Goal: Task Accomplishment & Management: Manage account settings

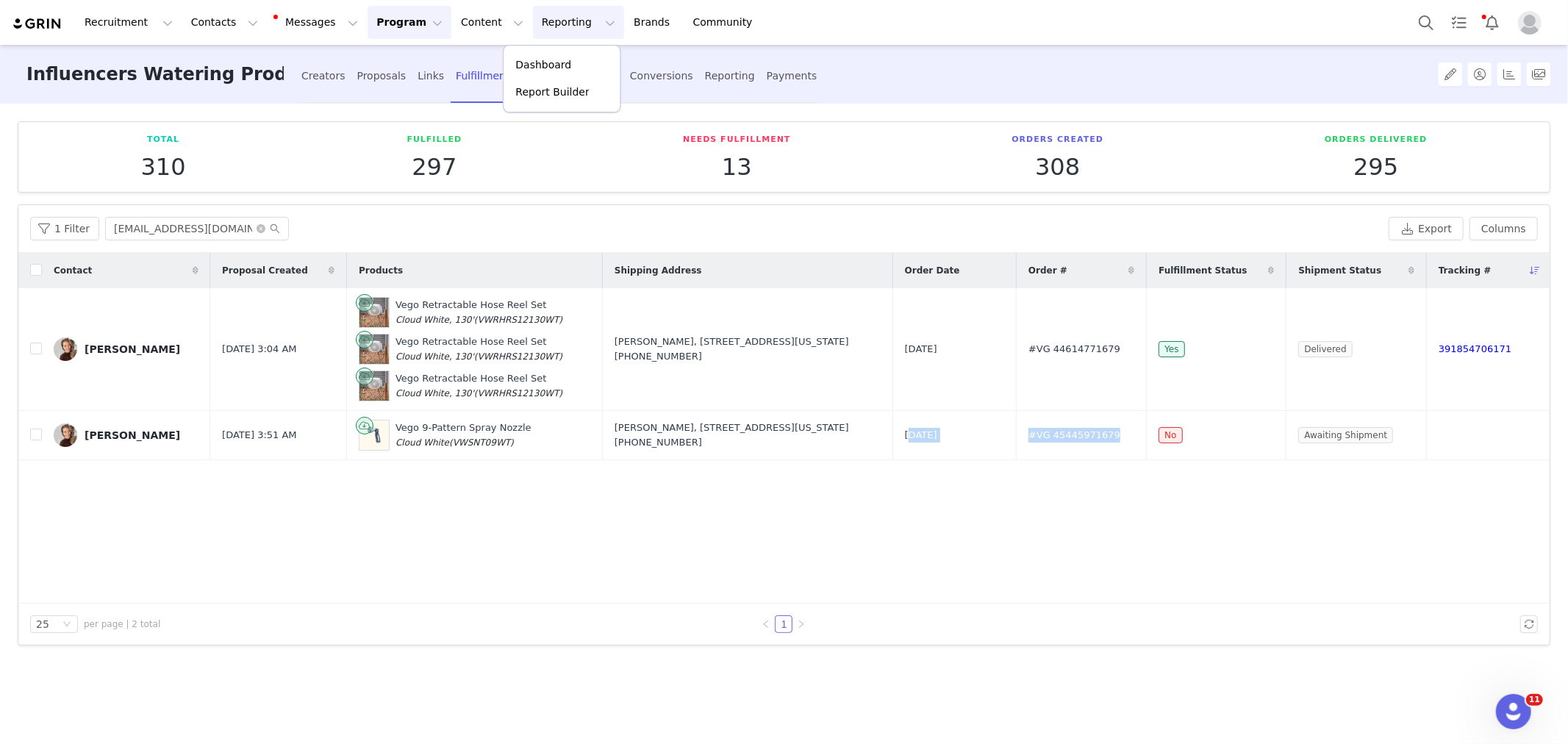
click at [568, 58] on p "Dashboard" at bounding box center [543, 65] width 56 height 15
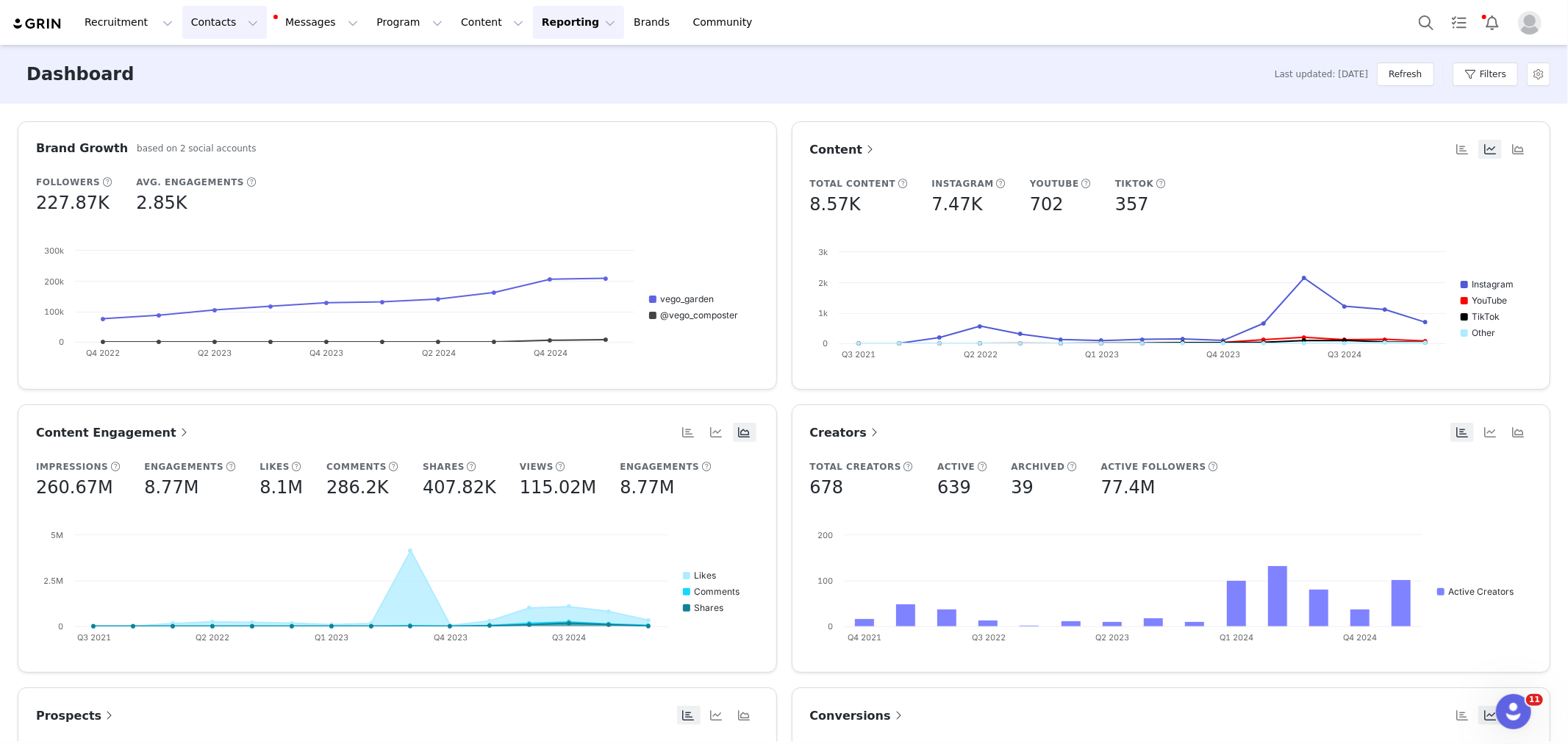
click at [233, 25] on button "Contacts Contacts" at bounding box center [224, 22] width 84 height 33
click at [260, 67] on div "Creators" at bounding box center [233, 65] width 98 height 15
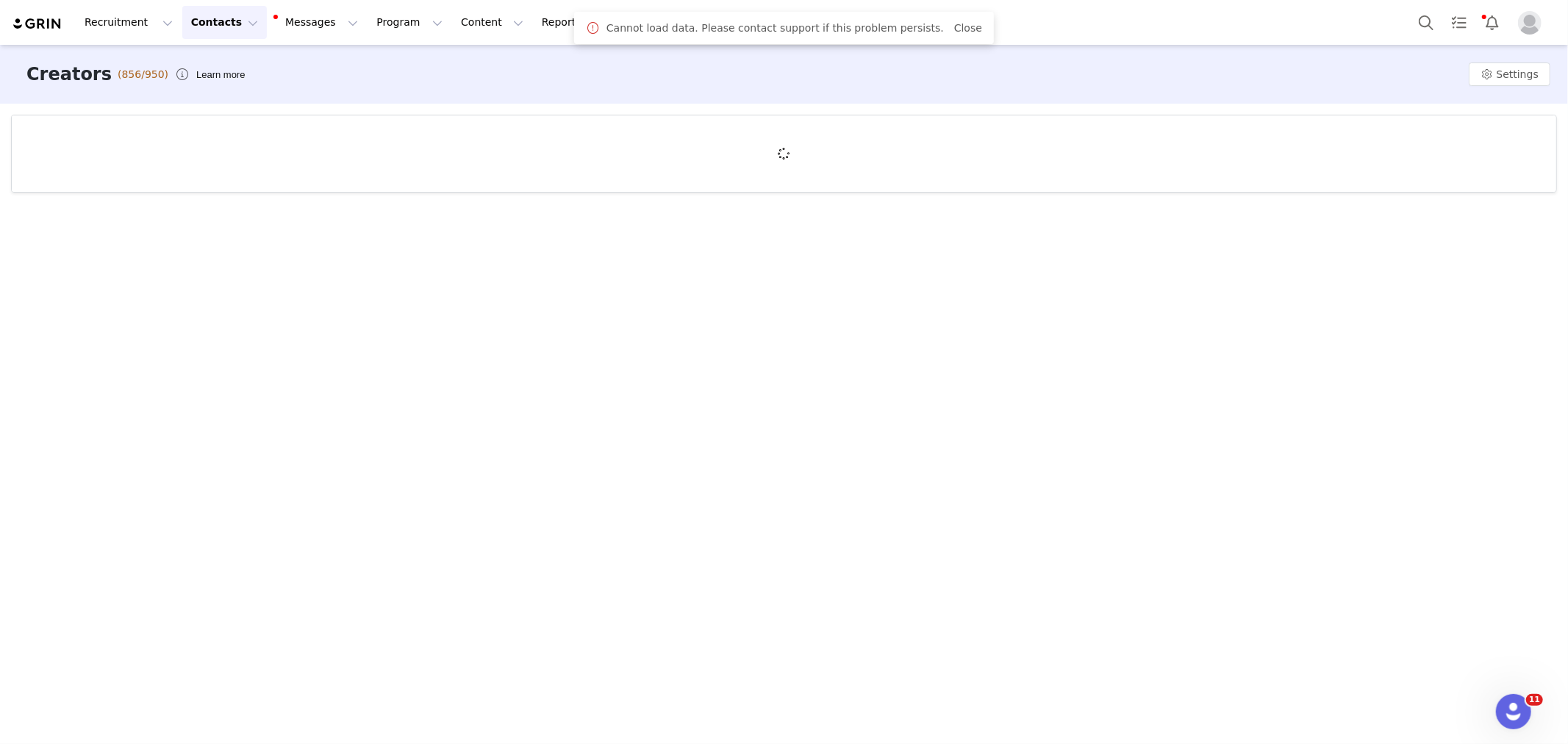
drag, startPoint x: 1291, startPoint y: 351, endPoint x: 966, endPoint y: 207, distance: 355.5
click at [1291, 351] on div "Creators (856/950) Learn more Settings" at bounding box center [784, 392] width 1568 height 697
click at [962, 24] on link "Close" at bounding box center [968, 27] width 28 height 11
click at [208, 33] on button "Contacts Contacts" at bounding box center [224, 22] width 84 height 33
click at [216, 64] on p "Creators" at bounding box center [208, 65] width 44 height 15
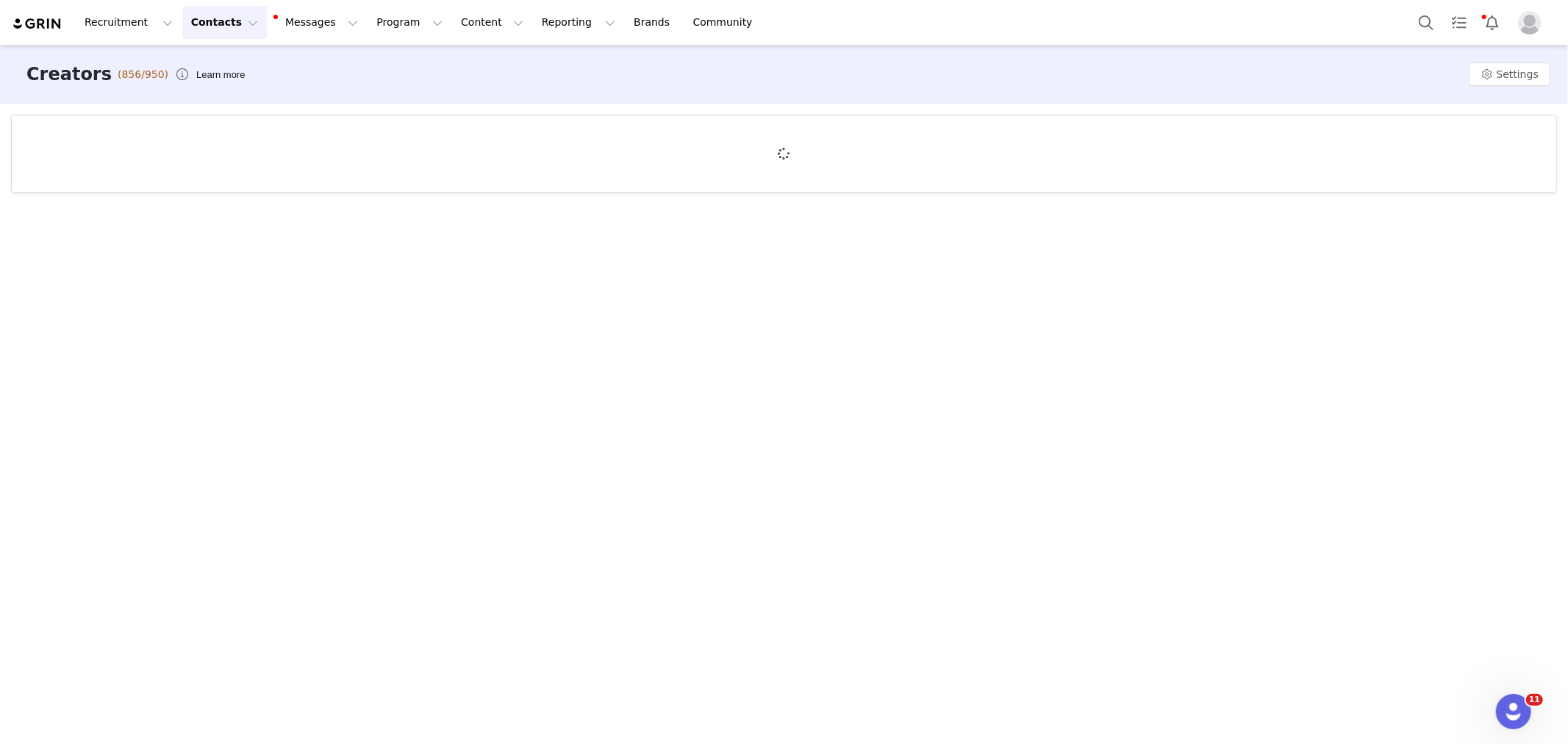
click at [235, 25] on button "Contacts Contacts" at bounding box center [224, 22] width 84 height 33
drag, startPoint x: 236, startPoint y: 55, endPoint x: 282, endPoint y: 84, distance: 54.4
click at [236, 55] on link "Creators" at bounding box center [233, 64] width 116 height 27
drag, startPoint x: 1353, startPoint y: 441, endPoint x: 1334, endPoint y: 424, distance: 25.5
click at [1353, 441] on div "Creators (856/950) Learn more Settings" at bounding box center [784, 392] width 1568 height 697
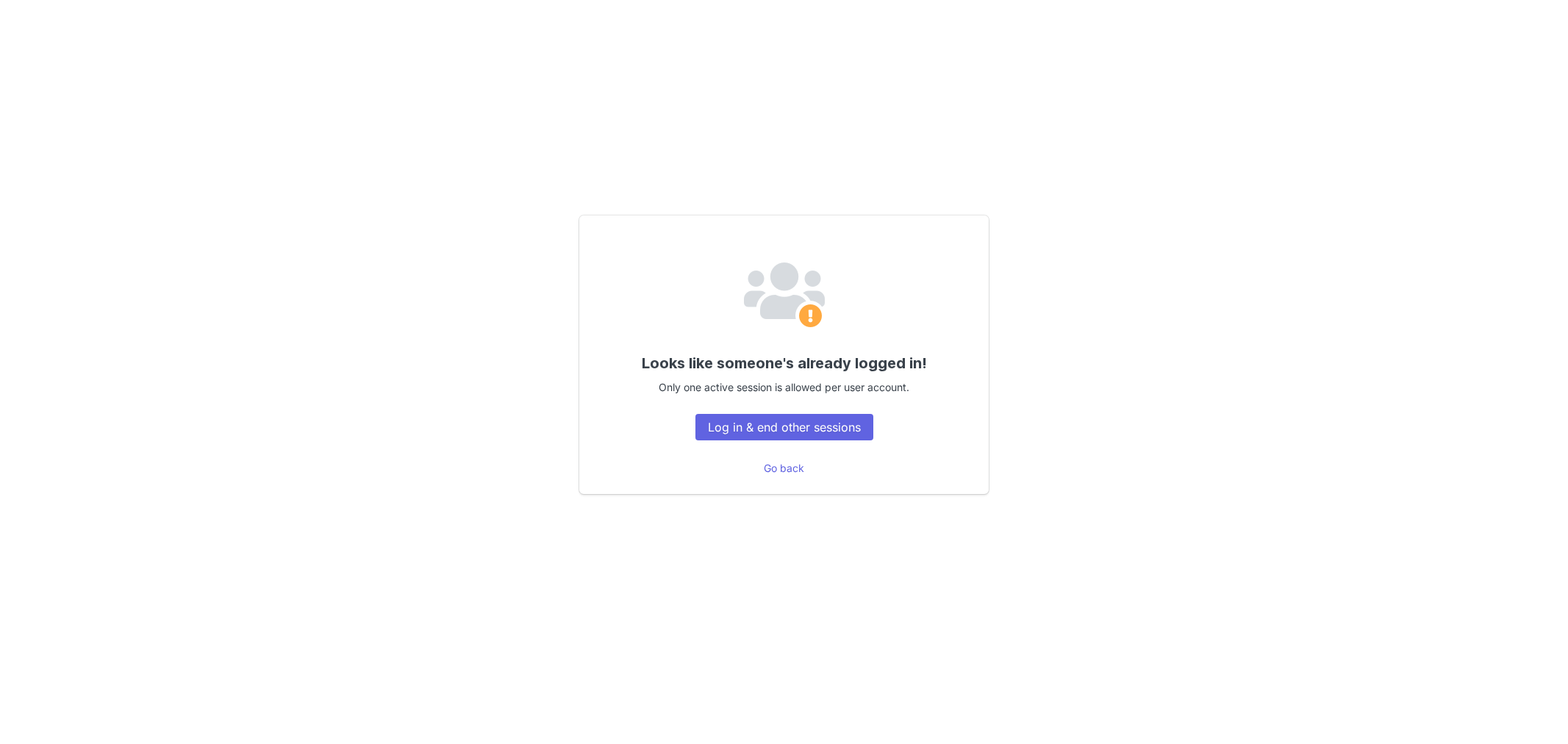
click at [735, 411] on div "Looks like someone's already logged in! Only one active session is allowed per …" at bounding box center [784, 355] width 409 height 279
click at [737, 421] on button "Log in & end other sessions" at bounding box center [784, 427] width 178 height 26
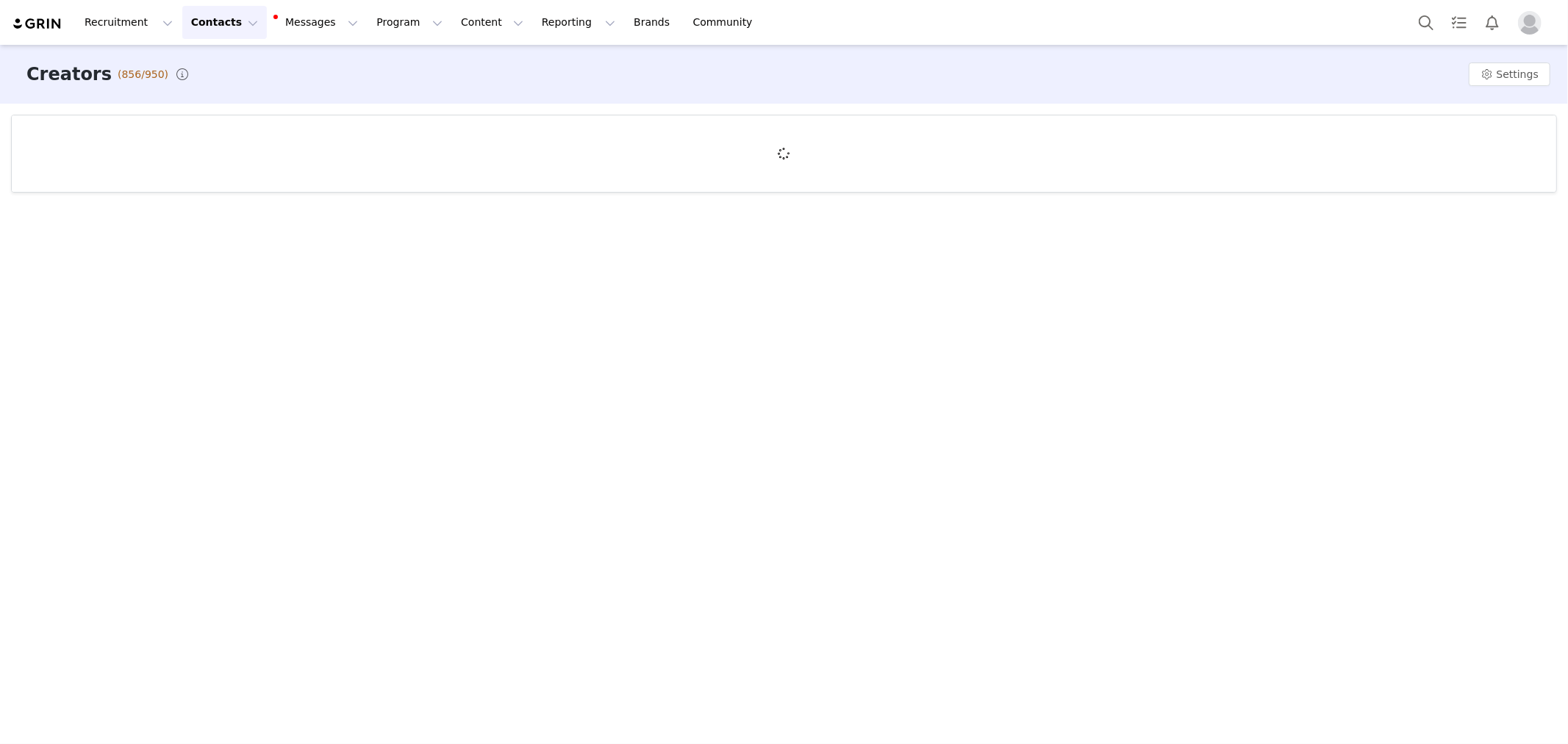
click at [1158, 445] on div "Creators (856/950) Settings" at bounding box center [784, 392] width 1568 height 697
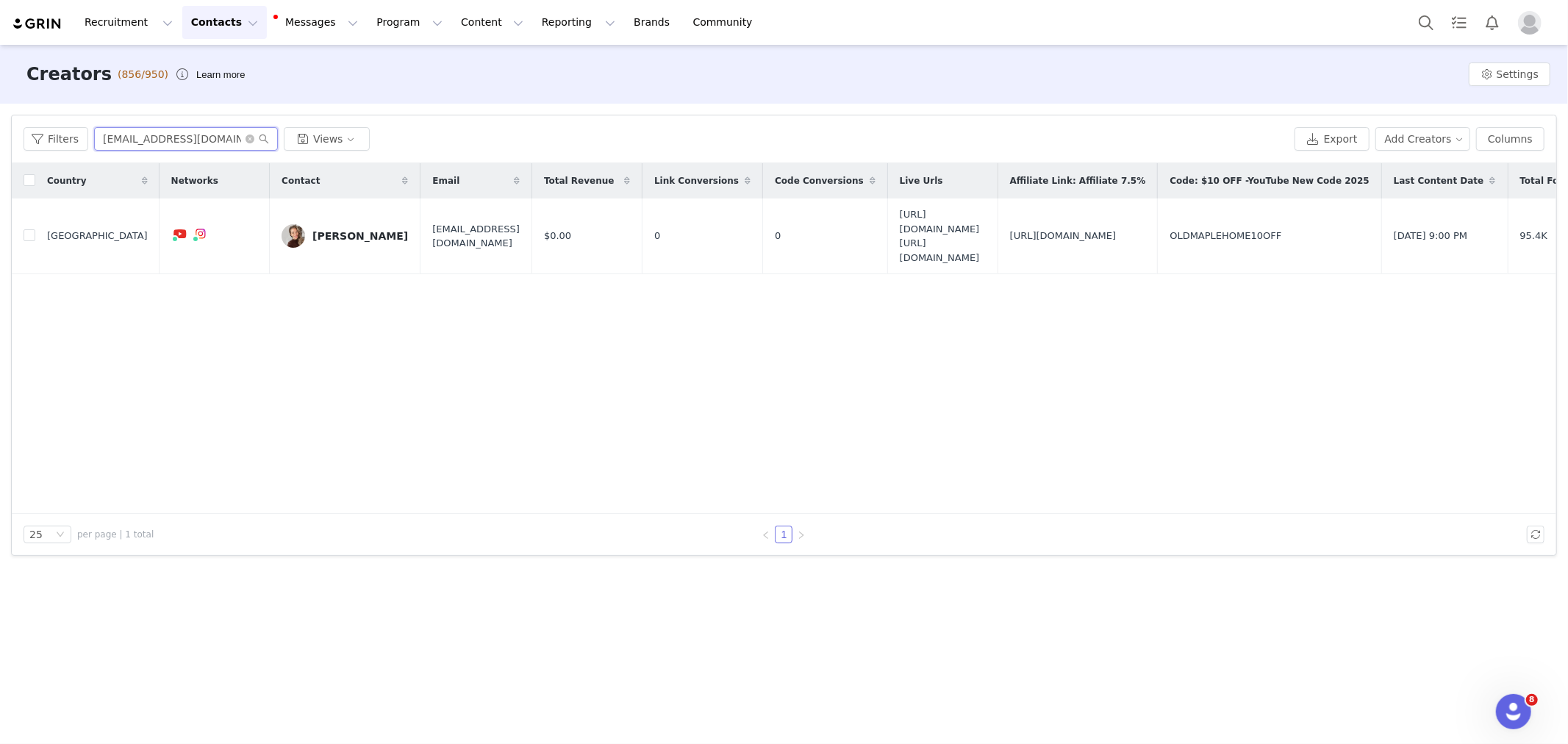
click at [203, 140] on input "[EMAIL_ADDRESS][DOMAIN_NAME]" at bounding box center [185, 138] width 183 height 24
paste input "Gardeningwithlisa71@gmail.com"
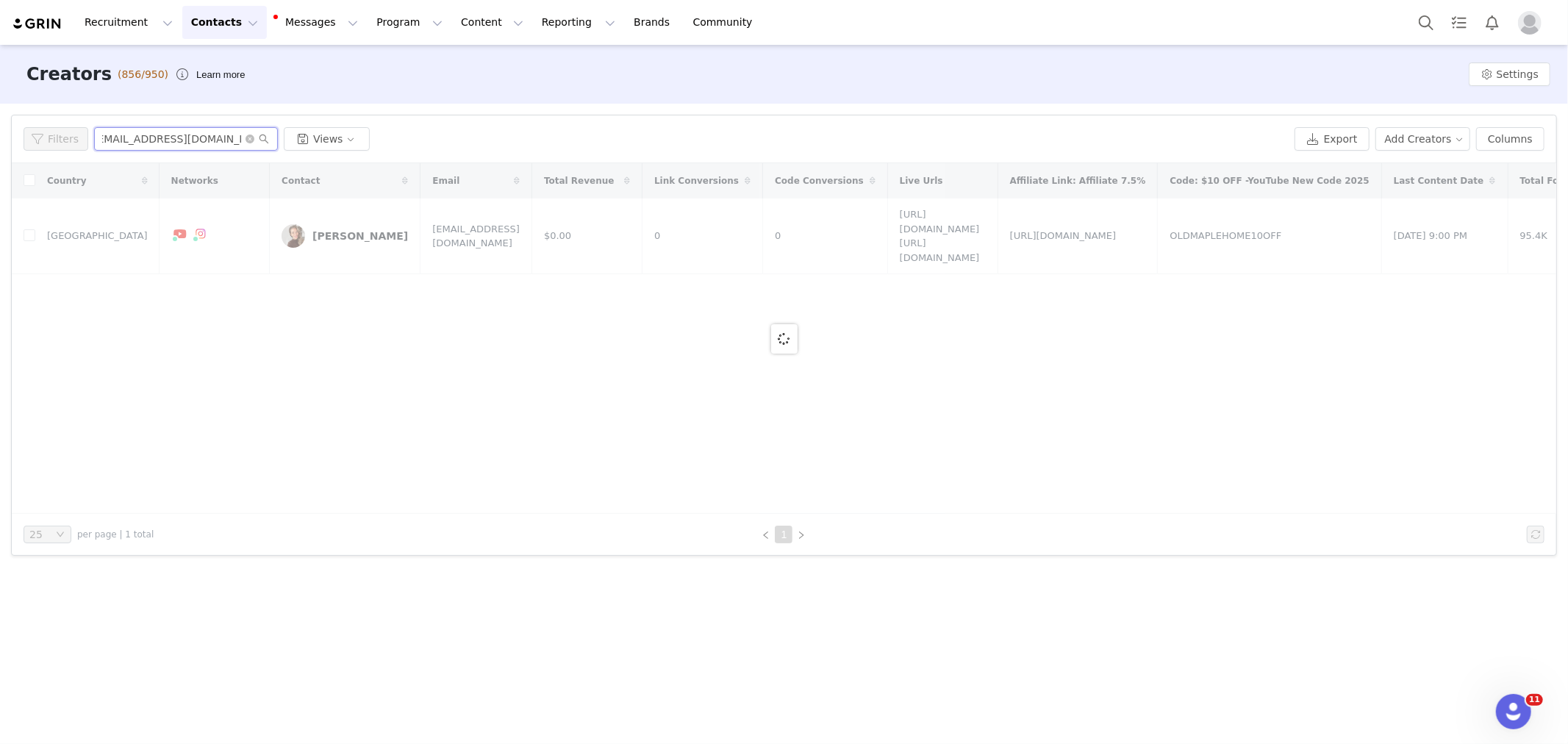
type input "[EMAIL_ADDRESS][DOMAIN_NAME]"
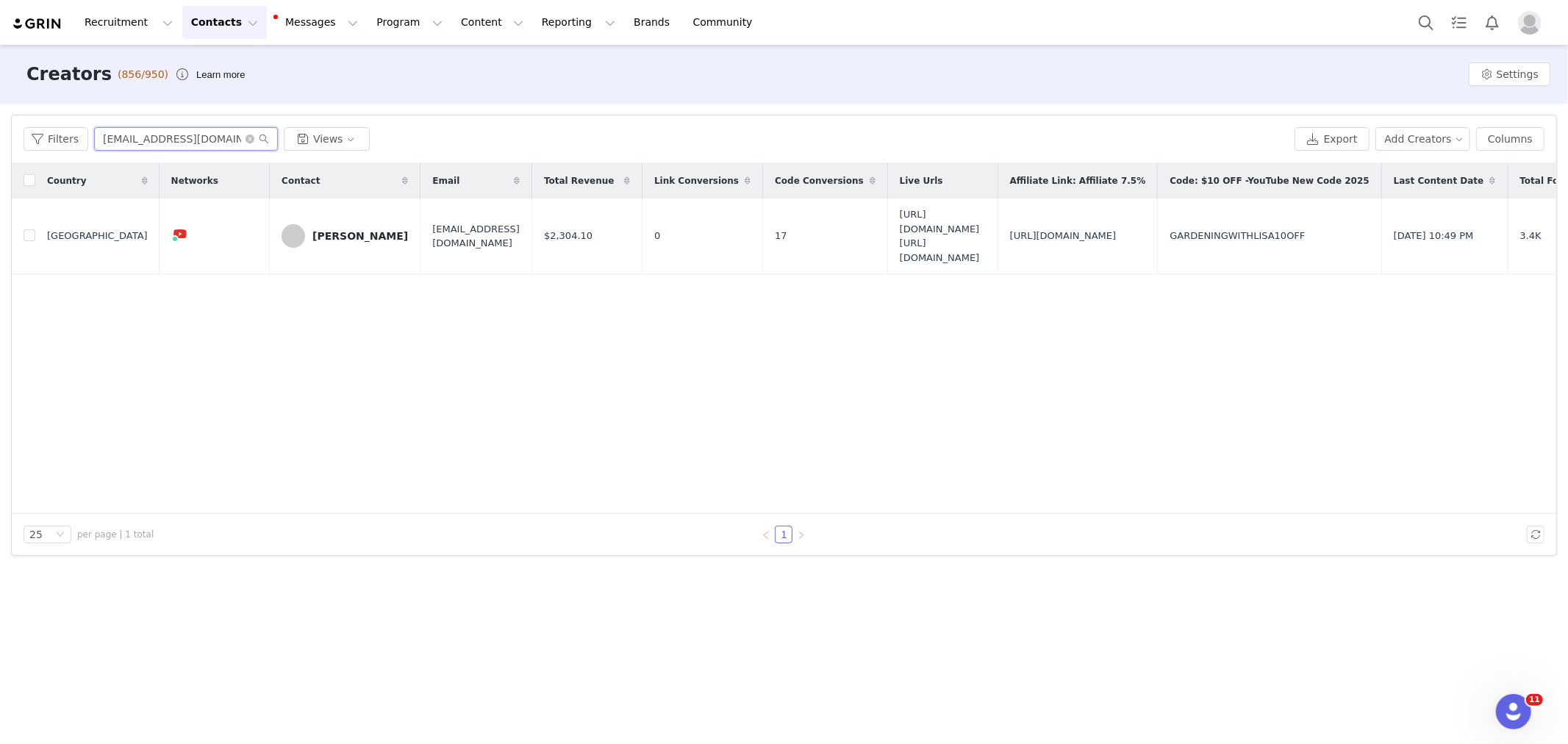
click at [200, 140] on input "[EMAIL_ADDRESS][DOMAIN_NAME]" at bounding box center [185, 138] width 183 height 24
click at [328, 234] on div "[PERSON_NAME]" at bounding box center [359, 235] width 96 height 11
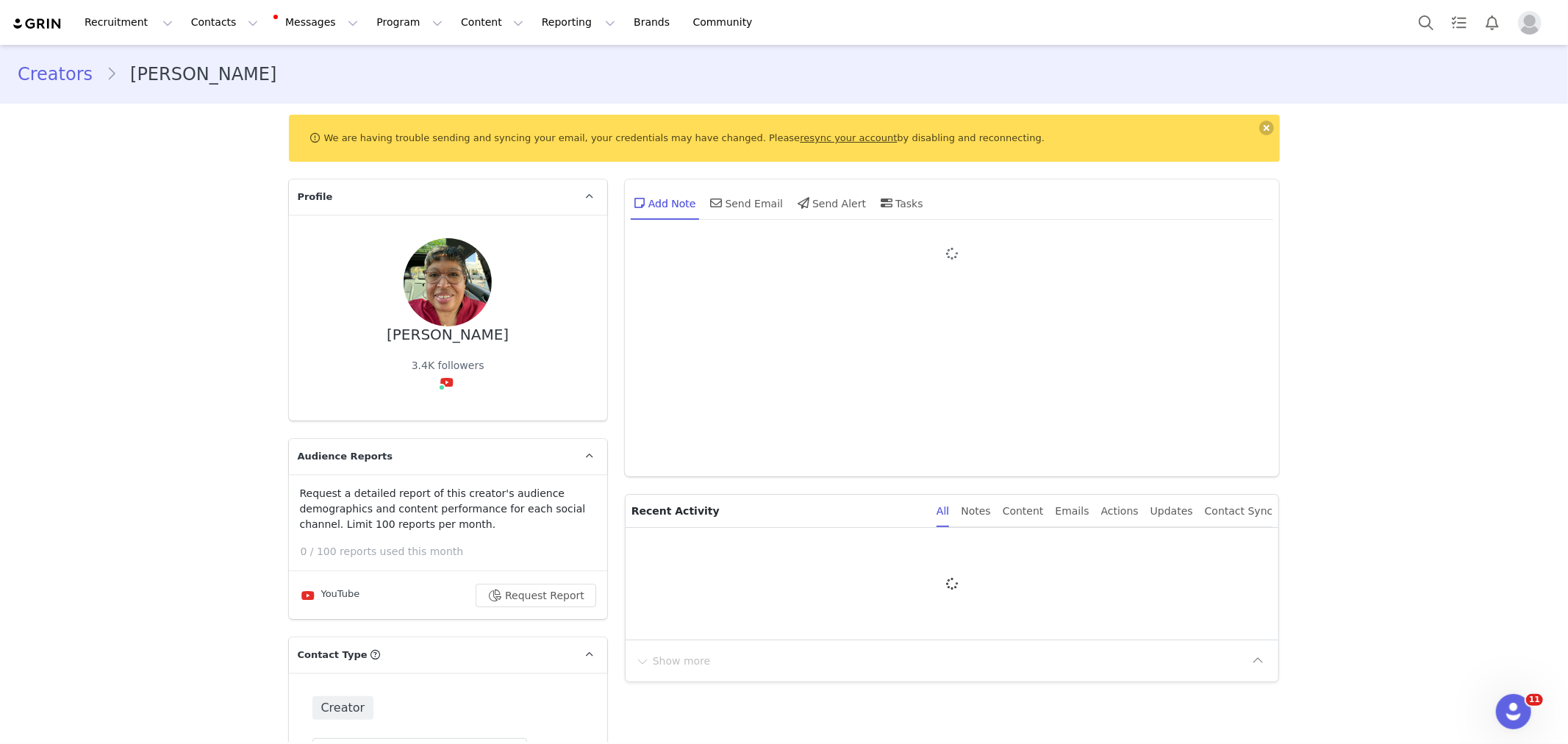
type input "+1 ([GEOGRAPHIC_DATA])"
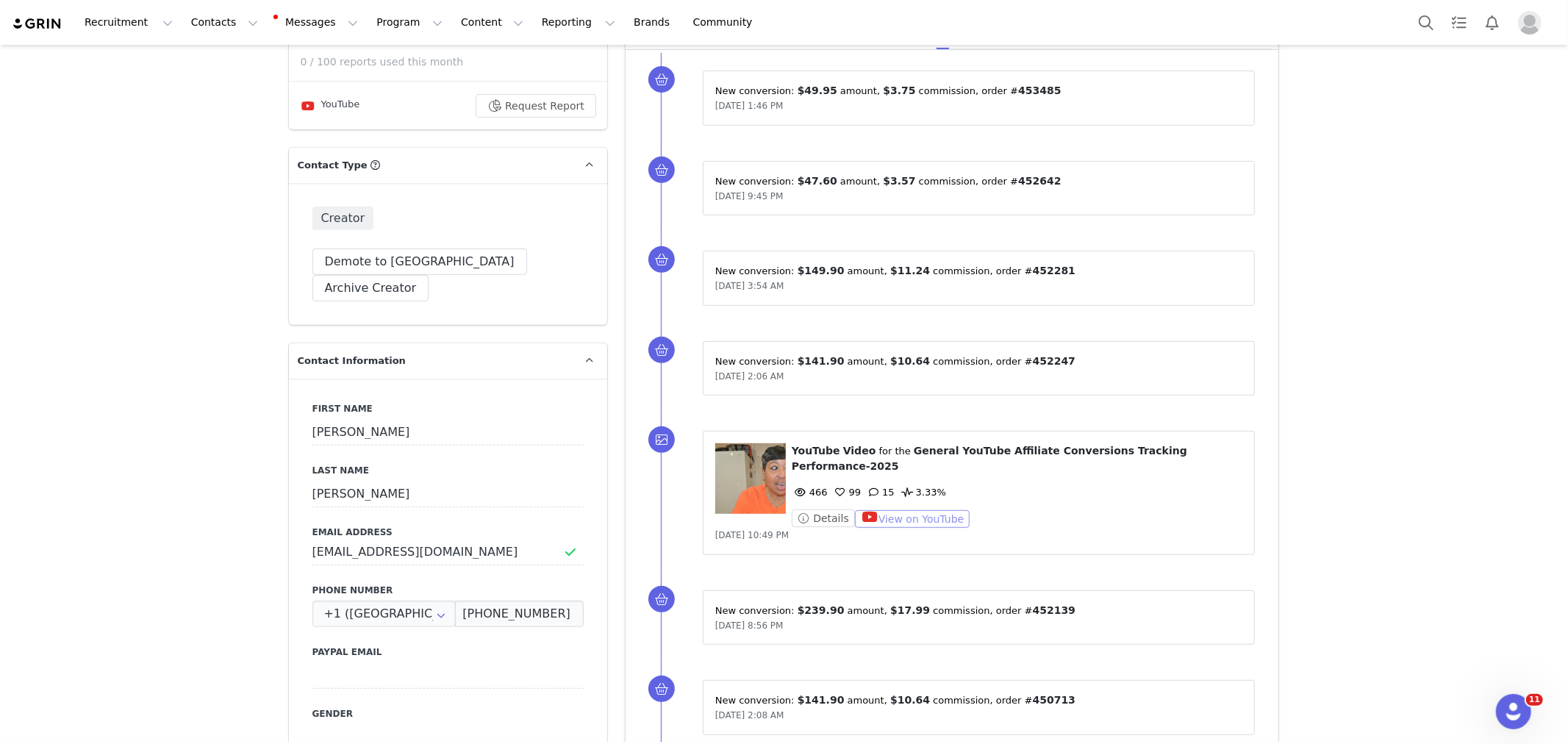
click at [887, 519] on button "View on YouTube" at bounding box center [913, 518] width 115 height 18
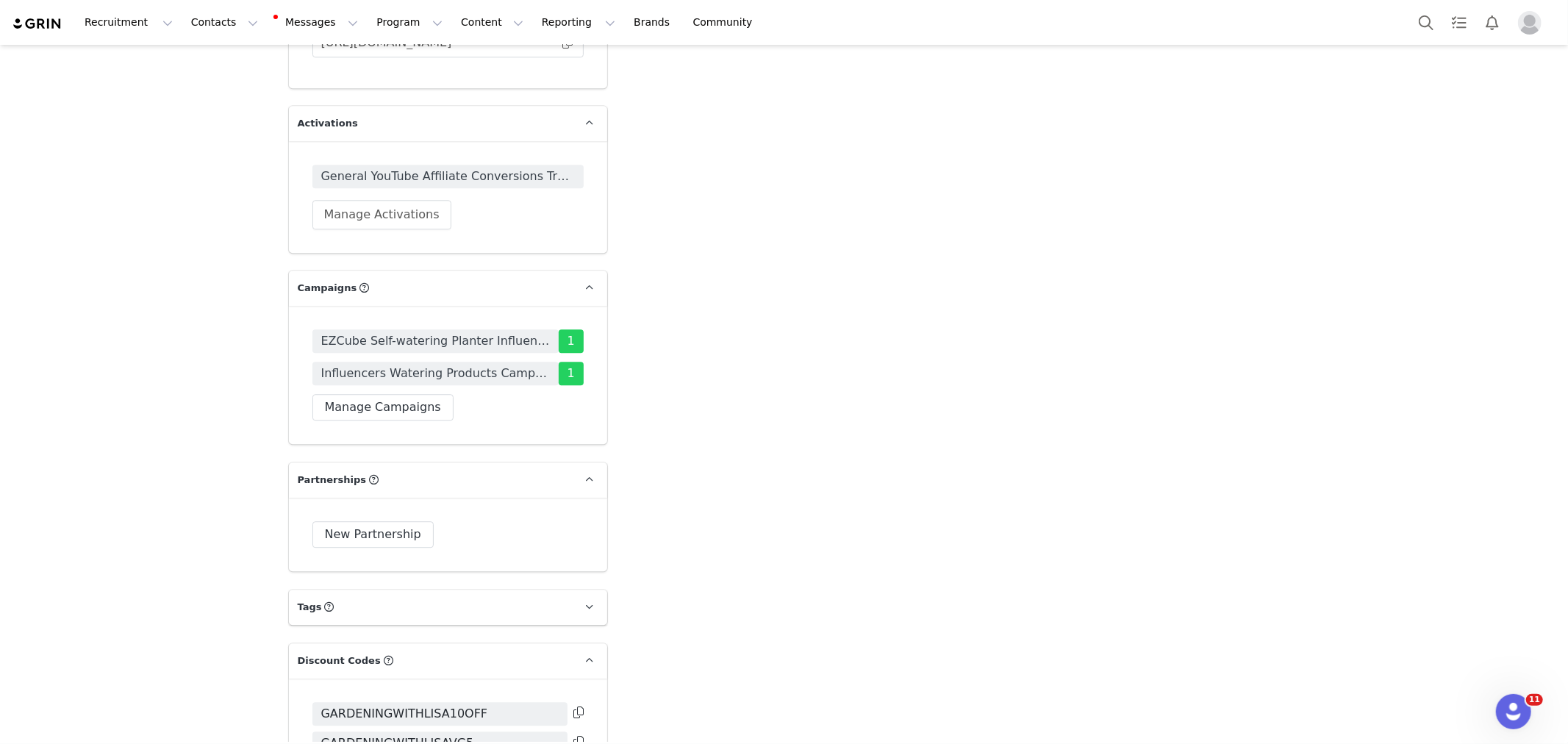
scroll to position [3085, 0]
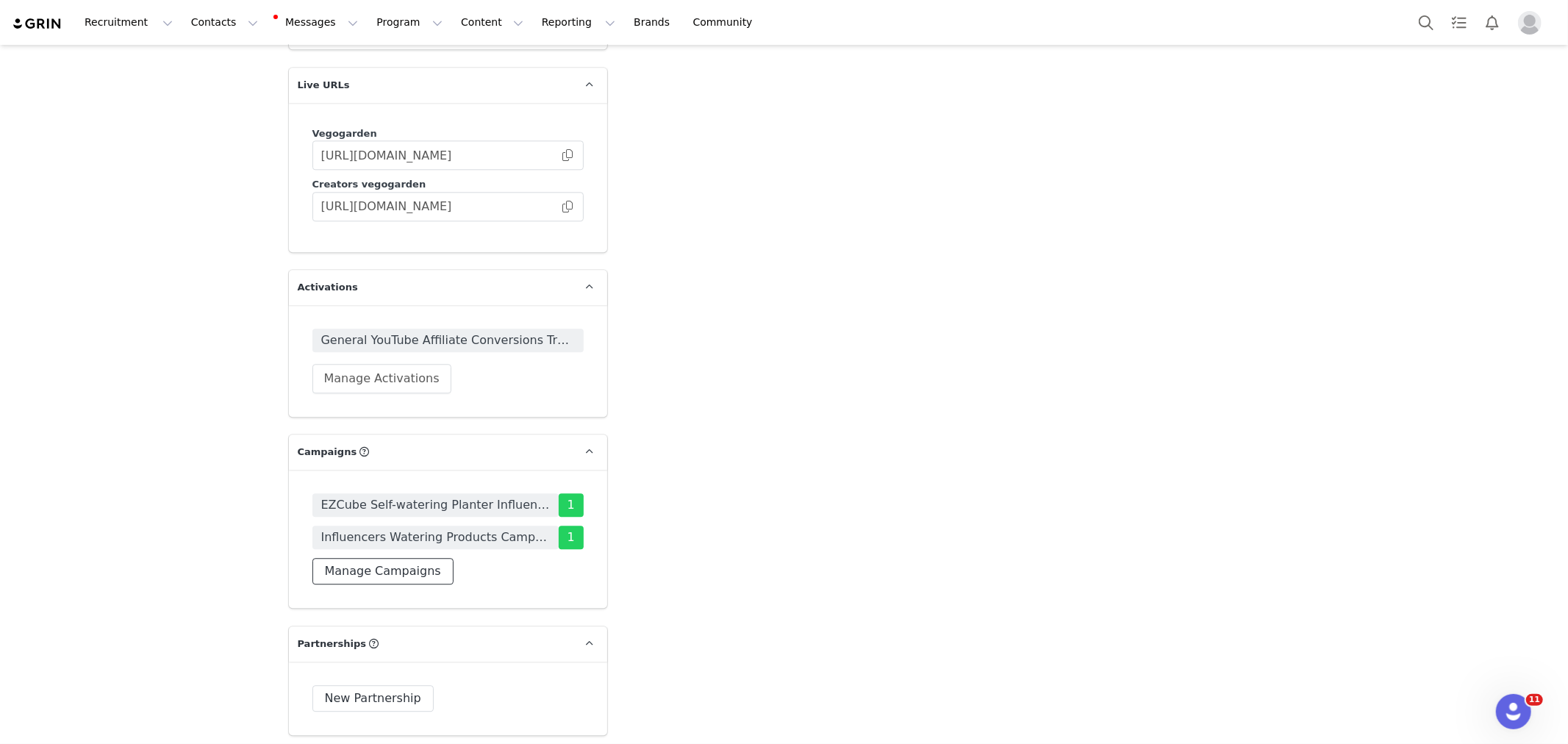
click at [424, 558] on button "Manage Campaigns" at bounding box center [382, 571] width 141 height 26
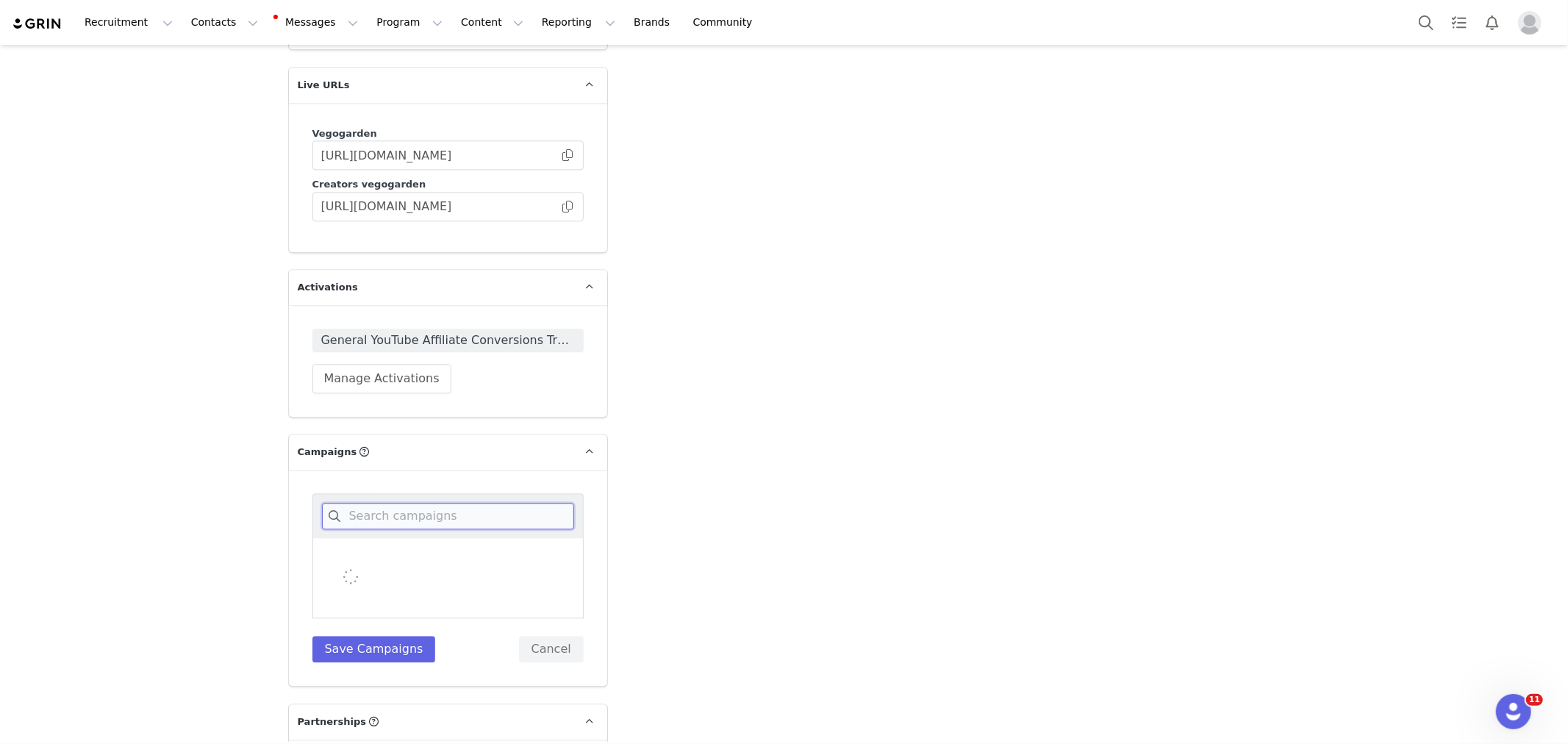
click at [427, 503] on input at bounding box center [447, 516] width 253 height 26
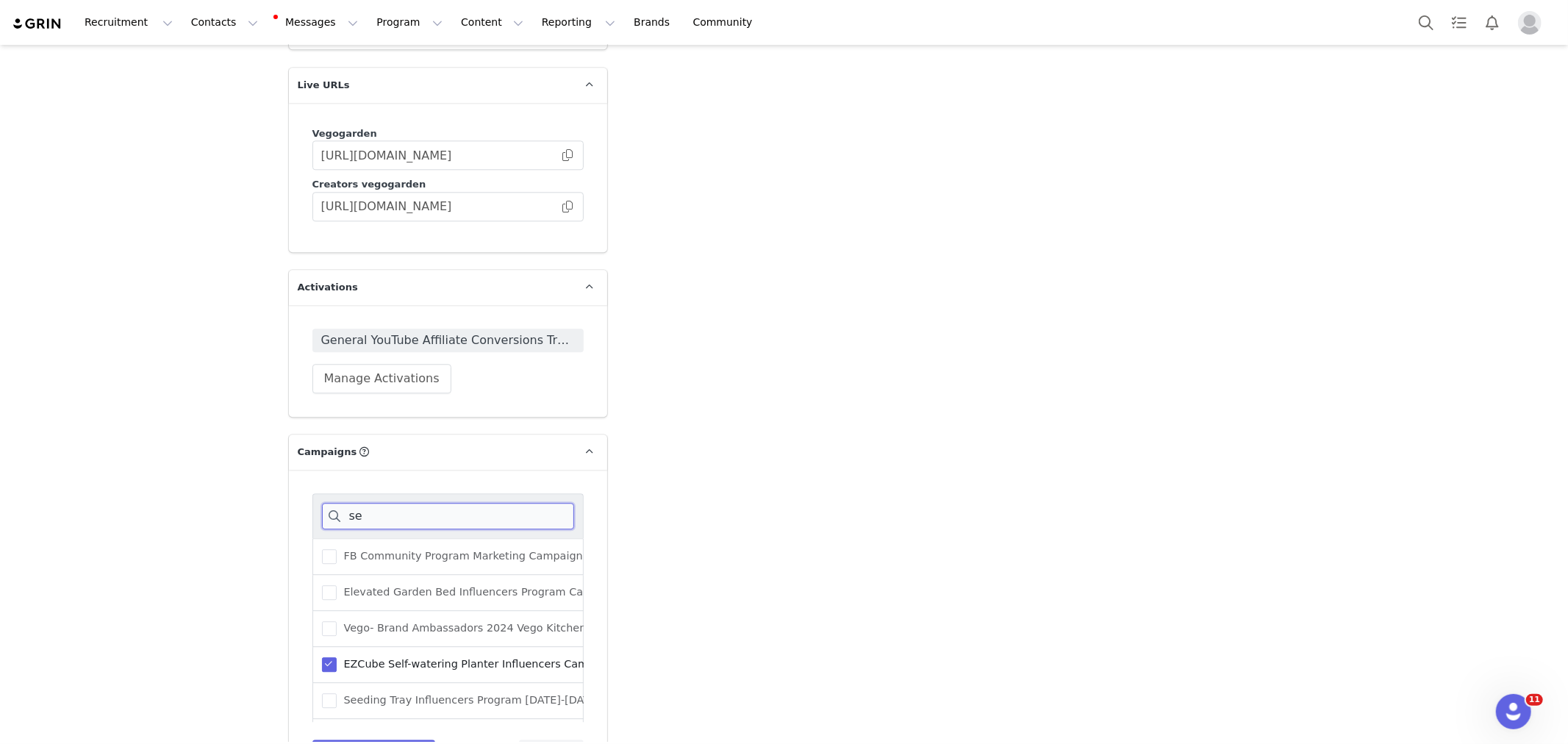
type input "s"
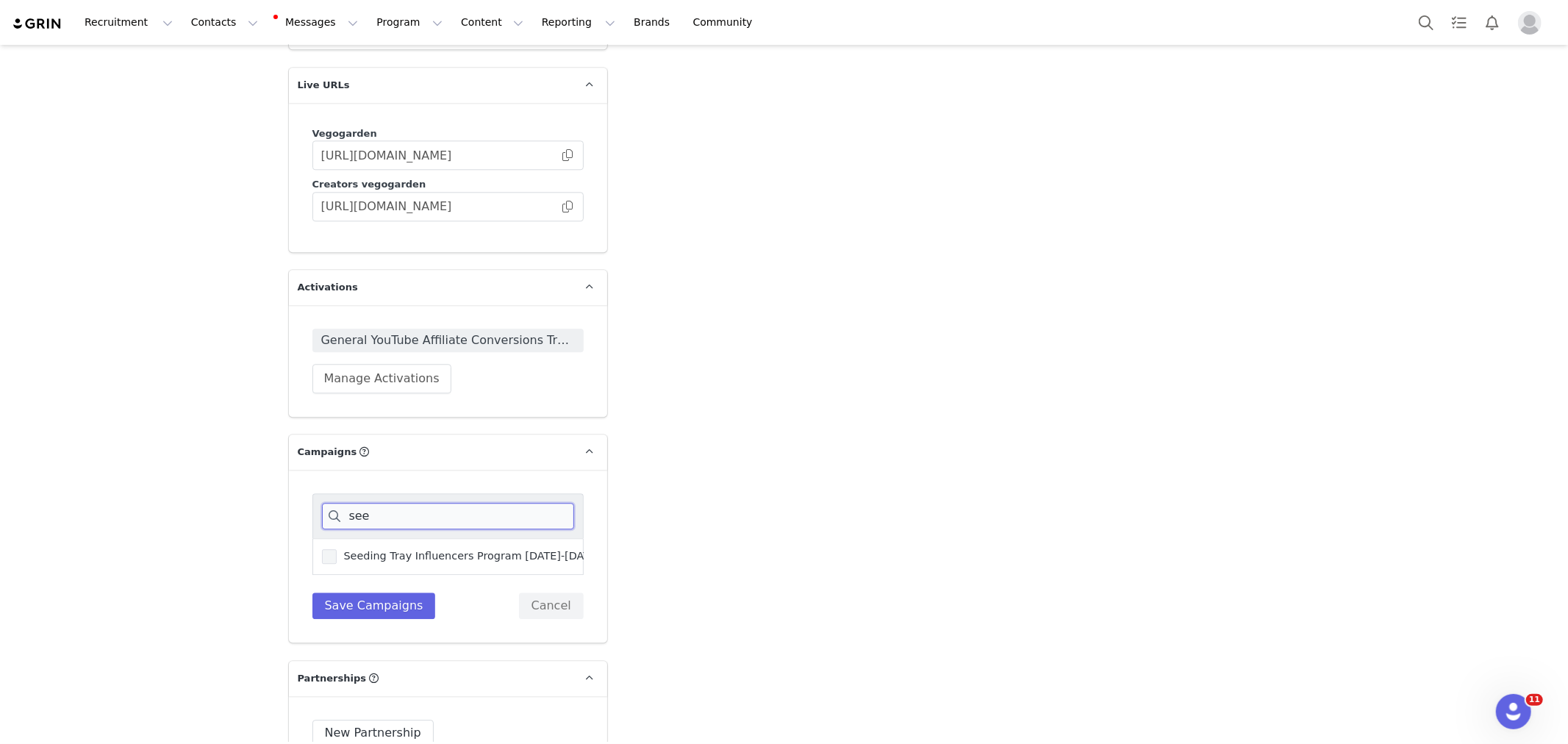
type input "see"
click at [434, 549] on span "Seeding Tray Influencers Program [DATE]-[DATE]" at bounding box center [468, 556] width 264 height 14
click at [337, 549] on input "Seeding Tray Influencers Program [DATE]-[DATE]" at bounding box center [337, 549] width 0 height 0
click at [374, 497] on div "see Seeding Tray Influencers Program 2024-2025 Save Campaigns Cancel" at bounding box center [447, 556] width 319 height 173
click at [375, 592] on button "Save Campaigns" at bounding box center [374, 605] width 124 height 26
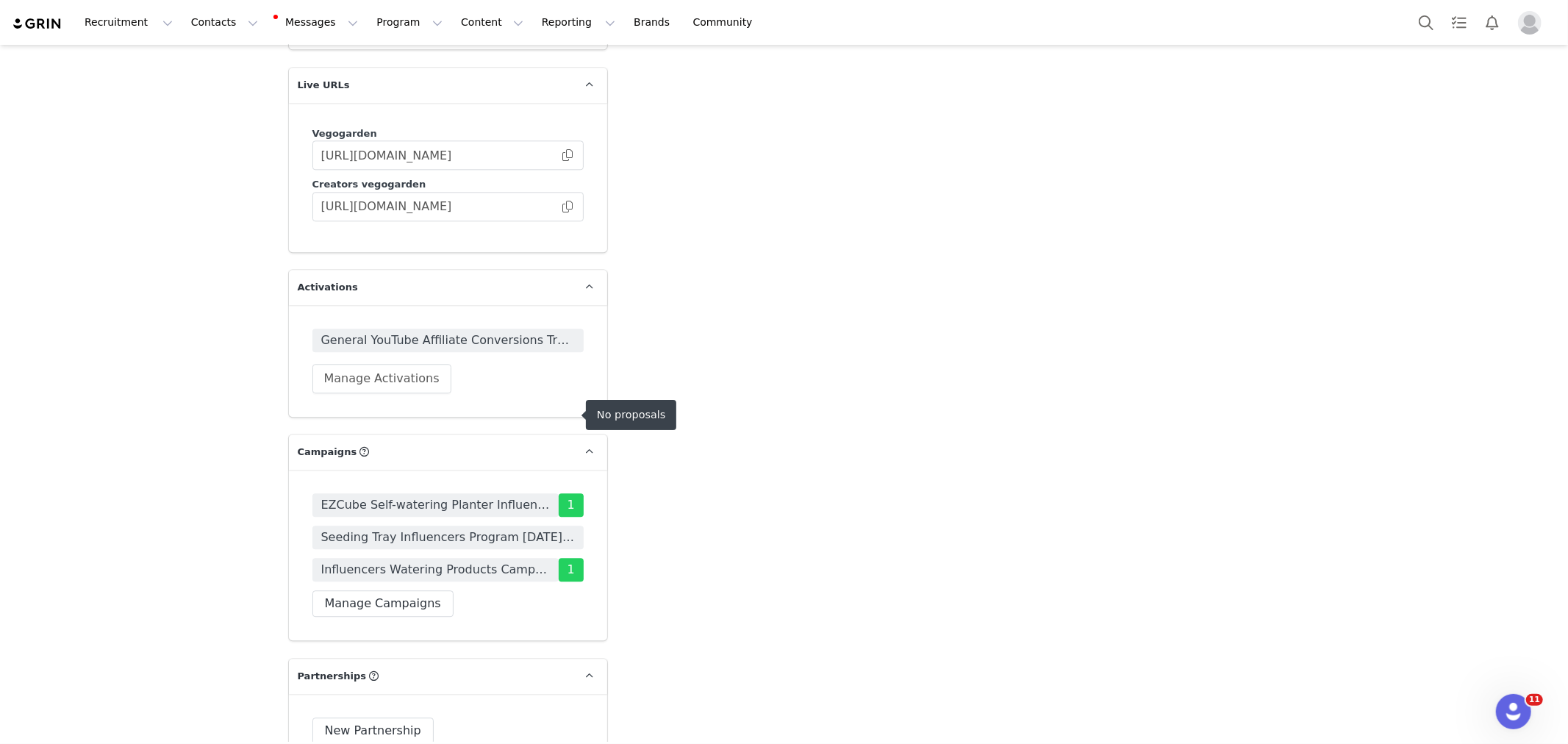
click at [414, 528] on span "Seeding Tray Influencers Program [DATE]-[DATE]" at bounding box center [448, 537] width 253 height 18
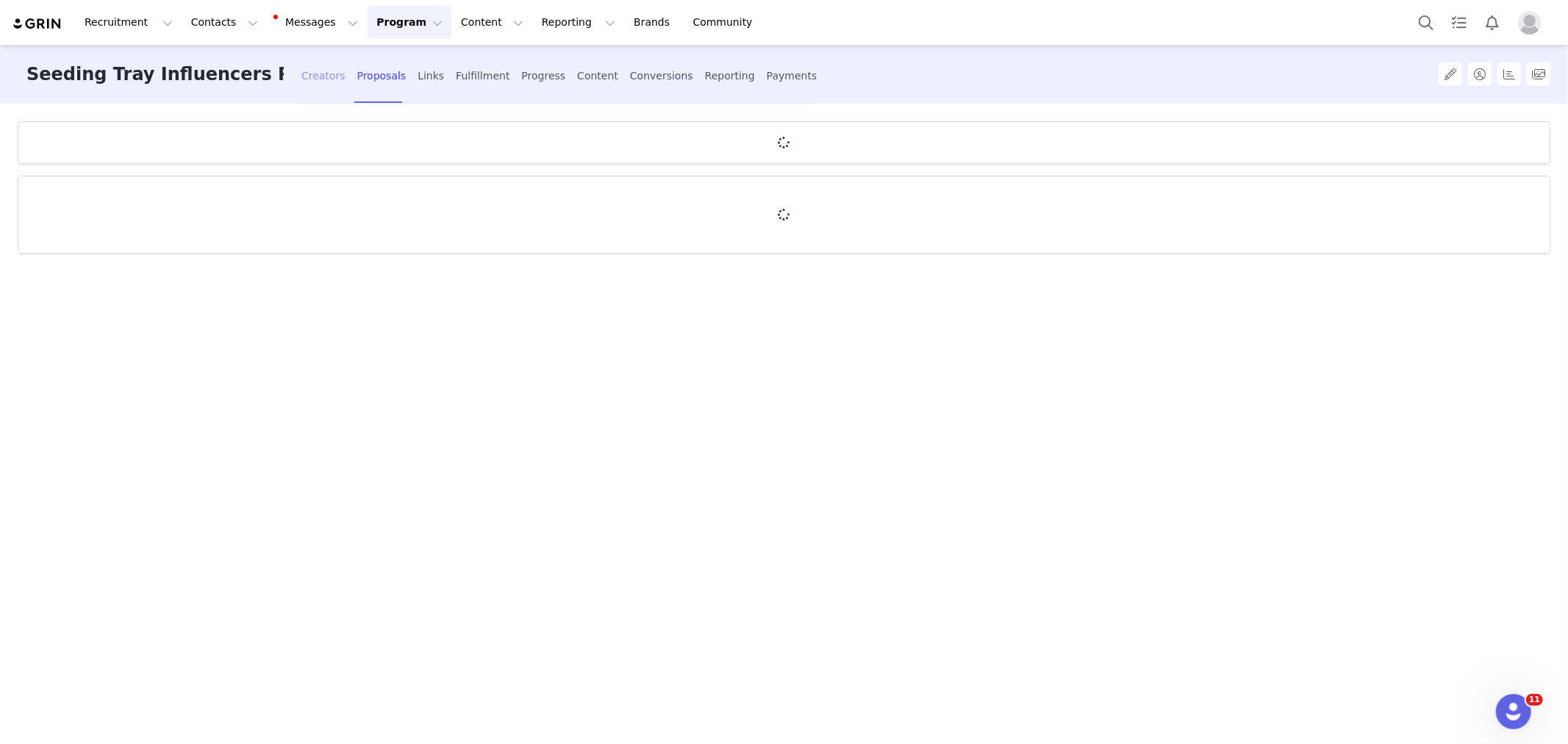
click at [333, 67] on div "Creators" at bounding box center [323, 76] width 44 height 39
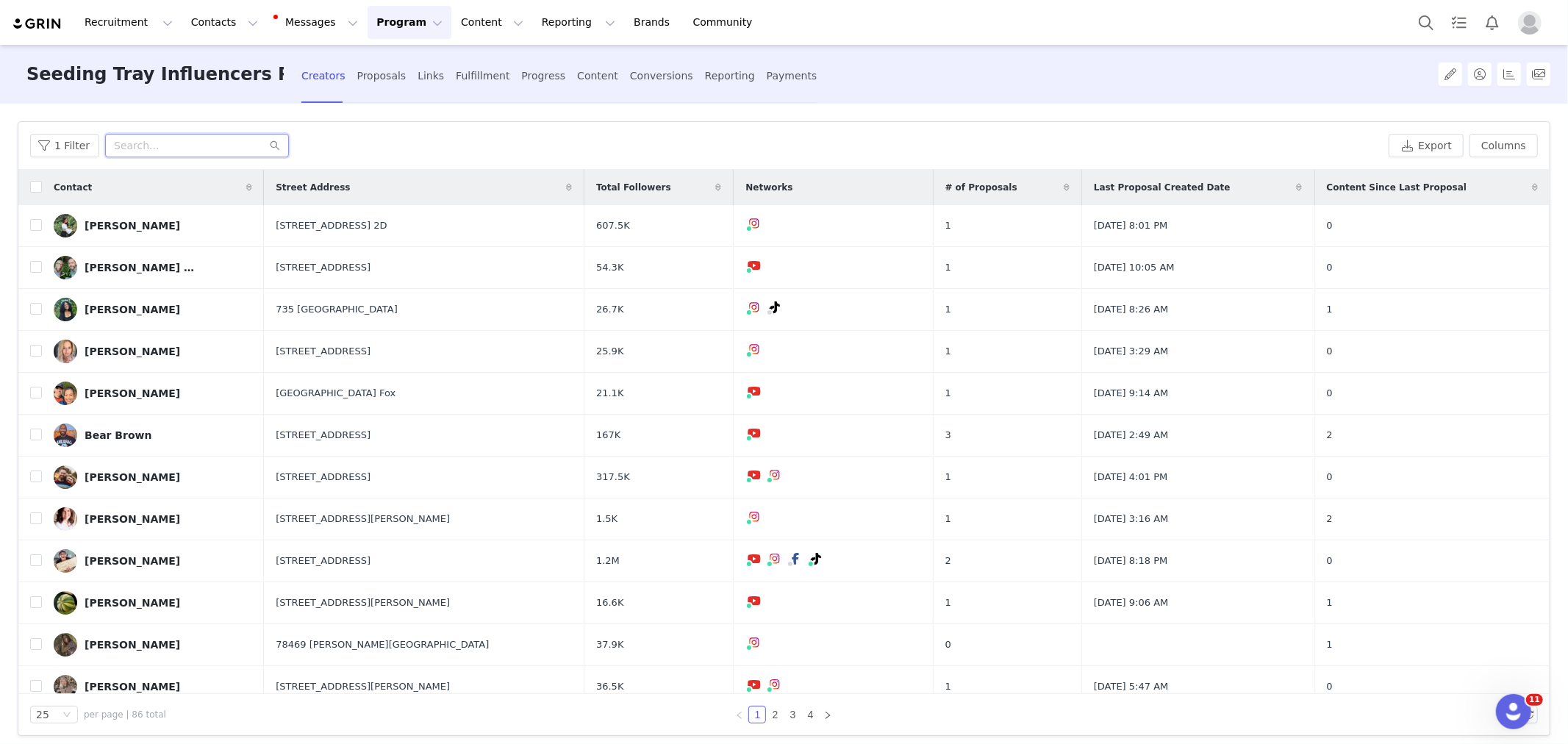
click at [202, 137] on input "text" at bounding box center [197, 145] width 183 height 24
paste input "[EMAIL_ADDRESS][DOMAIN_NAME]"
type input "[EMAIL_ADDRESS][DOMAIN_NAME]"
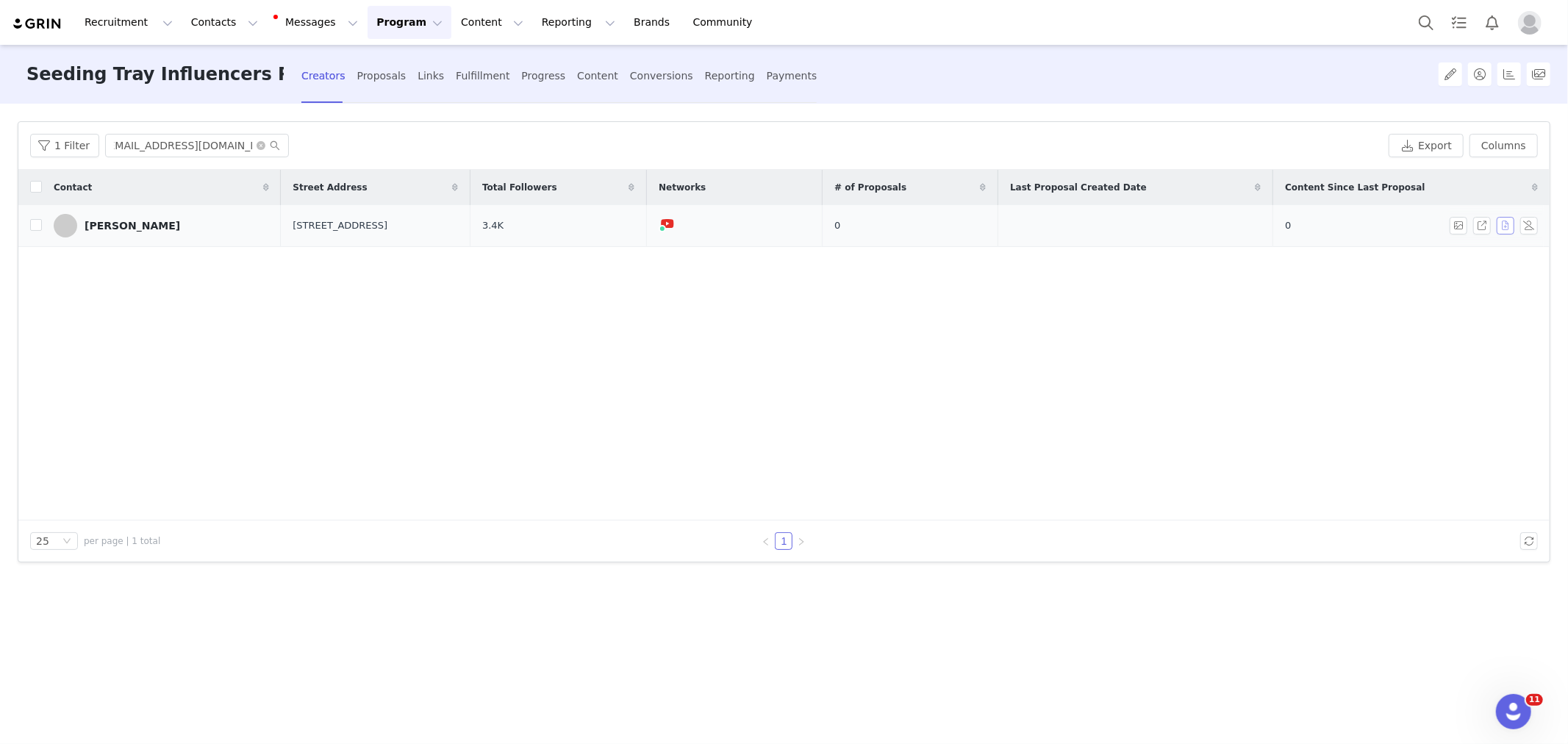
scroll to position [0, 0]
click at [1504, 225] on button "button" at bounding box center [1506, 225] width 18 height 18
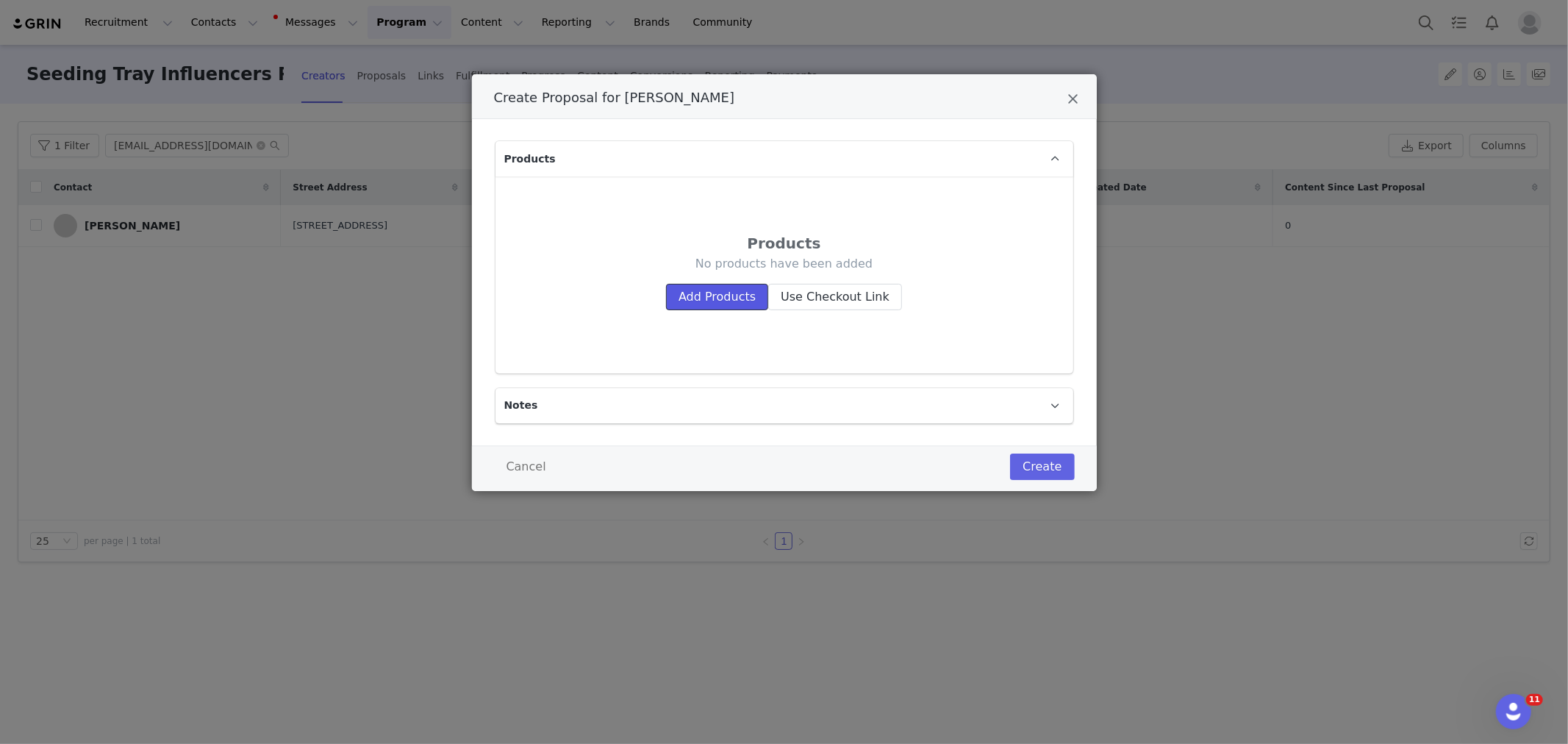
click at [724, 302] on button "Add Products" at bounding box center [717, 297] width 102 height 26
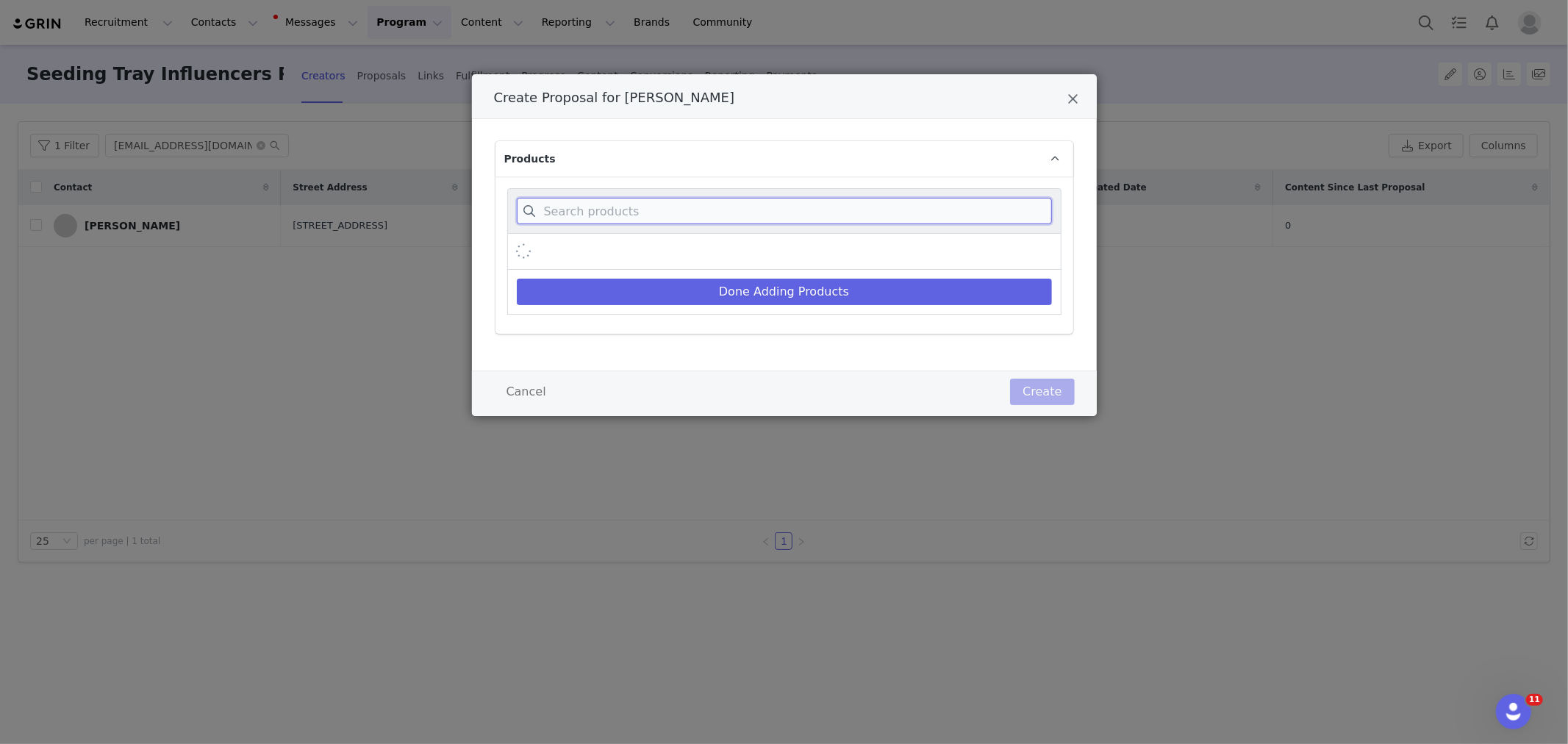
drag, startPoint x: 575, startPoint y: 210, endPoint x: 525, endPoint y: 11, distance: 205.2
click at [576, 208] on input "Create Proposal for Lisa Turnley" at bounding box center [784, 211] width 535 height 26
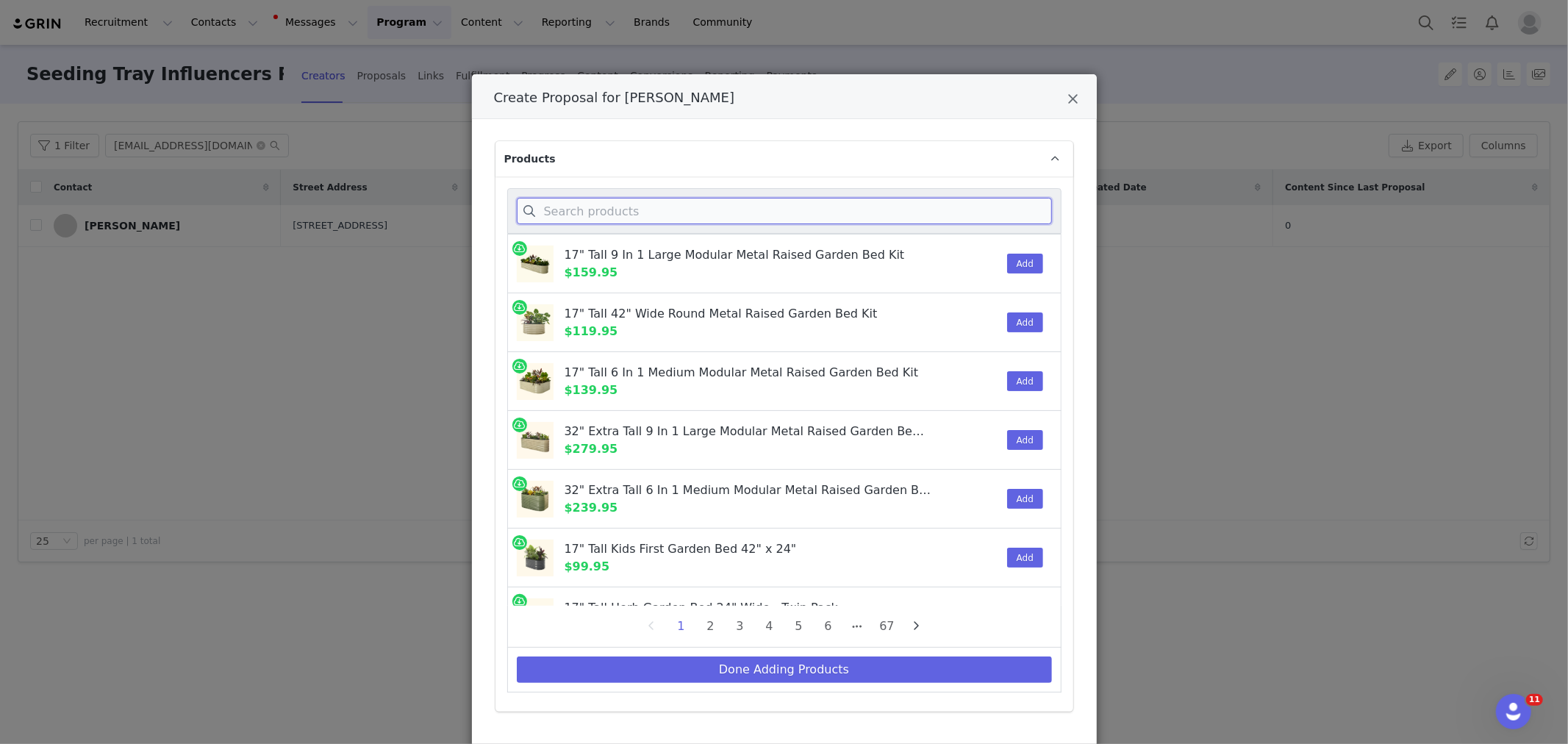
paste input "Jumbo Seedling Trays"
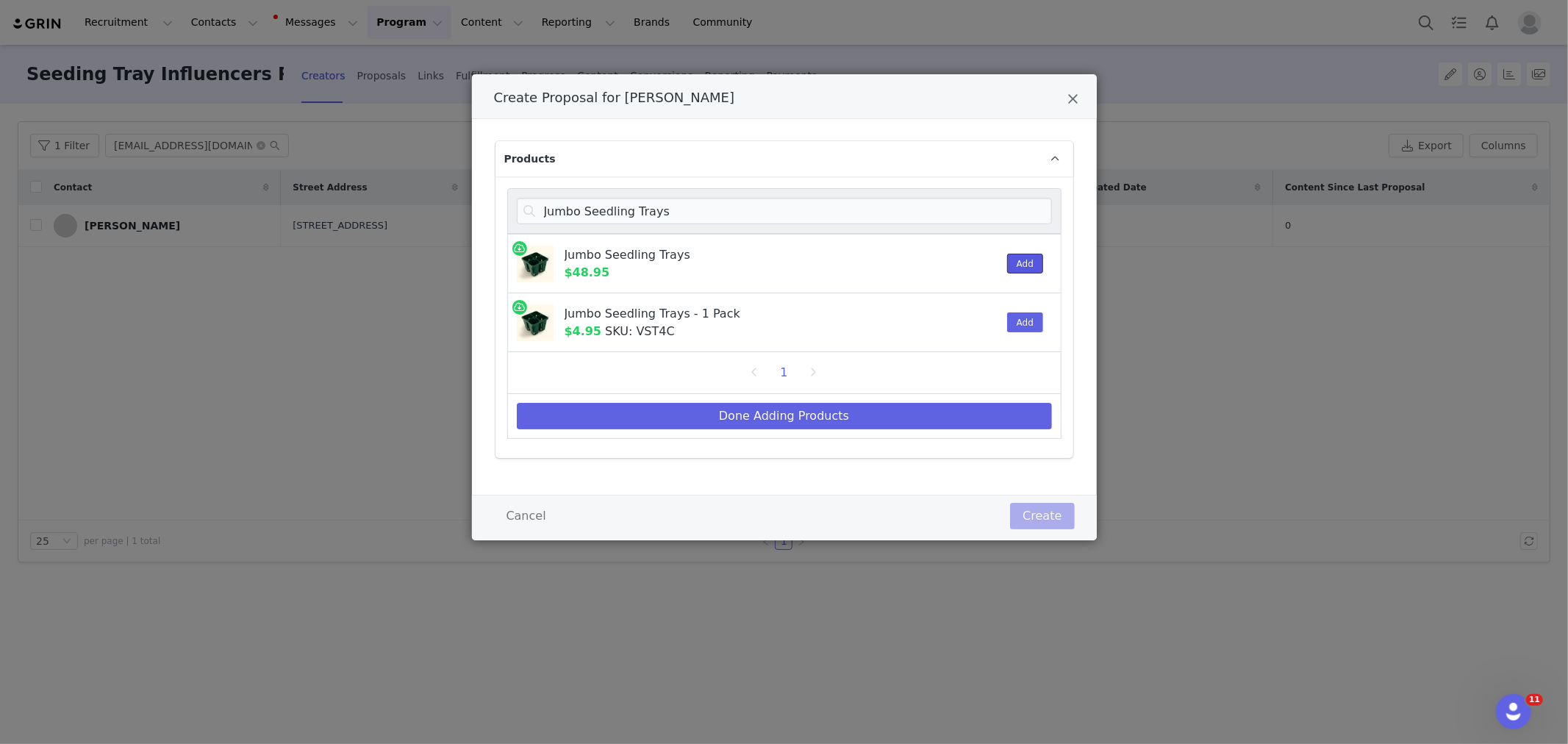
click at [1019, 268] on button "Add" at bounding box center [1025, 263] width 36 height 20
click at [619, 218] on input "Jumbo Seedling Trays" at bounding box center [784, 211] width 535 height 26
paste input "Seedling Humidity Dome"
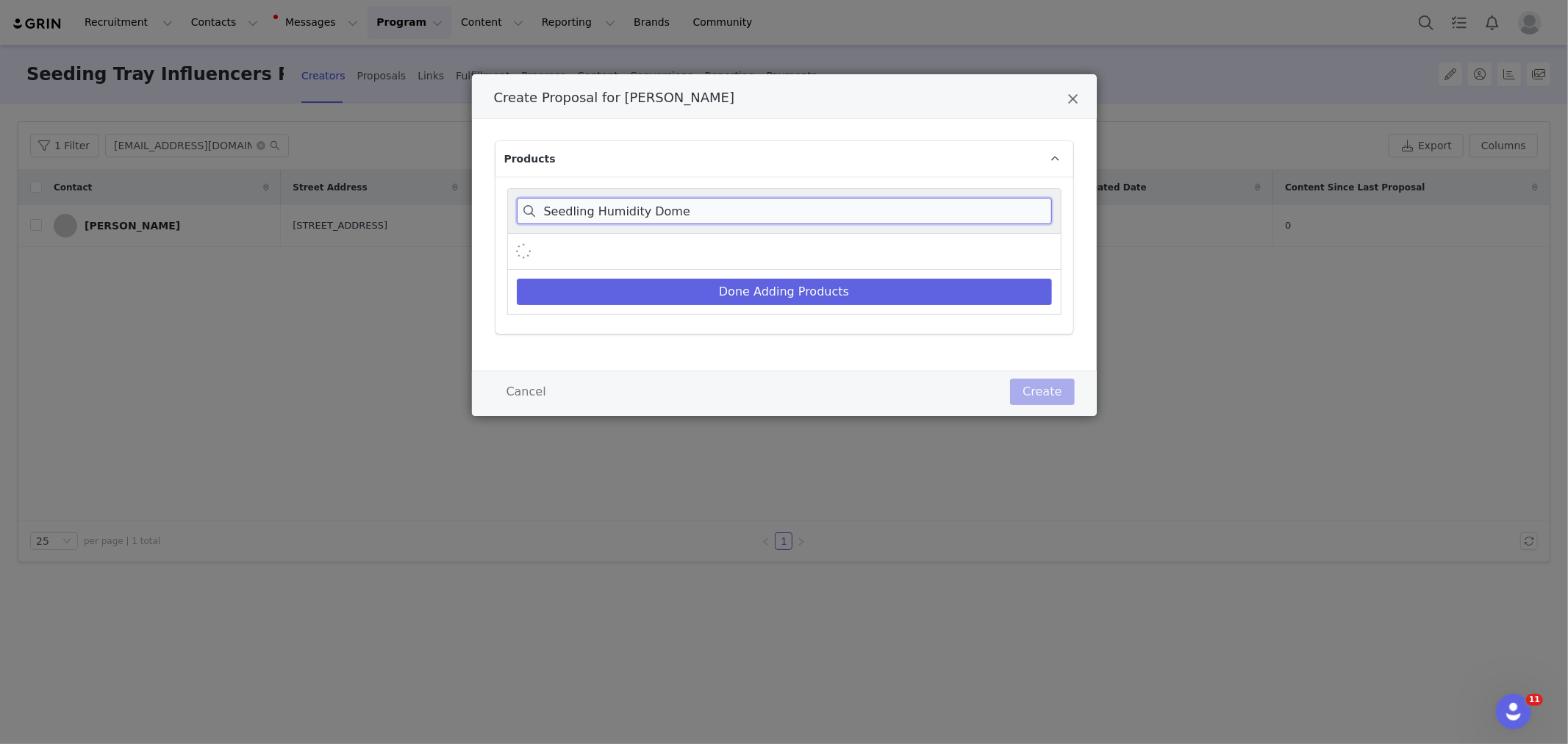
click at [545, 208] on input "Seedling Humidity Dome" at bounding box center [784, 211] width 535 height 26
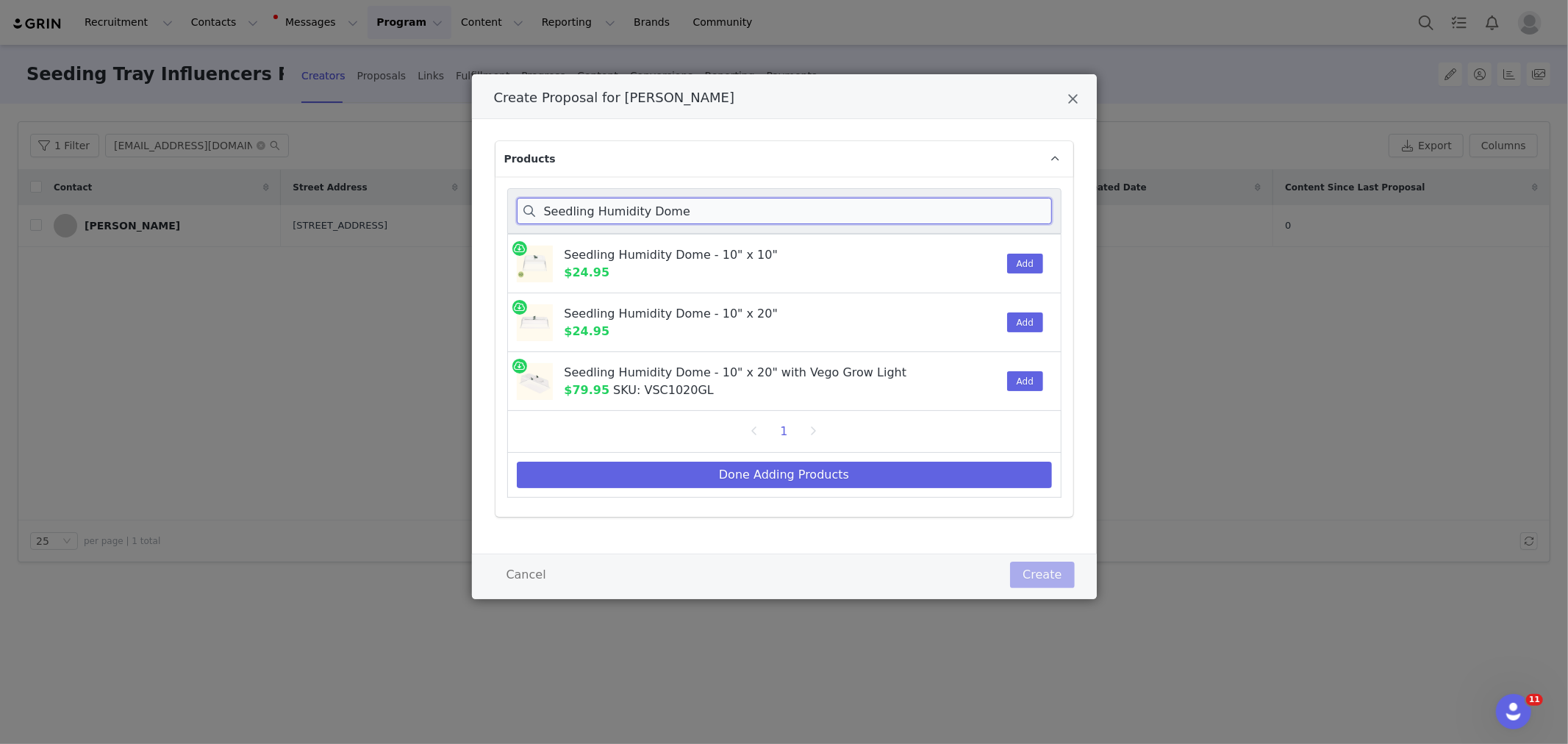
click at [549, 204] on input "Seedling Humidity Dome" at bounding box center [784, 211] width 535 height 26
click at [1029, 323] on button "Add" at bounding box center [1025, 321] width 36 height 20
click at [643, 207] on input "Seedling Humidity Dome" at bounding box center [784, 211] width 535 height 26
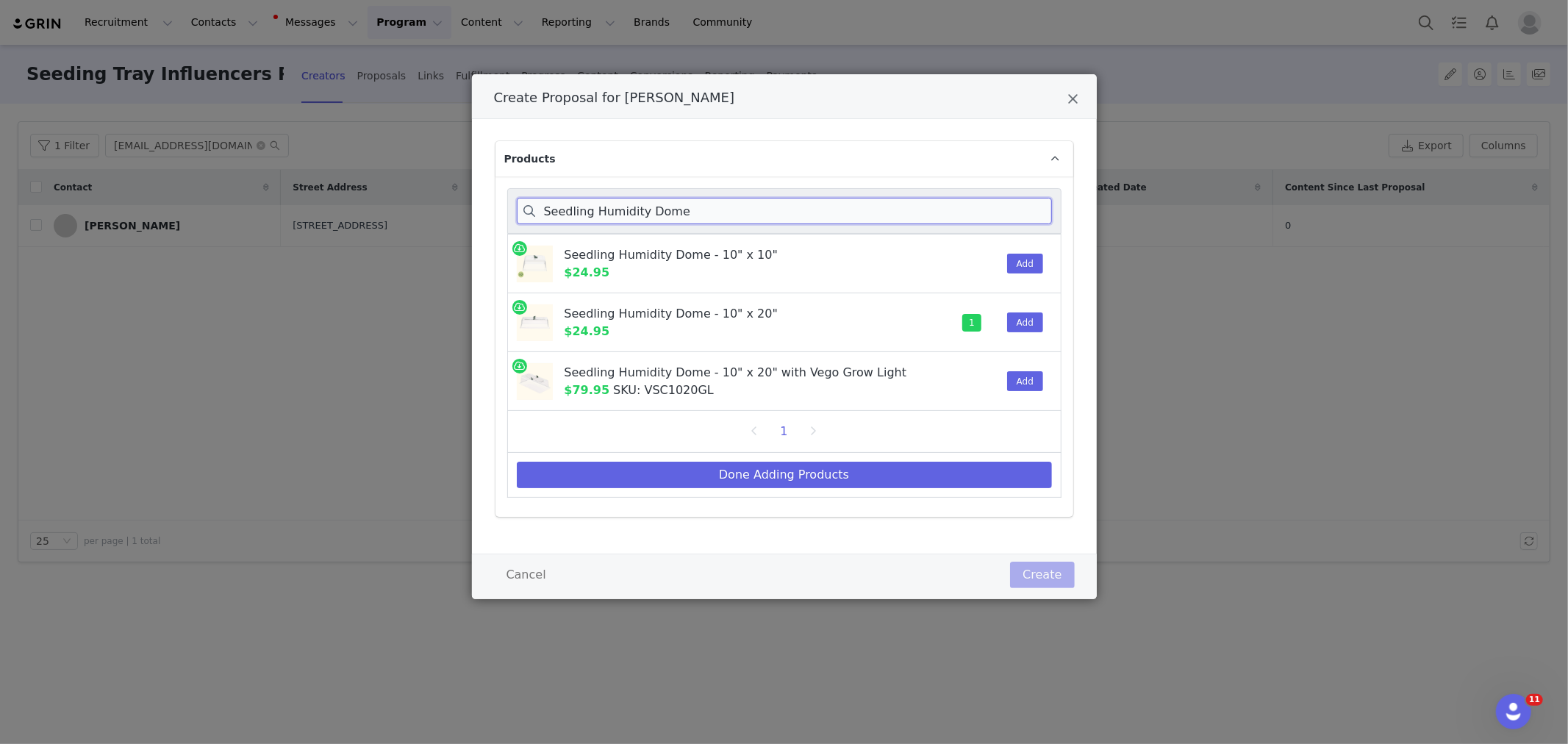
paste input "Bottom Watering Tray"
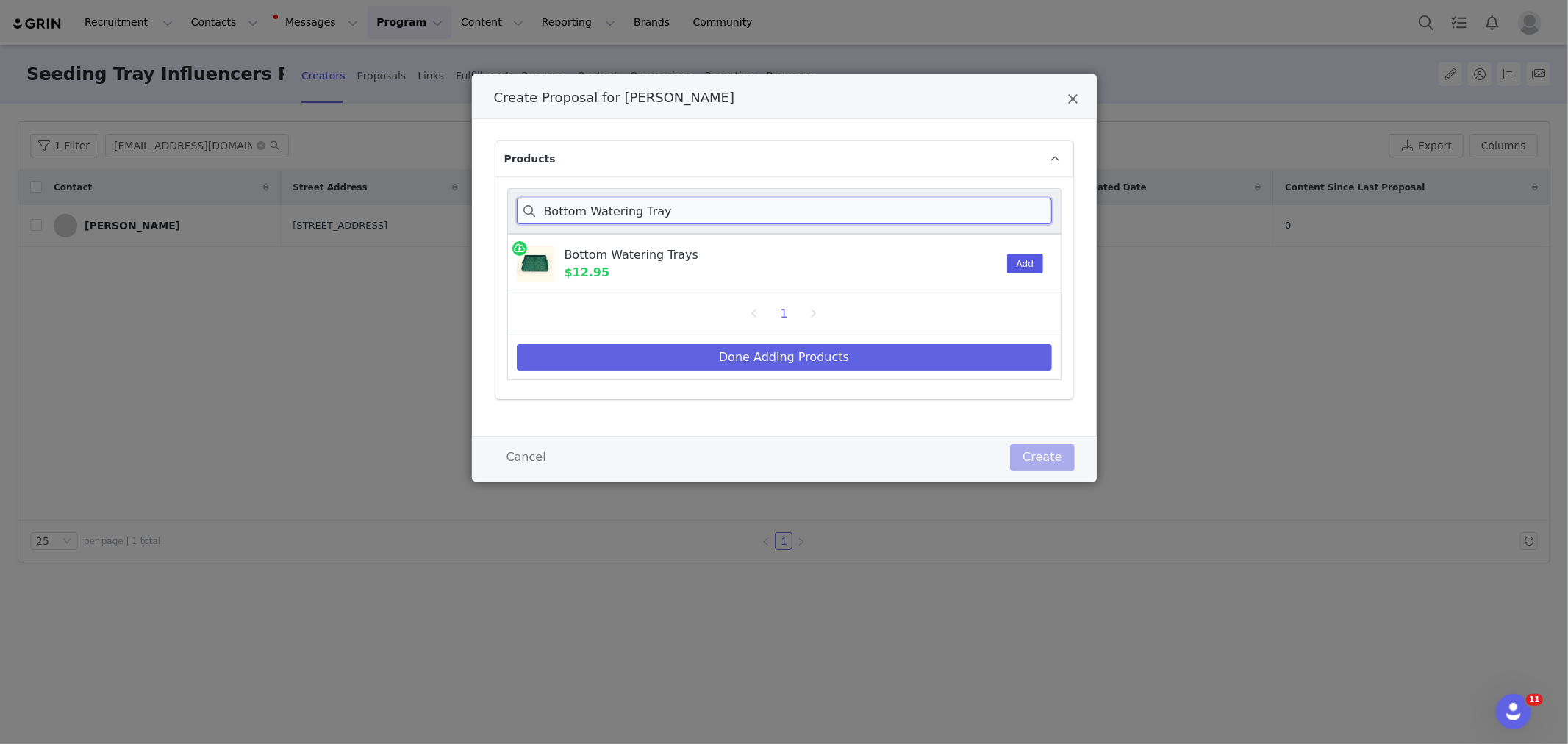
type input "Bottom Watering Tray"
click at [1025, 266] on button "Add" at bounding box center [1025, 263] width 36 height 20
click at [883, 355] on button "Done Adding Products" at bounding box center [784, 357] width 535 height 26
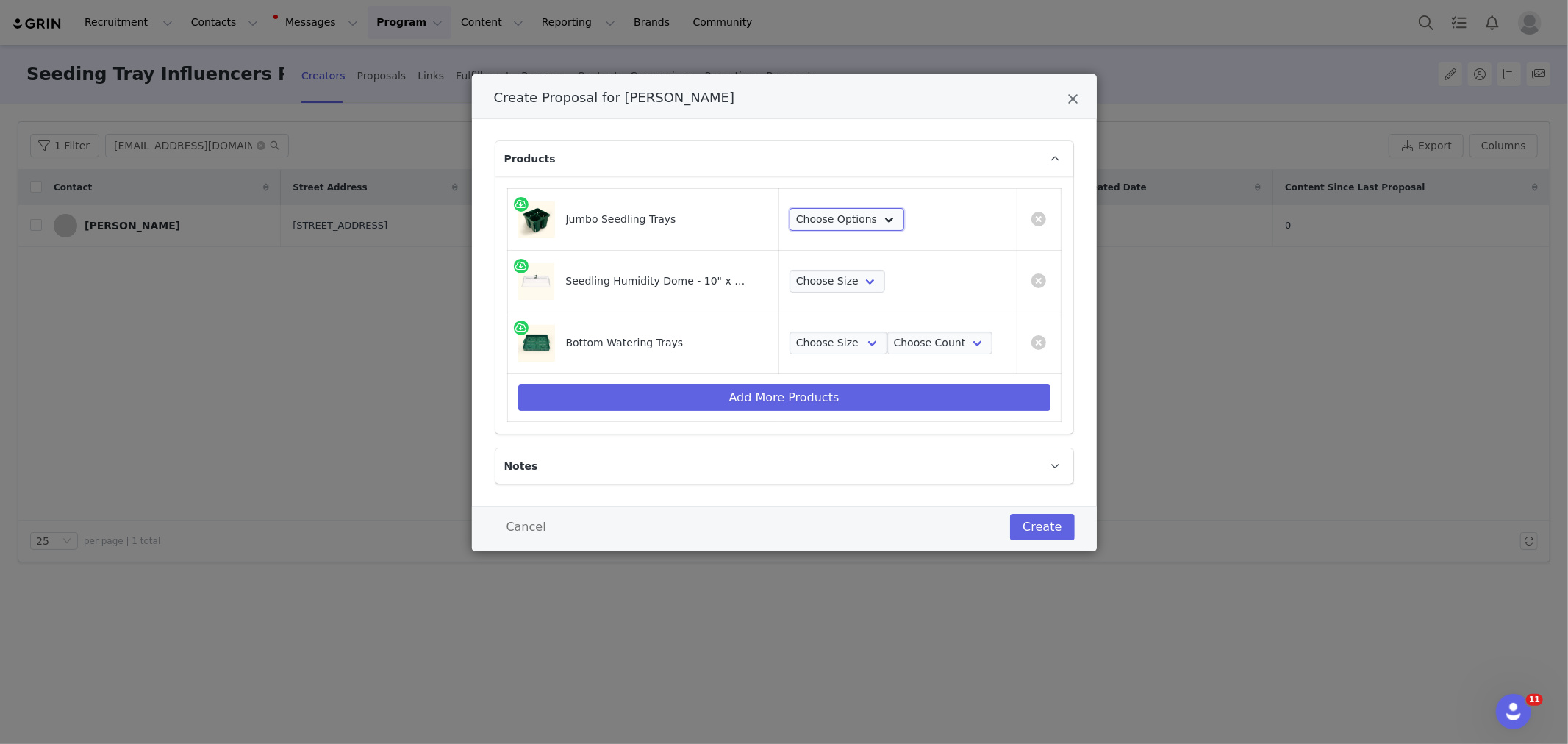
click at [835, 216] on select "Choose Options 8 Pack 16 Pack 32 Pack 64 Pack" at bounding box center [846, 219] width 114 height 24
select select "16076424"
click at [790, 208] on select "Choose Options 8 Pack 16 Pack 32 Pack 64 Pack" at bounding box center [846, 219] width 114 height 24
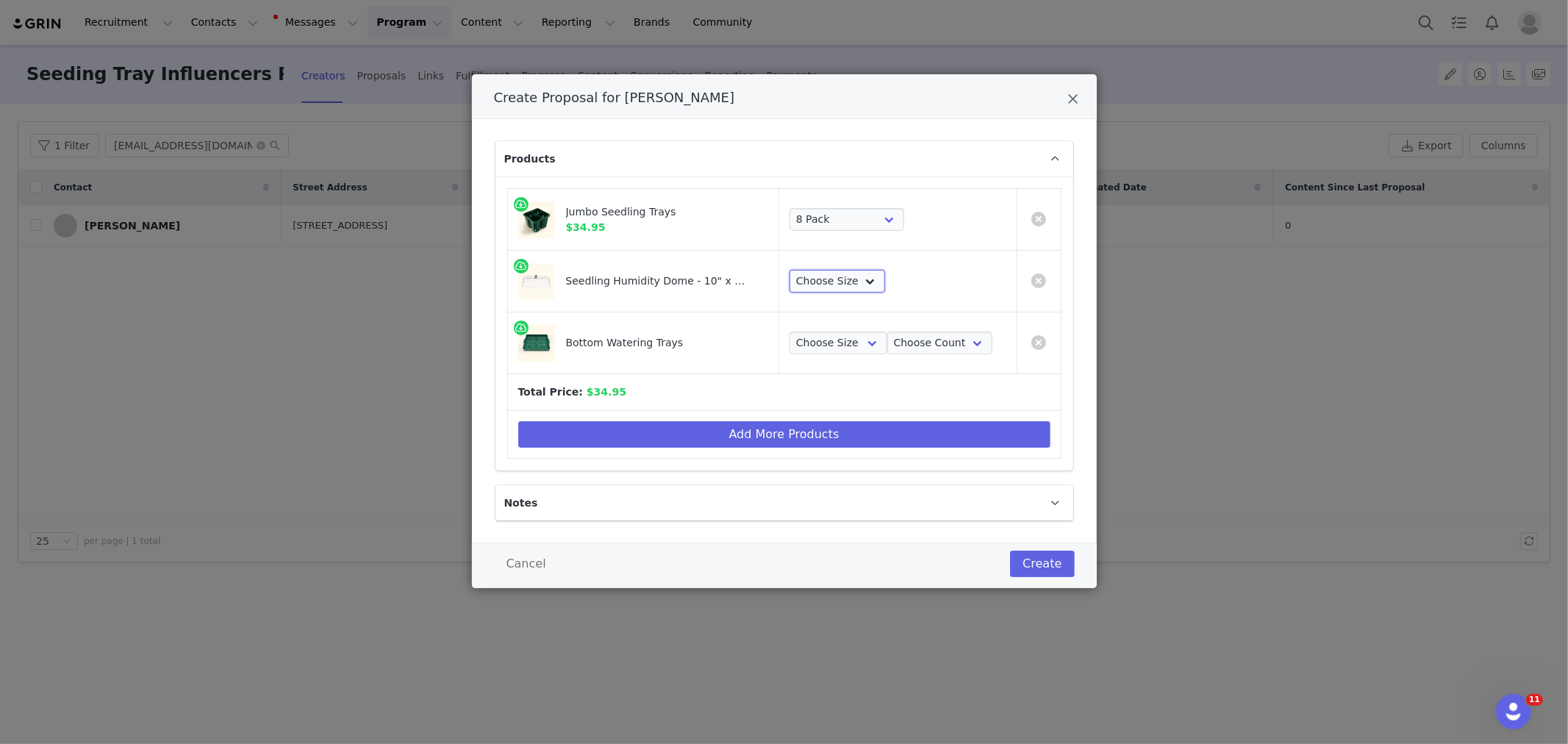
drag, startPoint x: 822, startPoint y: 283, endPoint x: 822, endPoint y: 292, distance: 9.0
click at [822, 284] on select "Choose Size 1 Pack 2 Packs 4 Packs 8 Packs" at bounding box center [837, 281] width 96 height 24
select select "28103650"
click at [790, 269] on select "Choose Size 1 Pack 2 Packs 4 Packs 8 Packs" at bounding box center [837, 281] width 96 height 24
click at [827, 339] on select "Choose Size 10 in x 10 in 10 in x 20 in" at bounding box center [838, 343] width 97 height 24
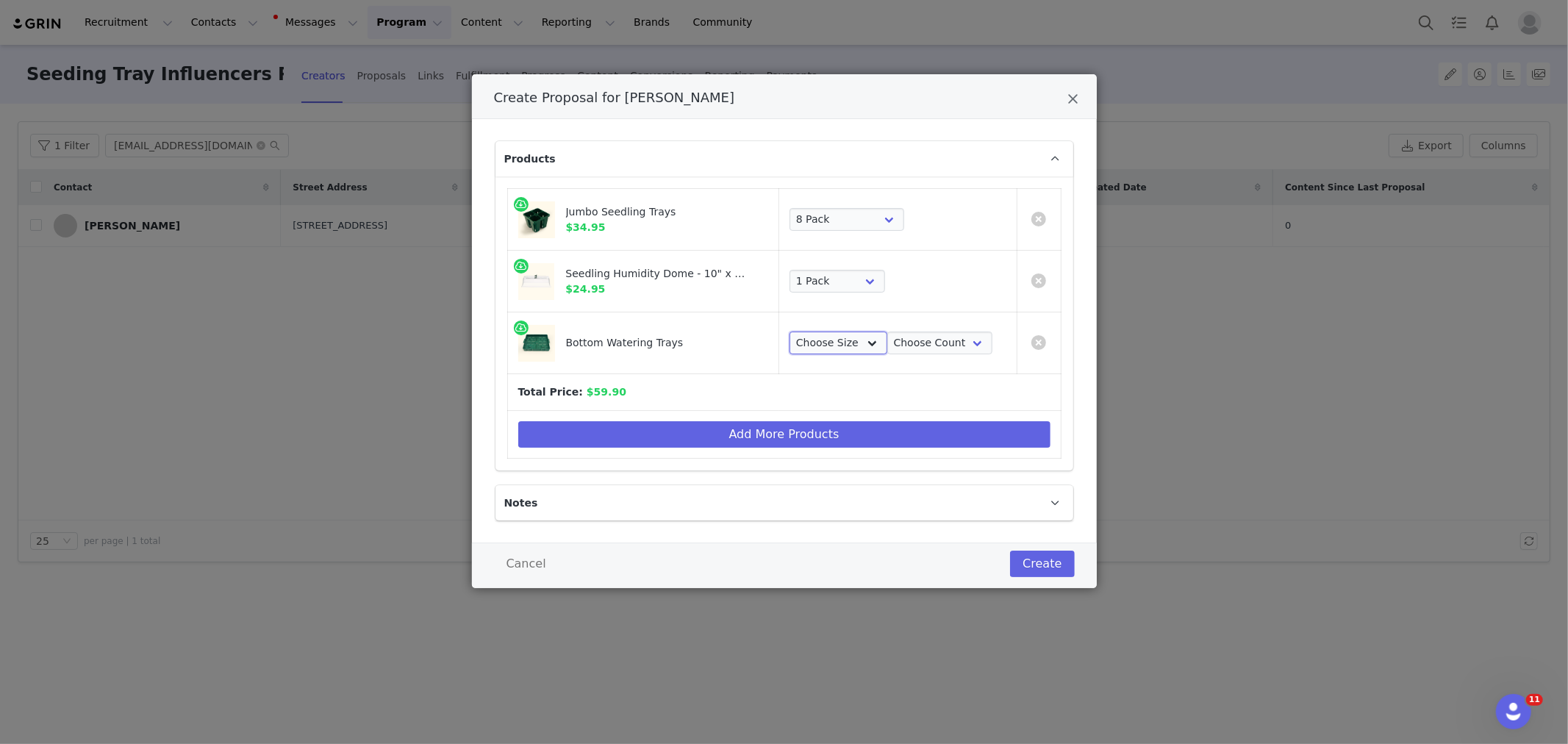
select select "16078614"
click at [790, 332] on select "Choose Size 10 in x 10 in 10 in x 20 in" at bounding box center [838, 343] width 97 height 24
drag, startPoint x: 923, startPoint y: 339, endPoint x: 923, endPoint y: 350, distance: 11.0
click at [923, 339] on select "Choose Count 4 Pack 8 Pack 16 Pack 32 Pack 2 Pack 1 Pack" at bounding box center [939, 343] width 105 height 24
select select "25908077"
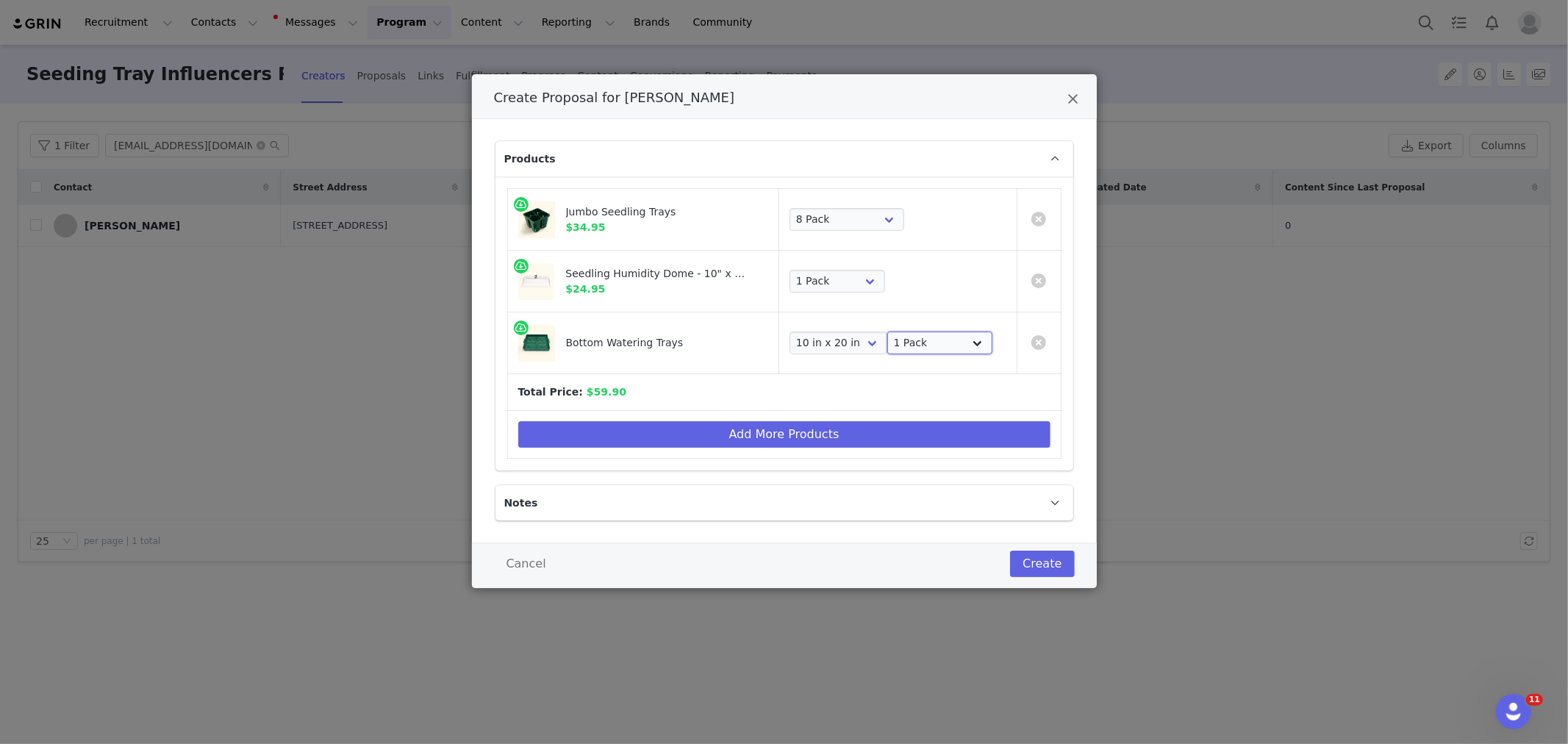
click at [887, 332] on select "Choose Count 4 Pack 8 Pack 16 Pack 32 Pack 2 Pack 1 Pack" at bounding box center [939, 343] width 105 height 24
click at [1053, 569] on button "Create" at bounding box center [1042, 563] width 64 height 26
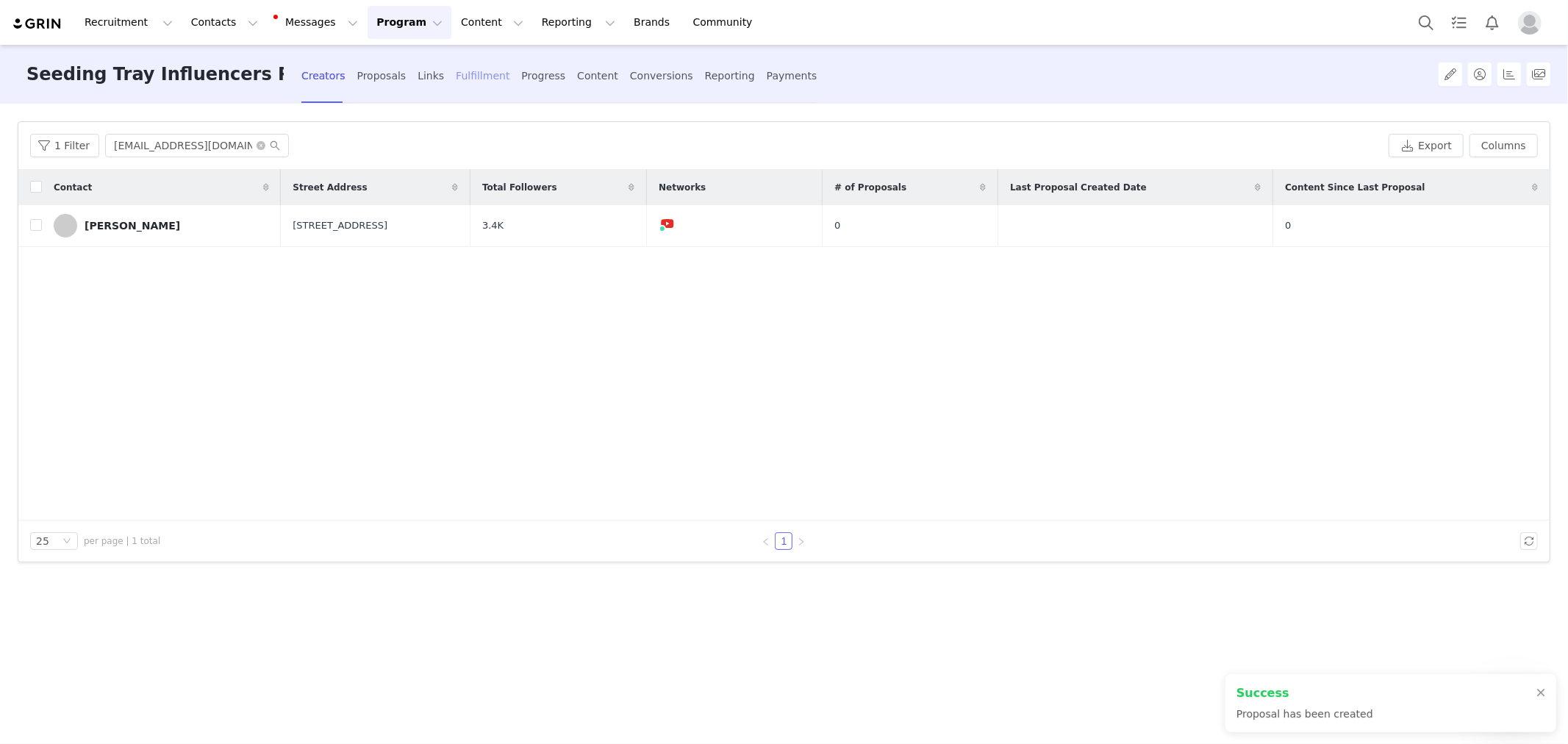
click at [501, 77] on div "Fulfillment" at bounding box center [482, 76] width 54 height 39
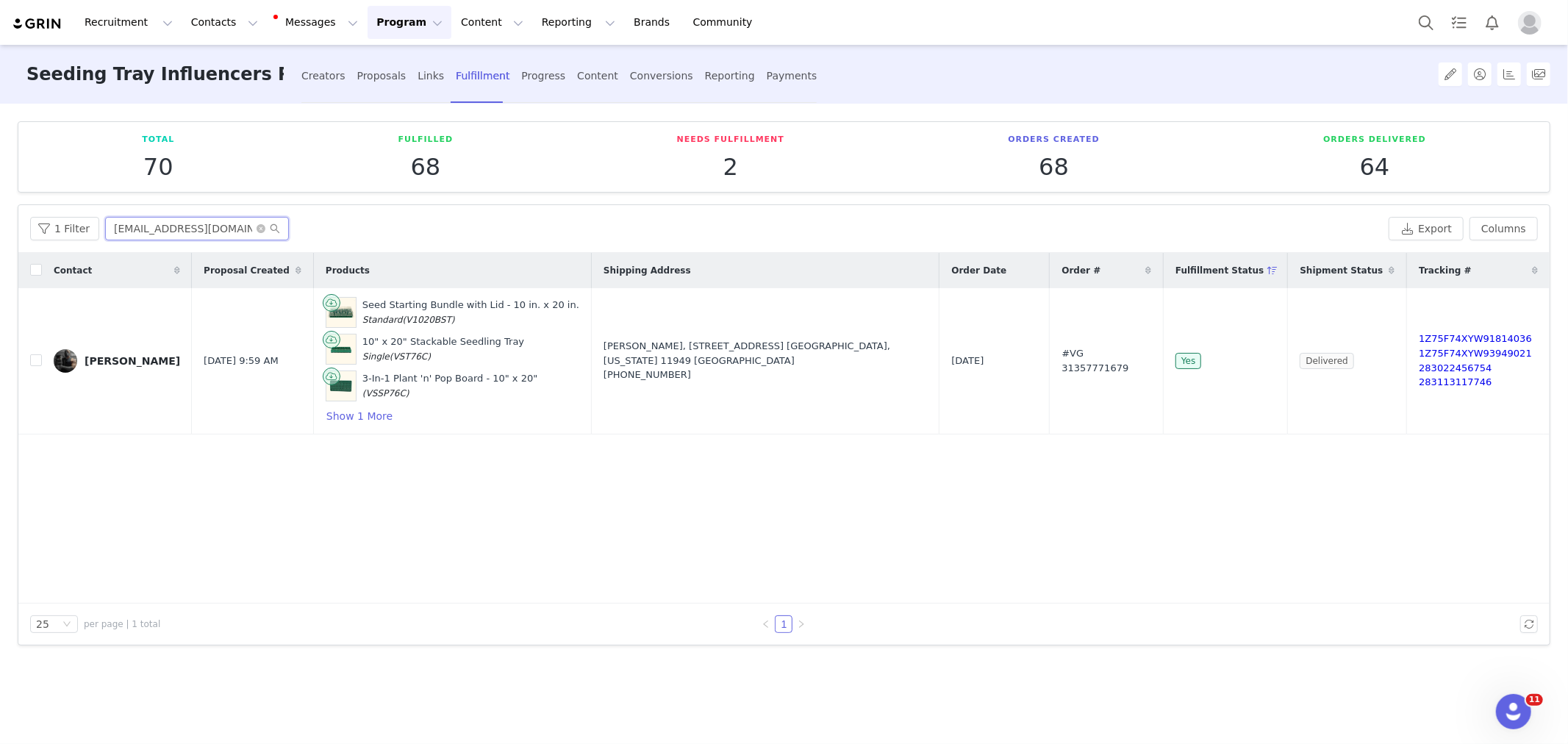
click at [118, 239] on input "Bajnatht@gmail.com" at bounding box center [197, 228] width 183 height 24
click at [118, 238] on input "Bajnatht@gmail.com" at bounding box center [197, 228] width 183 height 24
paste input "Bottom Watering Tray"
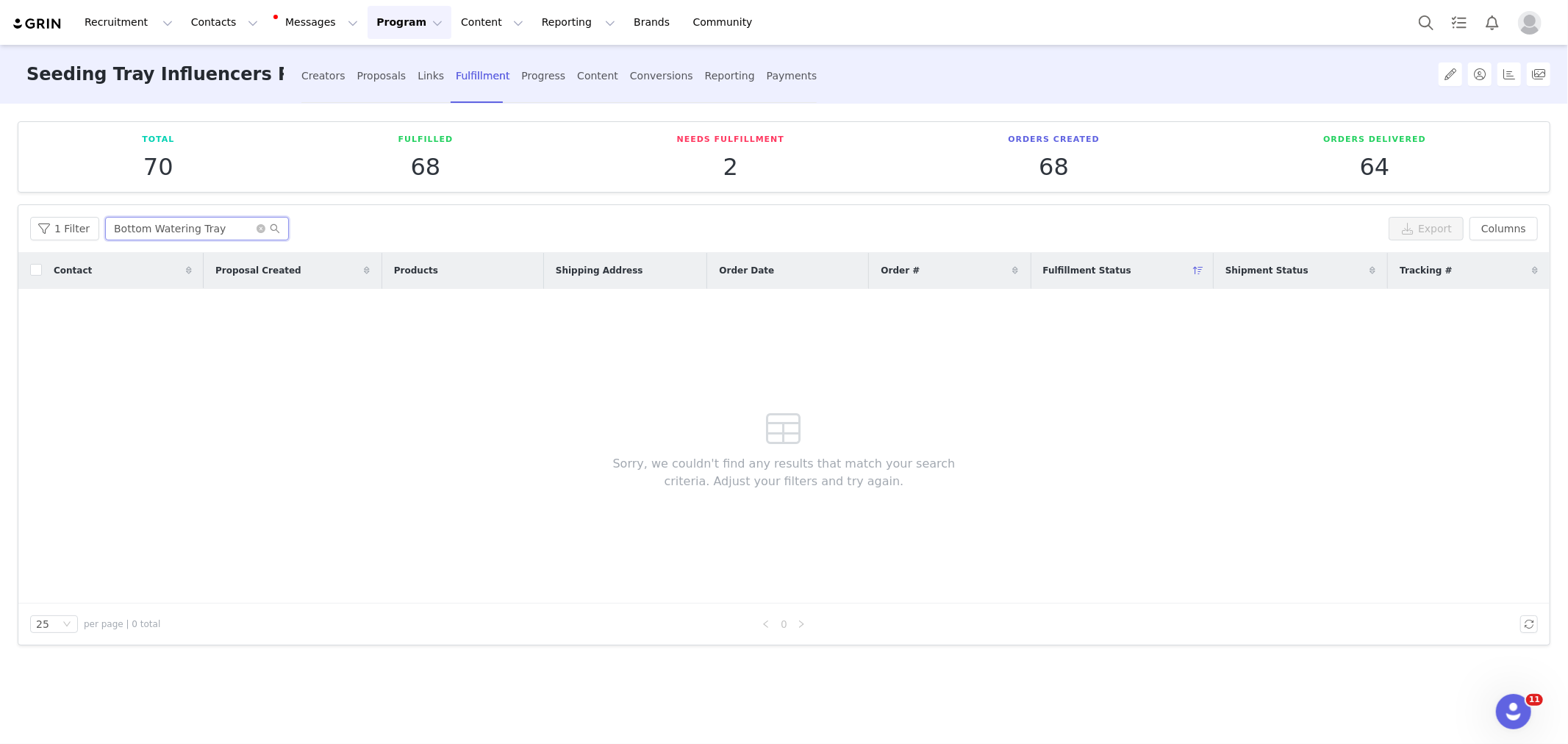
click at [193, 224] on input "Bottom Watering Tray" at bounding box center [197, 228] width 183 height 24
paste input "Gardeningwithlisa71@gmail.com"
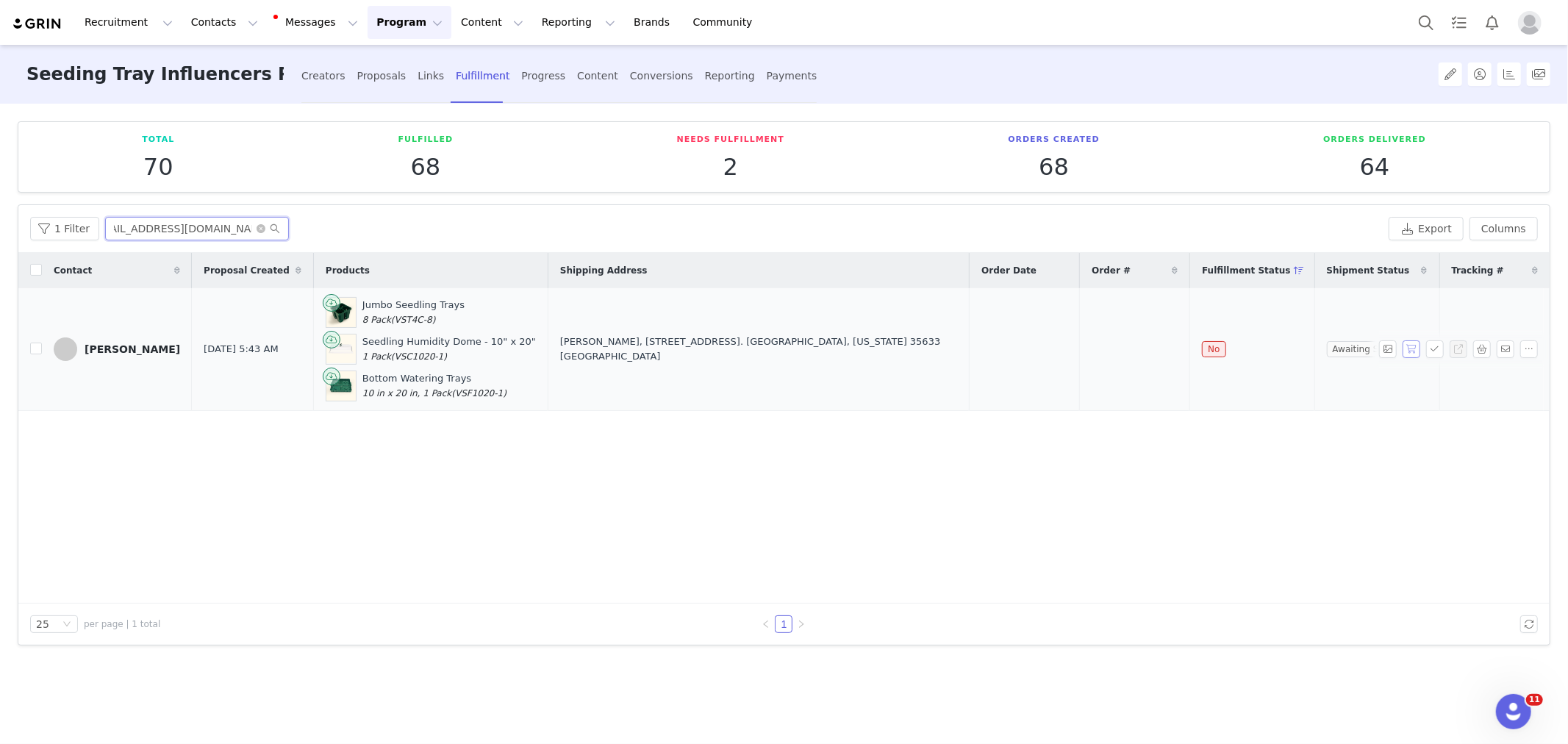
type input "Gardeningwithlisa71@gmail.com"
click at [1407, 345] on button "button" at bounding box center [1411, 349] width 18 height 18
drag, startPoint x: 952, startPoint y: 348, endPoint x: 1157, endPoint y: 350, distance: 205.0
click at [1157, 350] on tr "Lisa Turnley Sep 2, 2025 5:43 AM Jumbo Seedling Trays 8 Pack (VST4C-8) Seedling…" at bounding box center [783, 350] width 1531 height 123
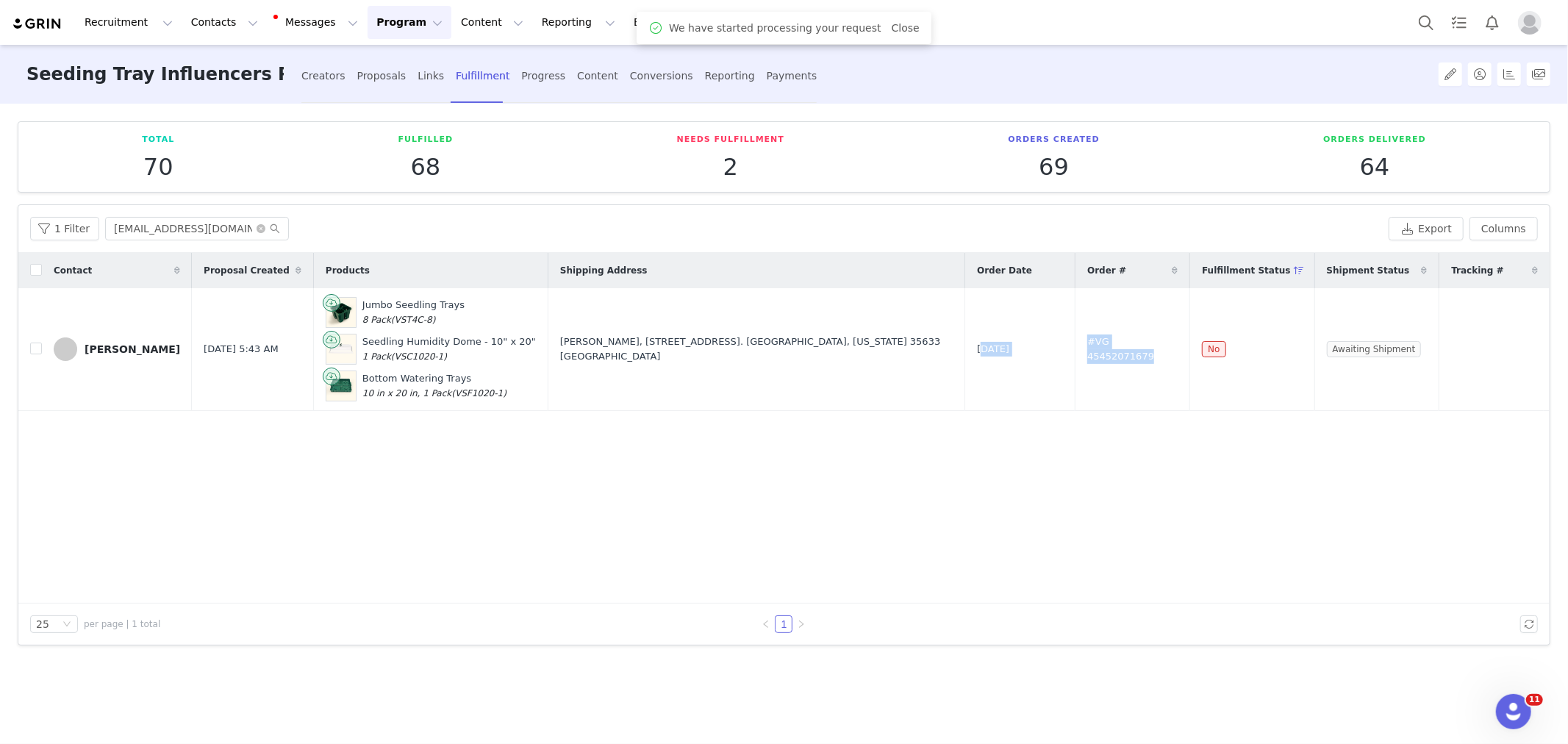
copy tr "Sep 2, 2025 #VG 45452071679"
drag, startPoint x: 444, startPoint y: 501, endPoint x: 207, endPoint y: 407, distance: 255.0
click at [444, 500] on div "Contact Proposal Created Products Shipping Address Order Date Order # Fulfillme…" at bounding box center [783, 427] width 1531 height 351
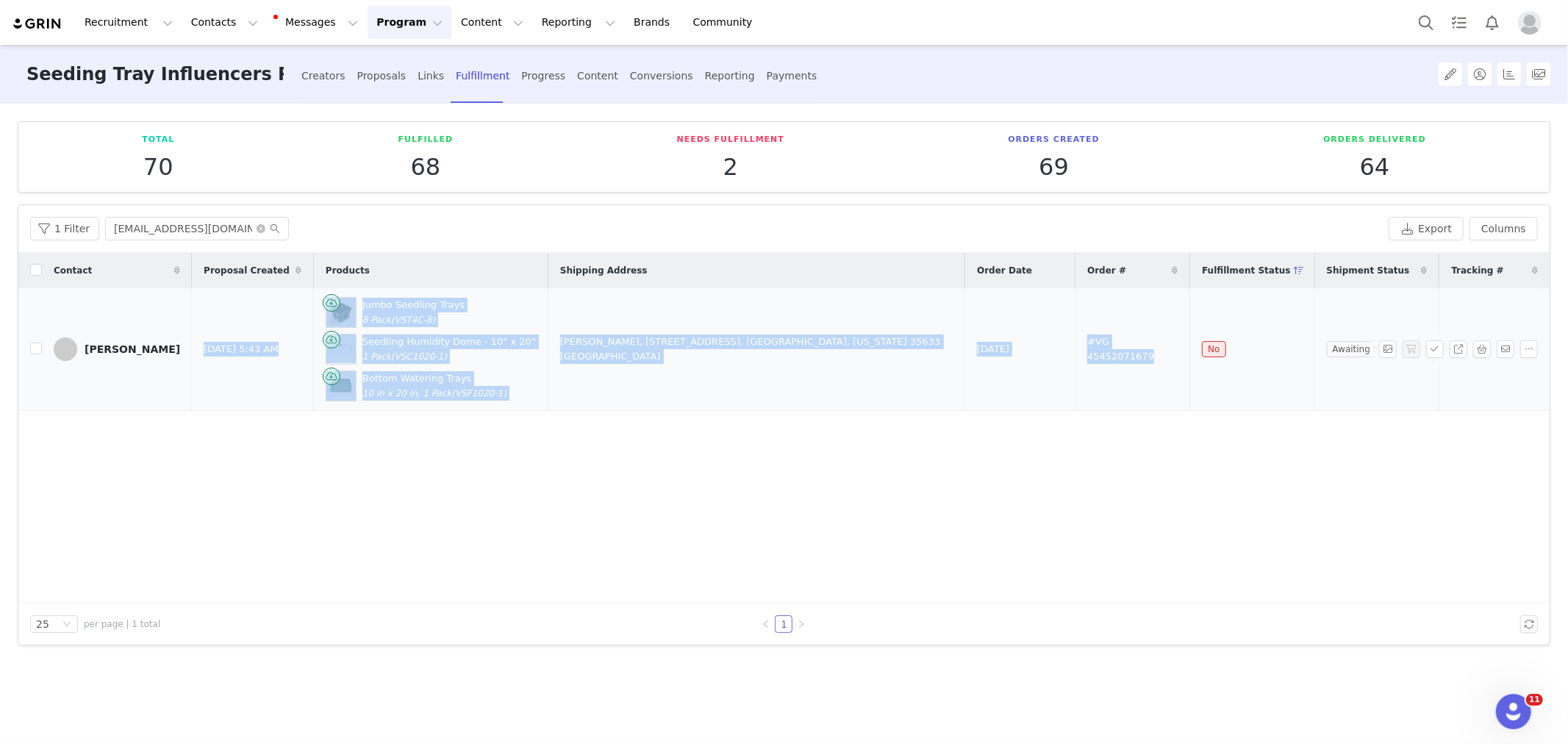
copy tr "Sep 2, 2025 5:43 AM Jumbo Seedling Trays 8 Pack (VST4C-8) Seedling Humidity Dom…"
drag, startPoint x: 175, startPoint y: 341, endPoint x: 1159, endPoint y: 346, distance: 984.0
click at [1159, 346] on tr "Lisa Turnley Sep 2, 2025 5:43 AM Jumbo Seedling Trays 8 Pack (VST4C-8) Seedling…" at bounding box center [783, 350] width 1531 height 123
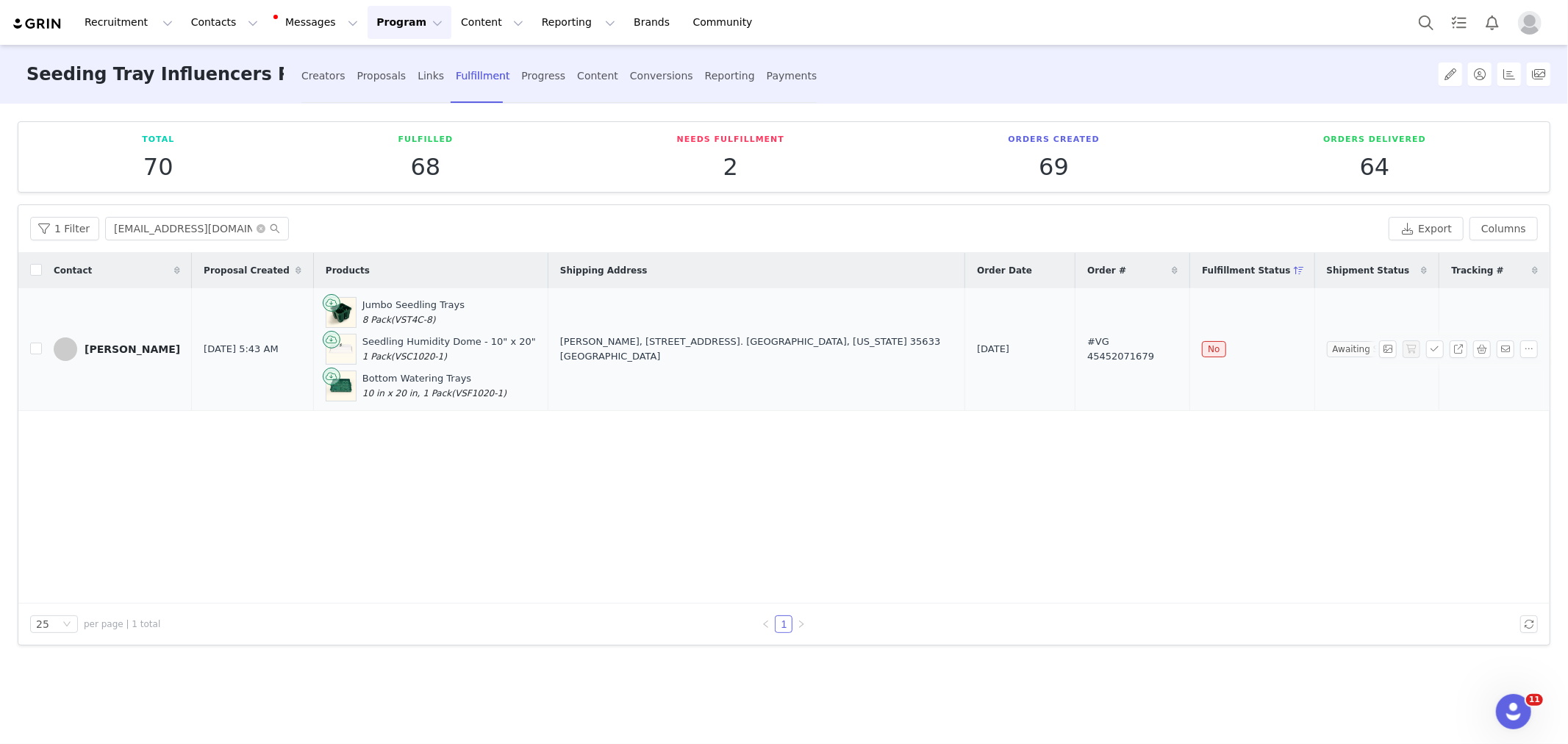
click at [131, 385] on td "Lisa Turnley" at bounding box center [116, 350] width 150 height 123
click at [84, 407] on td "Lisa Turnley" at bounding box center [116, 350] width 150 height 123
copy div "Lisa Turnley"
drag, startPoint x: 84, startPoint y: 320, endPoint x: 154, endPoint y: 348, distance: 75.4
click at [154, 348] on td "Lisa Turnley" at bounding box center [116, 350] width 150 height 123
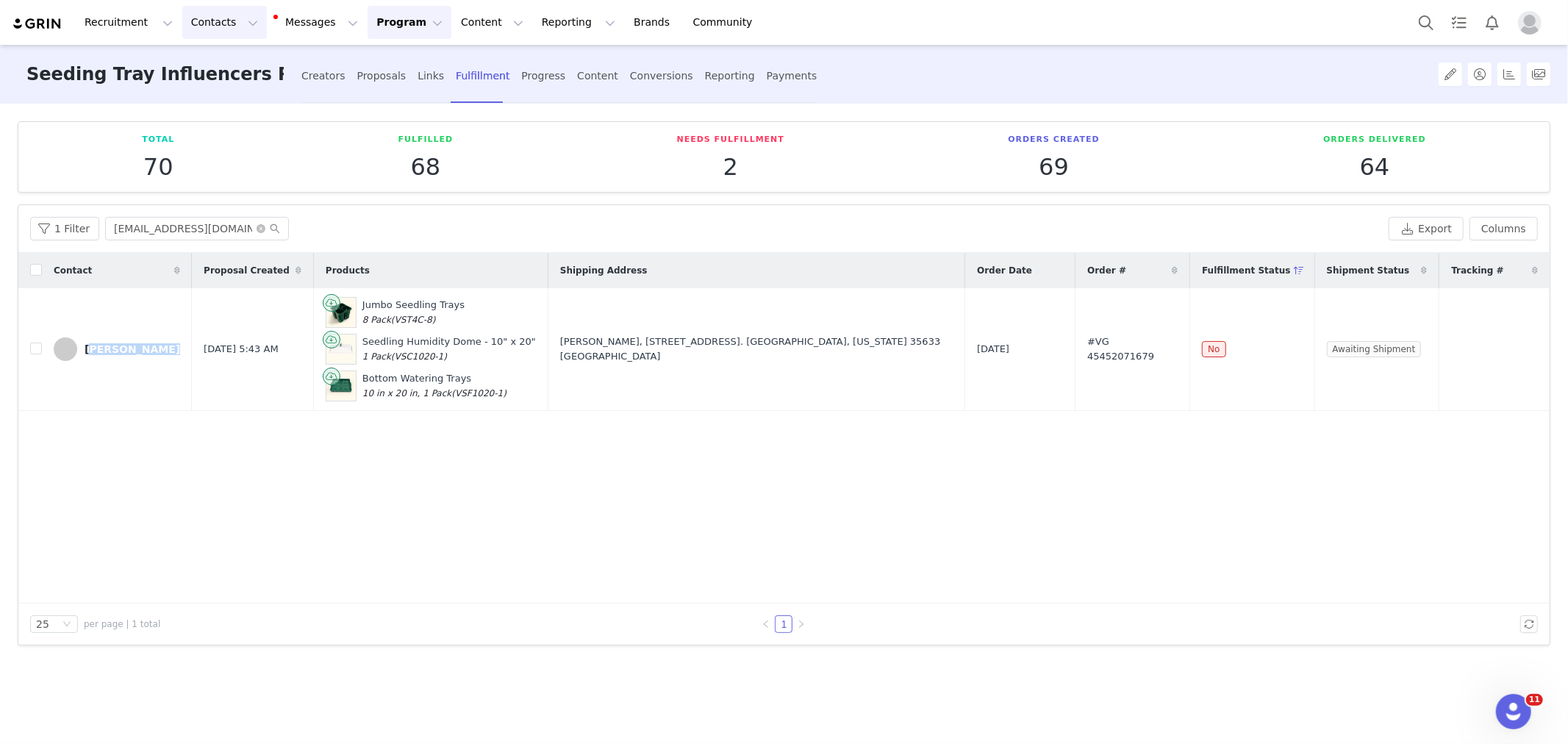
click at [183, 28] on button "Contacts Contacts" at bounding box center [224, 22] width 84 height 33
click at [219, 67] on p "Creators" at bounding box center [208, 65] width 44 height 15
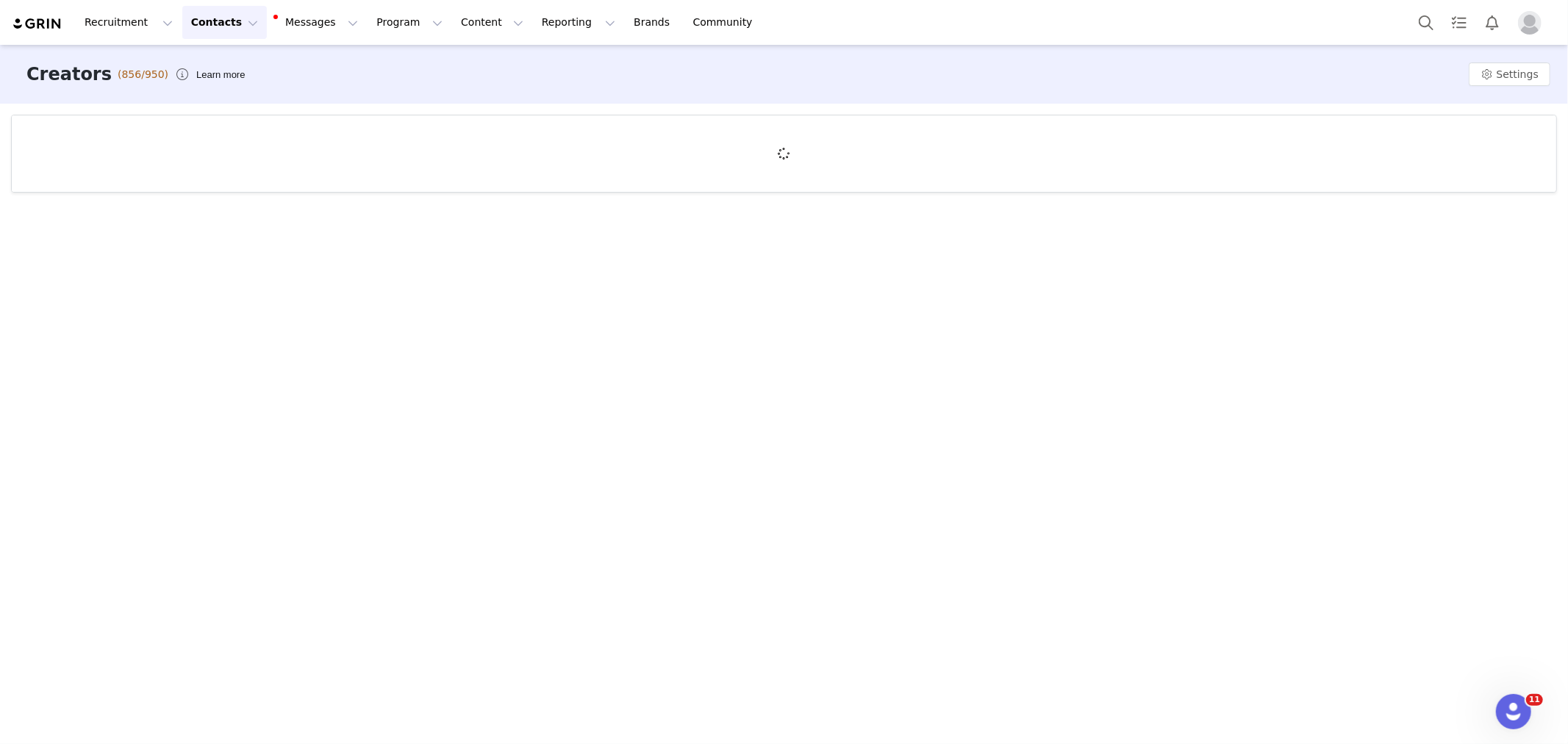
drag, startPoint x: 1231, startPoint y: 403, endPoint x: 967, endPoint y: 407, distance: 264.0
click at [1231, 403] on div "Creators (856/950) Learn more Settings" at bounding box center [784, 392] width 1568 height 697
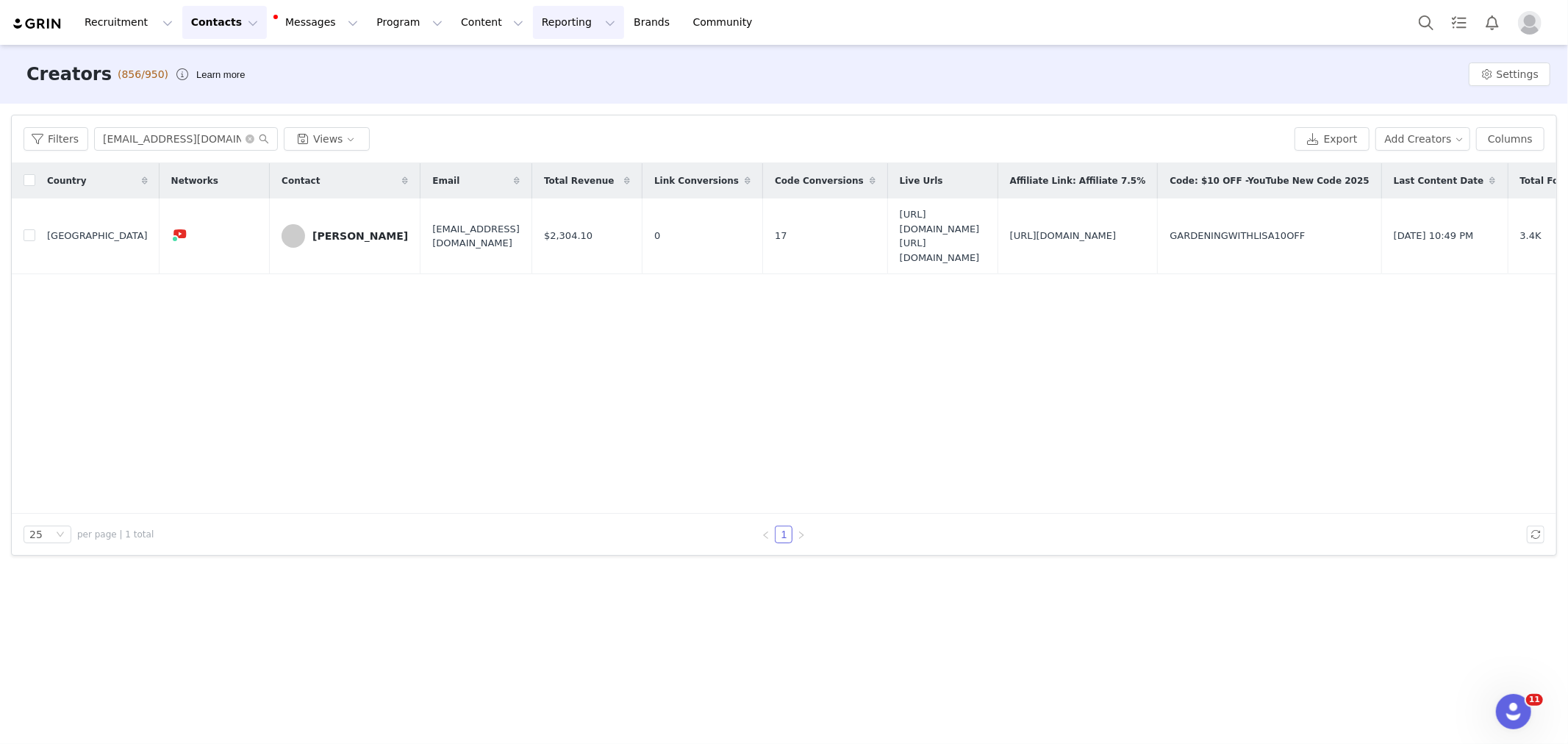
click at [533, 18] on button "Reporting Reporting" at bounding box center [579, 22] width 91 height 33
click at [547, 48] on div "Dashboard Report Builder" at bounding box center [562, 78] width 117 height 68
click at [547, 58] on p "Dashboard" at bounding box center [543, 65] width 56 height 15
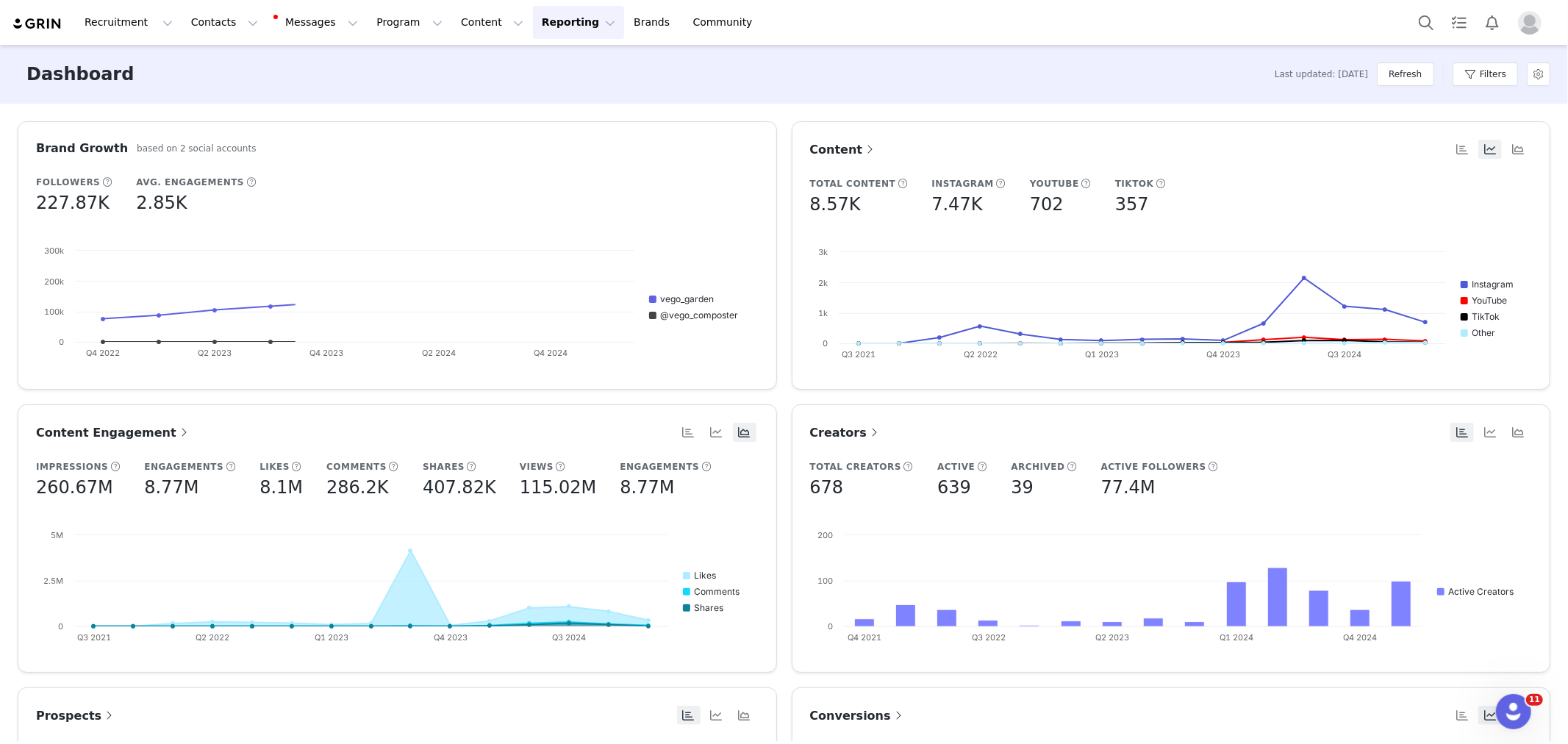
click at [862, 710] on span "Conversions" at bounding box center [858, 715] width 96 height 14
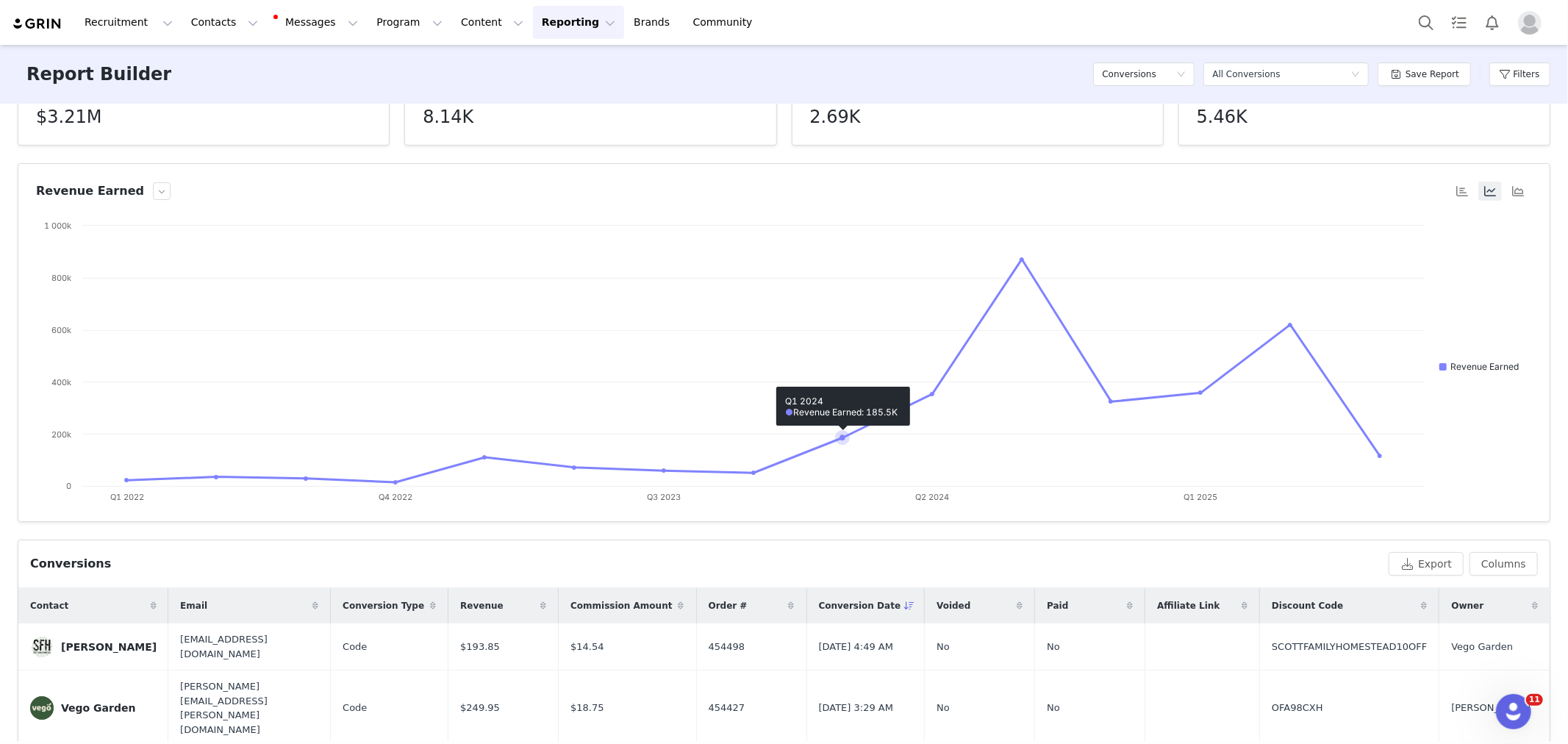
scroll to position [81, 0]
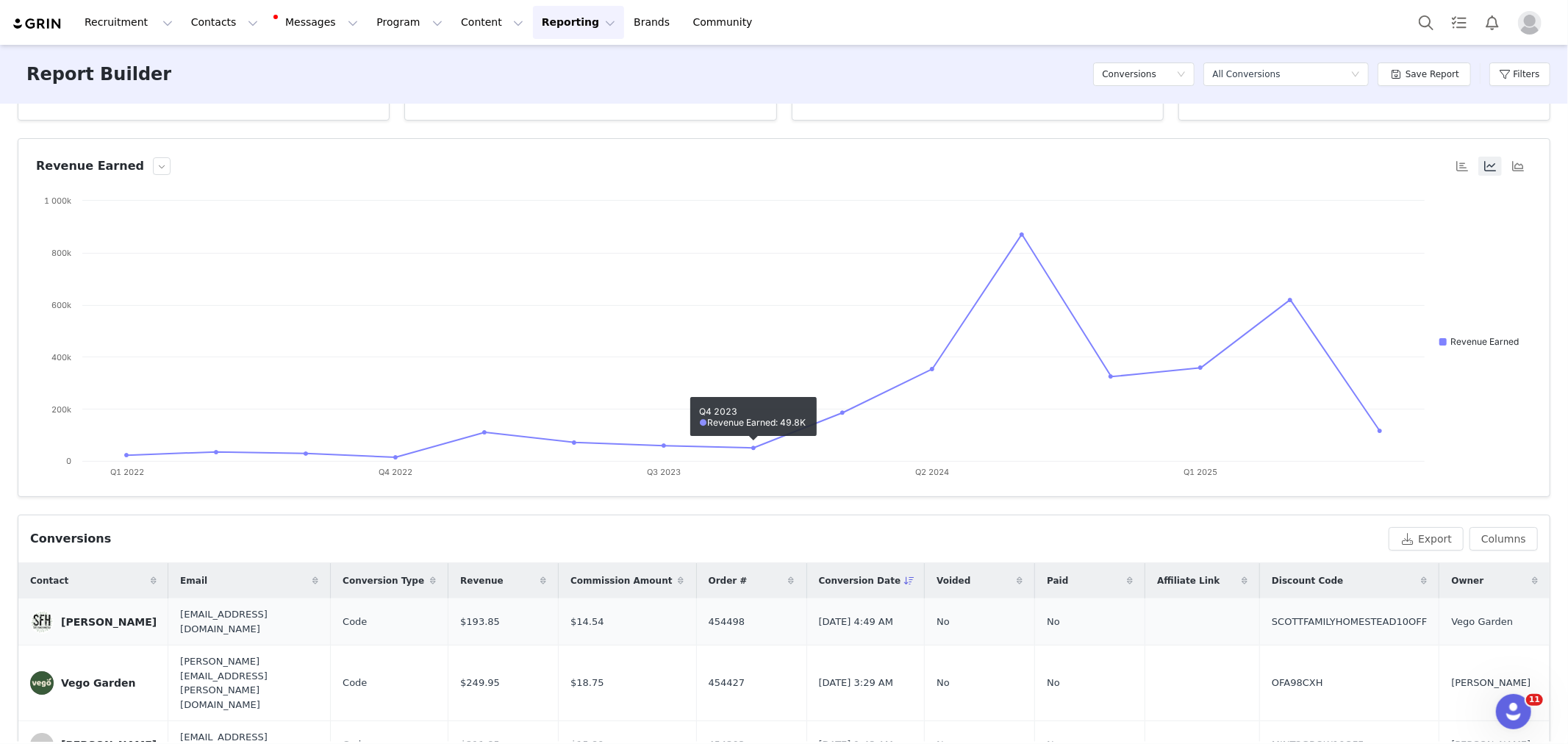
click at [113, 622] on div "Christine Scott" at bounding box center [109, 621] width 96 height 11
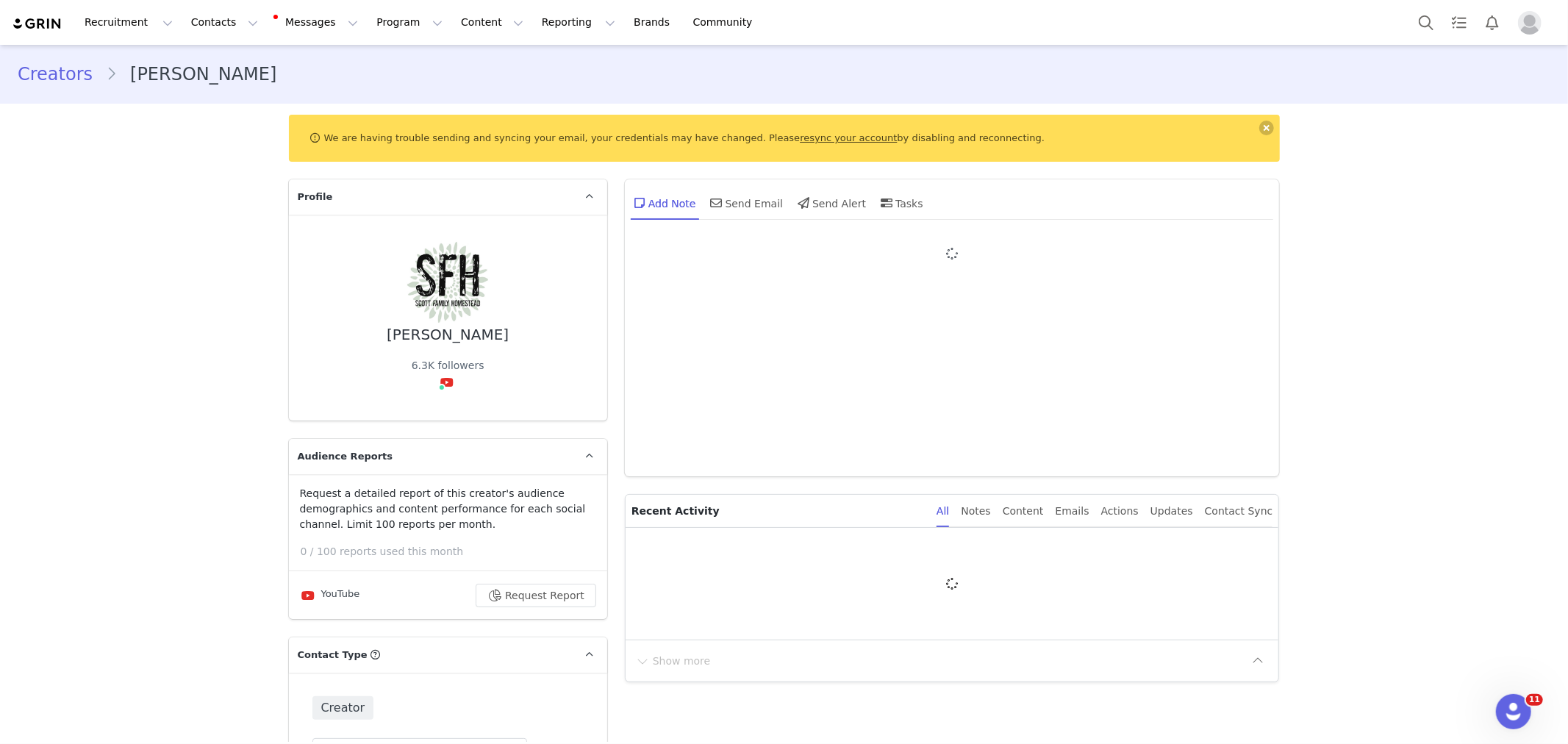
type input "+1 ([GEOGRAPHIC_DATA])"
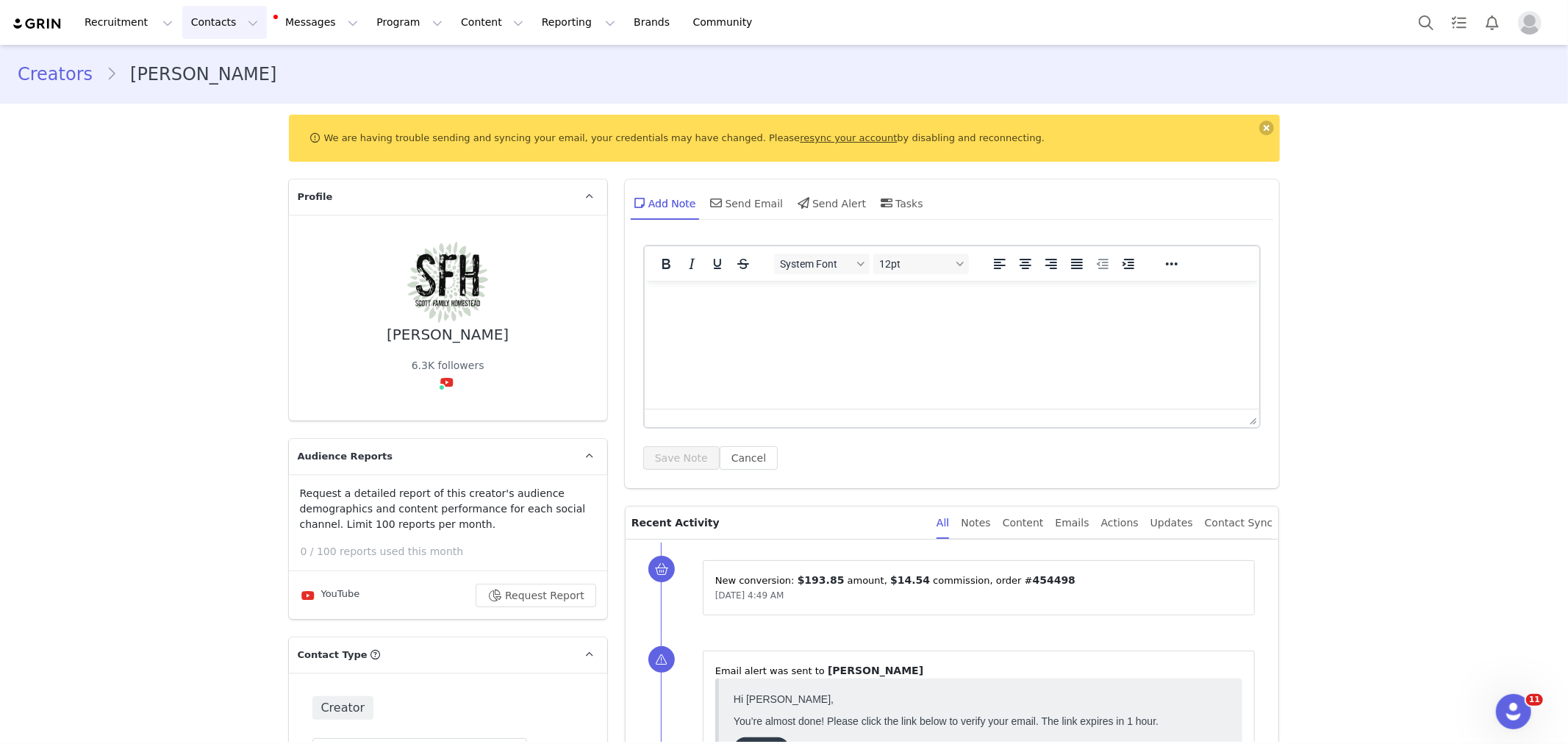
click at [186, 35] on button "Contacts Contacts" at bounding box center [224, 22] width 84 height 33
click at [200, 64] on p "Creators" at bounding box center [208, 65] width 44 height 15
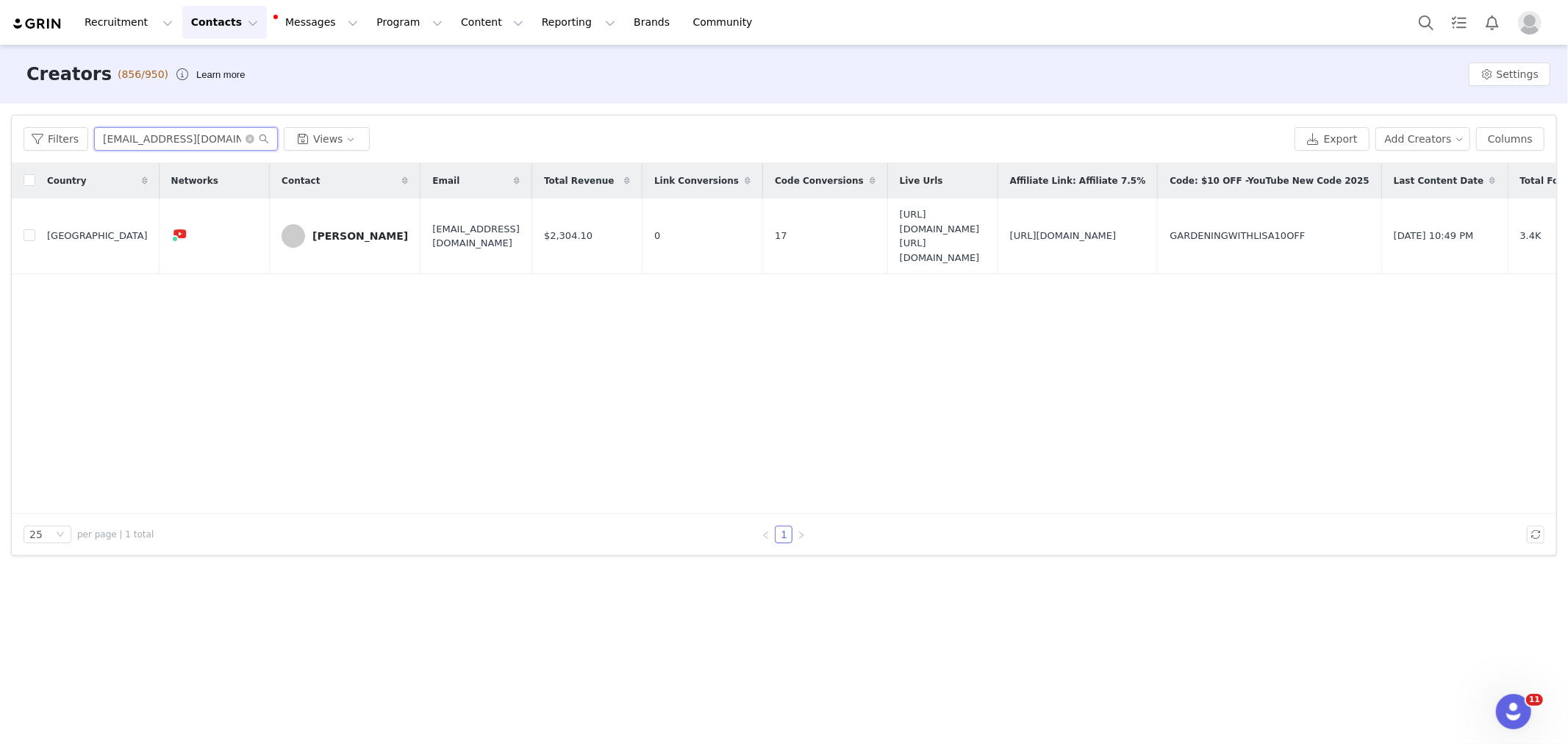
click at [171, 138] on input "Gardeningwithlisa71@gmail.com" at bounding box center [185, 138] width 183 height 24
click at [312, 235] on div "Lisa Turnley" at bounding box center [359, 235] width 96 height 11
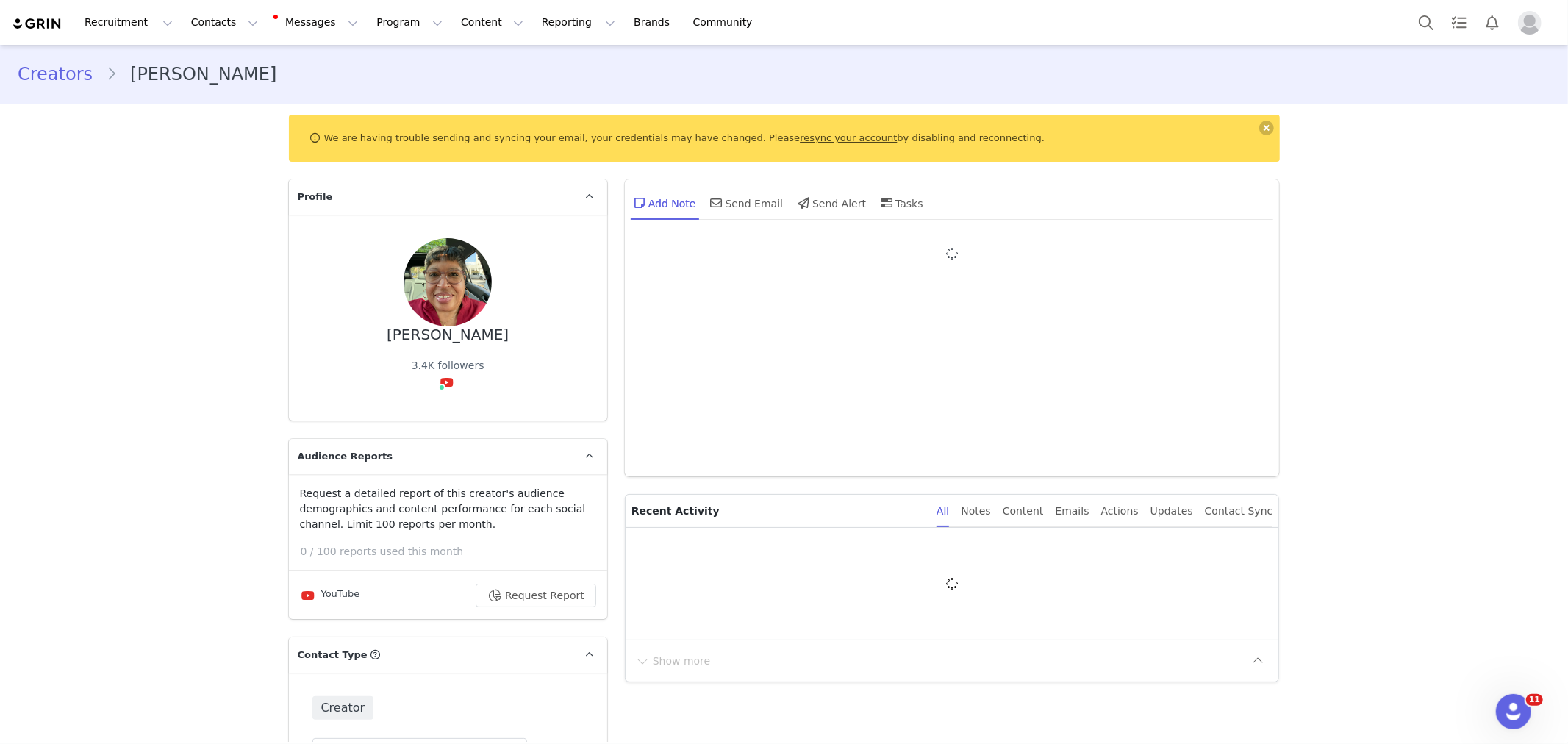
type input "+1 ([GEOGRAPHIC_DATA])"
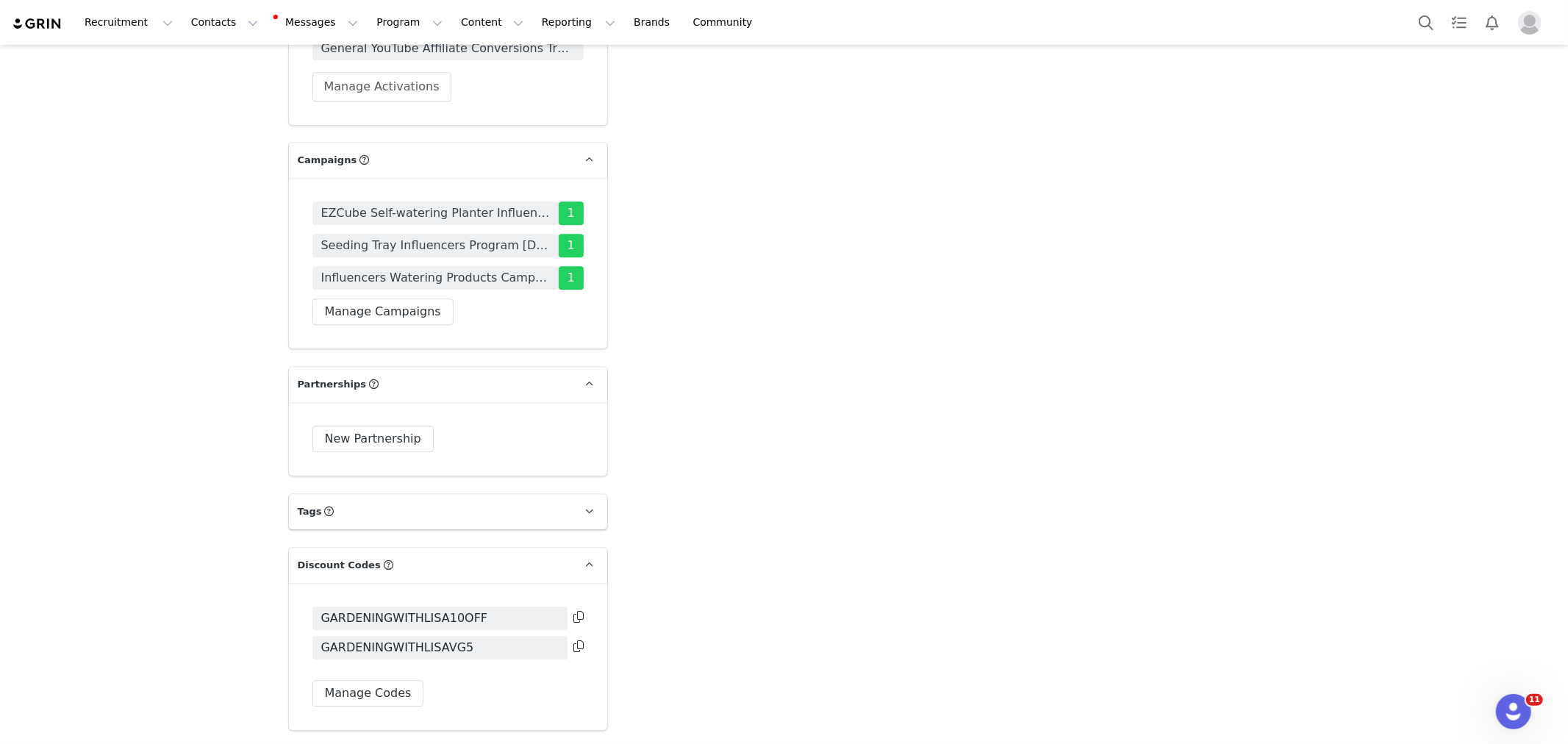
scroll to position [3348, 0]
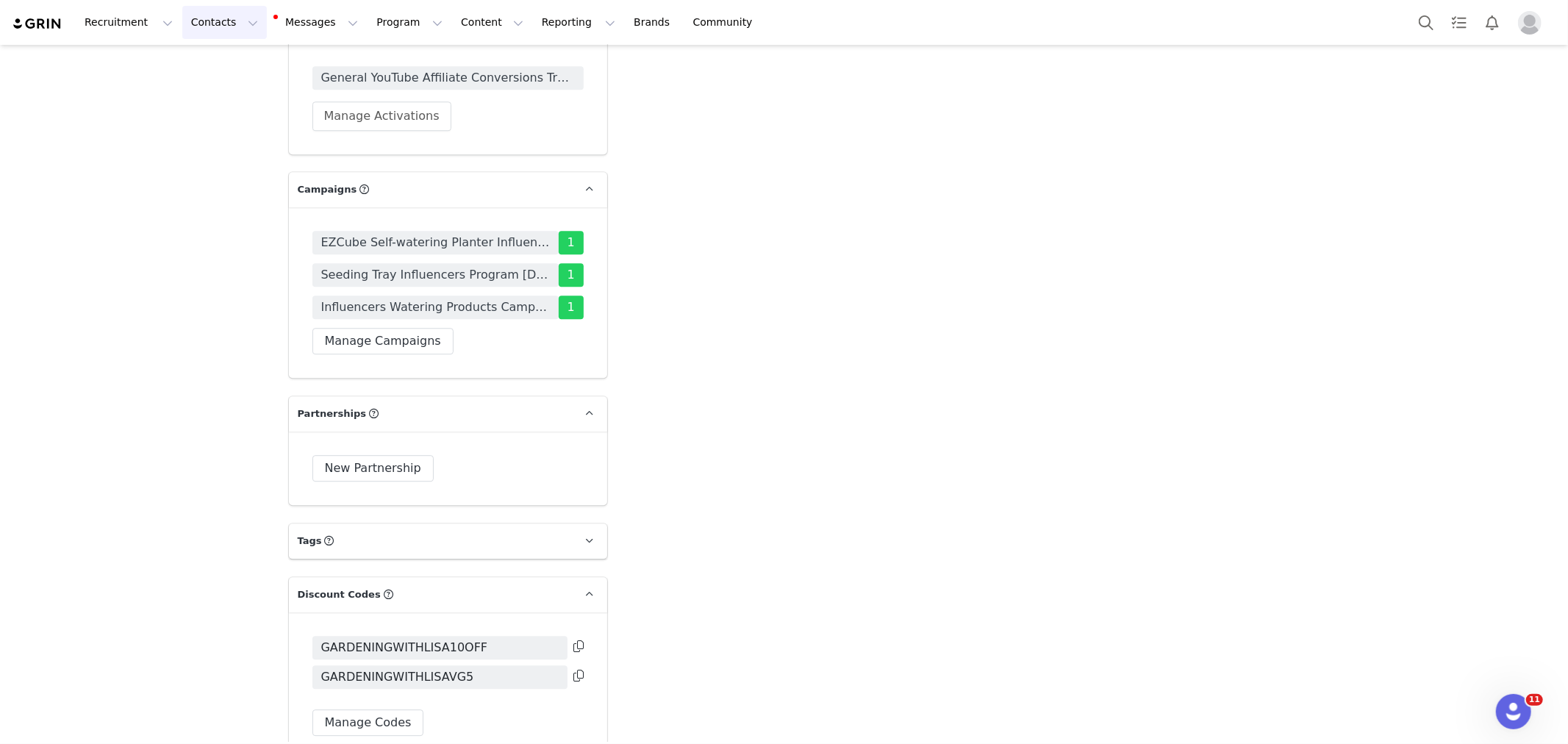
click at [240, 31] on button "Contacts Contacts" at bounding box center [224, 22] width 84 height 33
click at [238, 64] on div "Creators" at bounding box center [233, 65] width 98 height 15
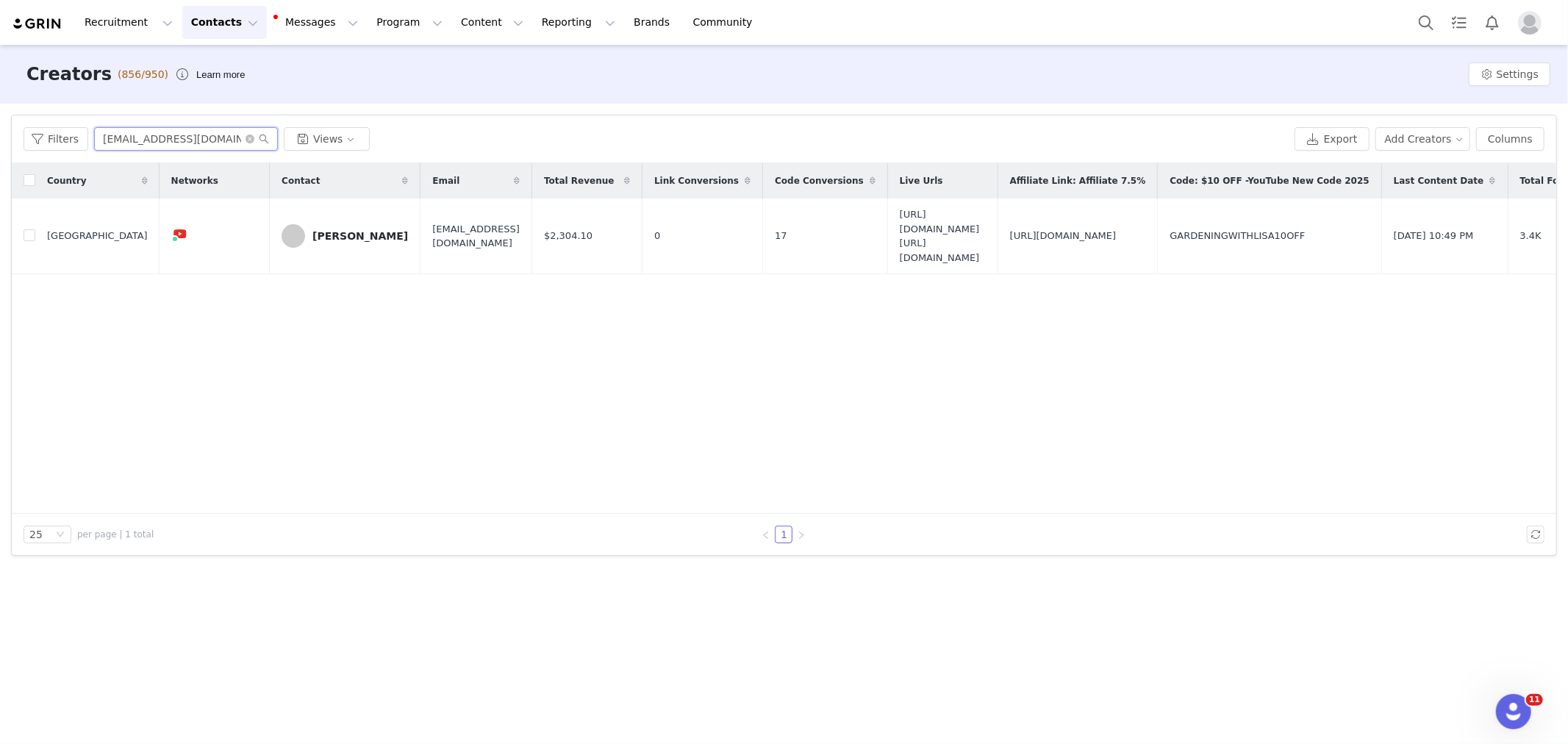
click at [166, 130] on input "Gardeningwithlisa71@gmail.com" at bounding box center [185, 138] width 183 height 24
paste input "livedifferenttoo"
type input "[EMAIL_ADDRESS][DOMAIN_NAME]"
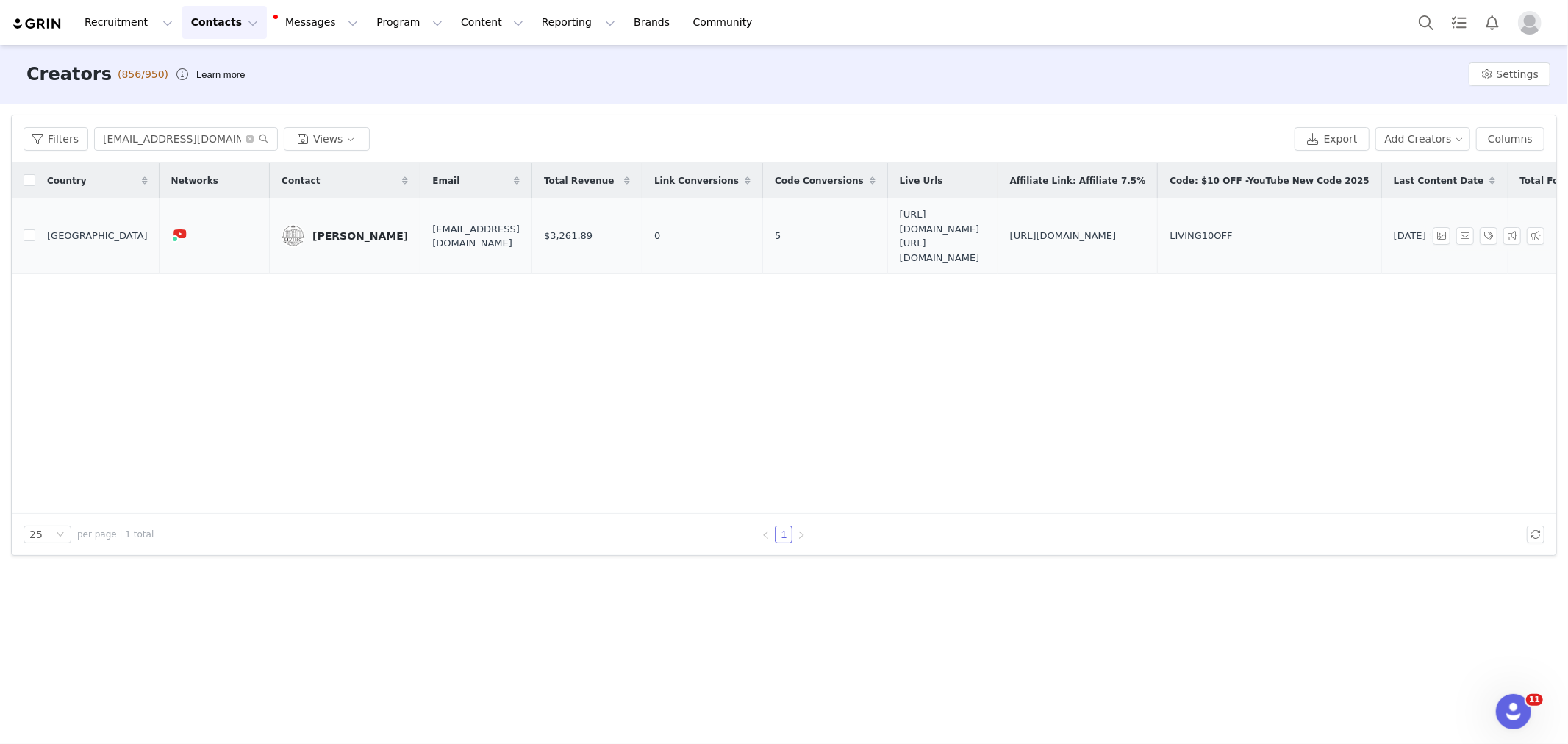
click at [306, 243] on link "[PERSON_NAME]" at bounding box center [345, 235] width 127 height 24
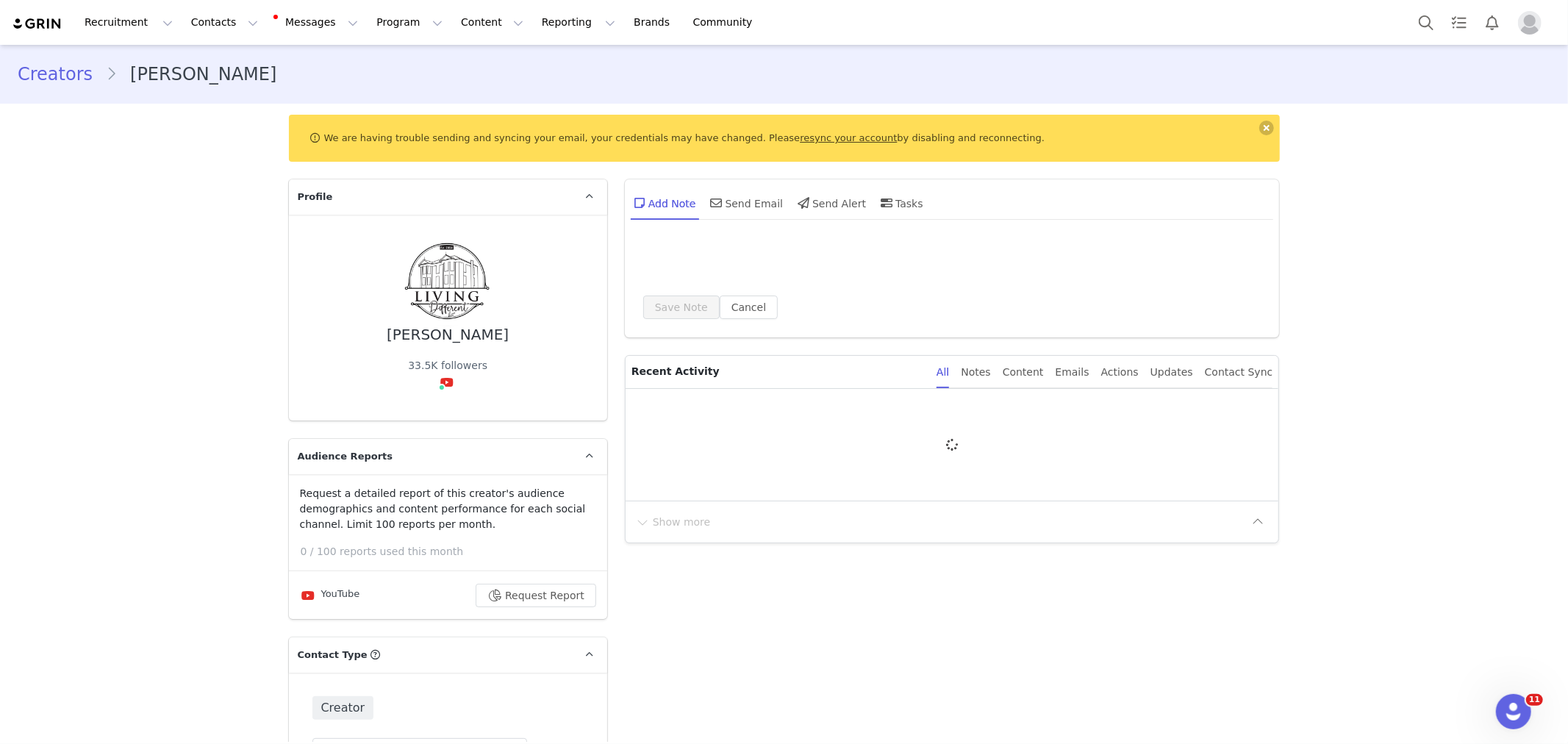
type input "+1 ([GEOGRAPHIC_DATA])"
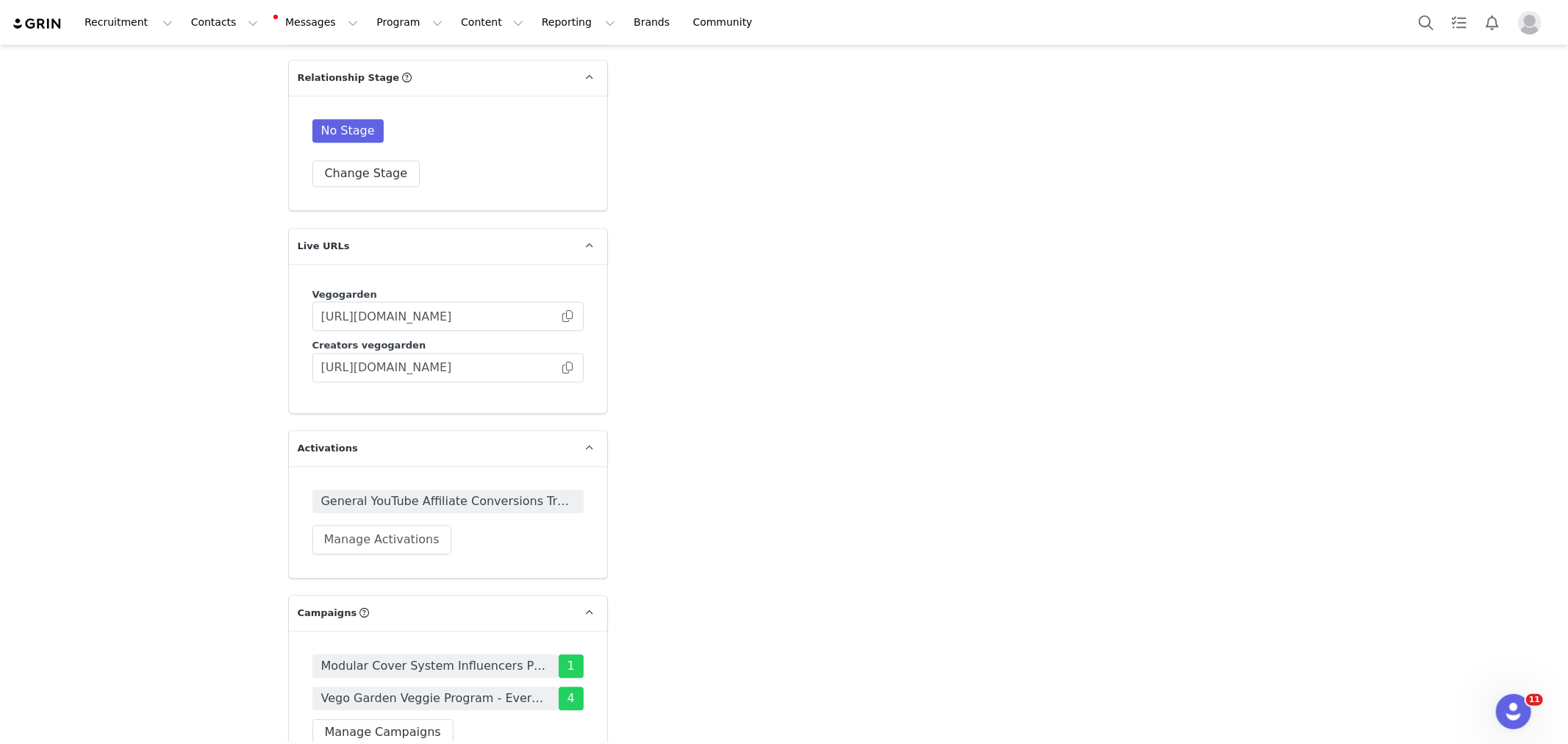
scroll to position [3265, 0]
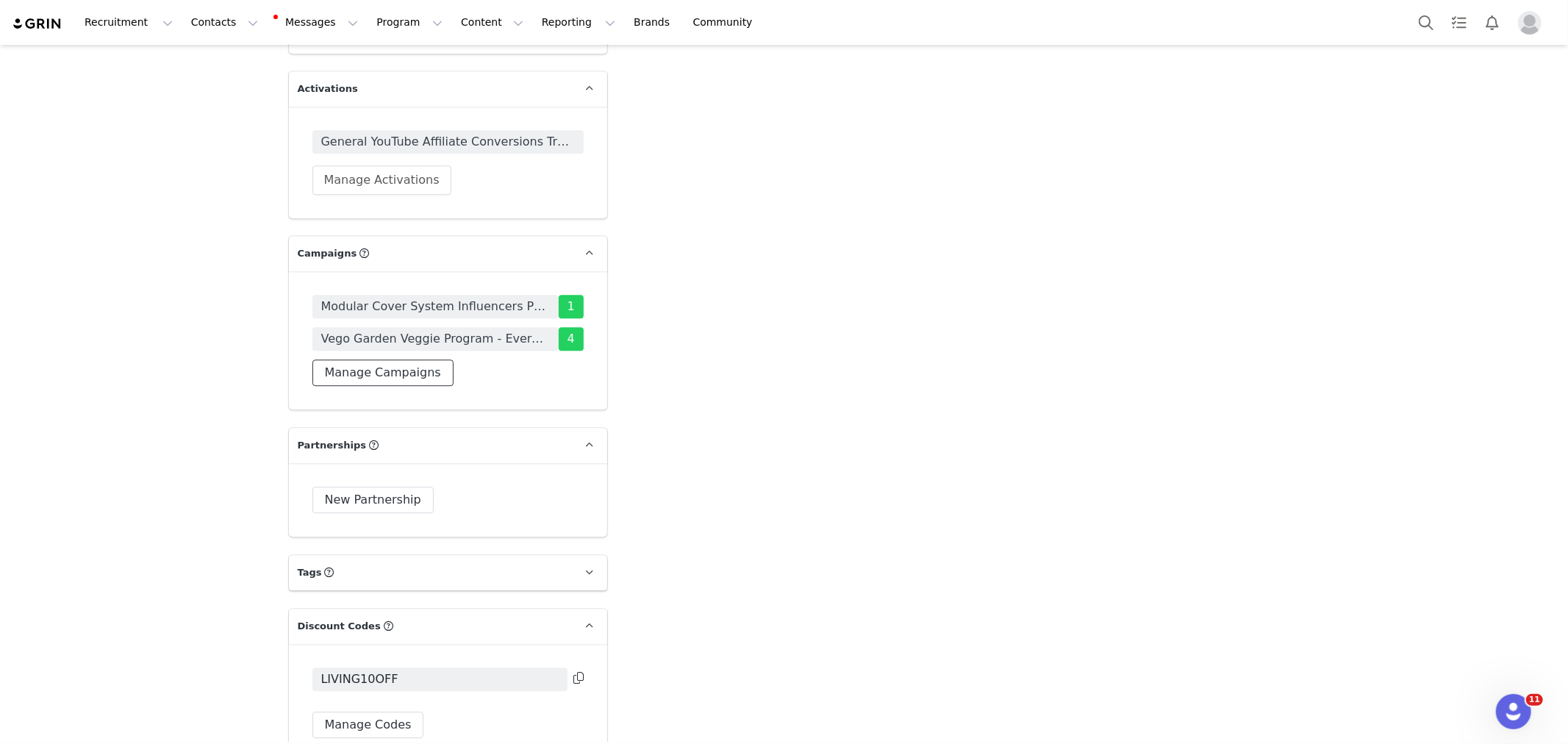
click at [391, 359] on button "Manage Campaigns" at bounding box center [382, 372] width 141 height 26
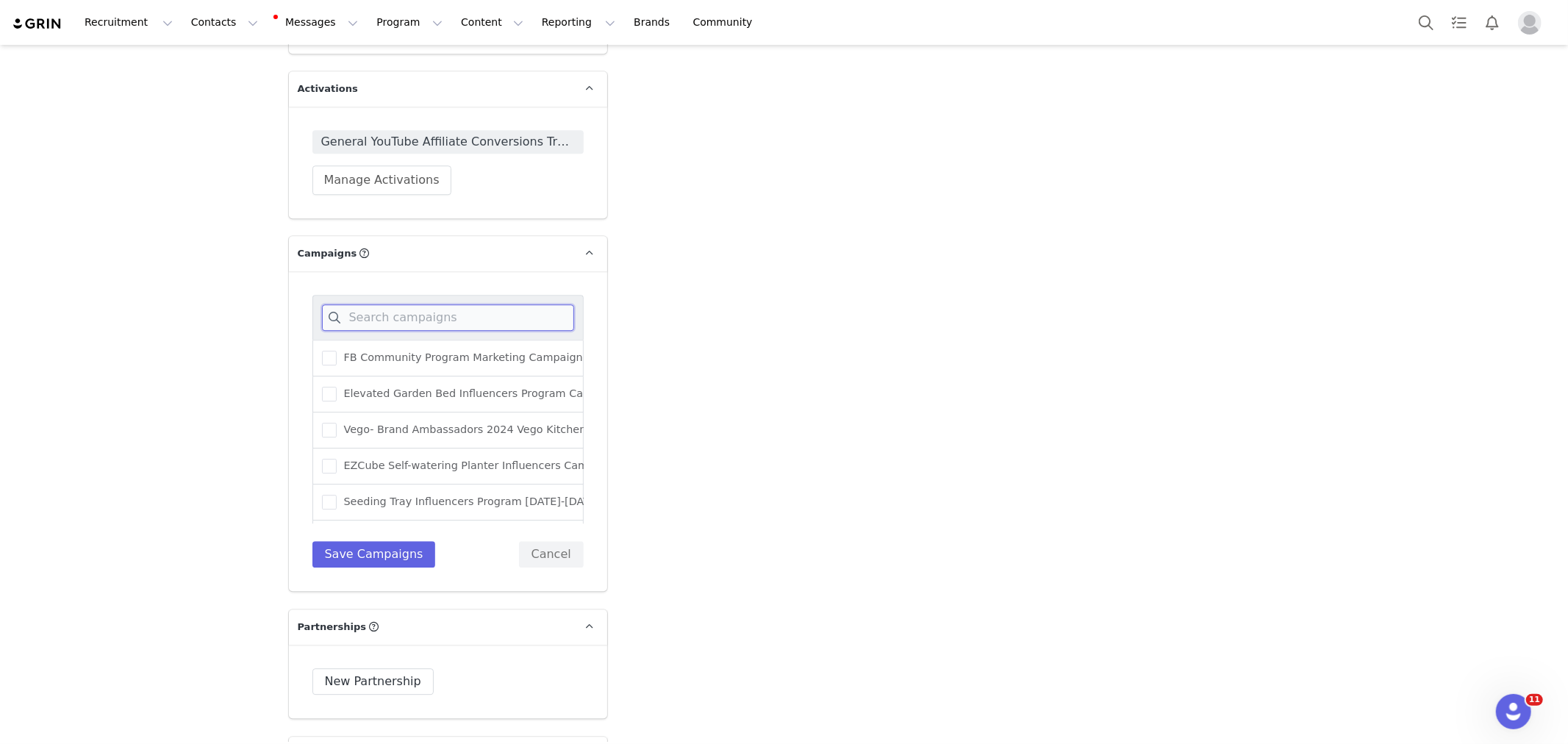
click at [405, 304] on input at bounding box center [447, 318] width 253 height 26
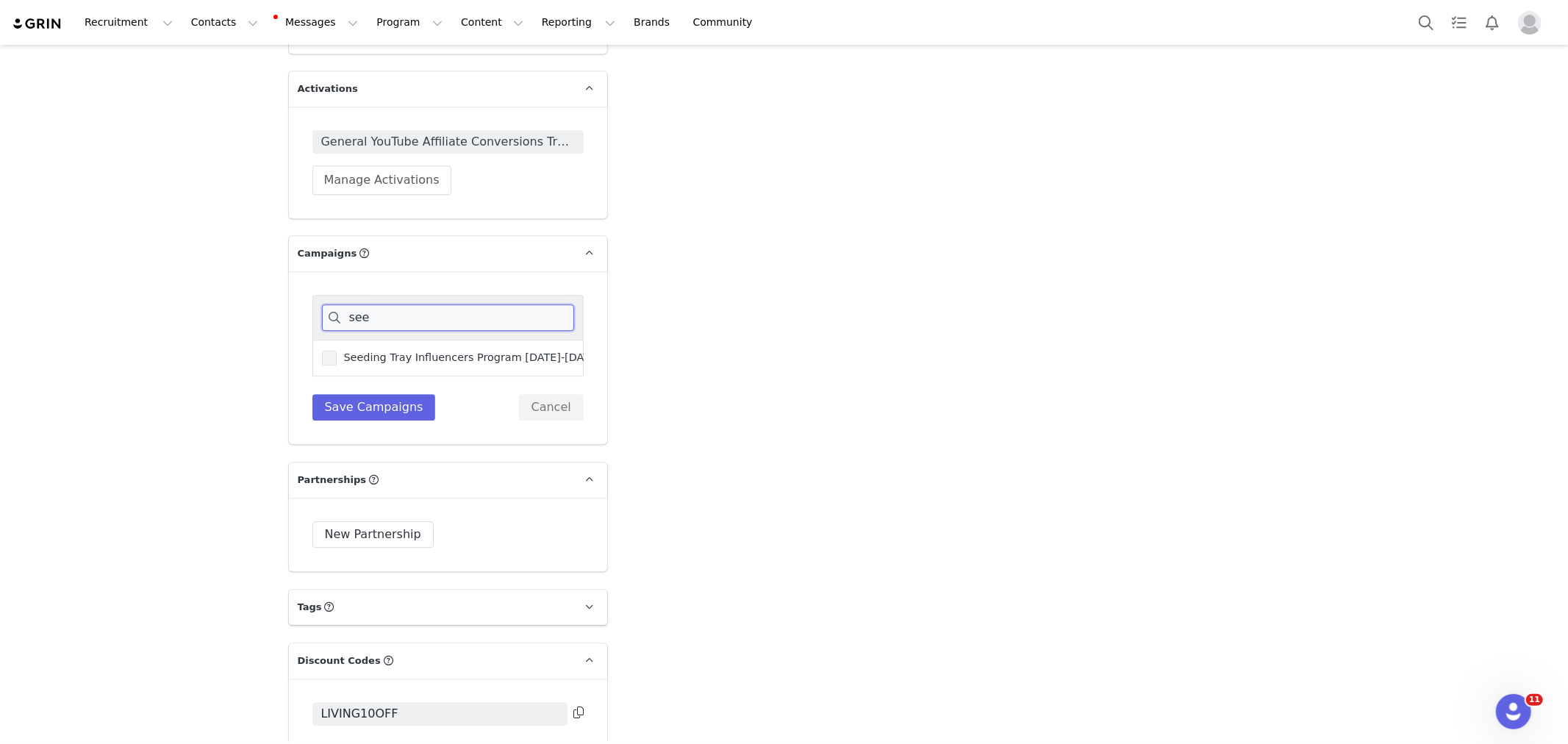
type input "see"
click at [439, 351] on span "Seeding Tray Influencers Program [DATE]-[DATE]" at bounding box center [468, 357] width 264 height 14
click at [337, 351] on input "Seeding Tray Influencers Program [DATE]-[DATE]" at bounding box center [337, 351] width 0 height 0
click at [405, 394] on button "Save Campaigns" at bounding box center [374, 407] width 124 height 26
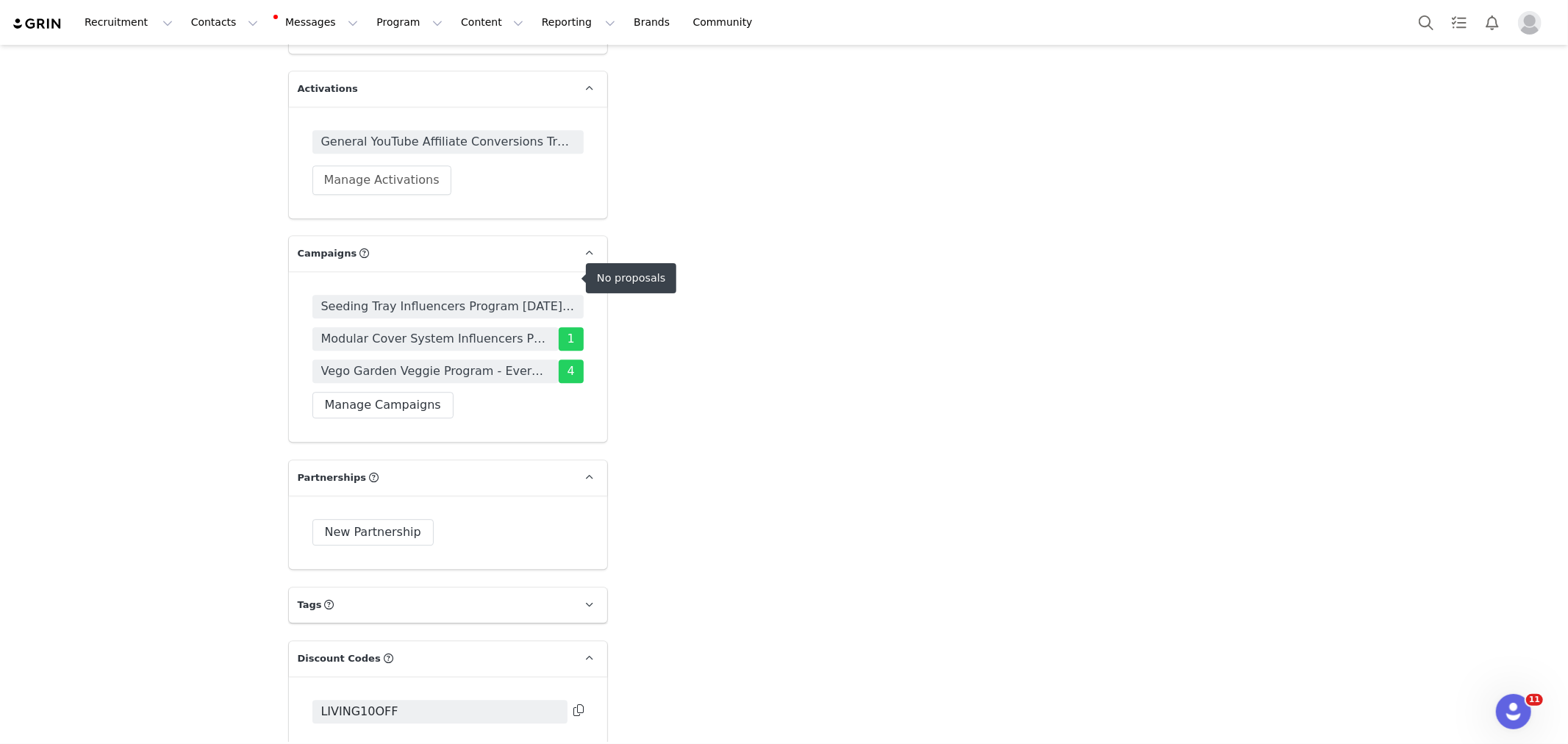
click at [400, 298] on span "Seeding Tray Influencers Program [DATE]-[DATE]" at bounding box center [448, 306] width 253 height 18
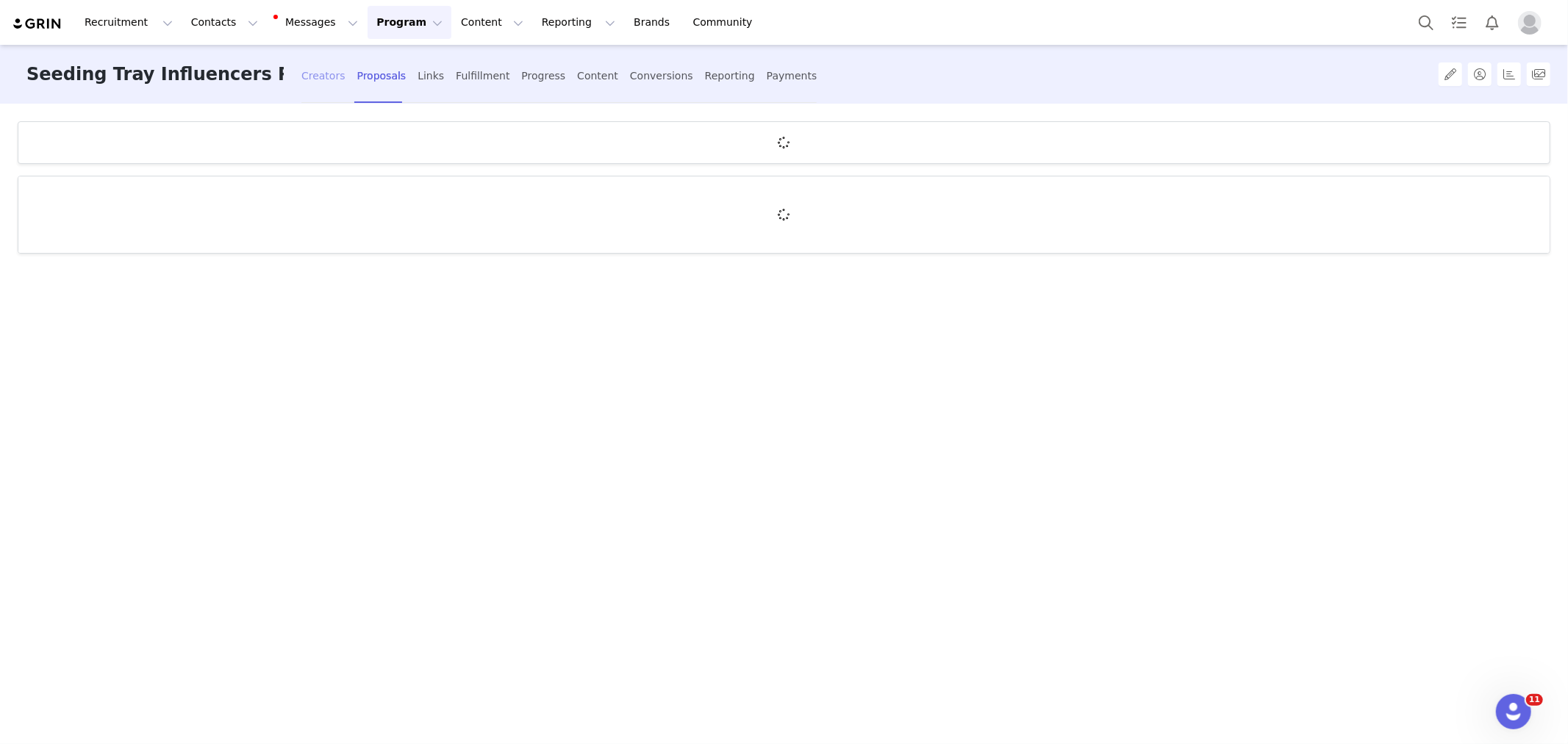
click at [306, 68] on div "Creators" at bounding box center [323, 76] width 44 height 39
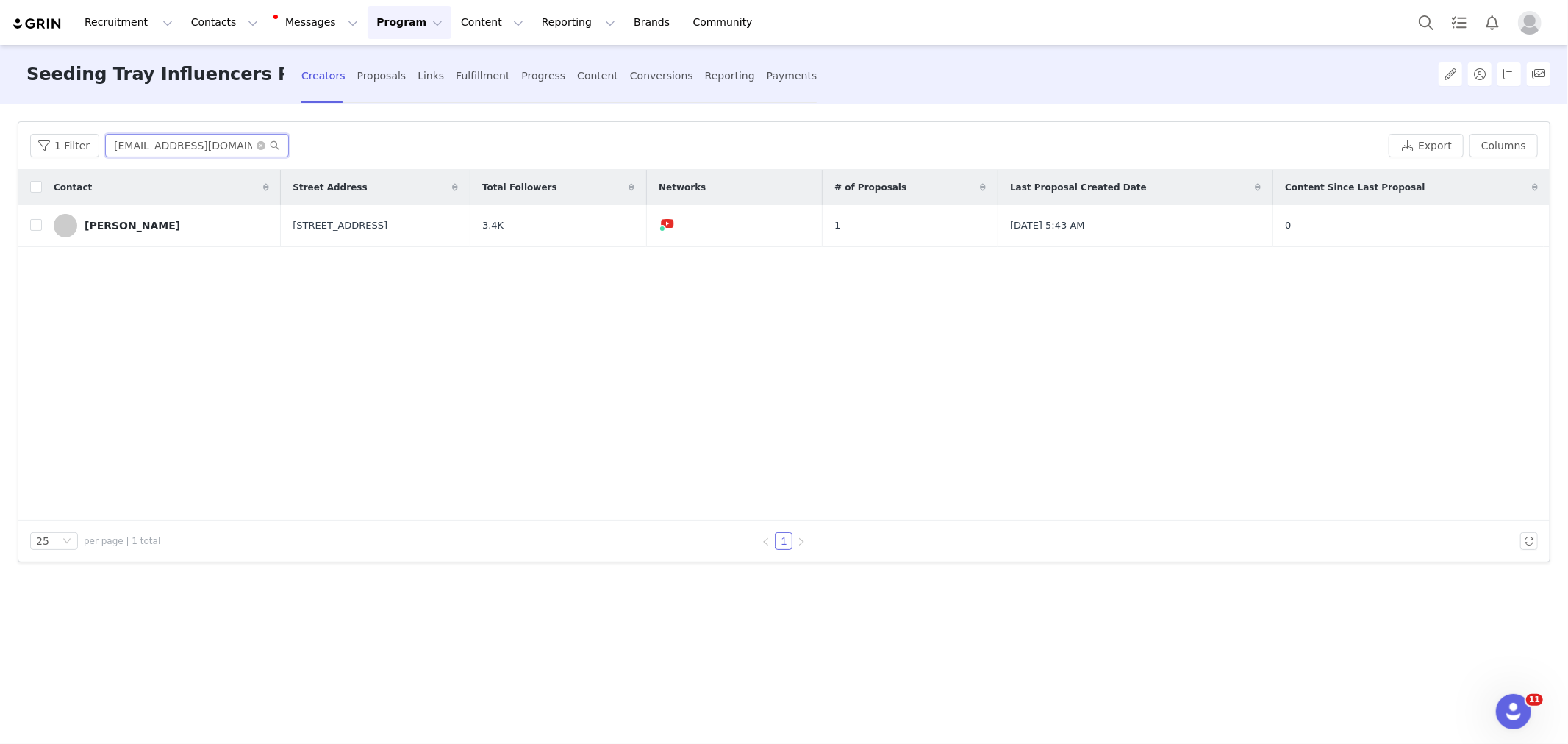
click at [200, 150] on input "Gardeningwithlisa71@gmail.com" at bounding box center [197, 145] width 183 height 24
paste input "[EMAIL_ADDRESS][DOMAIN_NAME]"
type input "[EMAIL_ADDRESS][DOMAIN_NAME]"
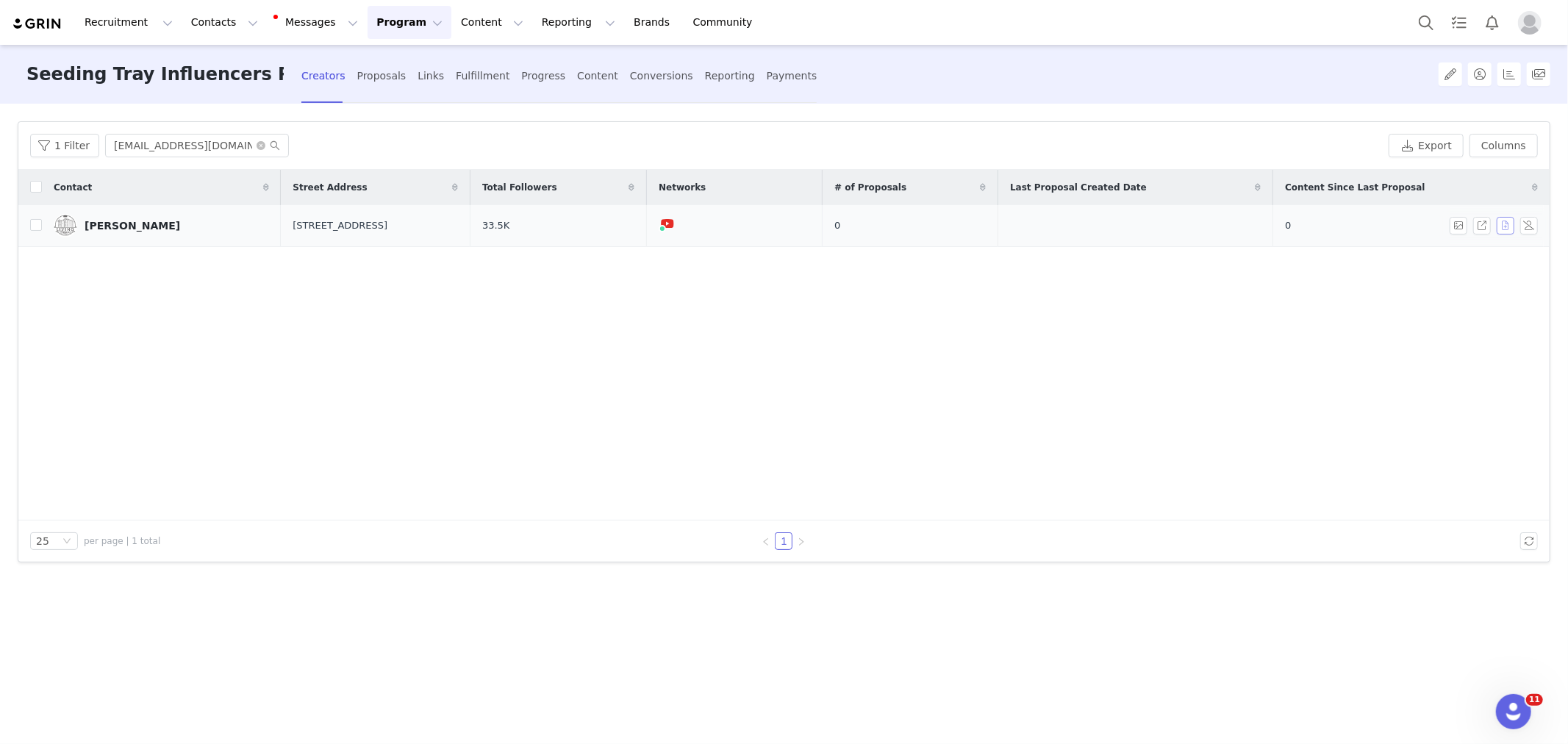
click at [1500, 226] on button "button" at bounding box center [1506, 225] width 18 height 18
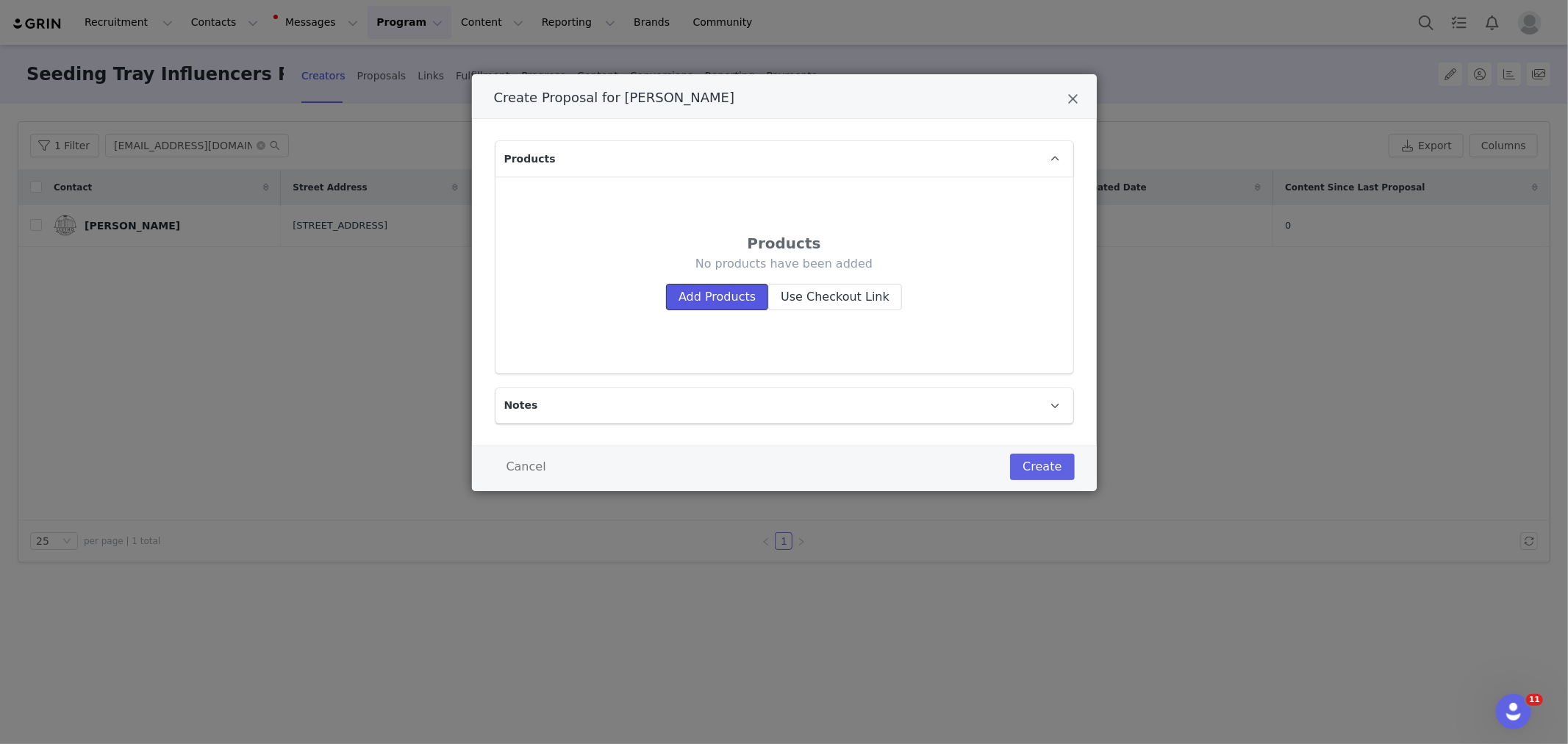
click at [739, 299] on button "Add Products" at bounding box center [717, 297] width 102 height 26
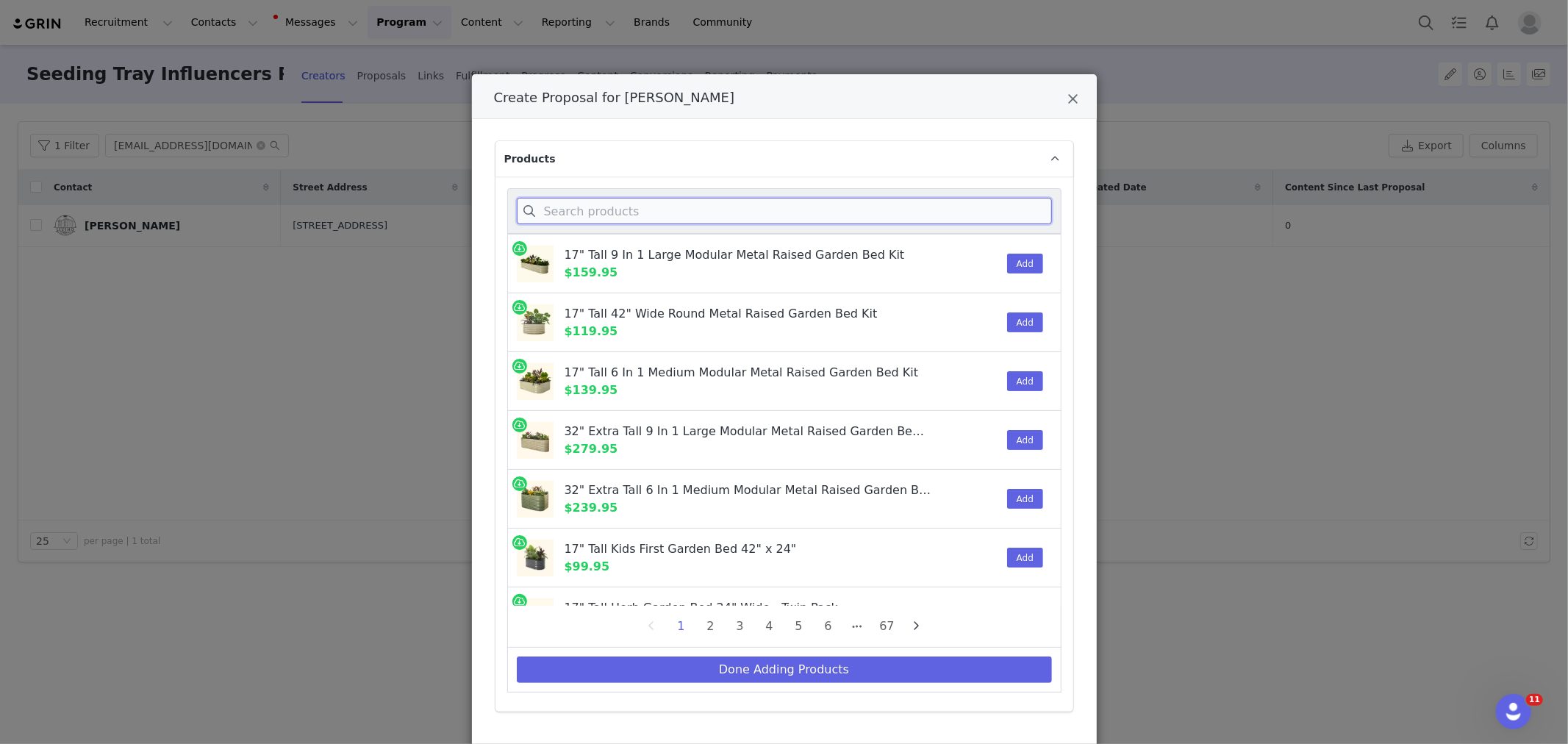
click at [591, 209] on input "Create Proposal for Holly VanderSanden" at bounding box center [784, 211] width 535 height 26
paste input "Jumbo Seedling Trays"
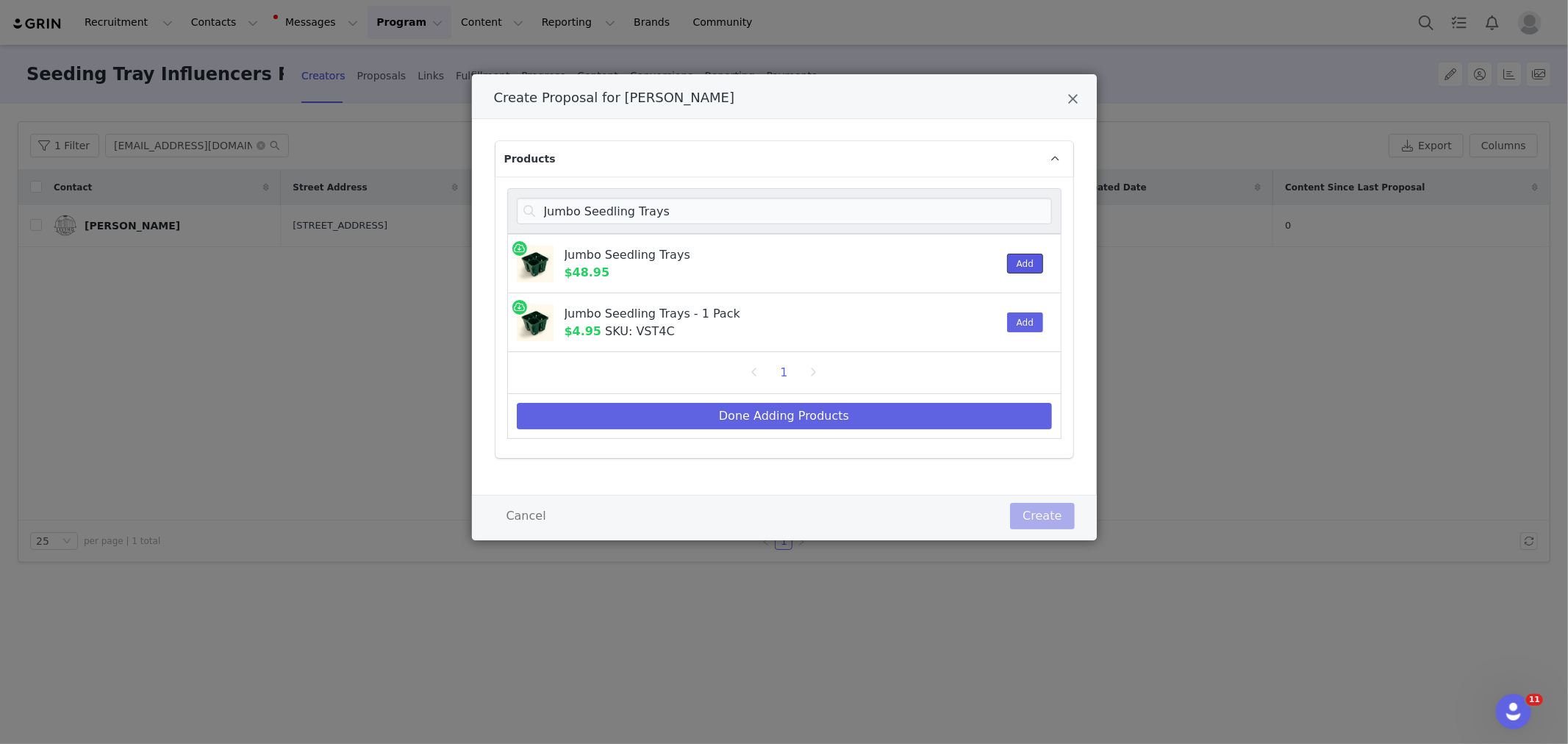
click at [1007, 268] on button "Add" at bounding box center [1025, 263] width 36 height 20
click at [589, 201] on input "Jumbo Seedling Trays" at bounding box center [784, 211] width 535 height 26
paste input "10" x 20" Bottom Tray"
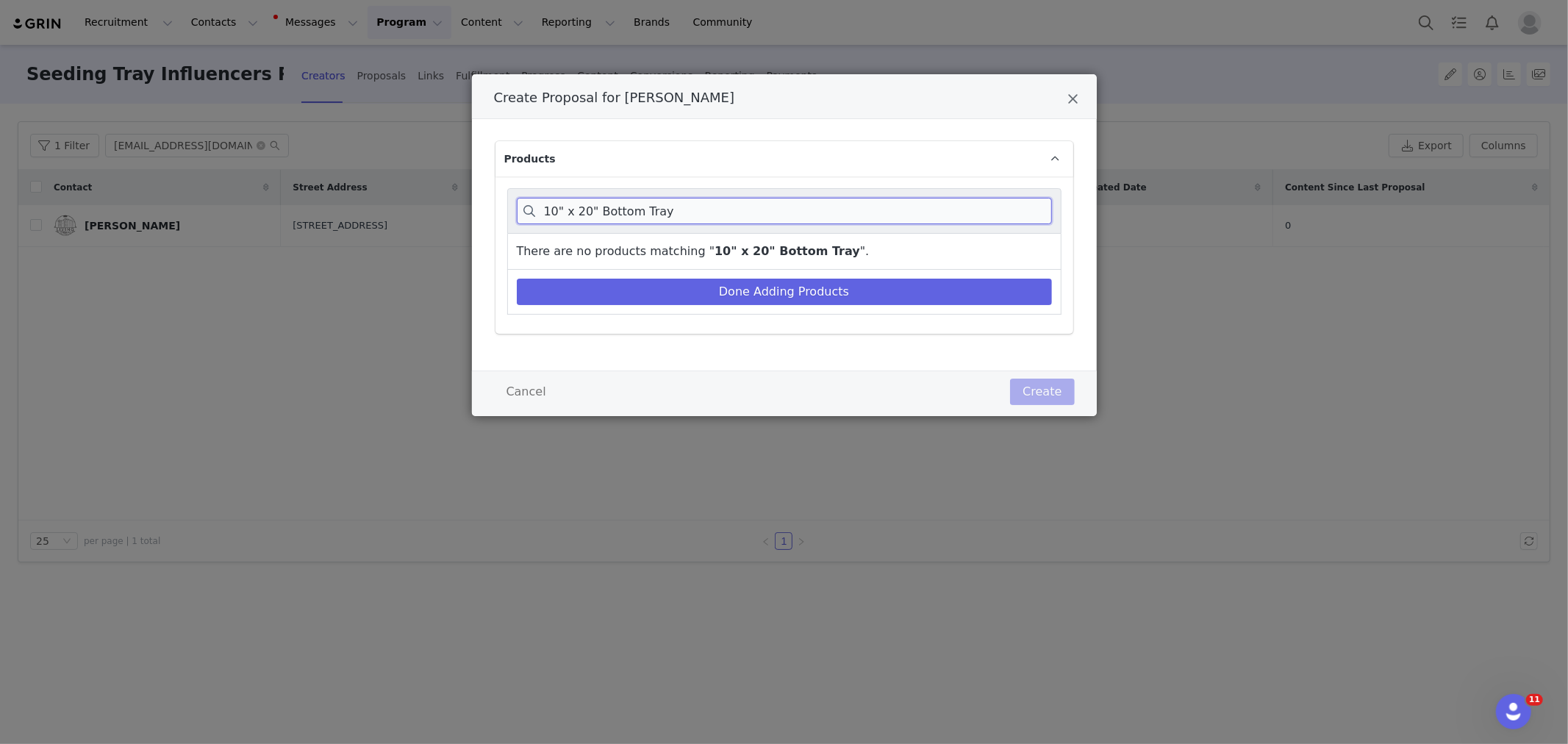
drag, startPoint x: 596, startPoint y: 203, endPoint x: 537, endPoint y: 197, distance: 59.3
click at [537, 198] on input "10" x 20" Bottom Tray" at bounding box center [784, 211] width 535 height 26
click at [549, 206] on input "Bottom Tray" at bounding box center [784, 211] width 535 height 26
drag, startPoint x: 597, startPoint y: 209, endPoint x: 662, endPoint y: 214, distance: 65.2
click at [662, 214] on input "Bottom Tray" at bounding box center [784, 211] width 535 height 26
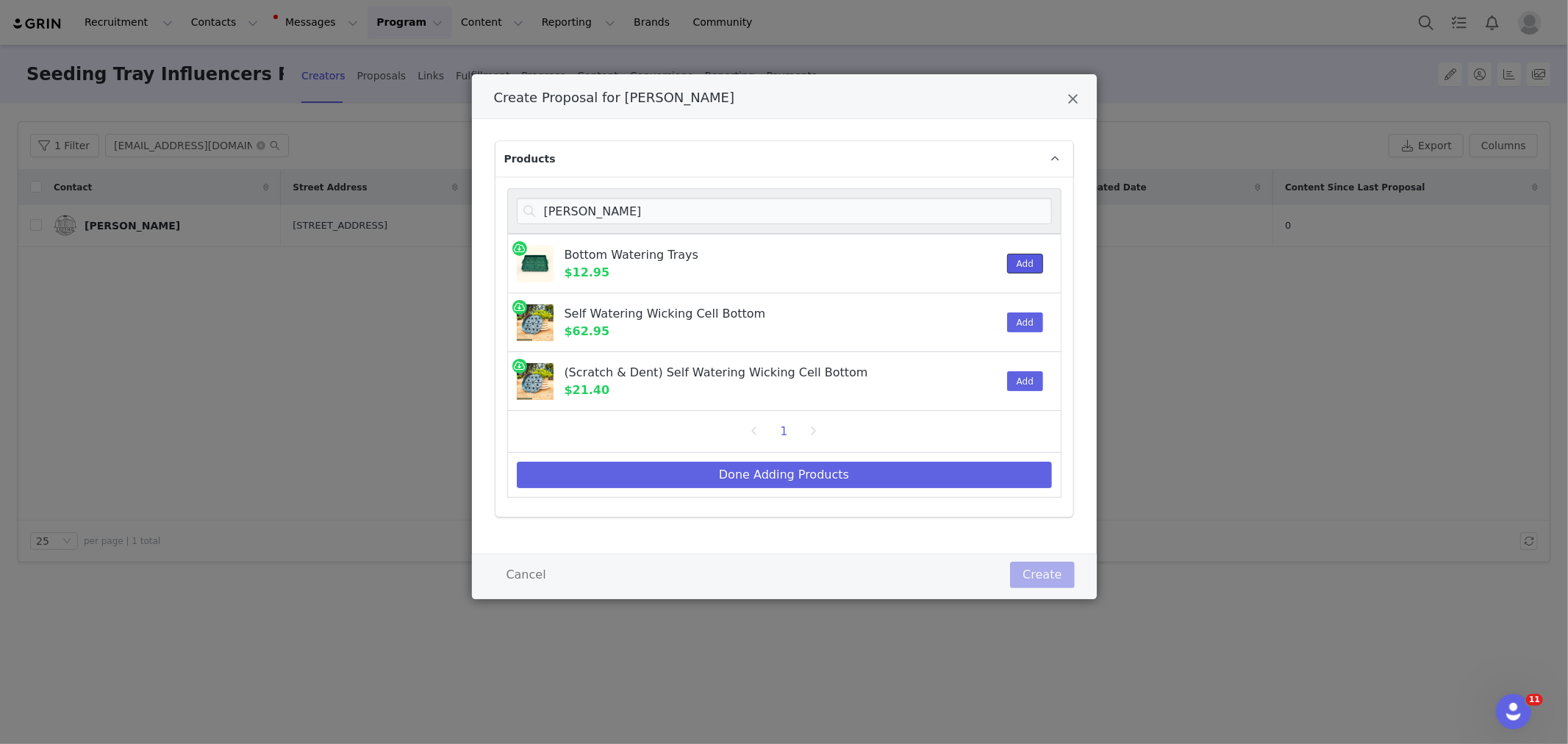
click at [1030, 266] on button "Add" at bounding box center [1025, 263] width 36 height 20
click at [579, 200] on input "Botto" at bounding box center [784, 211] width 535 height 26
paste input "Seedling Humidity Dome"
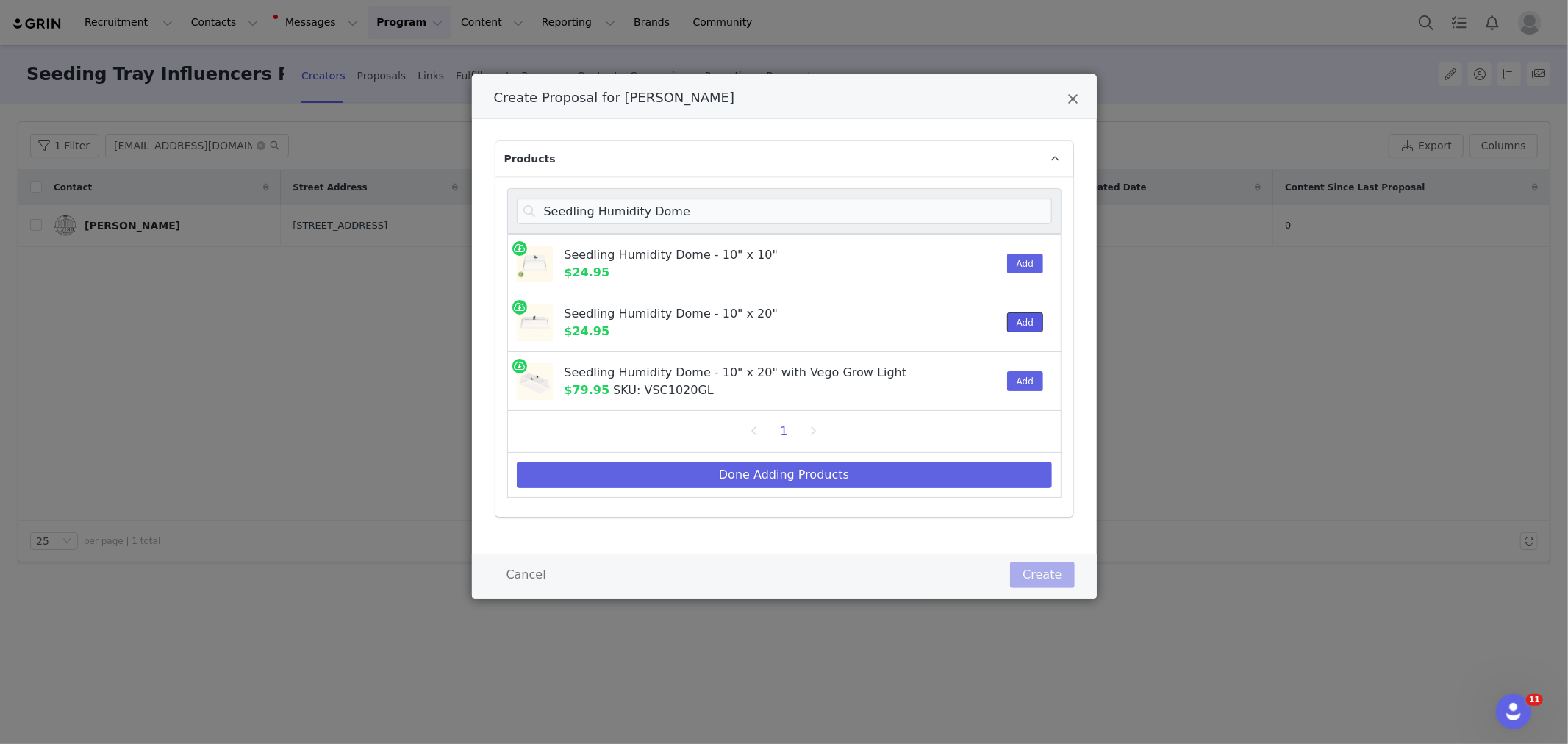
click at [1015, 324] on button "Add" at bounding box center [1025, 321] width 36 height 20
copy div "Vego Grow Light"
drag, startPoint x: 799, startPoint y: 372, endPoint x: 907, endPoint y: 372, distance: 108.0
click at [907, 372] on div "Seedling Humidity Dome - 10" x 20" with Vego Grow Light" at bounding box center [744, 372] width 361 height 18
click at [648, 206] on input "Seedling Humidity Dome" at bounding box center [784, 211] width 535 height 26
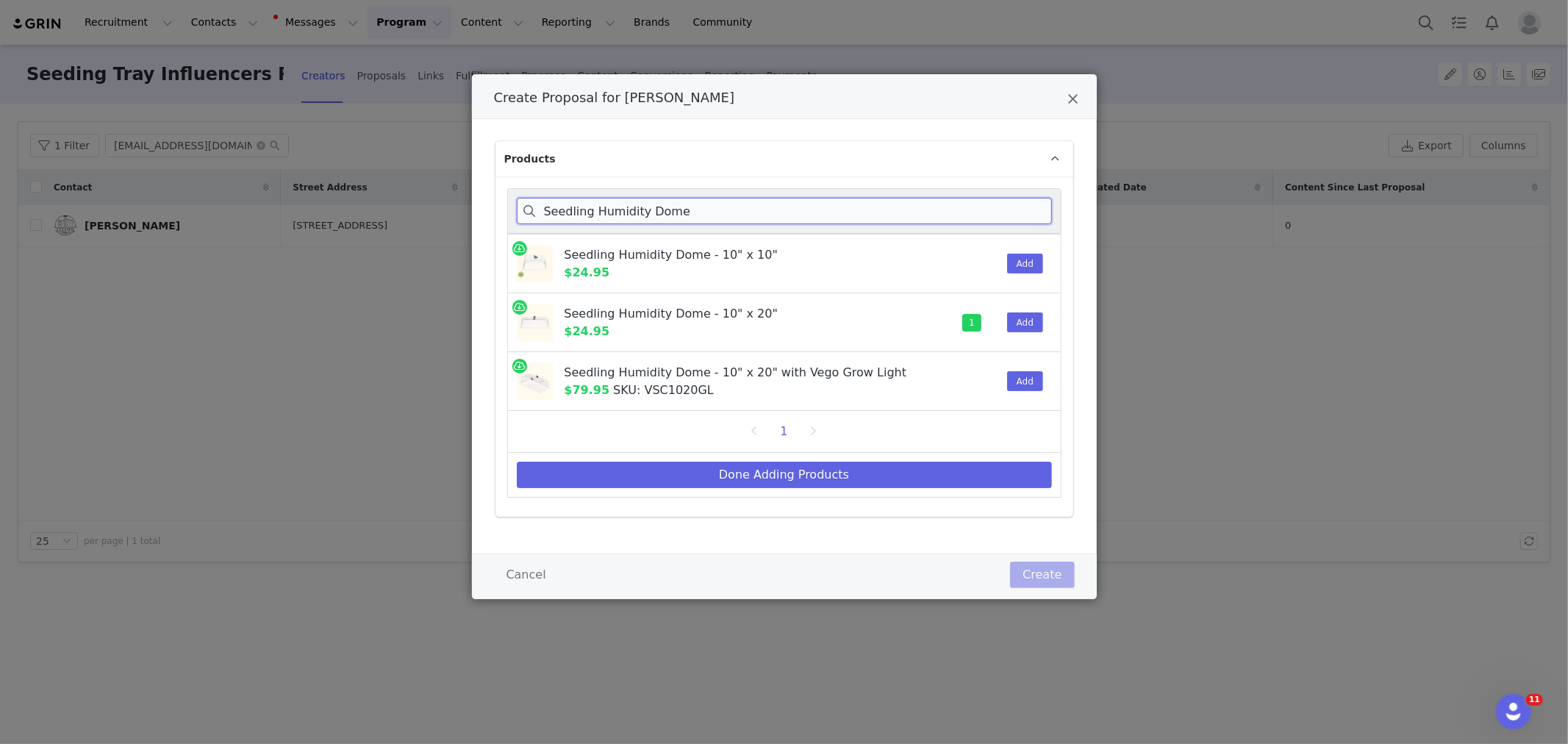
click at [648, 206] on input "Seedling Humidity Dome" at bounding box center [784, 211] width 535 height 26
paste input "Vego Grow Light"
type input "Vego Grow Light"
click at [1019, 262] on button "Add" at bounding box center [1025, 263] width 36 height 20
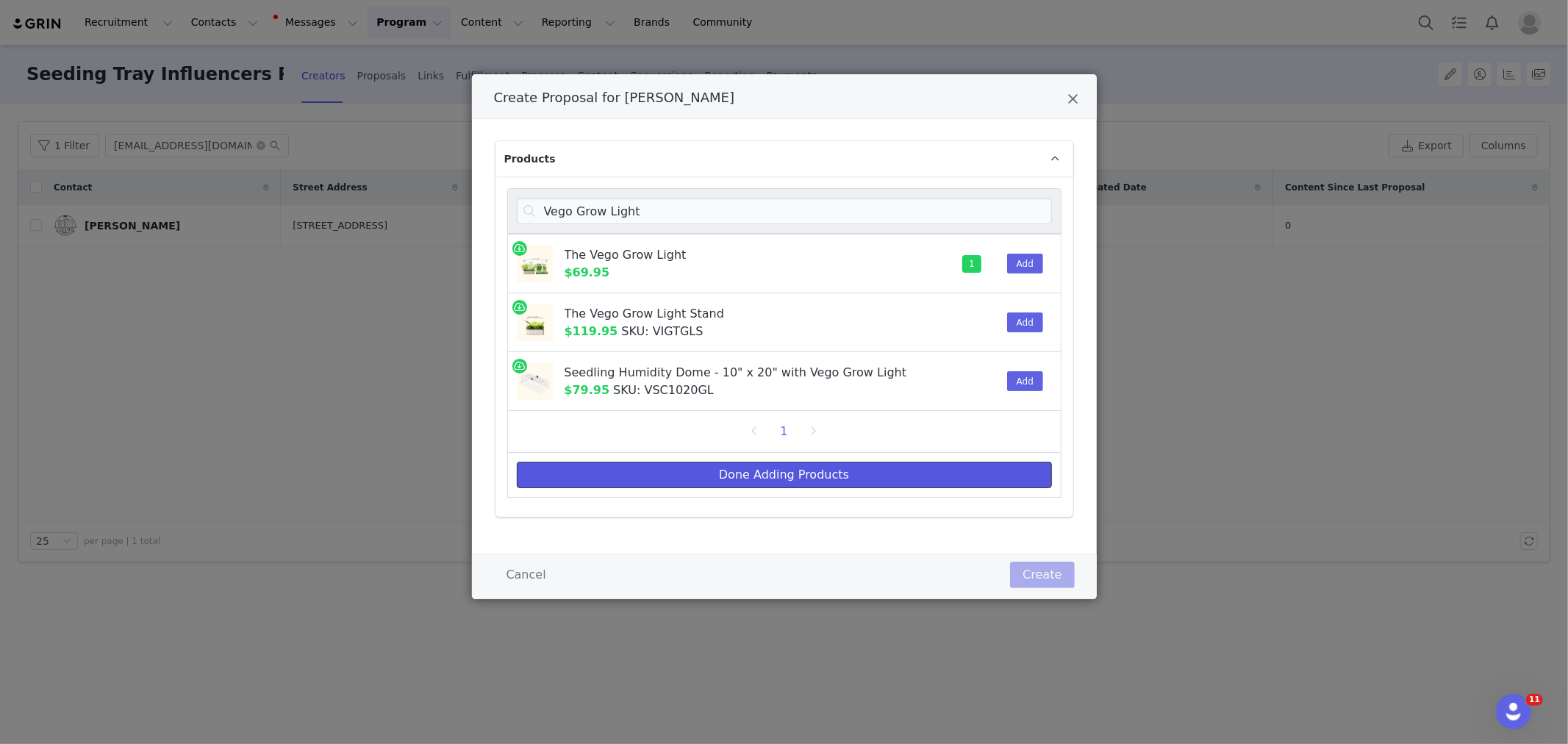
click at [886, 474] on button "Done Adding Products" at bounding box center [784, 475] width 535 height 26
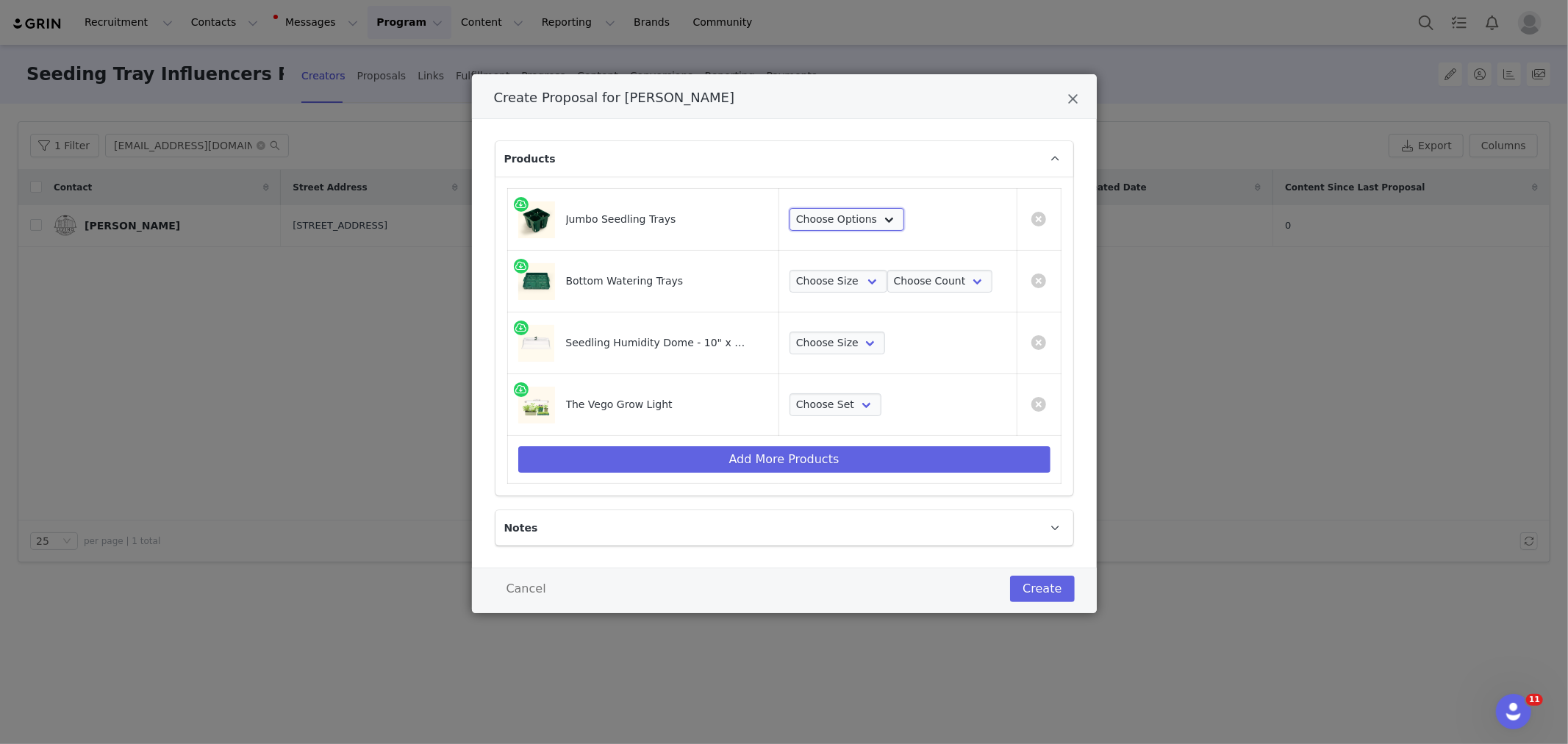
drag, startPoint x: 877, startPoint y: 216, endPoint x: 873, endPoint y: 226, distance: 10.8
click at [877, 216] on select "Choose Options 8 Pack 16 Pack 32 Pack 64 Pack" at bounding box center [846, 219] width 114 height 24
select select "16076424"
click at [790, 208] on select "Choose Options 8 Pack 16 Pack 32 Pack 64 Pack" at bounding box center [846, 219] width 114 height 24
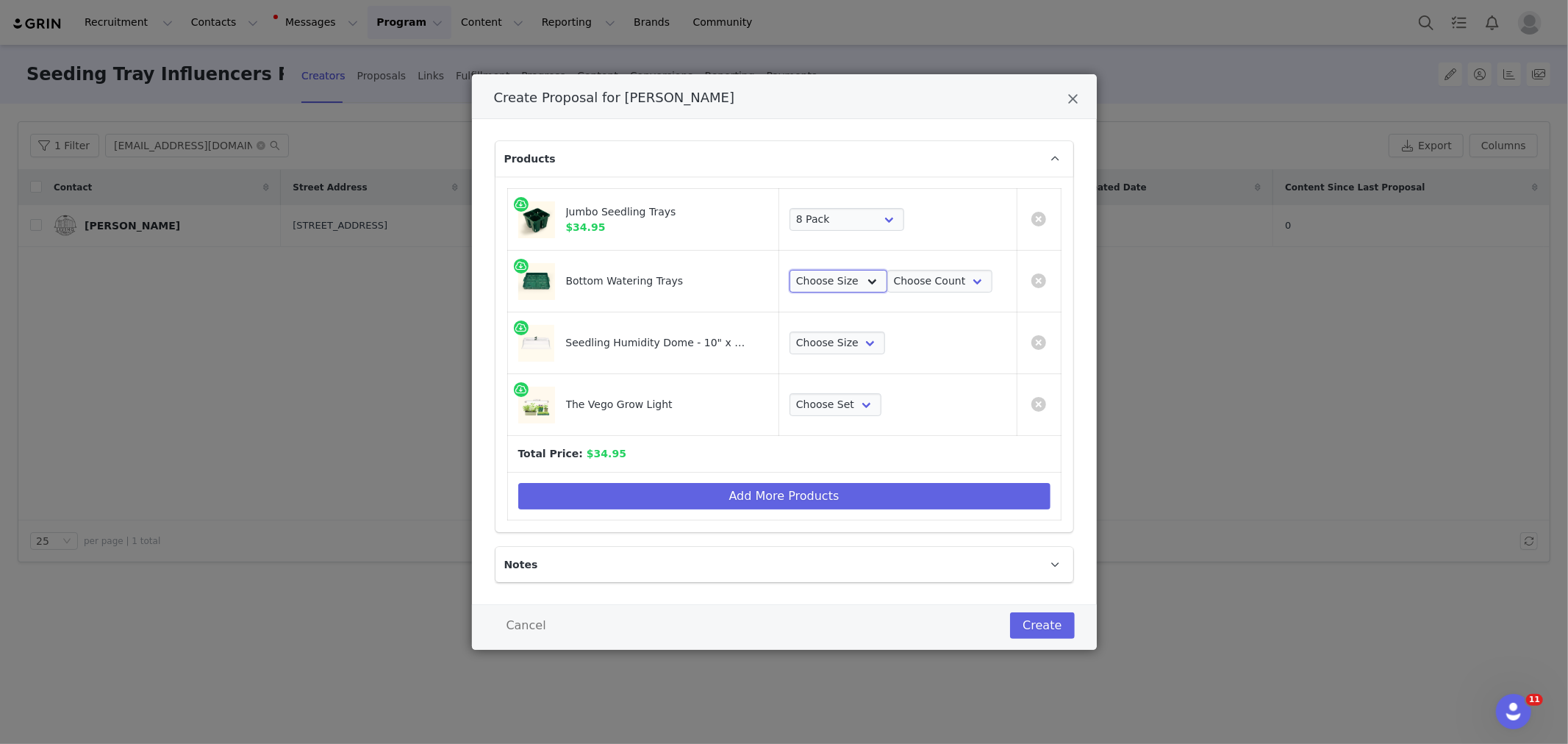
click at [851, 284] on select "Choose Size 10 in x 10 in 10 in x 20 in" at bounding box center [838, 281] width 97 height 24
click at [790, 269] on select "Choose Size 10 in x 10 in 10 in x 20 in" at bounding box center [838, 281] width 97 height 24
drag, startPoint x: 863, startPoint y: 277, endPoint x: 863, endPoint y: 292, distance: 15.0
click at [863, 277] on select "Choose Size 10 in x 10 in 10 in x 20 in" at bounding box center [838, 281] width 97 height 24
select select "16078614"
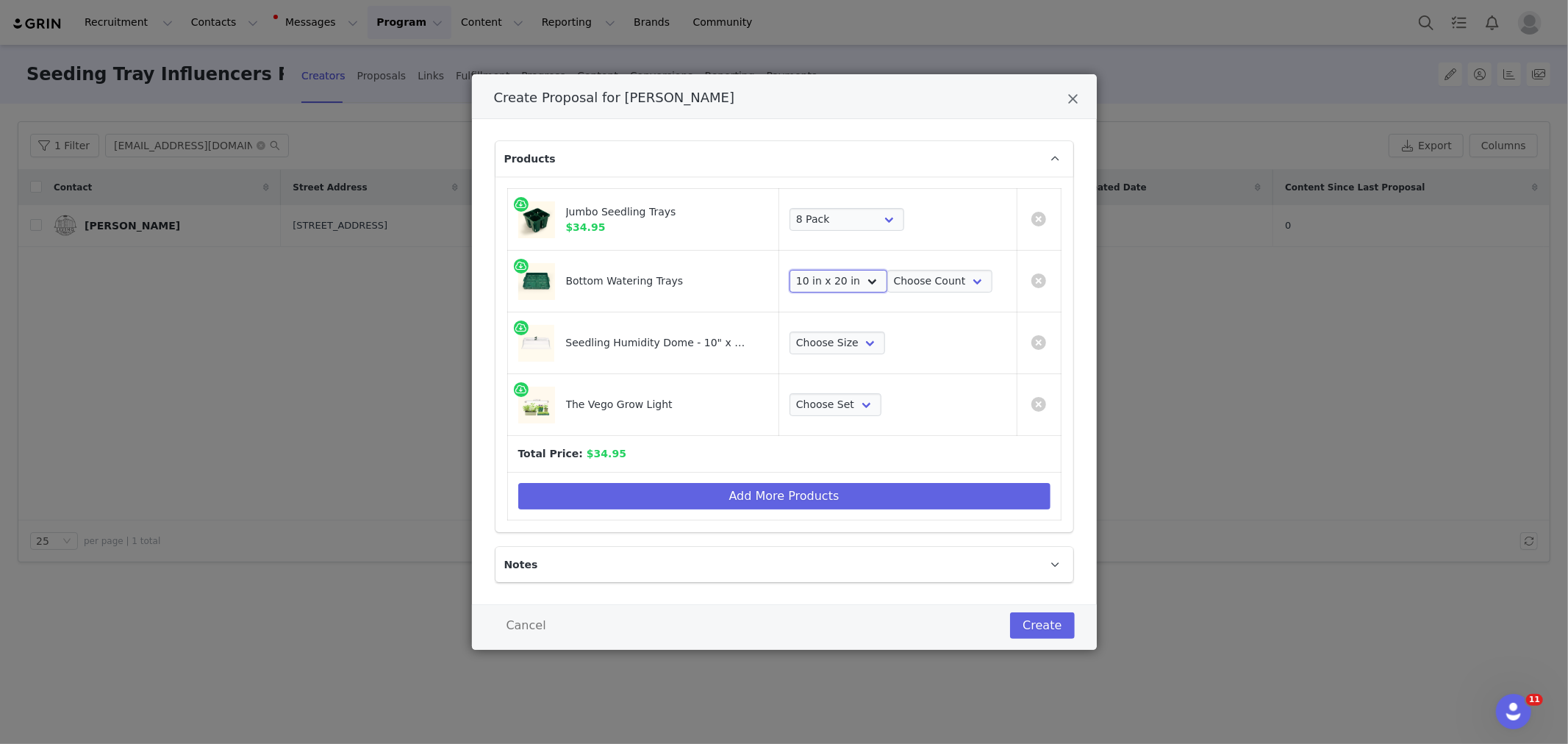
click at [790, 269] on select "Choose Size 10 in x 10 in 10 in x 20 in" at bounding box center [838, 281] width 97 height 24
drag, startPoint x: 939, startPoint y: 270, endPoint x: 932, endPoint y: 285, distance: 16.6
click at [939, 270] on select "Choose Count 4 Pack 8 Pack 16 Pack 32 Pack 2 Pack 1 Pack" at bounding box center [939, 281] width 105 height 24
select select "25908077"
click at [887, 269] on select "Choose Count 4 Pack 8 Pack 16 Pack 32 Pack 2 Pack 1 Pack" at bounding box center [939, 281] width 105 height 24
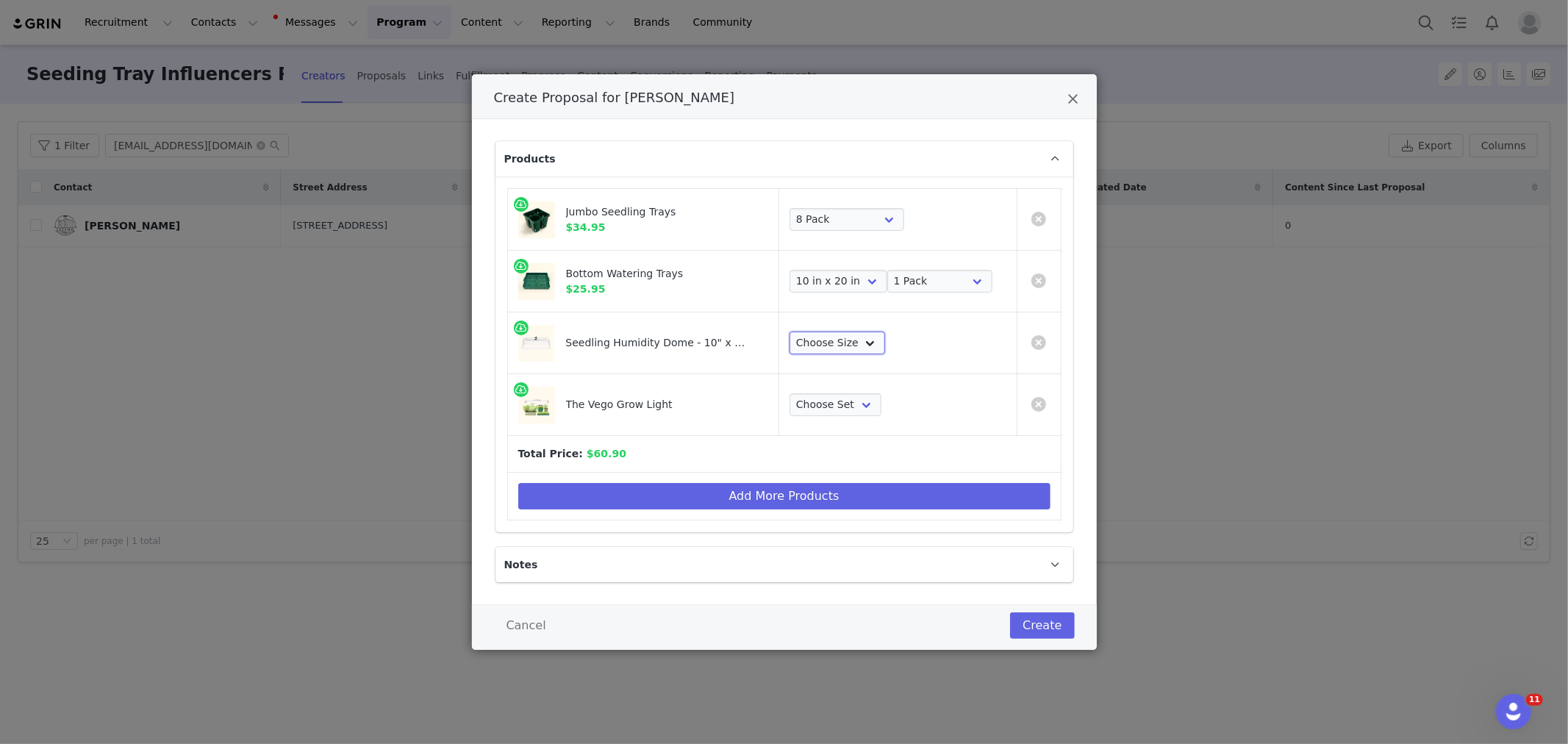
click at [804, 335] on select "Choose Size 1 Pack 2 Packs 4 Packs 8 Packs" at bounding box center [837, 343] width 96 height 24
select select "28103650"
click at [790, 332] on select "Choose Size 1 Pack 2 Packs 4 Packs 8 Packs" at bounding box center [837, 343] width 96 height 24
click at [804, 410] on select "Choose Set Single 2-Pack 3-Pack 4-Pack" at bounding box center [835, 405] width 92 height 24
select select "26882477"
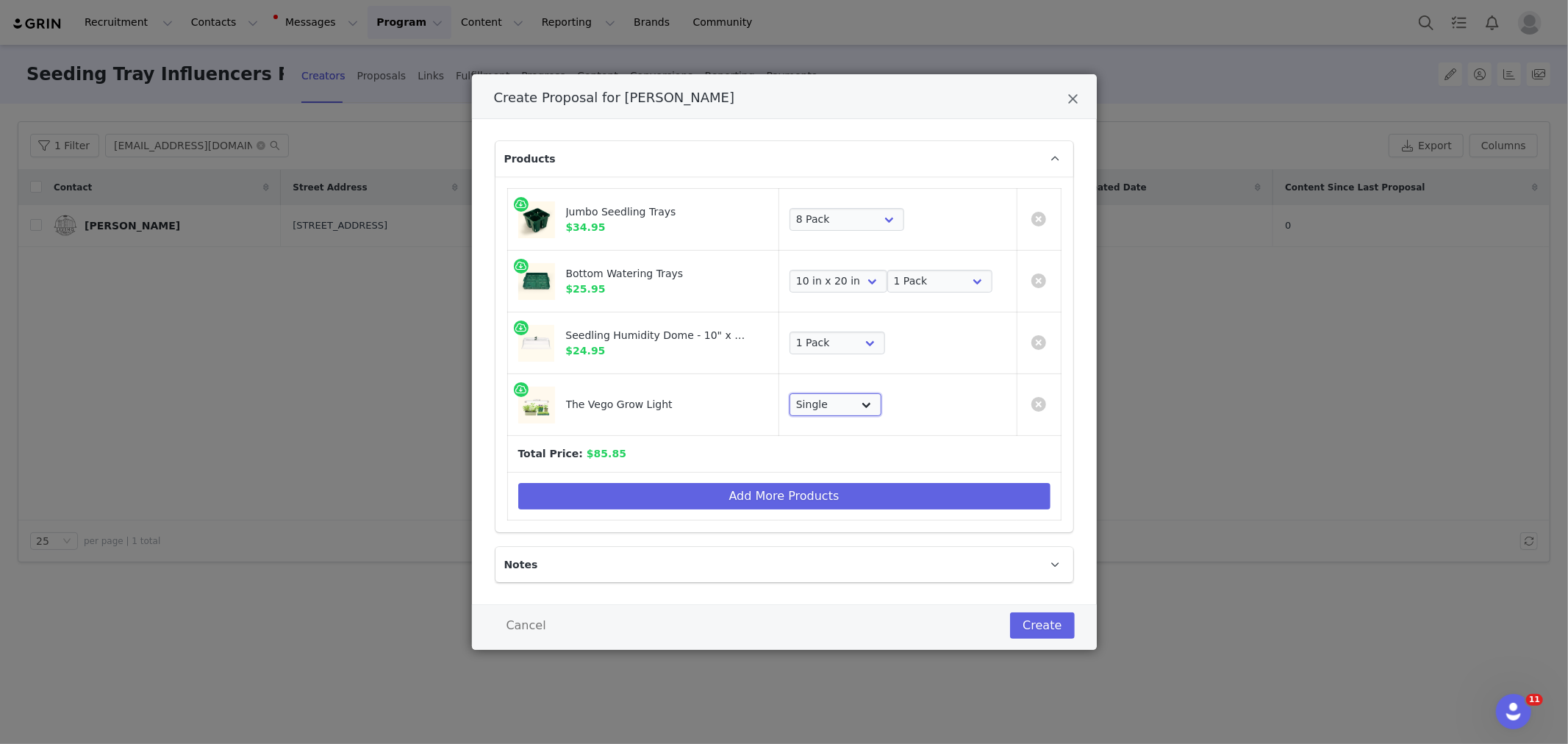
click at [790, 393] on select "Choose Set Single 2-Pack 3-Pack 4-Pack" at bounding box center [835, 405] width 92 height 24
click at [1041, 625] on button "Create" at bounding box center [1042, 625] width 64 height 26
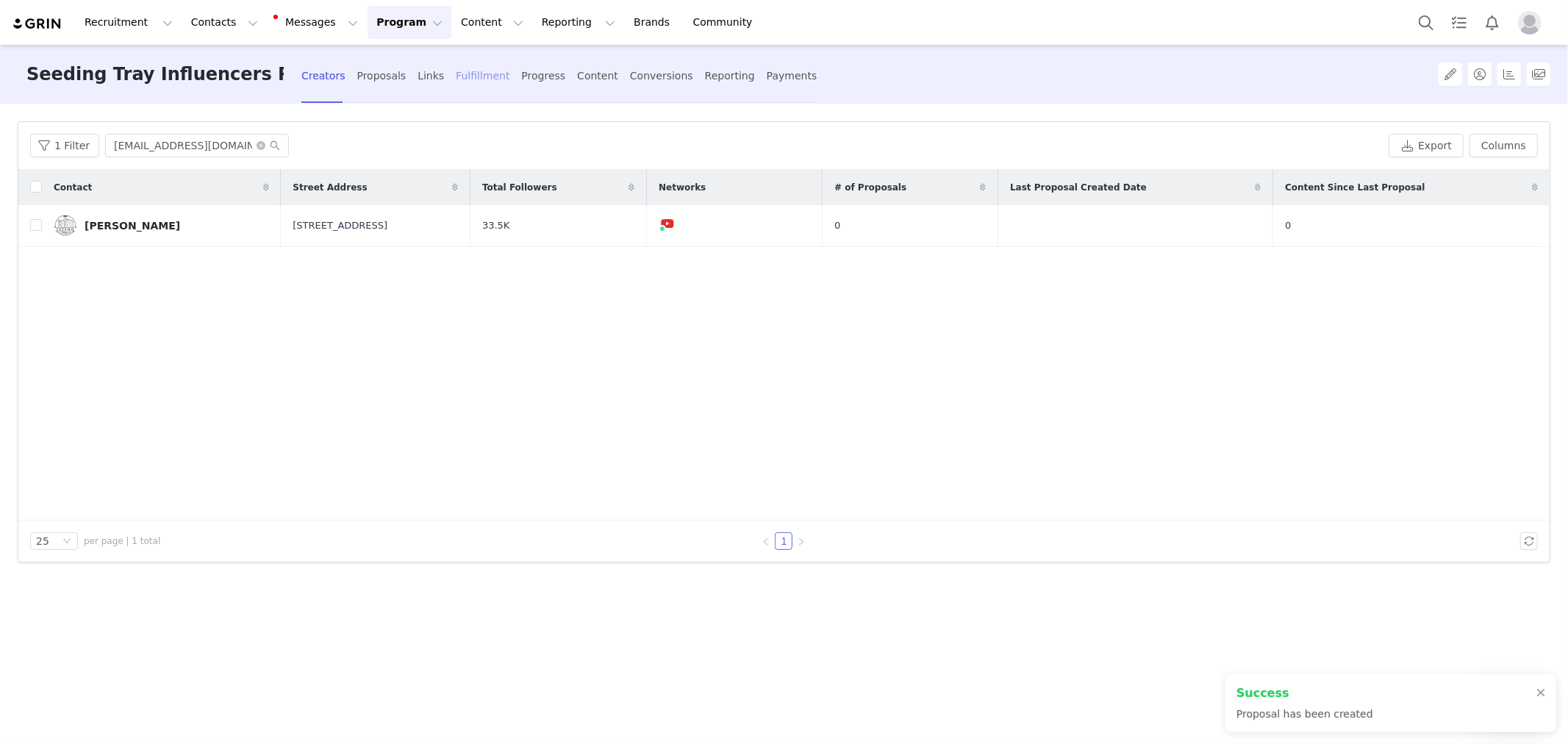
click at [458, 76] on div "Fulfillment" at bounding box center [482, 76] width 54 height 39
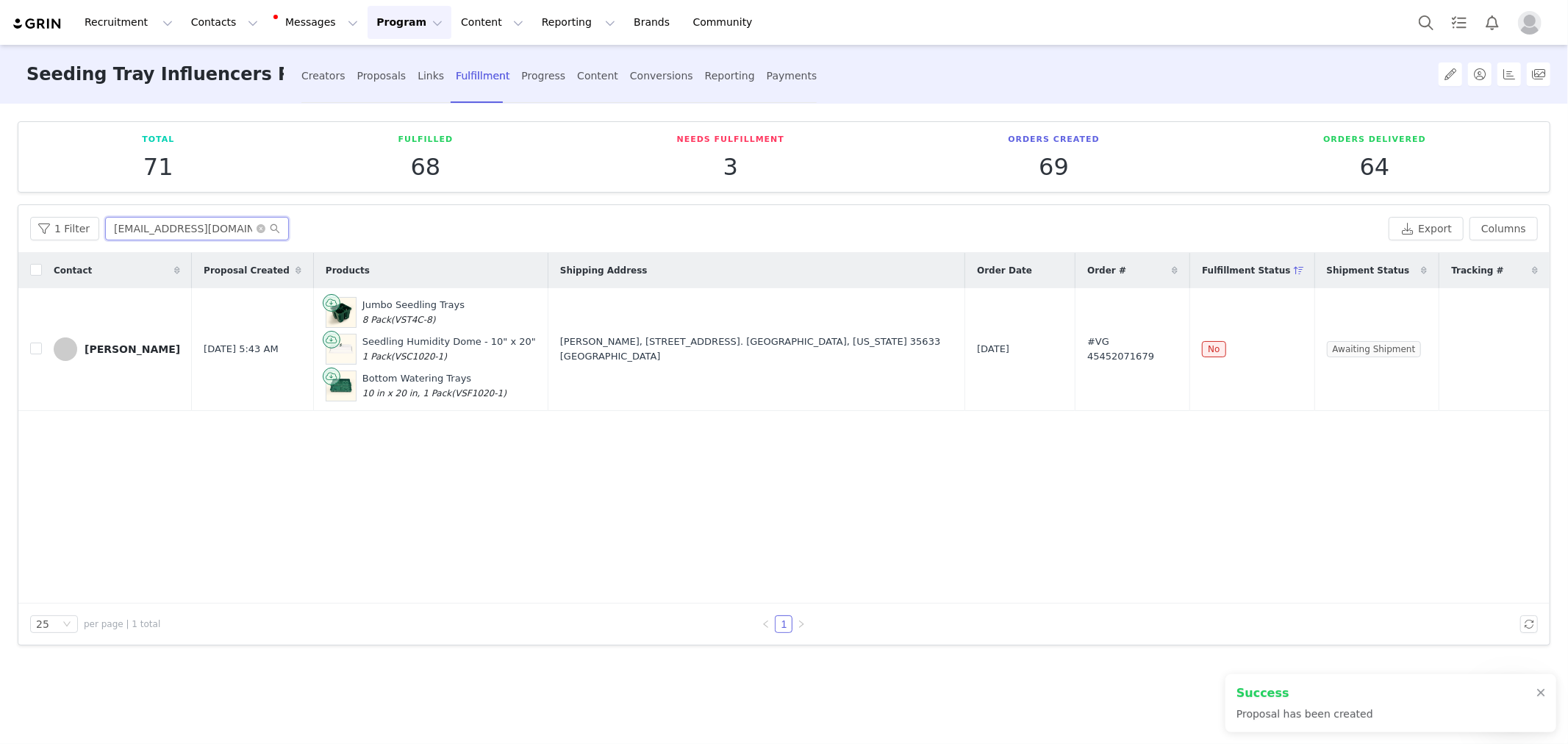
click at [219, 225] on input "Gardeningwithlisa71@gmail.com" at bounding box center [197, 228] width 183 height 24
click at [219, 223] on input "Gardeningwithlisa71@gmail.com" at bounding box center [197, 228] width 183 height 24
paste input "Vego Grow Light"
type input "Gardeningwithlisa71@Vego Grow Lightgmail.com"
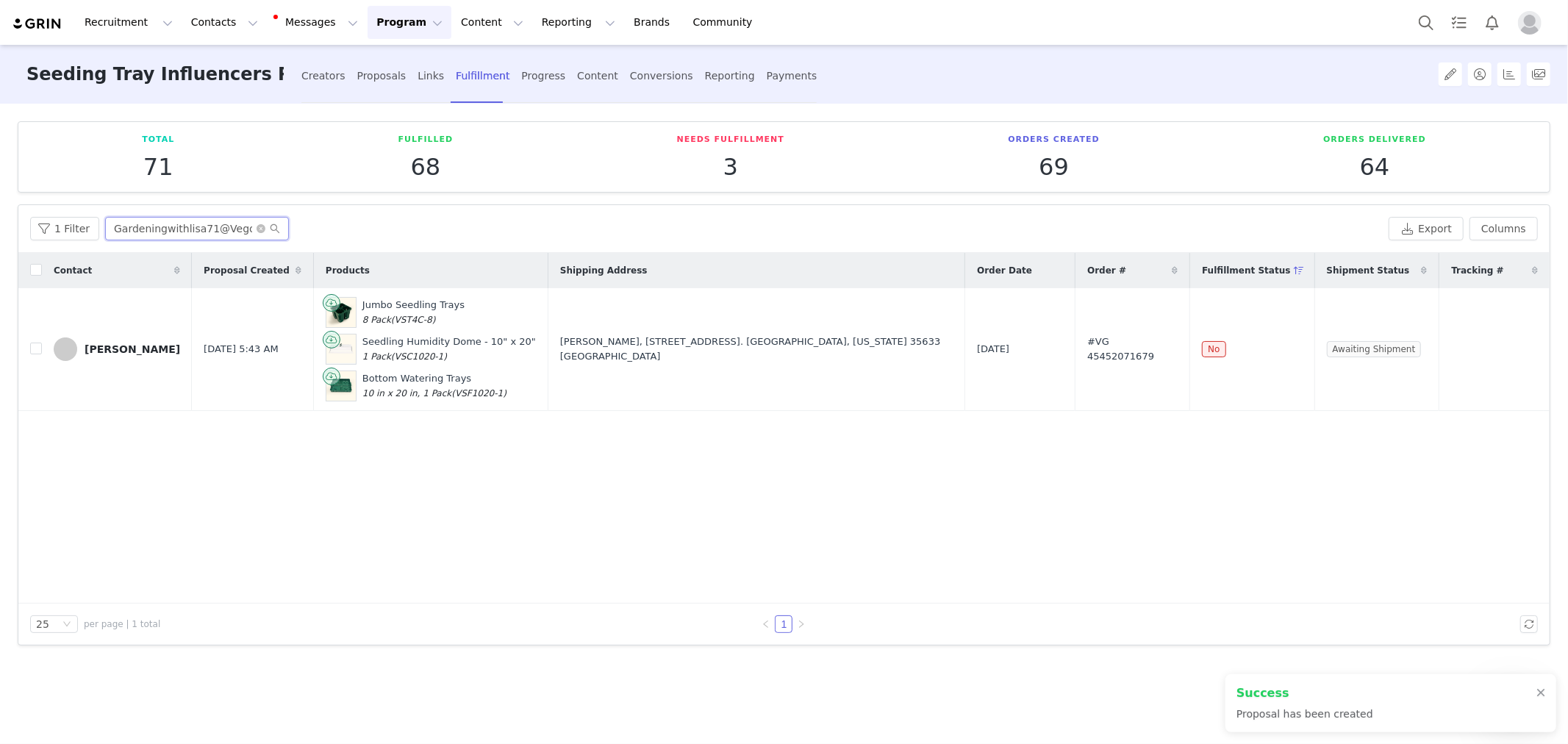
scroll to position [0, 55]
click at [219, 223] on input "Gardeningwithlisa71@Vego Grow Lightgmail.com" at bounding box center [197, 228] width 183 height 24
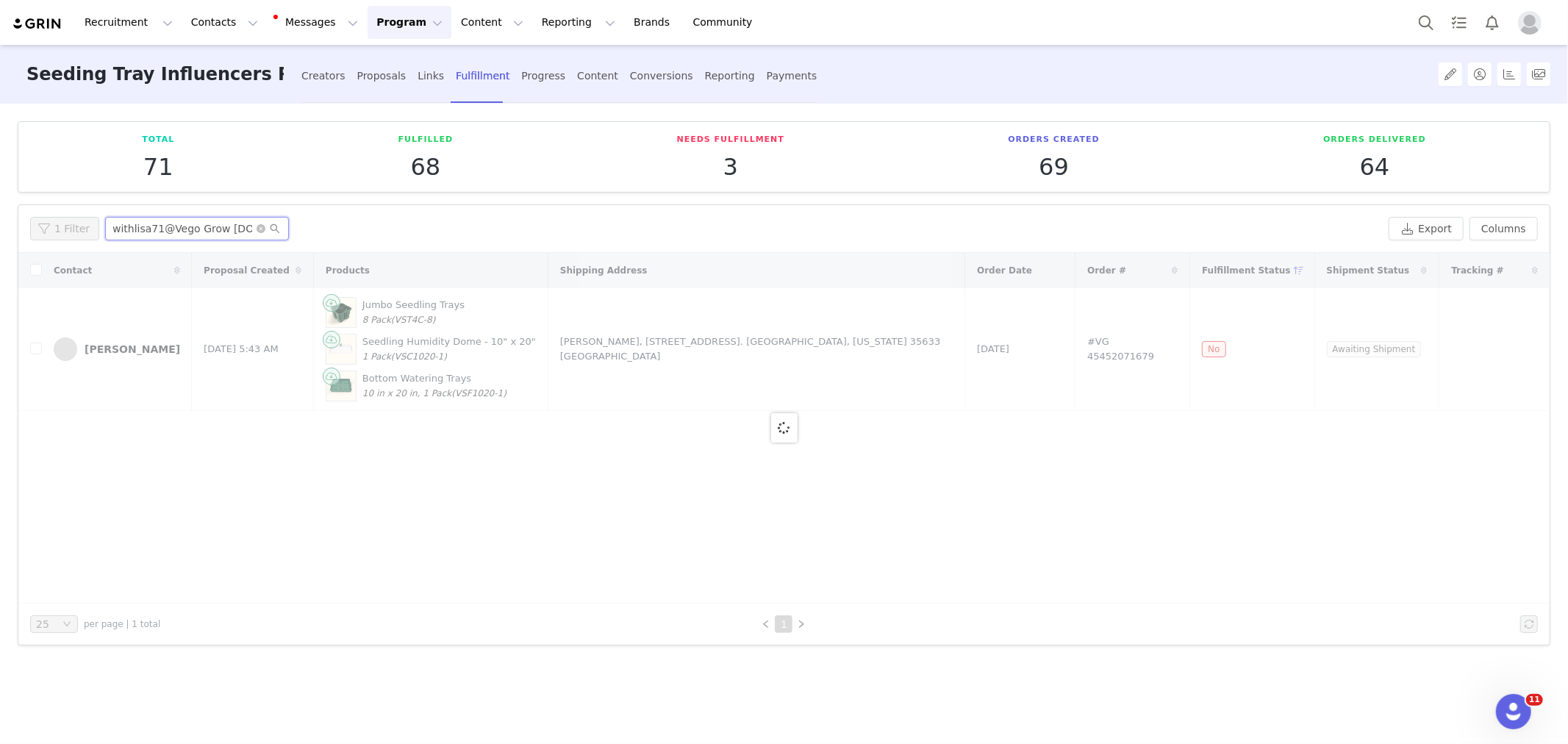
click at [219, 223] on input "Gardeningwithlisa71@Vego Grow Lightgmail.com" at bounding box center [197, 228] width 183 height 24
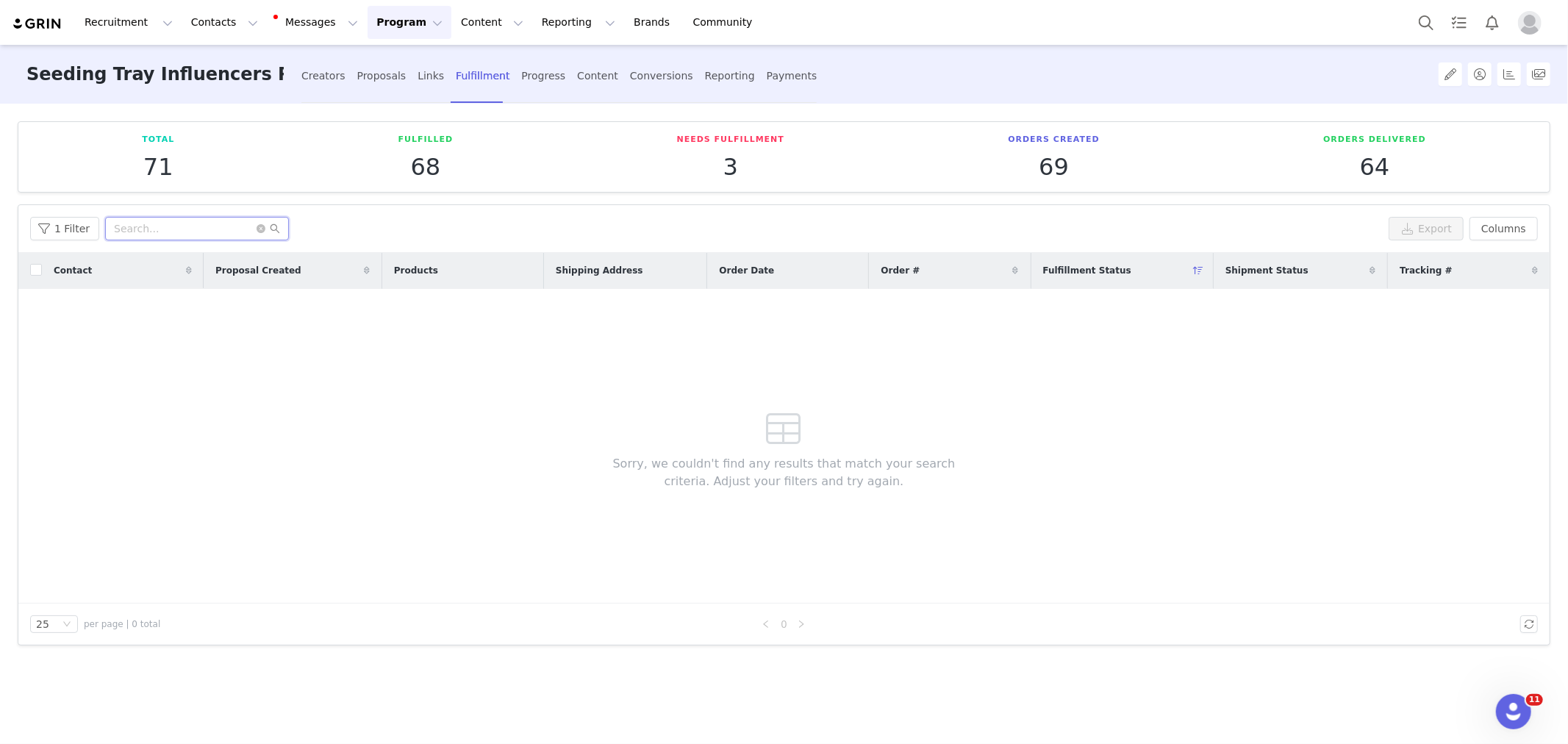
scroll to position [0, 0]
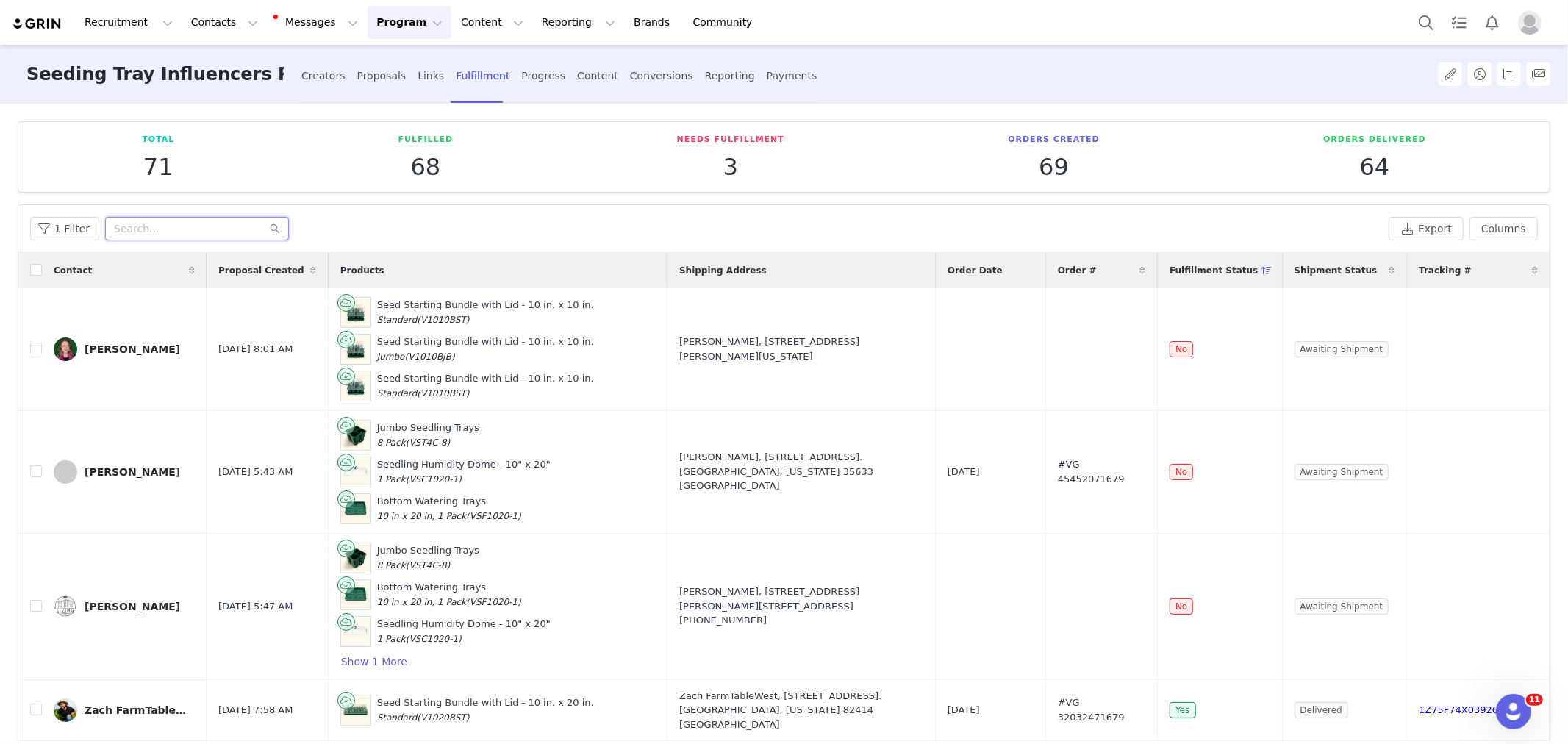
click at [179, 235] on input "text" at bounding box center [197, 228] width 183 height 24
paste input "[EMAIL_ADDRESS][DOMAIN_NAME]"
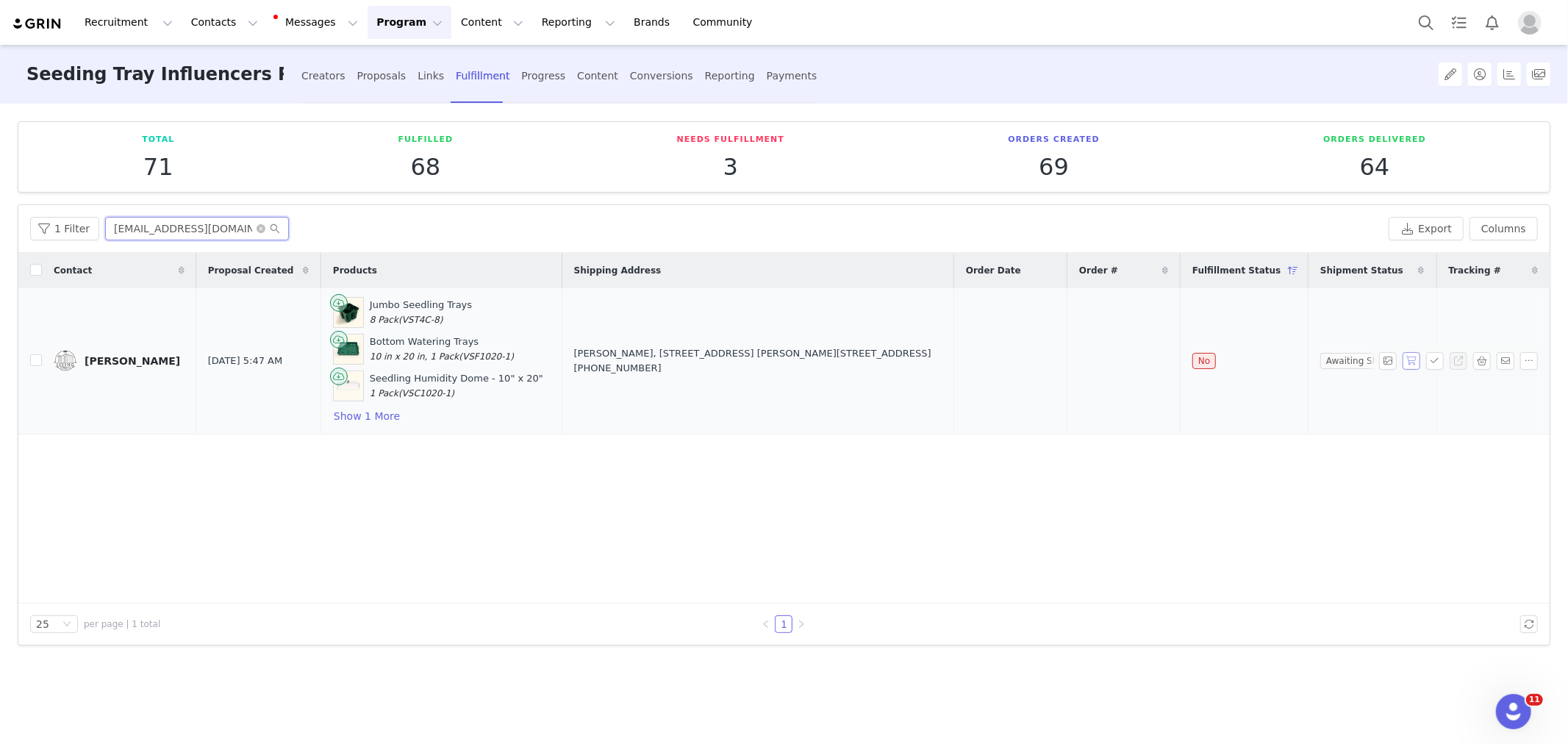
type input "[EMAIL_ADDRESS][DOMAIN_NAME]"
click at [1413, 358] on button "button" at bounding box center [1411, 360] width 18 height 18
drag, startPoint x: 1008, startPoint y: 355, endPoint x: 1192, endPoint y: 358, distance: 184.0
click at [1192, 358] on tr "Holly VanderSanden Sep 2, 2025 5:47 AM Jumbo Seedling Trays 8 Pack (VST4C-8) Bo…" at bounding box center [783, 361] width 1531 height 147
copy tr "Sep 2, 2025 #VG 45452371679"
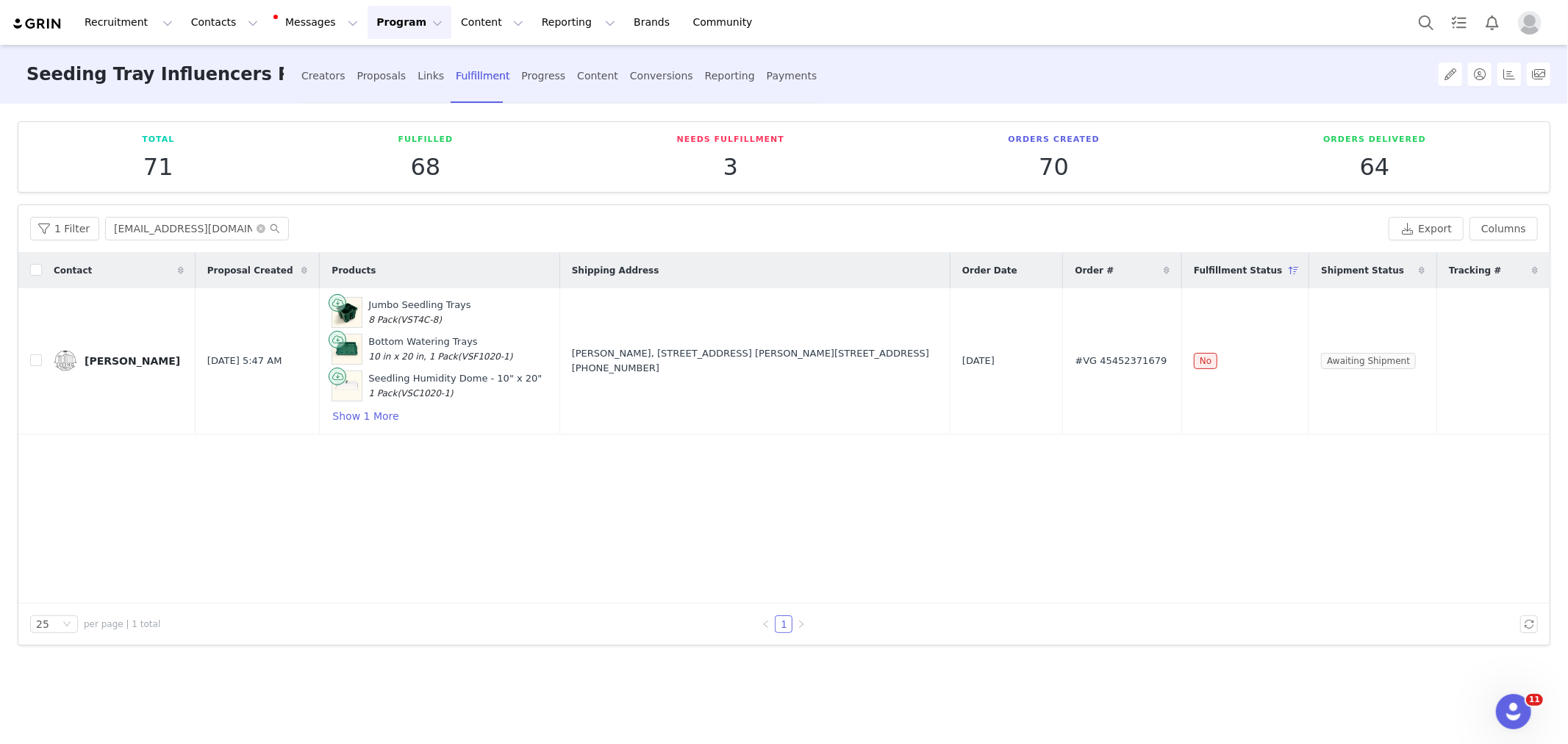
drag, startPoint x: 504, startPoint y: 503, endPoint x: 392, endPoint y: 476, distance: 115.2
click at [503, 503] on div "Contact Proposal Created Products Shipping Address Order Date Order # Fulfillme…" at bounding box center [783, 427] width 1531 height 351
click at [365, 418] on button "Show 1 More" at bounding box center [366, 416] width 68 height 18
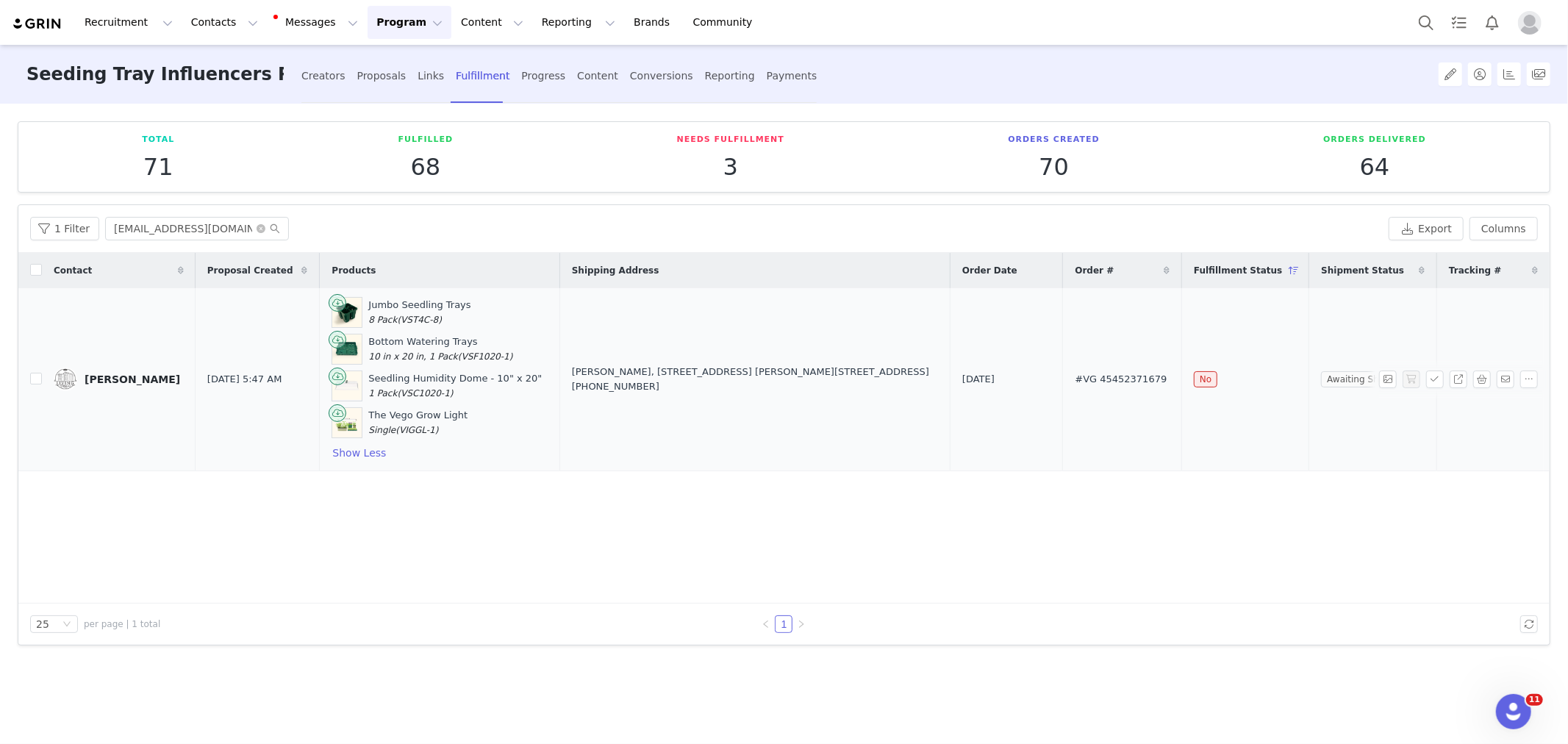
copy tr "Holly VanderSanden Sep 2, 2025 5:47 AM Jumbo Seedling Trays 8 Pack (VST4C-8) Bo…"
drag, startPoint x: 76, startPoint y: 355, endPoint x: 1417, endPoint y: 392, distance: 1341.5
click at [1417, 392] on tr "Holly VanderSanden Sep 2, 2025 5:47 AM Jumbo Seedling Trays 8 Pack (VST4C-8) Bo…" at bounding box center [783, 380] width 1531 height 183
click at [190, 23] on button "Contacts Contacts" at bounding box center [224, 22] width 84 height 33
click at [212, 56] on link "Creators" at bounding box center [233, 64] width 116 height 27
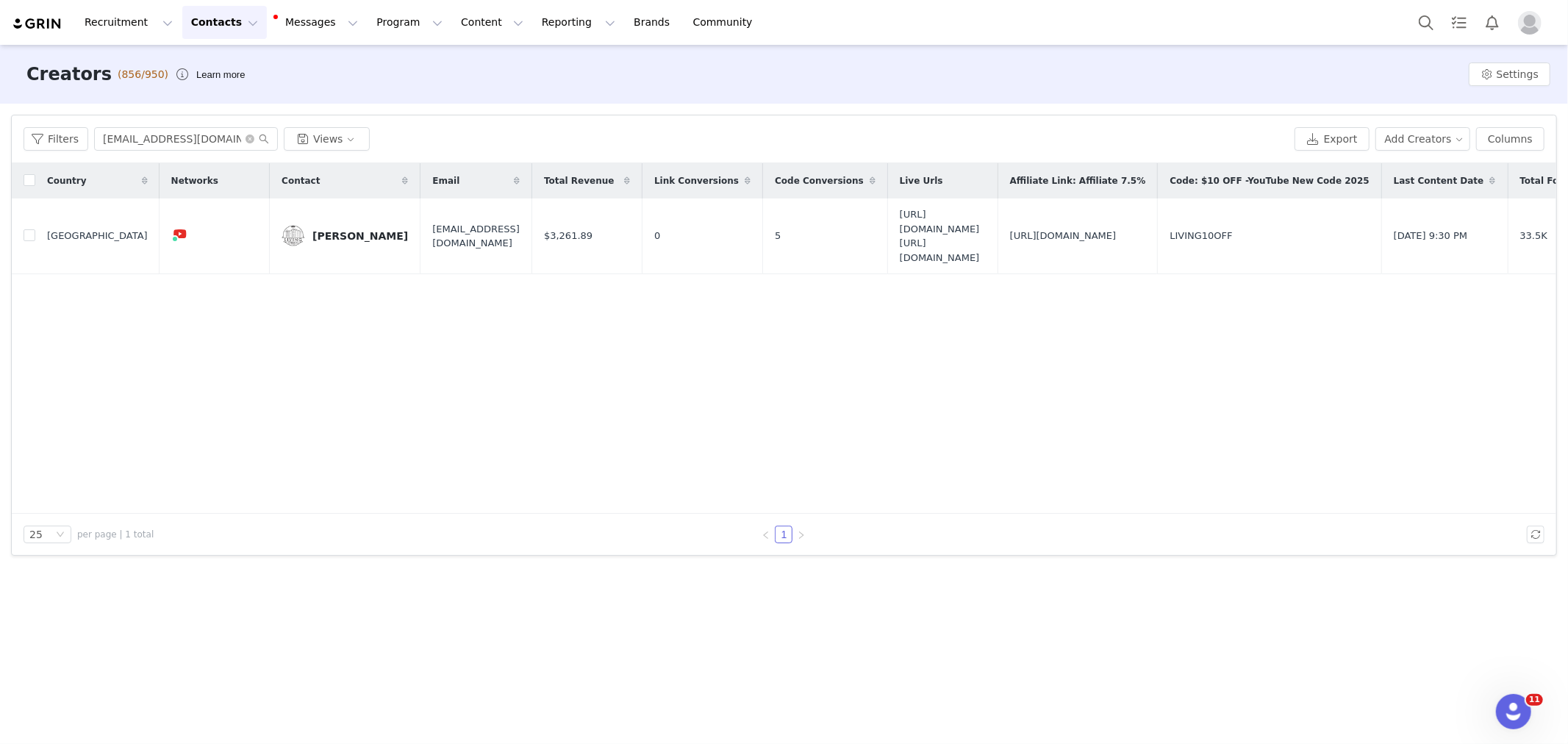
drag, startPoint x: 1107, startPoint y: 430, endPoint x: 420, endPoint y: 348, distance: 691.9
click at [1107, 430] on div "Country Networks Contact Email Total Revenue Link Conversions Code Conversions …" at bounding box center [783, 338] width 1544 height 351
click at [27, 236] on input "checkbox" at bounding box center [29, 235] width 11 height 11
checkbox input "true"
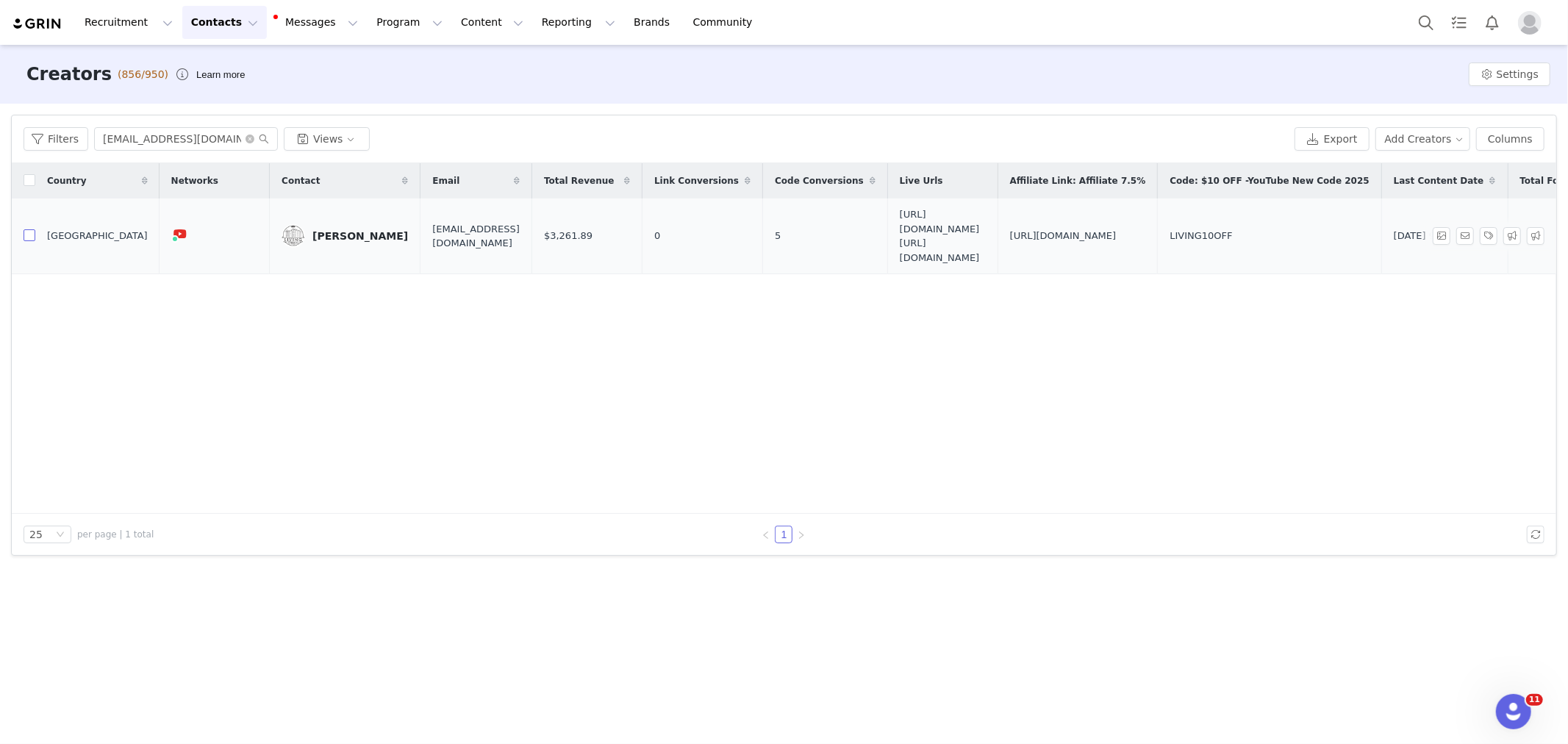
checkbox input "true"
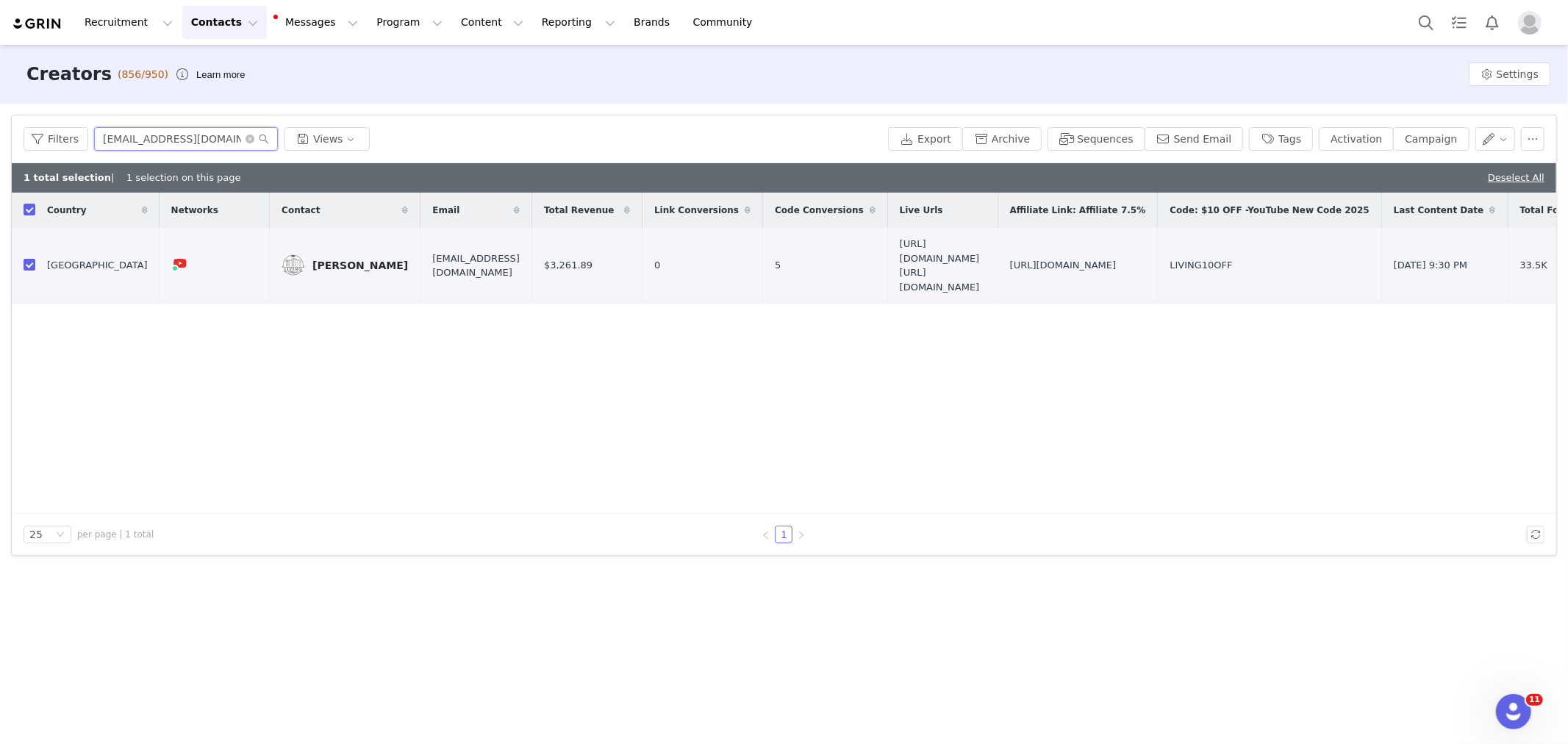
click at [212, 140] on input "[EMAIL_ADDRESS][DOMAIN_NAME]" at bounding box center [185, 138] width 183 height 24
paste input "1mom2girls2boys8inall"
type input "1mom2girls2boys8inall@gmail.com"
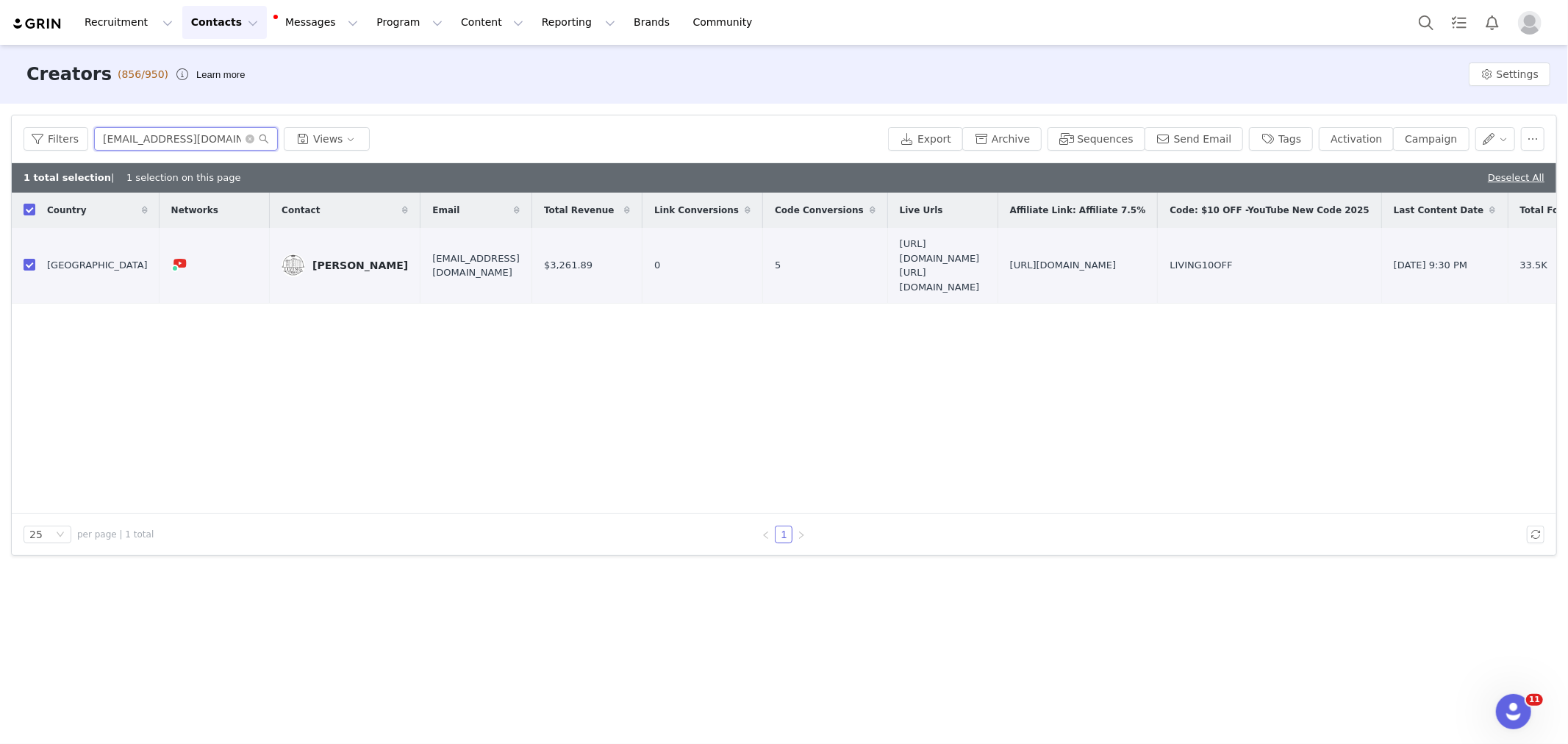
scroll to position [0, 38]
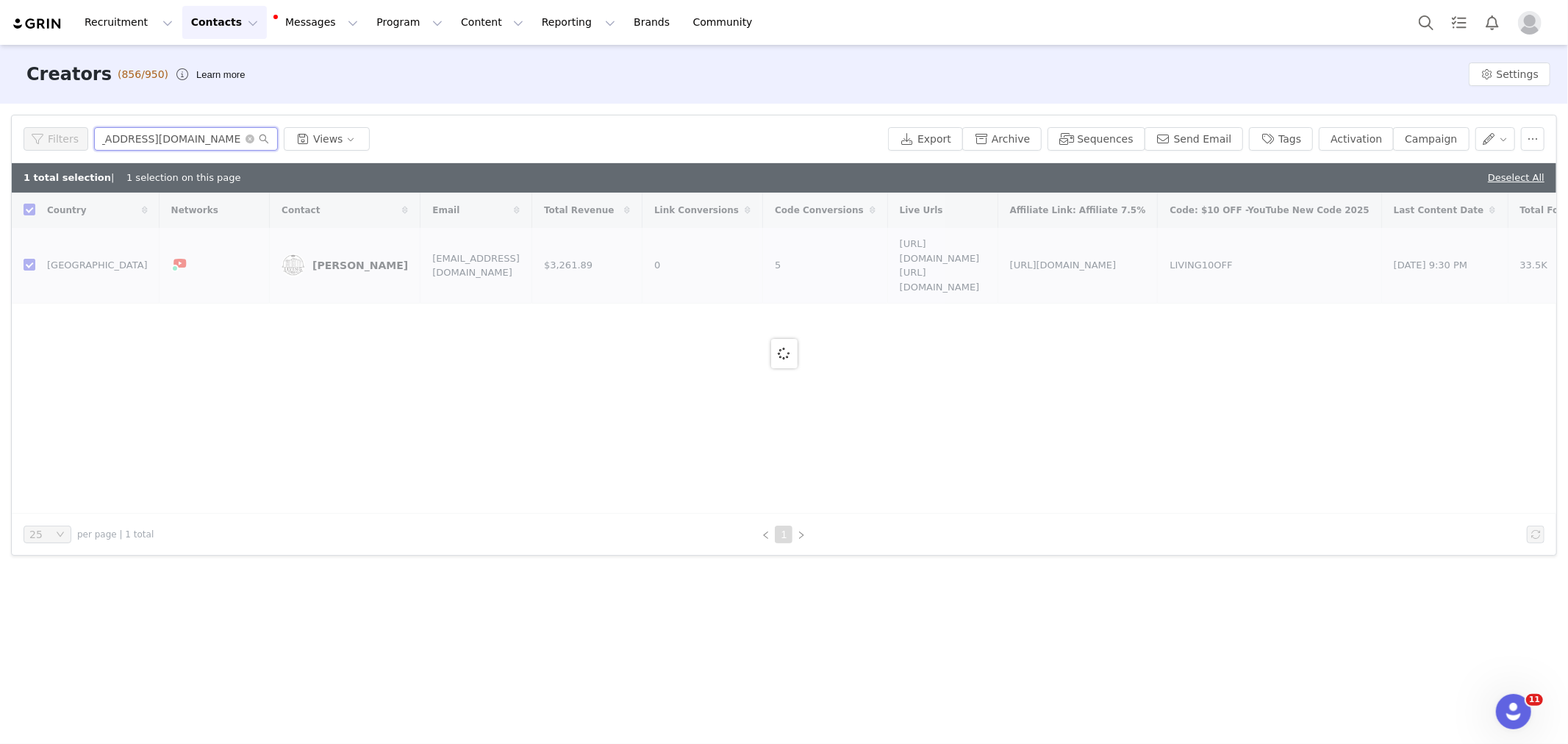
checkbox input "false"
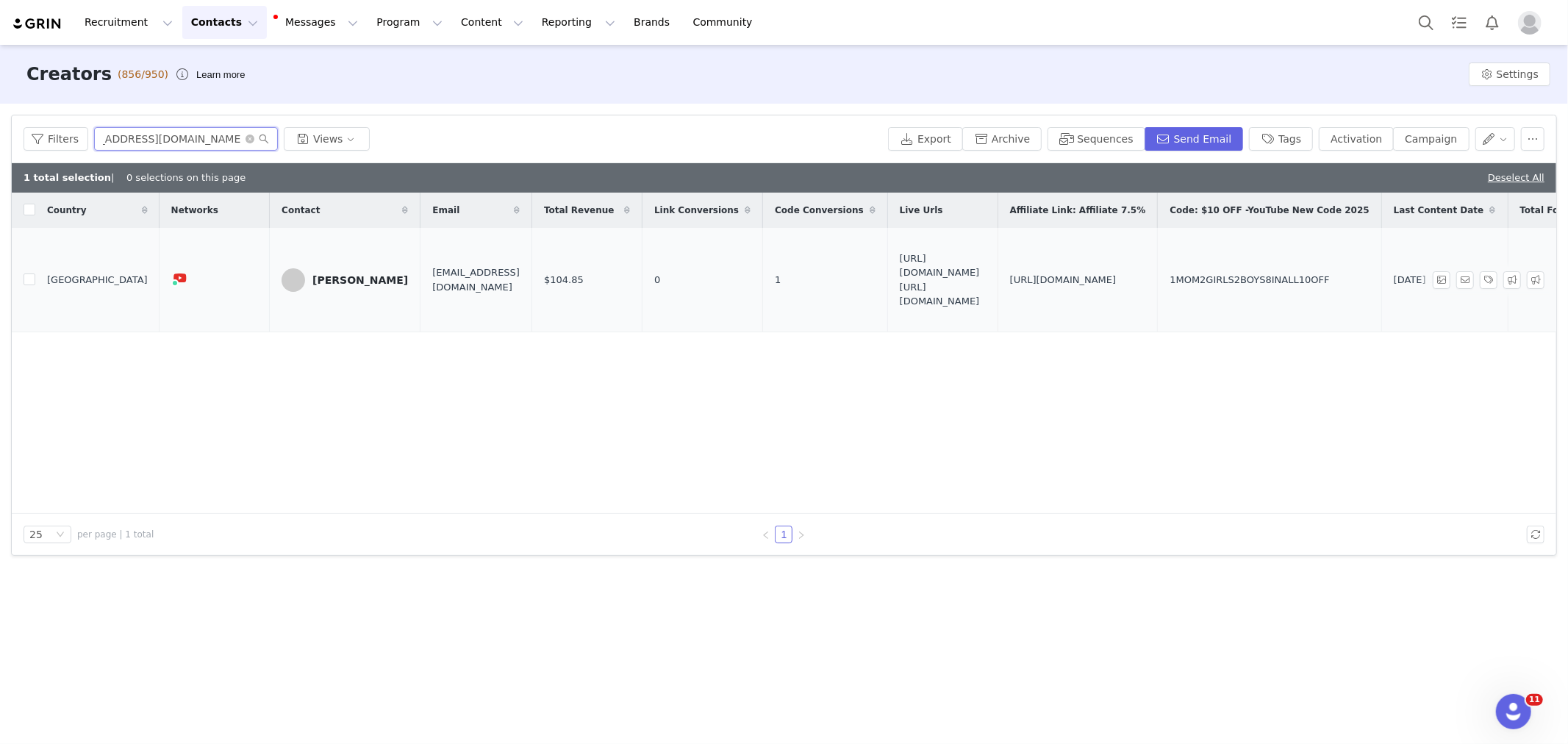
type input "1mom2girls2boys8inall@gmail.com"
click at [339, 276] on div "[PERSON_NAME]" at bounding box center [359, 280] width 96 height 11
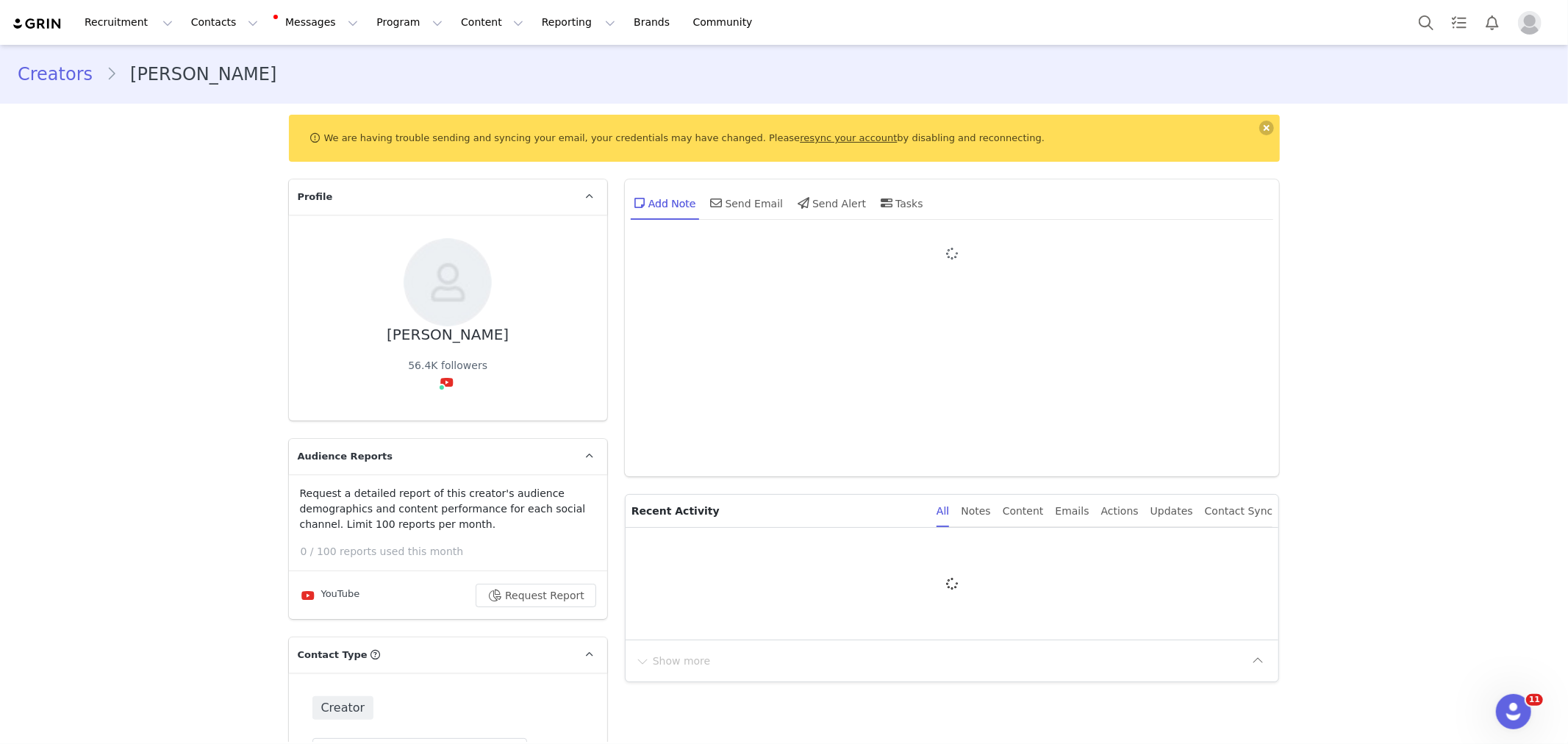
type input "+1 ([GEOGRAPHIC_DATA])"
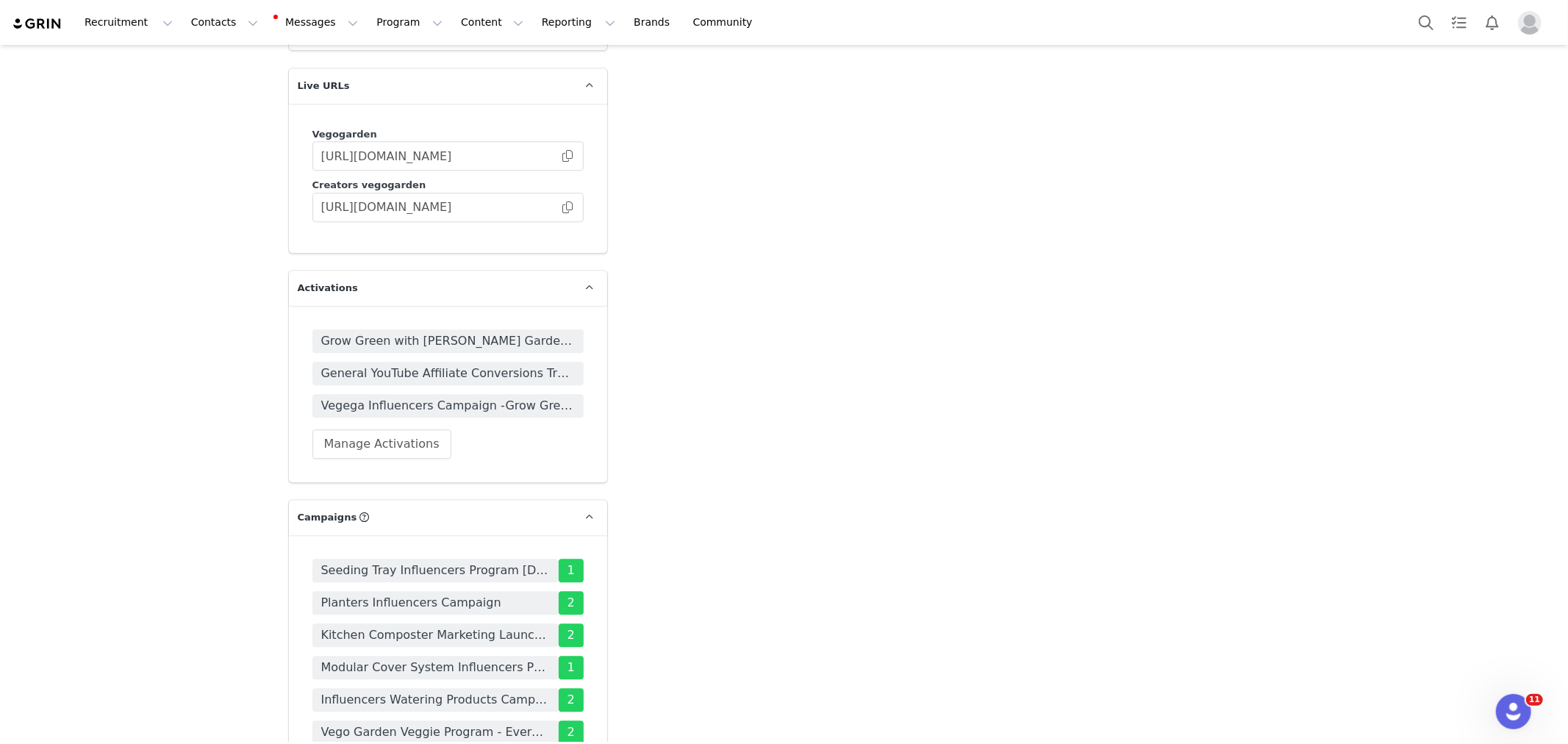
click at [387, 562] on span "Seeding Tray Influencers Program [DATE]-[DATE]" at bounding box center [436, 570] width 229 height 18
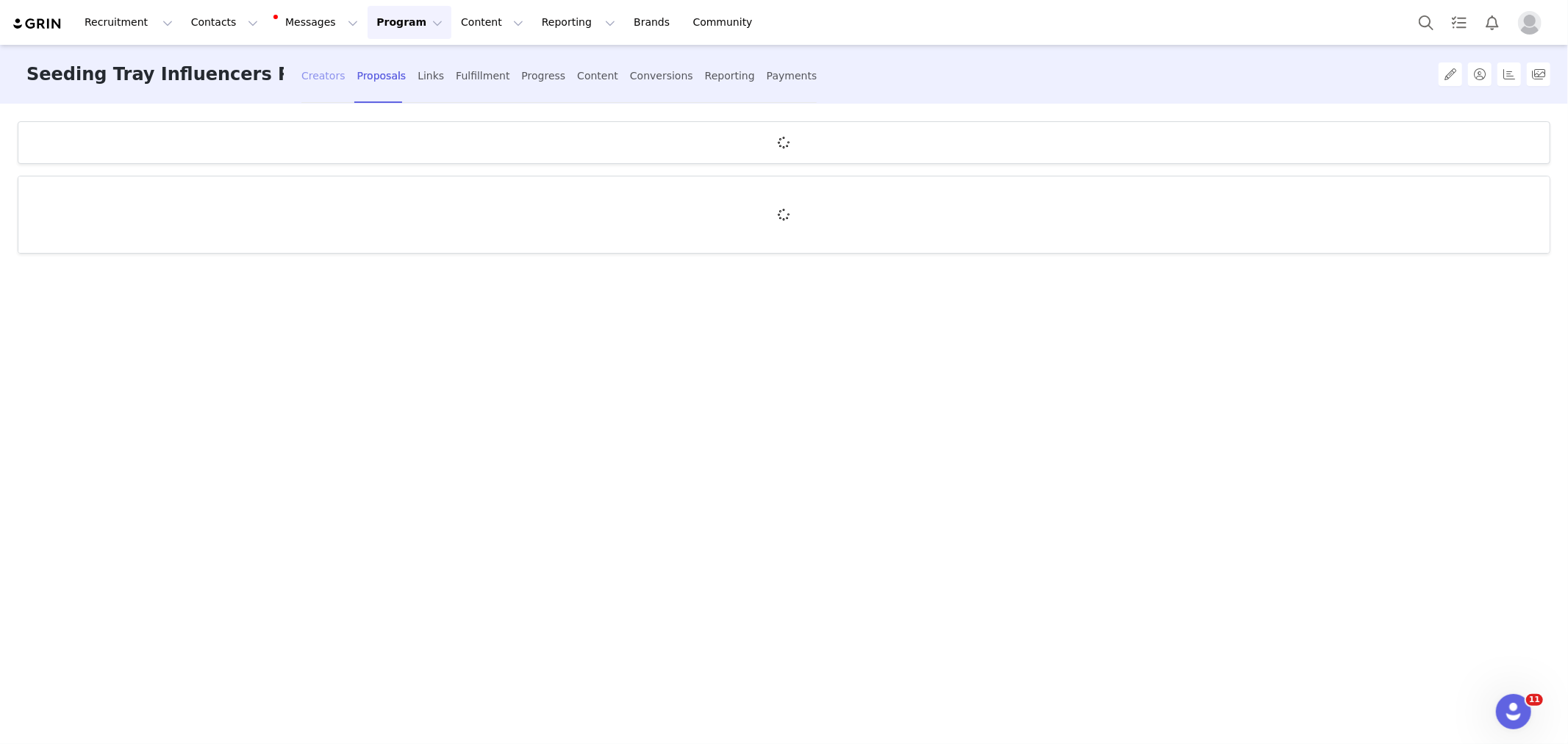
click at [311, 89] on div "Creators" at bounding box center [323, 76] width 44 height 39
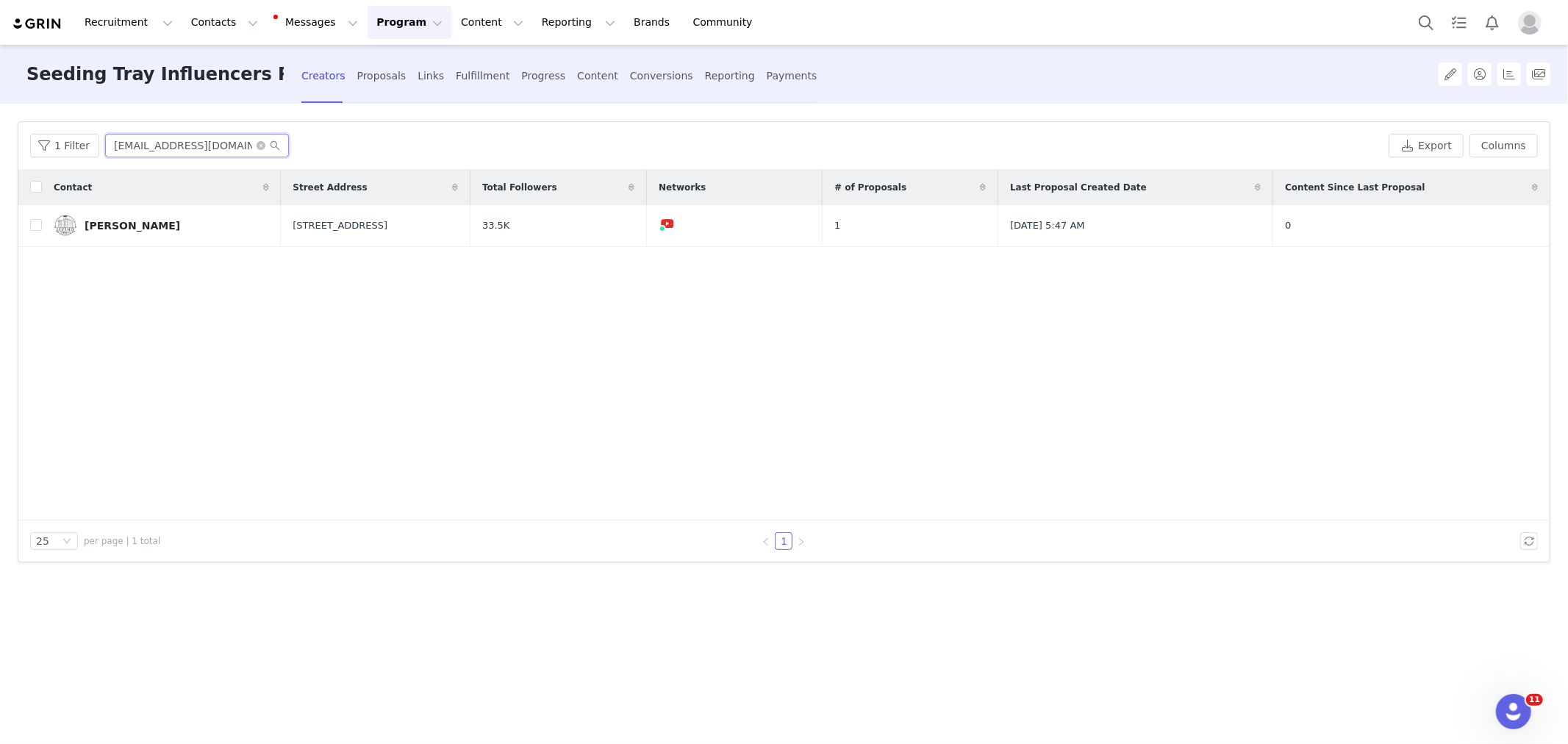
click at [144, 145] on input "[EMAIL_ADDRESS][DOMAIN_NAME]" at bounding box center [197, 145] width 183 height 24
paste input "Standard Seedling Trays 8pack"
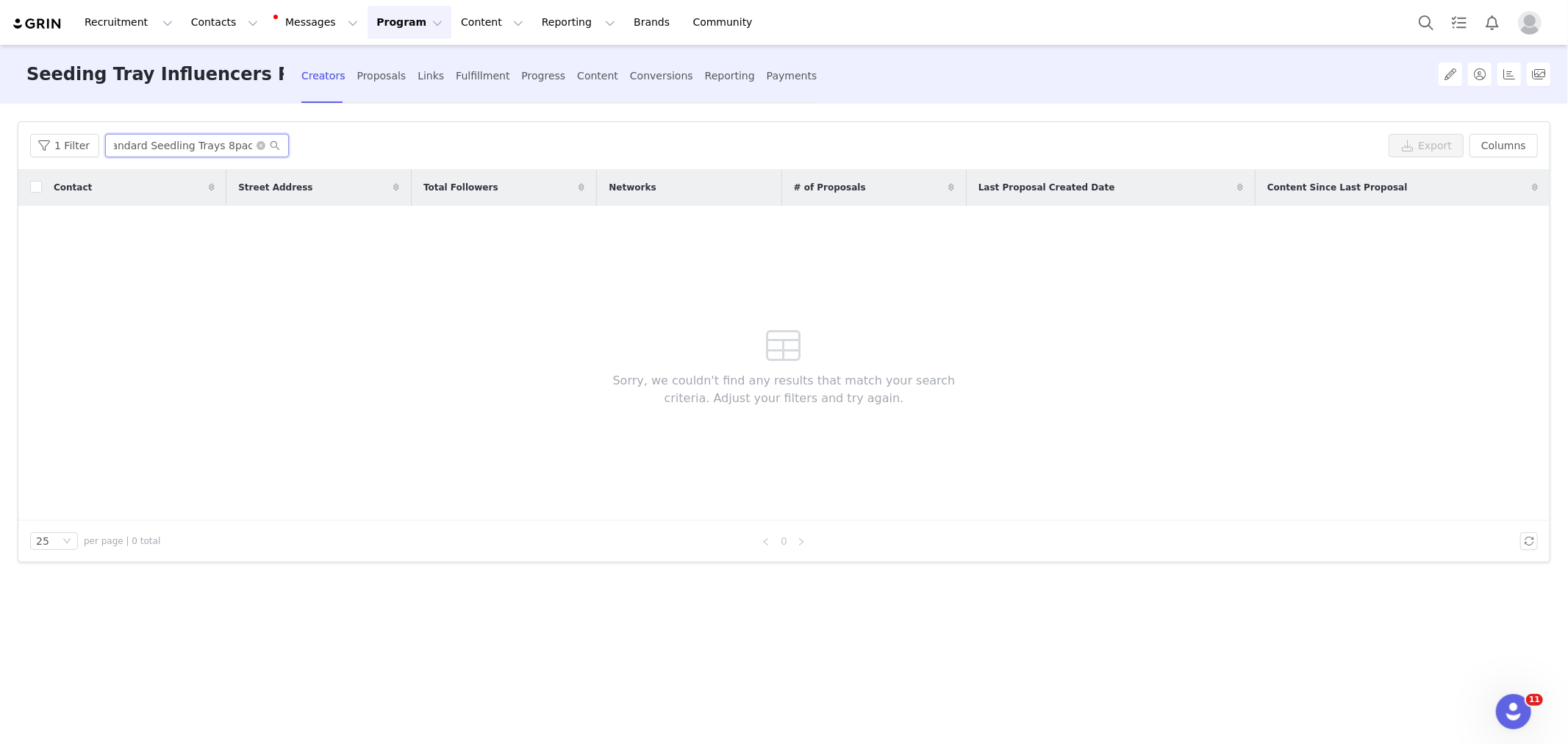
click at [216, 154] on input "Standard Seedling Trays 8pack" at bounding box center [197, 145] width 183 height 24
click at [217, 153] on input "Standard Seedling Trays 8pack" at bounding box center [197, 145] width 183 height 24
click at [202, 144] on input "Standard Seedling Trays 8pack" at bounding box center [197, 145] width 183 height 24
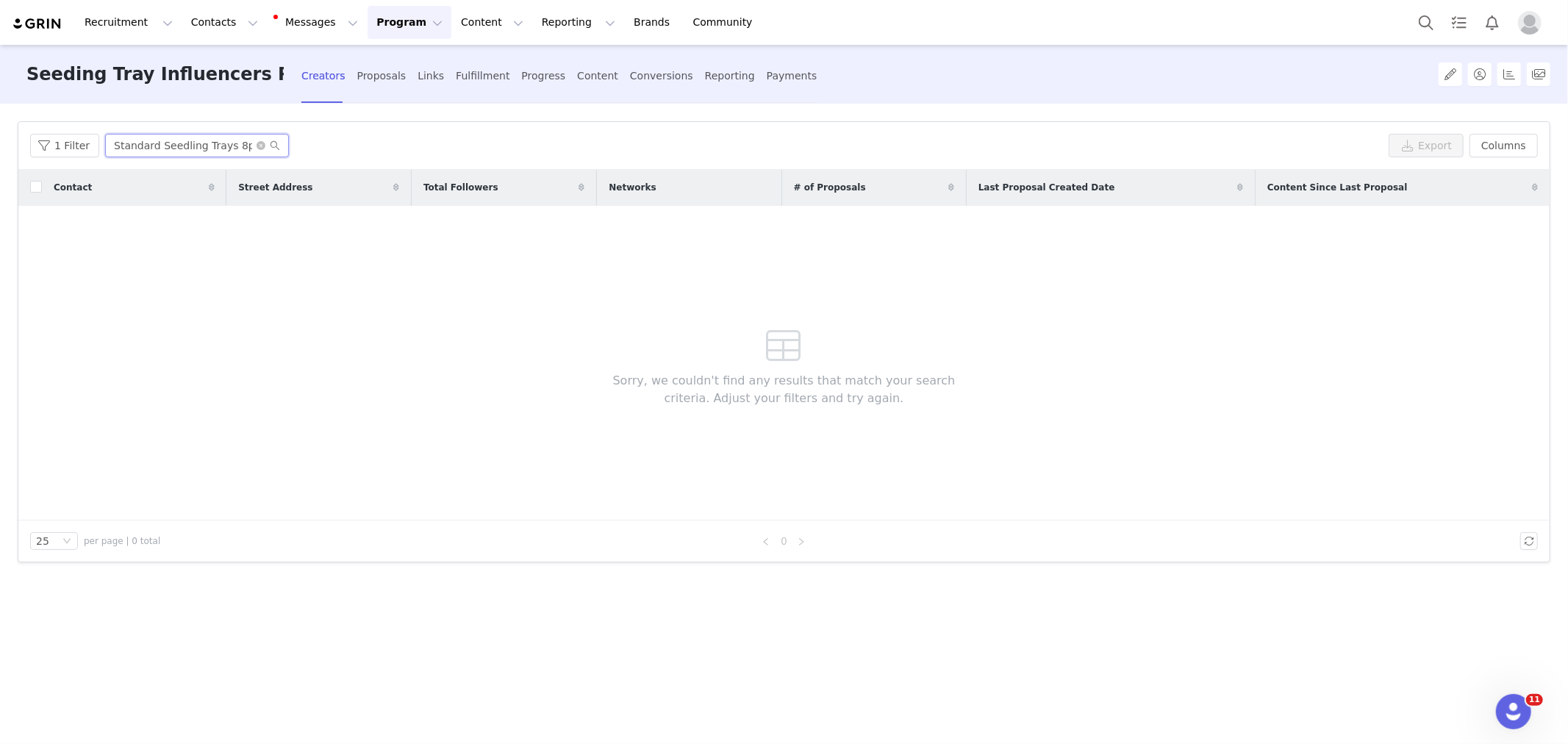
click at [202, 144] on input "Standard Seedling Trays 8pack" at bounding box center [197, 145] width 183 height 24
paste input "1mom2girls2boys8inall@gmail.com"
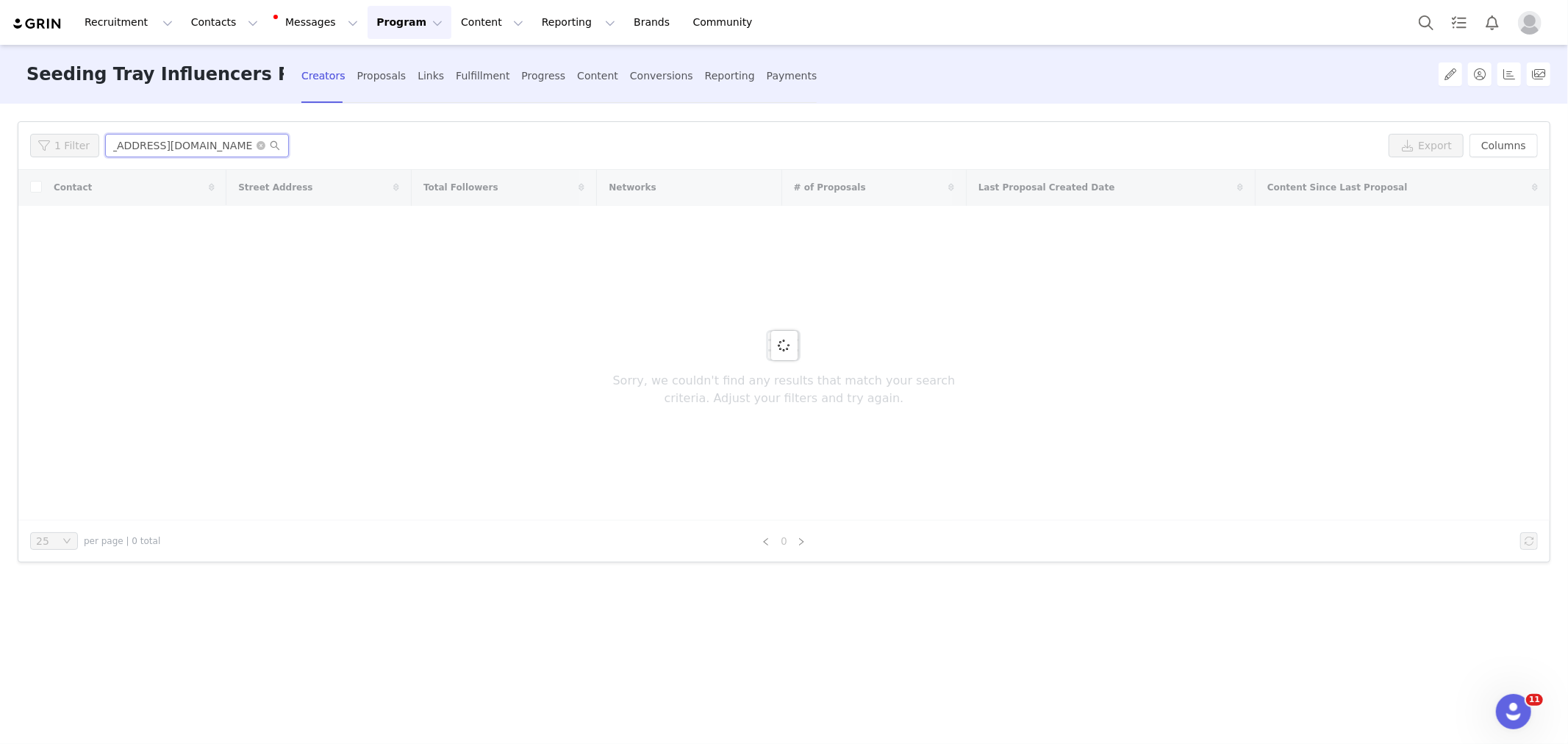
type input "1mom2girls2boys8inall@gmail.com"
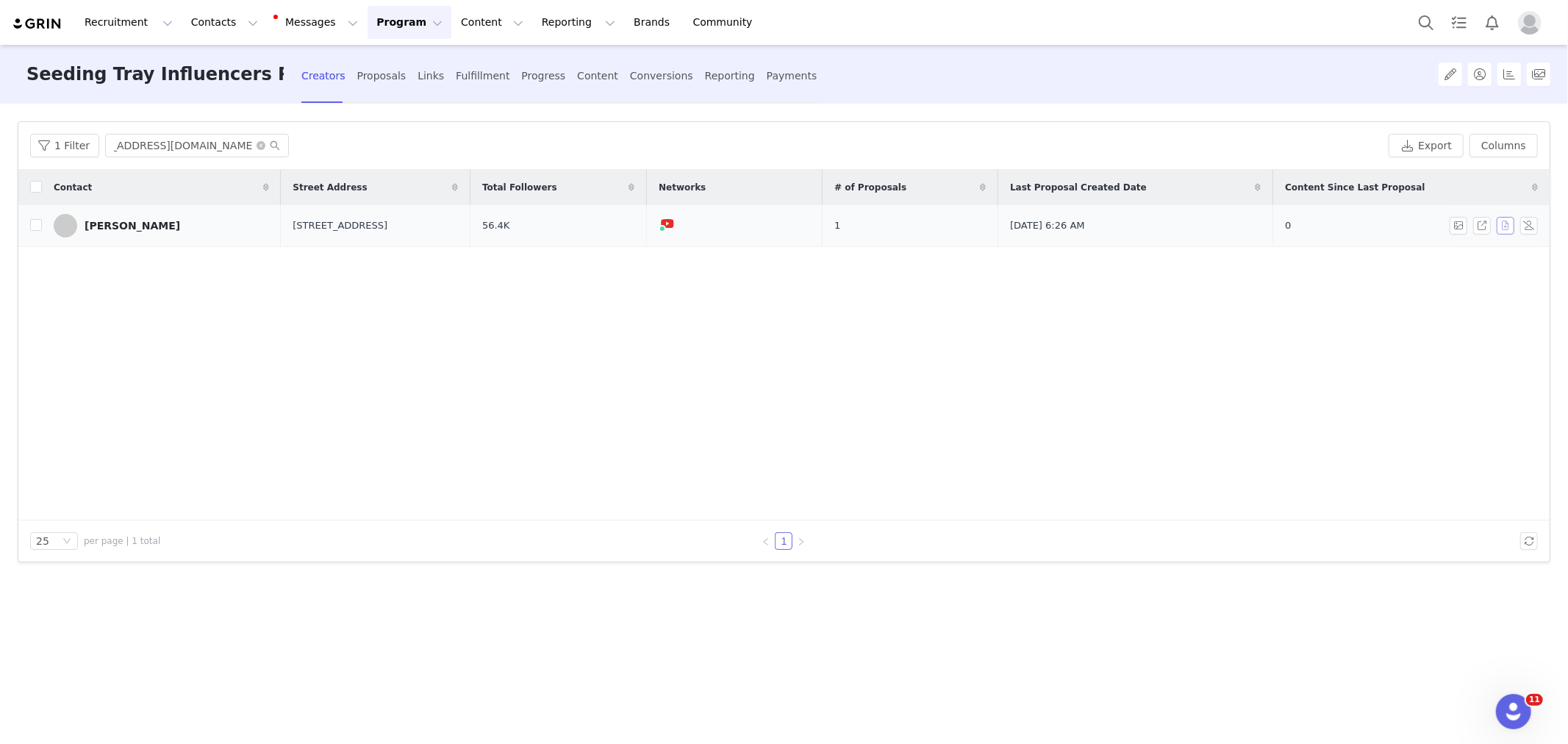
click at [1507, 224] on button "button" at bounding box center [1506, 225] width 18 height 18
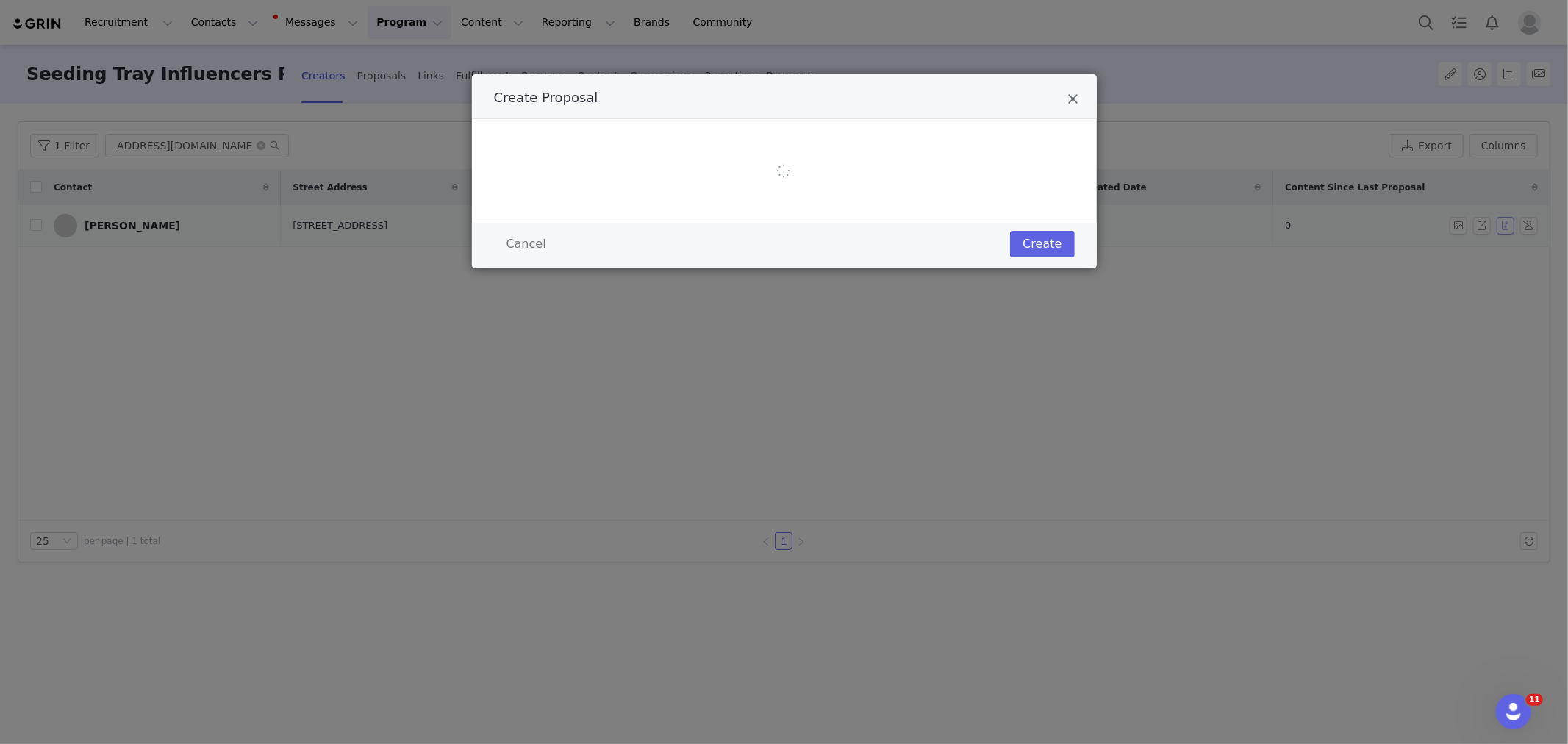
scroll to position [0, 0]
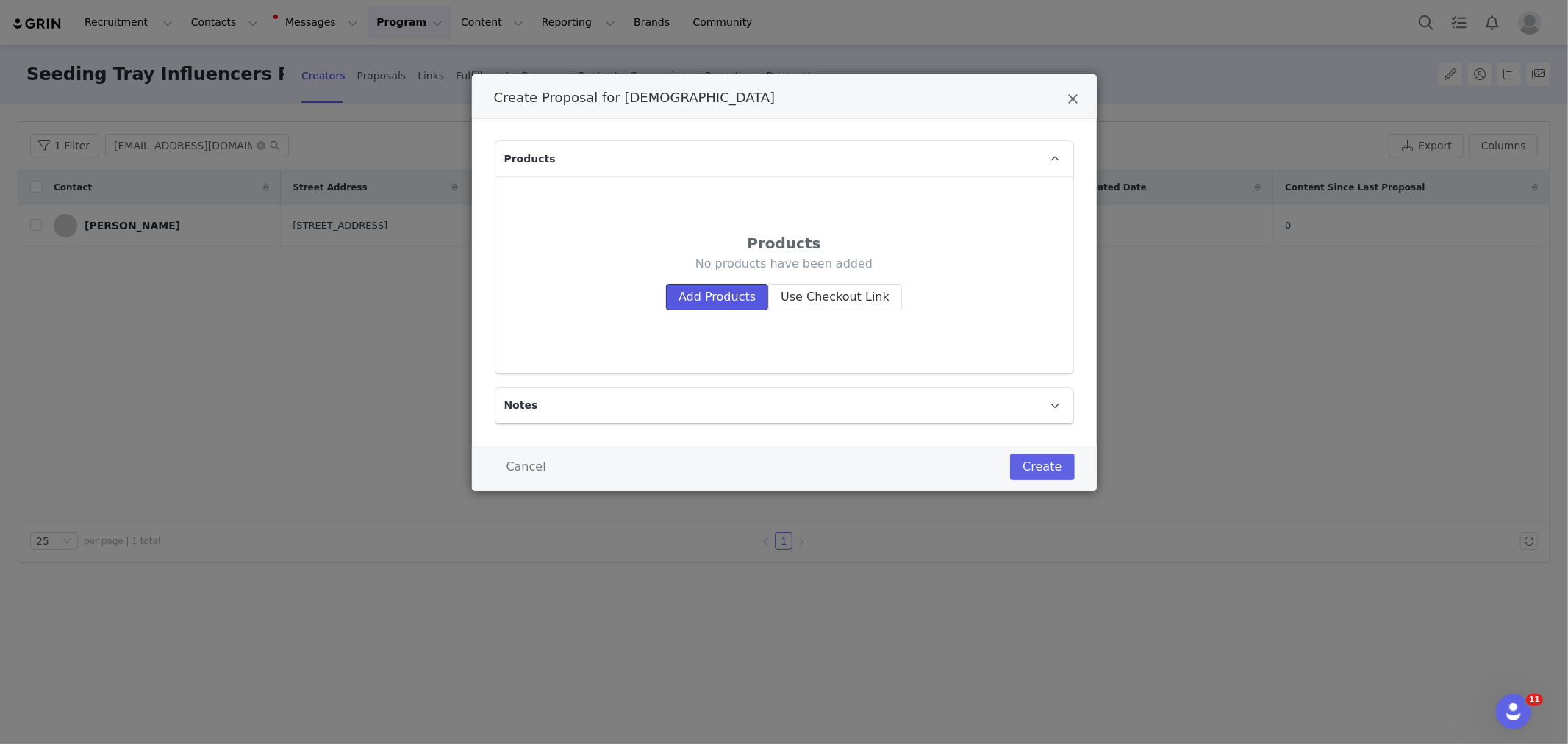
click at [717, 291] on button "Add Products" at bounding box center [717, 297] width 102 height 26
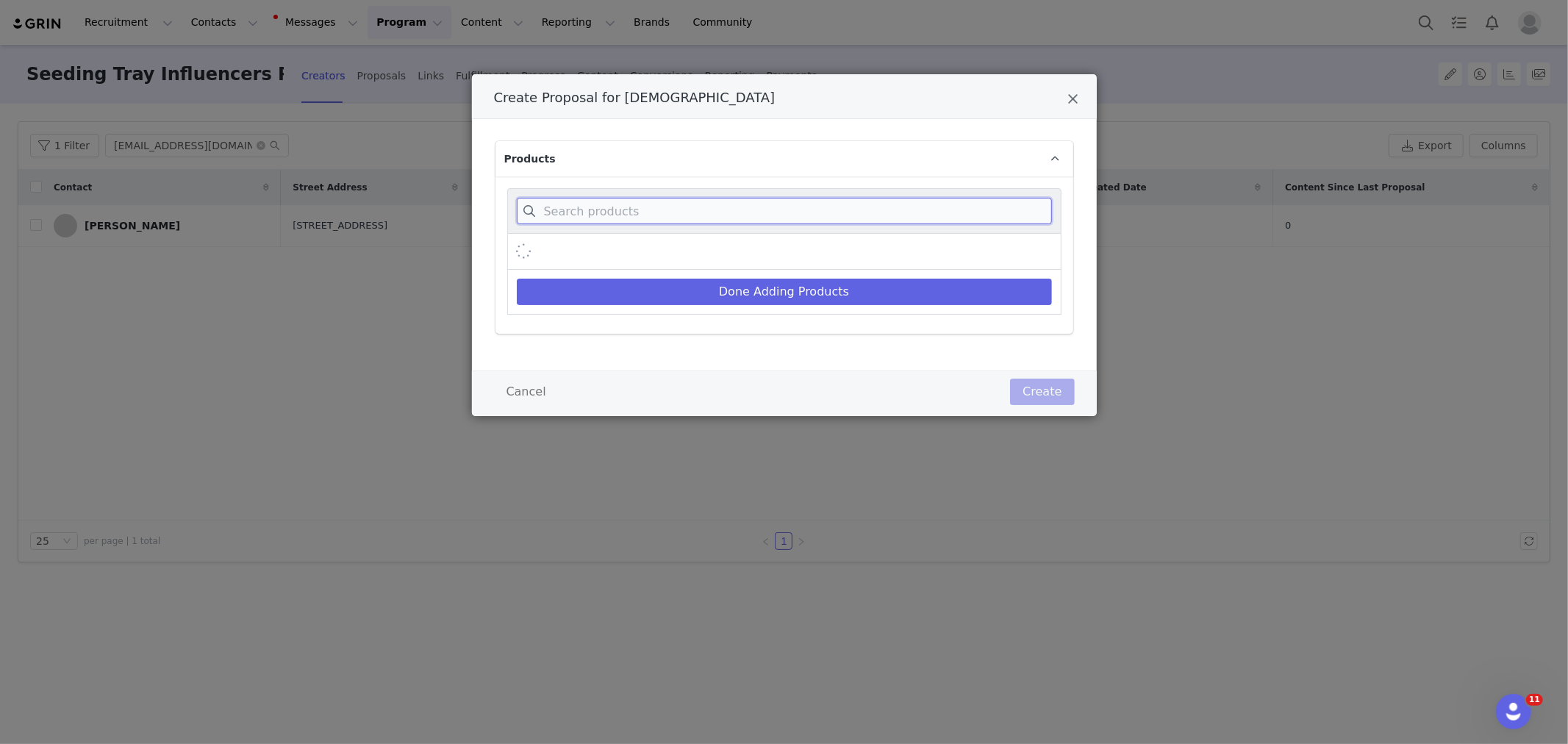
click at [686, 212] on input "Create Proposal for Shakema" at bounding box center [784, 211] width 535 height 26
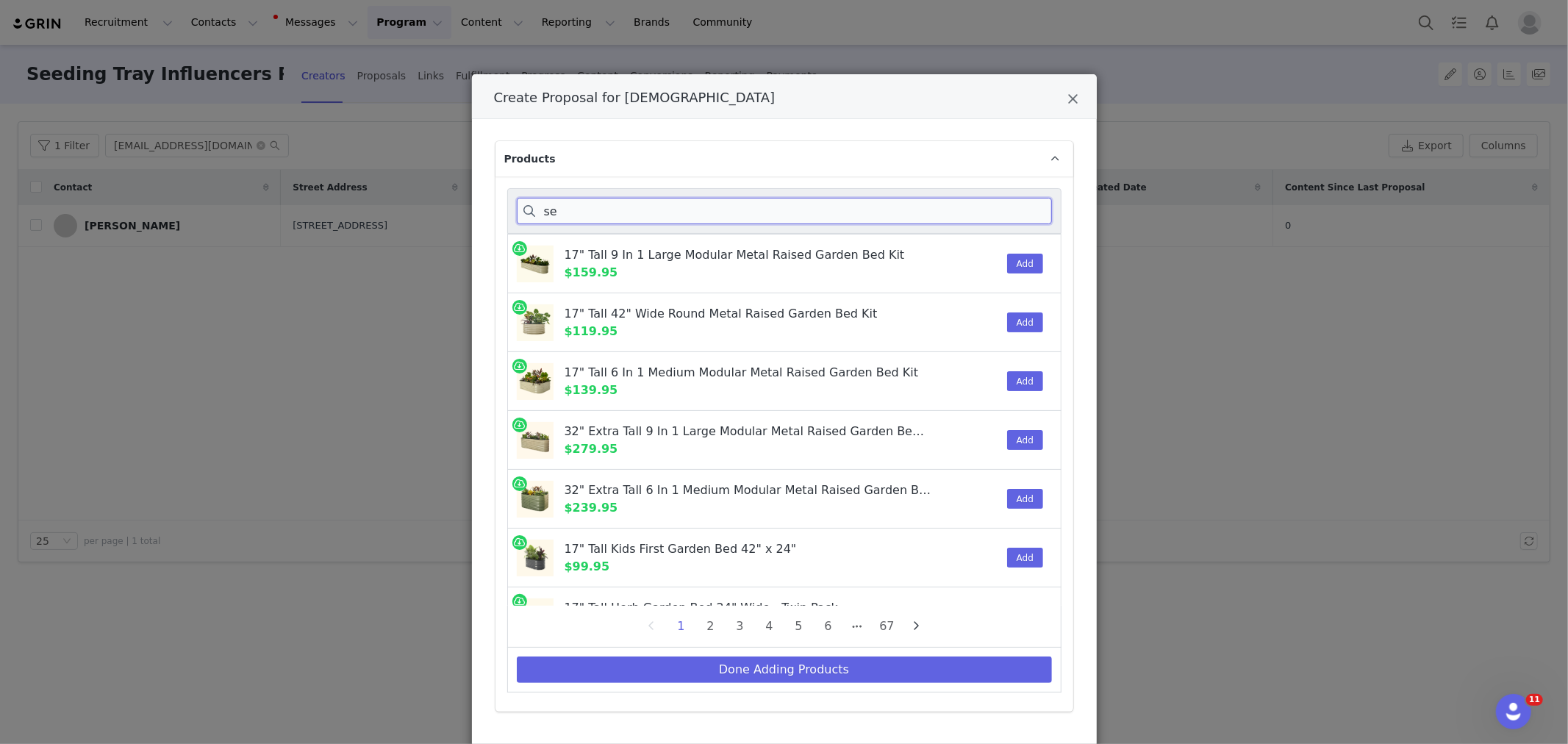
type input "s"
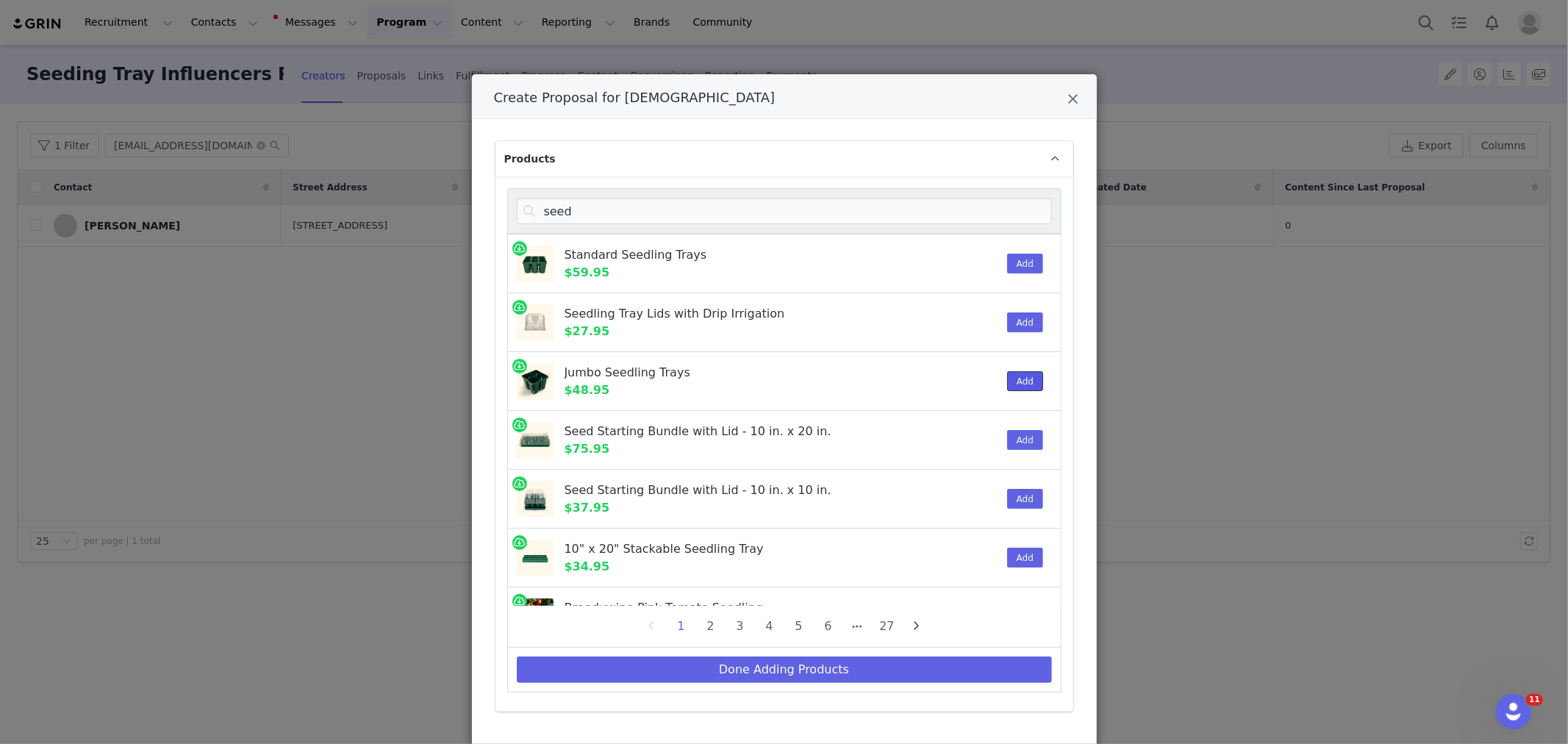
click at [1008, 383] on button "Add" at bounding box center [1025, 381] width 36 height 20
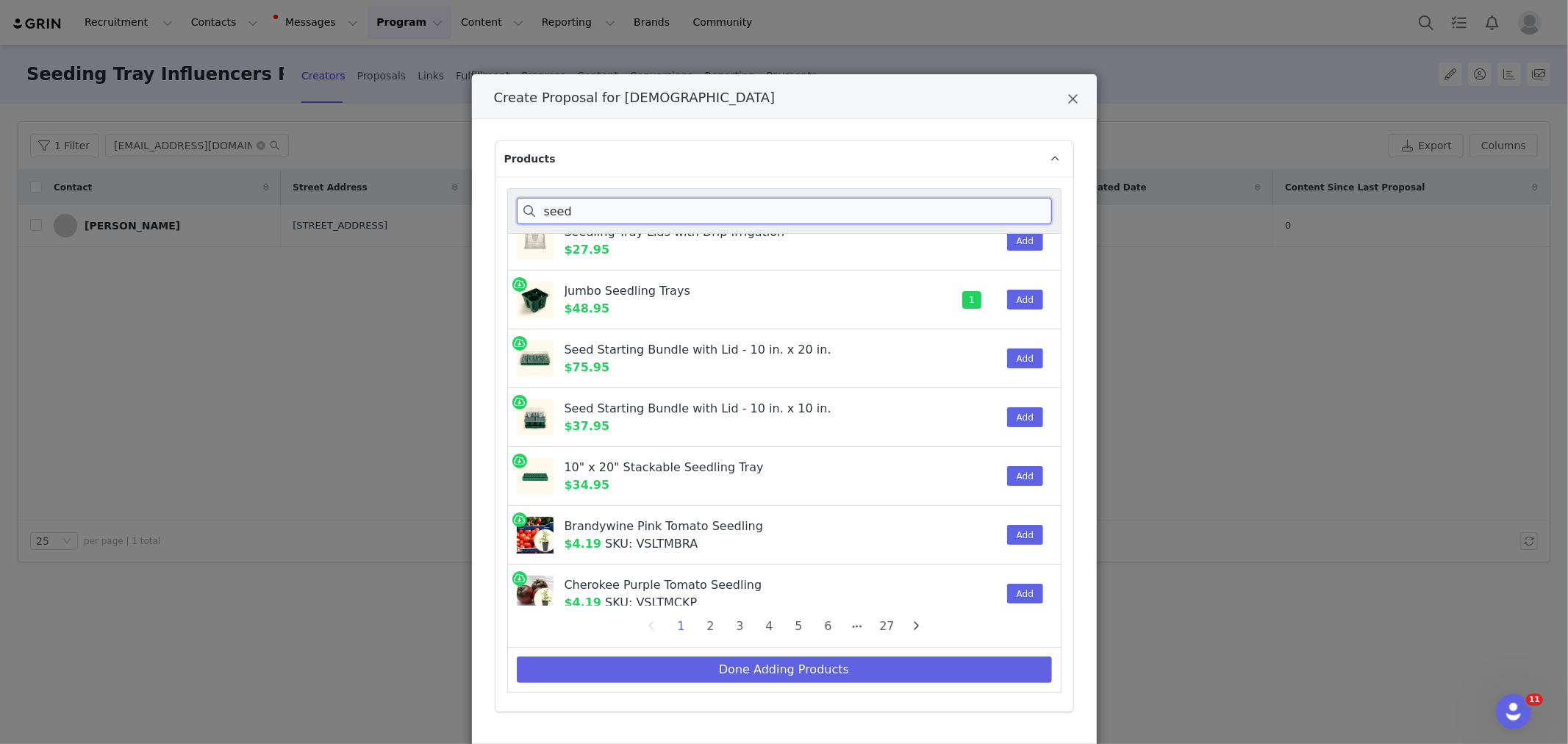
click at [557, 217] on input "seed" at bounding box center [784, 211] width 535 height 26
paste input "Standard Seedling Trays"
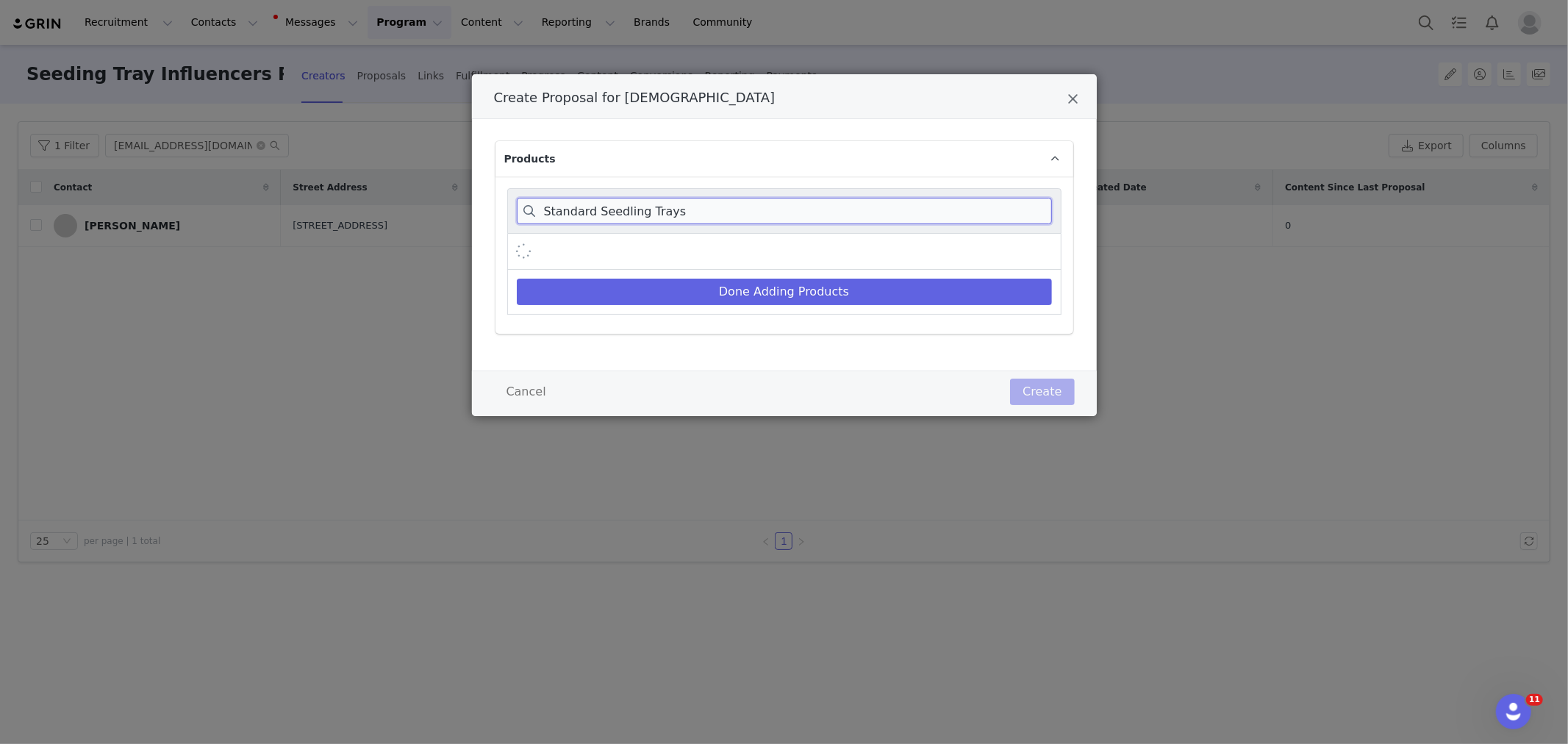
scroll to position [0, 0]
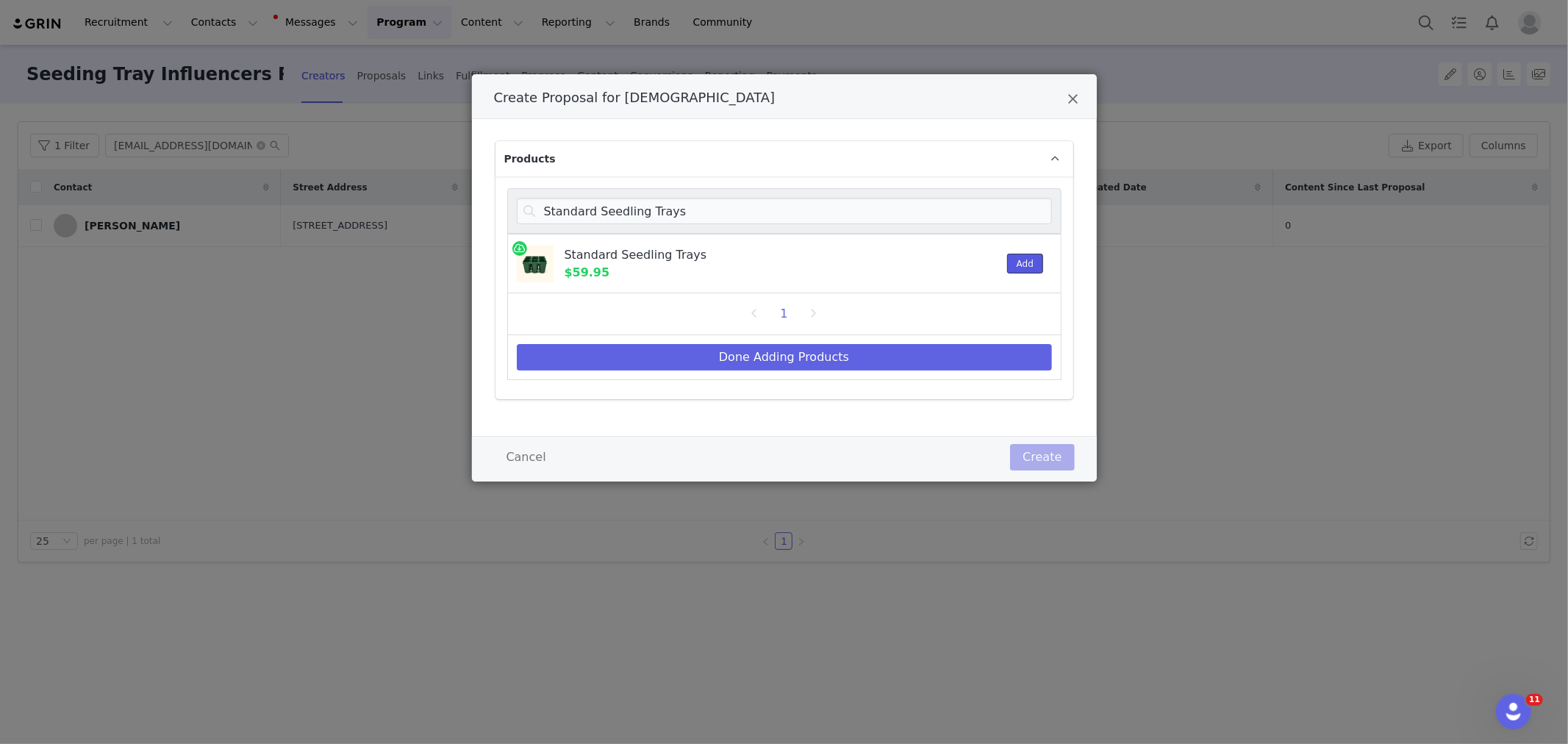
click at [1013, 254] on button "Add" at bounding box center [1025, 263] width 36 height 20
click at [676, 199] on input "Standard Seedling Trays" at bounding box center [784, 211] width 535 height 26
paste input "10" × 20" Seedling Humidity Dome"
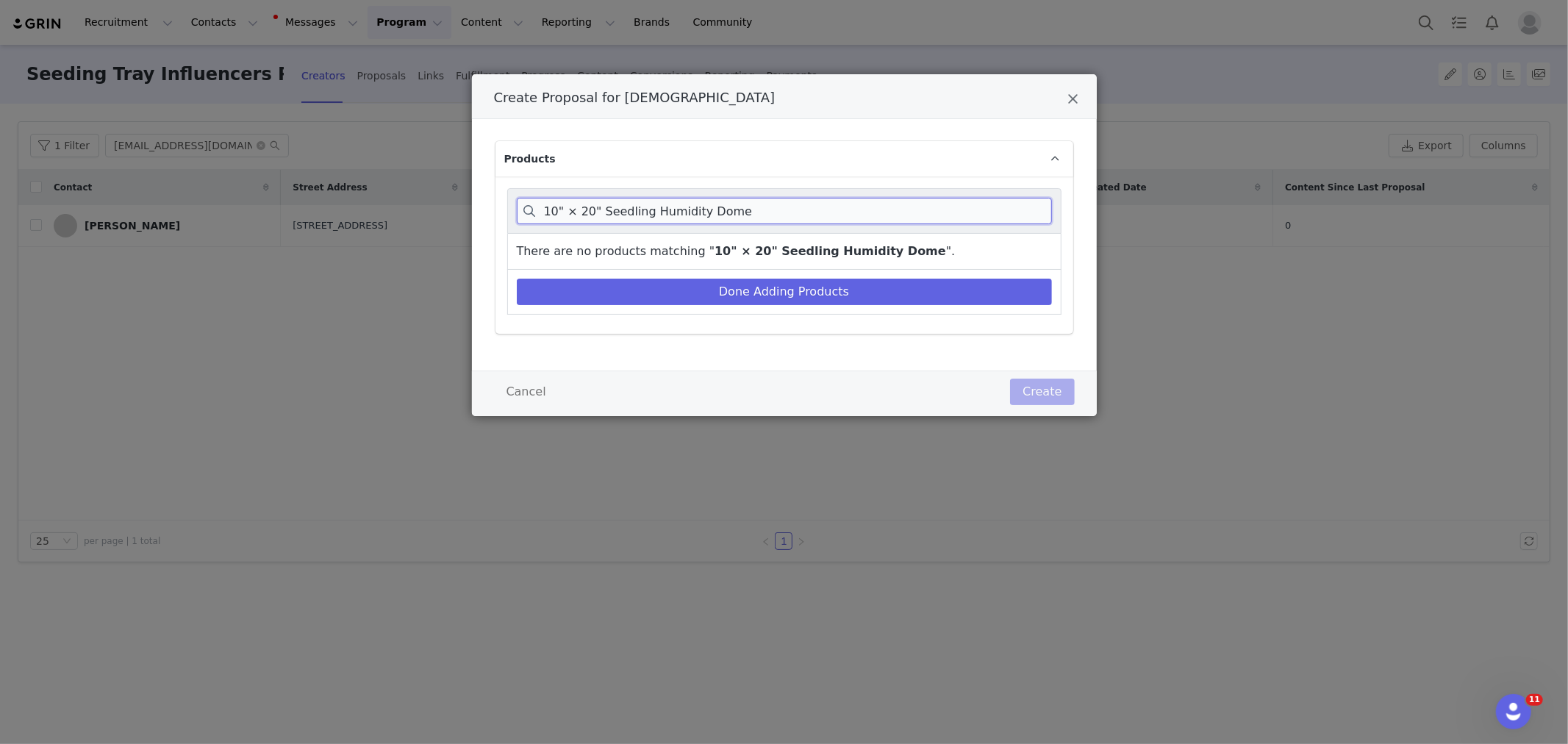
drag, startPoint x: 603, startPoint y: 203, endPoint x: 546, endPoint y: 200, distance: 57.1
click at [546, 199] on input "10" × 20" Seedling Humidity Dome" at bounding box center [784, 211] width 535 height 26
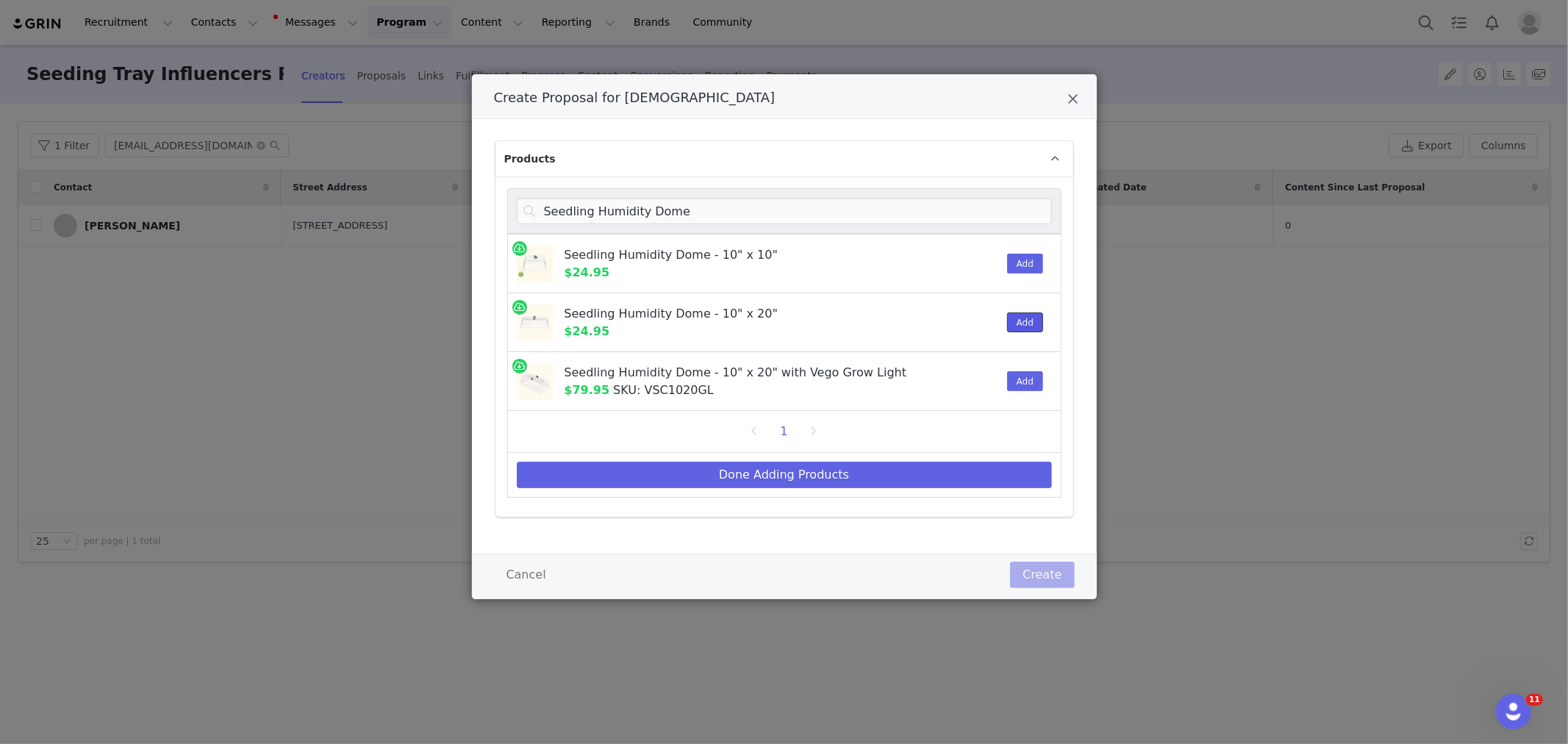
click at [1013, 319] on button "Add" at bounding box center [1025, 321] width 36 height 20
click at [604, 216] on input "Seedling Humidity Dome" at bounding box center [784, 211] width 535 height 26
paste input "Bottom Watering Tray"
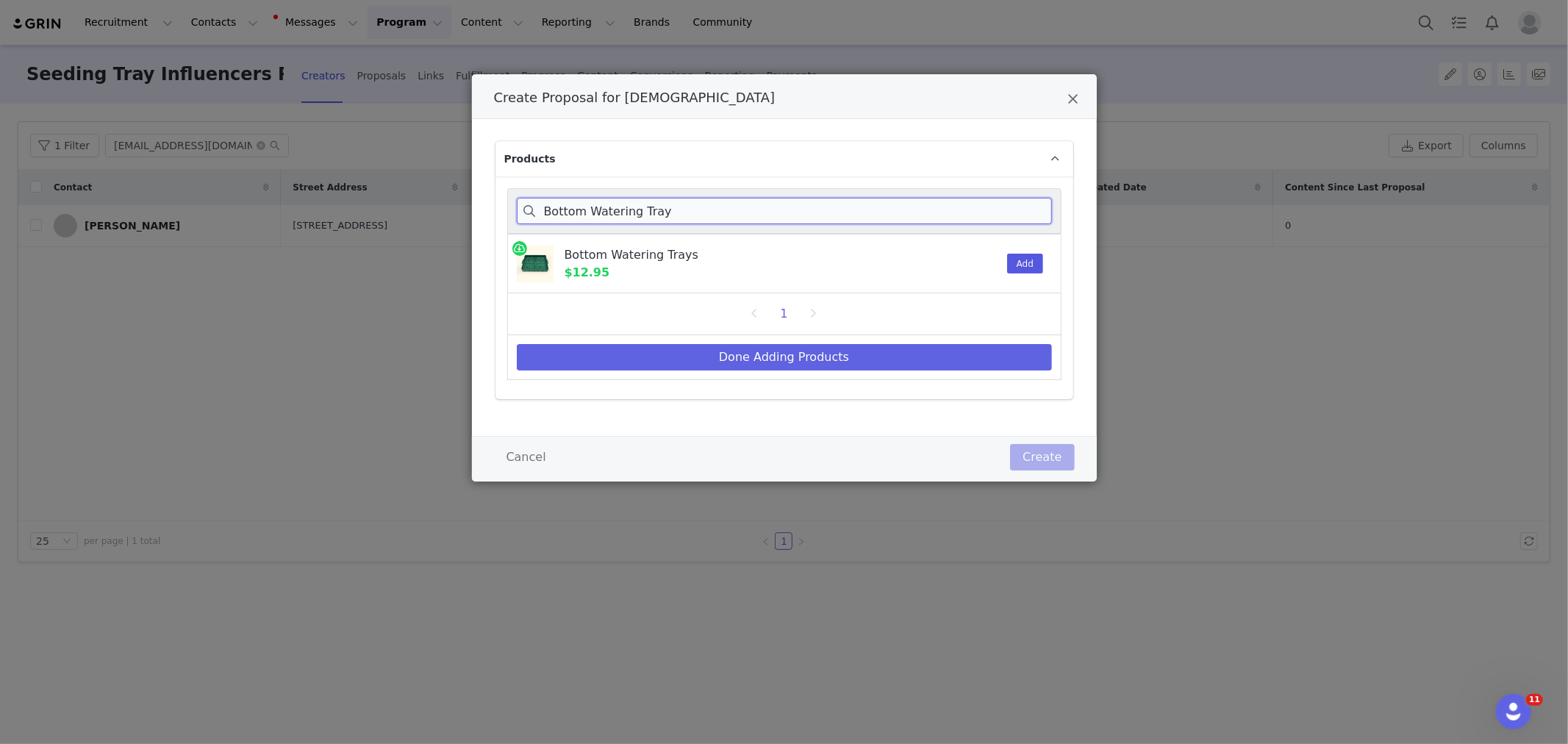
type input "Bottom Watering Tray"
click at [1032, 273] on button "Add" at bounding box center [1025, 263] width 36 height 20
click at [929, 348] on button "Done Adding Products" at bounding box center [784, 357] width 535 height 26
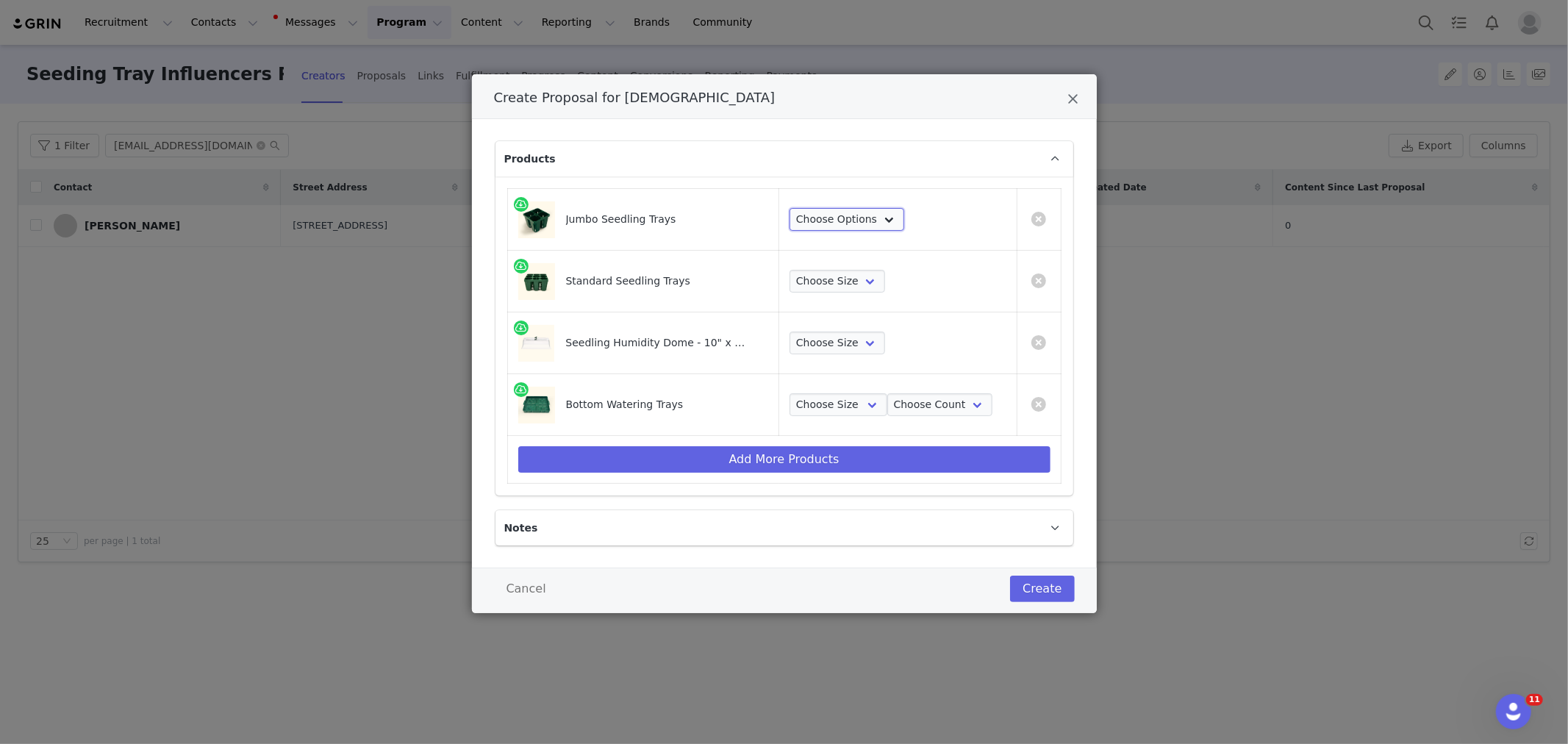
click at [878, 216] on select "Choose Options 8 Pack 16 Pack 32 Pack 64 Pack" at bounding box center [846, 219] width 114 height 24
select select "16076424"
click at [790, 208] on select "Choose Options 8 Pack 16 Pack 32 Pack 64 Pack" at bounding box center [846, 219] width 114 height 24
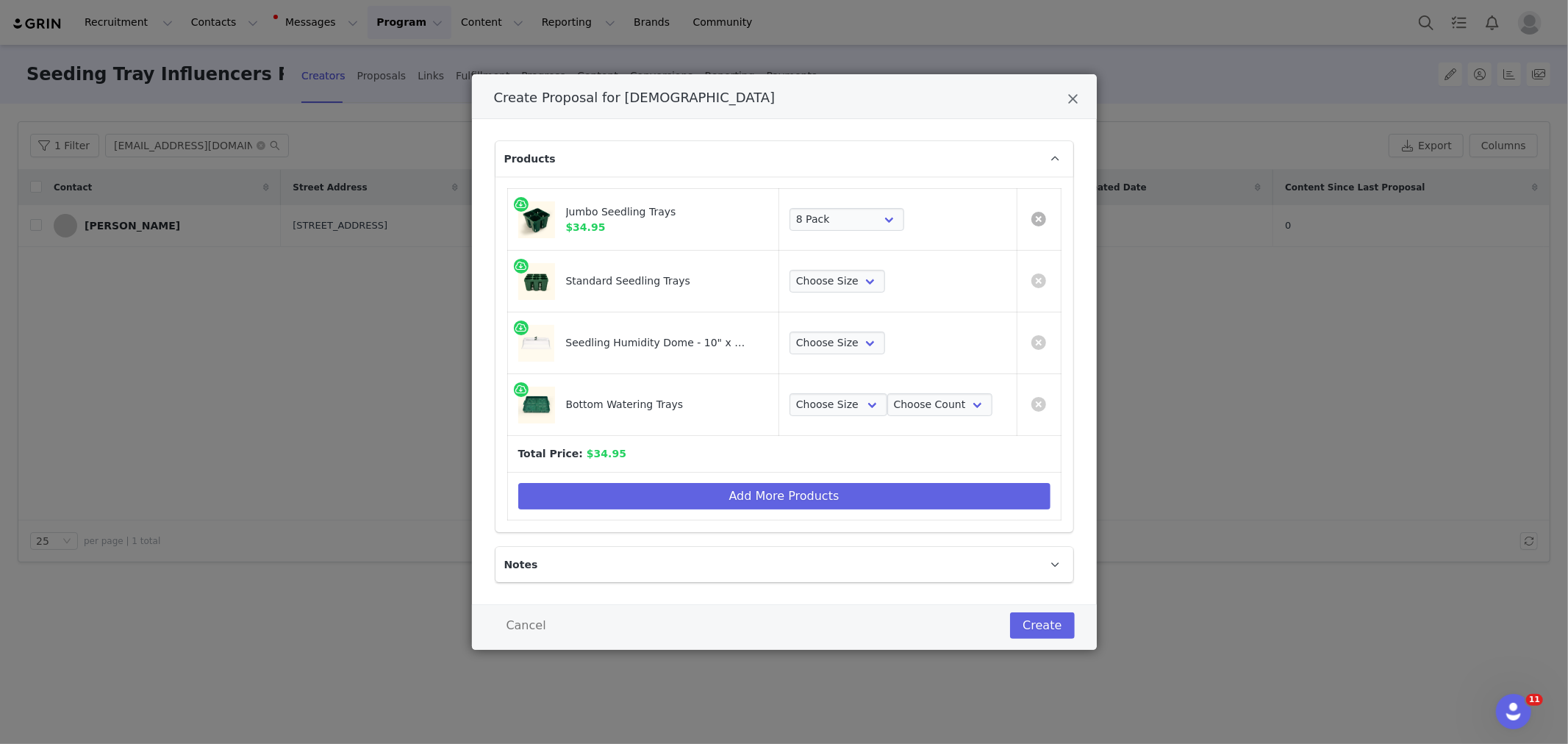
click at [1037, 222] on link "Create Proposal for Shakema" at bounding box center [1039, 219] width 15 height 15
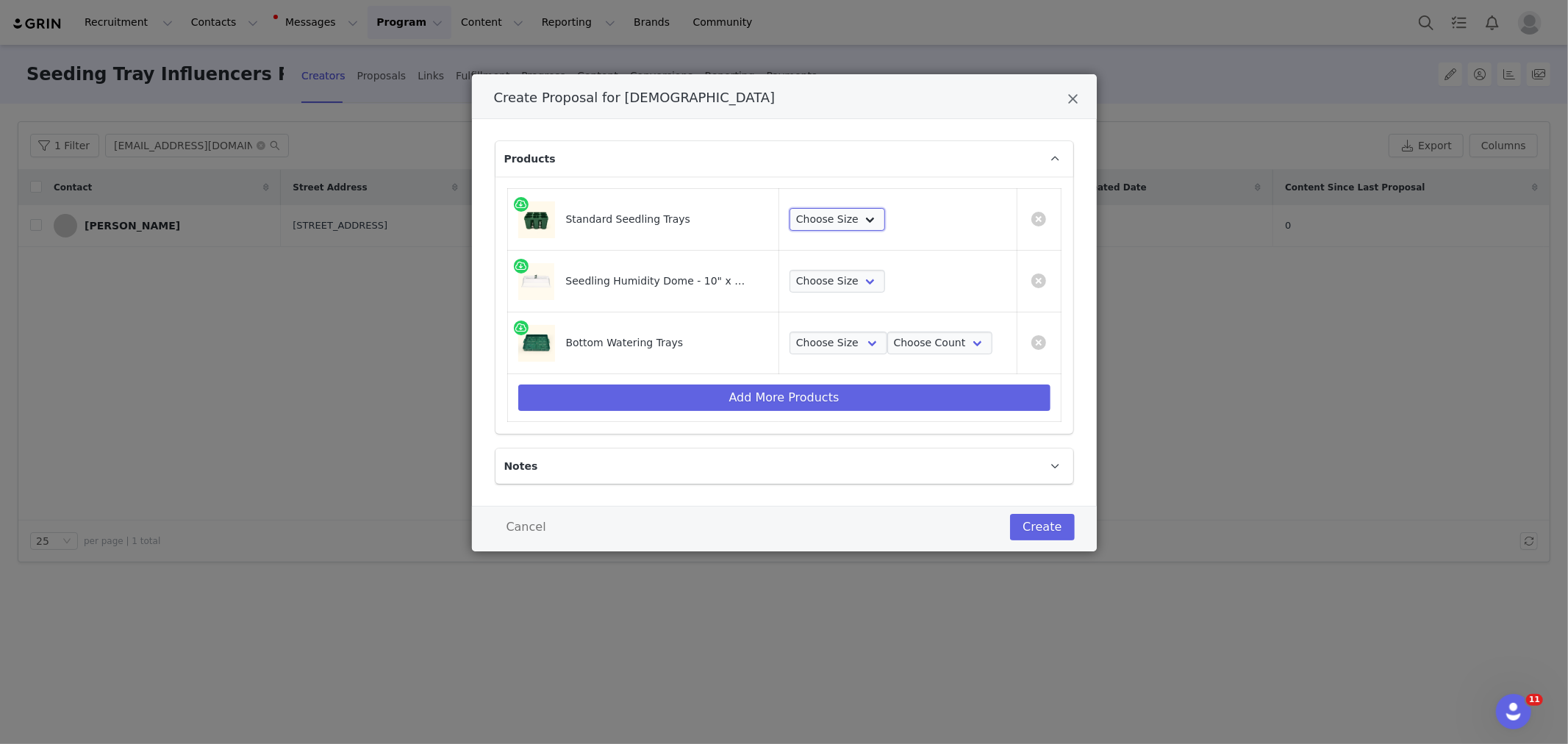
click at [857, 216] on select "Choose Size 8 Pack 16 Pack 32 Pack 64 Pack" at bounding box center [837, 219] width 96 height 24
select select "13033110"
click at [790, 208] on select "Choose Size 8 Pack 16 Pack 32 Pack 64 Pack" at bounding box center [837, 219] width 96 height 24
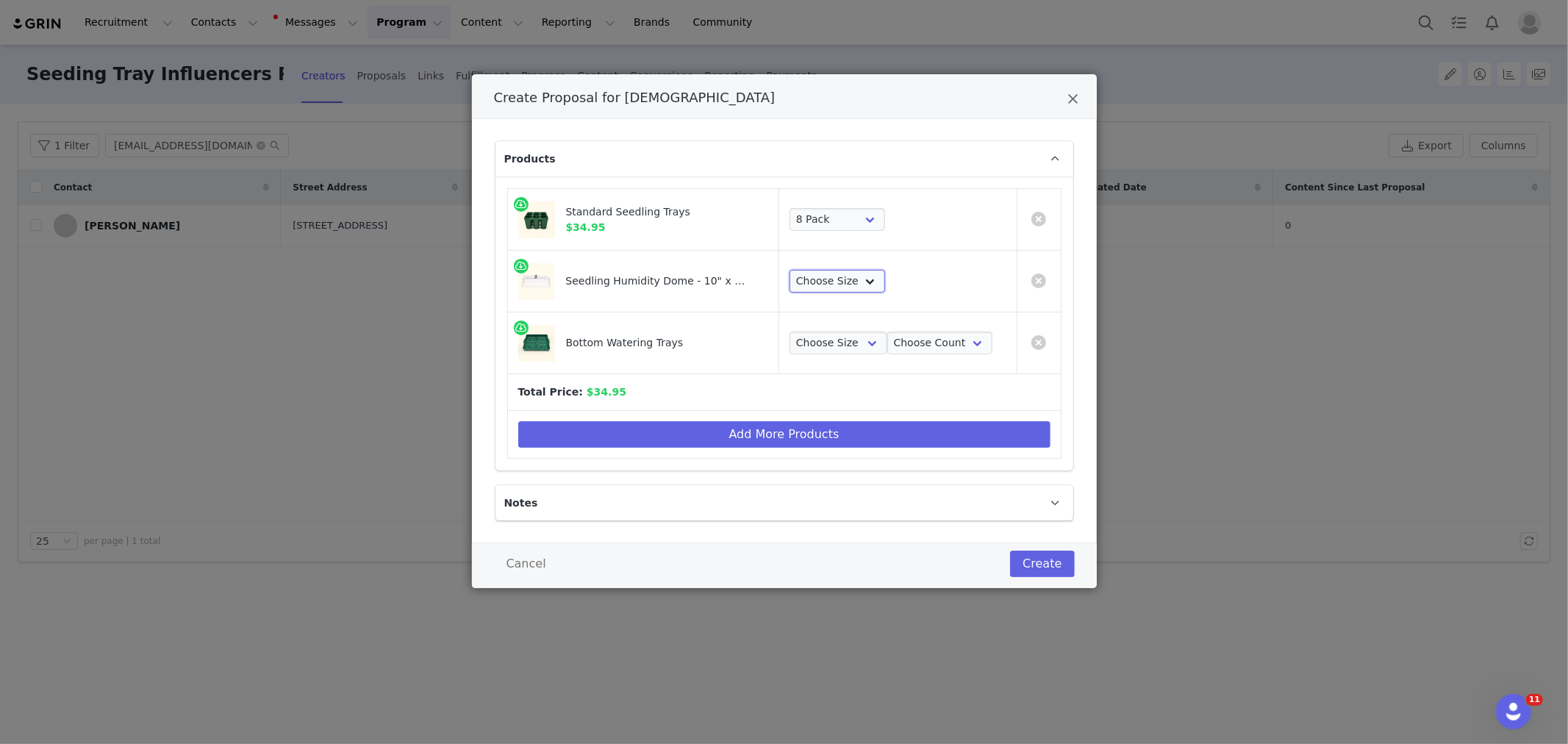
click at [827, 278] on select "Choose Size 1 Pack 2 Packs 4 Packs 8 Packs" at bounding box center [837, 281] width 96 height 24
select select "28103650"
click at [790, 269] on select "Choose Size 1 Pack 2 Packs 4 Packs 8 Packs" at bounding box center [837, 281] width 96 height 24
click at [833, 360] on td "Choose Size 10 in x 10 in 10 in x 20 in Choose Count 4 Pack 8 Pack 16 Pack 32 P…" at bounding box center [897, 342] width 237 height 61
click at [835, 341] on select "Choose Size 10 in x 10 in 10 in x 20 in" at bounding box center [838, 343] width 97 height 24
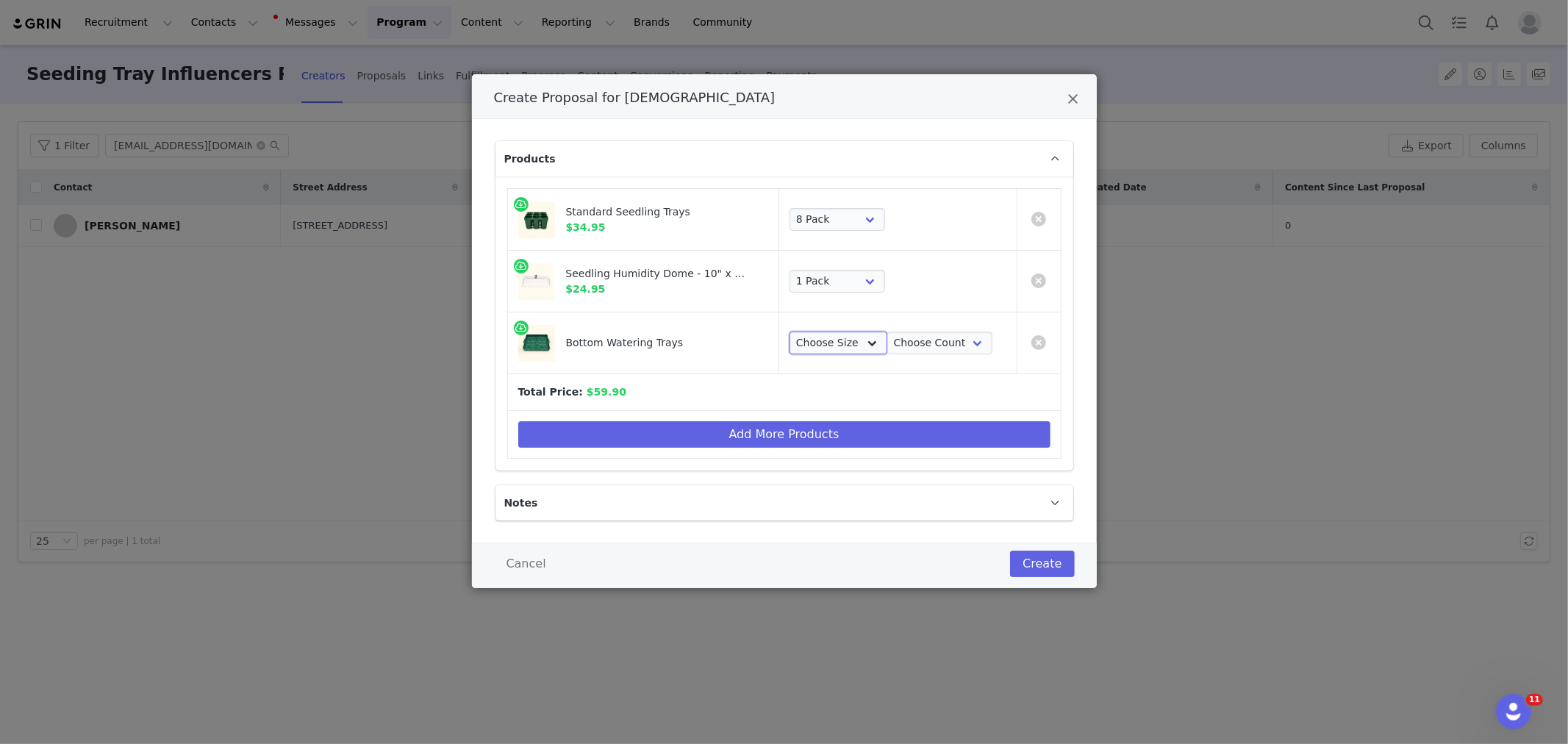
select select "16078614"
click at [790, 332] on select "Choose Size 10 in x 10 in 10 in x 20 in" at bounding box center [838, 343] width 97 height 24
drag, startPoint x: 945, startPoint y: 347, endPoint x: 942, endPoint y: 355, distance: 8.5
click at [945, 347] on select "Choose Count 4 Pack 8 Pack 16 Pack 32 Pack 2 Pack 1 Pack" at bounding box center [939, 343] width 105 height 24
select select "25908077"
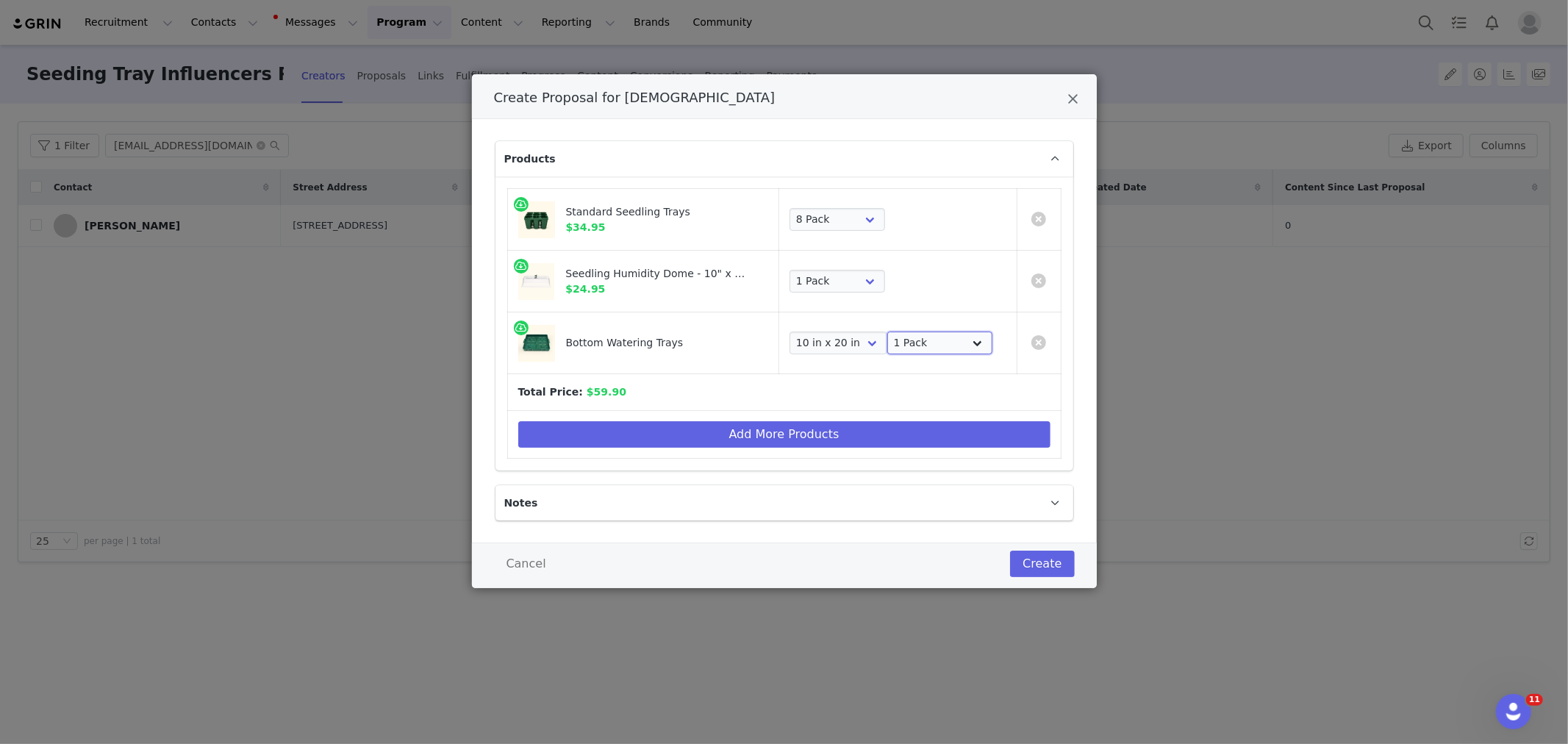
click at [887, 332] on select "Choose Count 4 Pack 8 Pack 16 Pack 32 Pack 2 Pack 1 Pack" at bounding box center [939, 343] width 105 height 24
click at [1056, 566] on button "Create" at bounding box center [1042, 563] width 64 height 26
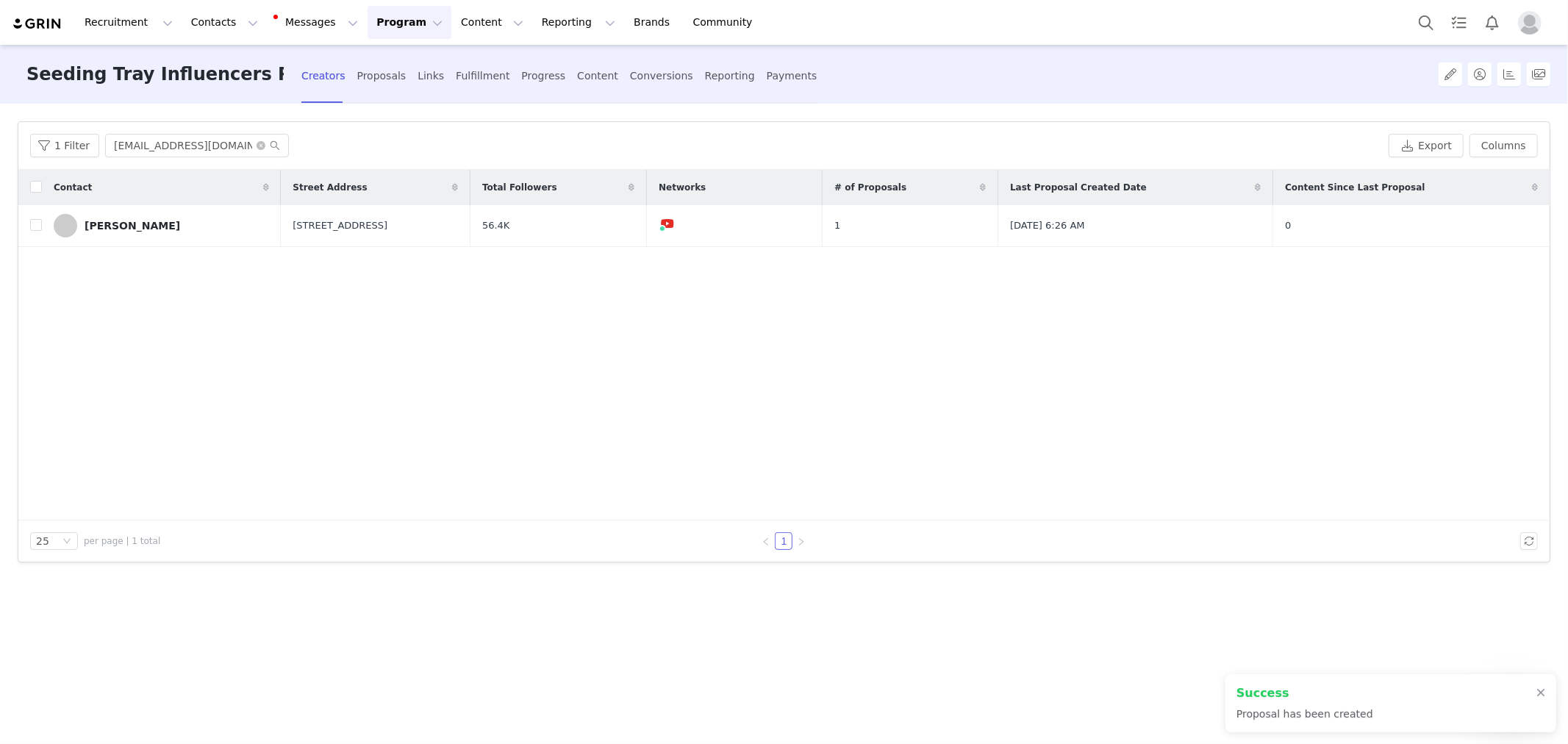
click at [463, 75] on div "Fulfillment" at bounding box center [482, 76] width 54 height 39
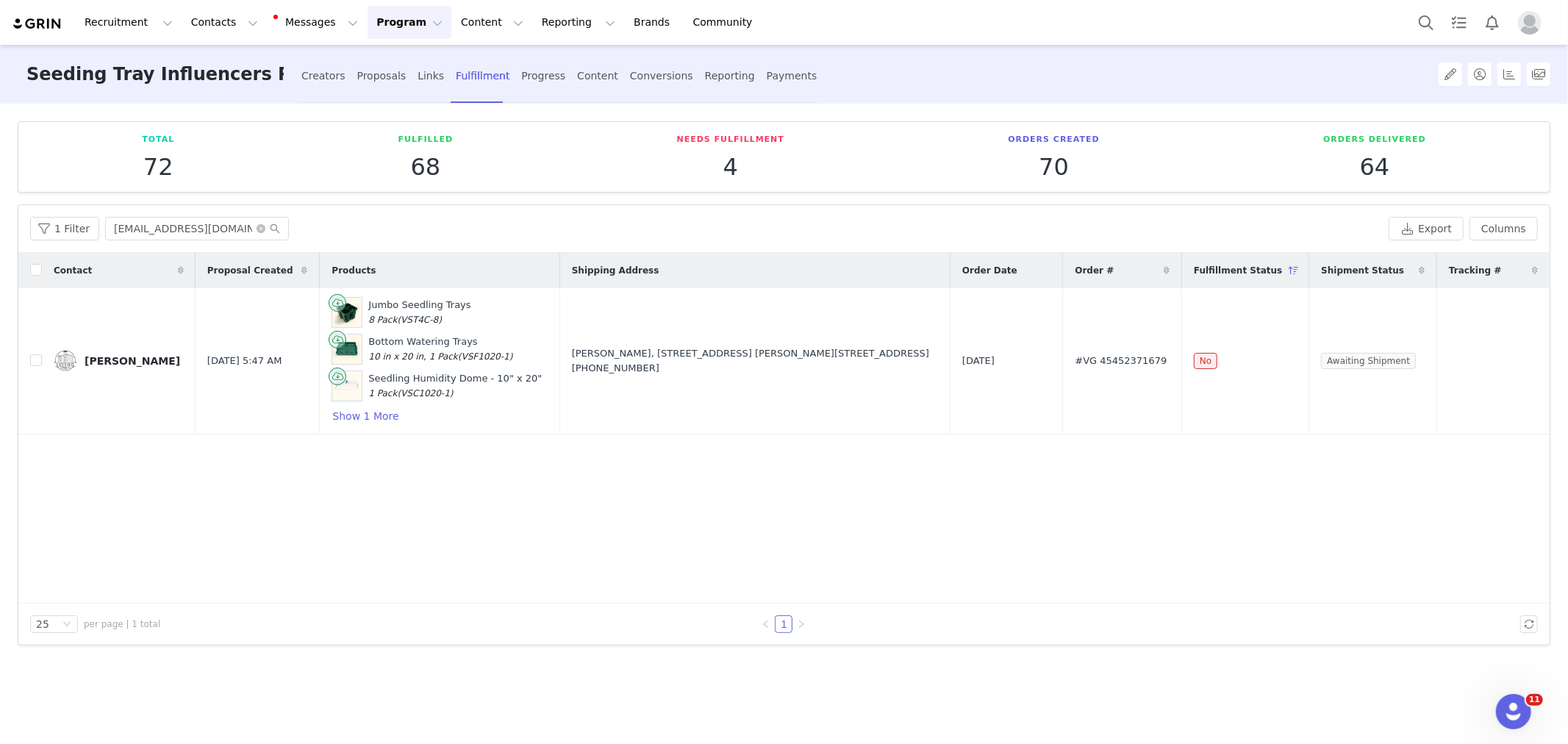
click at [1083, 483] on div "Contact Proposal Created Products Shipping Address Order Date Order # Fulfillme…" at bounding box center [783, 427] width 1531 height 351
click at [206, 450] on div "Contact Proposal Created Products Shipping Address Order Date Order # Fulfillme…" at bounding box center [783, 427] width 1531 height 351
click at [350, 428] on td "Jumbo Seedling Trays 8 Pack (VST4C-8) Bottom Watering Trays 10 in x 20 in, 1 Pa…" at bounding box center [439, 361] width 239 height 147
click at [355, 417] on button "Show 1 More" at bounding box center [366, 416] width 68 height 18
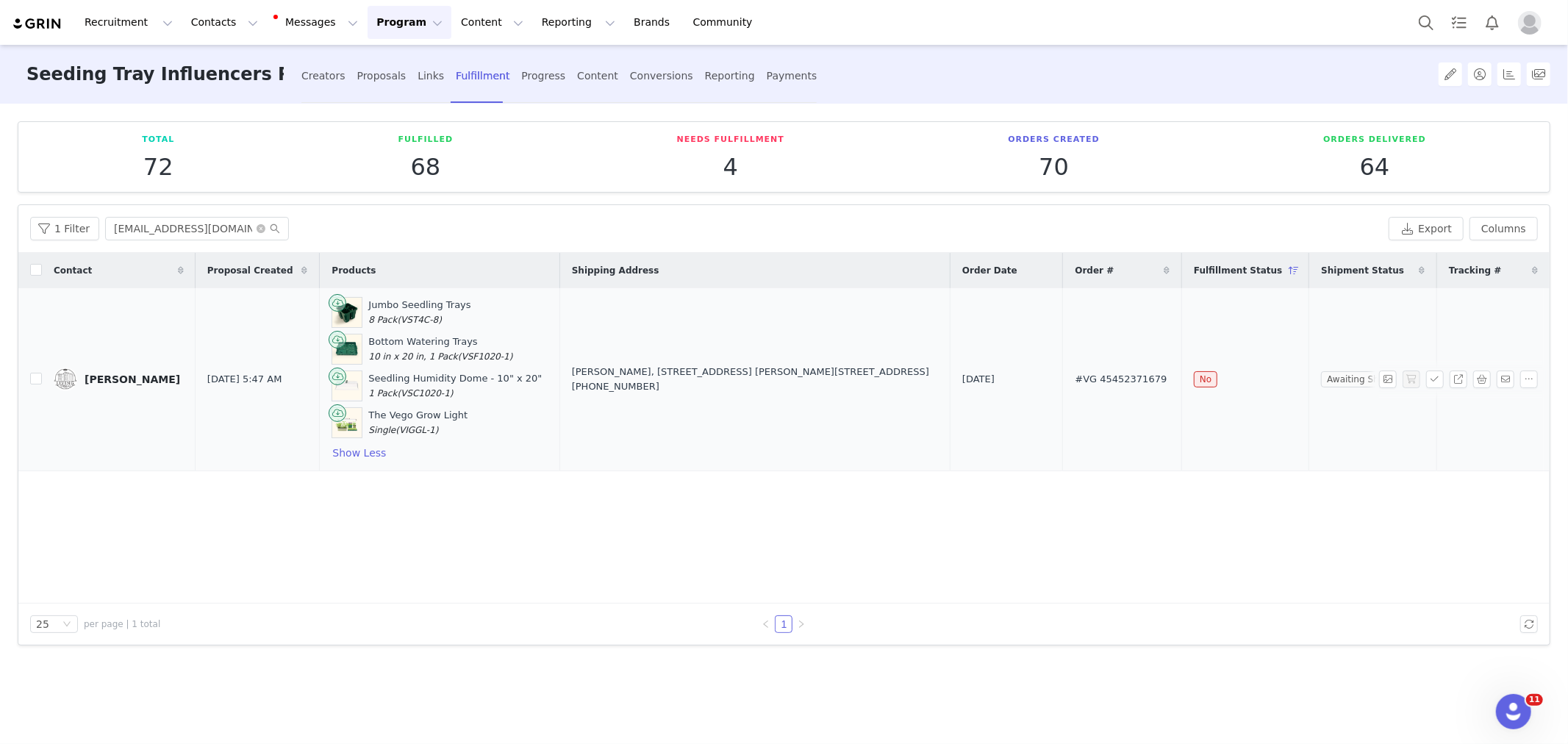
copy tr "Holly VanderSanden Sep 2, 2025 5:47 AM Jumbo Seedling Trays 8 Pack (VST4C-8) Bo…"
drag, startPoint x: 79, startPoint y: 361, endPoint x: 1437, endPoint y: 411, distance: 1358.9
click at [1437, 411] on tr "Holly VanderSanden Sep 2, 2025 5:47 AM Jumbo Seedling Trays 8 Pack (VST4C-8) Bo…" at bounding box center [783, 380] width 1531 height 183
click at [180, 222] on input "[EMAIL_ADDRESS][DOMAIN_NAME]" at bounding box center [197, 228] width 183 height 24
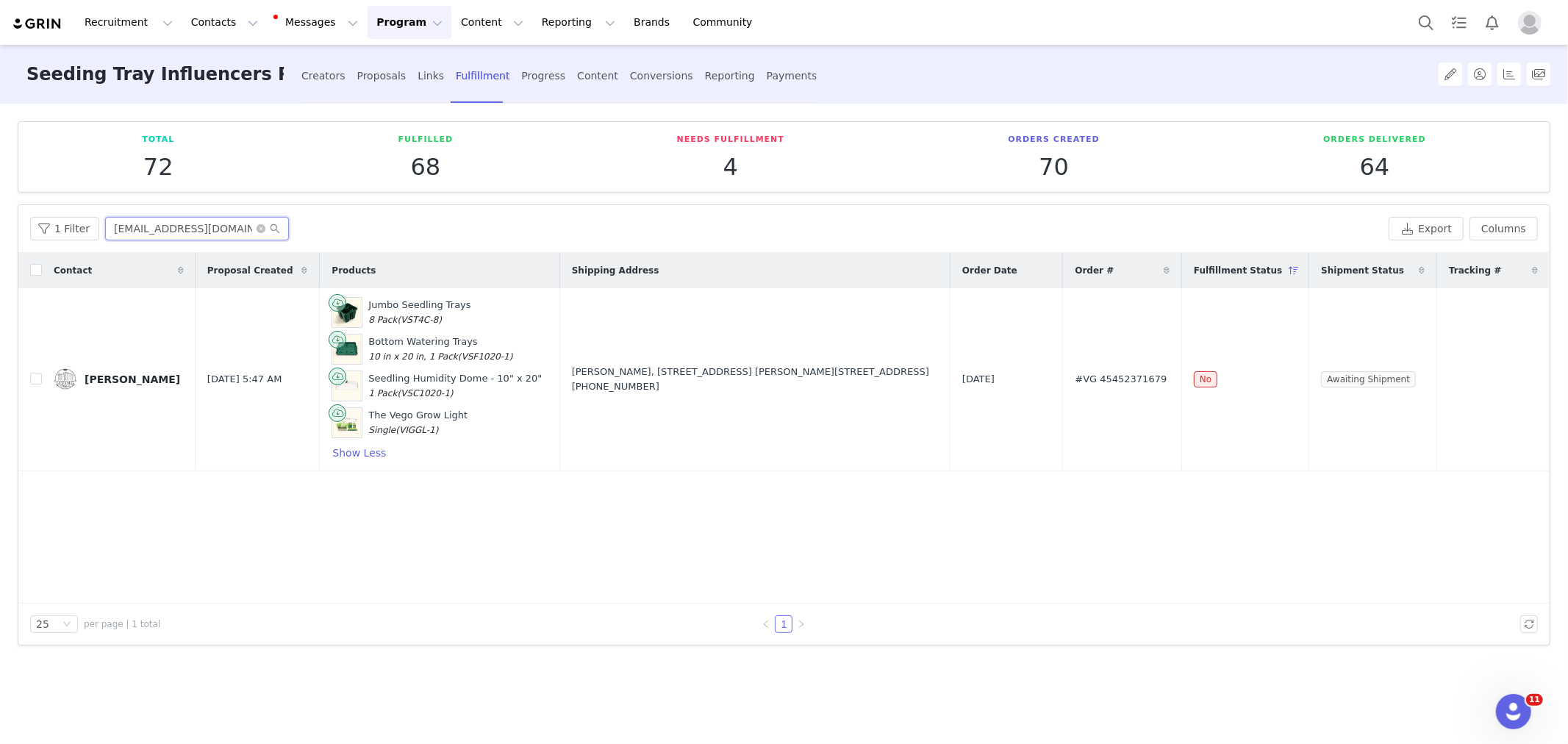
click at [180, 222] on input "[EMAIL_ADDRESS][DOMAIN_NAME]" at bounding box center [197, 228] width 183 height 24
paste input "1mom2girls2boys8inall"
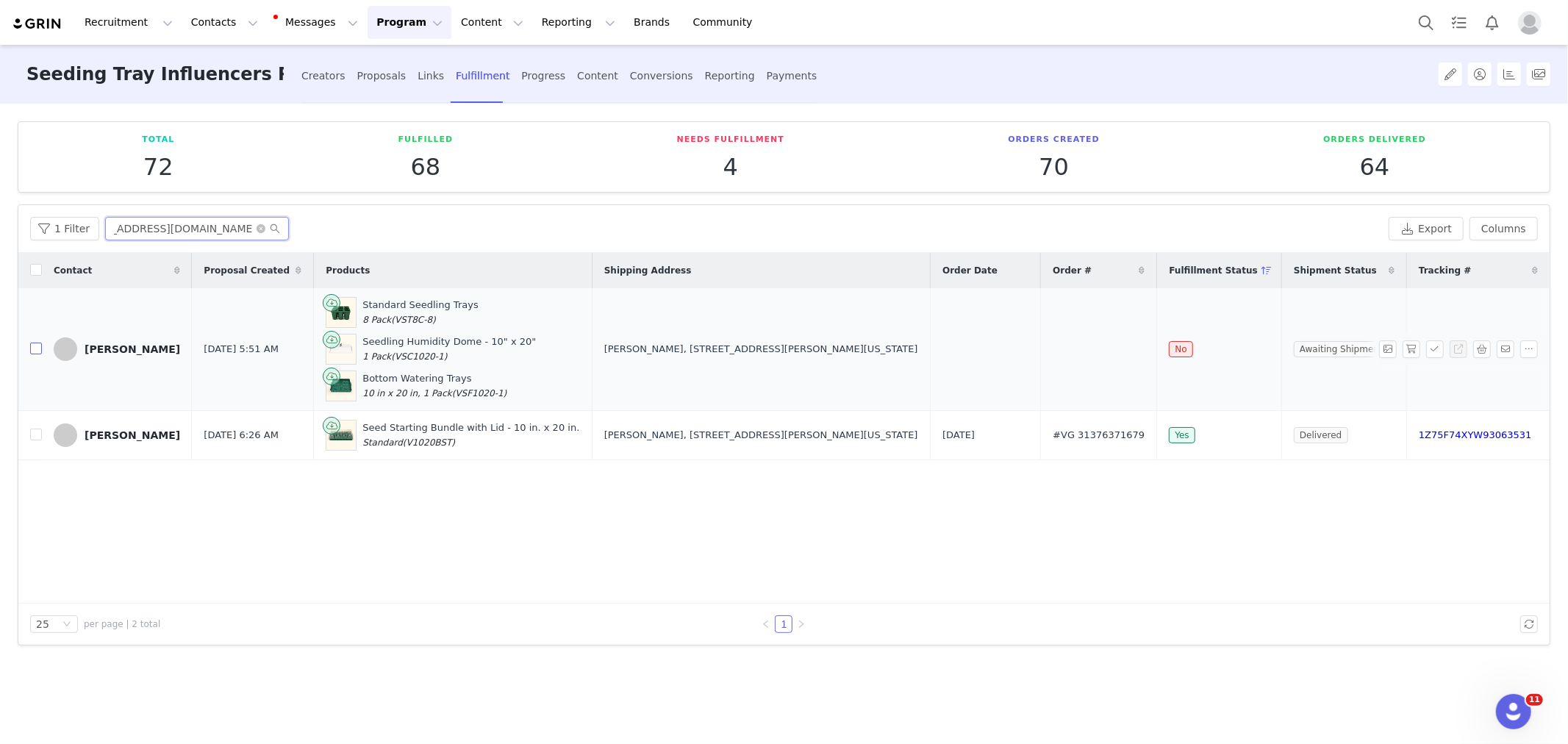
type input "1mom2girls2boys8inall@gmail.com"
click at [31, 355] on label at bounding box center [36, 349] width 11 height 15
click at [31, 355] on input "checkbox" at bounding box center [36, 348] width 11 height 11
checkbox input "true"
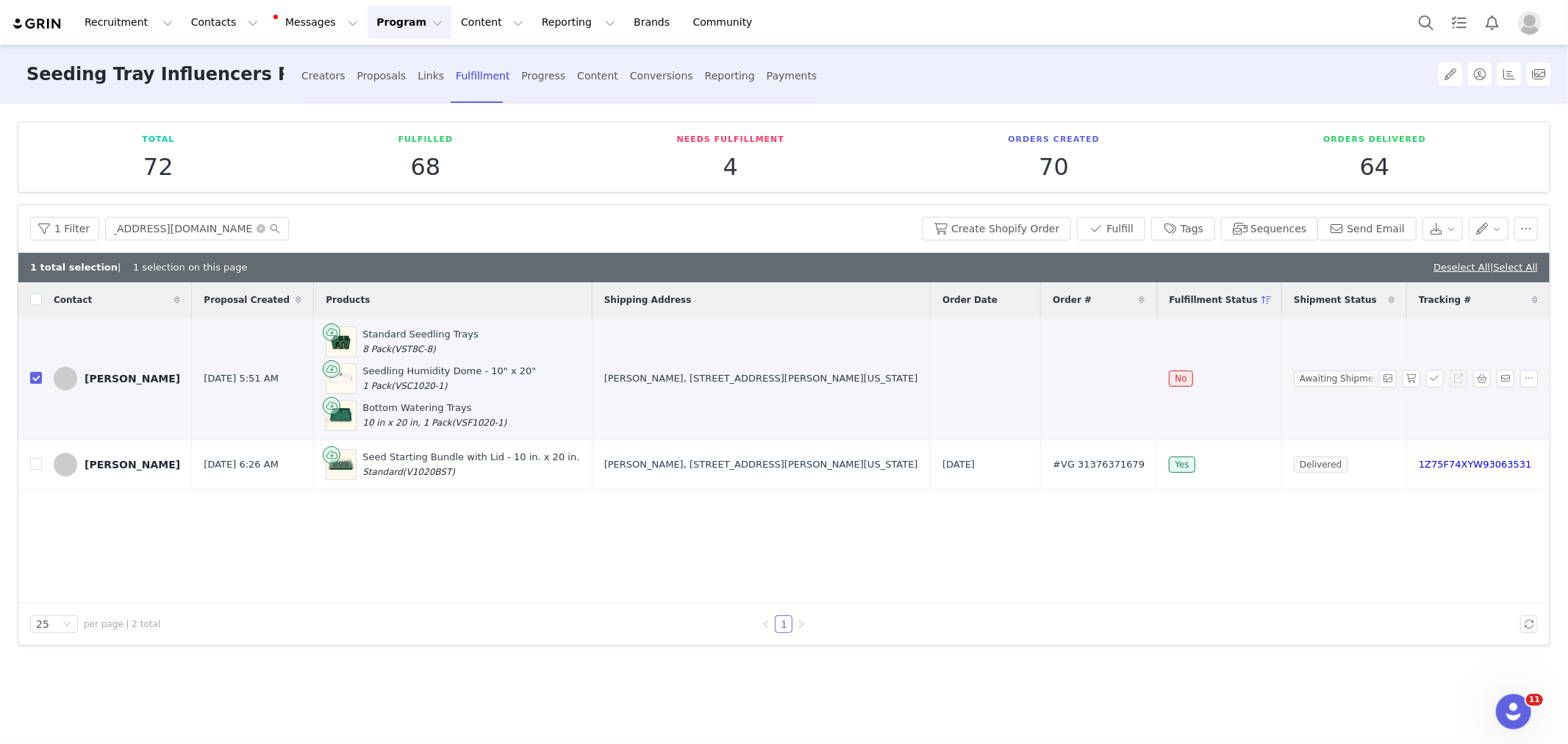
scroll to position [0, 0]
click at [1411, 378] on button "button" at bounding box center [1411, 378] width 18 height 18
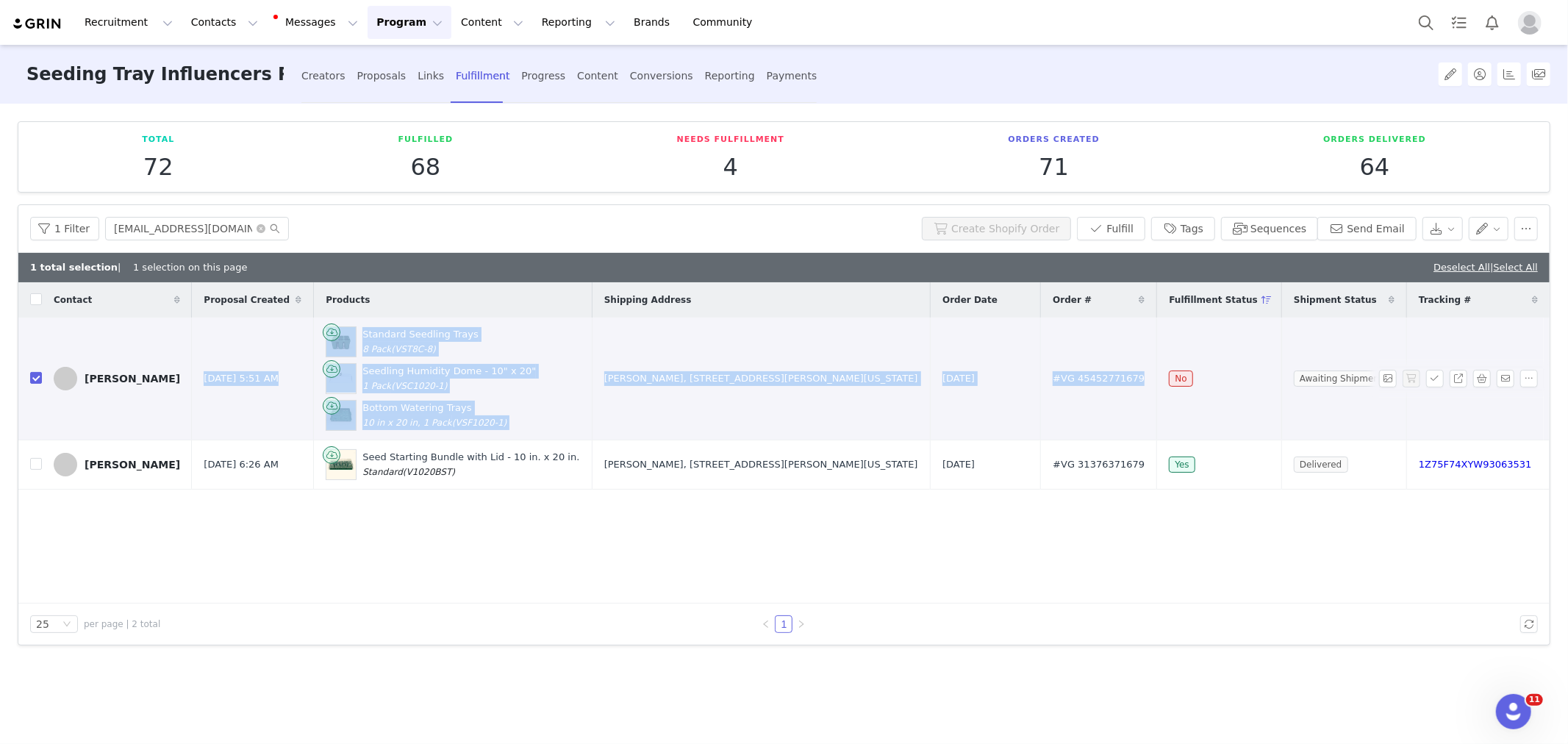
copy tr "Sep 2, 2025 5:51 AM Standard Seedling Trays 8 Pack (VST8C-8) Seedling Humidity …"
drag, startPoint x: 152, startPoint y: 378, endPoint x: 1227, endPoint y: 312, distance: 1077.0
click at [1398, 394] on tr "Shakema Sep 2, 2025 5:51 AM Standard Seedling Trays 8 Pack (VST8C-8) Seedling H…" at bounding box center [783, 379] width 1531 height 123
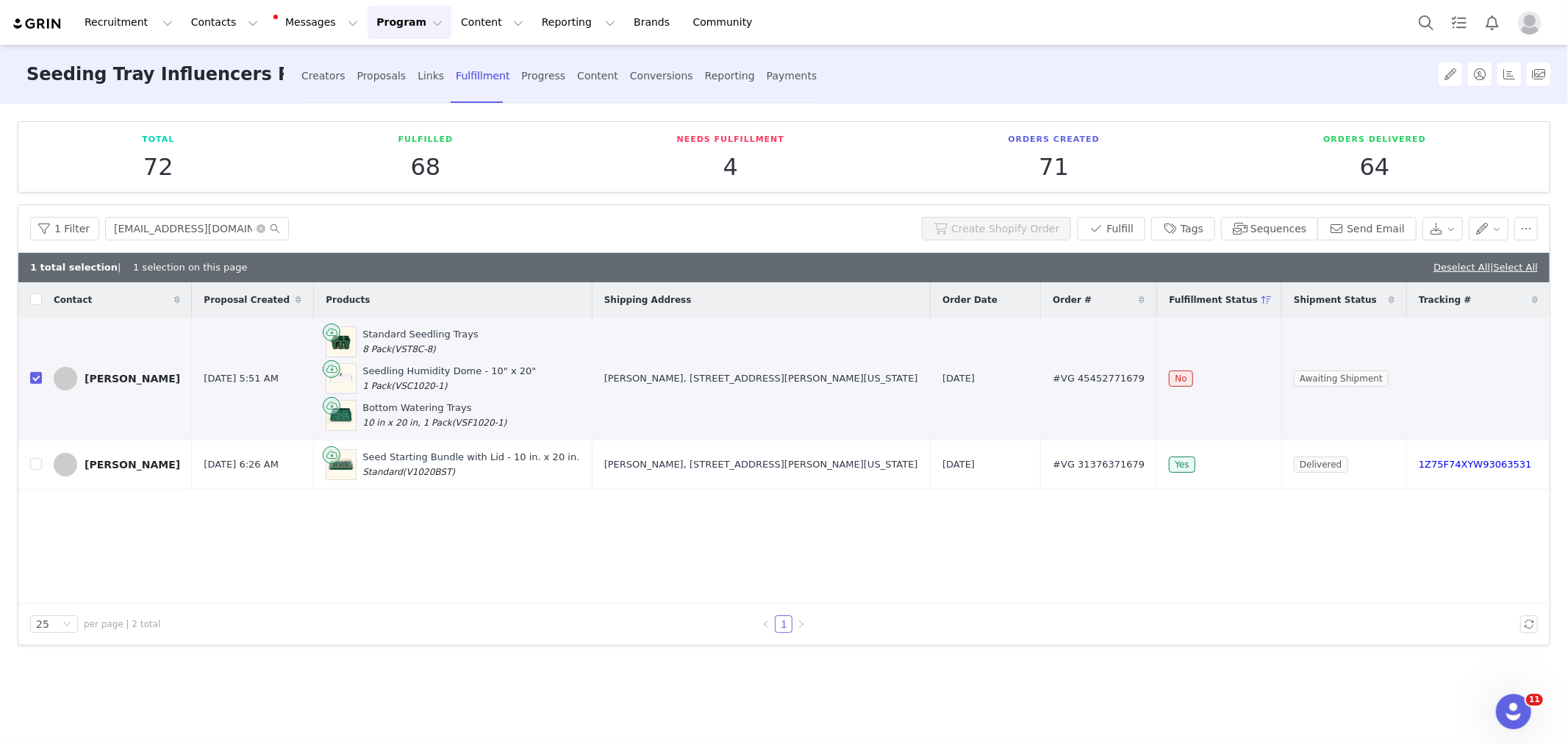
click at [202, 560] on div "Contact Proposal Created Products Shipping Address Order Date Order # Fulfillme…" at bounding box center [783, 442] width 1531 height 321
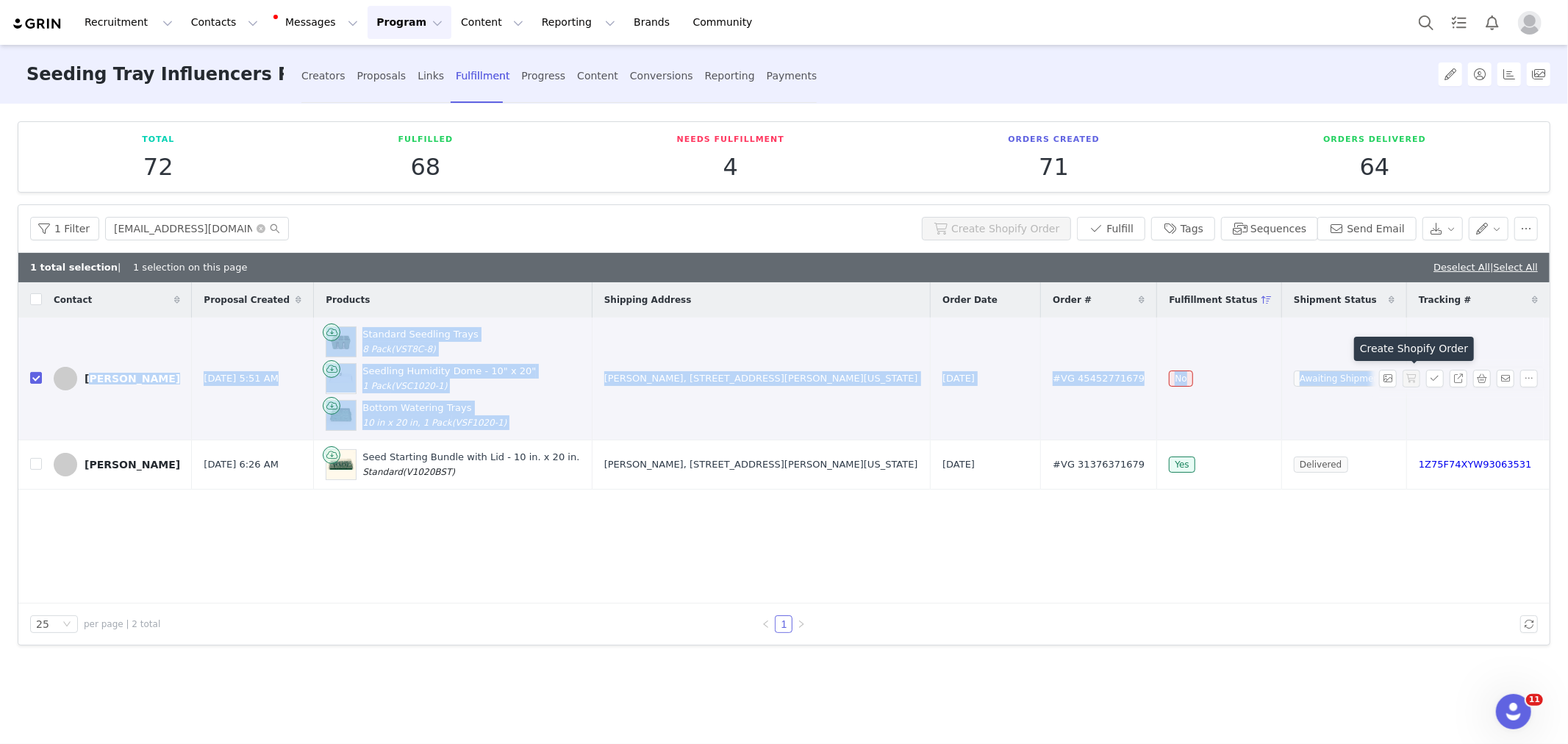
copy tr "Shakema Sep 2, 2025 5:51 AM Standard Seedling Trays 8 Pack (VST8C-8) Seedling H…"
click at [1408, 386] on tr "Shakema Sep 2, 2025 5:51 AM Standard Seedling Trays 8 Pack (VST8C-8) Seedling H…" at bounding box center [783, 379] width 1531 height 123
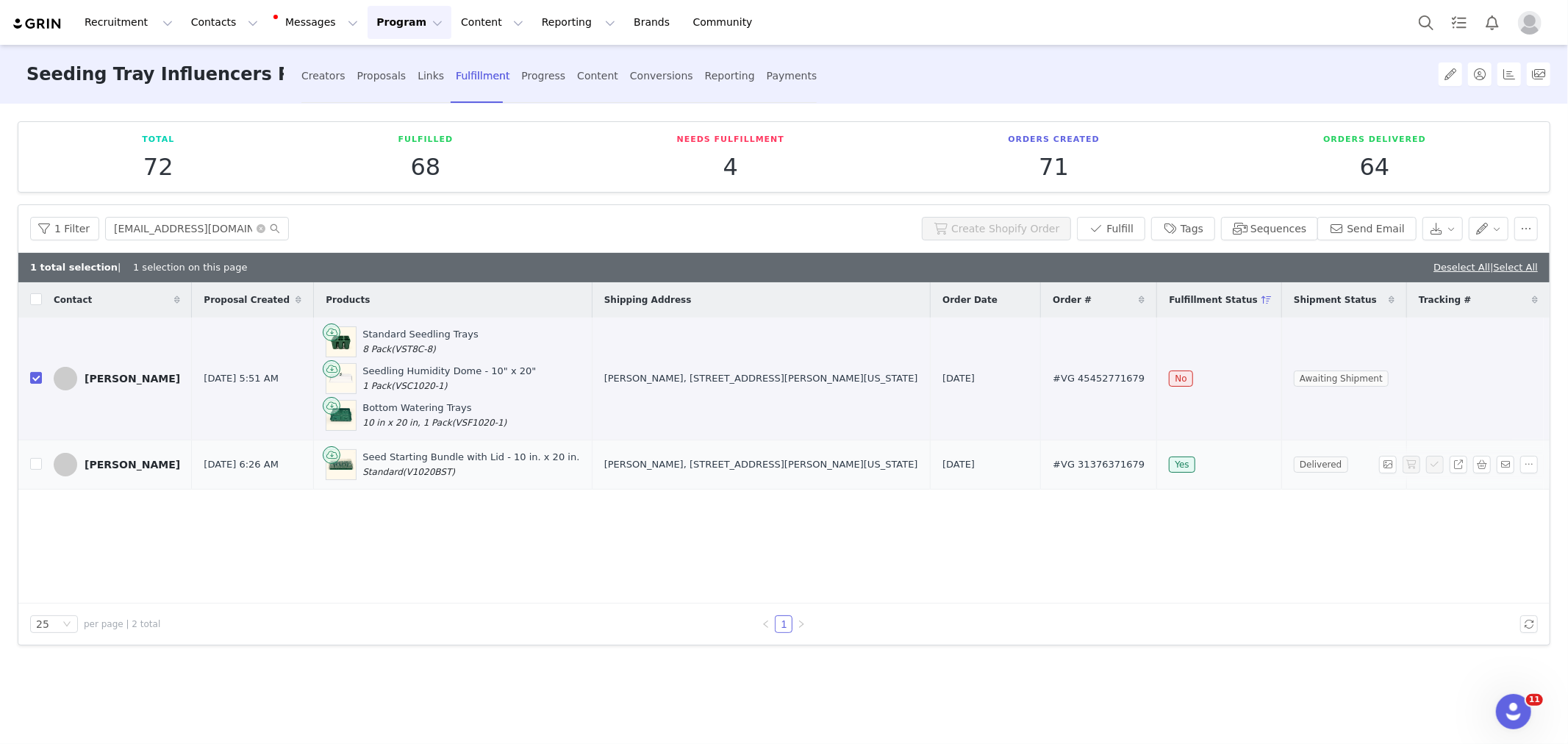
drag, startPoint x: 1100, startPoint y: 546, endPoint x: 1042, endPoint y: 463, distance: 101.3
click at [1098, 545] on div "Contact Proposal Created Products Shipping Address Order Date Order # Fulfillme…" at bounding box center [783, 442] width 1531 height 321
drag, startPoint x: 968, startPoint y: 380, endPoint x: 1173, endPoint y: 378, distance: 205.0
click at [1173, 378] on tr "Shakema Sep 2, 2025 5:51 AM Standard Seedling Trays 8 Pack (VST8C-8) Seedling H…" at bounding box center [783, 379] width 1531 height 123
click at [123, 233] on input "1mom2girls2boys8inall@gmail.com" at bounding box center [197, 228] width 183 height 24
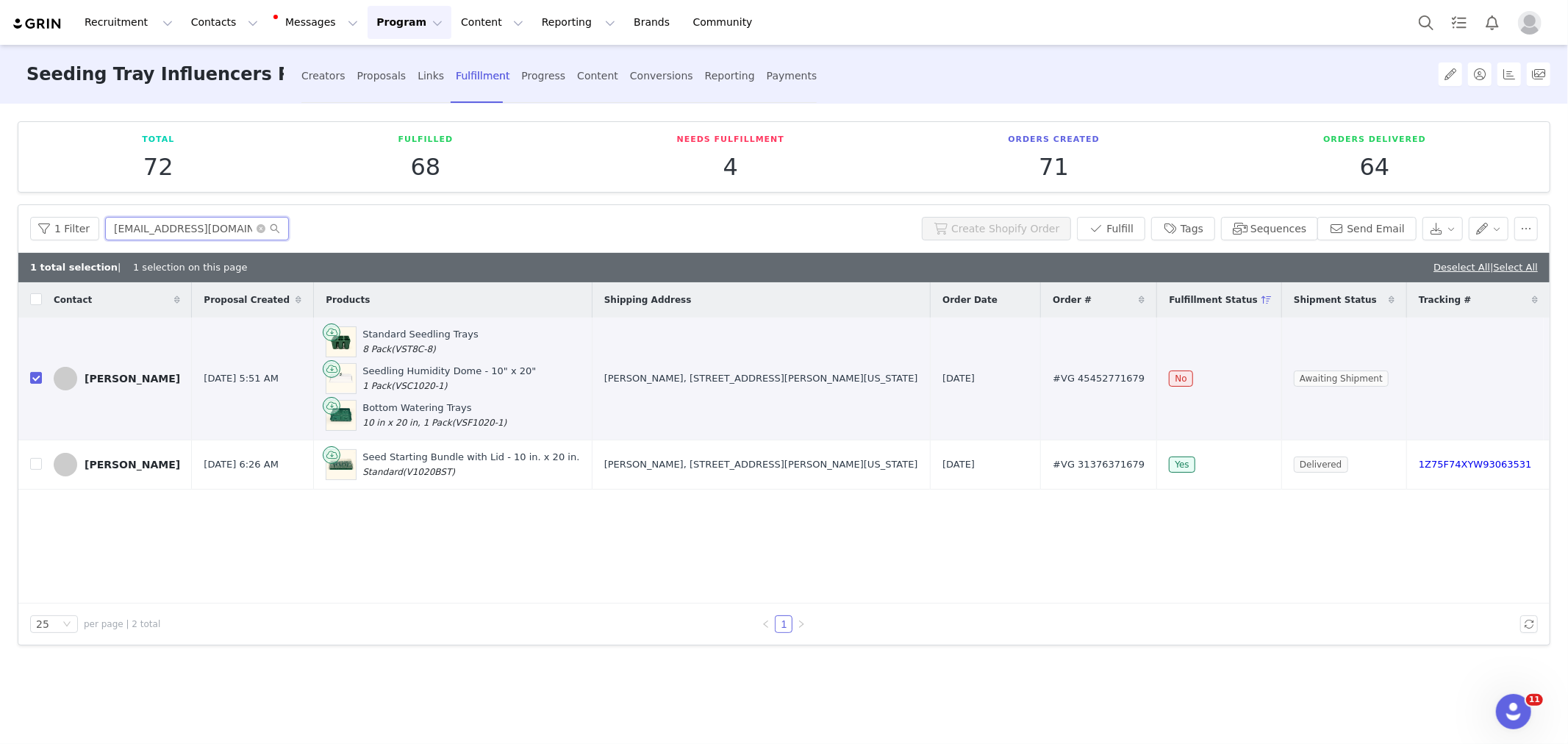
click at [123, 233] on input "1mom2girls2boys8inall@gmail.com" at bounding box center [197, 228] width 183 height 24
paste input "katy_coggin86@hot"
type input "katy_coggin86@hotmail.com"
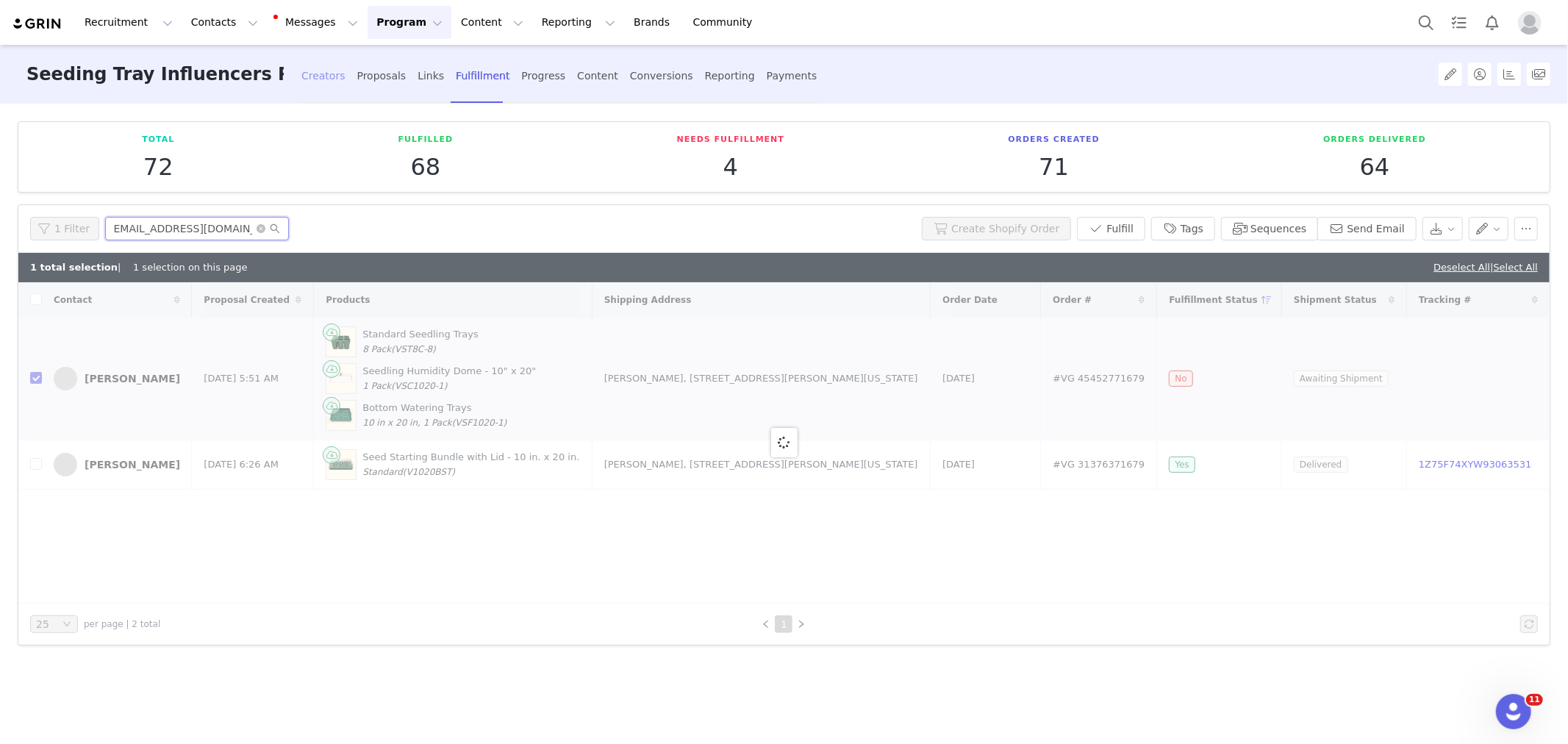
checkbox input "false"
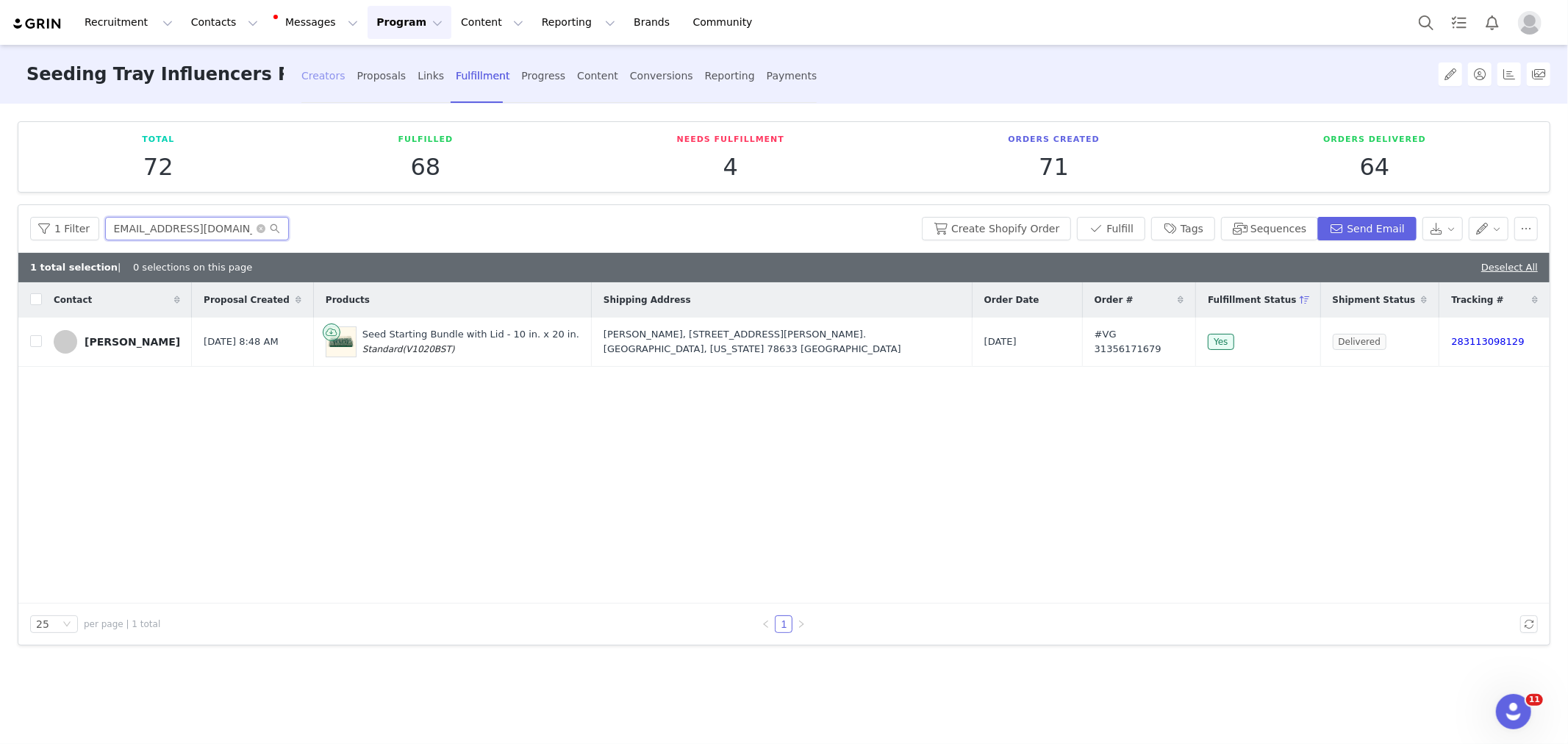
type input "katy_coggin86@hotmail.com"
click at [331, 75] on div "Creators" at bounding box center [323, 76] width 44 height 39
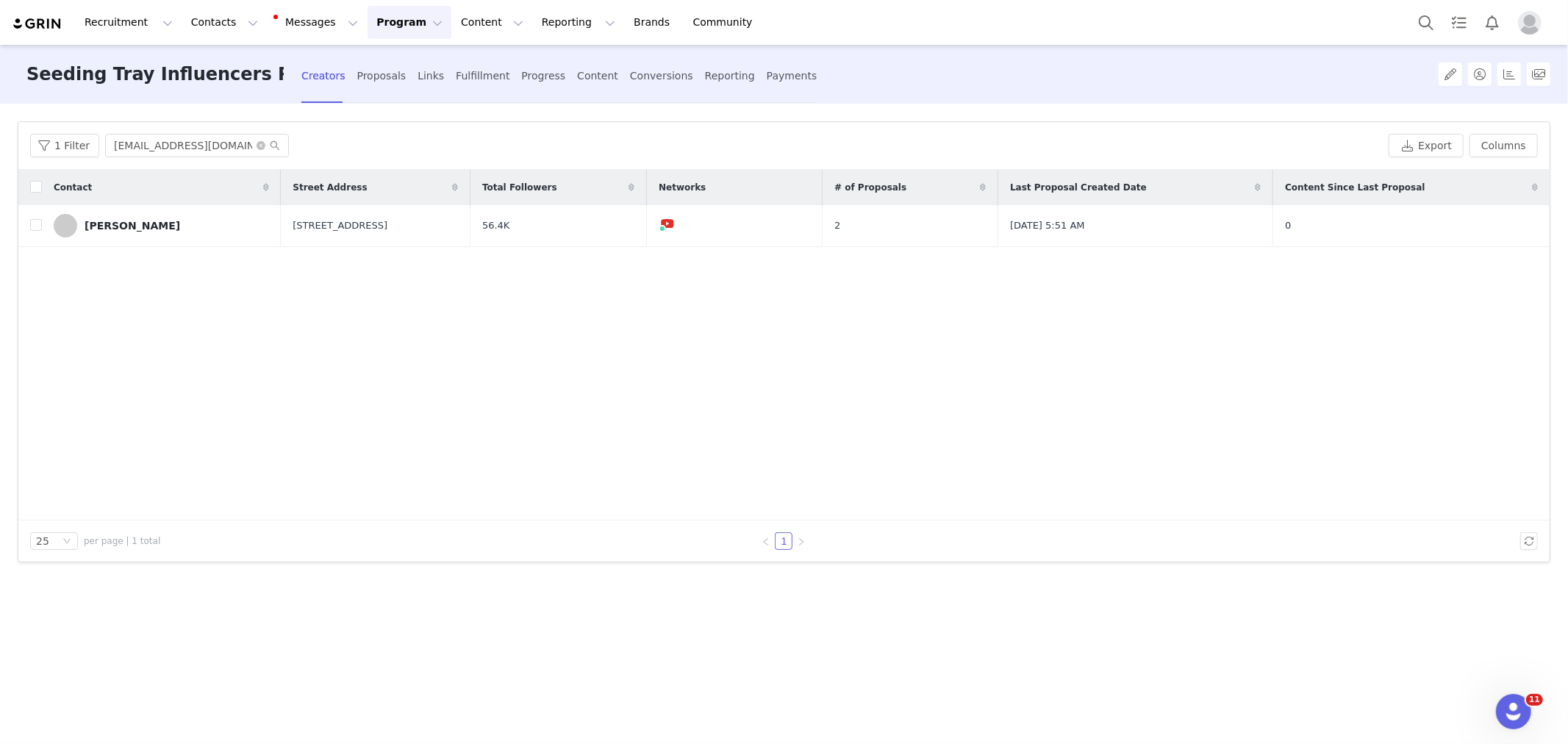
click at [203, 157] on div "1 Filter 1mom2girls2boys8inall@gmail.com Export Columns" at bounding box center [783, 146] width 1531 height 48
click at [201, 150] on input "1mom2girls2boys8inall@gmail.com" at bounding box center [197, 145] width 183 height 24
click at [201, 149] on input "1mom2girls2boys8inall@gmail.com" at bounding box center [197, 145] width 183 height 24
paste input "katy_coggin86@hot"
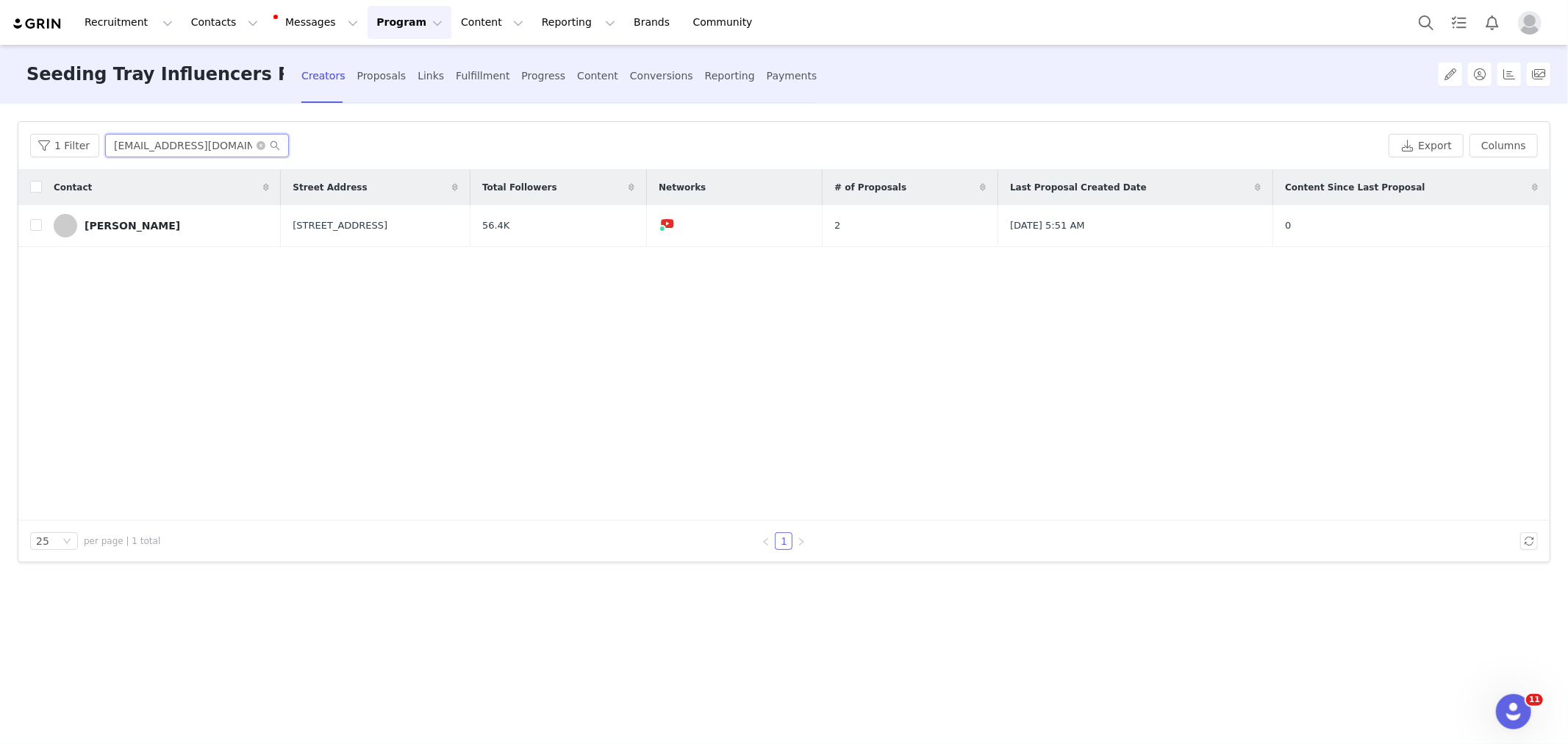
scroll to position [0, 5]
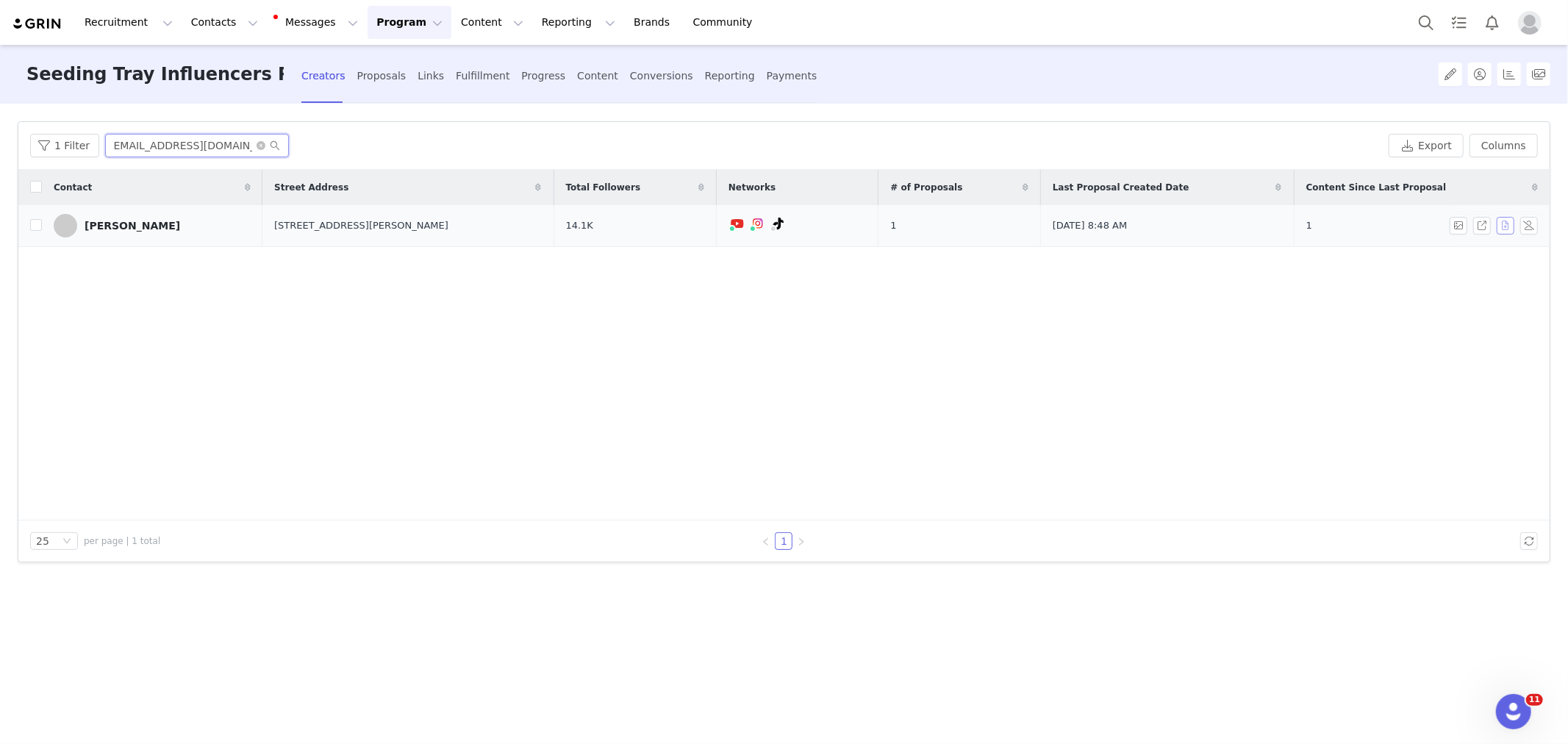
type input "katy_coggin86@hotmail.com"
click at [1504, 232] on button "button" at bounding box center [1506, 225] width 18 height 18
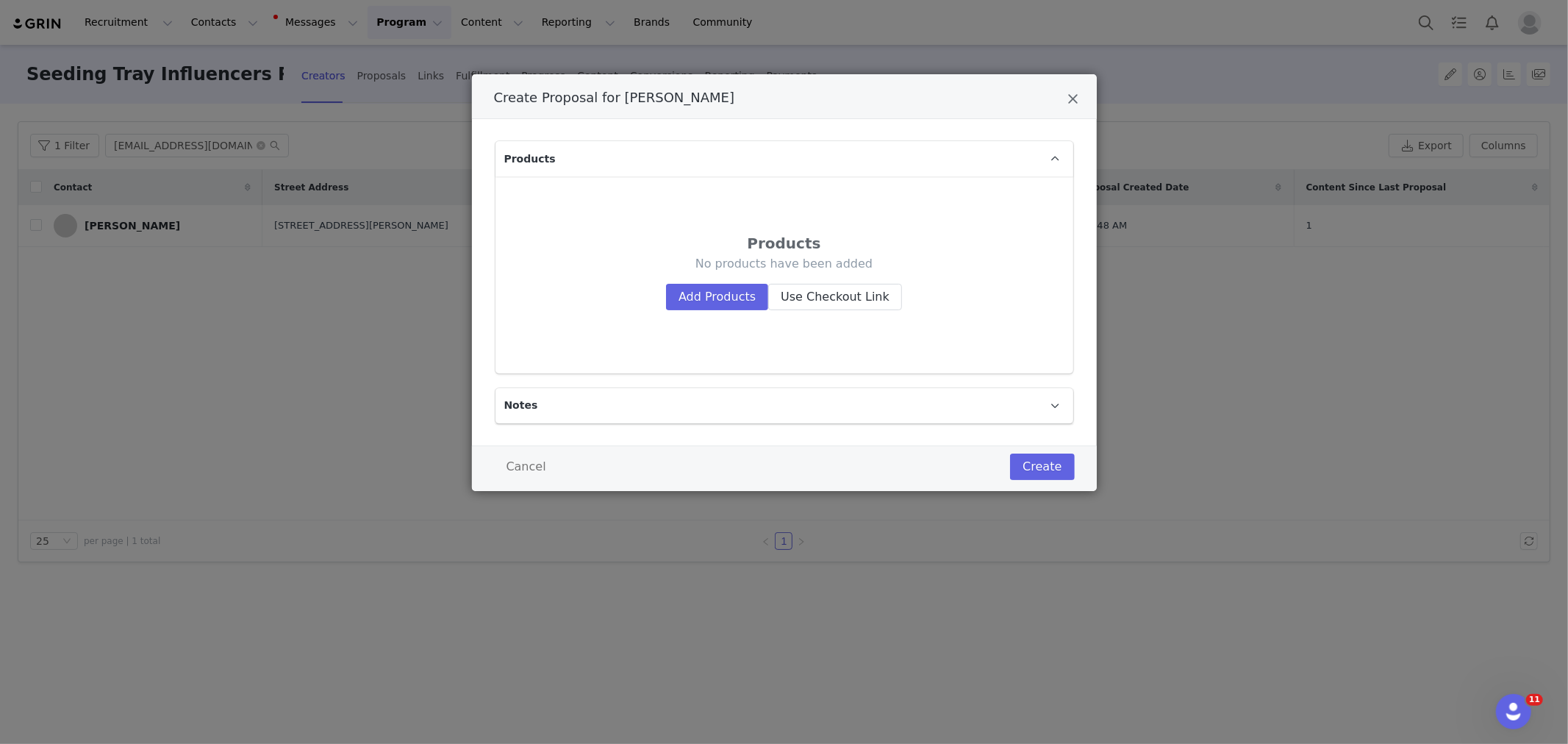
drag, startPoint x: 1056, startPoint y: 278, endPoint x: 978, endPoint y: 296, distance: 80.0
click at [1054, 277] on div "Products No products have been added Add Products Use Checkout Link" at bounding box center [784, 274] width 554 height 173
click at [762, 312] on div "Products No products have been added Add Products Use Checkout Link" at bounding box center [784, 274] width 554 height 173
click at [755, 305] on button "Add Products" at bounding box center [717, 297] width 102 height 26
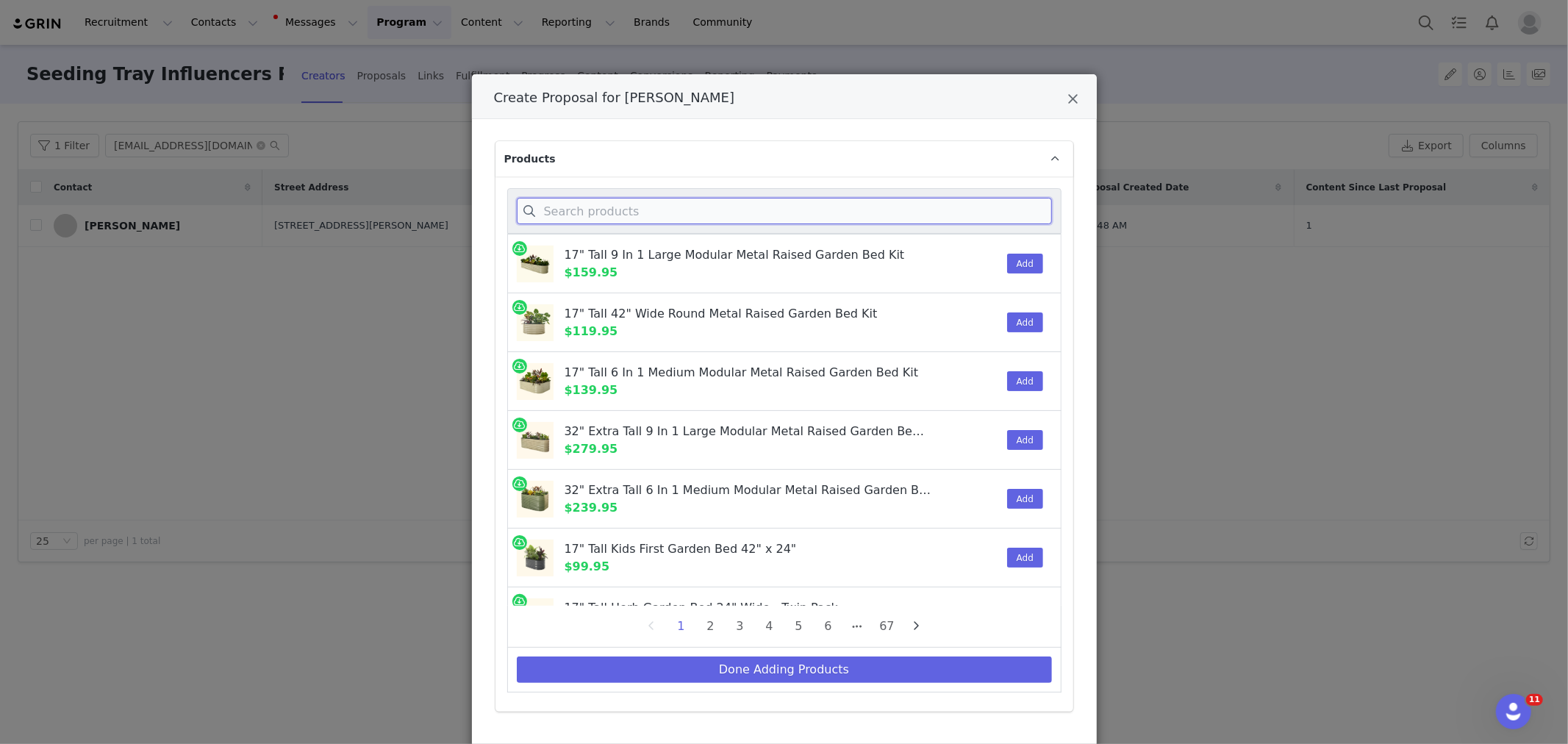
click at [567, 215] on input "Create Proposal for Katy Coggin" at bounding box center [784, 211] width 535 height 26
paste input "katy_coggin86@hotmail.com"
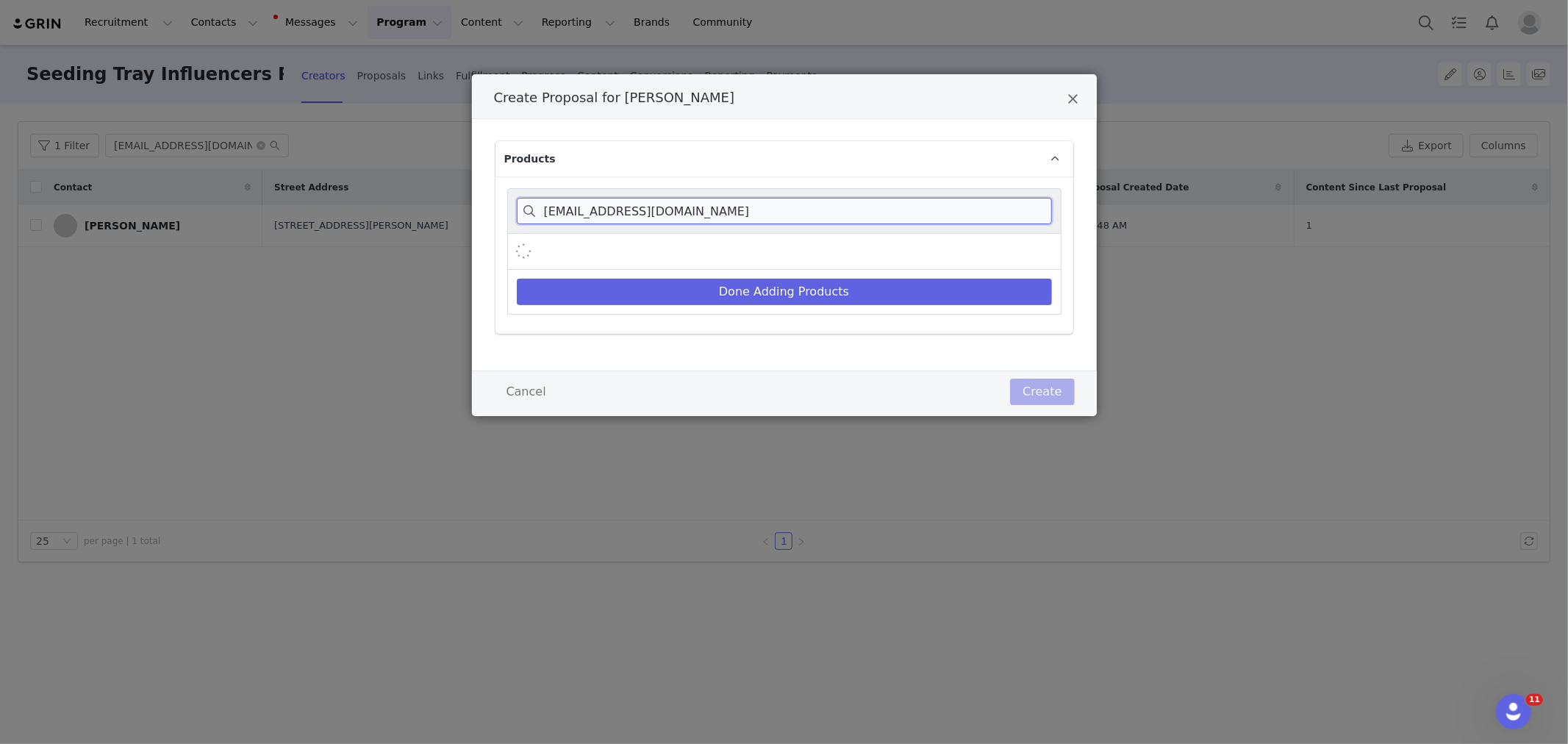
click at [568, 214] on input "katy_coggin86@hotmail.com" at bounding box center [784, 211] width 535 height 26
type input "katy_coggin86@hotmail.com"
click at [625, 216] on input "katy_coggin86@hotmail.com" at bounding box center [784, 211] width 535 height 26
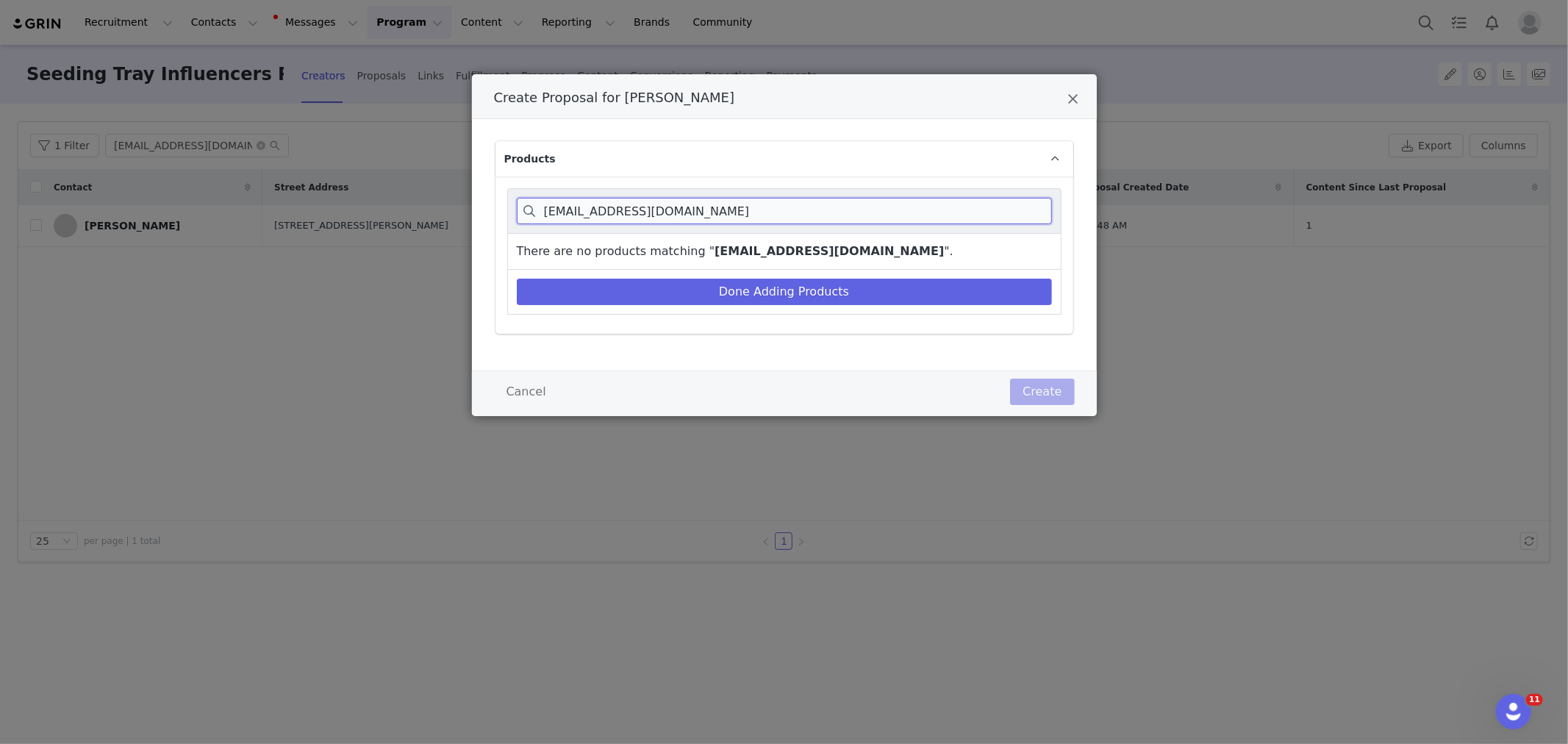
click at [625, 216] on input "katy_coggin86@hotmail.com" at bounding box center [784, 211] width 535 height 26
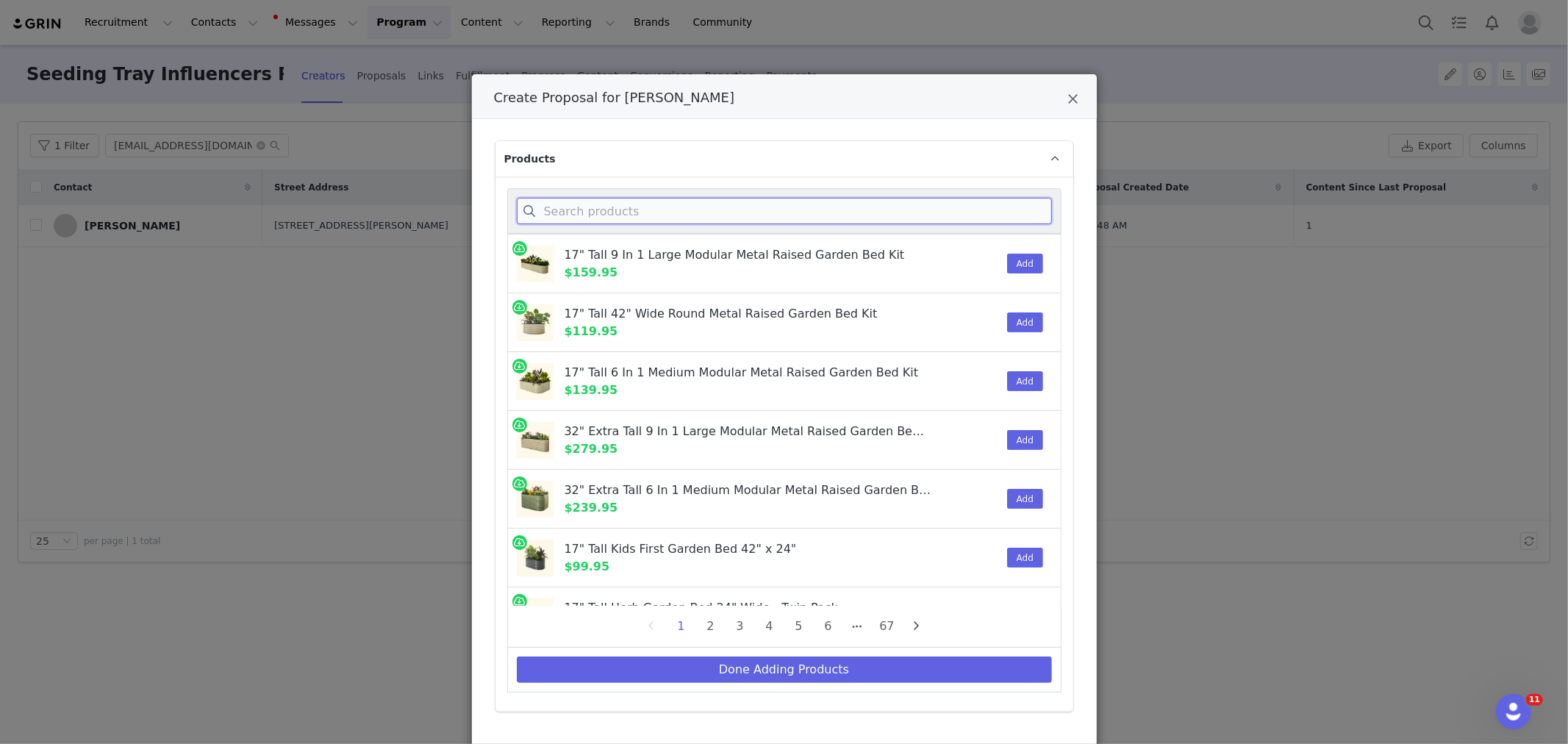
paste input "Giga seedling trays"
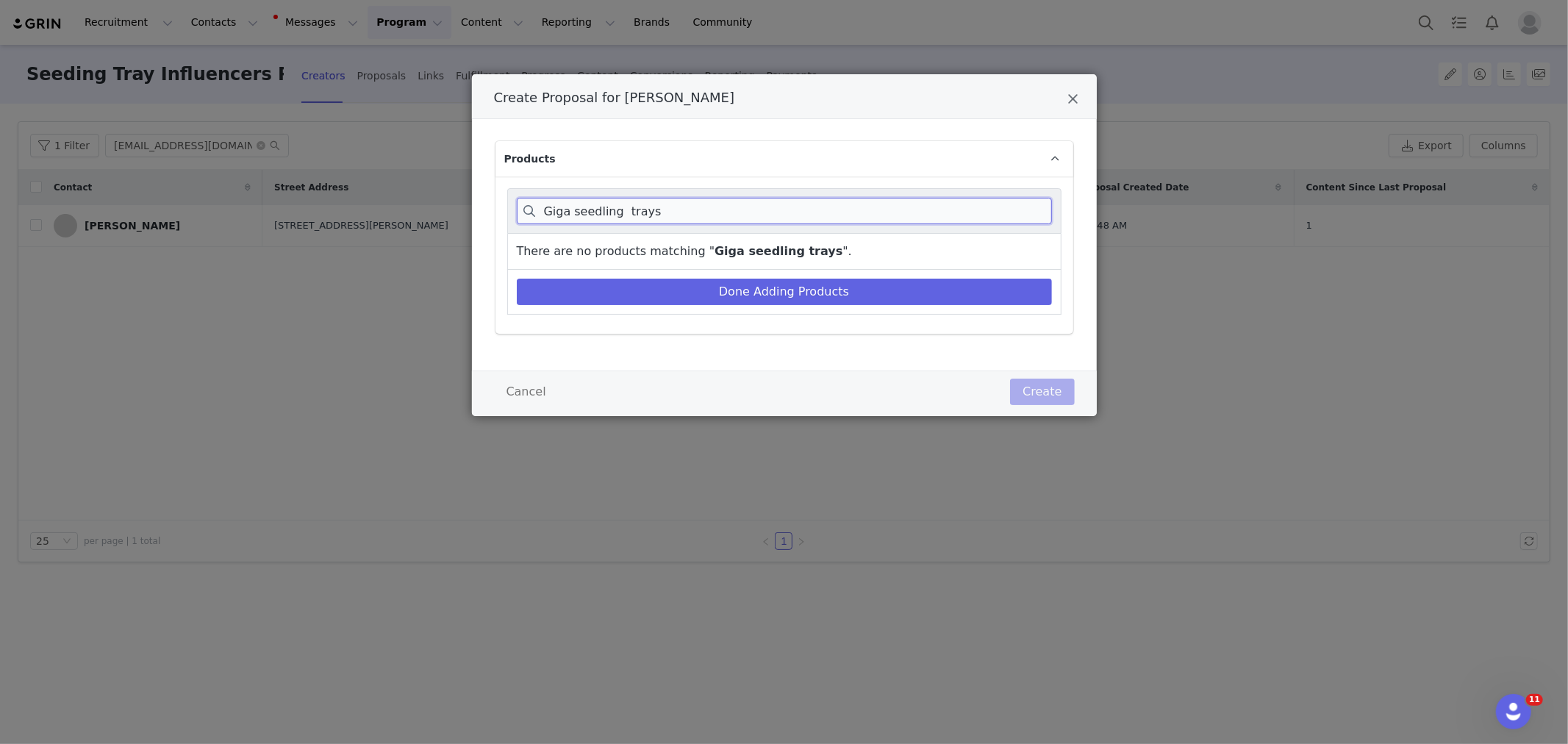
drag, startPoint x: 657, startPoint y: 210, endPoint x: 681, endPoint y: 212, distance: 24.1
click at [681, 212] on input "Giga seedling trays" at bounding box center [784, 211] width 535 height 26
drag, startPoint x: 573, startPoint y: 209, endPoint x: 764, endPoint y: 219, distance: 191.3
click at [764, 219] on input "Giga seedling tra" at bounding box center [784, 211] width 535 height 26
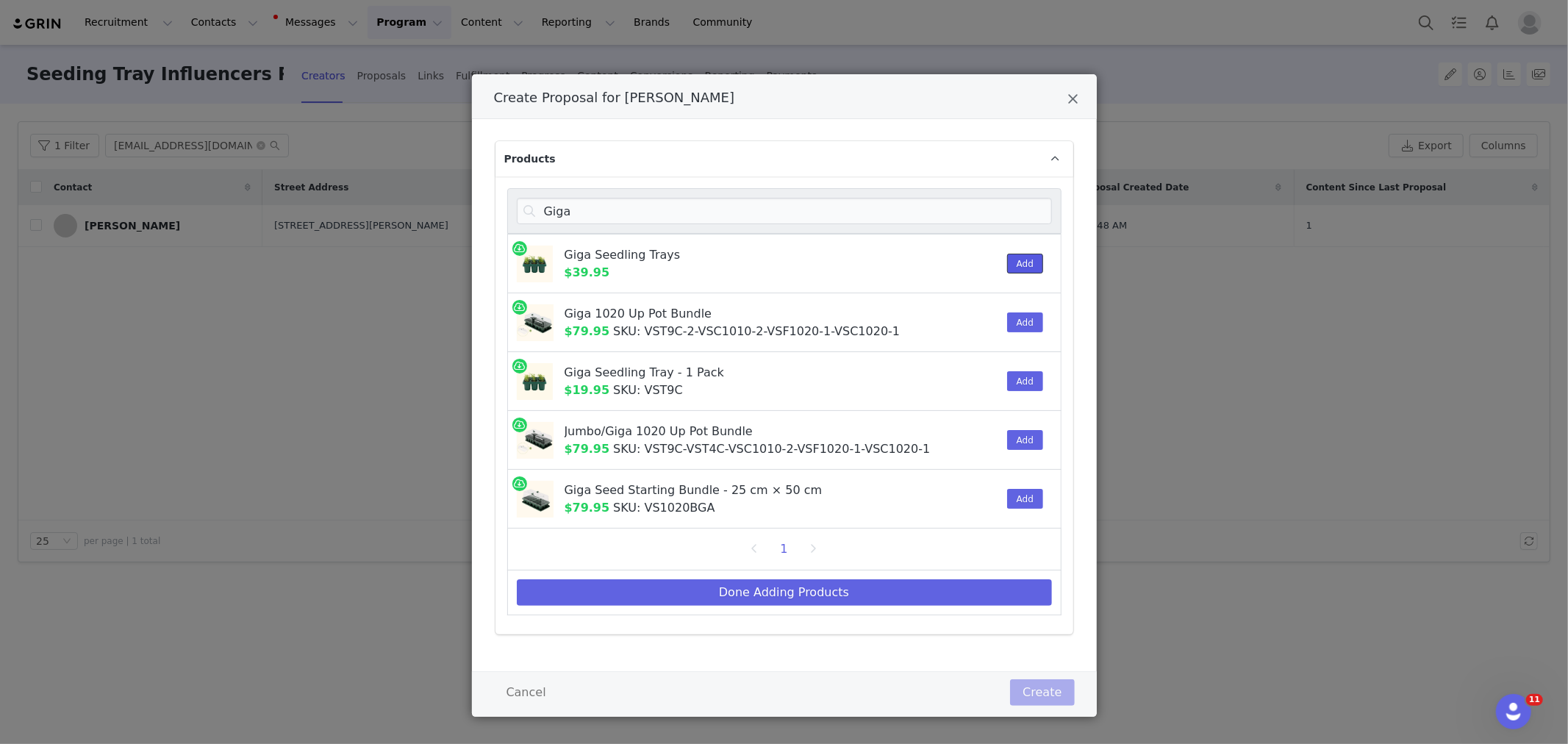
click at [1010, 268] on button "Add" at bounding box center [1025, 263] width 36 height 20
click at [545, 208] on input "Giga" at bounding box center [784, 211] width 535 height 26
paste input "humidity dome"
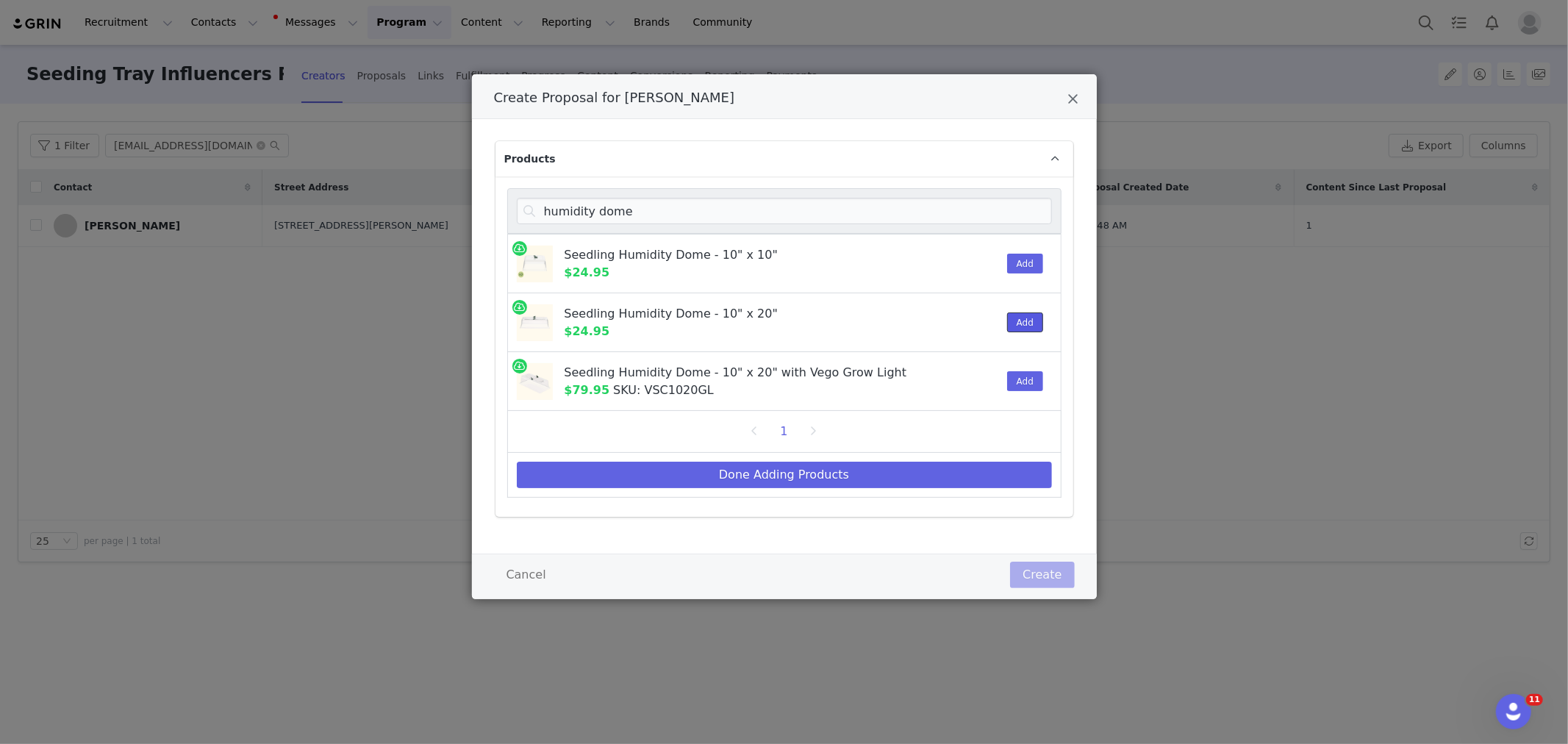
click at [1026, 320] on button "Add" at bounding box center [1025, 321] width 36 height 20
click at [655, 211] on input "humidity dome" at bounding box center [784, 211] width 535 height 26
paste input "the grow light"
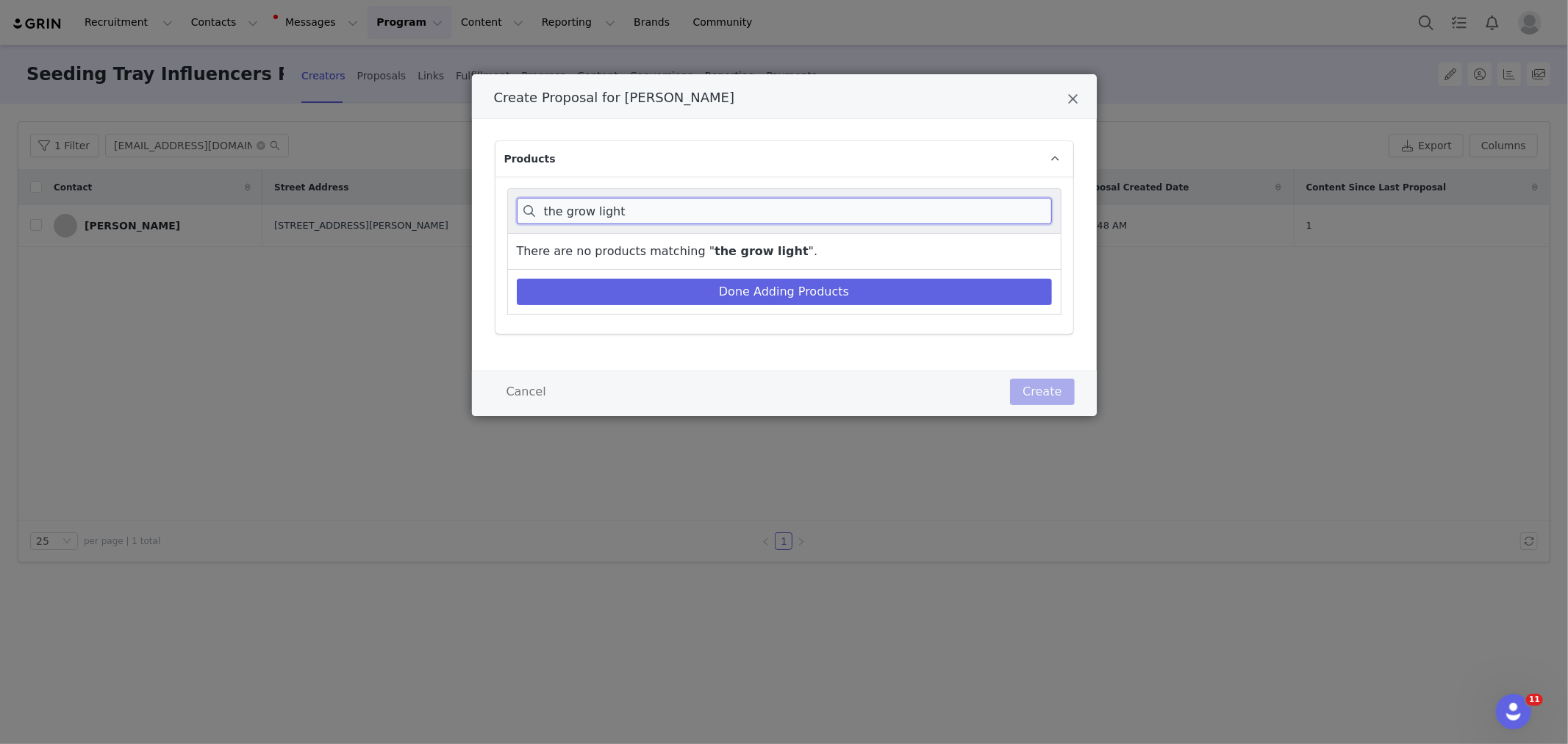
drag, startPoint x: 569, startPoint y: 216, endPoint x: 534, endPoint y: 216, distance: 35.0
click at [534, 216] on input "the grow light" at bounding box center [784, 211] width 535 height 26
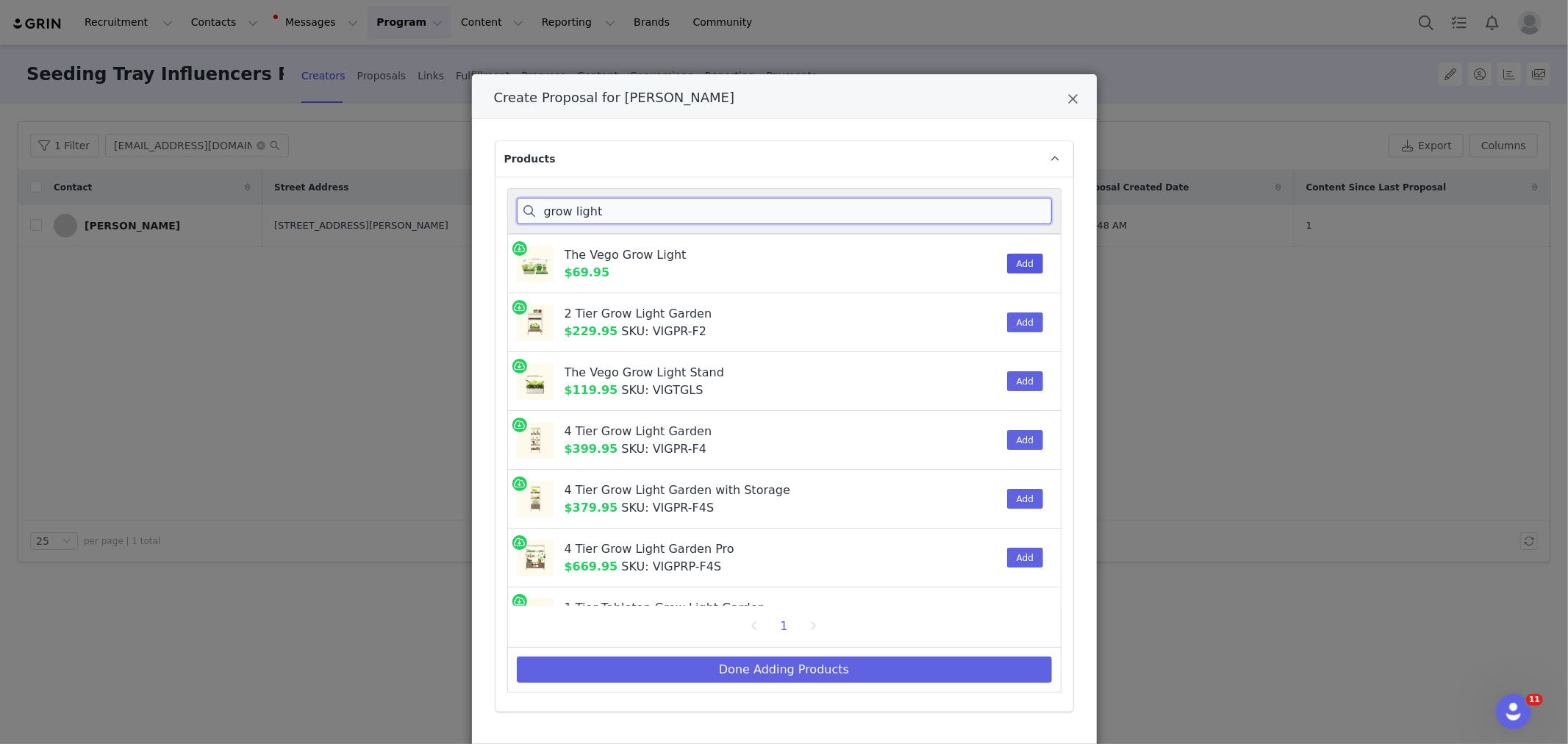
type input "grow light"
click at [1016, 267] on button "Add" at bounding box center [1025, 263] width 36 height 20
click at [794, 669] on button "Done Adding Products" at bounding box center [784, 669] width 535 height 26
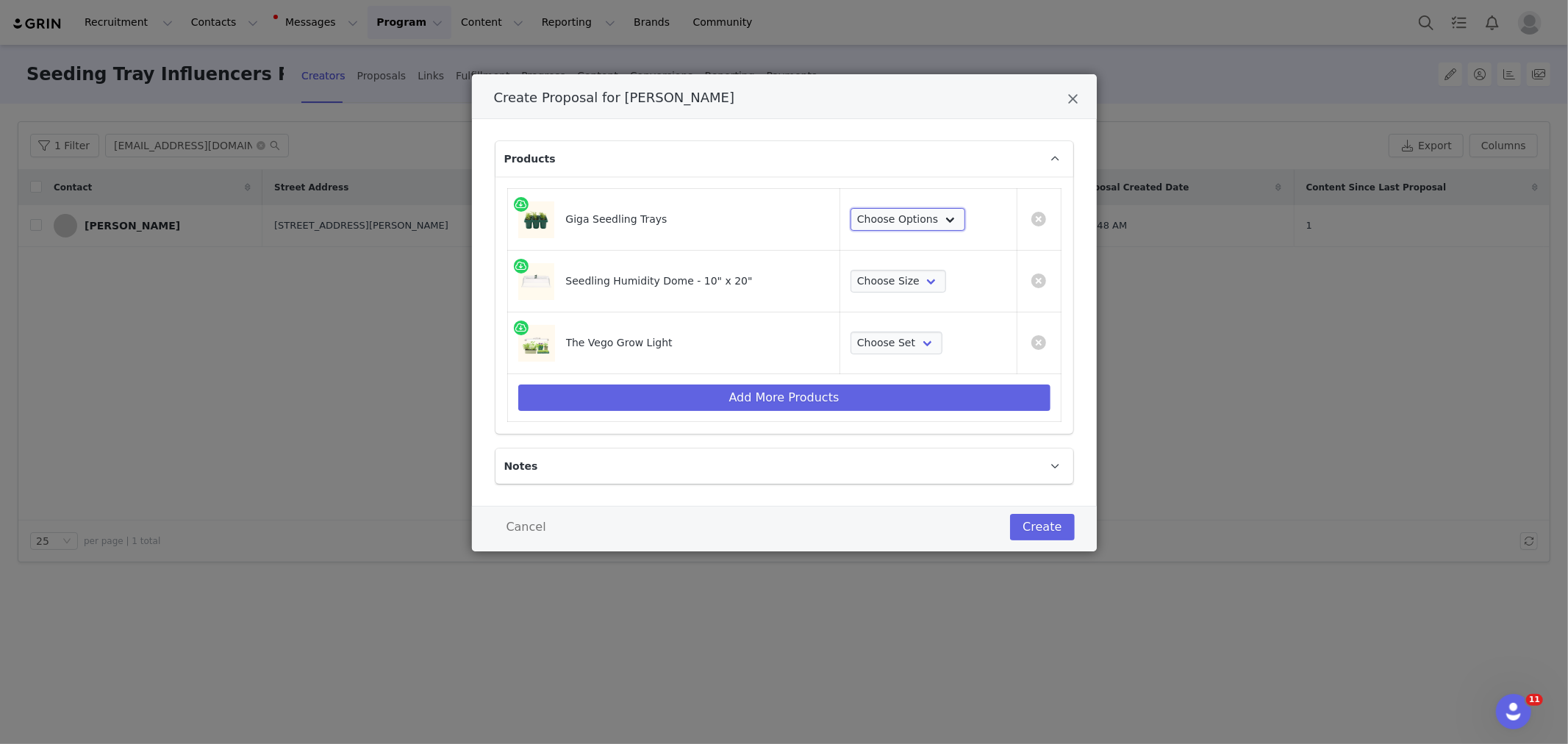
click at [902, 216] on select "Choose Options 2 Packs 4 Packs 8 Packs 16 Packs" at bounding box center [907, 219] width 114 height 24
select select "28102985"
click at [850, 208] on select "Choose Options 2 Packs 4 Packs 8 Packs 16 Packs" at bounding box center [907, 219] width 114 height 24
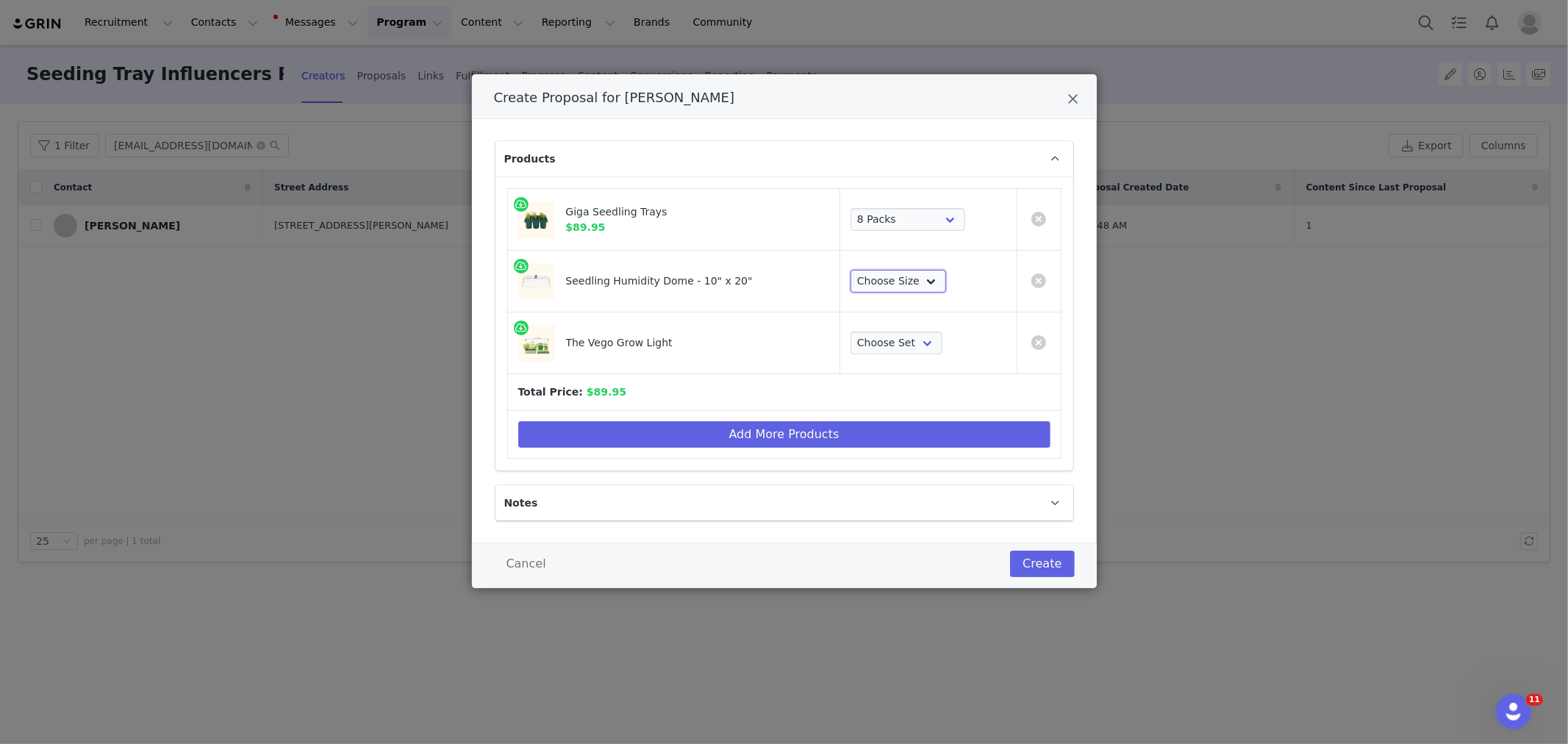
click at [901, 272] on select "Choose Size 1 Pack 2 Packs 4 Packs 8 Packs" at bounding box center [897, 281] width 96 height 24
select select "28103650"
click at [850, 269] on select "Choose Size 1 Pack 2 Packs 4 Packs 8 Packs" at bounding box center [897, 281] width 96 height 24
drag, startPoint x: 568, startPoint y: 206, endPoint x: 685, endPoint y: 216, distance: 117.4
click at [685, 216] on div "Giga Seedling Trays" at bounding box center [684, 212] width 237 height 15
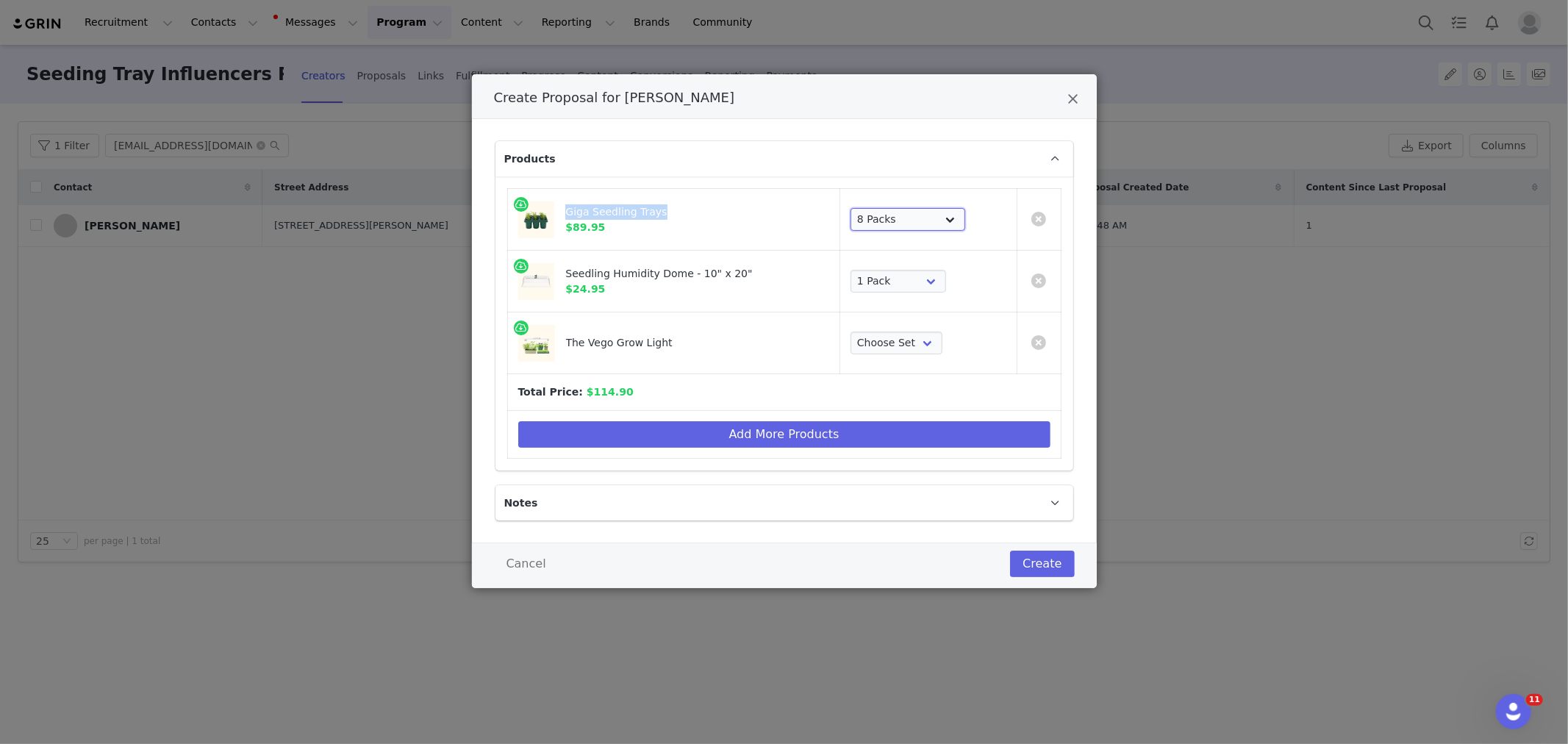
click at [945, 226] on select "Choose Options 2 Packs 4 Packs 8 Packs 16 Packs" at bounding box center [907, 219] width 114 height 24
select select "28102983"
click at [850, 208] on select "Choose Options 2 Packs 4 Packs 8 Packs 16 Packs" at bounding box center [907, 219] width 114 height 24
click at [919, 281] on select "Choose Size 1 Pack 2 Packs 4 Packs 8 Packs" at bounding box center [897, 281] width 96 height 24
drag, startPoint x: 748, startPoint y: 279, endPoint x: 784, endPoint y: 298, distance: 40.7
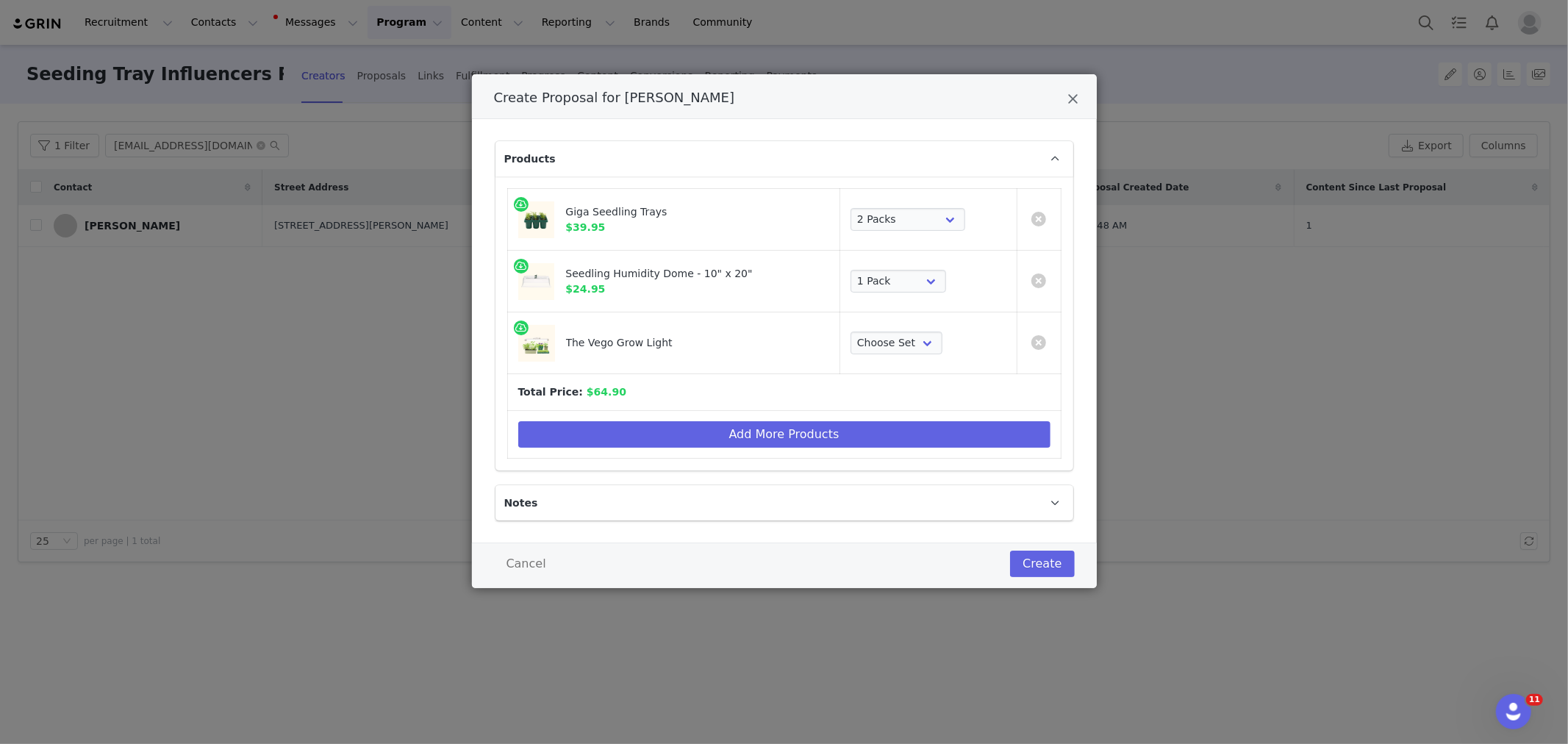
click at [748, 279] on div "Seedling Humidity Dome - 10" x 20"" at bounding box center [684, 273] width 237 height 15
drag, startPoint x: 893, startPoint y: 336, endPoint x: 891, endPoint y: 353, distance: 17.1
click at [893, 336] on select "Choose Set Single 2-Pack 3-Pack 4-Pack" at bounding box center [896, 343] width 92 height 24
select select "26882477"
click at [850, 332] on select "Choose Set Single 2-Pack 3-Pack 4-Pack" at bounding box center [896, 343] width 92 height 24
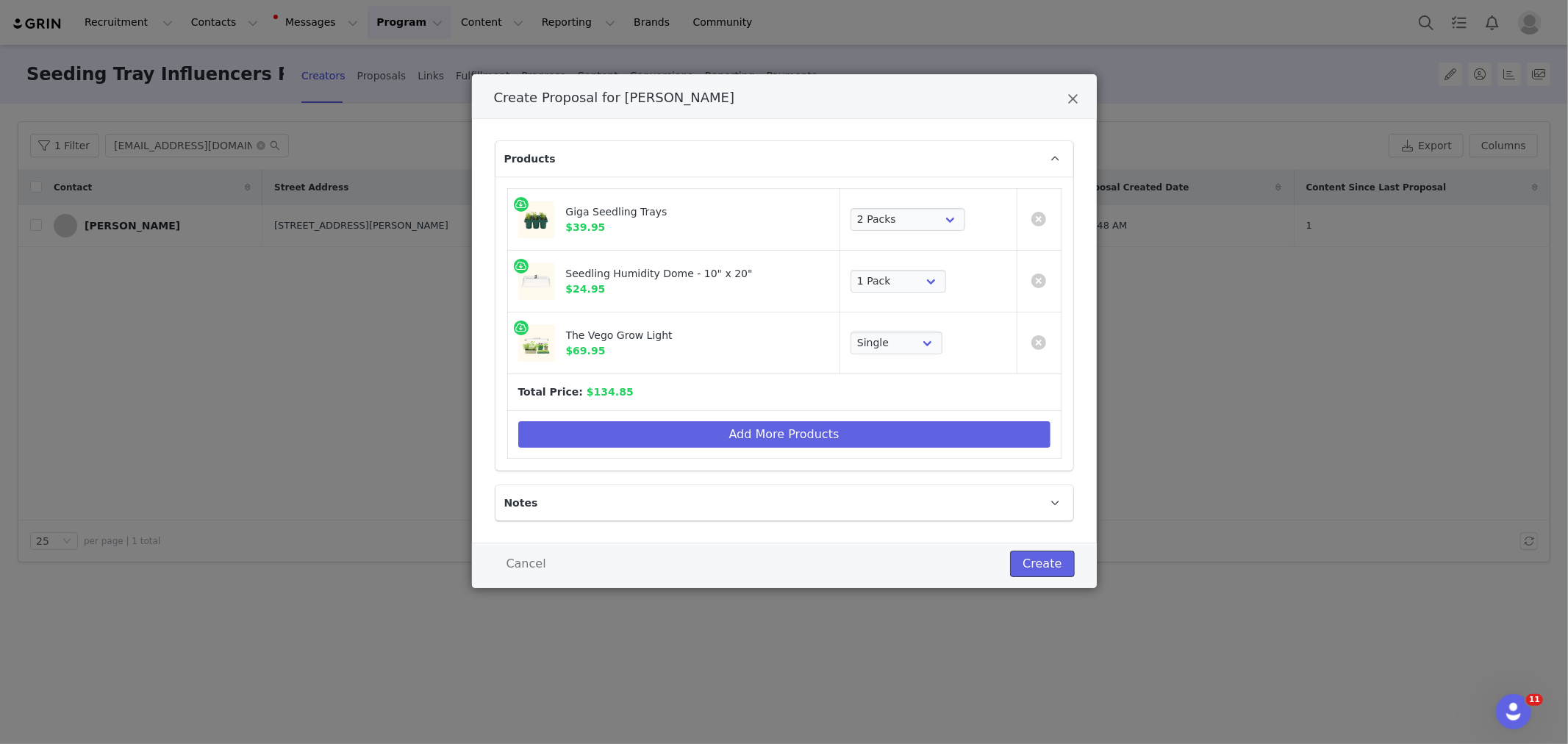
drag, startPoint x: 1035, startPoint y: 561, endPoint x: 645, endPoint y: 458, distance: 403.4
click at [645, 458] on div "Create Proposal for Katy Coggin Products Giga Seedling Trays $39.95 Choose Opti…" at bounding box center [784, 331] width 625 height 513
click at [671, 428] on button "Add More Products" at bounding box center [784, 434] width 532 height 26
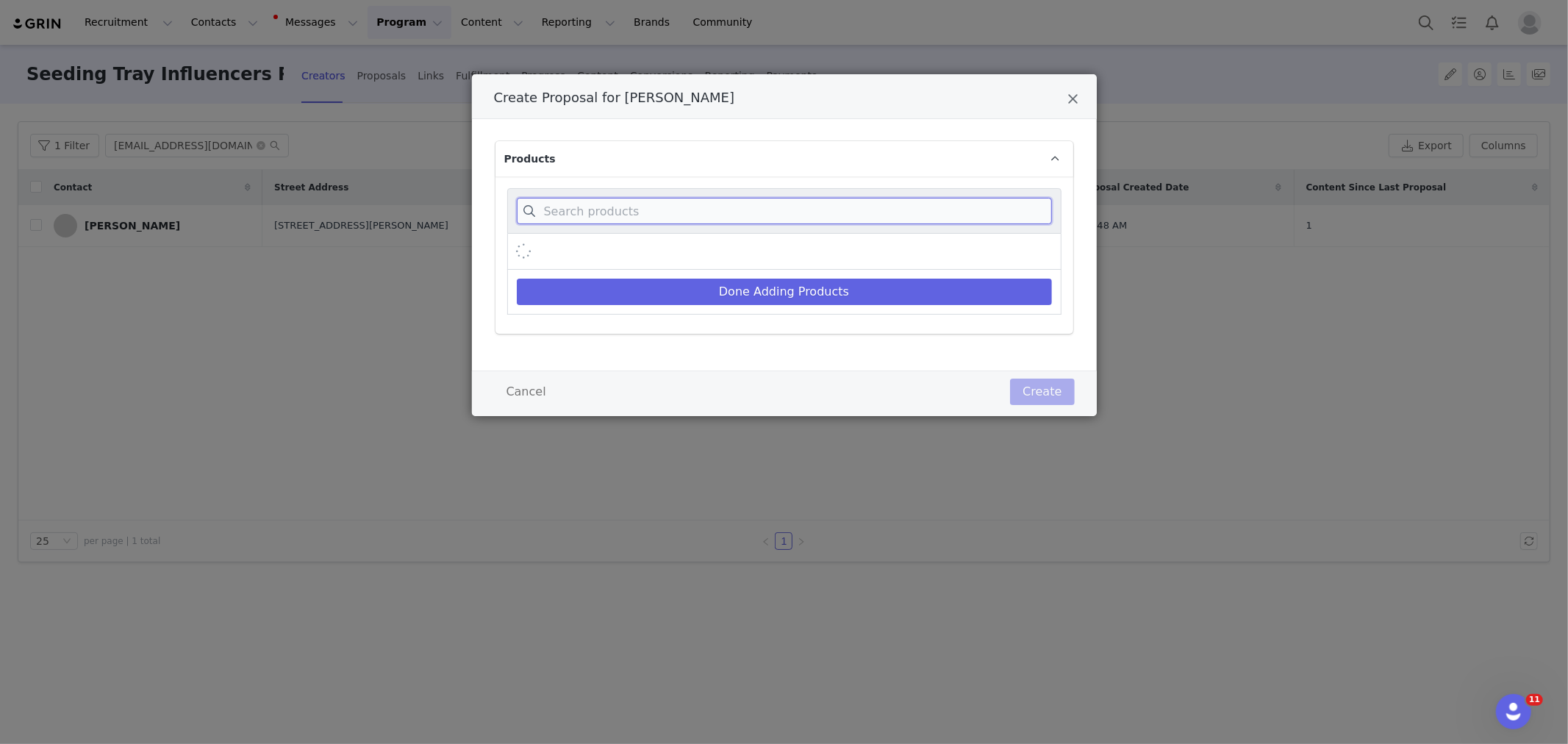
click at [642, 220] on input "Create Proposal for Katy Coggin" at bounding box center [784, 211] width 535 height 26
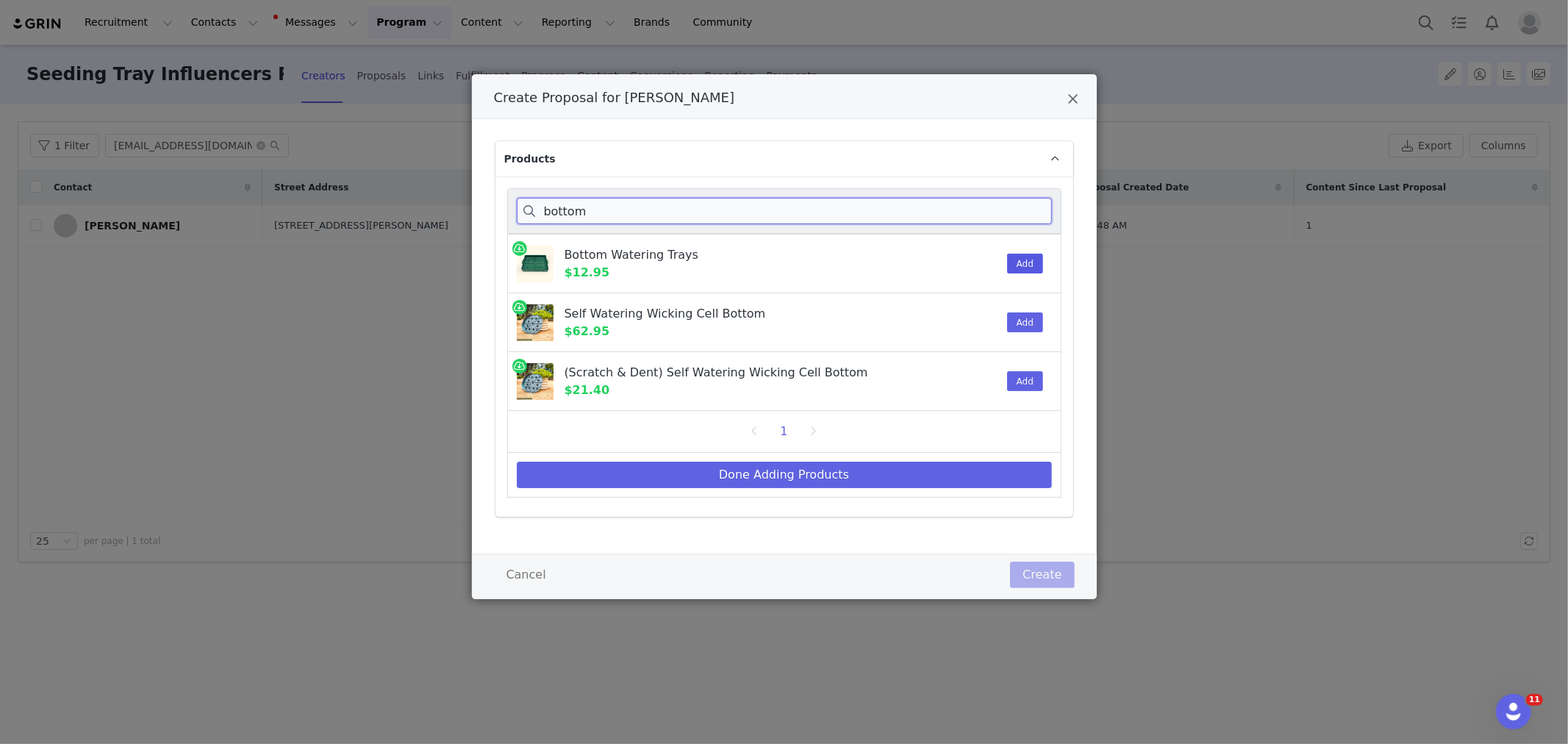
type input "bottom"
click at [1025, 267] on button "Add" at bounding box center [1025, 263] width 36 height 20
click at [880, 465] on button "Done Adding Products" at bounding box center [784, 475] width 535 height 26
select select "28102983"
select select "28103650"
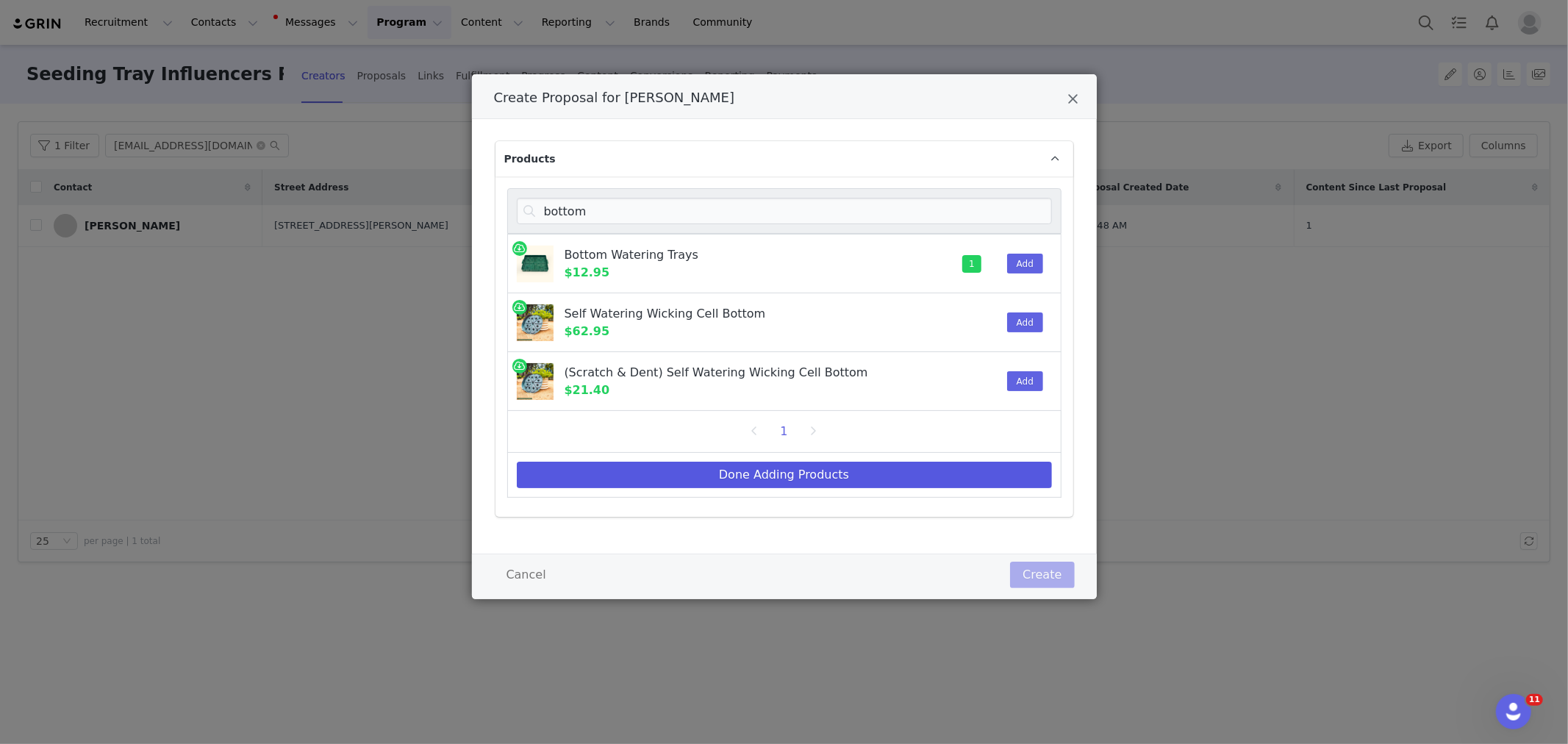
select select "26882477"
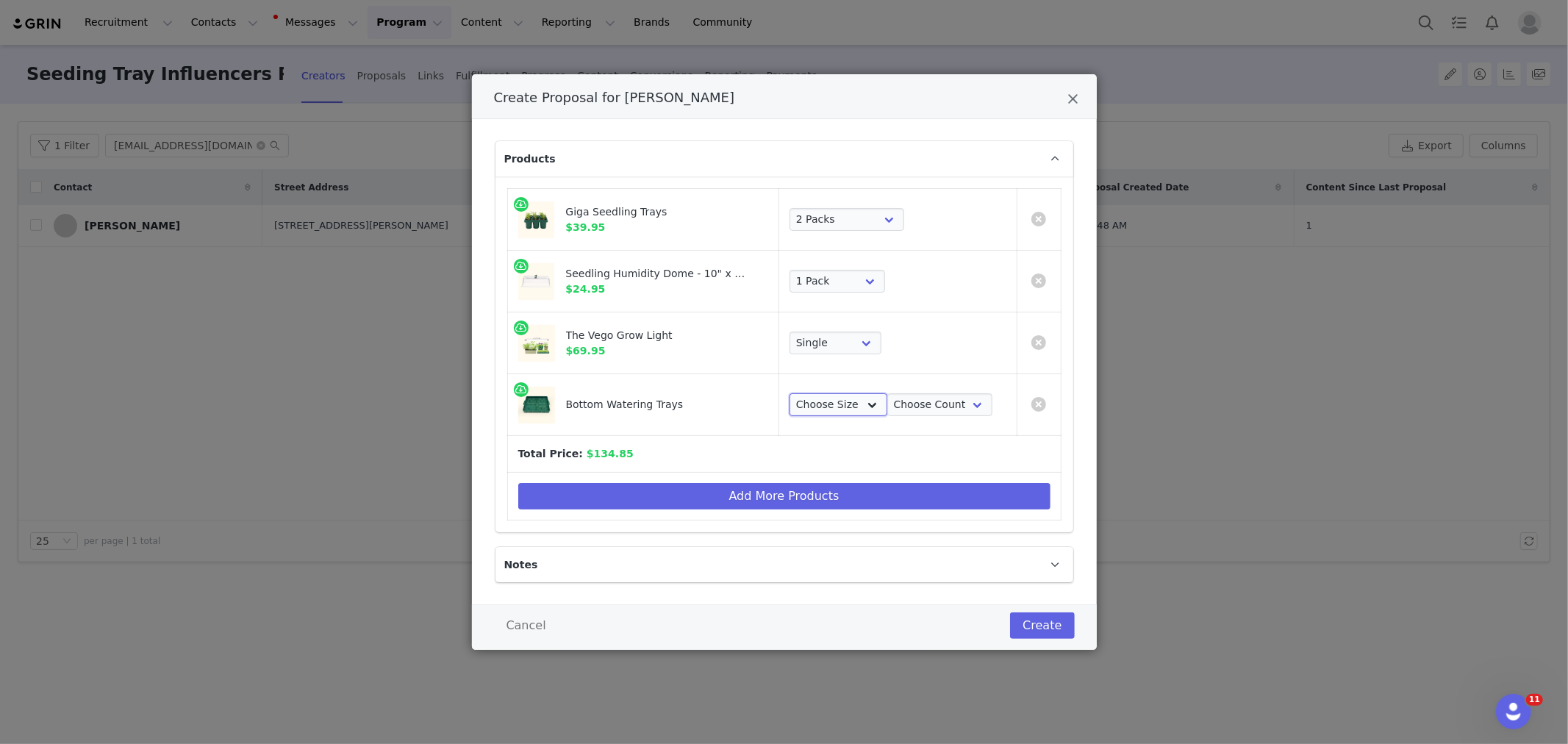
click at [859, 407] on select "Choose Size 10 in x 10 in 10 in x 20 in" at bounding box center [838, 405] width 97 height 24
select select "16078614"
click at [790, 393] on select "Choose Size 10 in x 10 in 10 in x 20 in" at bounding box center [838, 405] width 97 height 24
drag, startPoint x: 925, startPoint y: 405, endPoint x: 929, endPoint y: 414, distance: 9.8
click at [926, 403] on select "Choose Count 4 Pack 8 Pack 16 Pack 32 Pack 2 Pack 1 Pack" at bounding box center [939, 405] width 105 height 24
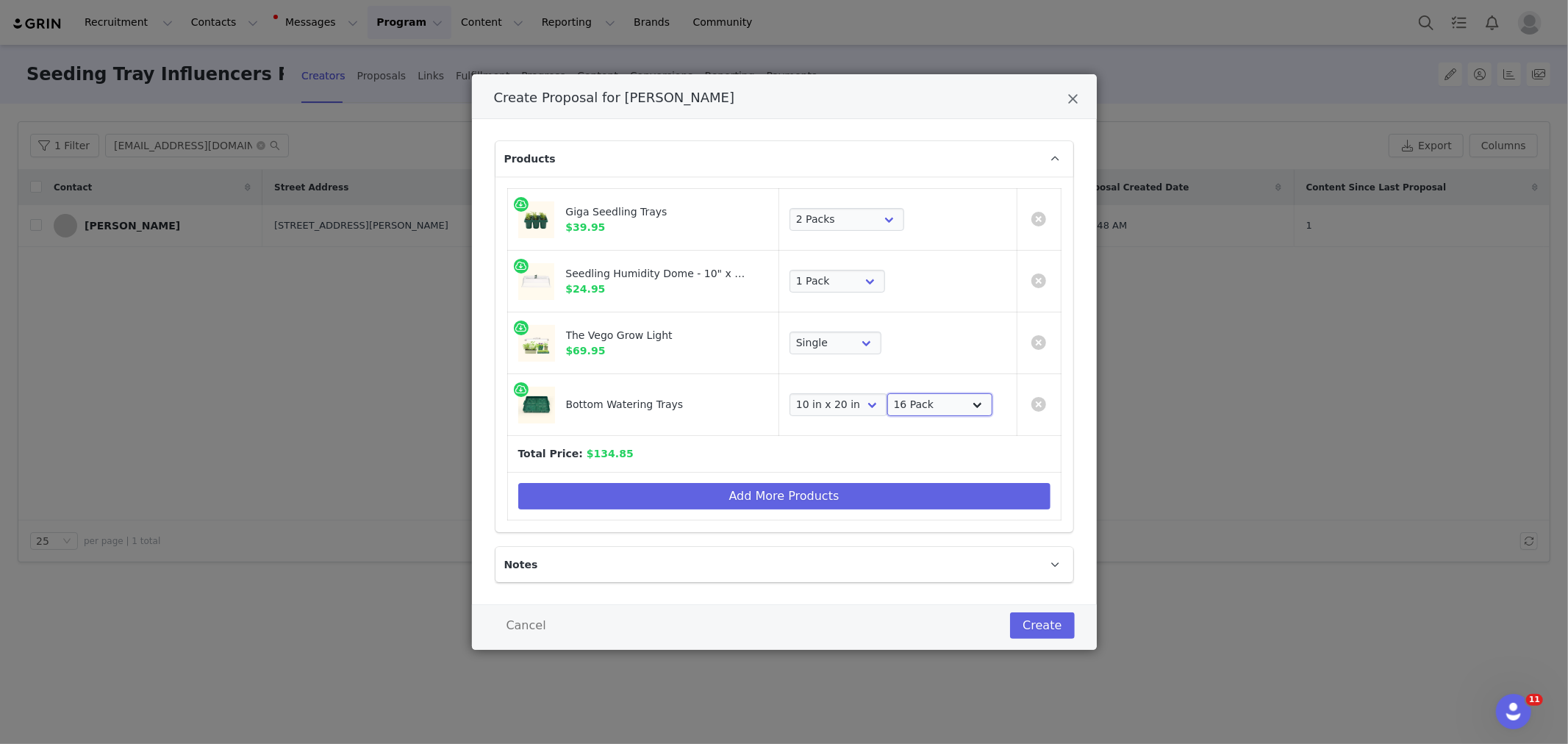
click at [887, 393] on select "Choose Count 4 Pack 8 Pack 16 Pack 32 Pack 2 Pack 1 Pack" at bounding box center [939, 405] width 105 height 24
drag, startPoint x: 920, startPoint y: 403, endPoint x: 919, endPoint y: 415, distance: 12.0
click at [920, 403] on select "Choose Count 4 Pack 8 Pack 16 Pack 32 Pack 2 Pack 1 Pack" at bounding box center [939, 405] width 105 height 24
select select "25908077"
click at [887, 393] on select "Choose Count 4 Pack 8 Pack 16 Pack 32 Pack 2 Pack 1 Pack" at bounding box center [939, 405] width 105 height 24
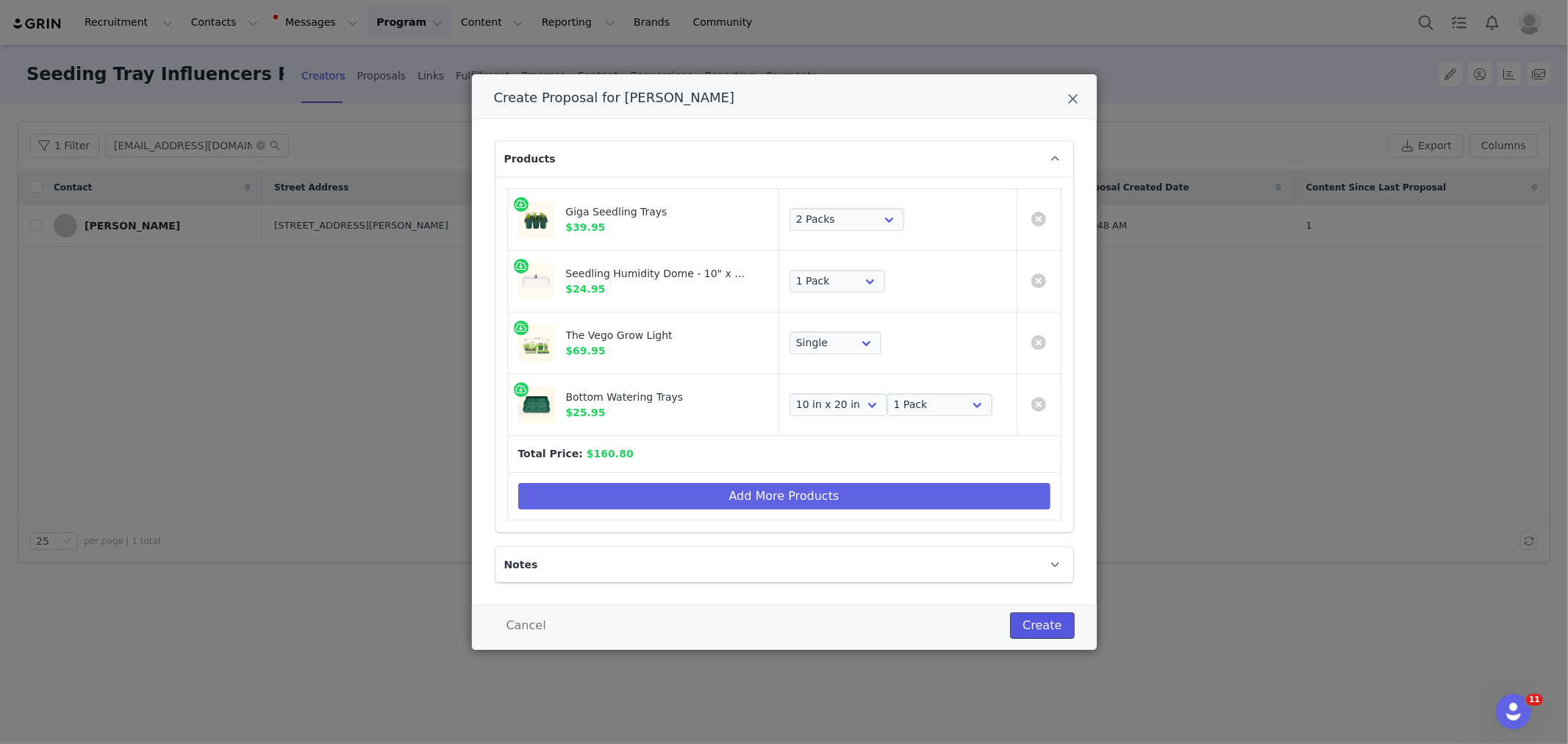
click at [1059, 631] on button "Create" at bounding box center [1042, 625] width 64 height 26
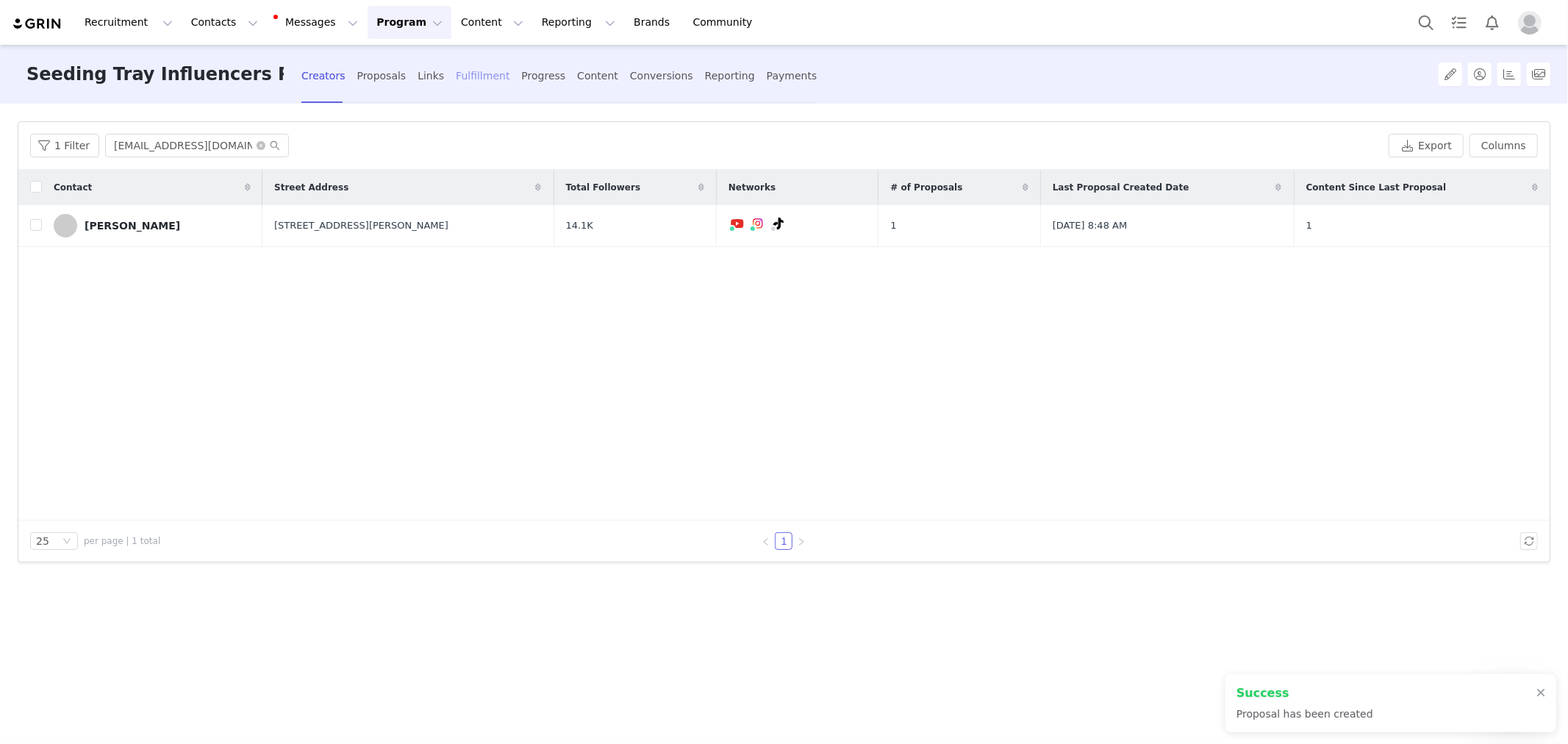
click at [463, 74] on div "Fulfillment" at bounding box center [482, 76] width 54 height 39
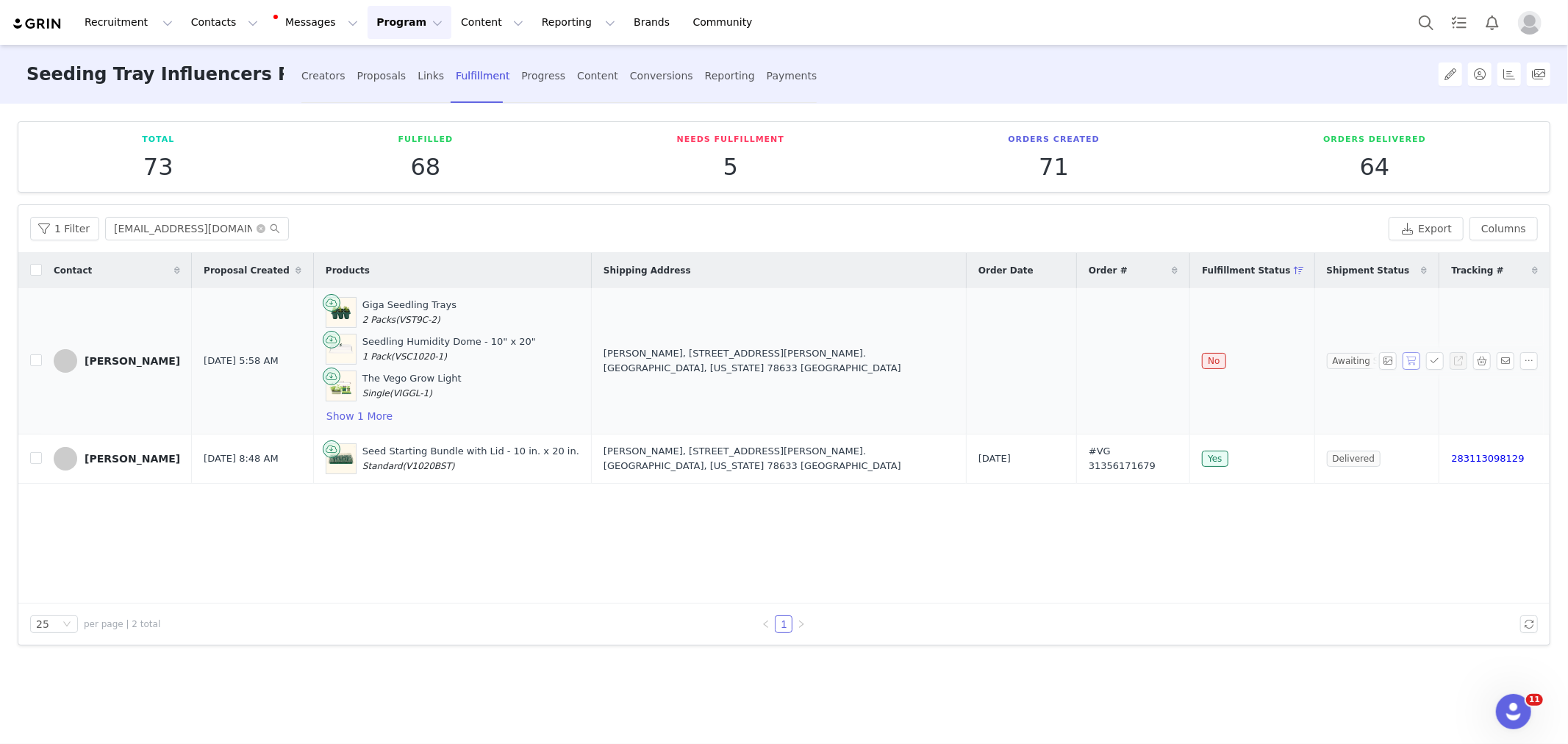
click at [1404, 361] on button "button" at bounding box center [1411, 360] width 18 height 18
click at [339, 413] on button "Show 1 More" at bounding box center [359, 416] width 68 height 18
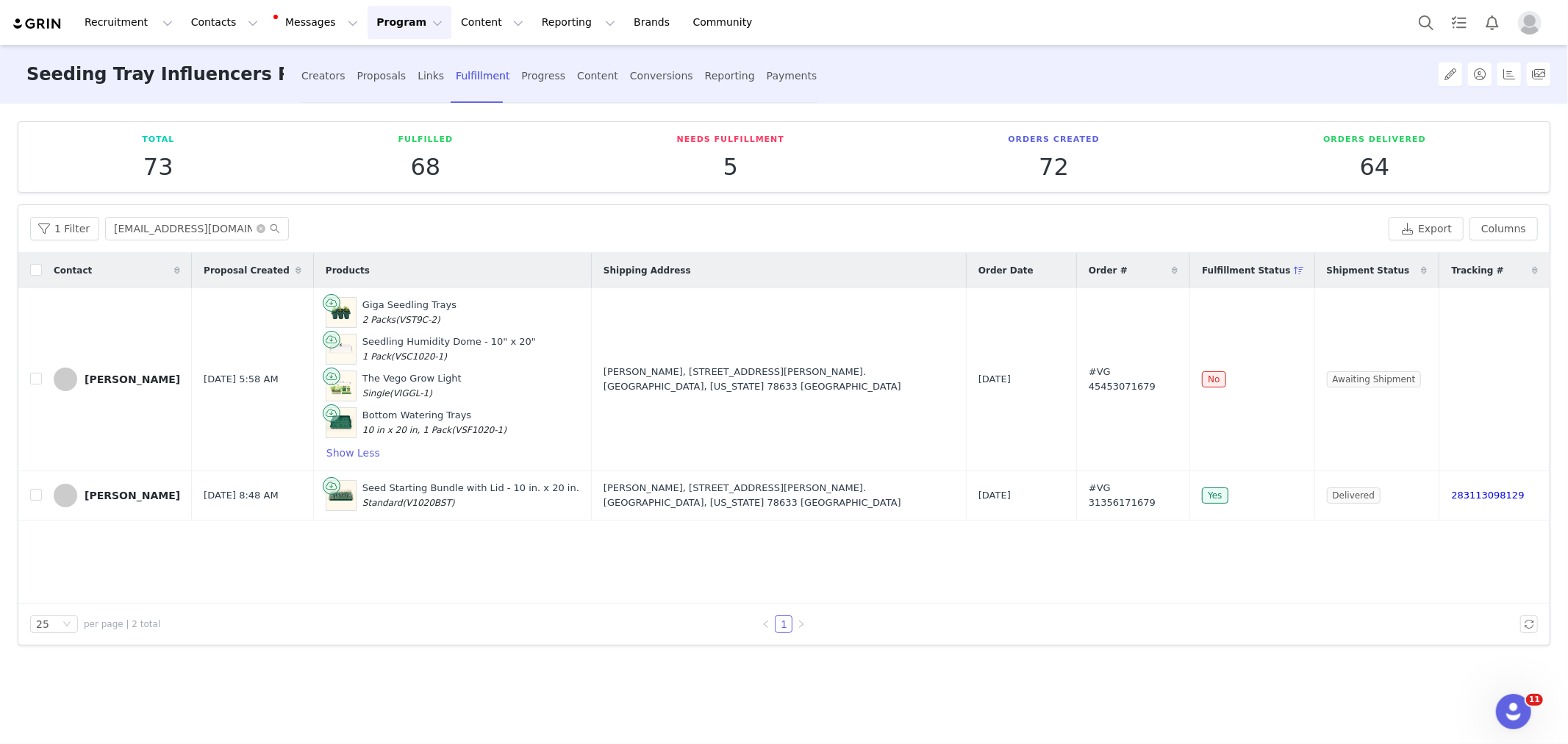
drag, startPoint x: 81, startPoint y: 365, endPoint x: 1244, endPoint y: 253, distance: 1168.4
click at [1364, 398] on tr "Katy Coggin Sep 2, 2025 5:58 AM Giga Seedling Trays 2 Packs (VST9C-2) Seedling …" at bounding box center [783, 380] width 1531 height 183
click at [210, 375] on span "Sep 2, 2025 5:58 AM" at bounding box center [240, 379] width 75 height 15
click at [923, 417] on td "Katy Coggin, 108 Gabriel Vista East. Georgetown, Texas 78633 United States" at bounding box center [778, 380] width 375 height 183
drag, startPoint x: 966, startPoint y: 373, endPoint x: 1193, endPoint y: 384, distance: 227.3
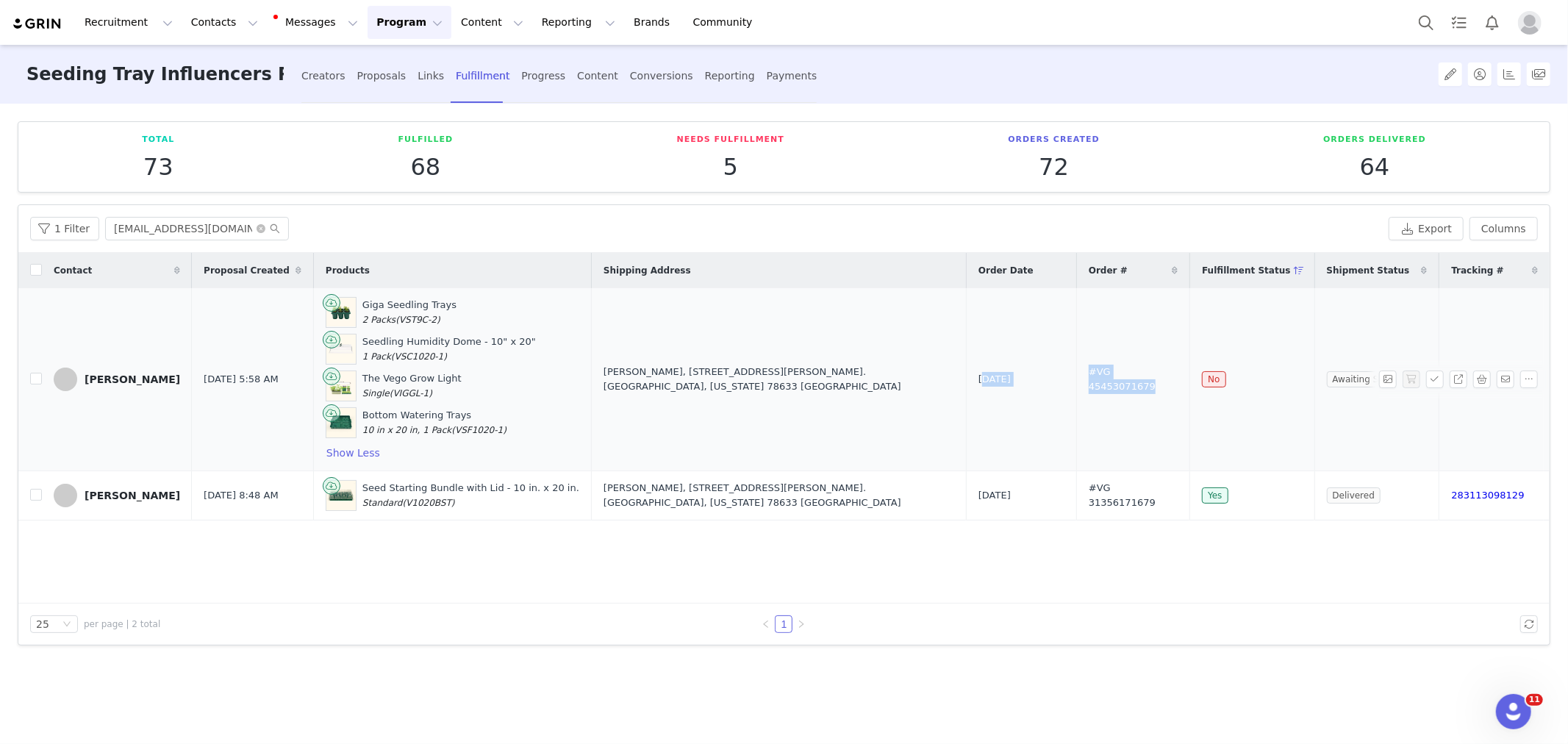
click at [1193, 384] on tr "Katy Coggin Sep 2, 2025 5:58 AM Giga Seedling Trays 2 Packs (VST9C-2) Seedling …" at bounding box center [783, 380] width 1531 height 183
click at [224, 15] on button "Contacts Contacts" at bounding box center [224, 22] width 84 height 33
click at [236, 68] on div "Creators" at bounding box center [233, 65] width 98 height 15
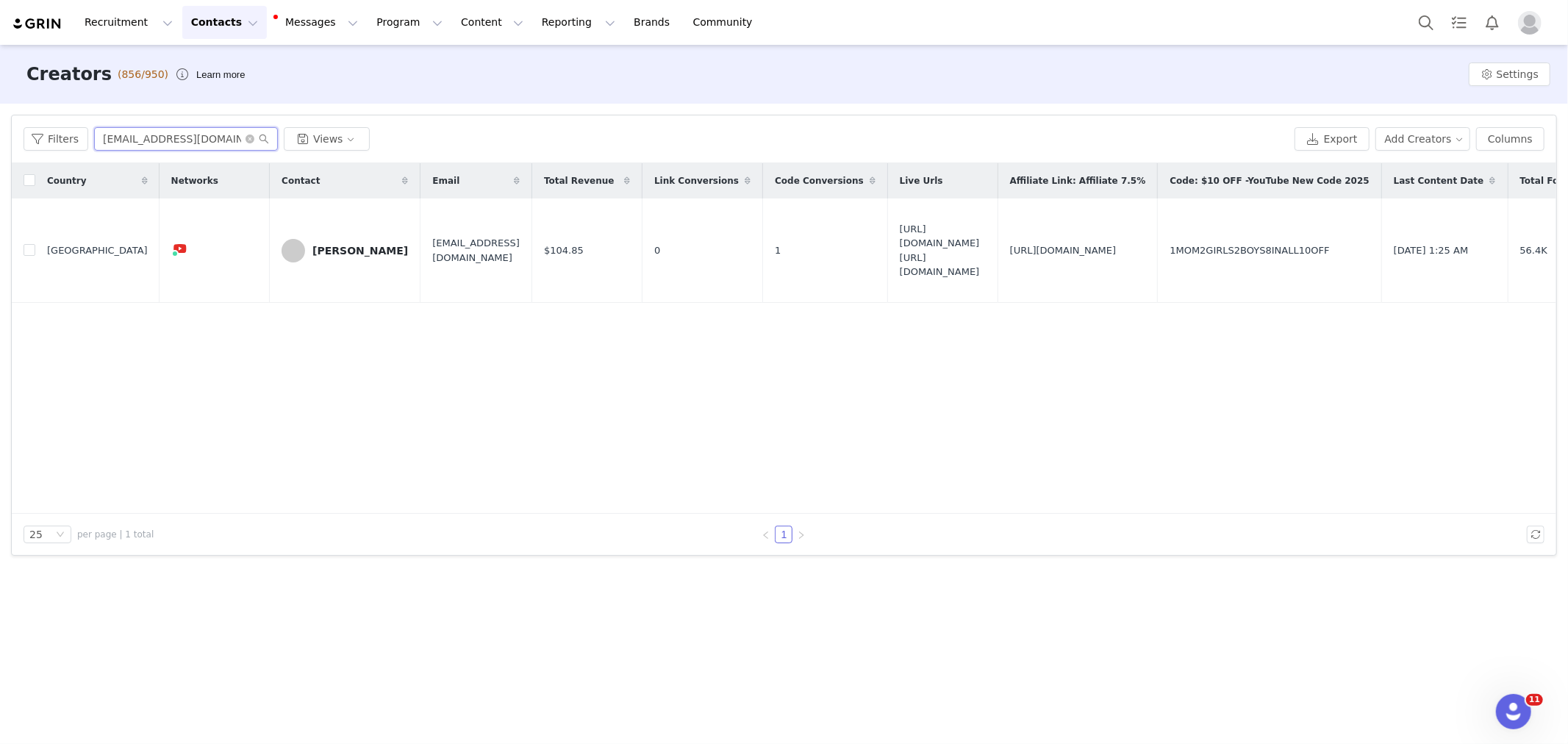
click at [204, 138] on input "1mom2girls2boys8inall@gmail.com" at bounding box center [185, 138] width 183 height 24
paste input "sunrise.farmstead21"
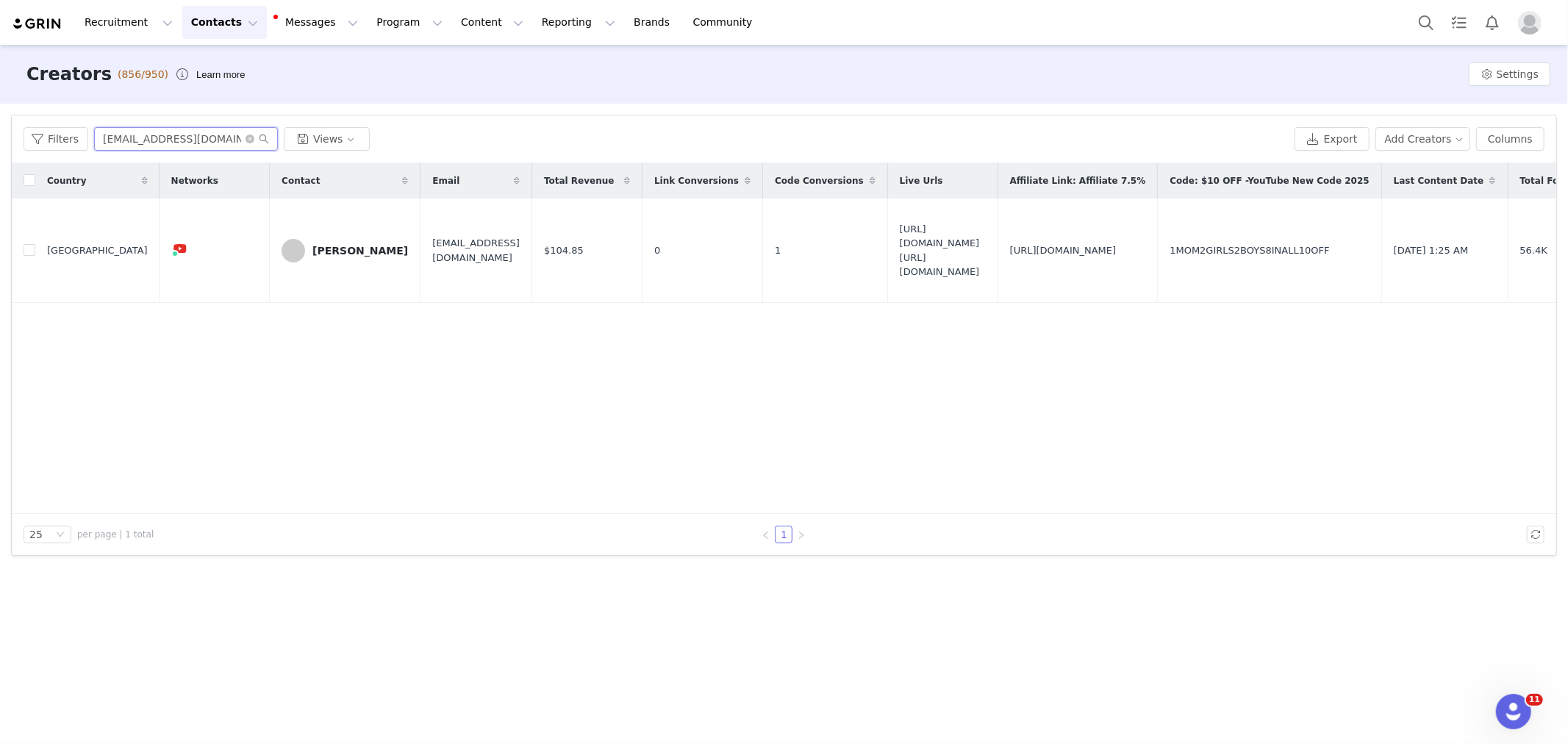
scroll to position [0, 23]
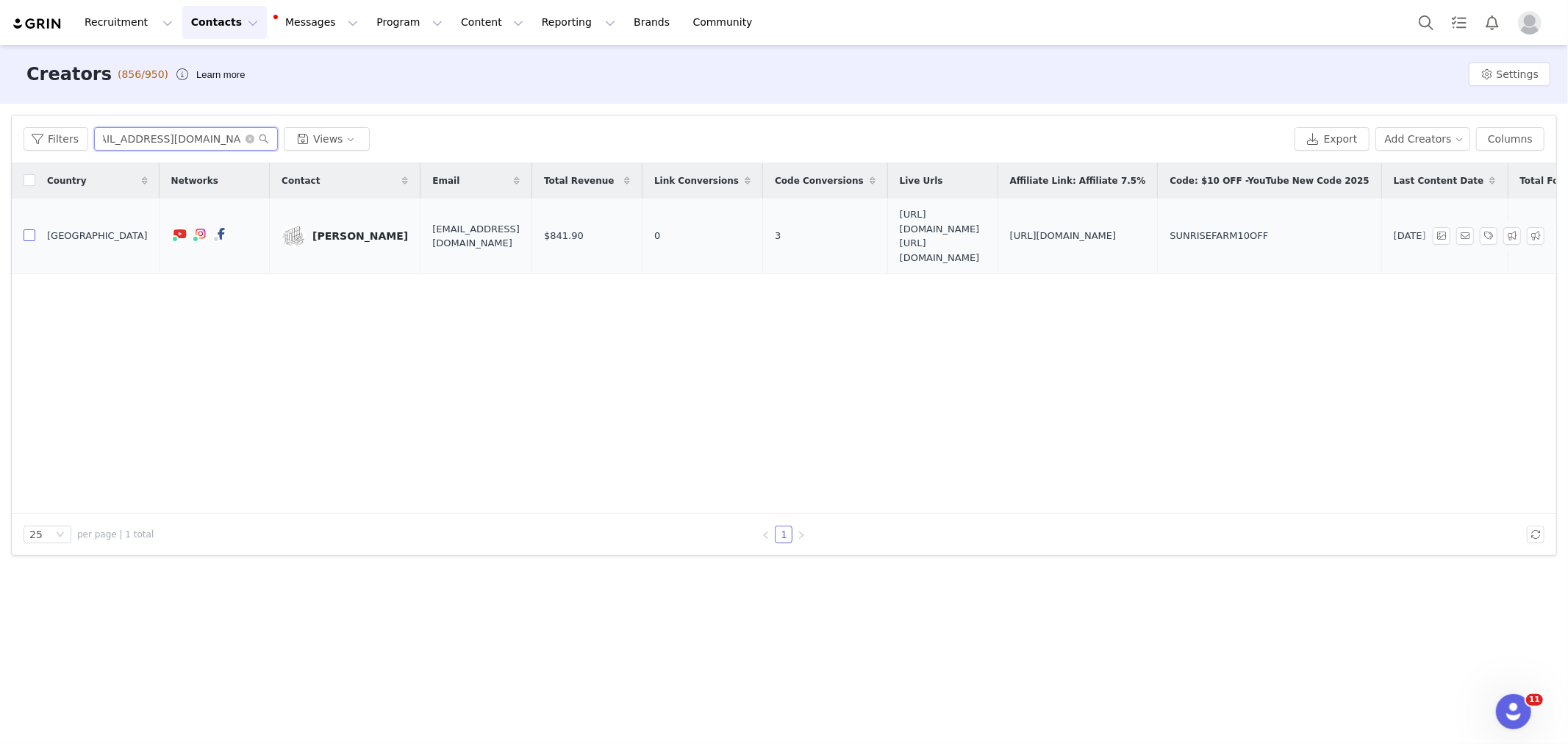
type input "sunrise.farmstead21@gmail.com"
click at [26, 240] on input "checkbox" at bounding box center [29, 235] width 11 height 11
checkbox input "true"
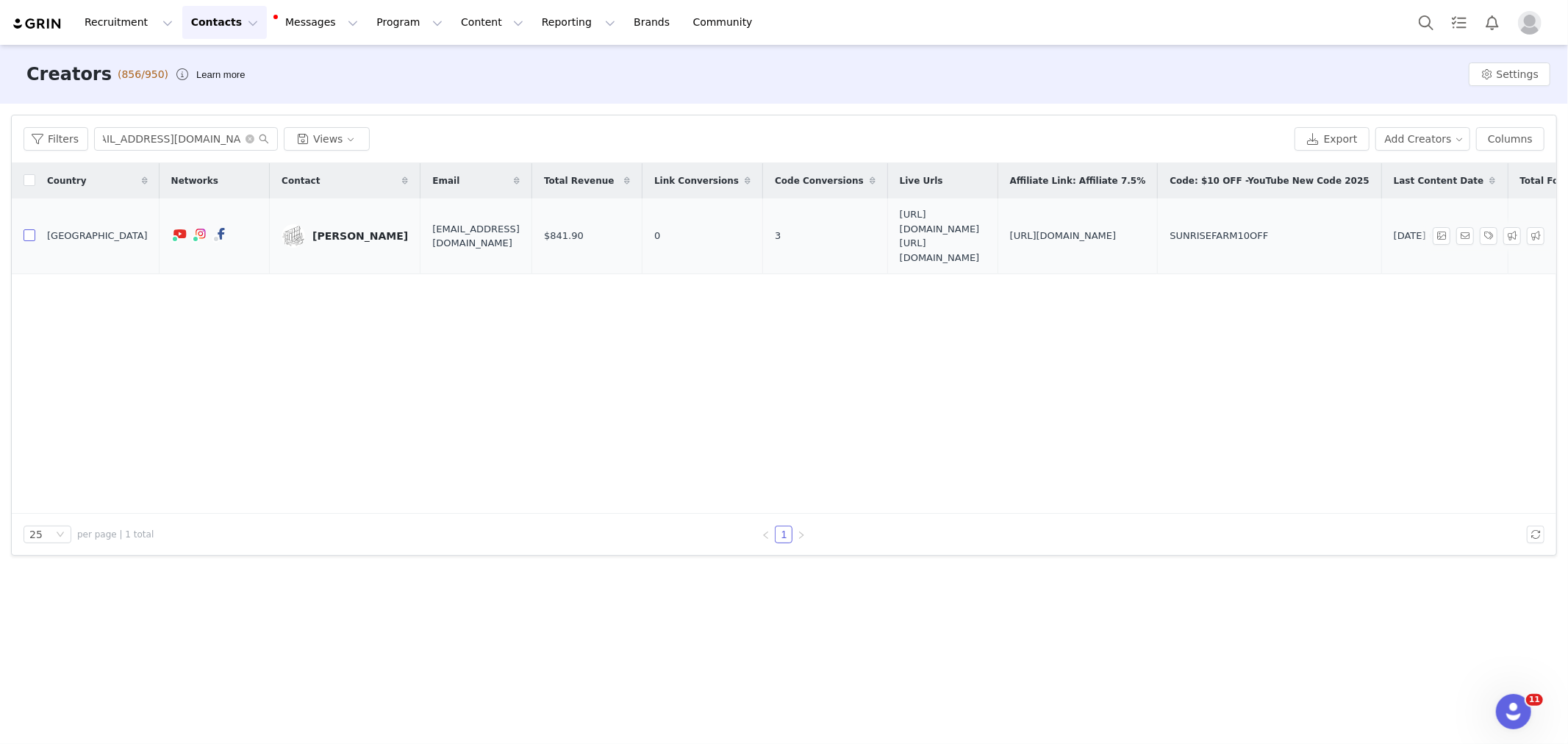
scroll to position [0, 0]
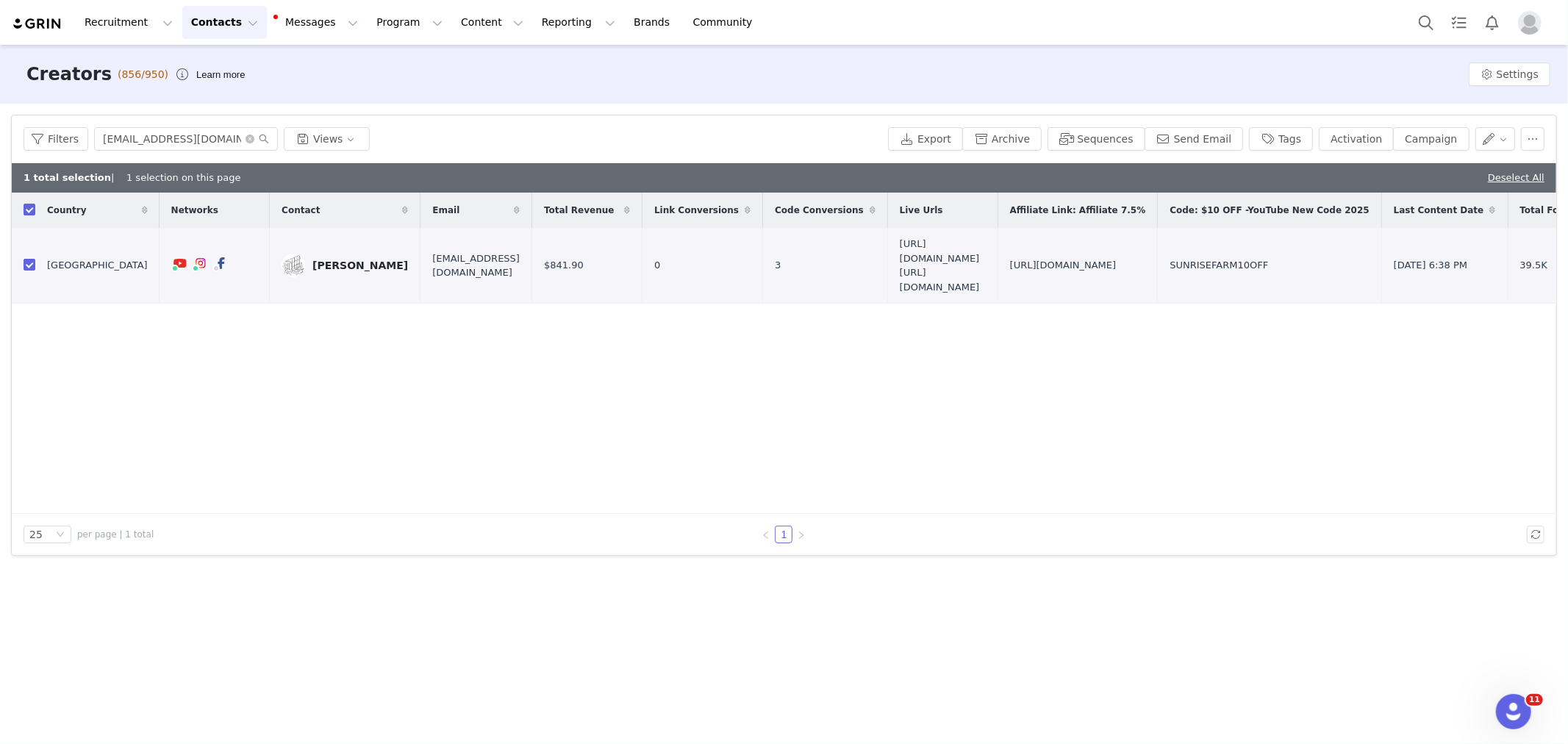
click at [1137, 437] on div "Country Networks Contact Email Total Revenue Link Conversions Code Conversions …" at bounding box center [783, 354] width 1544 height 321
click at [166, 120] on div "Filters sunrise.farmstead21@gmail.com Views Export Archive Sequences Send Email…" at bounding box center [783, 139] width 1544 height 48
click at [167, 126] on div "Filters sunrise.farmstead21@gmail.com Views Export Archive Sequences Send Email…" at bounding box center [783, 139] width 1544 height 48
click at [171, 137] on input "sunrise.farmstead21@gmail.com" at bounding box center [185, 138] width 183 height 24
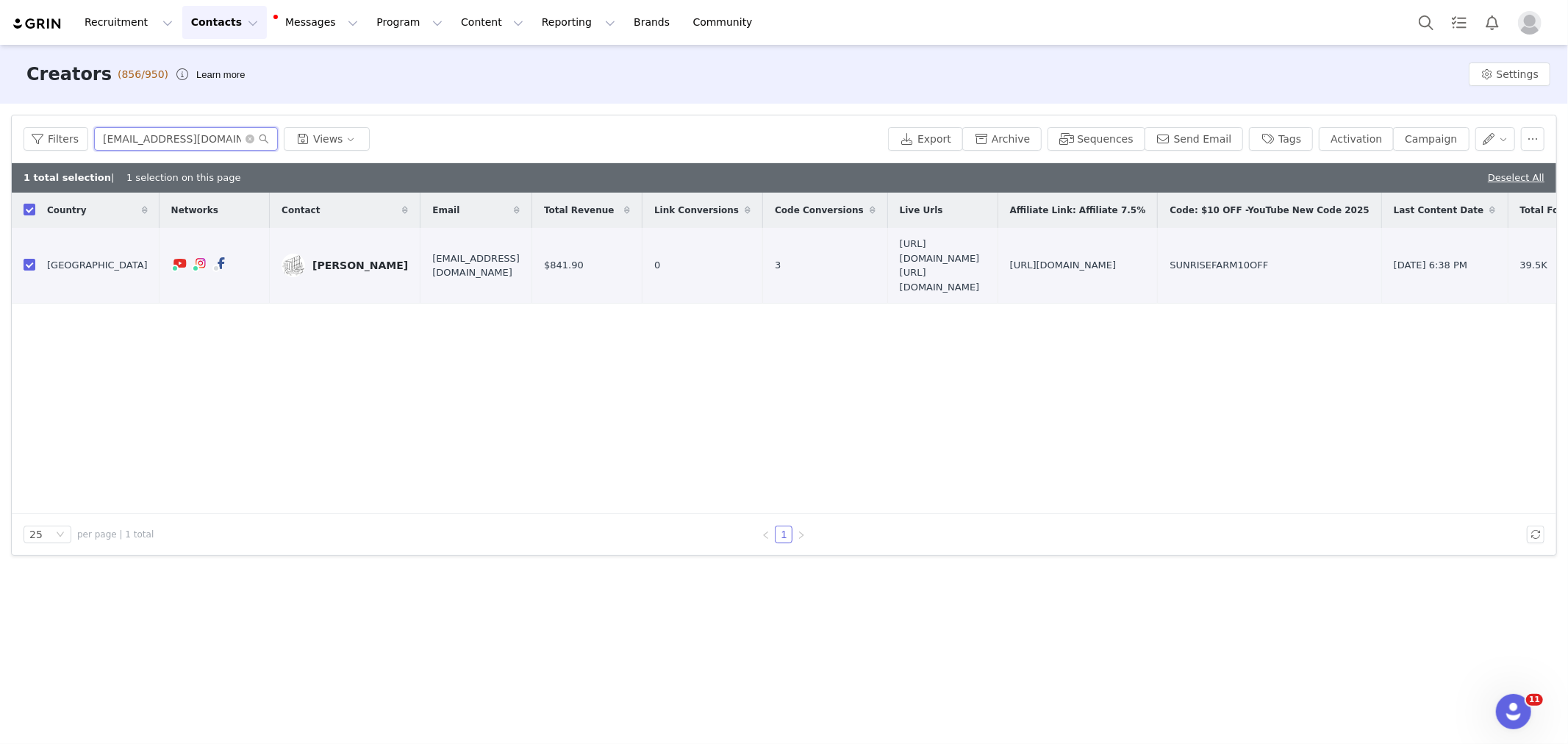
click at [171, 137] on input "sunrise.farmstead21@gmail.com" at bounding box center [185, 138] width 183 height 24
drag, startPoint x: 990, startPoint y: 372, endPoint x: 1002, endPoint y: 393, distance: 24.2
click at [990, 372] on div "Country Networks Contact Email Total Revenue Link Conversions Code Conversions …" at bounding box center [783, 354] width 1544 height 321
click at [322, 263] on div "Alex Walter" at bounding box center [359, 265] width 96 height 11
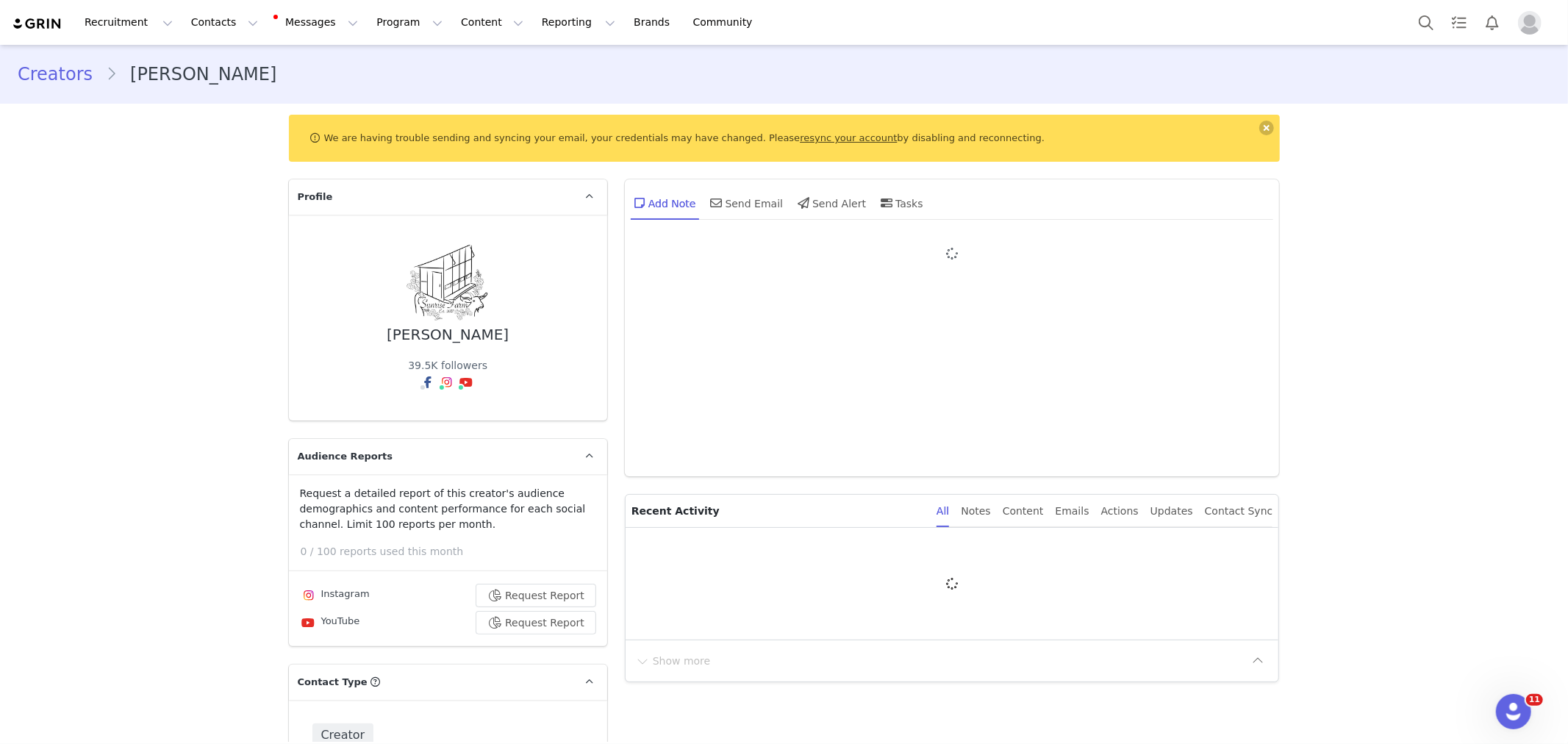
type input "+1 ([GEOGRAPHIC_DATA])"
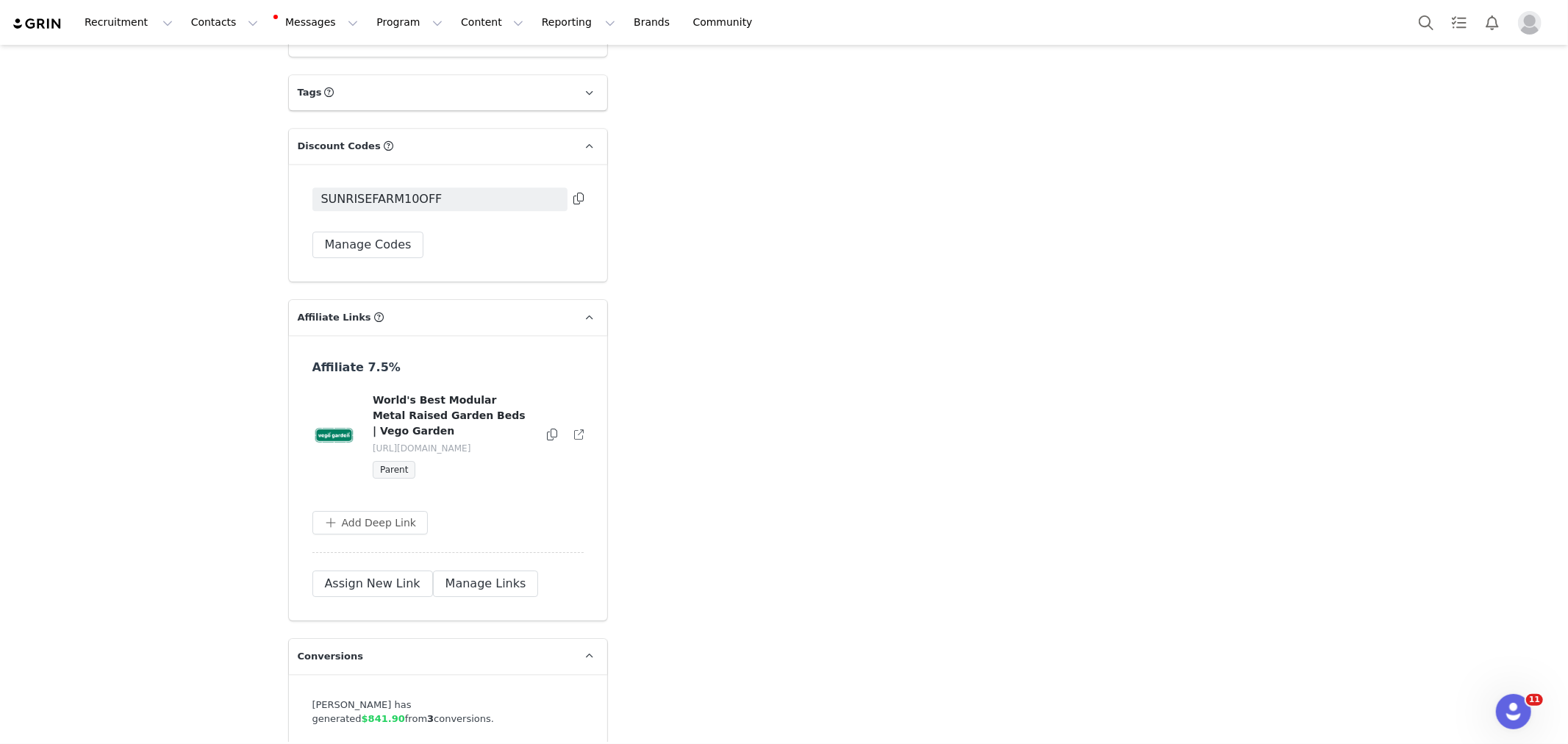
scroll to position [3370, 0]
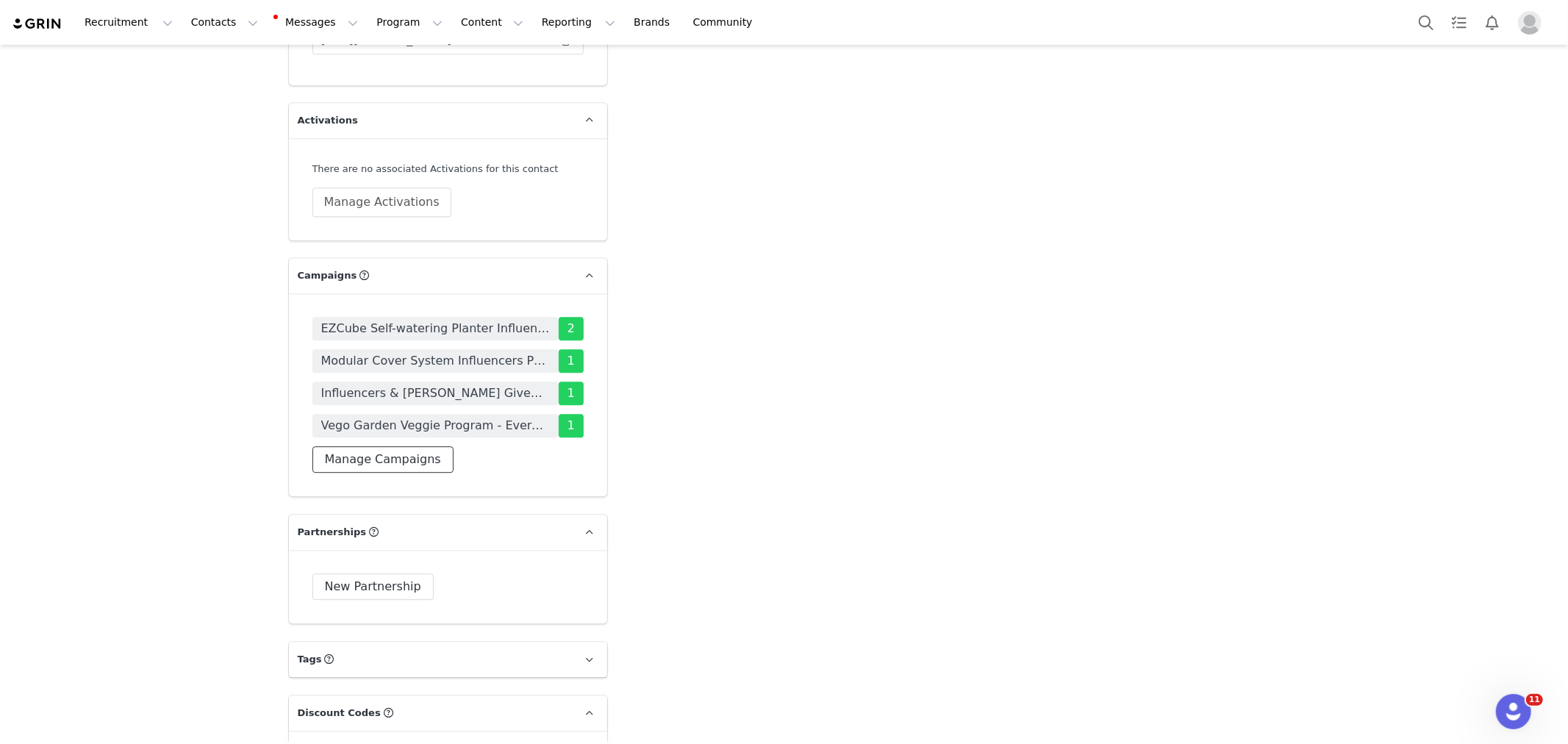
click at [394, 446] on button "Manage Campaigns" at bounding box center [382, 459] width 141 height 26
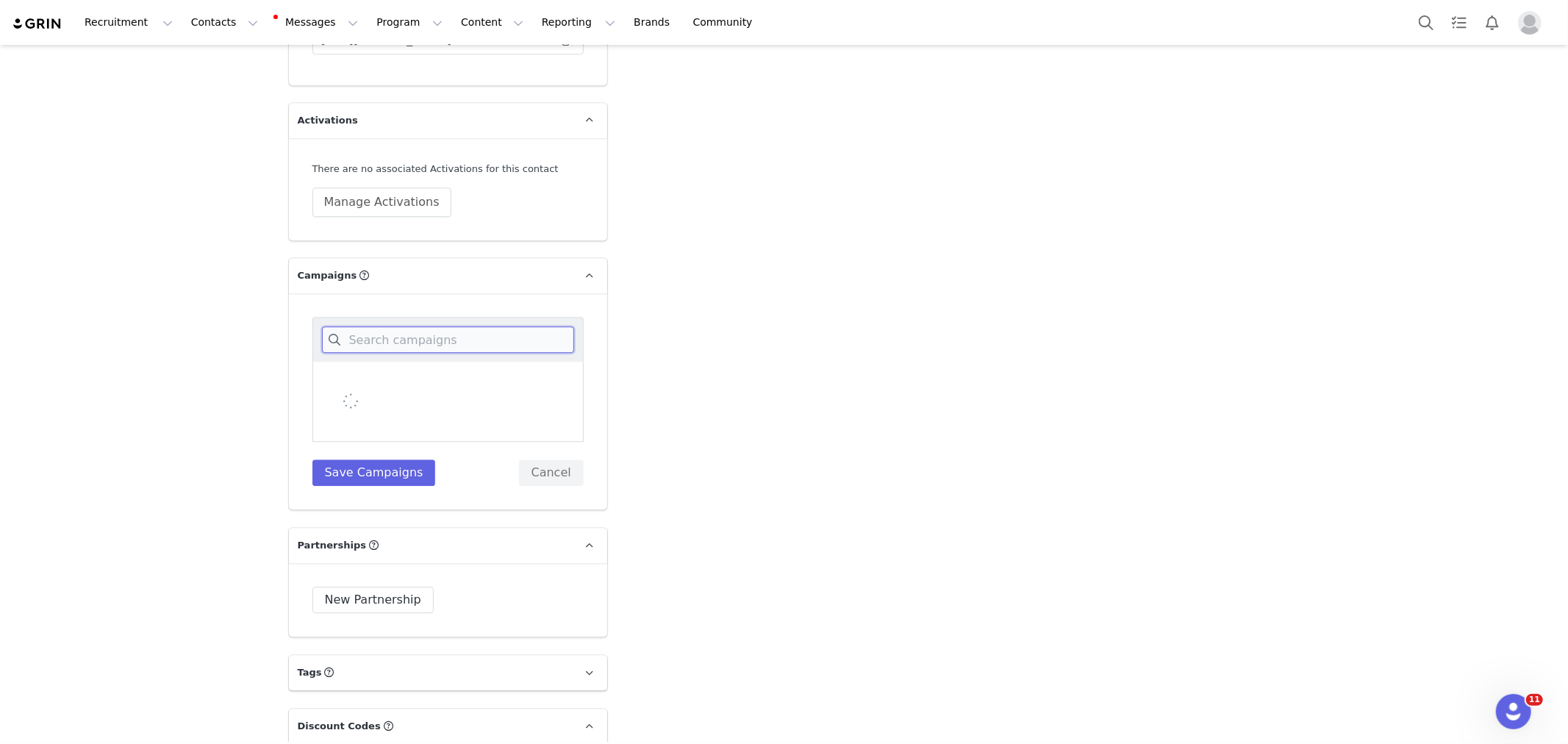
click at [398, 326] on input at bounding box center [447, 339] width 253 height 26
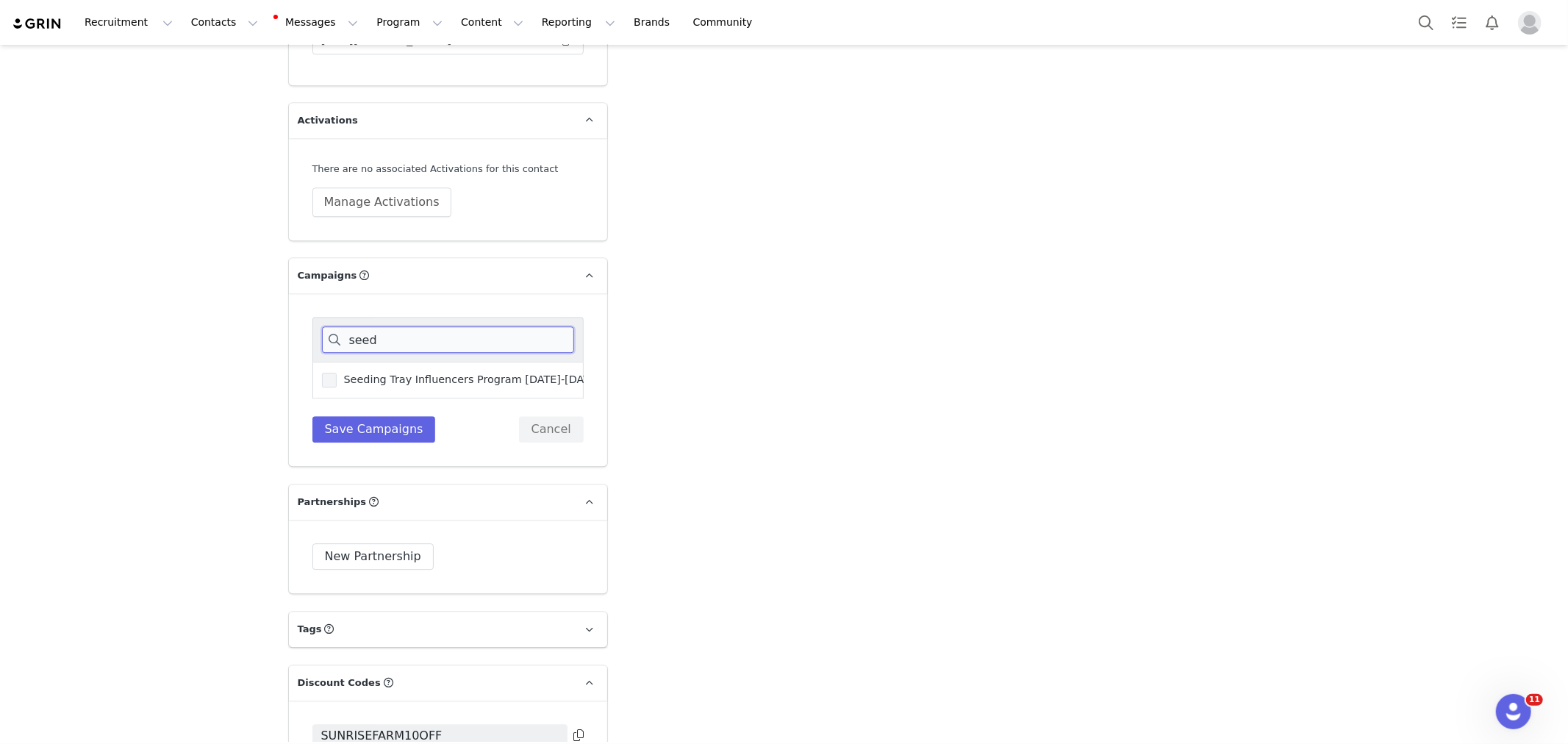
type input "seed"
click at [408, 372] on span "Seeding Tray Influencers Program [DATE]-[DATE]" at bounding box center [468, 379] width 264 height 14
click at [337, 372] on input "Seeding Tray Influencers Program [DATE]-[DATE]" at bounding box center [337, 372] width 0 height 0
click at [394, 416] on button "Save Campaigns" at bounding box center [374, 429] width 124 height 26
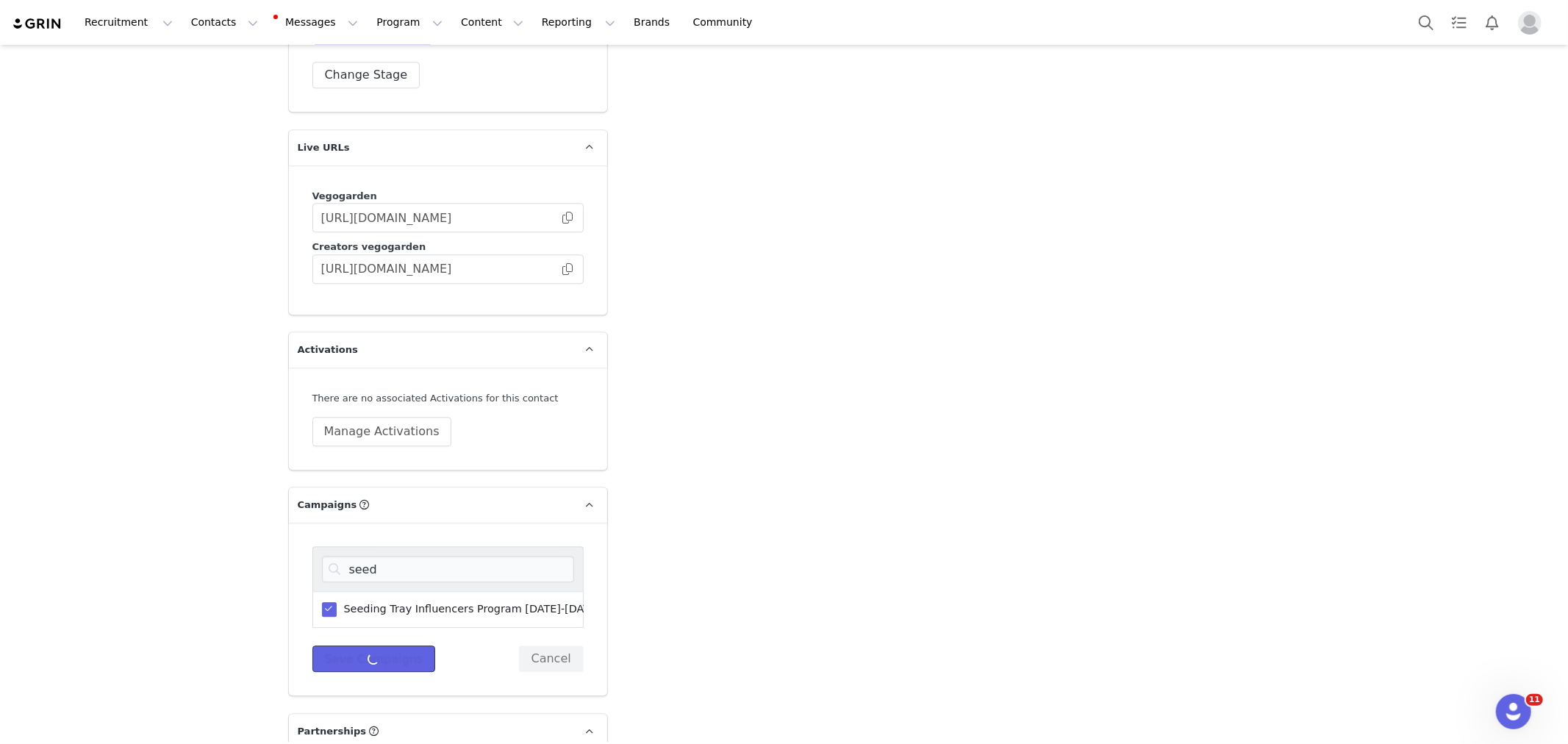
scroll to position [3125, 0]
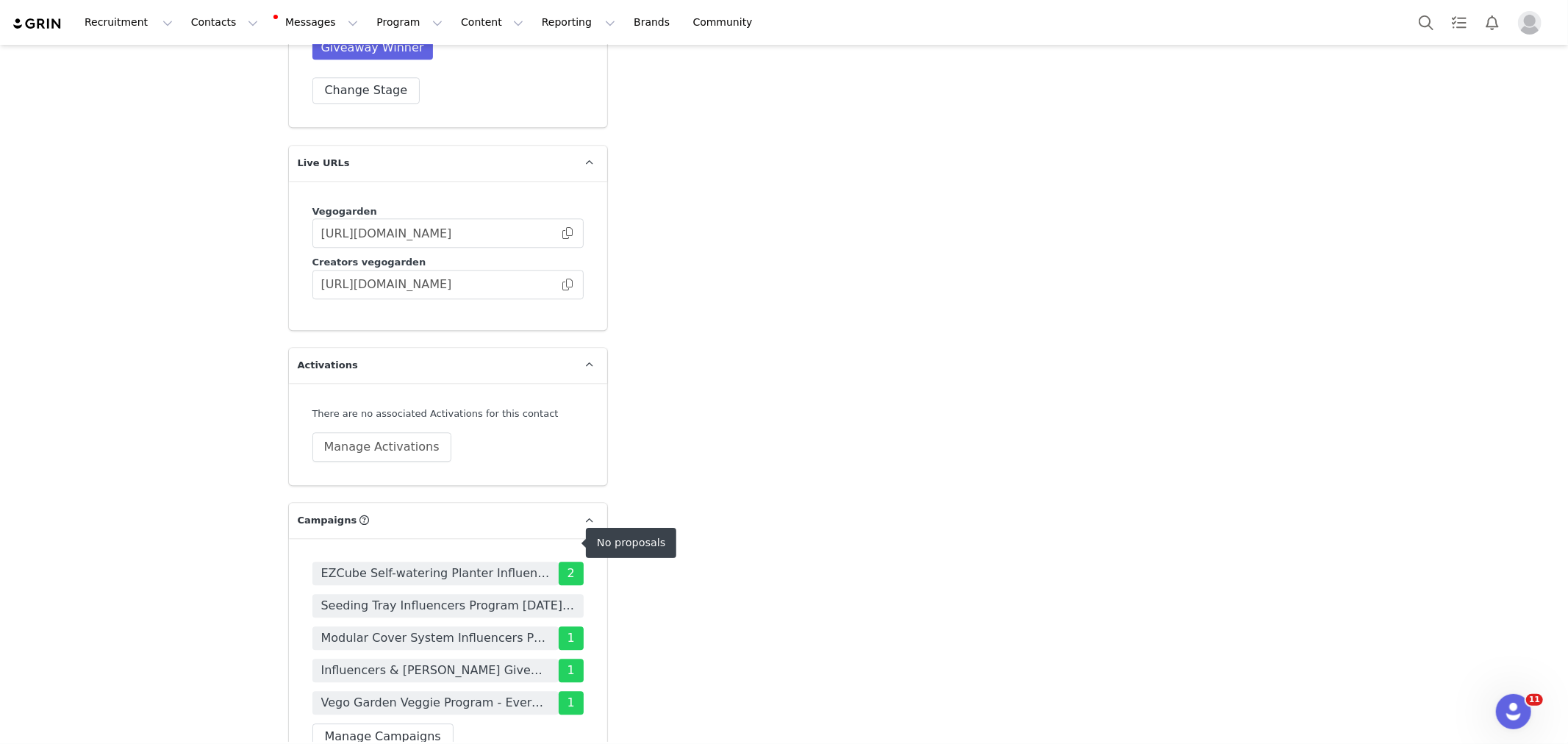
click at [437, 597] on span "Seeding Tray Influencers Program [DATE]-[DATE]" at bounding box center [448, 605] width 253 height 18
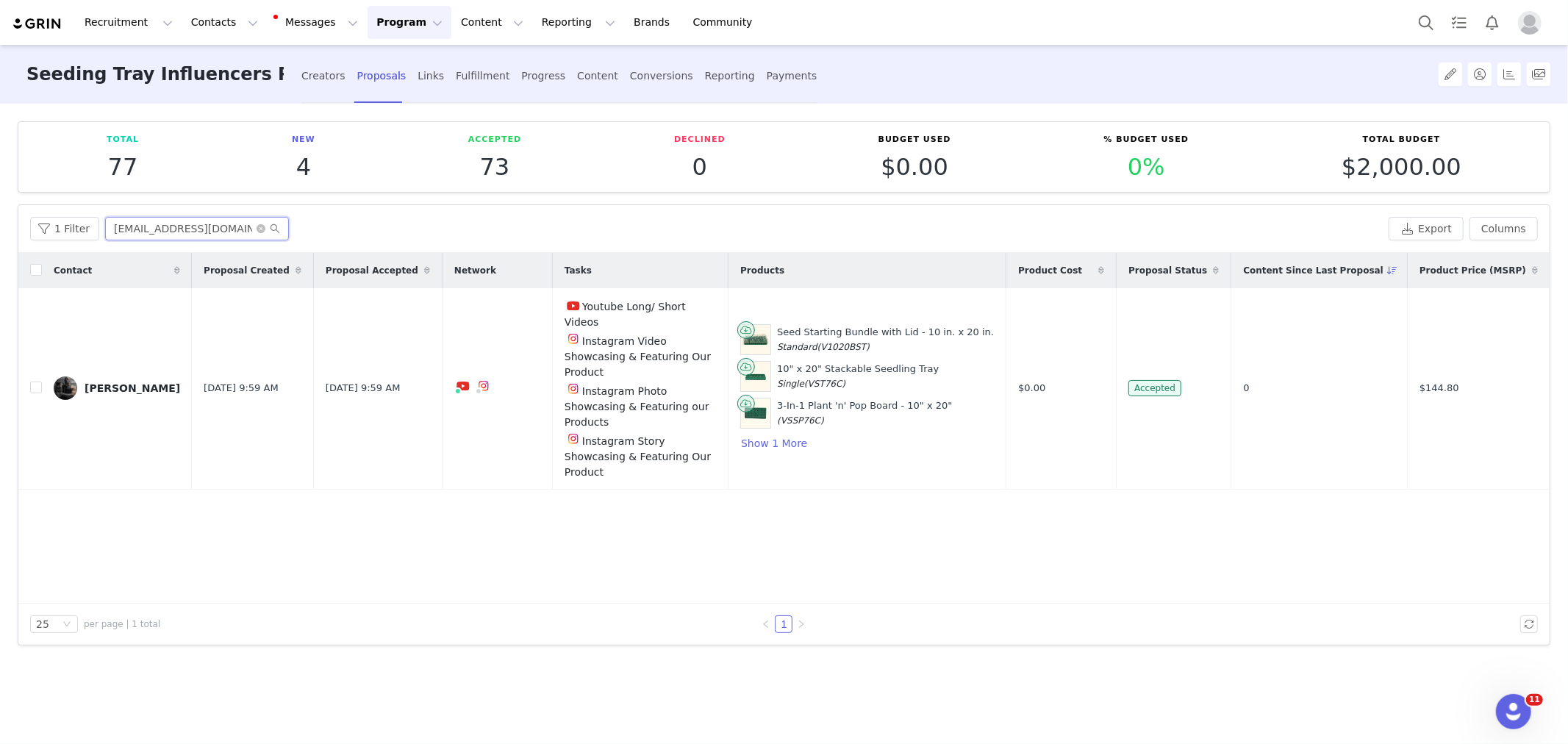
click at [185, 226] on input "Bajnatht@gmail.com" at bounding box center [197, 228] width 183 height 24
paste input "sunrise.farmstead21"
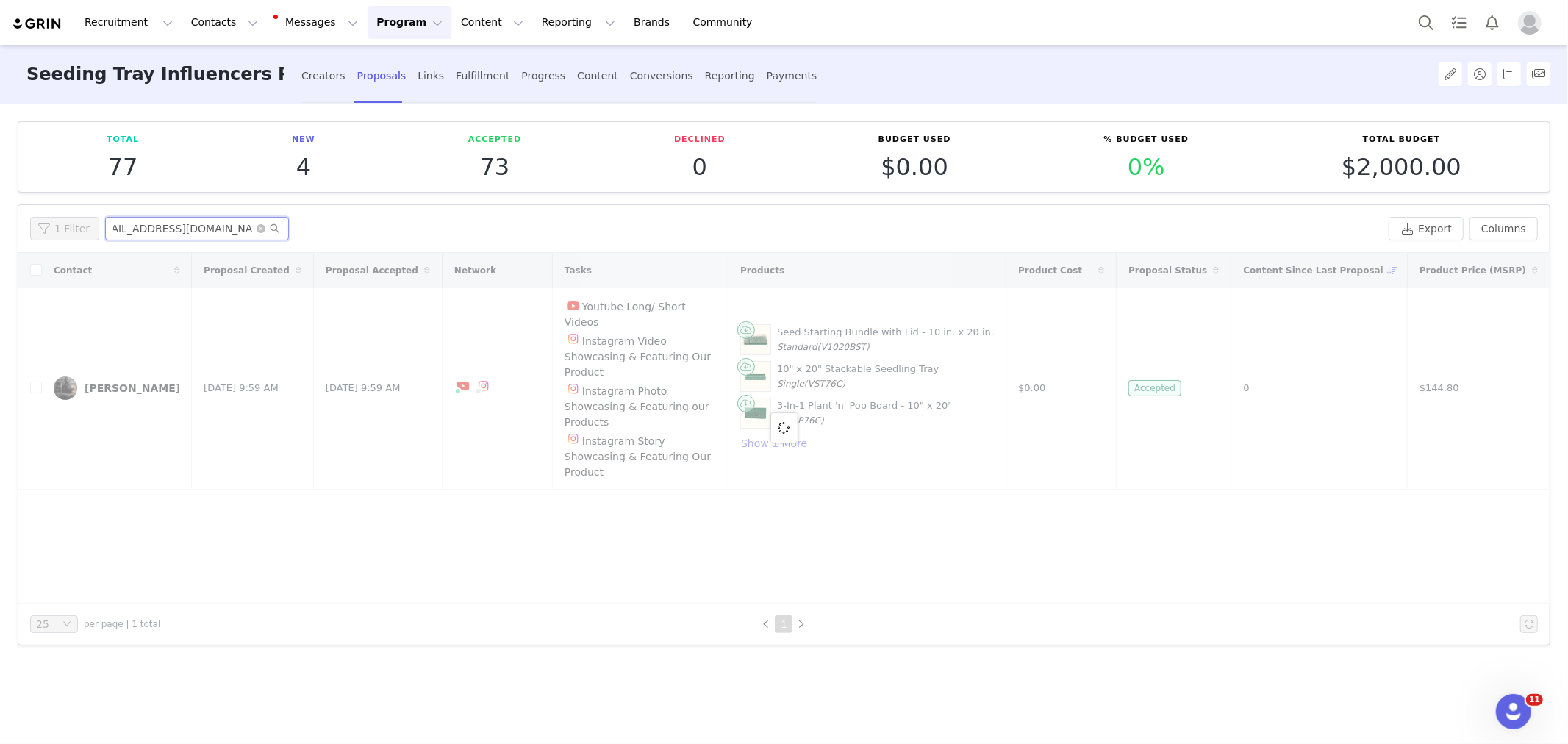
scroll to position [0, 26]
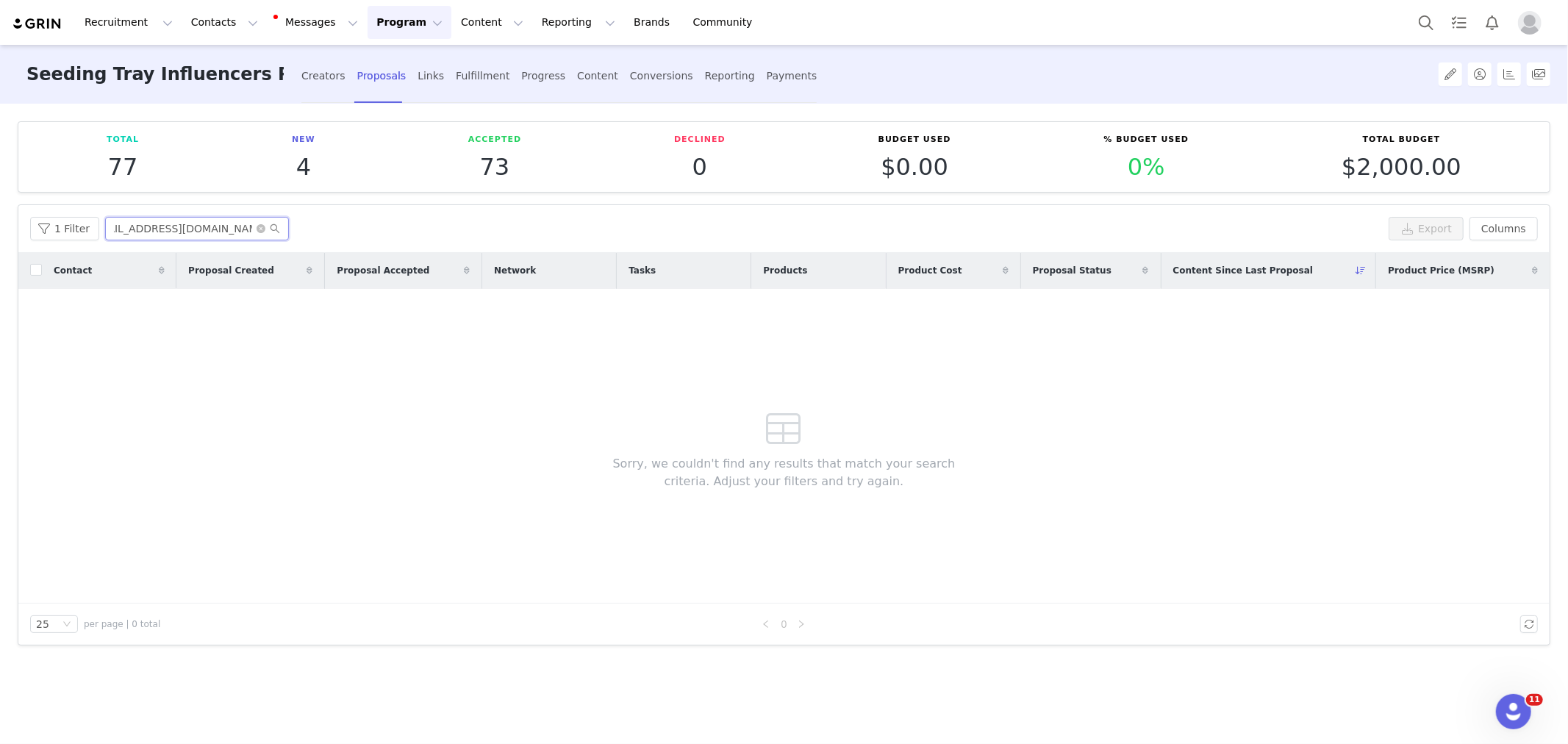
type input "sunrise.farmstead21@gmail.com"
drag, startPoint x: 235, startPoint y: 226, endPoint x: -5, endPoint y: 237, distance: 240.3
click at [0, 237] on html "Recruitment Recruitment Creator Search Curated Lists Landing Pages Web Extensio…" at bounding box center [784, 372] width 1568 height 744
click at [324, 82] on div "Creators" at bounding box center [323, 76] width 44 height 39
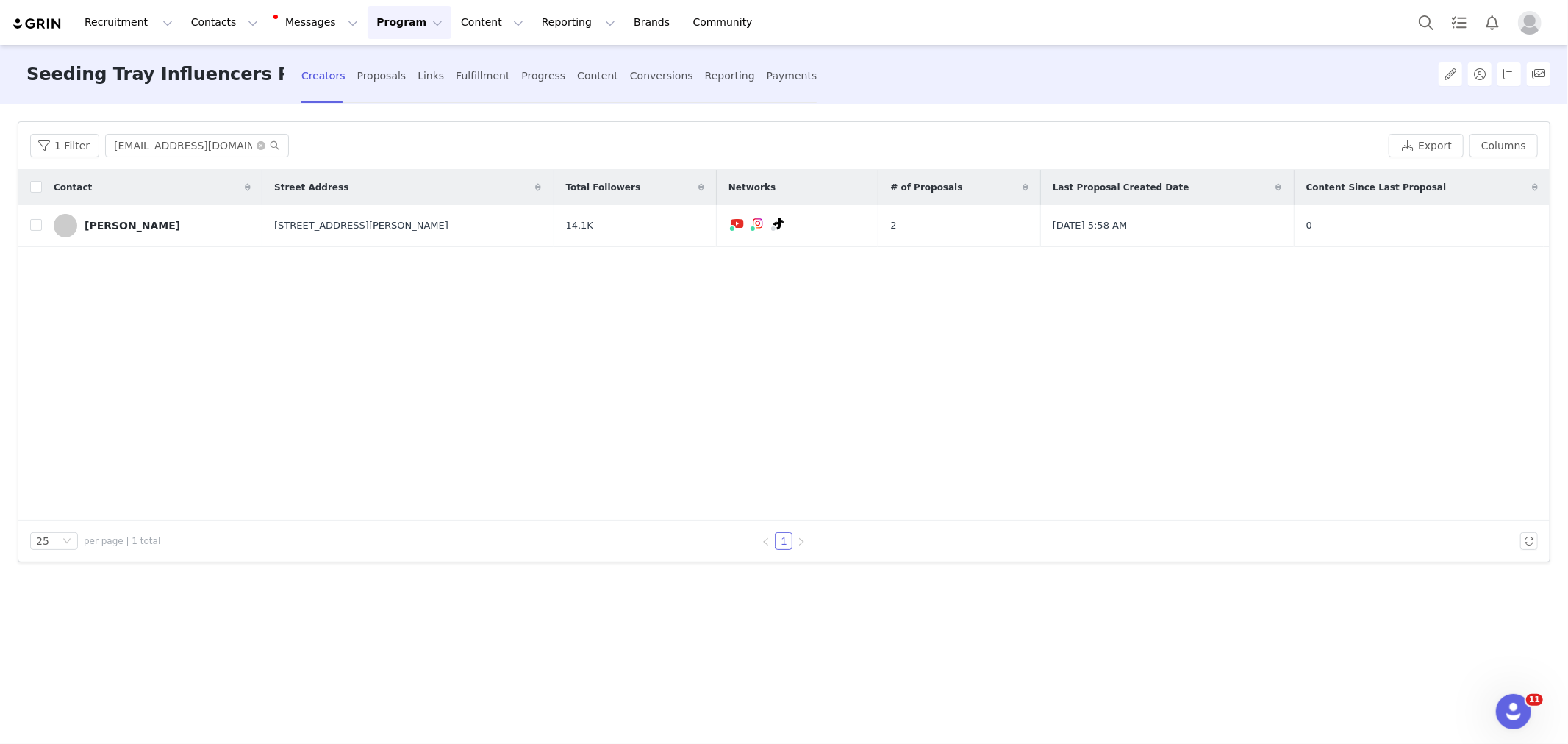
drag, startPoint x: 1117, startPoint y: 427, endPoint x: 1081, endPoint y: 426, distance: 36.0
click at [1118, 426] on div "Contact Street Address Total Followers Networks # of Proposals Last Proposal Cr…" at bounding box center [783, 345] width 1531 height 351
click at [33, 226] on input "checkbox" at bounding box center [36, 225] width 11 height 11
checkbox input "true"
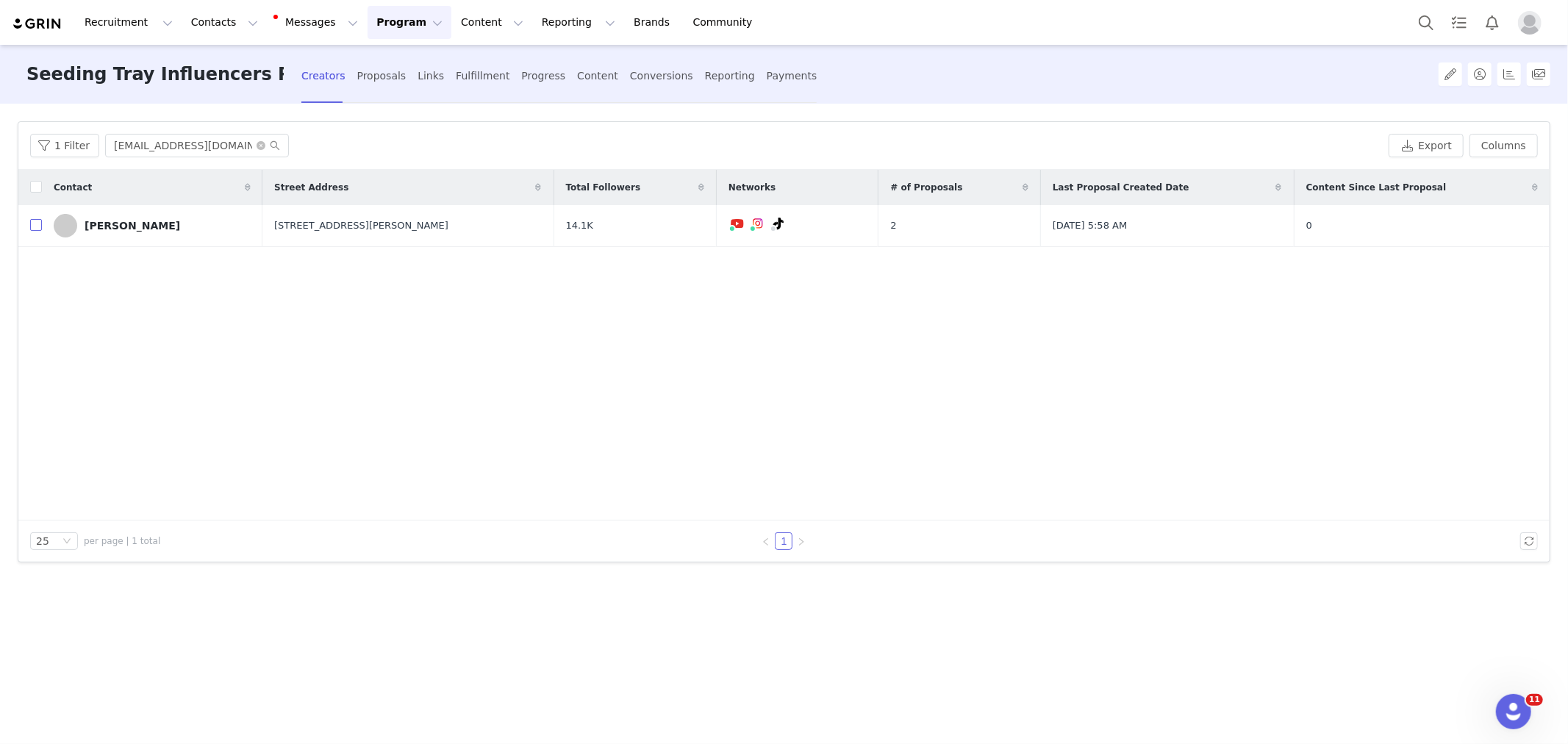
checkbox input "true"
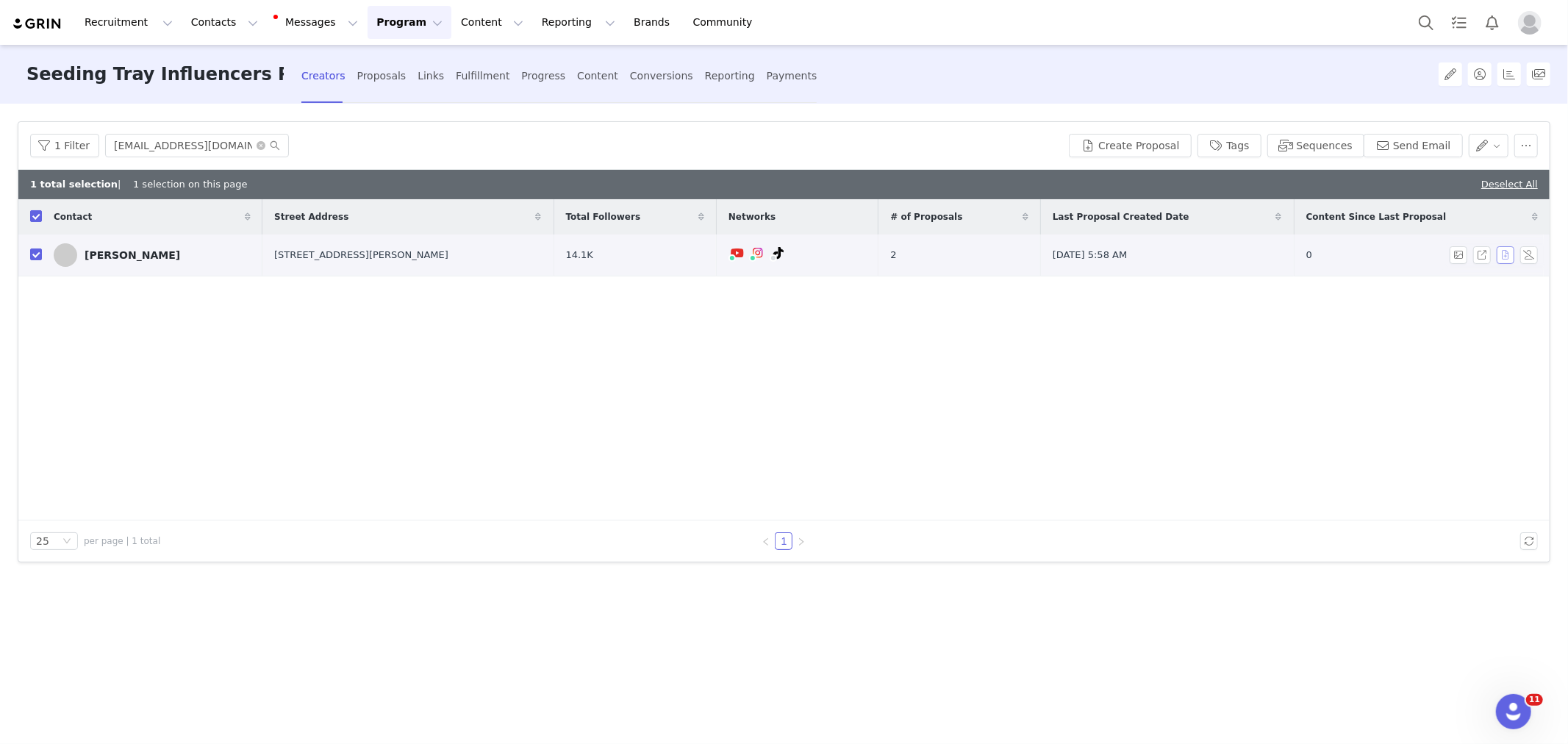
click at [1502, 258] on button "button" at bounding box center [1506, 254] width 18 height 18
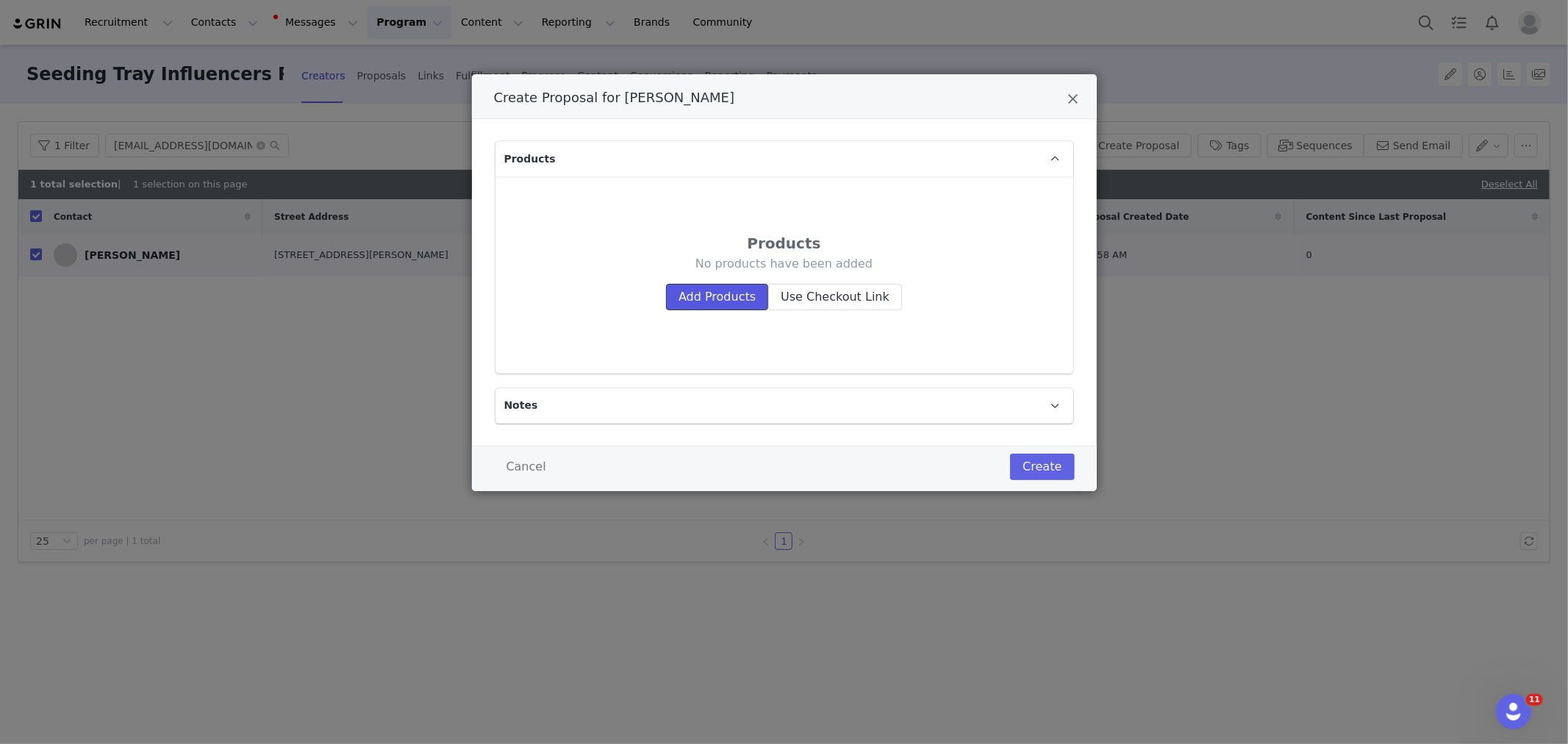
click at [732, 297] on button "Add Products" at bounding box center [717, 297] width 102 height 26
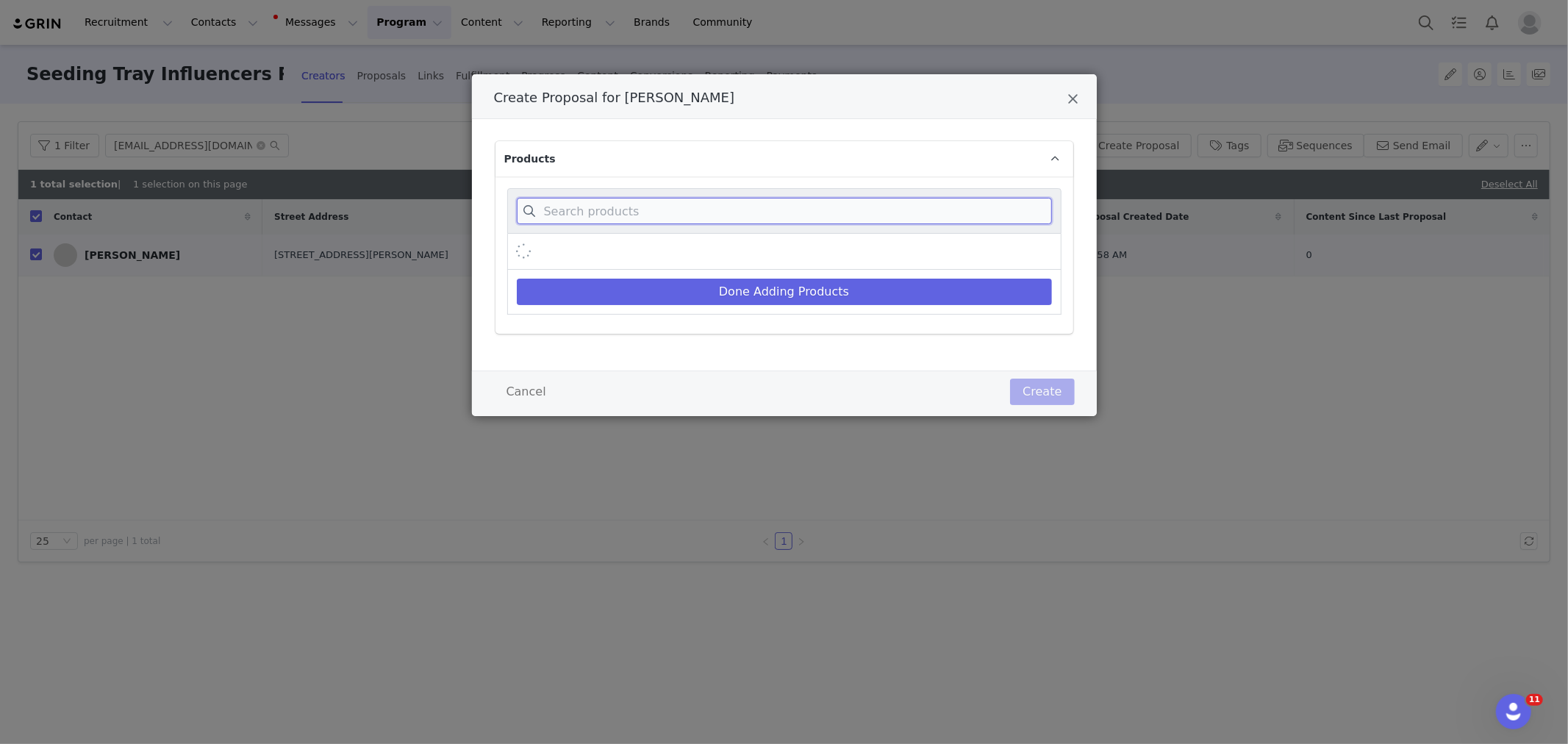
click at [671, 206] on input "Create Proposal for Katy Coggin" at bounding box center [784, 211] width 535 height 26
paste input "sunrise.farmstead21@gmail.com"
type input "sunrise.farmstead21@gmail.com"
click at [654, 206] on input "sunrise.farmstead21@gmail.com" at bounding box center [784, 211] width 535 height 26
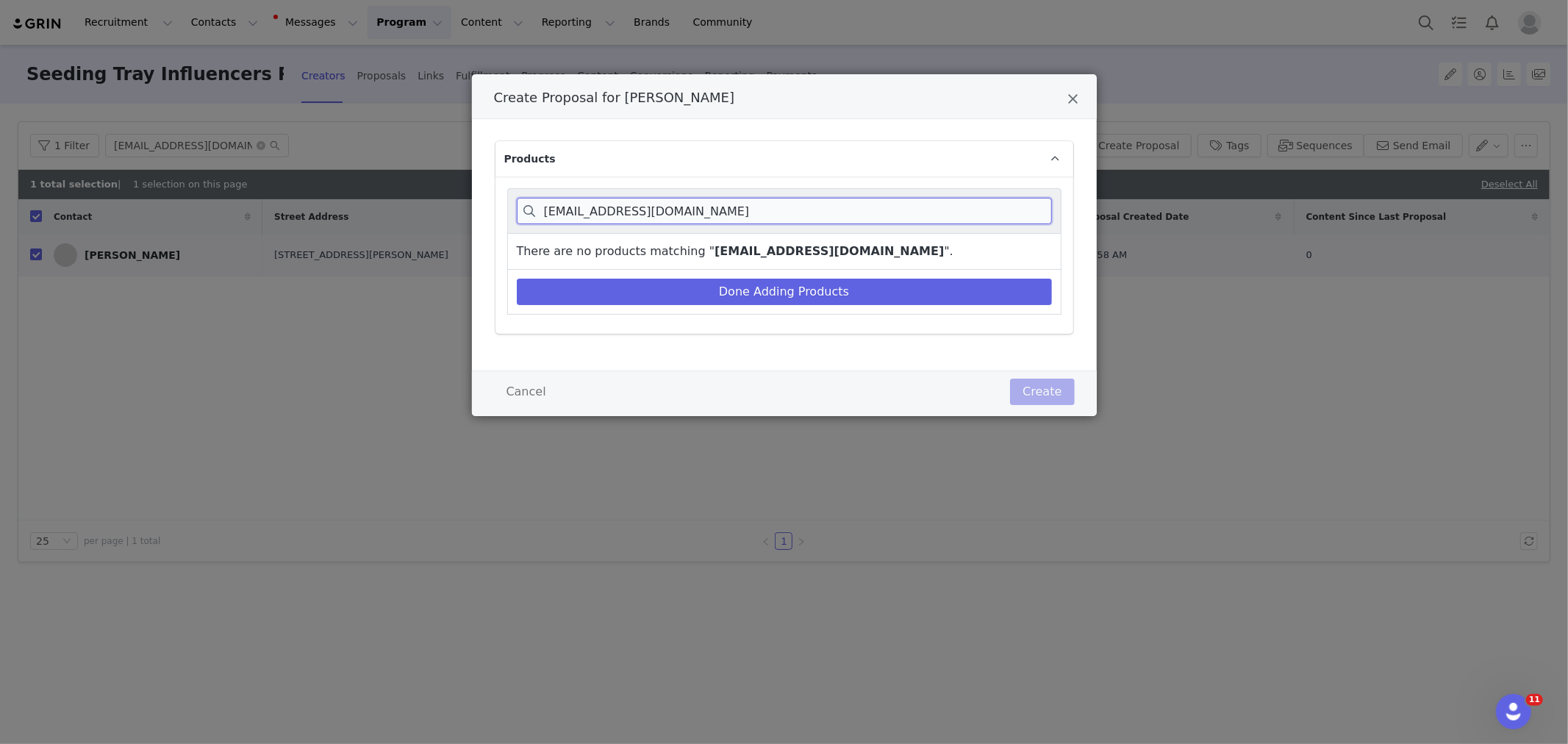
click at [654, 206] on input "sunrise.farmstead21@gmail.com" at bounding box center [784, 211] width 535 height 26
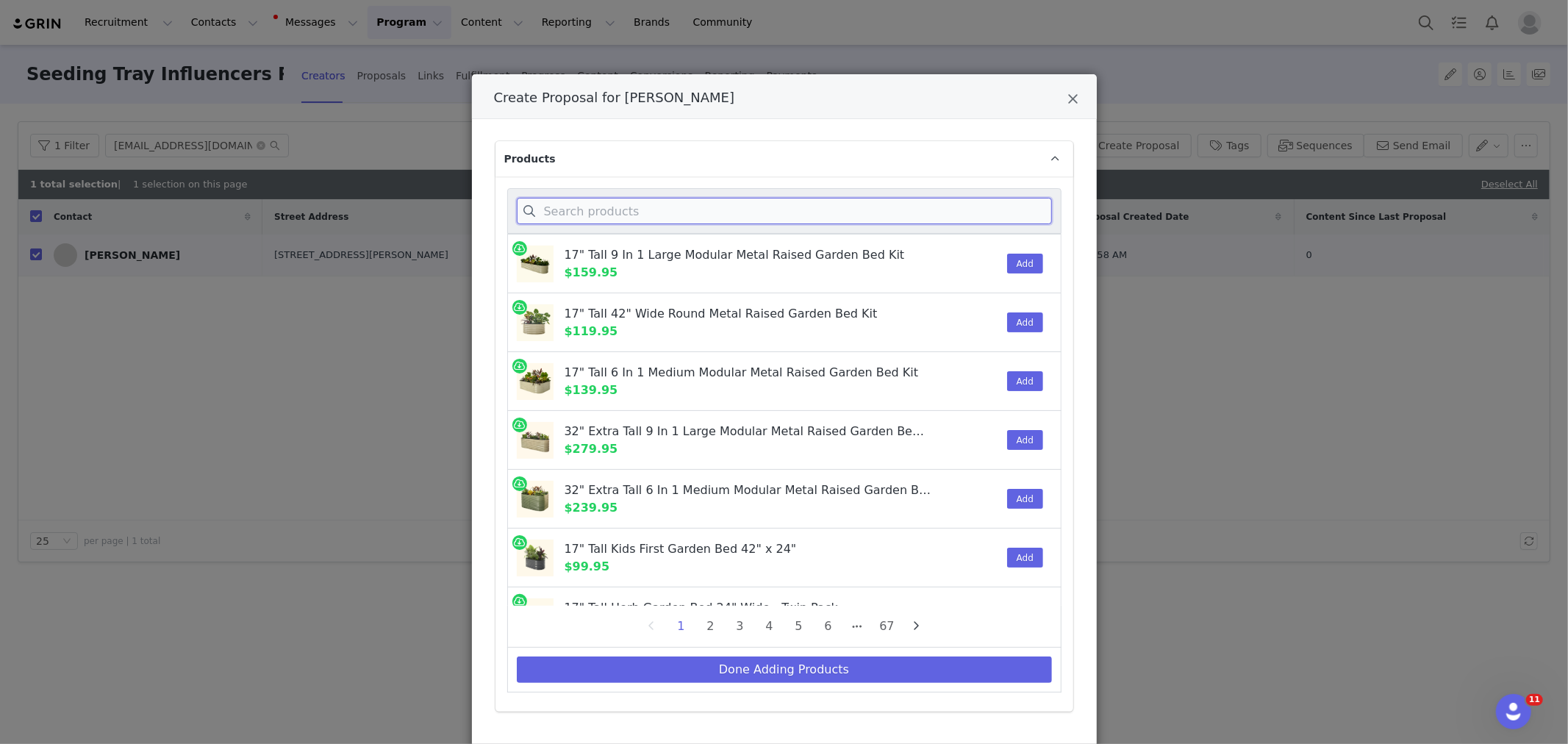
click at [598, 214] on input "Create Proposal for Katy Coggin" at bounding box center [784, 211] width 535 height 26
paste input "sunrise.farmstead21@gmail.com"
type input "sunrise.farmstead21@gmail.com"
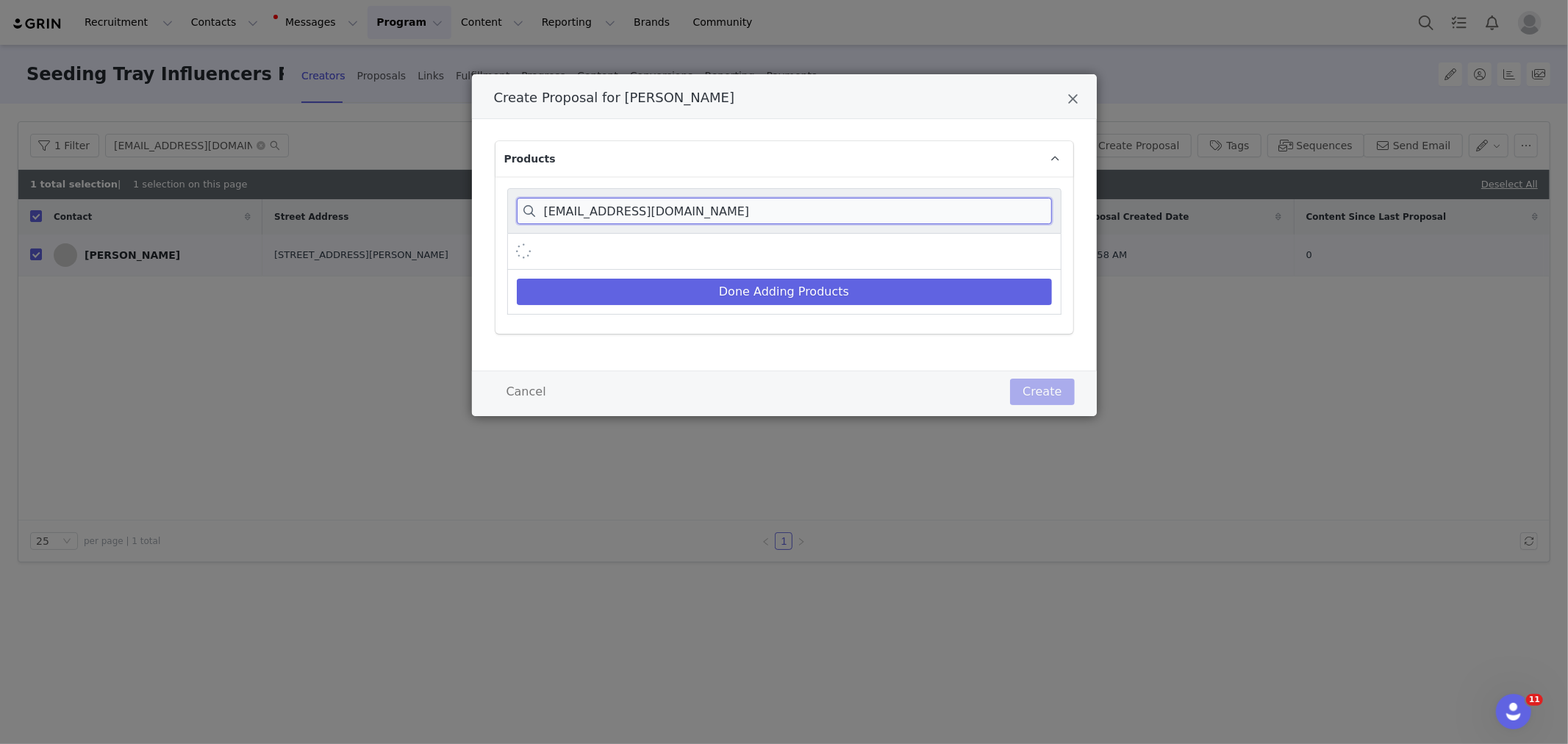
drag, startPoint x: 610, startPoint y: 212, endPoint x: 611, endPoint y: 203, distance: 9.1
click at [611, 212] on input "sunrise.farmstead21@gmail.com" at bounding box center [784, 211] width 535 height 26
click at [610, 206] on input "sunrise.farmstead21@gmail.com" at bounding box center [784, 211] width 535 height 26
click at [611, 202] on input "sunrise.farmstead21@gmail.com" at bounding box center [784, 211] width 535 height 26
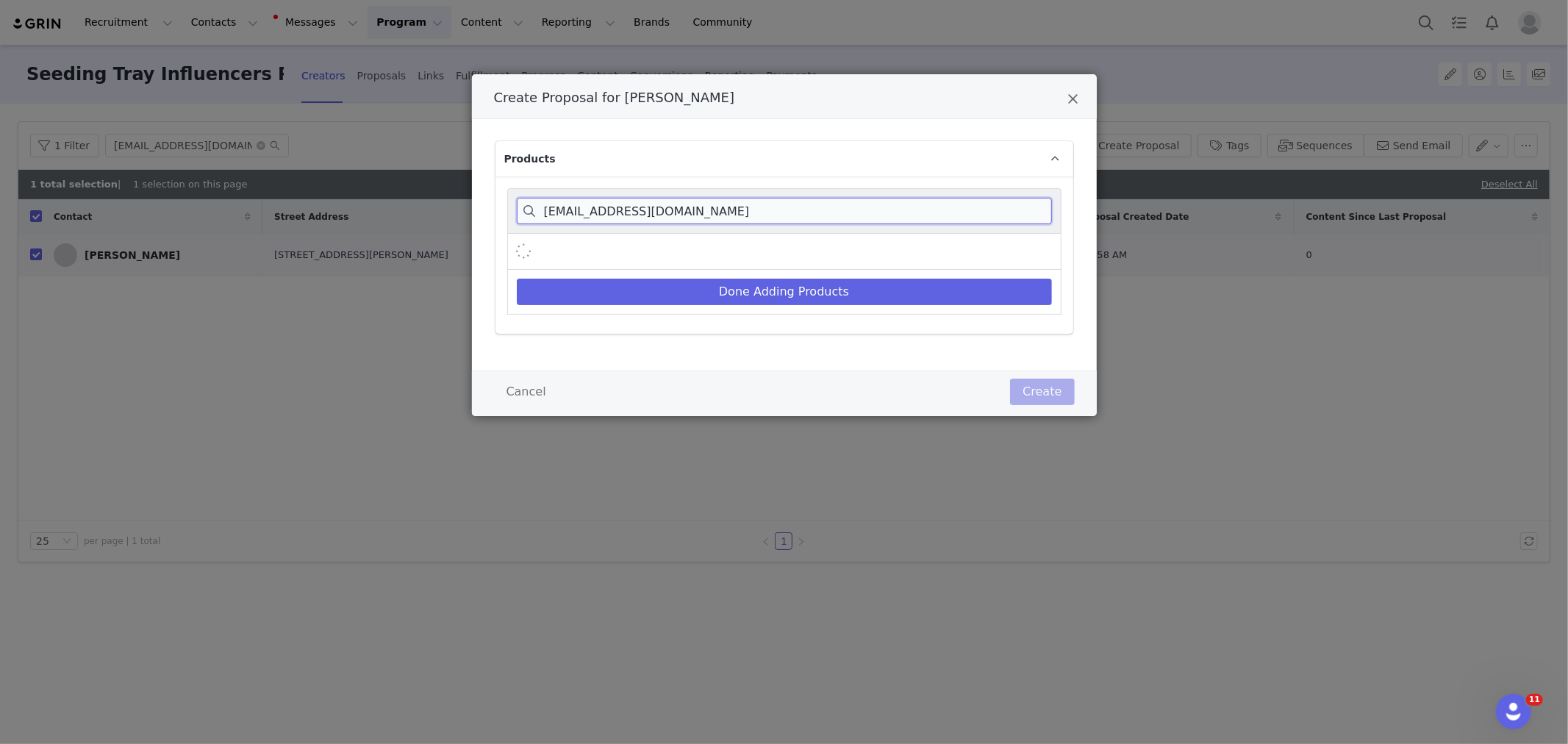
click at [611, 202] on input "sunrise.farmstead21@gmail.com" at bounding box center [784, 211] width 535 height 26
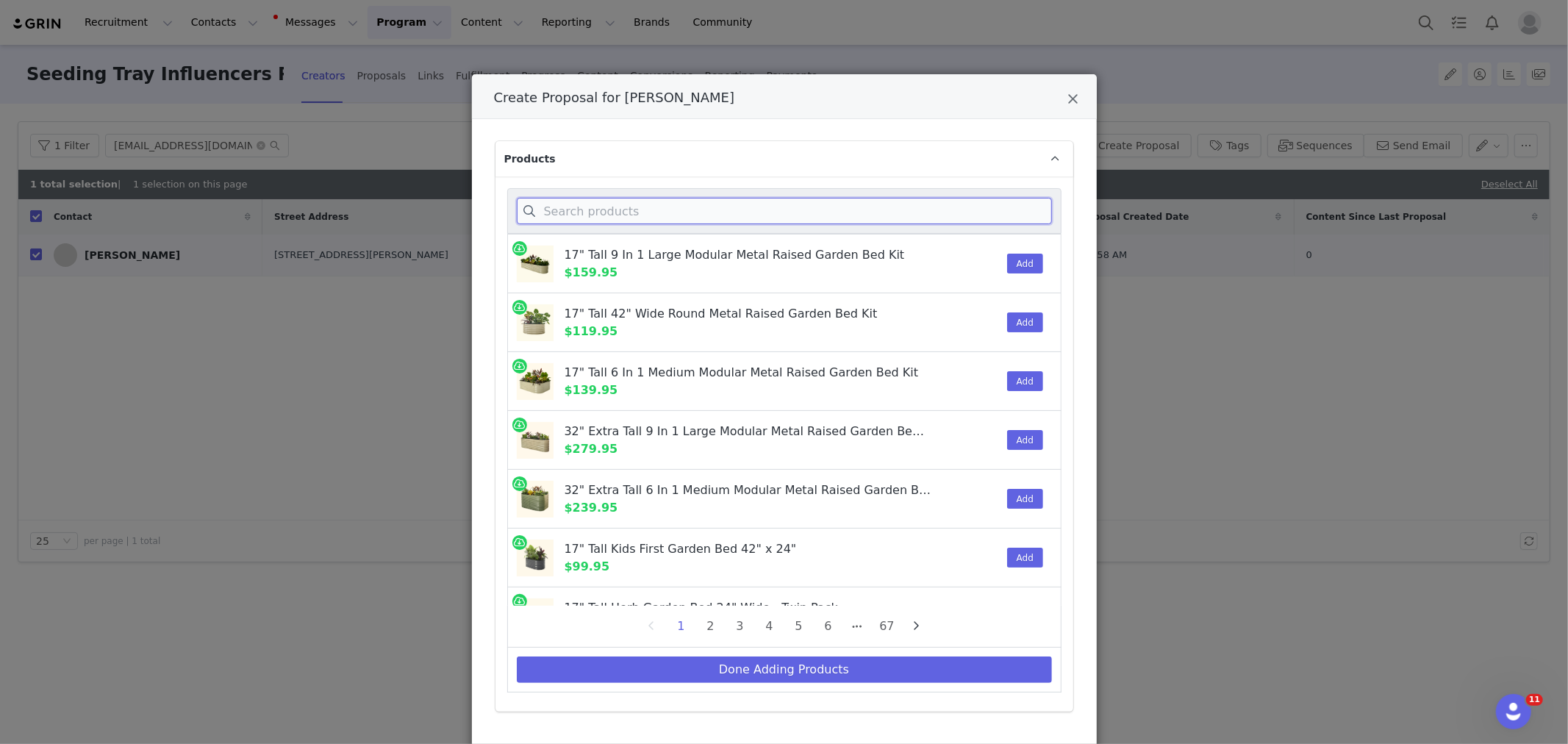
paste input "Dome"
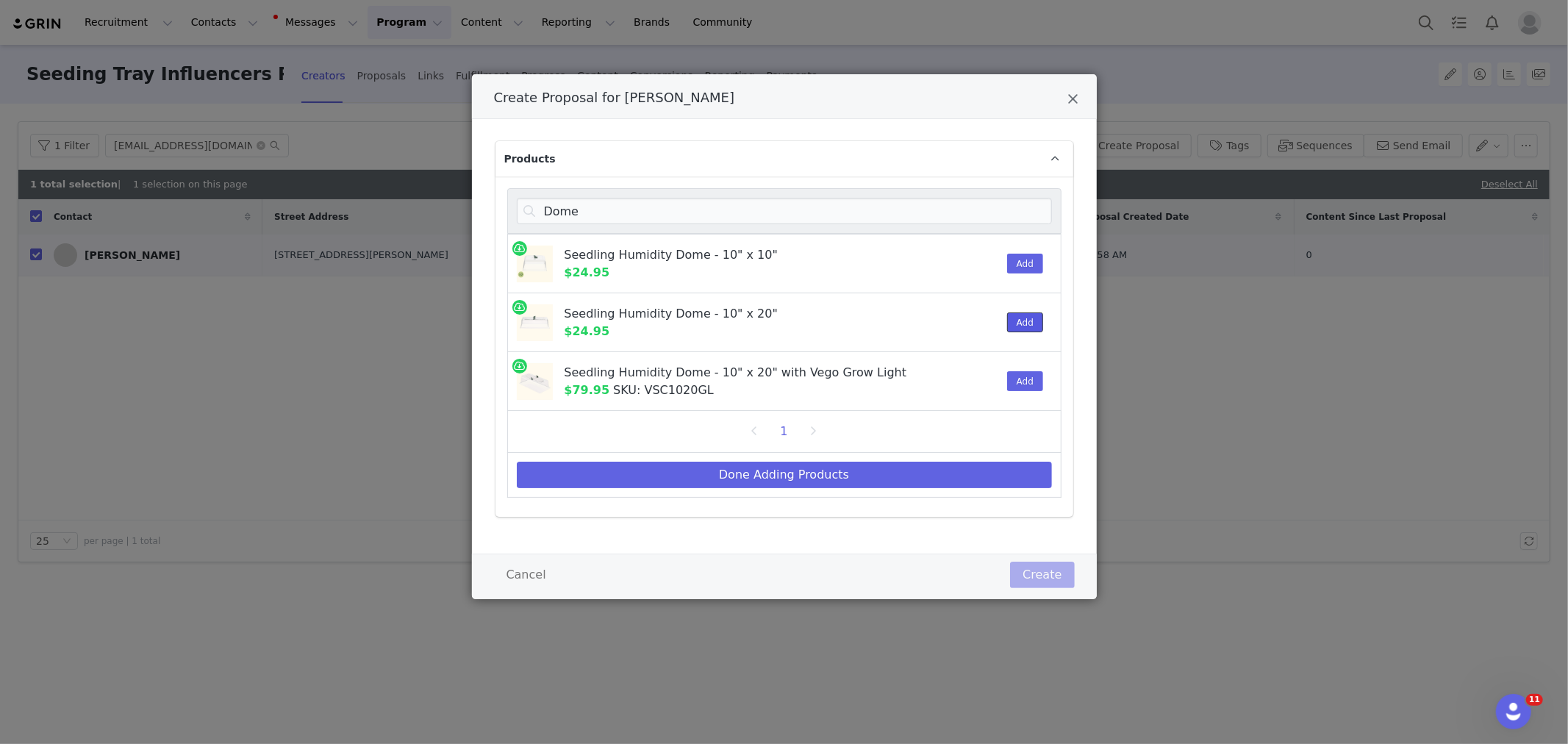
click at [1010, 328] on button "Add" at bounding box center [1025, 321] width 36 height 20
click at [743, 211] on input "Dome" at bounding box center [784, 211] width 535 height 26
paste input "Vego Grow Light"
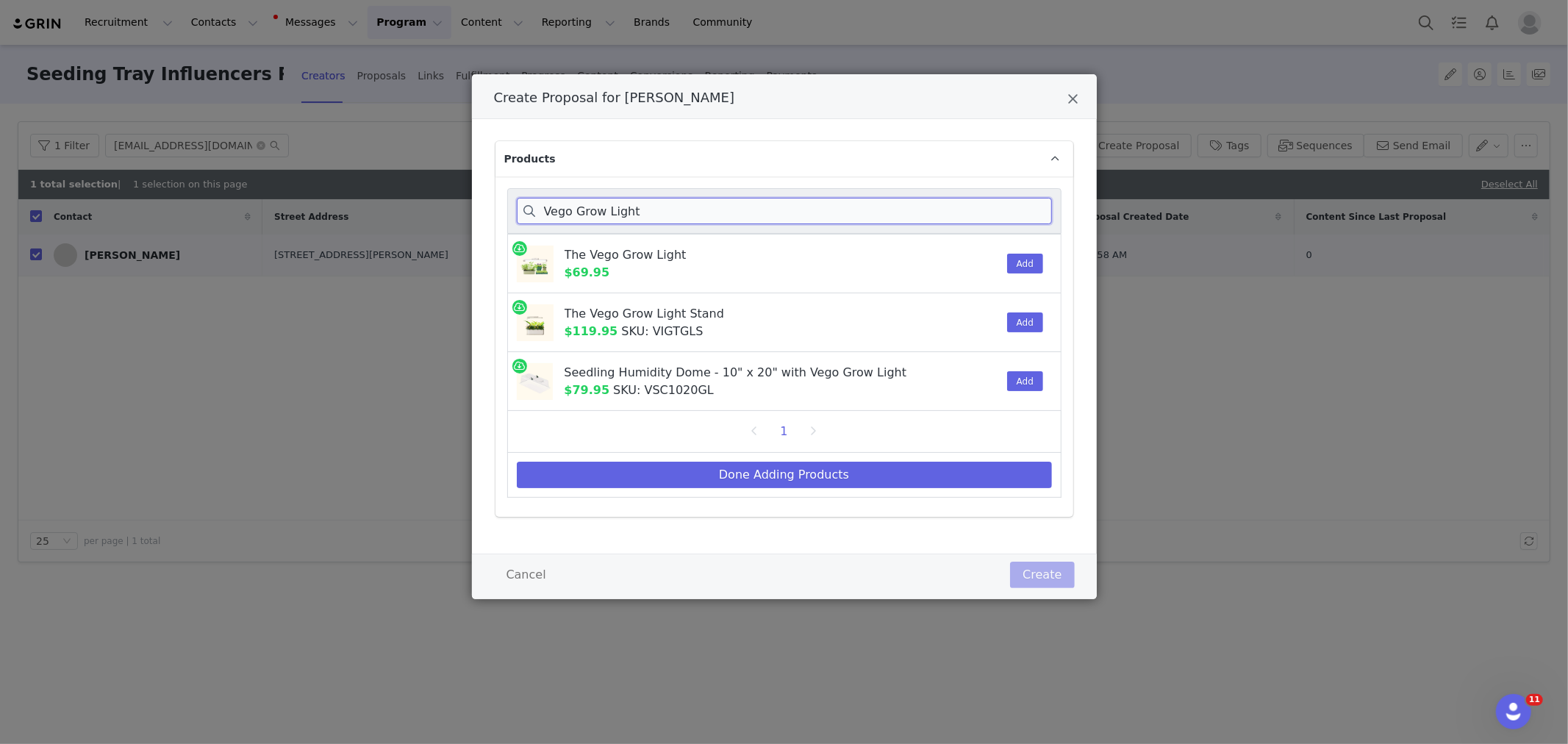
type input "Vego Grow Light"
click at [1026, 259] on button "Add" at bounding box center [1025, 263] width 36 height 20
click at [780, 470] on button "Done Adding Products" at bounding box center [784, 475] width 535 height 26
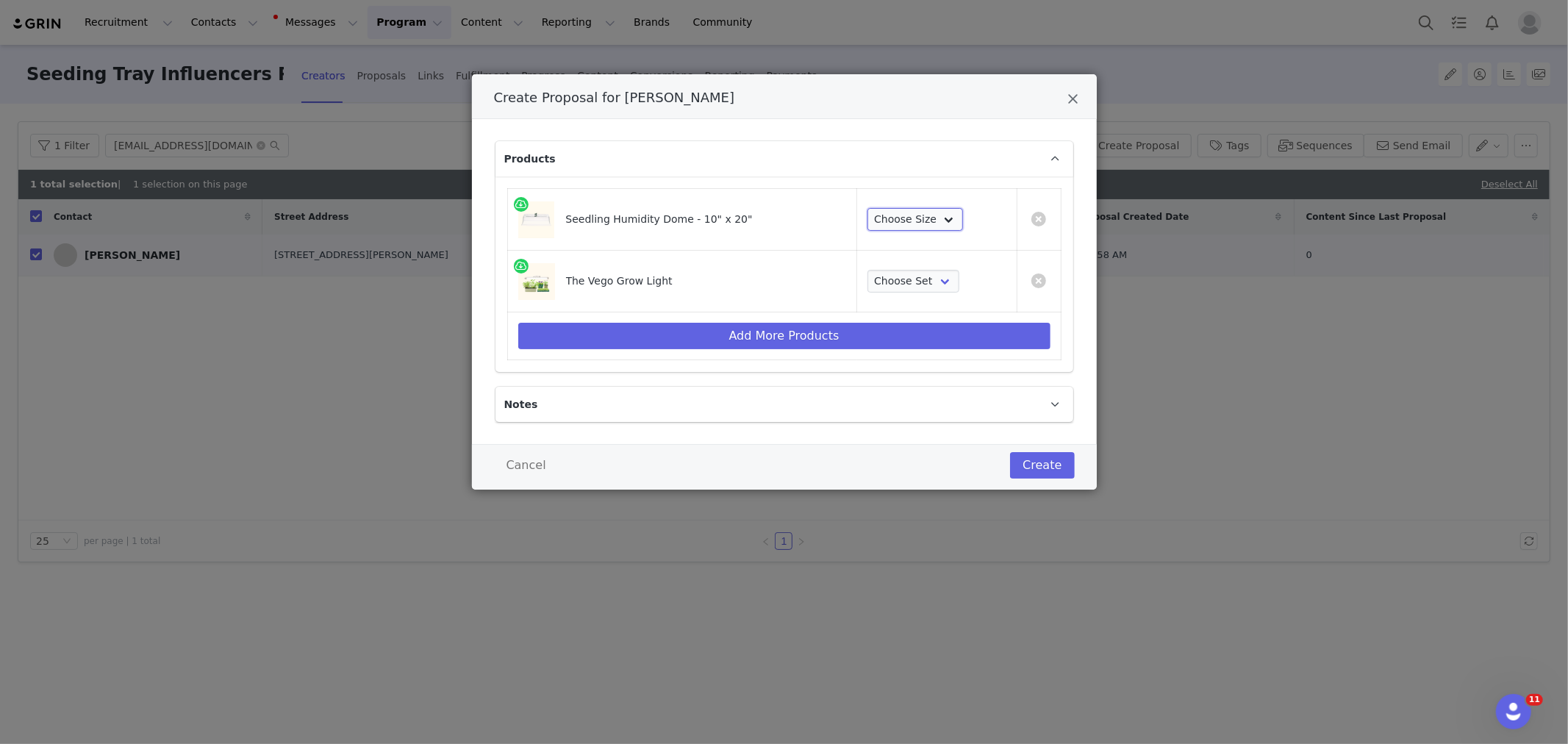
click at [903, 230] on select "Choose Size 1 Pack 2 Packs 4 Packs 8 Packs" at bounding box center [915, 219] width 96 height 24
select select "28103650"
click at [867, 208] on select "Choose Size 1 Pack 2 Packs 4 Packs 8 Packs" at bounding box center [915, 219] width 96 height 24
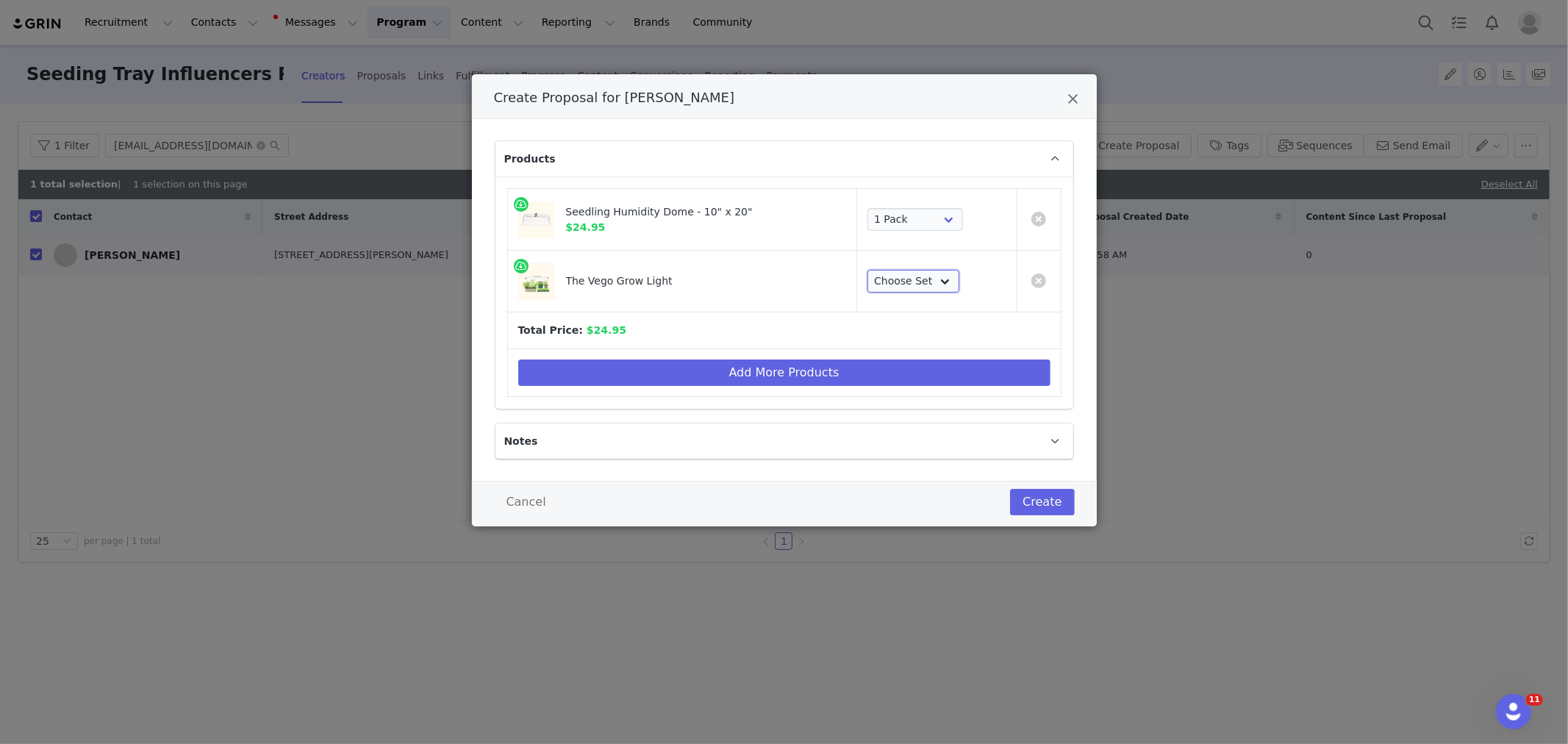
click at [912, 282] on select "Choose Set Single 2-Pack 3-Pack 4-Pack" at bounding box center [913, 281] width 92 height 24
select select "26882477"
click at [867, 269] on select "Choose Set Single 2-Pack 3-Pack 4-Pack" at bounding box center [913, 281] width 92 height 24
click at [1032, 504] on button "Create" at bounding box center [1042, 502] width 64 height 26
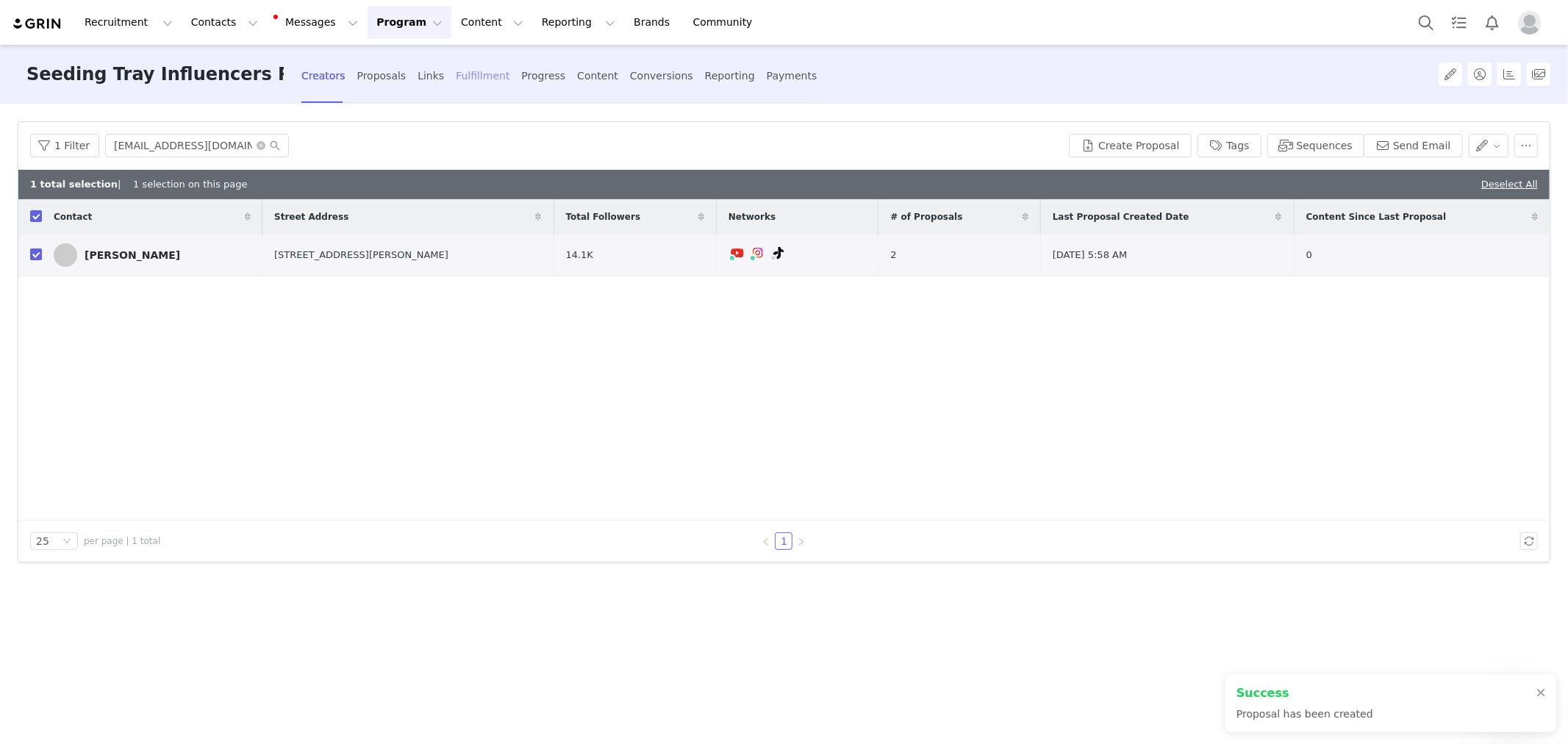
click at [488, 84] on div "Fulfillment" at bounding box center [482, 76] width 54 height 39
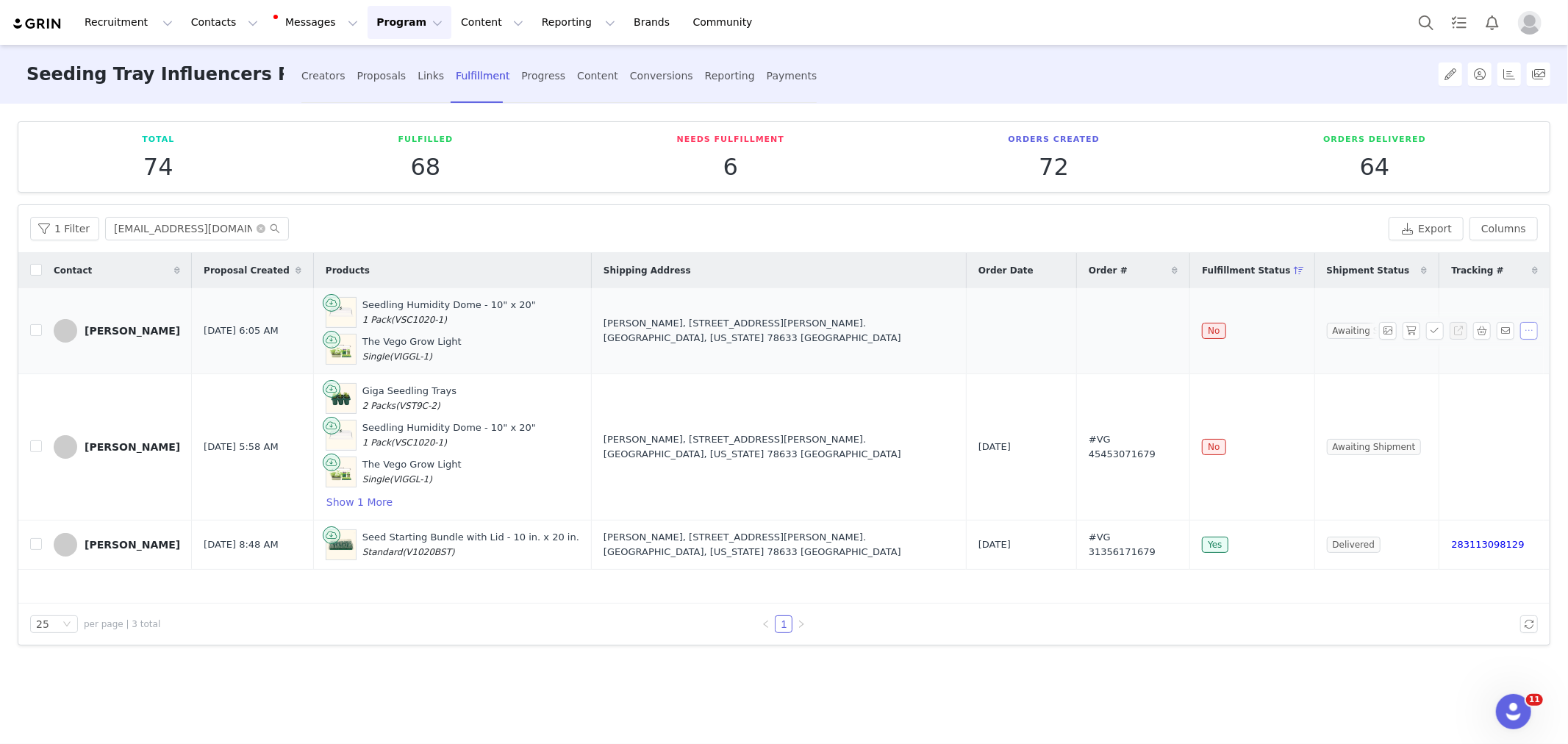
click at [1530, 332] on button "button" at bounding box center [1528, 330] width 18 height 18
click at [387, 81] on div "Proposals" at bounding box center [382, 76] width 49 height 39
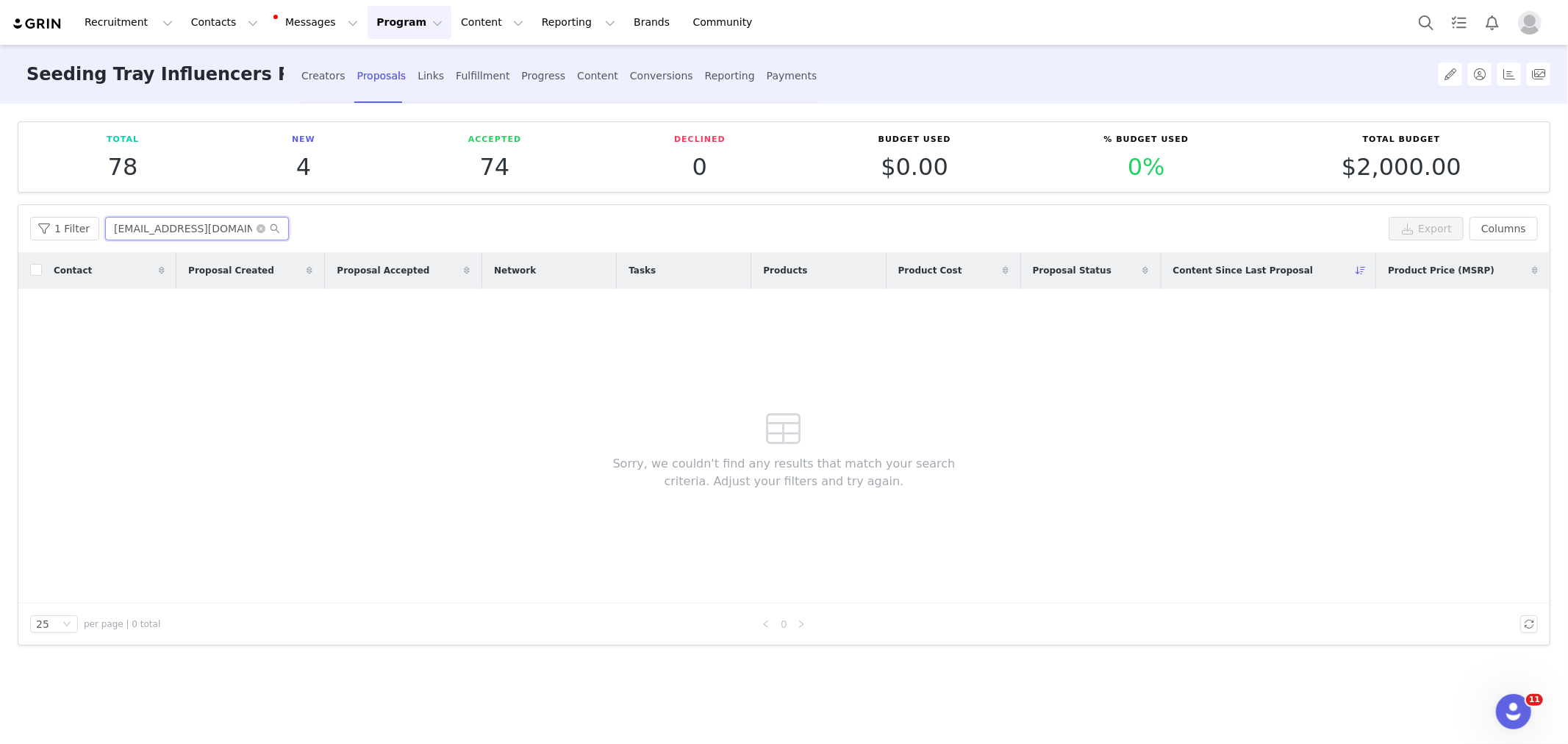
click at [153, 220] on input "sunrise.farmstead21@gmail.com" at bounding box center [197, 228] width 183 height 24
paste input "Vego Grow Light"
click at [201, 245] on div "1 Filter Vego Grow Light Export Columns" at bounding box center [783, 229] width 1531 height 48
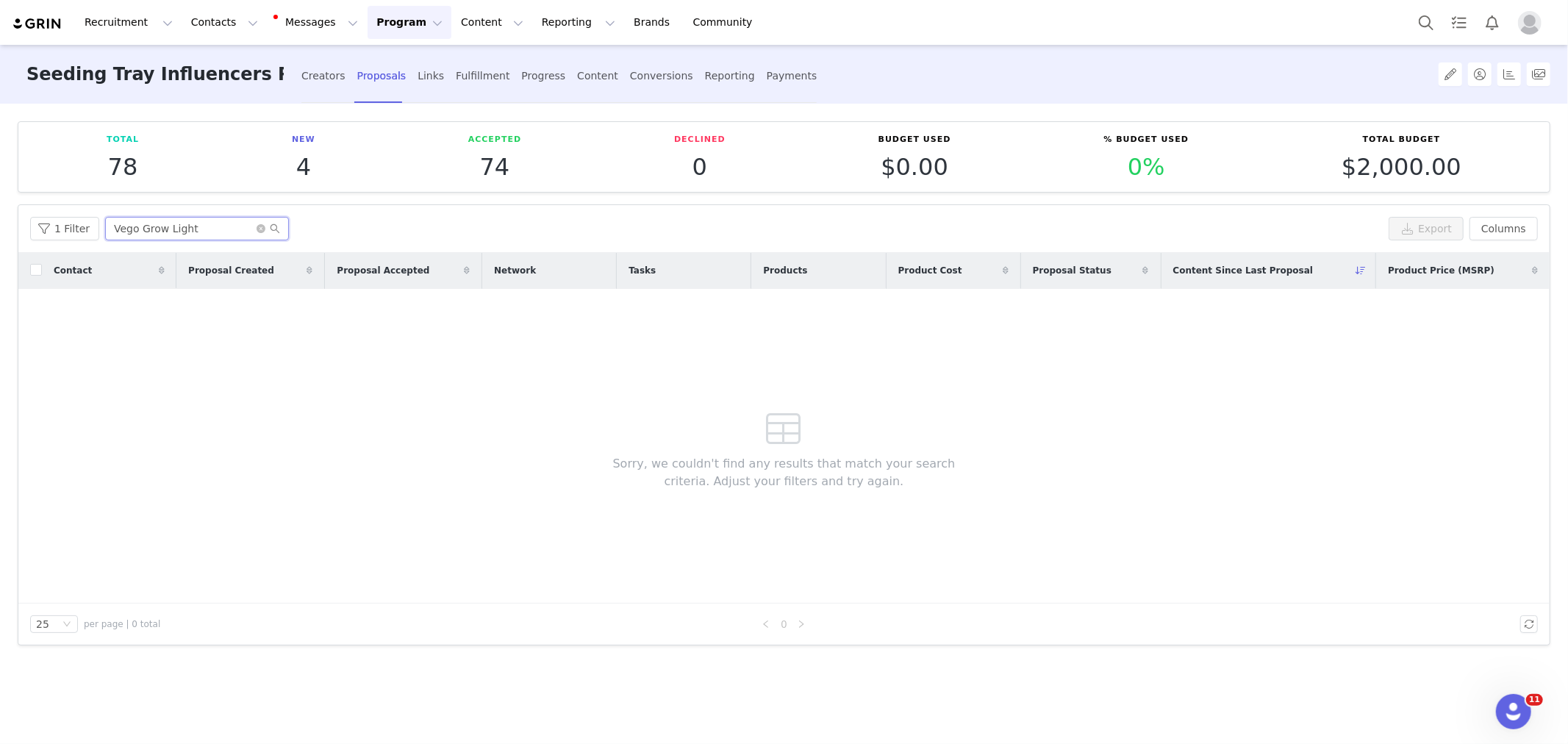
click at [206, 233] on input "Vego Grow Light" at bounding box center [197, 228] width 183 height 24
paste input "katy_coggin86@hotmail.com"
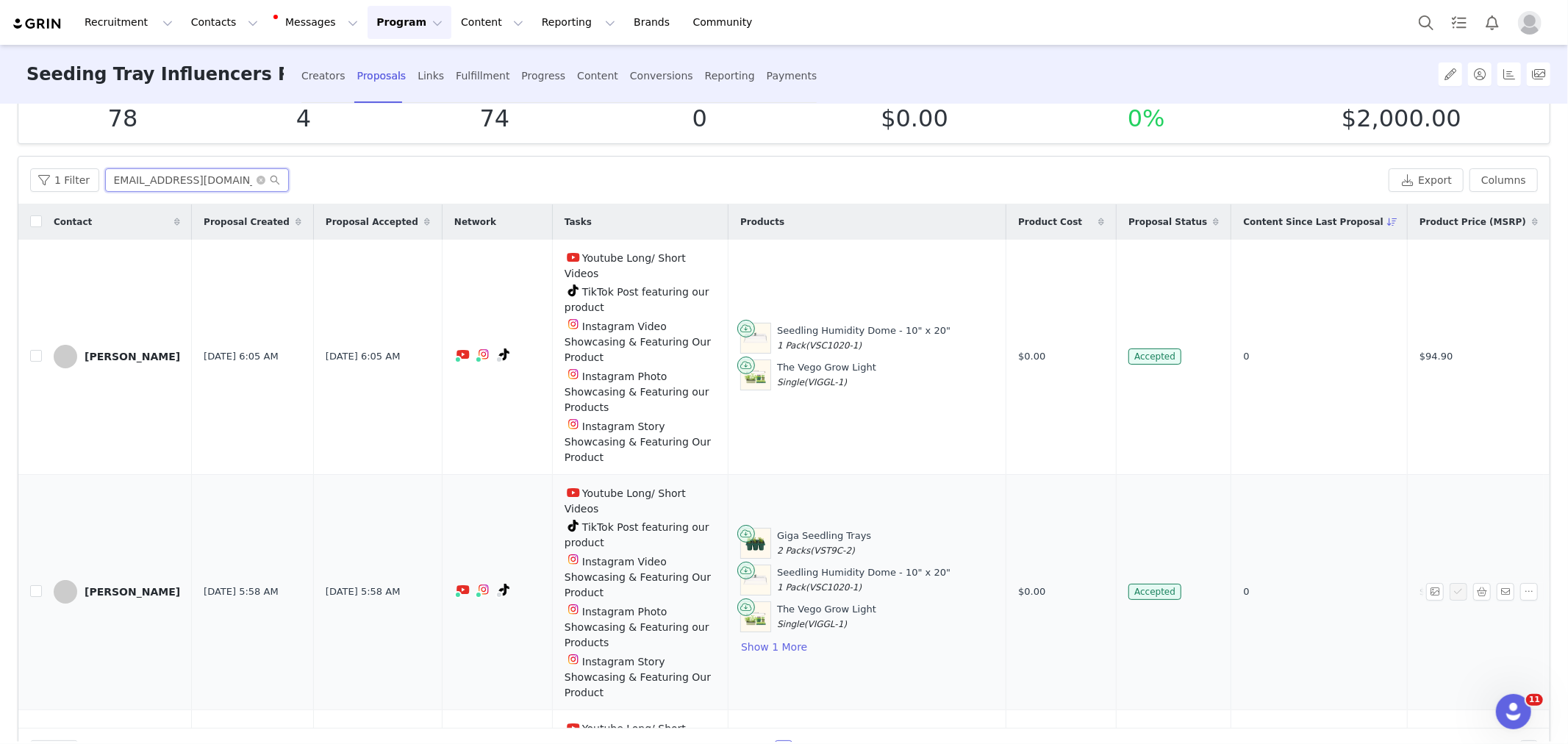
scroll to position [75, 0]
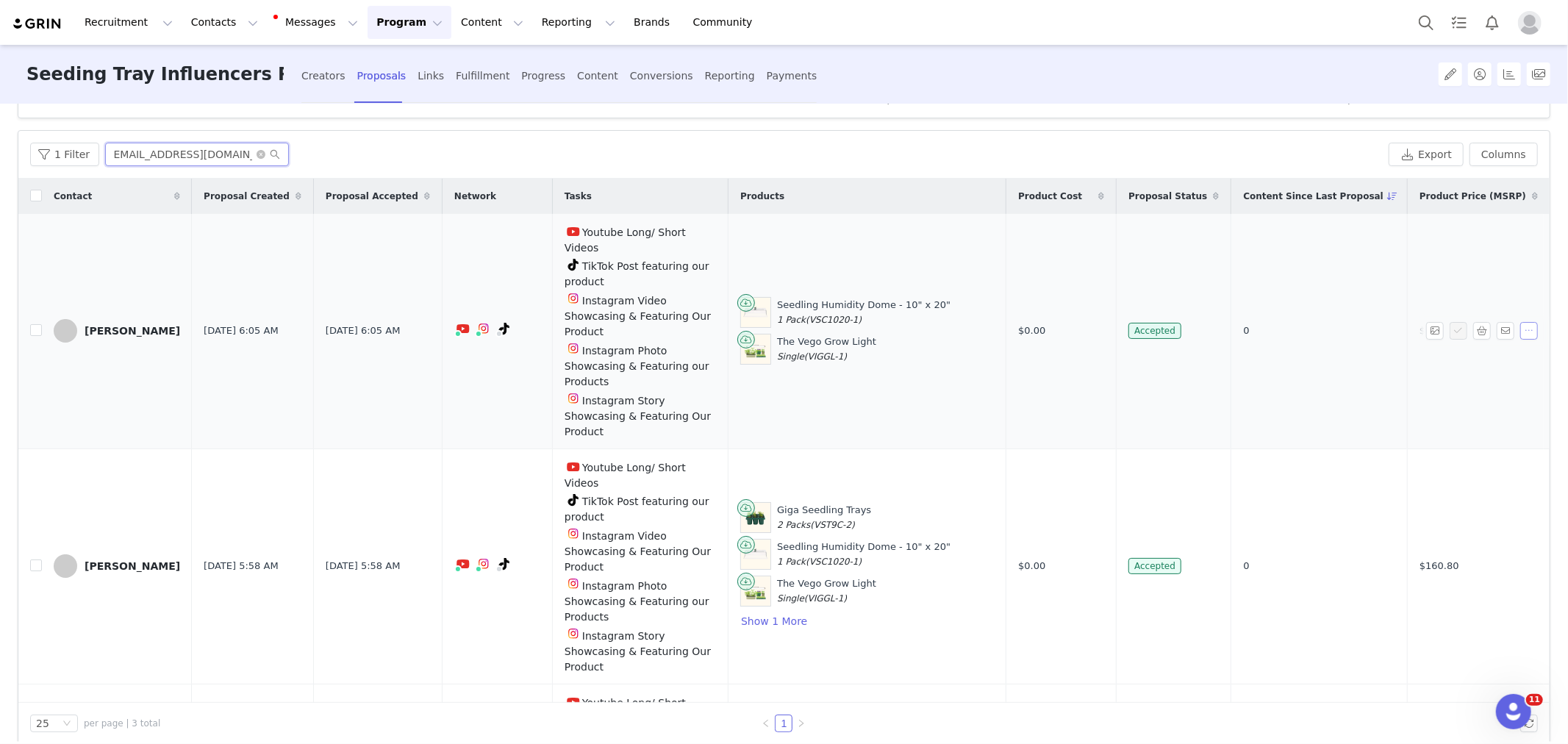
type input "katy_coggin86@hotmail.com"
click at [1522, 321] on button "button" at bounding box center [1528, 330] width 18 height 18
click at [1484, 365] on span "Delete" at bounding box center [1486, 364] width 34 height 16
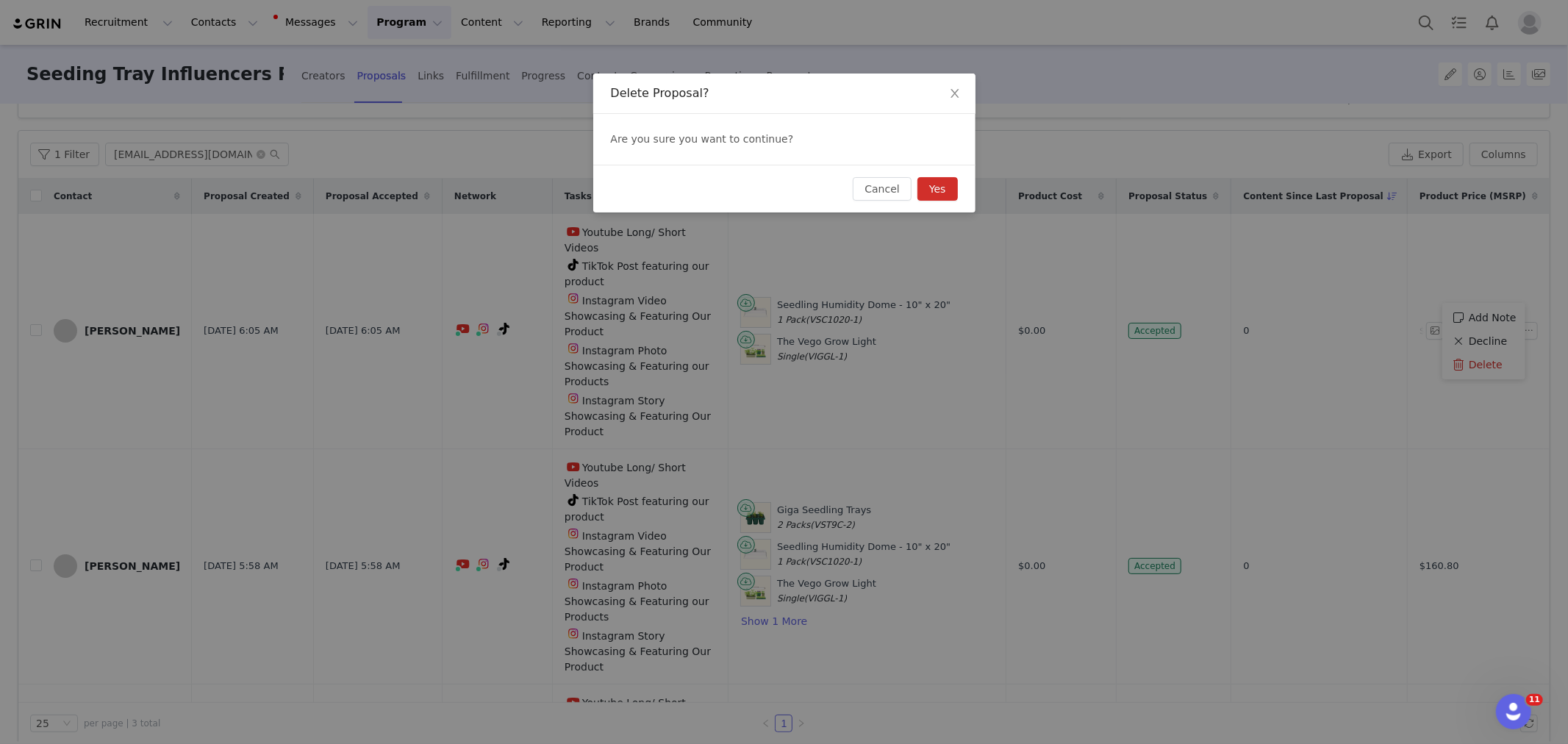
click at [947, 193] on button "Yes" at bounding box center [937, 188] width 41 height 24
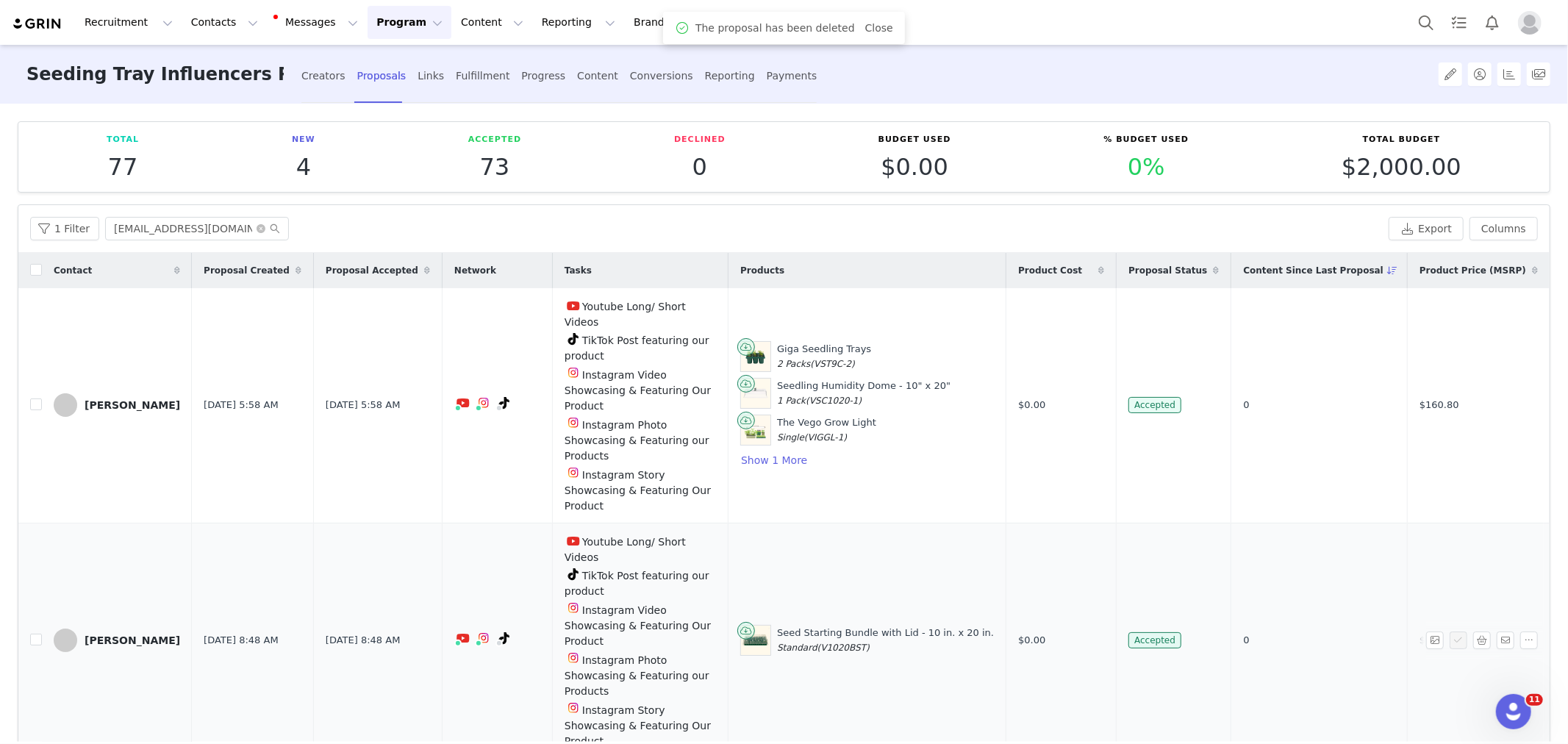
drag, startPoint x: 1192, startPoint y: 642, endPoint x: 1173, endPoint y: 590, distance: 55.4
click at [328, 78] on div "Creators" at bounding box center [323, 76] width 44 height 39
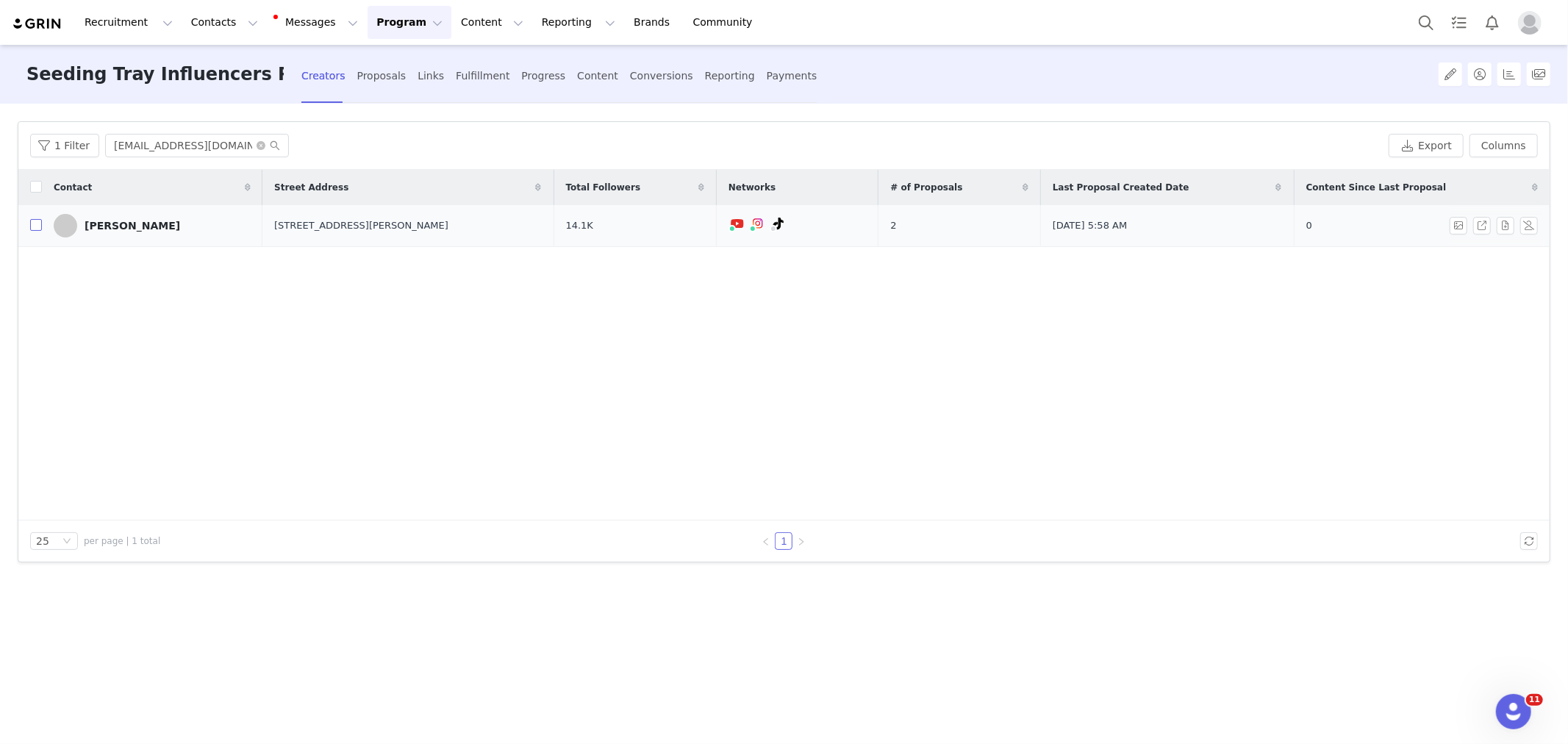
click at [32, 230] on input "checkbox" at bounding box center [36, 225] width 11 height 11
checkbox input "true"
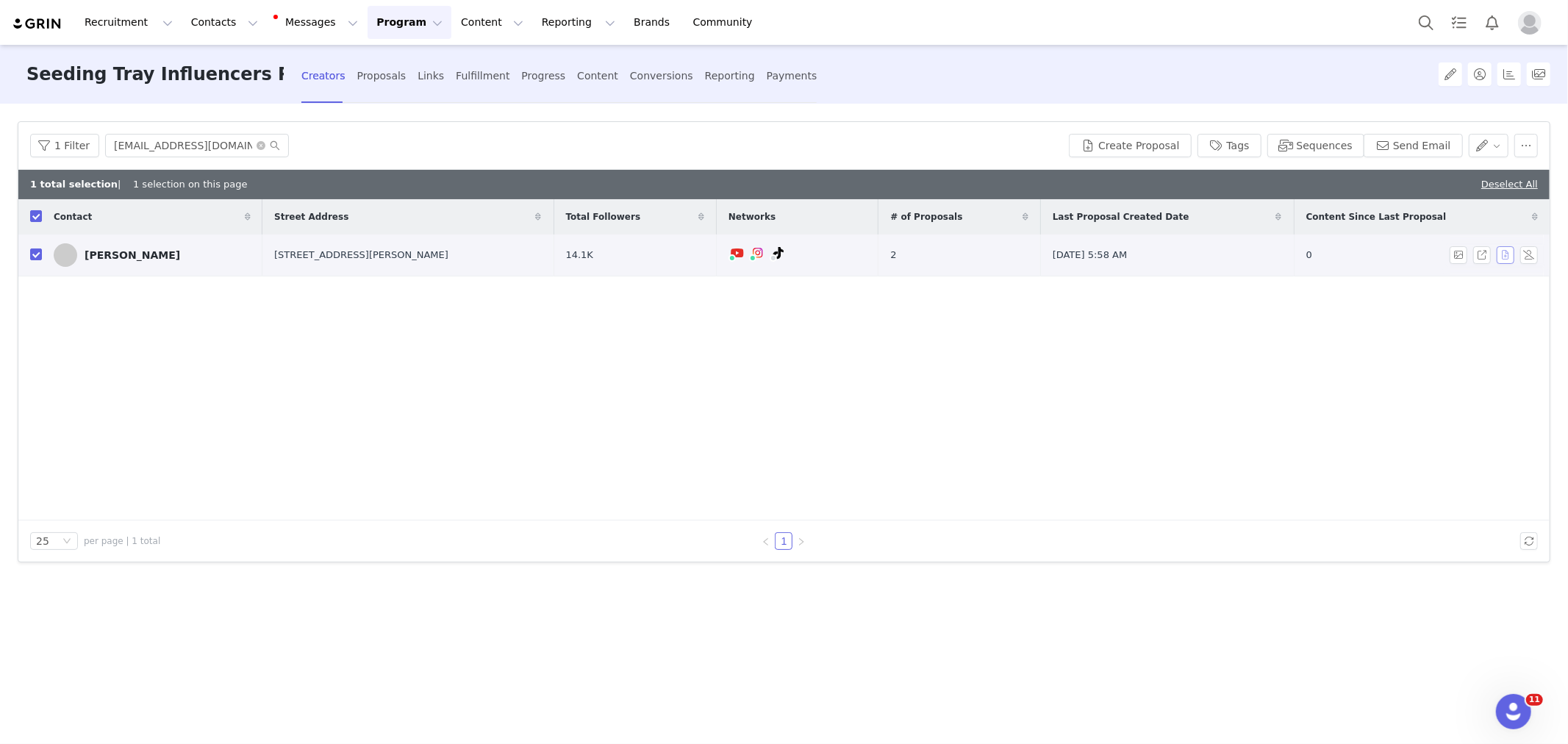
click at [1502, 255] on button "button" at bounding box center [1506, 254] width 18 height 18
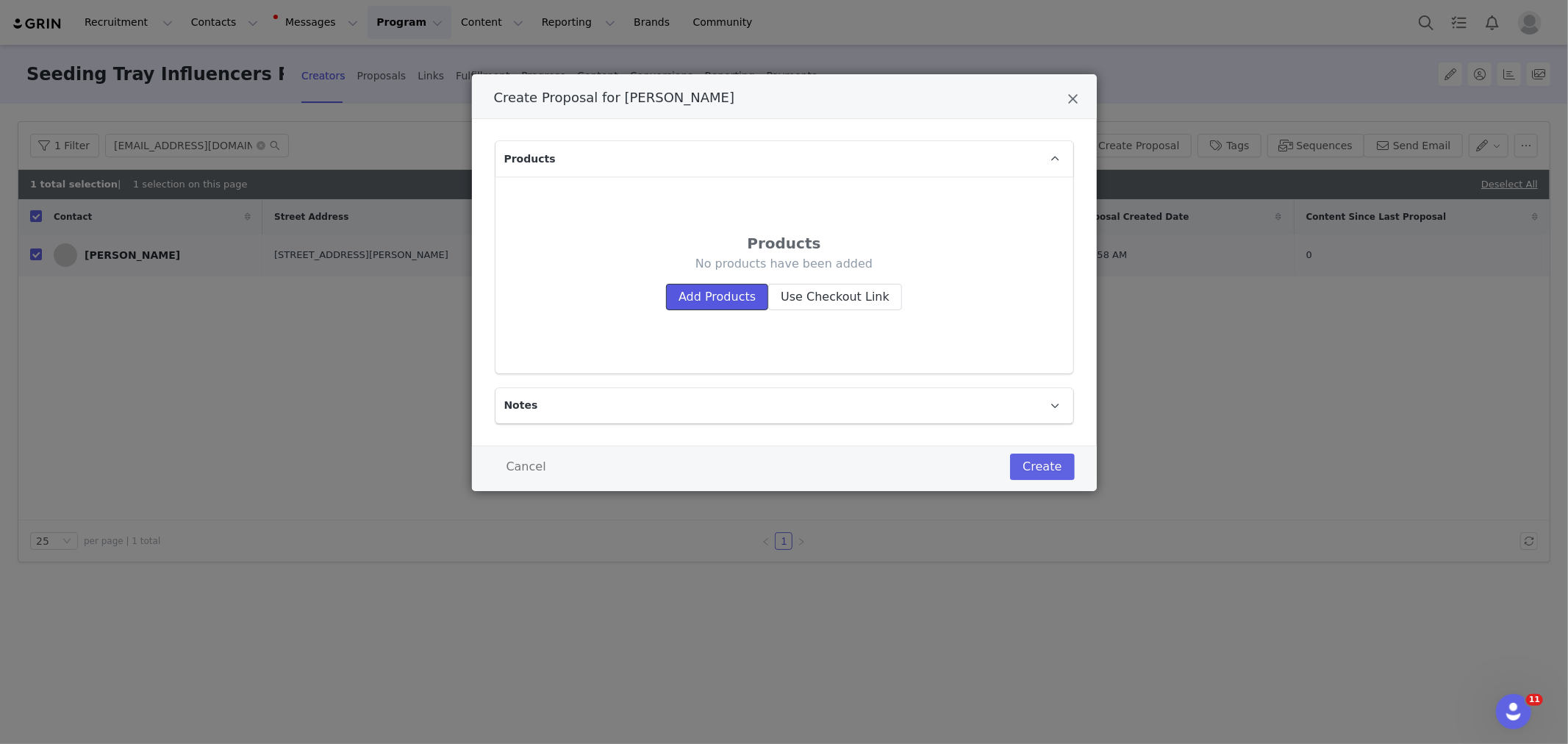
click at [731, 288] on button "Add Products" at bounding box center [717, 297] width 102 height 26
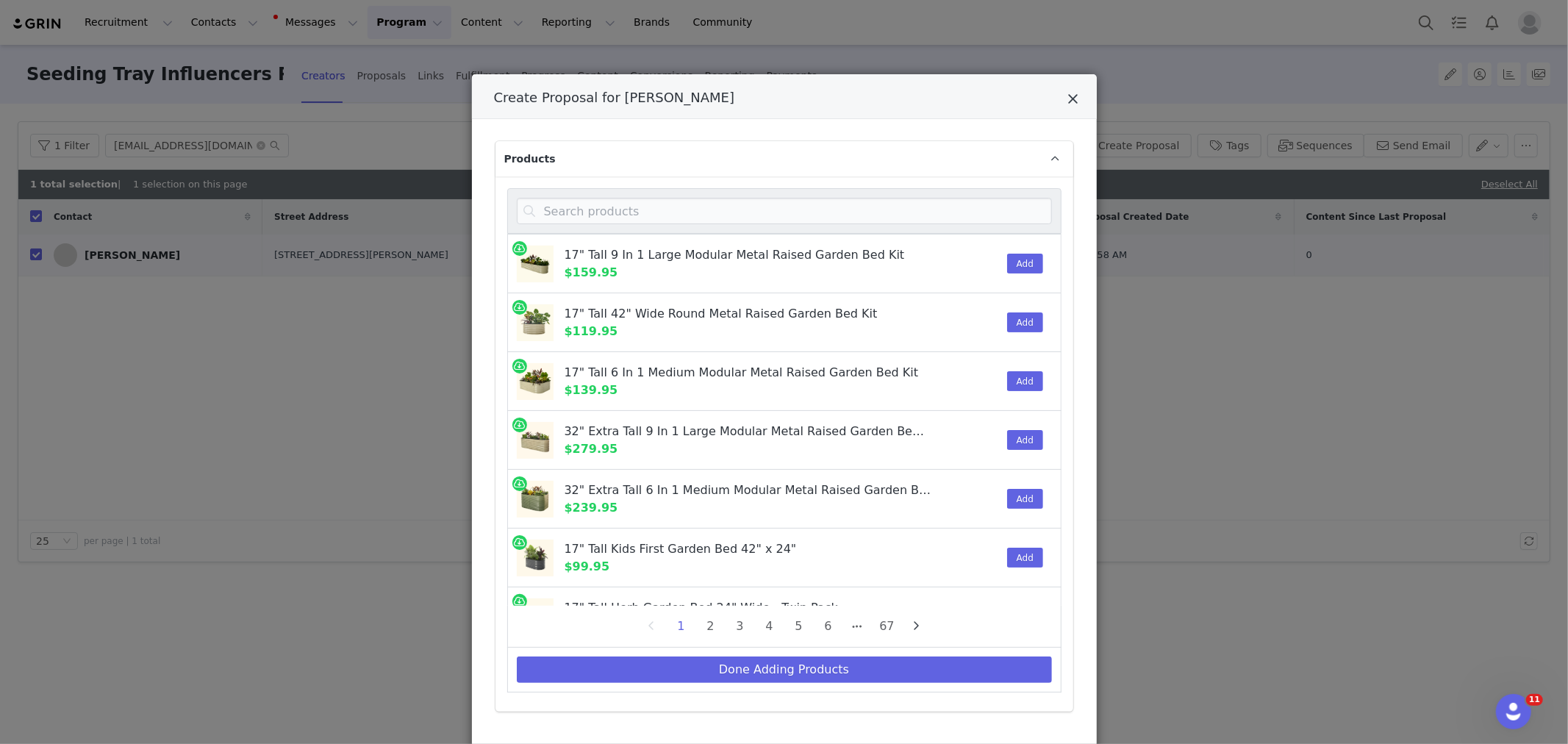
click at [1071, 98] on icon "Close" at bounding box center [1073, 99] width 11 height 15
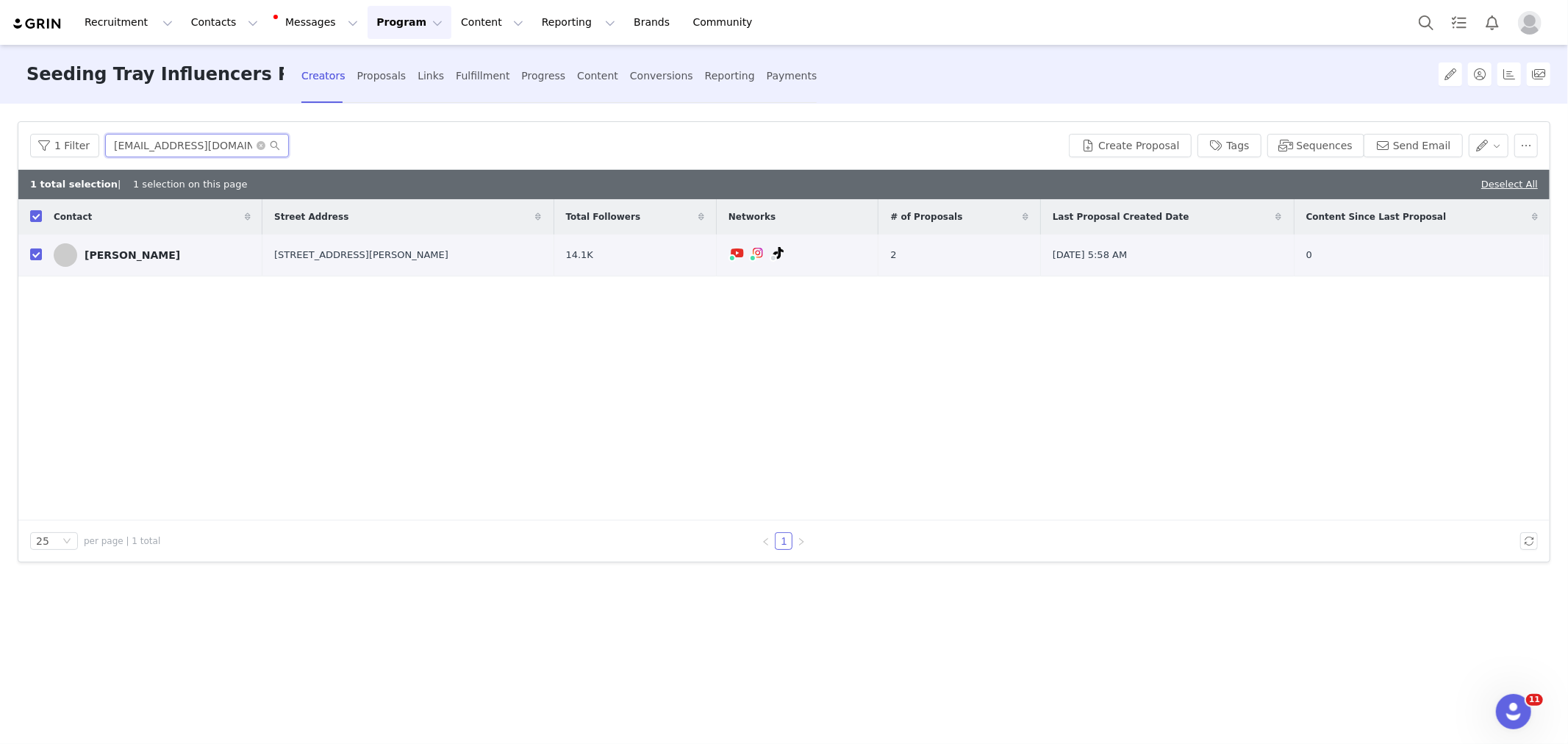
click at [200, 135] on input "katy_coggin86@hotmail.com" at bounding box center [197, 145] width 183 height 24
paste input "sunrise.farmstead21@g"
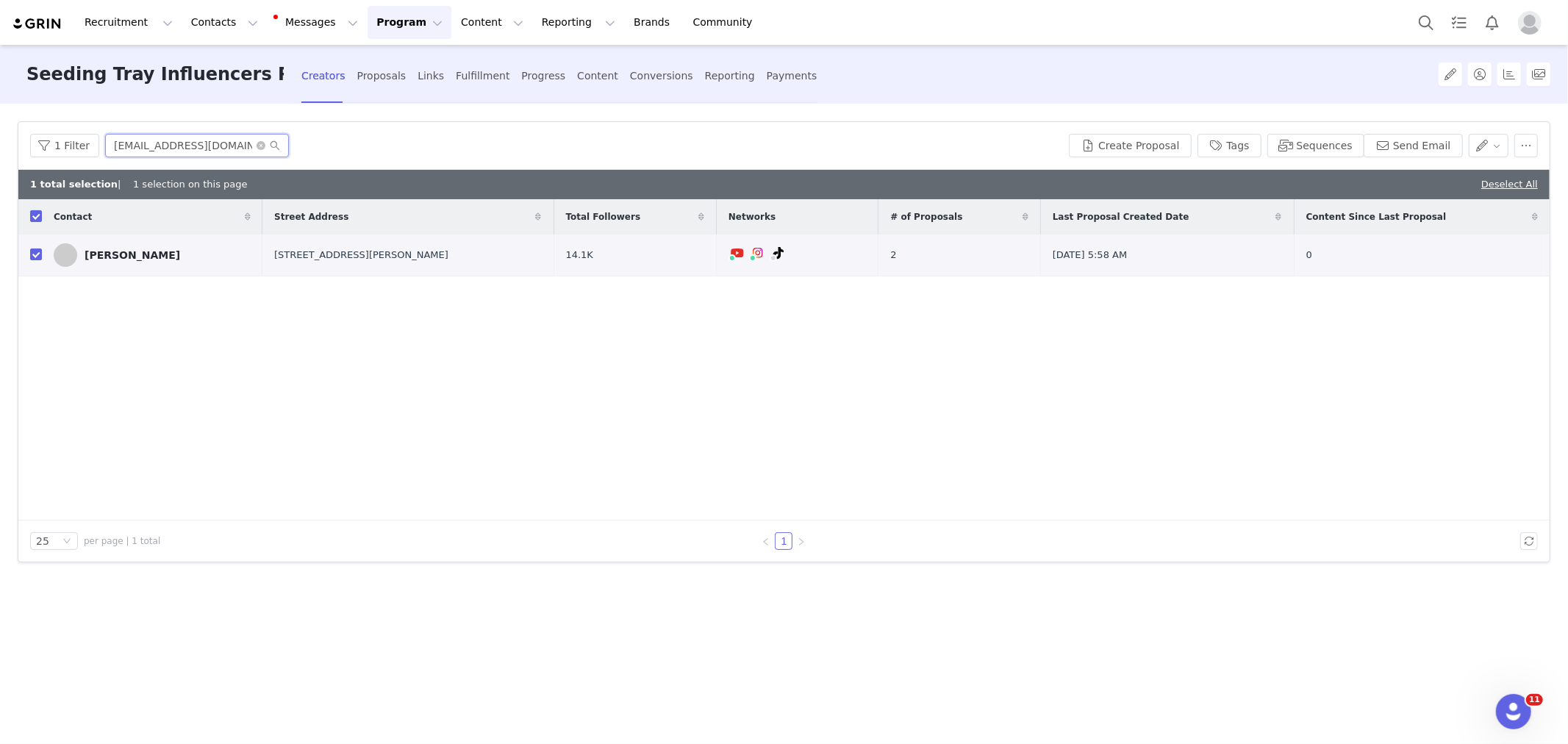
scroll to position [0, 22]
type input "sunrise.farmstead21@gmail.com"
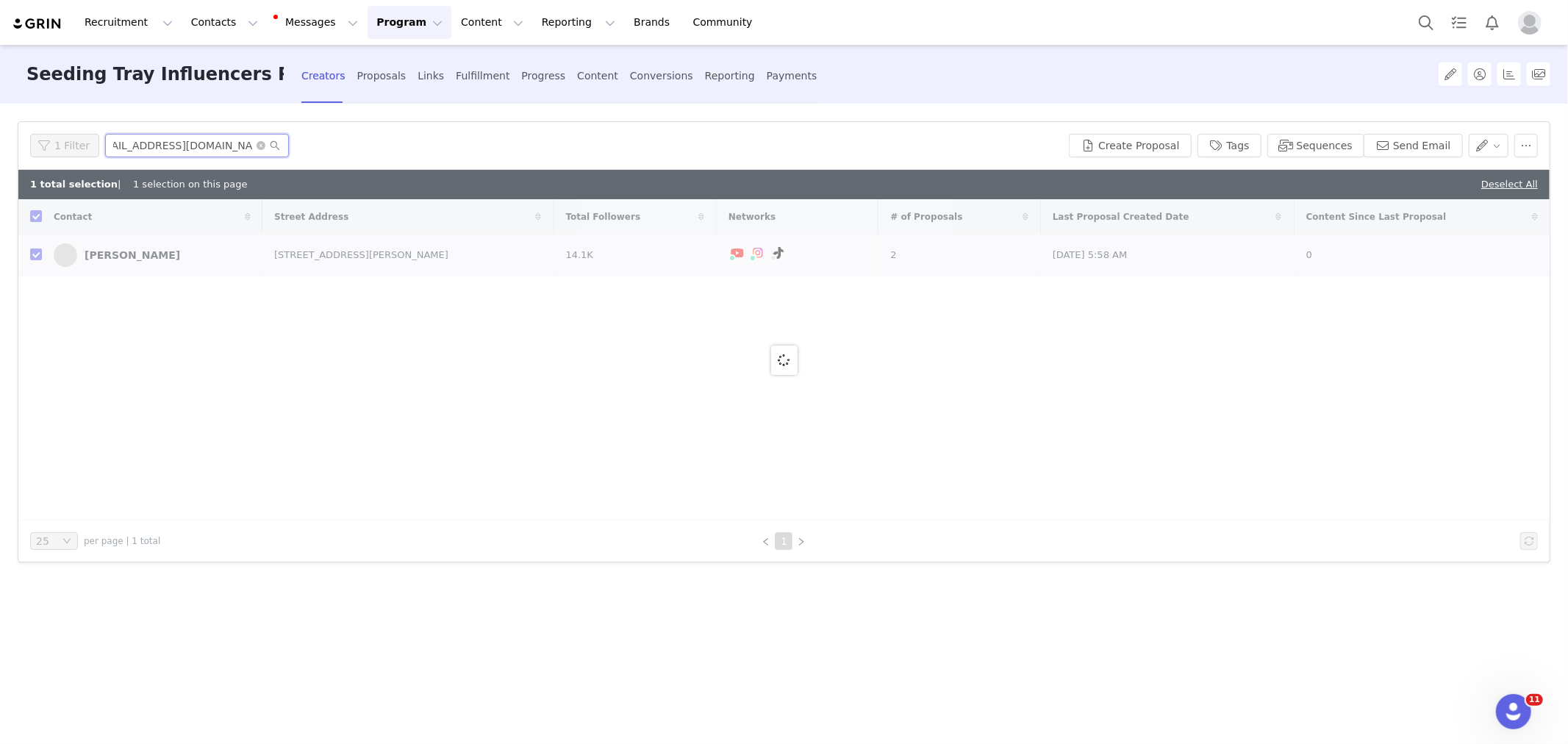
checkbox input "false"
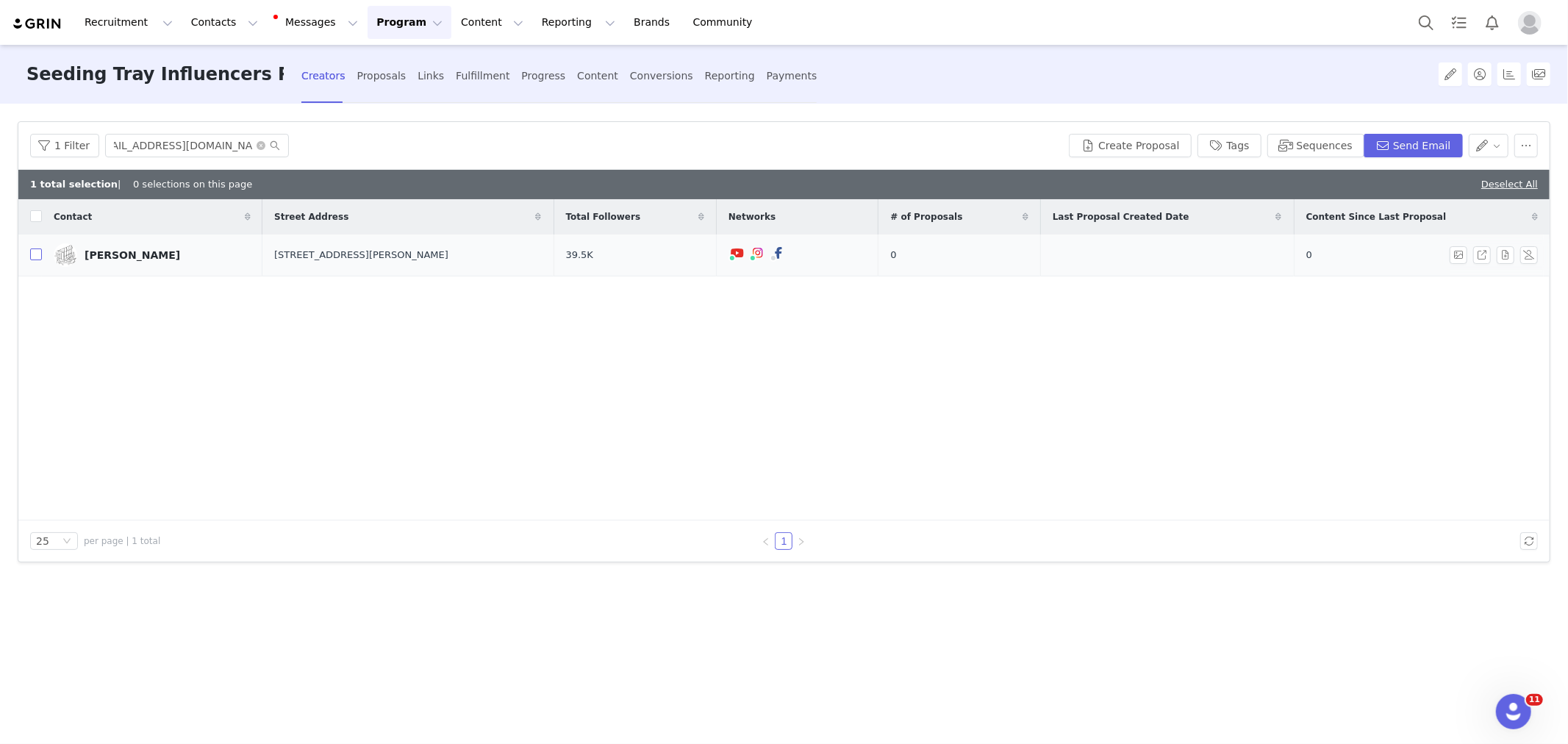
click at [35, 252] on input "checkbox" at bounding box center [36, 254] width 11 height 11
checkbox input "true"
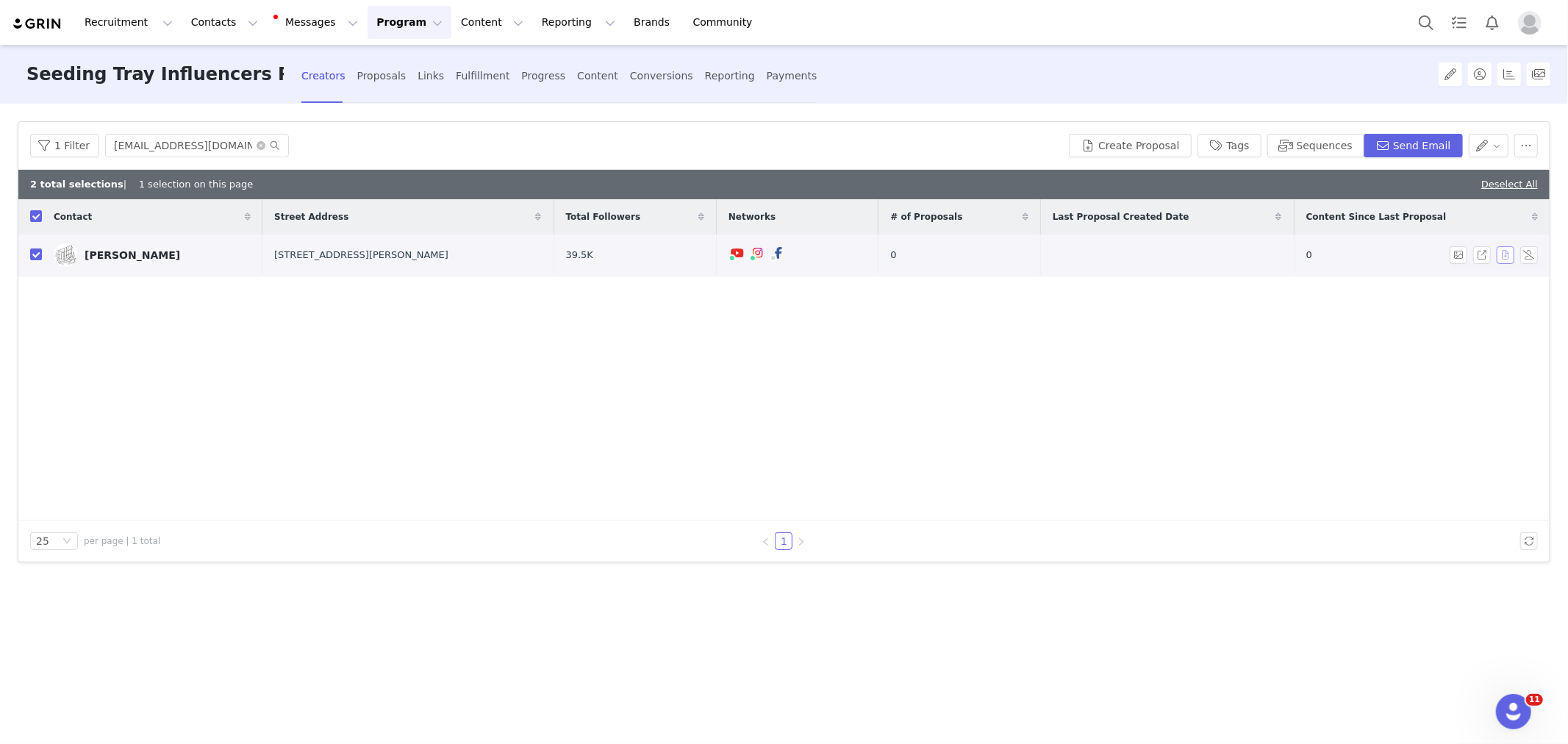
click at [1500, 262] on button "button" at bounding box center [1506, 254] width 18 height 18
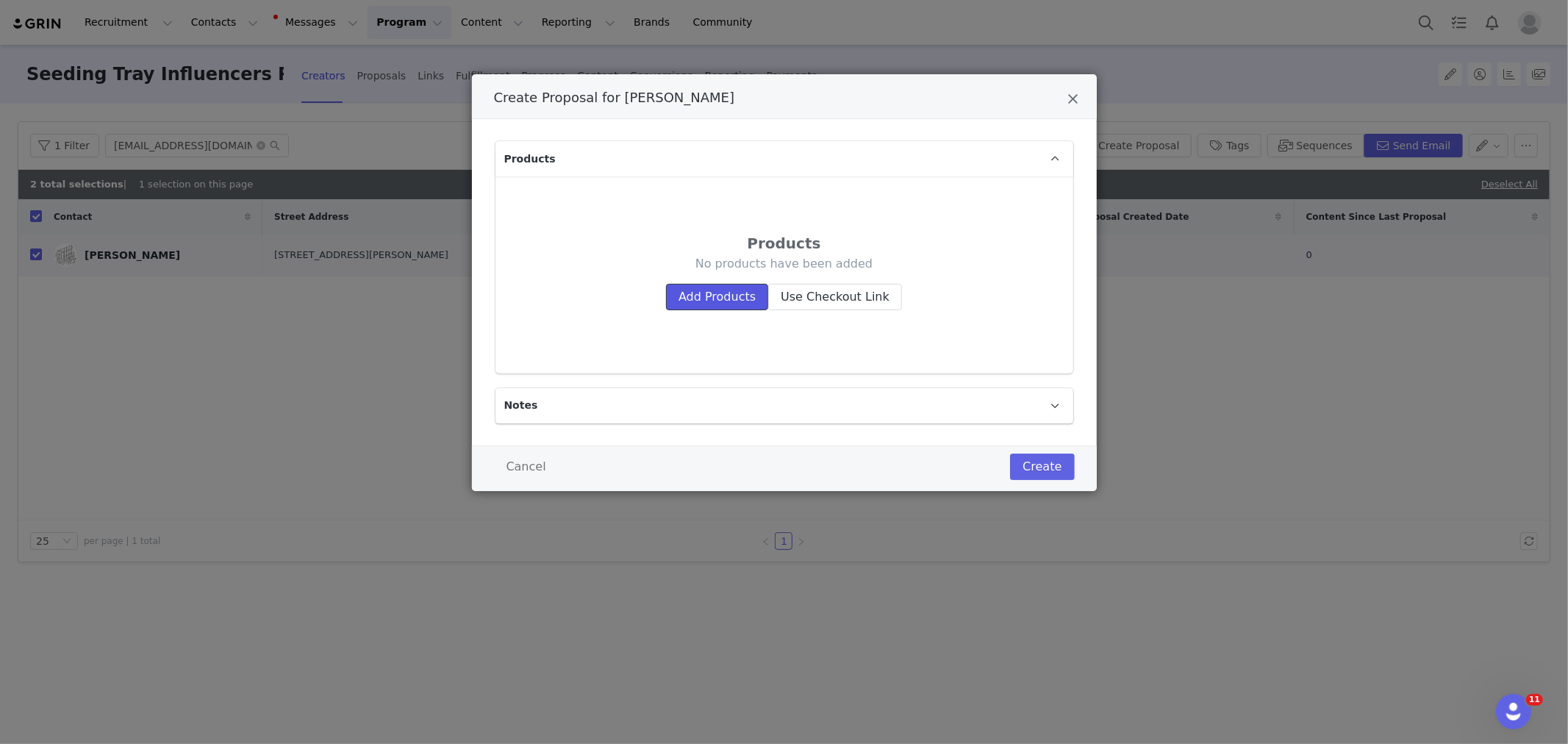
click at [694, 302] on button "Add Products" at bounding box center [717, 297] width 102 height 26
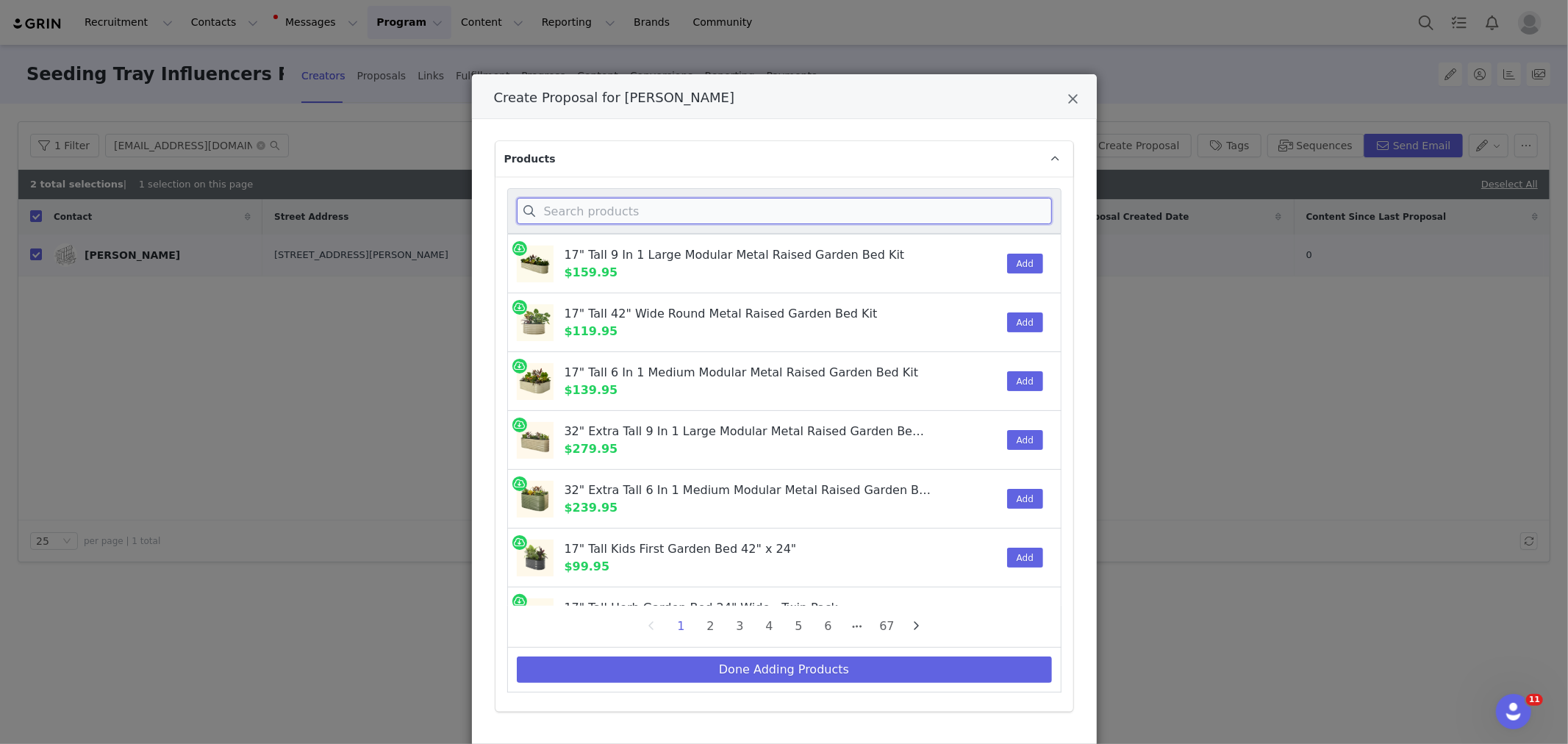
click at [723, 221] on input "Create Proposal for Alex Walter" at bounding box center [784, 211] width 535 height 26
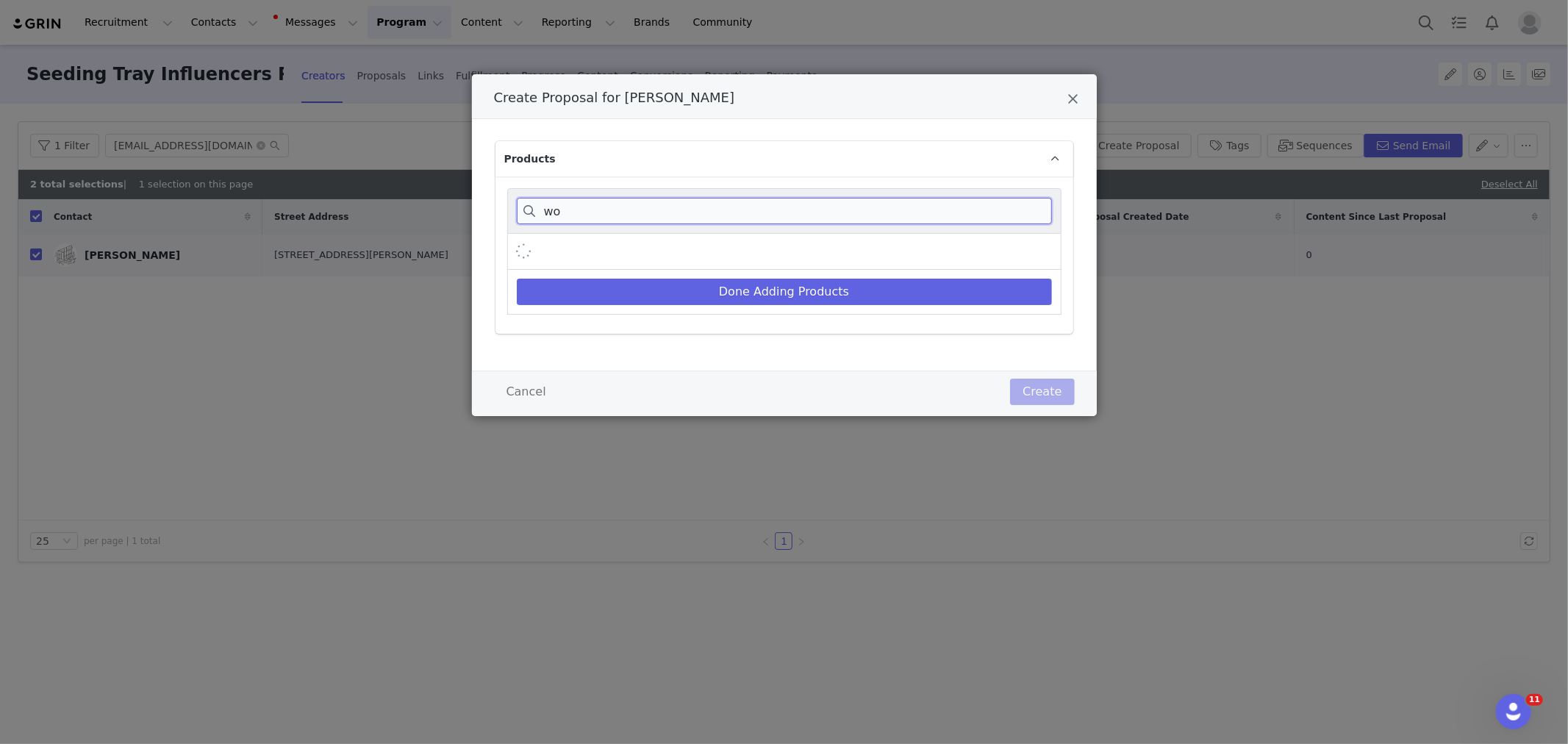
type input "w"
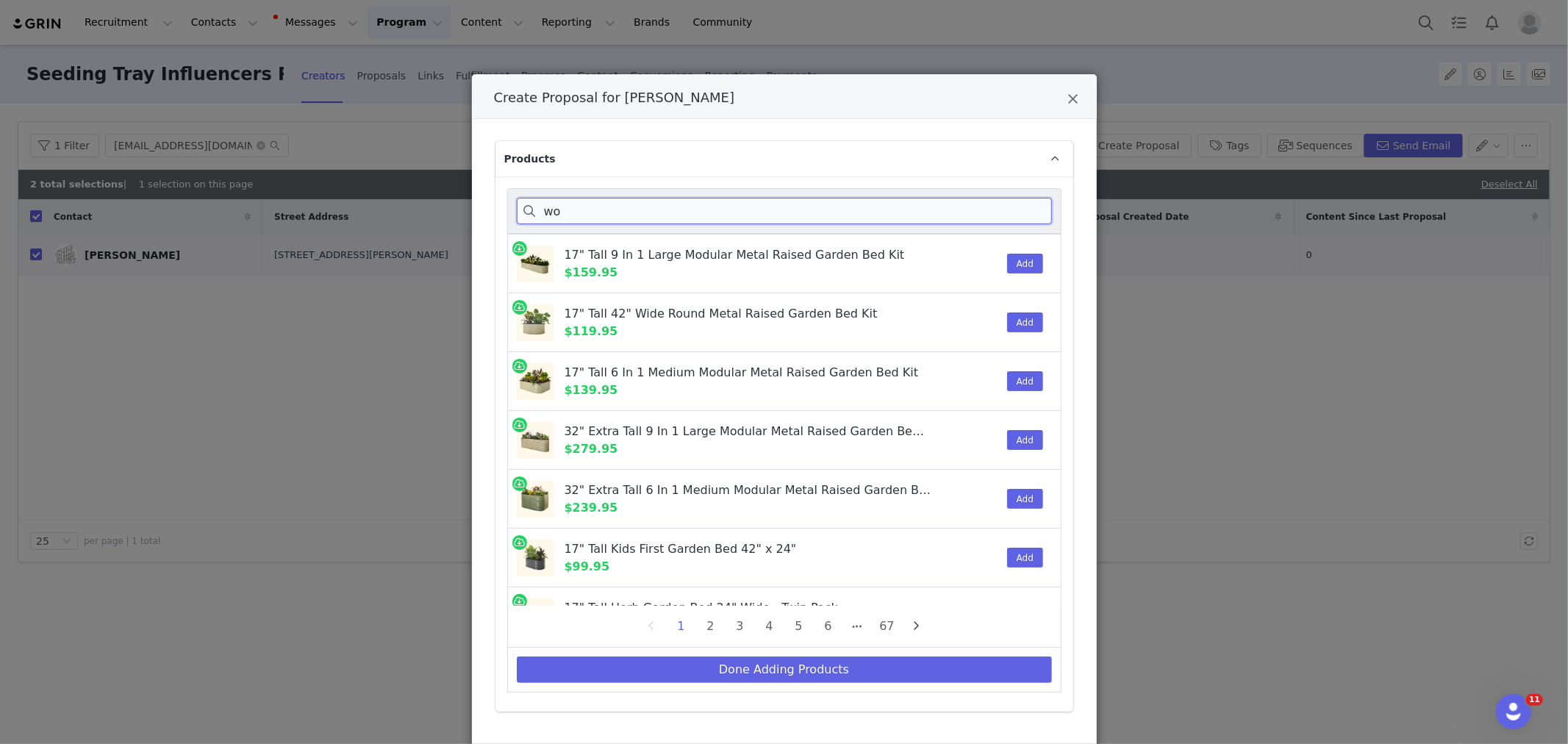
type input "w"
paste input "Dome"
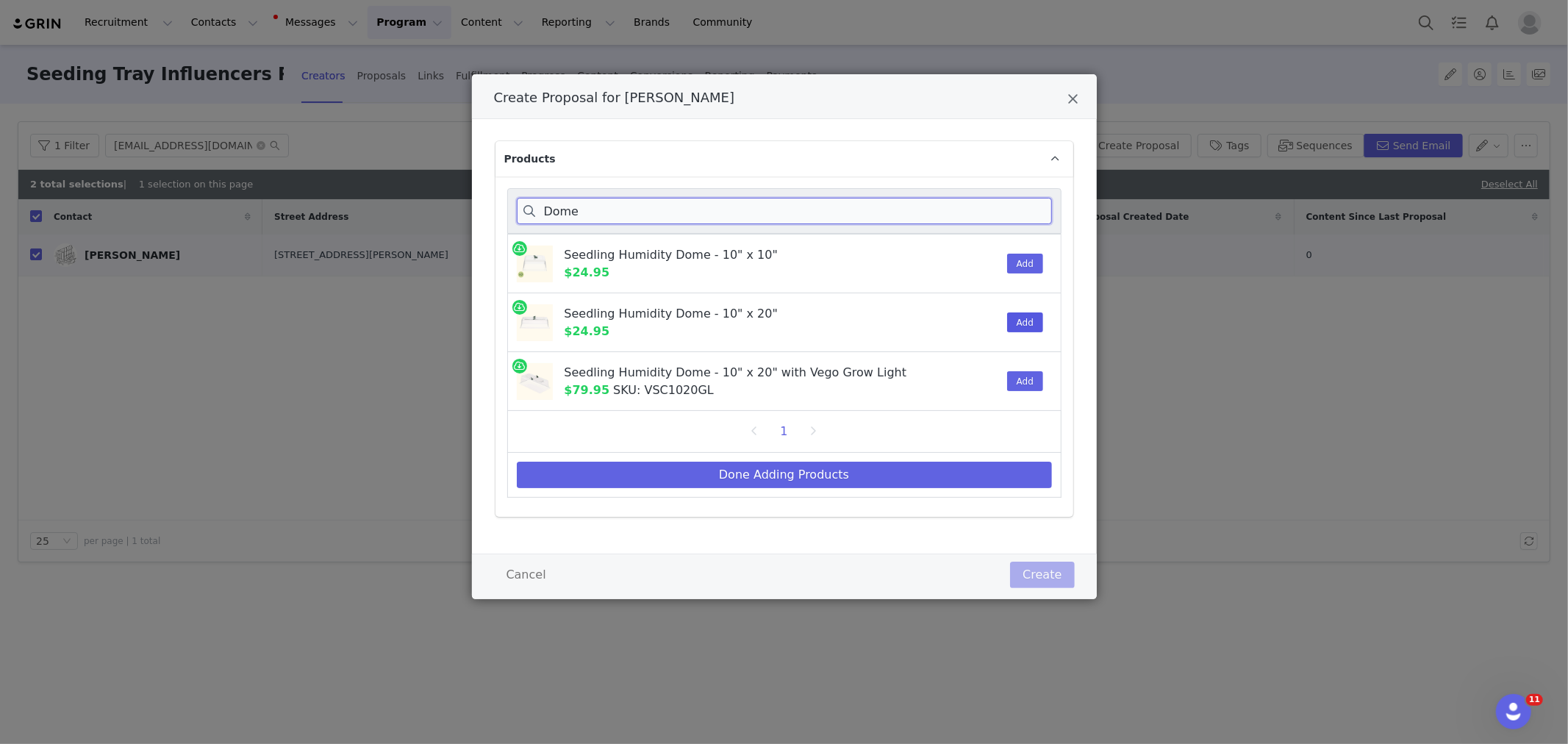
type input "Dome"
click at [1037, 321] on button "Add" at bounding box center [1025, 321] width 36 height 20
click at [654, 222] on input "Dome" at bounding box center [784, 211] width 535 height 26
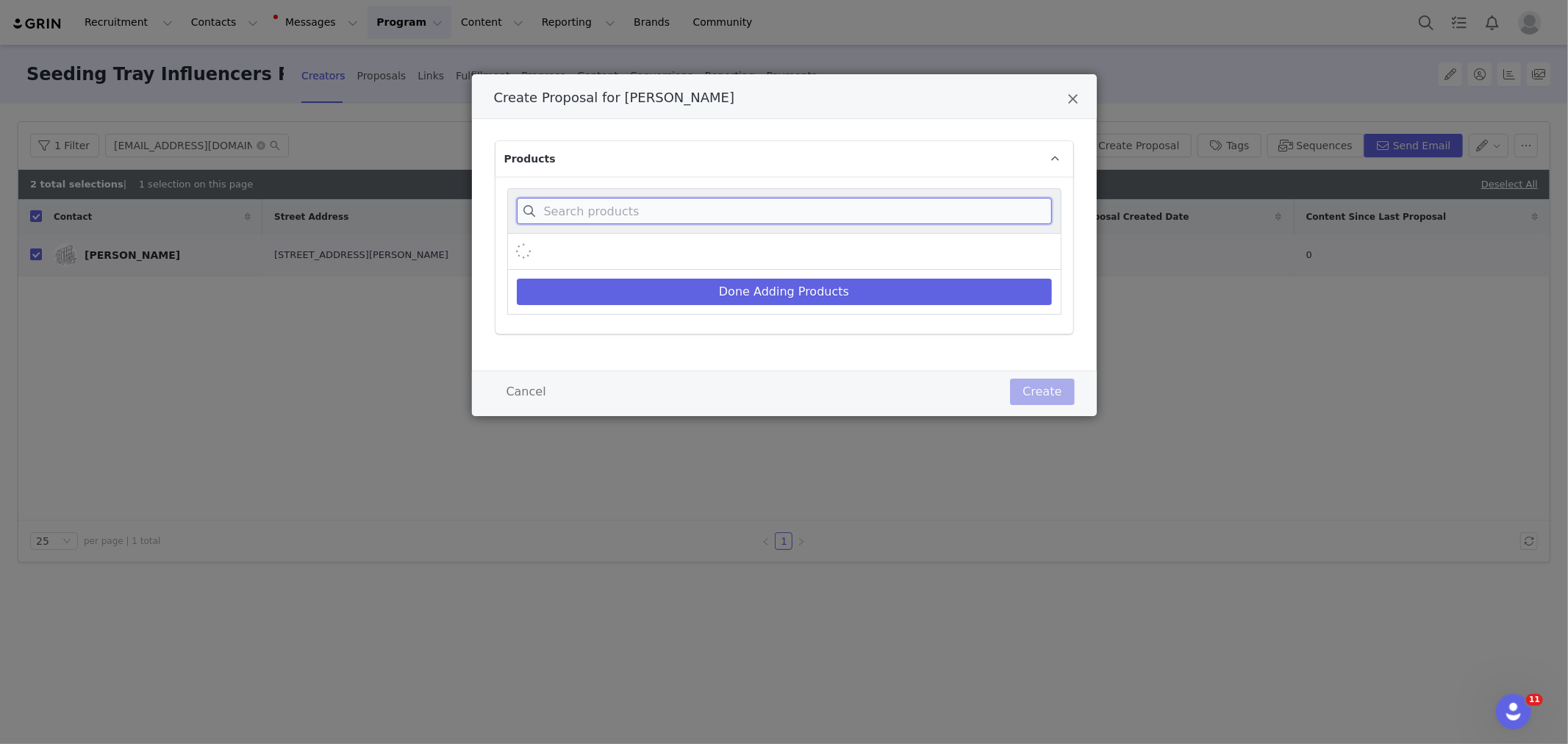
paste input "Vego Grow Light"
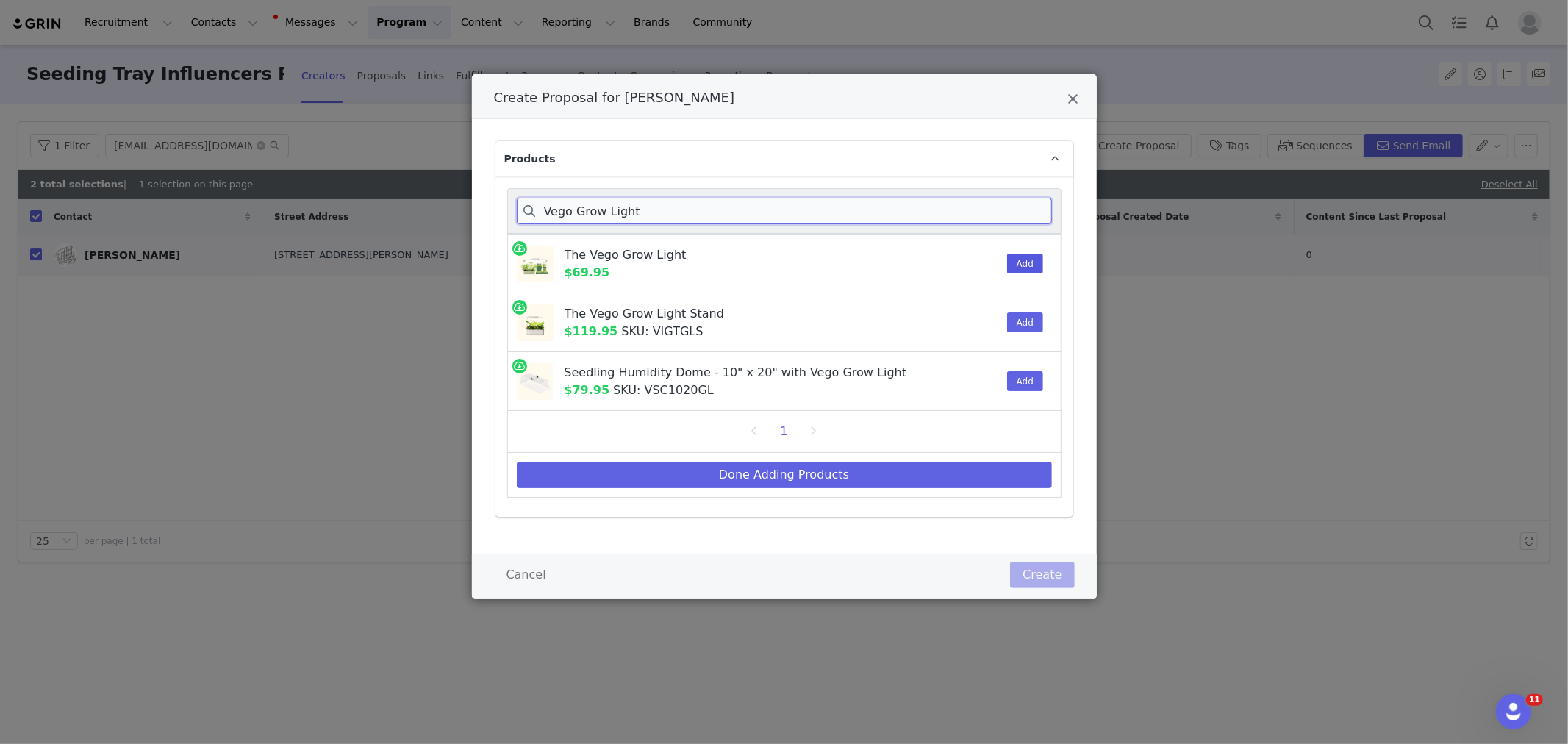
type input "Vego Grow Light"
click at [1025, 262] on button "Add" at bounding box center [1025, 263] width 36 height 20
drag, startPoint x: 867, startPoint y: 476, endPoint x: 891, endPoint y: 385, distance: 94.1
click at [867, 475] on button "Done Adding Products" at bounding box center [784, 475] width 535 height 26
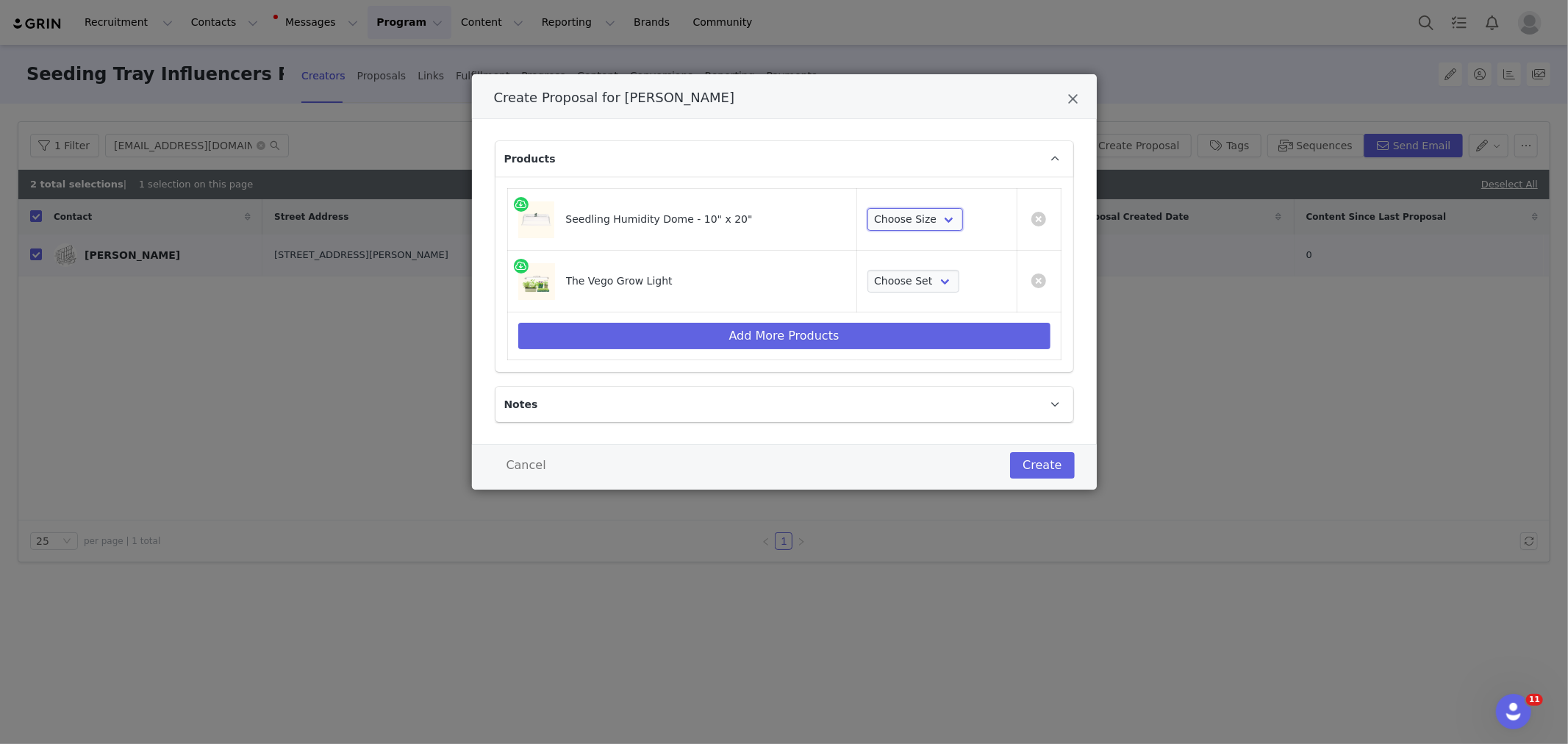
drag, startPoint x: 936, startPoint y: 215, endPoint x: 937, endPoint y: 204, distance: 11.0
click at [936, 210] on select "Choose Size 1 Pack 2 Packs 4 Packs 8 Packs" at bounding box center [915, 219] width 96 height 24
select select "28103650"
click at [867, 208] on select "Choose Size 1 Pack 2 Packs 4 Packs 8 Packs" at bounding box center [915, 219] width 96 height 24
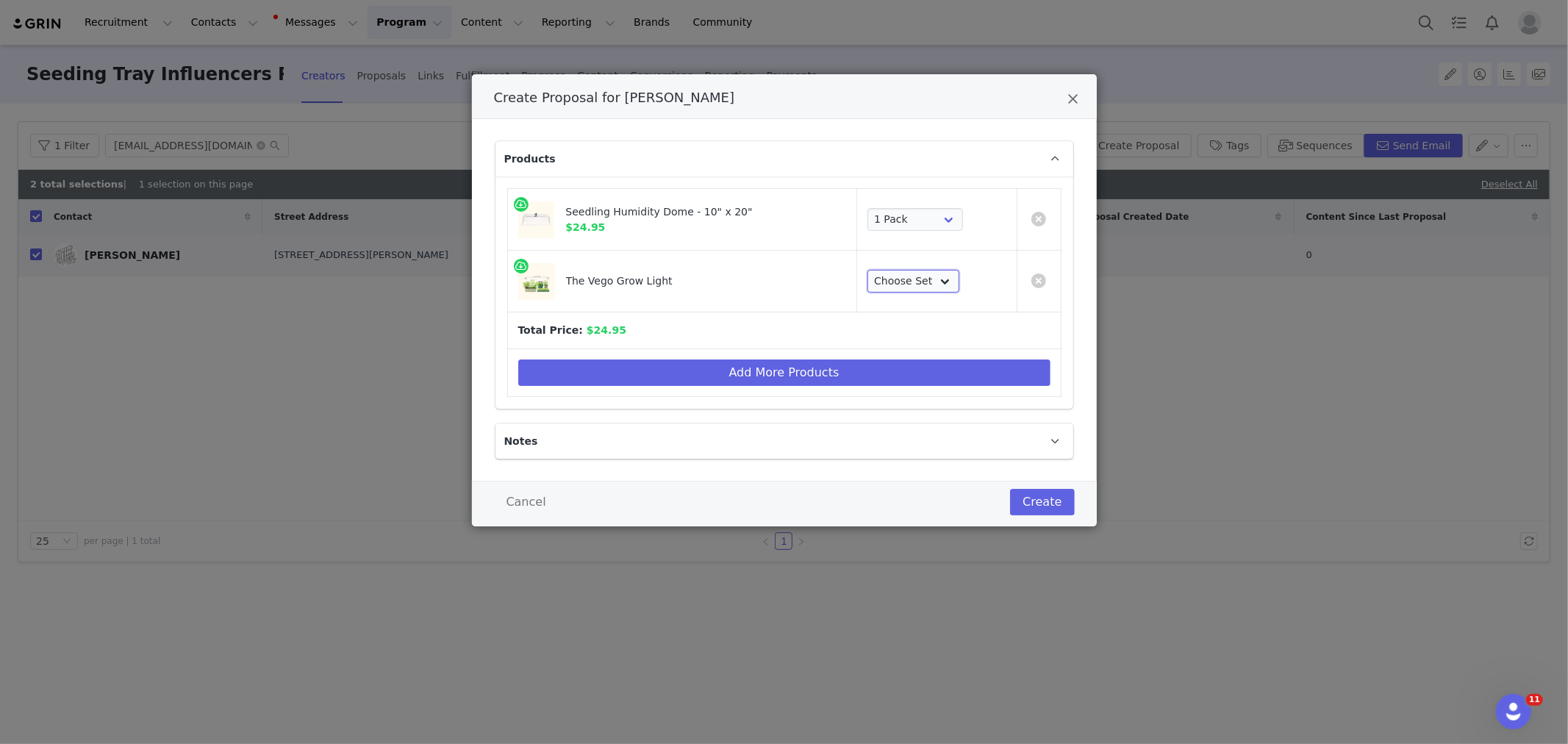
click at [904, 275] on select "Choose Set Single 2-Pack 3-Pack 4-Pack" at bounding box center [913, 281] width 92 height 24
select select "26882477"
click at [867, 269] on select "Choose Set Single 2-Pack 3-Pack 4-Pack" at bounding box center [913, 281] width 92 height 24
drag, startPoint x: 665, startPoint y: 365, endPoint x: 750, endPoint y: 147, distance: 234.0
click at [750, 145] on div "Products Seedling Humidity Dome - 10" x 20" $24.95 Choose Size 1 Pack 2 Packs 4…" at bounding box center [784, 274] width 578 height 268
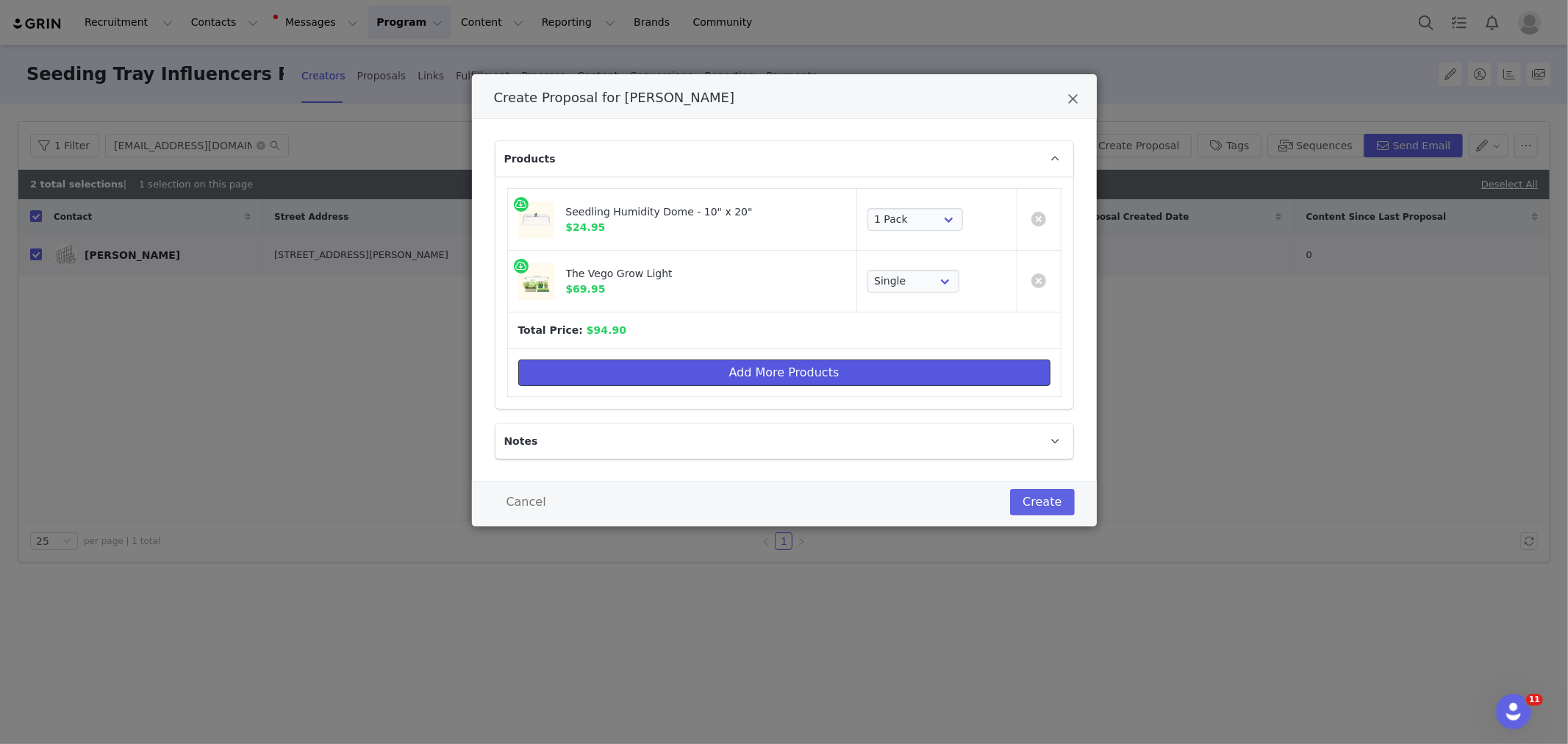
click at [681, 361] on button "Add More Products" at bounding box center [784, 372] width 532 height 26
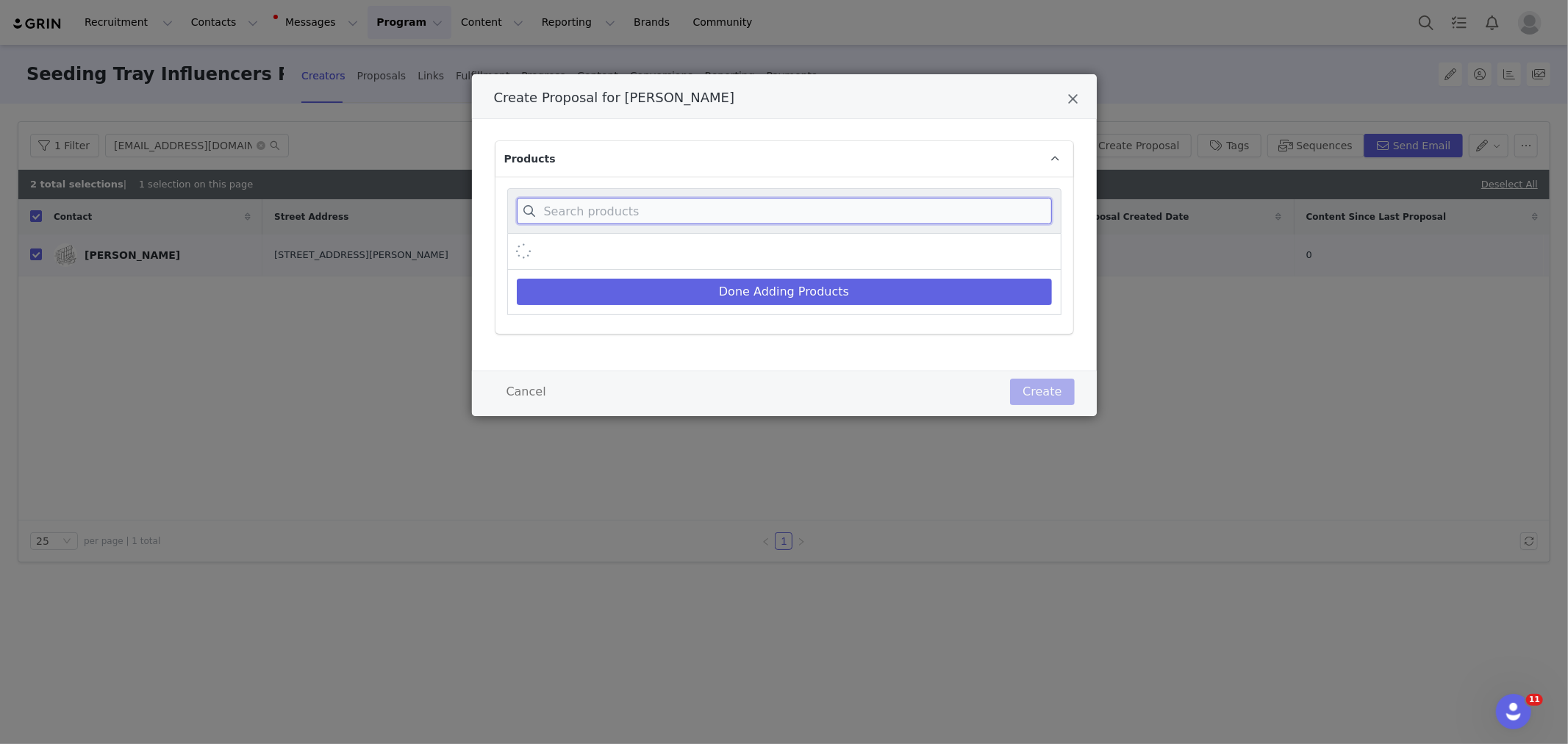
click at [673, 212] on input "Create Proposal for Alex Walter" at bounding box center [784, 211] width 535 height 26
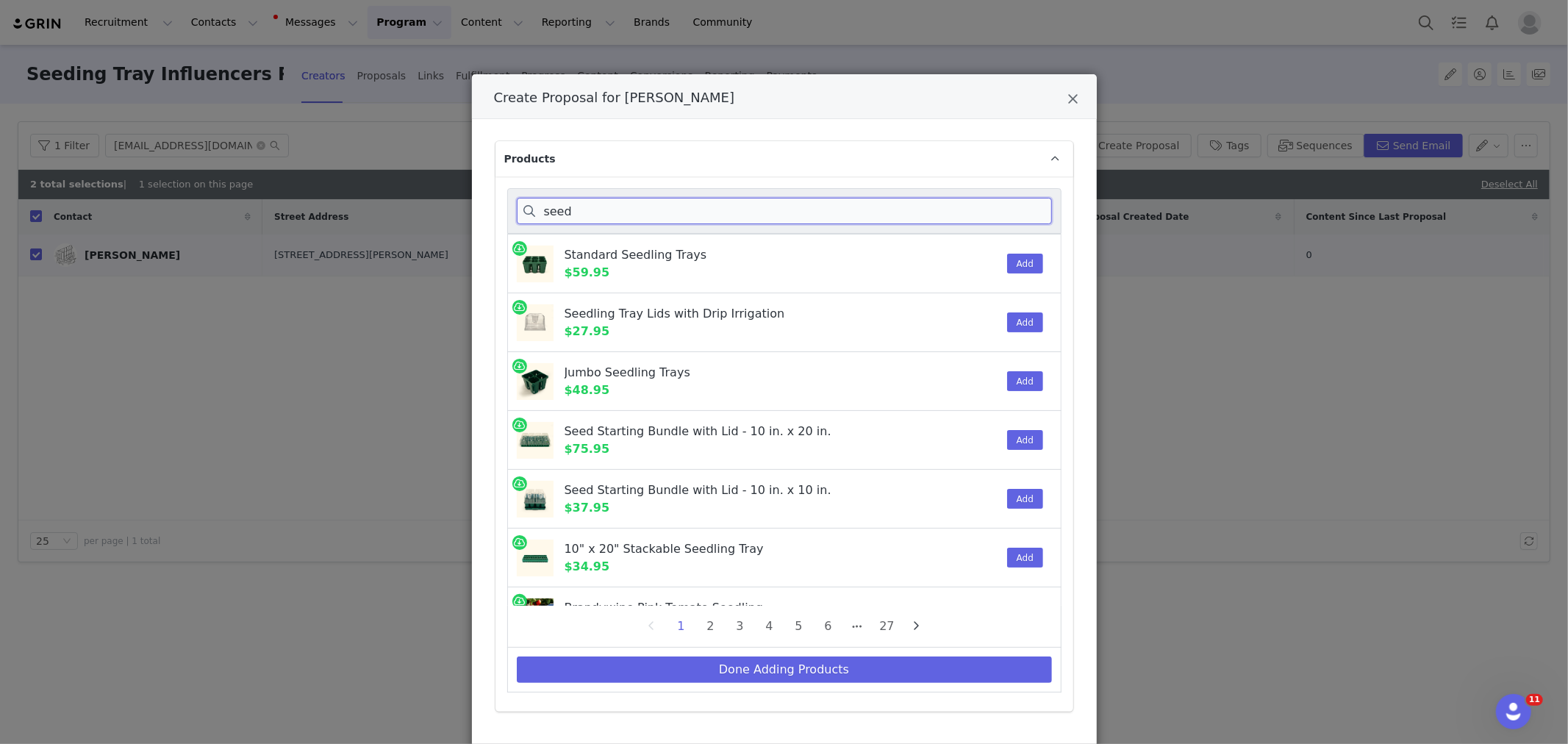
click at [625, 211] on input "seed" at bounding box center [784, 211] width 535 height 26
paste input "fall/winter"
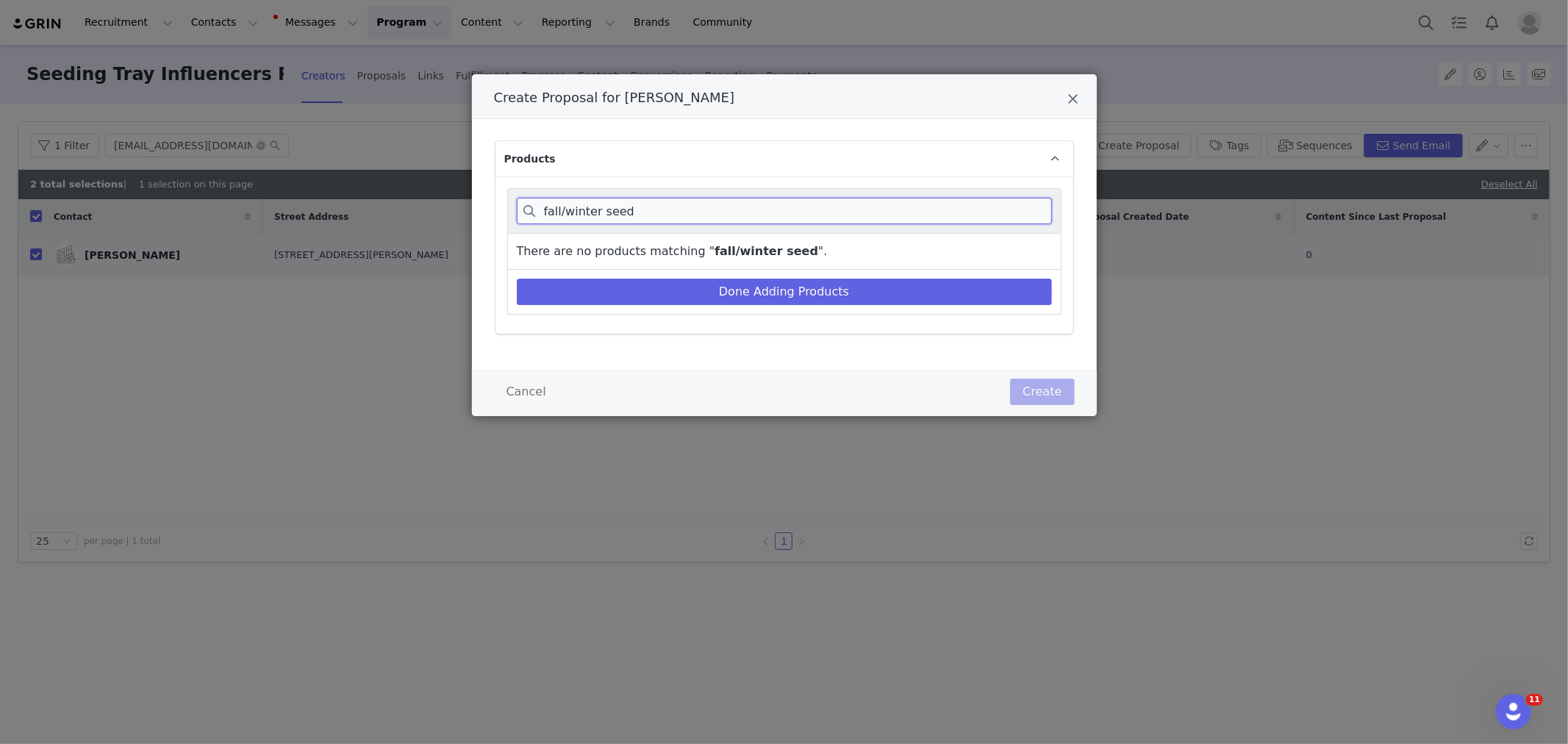
drag, startPoint x: 607, startPoint y: 216, endPoint x: 556, endPoint y: 206, distance: 52.0
click at [556, 206] on input "fall/winter seed" at bounding box center [784, 211] width 535 height 26
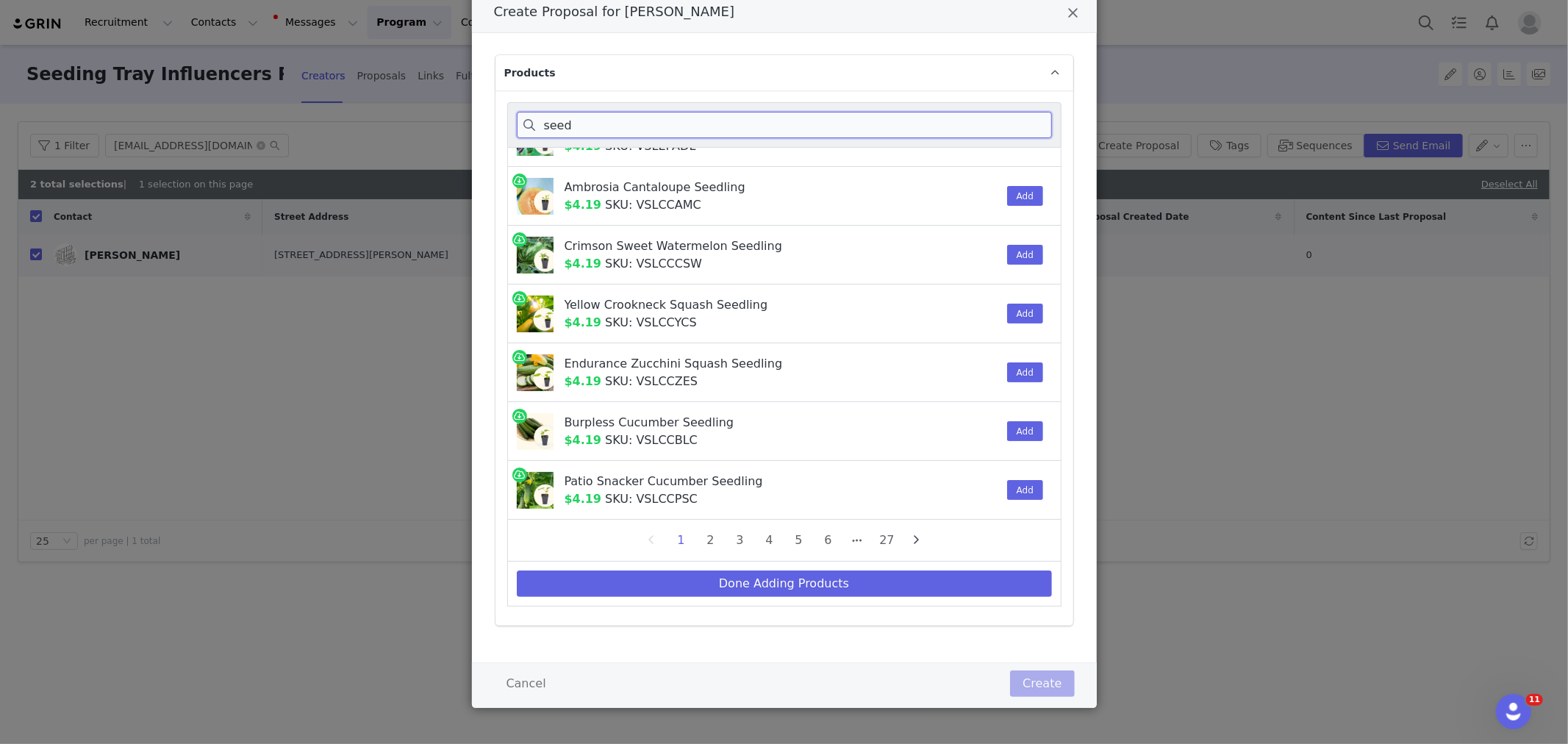
scroll to position [87, 0]
click at [605, 127] on input "seed" at bounding box center [784, 124] width 535 height 26
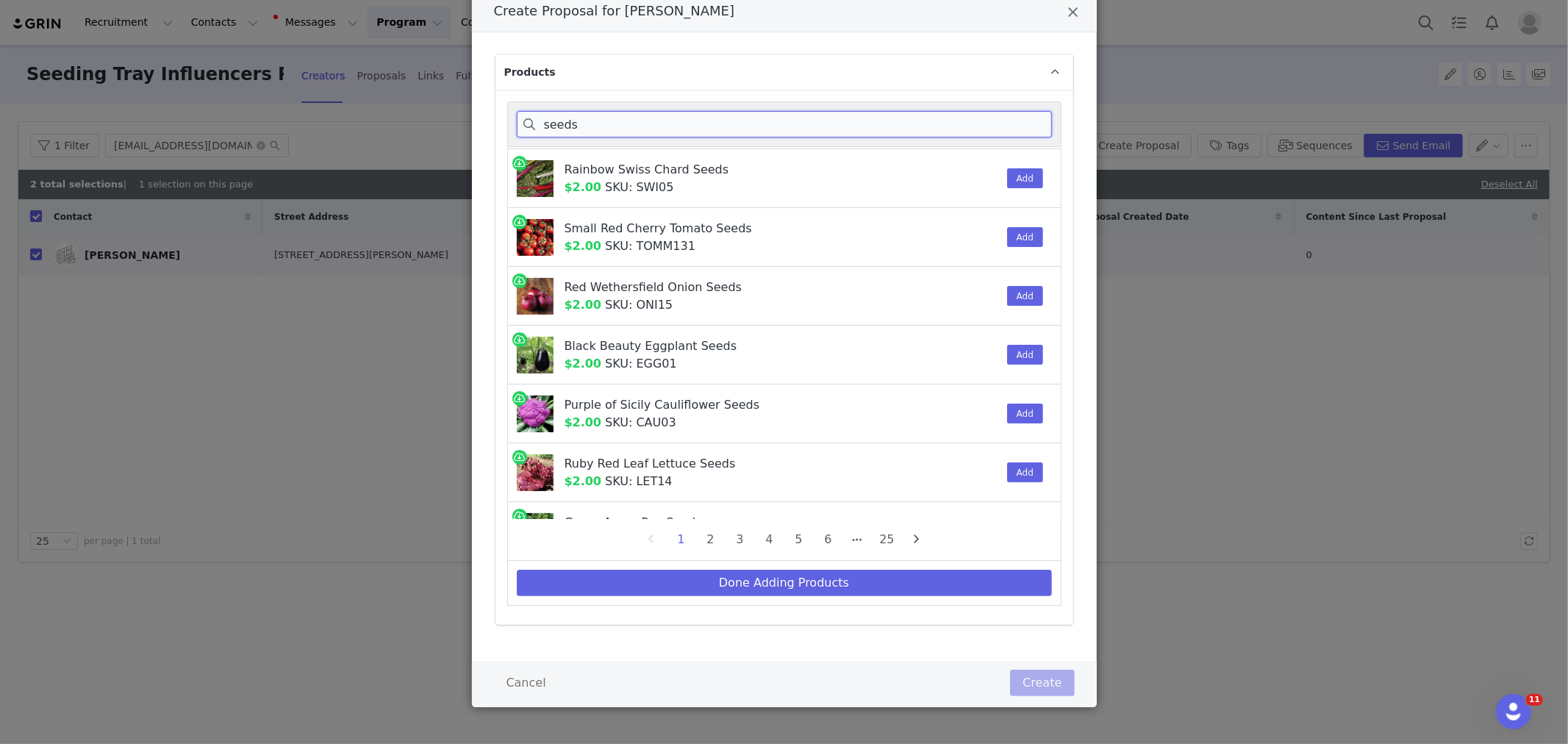
scroll to position [0, 0]
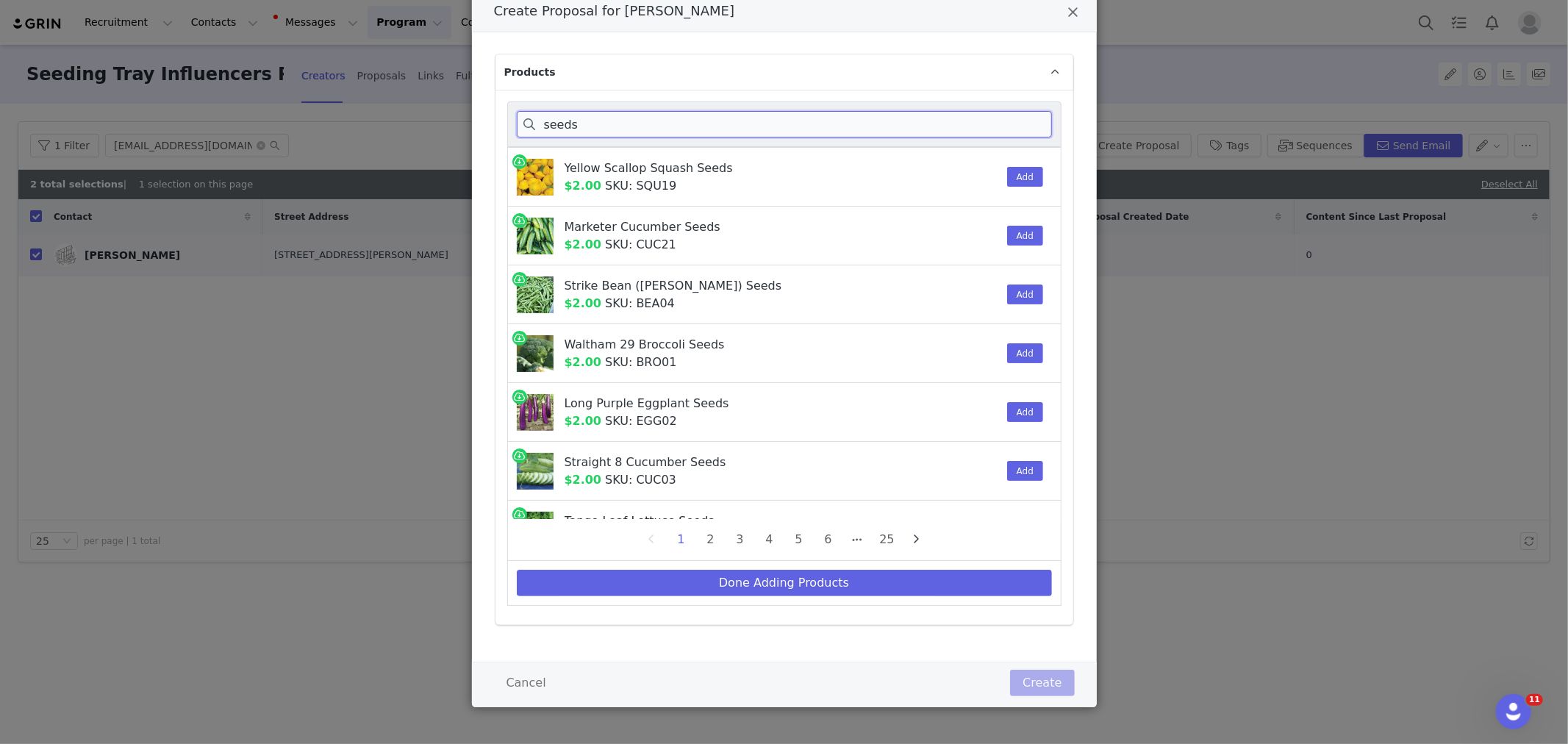
type input "seeds"
click at [718, 138] on div "seeds" at bounding box center [784, 124] width 554 height 45
click at [718, 129] on input "seeds" at bounding box center [784, 124] width 535 height 26
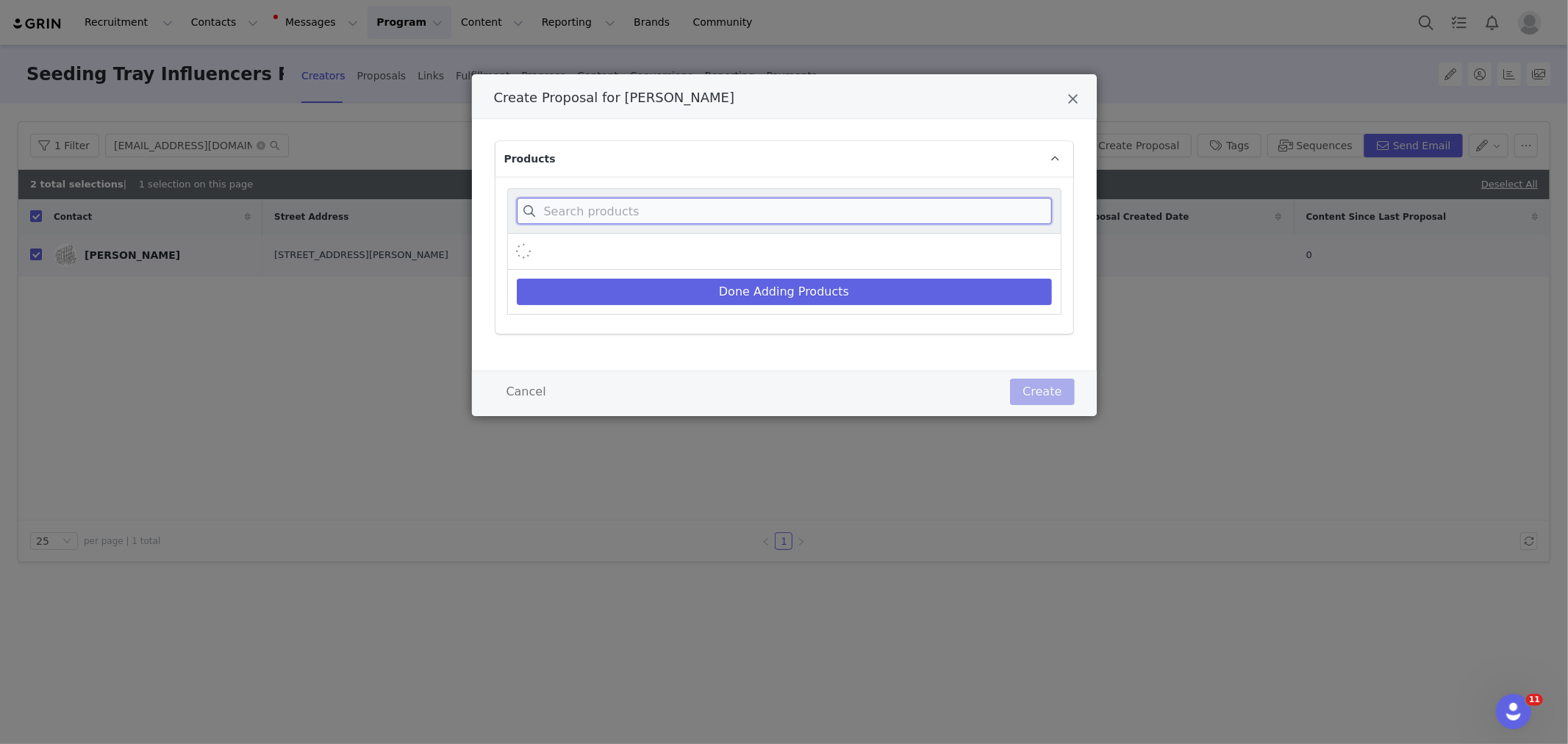
paste input "Winter/Fall Seeds Kit"
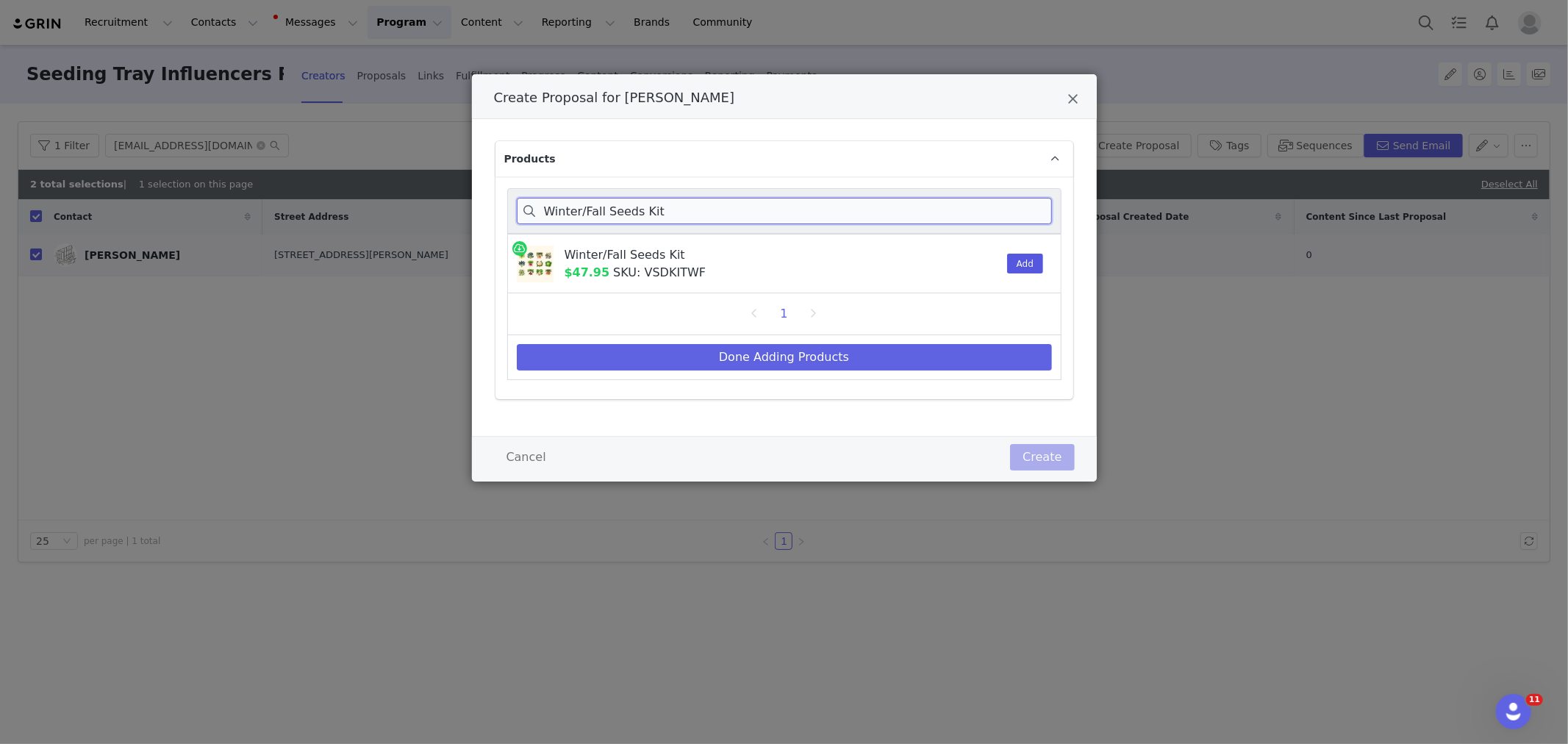
type input "Winter/Fall Seeds Kit"
click at [1017, 267] on button "Add" at bounding box center [1025, 263] width 36 height 20
click at [906, 362] on button "Done Adding Products" at bounding box center [784, 357] width 535 height 26
select select "28103650"
select select "26882477"
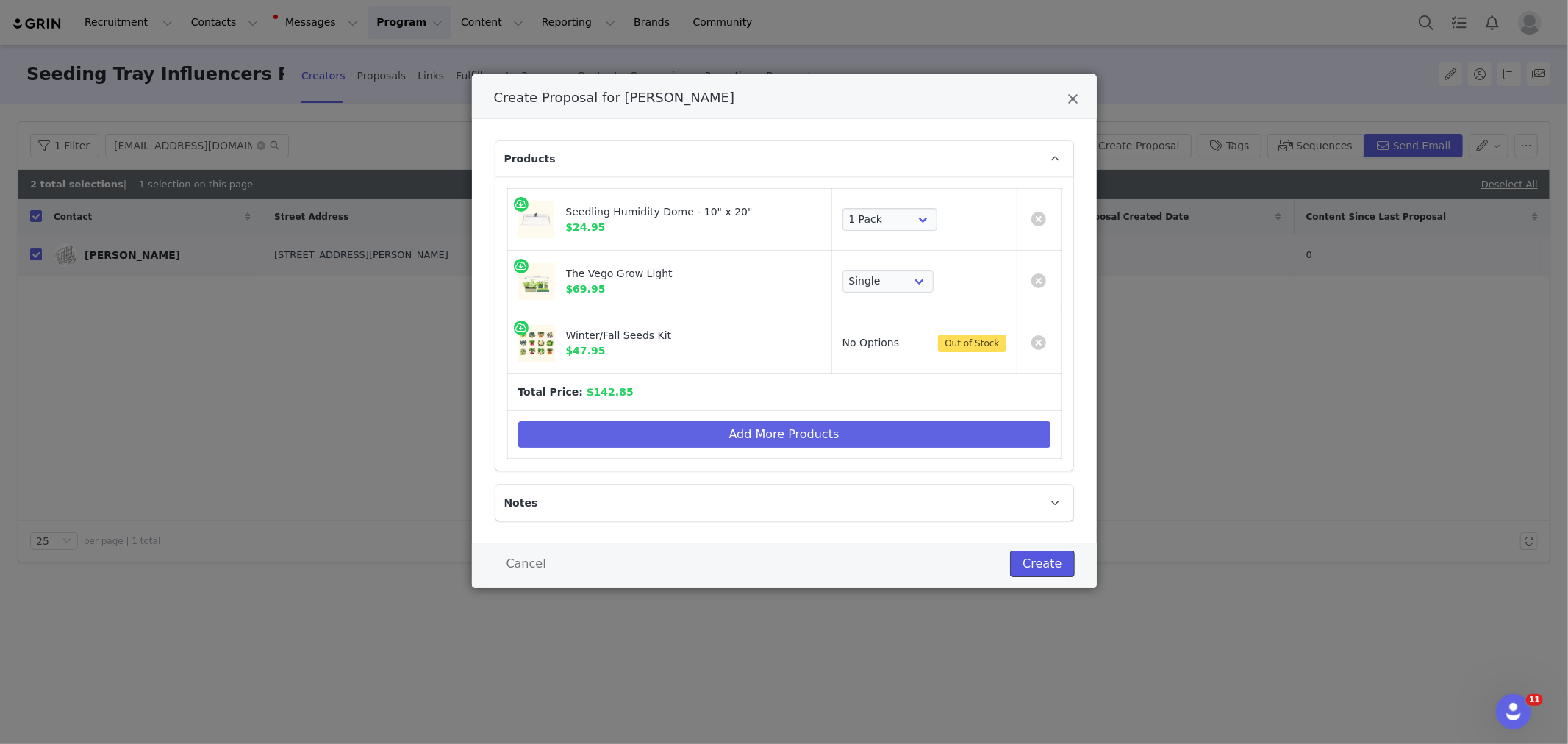
click at [1035, 563] on button "Create" at bounding box center [1042, 563] width 64 height 26
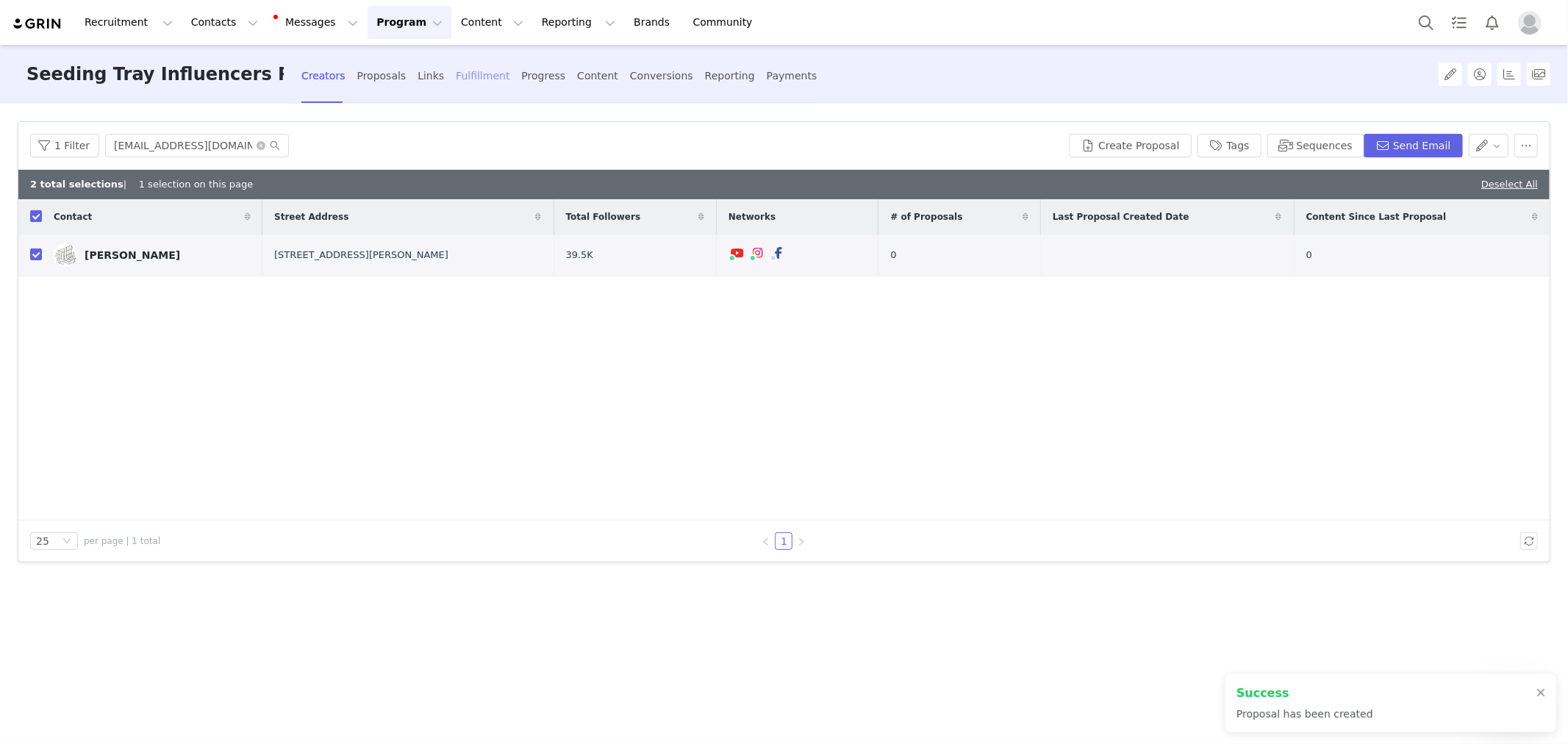
click at [490, 71] on div "Fulfillment" at bounding box center [482, 76] width 54 height 39
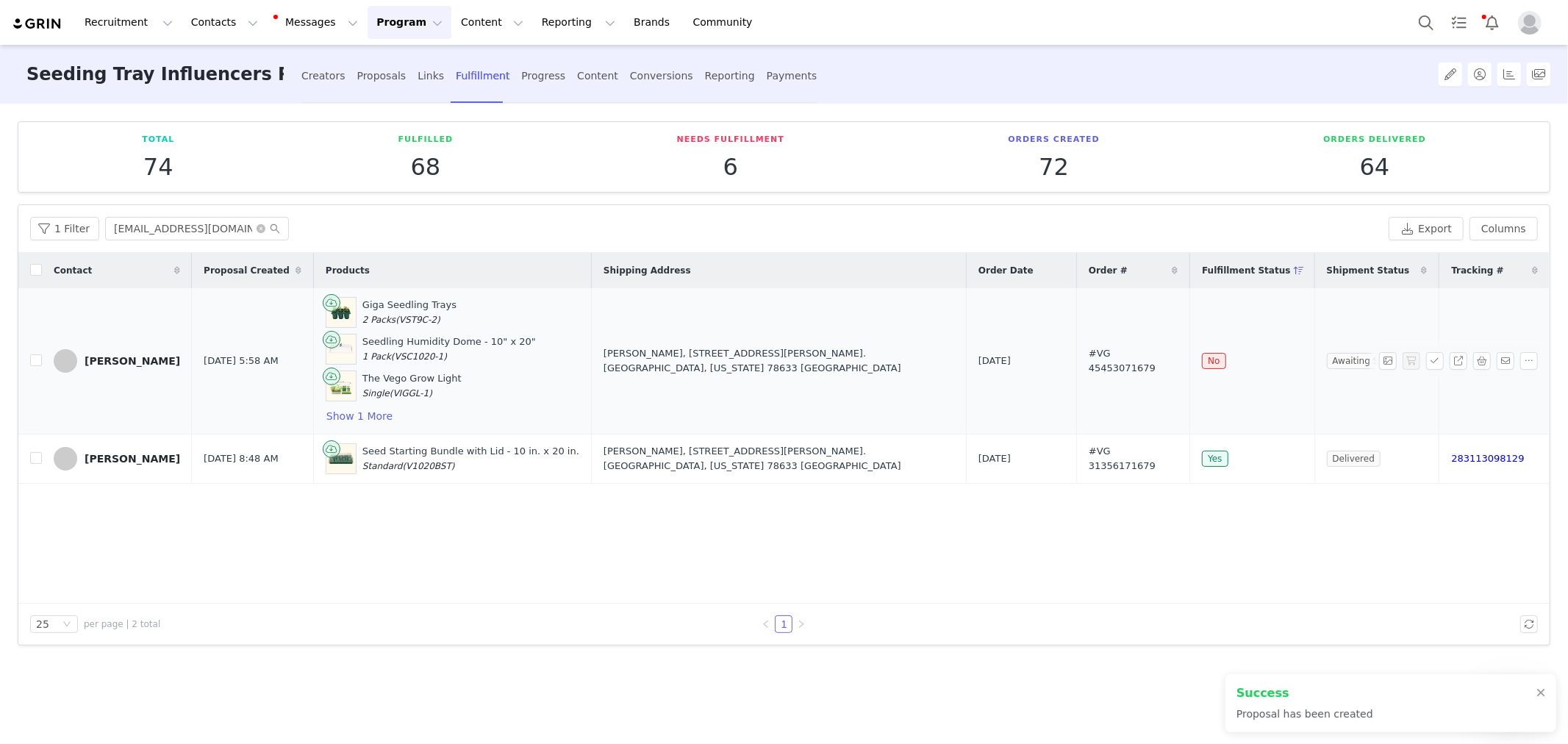
drag, startPoint x: 1071, startPoint y: 581, endPoint x: 181, endPoint y: 326, distance: 925.8
click at [1071, 581] on div "Contact Proposal Created Products Shipping Address Order Date Order # Fulfillme…" at bounding box center [783, 427] width 1531 height 351
click at [200, 210] on div "1 Filter katy_coggin86@hotmail.com Export Columns" at bounding box center [783, 229] width 1531 height 48
click at [197, 225] on input "katy_coggin86@hotmail.com" at bounding box center [197, 228] width 183 height 24
click at [196, 225] on input "katy_coggin86@hotmail.com" at bounding box center [197, 228] width 183 height 24
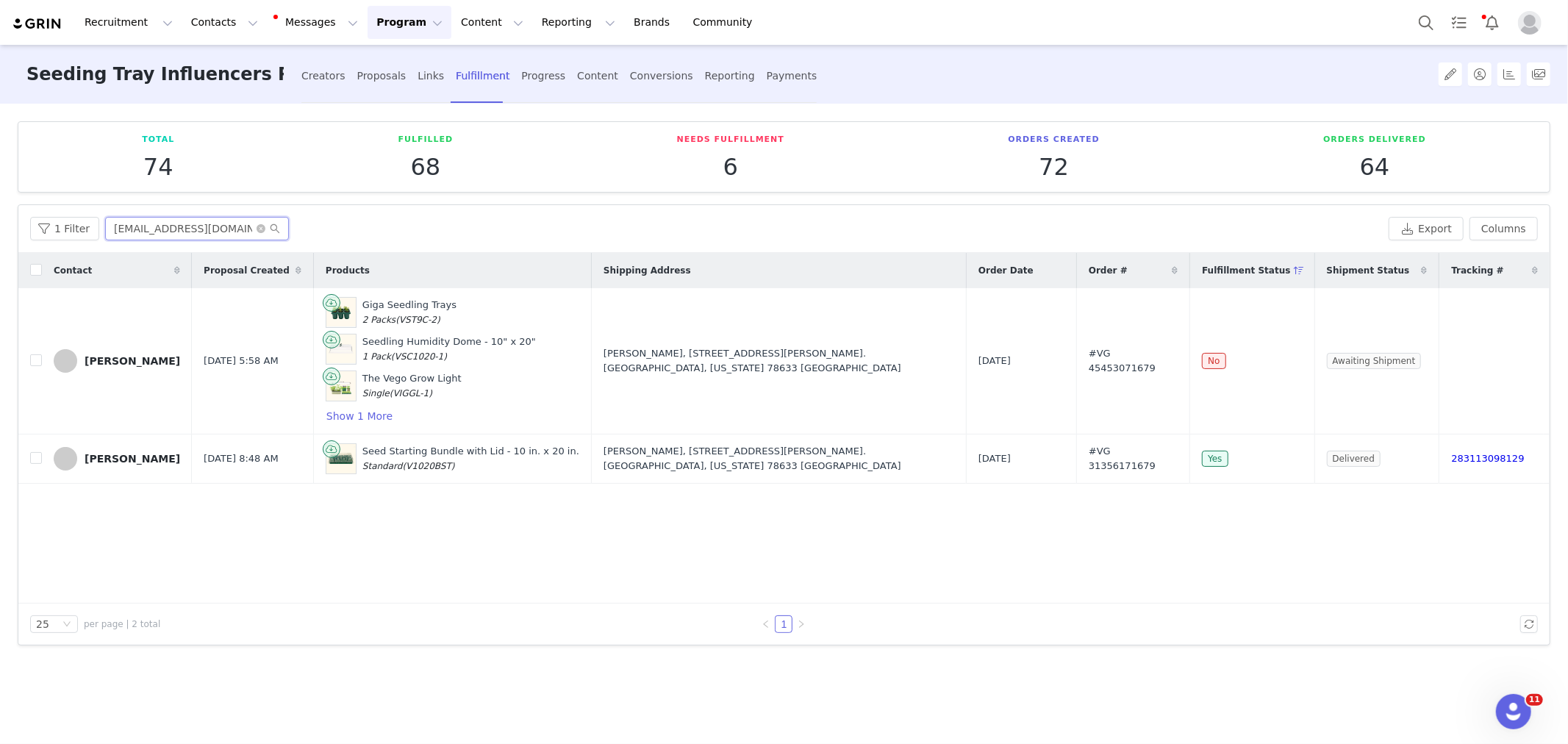
click at [196, 225] on input "katy_coggin86@hotmail.com" at bounding box center [197, 228] width 183 height 24
paste input "Winter/Fall Seeds Kit"
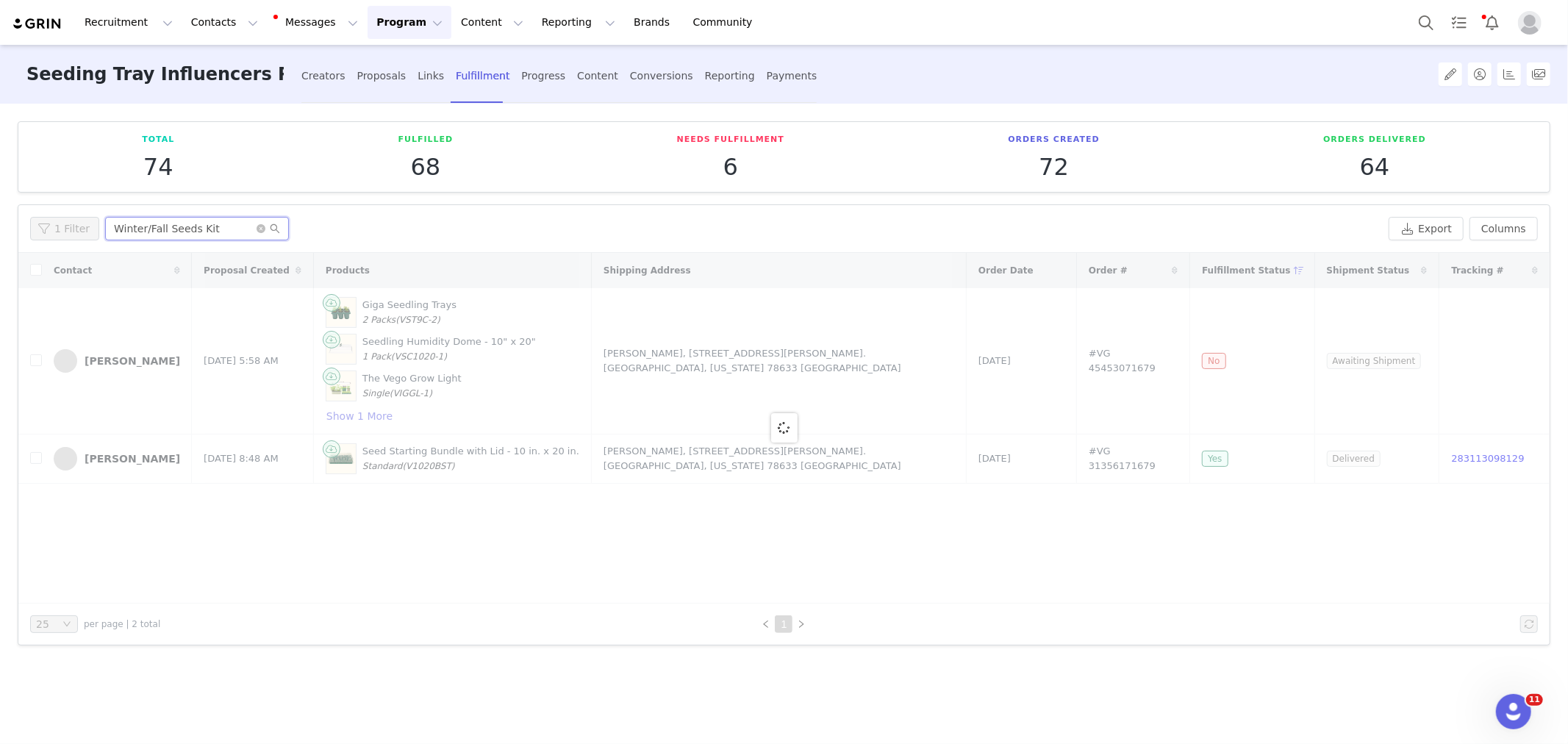
type input "Winter/Fall Seeds Kit"
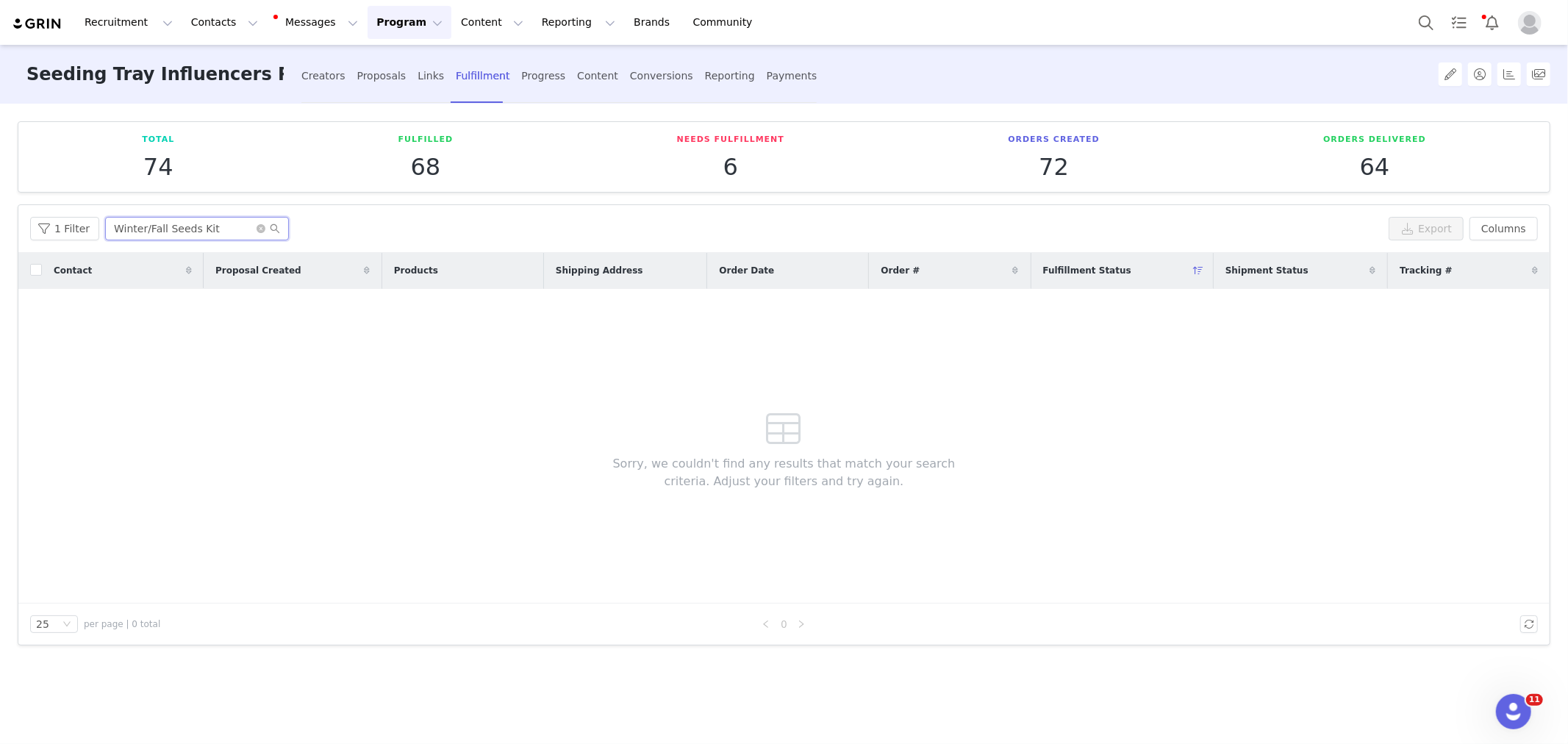
click at [189, 230] on input "Winter/Fall Seeds Kit" at bounding box center [197, 228] width 183 height 24
click at [189, 228] on input "Winter/Fall Seeds Kit" at bounding box center [197, 228] width 183 height 24
click at [186, 223] on input "Winter/Fall Seeds Kit" at bounding box center [197, 228] width 183 height 24
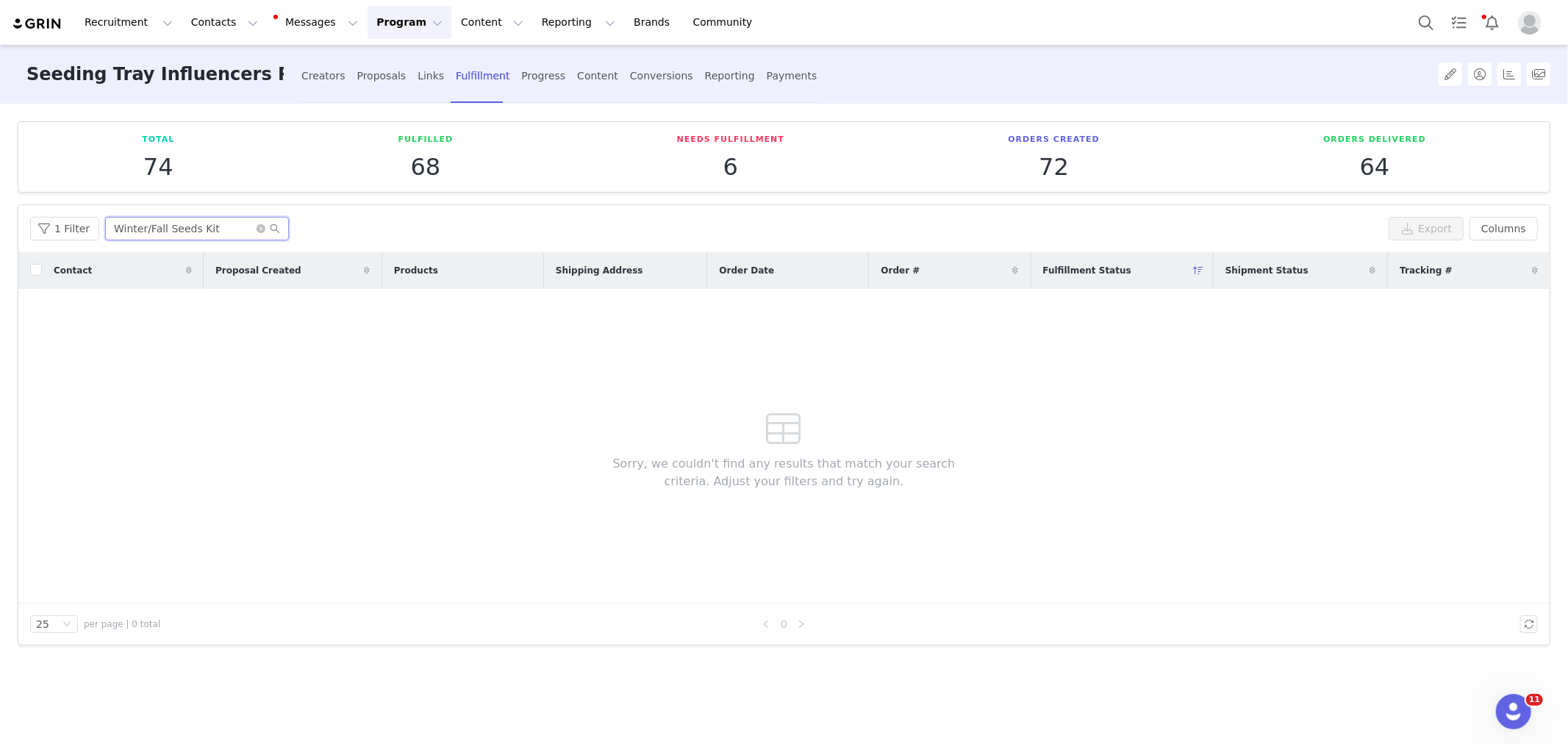
click at [186, 223] on input "Winter/Fall Seeds Kit" at bounding box center [197, 228] width 183 height 24
click at [226, 228] on input "Winter/Fall Seeds Kit" at bounding box center [197, 228] width 183 height 24
click at [258, 231] on icon "icon: close-circle" at bounding box center [260, 228] width 9 height 9
click at [258, 230] on input "text" at bounding box center [197, 228] width 183 height 24
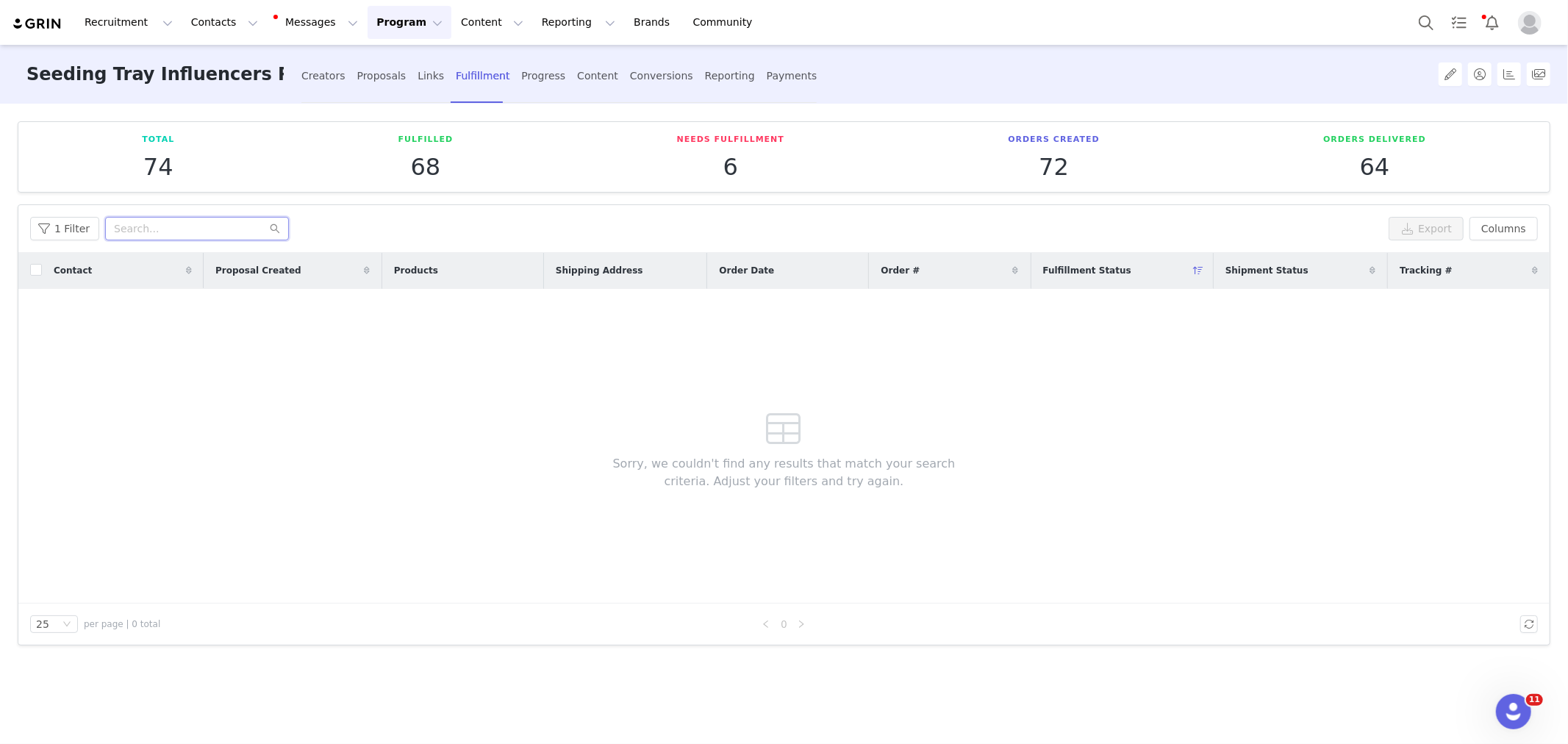
paste input "sunrise.farmstead21@gmail.com"
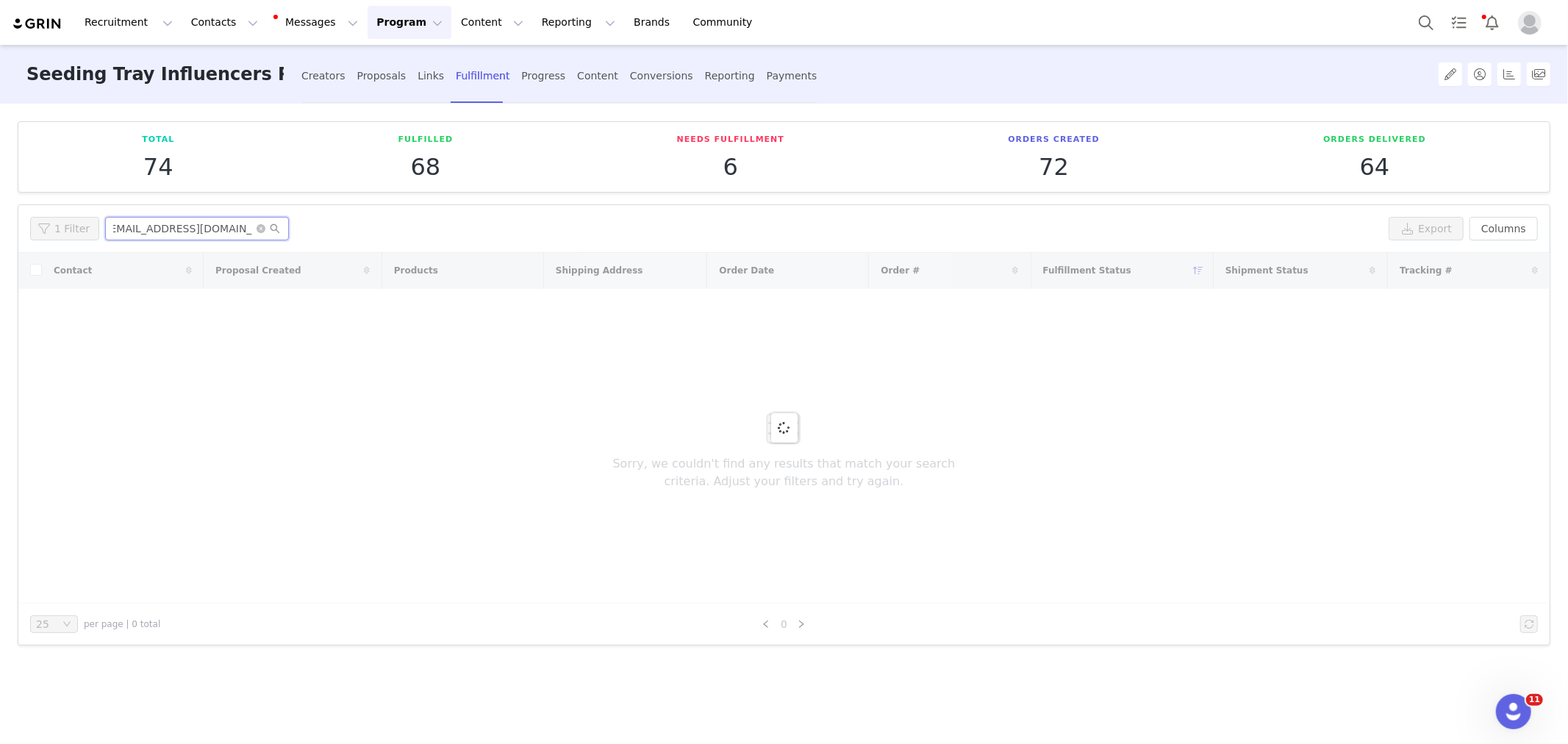
type input "sunrise.farmstead21@gmail.com"
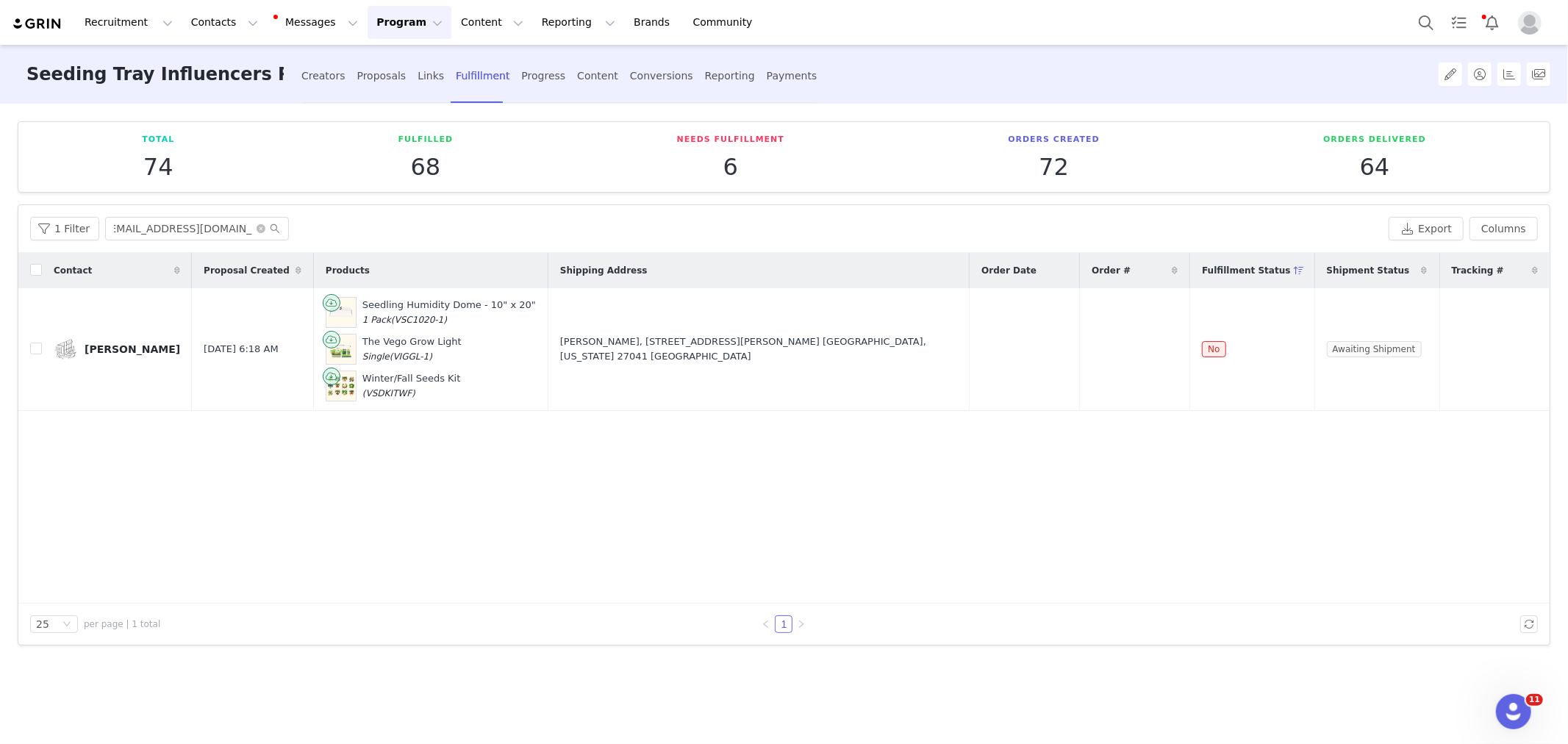
scroll to position [0, 0]
click at [1180, 502] on div "Contact Proposal Created Products Shipping Address Order Date Order # Fulfillme…" at bounding box center [783, 427] width 1531 height 351
drag, startPoint x: 33, startPoint y: 347, endPoint x: 57, endPoint y: 352, distance: 24.5
click at [33, 347] on input "checkbox" at bounding box center [36, 348] width 11 height 11
checkbox input "true"
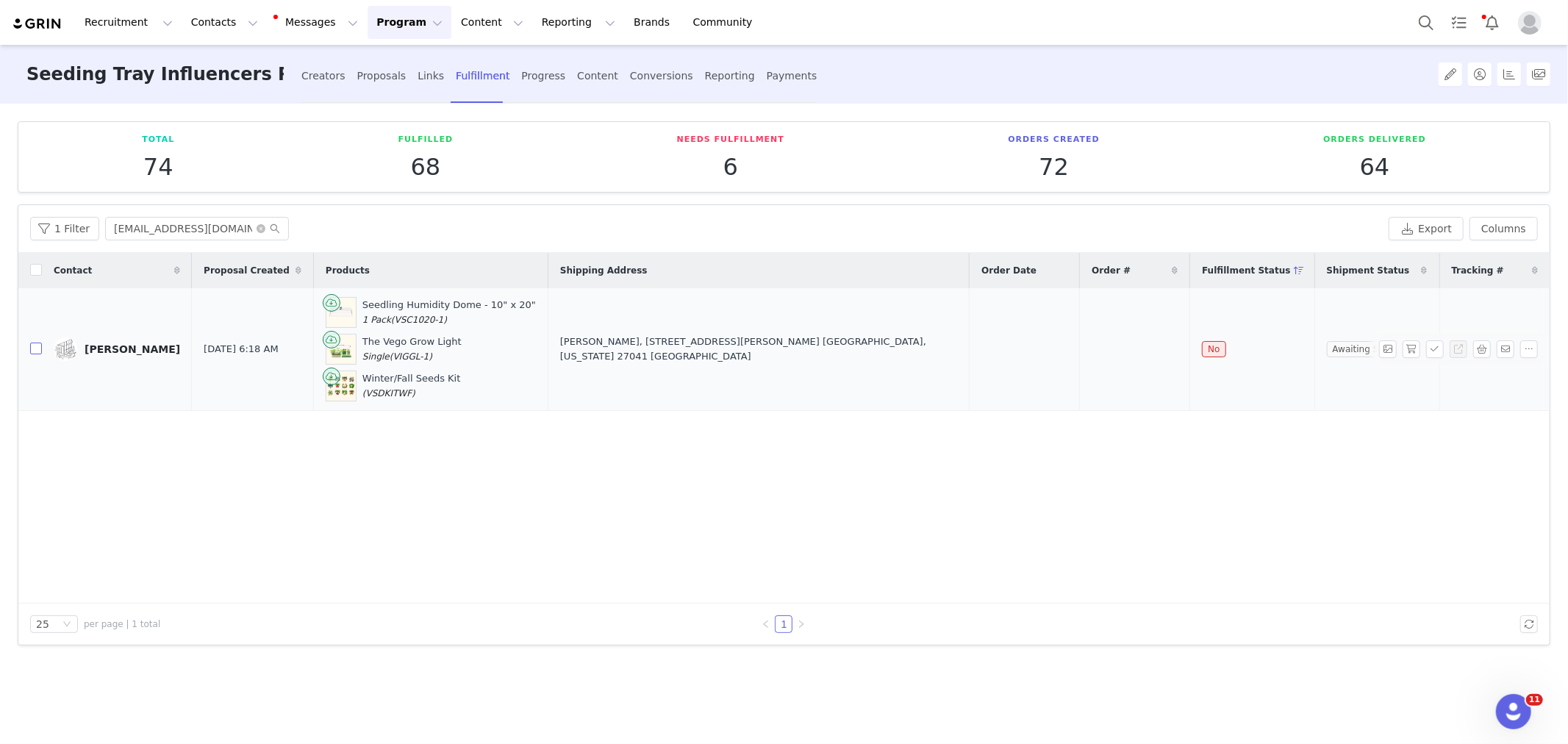
checkbox input "true"
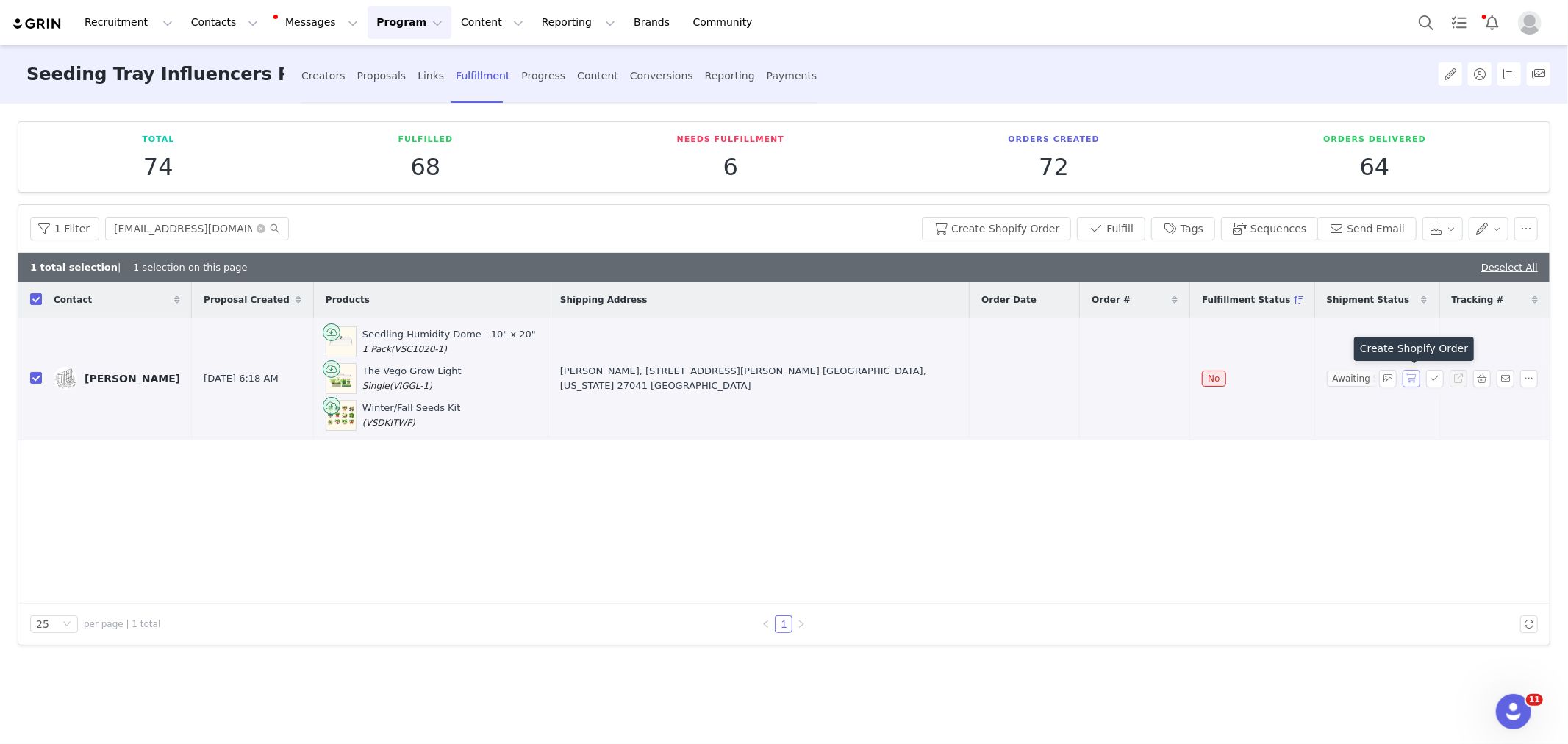
click at [1409, 381] on button "button" at bounding box center [1411, 378] width 18 height 18
drag, startPoint x: 944, startPoint y: 380, endPoint x: 1172, endPoint y: 370, distance: 228.2
click at [1177, 378] on tr "Alex Walter Sep 2, 2025 6:18 AM Seedling Humidity Dome - 10" x 20" 1 Pack (VSC1…" at bounding box center [783, 379] width 1531 height 123
click at [53, 353] on td "Alex Walter" at bounding box center [116, 379] width 150 height 123
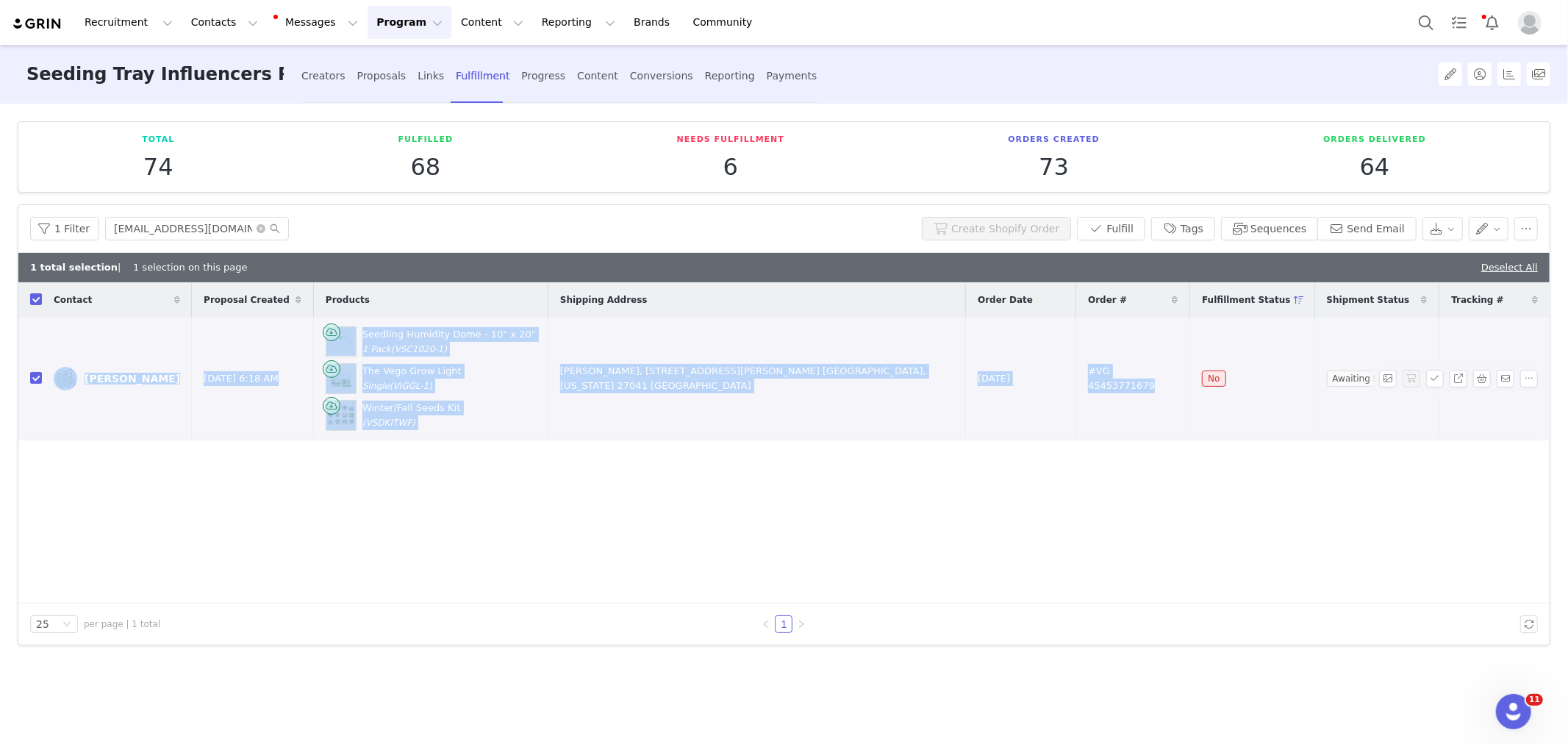
drag, startPoint x: 81, startPoint y: 365, endPoint x: 1166, endPoint y: 373, distance: 1085.0
click at [1166, 373] on tr "Alex Walter Sep 2, 2025 6:18 AM Seedling Humidity Dome - 10" x 20" 1 Pack (VSC1…" at bounding box center [783, 379] width 1531 height 123
click at [213, 23] on button "Contacts Contacts" at bounding box center [224, 22] width 84 height 33
click at [215, 62] on p "Creators" at bounding box center [208, 65] width 44 height 15
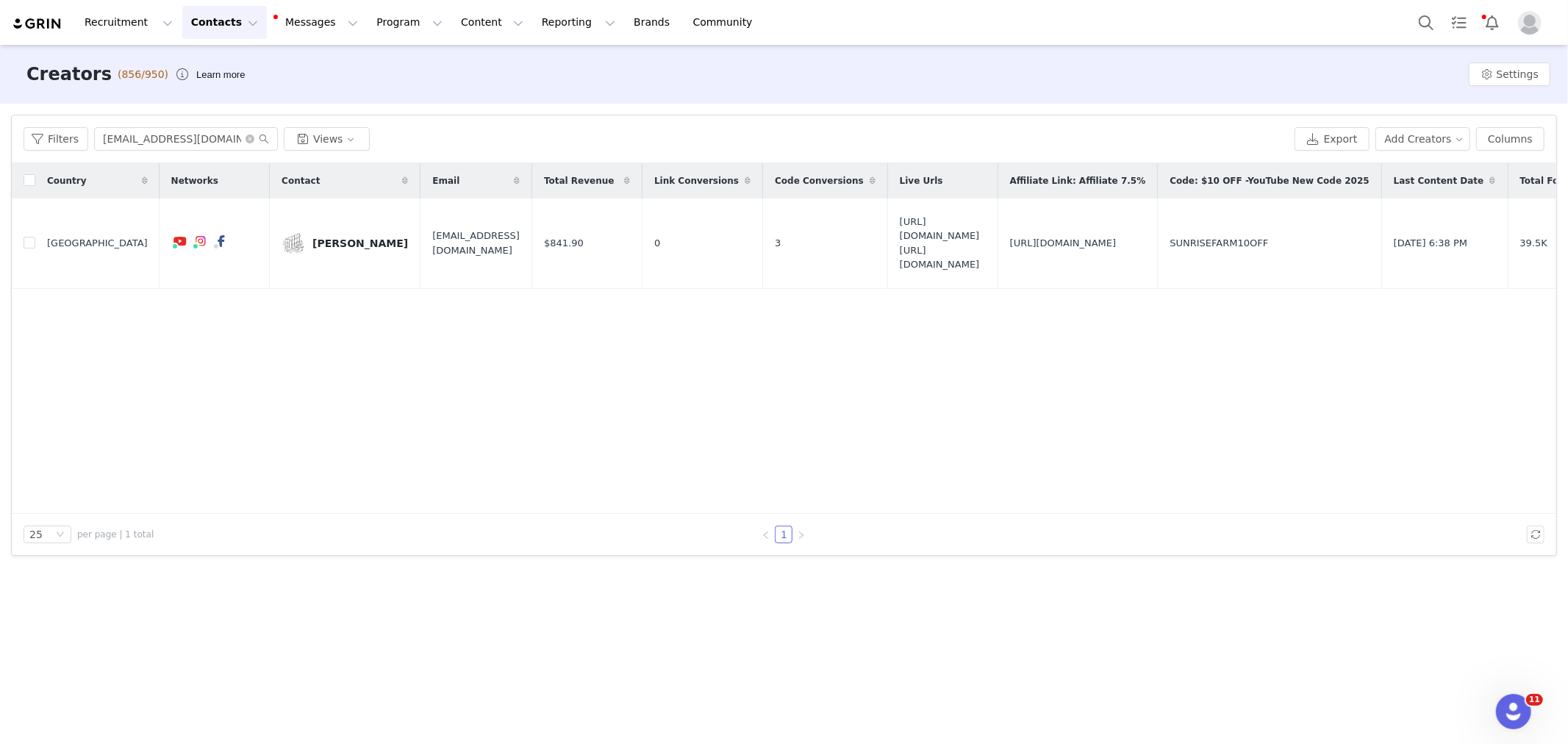
click at [298, 427] on div "Country Networks Contact Email Total Revenue Link Conversions Code Conversions …" at bounding box center [783, 338] width 1544 height 351
click at [1143, 387] on div "Country Networks Contact Email Total Revenue Link Conversions Code Conversions …" at bounding box center [783, 338] width 1544 height 351
click at [195, 127] on input "sunrise.farmstead21@gmail.com" at bounding box center [185, 138] width 183 height 24
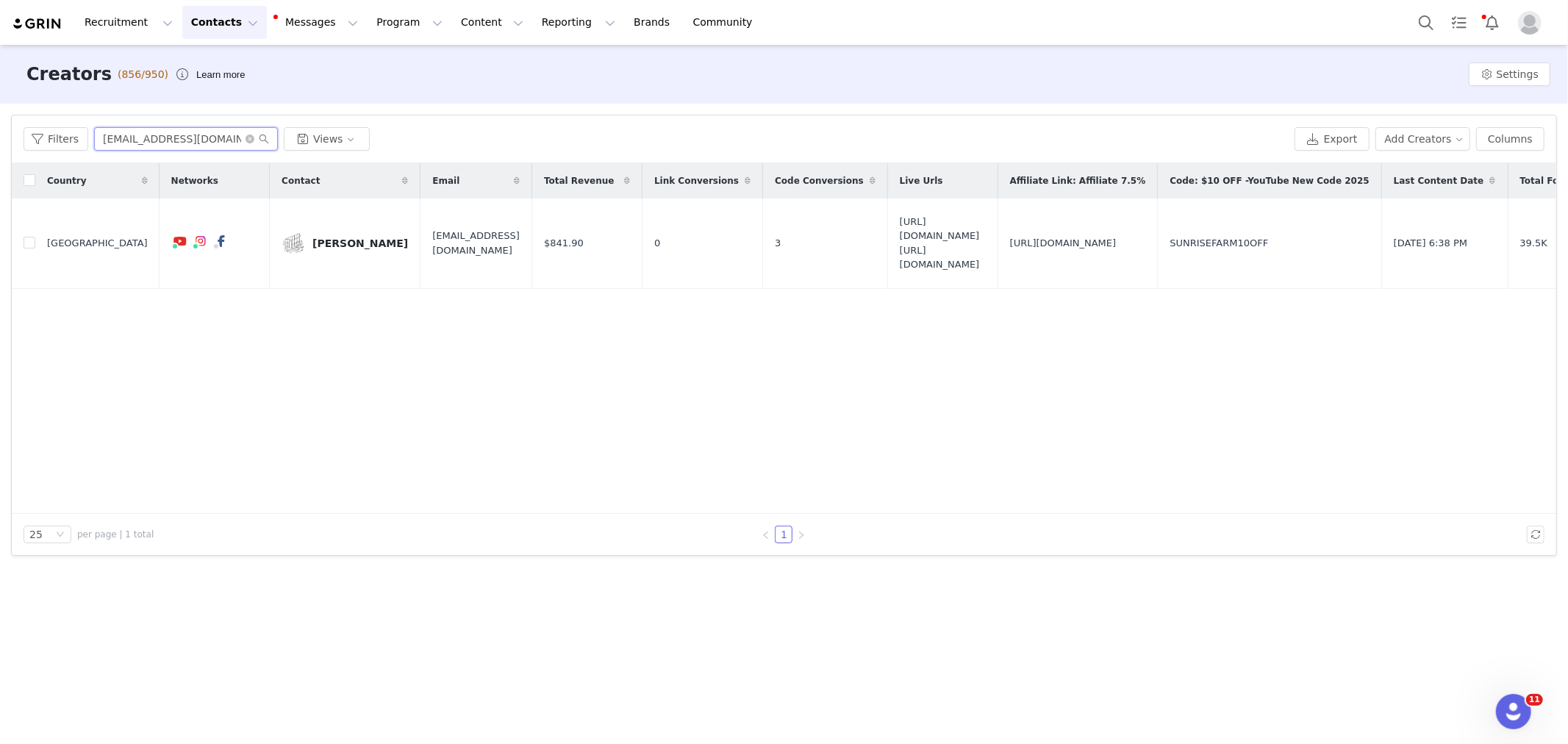
paste input "brian@neverenoughdirt"
type input "brian@neverenoughdirt.com"
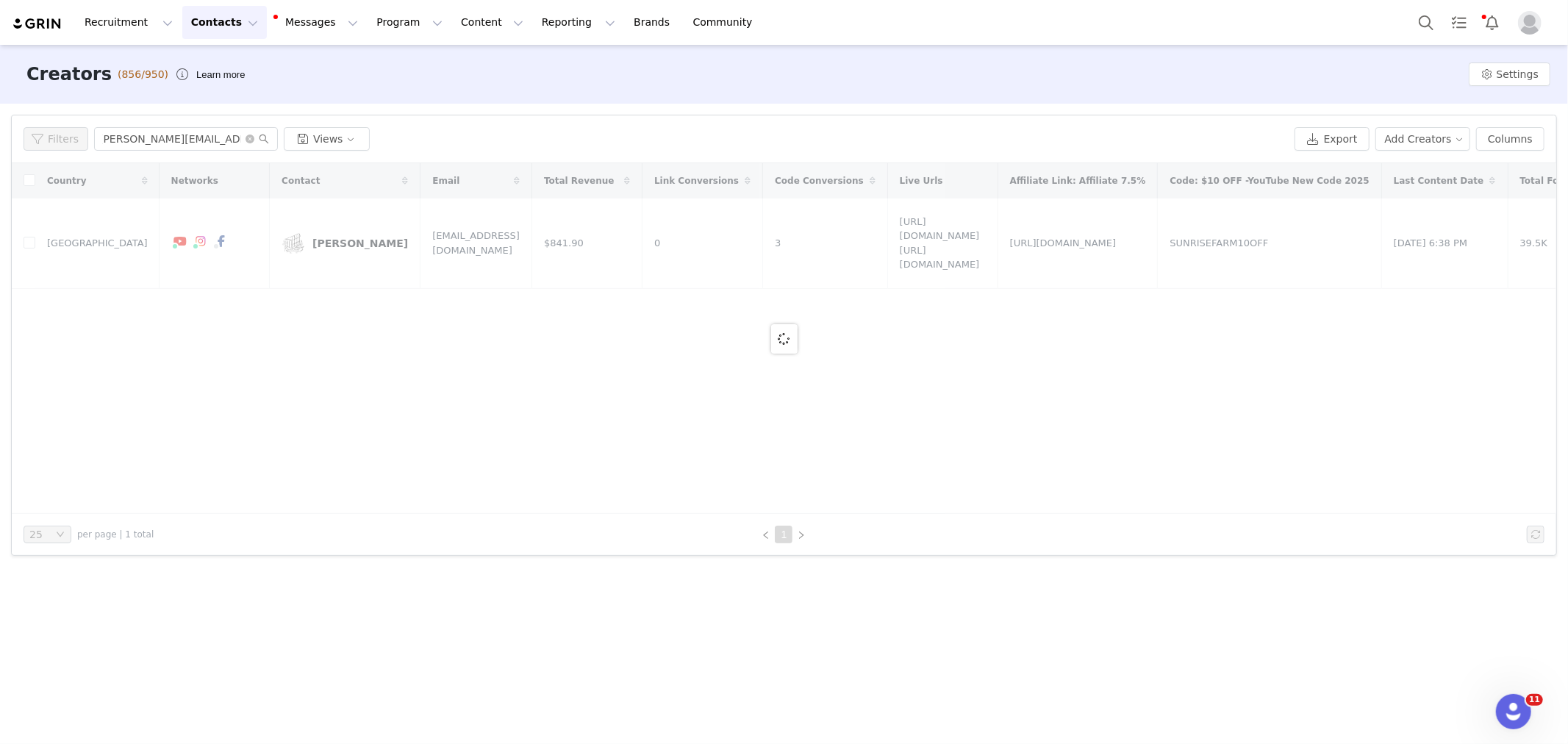
scroll to position [0, 0]
click at [481, 350] on div at bounding box center [783, 338] width 1544 height 351
click at [203, 137] on input "brian@neverenoughdirt.com" at bounding box center [185, 138] width 183 height 24
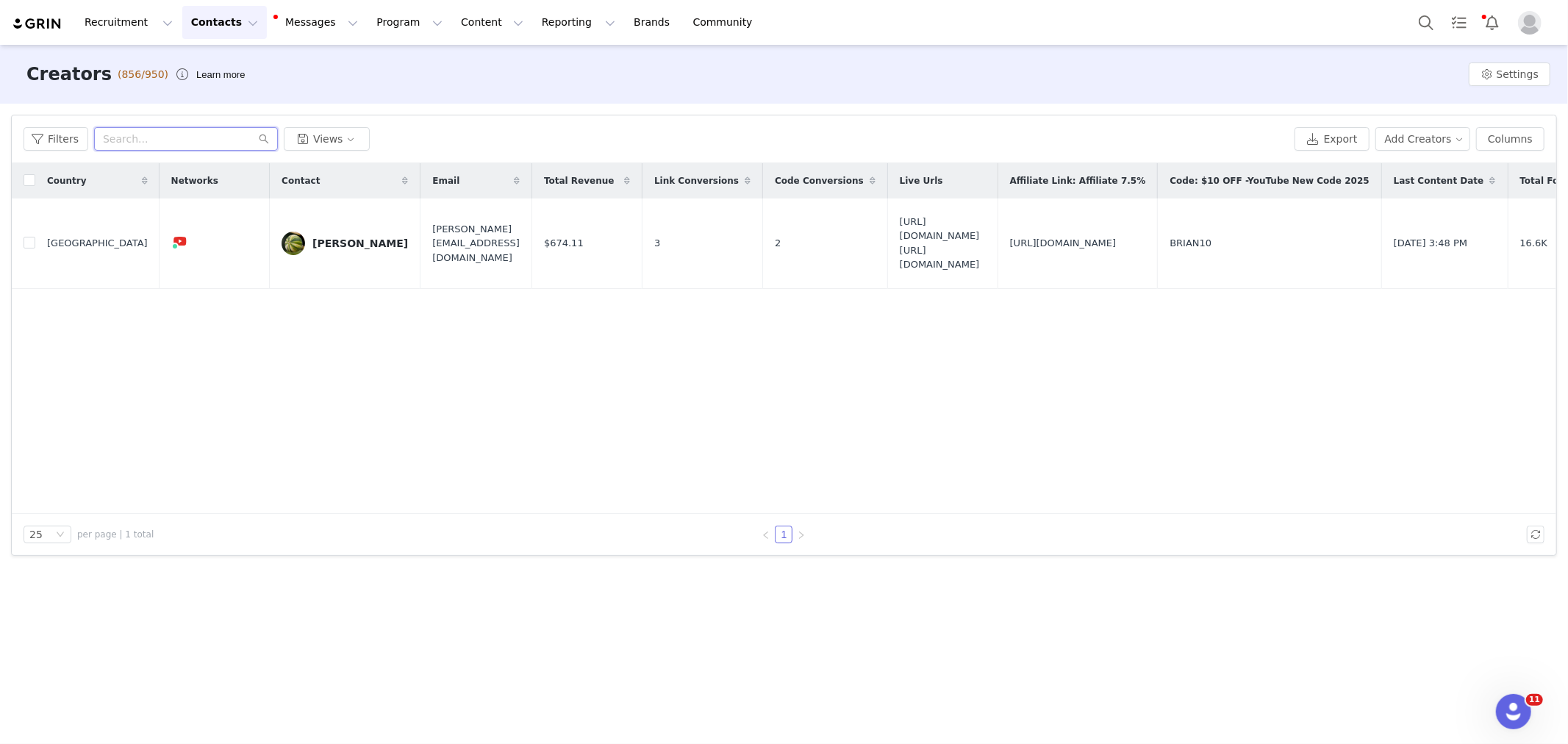
paste input "brian@neverenoughdirt.com"
type input "brian@neverenoughdirt.com"
click at [336, 232] on link "Brian" at bounding box center [345, 243] width 127 height 24
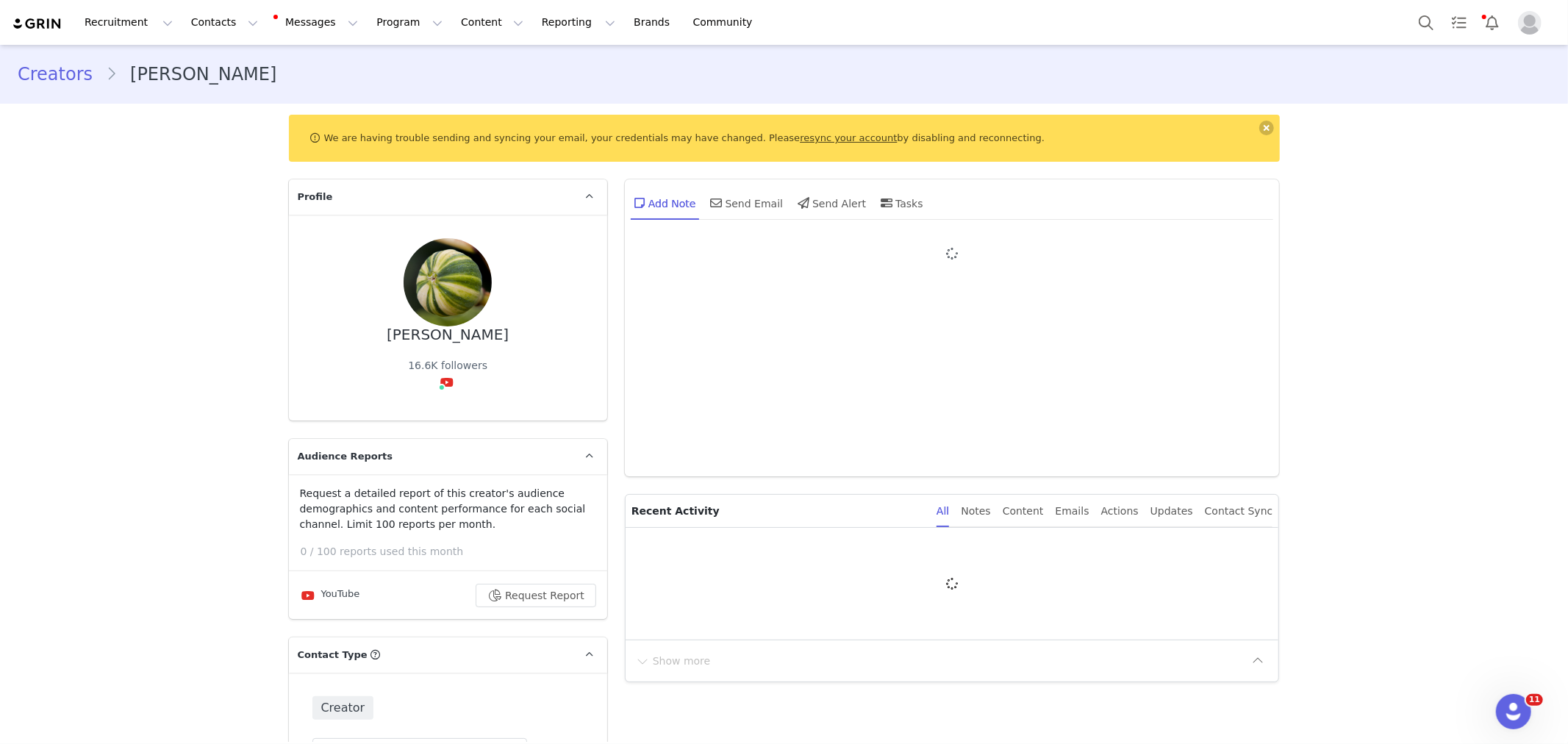
type input "+1 ([GEOGRAPHIC_DATA])"
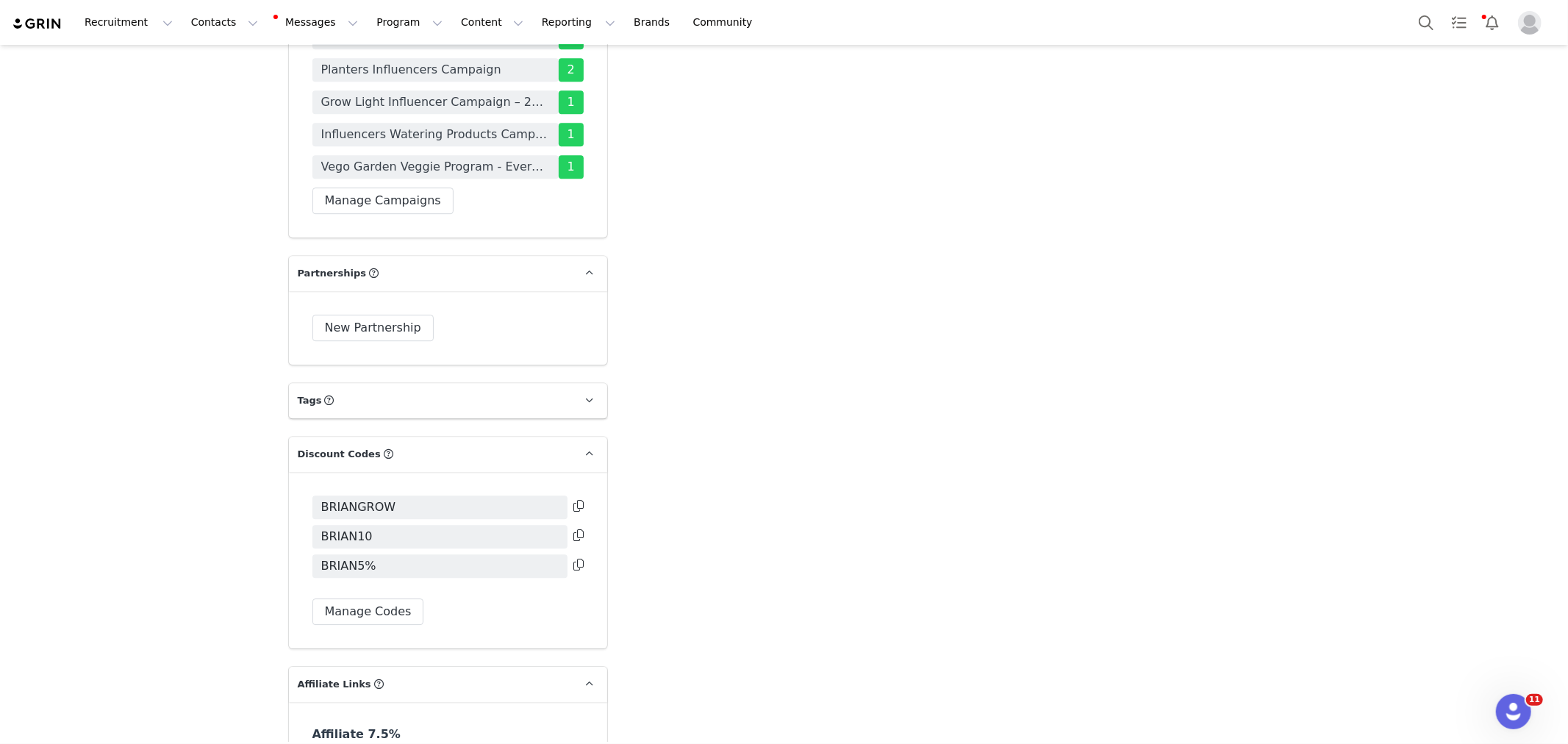
scroll to position [3288, 0]
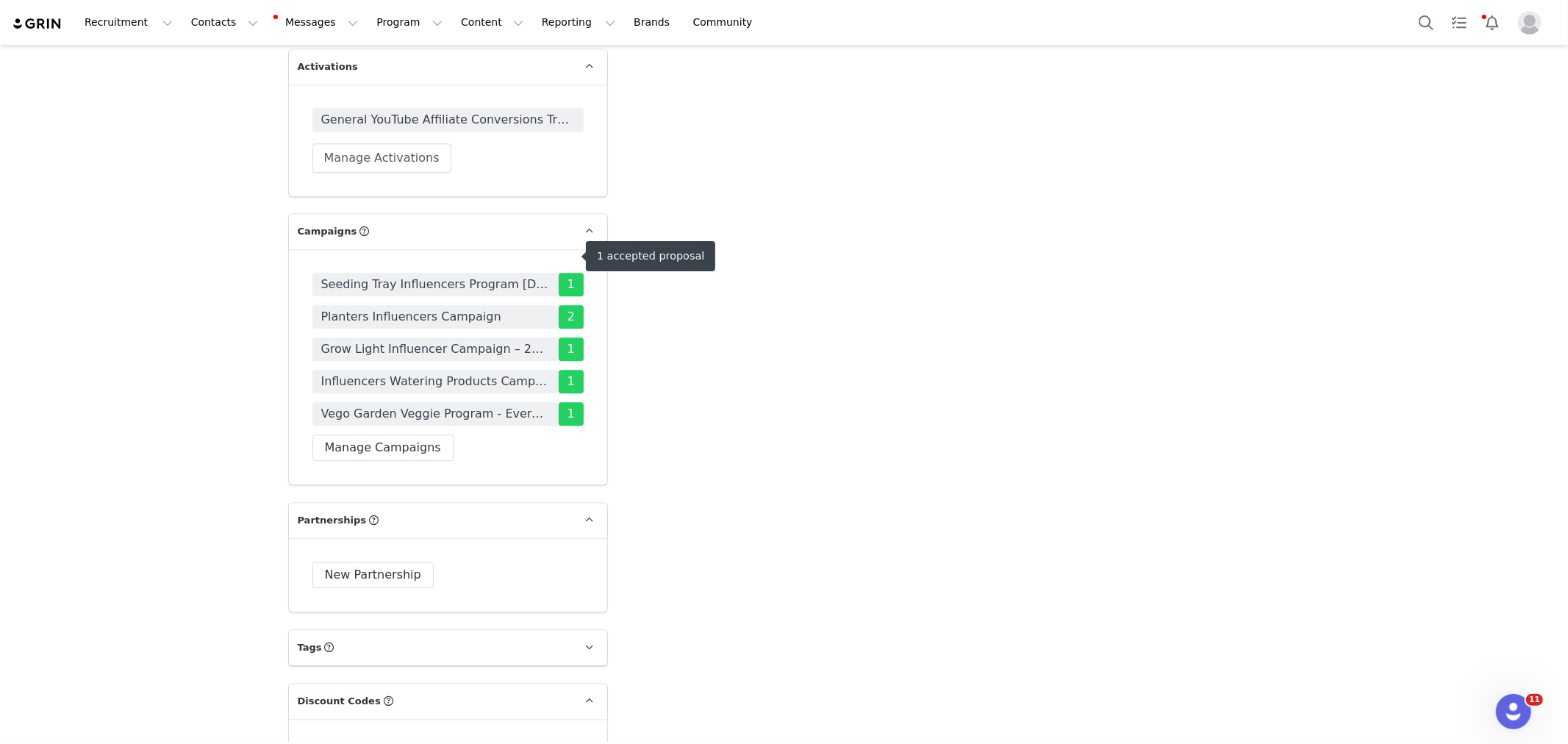
click at [423, 275] on span "Seeding Tray Influencers Program [DATE]-[DATE]" at bounding box center [436, 284] width 229 height 18
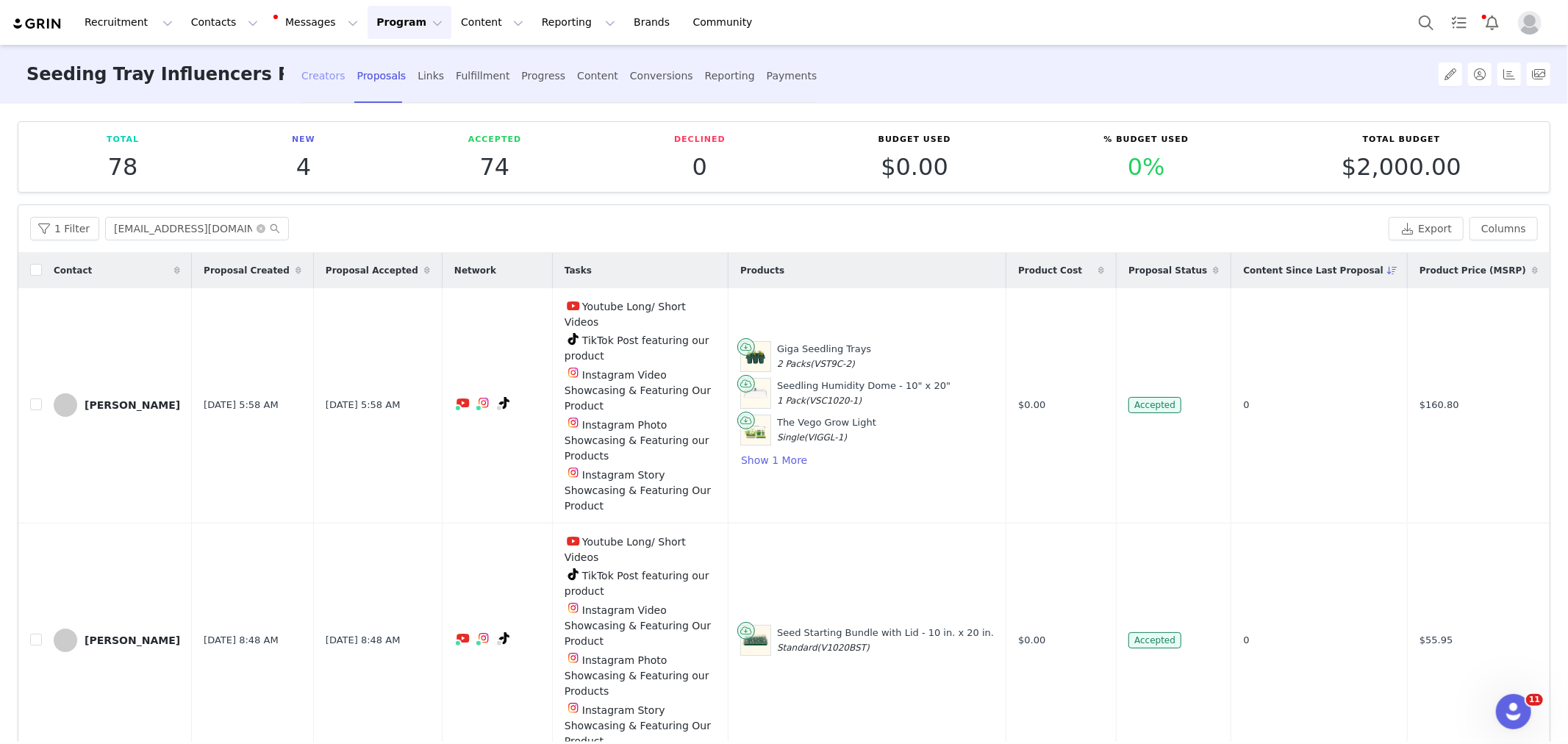
click at [309, 71] on div "Creators" at bounding box center [323, 76] width 44 height 39
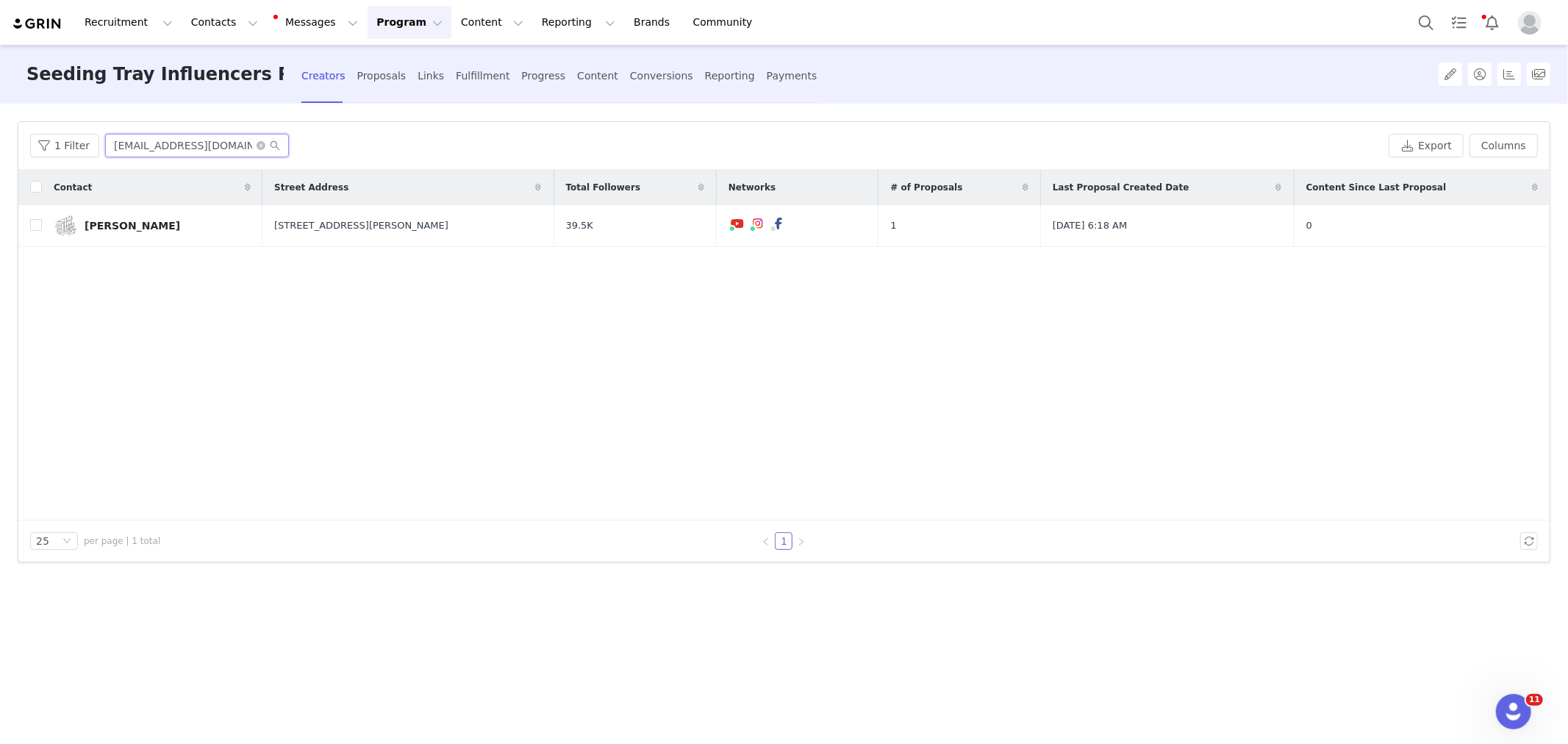
click at [197, 151] on input "sunrise.farmstead21@gmail.com" at bounding box center [197, 145] width 183 height 24
paste input "brian@neverenoughdirt"
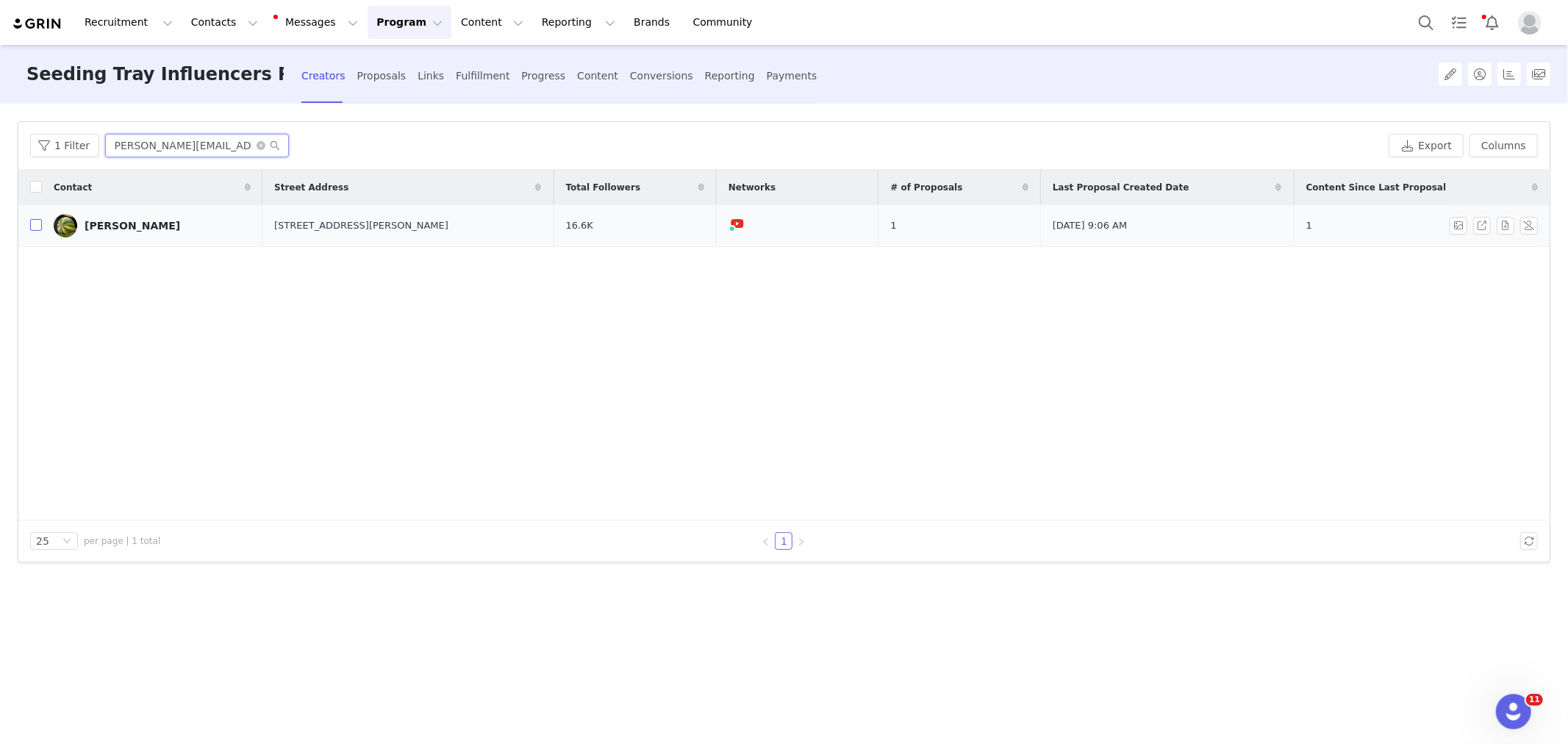
type input "brian@neverenoughdirt.com"
click at [32, 223] on input "checkbox" at bounding box center [36, 225] width 11 height 11
checkbox input "true"
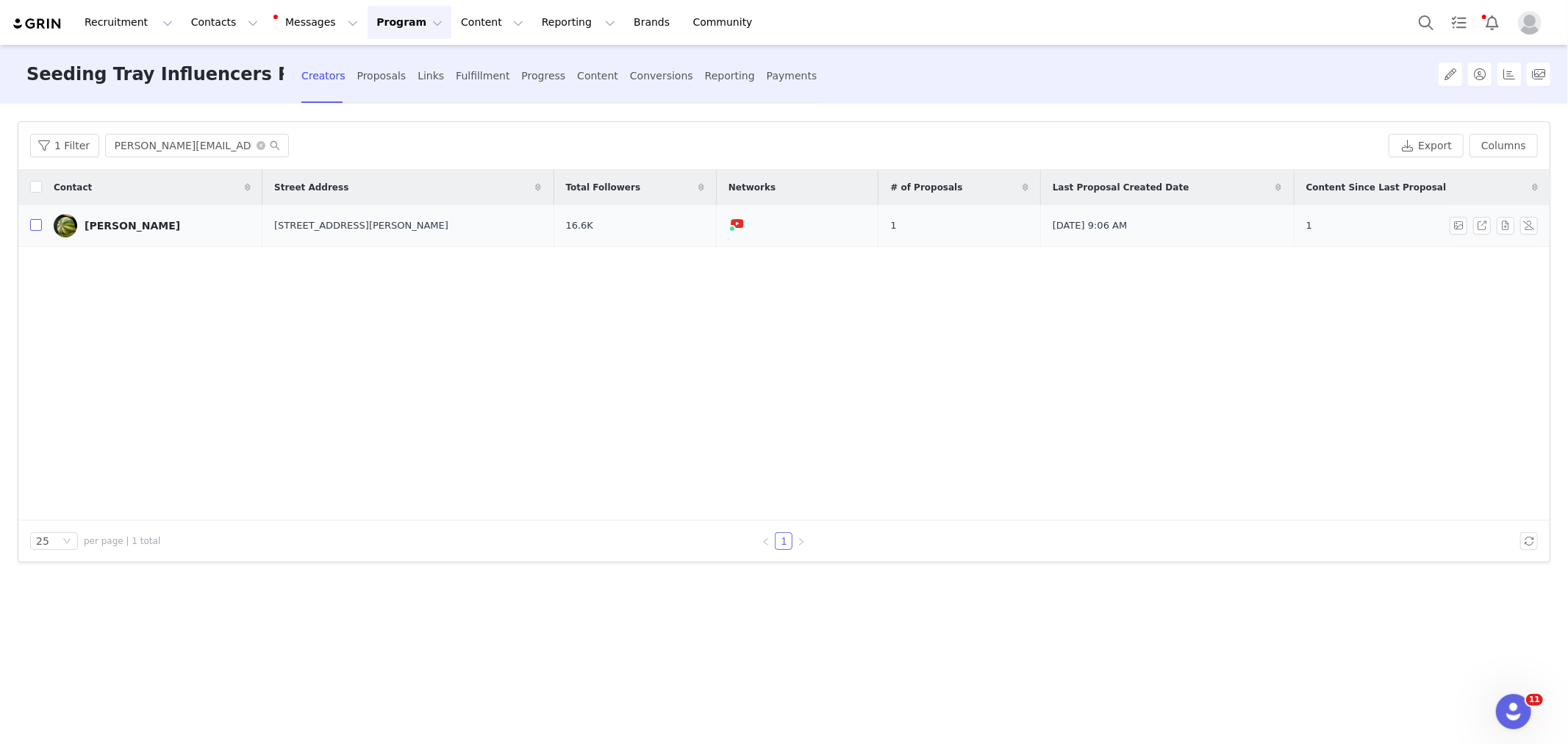
scroll to position [0, 0]
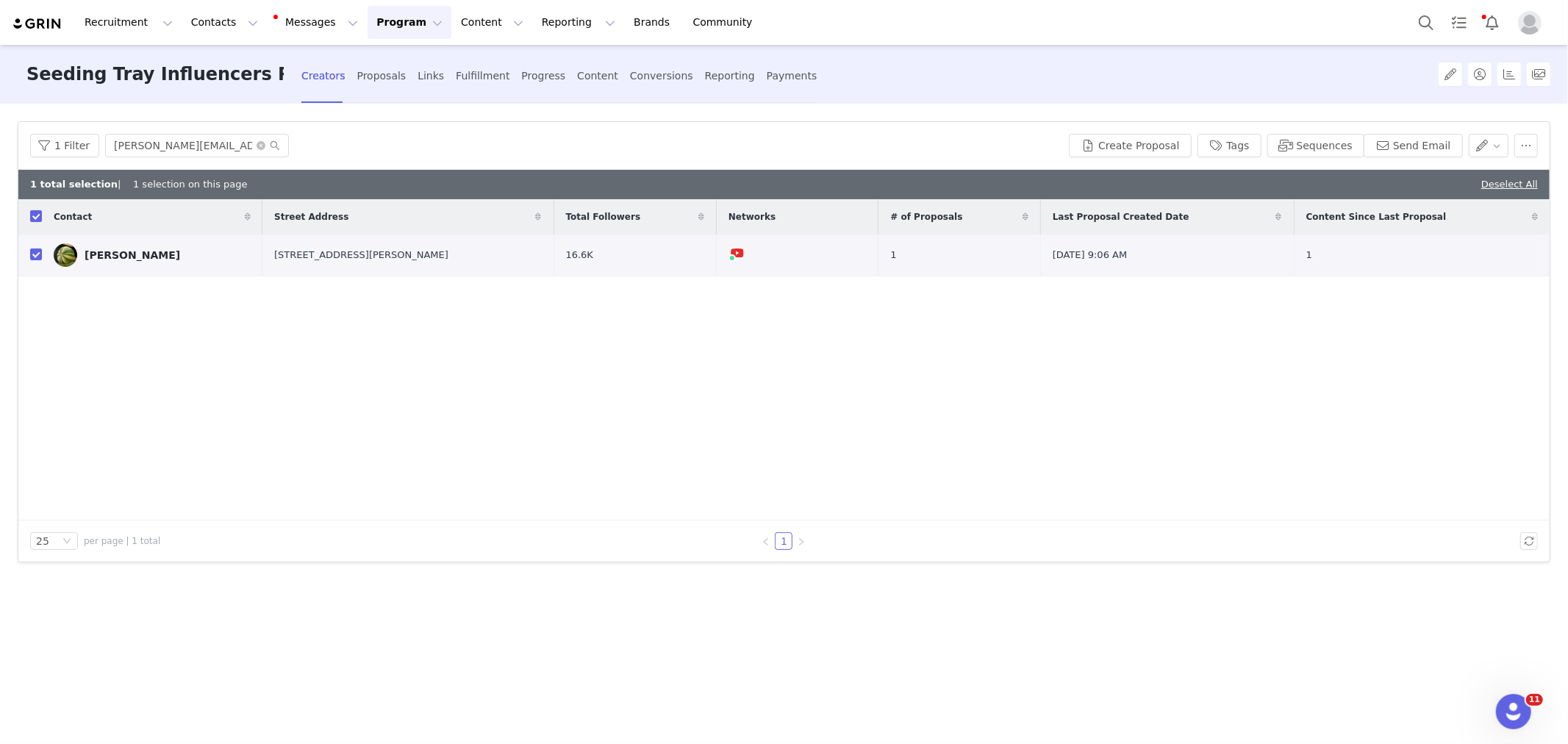
click at [1290, 533] on div at bounding box center [1317, 541] width 440 height 18
click at [1504, 257] on button "button" at bounding box center [1506, 254] width 18 height 18
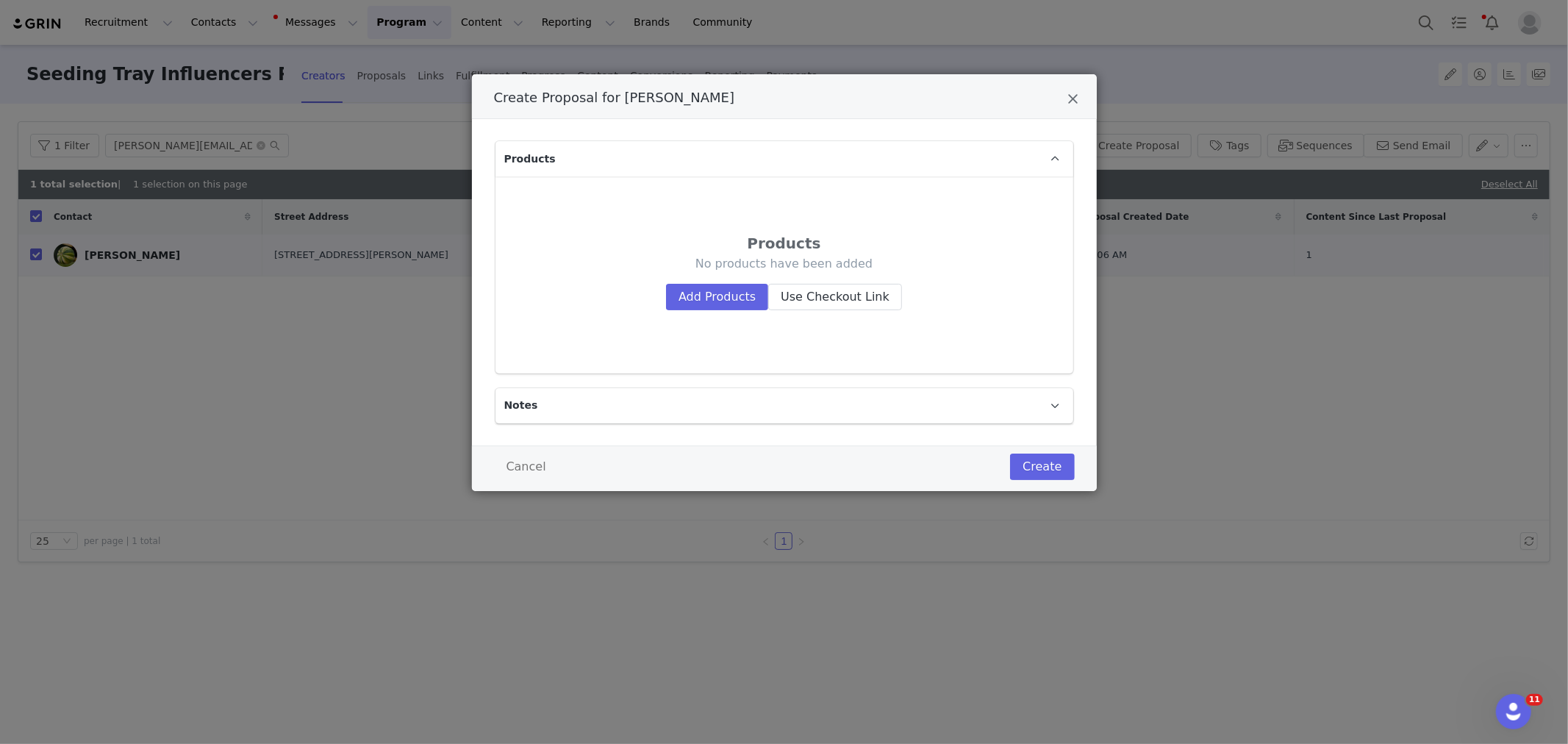
click at [698, 310] on div "Products No products have been added Add Products Use Checkout Link" at bounding box center [784, 274] width 554 height 173
click at [698, 300] on button "Add Products" at bounding box center [717, 297] width 102 height 26
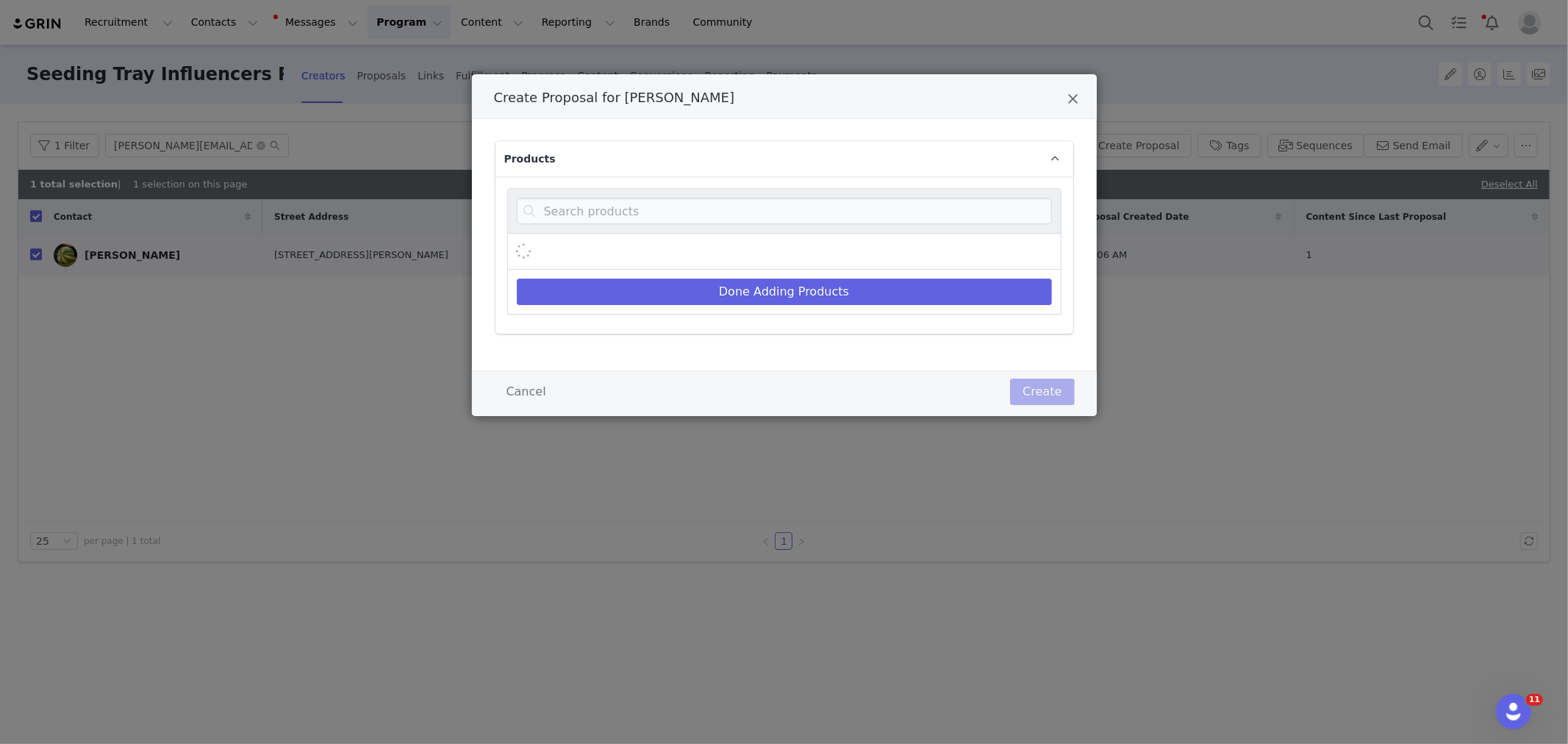
click at [655, 197] on div "Create Proposal for Brian" at bounding box center [784, 211] width 554 height 45
click at [654, 207] on input "Create Proposal for Brian" at bounding box center [784, 211] width 535 height 26
paste input "Giga Seedling Tray"
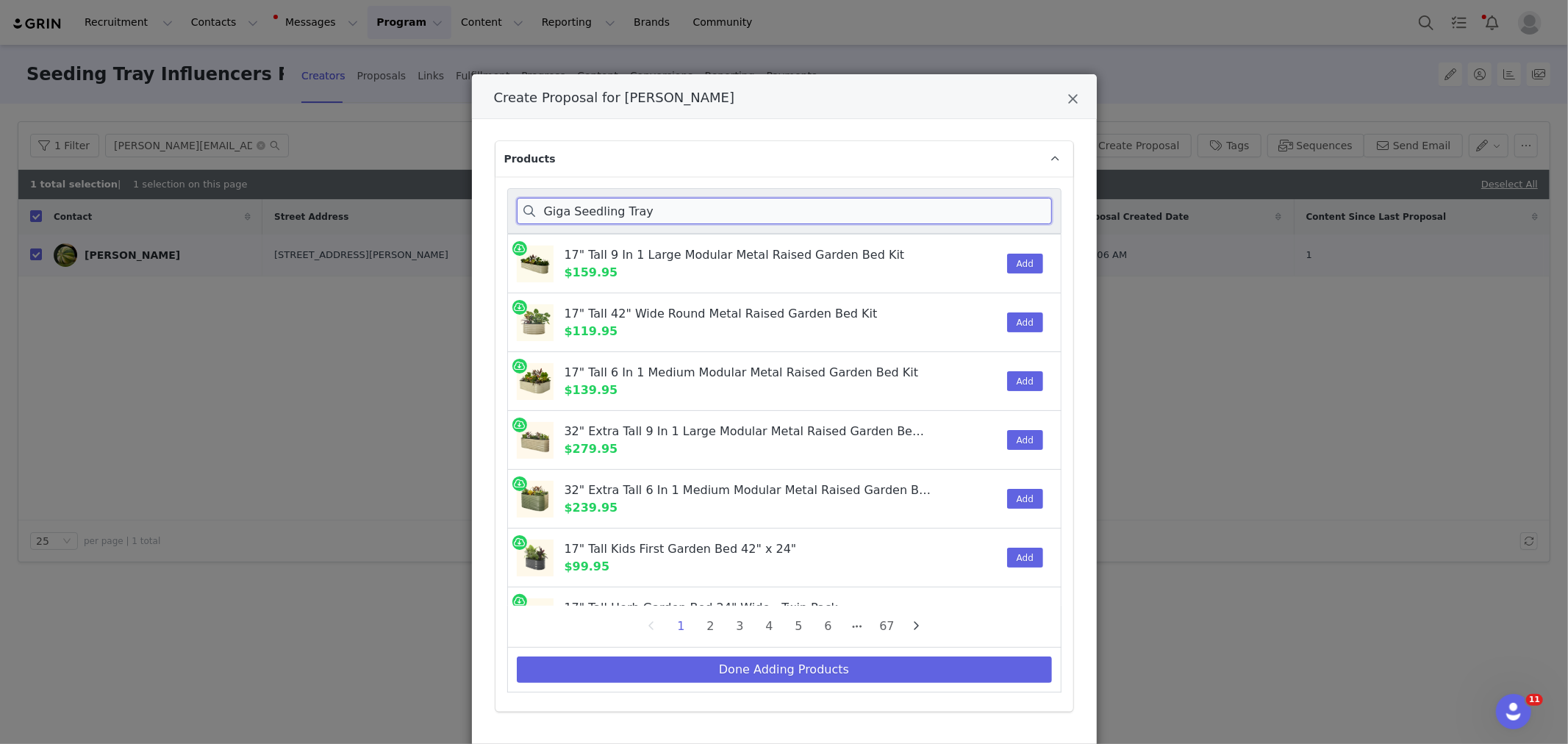
drag, startPoint x: 569, startPoint y: 204, endPoint x: 696, endPoint y: 209, distance: 127.1
click at [696, 209] on input "Giga Seedling Tray" at bounding box center [784, 211] width 535 height 26
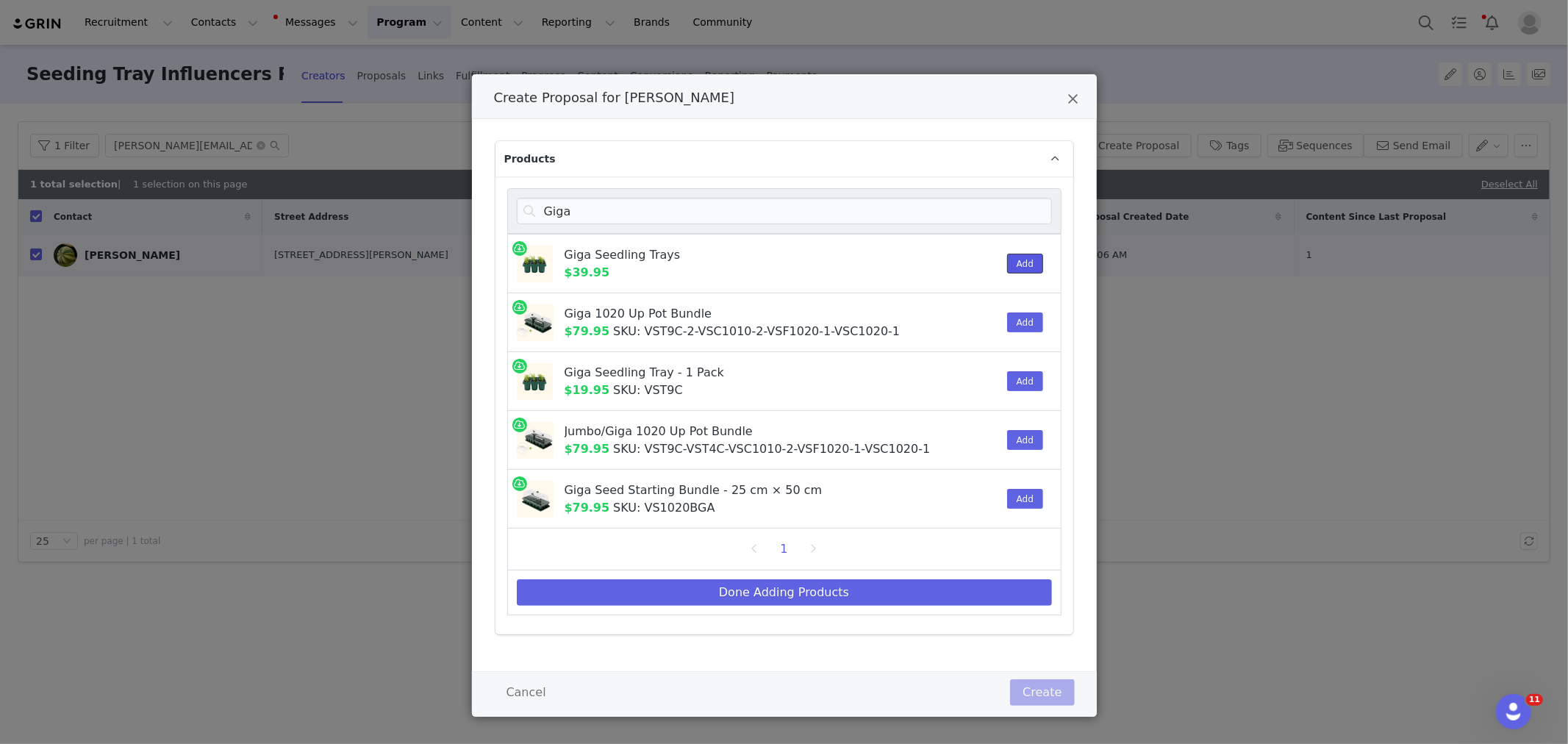
click at [1019, 265] on button "Add" at bounding box center [1025, 263] width 36 height 20
click at [693, 212] on input "Giga" at bounding box center [784, 211] width 535 height 26
paste input "10x20 Humidity Dome"
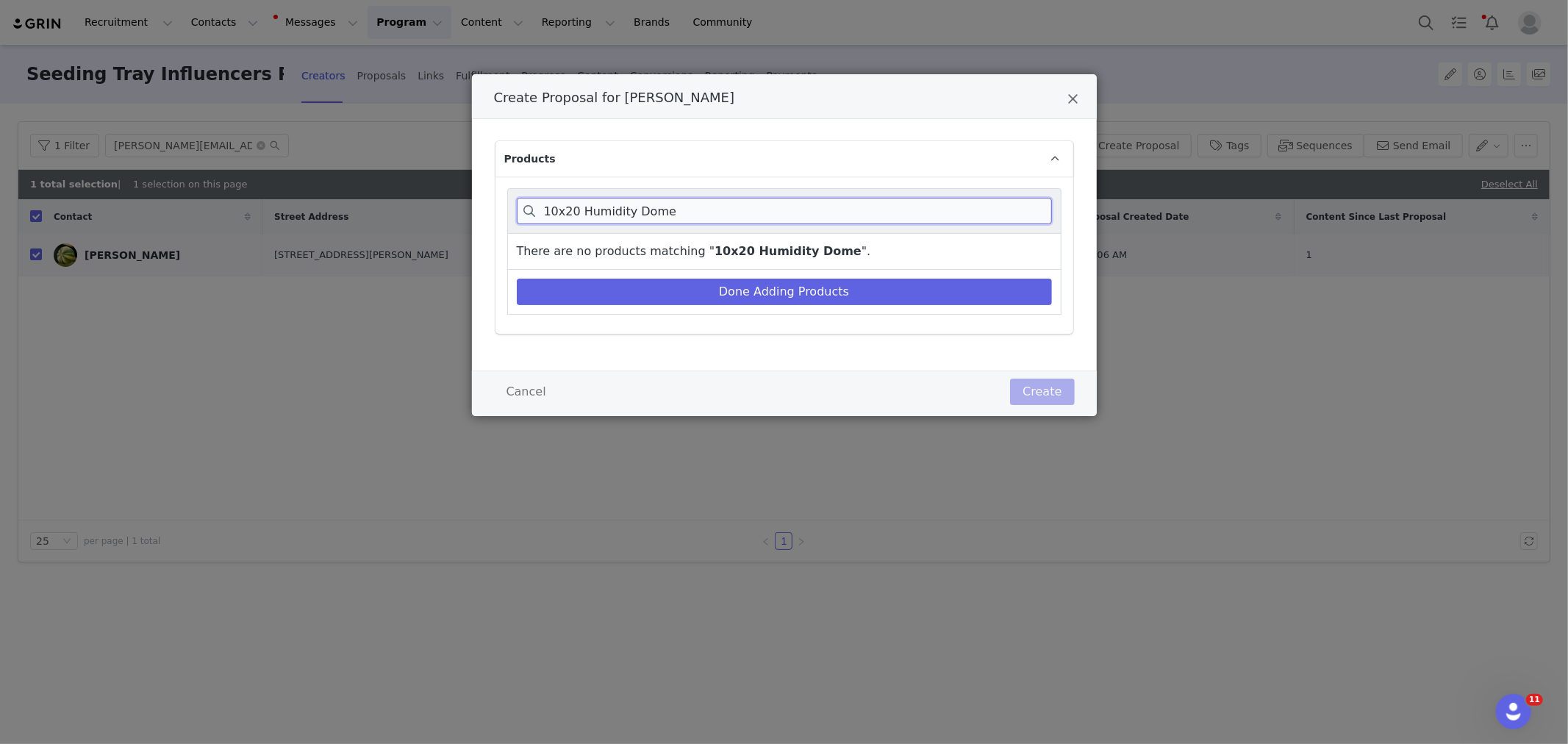
click at [546, 209] on input "10x20 Humidity Dome" at bounding box center [784, 211] width 535 height 26
drag, startPoint x: 584, startPoint y: 210, endPoint x: 542, endPoint y: 210, distance: 42.0
click at [542, 210] on input "10x20 Humidity Dome" at bounding box center [784, 211] width 535 height 26
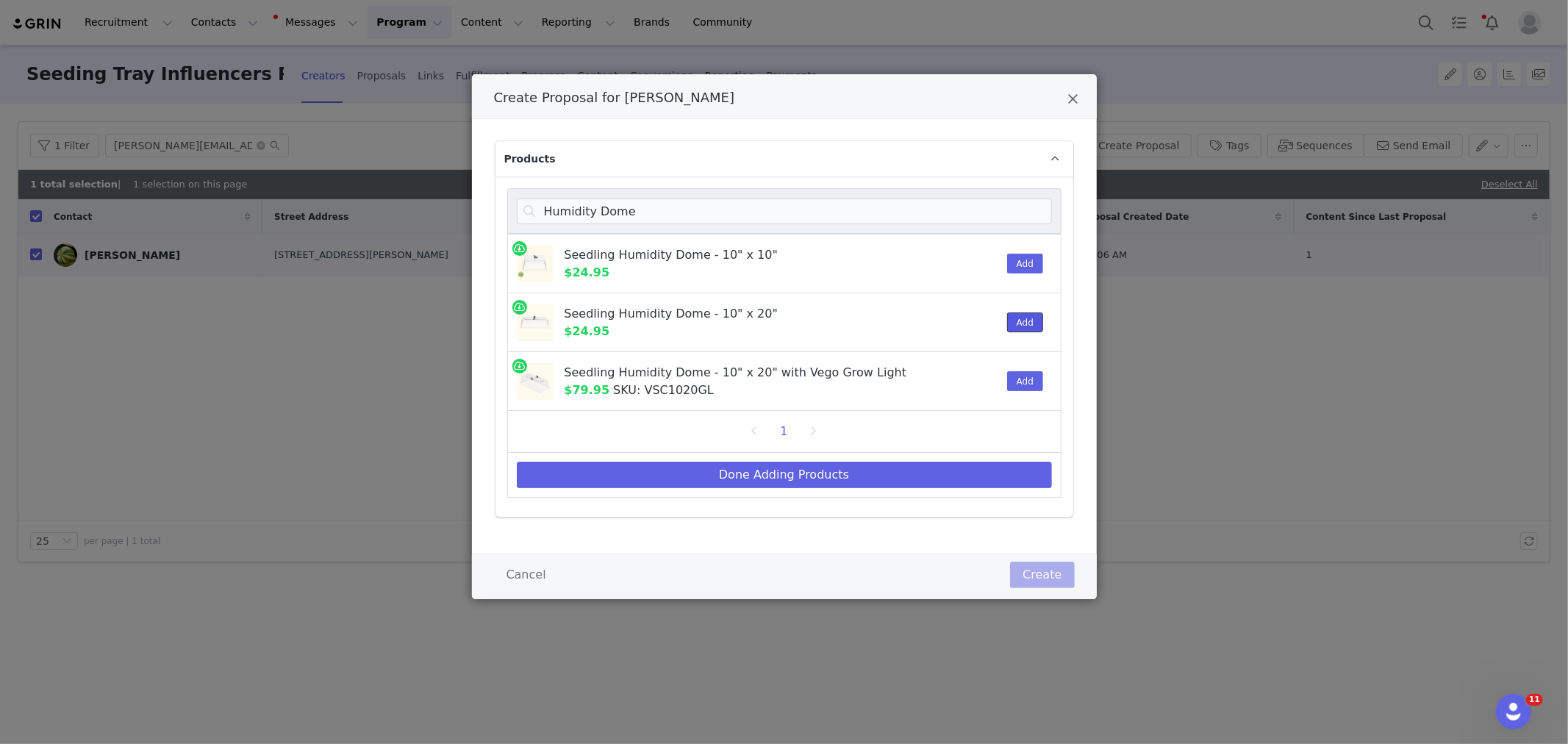
click at [1028, 326] on button "Add" at bounding box center [1025, 321] width 36 height 20
click at [673, 199] on input "Humidity Dome" at bounding box center [784, 211] width 535 height 26
paste input "Bottom Watering Tray"
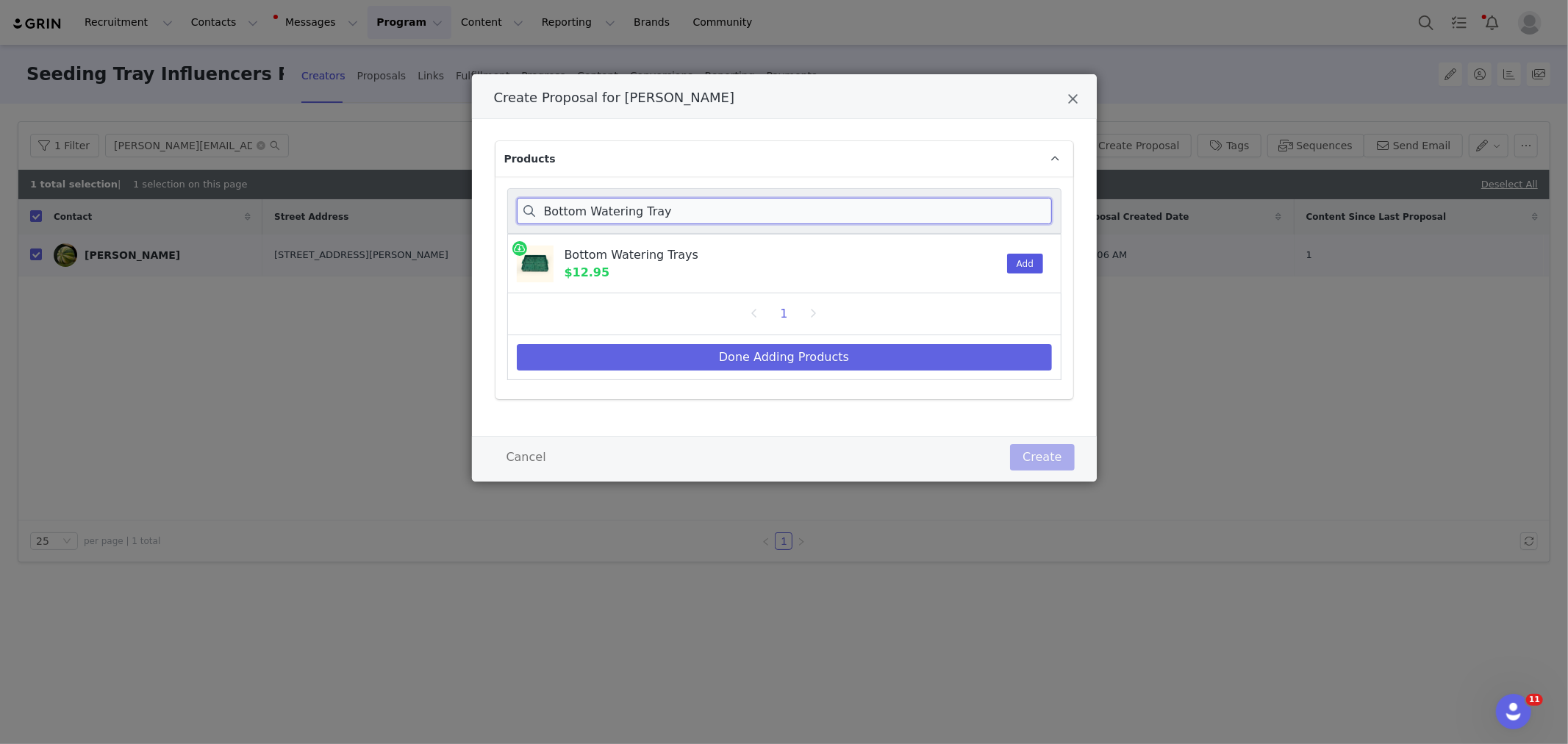
type input "Bottom Watering Tray"
click at [1025, 270] on button "Add" at bounding box center [1025, 263] width 36 height 20
click at [806, 355] on button "Done Adding Products" at bounding box center [784, 357] width 535 height 26
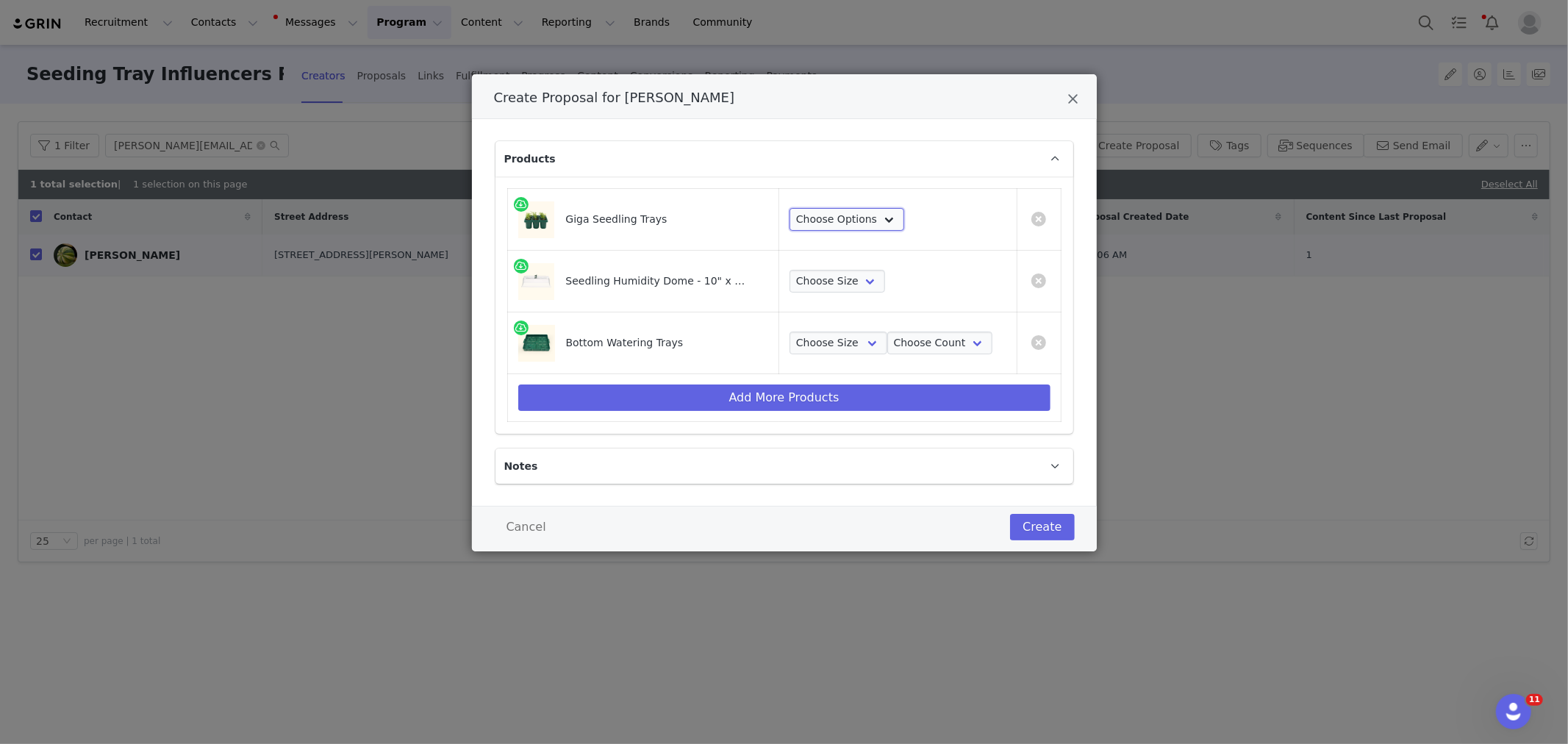
click at [873, 215] on select "Choose Options 2 Packs 4 Packs 8 Packs 16 Packs" at bounding box center [846, 219] width 114 height 24
select select "28102983"
click at [790, 208] on select "Choose Options 2 Packs 4 Packs 8 Packs 16 Packs" at bounding box center [846, 219] width 114 height 24
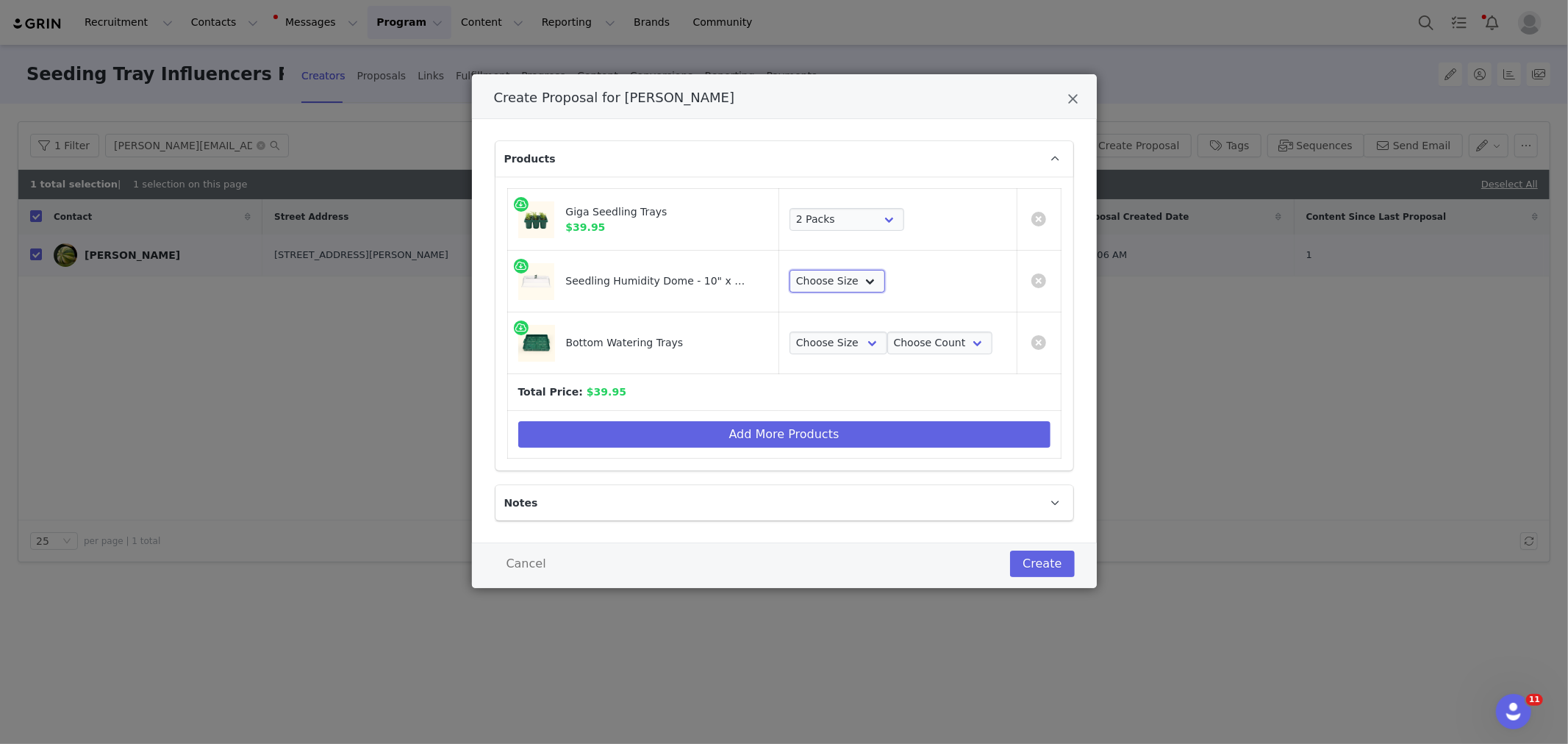
click at [846, 282] on select "Choose Size 1 Pack 2 Packs 4 Packs 8 Packs" at bounding box center [837, 281] width 96 height 24
select select "28103650"
click at [790, 269] on select "Choose Size 1 Pack 2 Packs 4 Packs 8 Packs" at bounding box center [837, 281] width 96 height 24
click at [864, 349] on select "Choose Size 10 in x 10 in 10 in x 20 in" at bounding box center [838, 343] width 97 height 24
select select "16078614"
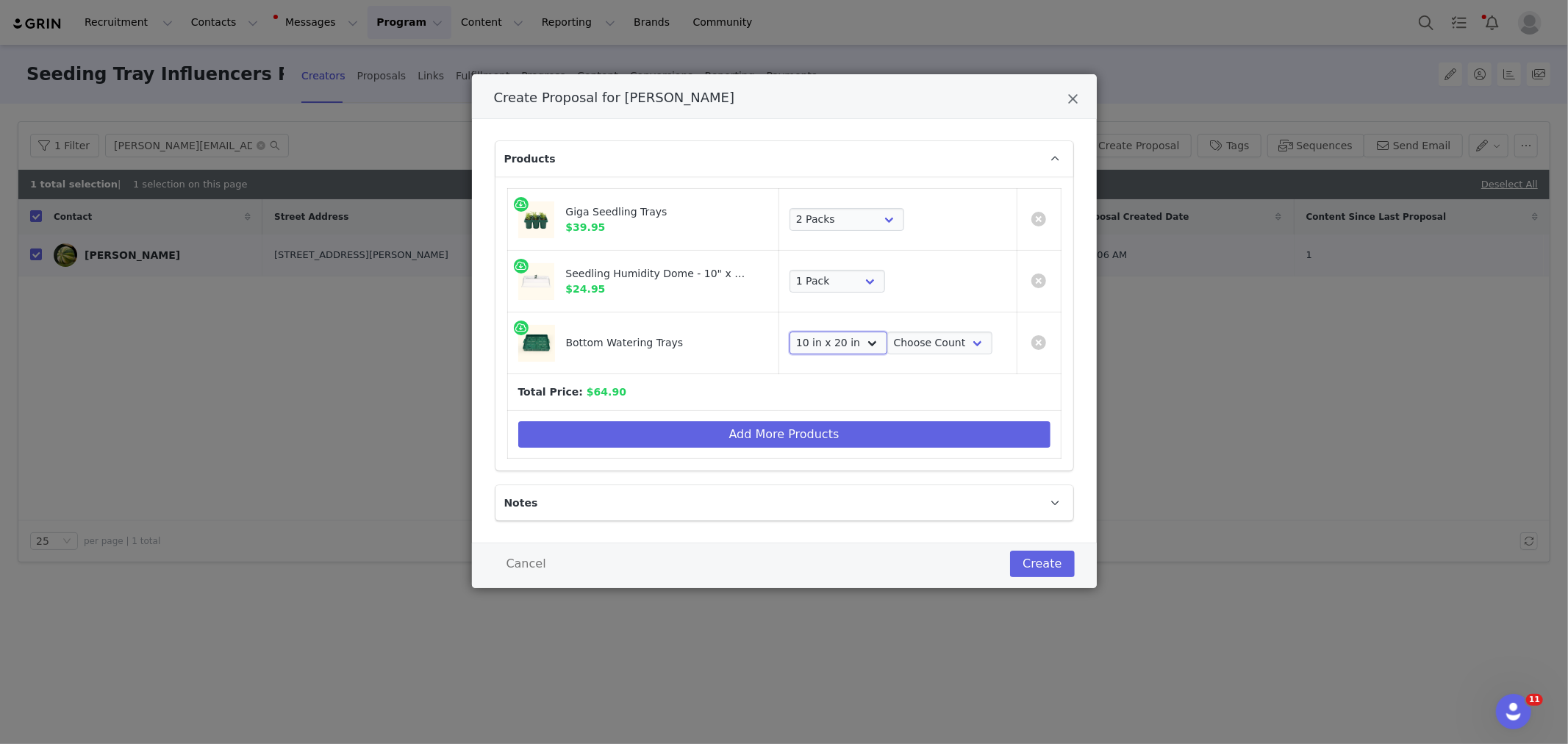
click at [790, 332] on select "Choose Size 10 in x 10 in 10 in x 20 in" at bounding box center [838, 343] width 97 height 24
drag, startPoint x: 937, startPoint y: 345, endPoint x: 932, endPoint y: 355, distance: 11.2
click at [937, 345] on select "Choose Count 4 Pack 8 Pack 16 Pack 32 Pack 2 Pack 1 Pack" at bounding box center [939, 343] width 105 height 24
select select "25908077"
click at [887, 332] on select "Choose Count 4 Pack 8 Pack 16 Pack 32 Pack 2 Pack 1 Pack" at bounding box center [939, 343] width 105 height 24
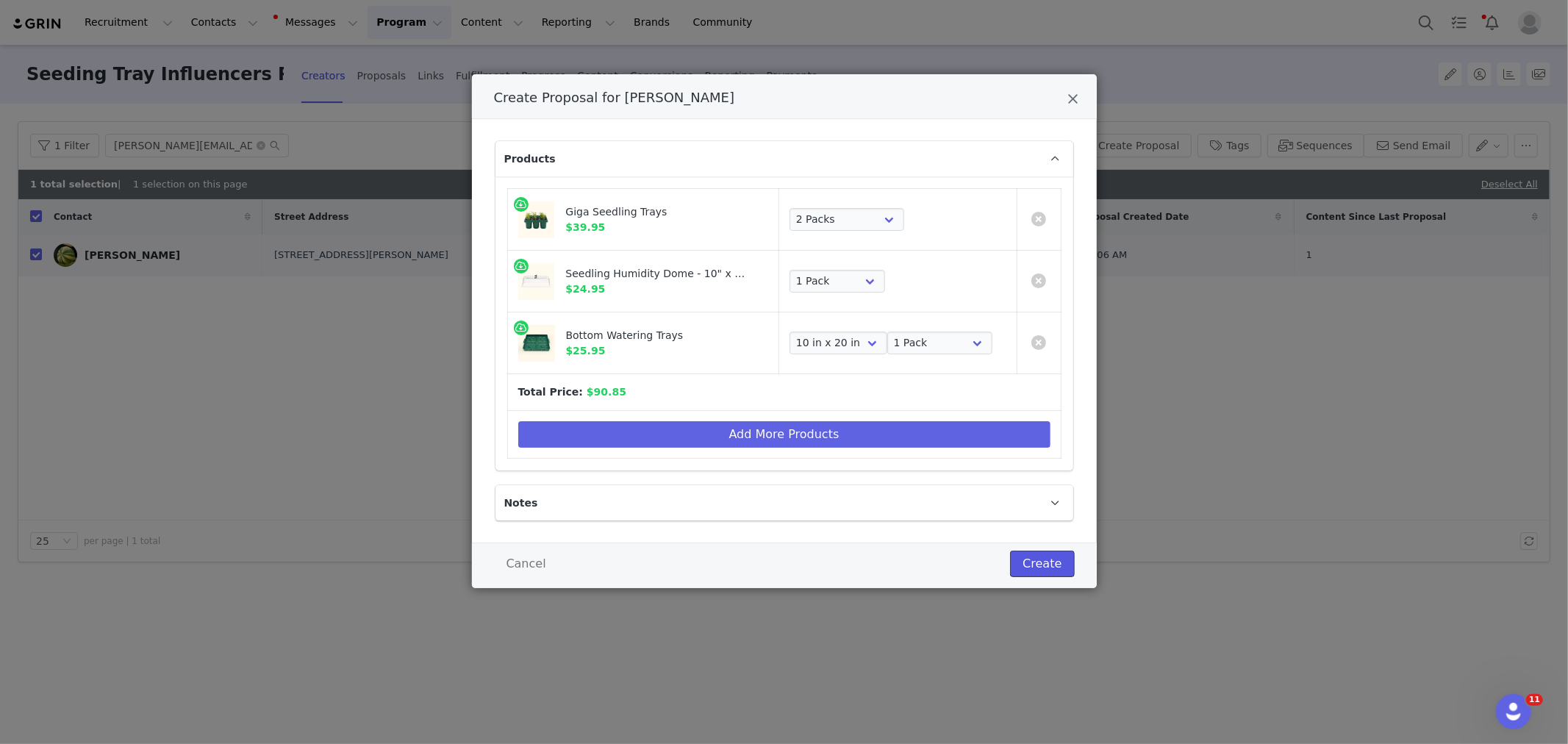
click at [1035, 559] on button "Create" at bounding box center [1042, 563] width 64 height 26
click at [1035, 559] on div "Create" at bounding box center [1042, 563] width 64 height 26
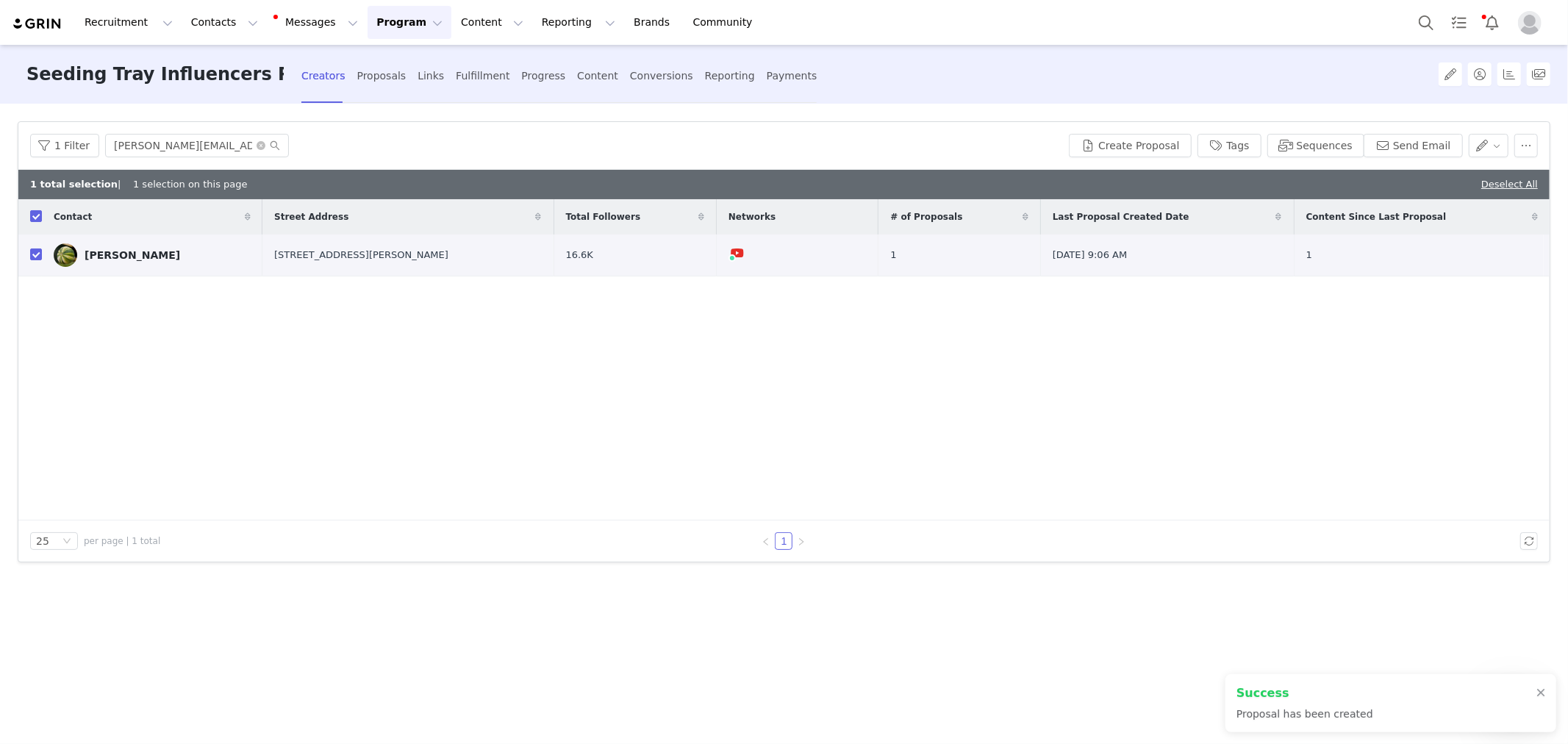
click at [465, 76] on div "Fulfillment" at bounding box center [482, 76] width 54 height 39
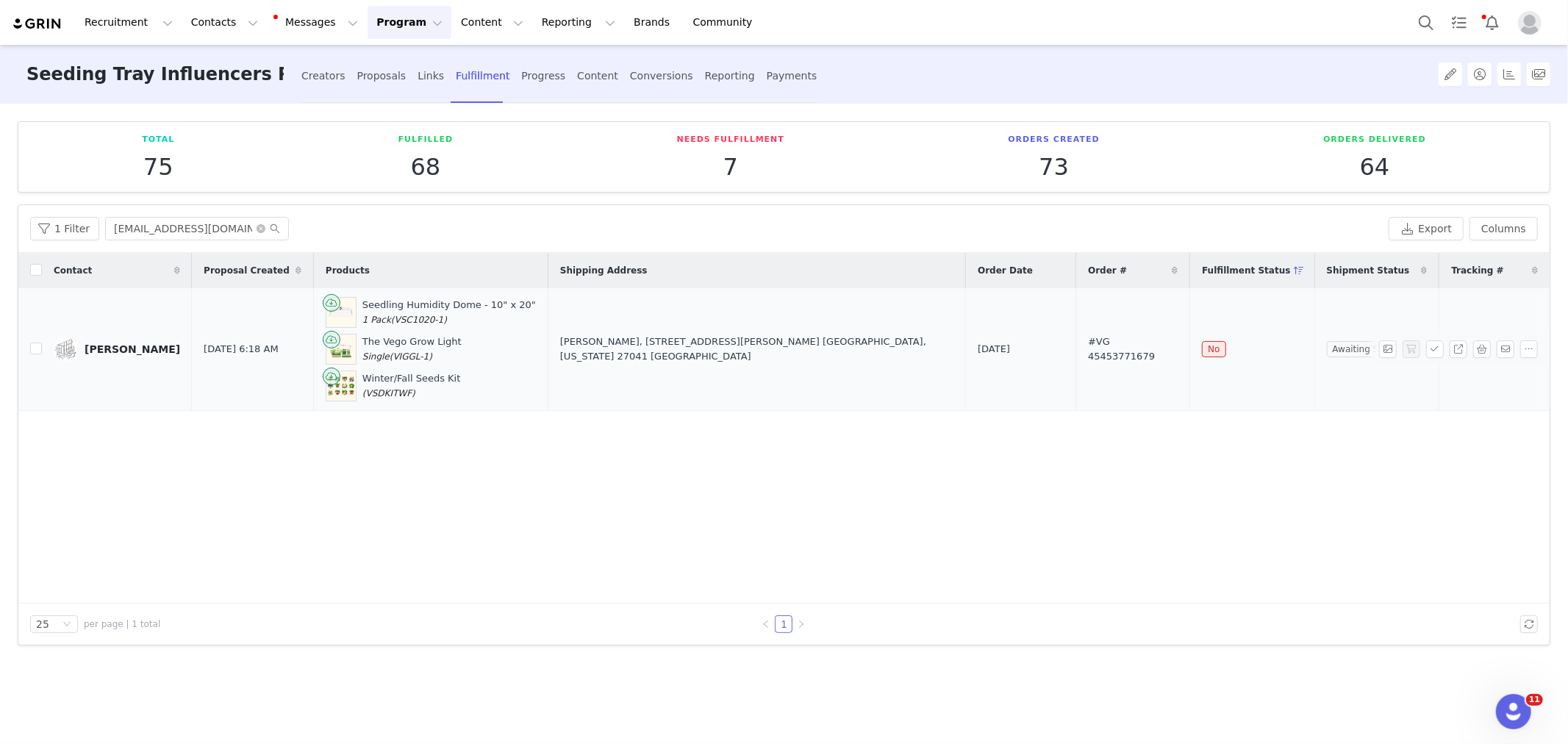
drag, startPoint x: 1307, startPoint y: 569, endPoint x: 441, endPoint y: 332, distance: 897.8
click at [1304, 568] on div "Contact Proposal Created Products Shipping Address Order Date Order # Fulfillme…" at bounding box center [783, 427] width 1531 height 351
click at [207, 222] on input "sunrise.farmstead21@gmail.com" at bounding box center [197, 228] width 183 height 24
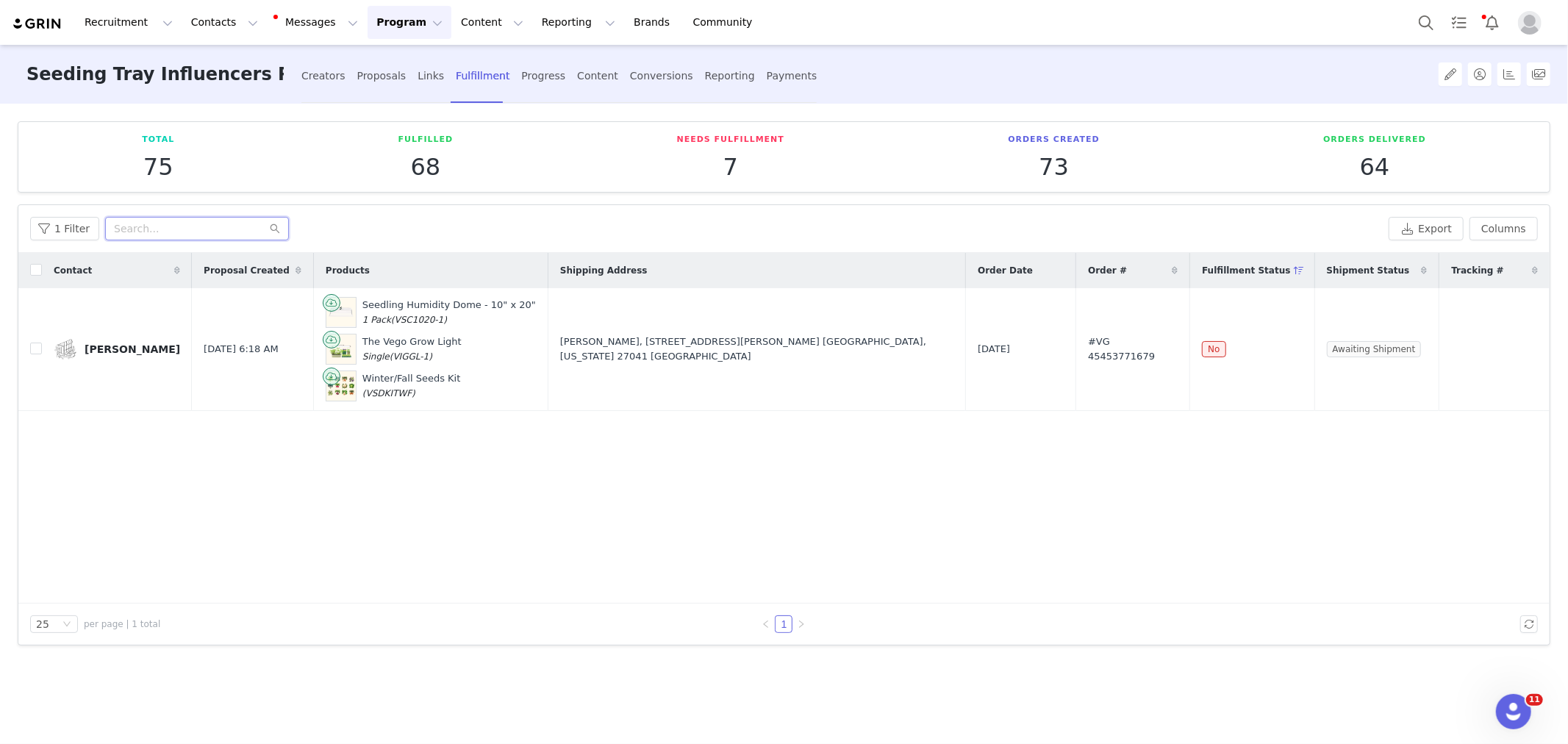
paste input "Bottom Watering Tray"
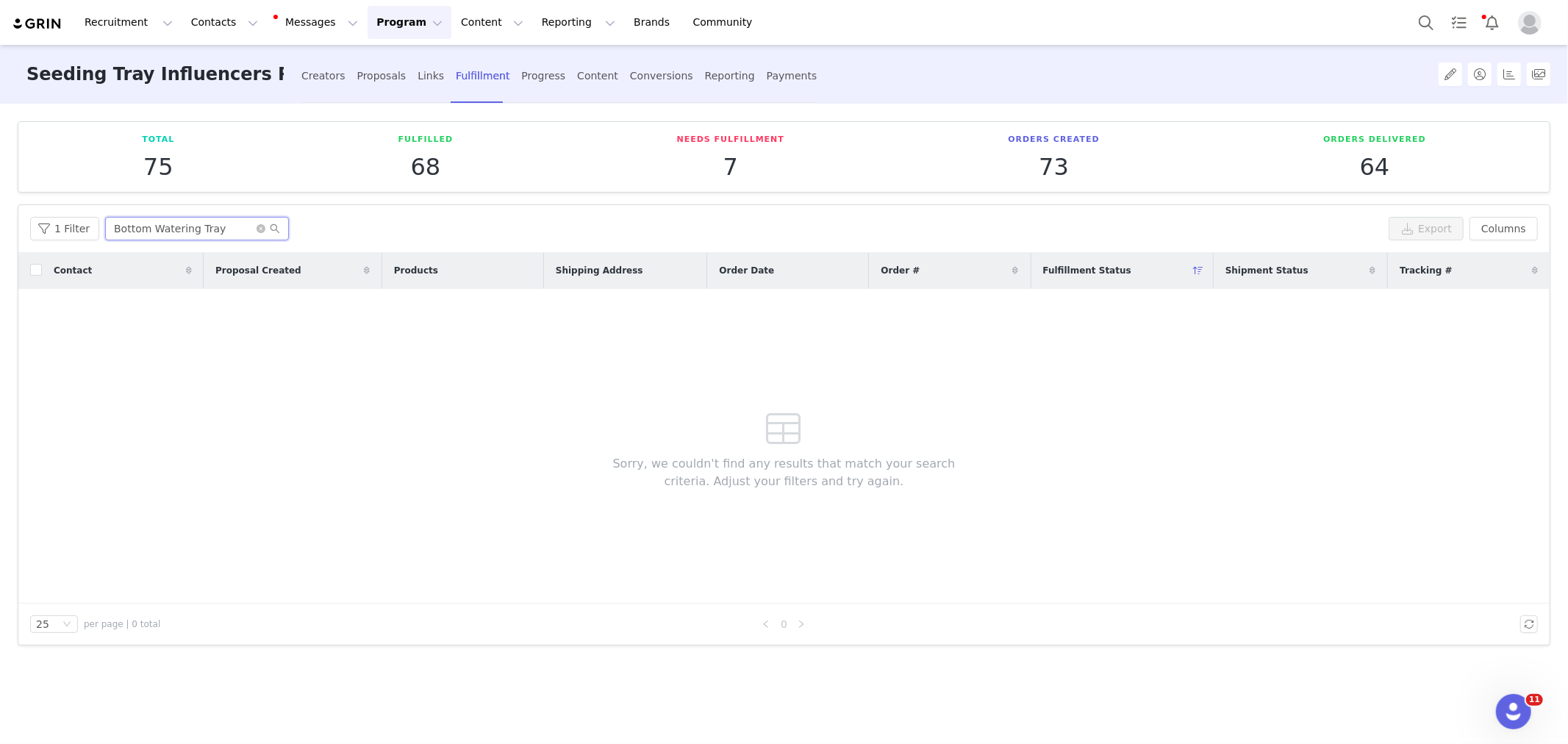
click at [180, 225] on input "Bottom Watering Tray" at bounding box center [197, 228] width 183 height 24
paste input "brian@neverenoughdirt.com"
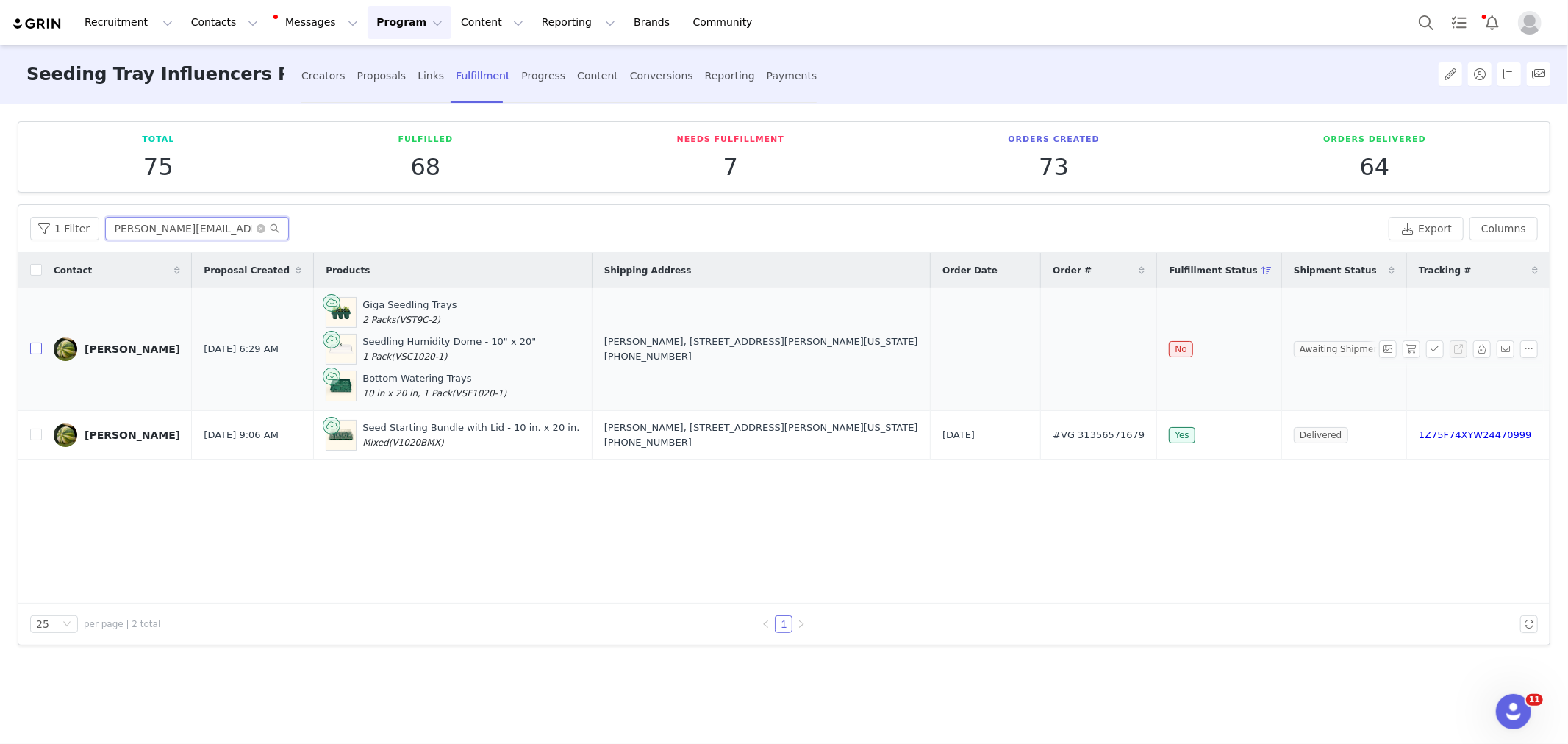
type input "brian@neverenoughdirt.com"
click at [31, 353] on input "checkbox" at bounding box center [36, 348] width 11 height 11
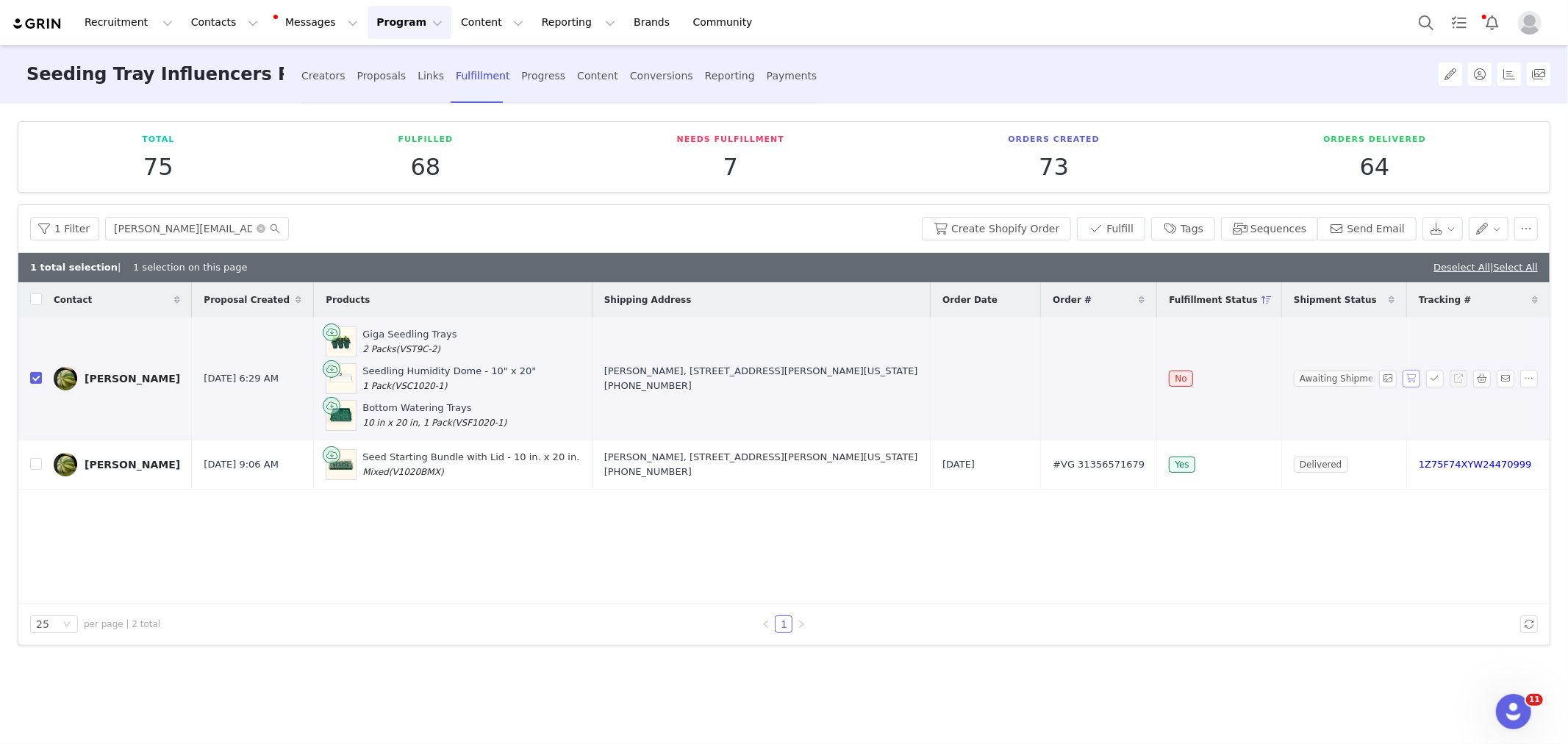
click at [1412, 373] on button "button" at bounding box center [1411, 378] width 18 height 18
drag, startPoint x: 956, startPoint y: 374, endPoint x: 1161, endPoint y: 379, distance: 205.1
click at [1161, 379] on tr "Brian Sep 2, 2025 6:29 AM Giga Seedling Trays 2 Packs (VST9C-2) Seedling Humidi…" at bounding box center [783, 379] width 1531 height 123
click at [498, 590] on div "Contact Proposal Created Products Shipping Address Order Date Order # Fulfillme…" at bounding box center [783, 442] width 1531 height 321
drag, startPoint x: 163, startPoint y: 378, endPoint x: 1384, endPoint y: 413, distance: 1221.5
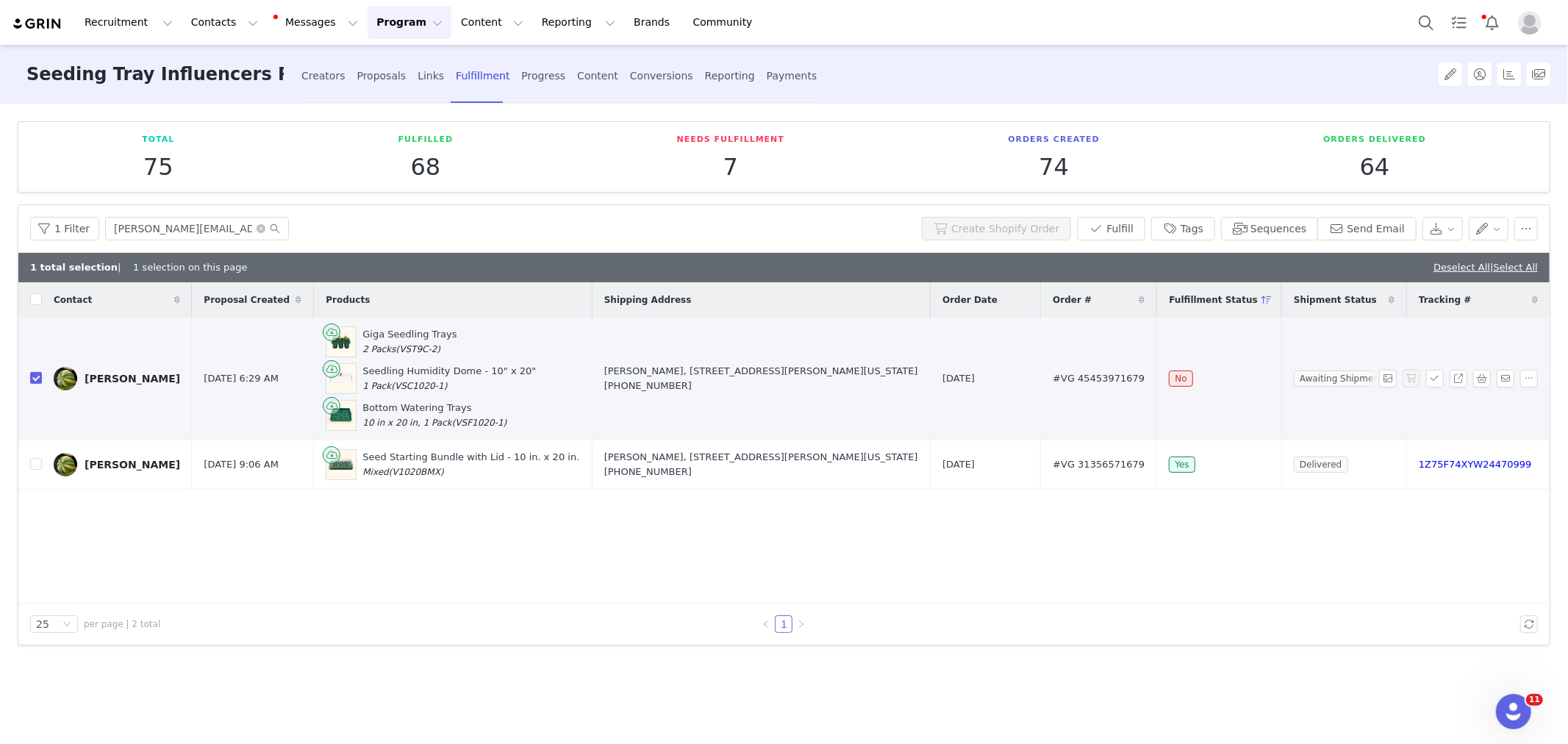
click at [1384, 413] on tr "Brian Sep 2, 2025 6:29 AM Giga Seedling Trays 2 Packs (VST9C-2) Seedling Humidi…" at bounding box center [783, 379] width 1531 height 123
click at [263, 554] on div "Contact Proposal Created Products Shipping Address Order Date Order # Fulfillme…" at bounding box center [783, 442] width 1531 height 321
click at [157, 572] on div "Contact Proposal Created Products Shipping Address Order Date Order # Fulfillme…" at bounding box center [783, 442] width 1531 height 321
click at [33, 377] on input "checkbox" at bounding box center [36, 377] width 11 height 11
checkbox input "false"
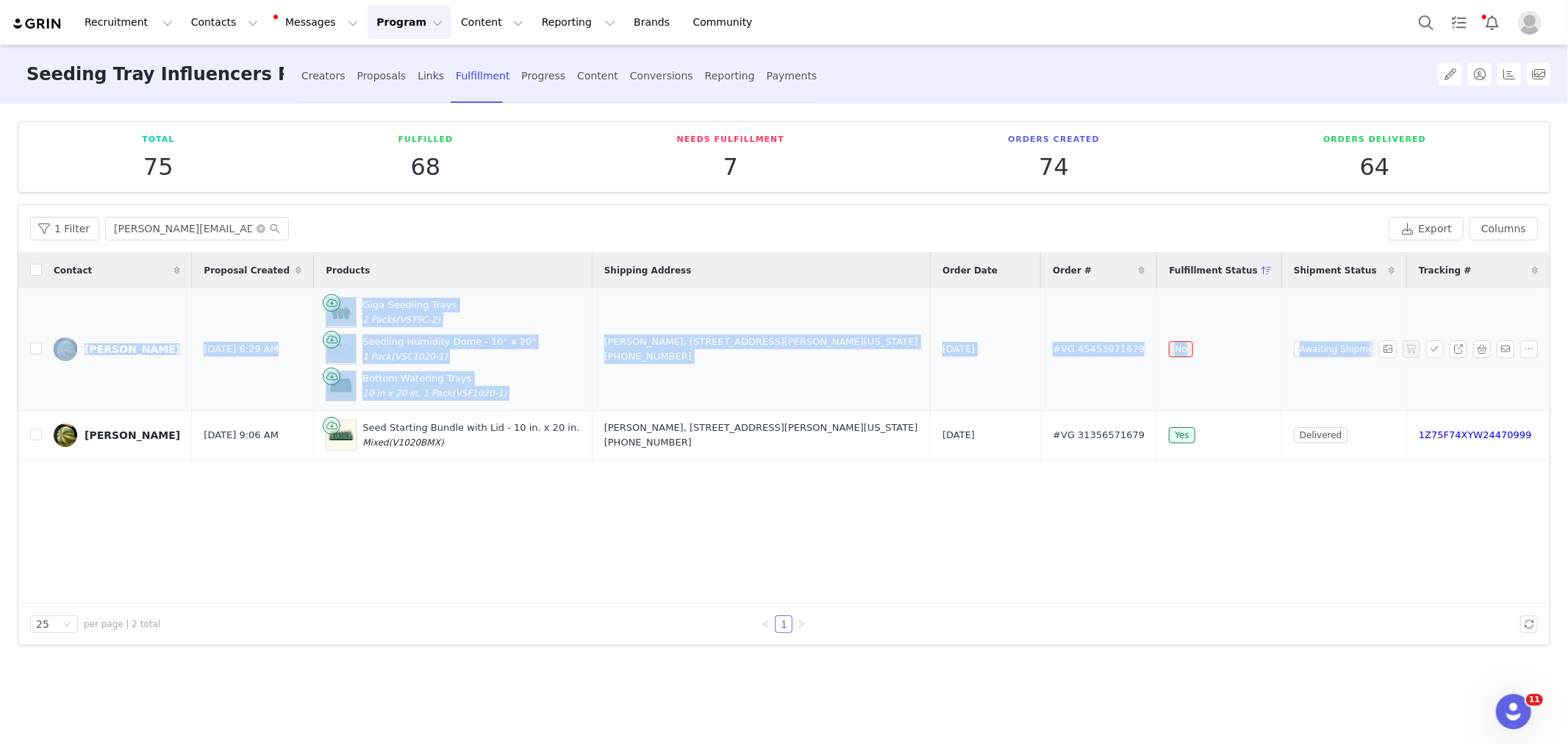
drag, startPoint x: 78, startPoint y: 332, endPoint x: 1444, endPoint y: 369, distance: 1366.5
click at [1444, 369] on tr "Brian Sep 2, 2025 6:29 AM Giga Seedling Trays 2 Packs (VST9C-2) Seedling Humidi…" at bounding box center [783, 350] width 1531 height 123
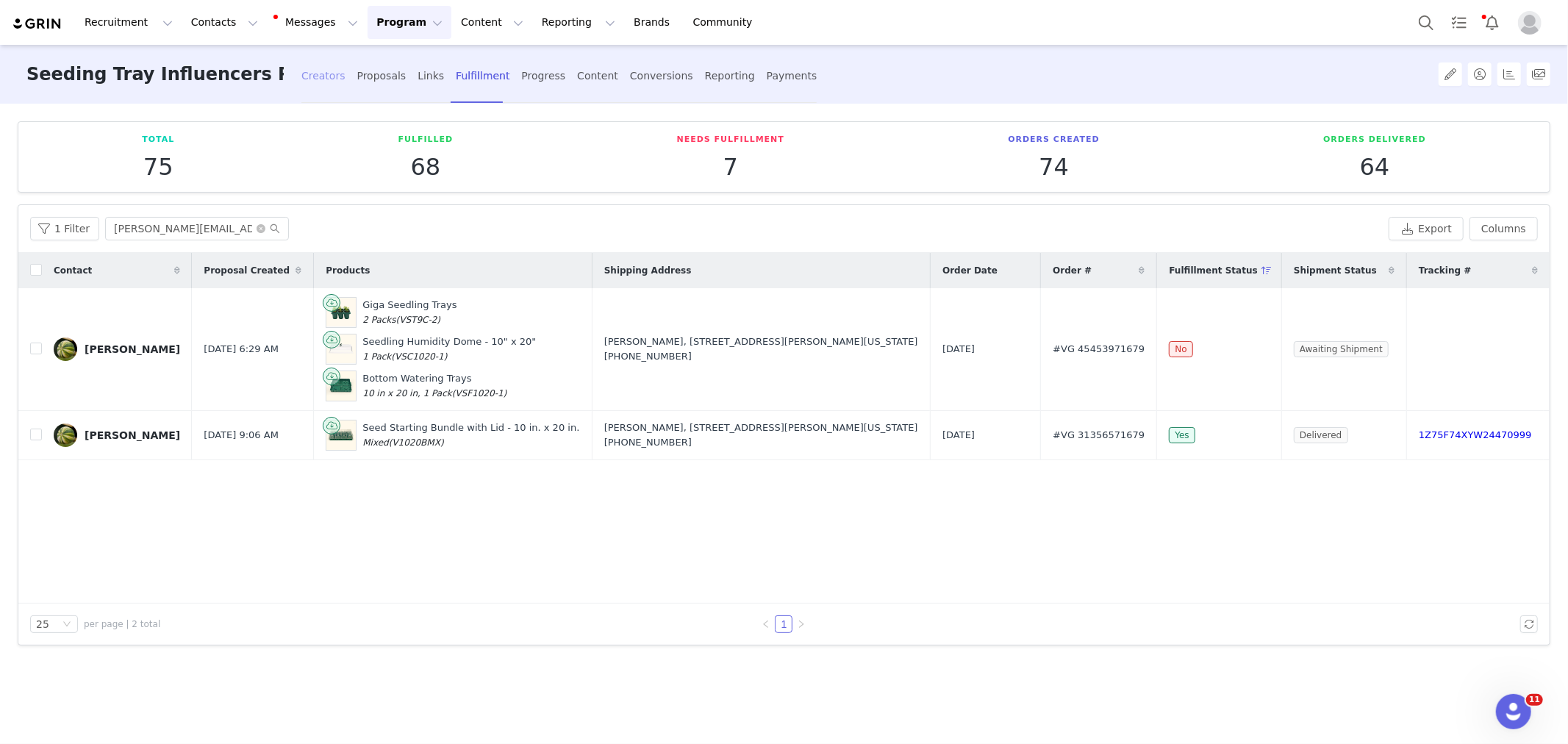
click at [322, 71] on div "Creators" at bounding box center [323, 76] width 44 height 39
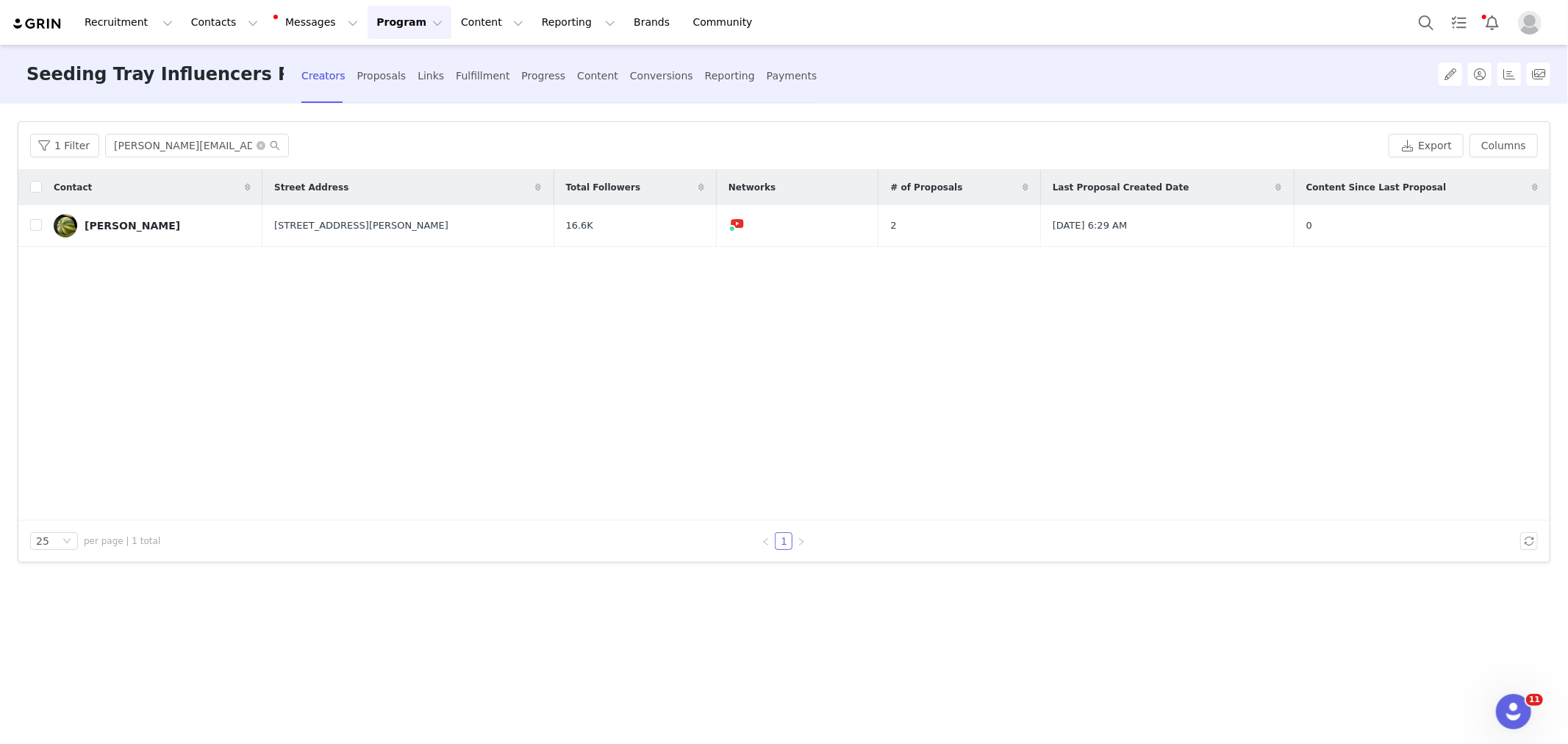
click at [1200, 378] on div "Contact Street Address Total Followers Networks # of Proposals Last Proposal Cr…" at bounding box center [783, 345] width 1531 height 351
click at [1506, 230] on button "button" at bounding box center [1506, 225] width 18 height 18
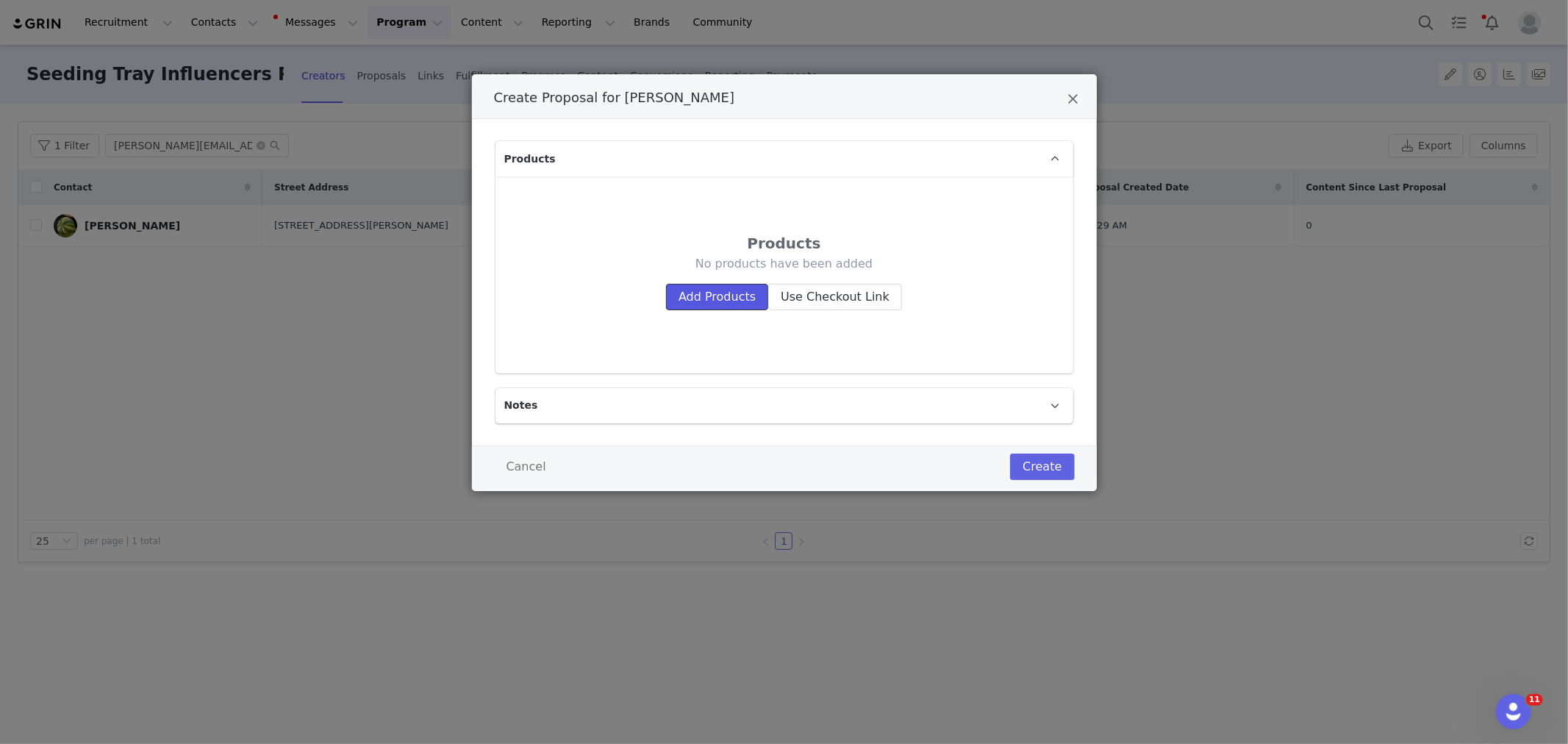
click at [700, 303] on button "Add Products" at bounding box center [717, 297] width 102 height 26
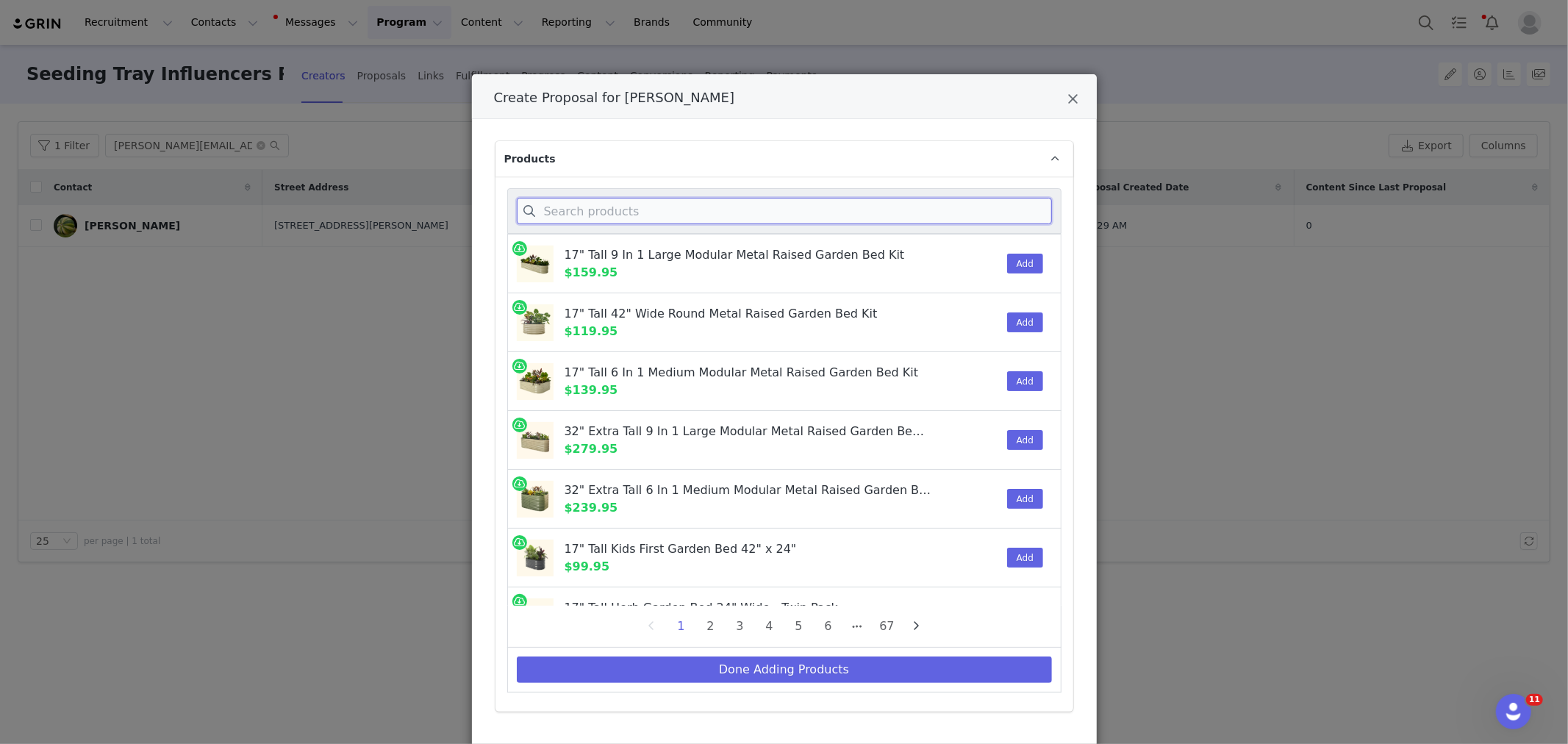
click at [592, 207] on input "Create Proposal for Brian" at bounding box center [784, 211] width 535 height 26
type input "s"
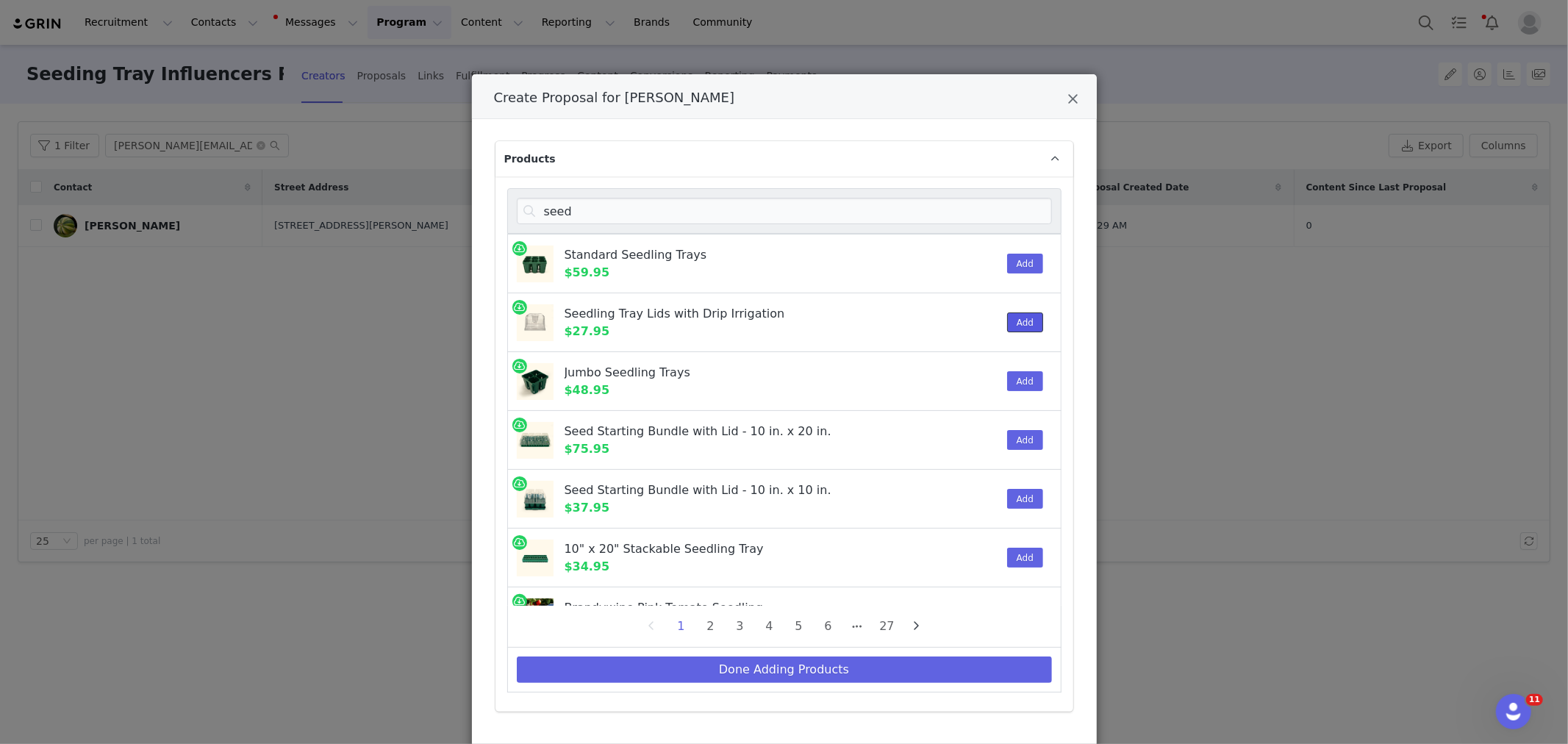
click at [1019, 317] on button "Add" at bounding box center [1025, 321] width 36 height 20
click at [657, 199] on input "seed" at bounding box center [784, 211] width 535 height 26
click at [654, 207] on input "seed" at bounding box center [784, 211] width 535 height 26
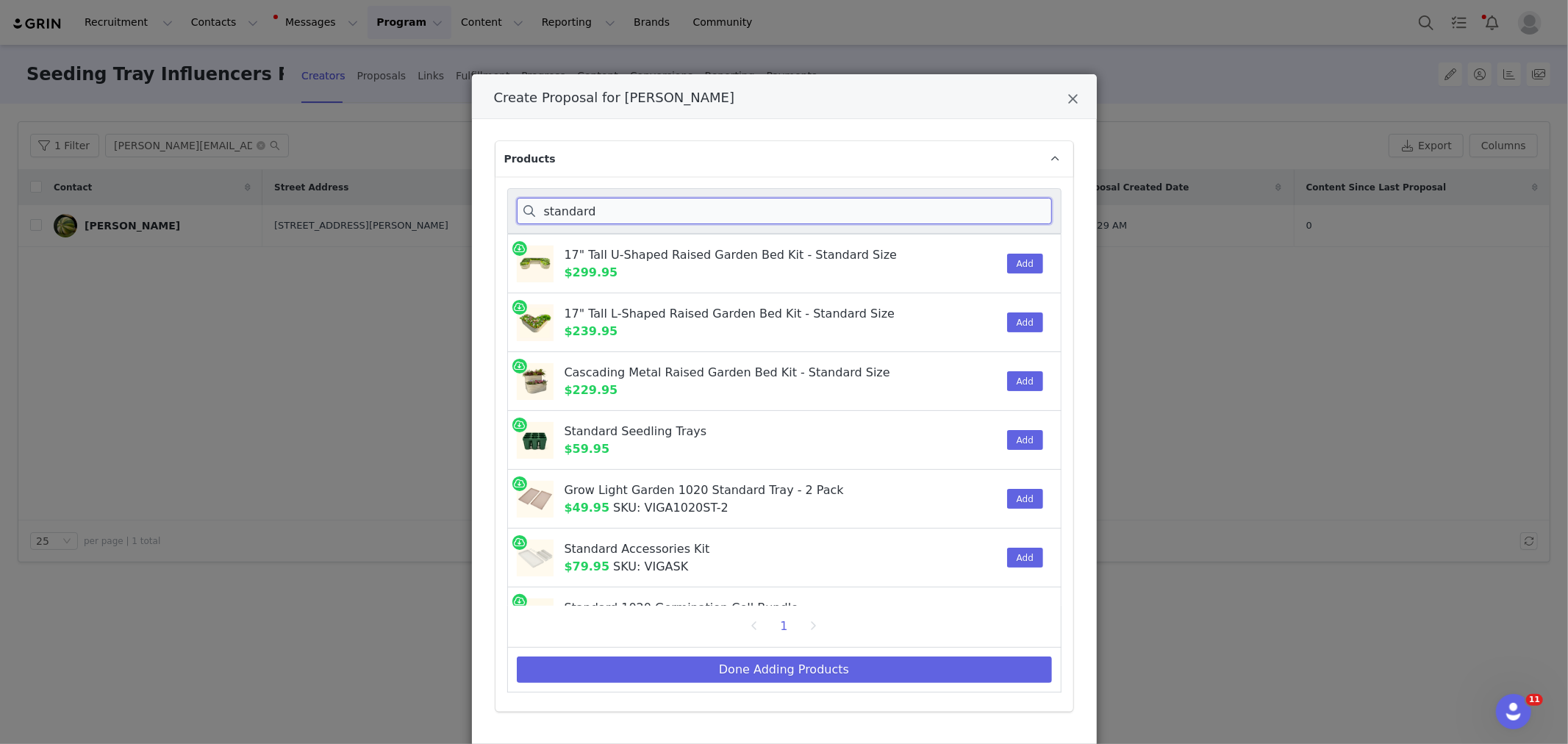
type input "standard"
click at [1017, 441] on button "Add" at bounding box center [1025, 440] width 36 height 20
click at [618, 203] on input "standard" at bounding box center [784, 211] width 535 height 26
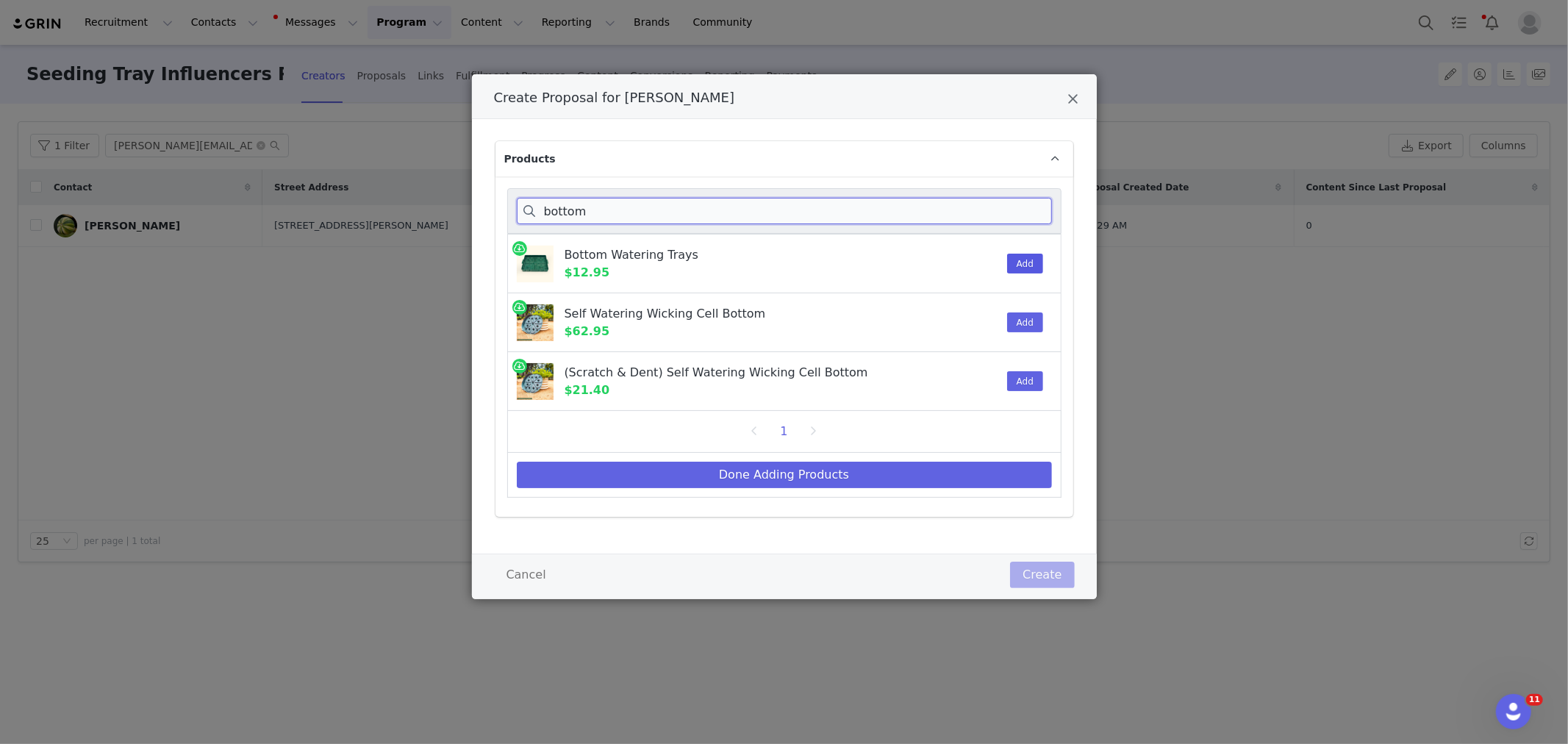
type input "bottom"
click at [1019, 266] on button "Add" at bounding box center [1025, 263] width 36 height 20
click at [853, 473] on button "Done Adding Products" at bounding box center [784, 475] width 535 height 26
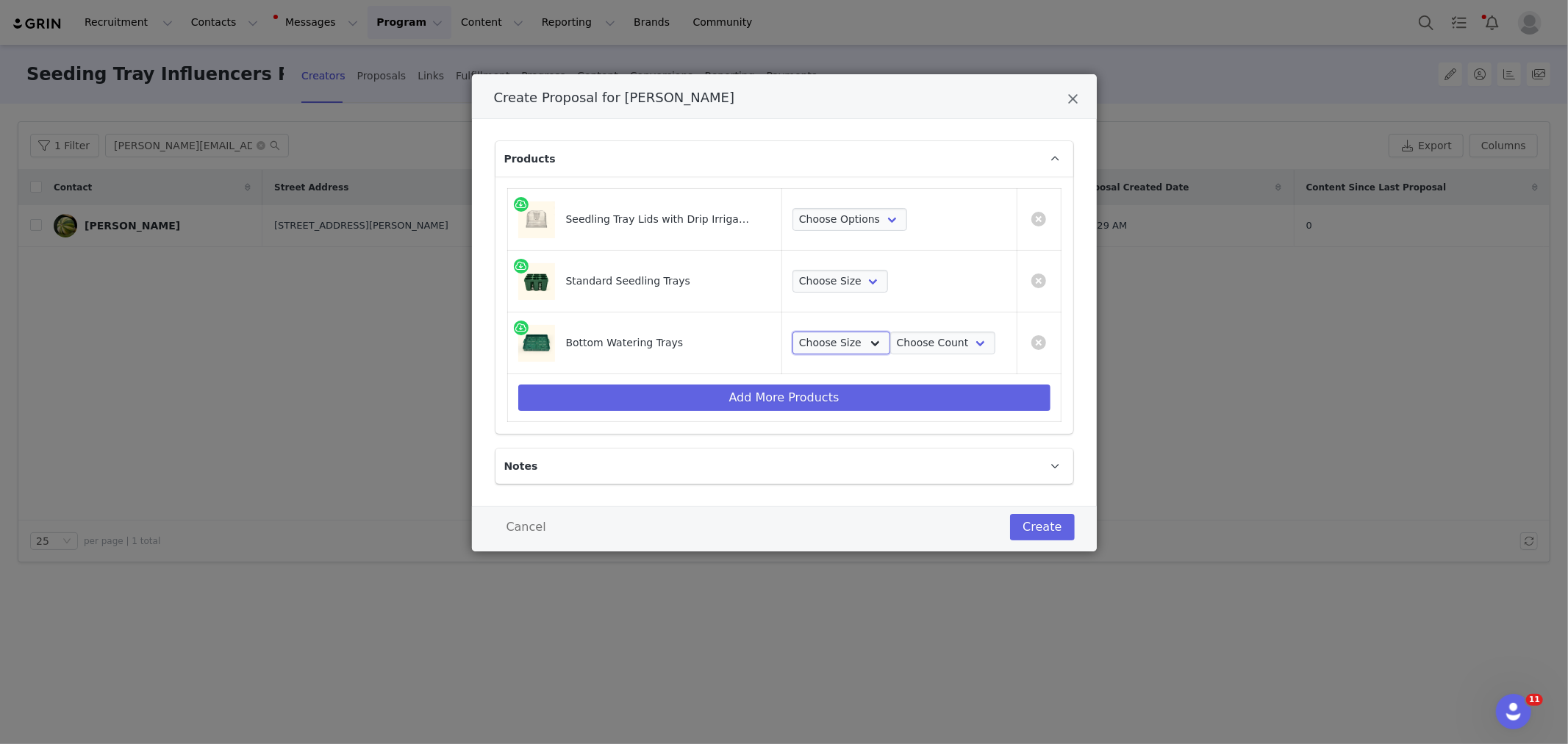
click at [861, 340] on select "Choose Size 10 in x 10 in 10 in x 20 in" at bounding box center [841, 343] width 97 height 24
click at [864, 341] on select "Choose Size 10 in x 10 in 10 in x 20 in" at bounding box center [841, 343] width 97 height 24
select select "16078614"
click at [793, 332] on select "Choose Size 10 in x 10 in 10 in x 20 in" at bounding box center [841, 343] width 97 height 24
click at [935, 320] on td "Choose Size 10 in x 10 in 10 in x 20 in Choose Count 4 Pack 8 Pack 16 Pack 32 P…" at bounding box center [899, 342] width 235 height 61
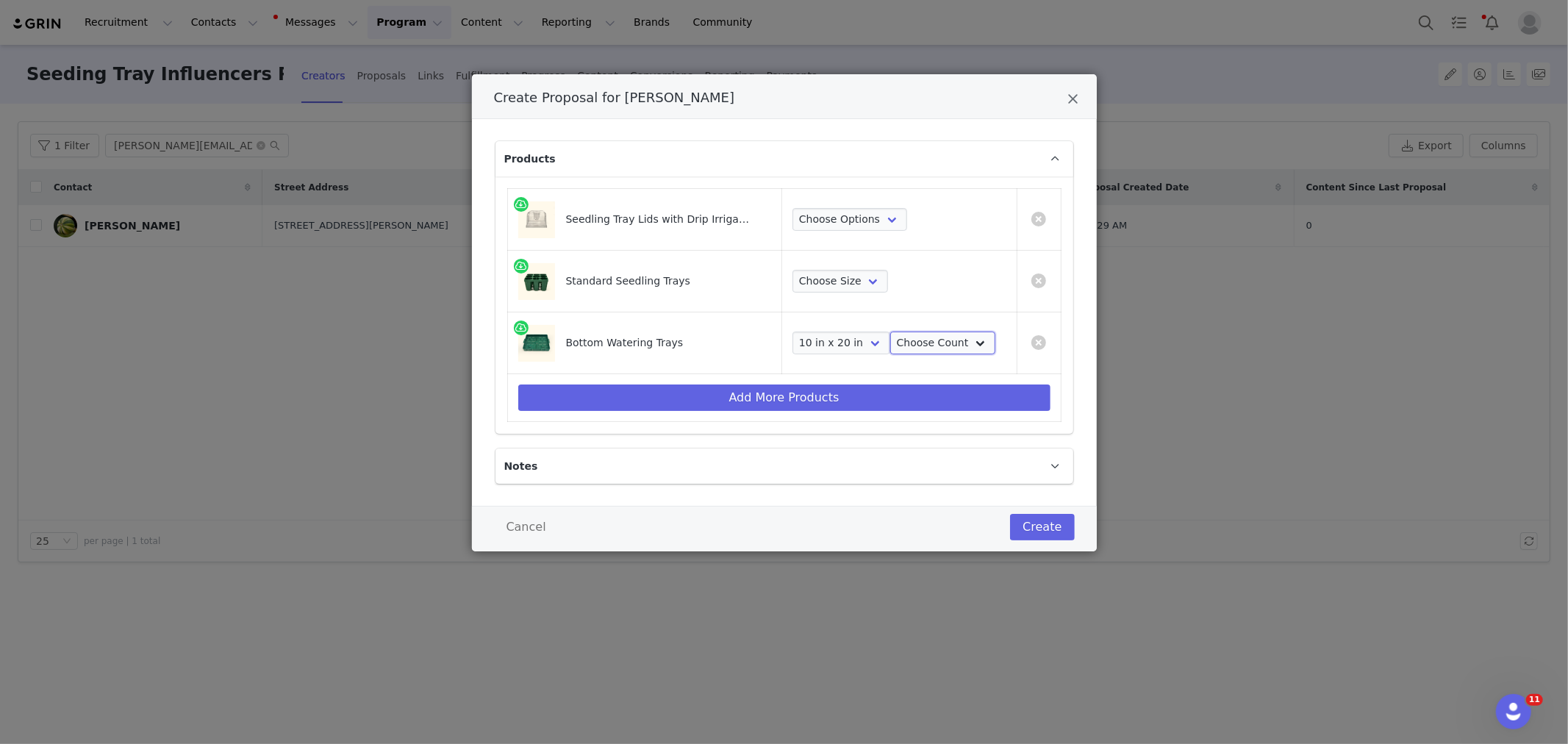
click at [933, 339] on select "Choose Count 4 Pack 8 Pack 16 Pack 32 Pack 2 Pack 1 Pack" at bounding box center [942, 343] width 105 height 24
select select "25908077"
click at [890, 332] on select "Choose Count 4 Pack 8 Pack 16 Pack 32 Pack 2 Pack 1 Pack" at bounding box center [942, 343] width 105 height 24
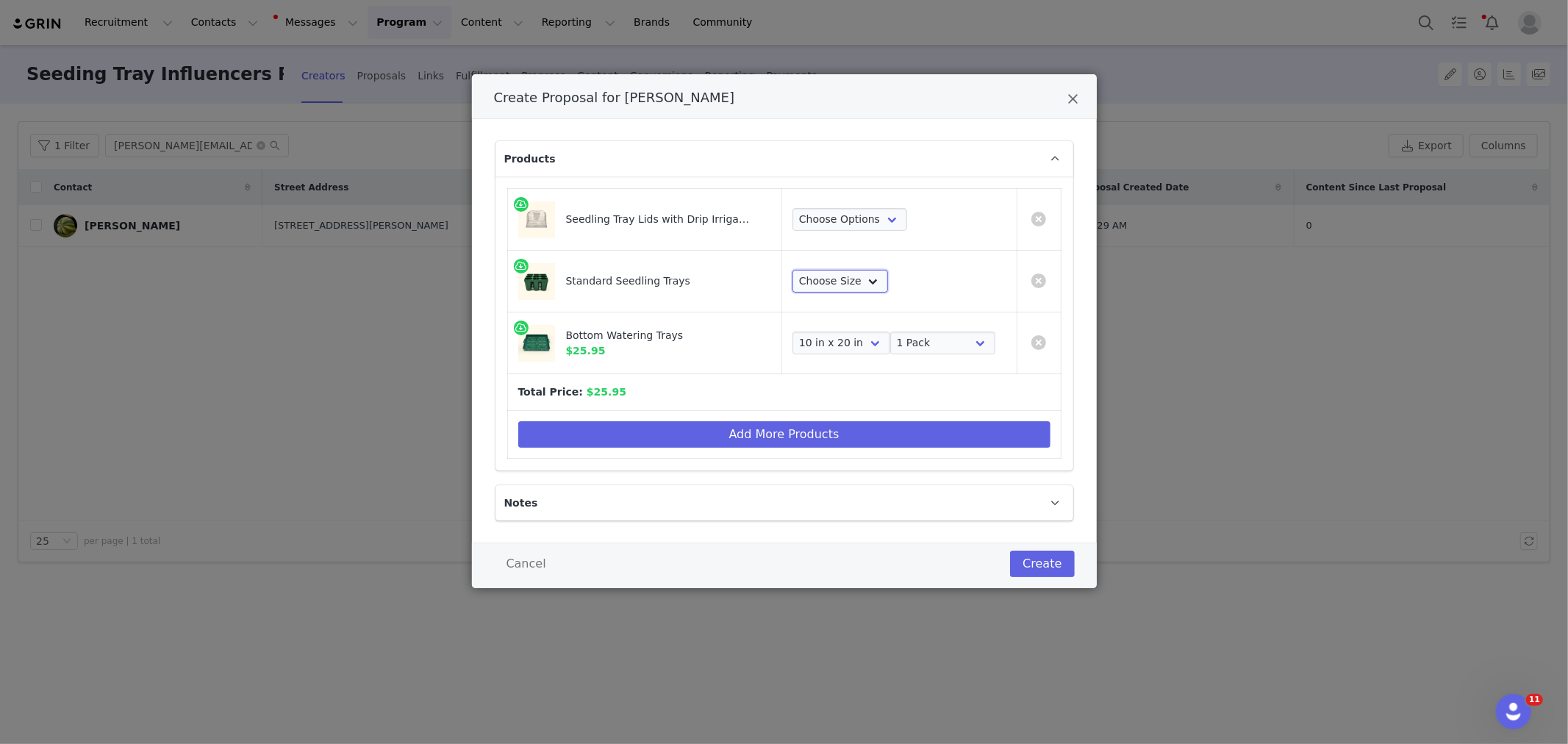
click at [836, 273] on select "Choose Size 8 Pack 16 Pack 32 Pack 64 Pack" at bounding box center [840, 281] width 96 height 24
select select "13033110"
click at [793, 269] on select "Choose Size 8 Pack 16 Pack 32 Pack 64 Pack" at bounding box center [840, 281] width 96 height 24
click at [847, 222] on select "Choose Options 8 Pack 16 Pack 32 Pack 64 Pack" at bounding box center [849, 219] width 114 height 24
select select "13033176"
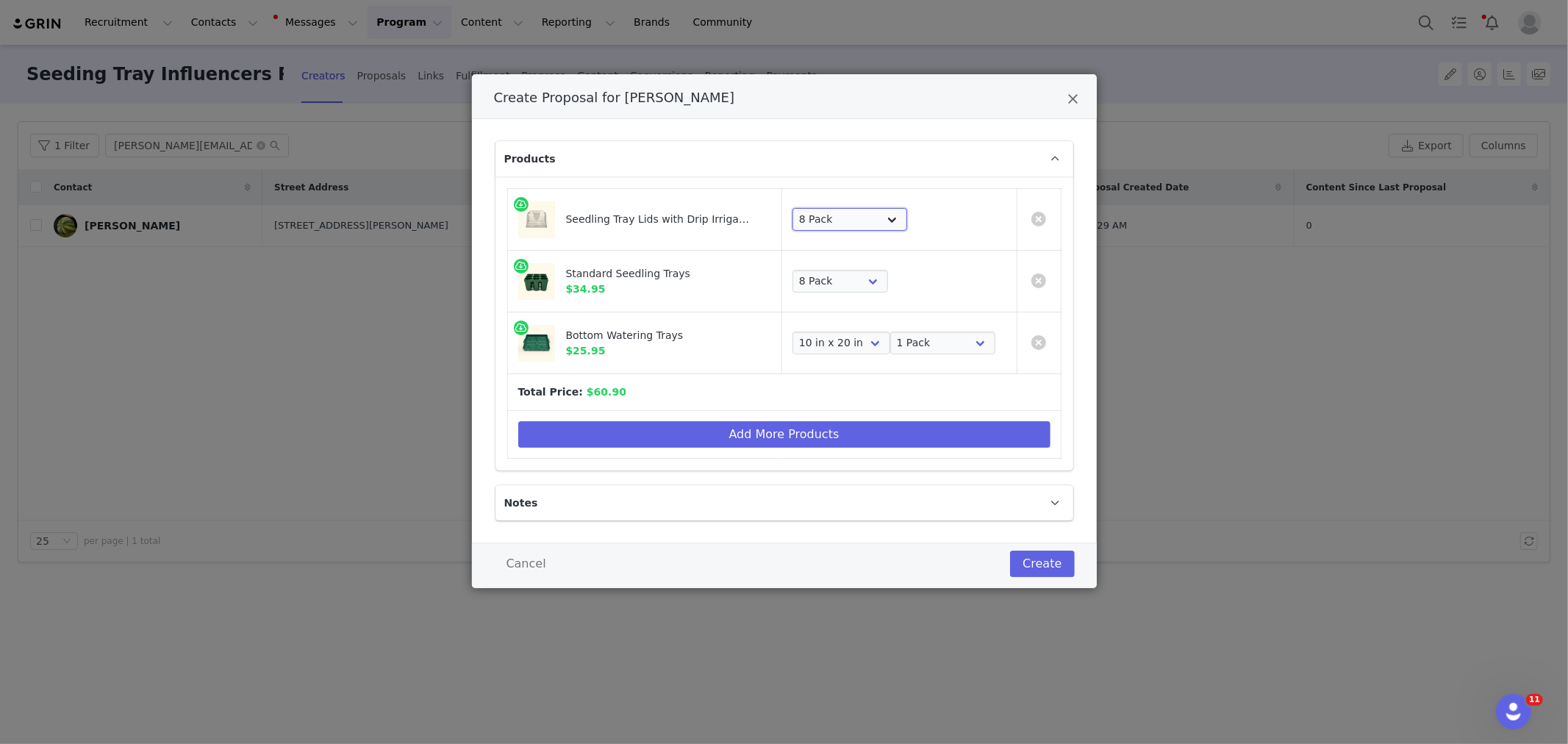
click at [793, 208] on select "Choose Options 8 Pack 16 Pack 32 Pack 64 Pack" at bounding box center [849, 219] width 114 height 24
click at [641, 434] on button "Add More Products" at bounding box center [784, 434] width 532 height 26
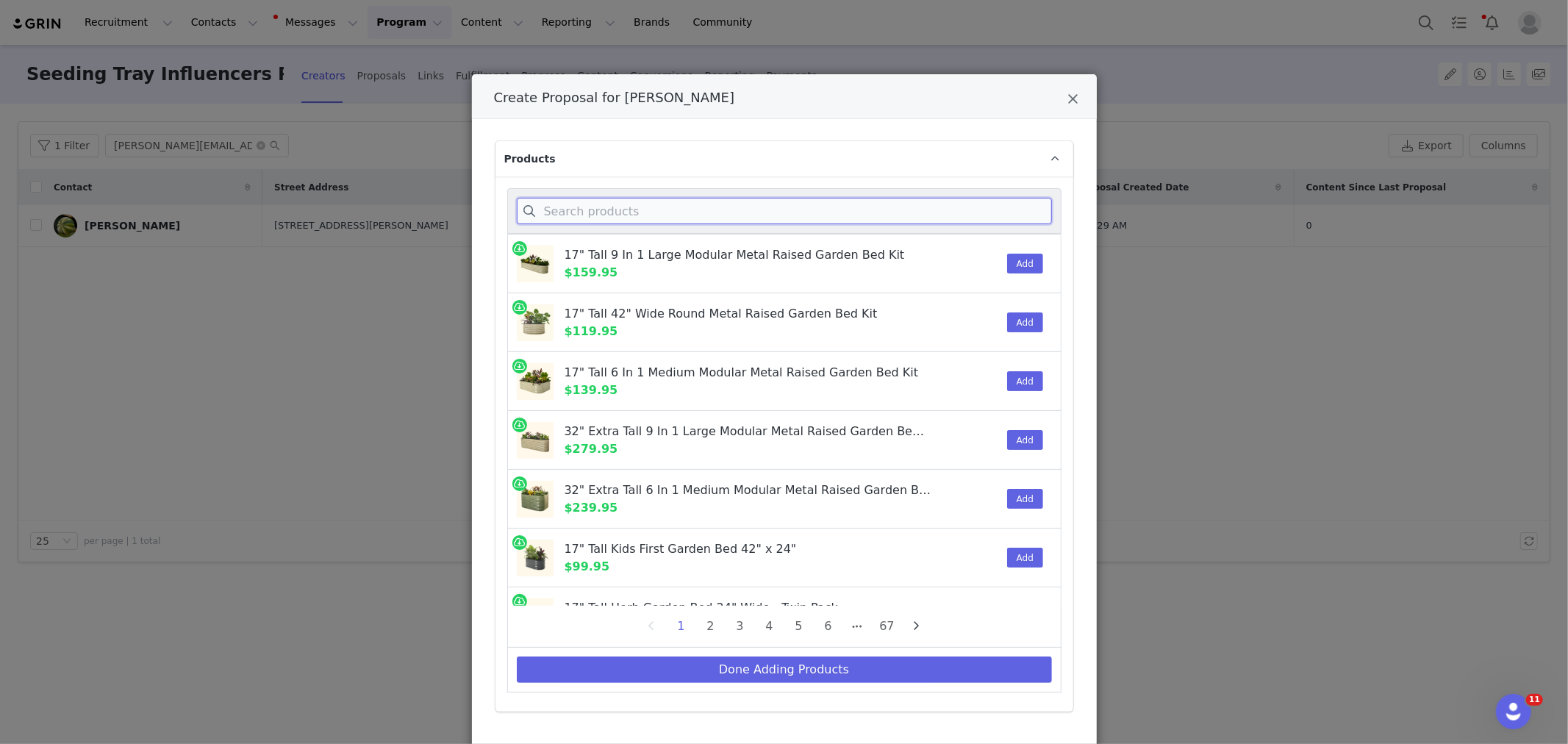
click at [609, 201] on input "Create Proposal for Brian" at bounding box center [784, 211] width 535 height 26
paste input "Humidity Dome"
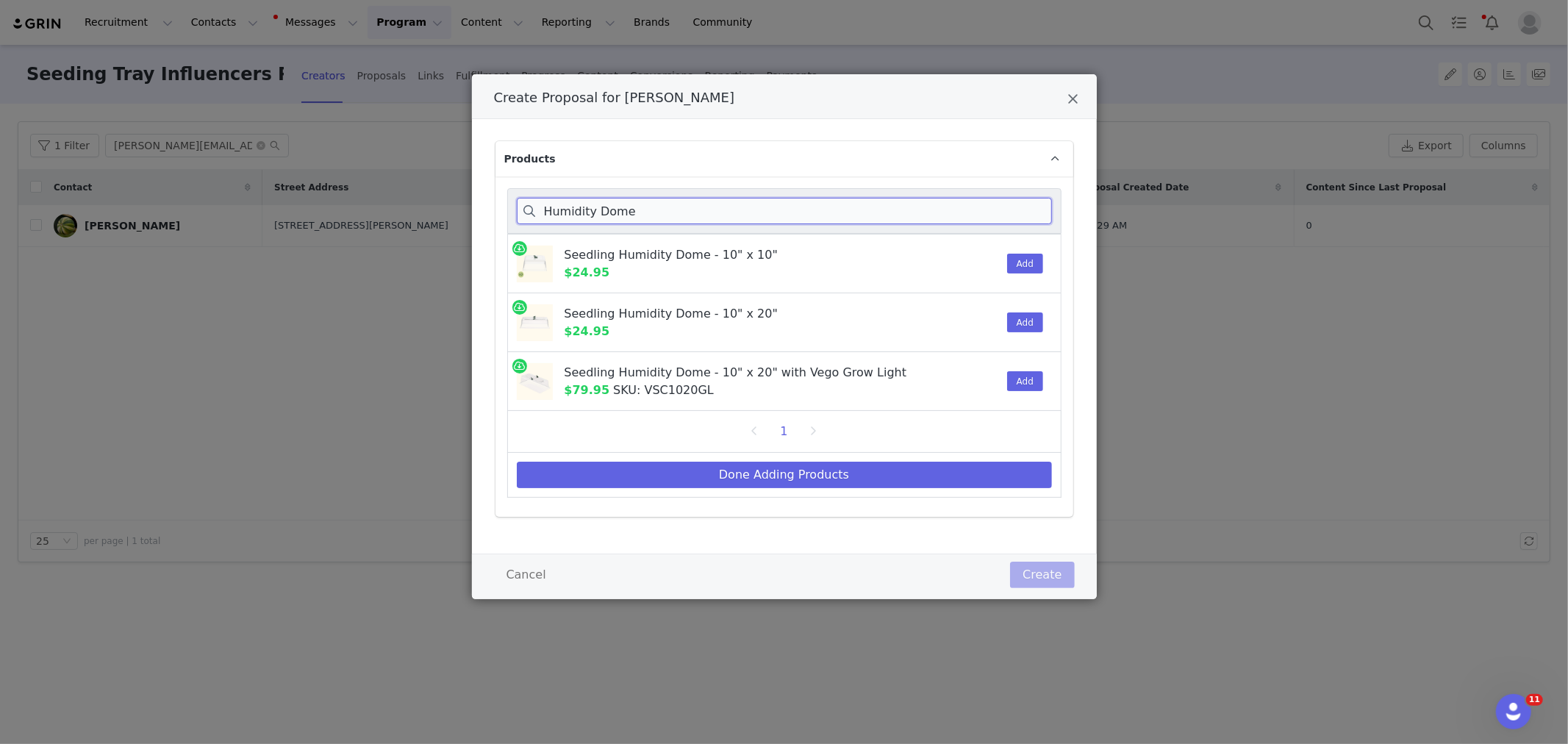
type input "Humidity Dome"
click at [1018, 319] on button "Add" at bounding box center [1025, 321] width 36 height 20
click at [811, 477] on button "Done Adding Products" at bounding box center [784, 475] width 535 height 26
select select "13033176"
select select "13033110"
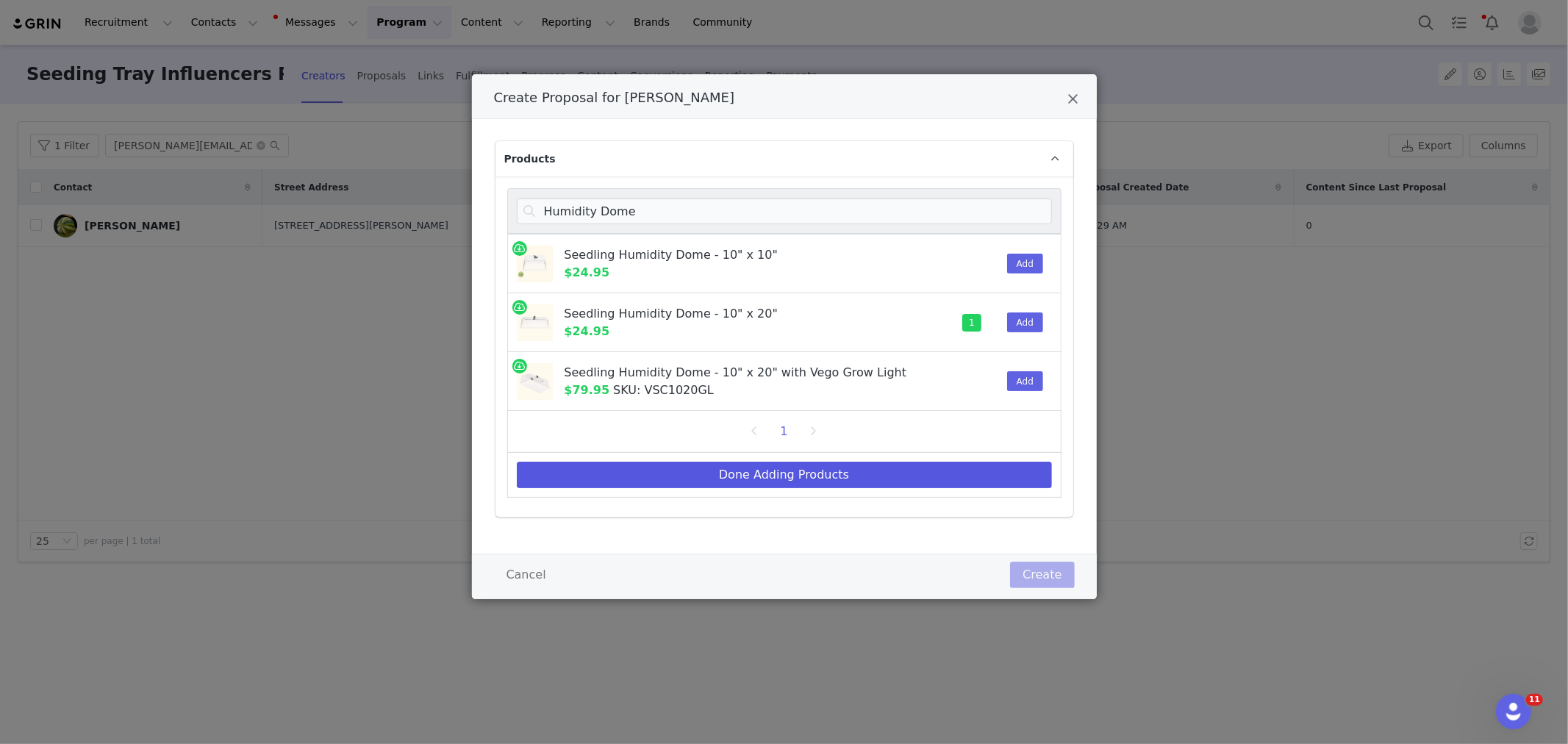
select select "16078614"
select select "25908077"
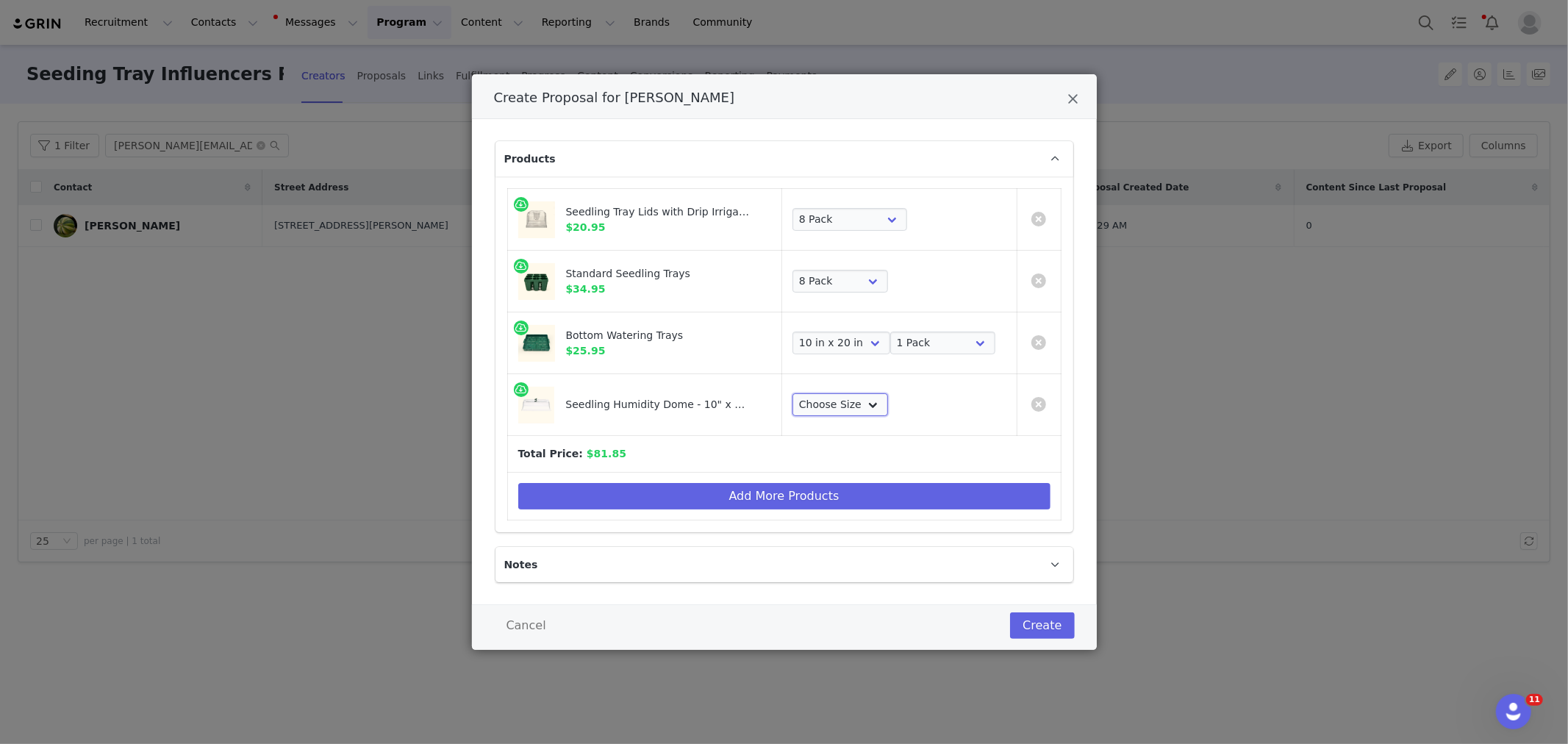
click at [842, 410] on select "Choose Size 1 Pack 2 Packs 4 Packs 8 Packs" at bounding box center [840, 405] width 96 height 24
select select "28103650"
click at [793, 393] on select "Choose Size 1 Pack 2 Packs 4 Packs 8 Packs" at bounding box center [840, 405] width 96 height 24
drag, startPoint x: 1059, startPoint y: 625, endPoint x: 1054, endPoint y: 618, distance: 8.6
click at [1054, 618] on button "Create" at bounding box center [1042, 625] width 64 height 26
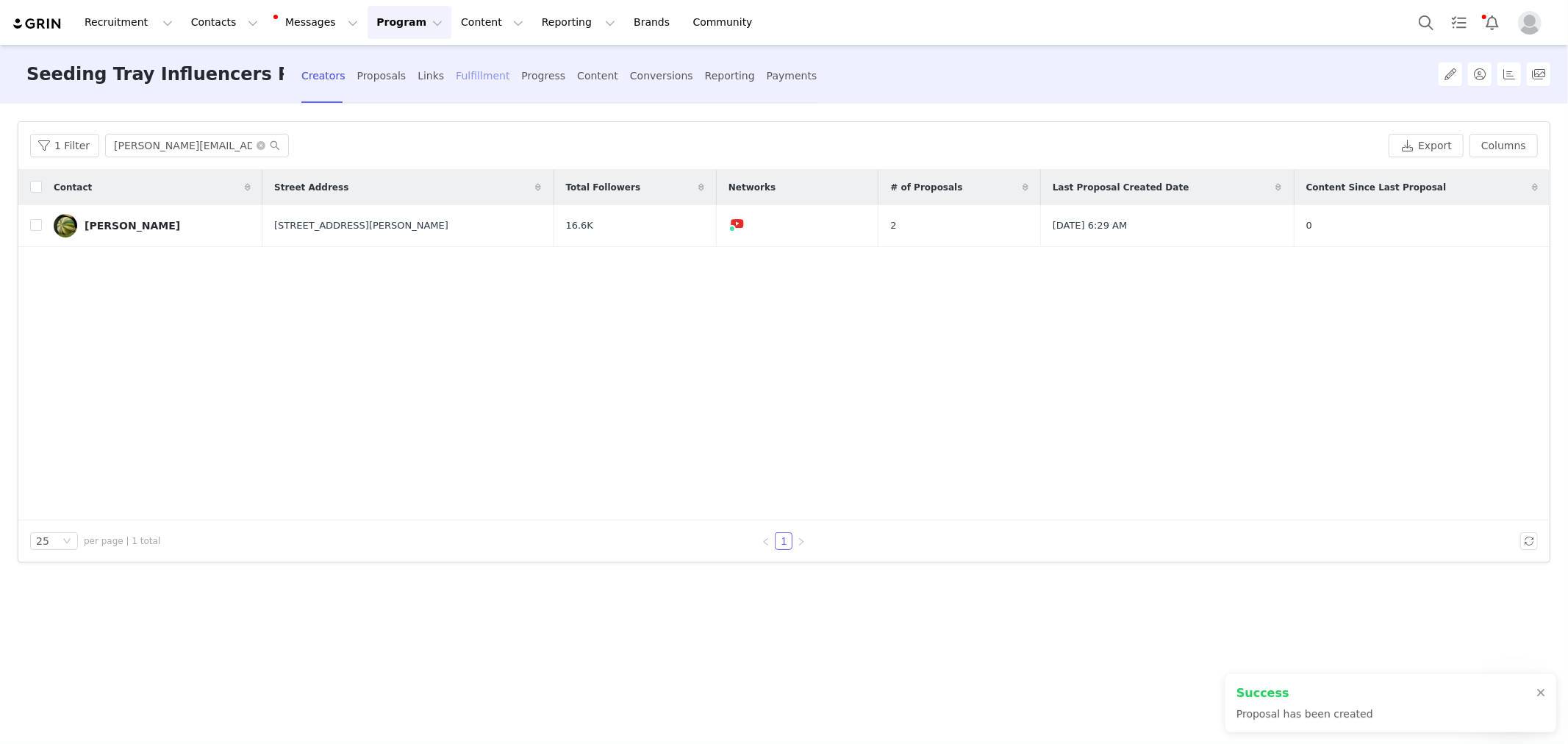
click at [463, 78] on div "Fulfillment" at bounding box center [482, 76] width 54 height 39
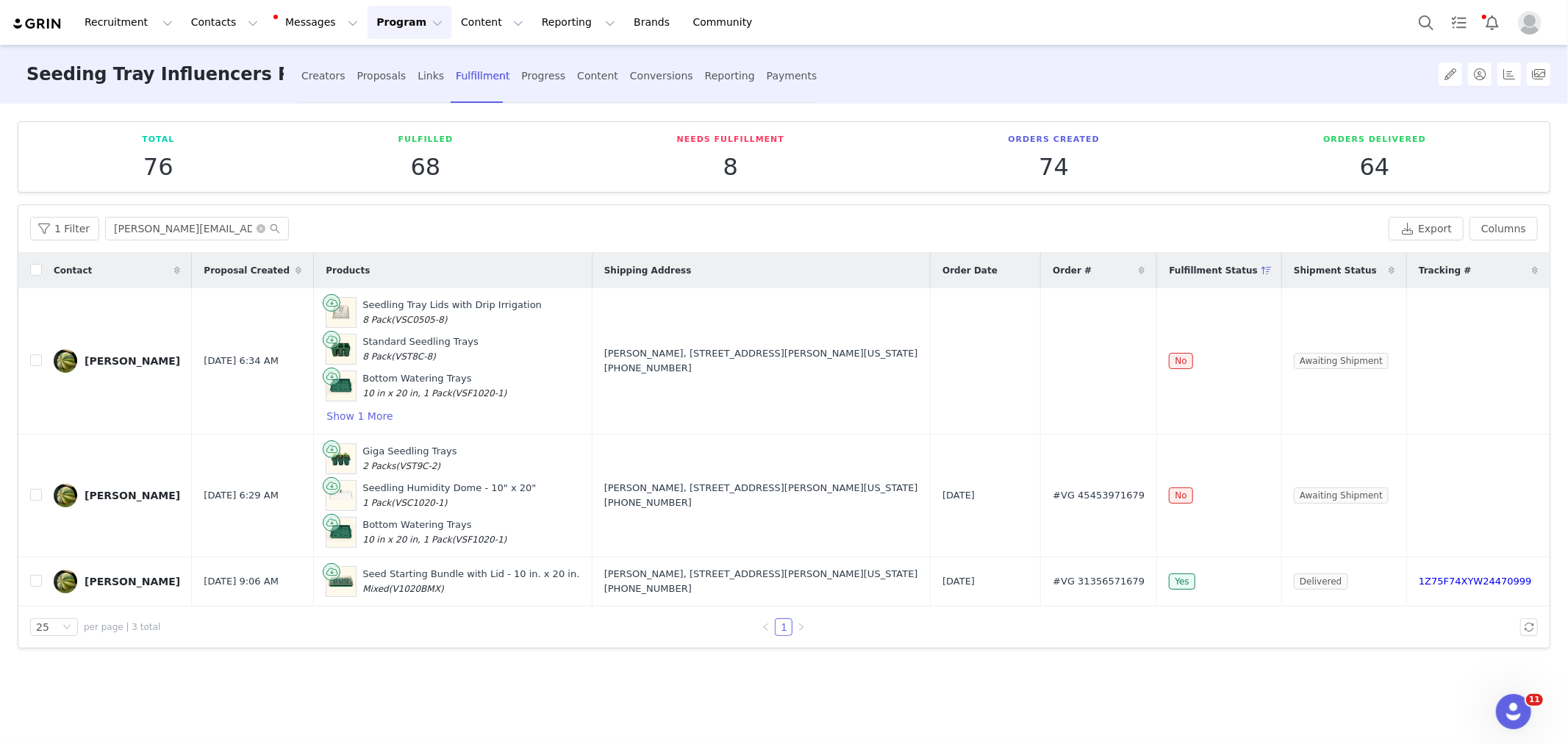
drag, startPoint x: 1064, startPoint y: 67, endPoint x: 1042, endPoint y: 81, distance: 26.1
click at [1064, 67] on div "Seeding Tray Influencers Program 2024-2025 Creators Proposals Links Fulfillment…" at bounding box center [669, 74] width 1302 height 60
click at [1411, 361] on button "button" at bounding box center [1411, 360] width 18 height 18
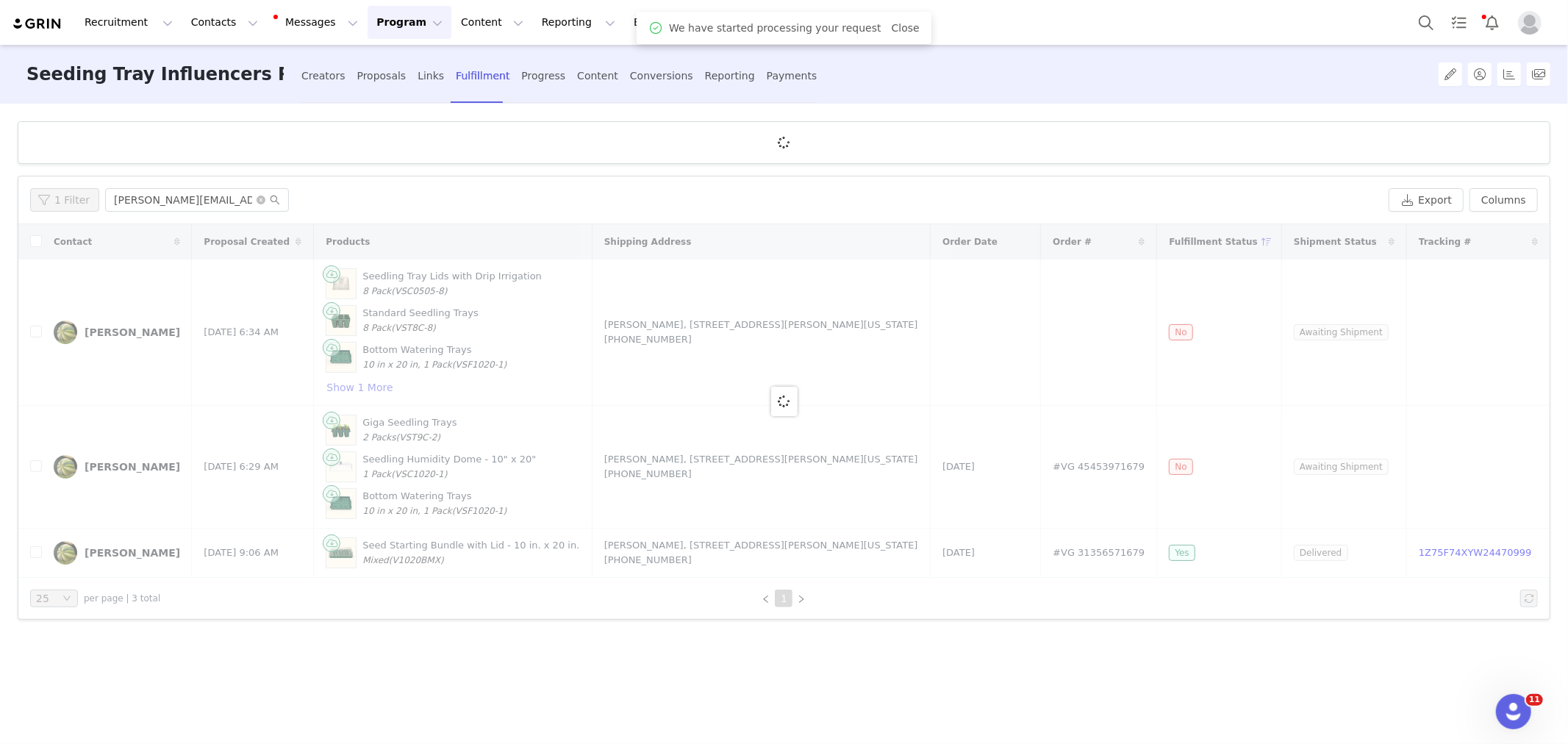
click at [1200, 78] on div "Seeding Tray Influencers Program 2024-2025 Creators Proposals Links Fulfillment…" at bounding box center [669, 74] width 1302 height 60
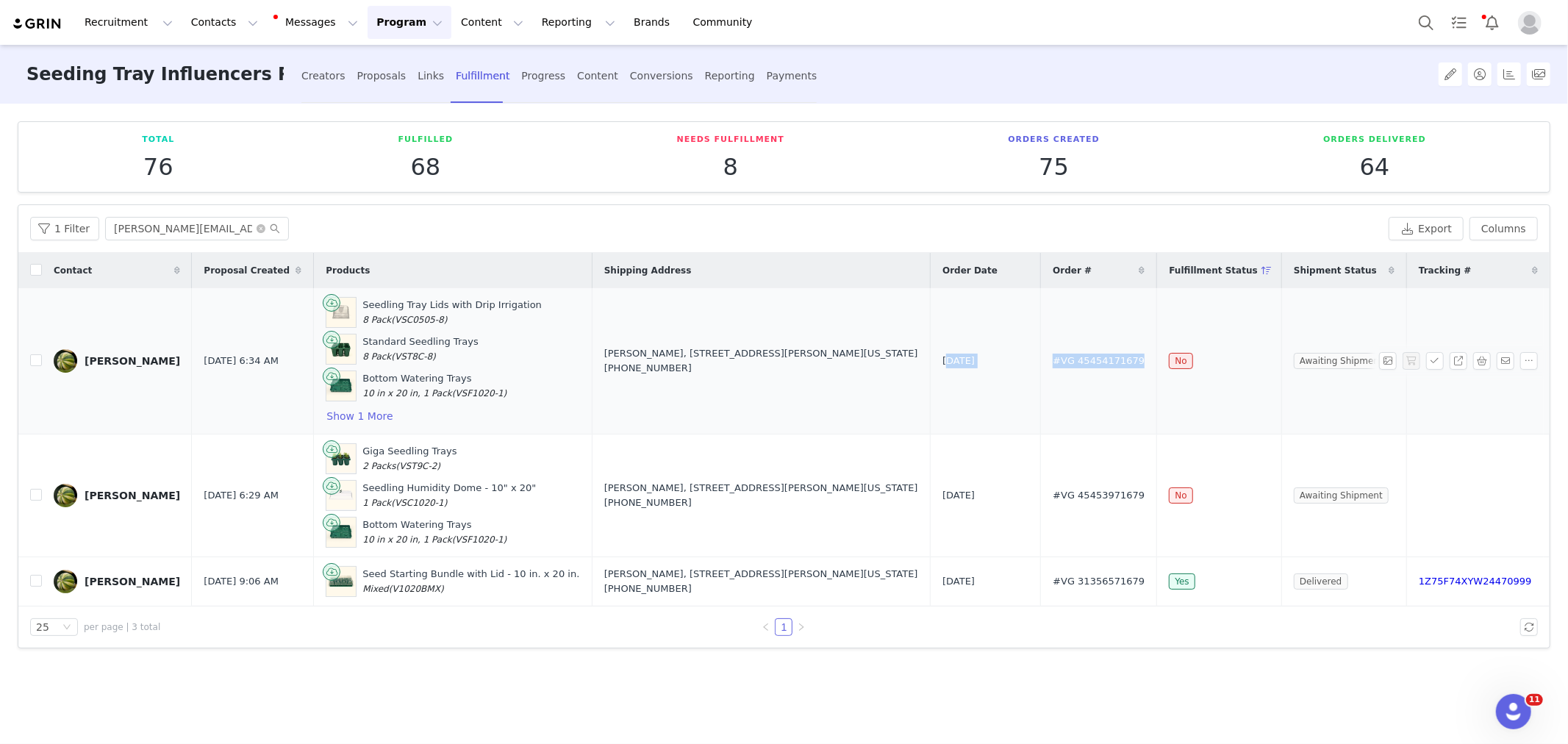
drag, startPoint x: 956, startPoint y: 355, endPoint x: 1175, endPoint y: 360, distance: 219.1
click at [1175, 360] on tr "Brian Sep 2, 2025 6:34 AM Seedling Tray Lids with Drip Irrigation 8 Pack (VSC05…" at bounding box center [783, 361] width 1531 height 147
click at [334, 416] on button "Show 1 More" at bounding box center [359, 416] width 68 height 18
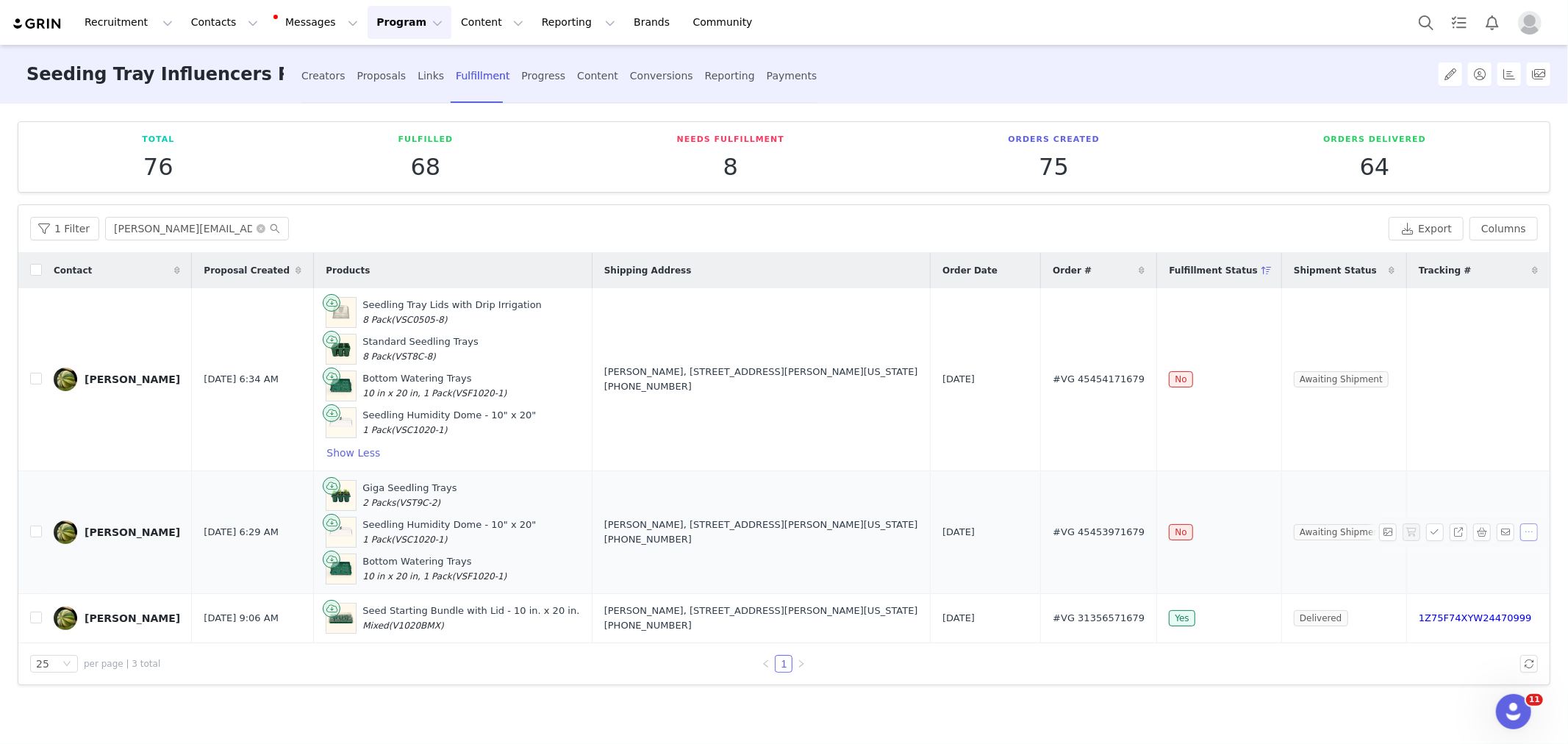
click at [1532, 528] on button "button" at bounding box center [1528, 531] width 18 height 18
click at [1475, 582] on span "Delete Shopify Order" at bounding box center [1479, 582] width 108 height 16
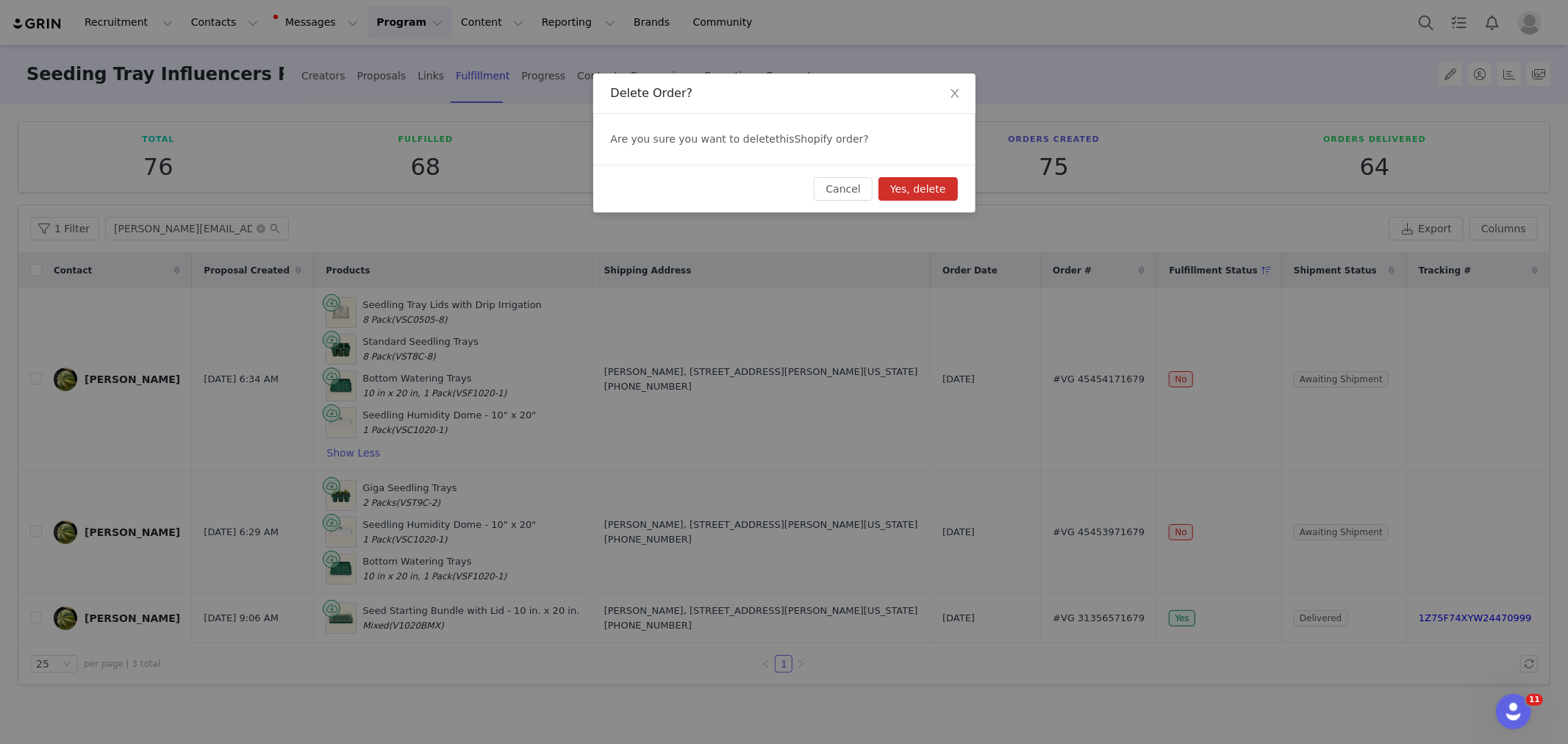
click at [921, 186] on button "Yes, delete" at bounding box center [918, 188] width 79 height 24
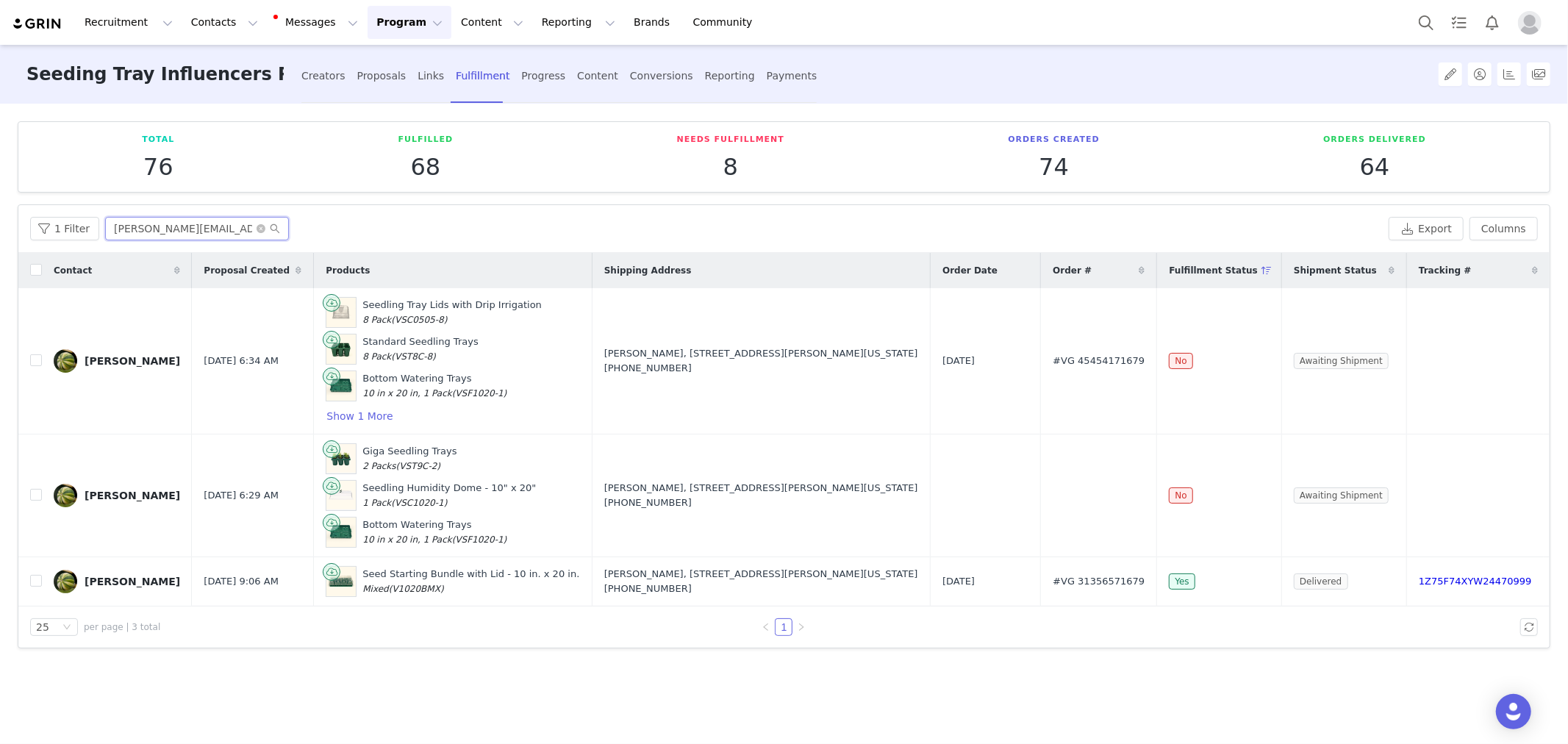
click at [189, 225] on input "[PERSON_NAME][EMAIL_ADDRESS][DOMAIN_NAME]" at bounding box center [197, 228] width 183 height 24
click at [336, 420] on button "Show 1 More" at bounding box center [359, 416] width 68 height 18
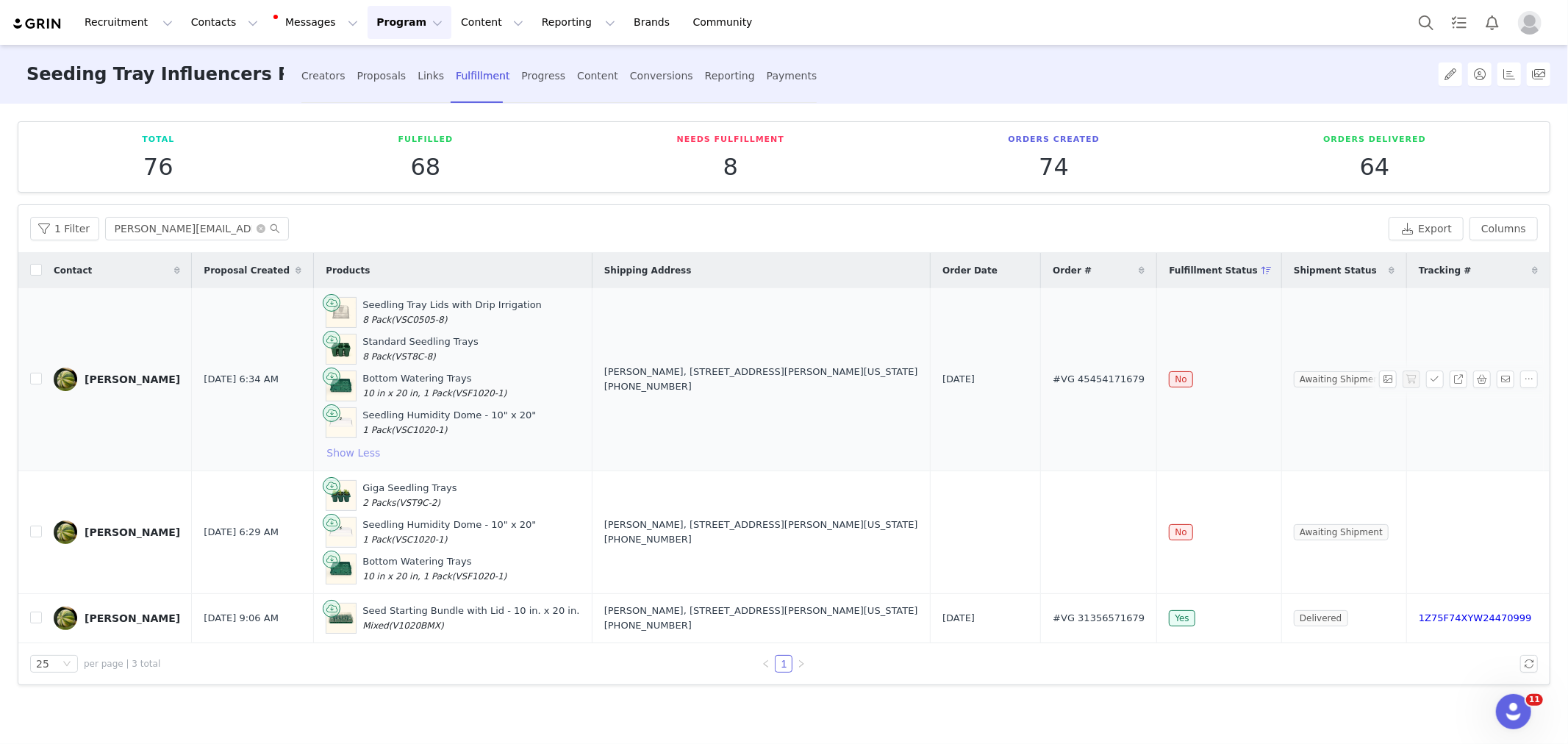
scroll to position [0, 0]
click at [1408, 535] on button "button" at bounding box center [1411, 531] width 18 height 18
click at [1530, 382] on button "button" at bounding box center [1528, 379] width 18 height 18
click at [1489, 427] on span "Delete Shopify Order" at bounding box center [1479, 428] width 108 height 16
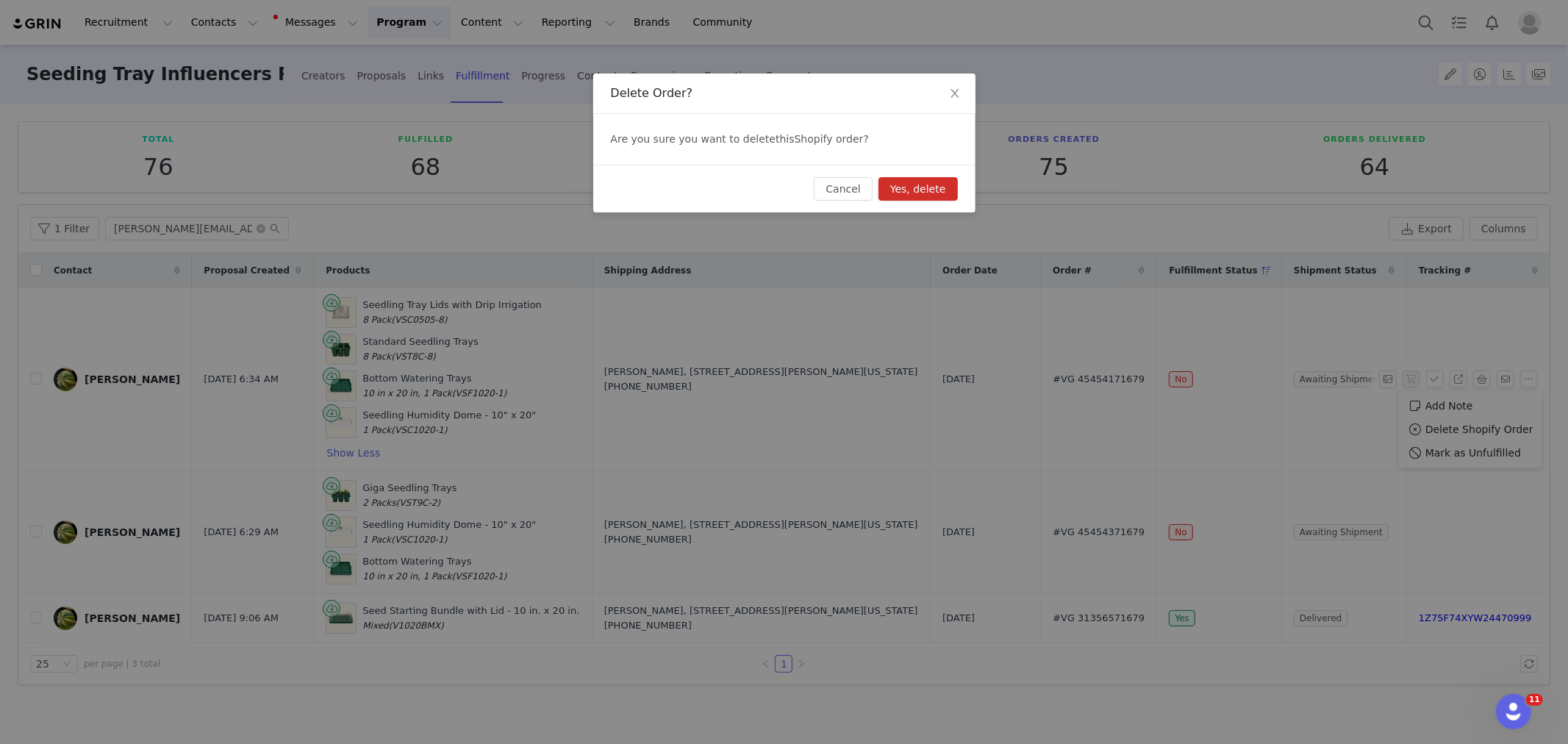
click at [939, 186] on button "Yes, delete" at bounding box center [918, 188] width 79 height 24
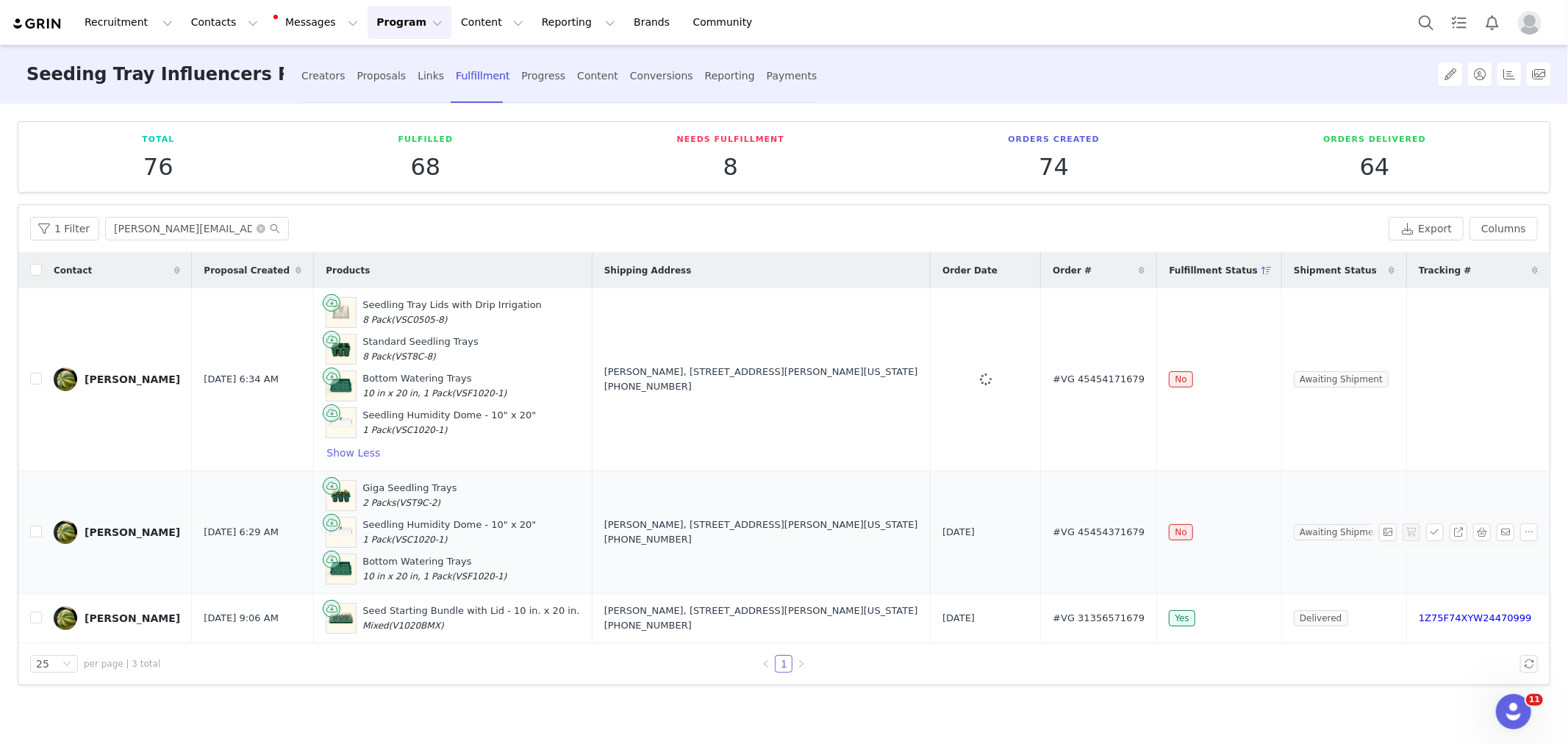
drag, startPoint x: 967, startPoint y: 529, endPoint x: 1142, endPoint y: 538, distance: 175.2
click at [1142, 538] on tr "[PERSON_NAME] [DATE] 6:29 AM Giga Seedling Trays 2 Packs (VST9C-2) Seedling Hum…" at bounding box center [783, 531] width 1531 height 123
click at [1130, 547] on td "#VG 45454371679" at bounding box center [1099, 531] width 116 height 123
copy tr "[DATE] #VG 45454371679"
drag, startPoint x: 952, startPoint y: 532, endPoint x: 1170, endPoint y: 533, distance: 218.0
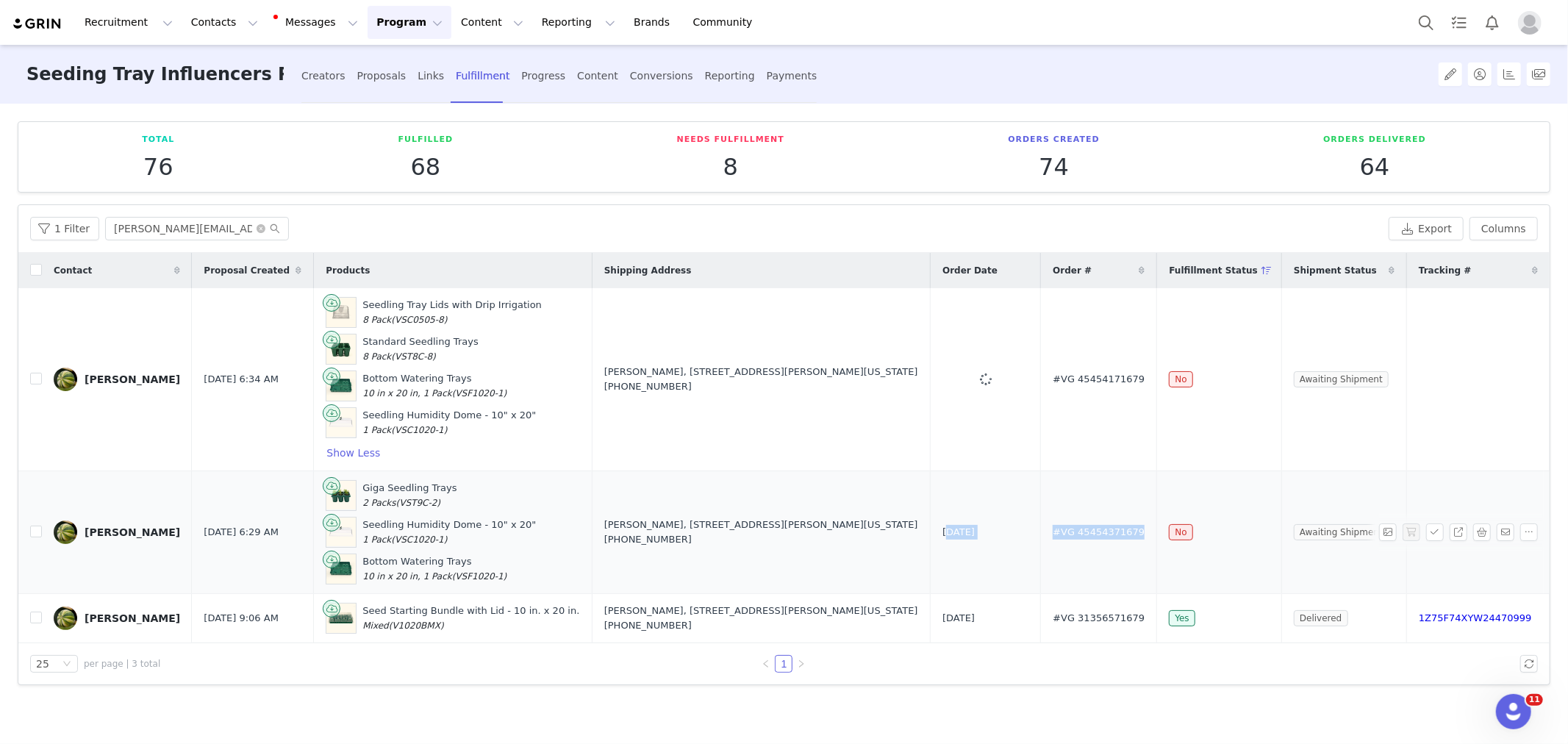
click at [1170, 533] on tr "[PERSON_NAME] [DATE] 6:29 AM Giga Seedling Trays 2 Packs (VST9C-2) Seedling Hum…" at bounding box center [783, 531] width 1531 height 123
click at [325, 452] on button "Show Less" at bounding box center [353, 452] width 55 height 18
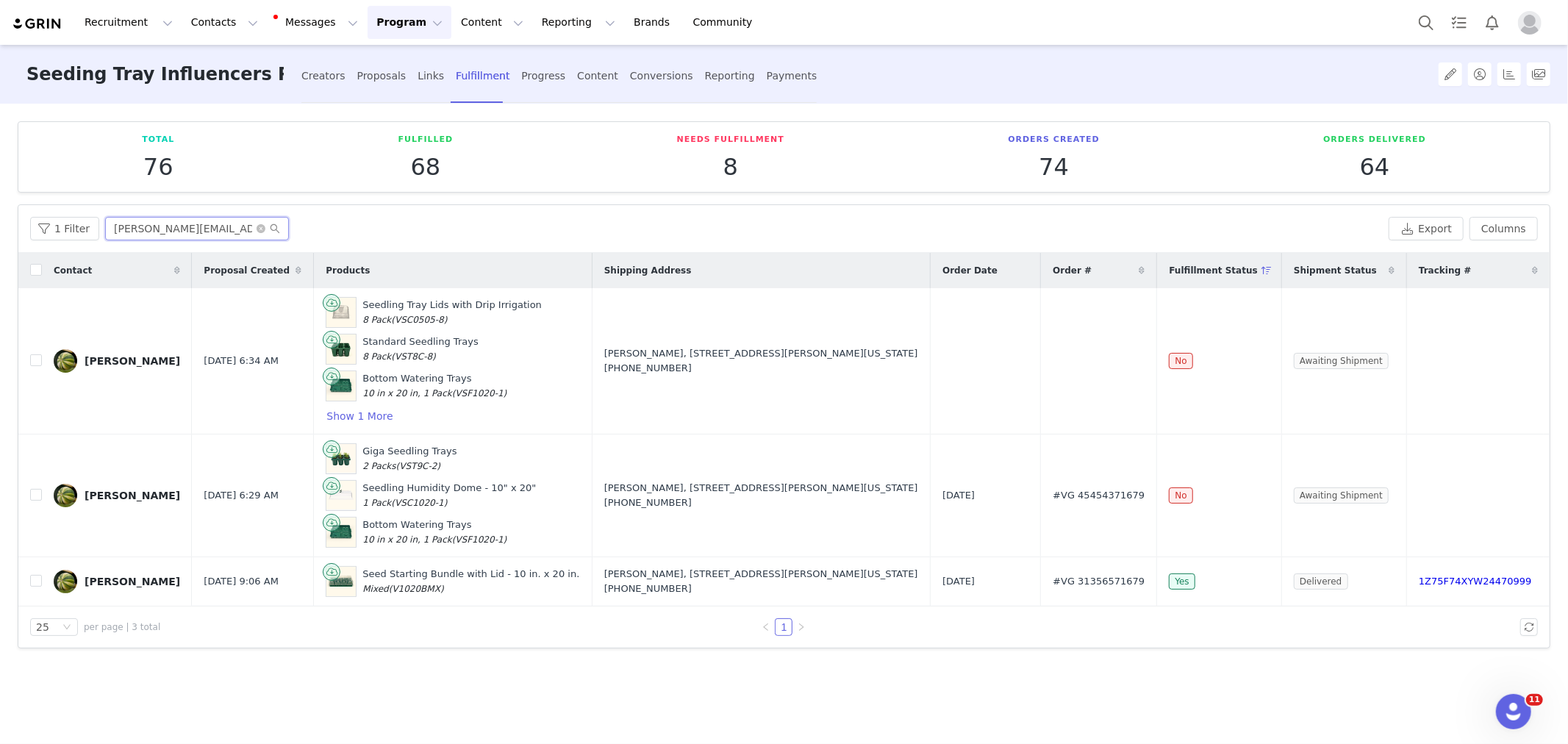
click at [181, 233] on input "[PERSON_NAME][EMAIL_ADDRESS][DOMAIN_NAME]" at bounding box center [197, 228] width 183 height 24
click at [372, 68] on div "Proposals" at bounding box center [382, 76] width 49 height 39
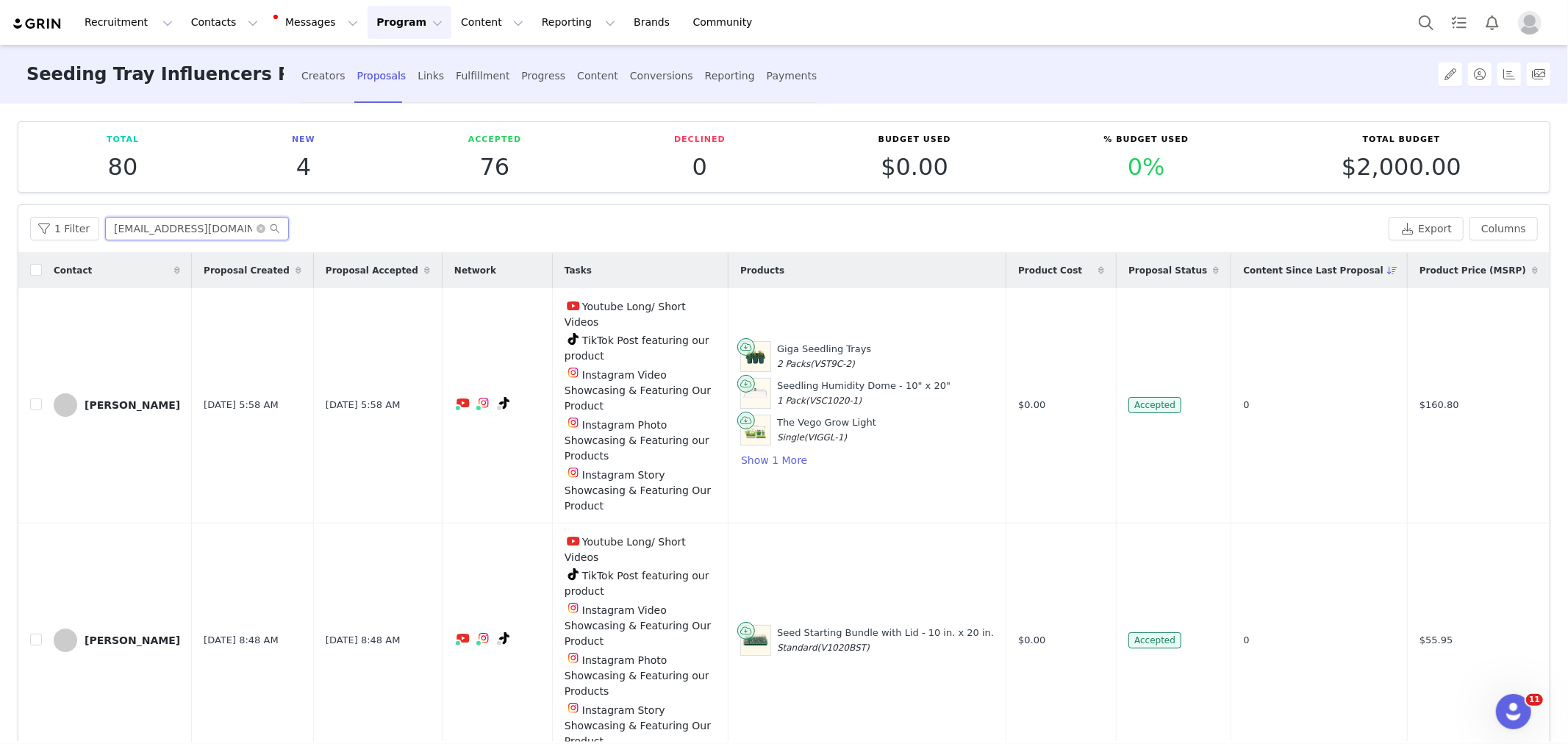
click at [183, 223] on input "[EMAIL_ADDRESS][DOMAIN_NAME]" at bounding box center [197, 228] width 183 height 24
paste input "[PERSON_NAME]"
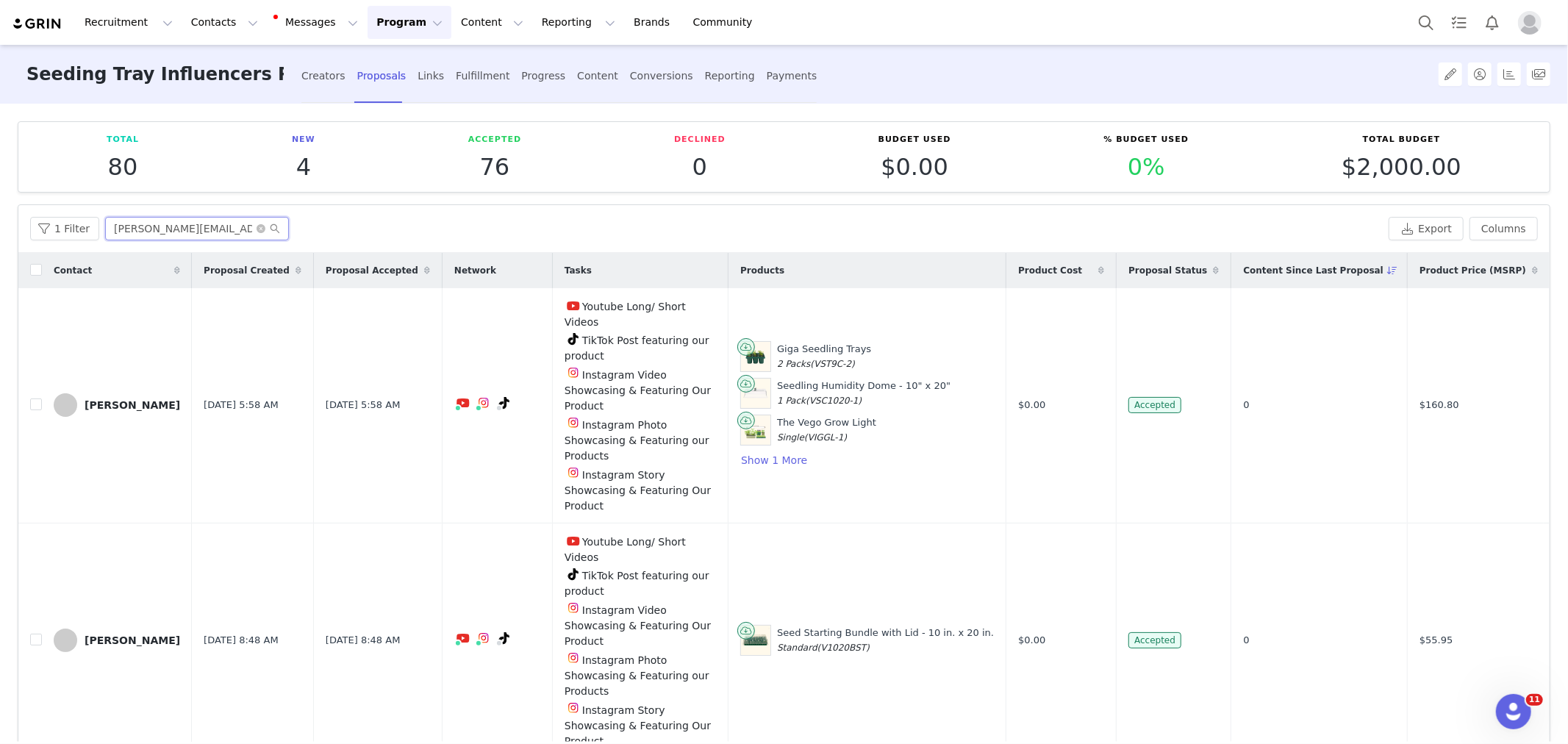
scroll to position [0, 4]
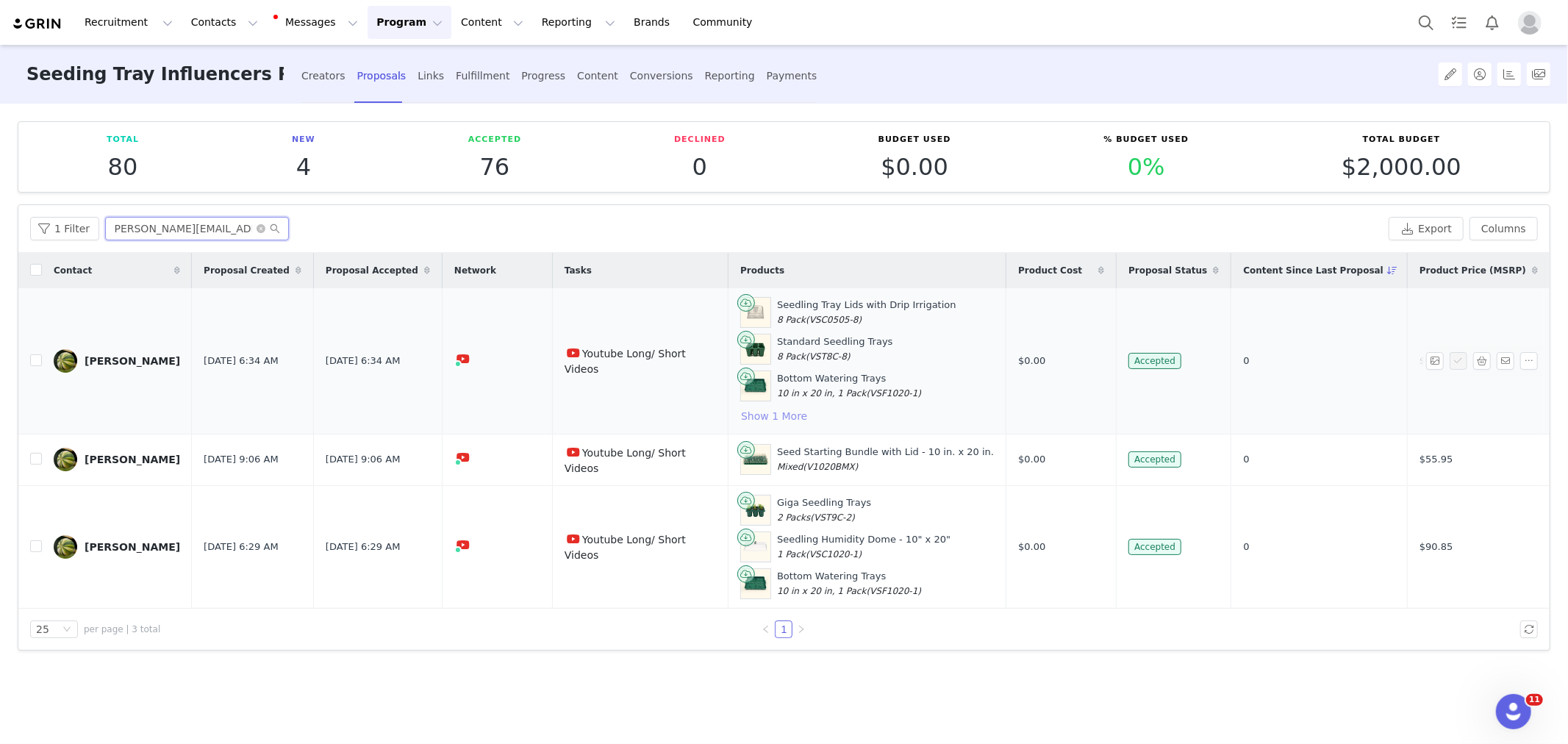
type input "[PERSON_NAME][EMAIL_ADDRESS][DOMAIN_NAME]"
click at [767, 414] on button "Show 1 More" at bounding box center [775, 416] width 68 height 18
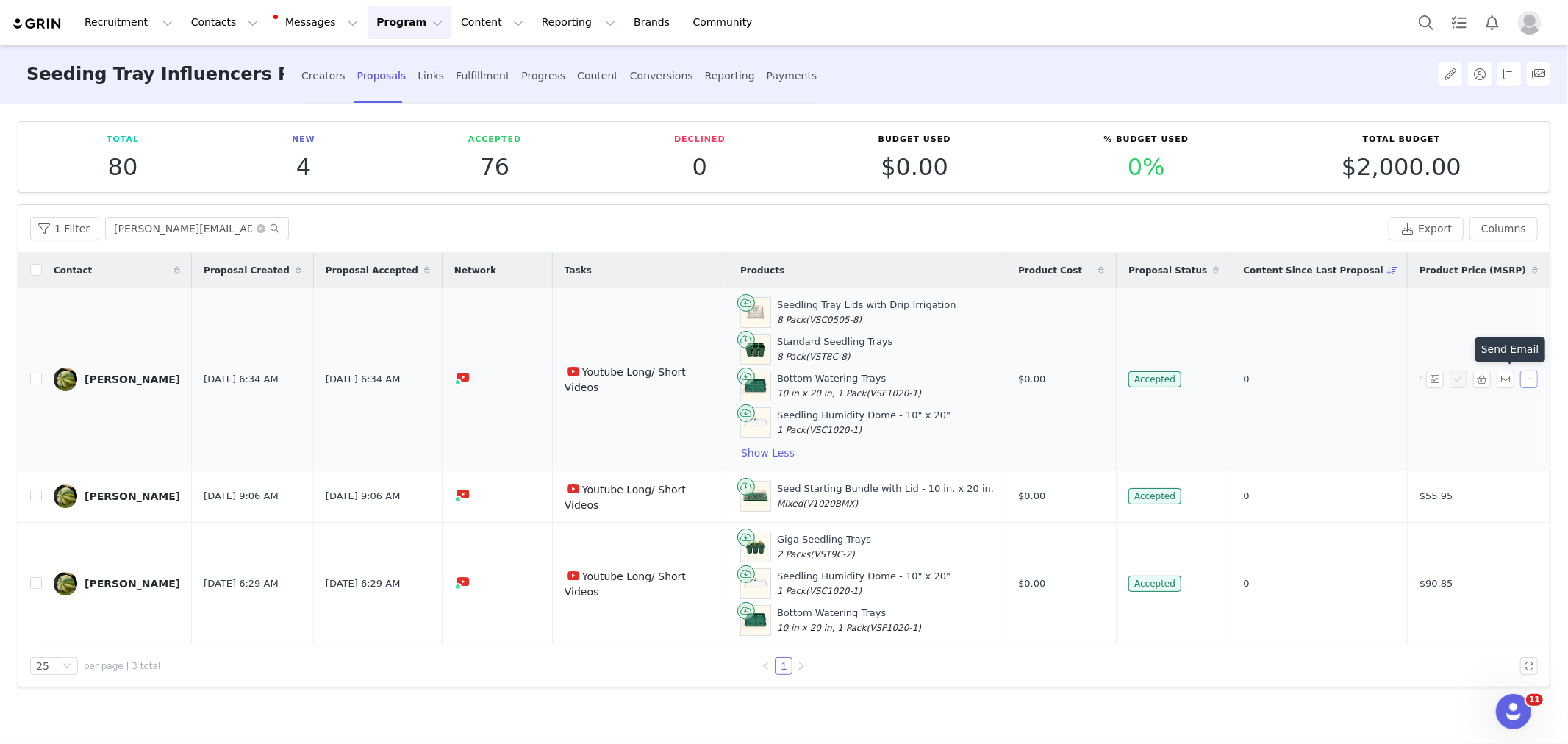
click at [1523, 380] on button "button" at bounding box center [1528, 379] width 18 height 18
click at [1508, 451] on span "Delete" at bounding box center [1498, 452] width 34 height 16
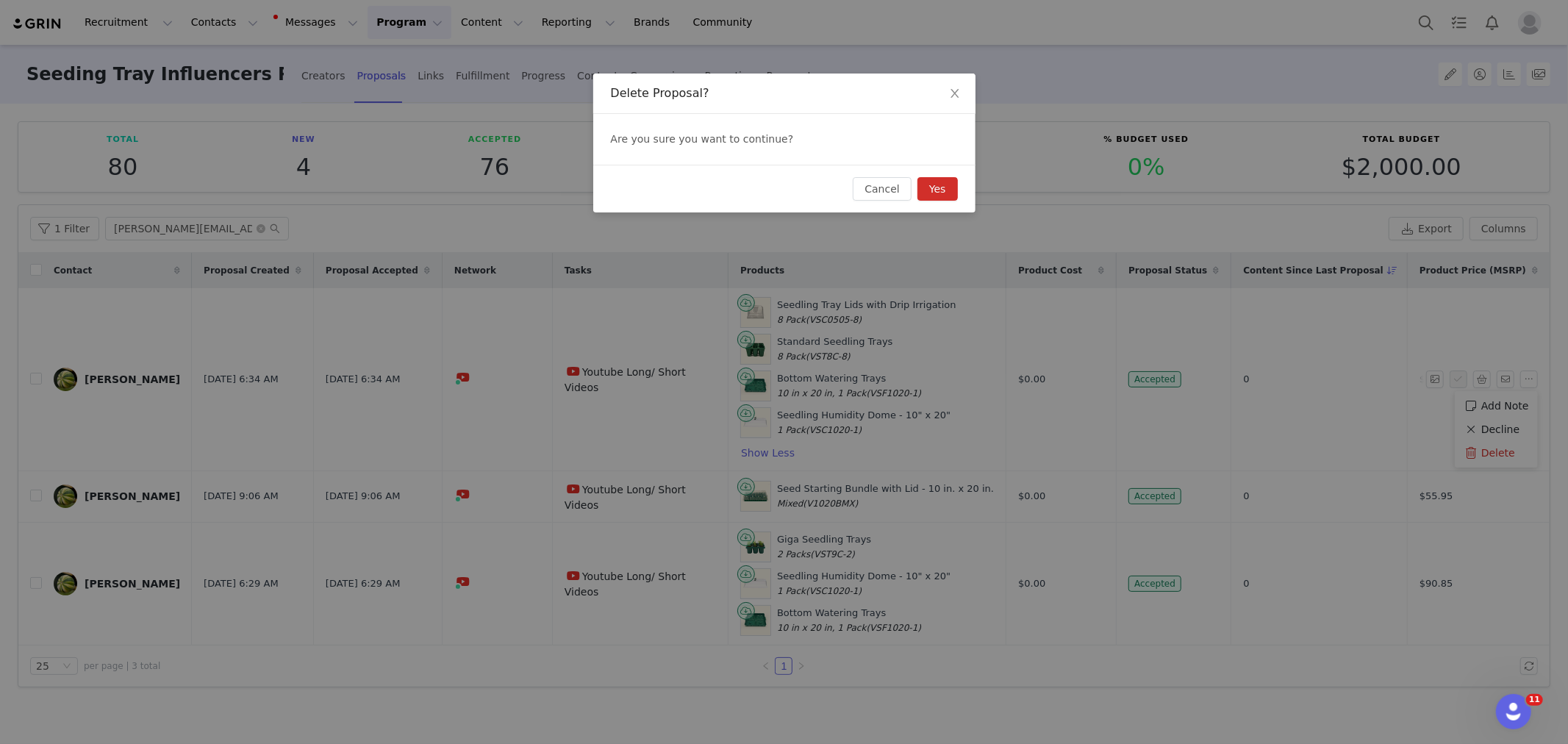
click at [939, 196] on button "Yes" at bounding box center [937, 188] width 41 height 24
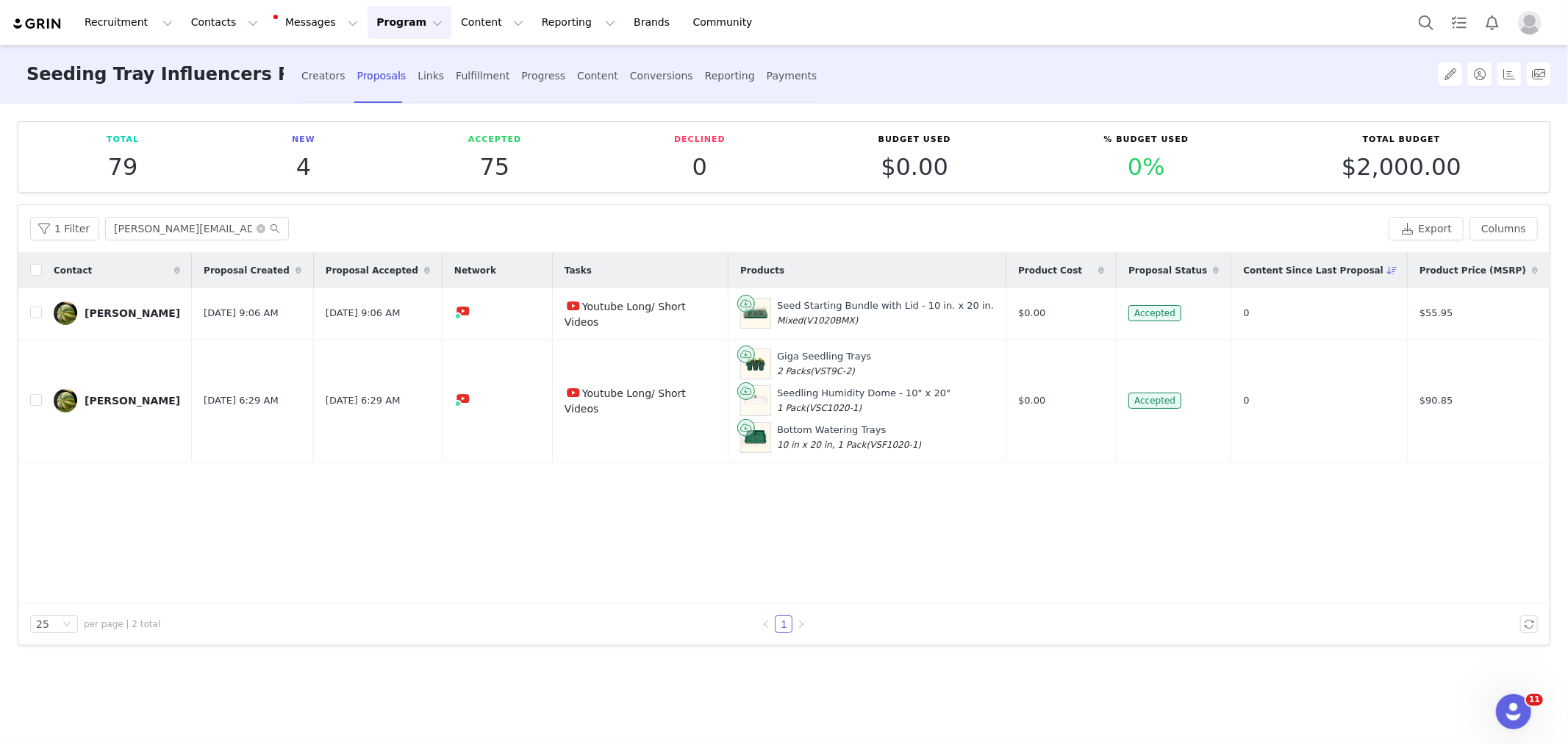
click at [172, 241] on div "1 Filter [PERSON_NAME][EMAIL_ADDRESS][DOMAIN_NAME] Export Columns" at bounding box center [783, 229] width 1531 height 48
click at [305, 78] on div "Creators" at bounding box center [323, 76] width 44 height 39
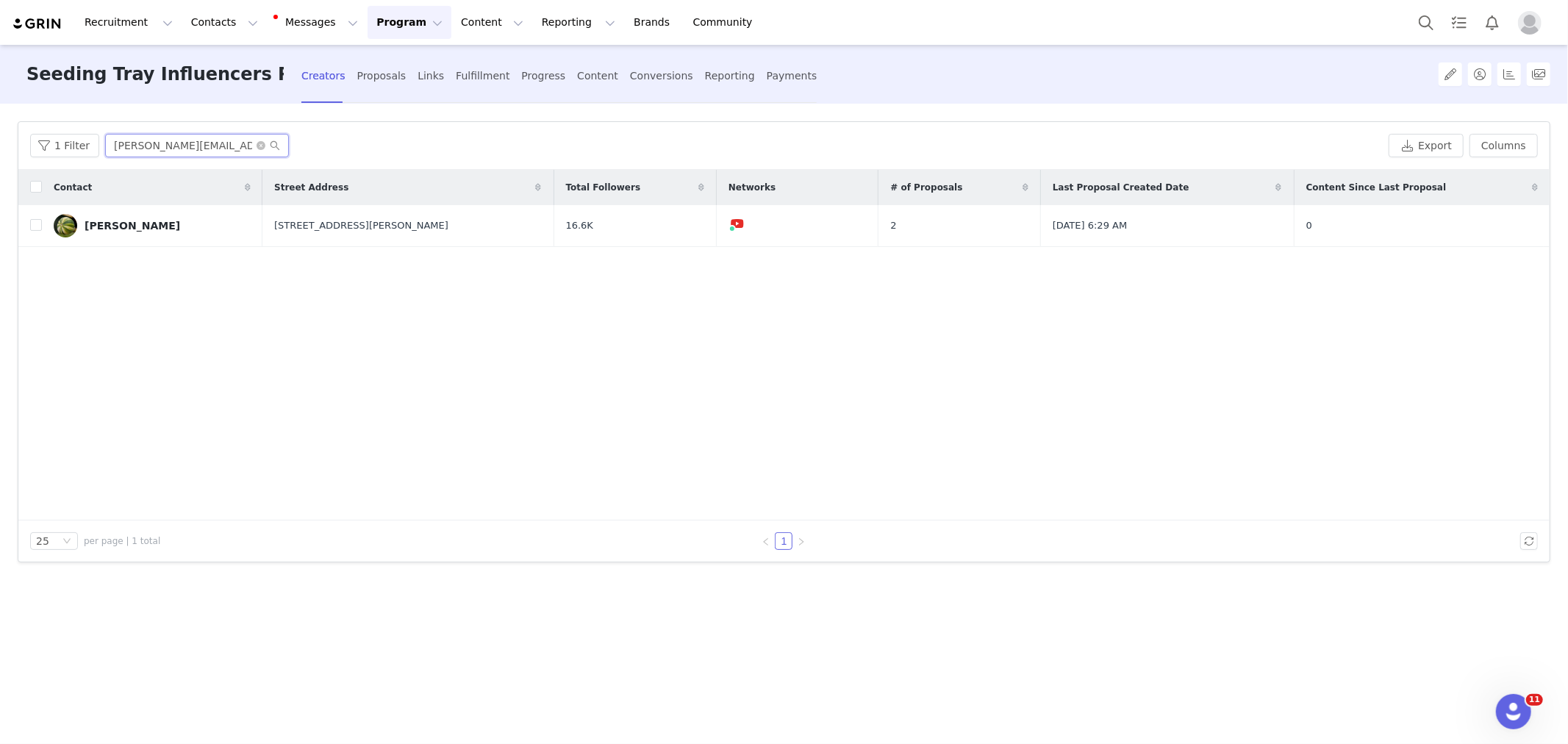
click at [156, 148] on input "[PERSON_NAME][EMAIL_ADDRESS][DOMAIN_NAME]" at bounding box center [197, 145] width 183 height 24
paste input "[EMAIL_ADDRESS][DOMAIN_NAME]"
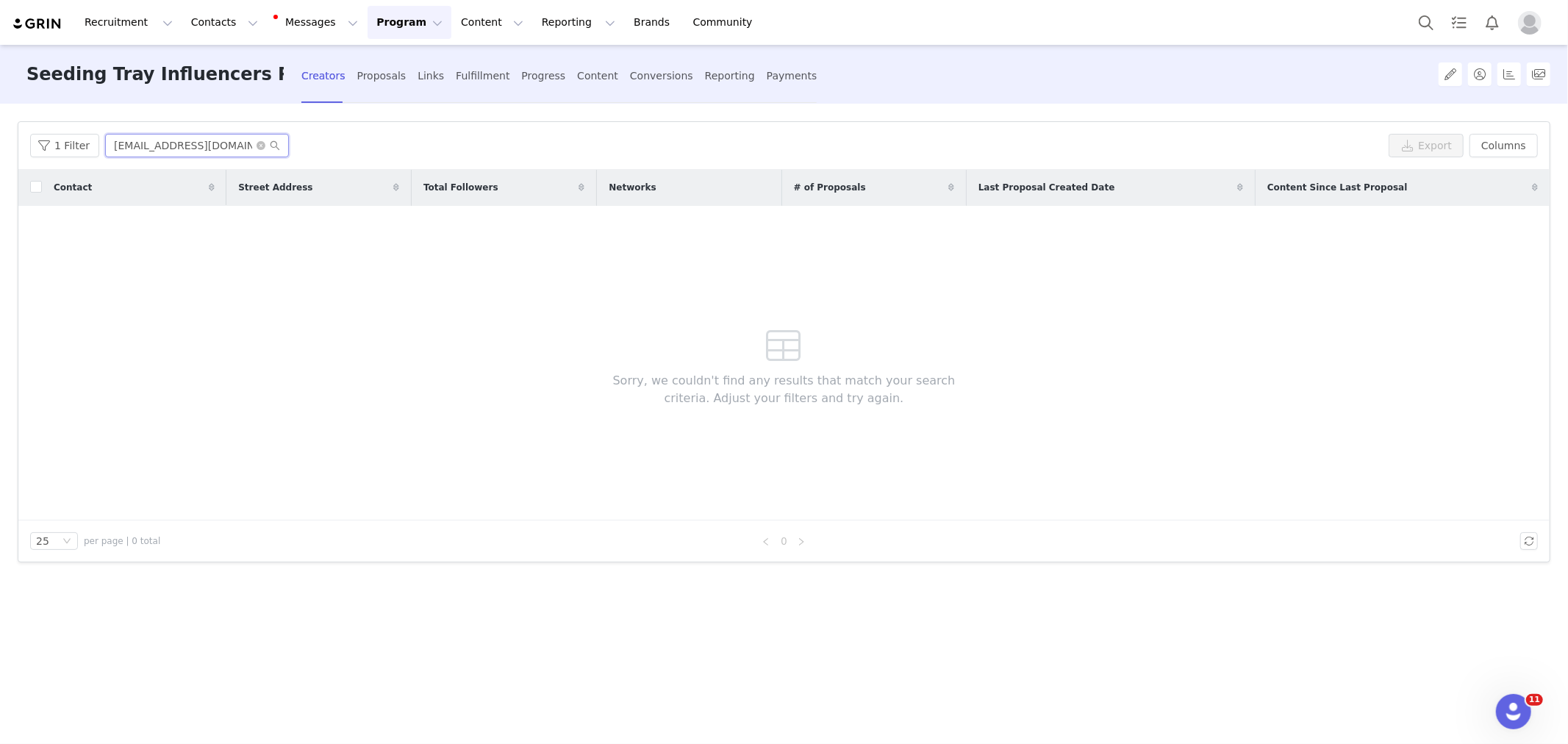
type input "[EMAIL_ADDRESS][DOMAIN_NAME]"
drag, startPoint x: 1118, startPoint y: 318, endPoint x: 1071, endPoint y: 569, distance: 255.4
click at [1118, 318] on div "Contact Street Address Total Followers Networks # of Proposals Last Proposal Cr…" at bounding box center [783, 345] width 1531 height 351
click at [150, 334] on div "Contact Street Address Total Followers Networks # of Proposals Last Proposal Cr…" at bounding box center [783, 345] width 1531 height 351
click at [201, 150] on input "littletechgirl@gmail.com" at bounding box center [197, 145] width 183 height 24
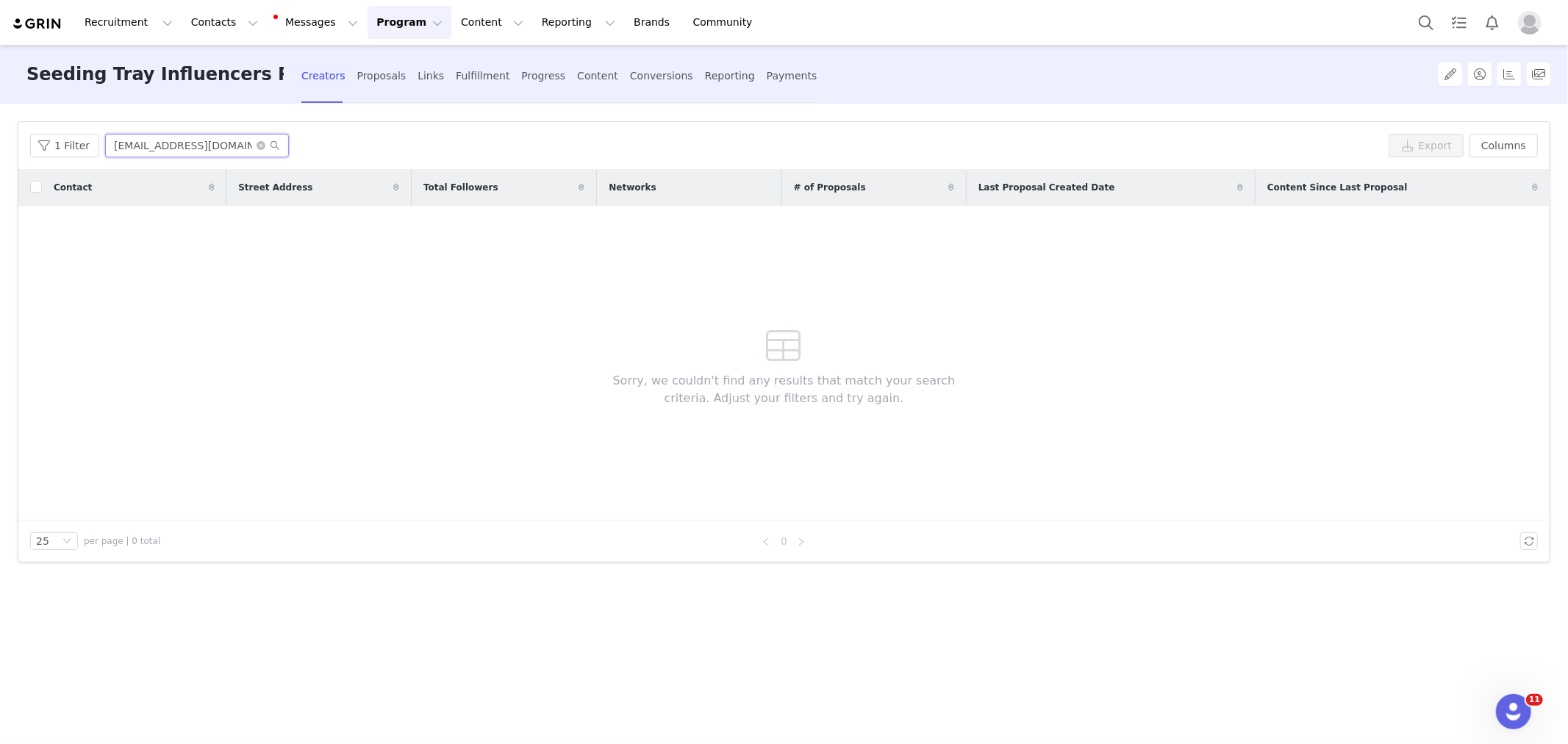
click at [201, 150] on input "littletechgirl@gmail.com" at bounding box center [197, 145] width 183 height 24
click at [61, 150] on button "1 Filter" at bounding box center [64, 145] width 69 height 24
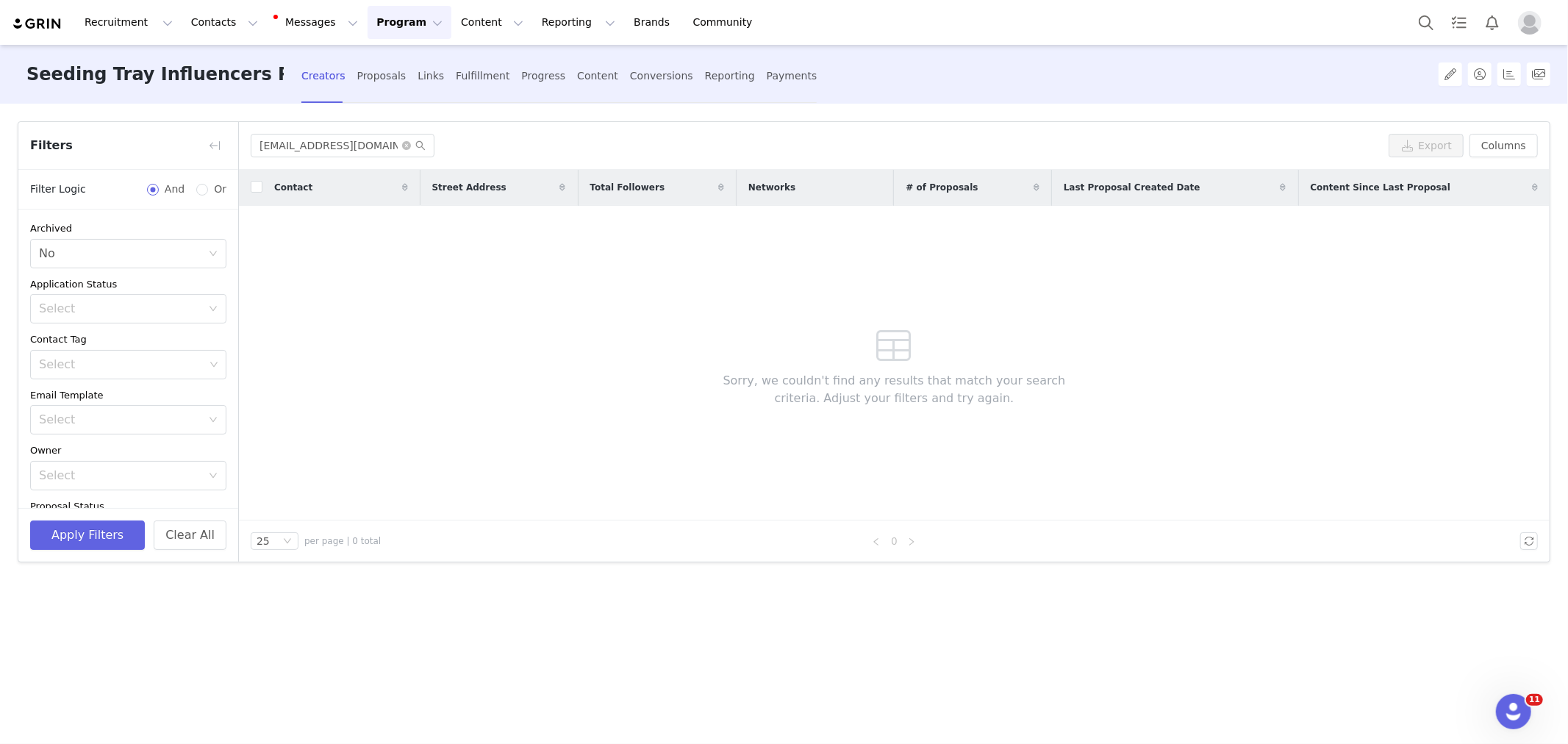
click at [401, 349] on div "Contact Street Address Total Followers Networks # of Proposals Last Proposal Cr…" at bounding box center [895, 345] width 1311 height 351
click at [203, 144] on button "button" at bounding box center [215, 145] width 24 height 24
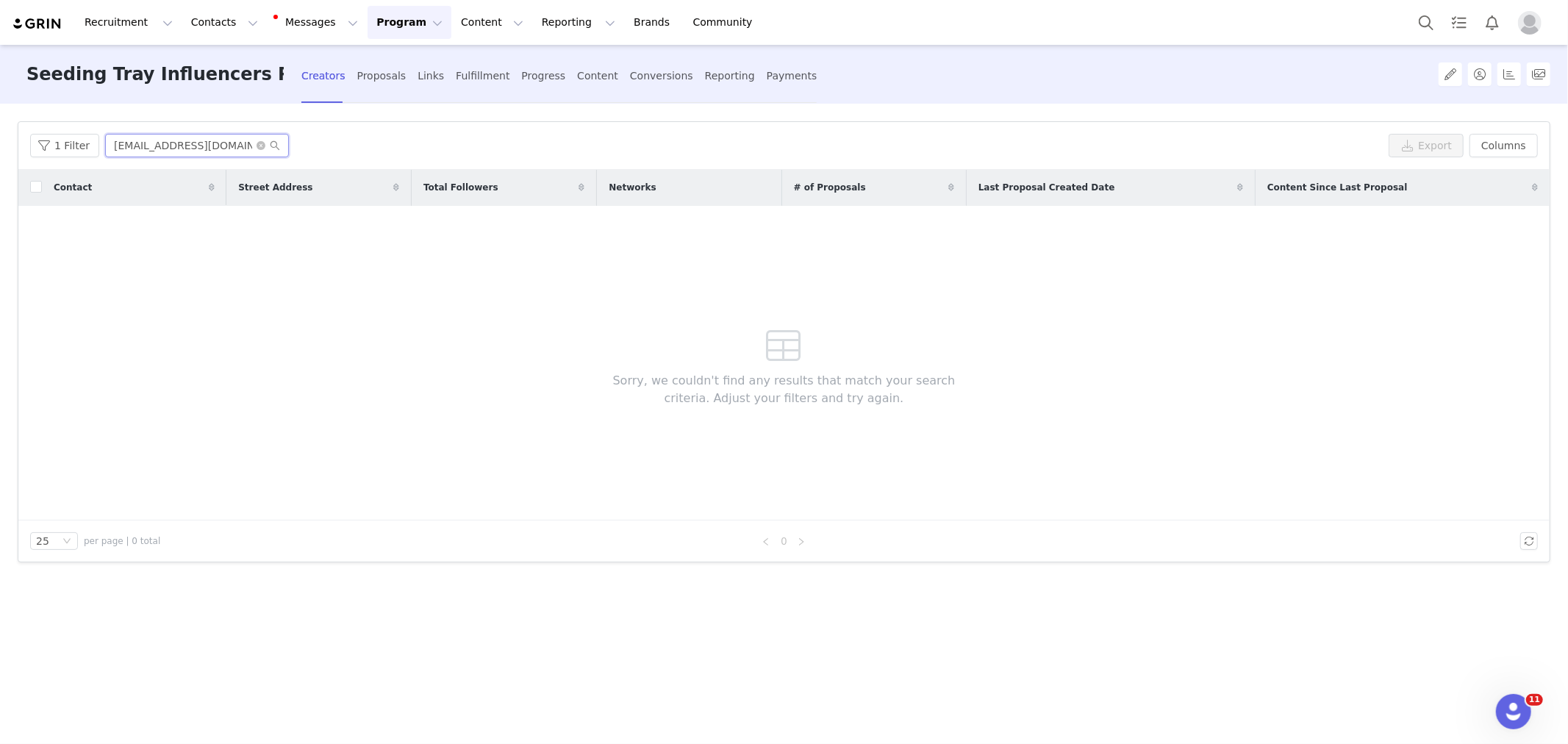
click at [133, 144] on input "littletechgirl@gmail.com" at bounding box center [197, 145] width 183 height 24
click at [225, 24] on button "Contacts Contacts" at bounding box center [224, 22] width 84 height 33
click at [225, 64] on p "Creators" at bounding box center [208, 65] width 44 height 15
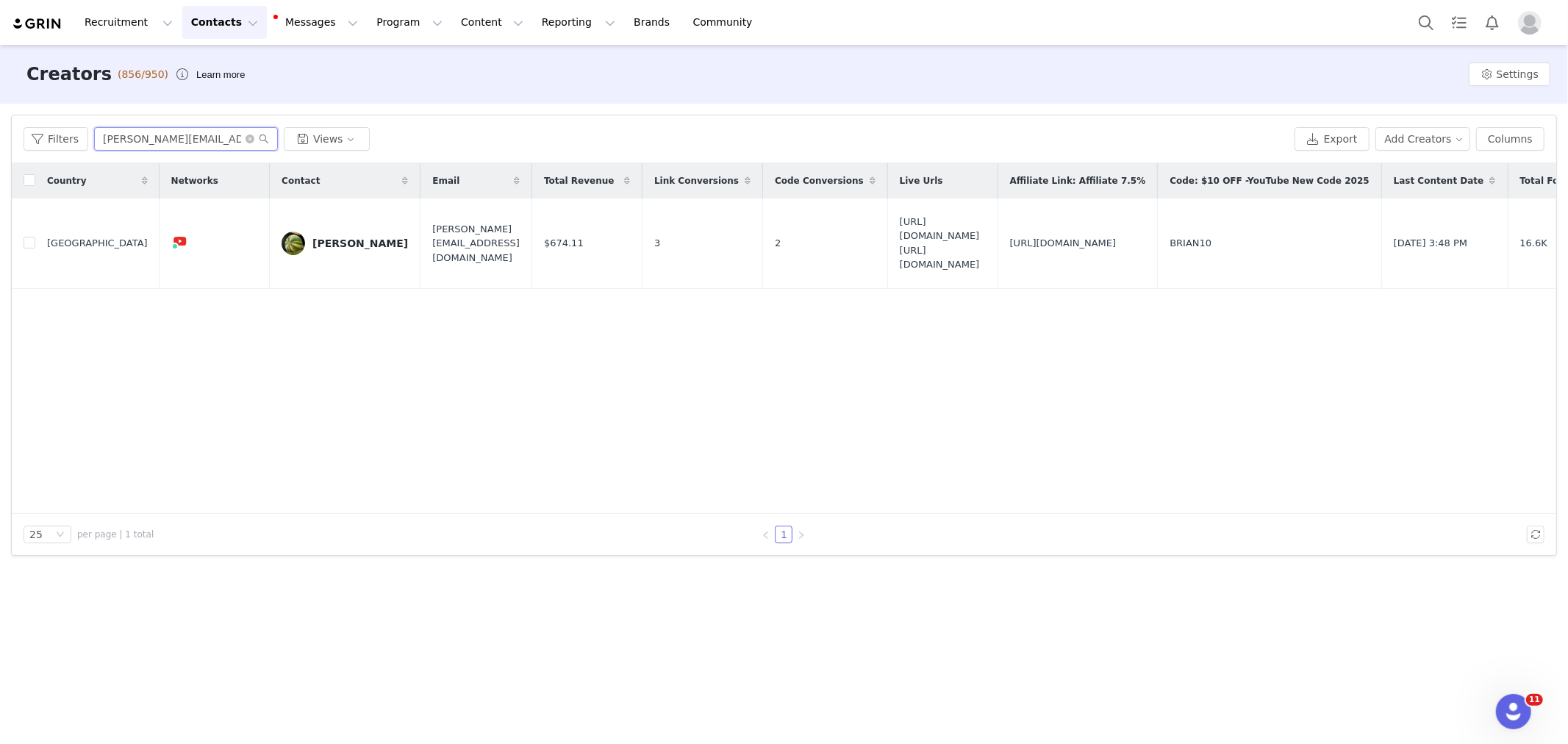
click at [224, 127] on input "brian@neverenoughdirt.com" at bounding box center [185, 138] width 183 height 24
paste input "littletechgirl@gmail.com"
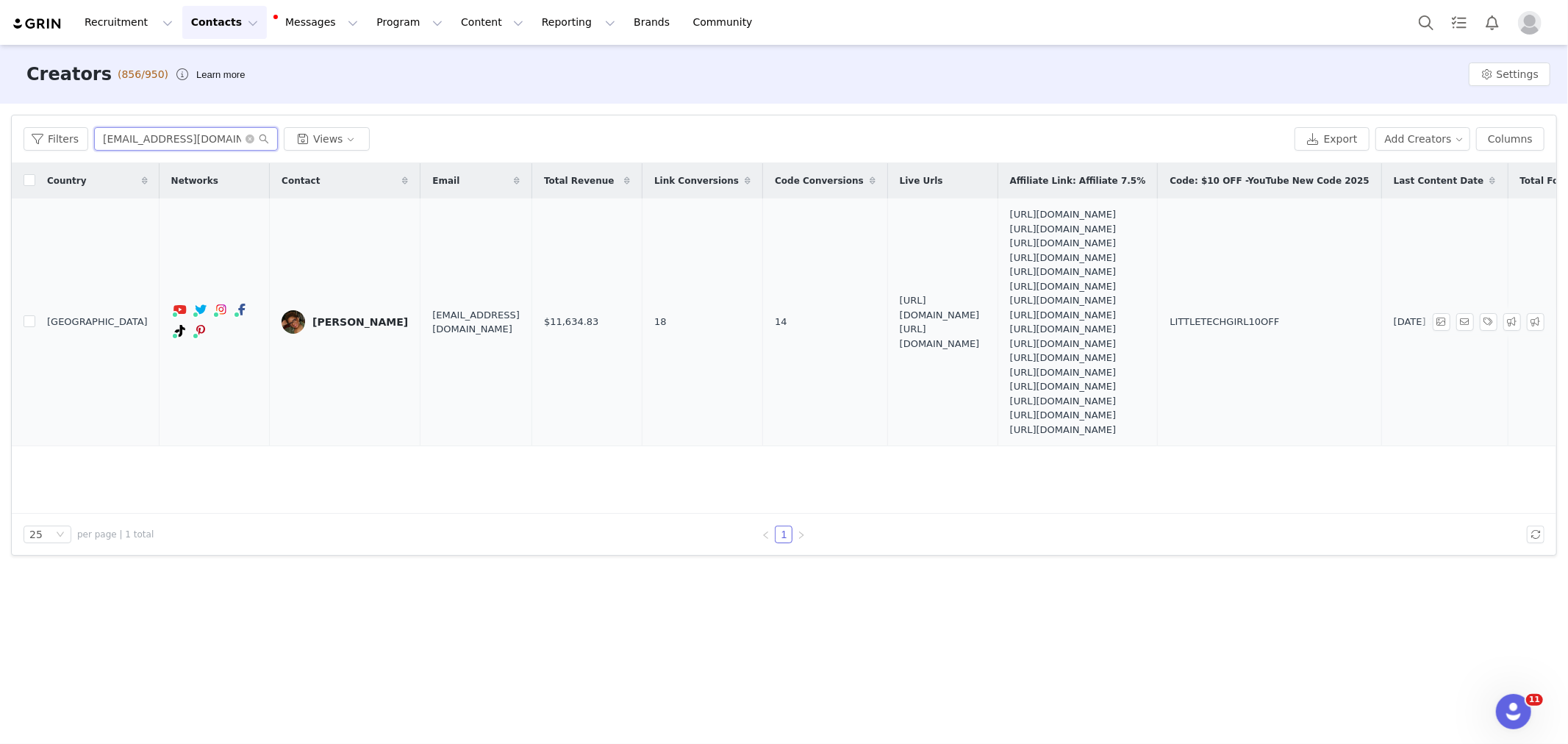
type input "littletechgirl@gmail.com"
click at [326, 311] on link "[PERSON_NAME]" at bounding box center [345, 321] width 127 height 24
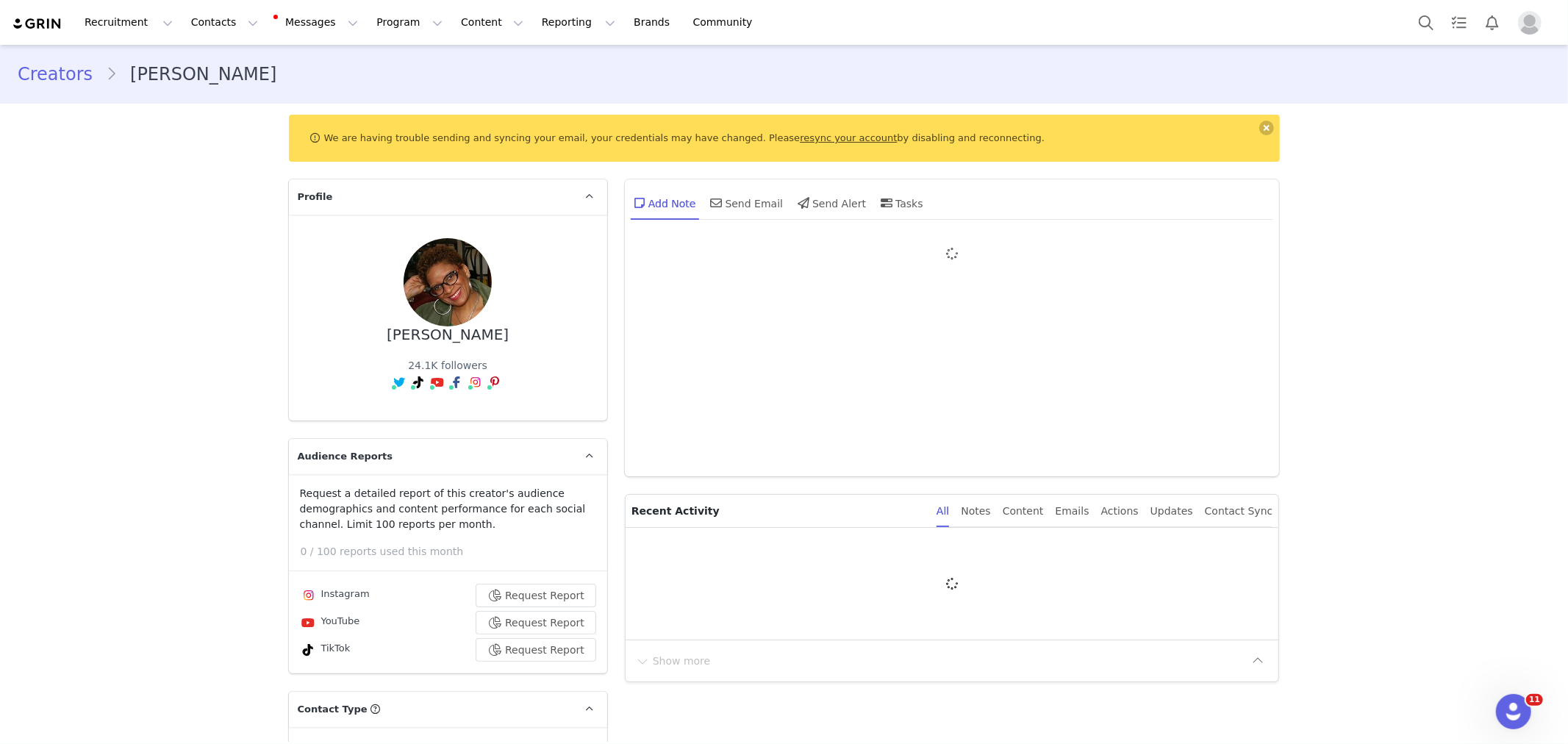
type input "+1 ([GEOGRAPHIC_DATA])"
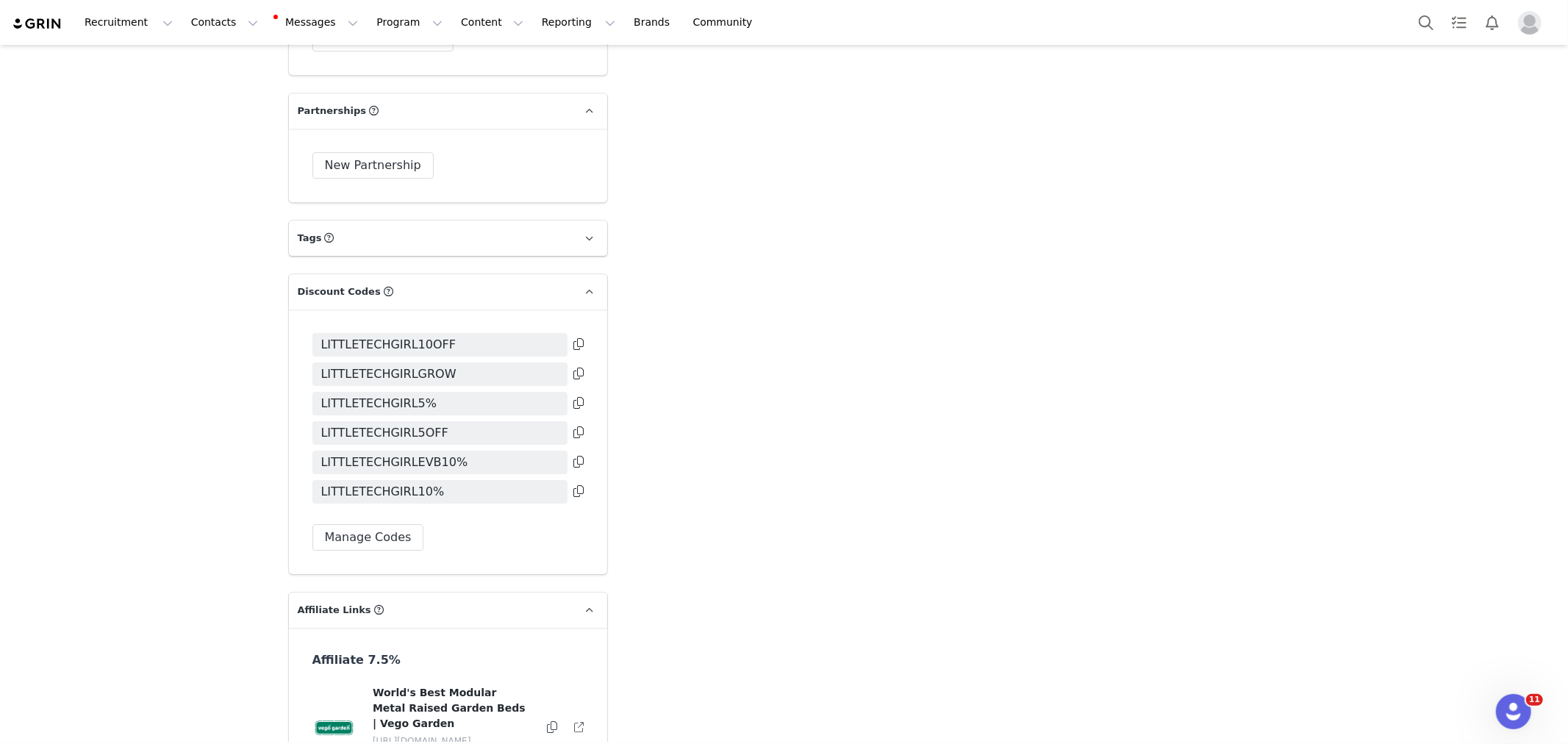
scroll to position [3616, 0]
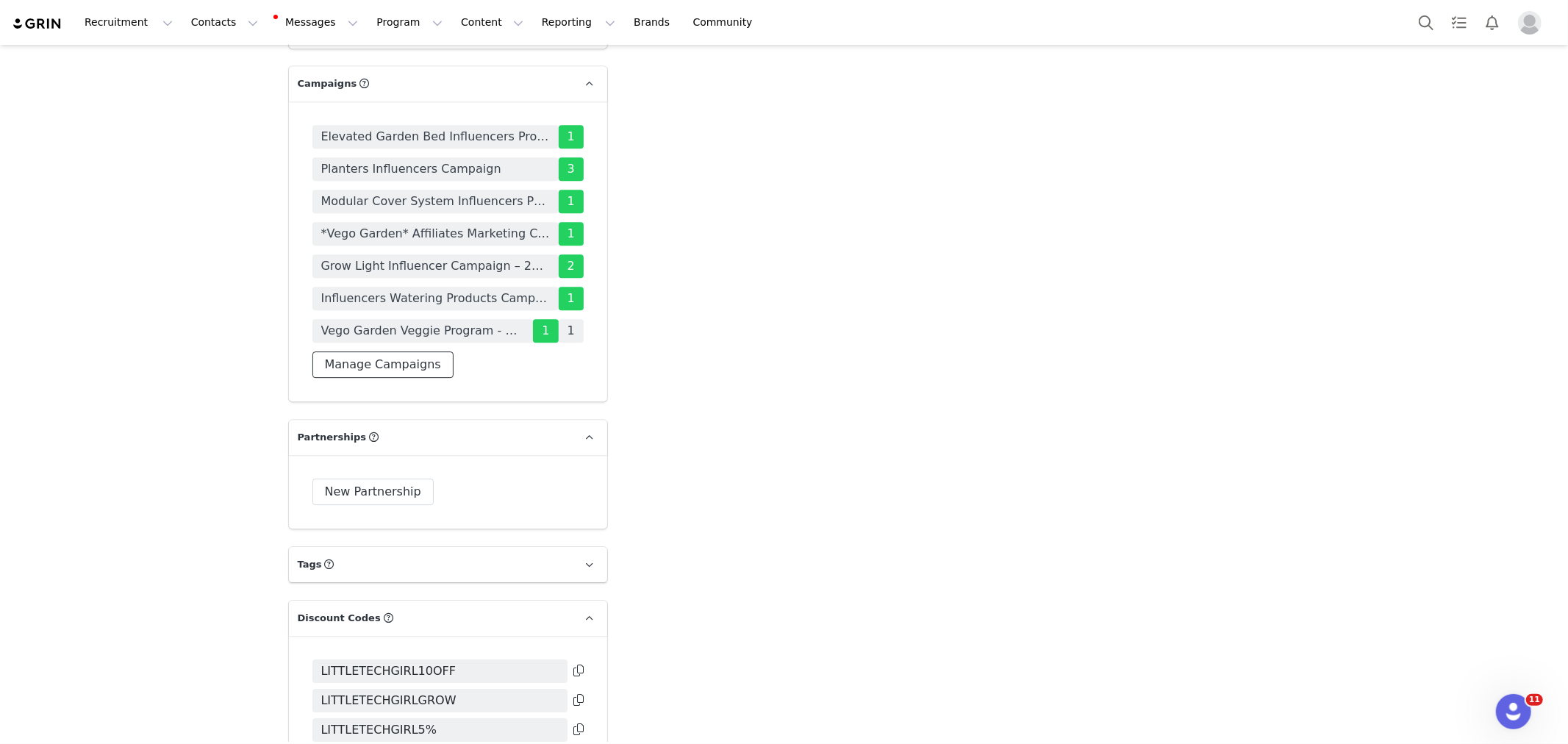
click at [384, 352] on button "Manage Campaigns" at bounding box center [382, 365] width 141 height 26
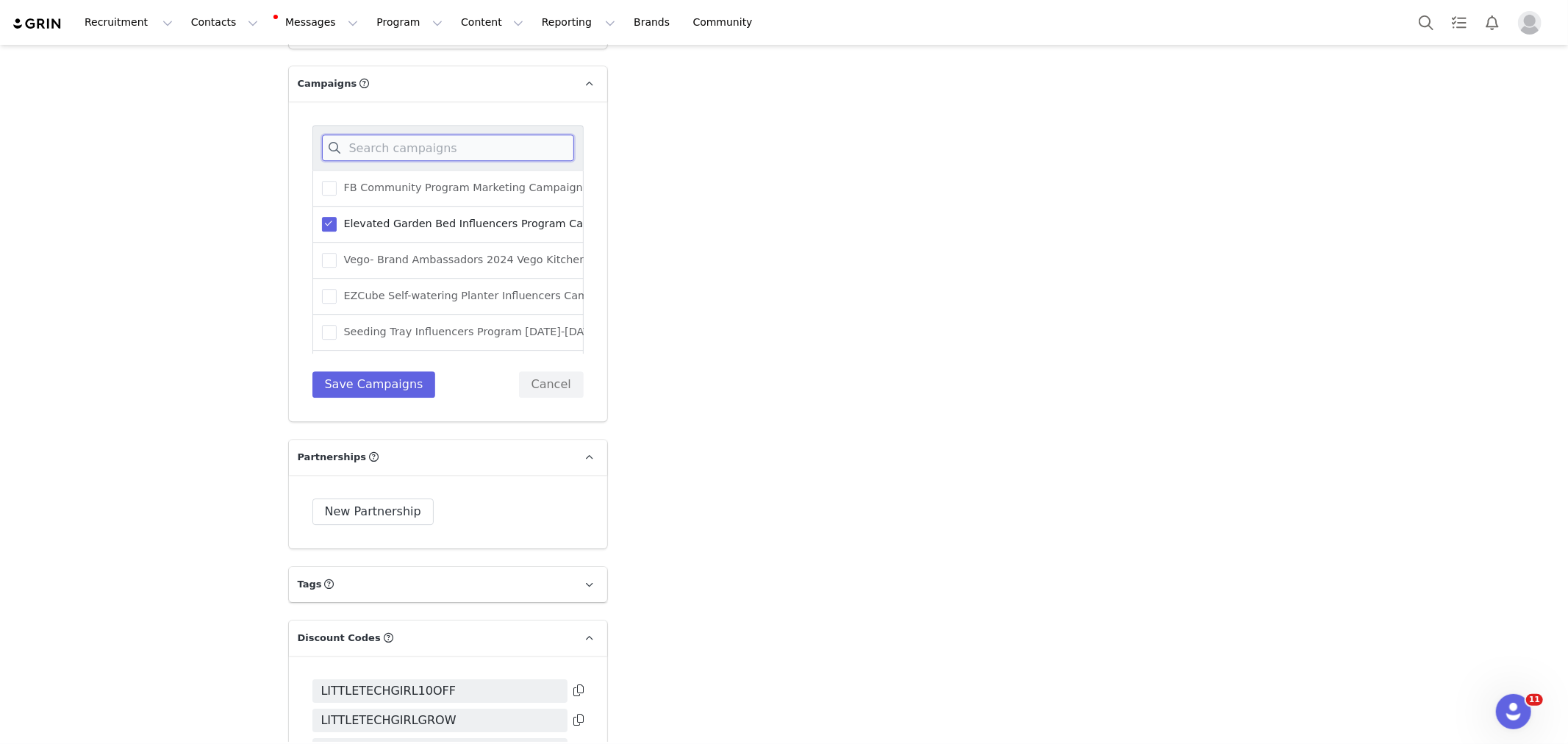
click at [420, 134] on input at bounding box center [447, 147] width 253 height 26
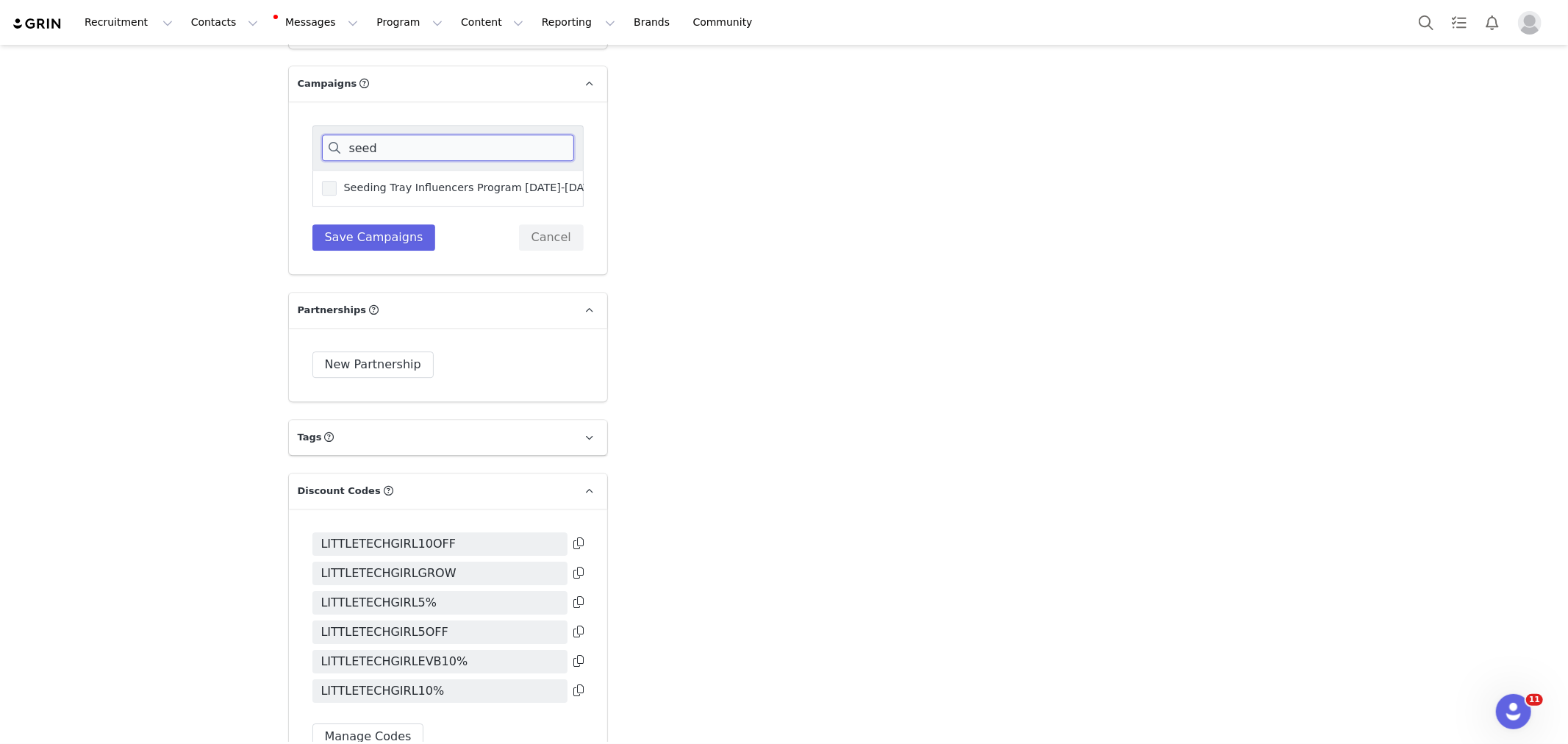
type input "seed"
click at [502, 181] on span "Seeding Tray Influencers Program [DATE]-[DATE]" at bounding box center [468, 187] width 264 height 14
click at [337, 181] on input "Seeding Tray Influencers Program [DATE]-[DATE]" at bounding box center [337, 181] width 0 height 0
click at [390, 224] on button "Save Campaigns" at bounding box center [374, 237] width 124 height 26
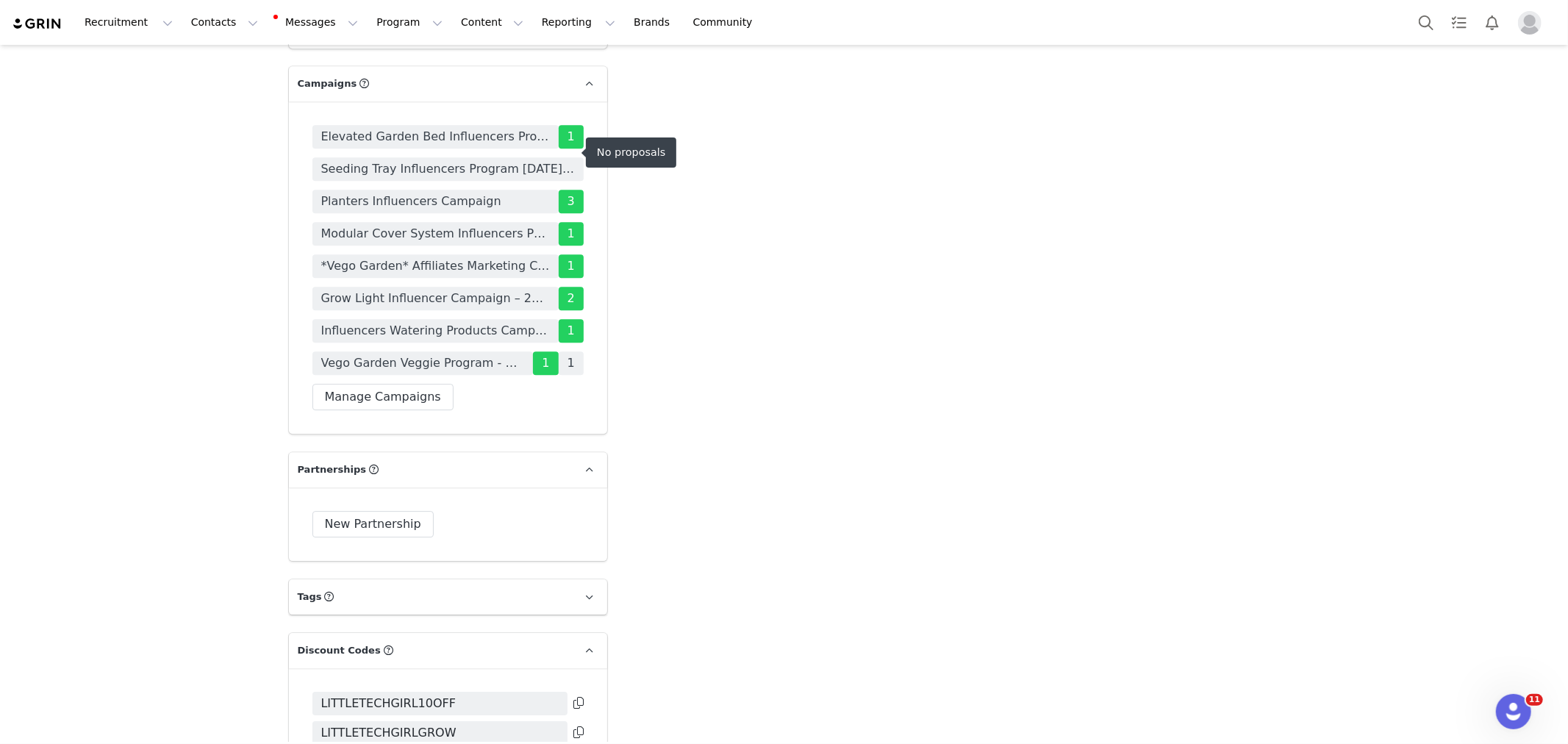
click at [457, 160] on span "Seeding Tray Influencers Program [DATE]-[DATE]" at bounding box center [448, 168] width 253 height 18
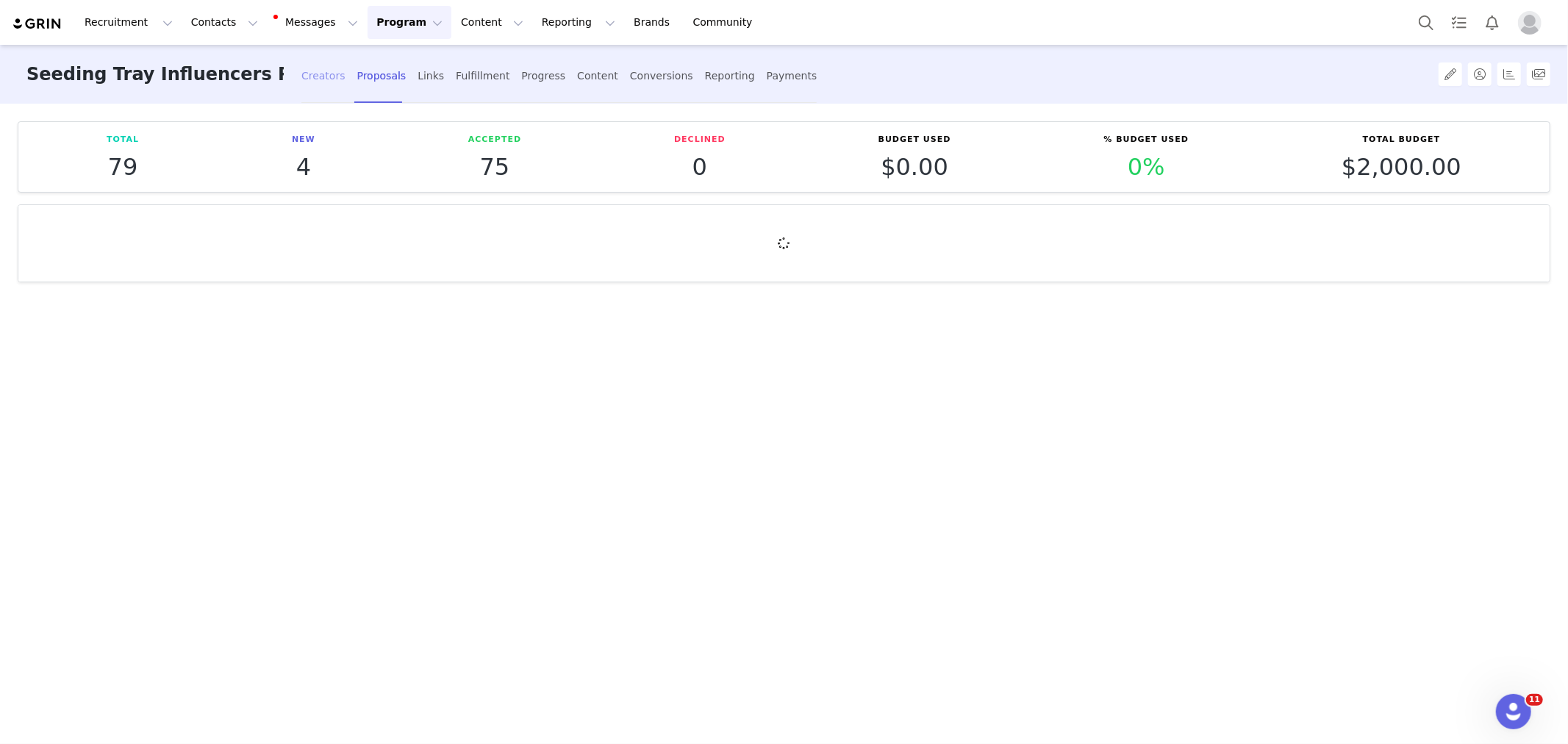
click at [321, 70] on div "Creators" at bounding box center [323, 76] width 44 height 39
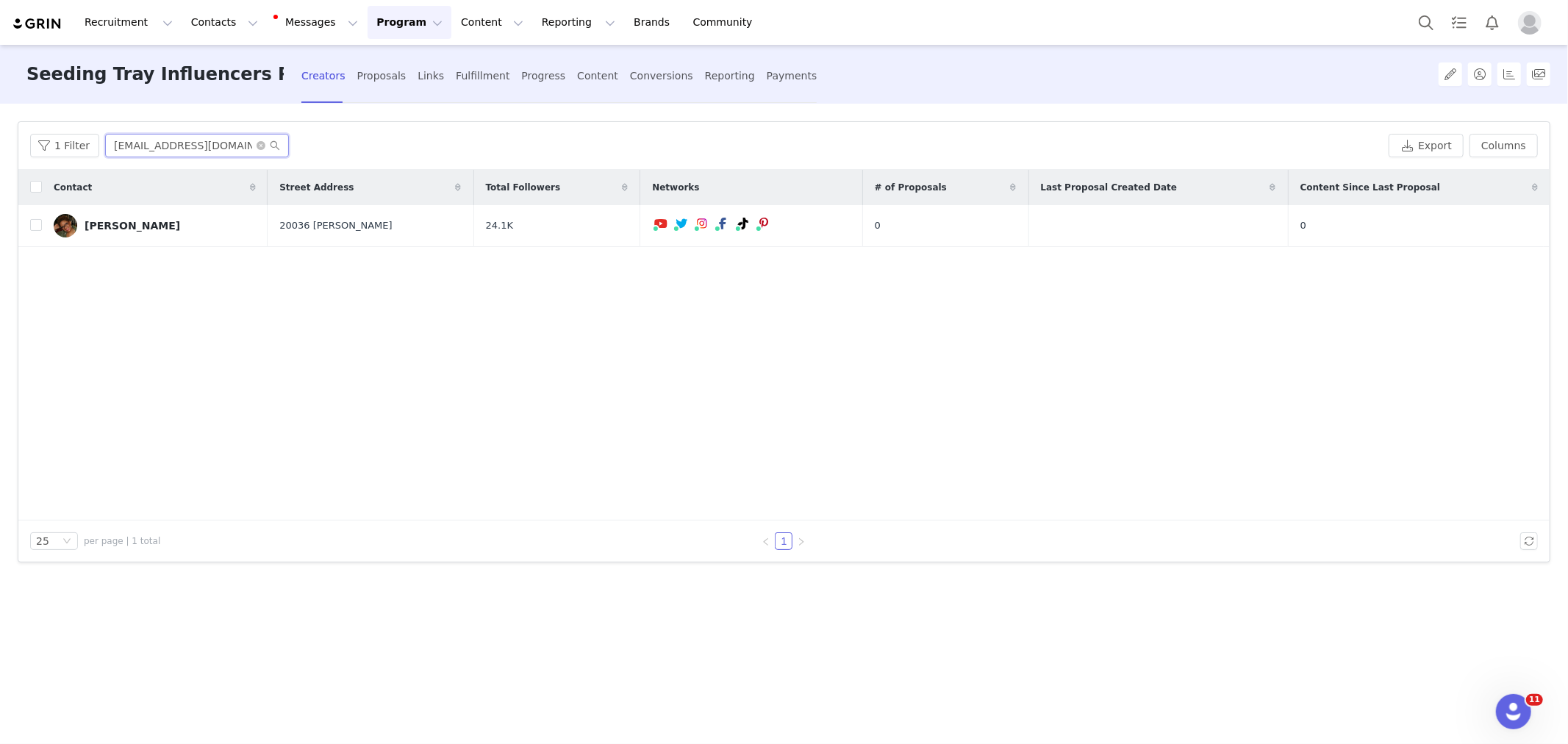
click at [208, 147] on input "littletechgirl@gmail.com" at bounding box center [197, 145] width 183 height 24
click at [1216, 376] on div "Contact Street Address Total Followers Networks # of Proposals Last Proposal Cr…" at bounding box center [783, 345] width 1531 height 351
click at [1504, 222] on button "button" at bounding box center [1506, 225] width 18 height 18
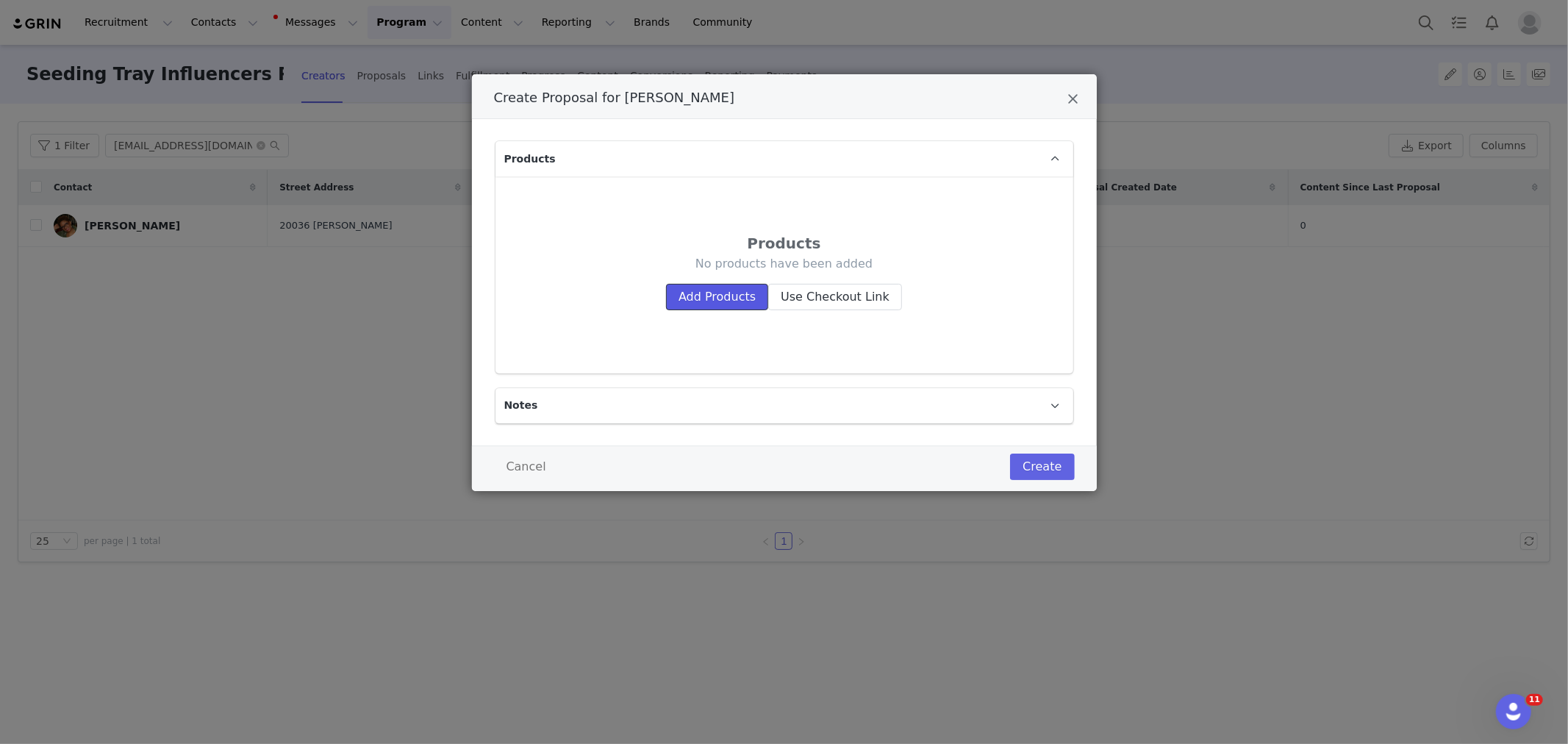
click at [738, 296] on button "Add Products" at bounding box center [717, 297] width 102 height 26
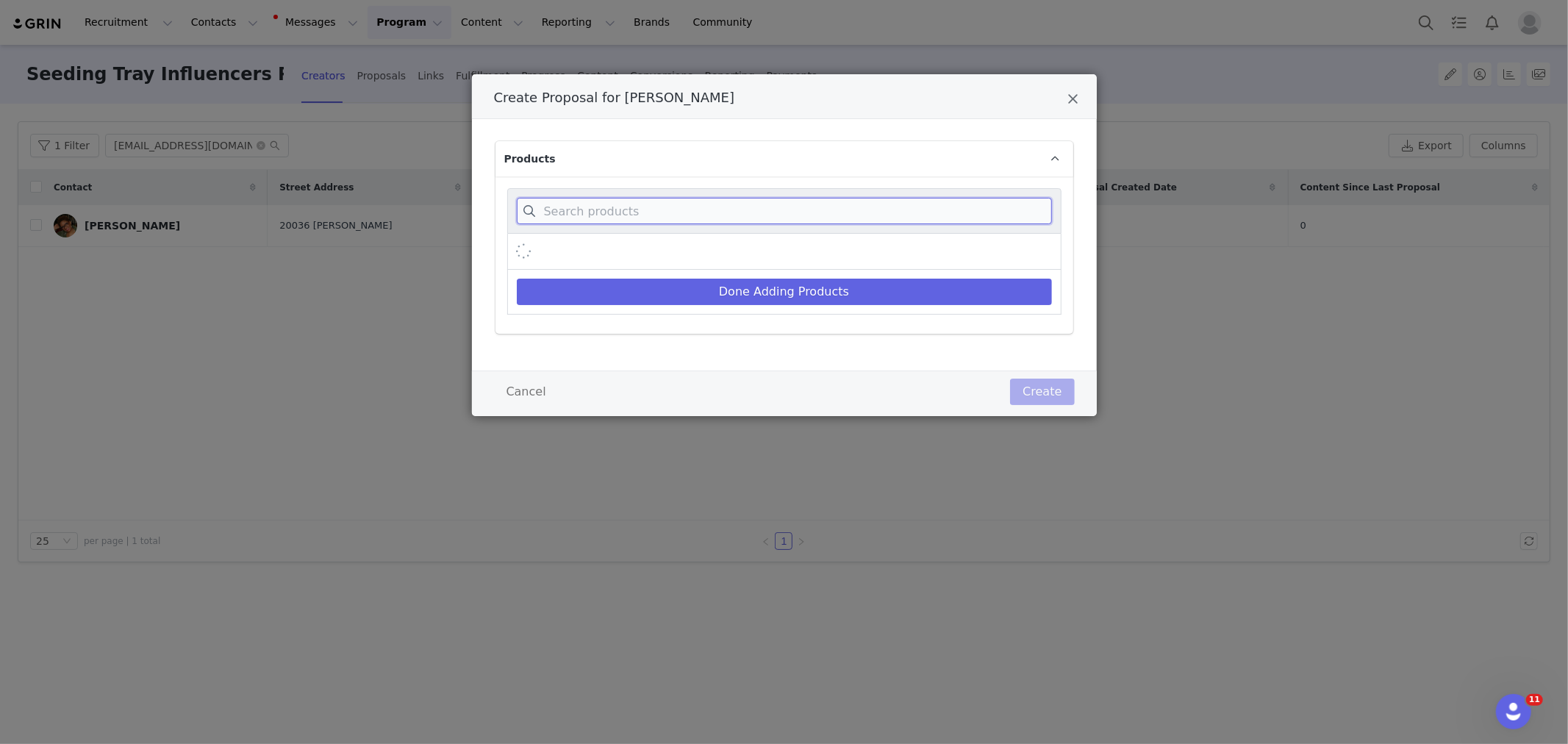
click at [711, 216] on input "Create Proposal for Kris McDonald" at bounding box center [784, 211] width 535 height 26
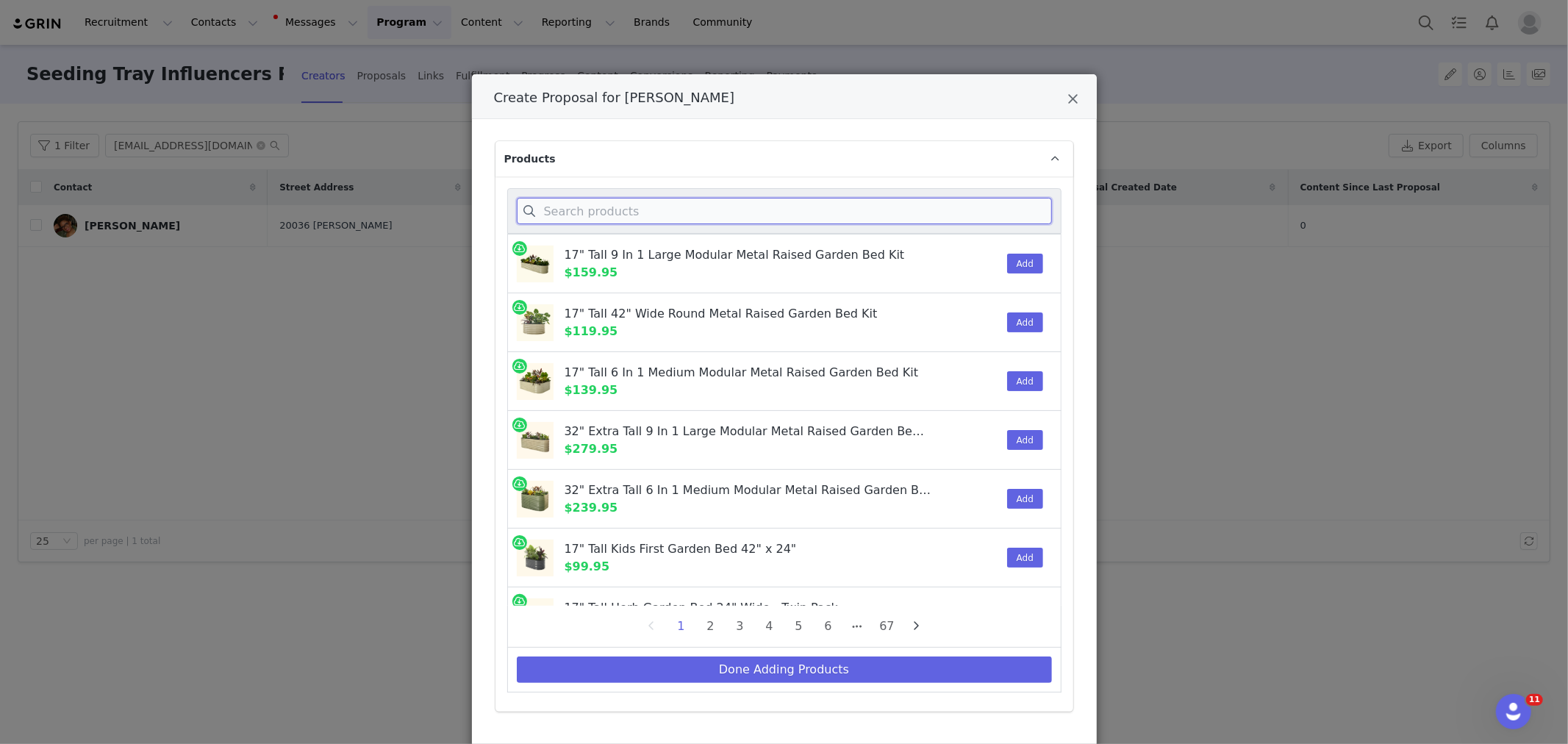
click at [703, 210] on input "Create Proposal for Kris McDonald" at bounding box center [784, 211] width 535 height 26
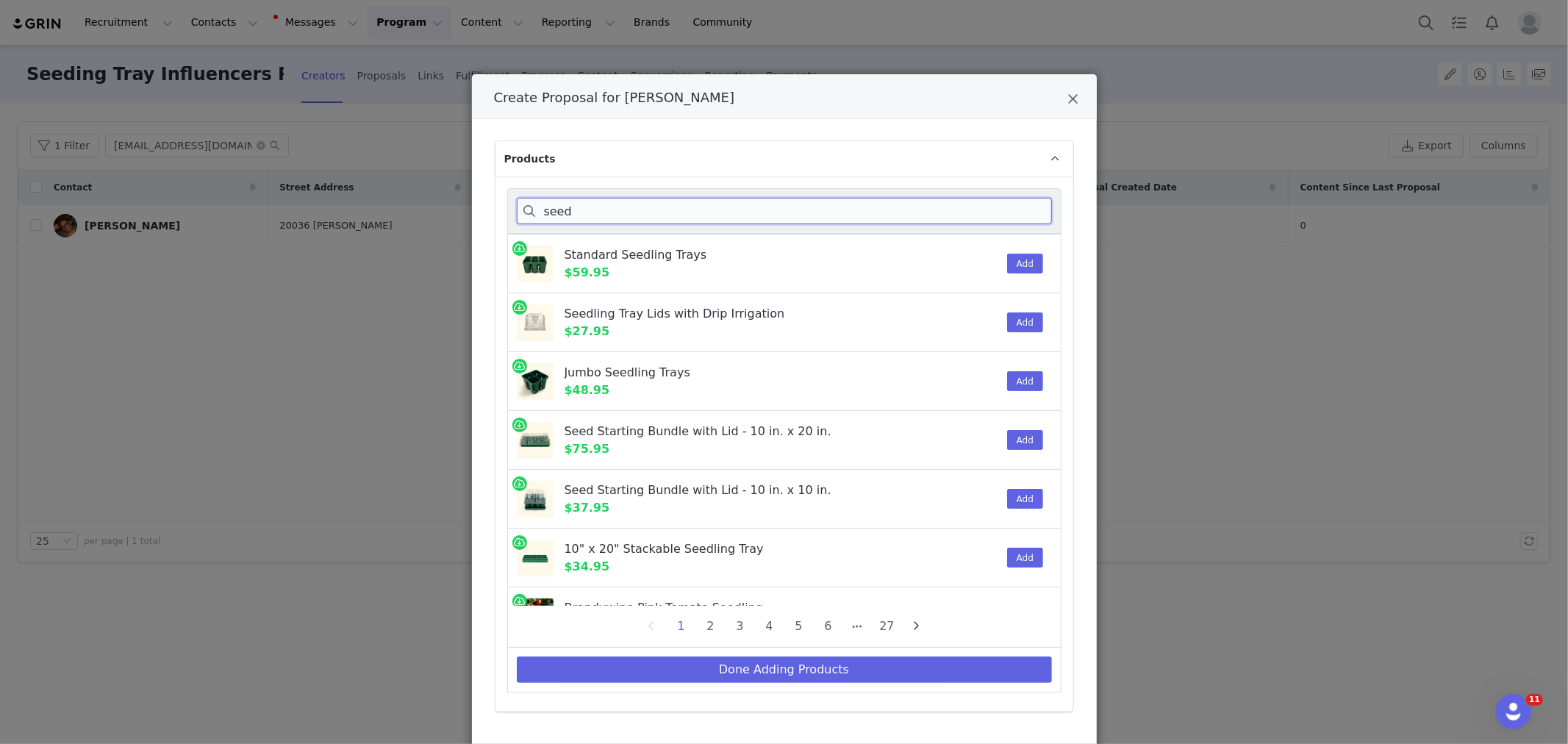
type input "seed"
click at [1007, 266] on button "Add" at bounding box center [1025, 263] width 36 height 20
click at [1009, 321] on button "Add" at bounding box center [1025, 321] width 36 height 20
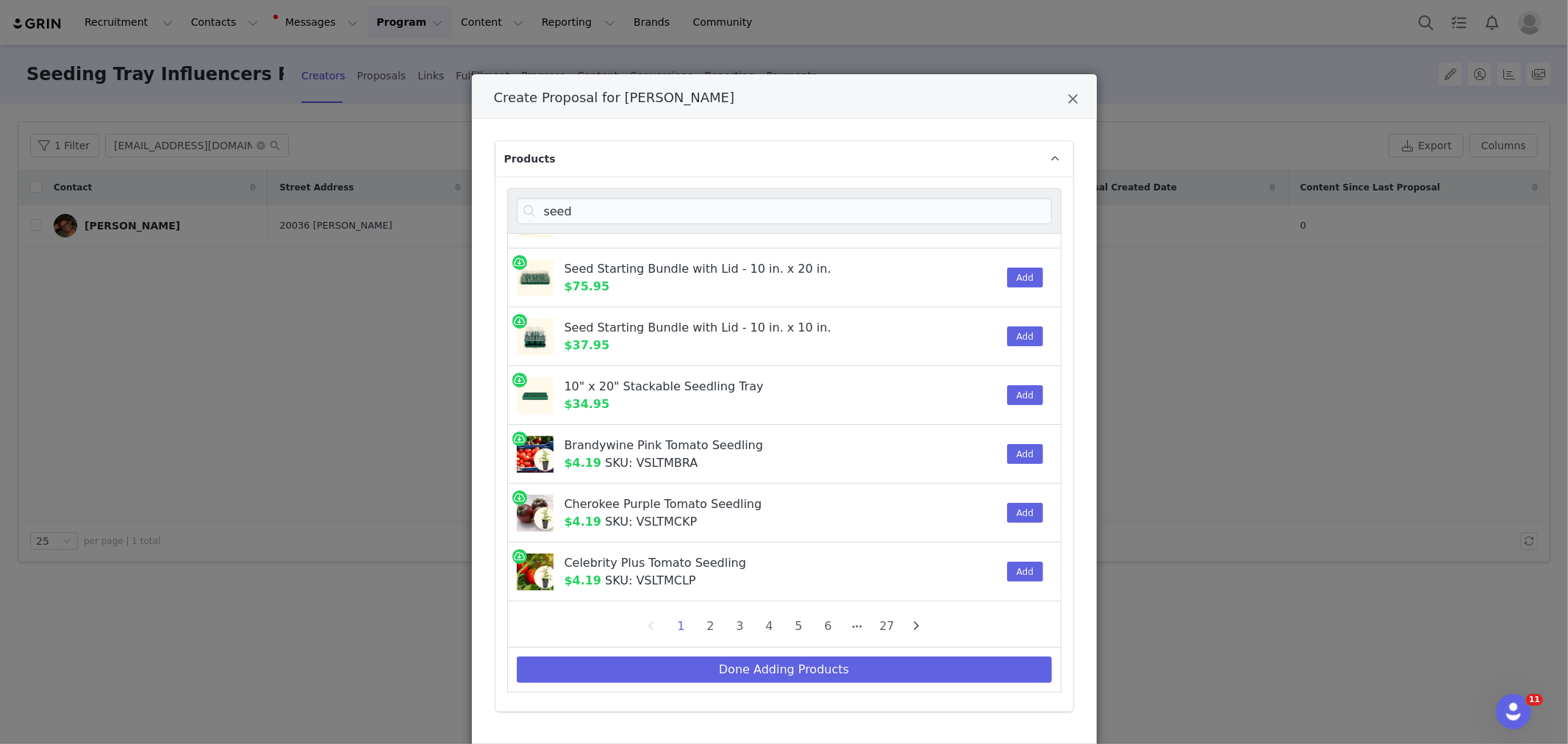
scroll to position [164, 0]
click at [613, 188] on div "seed" at bounding box center [784, 211] width 554 height 45
click at [606, 210] on input "seed" at bounding box center [784, 211] width 535 height 26
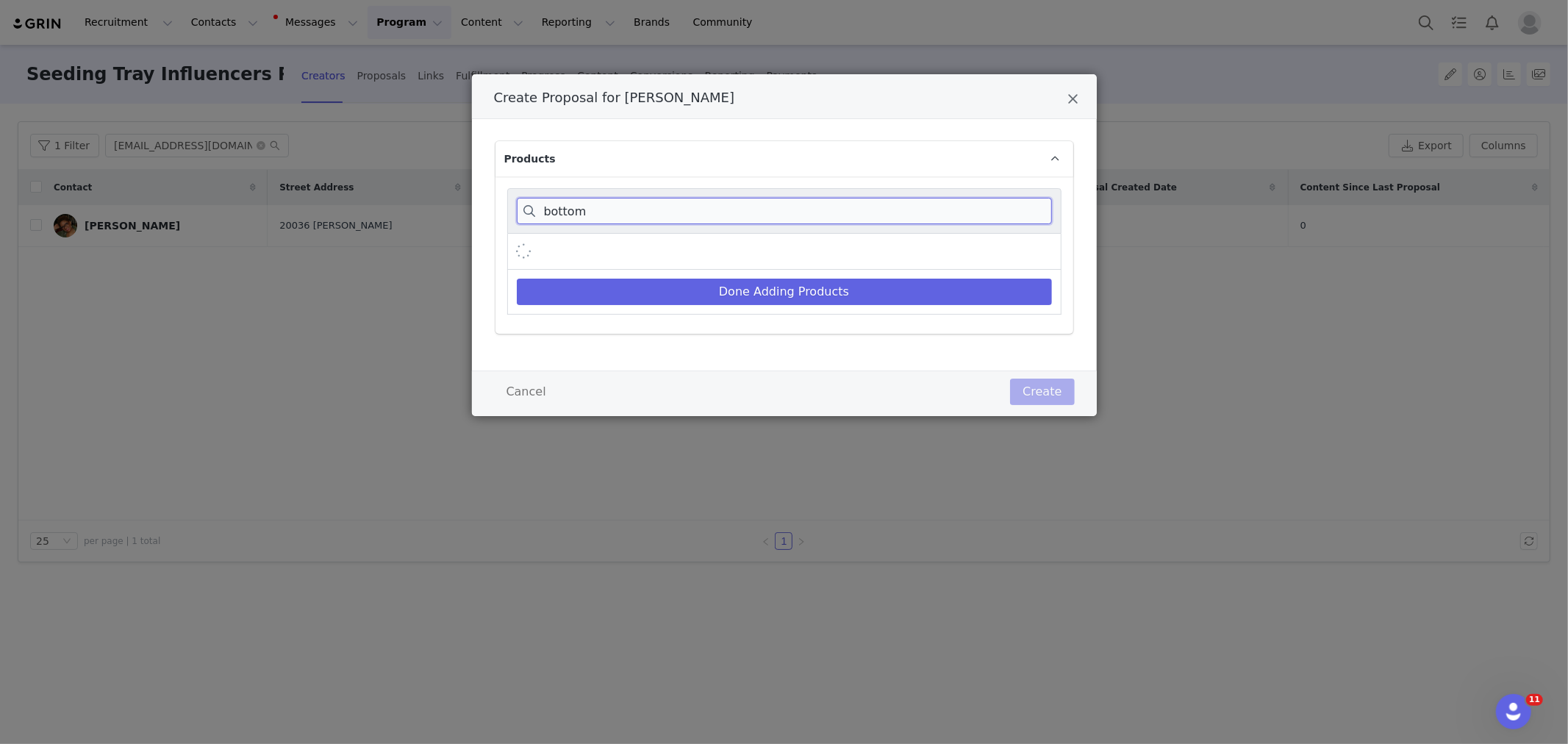
scroll to position [0, 0]
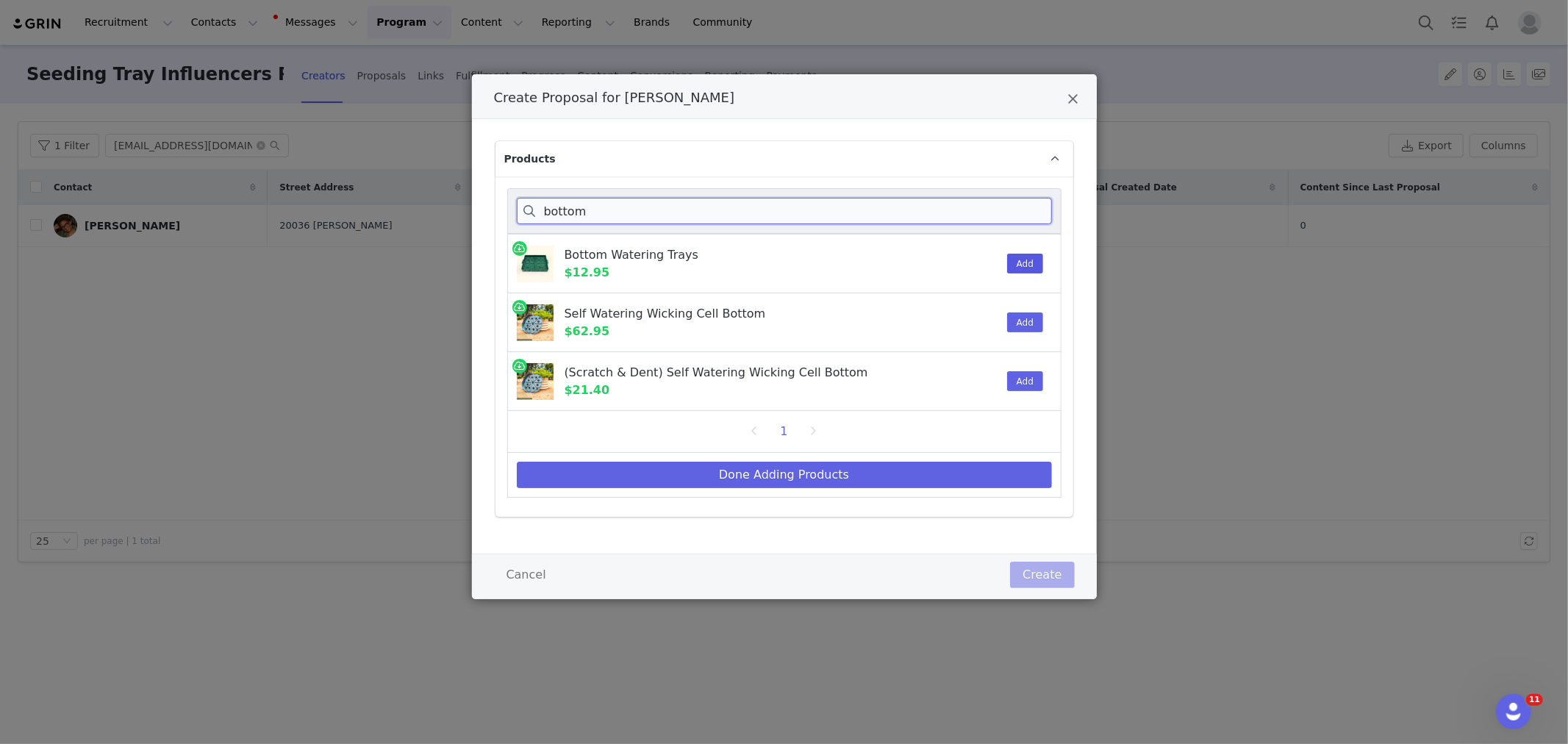
type input "bottom"
click at [1019, 267] on button "Add" at bounding box center [1025, 263] width 36 height 20
click at [774, 474] on button "Done Adding Products" at bounding box center [784, 475] width 535 height 26
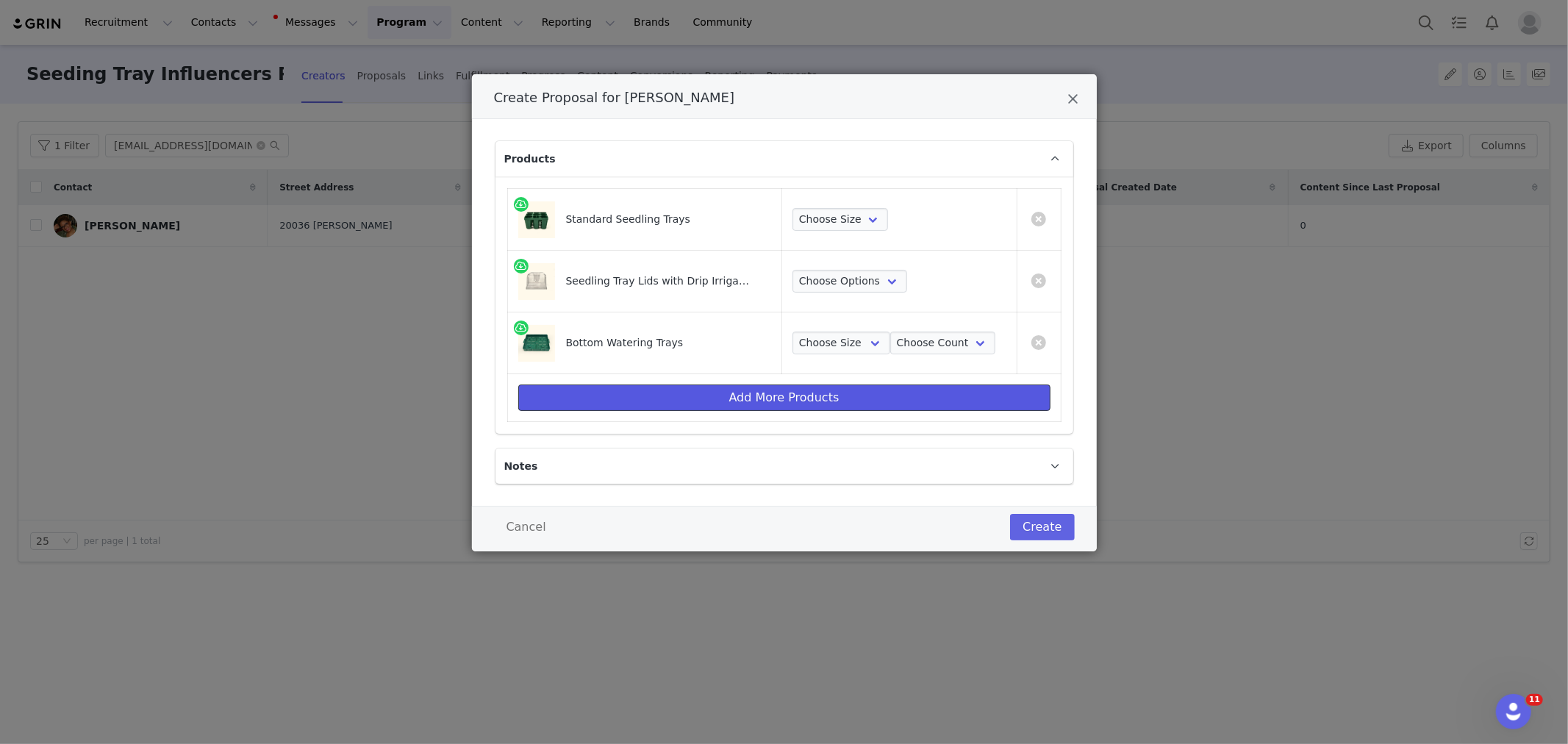
click at [744, 393] on button "Add More Products" at bounding box center [784, 398] width 532 height 26
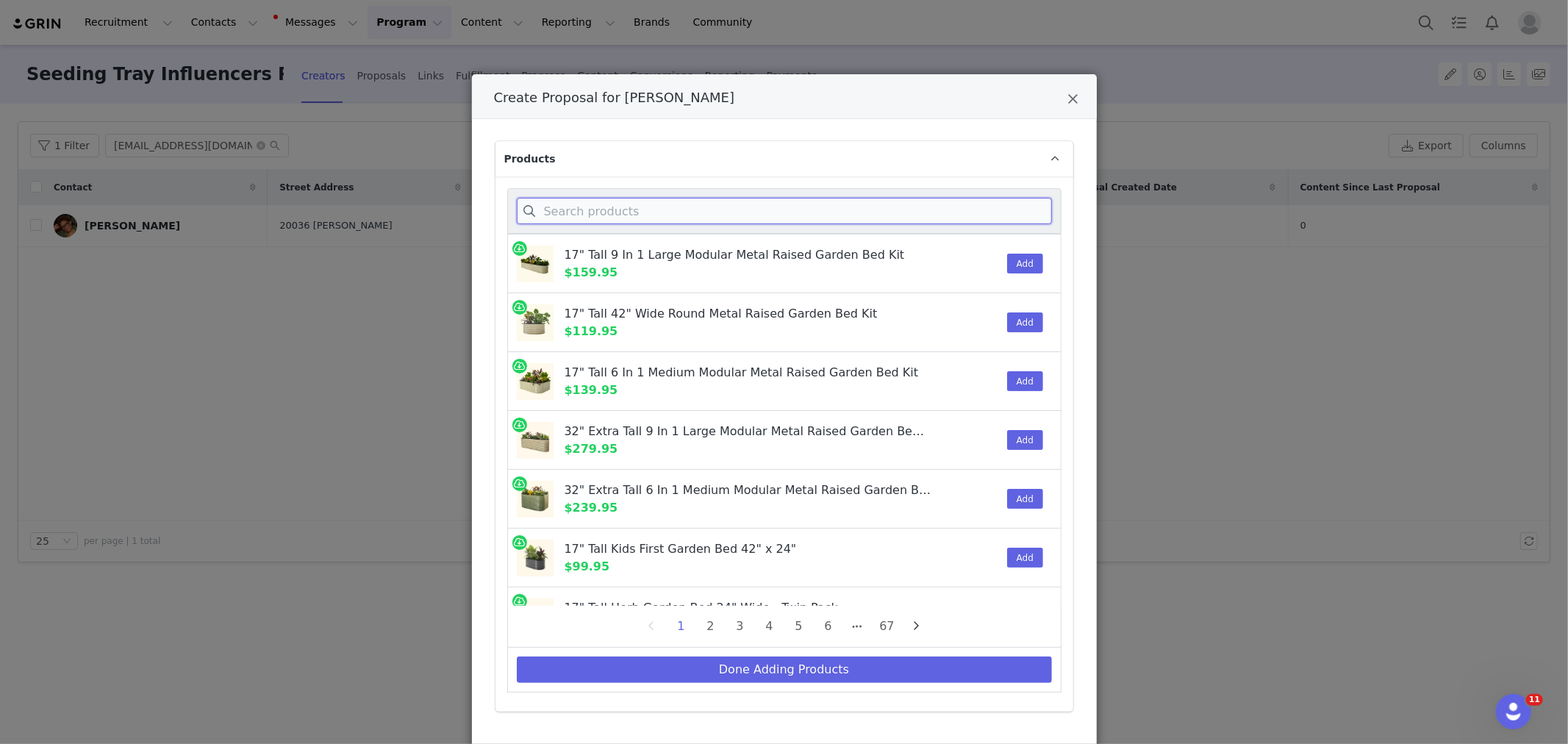
click at [594, 219] on input "Create Proposal for Kris McDonald" at bounding box center [784, 211] width 535 height 26
type input "d"
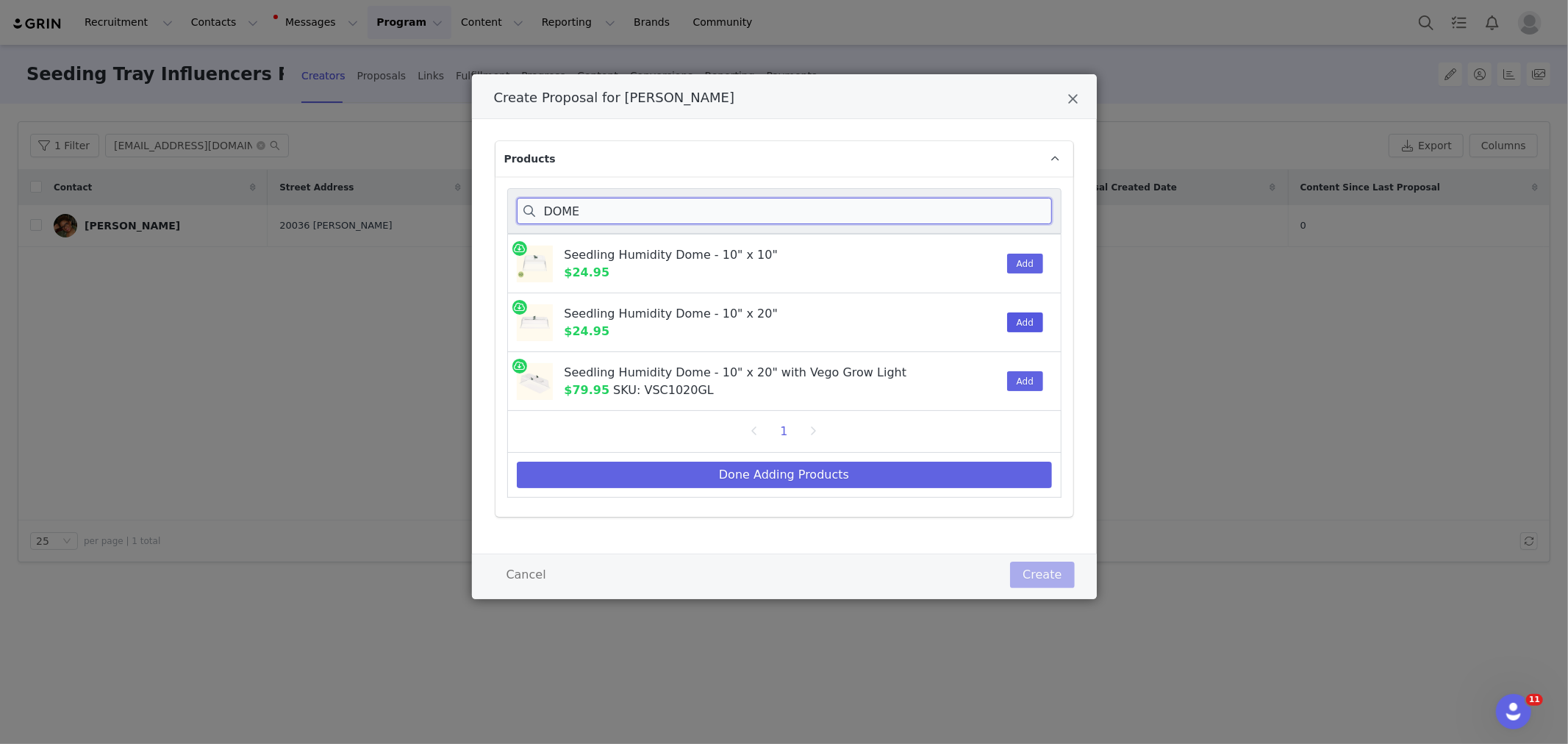
type input "DOME"
click at [1025, 321] on button "Add" at bounding box center [1025, 321] width 36 height 20
click at [837, 476] on button "Done Adding Products" at bounding box center [784, 475] width 535 height 26
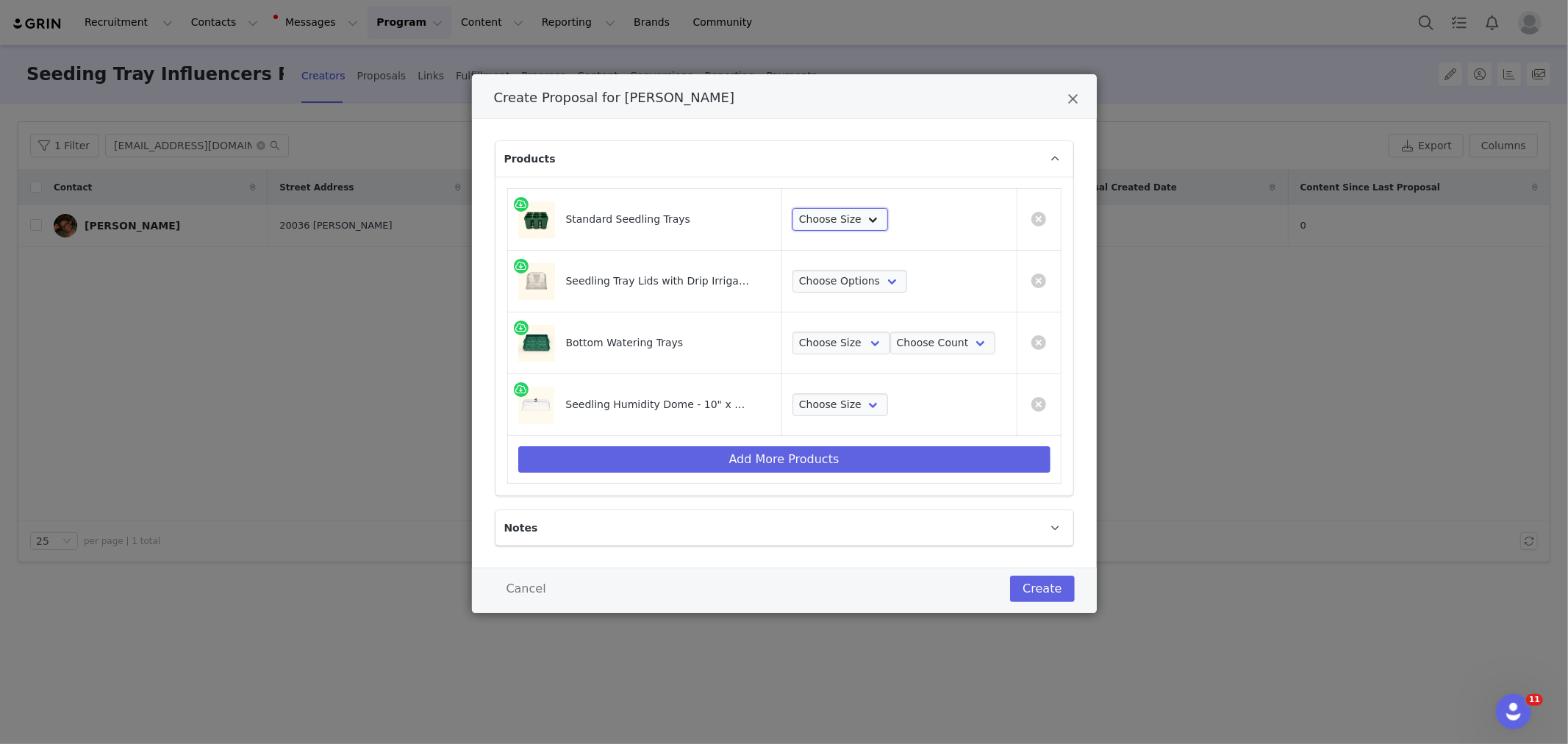
click at [806, 223] on select "Choose Size 8 Pack 16 Pack 32 Pack 64 Pack" at bounding box center [840, 219] width 96 height 24
select select "13033110"
click at [793, 208] on select "Choose Size 8 Pack 16 Pack 32 Pack 64 Pack" at bounding box center [840, 219] width 96 height 24
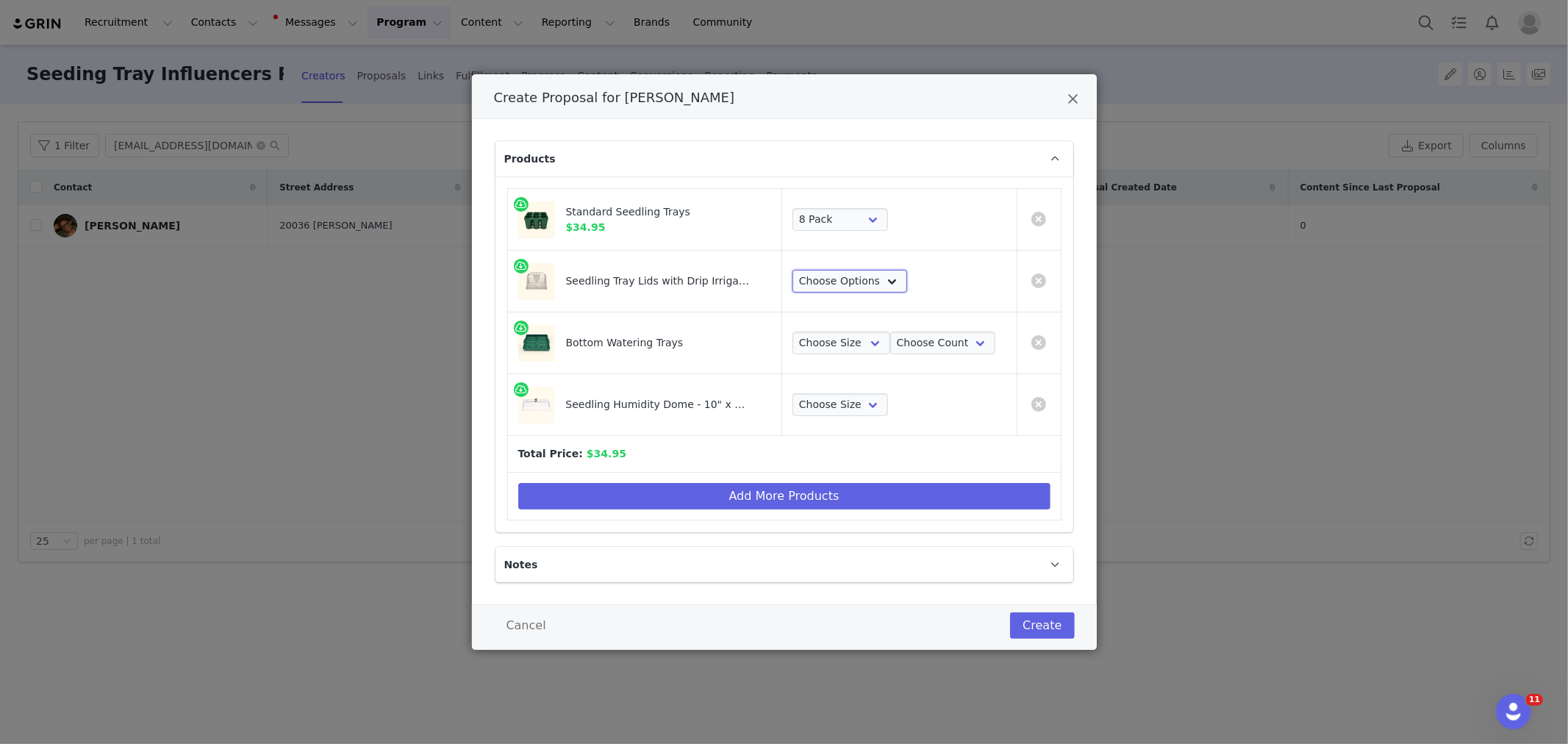
click at [843, 285] on select "Choose Options 8 Pack 16 Pack 32 Pack 64 Pack" at bounding box center [849, 281] width 114 height 24
select select "13033176"
click at [793, 269] on select "Choose Options 8 Pack 16 Pack 32 Pack 64 Pack" at bounding box center [849, 281] width 114 height 24
click at [847, 354] on select "Choose Size 10 in x 10 in 10 in x 20 in" at bounding box center [841, 343] width 97 height 24
select select "16078614"
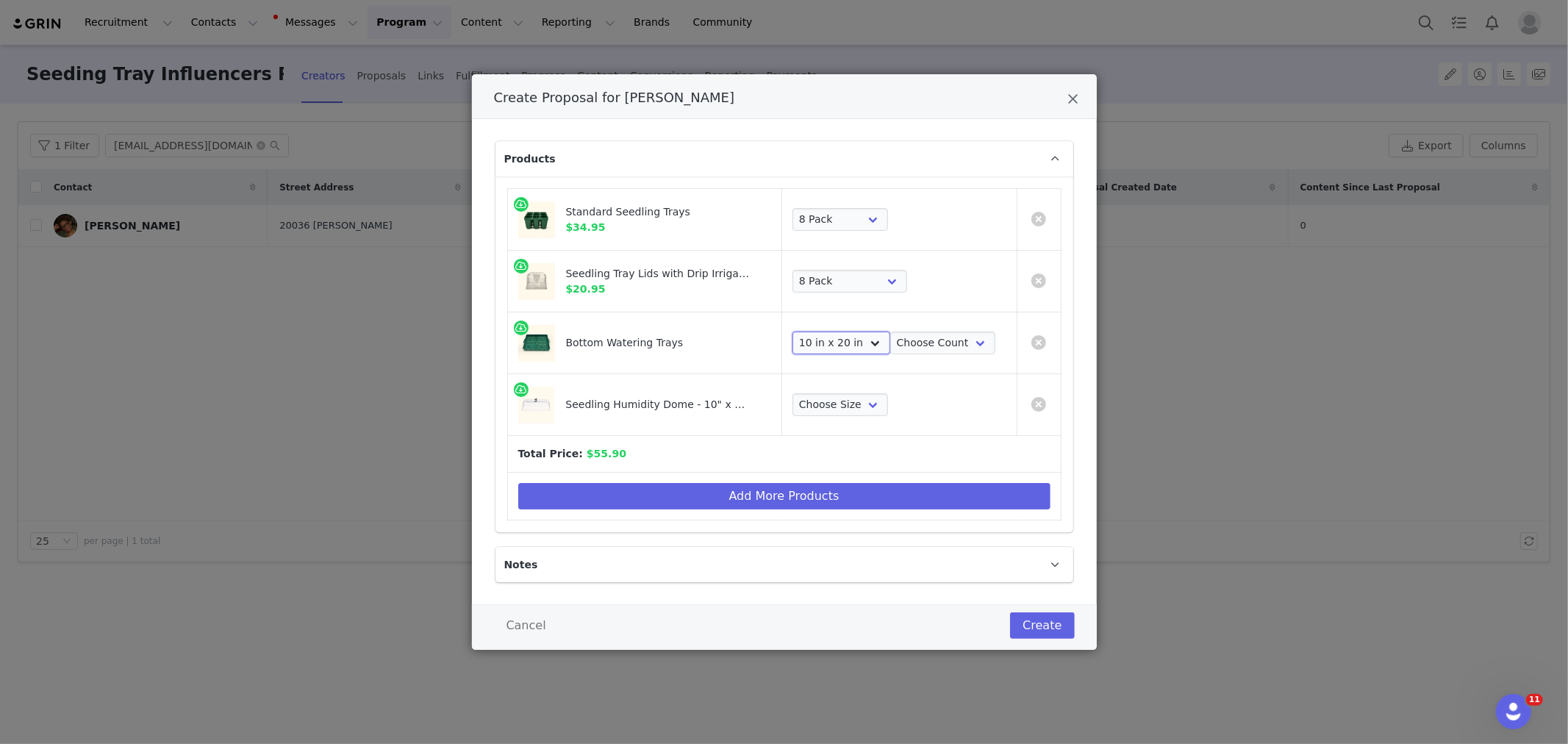
click at [793, 332] on select "Choose Size 10 in x 10 in 10 in x 20 in" at bounding box center [841, 343] width 97 height 24
click at [848, 402] on select "Choose Size 1 Pack 2 Packs 4 Packs 8 Packs" at bounding box center [840, 405] width 96 height 24
click at [913, 348] on select "Choose Count 4 Pack 8 Pack 16 Pack 32 Pack 2 Pack 1 Pack" at bounding box center [942, 343] width 105 height 24
select select "16147657"
click at [890, 332] on select "Choose Count 4 Pack 8 Pack 16 Pack 32 Pack 2 Pack 1 Pack" at bounding box center [942, 343] width 105 height 24
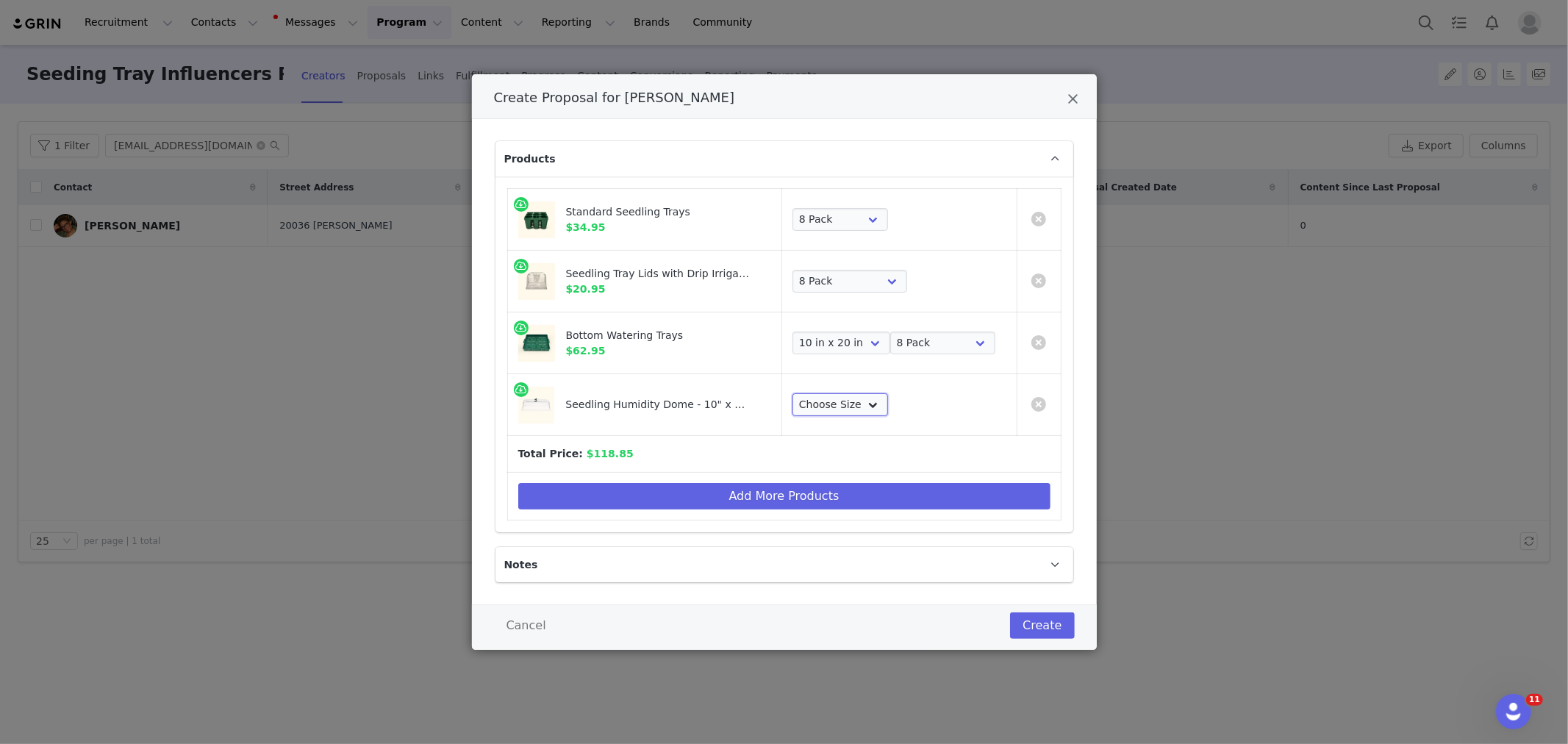
click at [827, 409] on select "Choose Size 1 Pack 2 Packs 4 Packs 8 Packs" at bounding box center [840, 405] width 96 height 24
select select "28103650"
click at [793, 393] on select "Choose Size 1 Pack 2 Packs 4 Packs 8 Packs" at bounding box center [840, 405] width 96 height 24
click at [1025, 627] on button "Create" at bounding box center [1042, 625] width 64 height 26
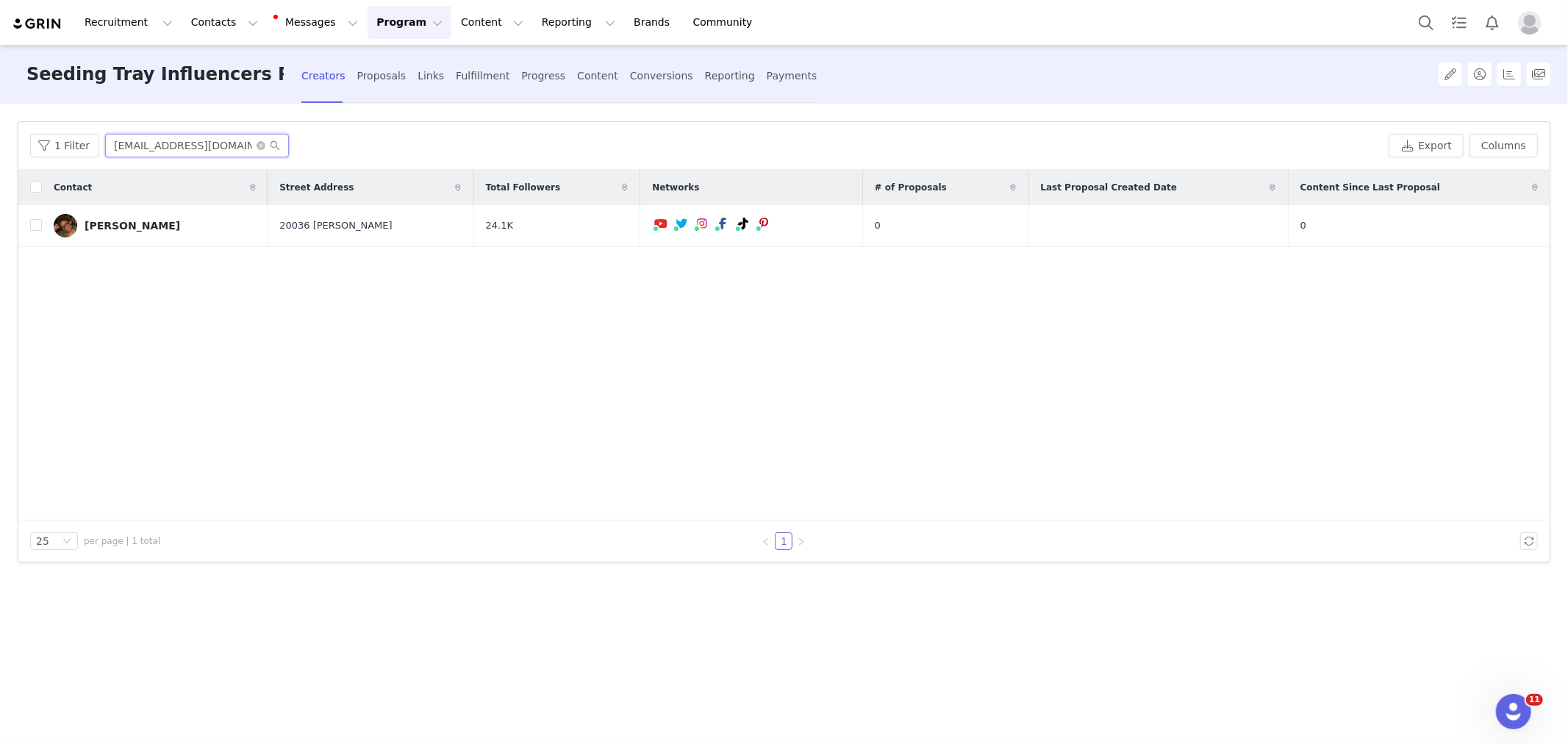
click at [165, 147] on input "littletechgirl@gmail.com" at bounding box center [197, 145] width 183 height 24
drag, startPoint x: 234, startPoint y: 144, endPoint x: 78, endPoint y: 145, distance: 156.0
click at [78, 145] on div "1 Filter littletechgirl@gmail.com" at bounding box center [706, 145] width 1352 height 24
click at [481, 77] on div "Fulfillment" at bounding box center [482, 76] width 54 height 39
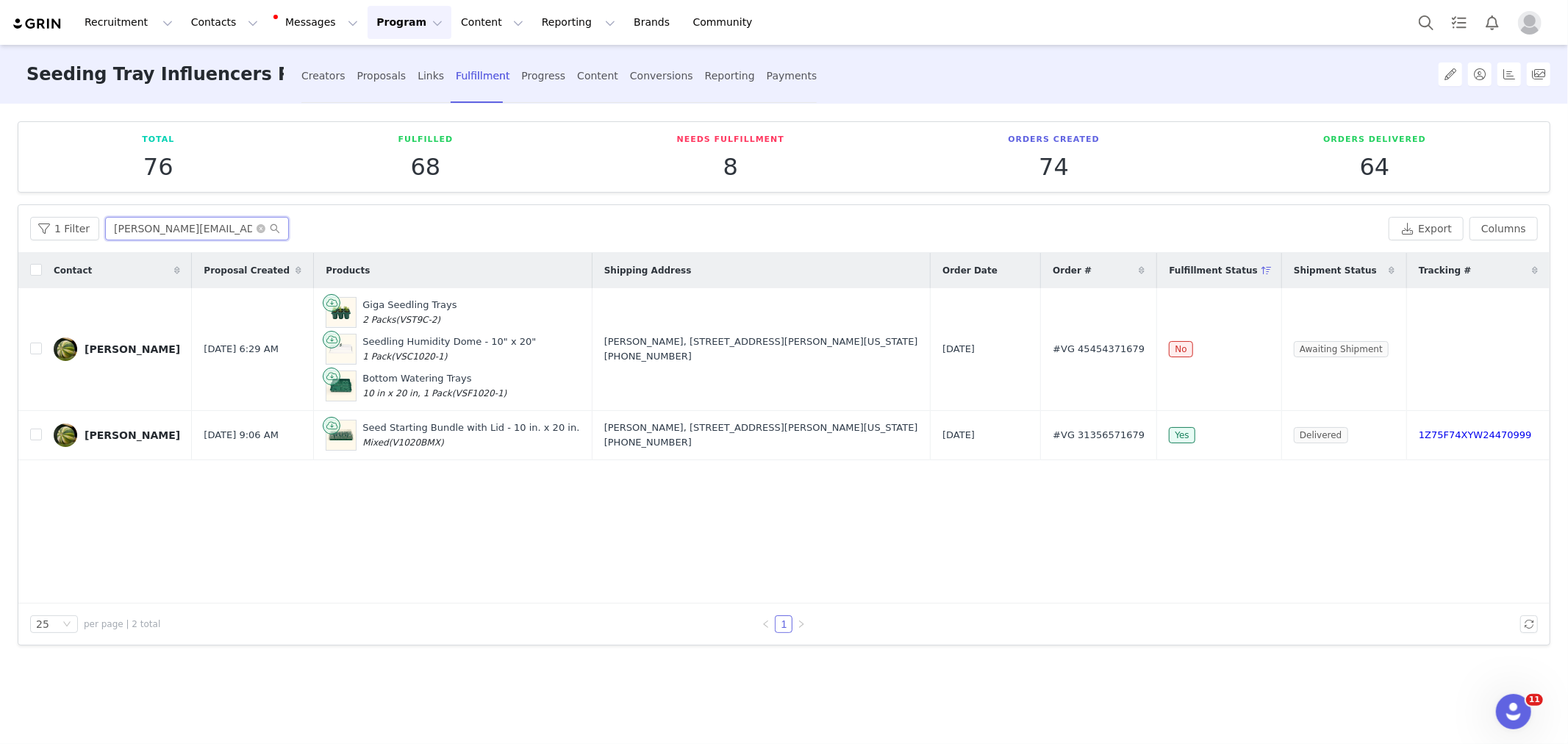
click at [224, 229] on input "brian@neverenoughdirt.com" at bounding box center [197, 228] width 183 height 24
paste input "littletechgirl@gmail"
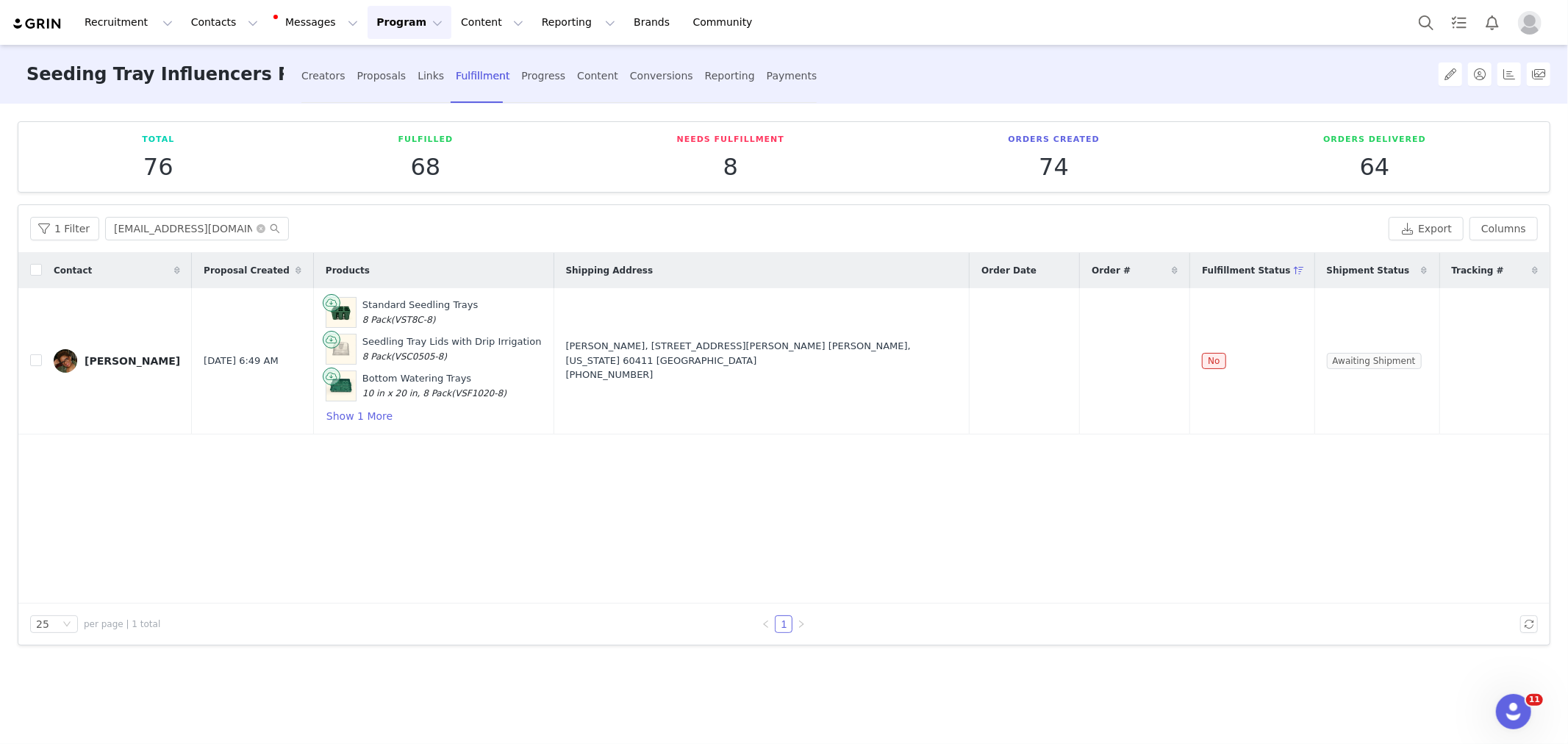
click at [1078, 693] on div "Total 76 Fulfilled 68 Needs Fulfillment 8 Orders Created 74 Orders Delivered 64…" at bounding box center [784, 423] width 1568 height 638
click at [341, 416] on button "Show 1 More" at bounding box center [359, 416] width 68 height 18
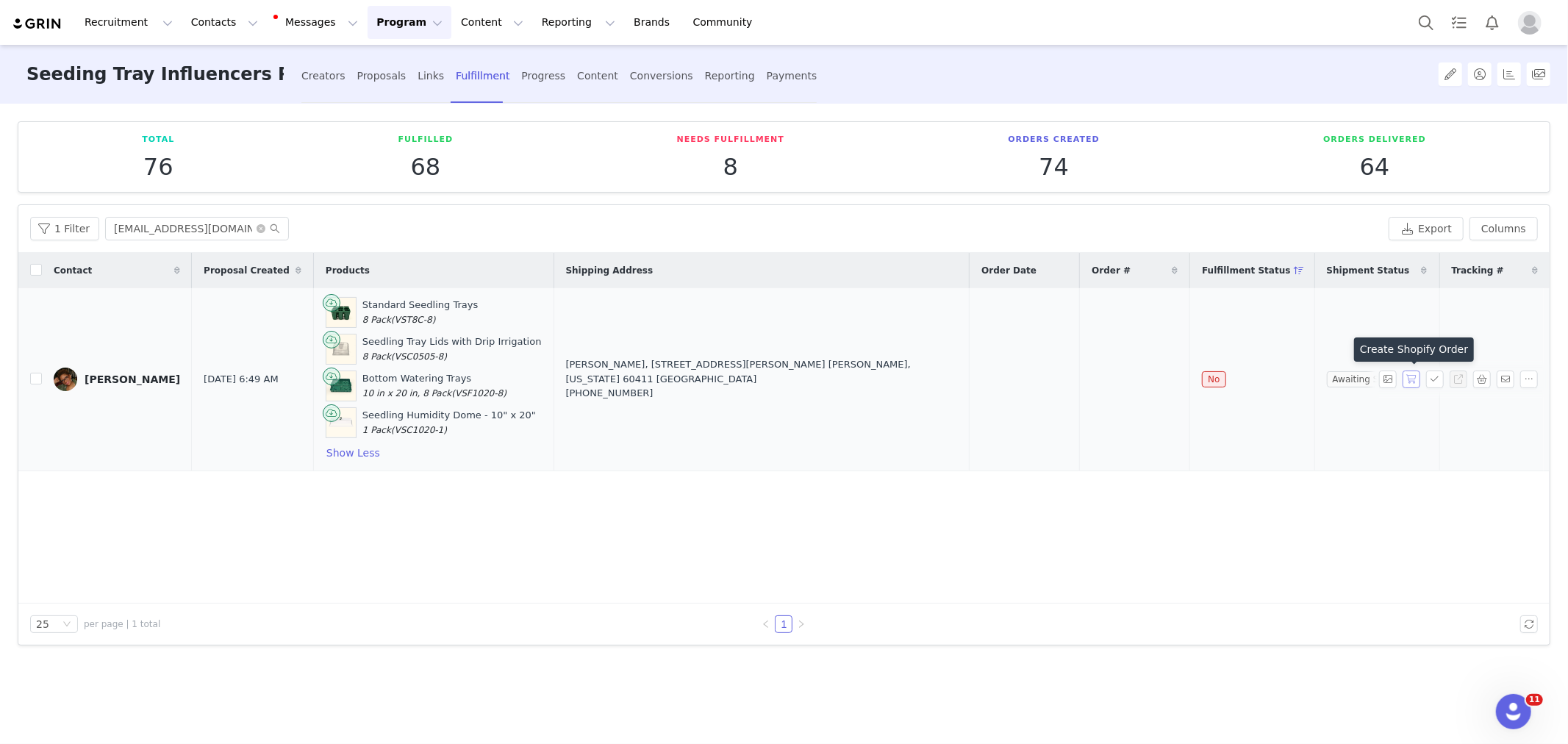
click at [1415, 378] on button "button" at bounding box center [1411, 379] width 18 height 18
drag, startPoint x: 950, startPoint y: 381, endPoint x: 1153, endPoint y: 381, distance: 203.0
click at [1153, 381] on tr "Kris McDonald Sep 2, 2025 6:49 AM Standard Seedling Trays 8 Pack (VST8C-8) Seed…" at bounding box center [783, 380] width 1531 height 183
copy tr "Sep 2, 2025 #VG 45454871679"
click at [1253, 555] on div "Contact Proposal Created Products Shipping Address Order Date Order # Fulfillme…" at bounding box center [783, 427] width 1531 height 351
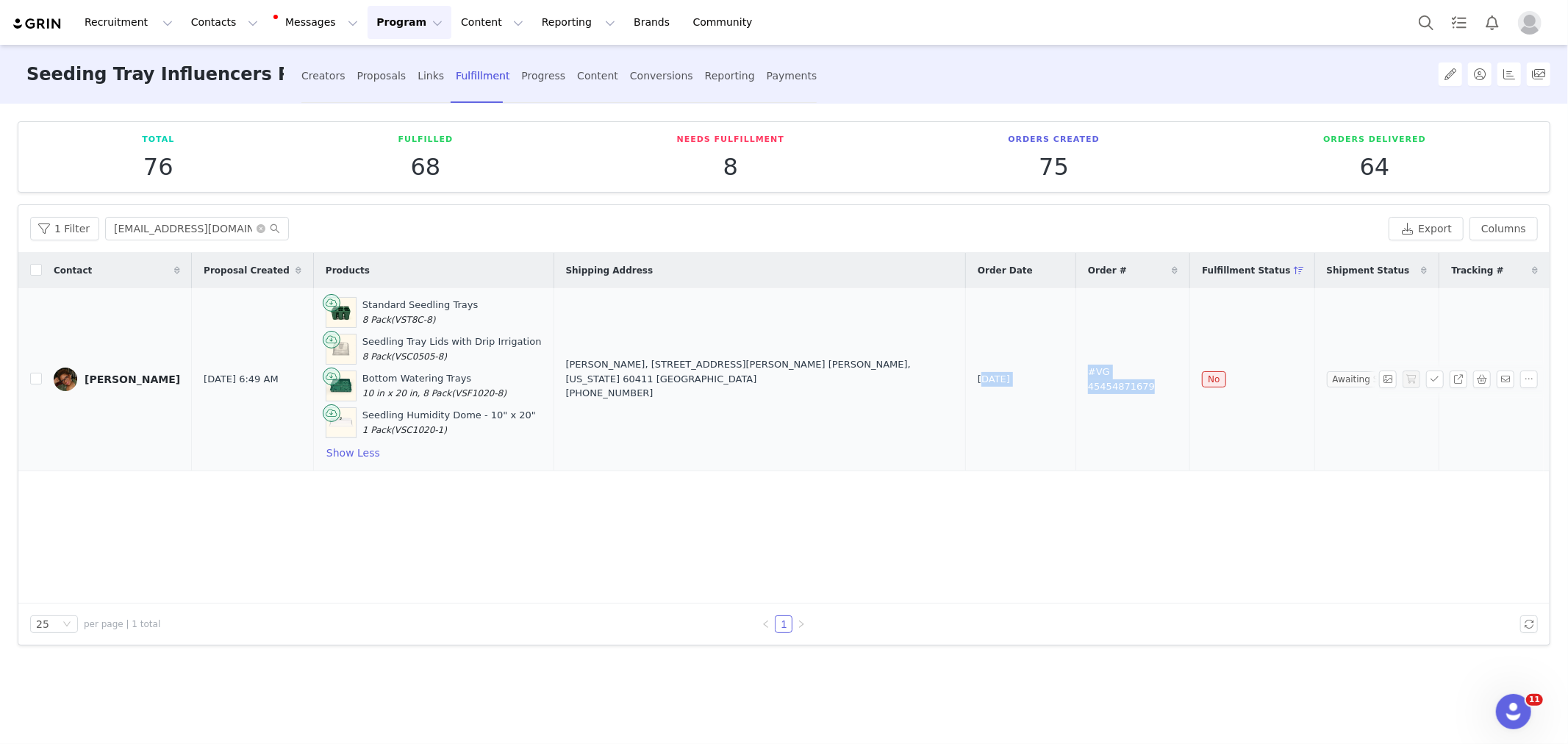
drag, startPoint x: 979, startPoint y: 368, endPoint x: 1179, endPoint y: 366, distance: 200.0
click at [1179, 366] on tr "Kris McDonald Sep 2, 2025 6:49 AM Standard Seedling Trays 8 Pack (VST8C-8) Seed…" at bounding box center [783, 380] width 1531 height 183
copy tr "Sep 2, 2025 #VG 45454871679"
drag, startPoint x: 1211, startPoint y: 510, endPoint x: 1200, endPoint y: 509, distance: 11.0
click at [1211, 510] on div "Contact Proposal Created Products Shipping Address Order Date Order # Fulfillme…" at bounding box center [783, 427] width 1531 height 351
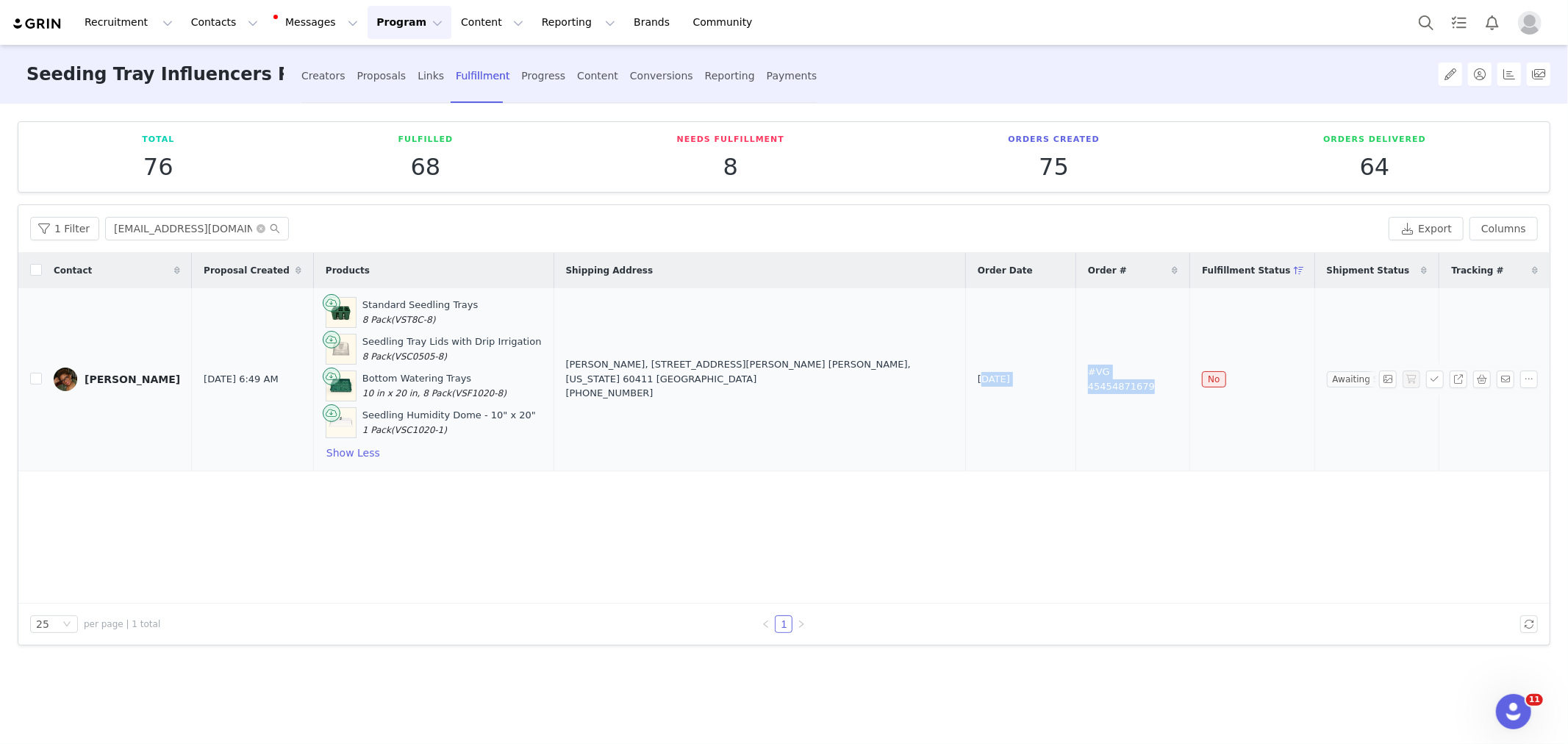
drag, startPoint x: 943, startPoint y: 373, endPoint x: 1161, endPoint y: 385, distance: 218.3
click at [1161, 385] on tr "Kris McDonald Sep 2, 2025 6:49 AM Standard Seedling Trays 8 Pack (VST8C-8) Seed…" at bounding box center [783, 380] width 1531 height 183
copy tr "Sep 2, 2025 #VG 45454871679"
drag, startPoint x: 240, startPoint y: 538, endPoint x: 107, endPoint y: 413, distance: 182.5
click at [238, 539] on div "Contact Proposal Created Products Shipping Address Order Date Order # Fulfillme…" at bounding box center [783, 427] width 1531 height 351
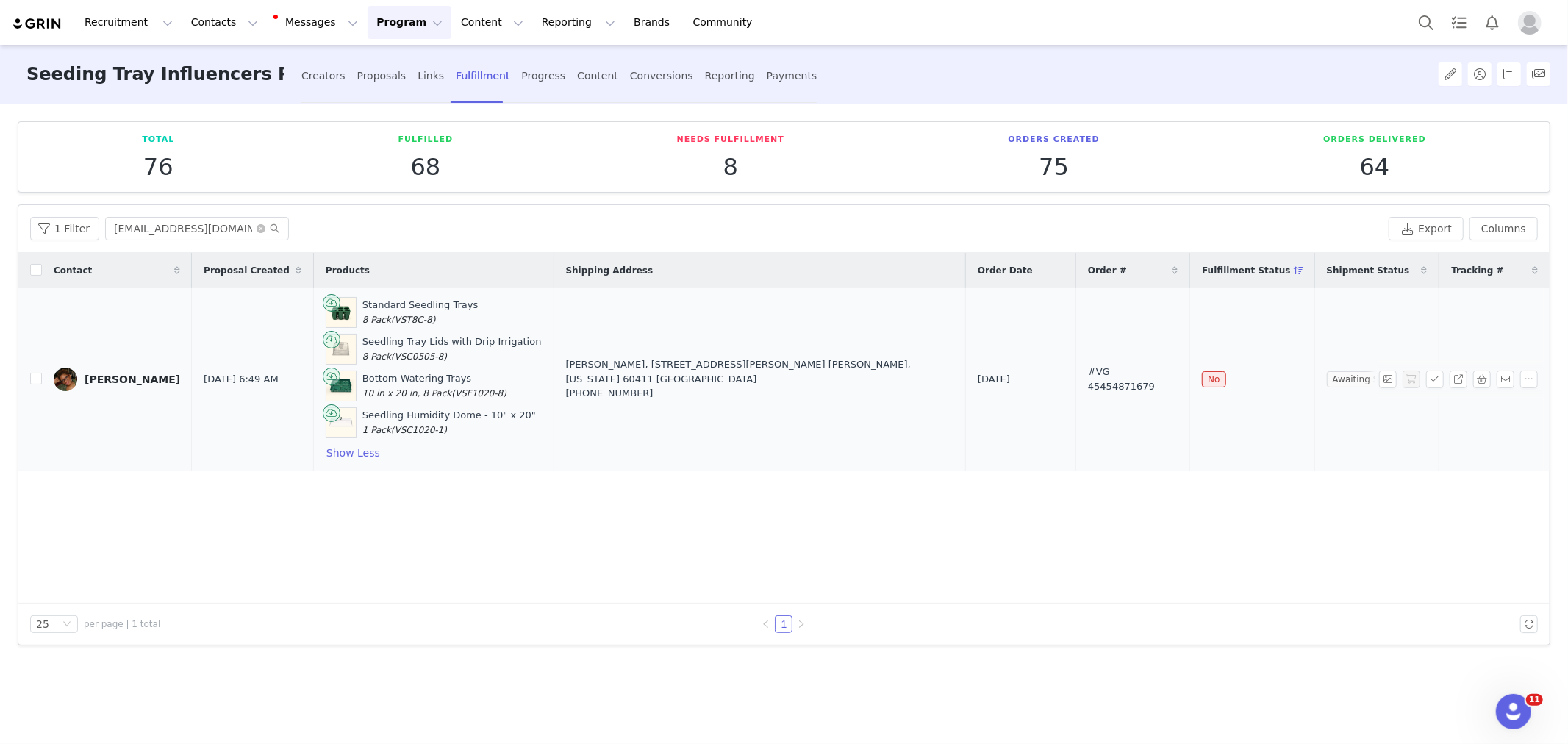
copy tr "Kris McDonald Sep 2, 2025 6:49 AM Standard Seedling Trays 8 Pack (VST8C-8) Seed…"
drag, startPoint x: 105, startPoint y: 363, endPoint x: 1424, endPoint y: 418, distance: 1320.1
click at [1424, 418] on tr "Kris McDonald Sep 2, 2025 6:49 AM Standard Seedling Trays 8 Pack (VST8C-8) Seed…" at bounding box center [783, 380] width 1531 height 183
copy tr "Kris McDonald Sep 2, 2025 6:49 AM Standard Seedling Trays 8 Pack (VST8C-8) Seed…"
click at [133, 229] on input "littletechgirl@gmail.com" at bounding box center [197, 228] width 183 height 24
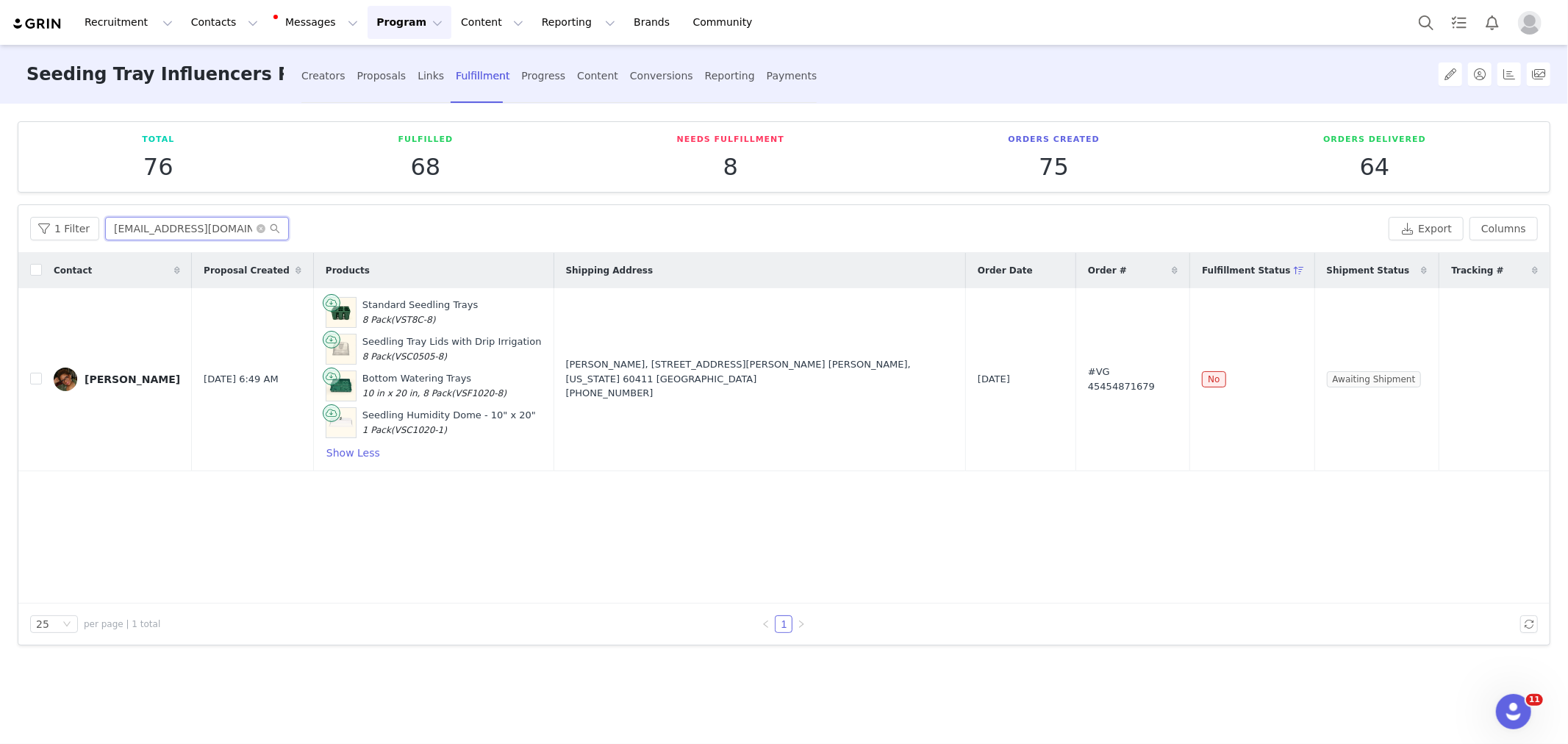
click at [133, 229] on input "littletechgirl@gmail.com" at bounding box center [197, 228] width 183 height 24
paste input "thethriftedplanter"
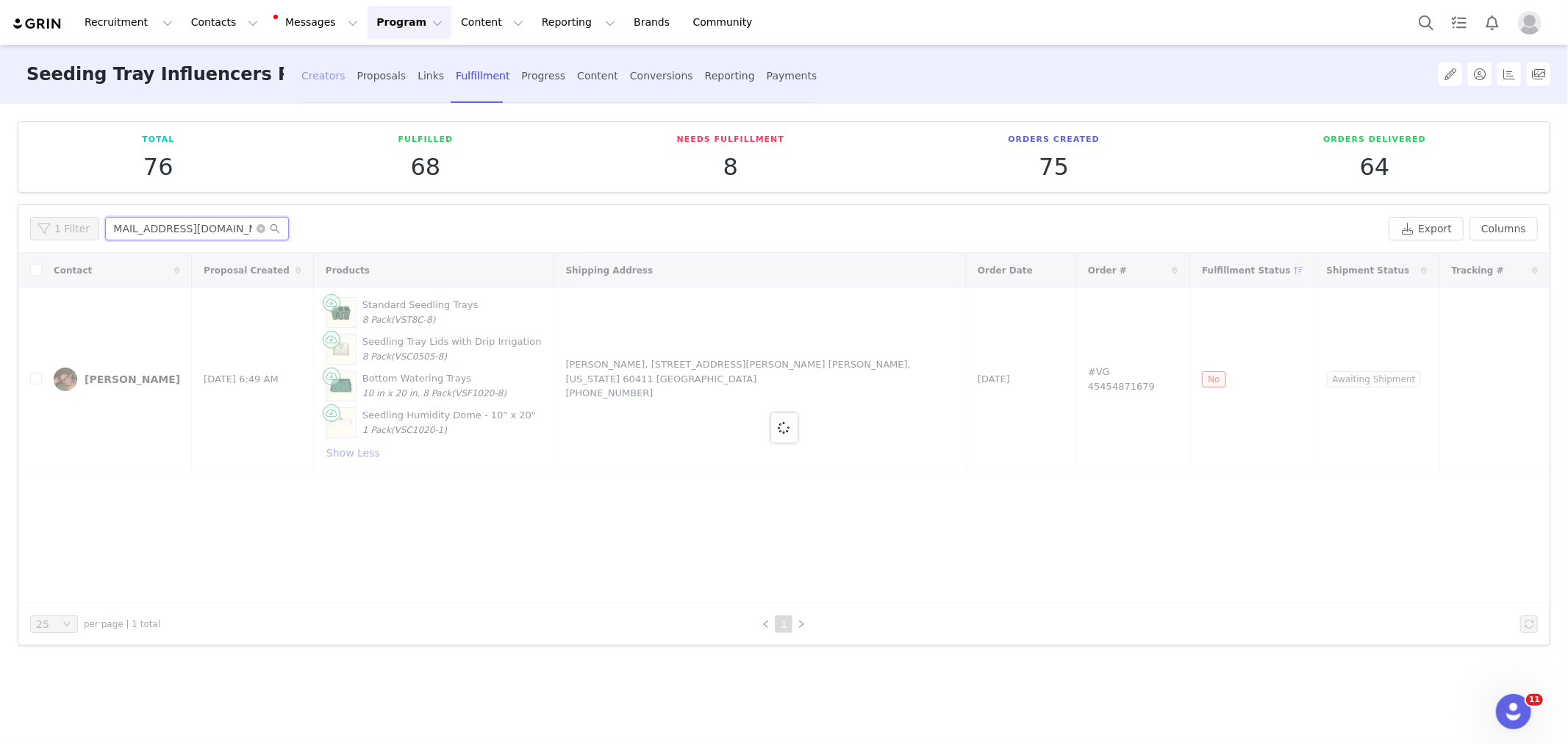
type input "thethriftedplanter@gmail.com"
click at [333, 76] on div "Creators" at bounding box center [323, 76] width 44 height 39
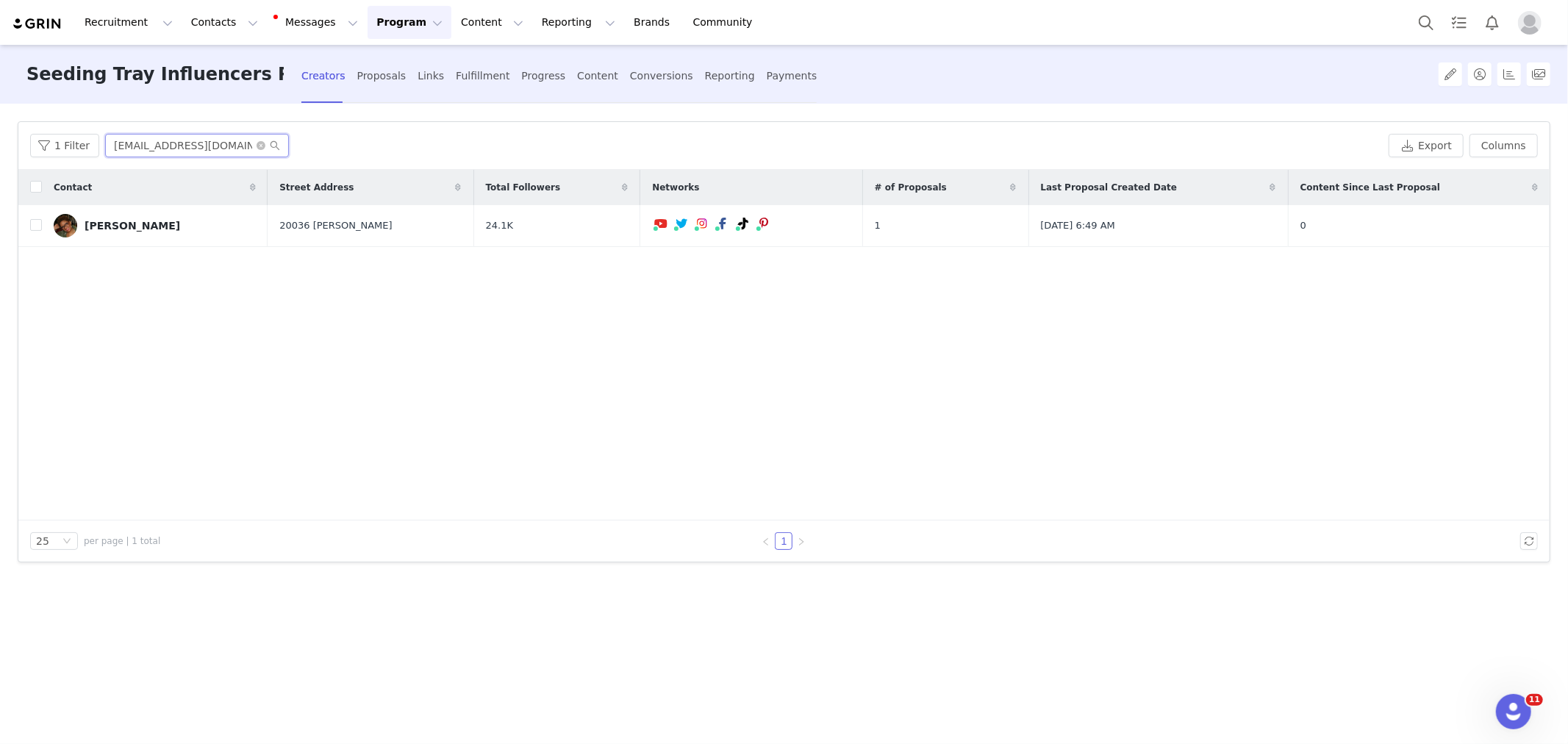
click at [217, 140] on input "littletechgirl@gmail.com" at bounding box center [197, 145] width 183 height 24
paste input "thethriftedplanter"
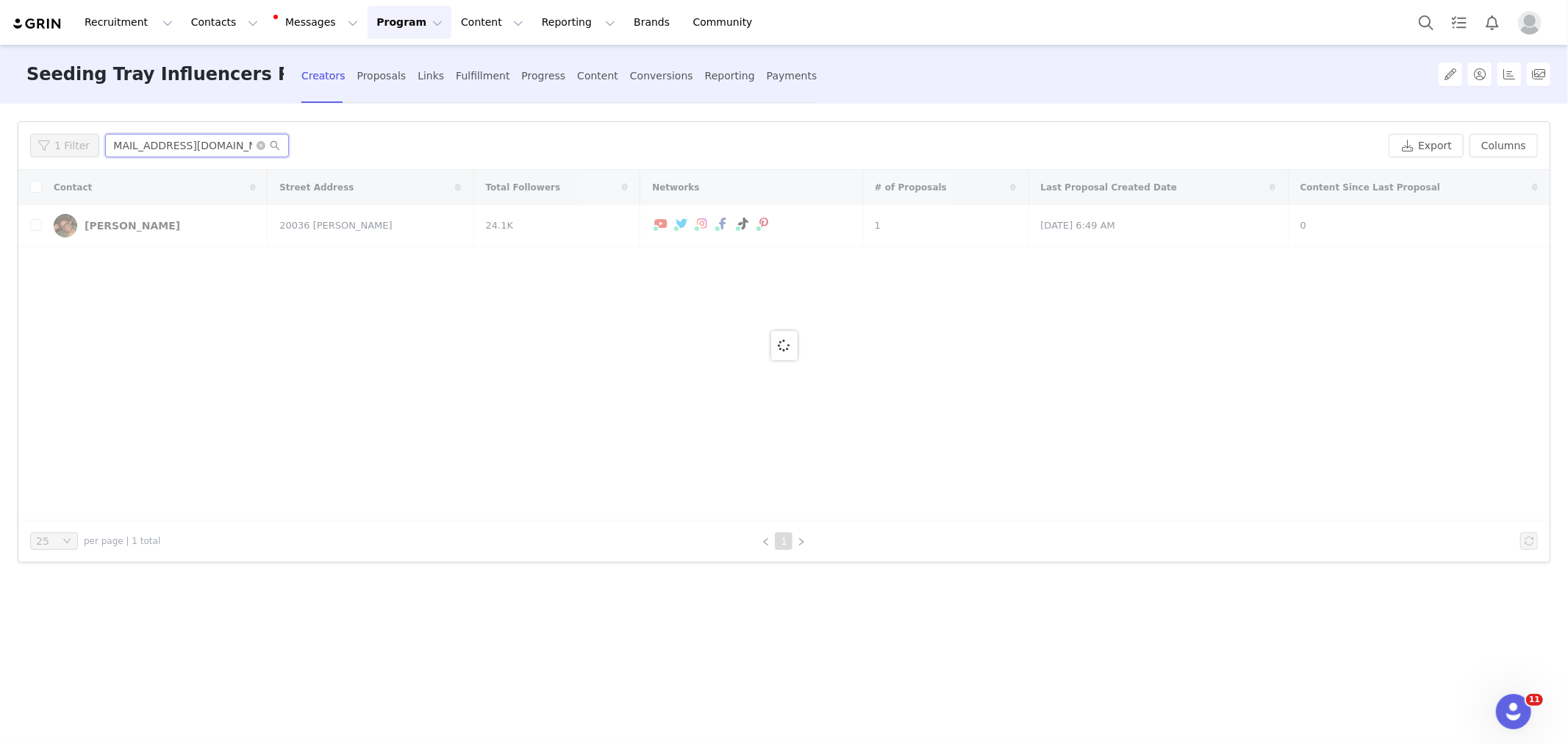
type input "thethriftedplanter@gmail.com"
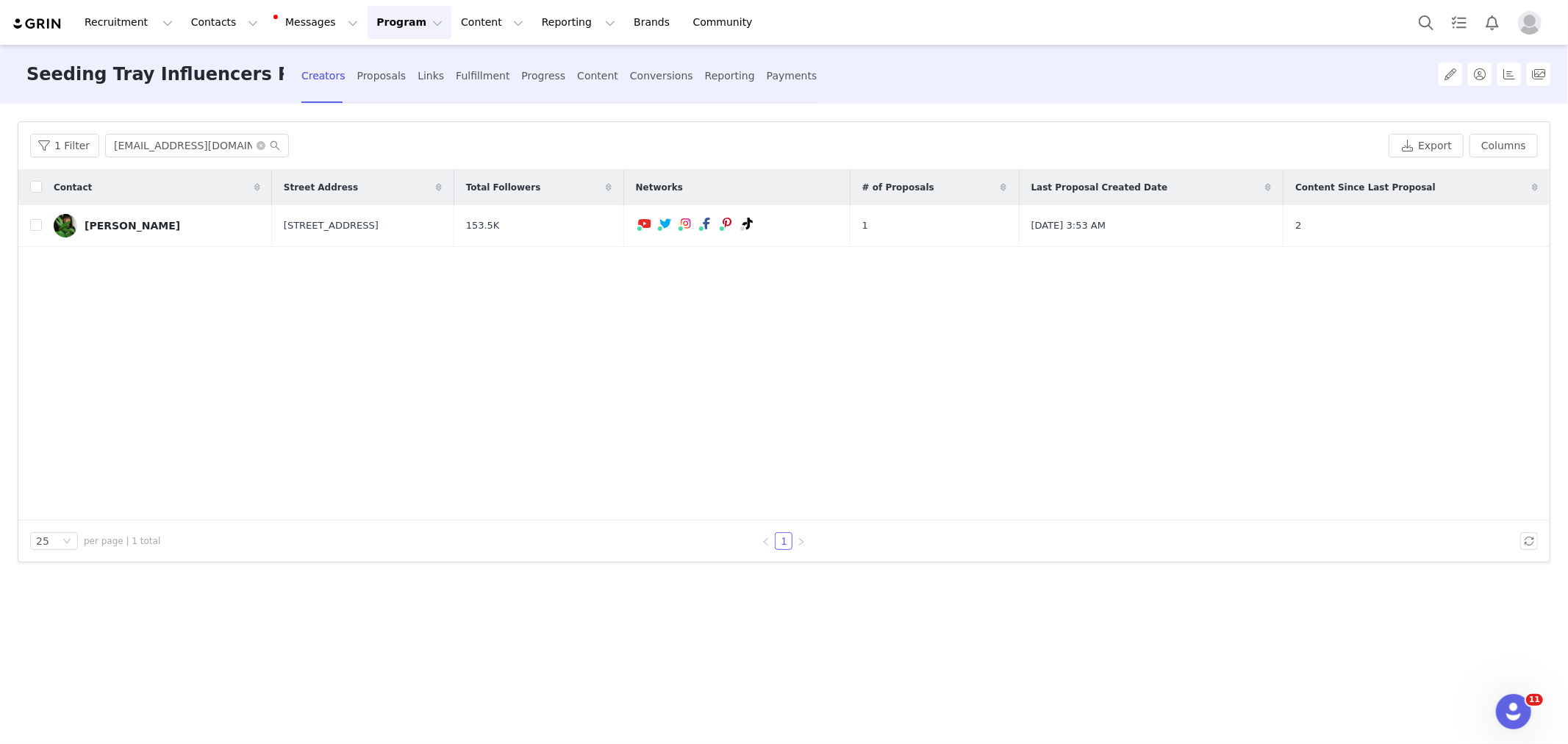
click at [1151, 361] on div "Contact Street Address Total Followers Networks # of Proposals Last Proposal Cr…" at bounding box center [783, 345] width 1531 height 351
drag, startPoint x: 1245, startPoint y: 451, endPoint x: 1252, endPoint y: 446, distance: 8.6
click at [1245, 451] on div "Contact Street Address Total Followers Networks # of Proposals Last Proposal Cr…" at bounding box center [783, 345] width 1531 height 351
click at [1503, 229] on button "button" at bounding box center [1506, 225] width 18 height 18
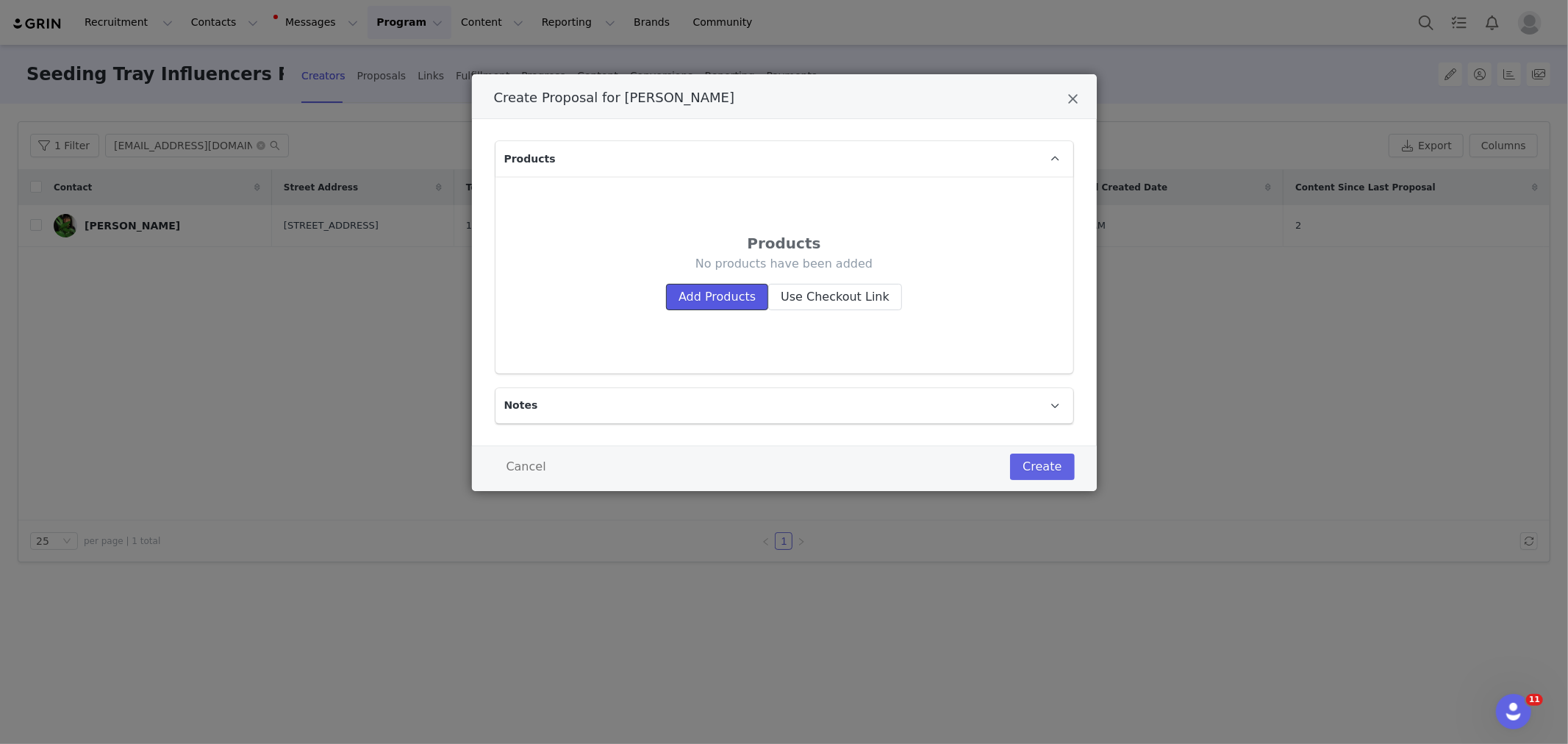
click at [686, 298] on button "Add Products" at bounding box center [717, 297] width 102 height 26
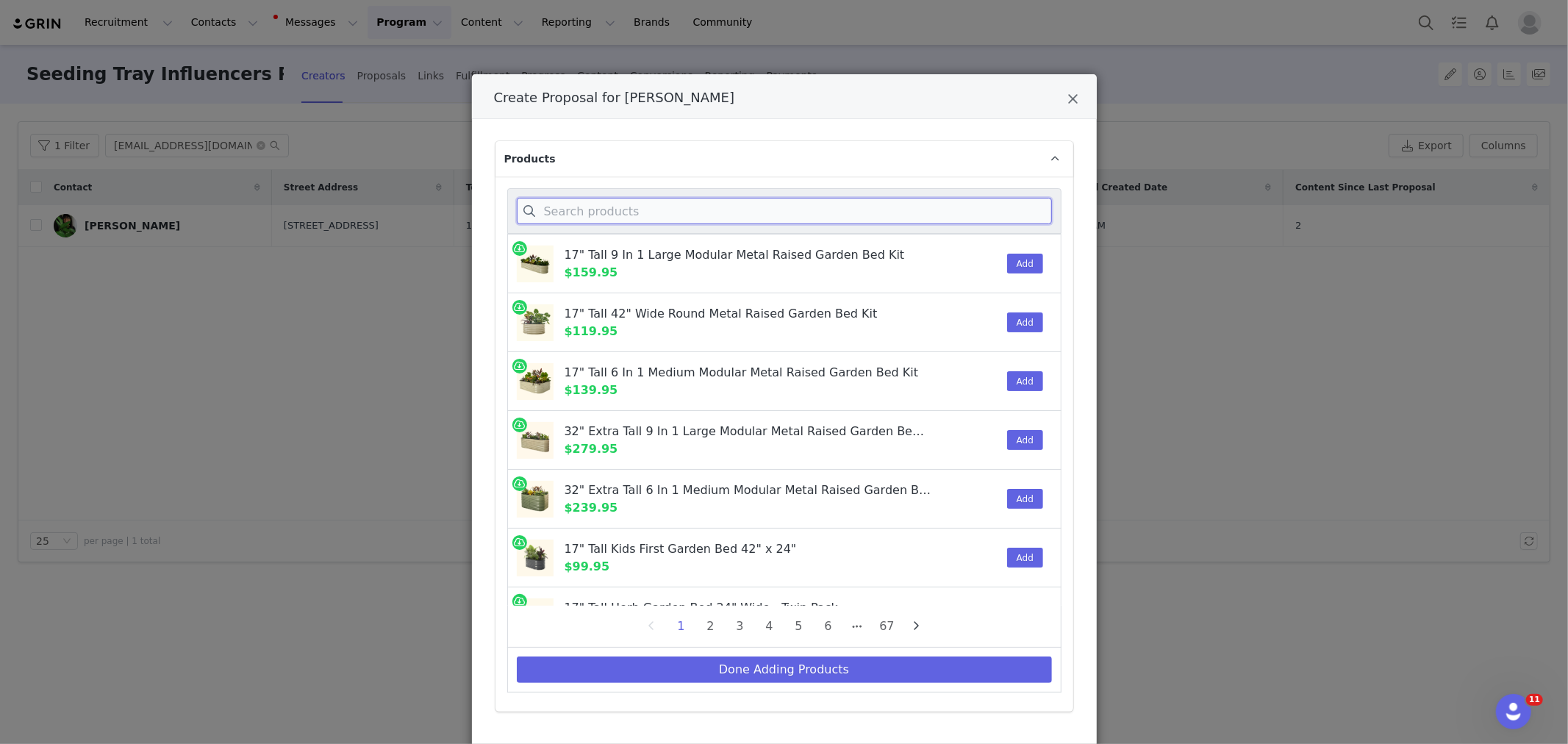
click at [577, 212] on input "Create Proposal for Ciearra Evans" at bounding box center [784, 211] width 535 height 26
click at [421, 93] on div "Create Proposal for Ciearra Evans Products 17" Tall 9 In 1 Large Modular Metal …" at bounding box center [784, 372] width 1568 height 744
click at [1348, 379] on div "Create Proposal for Ciearra Evans Products 17" Tall 9 In 1 Large Modular Metal …" at bounding box center [784, 372] width 1568 height 744
click at [625, 203] on input "Create Proposal for Ciearra Evans" at bounding box center [784, 211] width 535 height 26
type input "s"
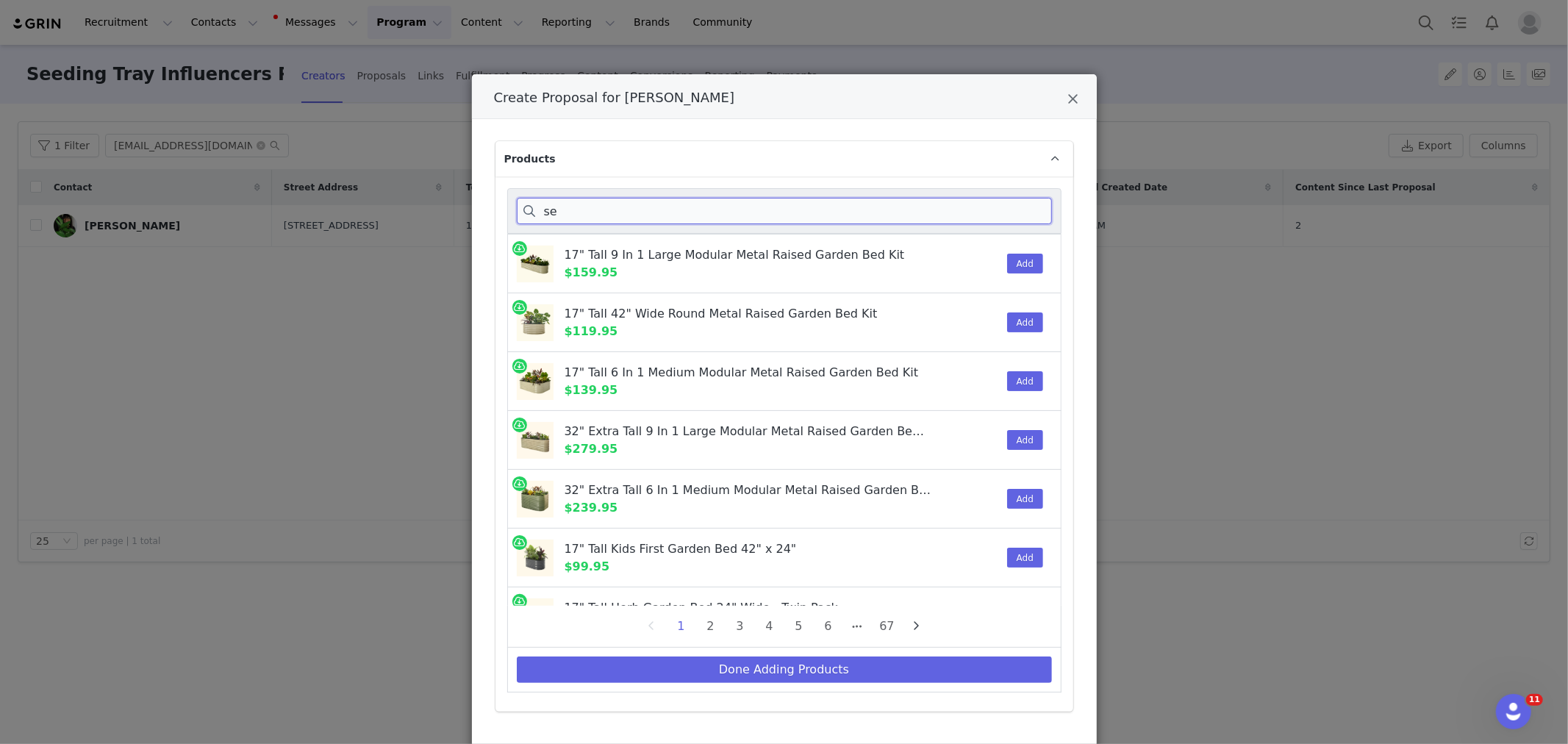
type input "s"
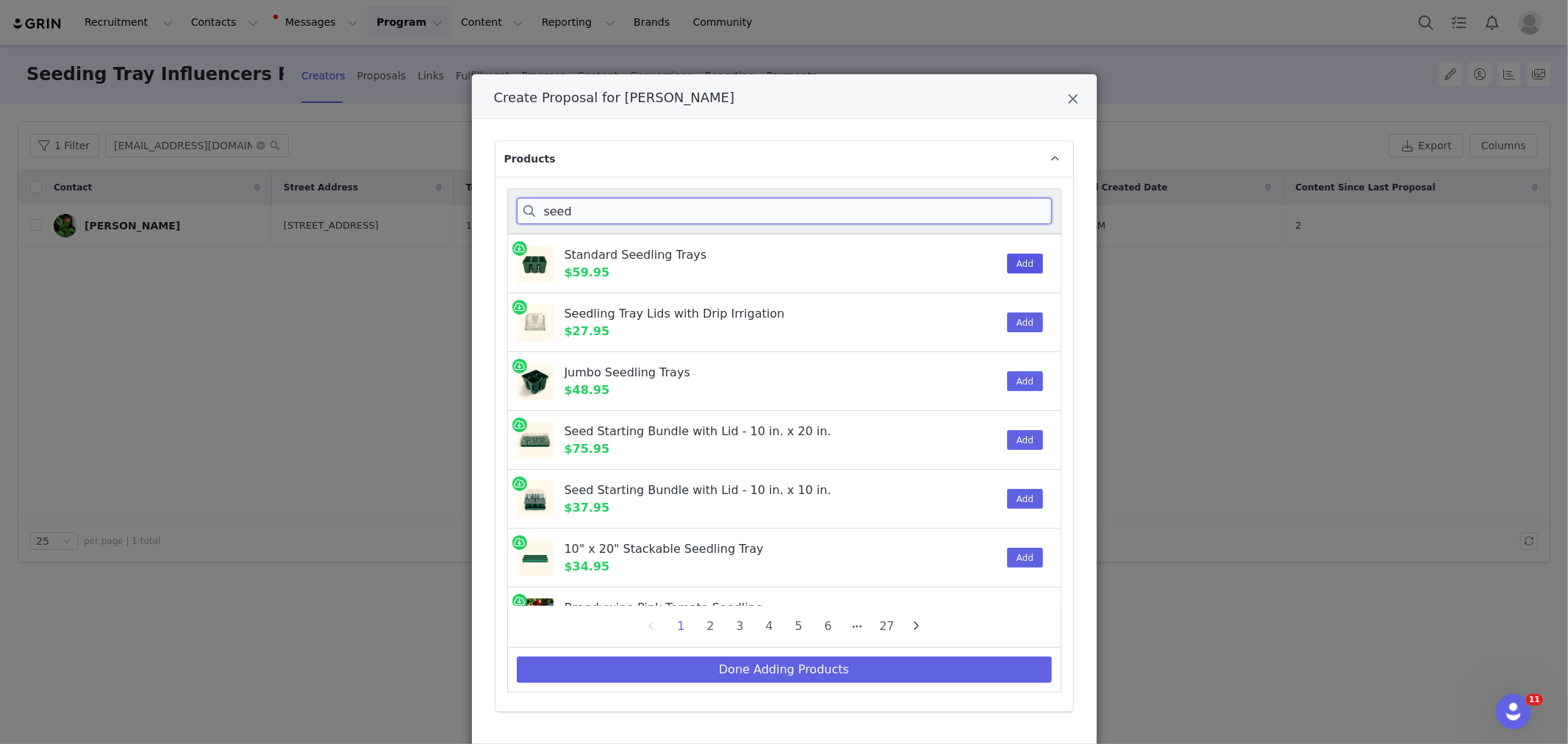
type input "seed"
click at [1015, 266] on button "Add" at bounding box center [1025, 263] width 36 height 20
click at [1008, 323] on button "Add" at bounding box center [1025, 321] width 36 height 20
click at [655, 210] on input "seed" at bounding box center [784, 211] width 535 height 26
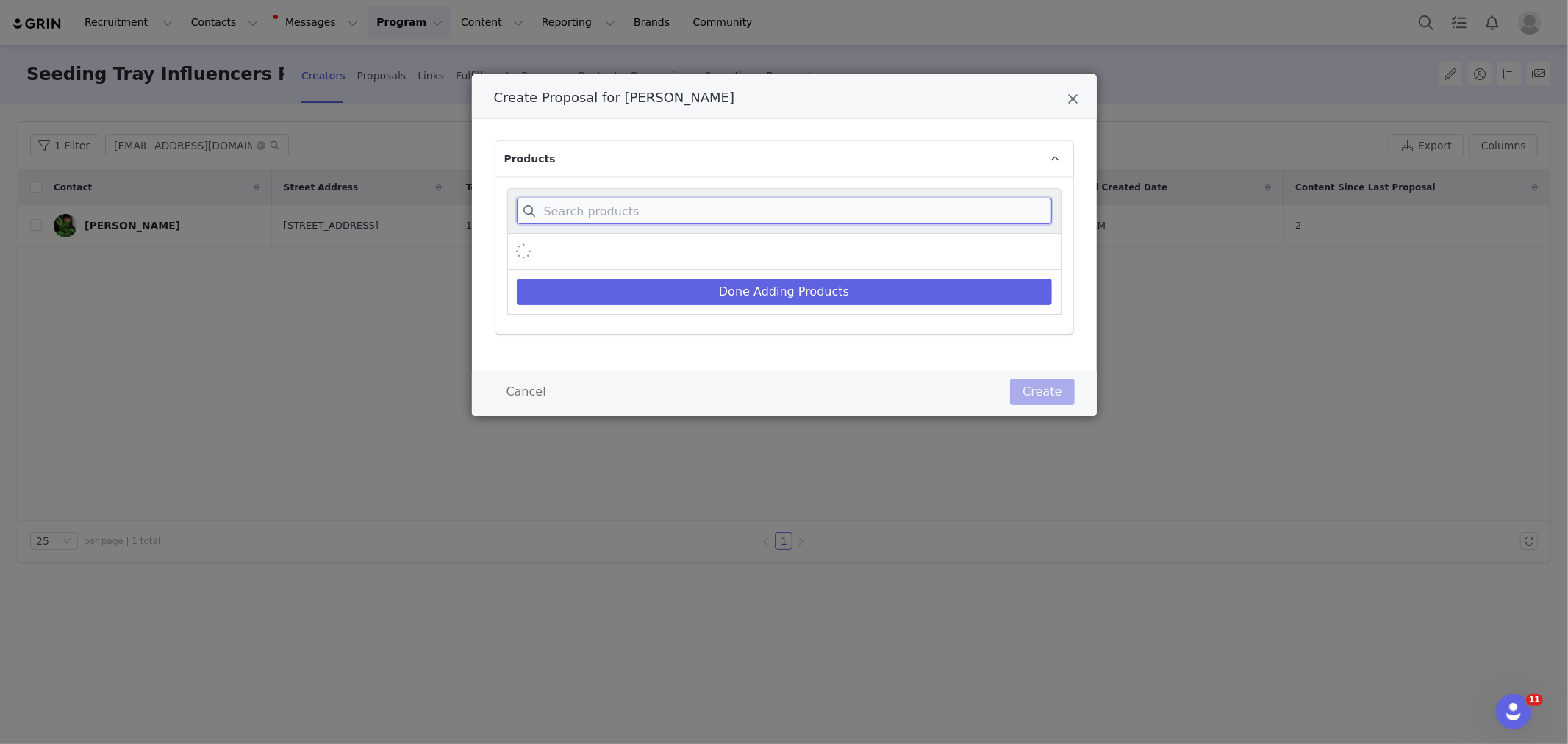
type input "b"
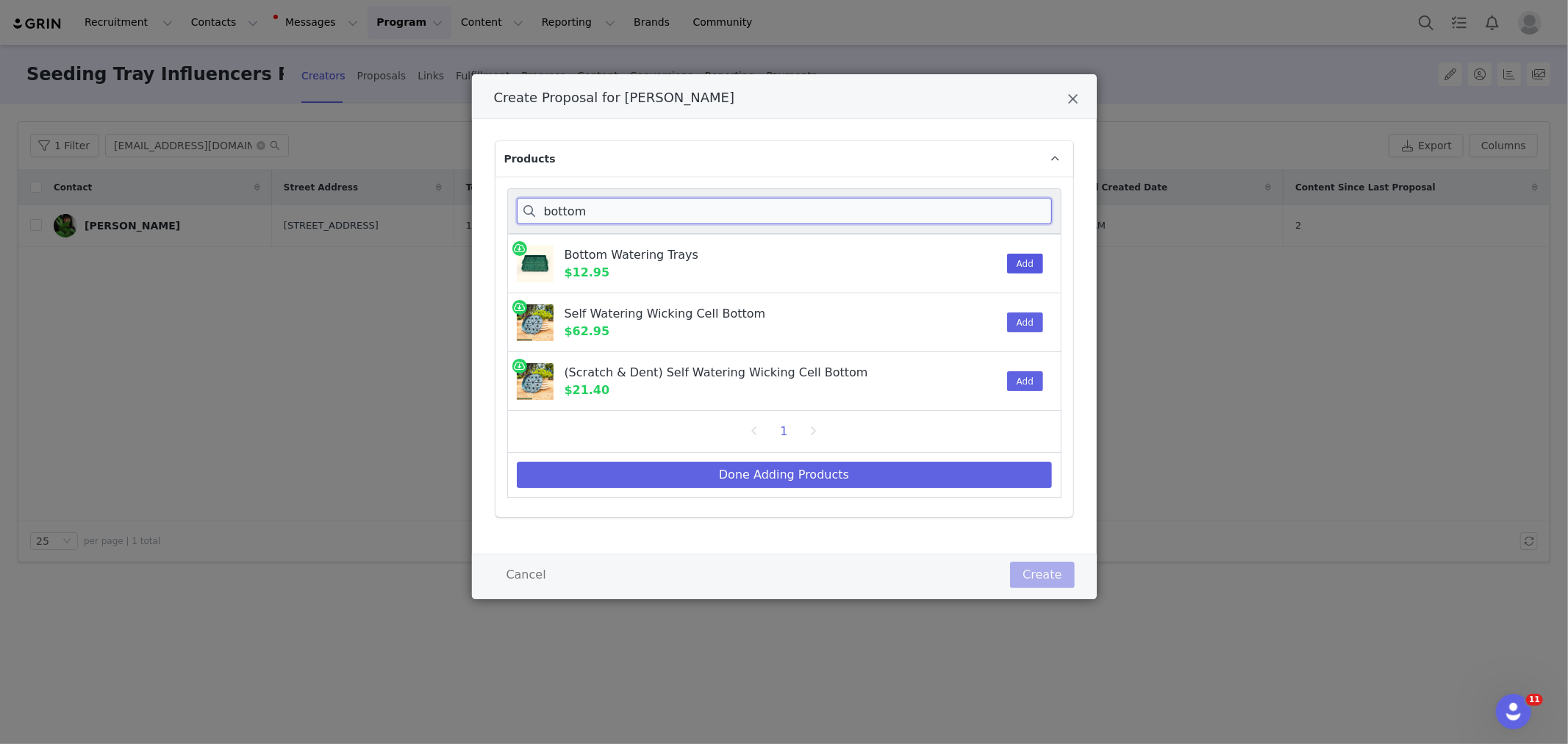
type input "bottom"
click at [1032, 263] on button "Add" at bounding box center [1025, 263] width 36 height 20
click at [625, 204] on input "bottom" at bounding box center [784, 211] width 535 height 26
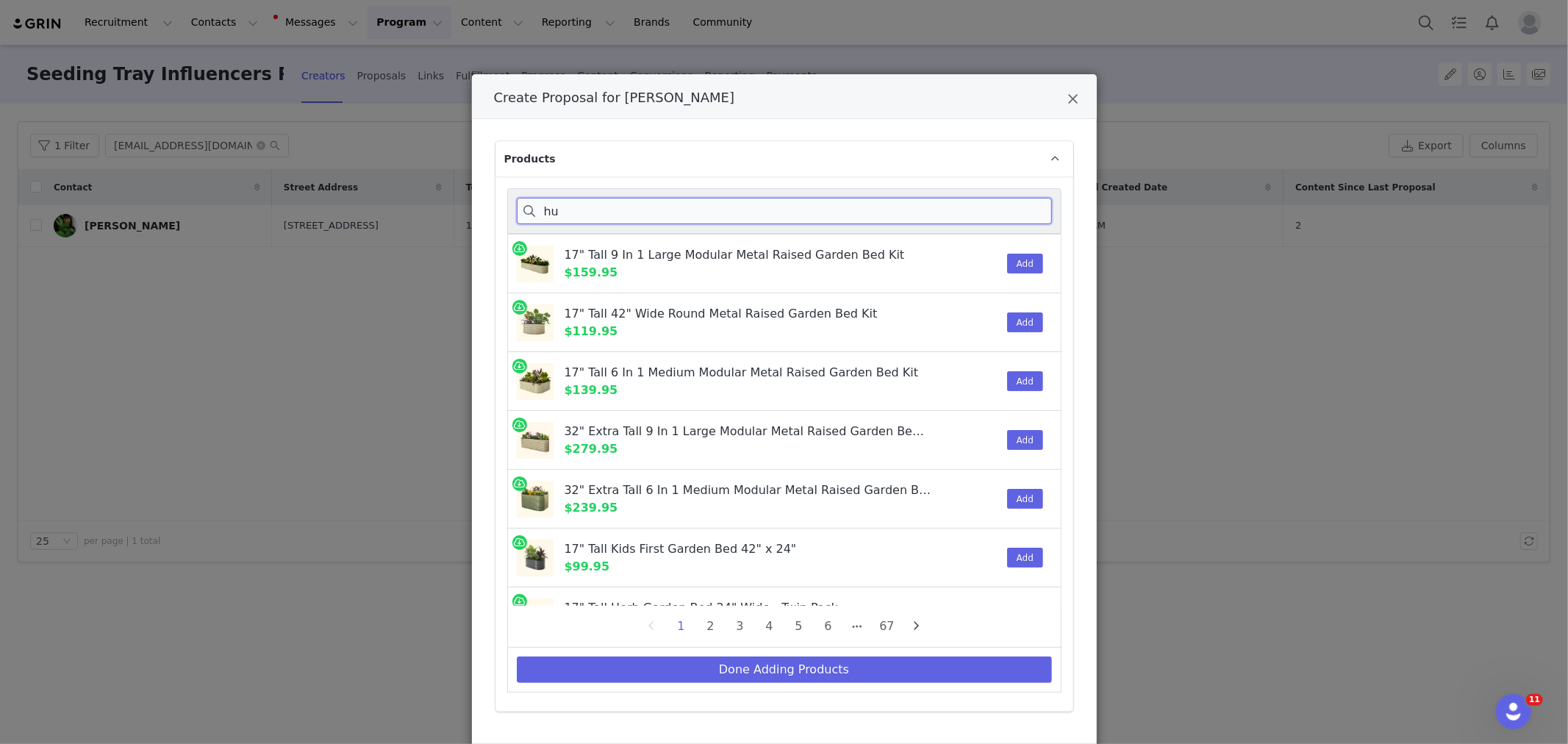
type input "h"
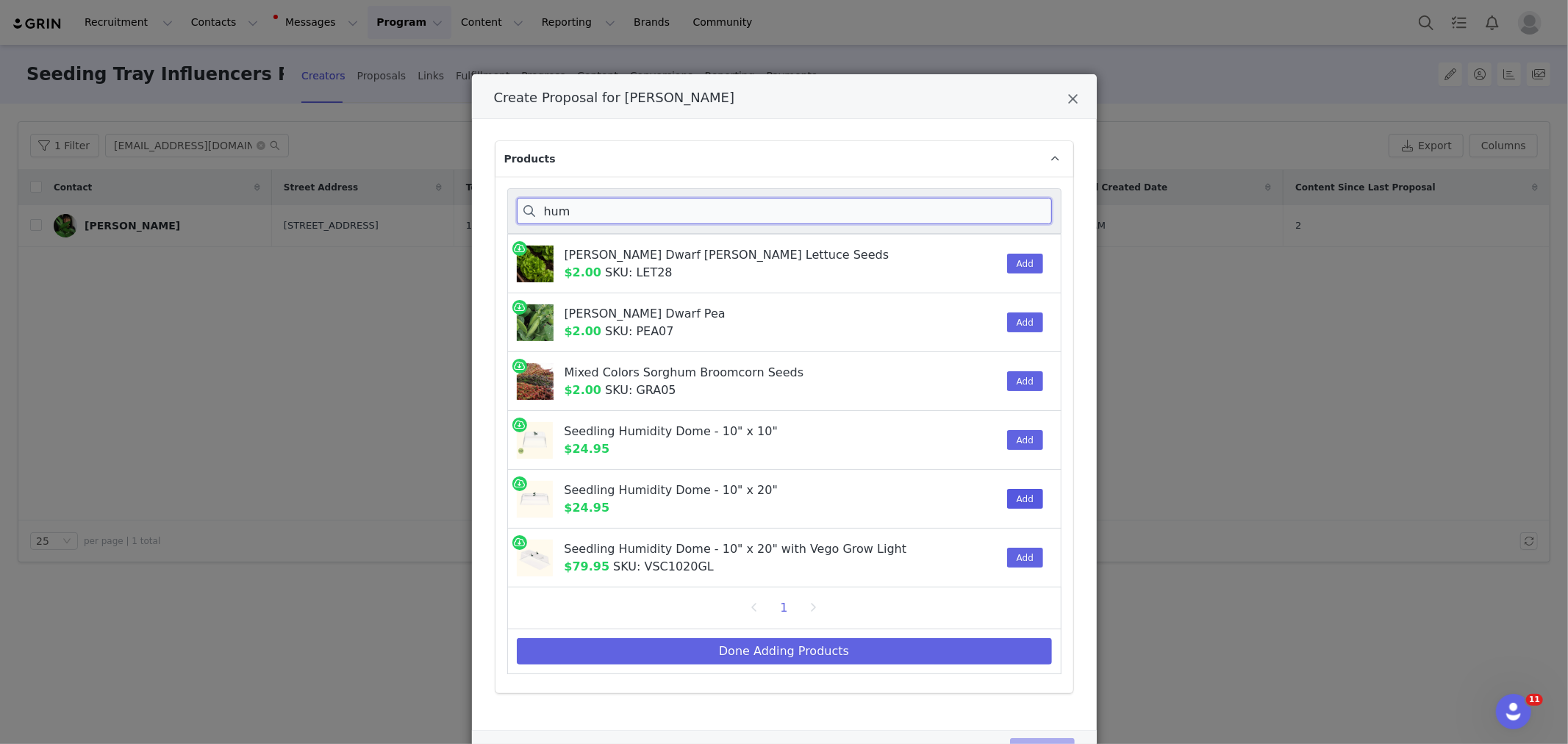
type input "hum"
click at [1008, 490] on button "Add" at bounding box center [1025, 498] width 36 height 20
click at [921, 649] on button "Done Adding Products" at bounding box center [784, 651] width 535 height 26
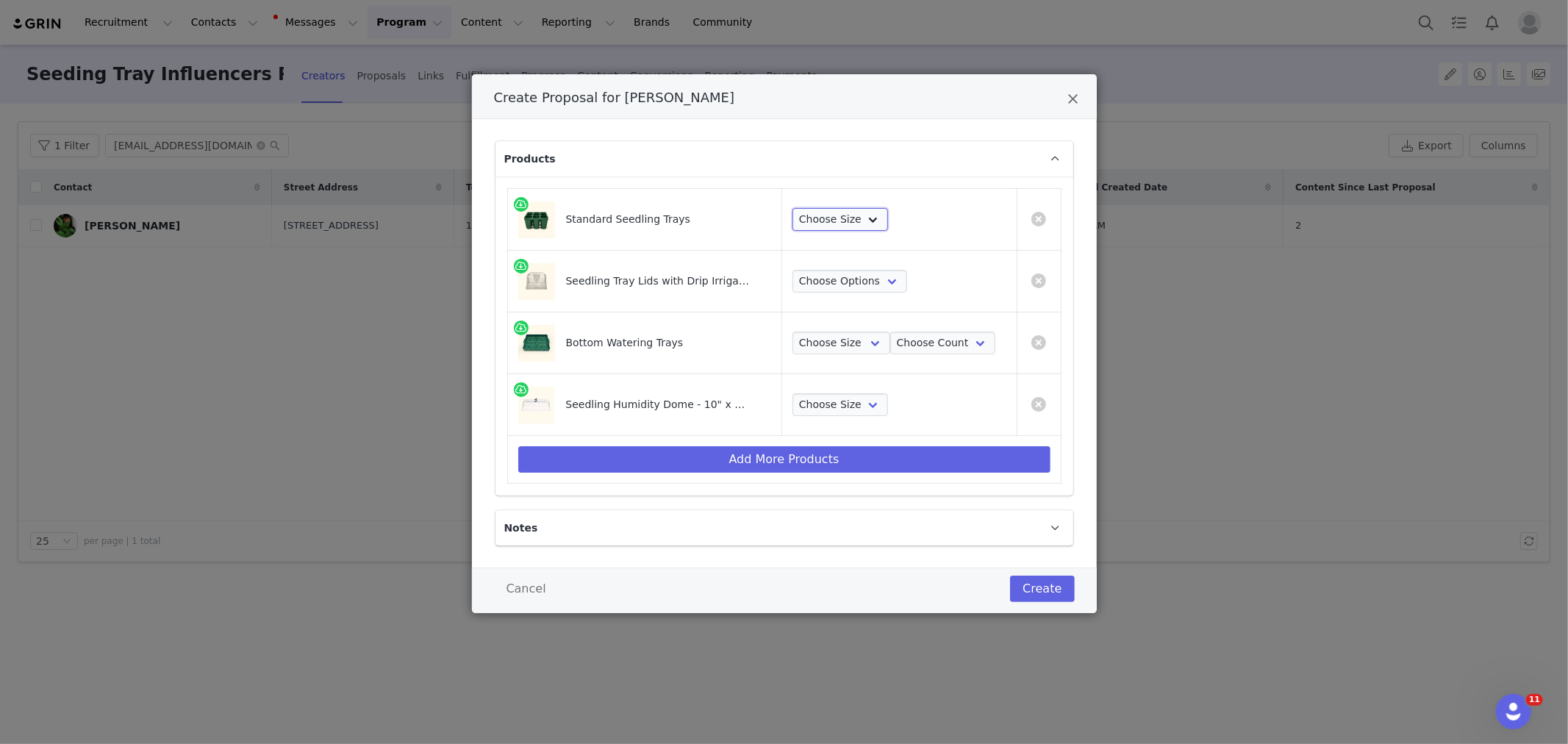
click at [838, 224] on select "Choose Size 8 Pack 16 Pack 32 Pack 64 Pack" at bounding box center [840, 219] width 96 height 24
select select "13033110"
click at [793, 208] on select "Choose Size 8 Pack 16 Pack 32 Pack 64 Pack" at bounding box center [840, 219] width 96 height 24
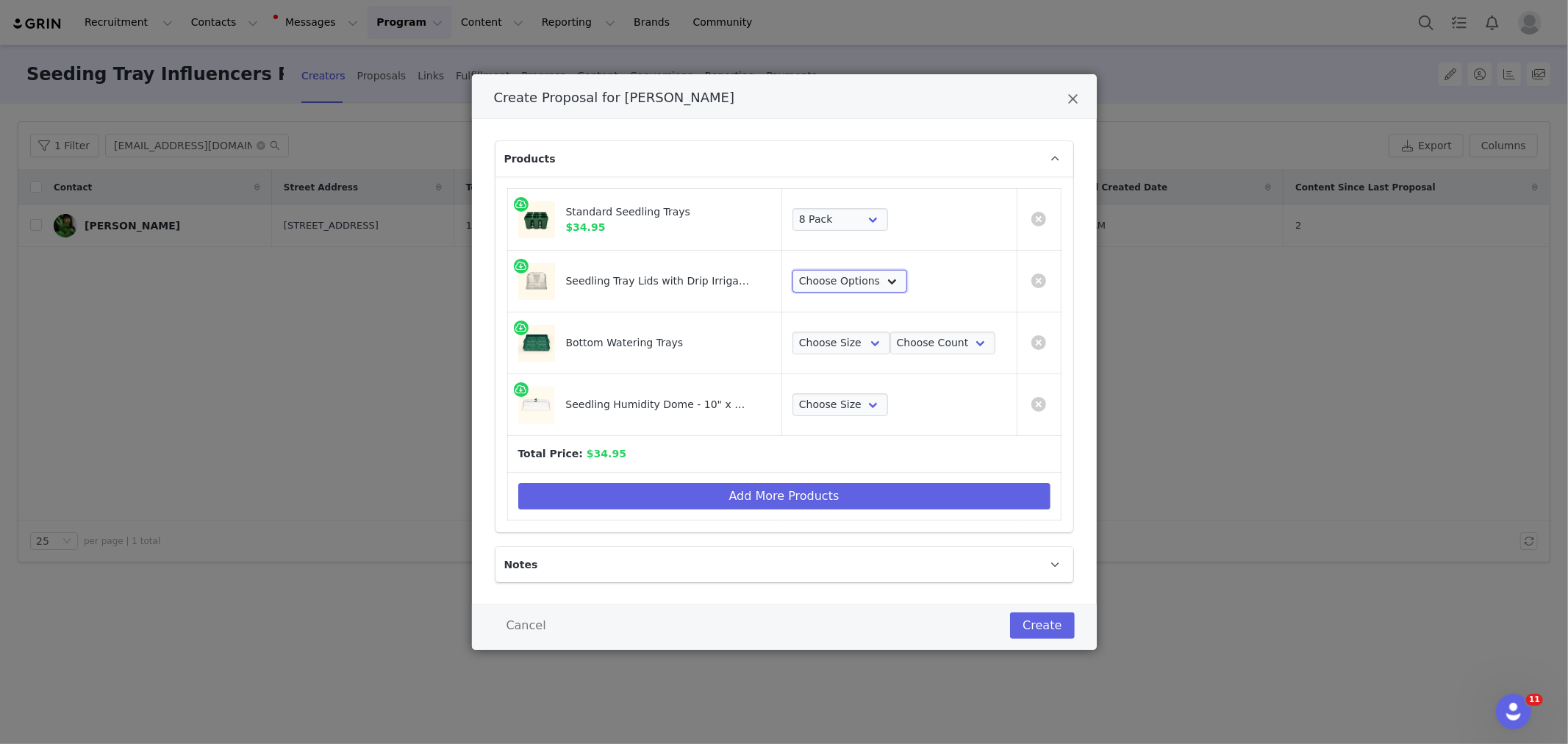
click at [832, 275] on select "Choose Options 8 Pack 16 Pack 32 Pack 64 Pack" at bounding box center [849, 281] width 114 height 24
select select "13033176"
click at [793, 269] on select "Choose Options 8 Pack 16 Pack 32 Pack 64 Pack" at bounding box center [849, 281] width 114 height 24
click at [832, 338] on select "Choose Size 10 in x 10 in 10 in x 20 in" at bounding box center [841, 343] width 97 height 24
select select "16078614"
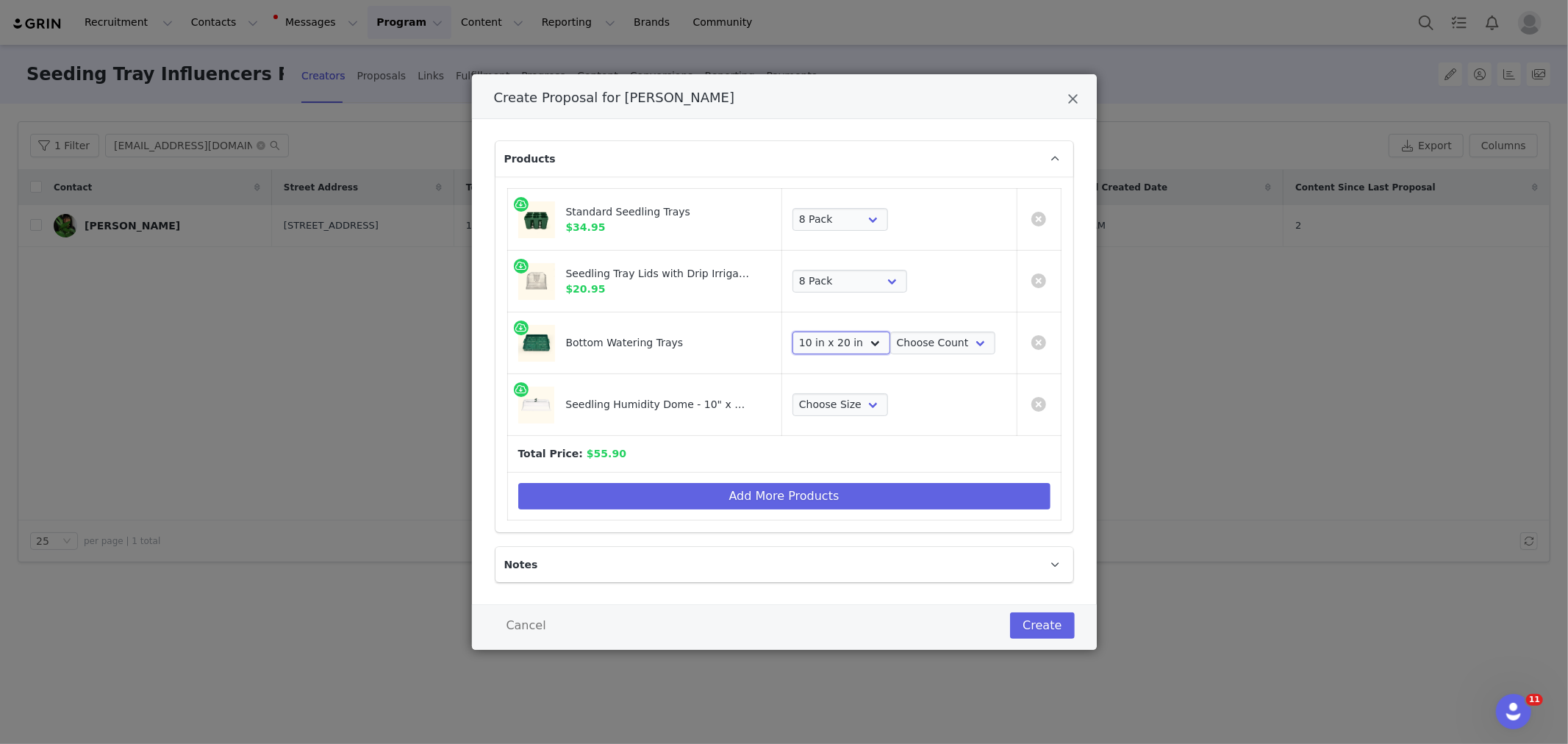
click at [793, 332] on select "Choose Size 10 in x 10 in 10 in x 20 in" at bounding box center [841, 343] width 97 height 24
drag, startPoint x: 930, startPoint y: 338, endPoint x: 930, endPoint y: 354, distance: 16.0
click at [930, 338] on select "Choose Count 4 Pack 8 Pack 16 Pack 32 Pack 2 Pack 1 Pack" at bounding box center [942, 343] width 105 height 24
select select "25908077"
click at [890, 332] on select "Choose Count 4 Pack 8 Pack 16 Pack 32 Pack 2 Pack 1 Pack" at bounding box center [942, 343] width 105 height 24
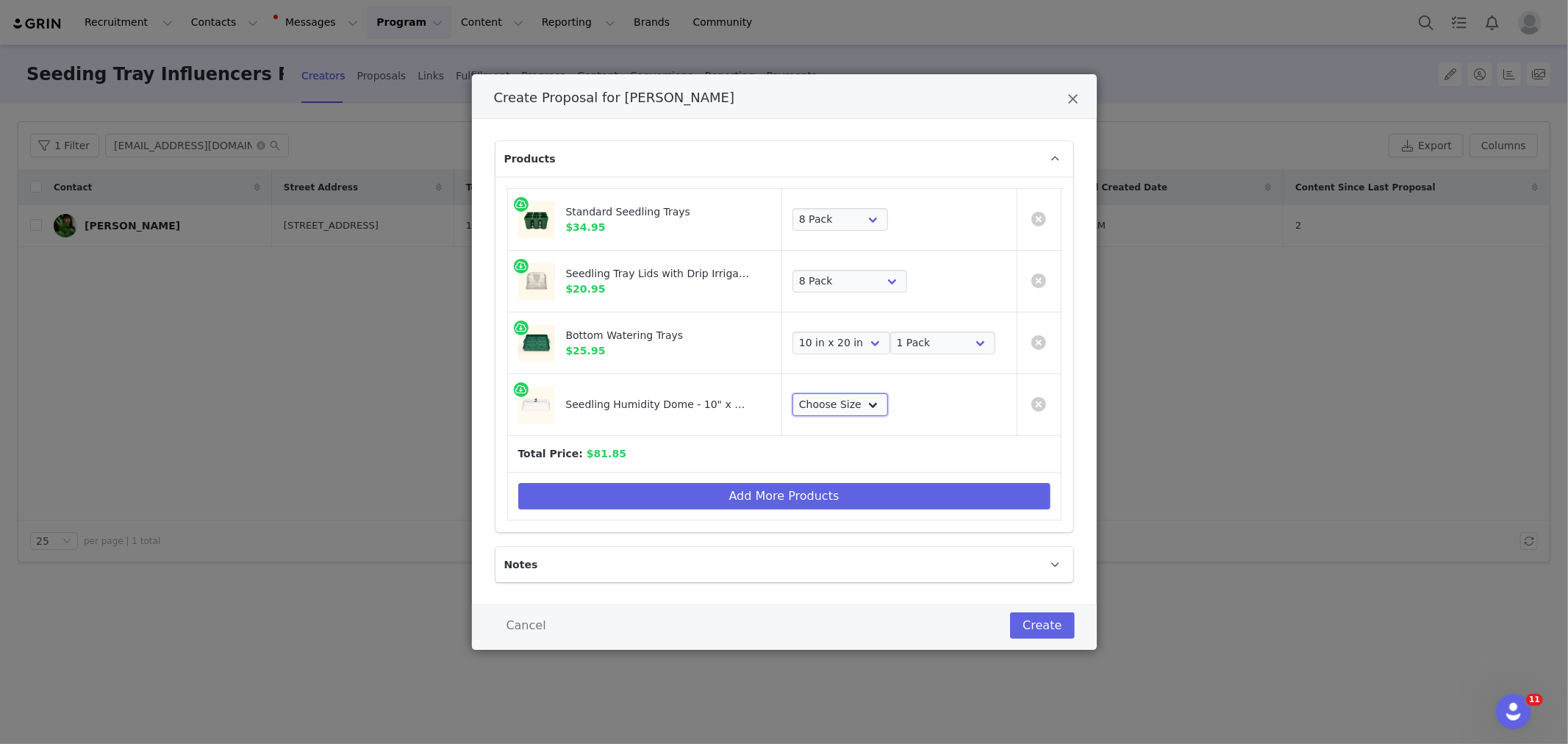
click at [843, 408] on select "Choose Size 1 Pack 2 Packs 4 Packs 8 Packs" at bounding box center [840, 405] width 96 height 24
select select "28103650"
click at [793, 393] on select "Choose Size 1 Pack 2 Packs 4 Packs 8 Packs" at bounding box center [840, 405] width 96 height 24
click at [1034, 216] on link "Create Proposal for Ciearra Evans" at bounding box center [1039, 219] width 15 height 15
select select "16078614"
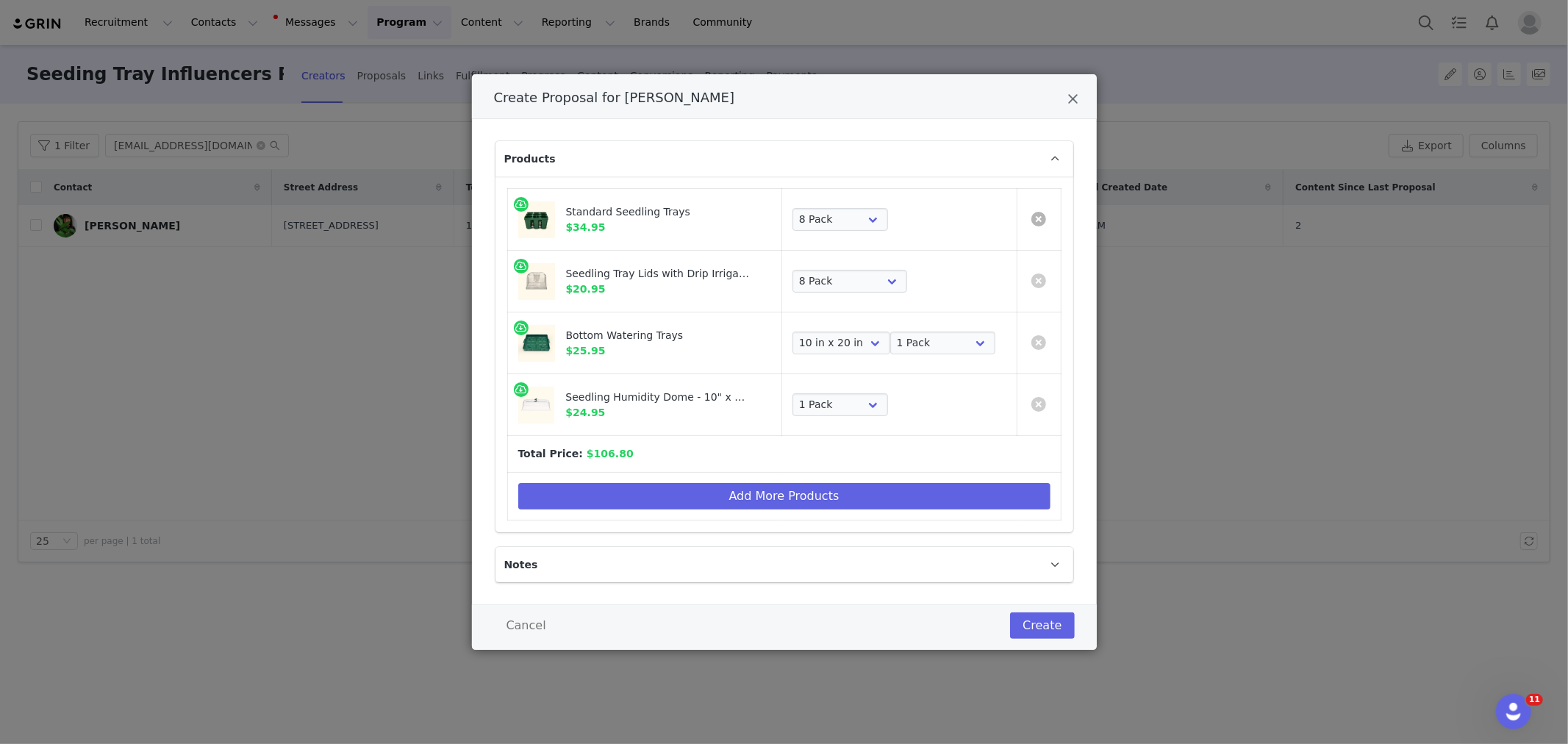
select select "28103650"
select select "25908077"
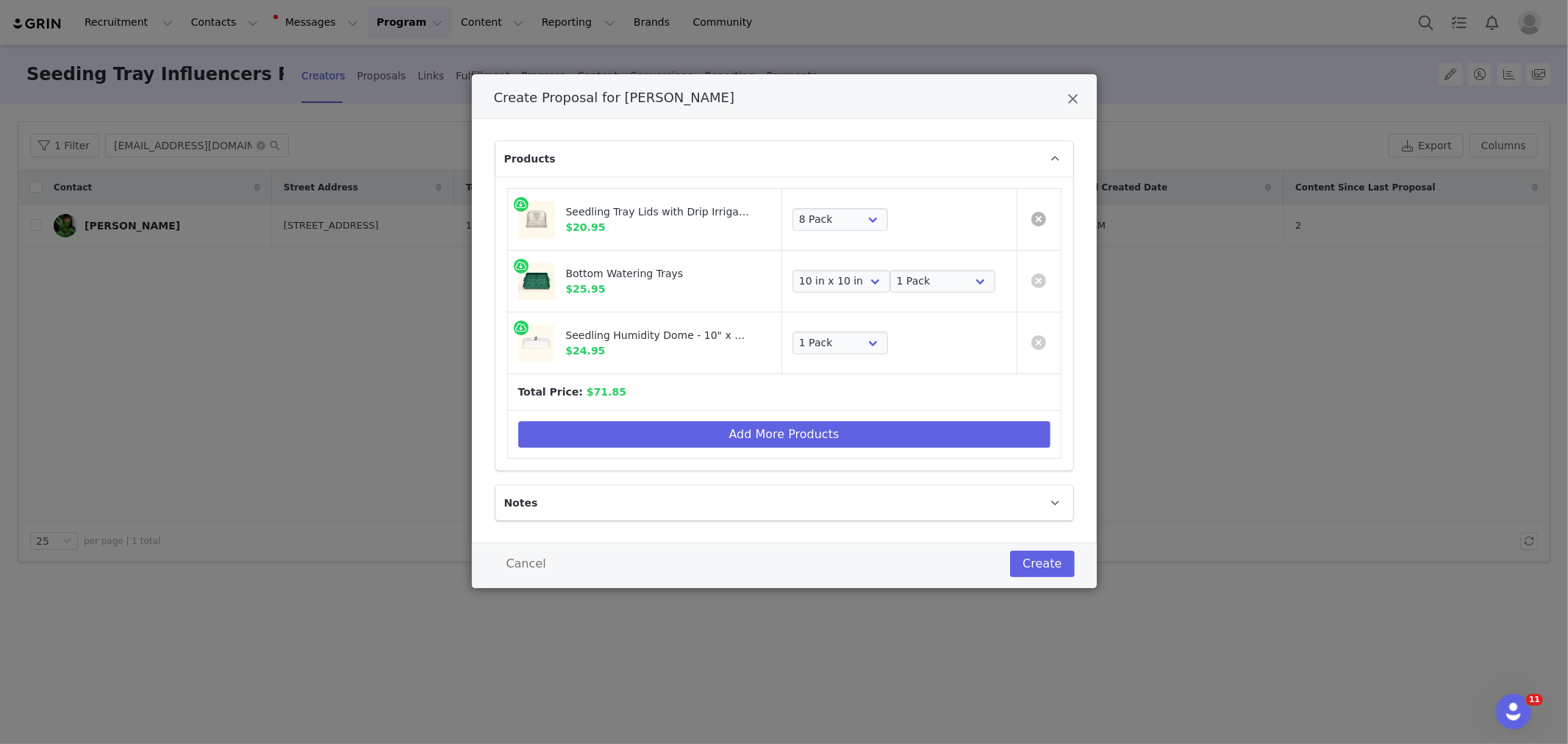
click at [1034, 216] on link "Create Proposal for Ciearra Evans" at bounding box center [1039, 219] width 15 height 15
select select "16078614"
select select "28103650"
select select "25908077"
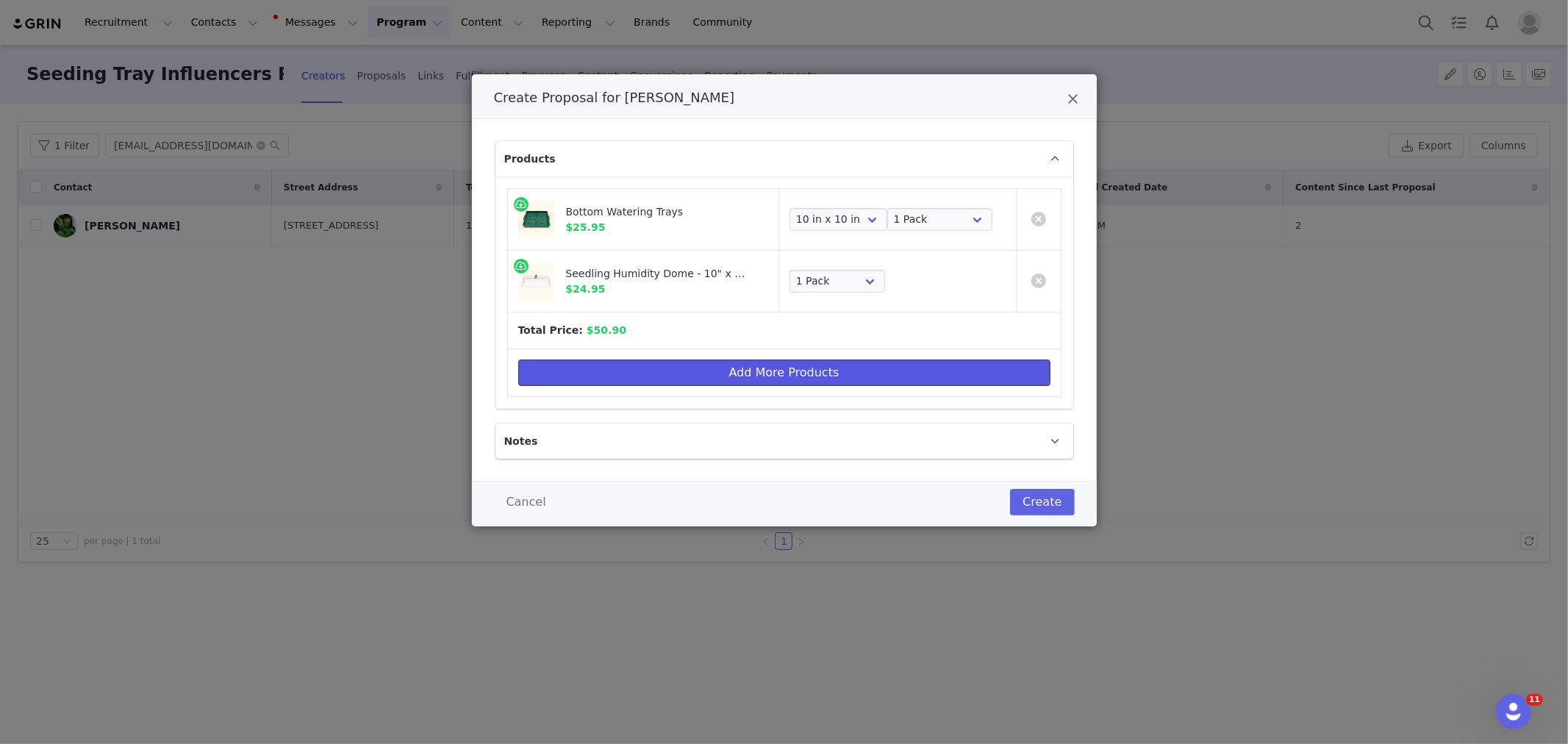
click at [811, 378] on button "Add More Products" at bounding box center [784, 372] width 532 height 26
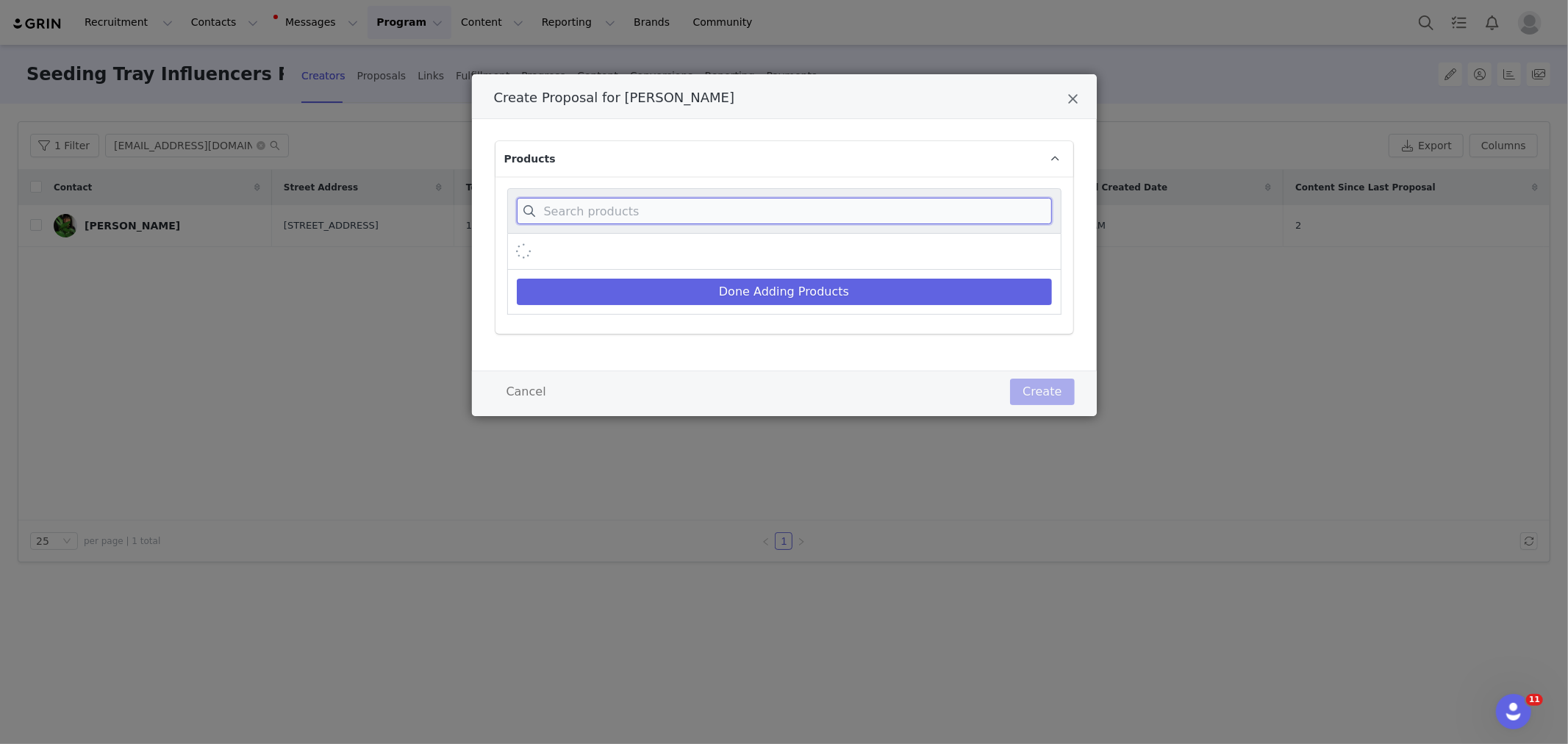
click at [657, 199] on input "Create Proposal for Ciearra Evans" at bounding box center [784, 211] width 535 height 26
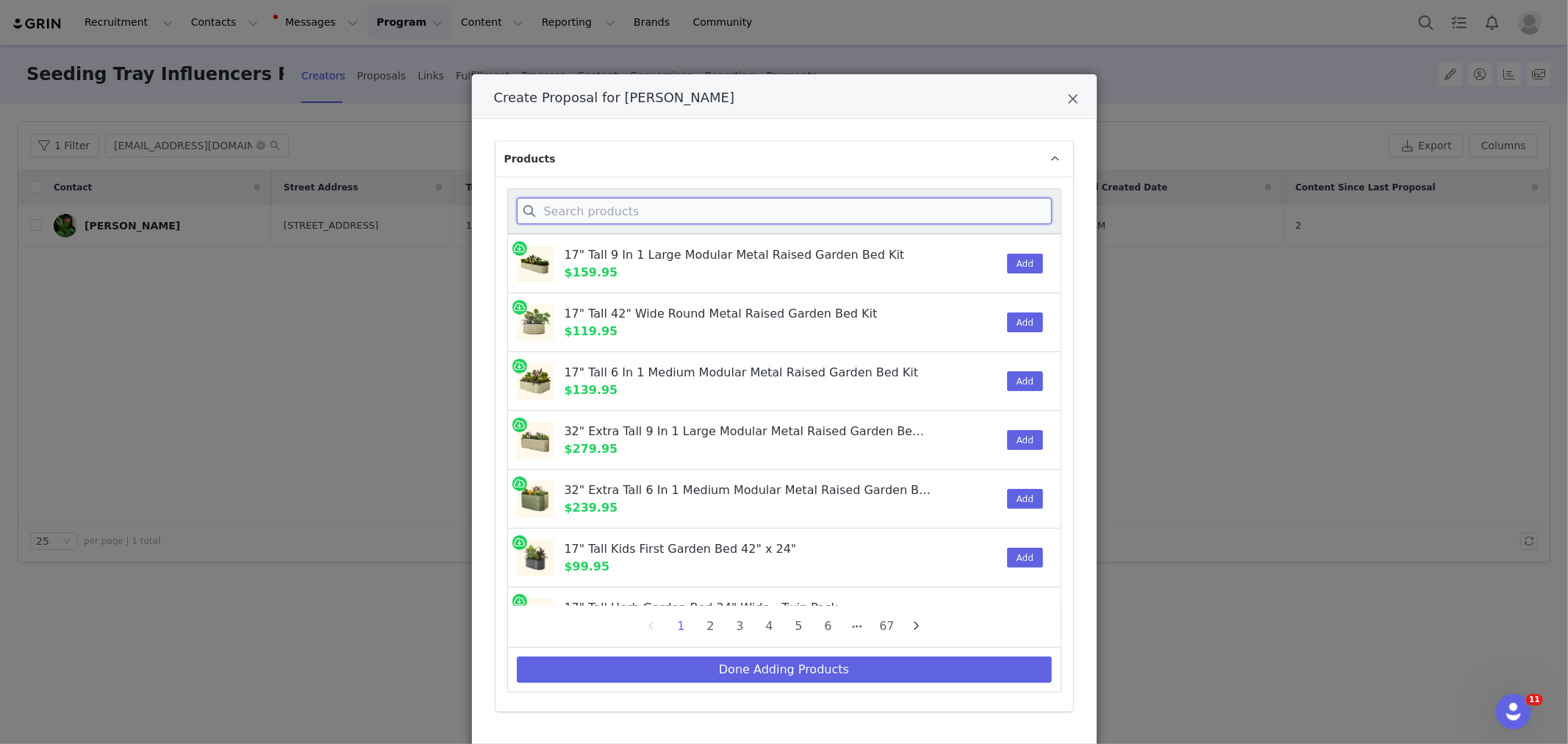
click at [621, 221] on input "Create Proposal for Ciearra Evans" at bounding box center [784, 211] width 535 height 26
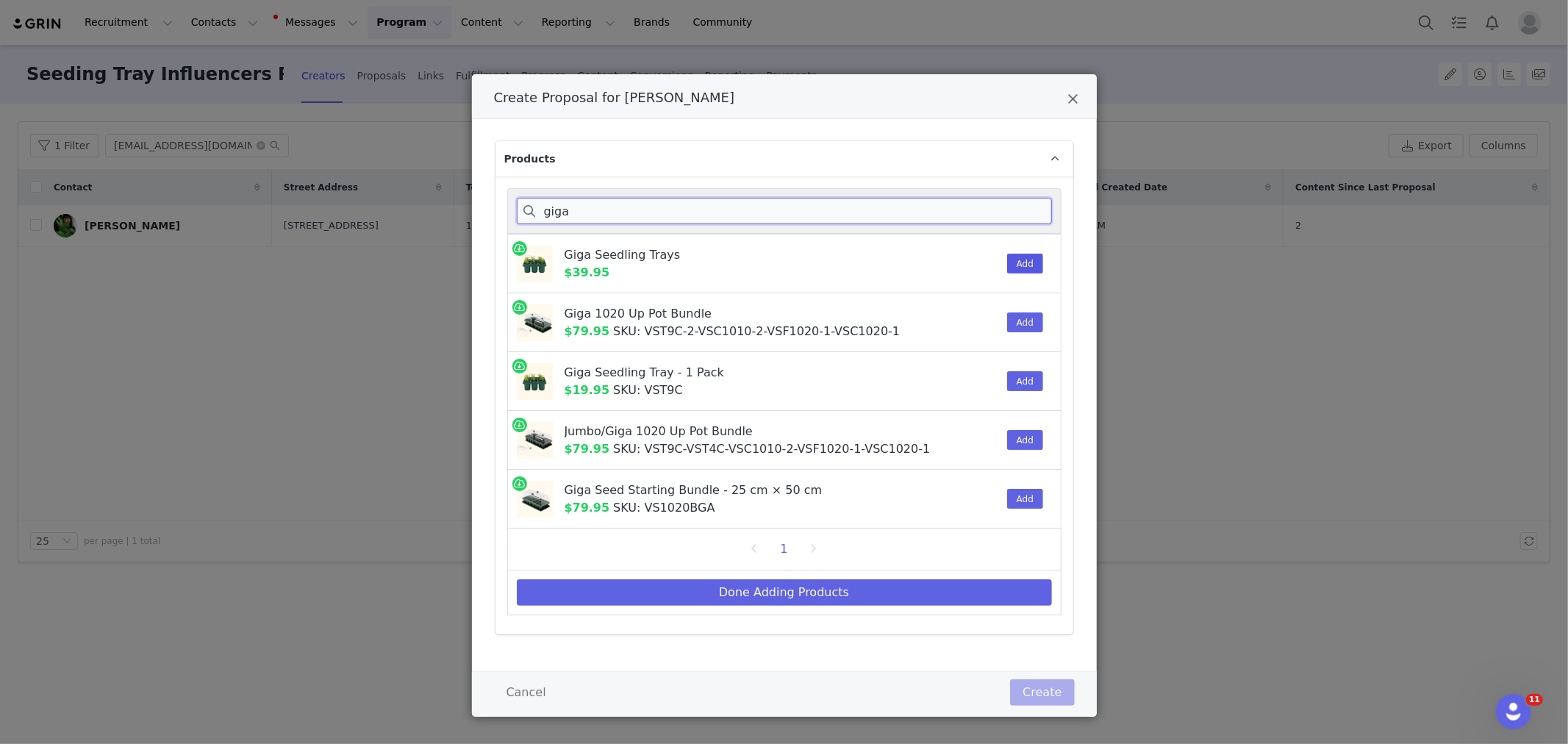
type input "giga"
click at [1031, 262] on button "Add" at bounding box center [1025, 263] width 36 height 20
click at [639, 209] on input "giga" at bounding box center [784, 211] width 535 height 26
click at [639, 208] on input "giga" at bounding box center [784, 211] width 535 height 26
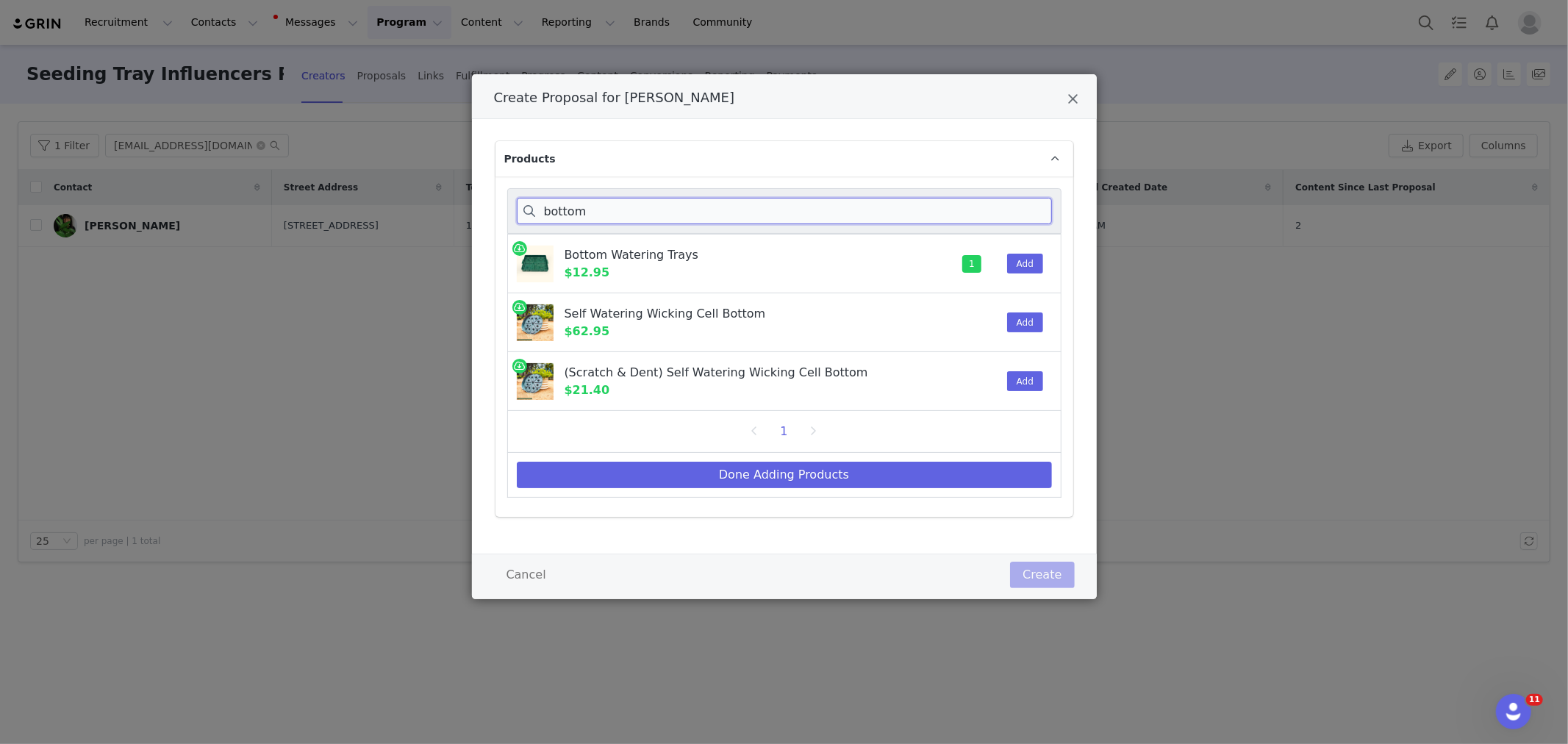
type input "bottom"
click at [713, 217] on input "bottom" at bounding box center [784, 211] width 535 height 26
click at [713, 216] on input "bottom" at bounding box center [784, 211] width 535 height 26
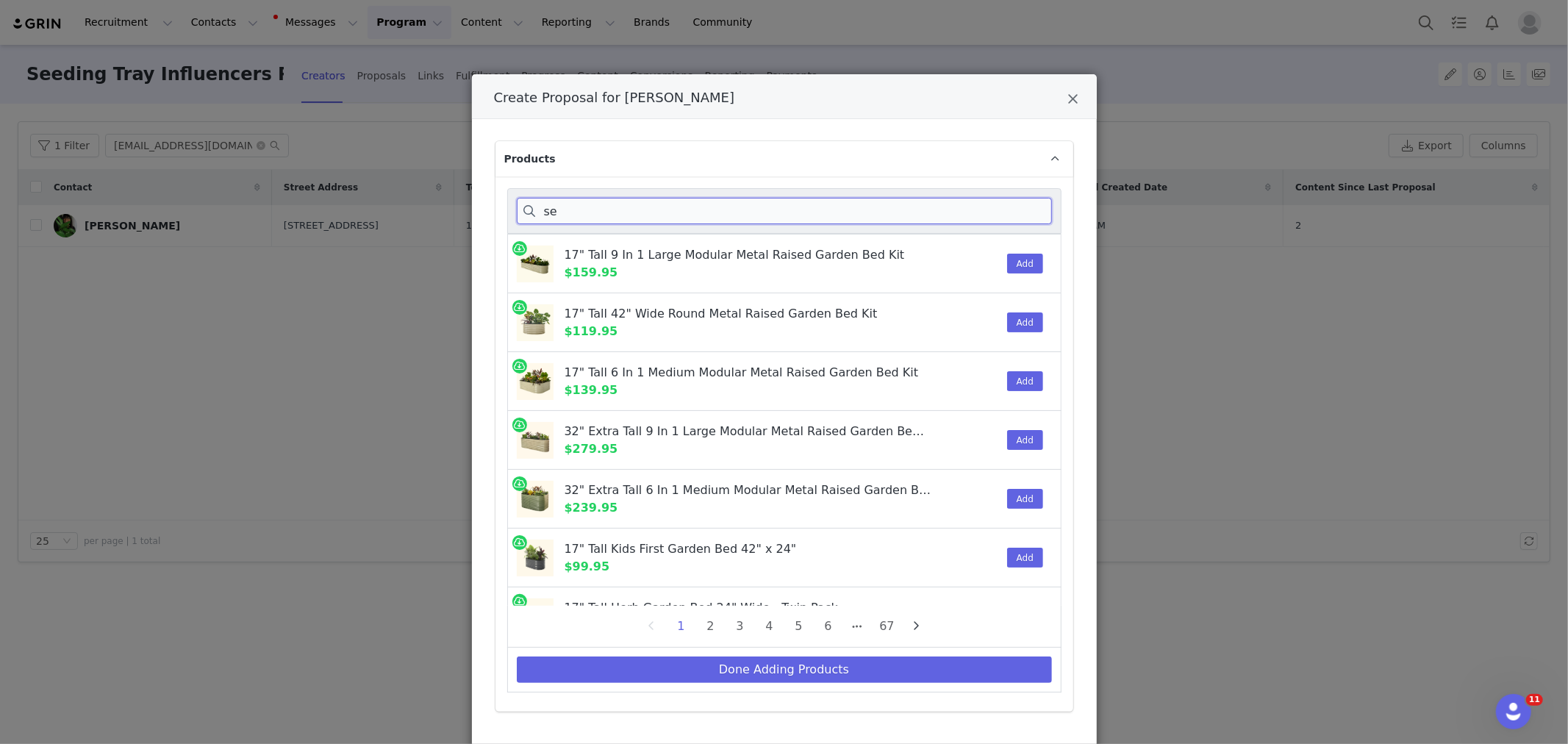
type input "s"
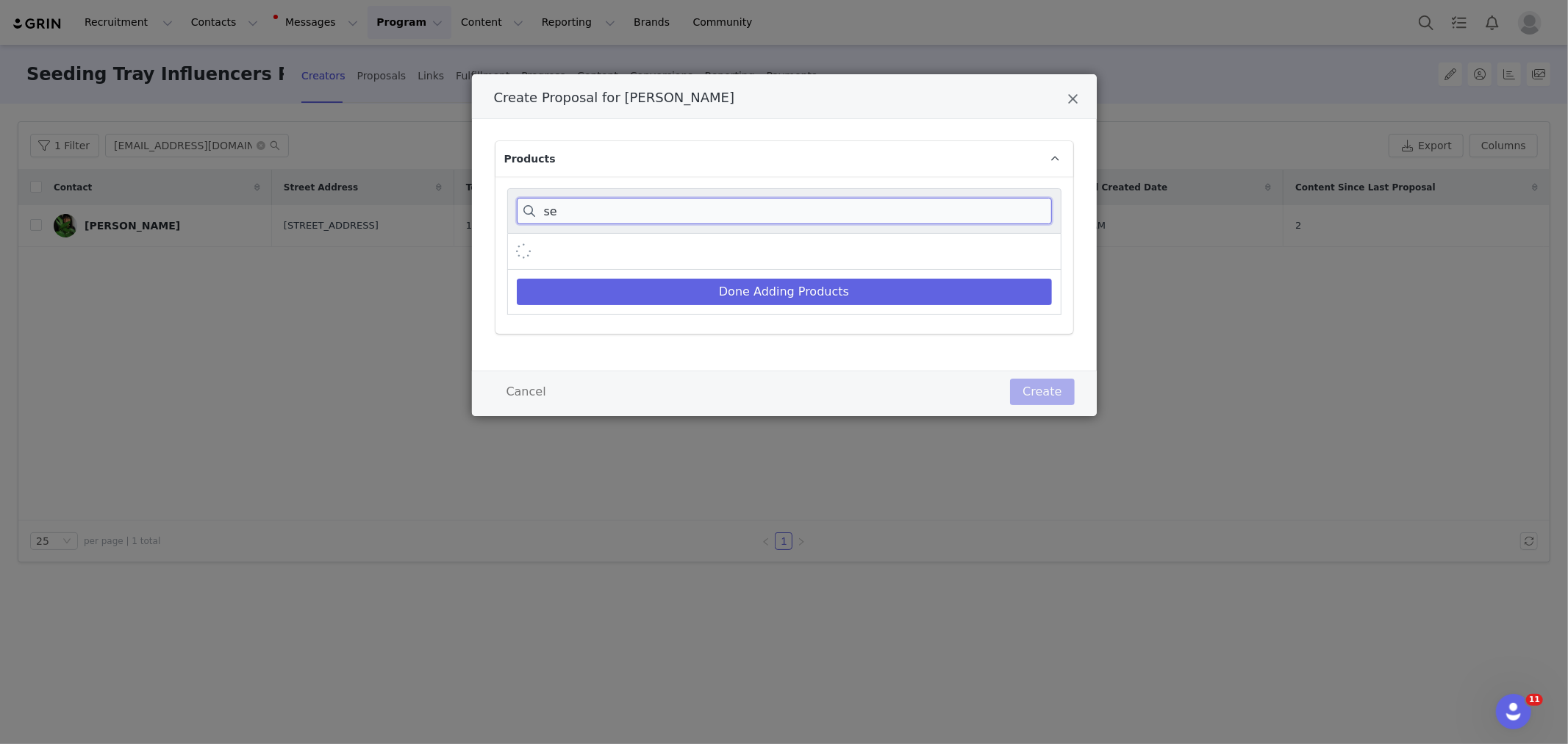
type input "s"
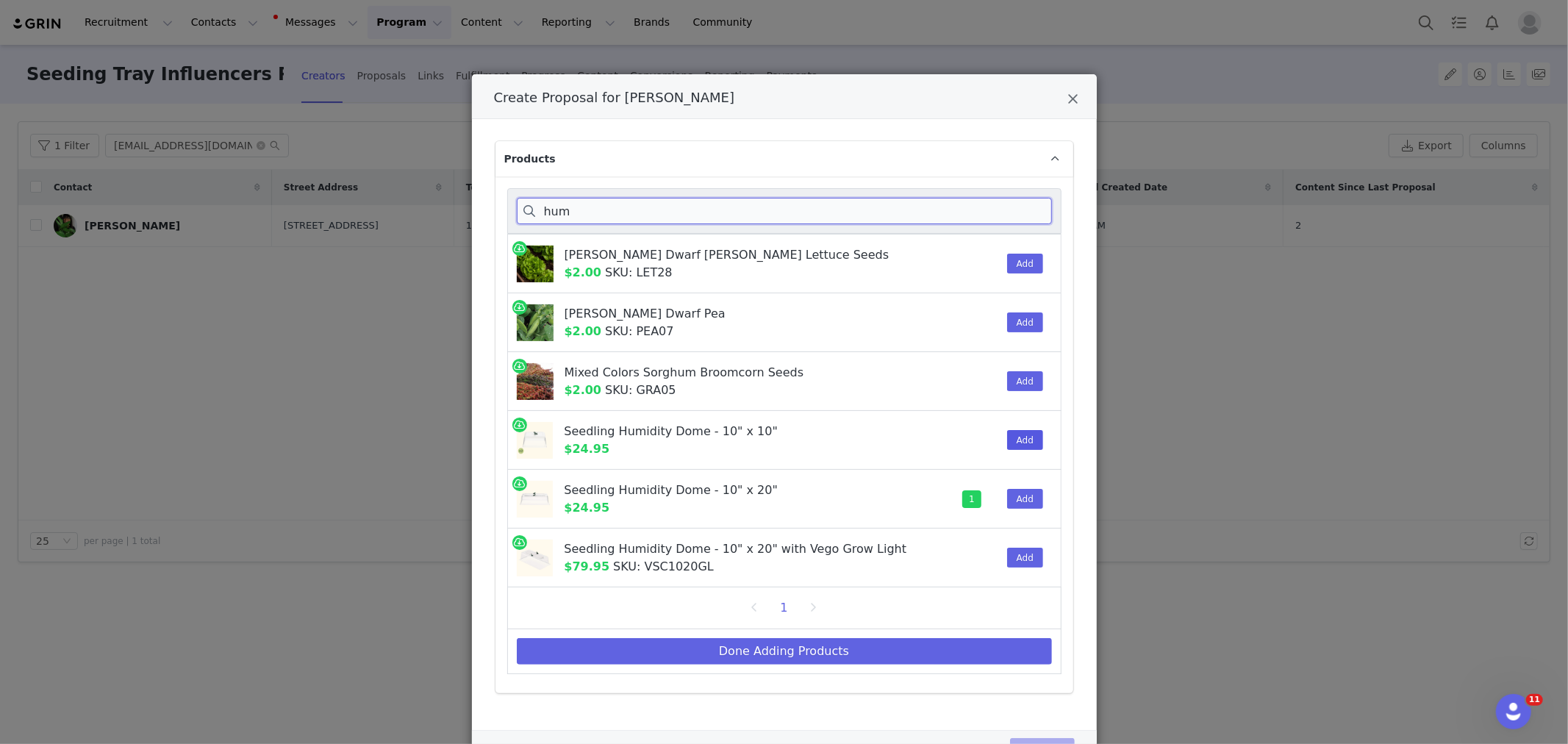
type input "hum"
click at [1025, 441] on button "Add" at bounding box center [1025, 440] width 36 height 20
click at [846, 643] on button "Done Adding Products" at bounding box center [784, 651] width 535 height 26
select select "16078614"
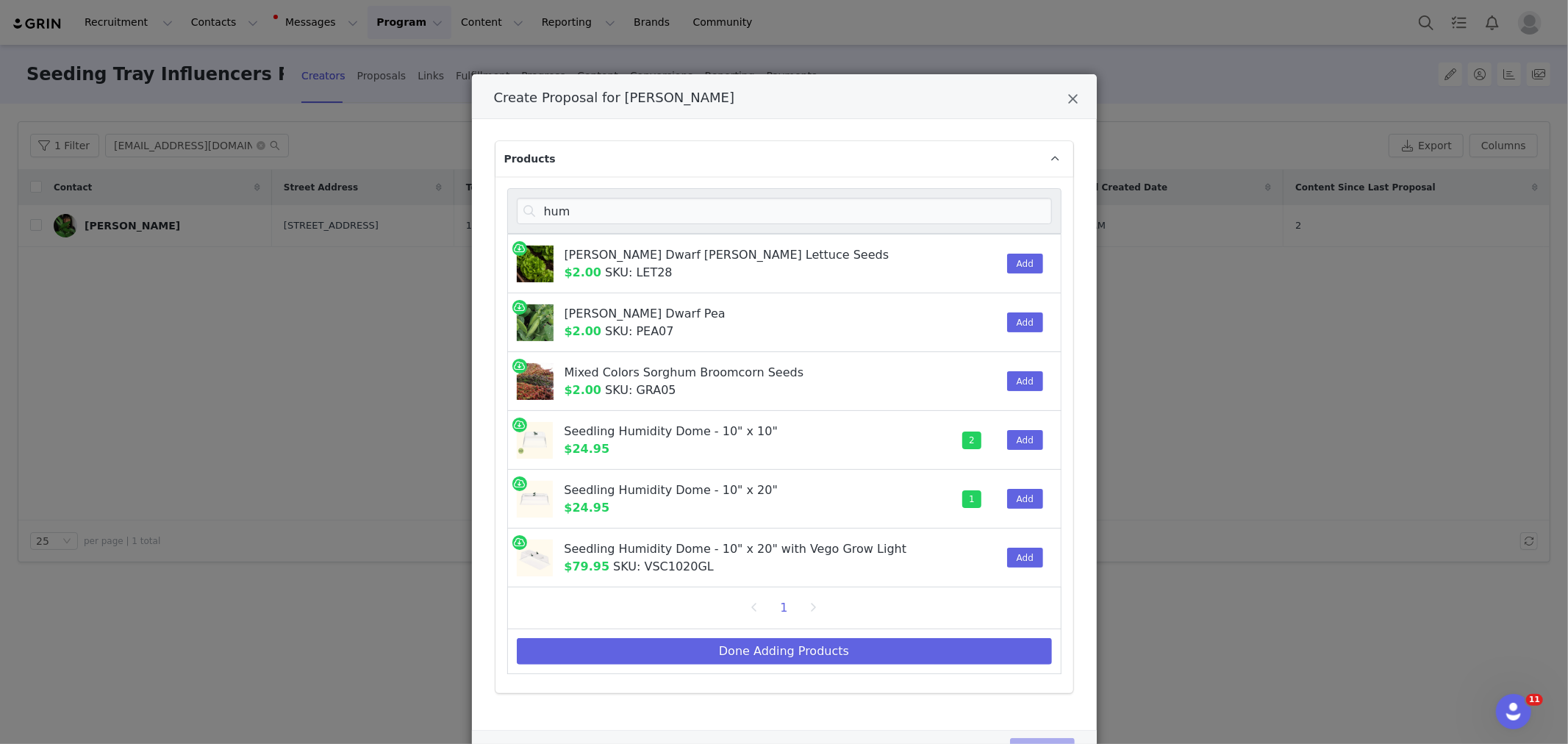
select select "25908077"
select select "28103650"
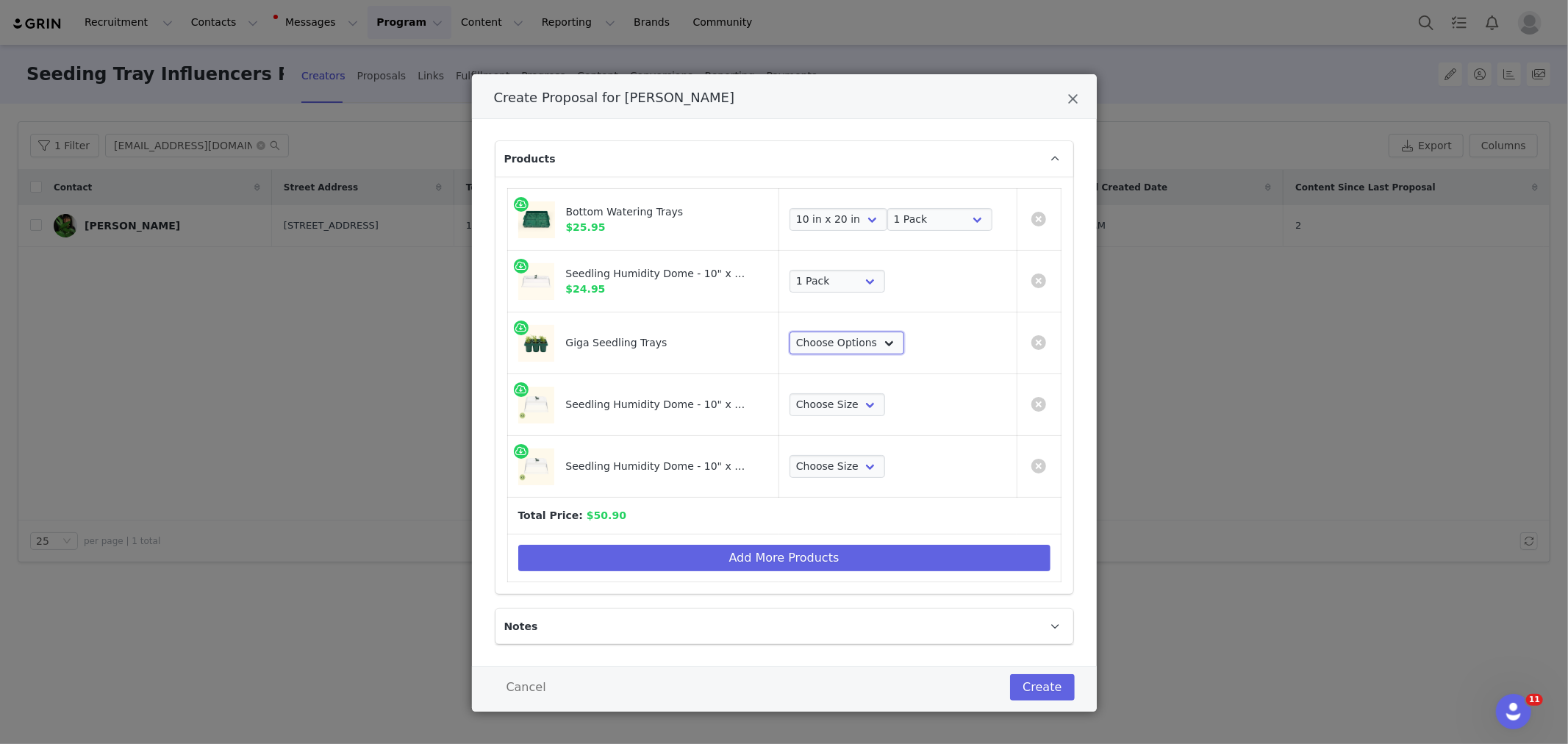
click at [850, 343] on select "Choose Options 2 Packs 4 Packs 8 Packs 16 Packs" at bounding box center [846, 343] width 114 height 24
select select "28102983"
click at [790, 332] on select "Choose Options 2 Packs 4 Packs 8 Packs 16 Packs" at bounding box center [846, 343] width 114 height 24
click at [862, 405] on select "Choose Size 2 Packs 4 Packs 8 Packs 16 Packs" at bounding box center [837, 405] width 96 height 24
select select "28103575"
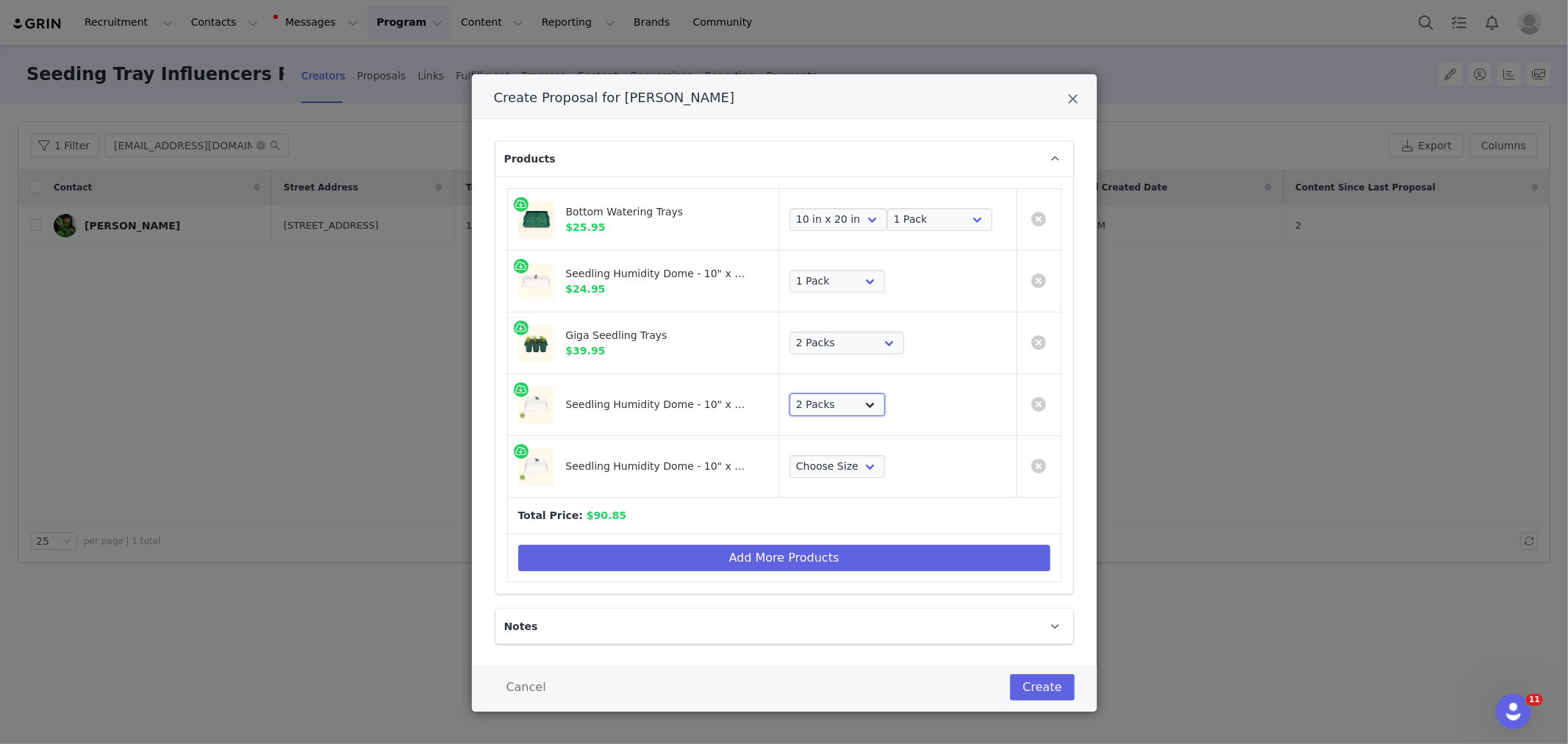
click at [790, 393] on select "Choose Size 2 Packs 4 Packs 8 Packs 16 Packs" at bounding box center [837, 405] width 96 height 24
click at [1040, 470] on td "Create Proposal for Ciearra Evans" at bounding box center [1038, 466] width 44 height 61
click at [1037, 464] on link "Create Proposal for Ciearra Evans" at bounding box center [1039, 466] width 15 height 15
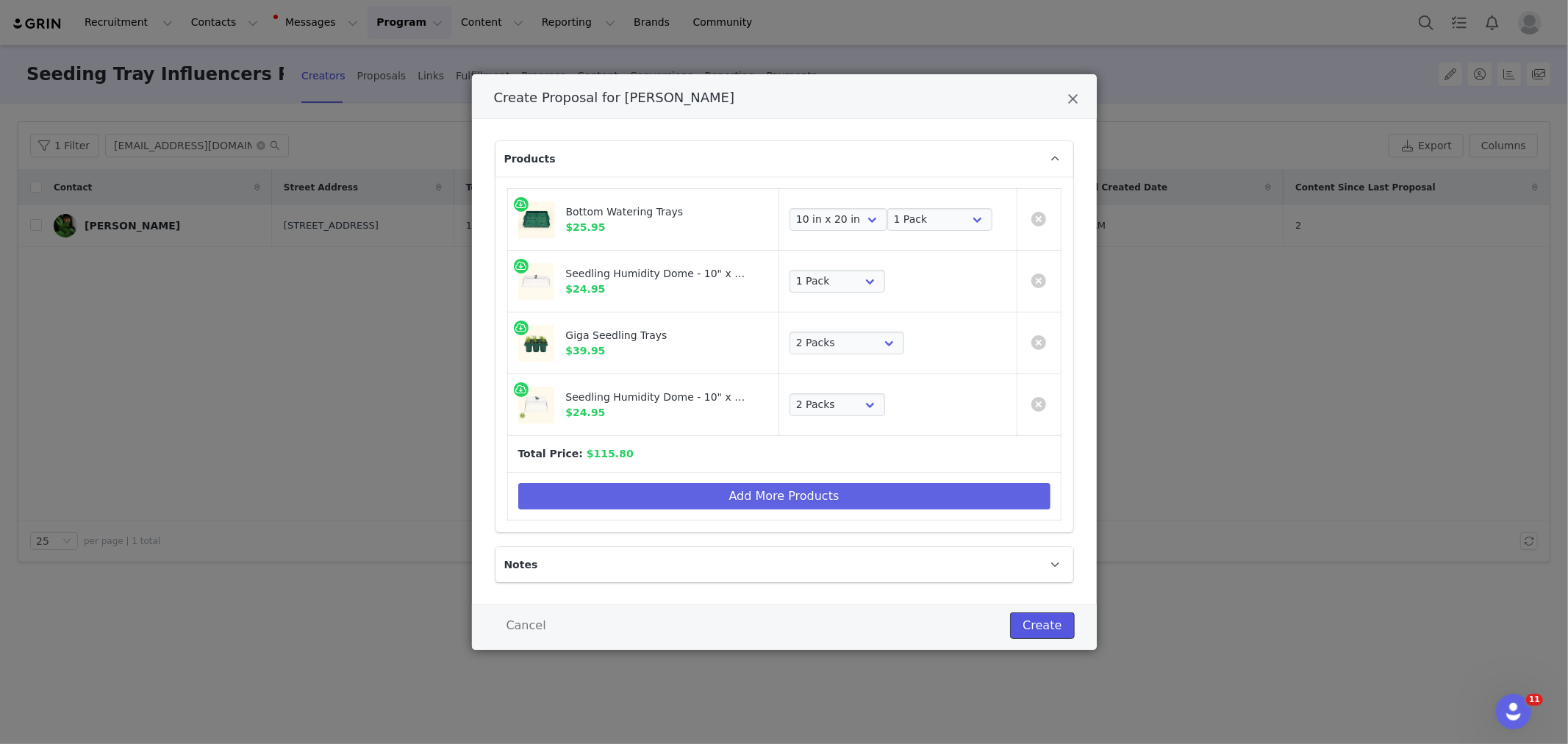
click at [1046, 618] on button "Create" at bounding box center [1042, 625] width 64 height 26
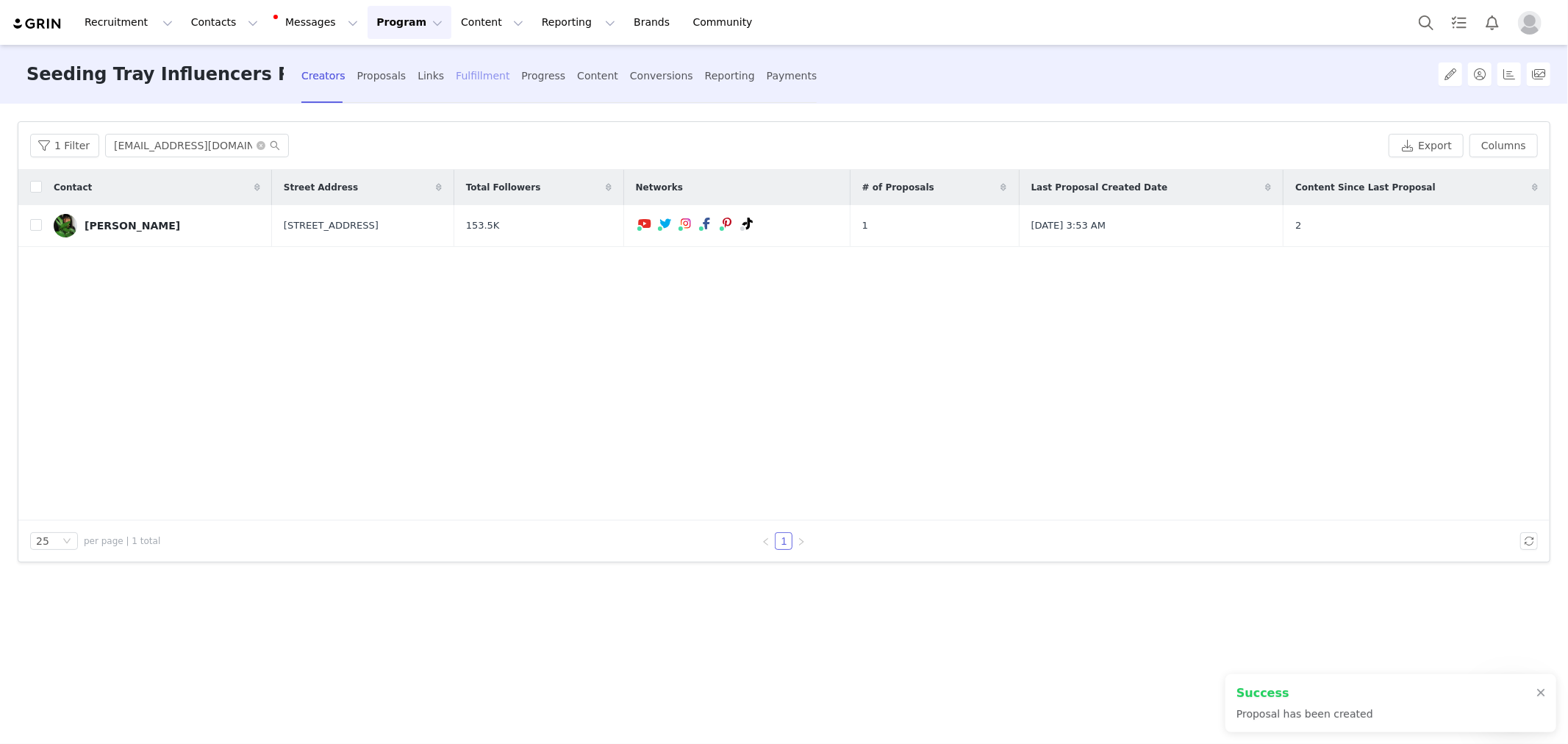
click at [466, 75] on div "Fulfillment" at bounding box center [482, 76] width 54 height 39
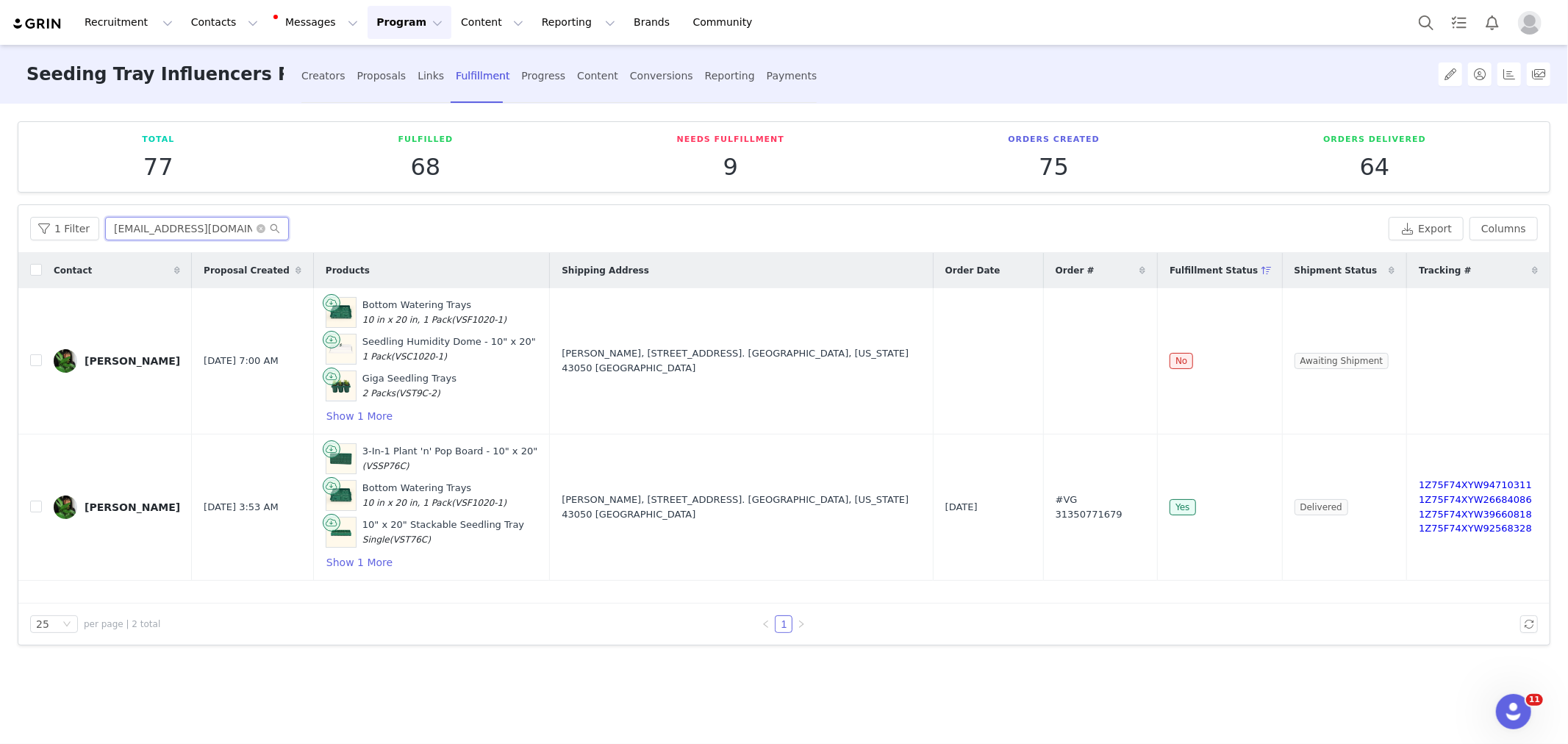
click at [206, 223] on input "thethriftedplanter@gmail.com" at bounding box center [197, 228] width 183 height 24
paste input "fromthegroundupdiy"
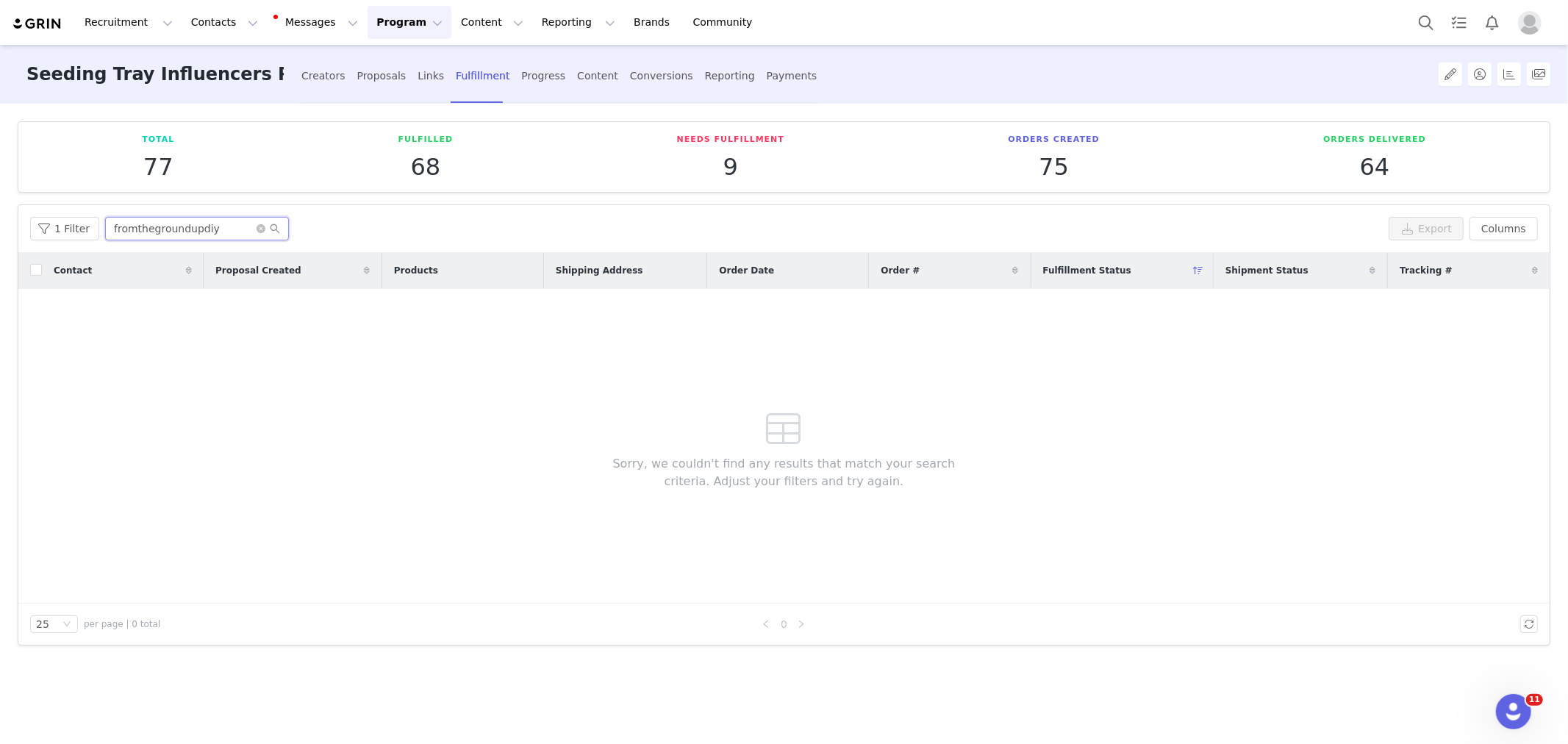
click at [183, 230] on input "fromthegroundupdiy" at bounding box center [197, 228] width 183 height 24
paste input "thethriftedplanter@gmail.com"
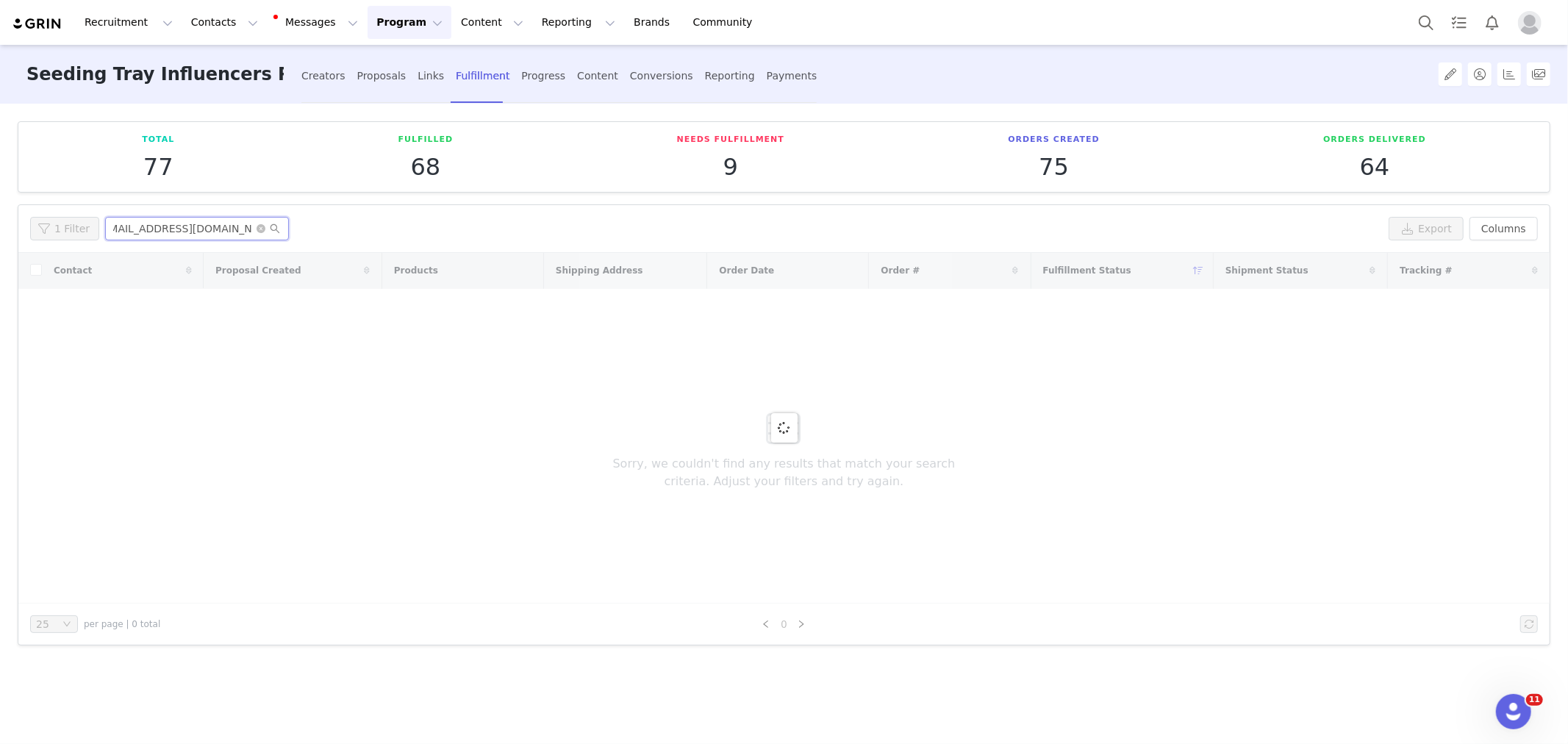
scroll to position [0, 11]
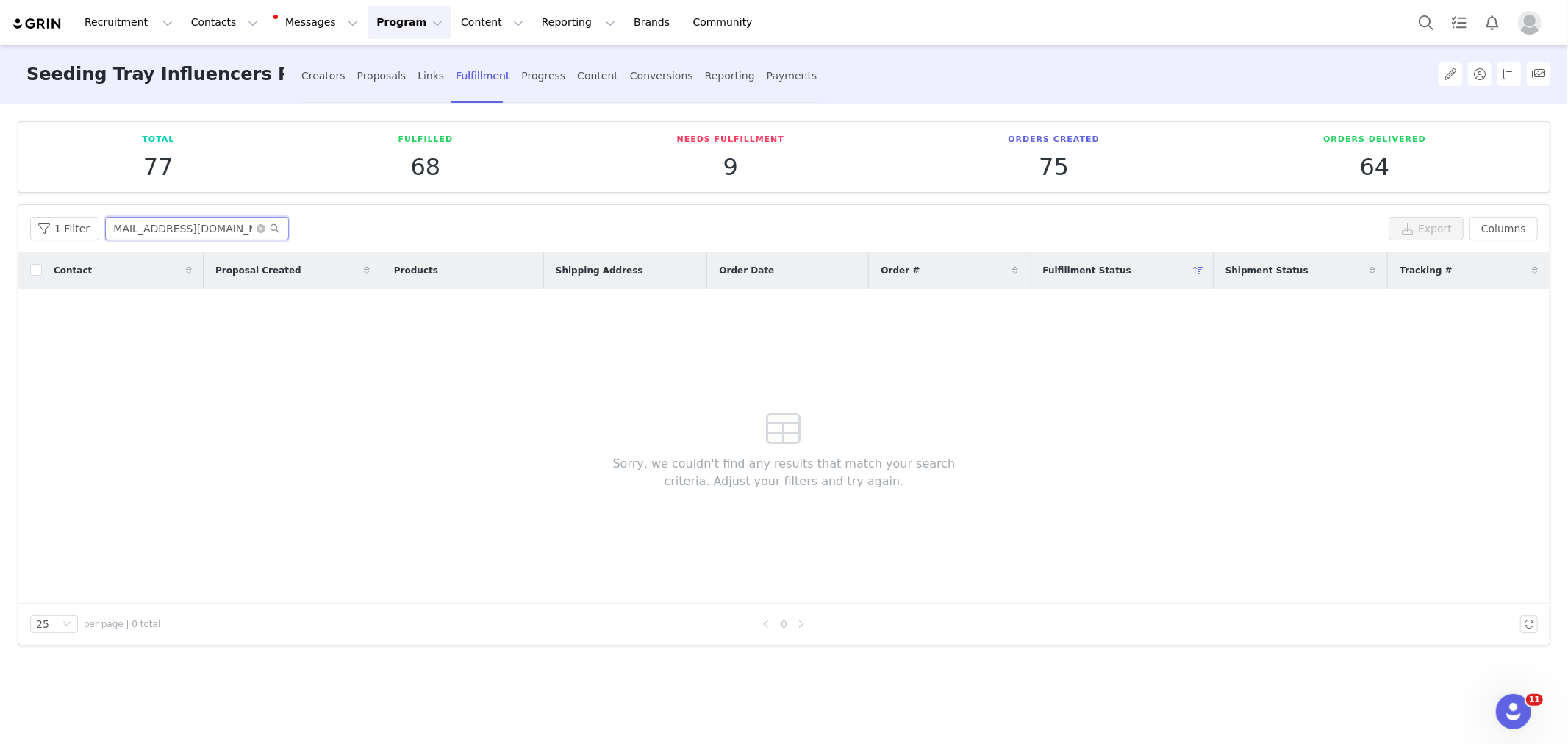
type input "thethriftedplanter@gmail.com"
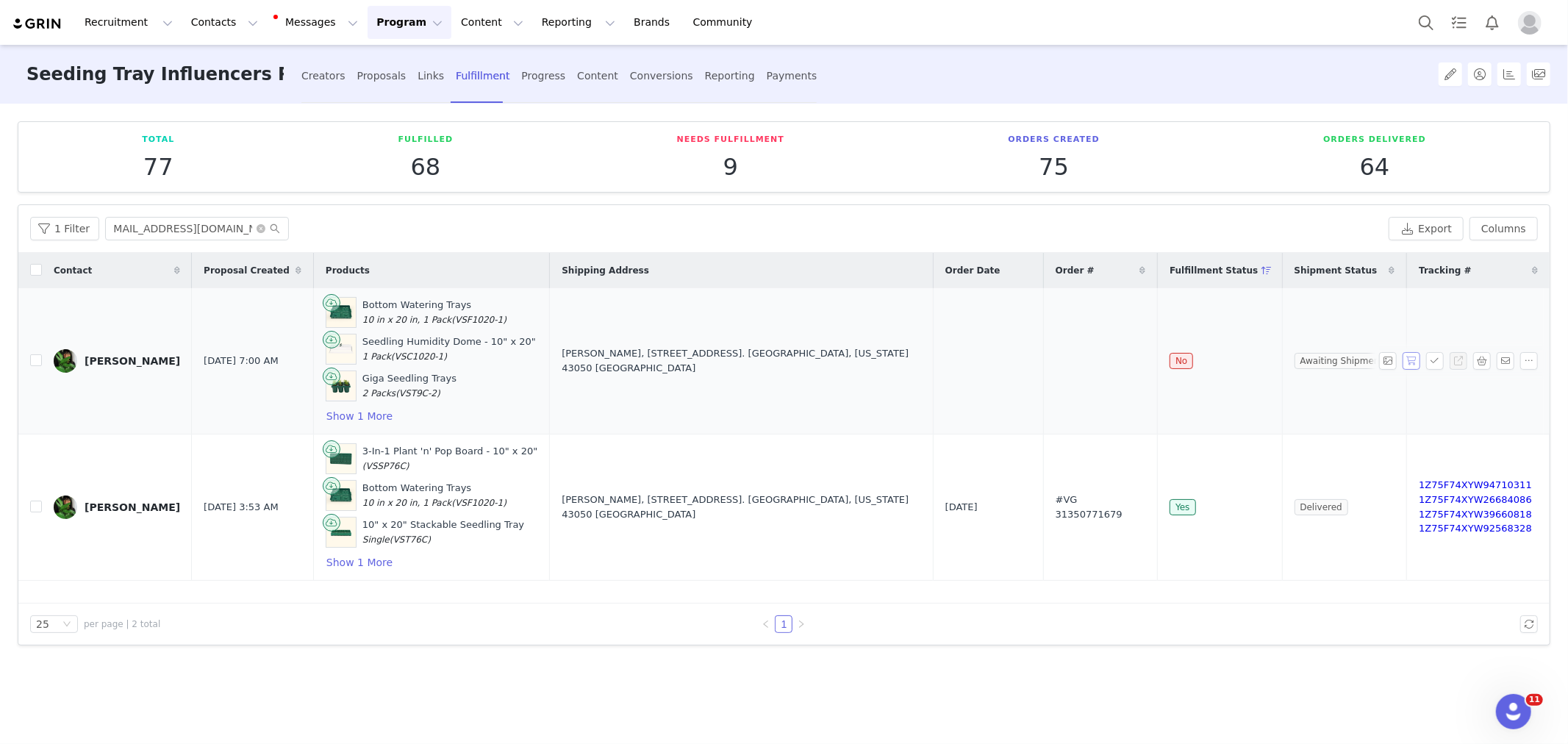
click at [1408, 365] on button "button" at bounding box center [1411, 360] width 18 height 18
copy tr "Sep 2, 2025 #VG 45455171679"
drag, startPoint x: 941, startPoint y: 355, endPoint x: 1154, endPoint y: 360, distance: 213.1
click at [1154, 360] on tr "Ciearra Evans Sep 2, 2025 7:00 AM Bottom Watering Trays 10 in x 20 in, 1 Pack (…" at bounding box center [783, 361] width 1531 height 147
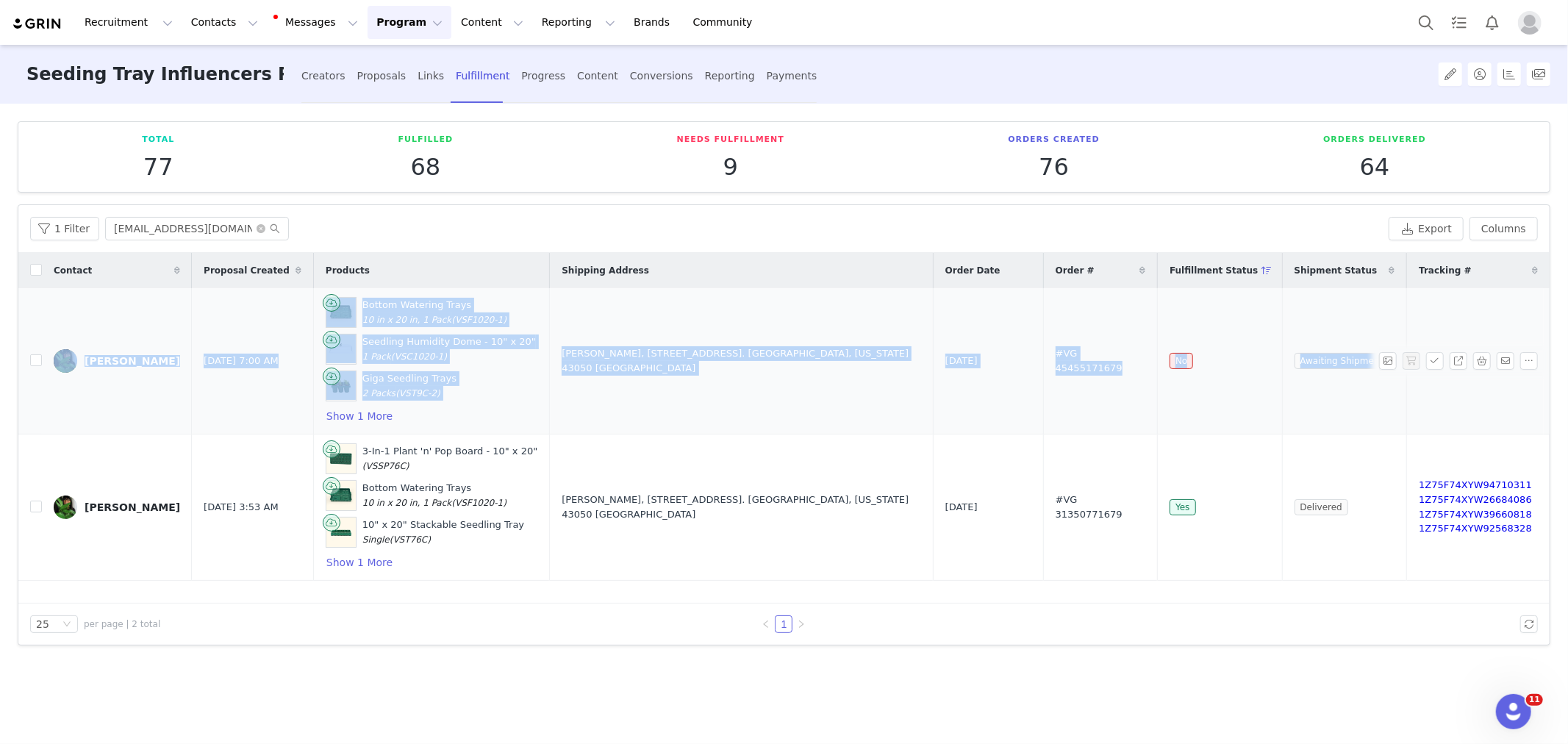
copy tr "Ciearra Evans Sep 2, 2025 7:00 AM Bottom Watering Trays 10 in x 20 in, 1 Pack (…"
drag, startPoint x: 68, startPoint y: 336, endPoint x: 1412, endPoint y: 387, distance: 1345.0
click at [1412, 387] on tr "Ciearra Evans Sep 2, 2025 7:00 AM Bottom Watering Trays 10 in x 20 in, 1 Pack (…" at bounding box center [783, 361] width 1531 height 147
click at [223, 25] on button "Contacts Contacts" at bounding box center [224, 22] width 84 height 33
click at [222, 68] on p "Creators" at bounding box center [208, 65] width 44 height 15
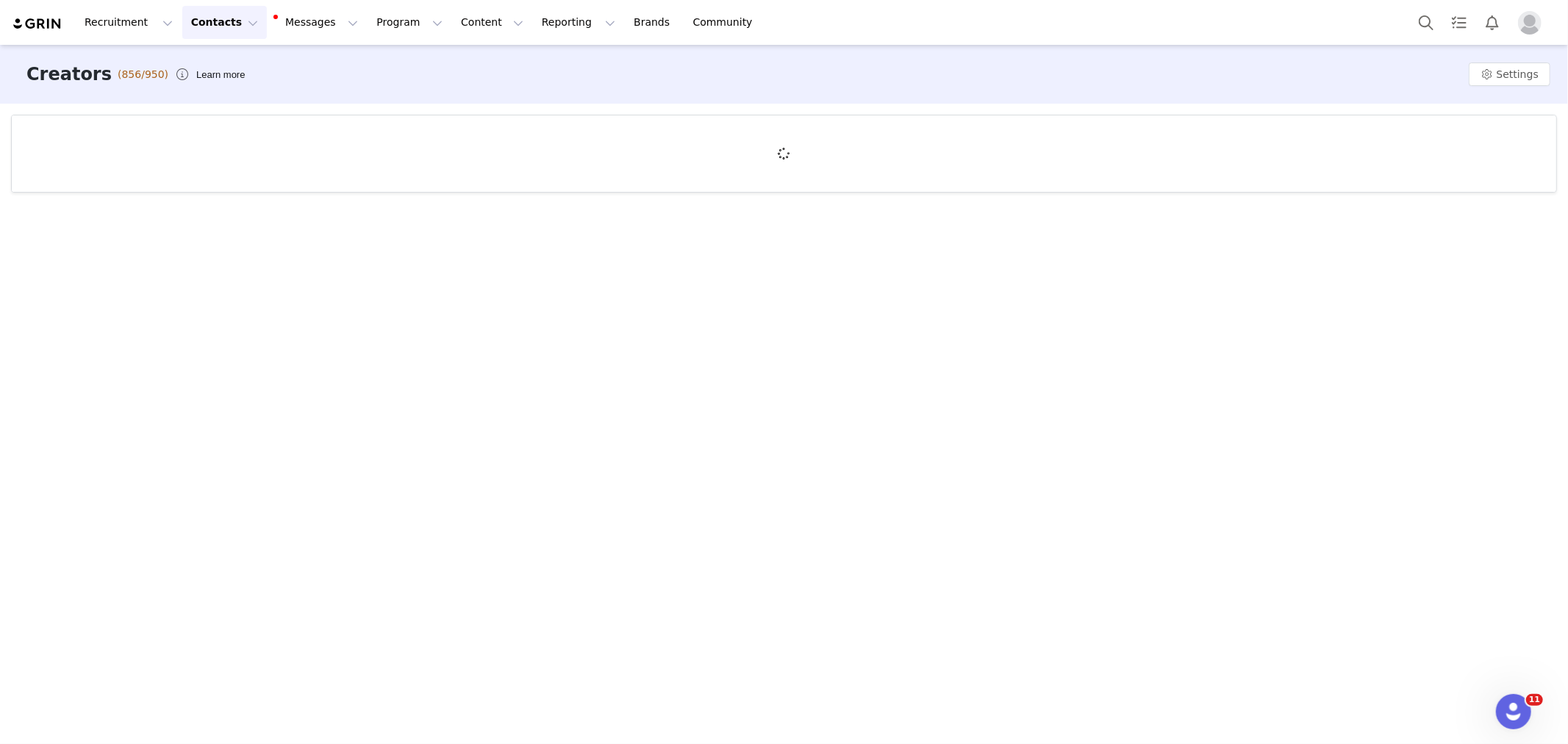
drag, startPoint x: 1215, startPoint y: 527, endPoint x: 1137, endPoint y: 523, distance: 78.1
click at [1215, 527] on div "Creators (856/950) Learn more Settings" at bounding box center [784, 392] width 1568 height 697
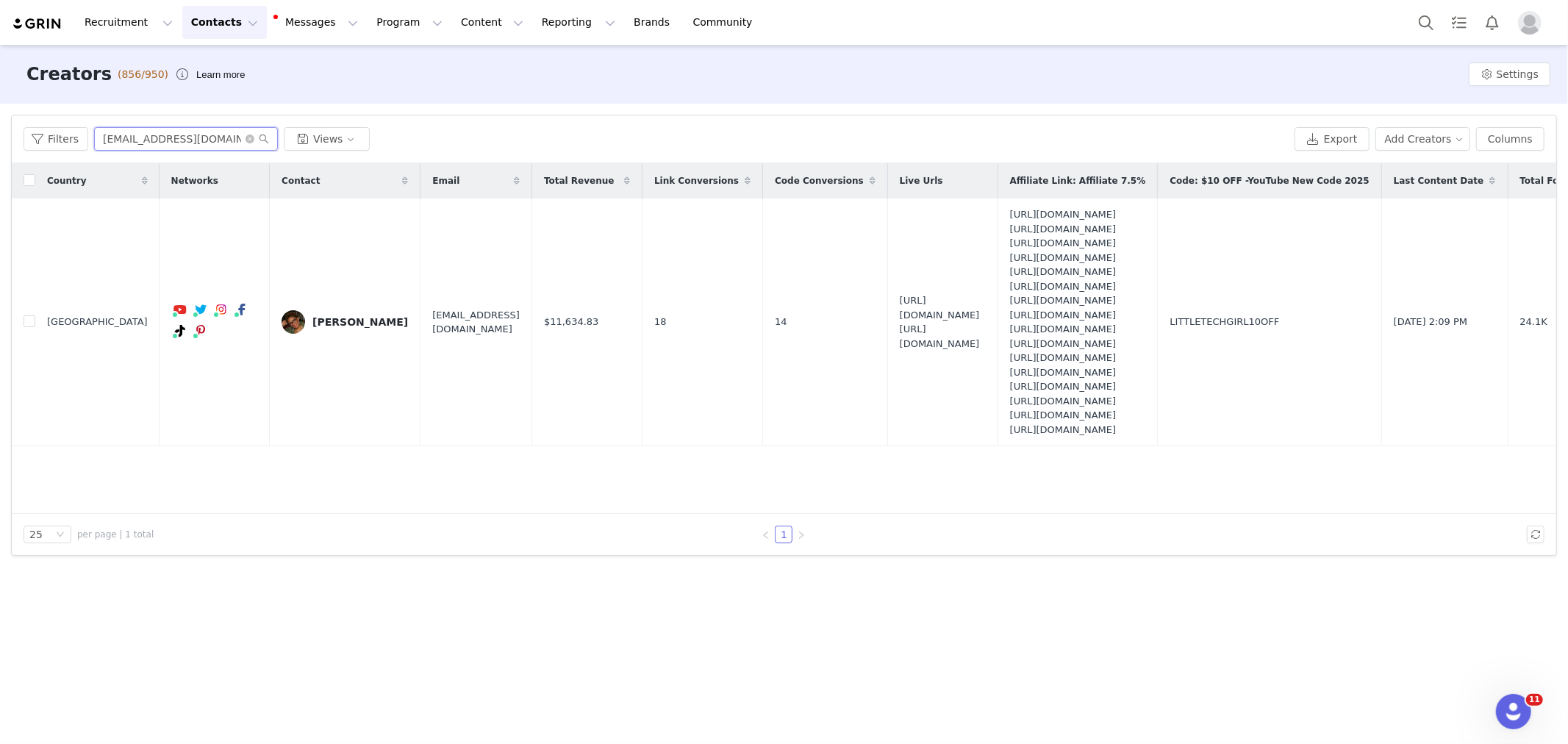
click at [153, 148] on input "littletechgirl@gmail.com" at bounding box center [185, 138] width 183 height 24
paste input "jane@atasteofkoko.com"
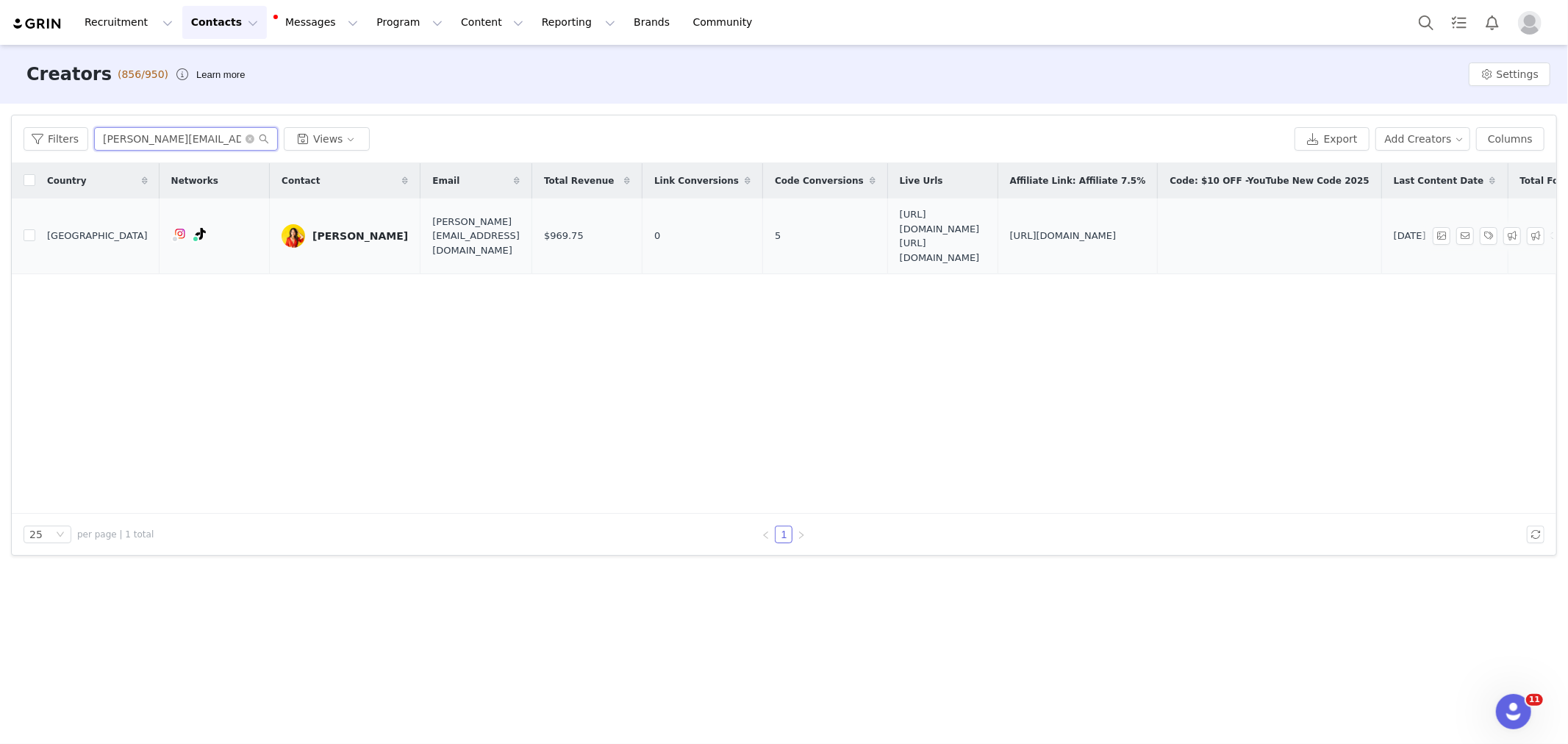
type input "jane@atasteofkoko.com"
click at [306, 226] on link "Jane Ko" at bounding box center [345, 235] width 127 height 24
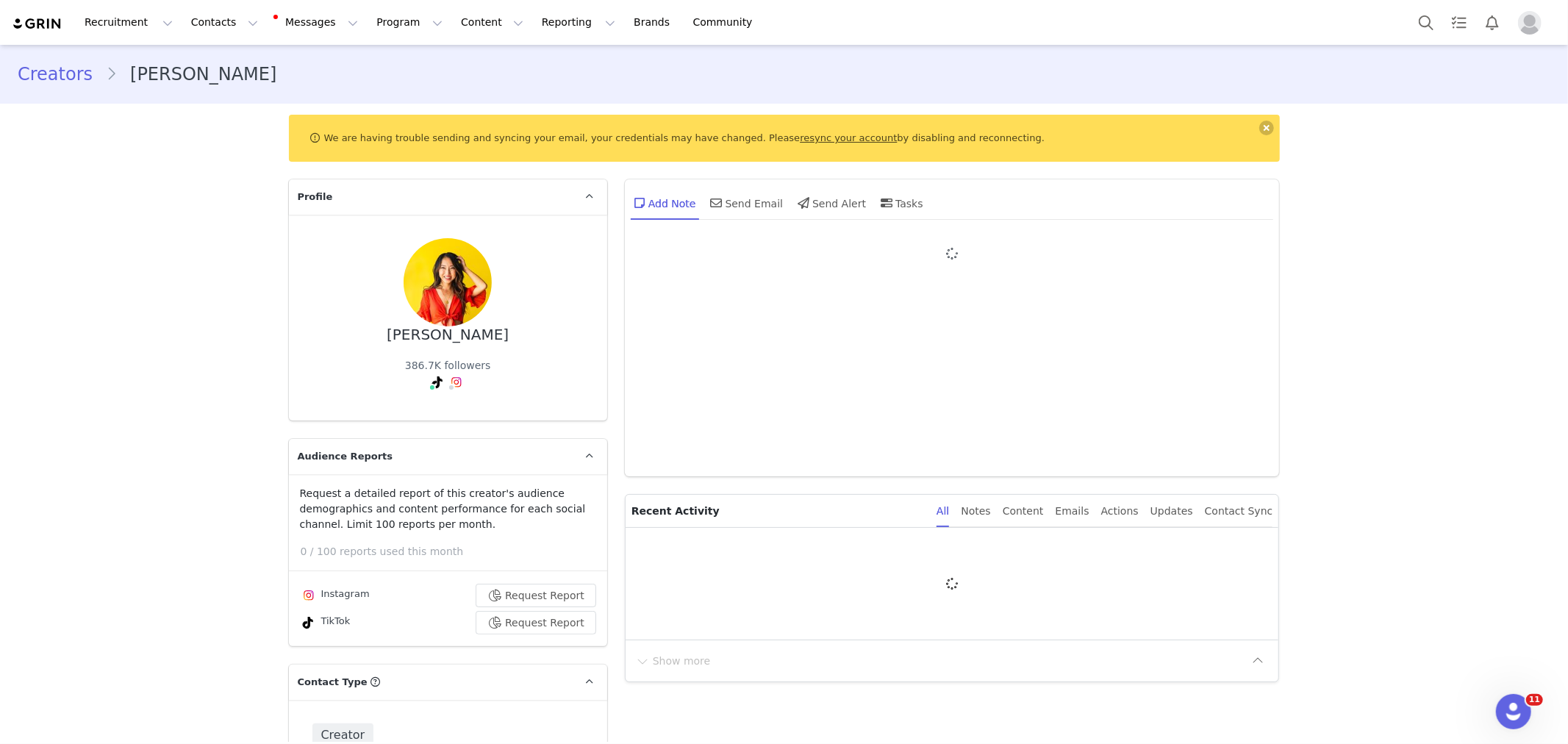
type input "+1 ([GEOGRAPHIC_DATA])"
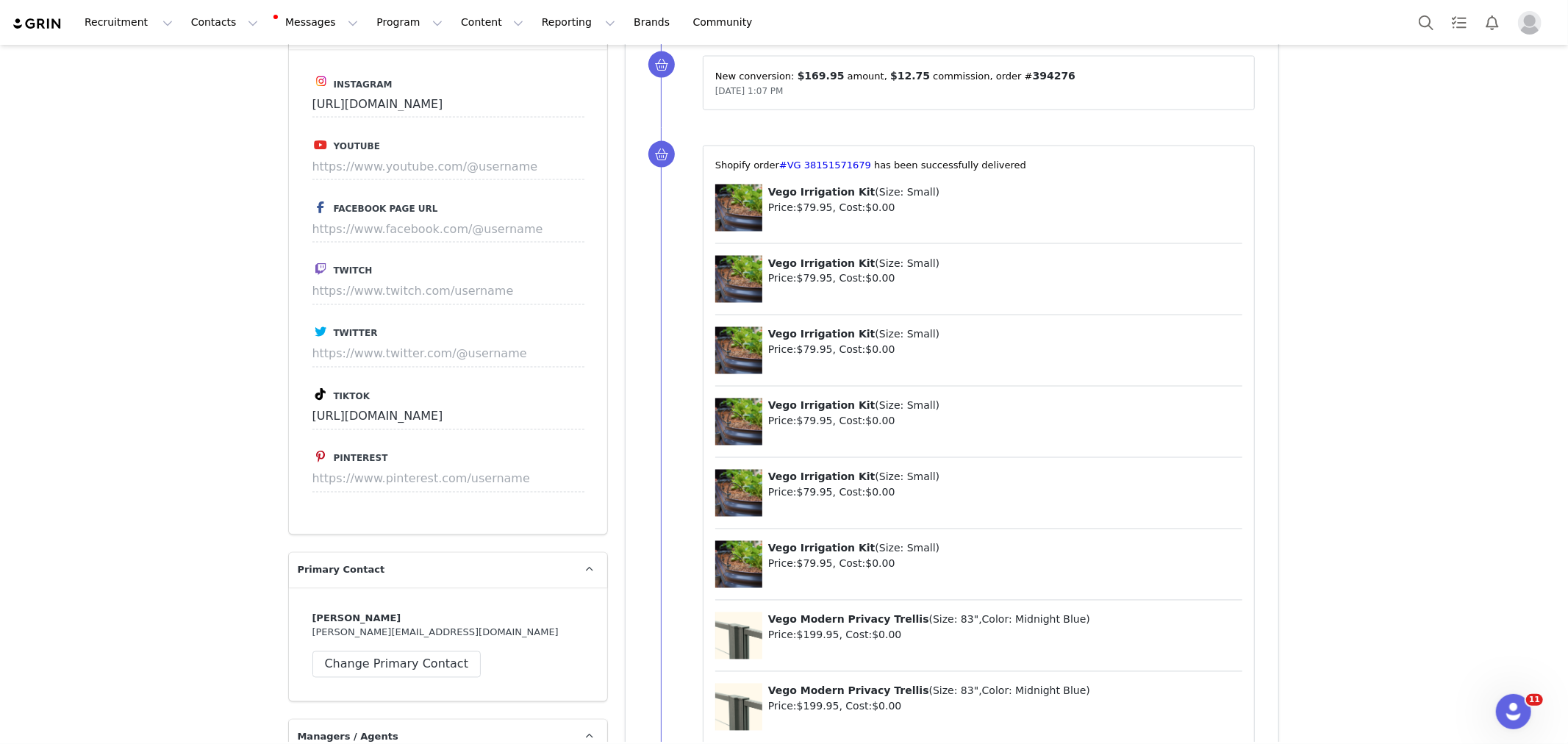
scroll to position [2531, 0]
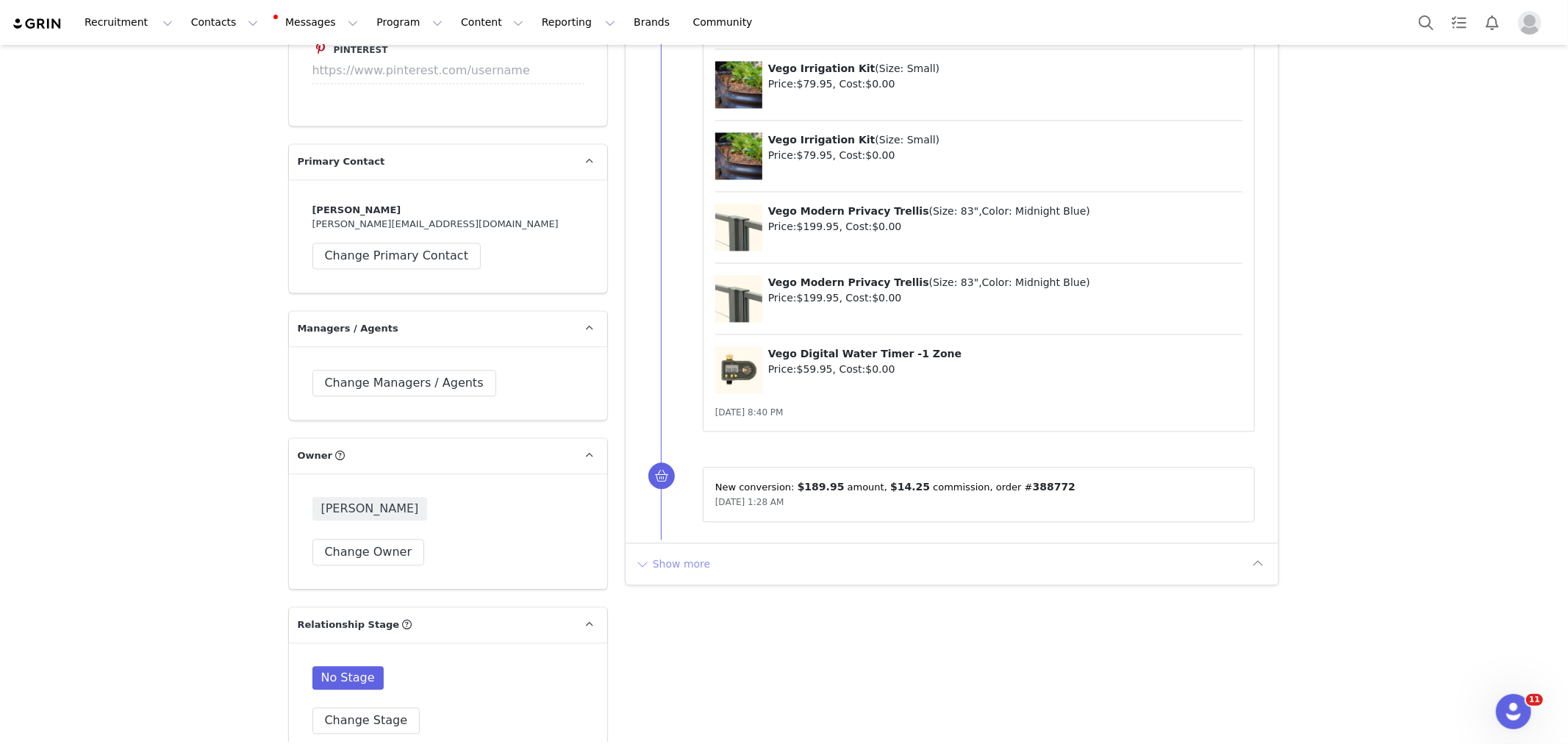
click at [651, 573] on button "Show more" at bounding box center [673, 563] width 78 height 24
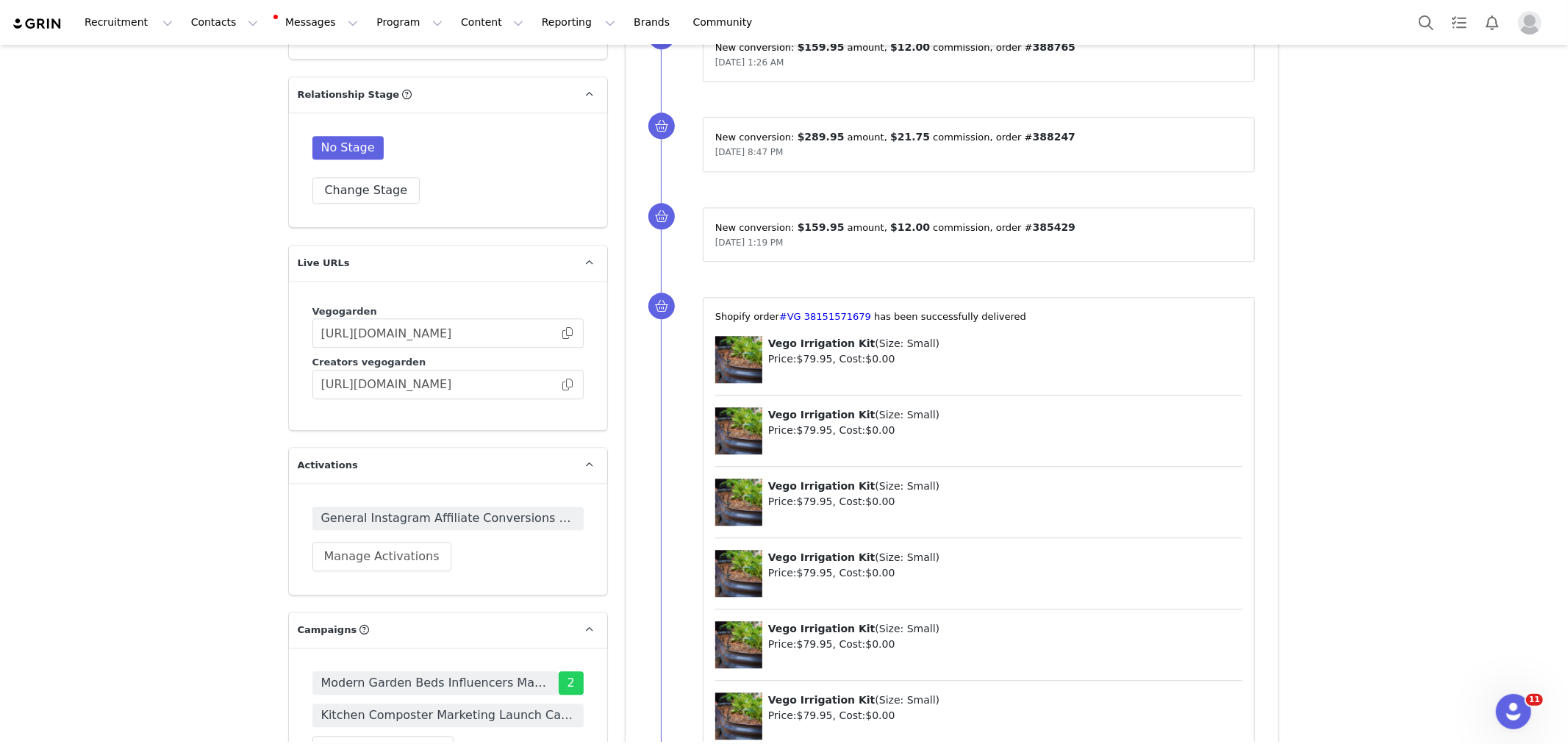
scroll to position [3184, 0]
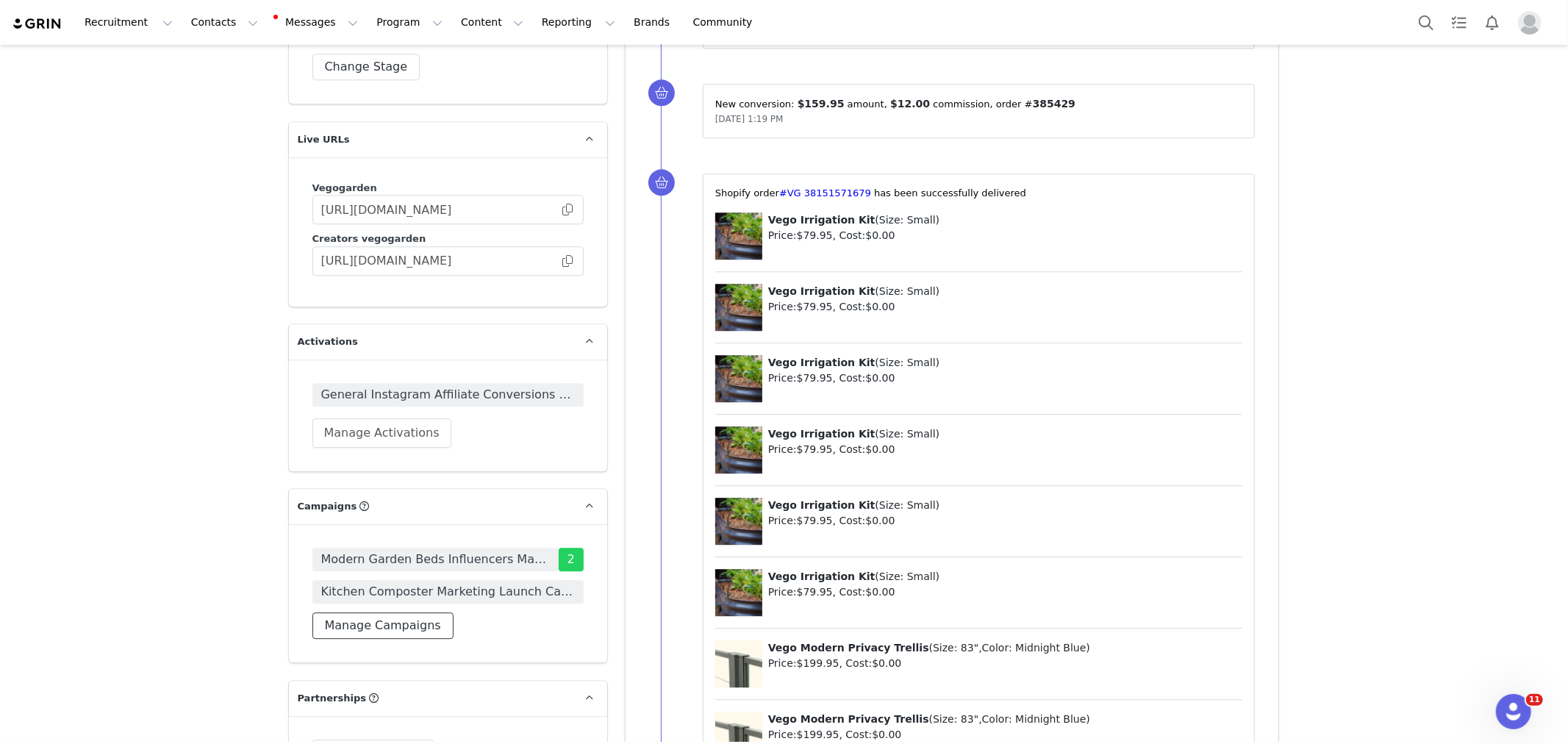
click at [407, 612] on button "Manage Campaigns" at bounding box center [382, 625] width 141 height 26
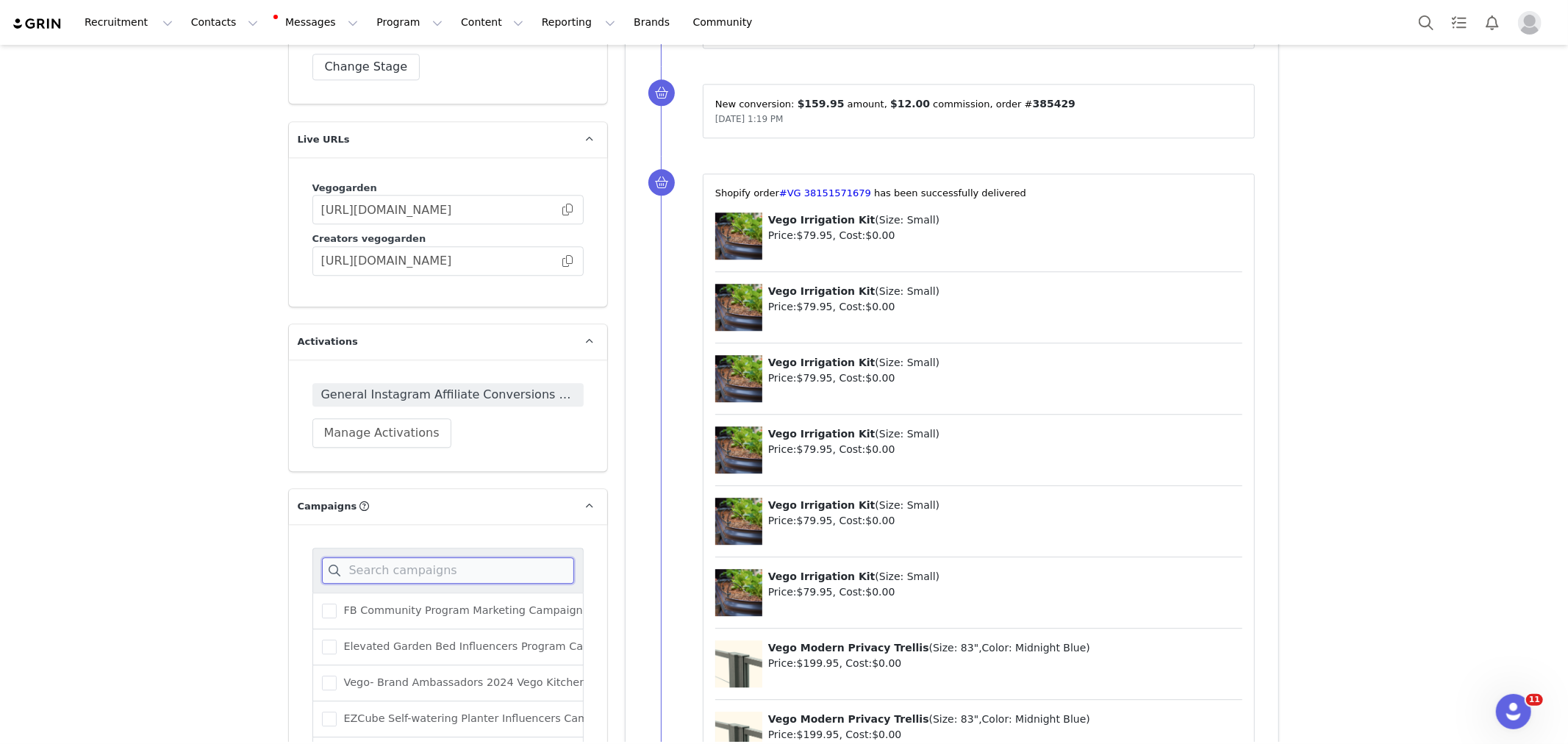
click at [413, 557] on input at bounding box center [447, 570] width 253 height 26
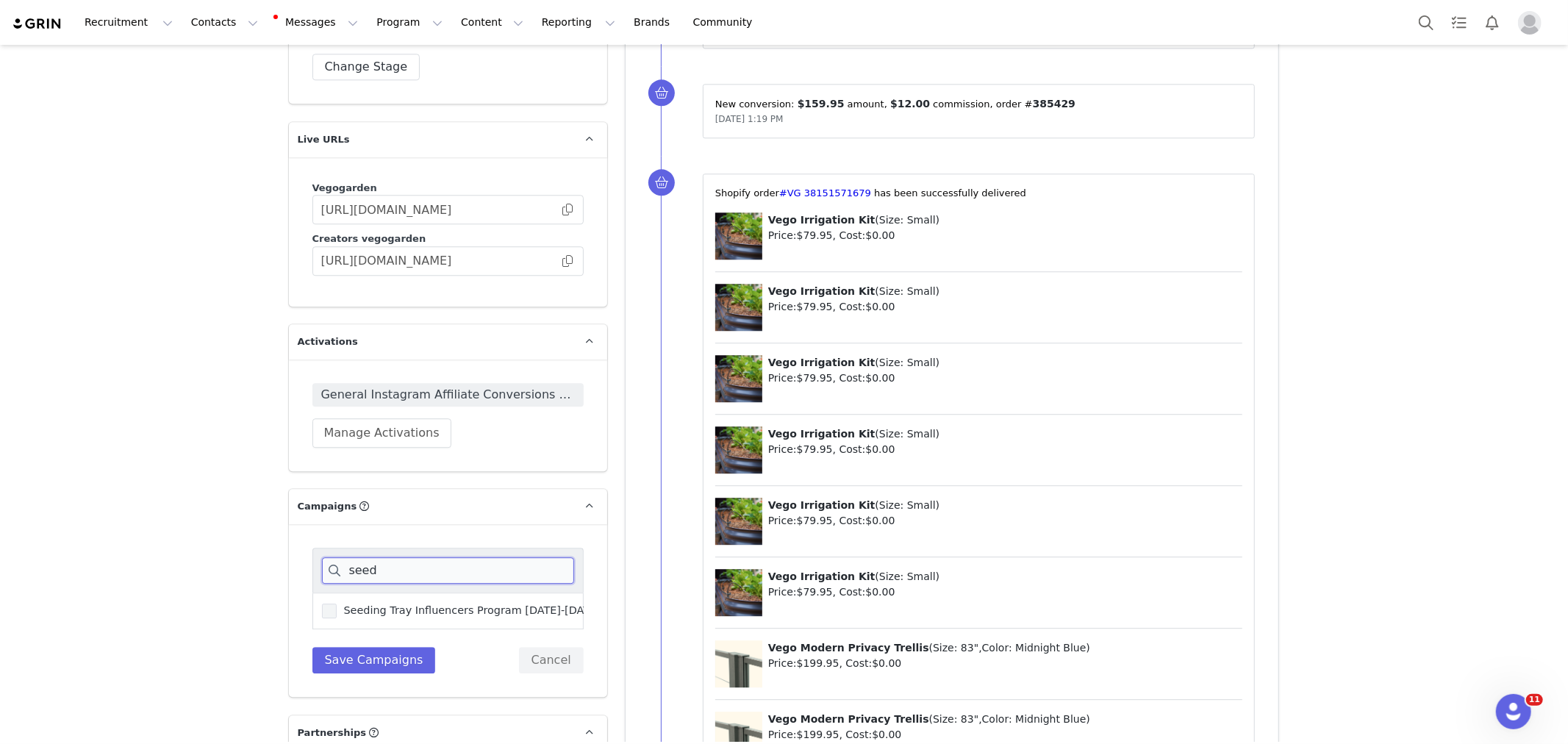
type input "seed"
click at [422, 603] on span "Seeding Tray Influencers Program [DATE]-[DATE]" at bounding box center [468, 610] width 264 height 14
click at [337, 603] on input "Seeding Tray Influencers Program [DATE]-[DATE]" at bounding box center [337, 603] width 0 height 0
click at [405, 647] on button "Save Campaigns" at bounding box center [374, 660] width 124 height 26
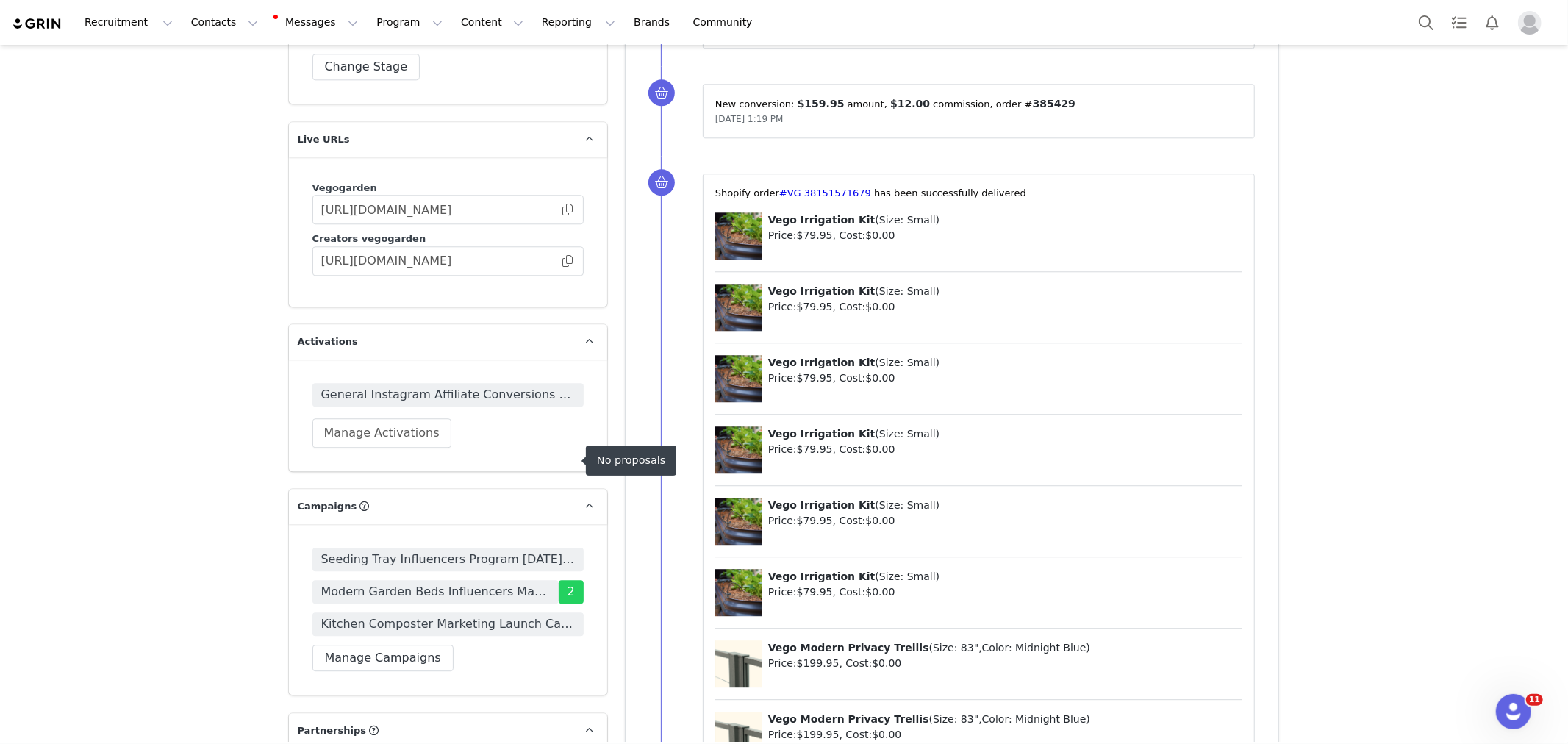
click at [428, 550] on span "Seeding Tray Influencers Program [DATE]-[DATE]" at bounding box center [448, 559] width 253 height 18
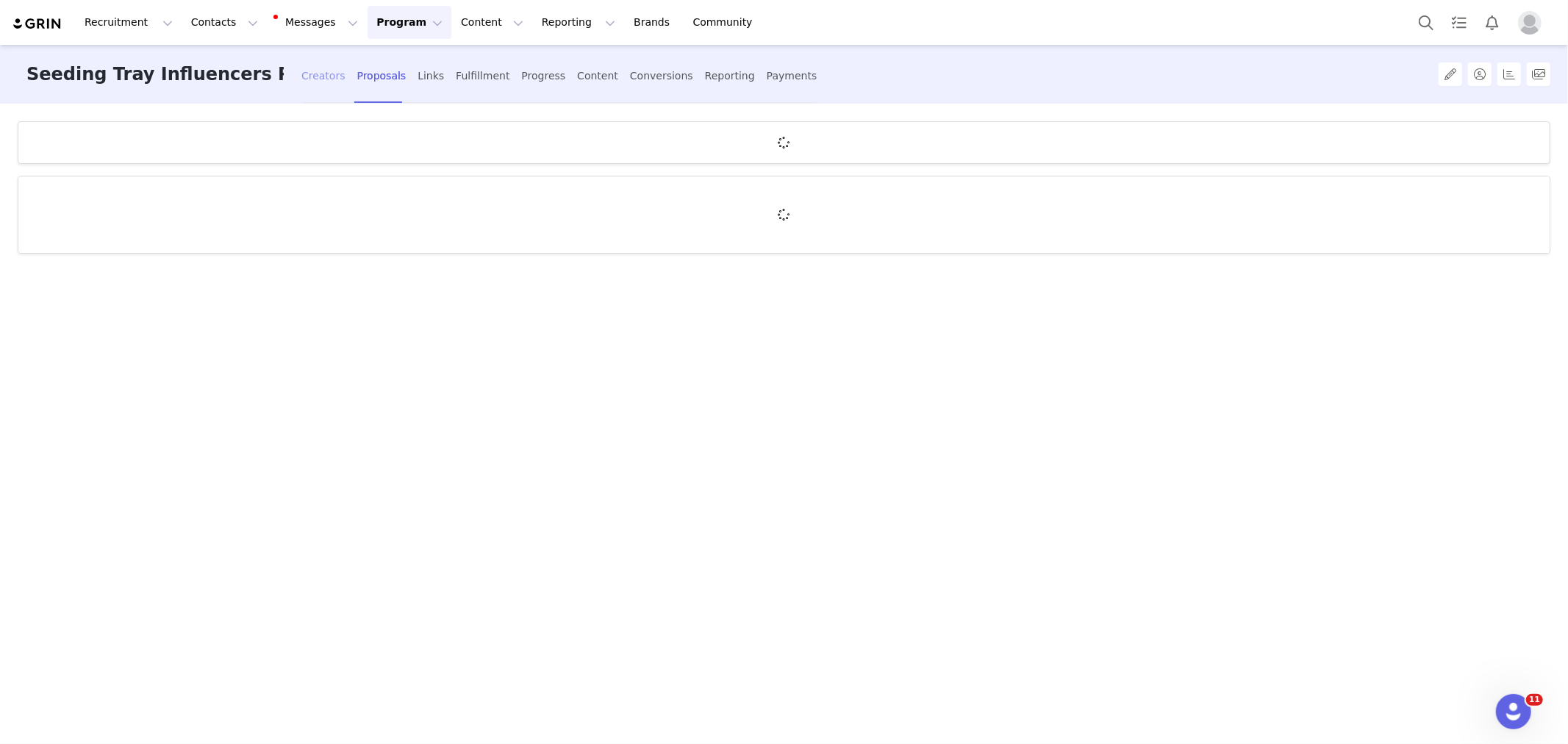
click at [308, 78] on div "Creators" at bounding box center [323, 76] width 44 height 39
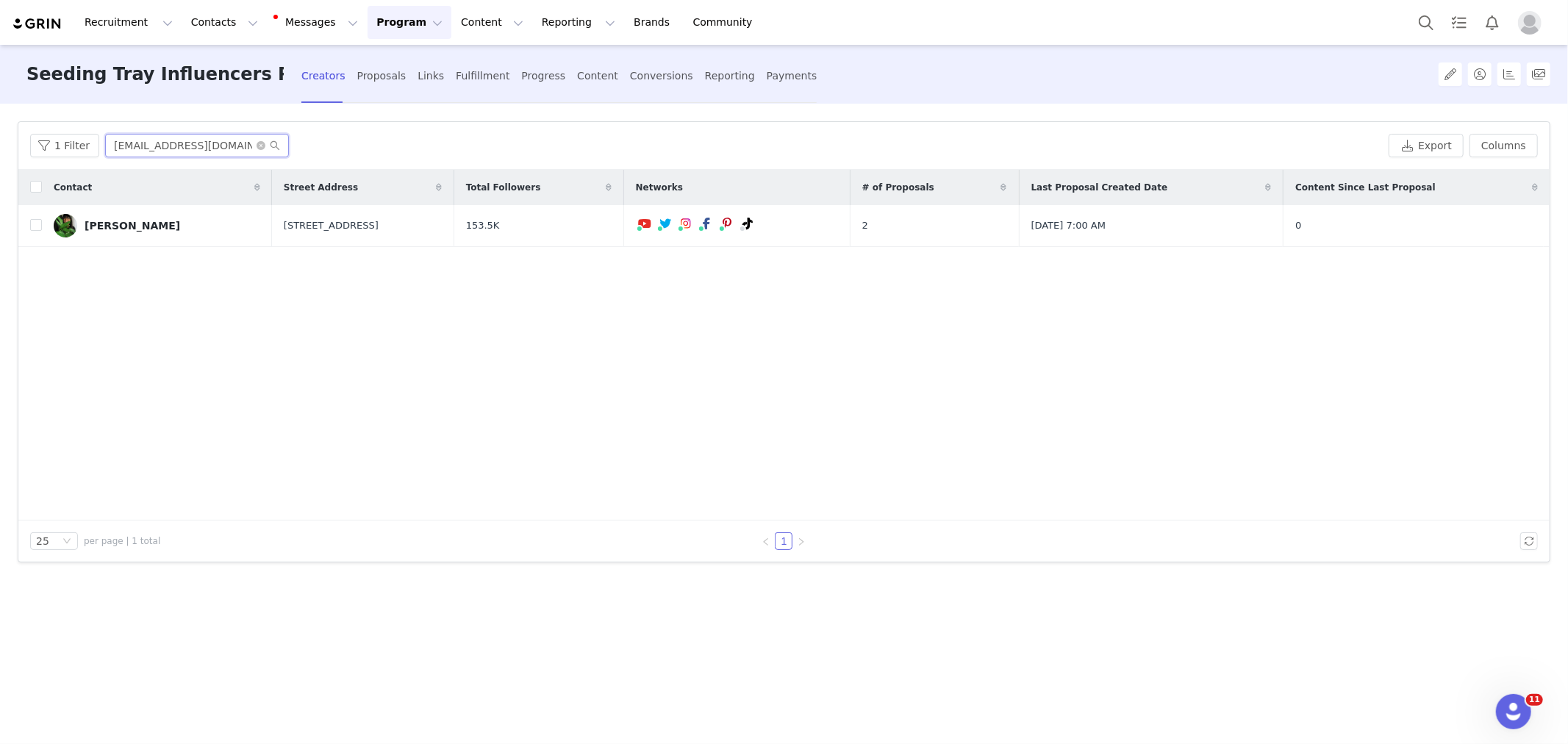
click at [210, 138] on input "thethriftedplanter@gmail.com" at bounding box center [197, 145] width 183 height 24
paste input "jane@atasteofkoko"
type input "jane@atasteofkoko.com"
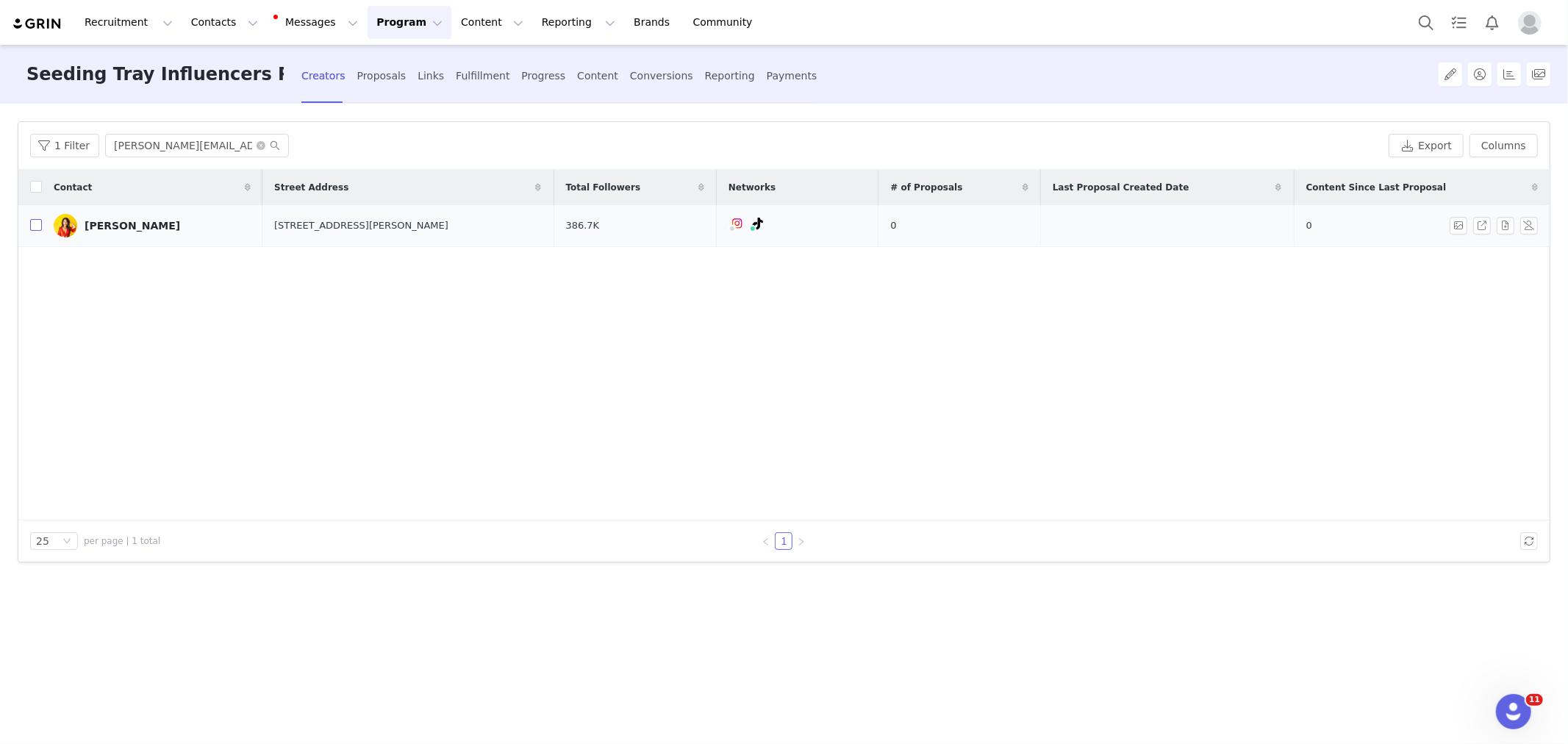
click at [35, 223] on input "checkbox" at bounding box center [36, 225] width 11 height 11
checkbox input "true"
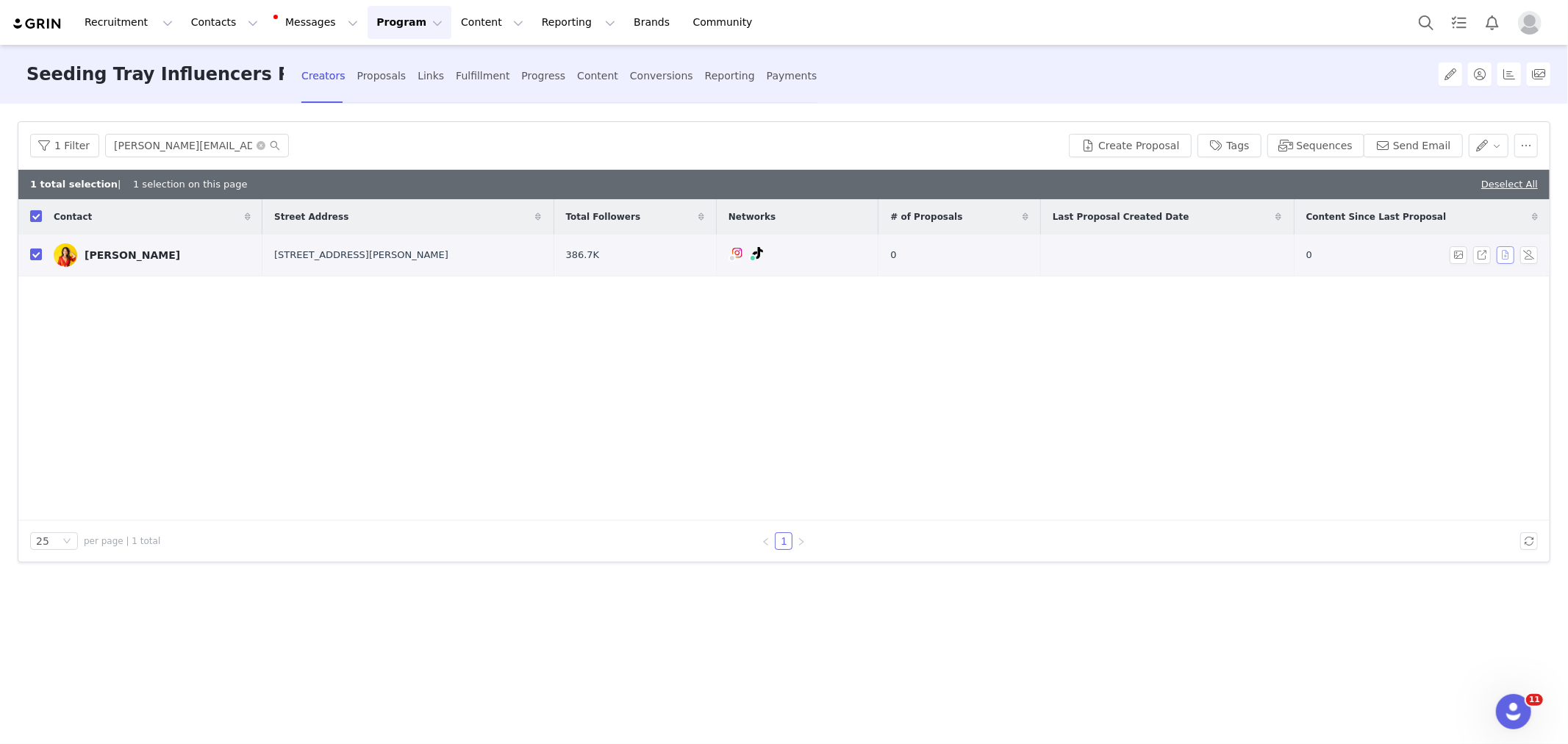
click at [1507, 258] on button "button" at bounding box center [1506, 254] width 18 height 18
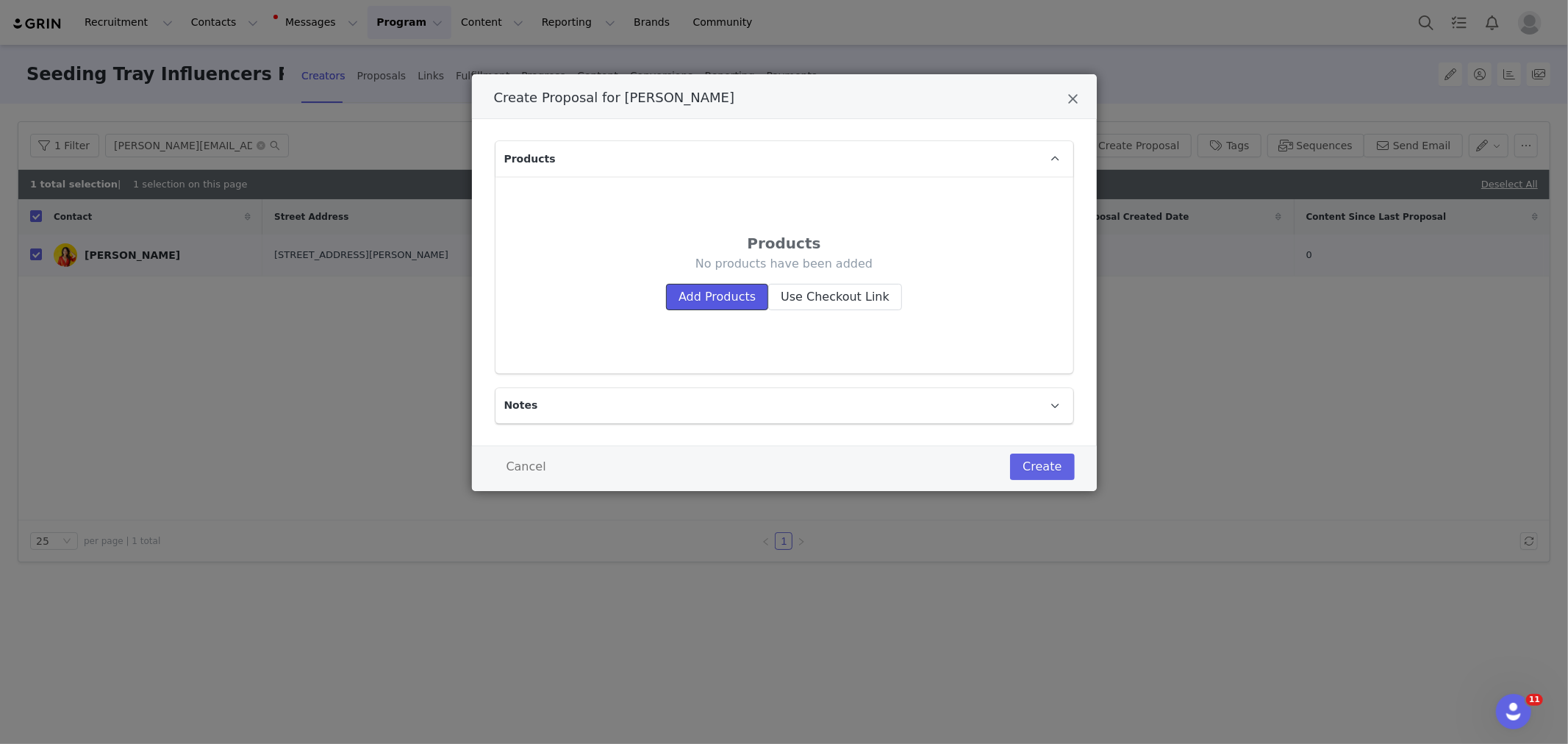
click at [716, 300] on button "Add Products" at bounding box center [717, 297] width 102 height 26
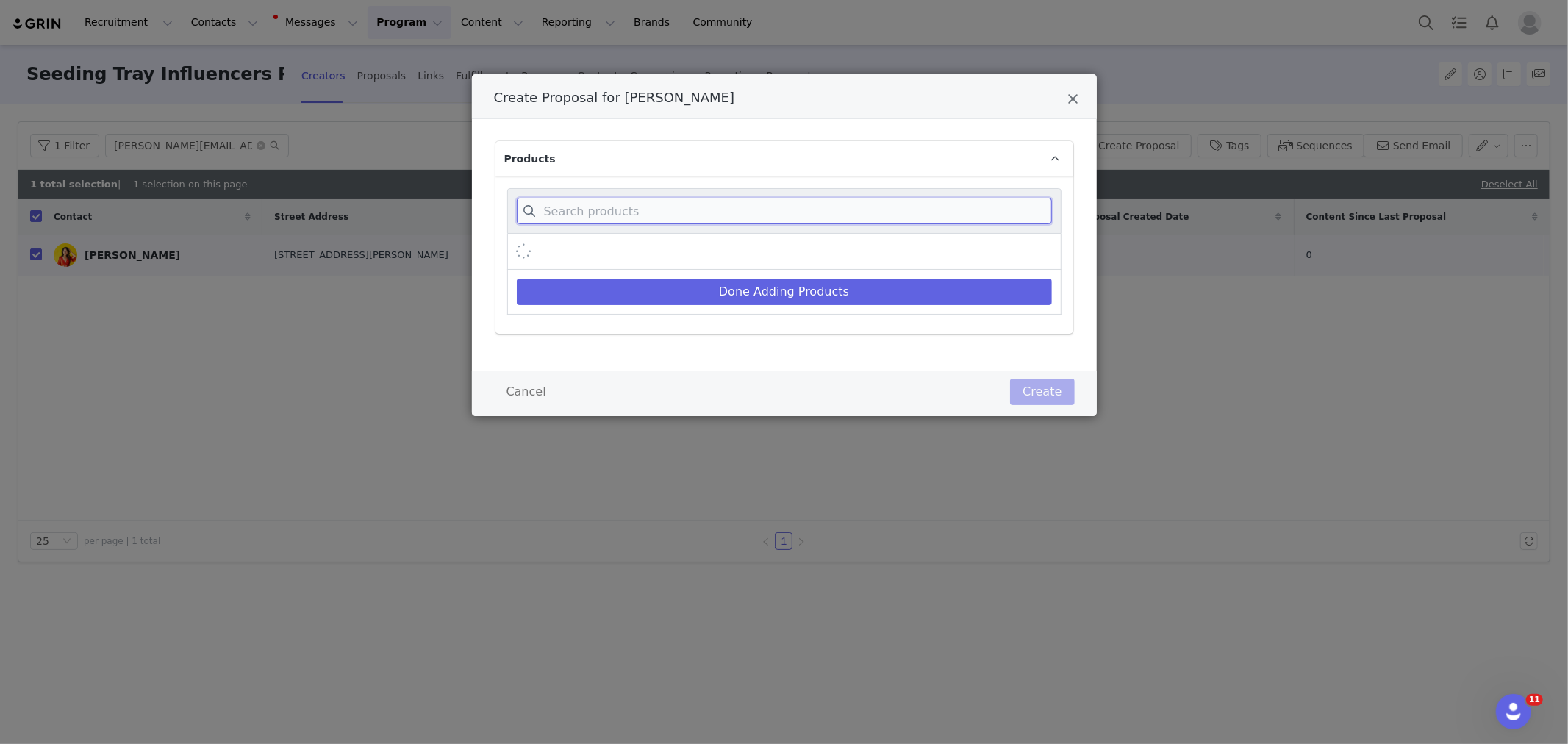
click at [636, 213] on input "Create Proposal for Jane Ko" at bounding box center [784, 211] width 535 height 26
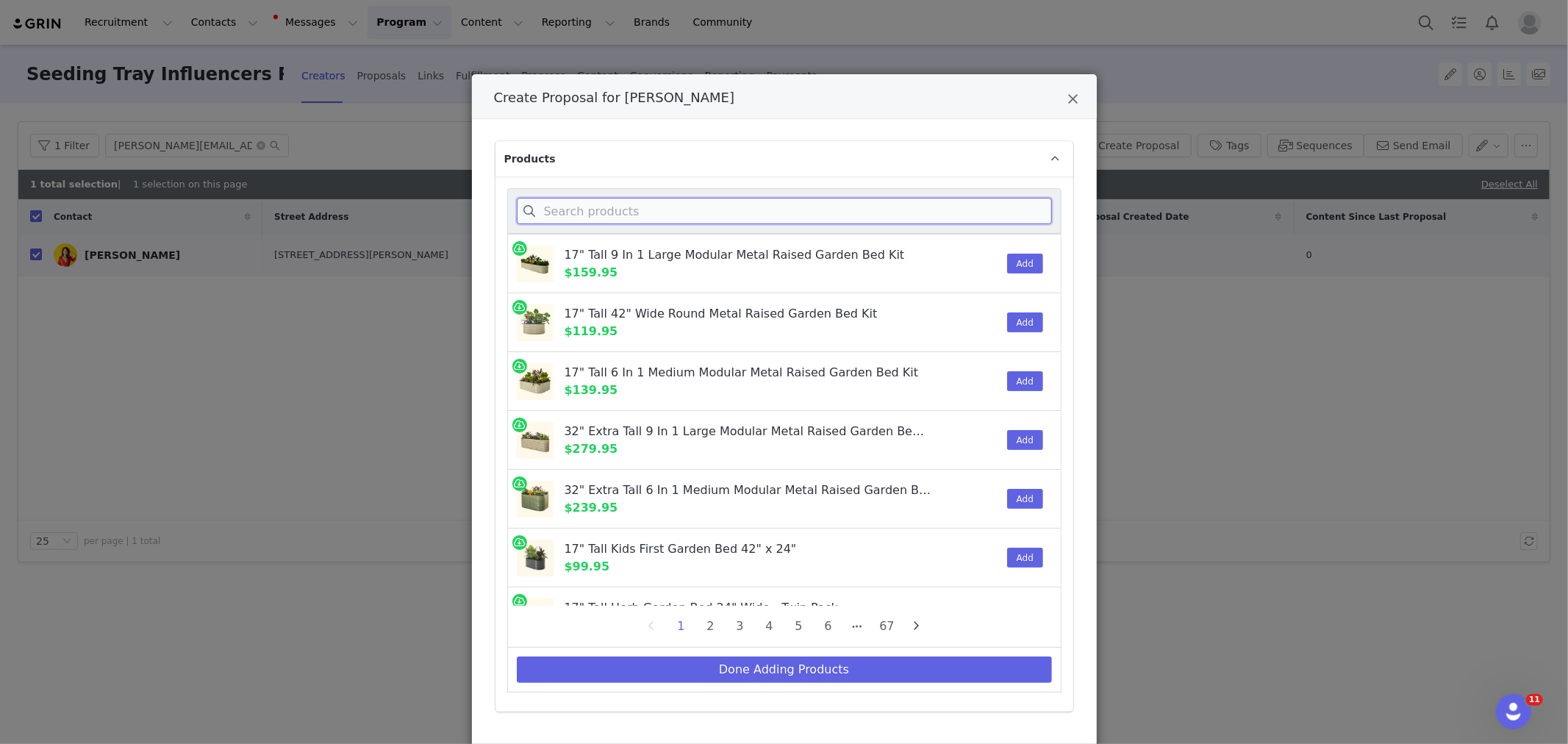
paste input "jane@atasteofkoko.com"
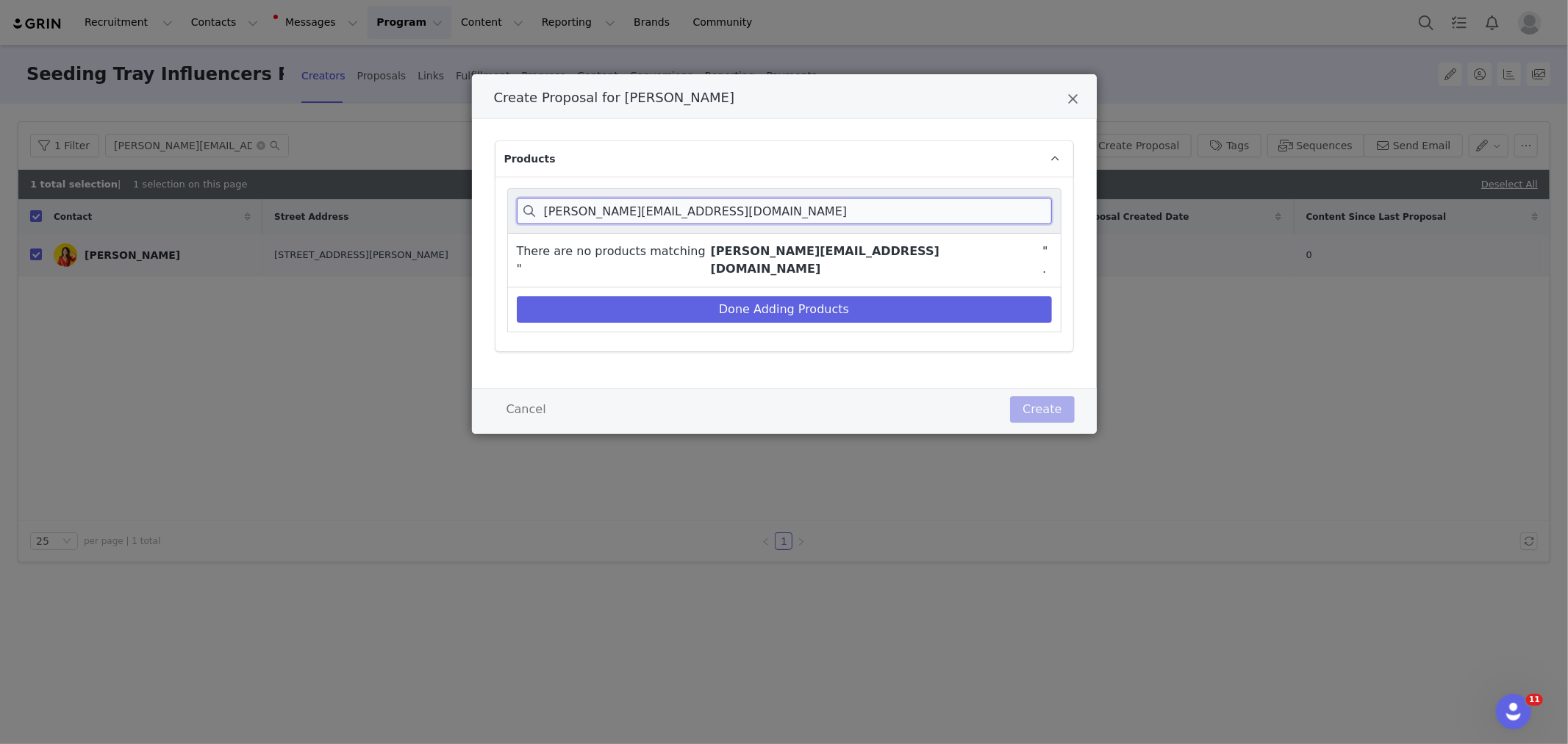
click at [629, 201] on input "jane@atasteofkoko.com" at bounding box center [784, 211] width 535 height 26
paste input "Giga Seedling Trays"
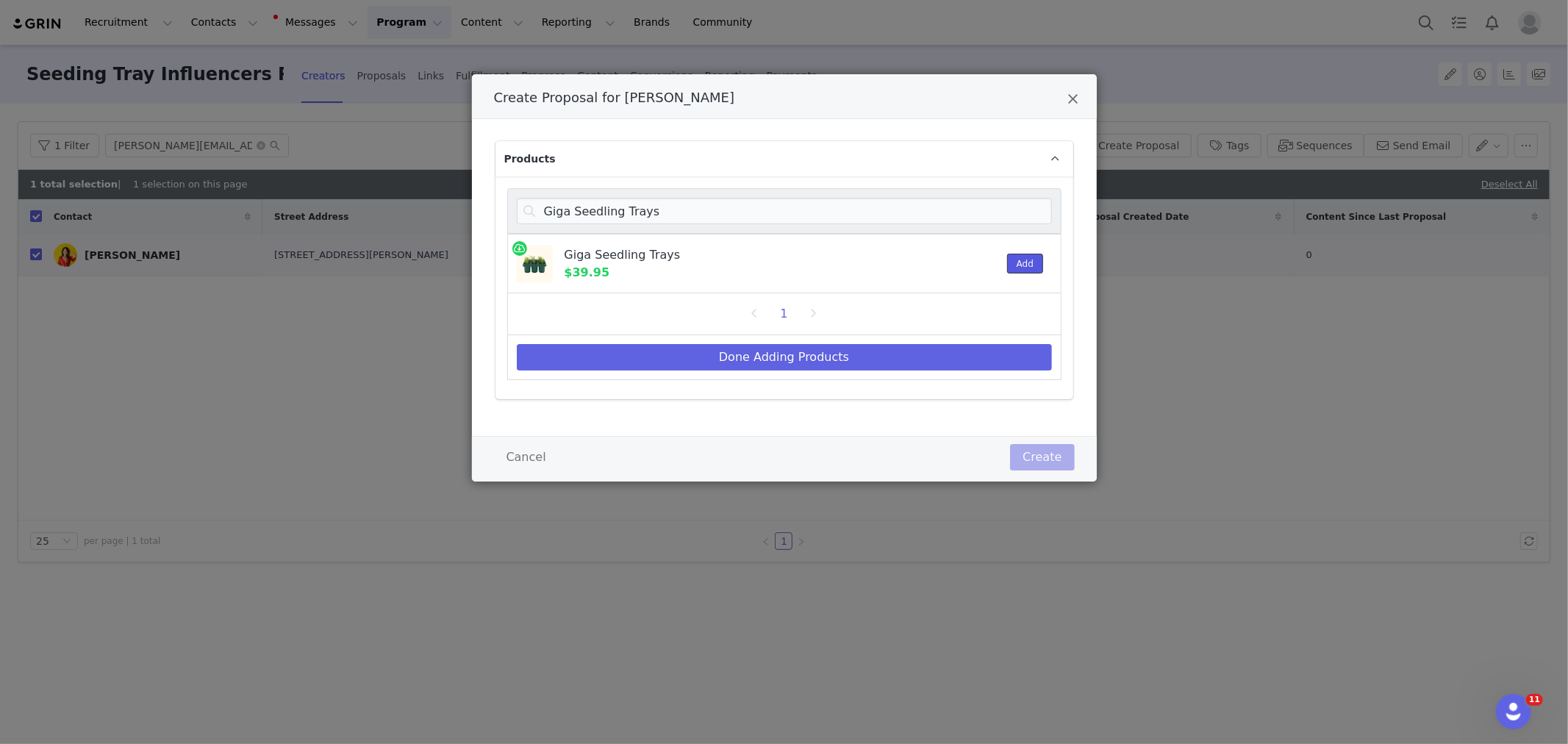
click at [1037, 262] on button "Add" at bounding box center [1025, 263] width 36 height 20
click at [696, 214] on input "Giga Seedling Trays" at bounding box center [784, 211] width 535 height 26
paste input "Seedling Humidity Dome"
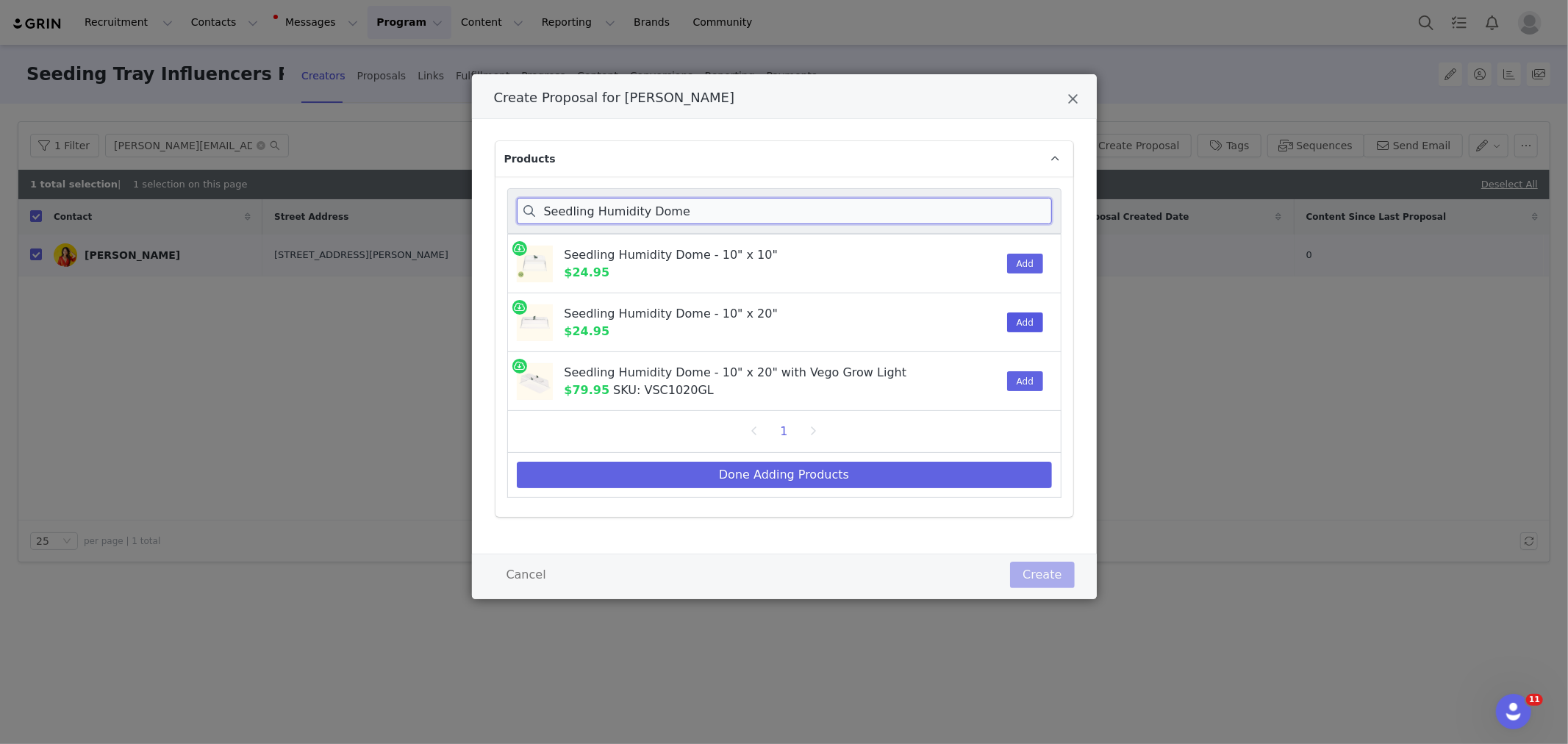
type input "Seedling Humidity Dome"
click at [1030, 326] on button "Add" at bounding box center [1025, 321] width 36 height 20
click at [671, 217] on input "Seedling Humidity Dome" at bounding box center [784, 211] width 535 height 26
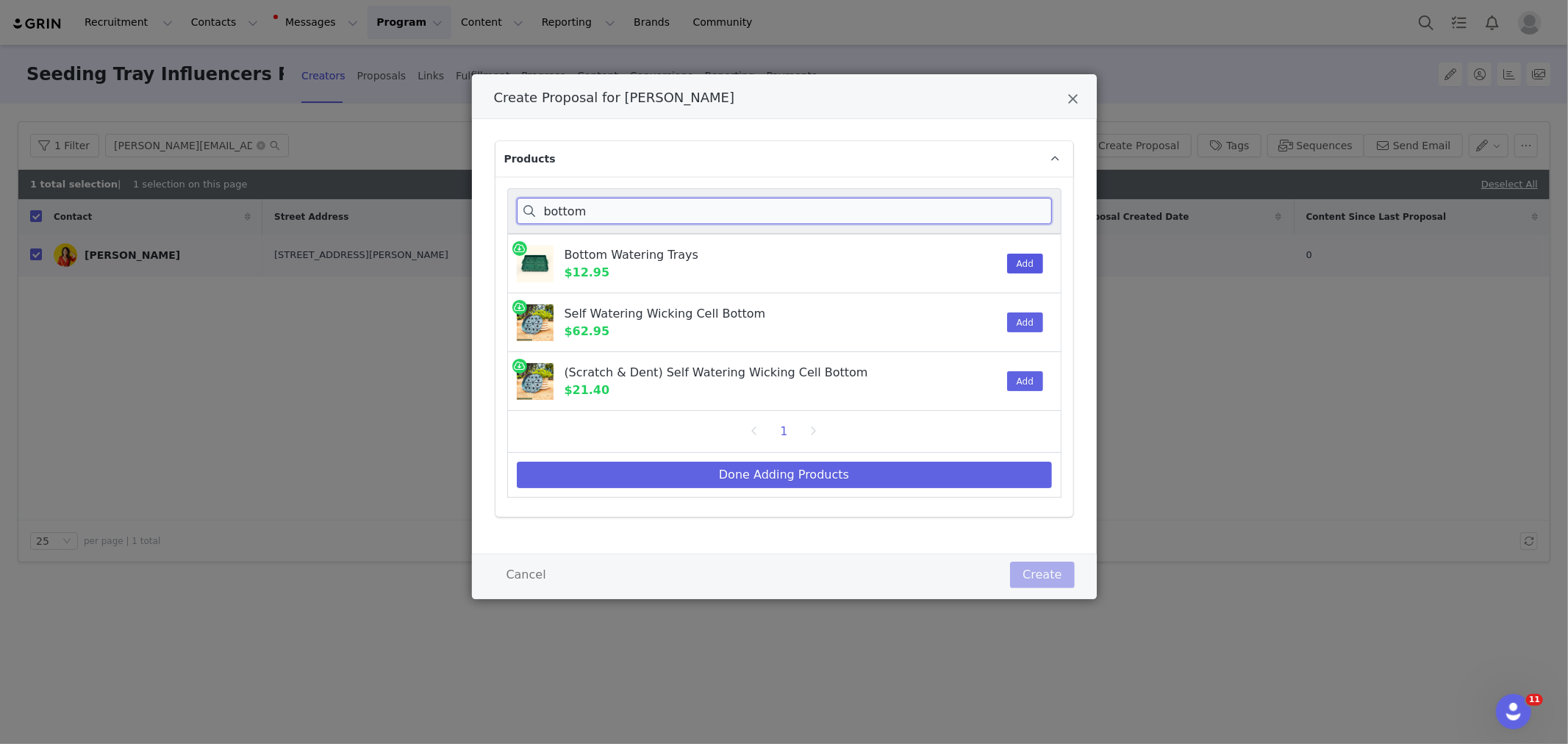
type input "bottom"
click at [1022, 267] on button "Add" at bounding box center [1025, 263] width 36 height 20
click at [787, 469] on button "Done Adding Products" at bounding box center [784, 475] width 535 height 26
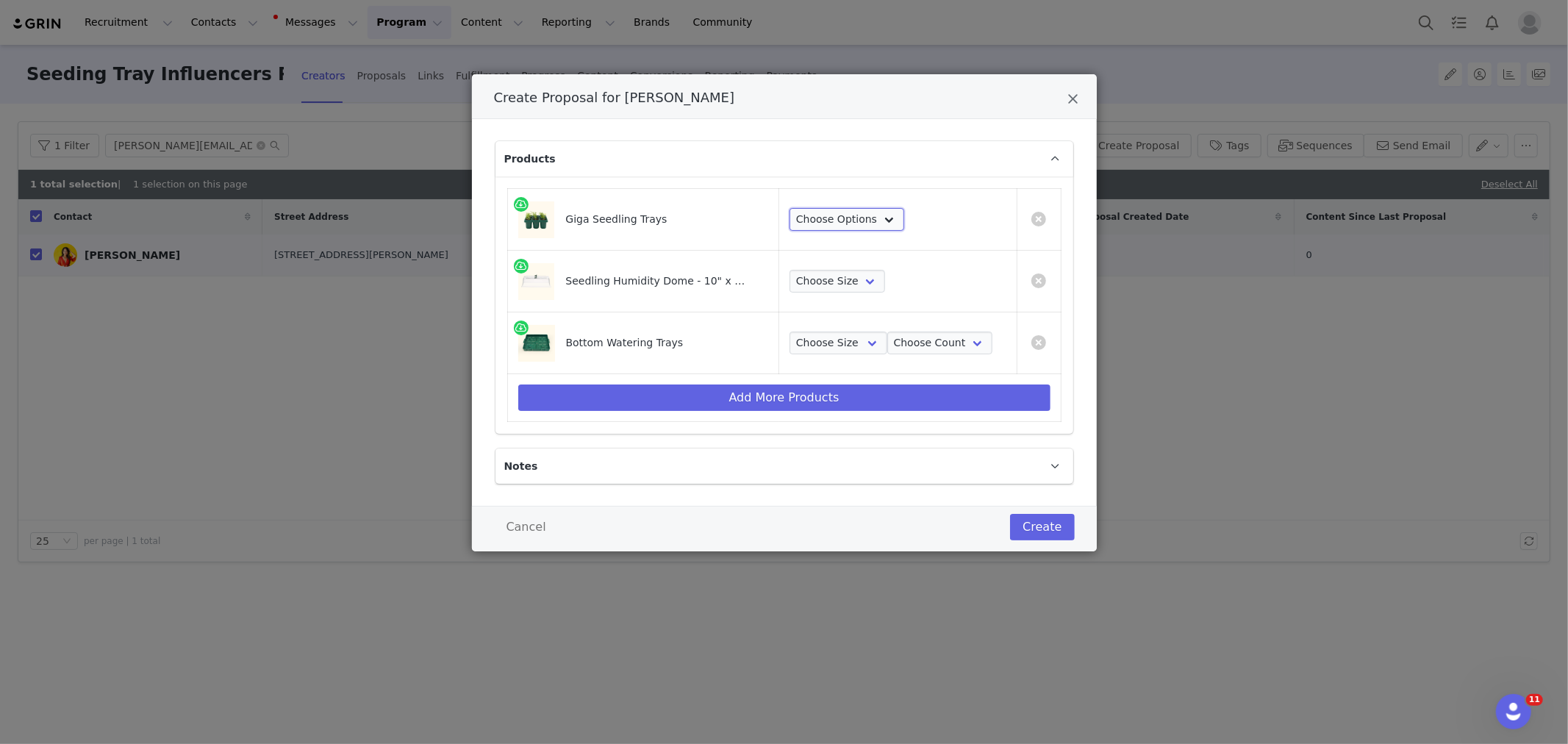
click at [811, 216] on select "Choose Options 2 Packs 4 Packs 8 Packs 16 Packs" at bounding box center [846, 219] width 114 height 24
select select "28102983"
click at [790, 208] on select "Choose Options 2 Packs 4 Packs 8 Packs 16 Packs" at bounding box center [846, 219] width 114 height 24
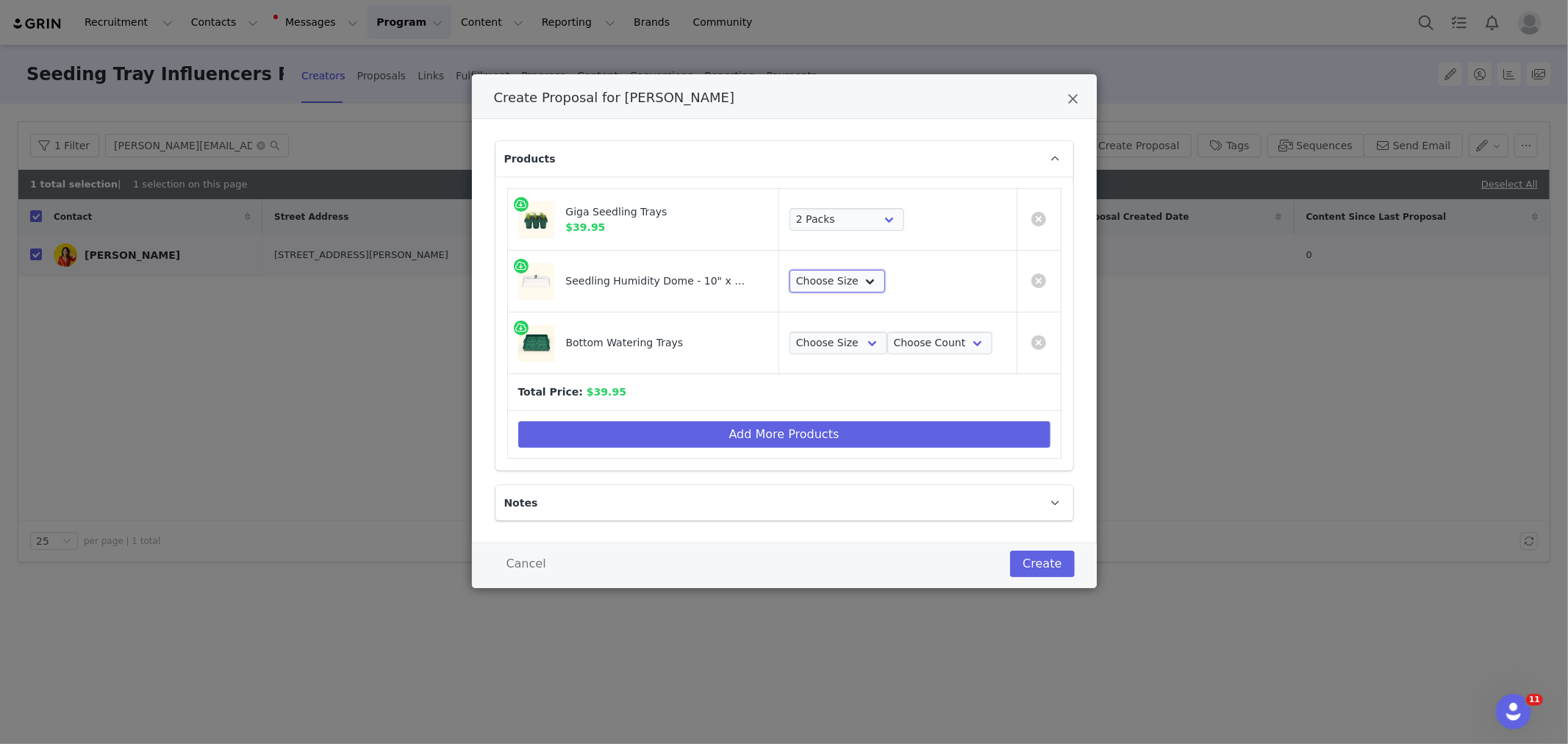
click at [826, 283] on select "Choose Size 1 Pack 2 Packs 4 Packs 8 Packs" at bounding box center [837, 281] width 96 height 24
select select "28103650"
click at [790, 269] on select "Choose Size 1 Pack 2 Packs 4 Packs 8 Packs" at bounding box center [837, 281] width 96 height 24
click at [833, 338] on select "Choose Size 10 in x 10 in 10 in x 20 in" at bounding box center [838, 343] width 97 height 24
select select "16078614"
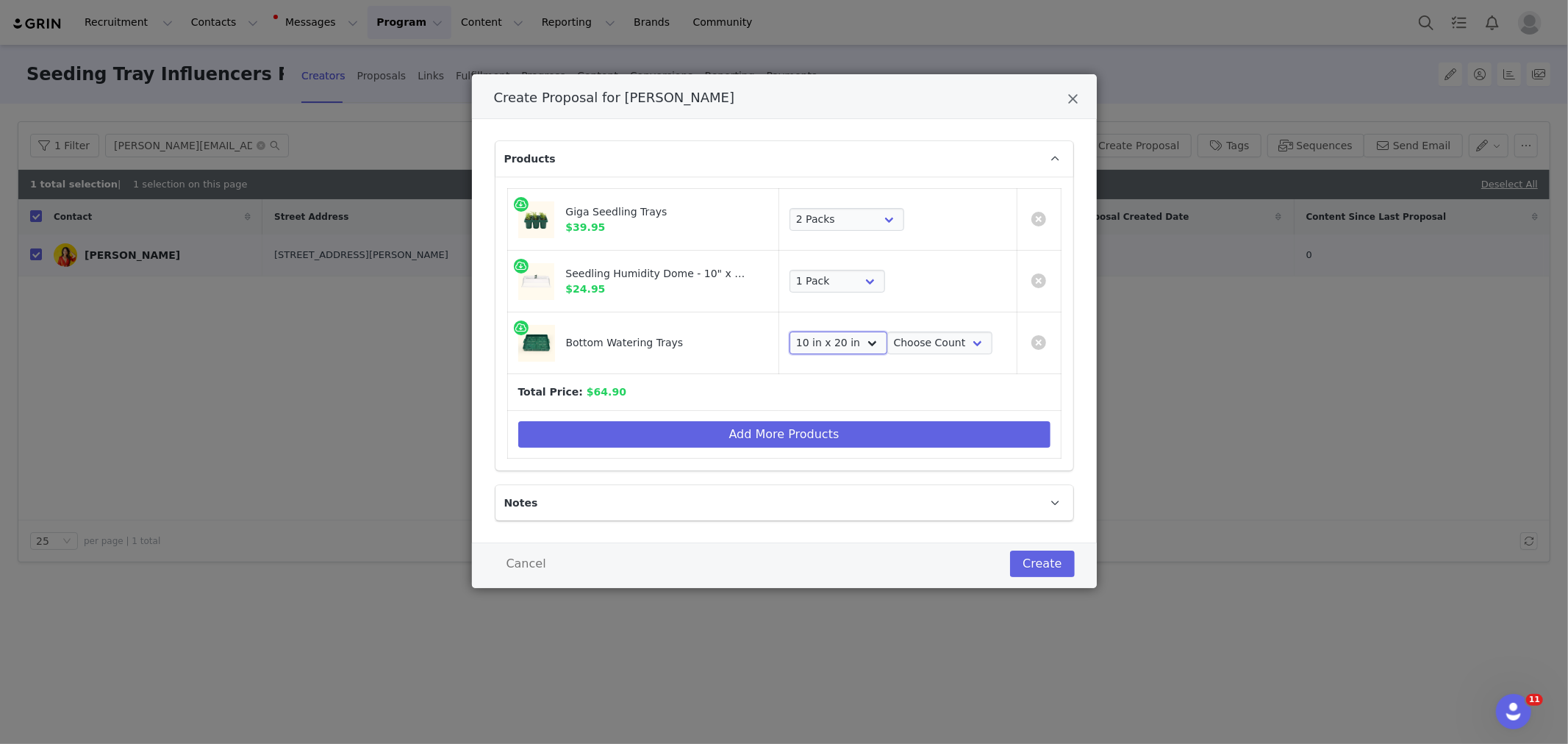
click at [790, 332] on select "Choose Size 10 in x 10 in 10 in x 20 in" at bounding box center [838, 343] width 97 height 24
click at [936, 333] on select "Choose Count 4 Pack 8 Pack 16 Pack 32 Pack 2 Pack 1 Pack" at bounding box center [939, 343] width 105 height 24
select select "25908077"
click at [887, 332] on select "Choose Count 4 Pack 8 Pack 16 Pack 32 Pack 2 Pack 1 Pack" at bounding box center [939, 343] width 105 height 24
click at [1044, 561] on button "Create" at bounding box center [1042, 563] width 64 height 26
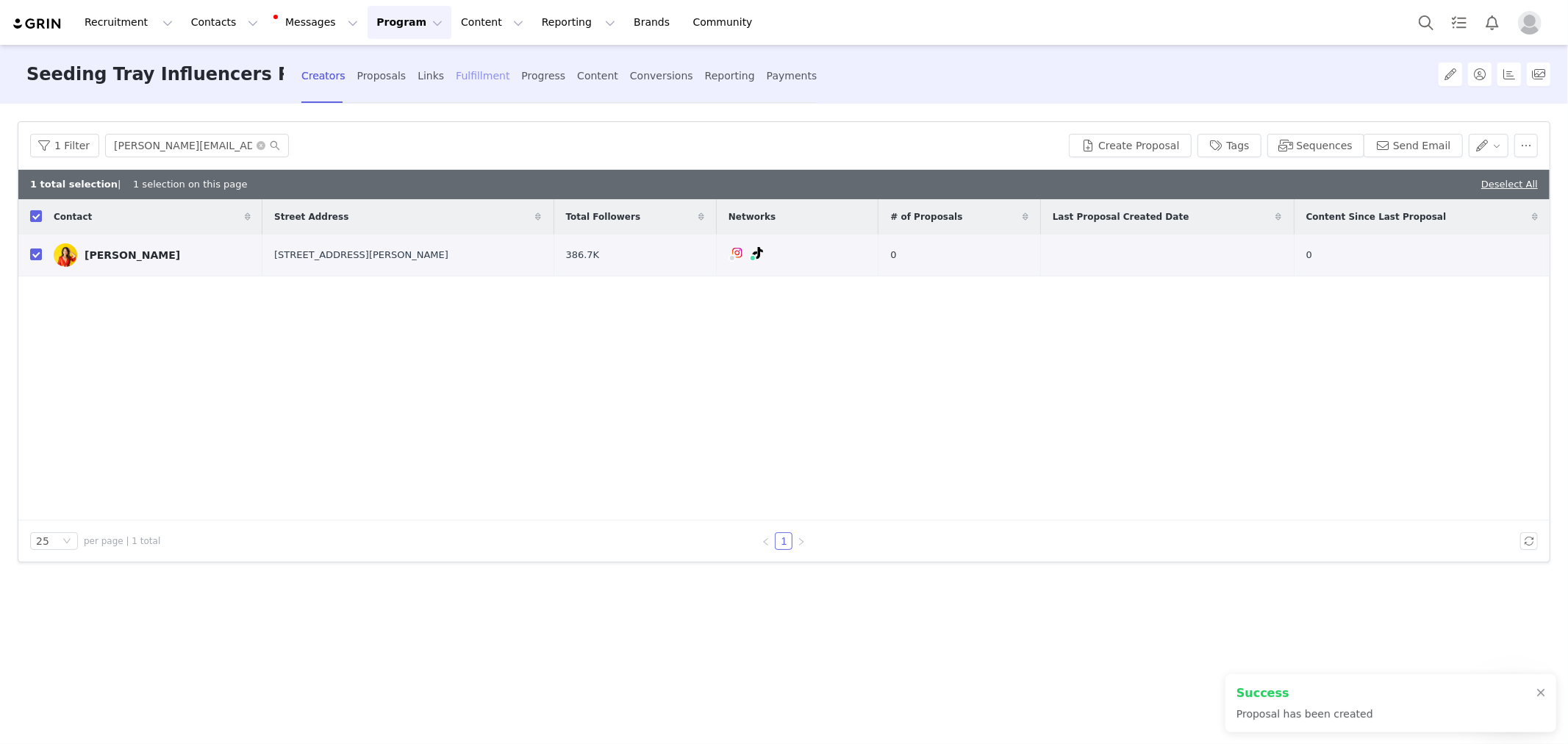
click at [466, 71] on div "Fulfillment" at bounding box center [482, 76] width 54 height 39
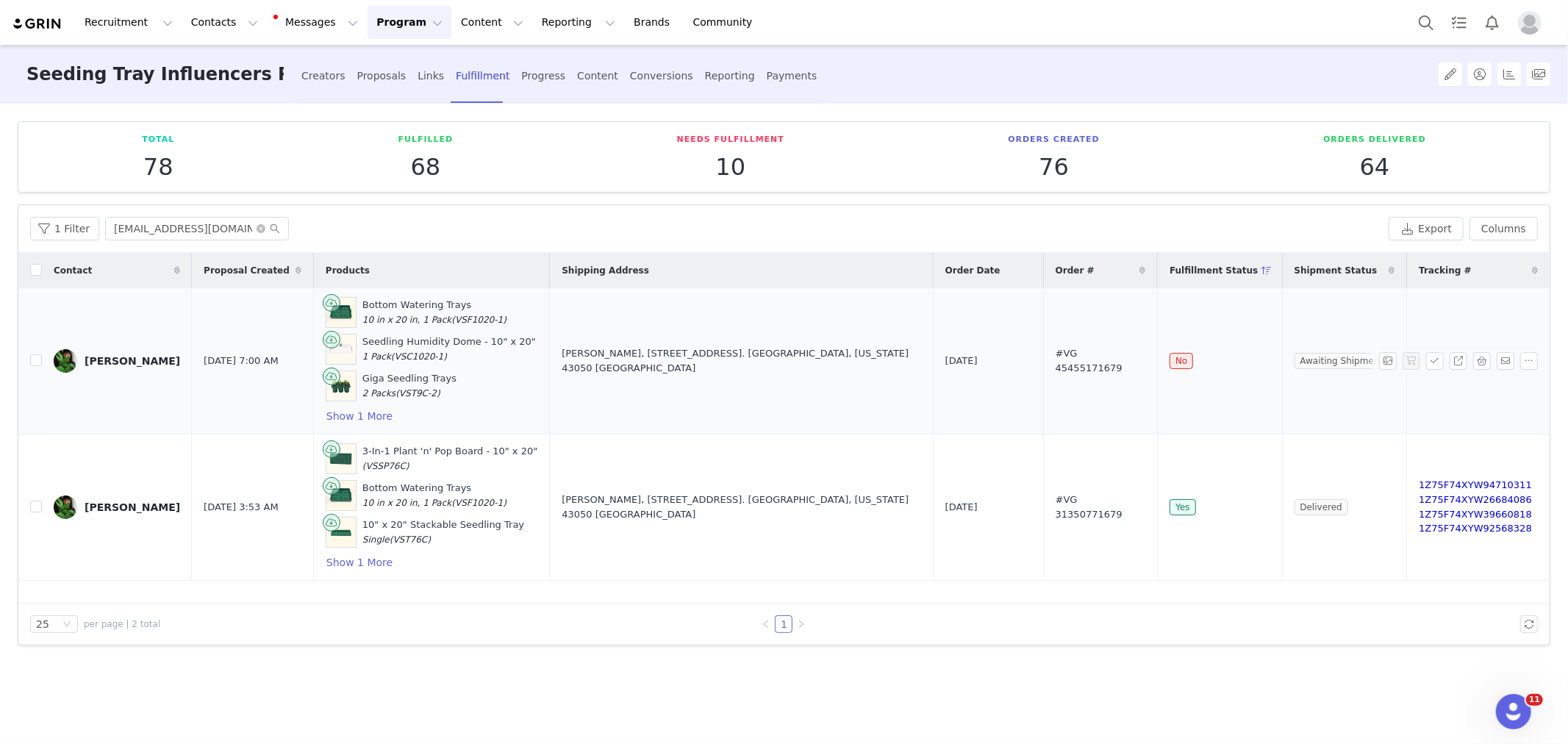
drag, startPoint x: 220, startPoint y: 414, endPoint x: 186, endPoint y: 302, distance: 117.0
click at [220, 414] on td "Sep 2, 2025 7:00 AM" at bounding box center [253, 361] width 121 height 147
click at [186, 224] on input "thethriftedplanter@gmail.com" at bounding box center [197, 228] width 183 height 24
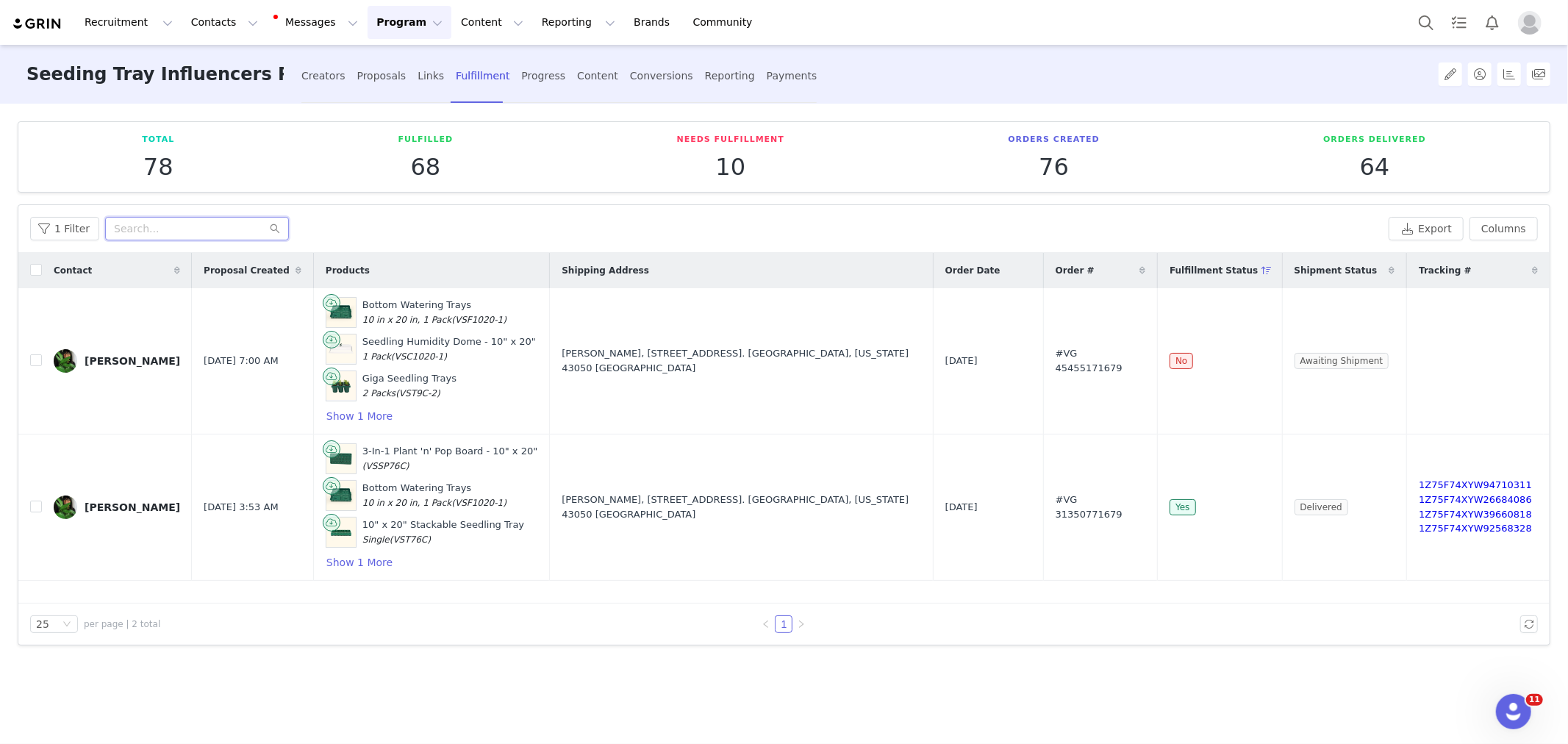
paste input "Seedling Humidity Dome"
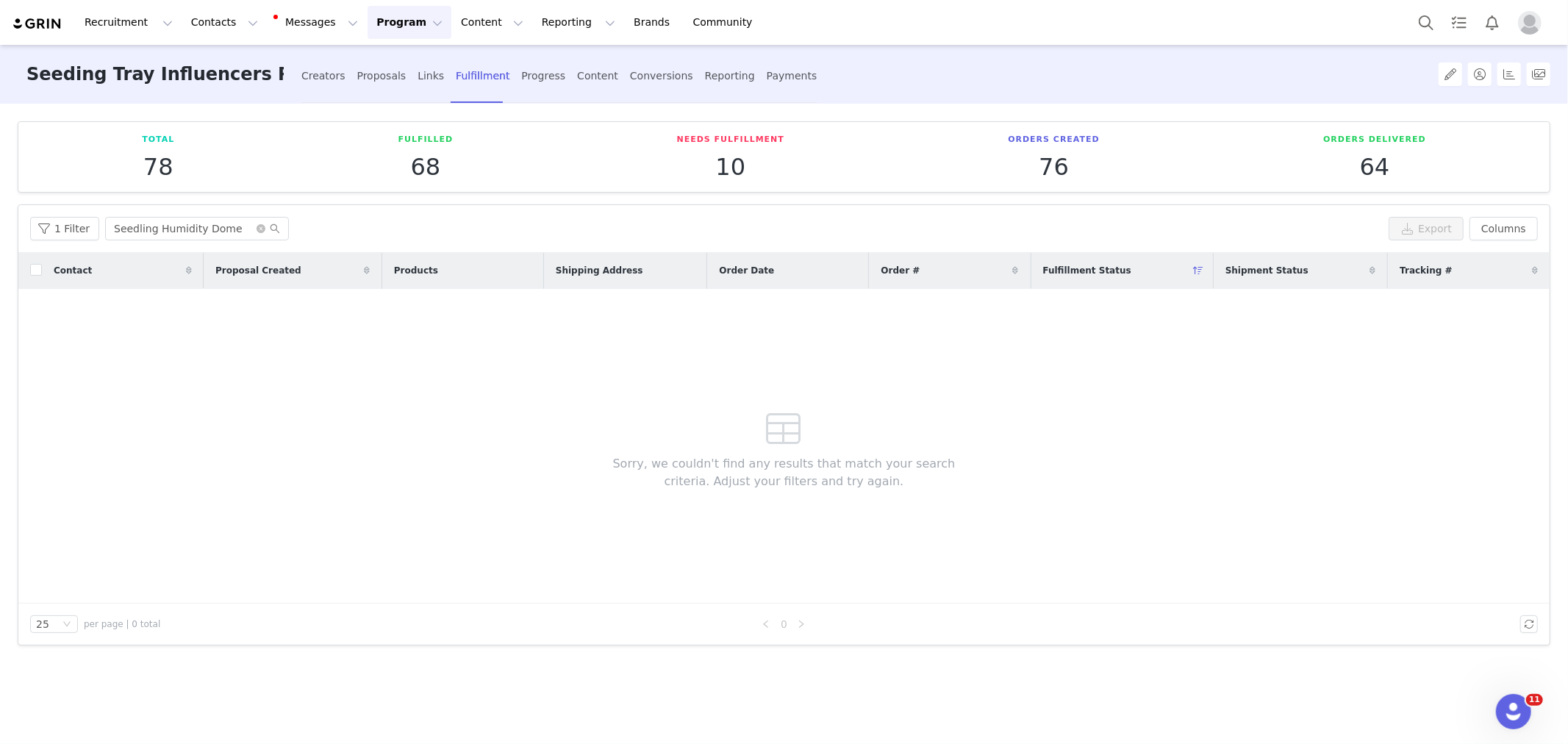
drag, startPoint x: 1108, startPoint y: 460, endPoint x: 810, endPoint y: 392, distance: 305.7
click at [1108, 460] on div "Contact Proposal Created Products Shipping Address Order Date Order # Fulfillme…" at bounding box center [783, 427] width 1531 height 351
click at [148, 232] on input "Seedling Humidity Dome" at bounding box center [197, 228] width 183 height 24
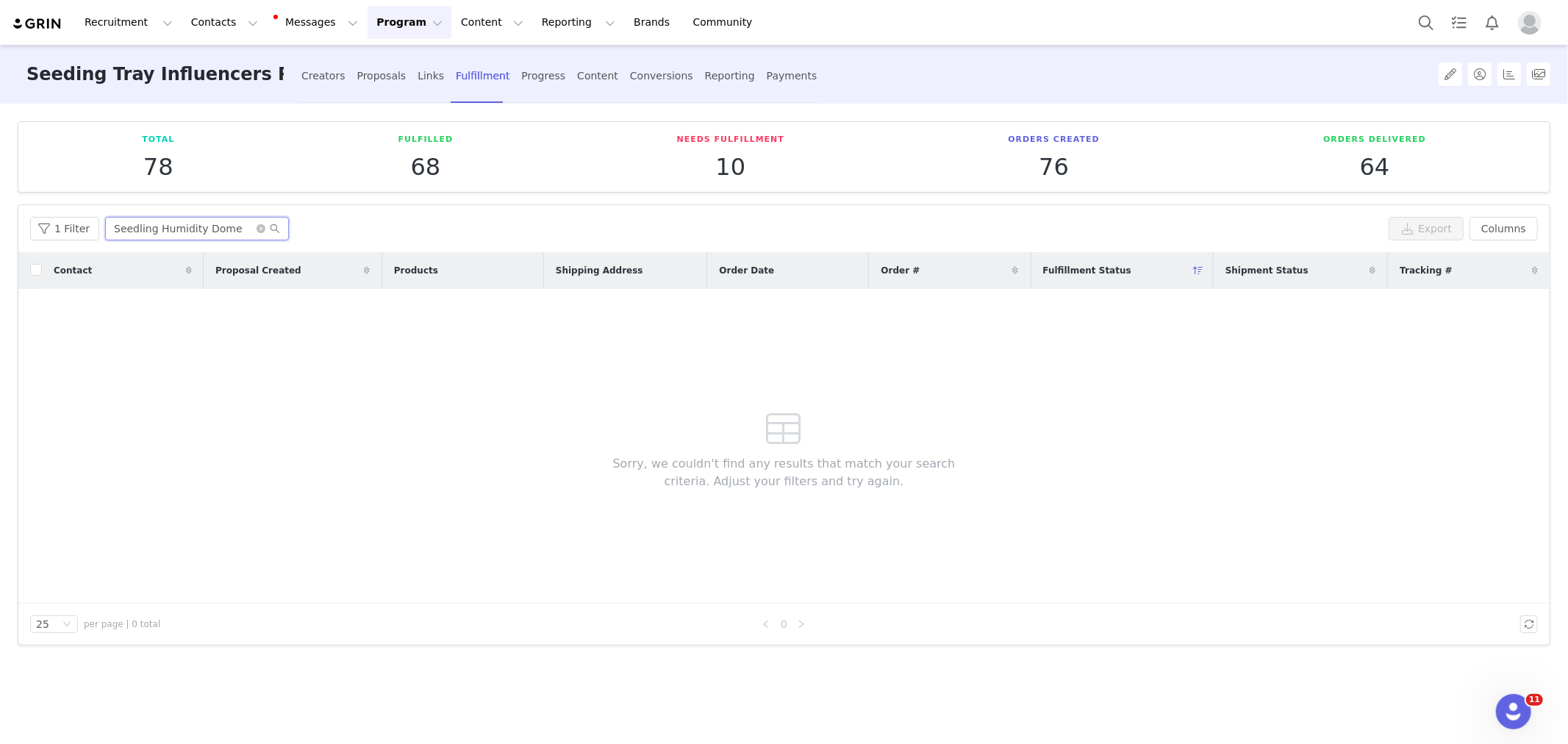
paste input "jane@atasteofkoko.com"
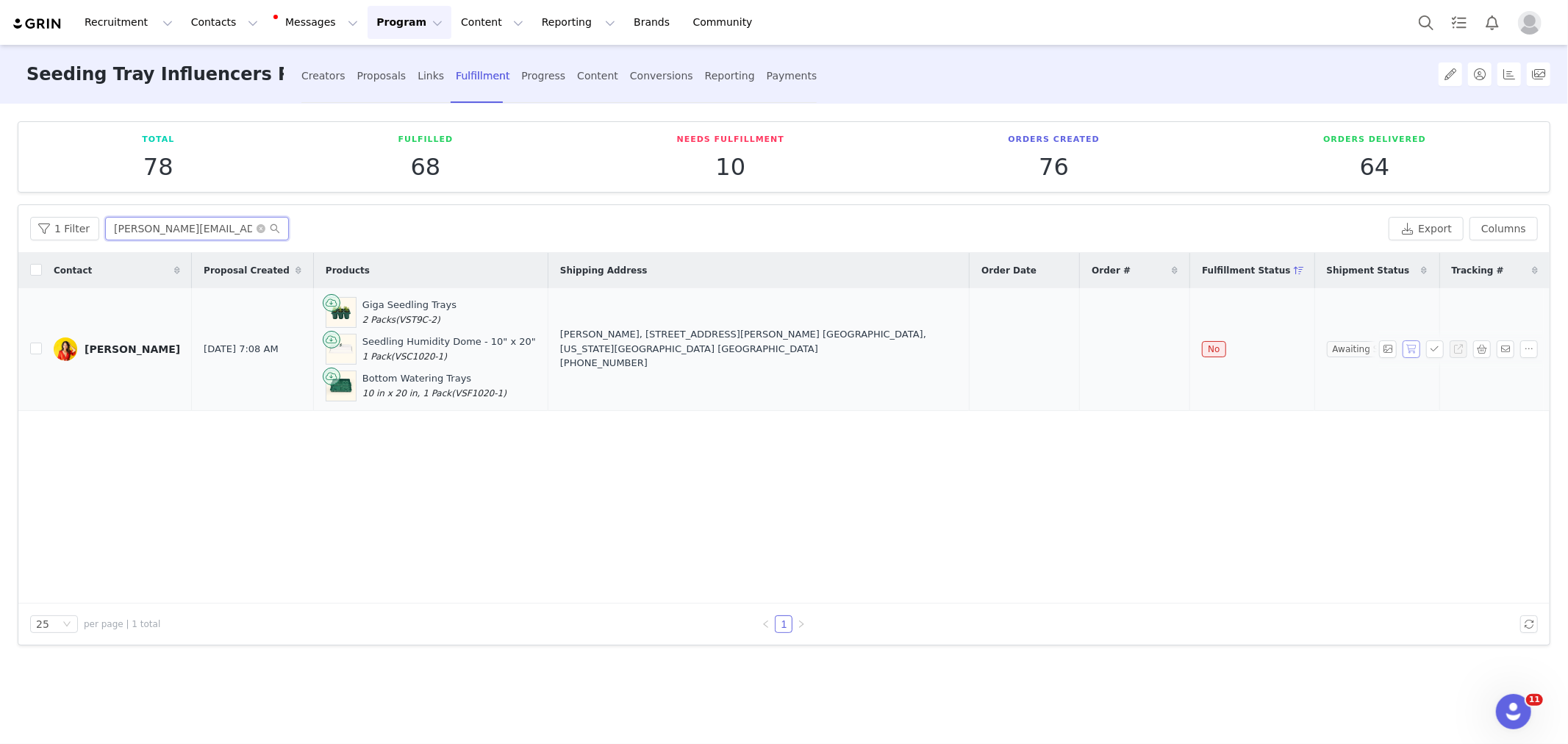
type input "jane@atasteofkoko.com"
click at [1411, 343] on button "button" at bounding box center [1411, 349] width 18 height 18
drag, startPoint x: 1269, startPoint y: 419, endPoint x: 1256, endPoint y: 423, distance: 13.6
click at [1269, 419] on div "Contact Proposal Created Products Shipping Address Order Date Order # Fulfillme…" at bounding box center [783, 427] width 1531 height 351
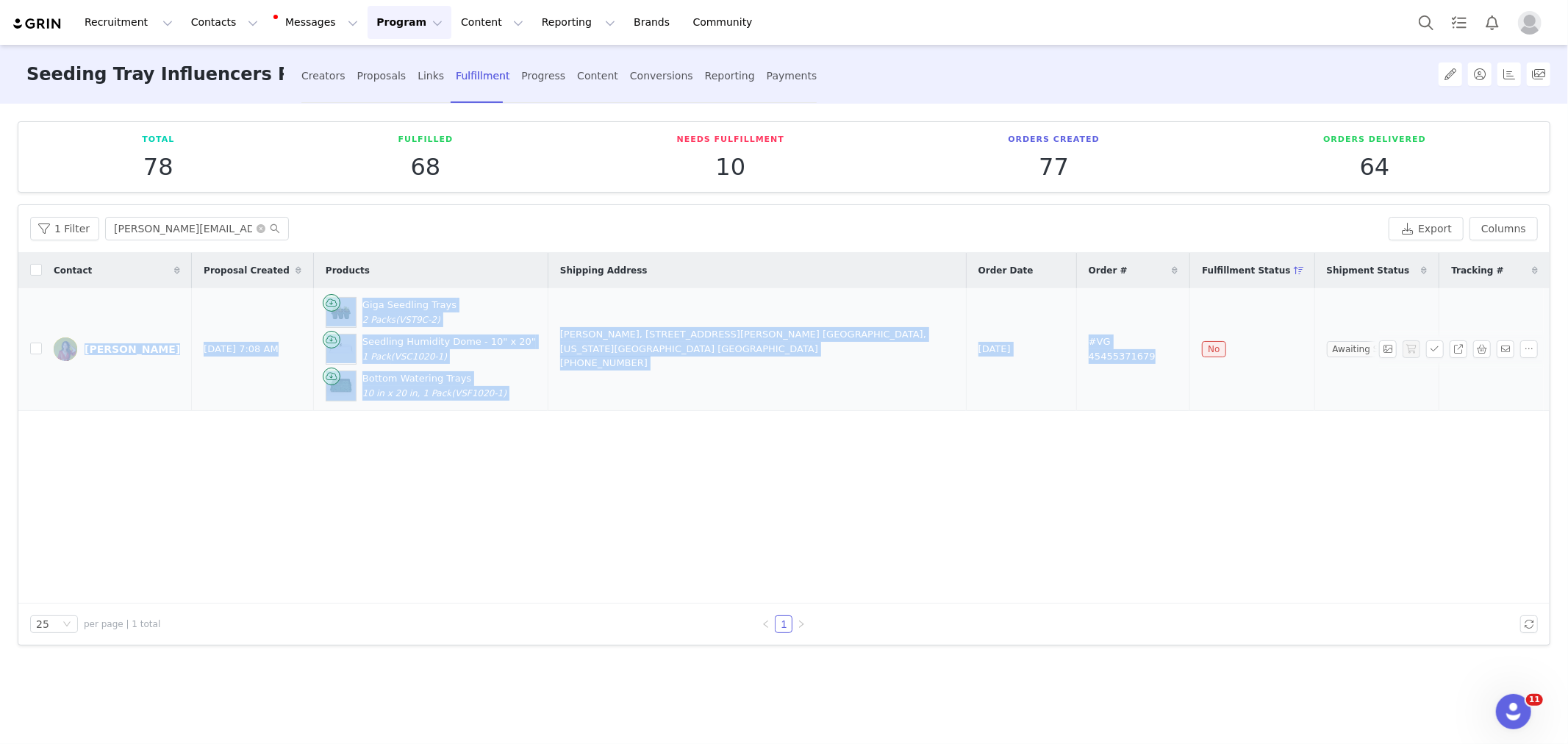
drag, startPoint x: 86, startPoint y: 321, endPoint x: 1175, endPoint y: 350, distance: 1089.4
click at [1175, 350] on tr "Jane Ko Sep 2, 2025 7:08 AM Giga Seedling Trays 2 Packs (VST9C-2) Seedling Humi…" at bounding box center [783, 350] width 1531 height 123
copy tr "Jane Ko Sep 2, 2025 7:08 AM Giga Seedling Trays 2 Packs (VST9C-2) Seedling Humi…"
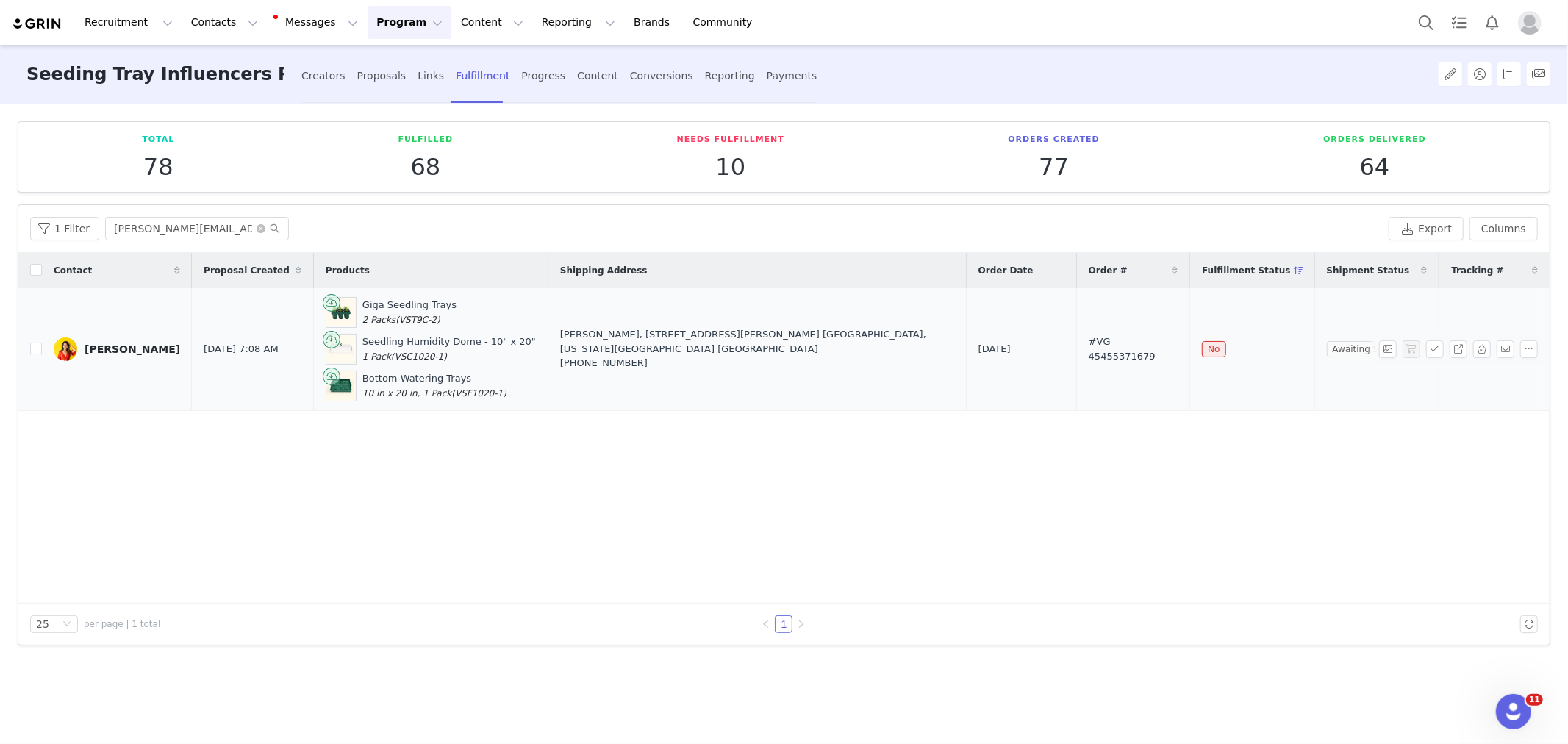
drag, startPoint x: 913, startPoint y: 457, endPoint x: 965, endPoint y: 378, distance: 94.6
click at [913, 457] on div "Contact Proposal Created Products Shipping Address Order Date Order # Fulfillme…" at bounding box center [783, 427] width 1531 height 351
drag, startPoint x: 907, startPoint y: 348, endPoint x: 1165, endPoint y: 348, distance: 258.0
click at [1165, 348] on tr "Jane Ko Sep 2, 2025 7:08 AM Giga Seedling Trays 2 Packs (VST9C-2) Seedling Humi…" at bounding box center [783, 350] width 1531 height 123
copy tr "Sep 2, 2025 #VG 45455371679"
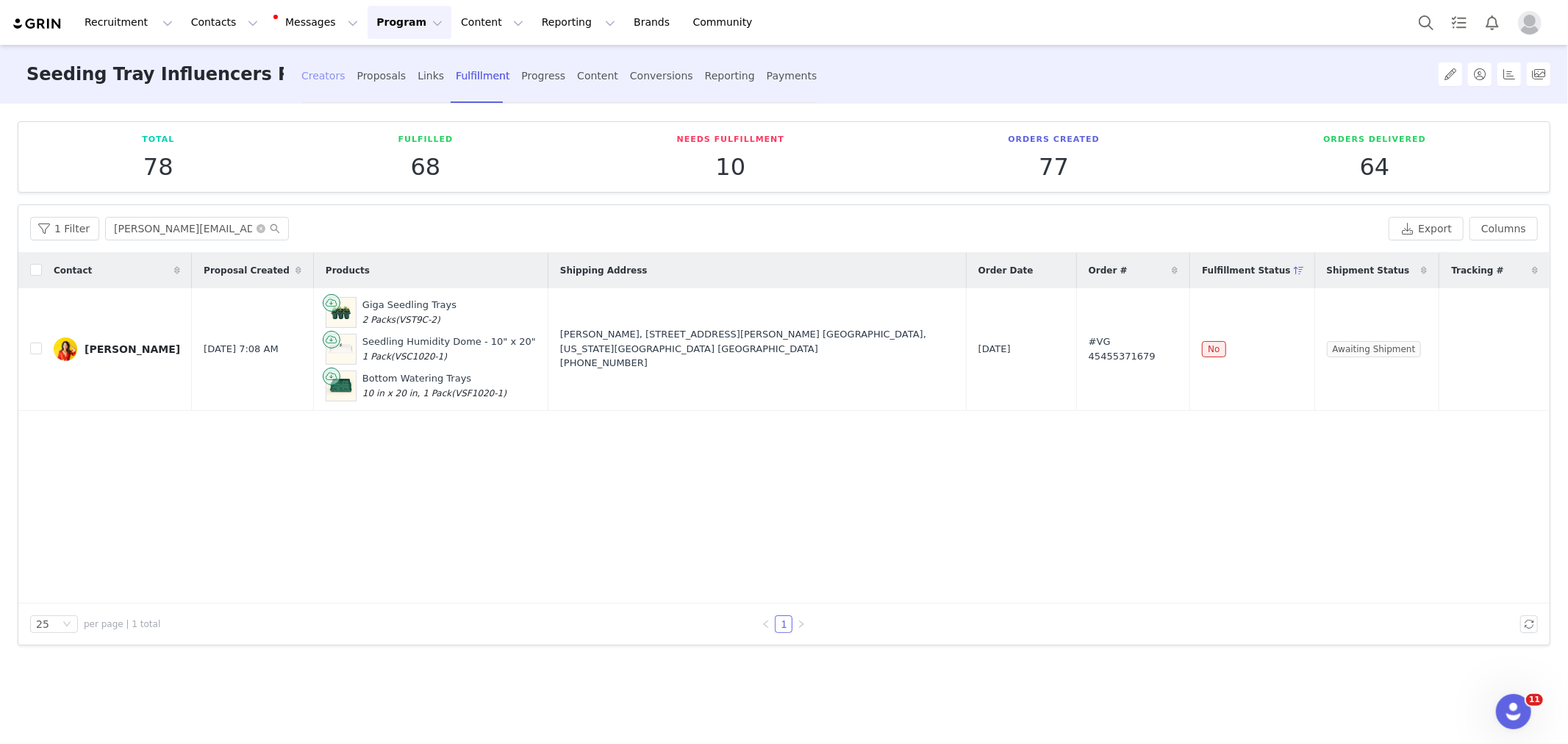
click at [305, 69] on div "Creators" at bounding box center [323, 76] width 44 height 39
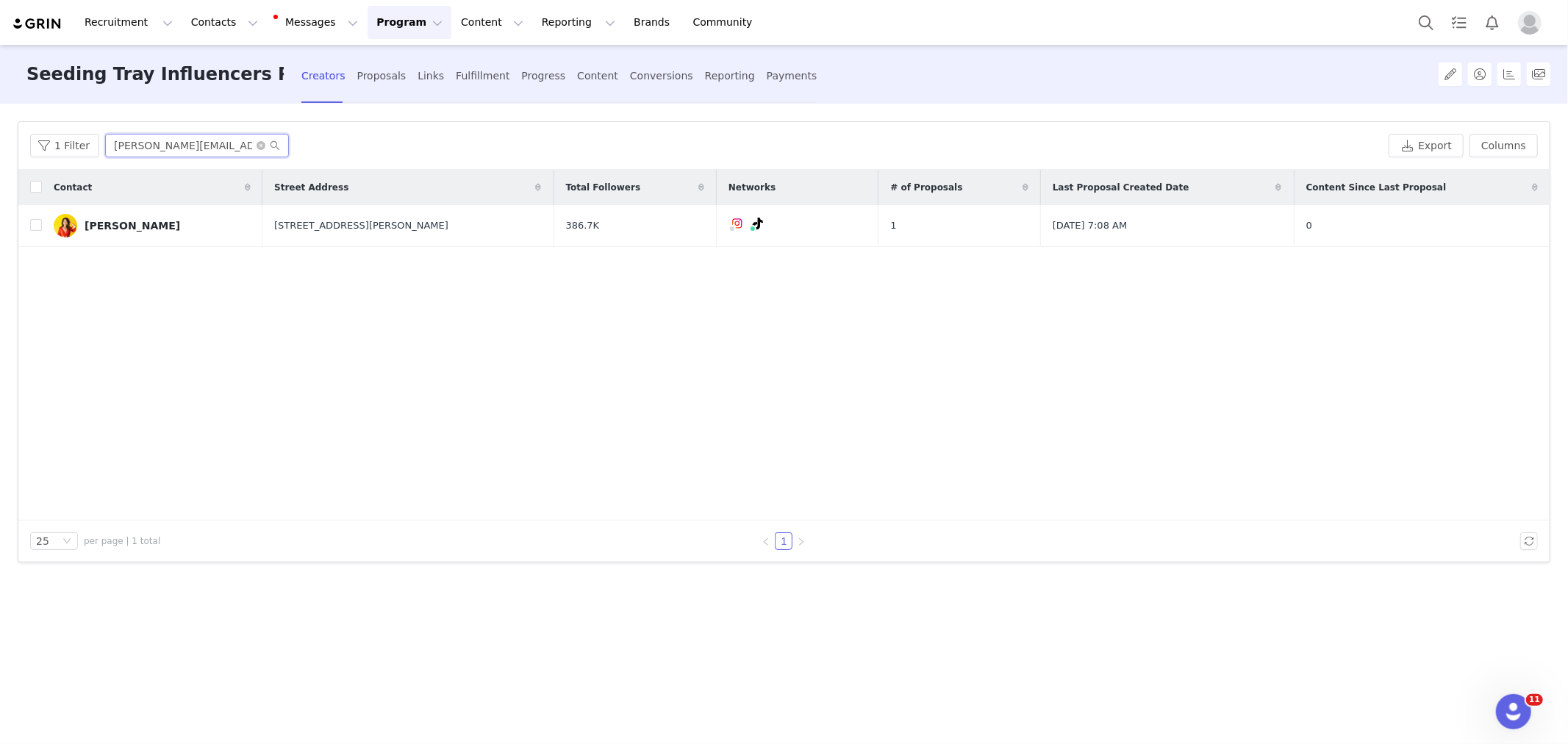
click at [197, 140] on input "jane@atasteofkoko.com" at bounding box center [197, 145] width 183 height 24
paste input "ashley@gardeningincanada.net"
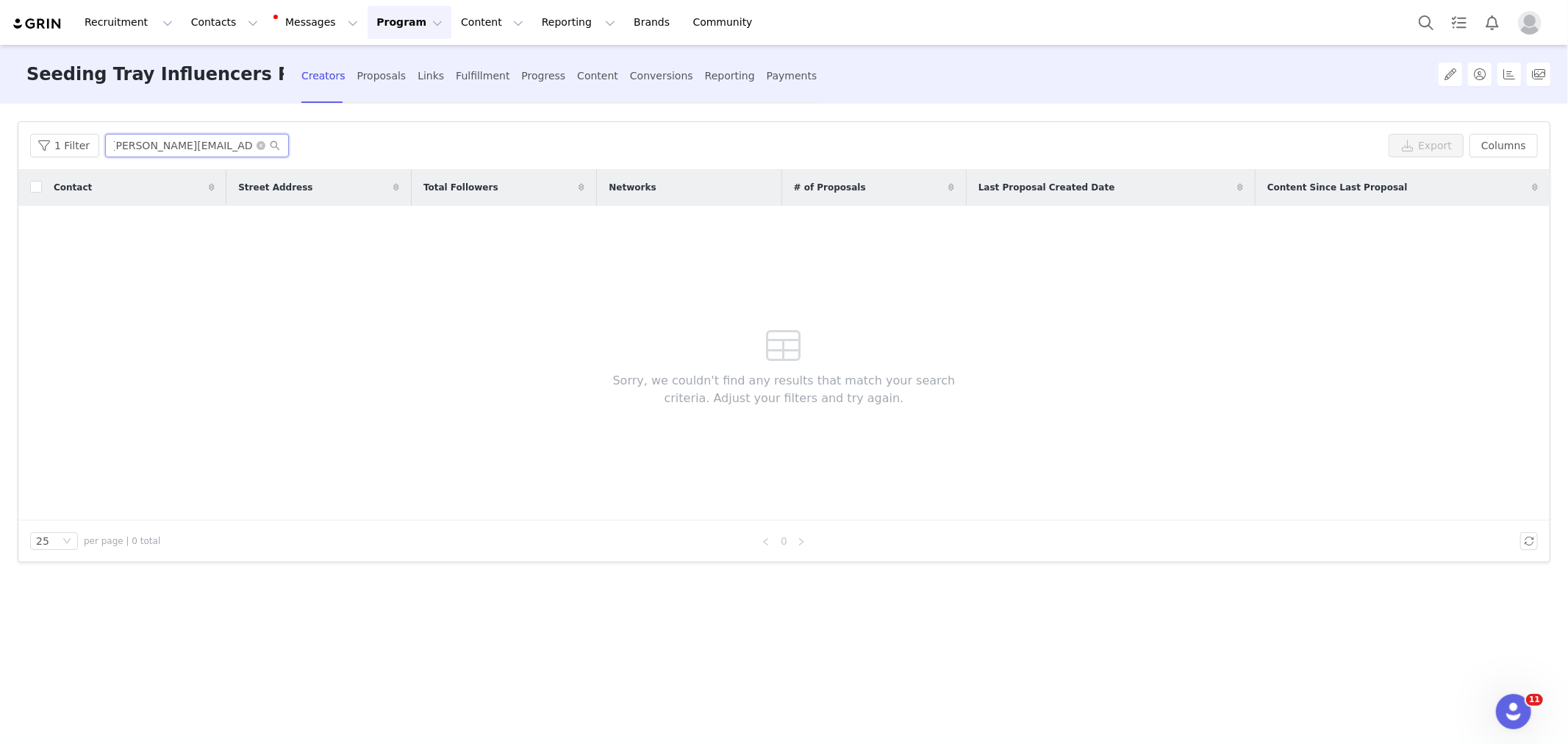
type input "ashley@gardeningincanada.net"
drag, startPoint x: 1187, startPoint y: 412, endPoint x: 1002, endPoint y: 368, distance: 190.2
click at [1187, 412] on div "Contact Street Address Total Followers Networks # of Proposals Last Proposal Cr…" at bounding box center [783, 345] width 1531 height 351
click at [193, 137] on input "ashley@gardeningincanada.net" at bounding box center [197, 145] width 183 height 24
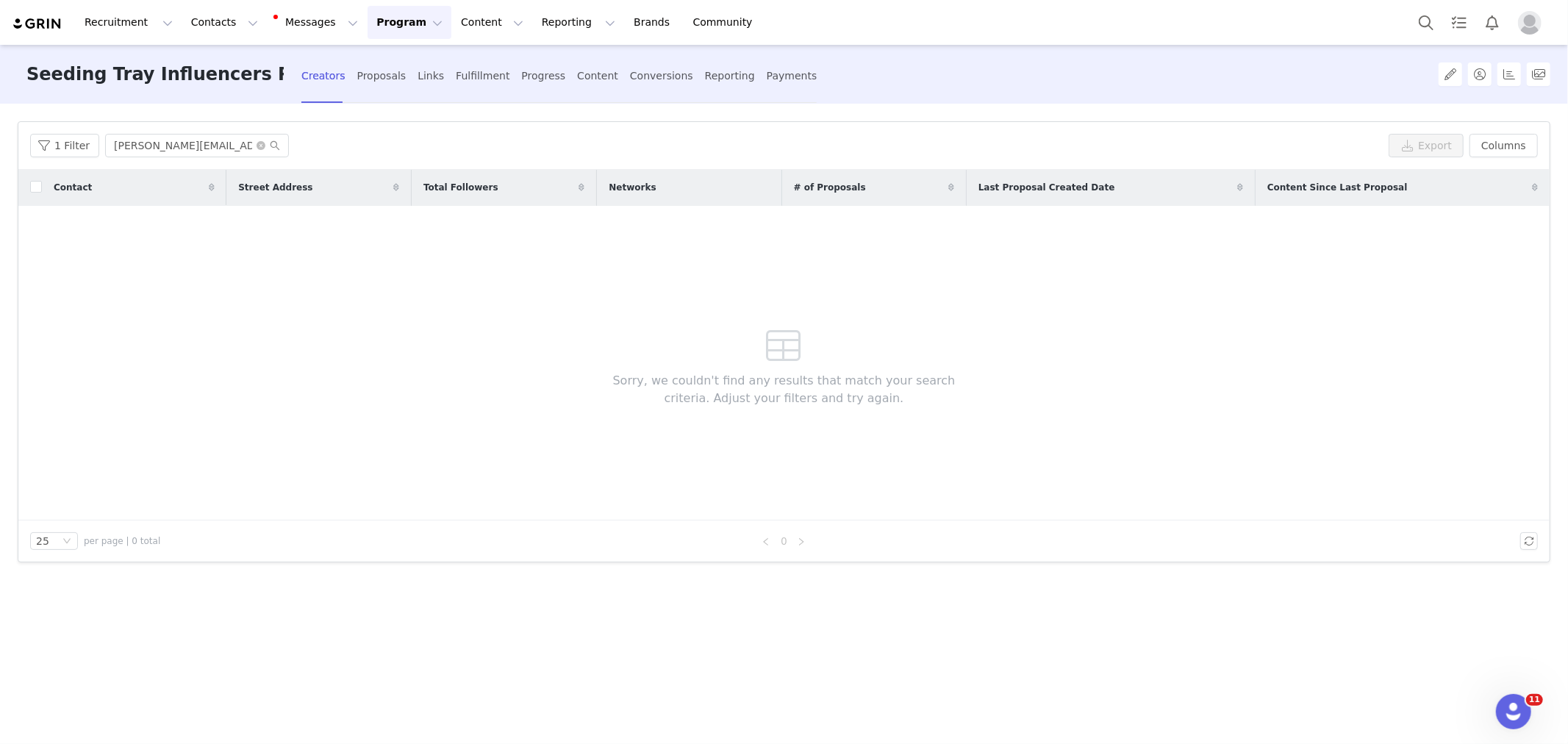
click at [1092, 380] on div "Contact Street Address Total Followers Networks # of Proposals Last Proposal Cr…" at bounding box center [783, 345] width 1531 height 351
drag, startPoint x: 1182, startPoint y: 446, endPoint x: 1096, endPoint y: 431, distance: 87.3
click at [1182, 446] on div "Contact Street Address Total Followers Networks # of Proposals Last Proposal Cr…" at bounding box center [783, 345] width 1531 height 351
click at [201, 148] on input "ashley@gardeningincanada.net" at bounding box center [197, 145] width 183 height 24
click at [215, 30] on button "Contacts Contacts" at bounding box center [224, 22] width 84 height 33
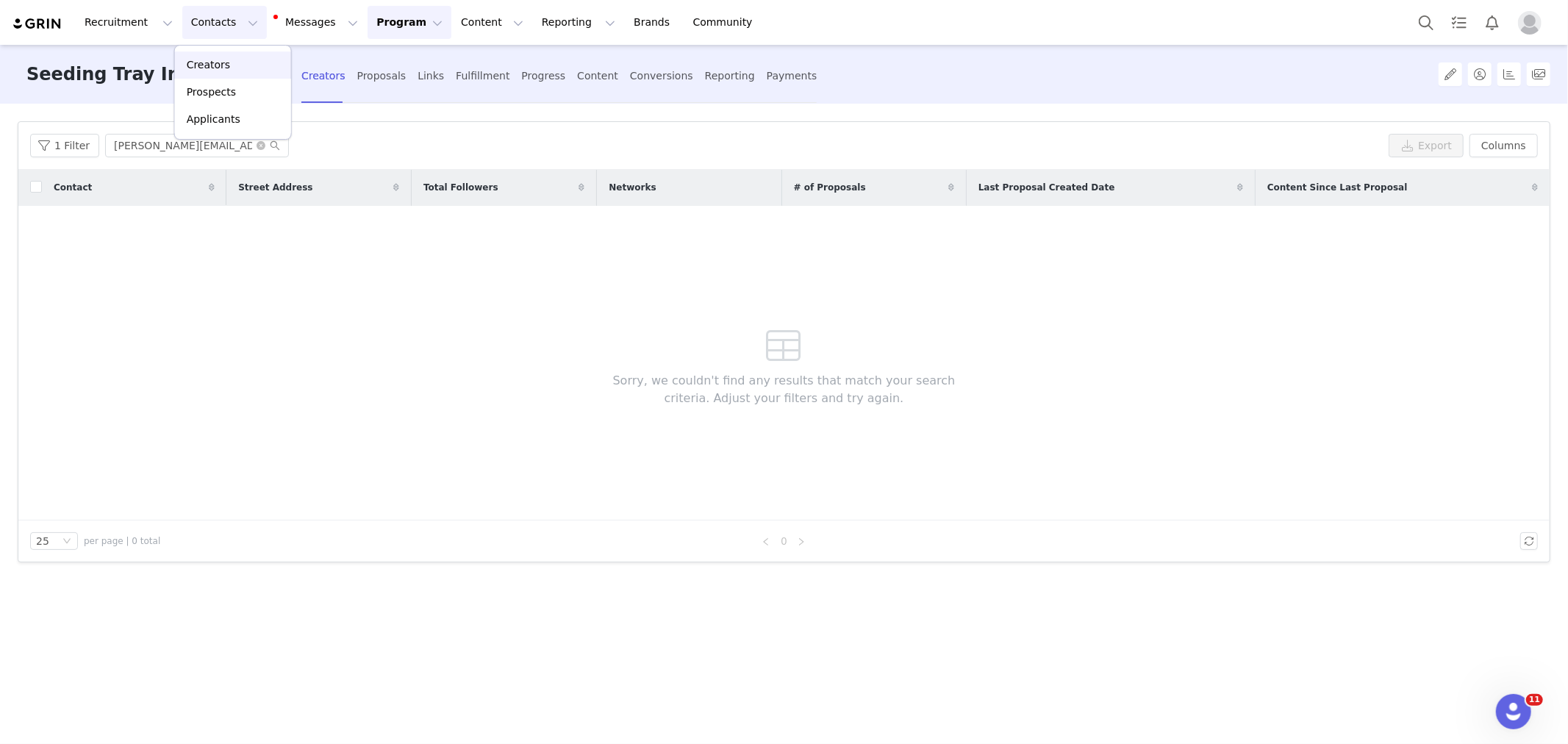
click at [217, 56] on link "Creators" at bounding box center [233, 64] width 116 height 27
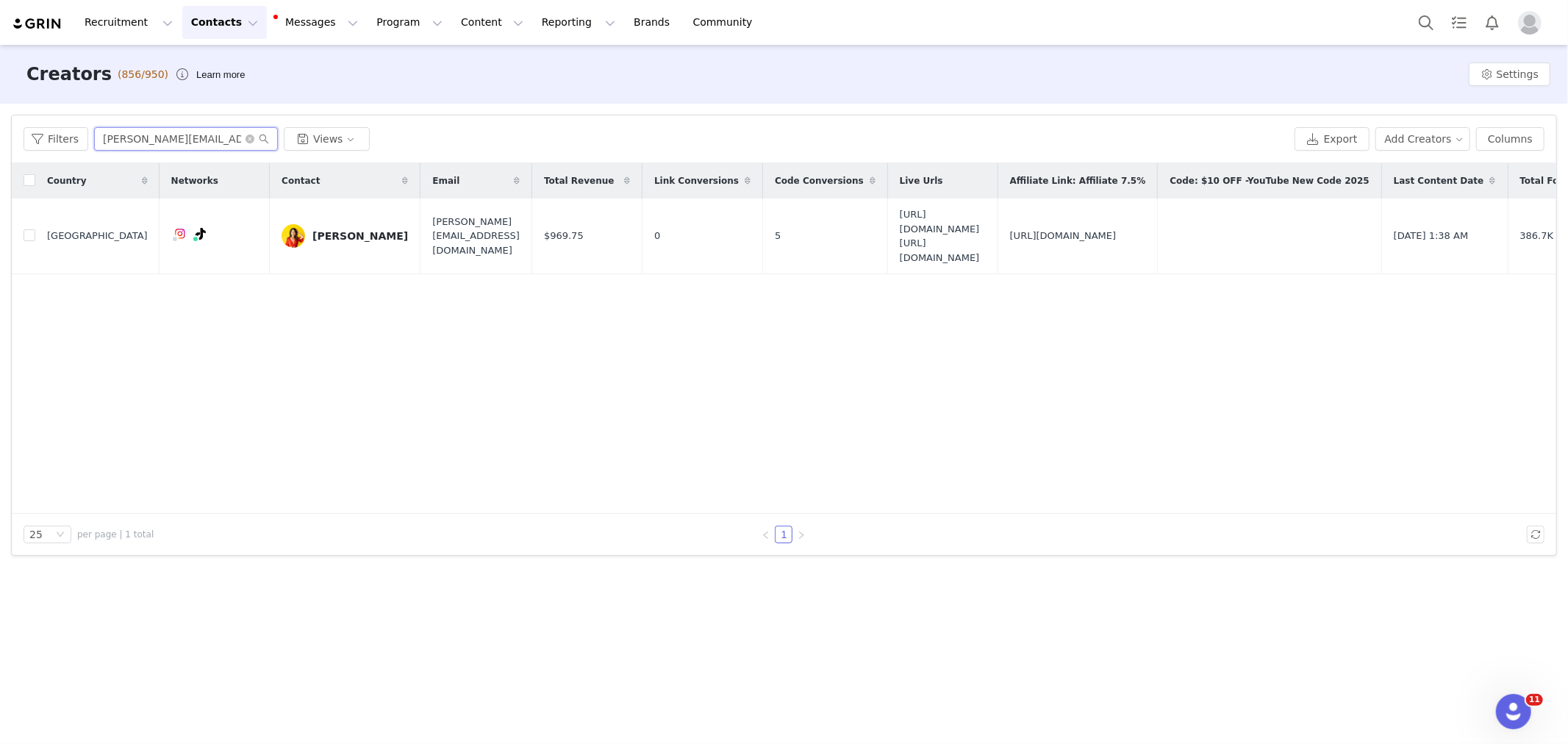
click at [217, 144] on input "jane@atasteofkoko.com" at bounding box center [185, 138] width 183 height 24
click at [180, 132] on input "jane@atasteofkoko.com" at bounding box center [185, 138] width 183 height 24
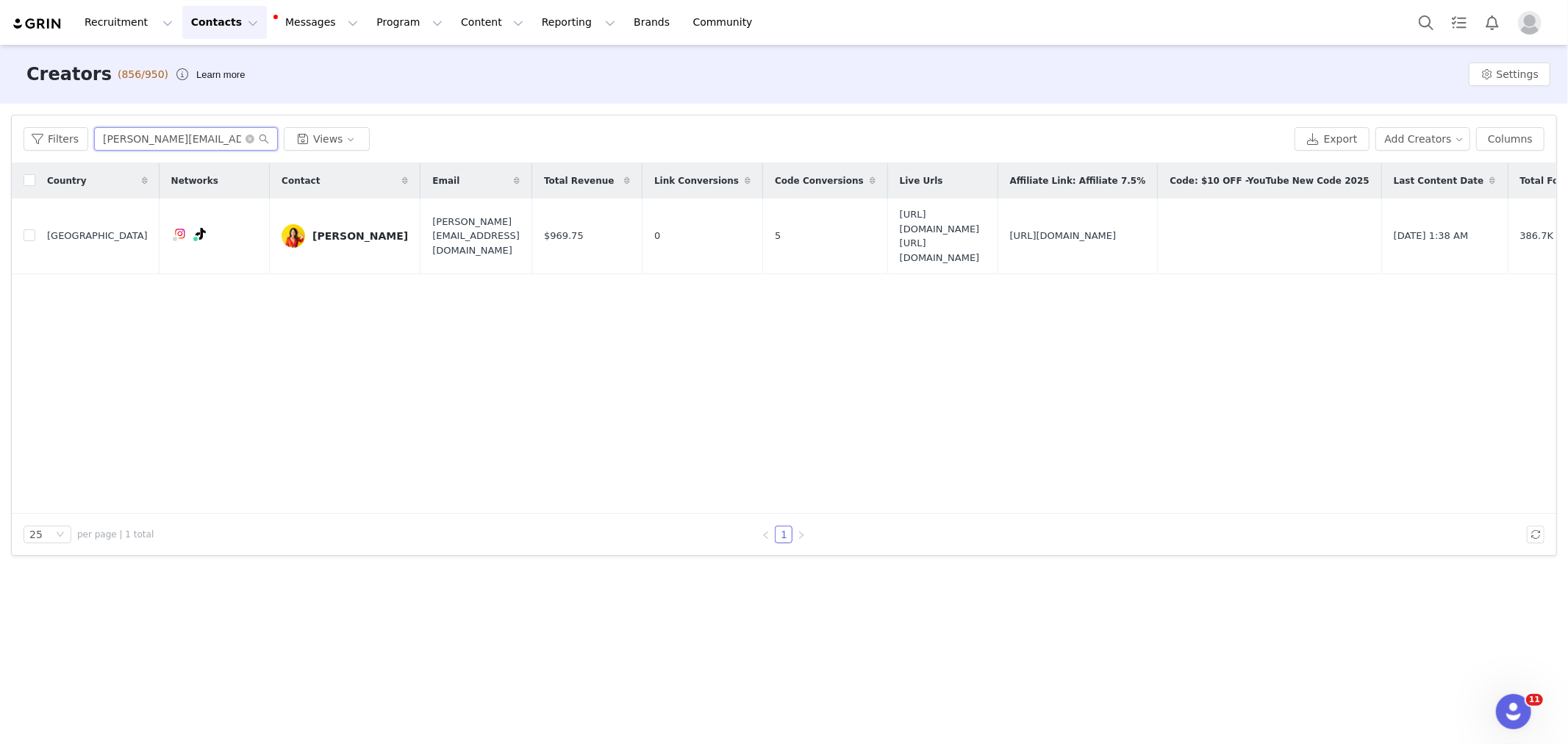
click at [180, 132] on input "jane@atasteofkoko.com" at bounding box center [185, 138] width 183 height 24
paste input "ashley@gardeningincanada.net"
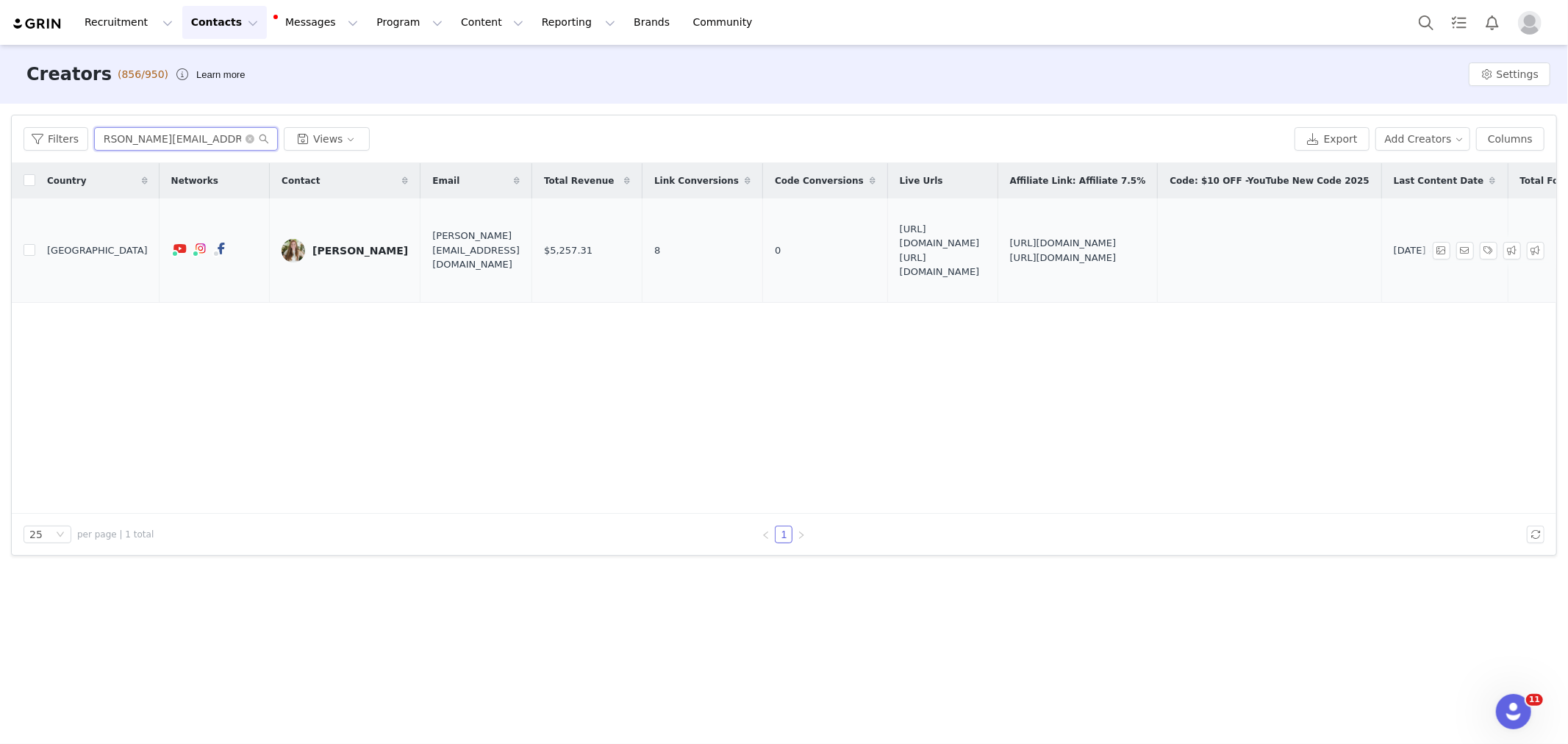
type input "ashley@gardeningincanada.net"
click at [316, 248] on div "Ashley esakin" at bounding box center [359, 251] width 96 height 11
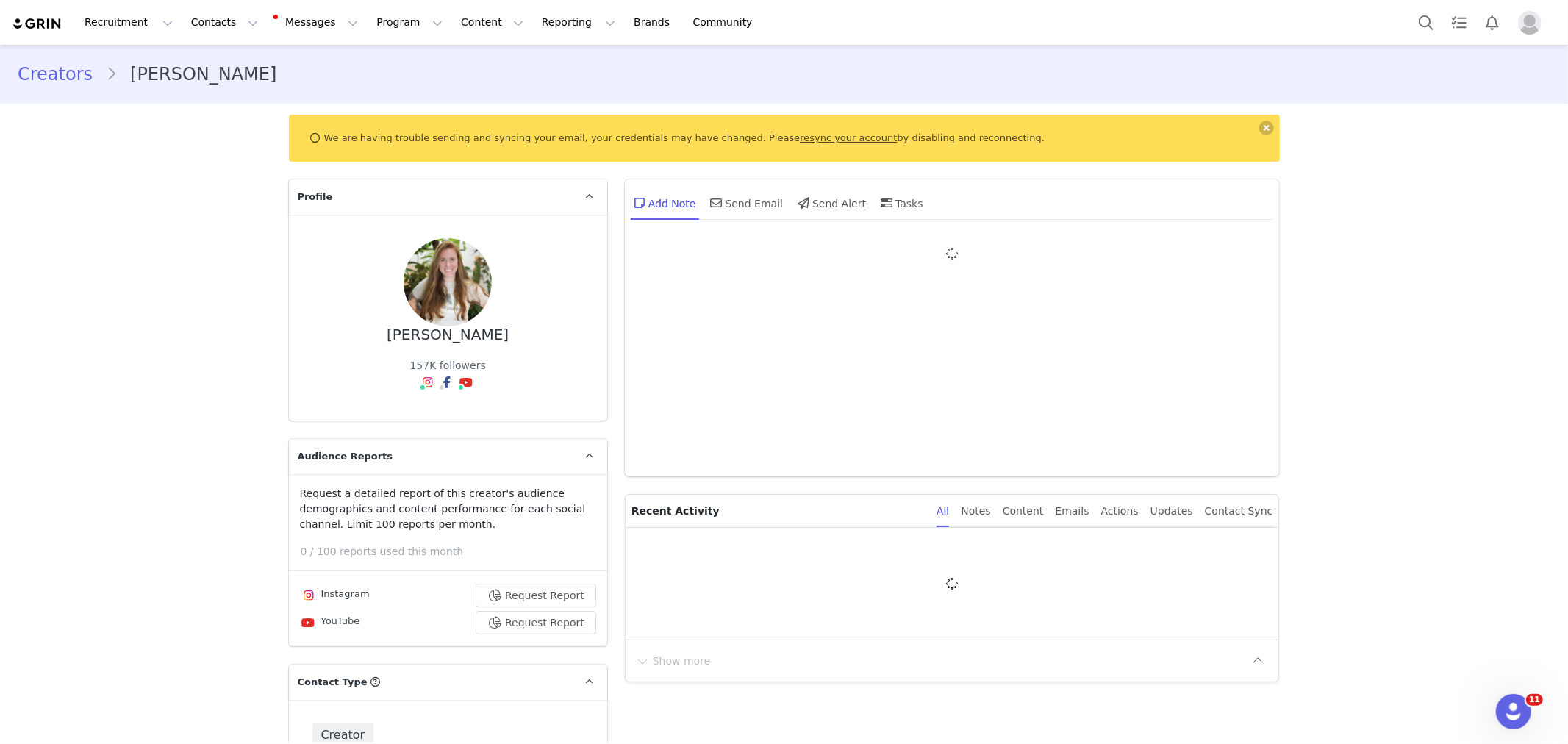
type input "+1 ([GEOGRAPHIC_DATA])"
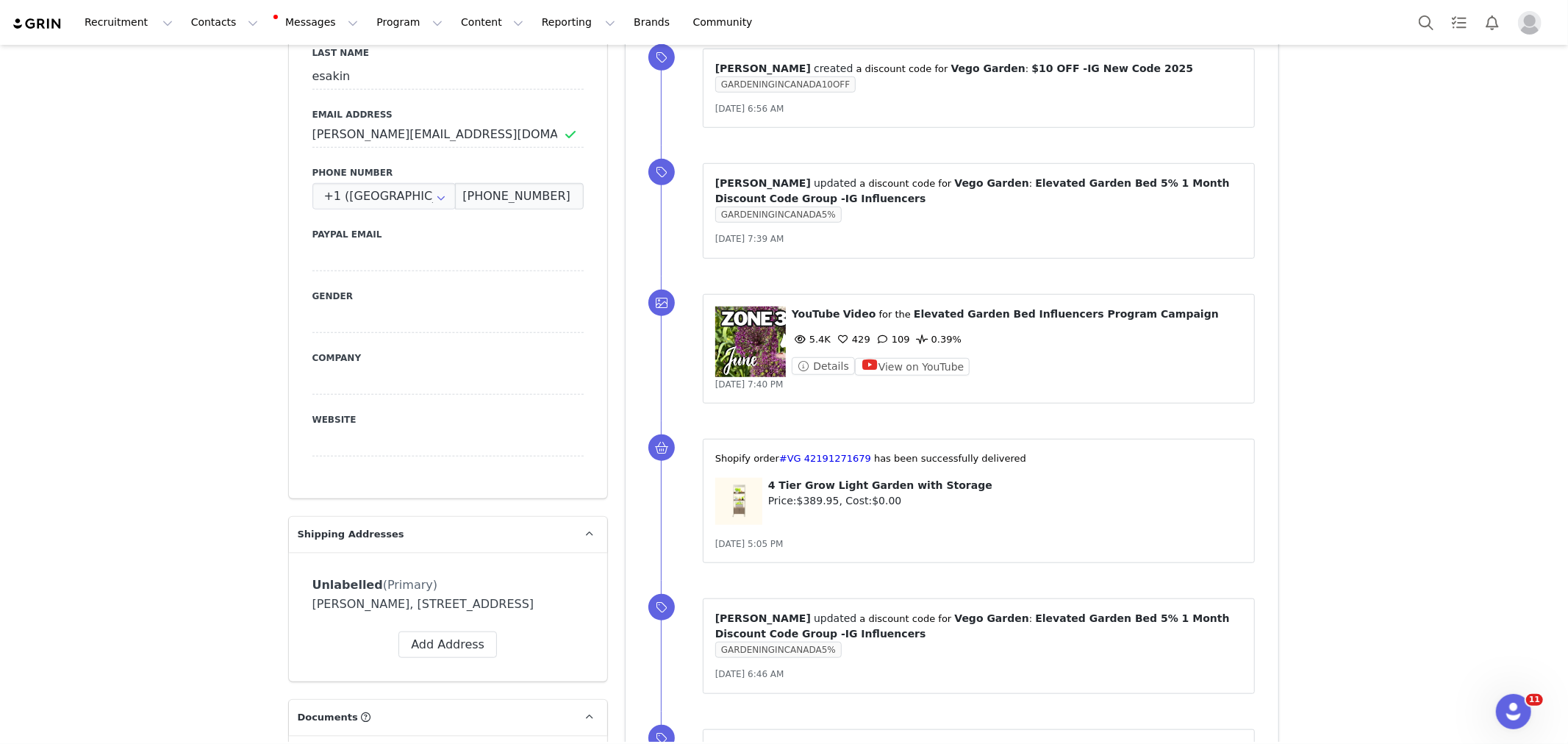
scroll to position [1388, 0]
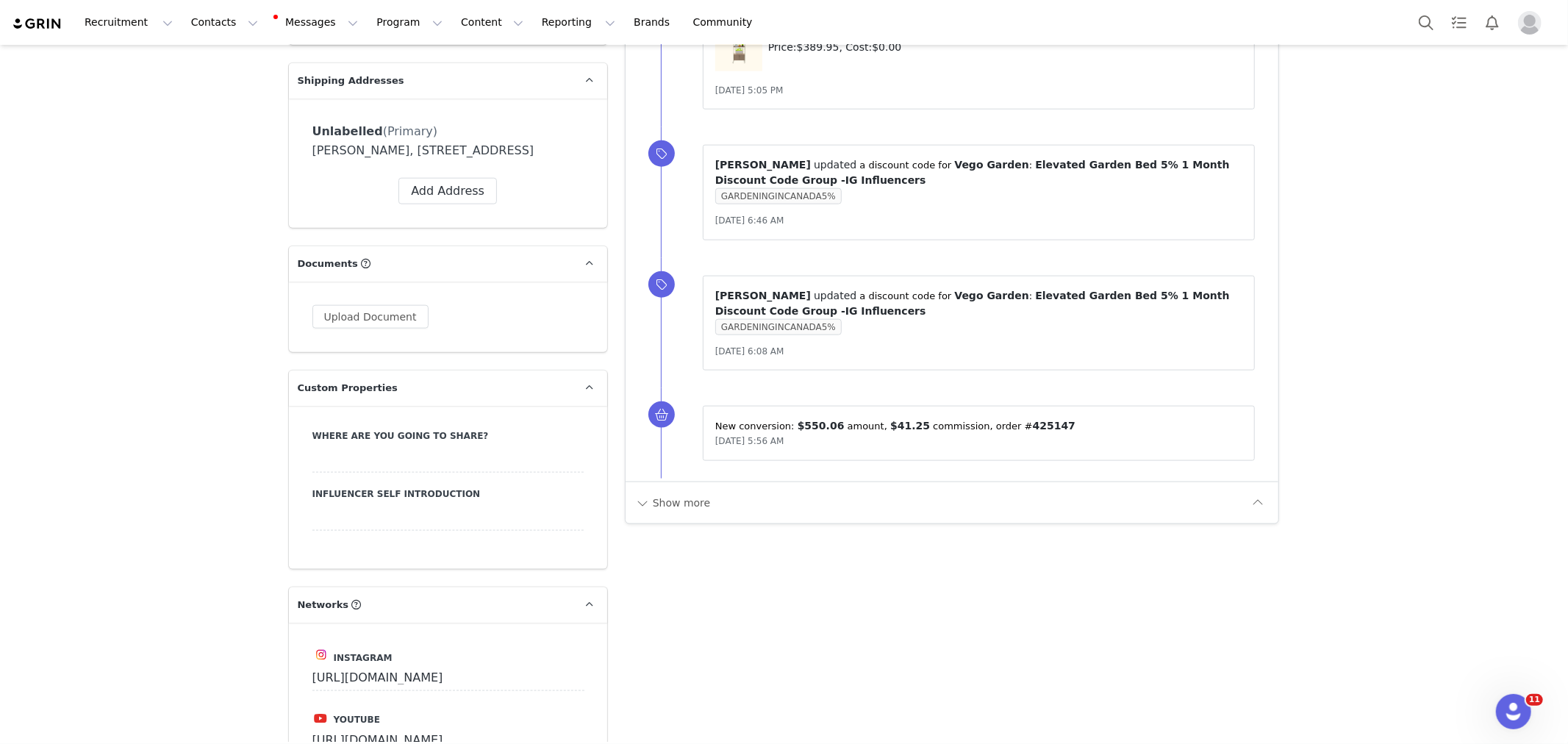
drag, startPoint x: 1402, startPoint y: 327, endPoint x: 1315, endPoint y: 348, distance: 89.5
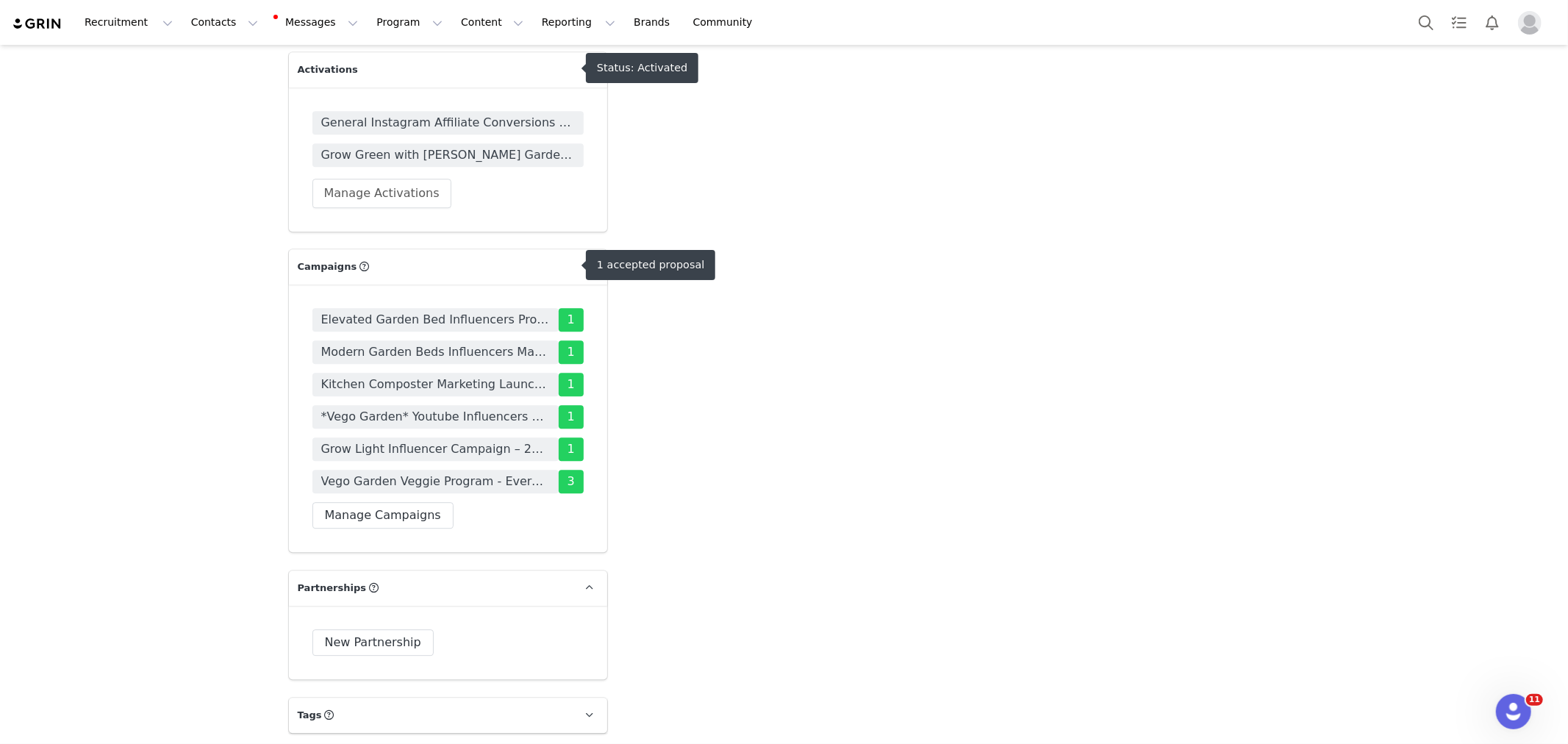
scroll to position [3591, 0]
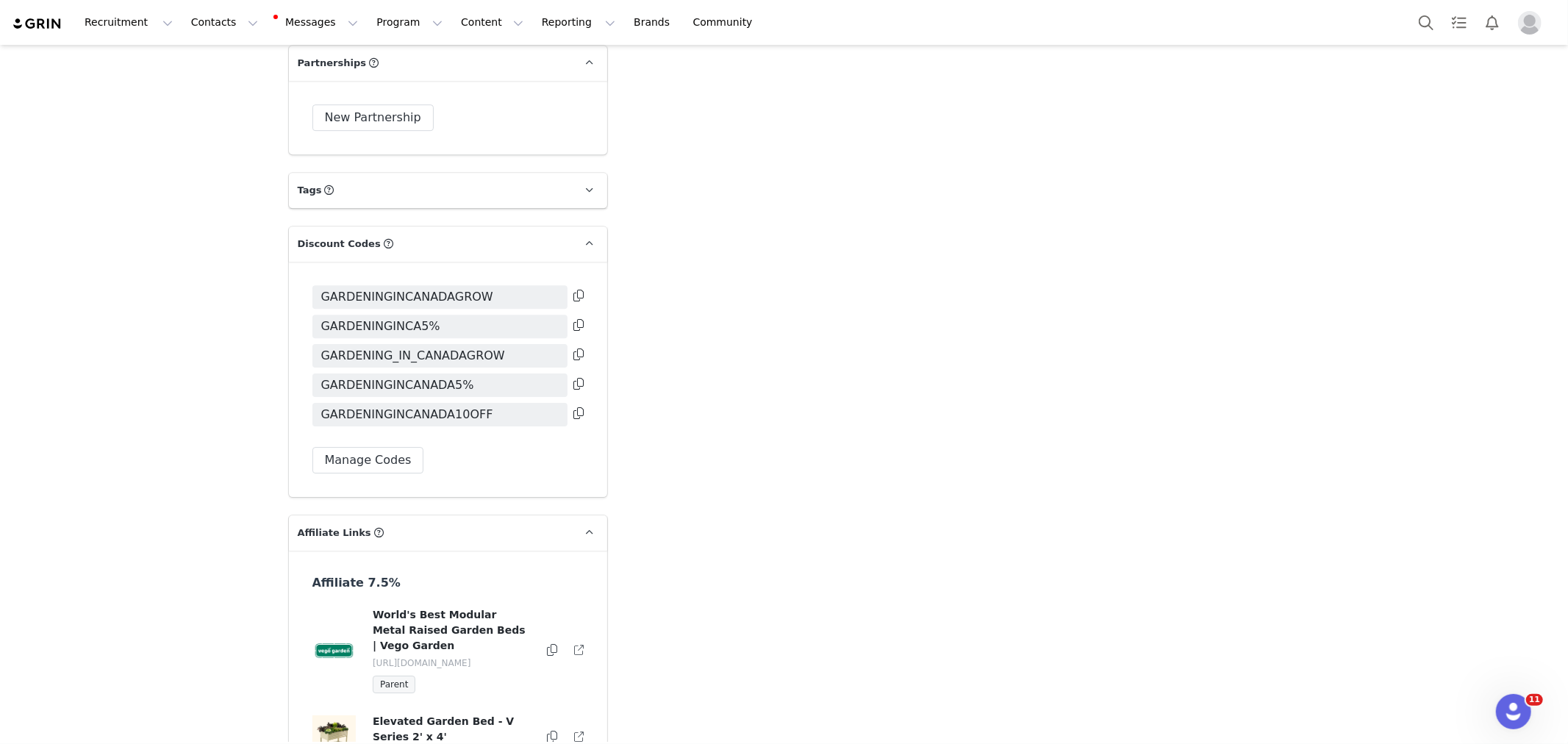
scroll to position [3411, 0]
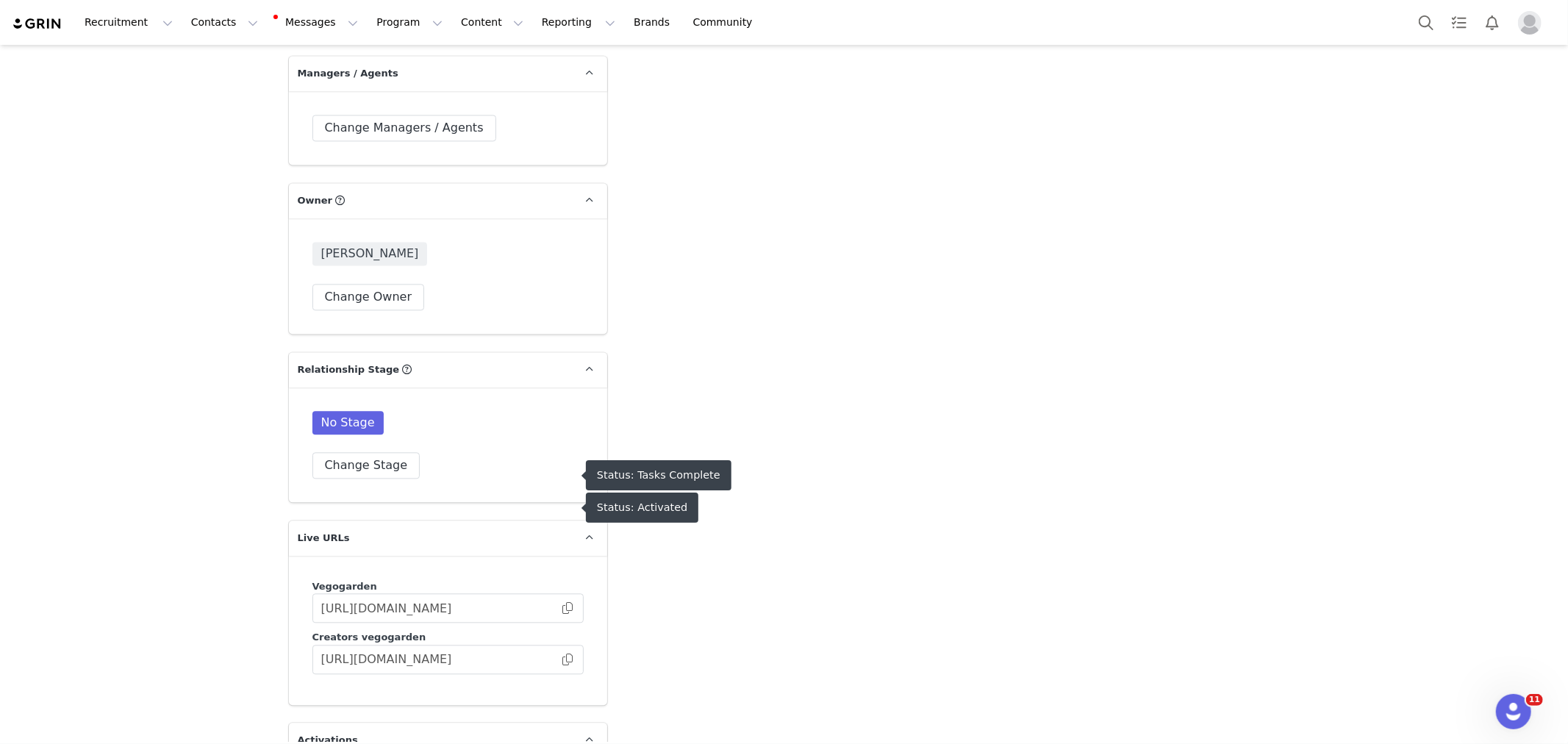
scroll to position [2595, 0]
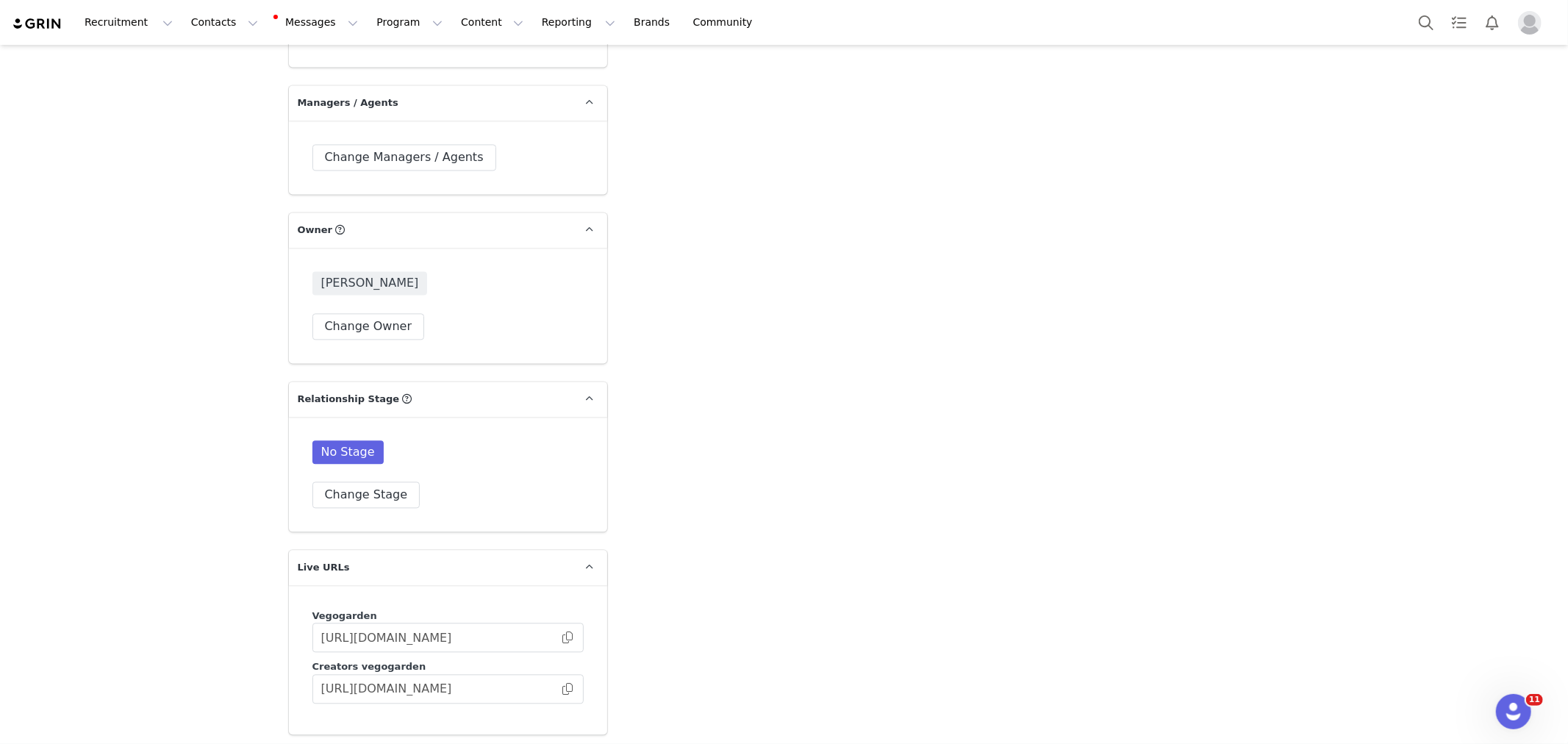
click at [229, 40] on div "Recruitment Recruitment Creator Search Curated Lists Landing Pages Web Extensio…" at bounding box center [784, 22] width 1568 height 44
click at [226, 24] on button "Contacts Contacts" at bounding box center [224, 22] width 84 height 33
click at [236, 54] on link "Creators" at bounding box center [233, 64] width 116 height 27
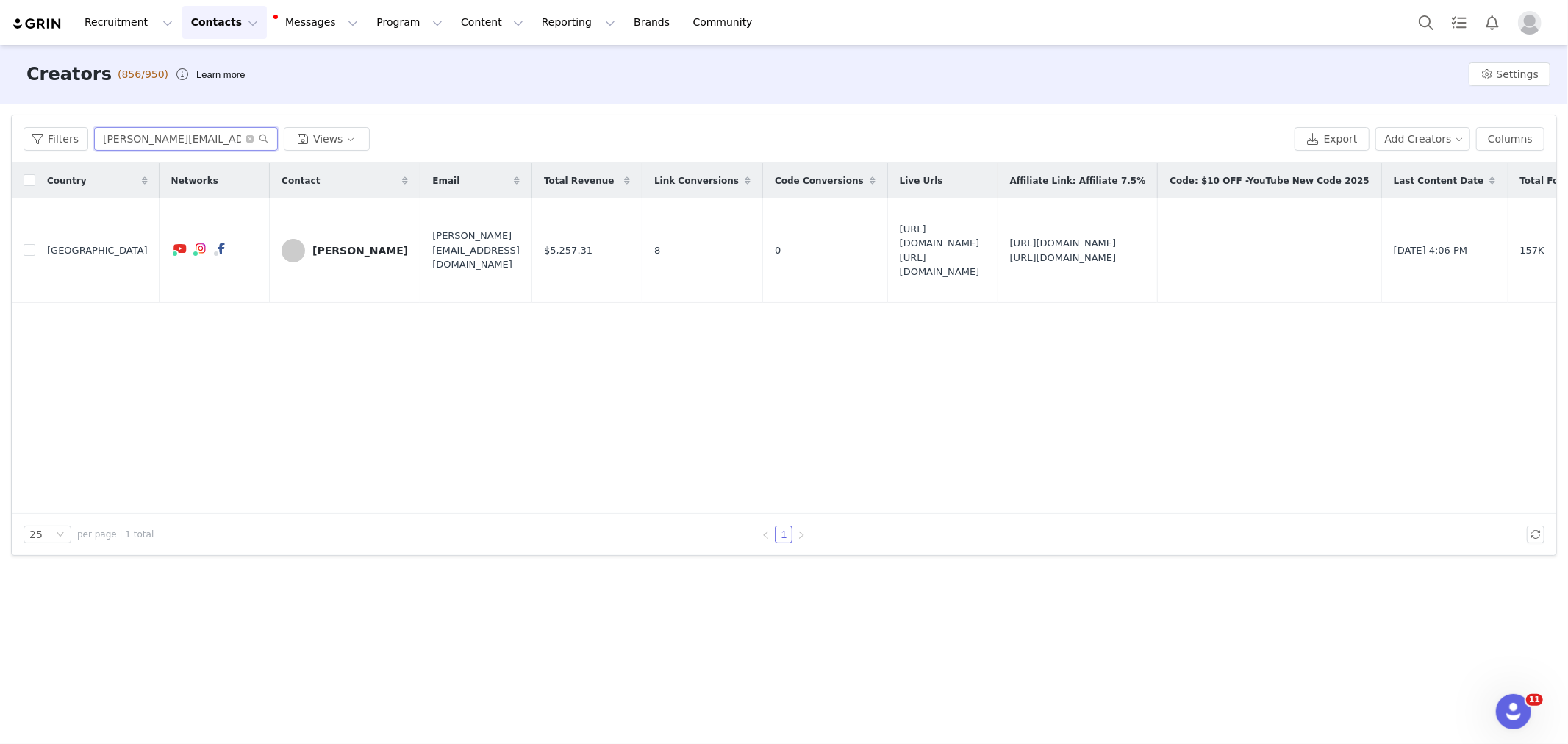
click at [200, 148] on input "ashley@gardeningincanada.net" at bounding box center [185, 138] width 183 height 24
click at [312, 245] on div "Ashley esakin" at bounding box center [359, 251] width 96 height 11
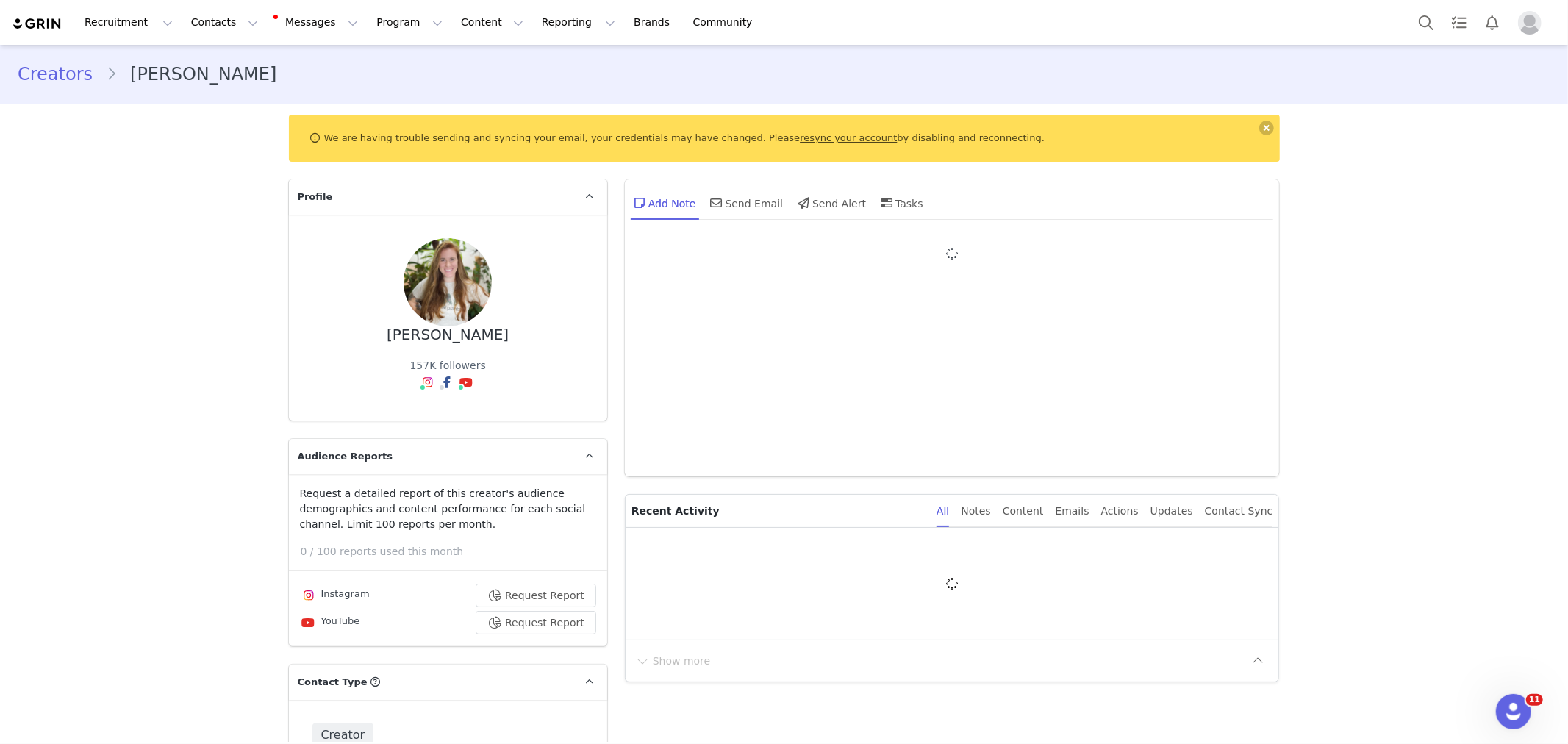
type input "+1 ([GEOGRAPHIC_DATA])"
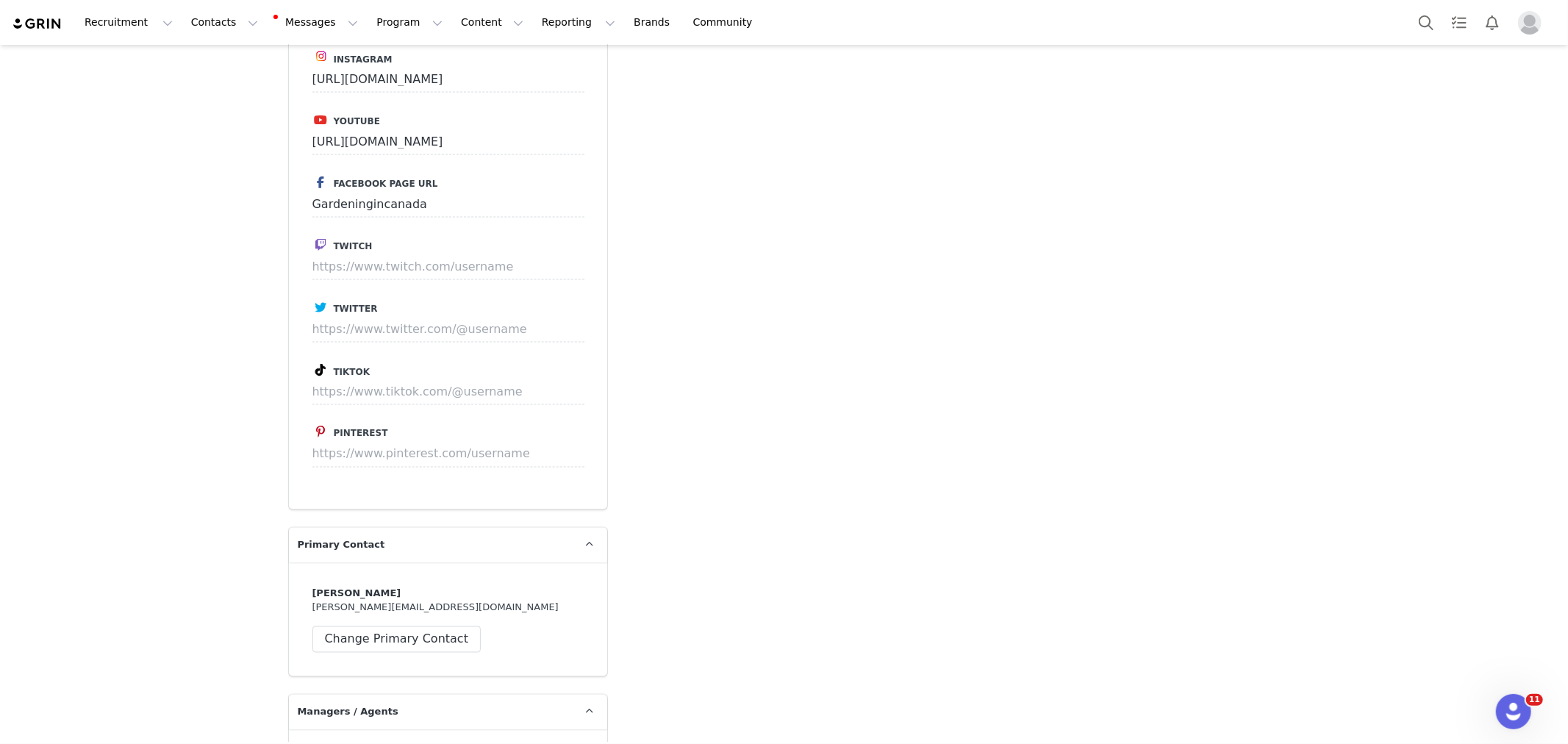
scroll to position [3033, 0]
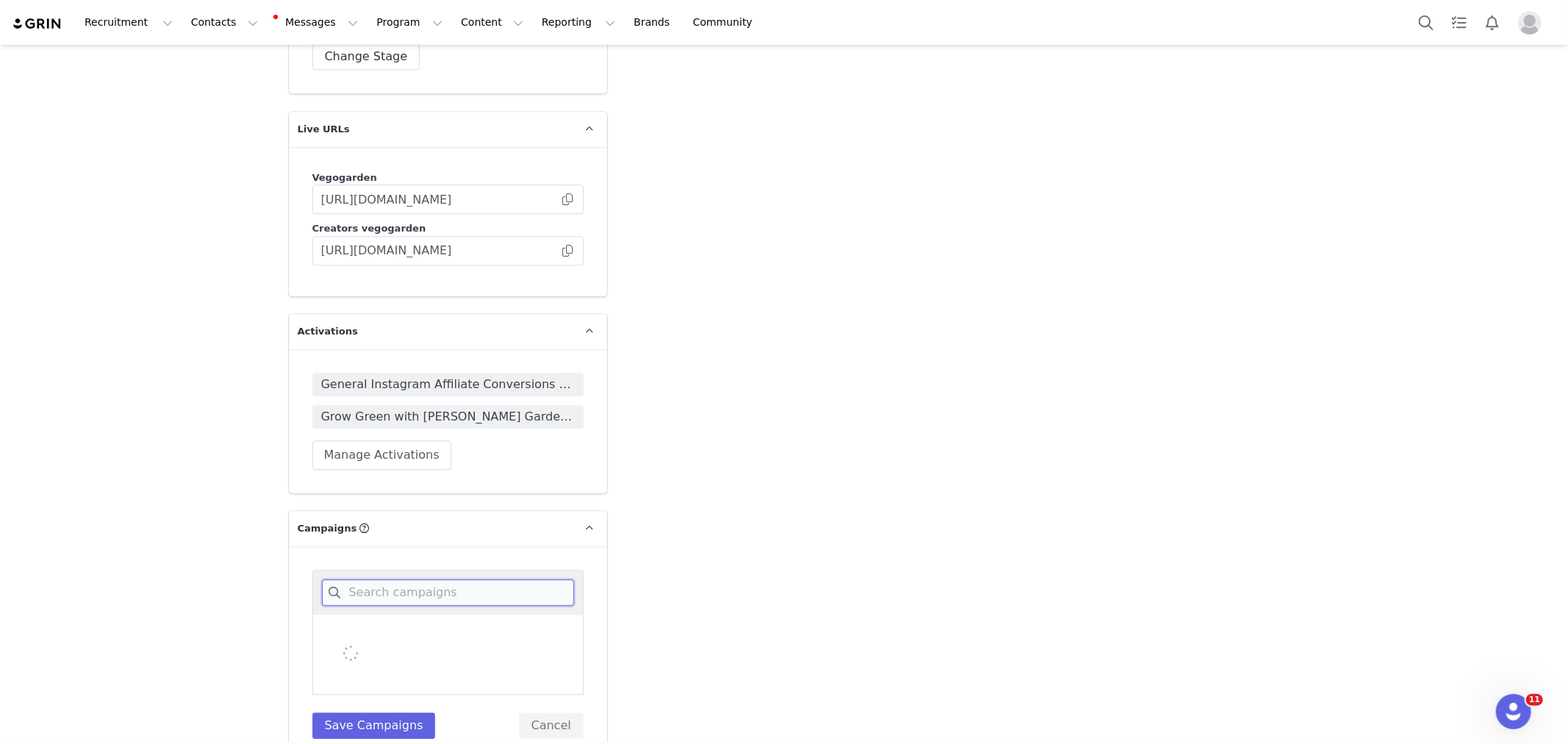
click at [407, 580] on input at bounding box center [447, 593] width 253 height 26
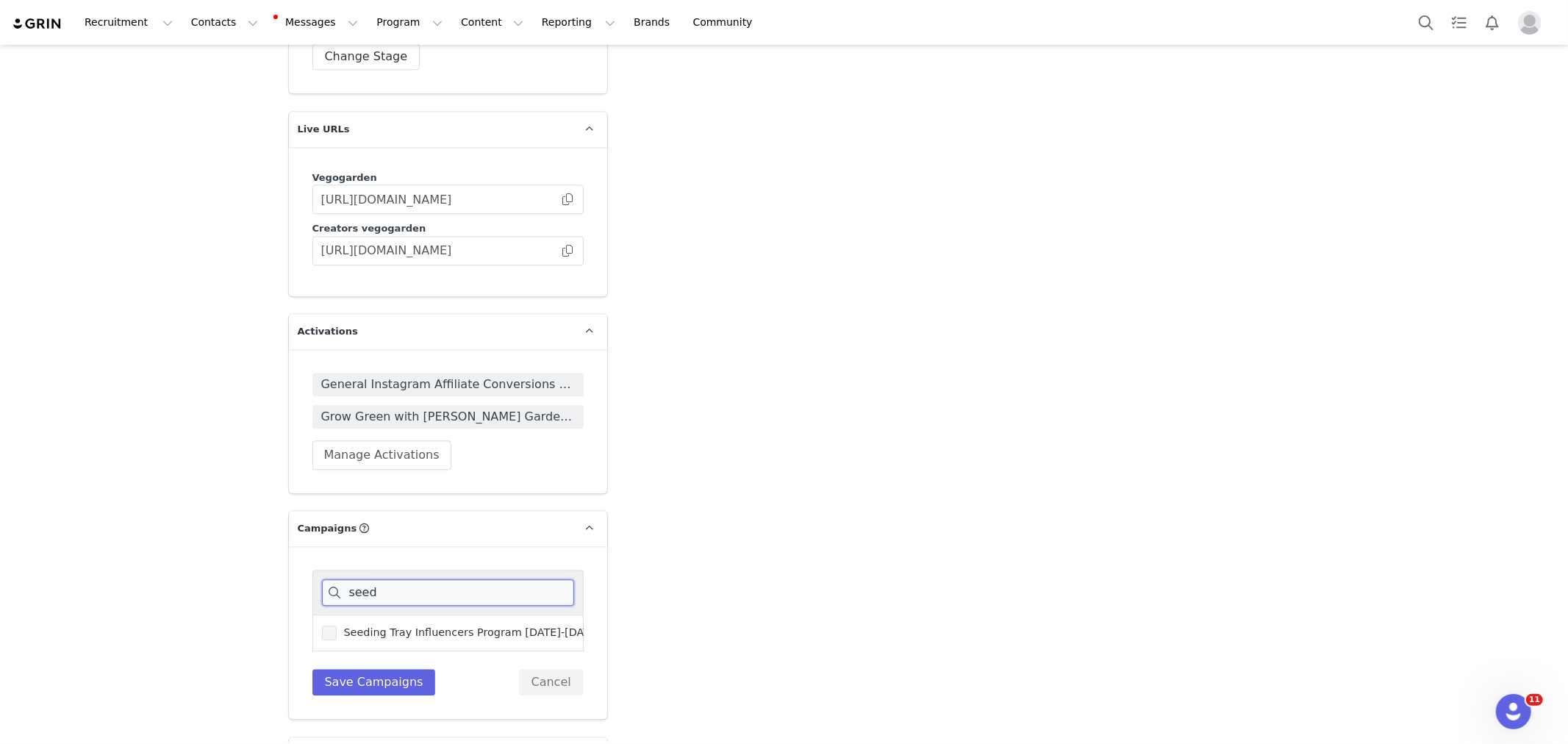
type input "seed"
click at [428, 625] on span "Seeding Tray Influencers Program [DATE]-[DATE]" at bounding box center [468, 632] width 264 height 14
click at [337, 625] on input "Seeding Tray Influencers Program [DATE]-[DATE]" at bounding box center [337, 625] width 0 height 0
click at [391, 668] on button "Save Campaigns" at bounding box center [374, 682] width 124 height 26
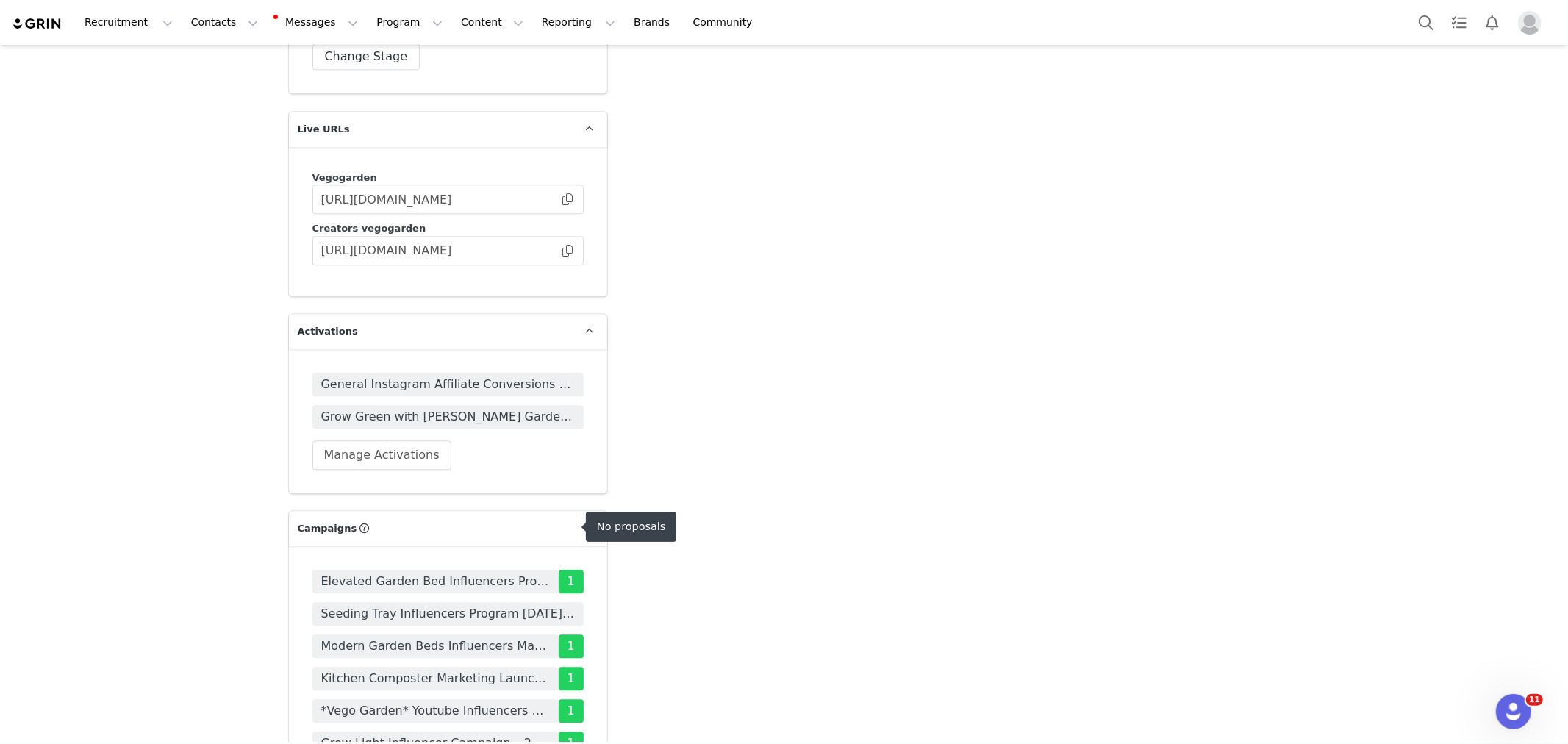
click at [401, 605] on span "Seeding Tray Influencers Program [DATE]-[DATE]" at bounding box center [448, 614] width 253 height 18
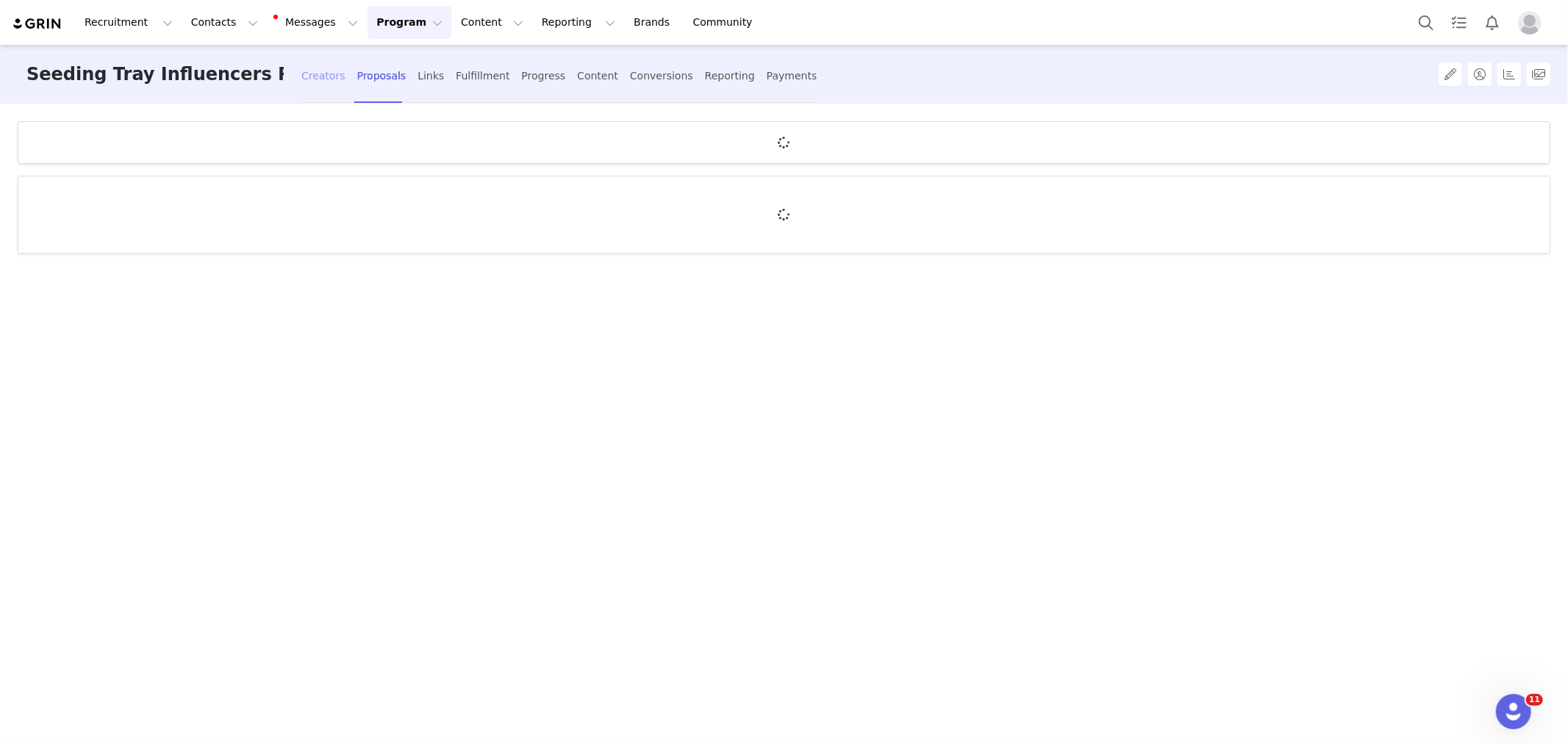
click at [317, 78] on div "Creators" at bounding box center [323, 76] width 44 height 39
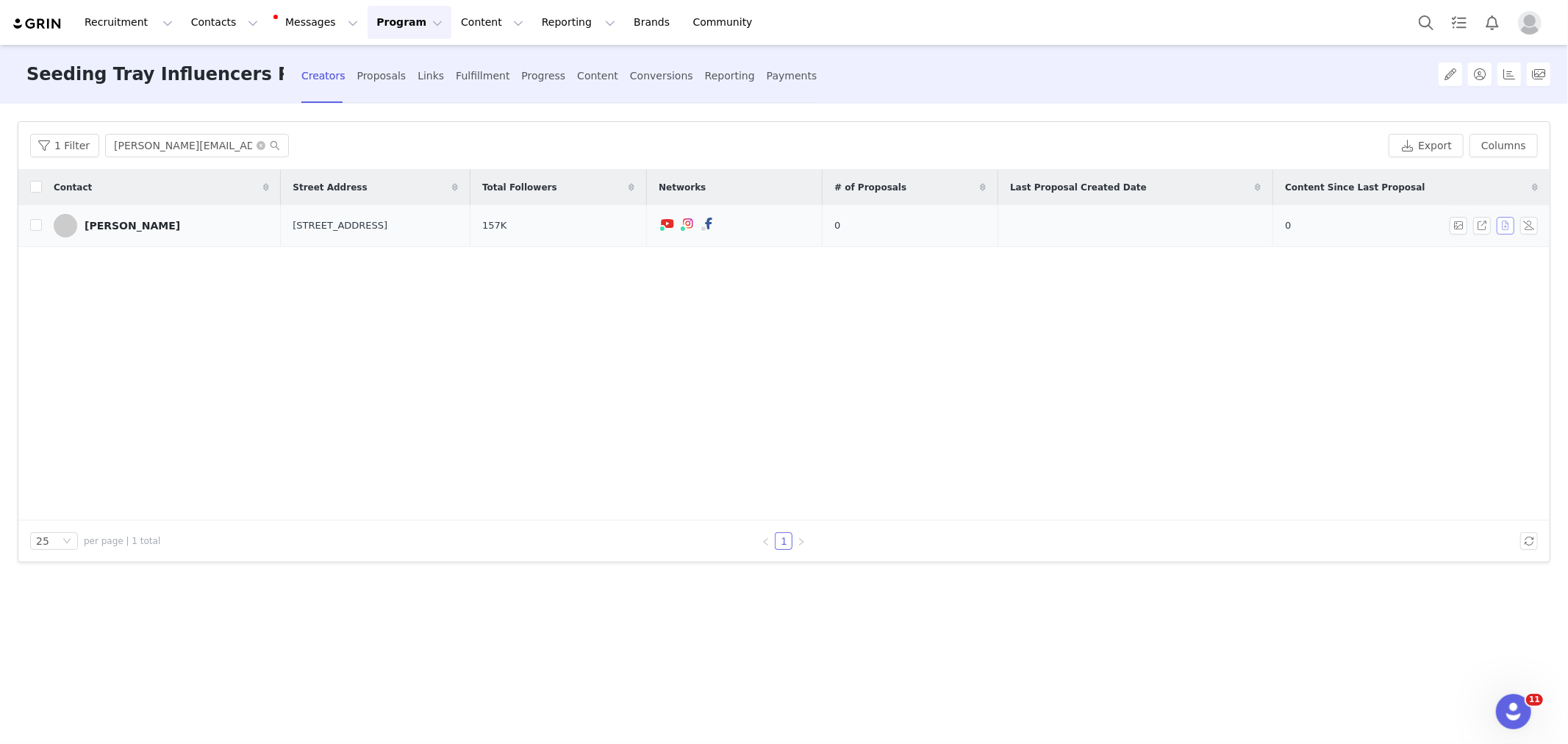
click at [1505, 230] on button "button" at bounding box center [1506, 225] width 18 height 18
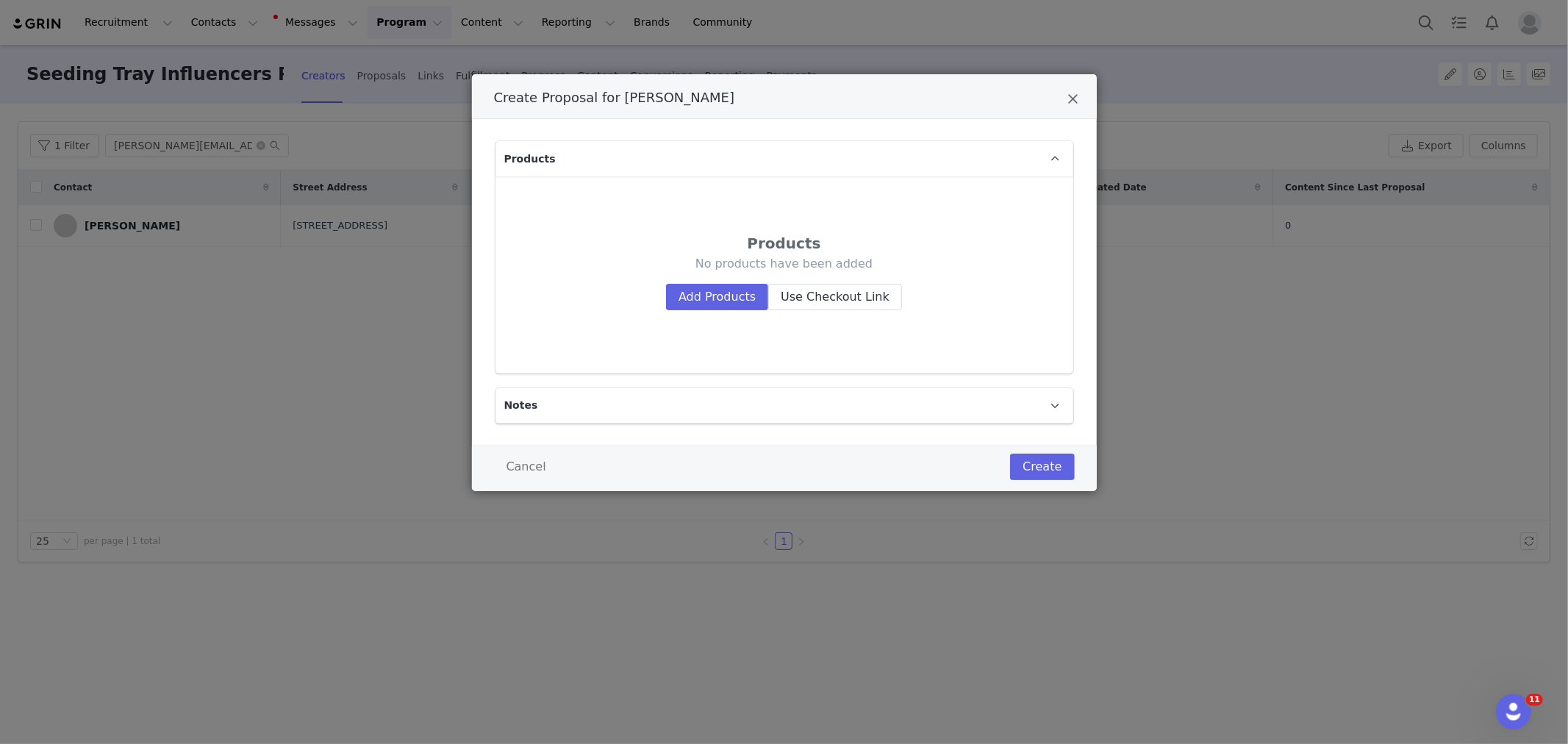
drag, startPoint x: 1012, startPoint y: 249, endPoint x: 845, endPoint y: 238, distance: 167.4
click at [1012, 249] on div "Products" at bounding box center [784, 243] width 496 height 22
click at [695, 290] on button "Add Products" at bounding box center [717, 297] width 102 height 26
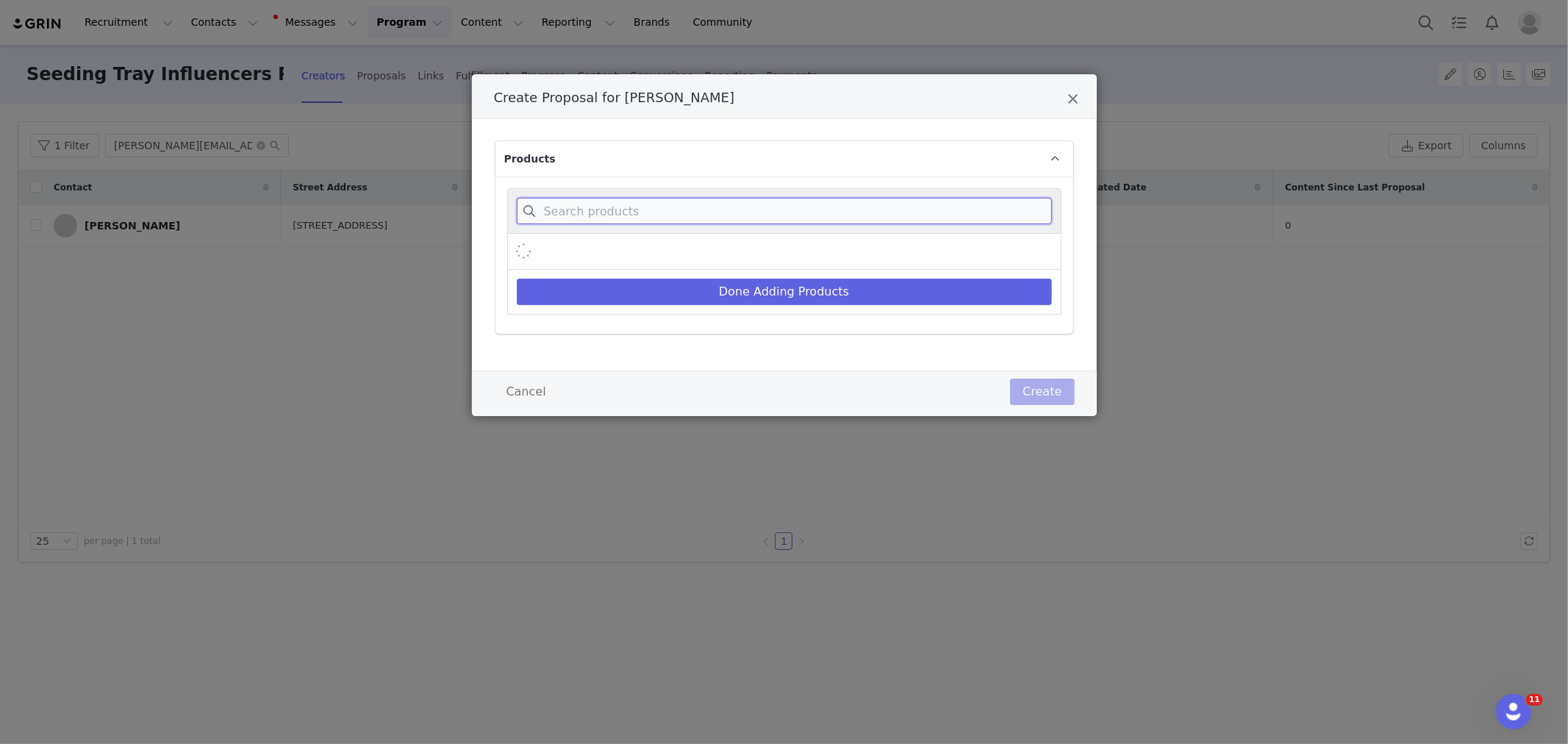
click at [698, 203] on input "Create Proposal for Ashley esakin" at bounding box center [784, 211] width 535 height 26
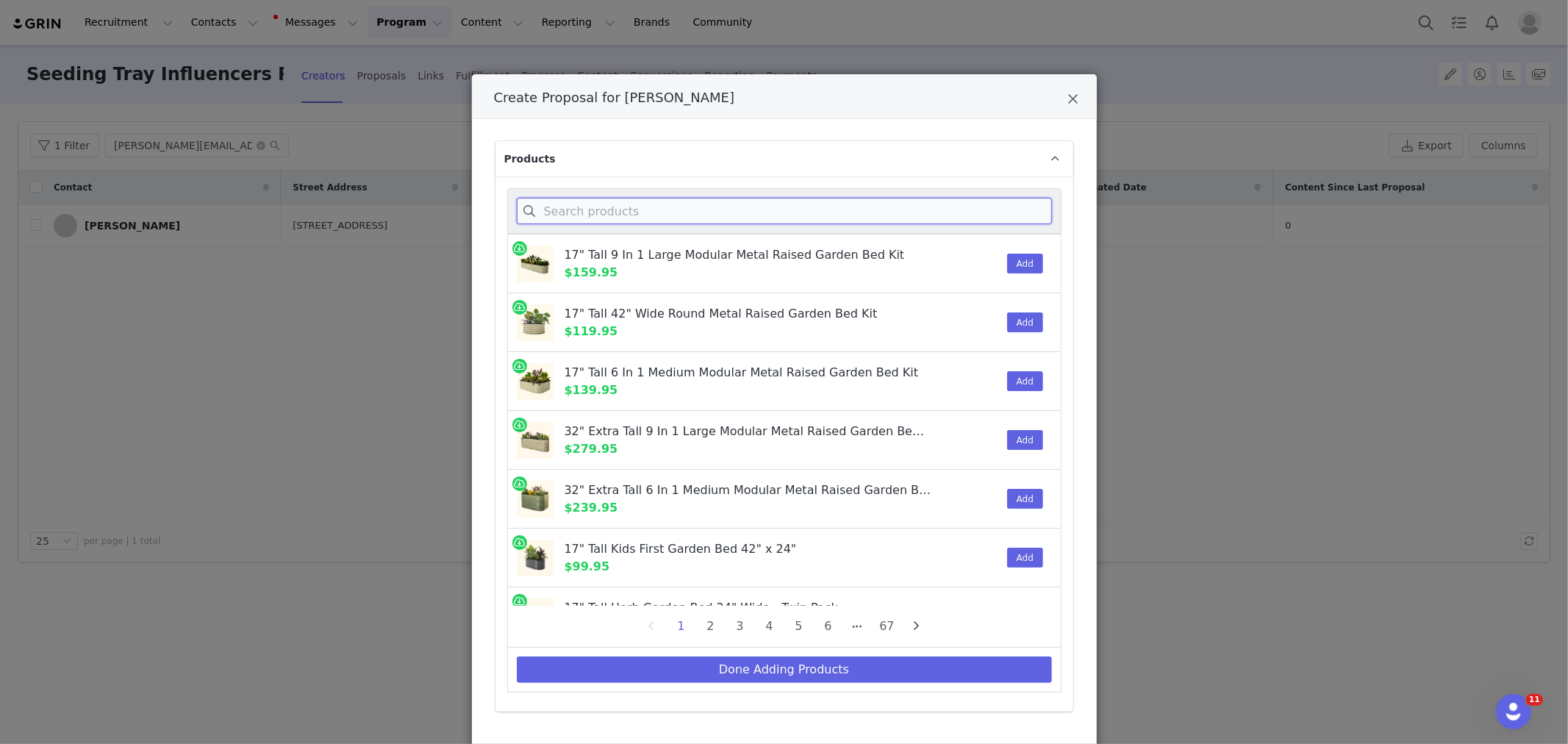
paste input "Giga Seedling Trays"
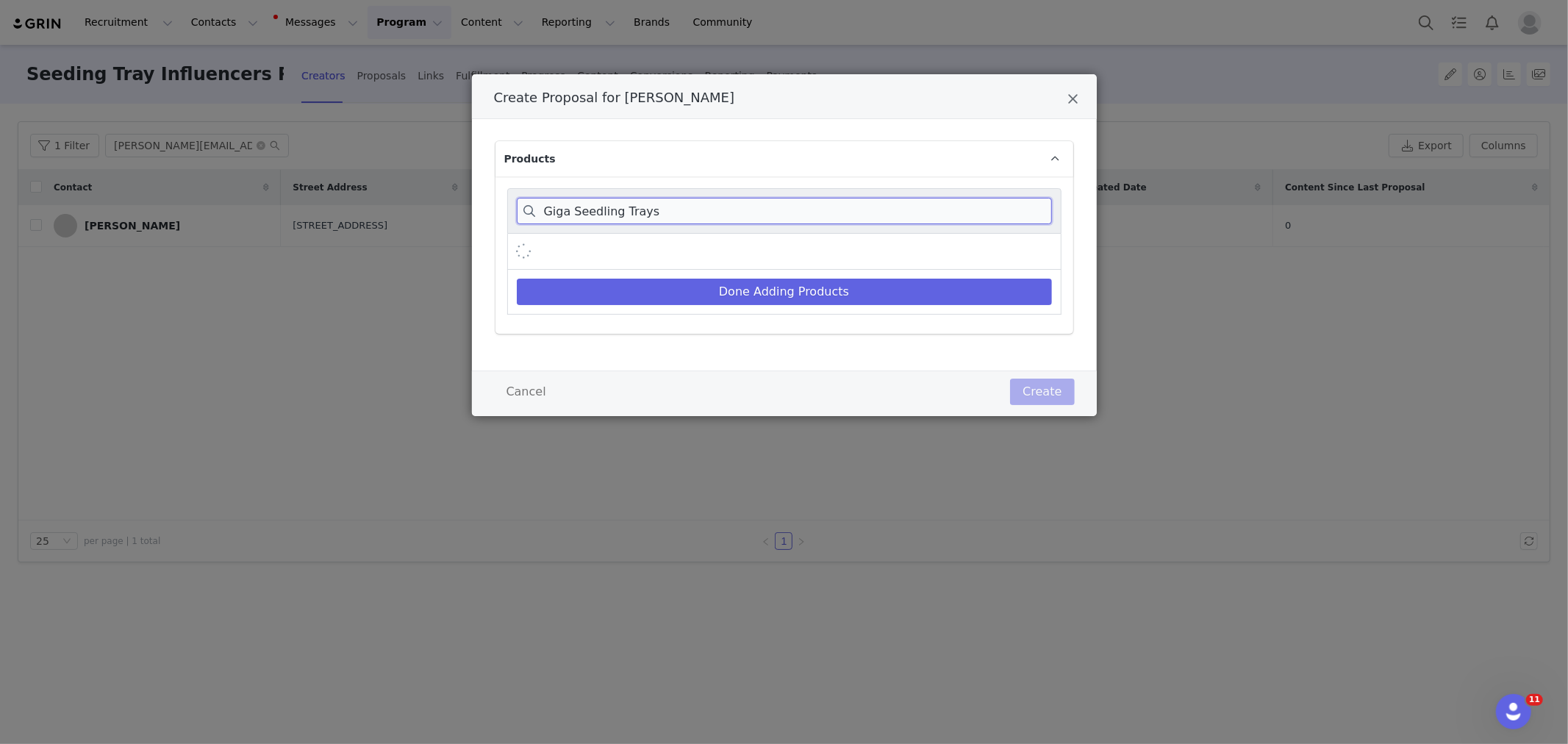
drag, startPoint x: 649, startPoint y: 212, endPoint x: 667, endPoint y: 210, distance: 18.1
click at [667, 210] on input "Giga Seedling Trays" at bounding box center [784, 211] width 535 height 26
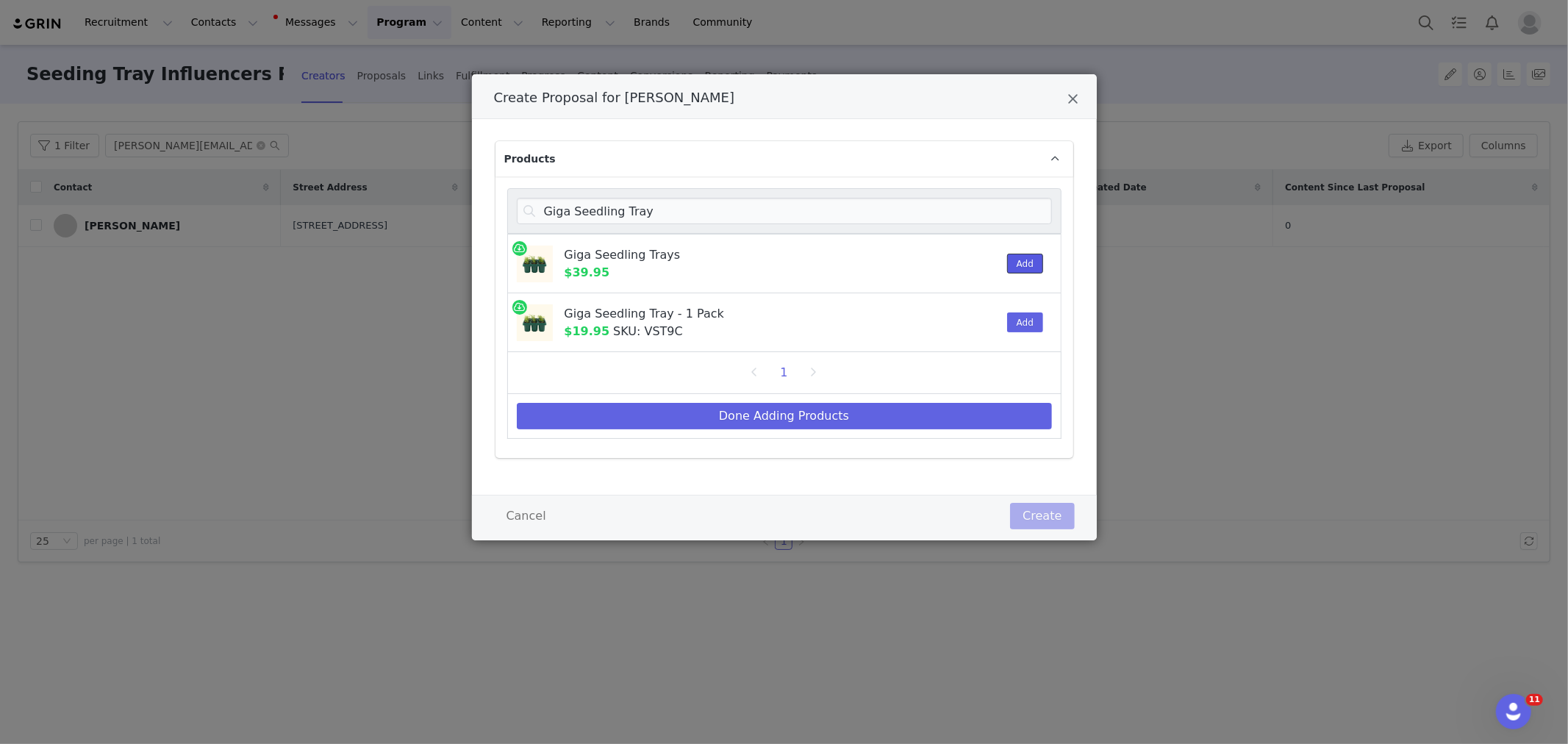
click at [1017, 268] on button "Add" at bounding box center [1025, 263] width 36 height 20
click at [625, 216] on input "Giga Seedling Tray" at bounding box center [784, 211] width 535 height 26
paste input "Seedling Humidity Dome"
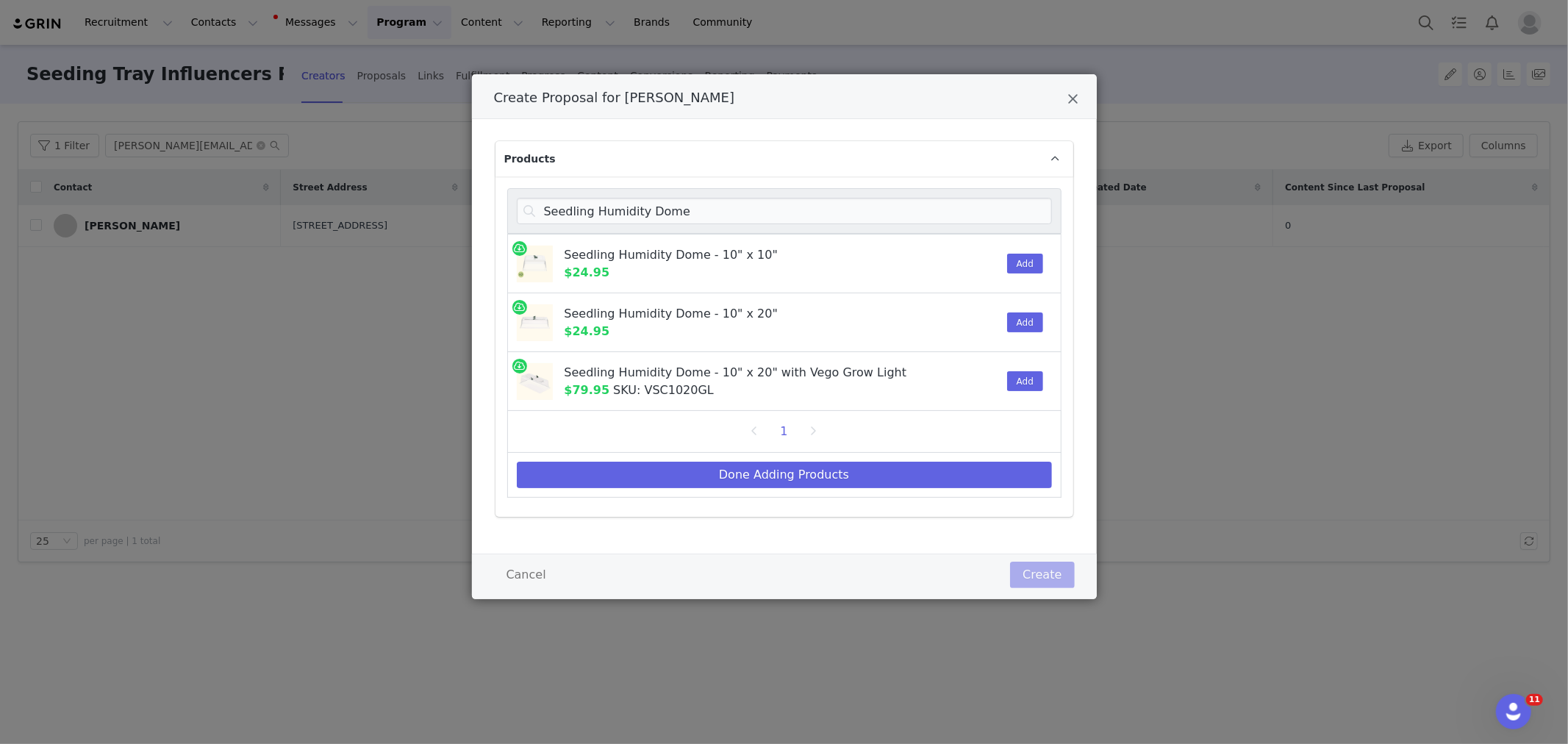
click at [1025, 334] on div "Add" at bounding box center [1020, 321] width 44 height 58
click at [1027, 326] on button "Add" at bounding box center [1025, 321] width 36 height 20
click at [586, 224] on div "Seedling Humidity Dome" at bounding box center [784, 211] width 554 height 45
click at [586, 210] on input "Seedling Humidity Dome" at bounding box center [784, 211] width 535 height 26
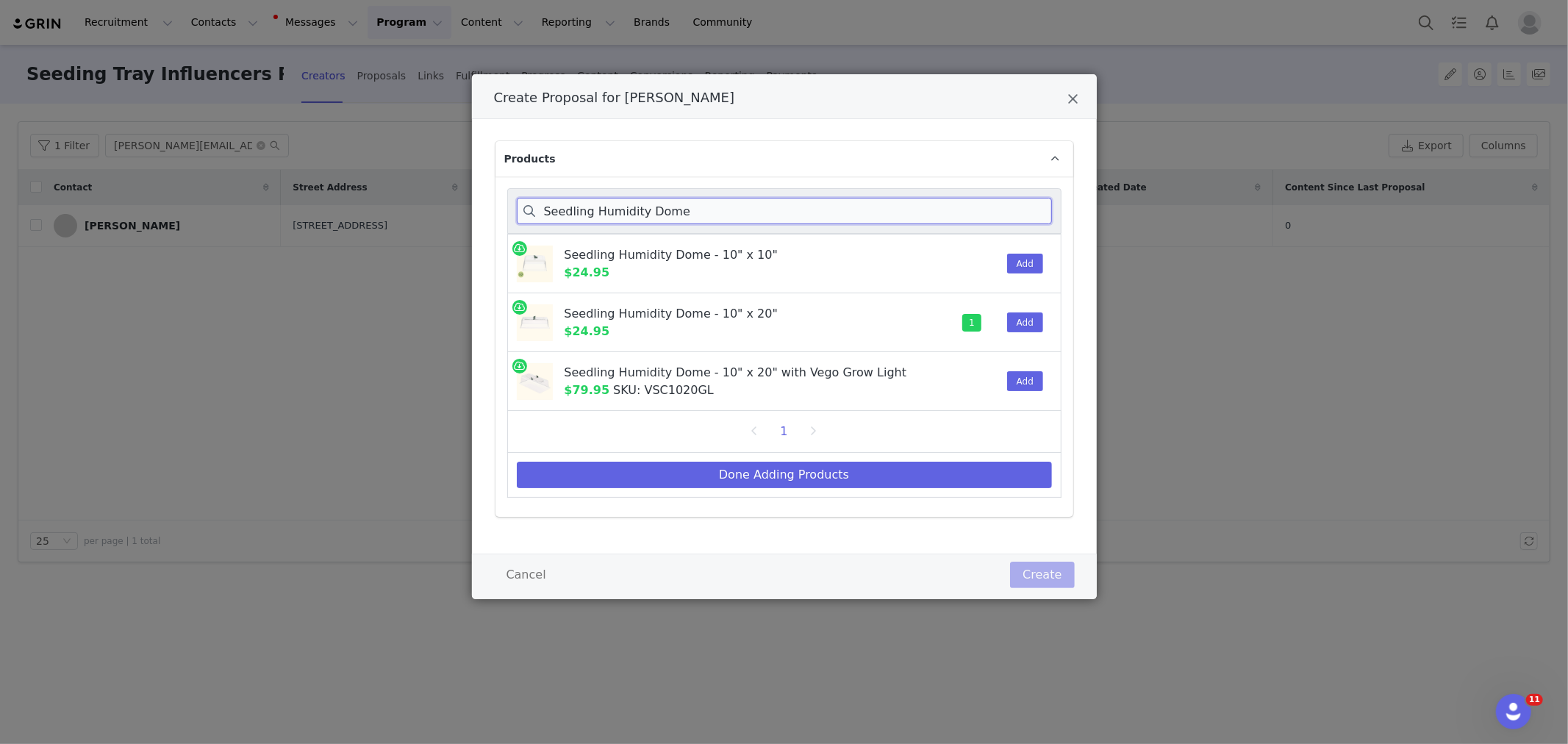
click at [586, 210] on input "Seedling Humidity Dome" at bounding box center [784, 211] width 535 height 26
paste input "Bottom Watering Trays"
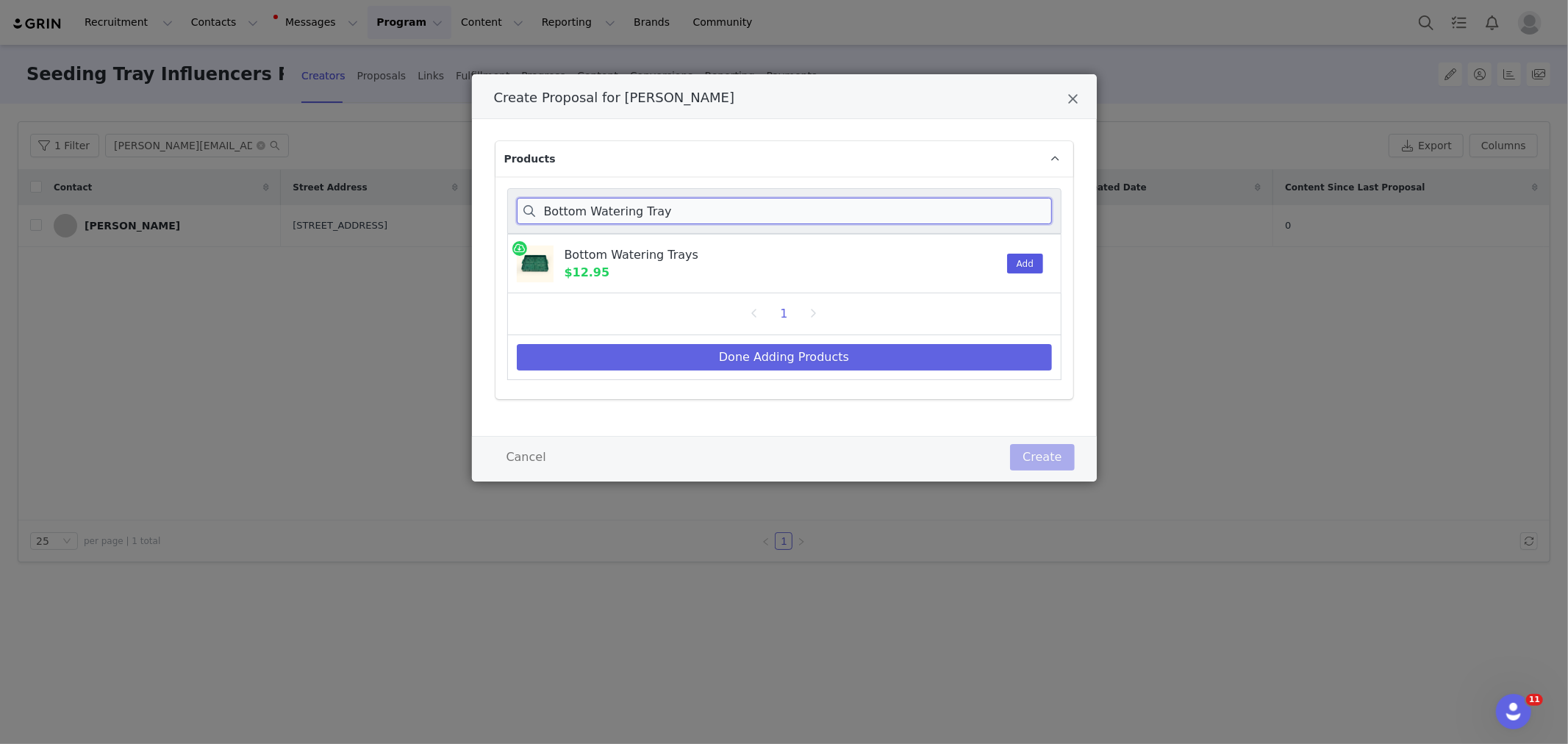
type input "Bottom Watering Tray"
click at [1026, 266] on button "Add" at bounding box center [1025, 263] width 36 height 20
click at [895, 362] on button "Done Adding Products" at bounding box center [784, 357] width 535 height 26
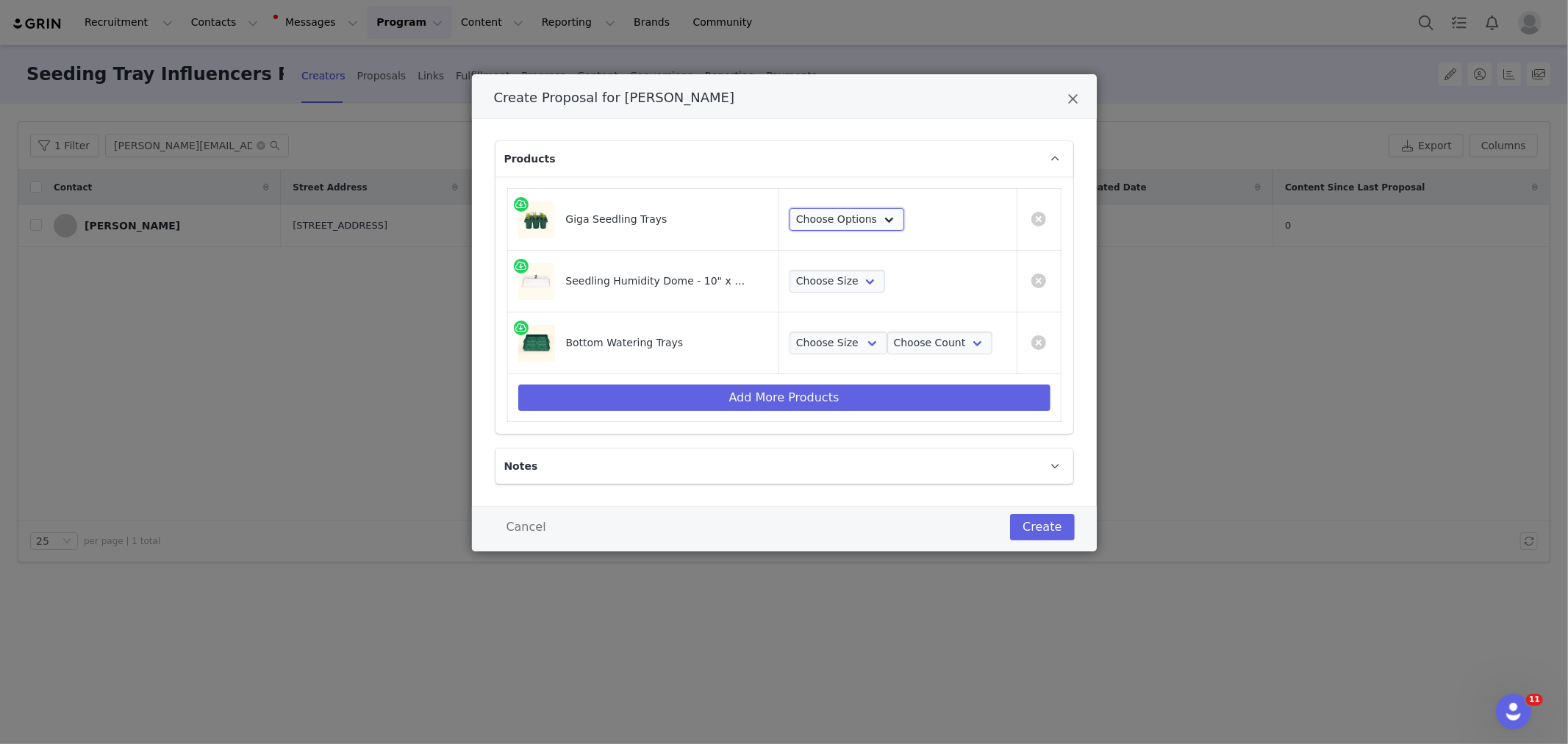
click at [844, 220] on select "Choose Options 2 Packs 4 Packs 8 Packs 16 Packs" at bounding box center [846, 219] width 114 height 24
select select "28102983"
click at [790, 208] on select "Choose Options 2 Packs 4 Packs 8 Packs 16 Packs" at bounding box center [846, 219] width 114 height 24
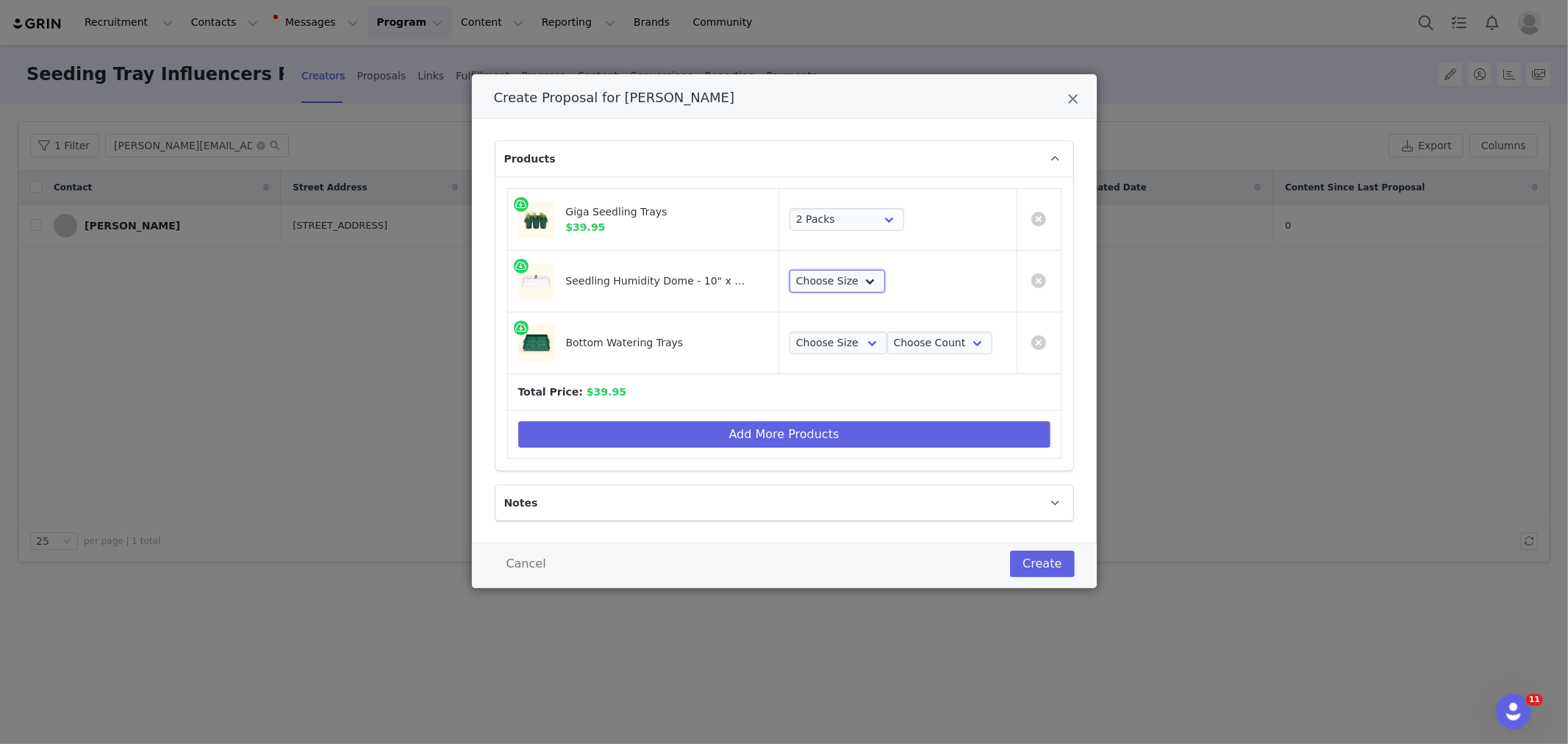
drag, startPoint x: 865, startPoint y: 283, endPoint x: 861, endPoint y: 292, distance: 9.8
click at [865, 283] on select "Choose Size 1 Pack 2 Packs 4 Packs 8 Packs" at bounding box center [837, 281] width 96 height 24
select select "28103650"
click at [790, 269] on select "Choose Size 1 Pack 2 Packs 4 Packs 8 Packs" at bounding box center [837, 281] width 96 height 24
drag, startPoint x: 807, startPoint y: 340, endPoint x: 807, endPoint y: 352, distance: 12.0
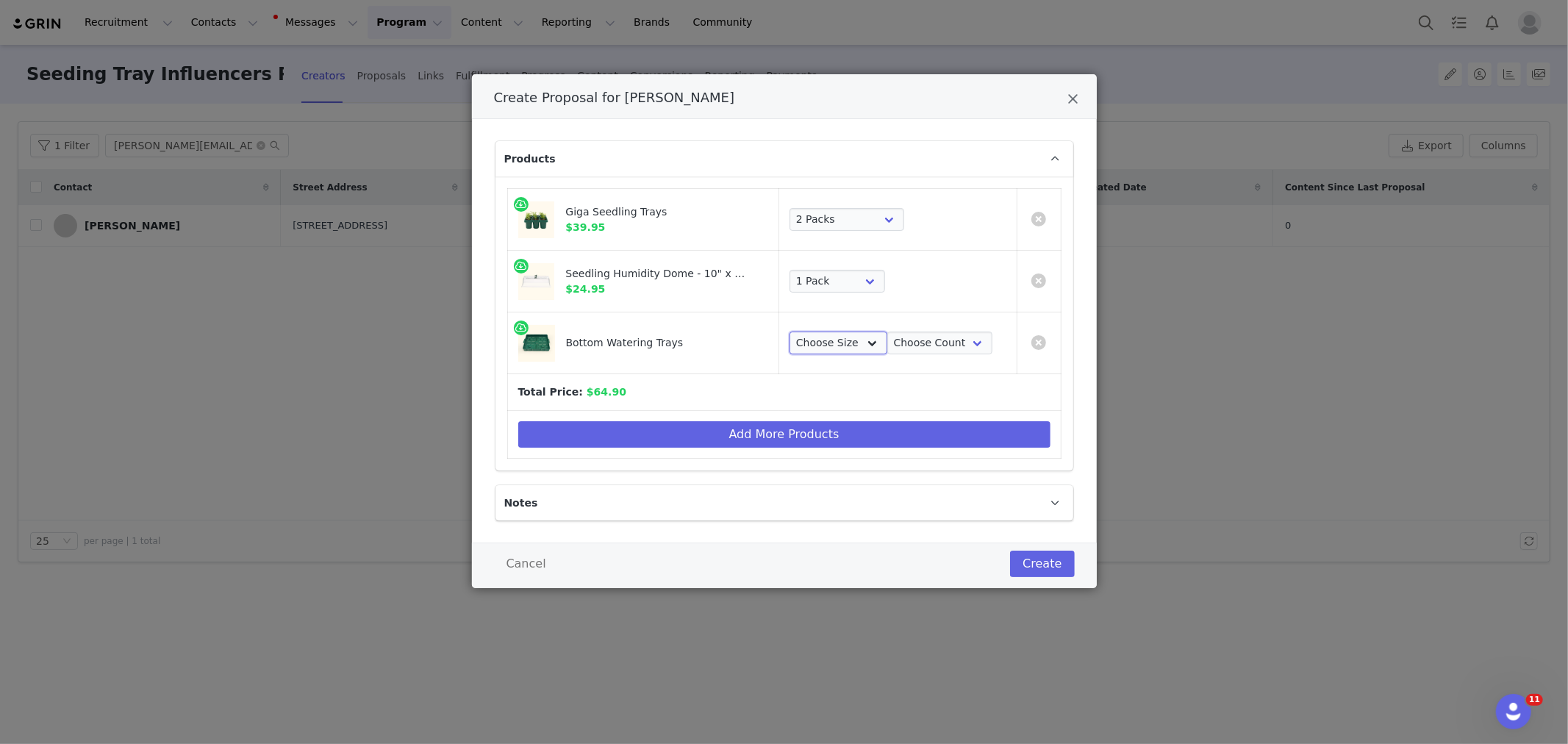
click at [807, 340] on select "Choose Size 10 in x 10 in 10 in x 20 in" at bounding box center [838, 343] width 97 height 24
select select "16078614"
click at [790, 332] on select "Choose Size 10 in x 10 in 10 in x 20 in" at bounding box center [838, 343] width 97 height 24
click at [939, 350] on select "Choose Count 4 Pack 8 Pack 16 Pack 32 Pack 2 Pack 1 Pack" at bounding box center [939, 343] width 105 height 24
select select "25908077"
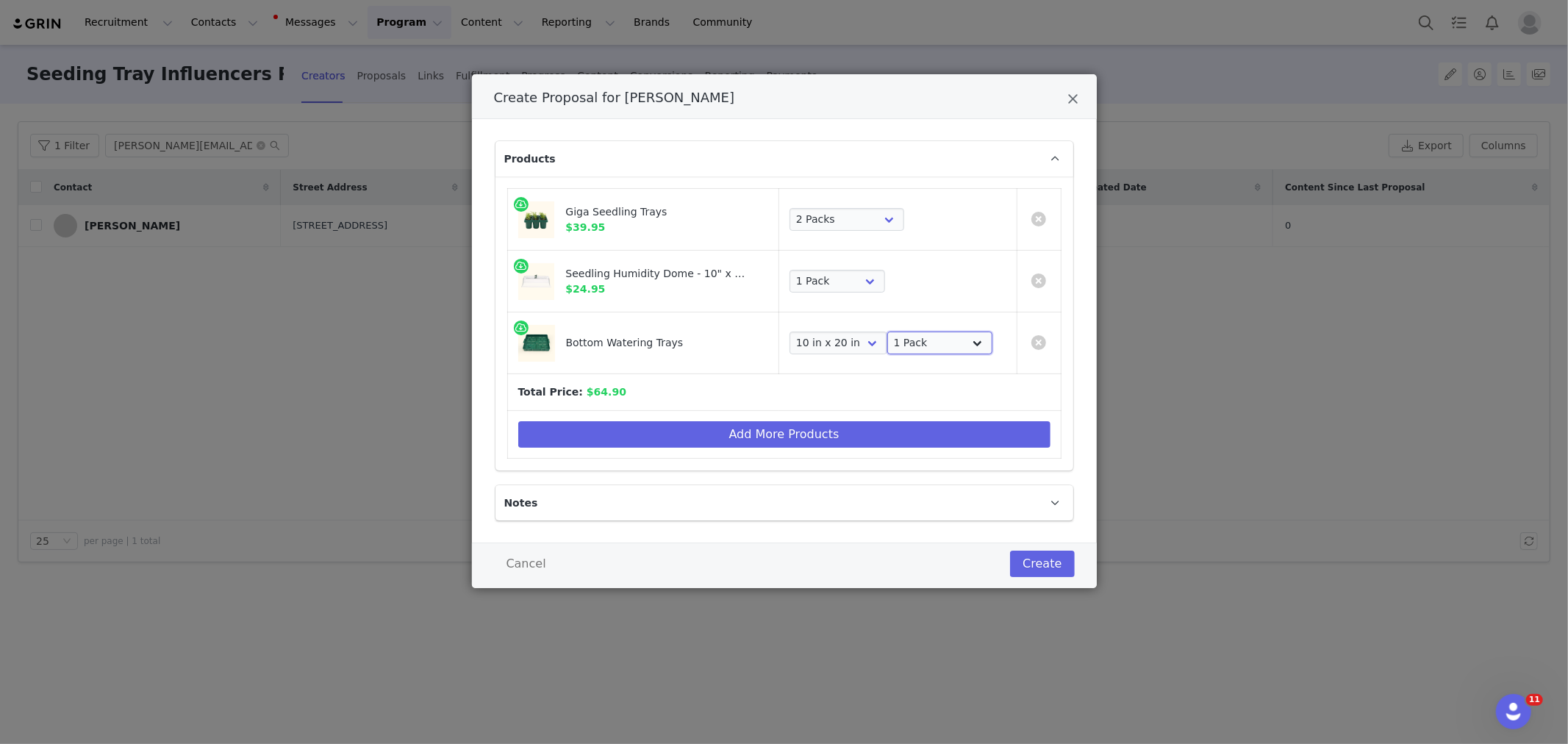
click at [887, 332] on select "Choose Count 4 Pack 8 Pack 16 Pack 32 Pack 2 Pack 1 Pack" at bounding box center [939, 343] width 105 height 24
click at [1048, 562] on button "Create" at bounding box center [1042, 563] width 64 height 26
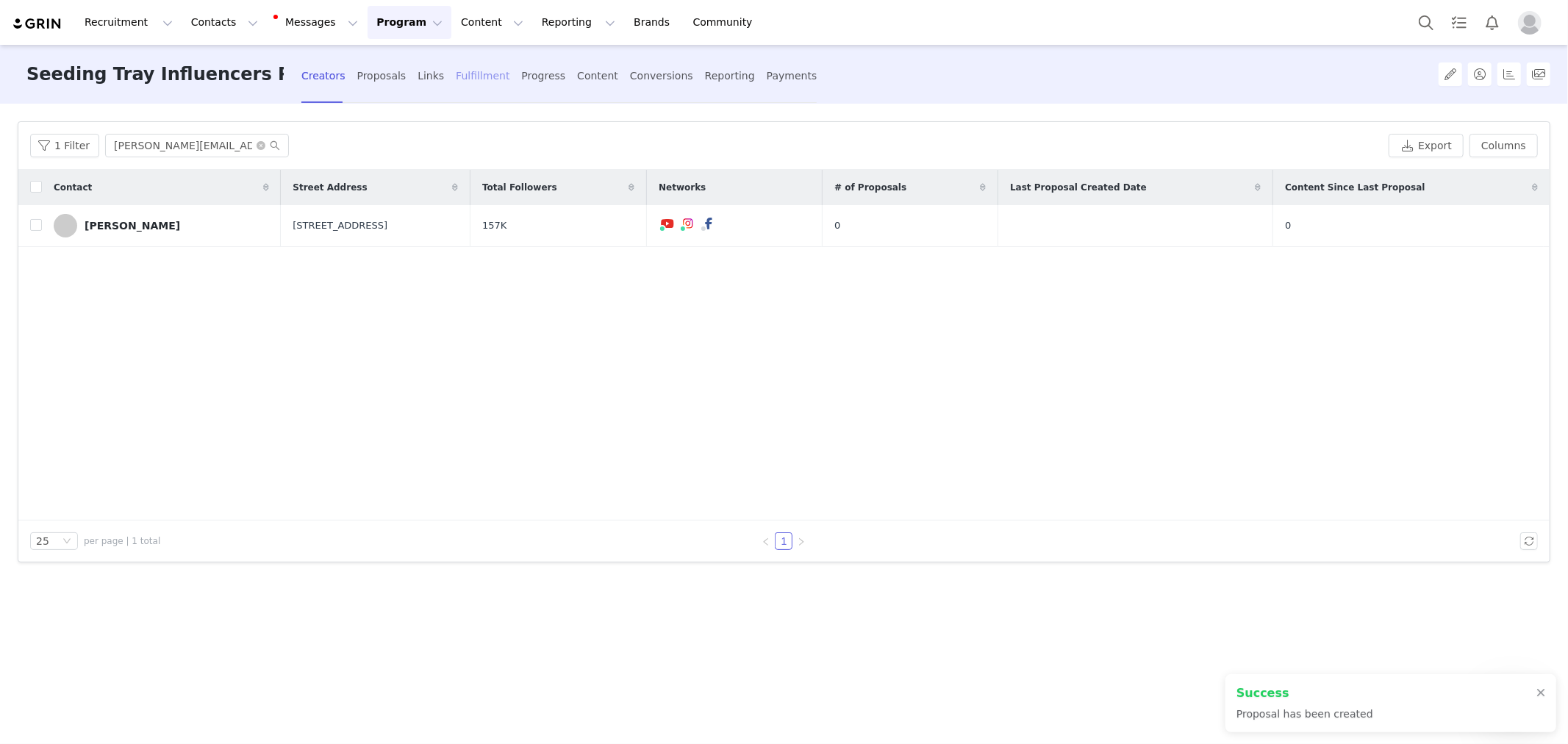
click at [497, 79] on div "Fulfillment" at bounding box center [482, 76] width 54 height 39
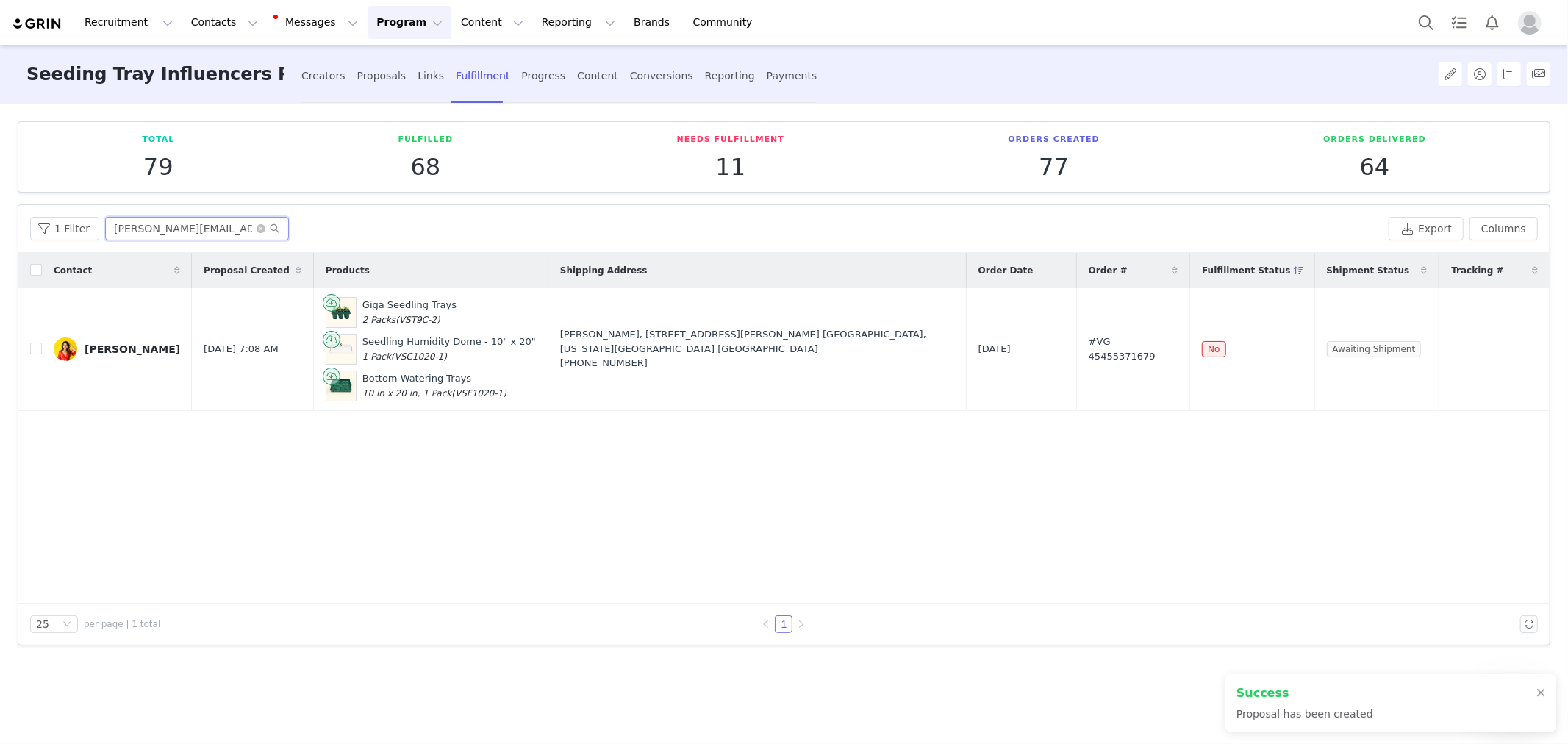
click at [196, 222] on input "jane@atasteofkoko.com" at bounding box center [197, 228] width 183 height 24
paste input "Bottom Watering Trays"
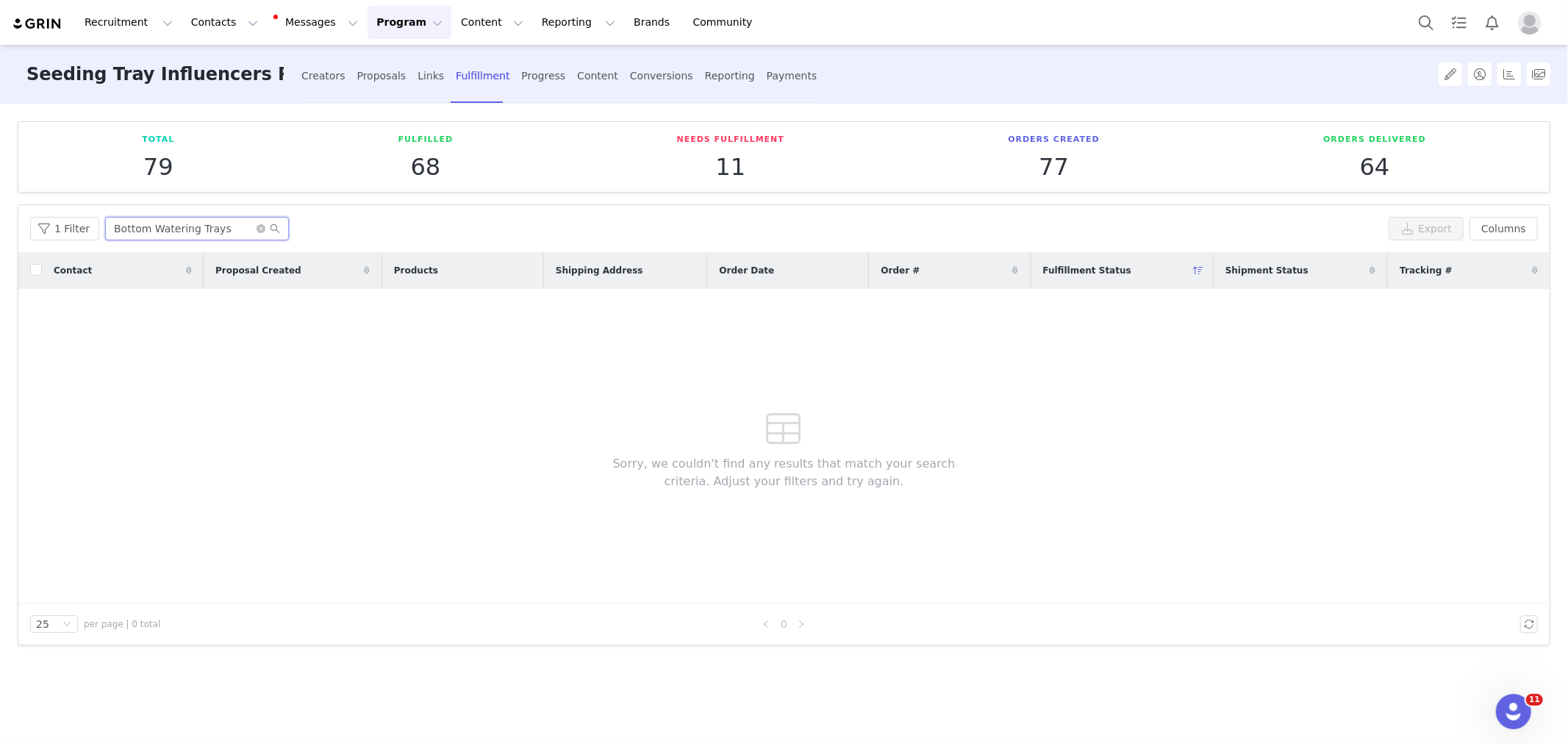
click at [171, 236] on input "Bottom Watering Trays" at bounding box center [197, 228] width 183 height 24
paste input "ashley@gardeningincanada.net"
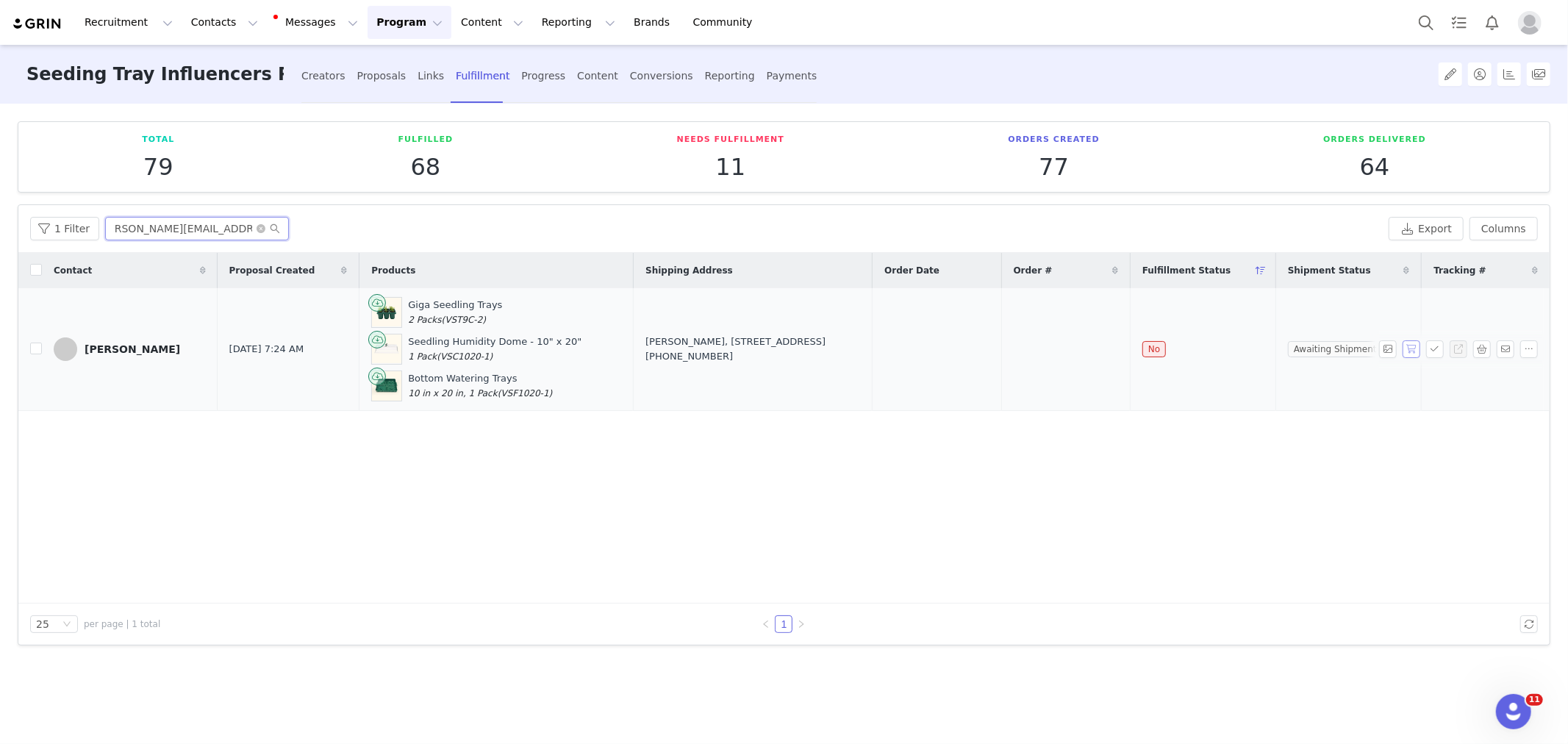
type input "ashley@gardeningincanada.net"
click at [1405, 348] on button "button" at bounding box center [1411, 349] width 18 height 18
drag, startPoint x: 942, startPoint y: 346, endPoint x: 1154, endPoint y: 346, distance: 212.0
click at [1154, 346] on tr "Ashley esakin Sep 2, 2025 7:24 AM Giga Seedling Trays 2 Packs (VST9C-2) Seedlin…" at bounding box center [783, 350] width 1531 height 123
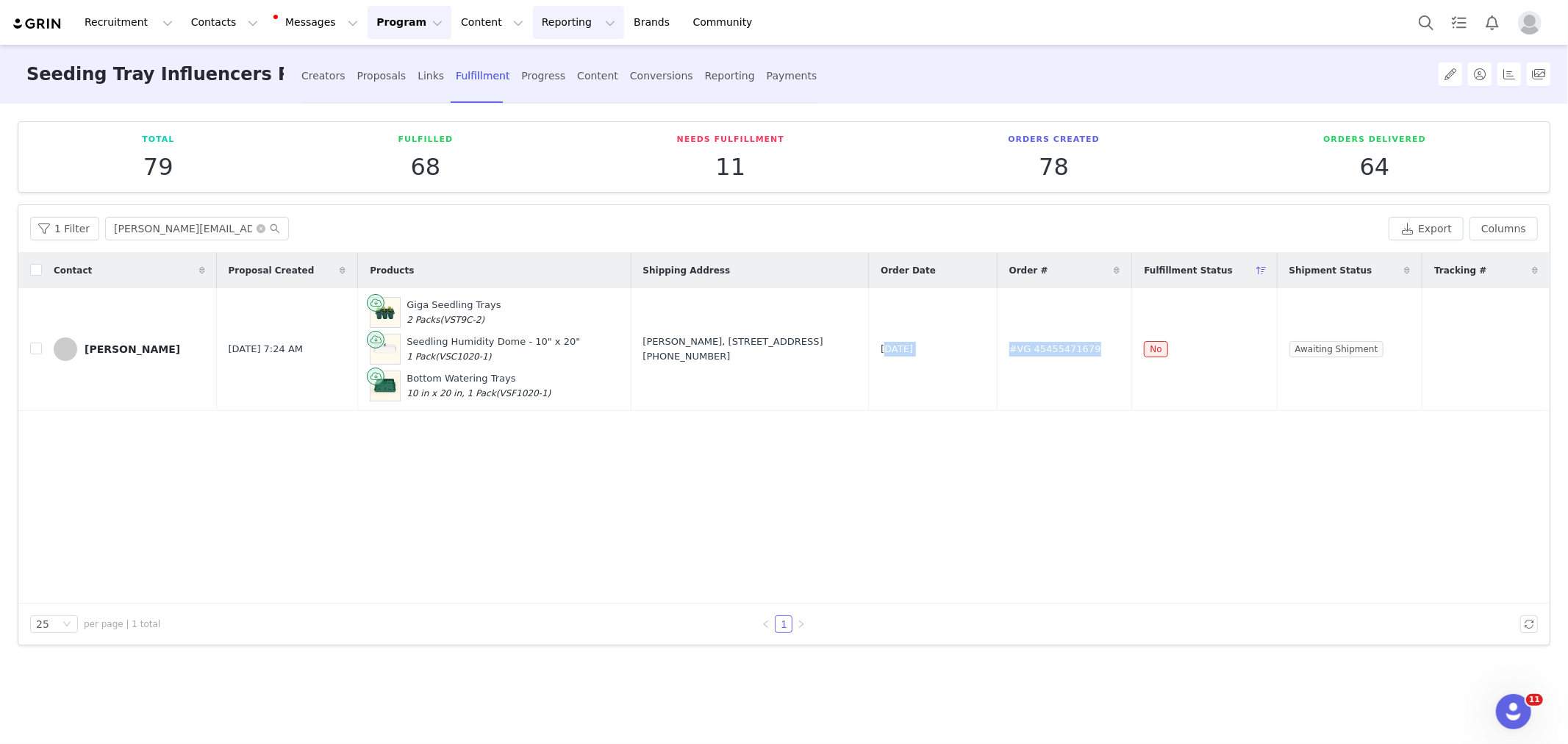
click at [573, 23] on button "Reporting Reporting" at bounding box center [579, 22] width 91 height 33
click at [571, 61] on div "Dashboard" at bounding box center [562, 65] width 98 height 15
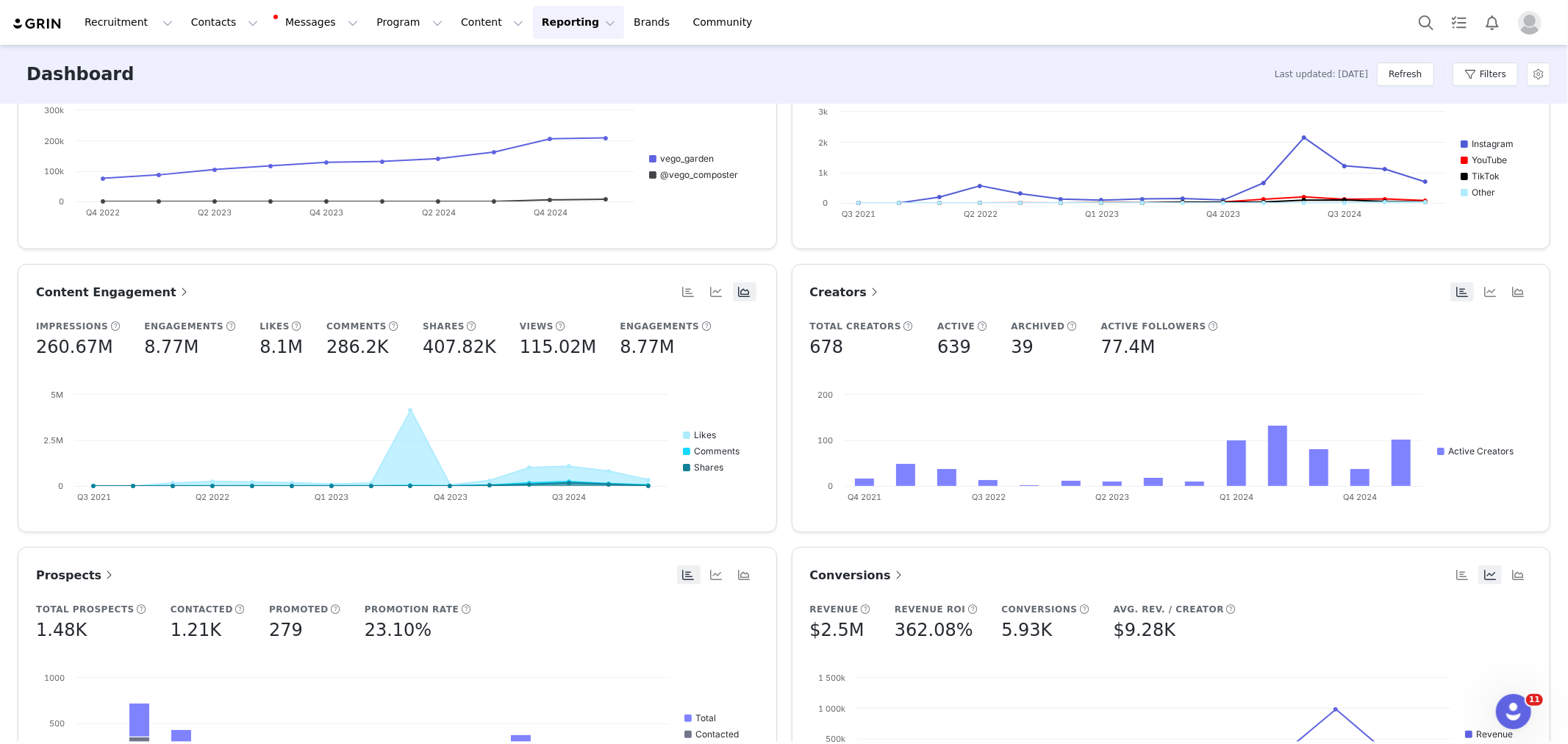
scroll to position [245, 0]
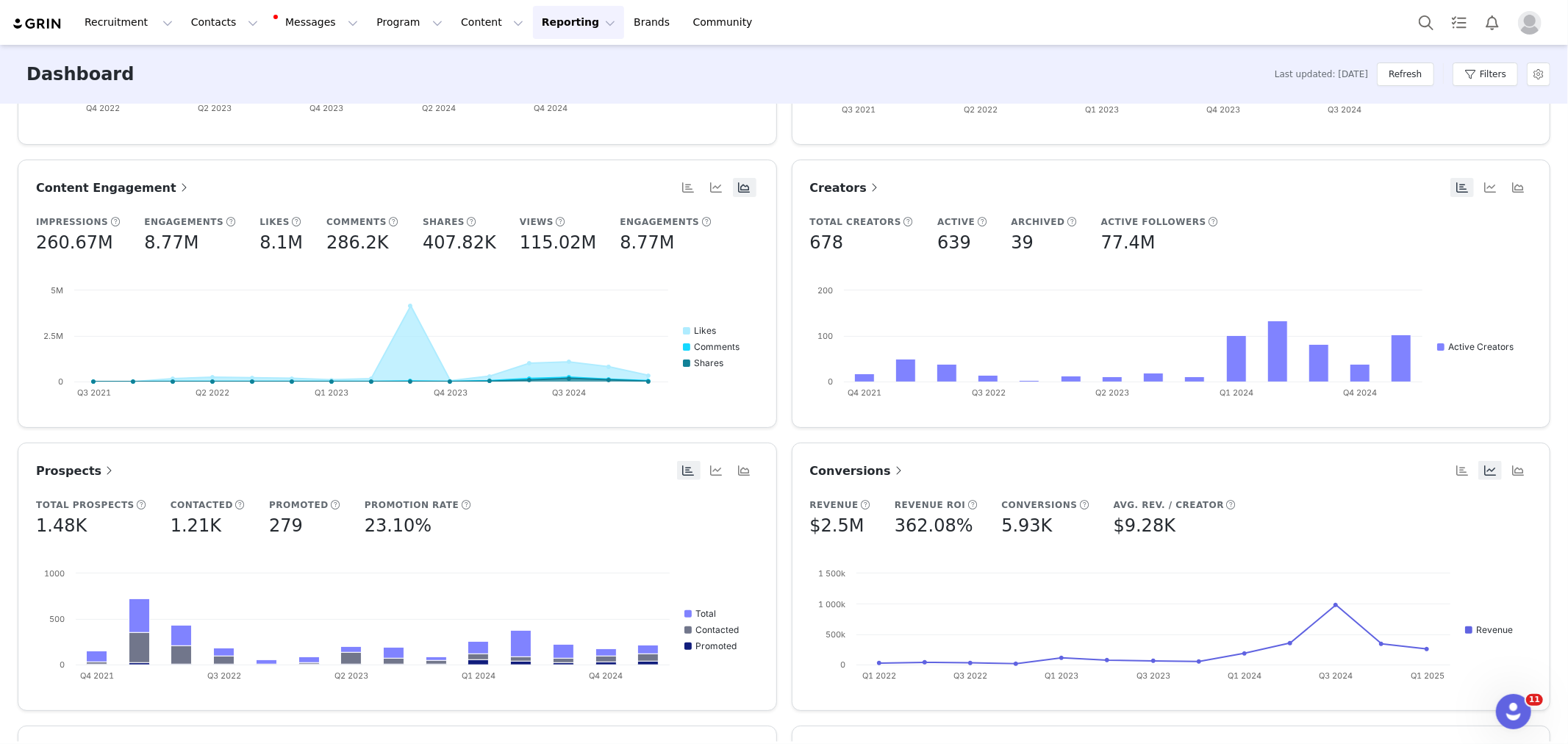
click at [870, 467] on span "Conversions" at bounding box center [858, 470] width 96 height 14
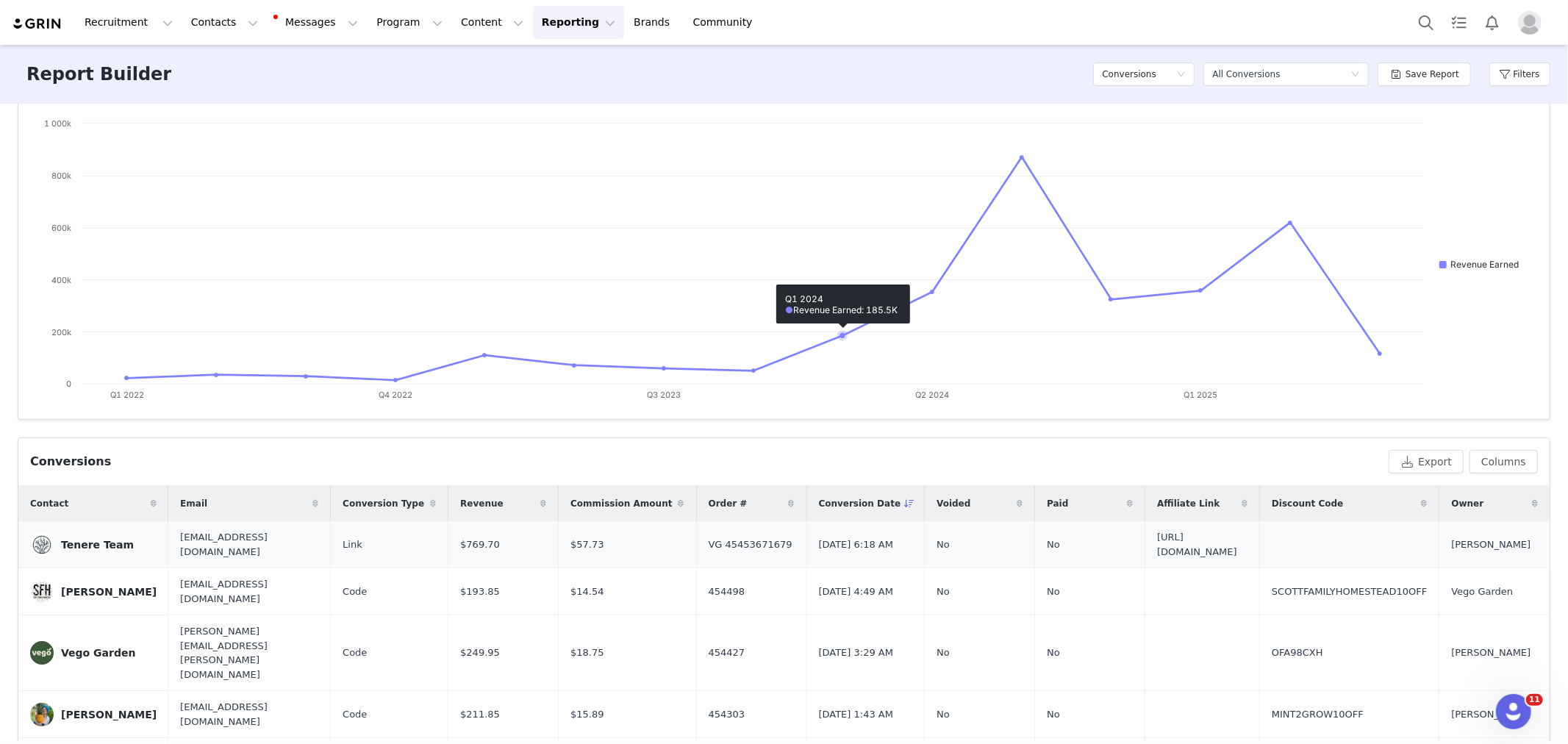
scroll to position [164, 0]
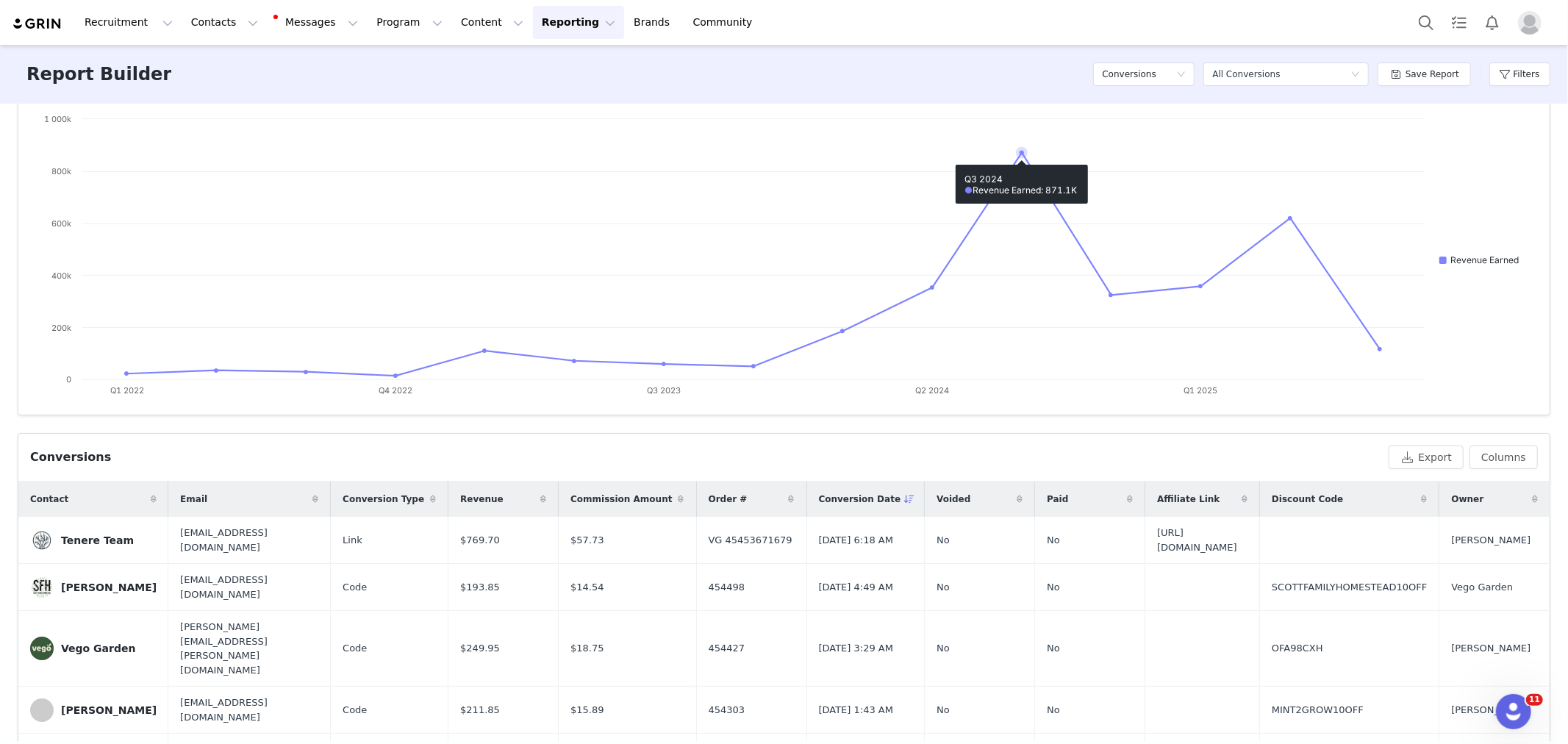
click at [1029, 427] on div "Revenue $3.22M Conversions 8.14K Link Conversions 2.69K Code Conversions 5.46K …" at bounding box center [784, 423] width 1568 height 638
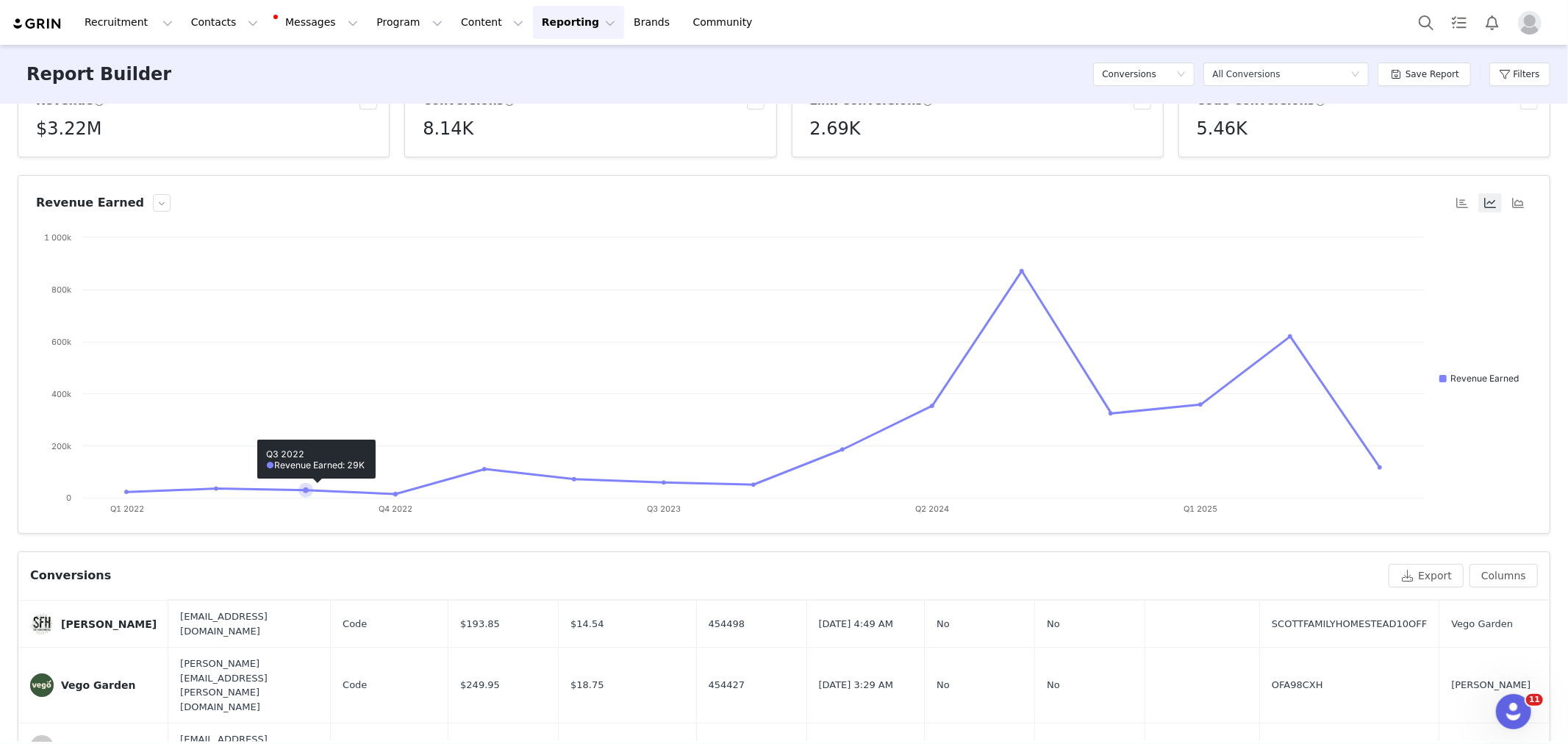
scroll to position [0, 0]
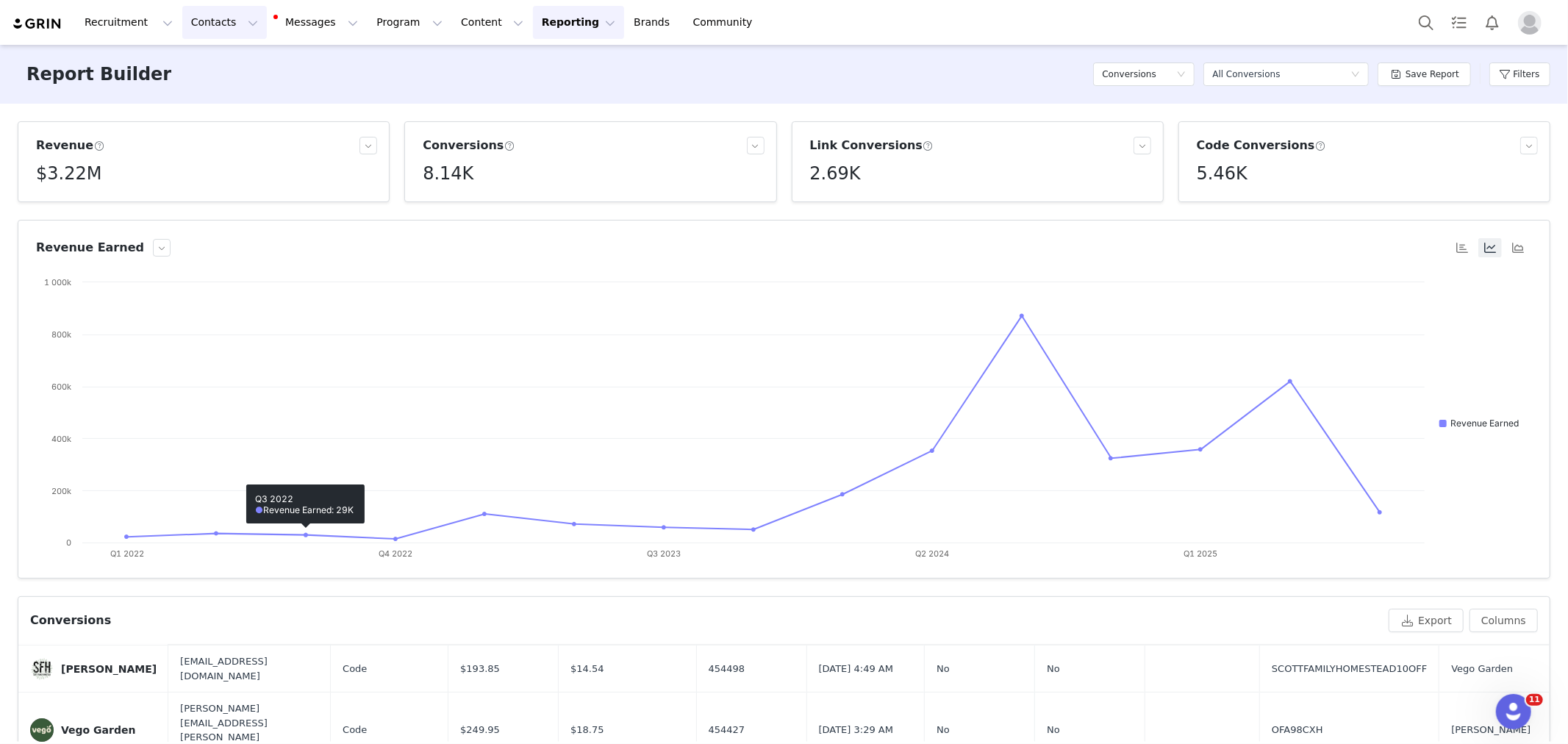
click at [228, 25] on button "Contacts Contacts" at bounding box center [224, 22] width 84 height 33
click at [225, 58] on p "Creators" at bounding box center [208, 65] width 44 height 15
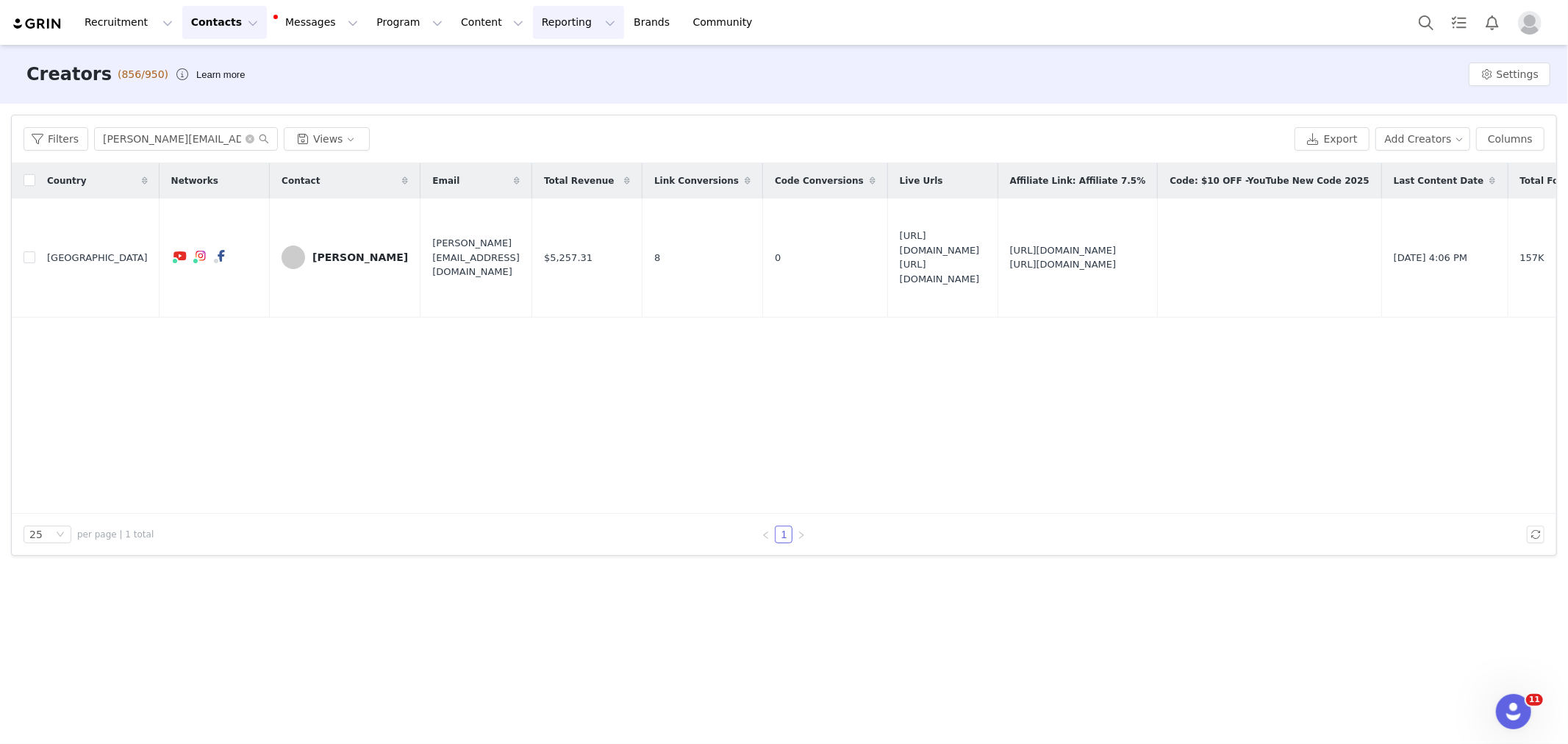
drag, startPoint x: 563, startPoint y: 20, endPoint x: 559, endPoint y: 40, distance: 20.4
click at [563, 20] on button "Reporting Reporting" at bounding box center [579, 22] width 91 height 33
click at [559, 61] on p "Dashboard" at bounding box center [540, 64] width 52 height 15
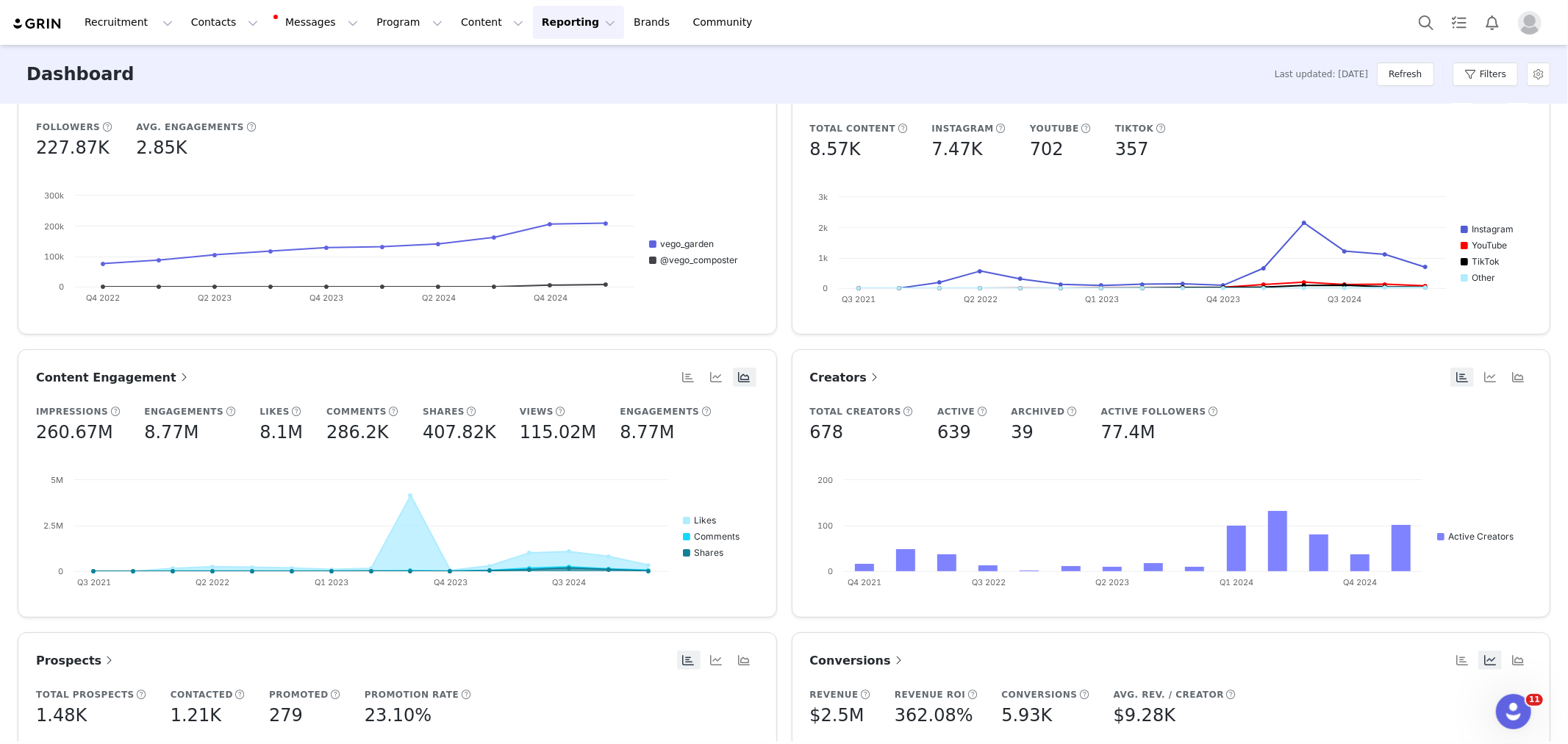
scroll to position [81, 0]
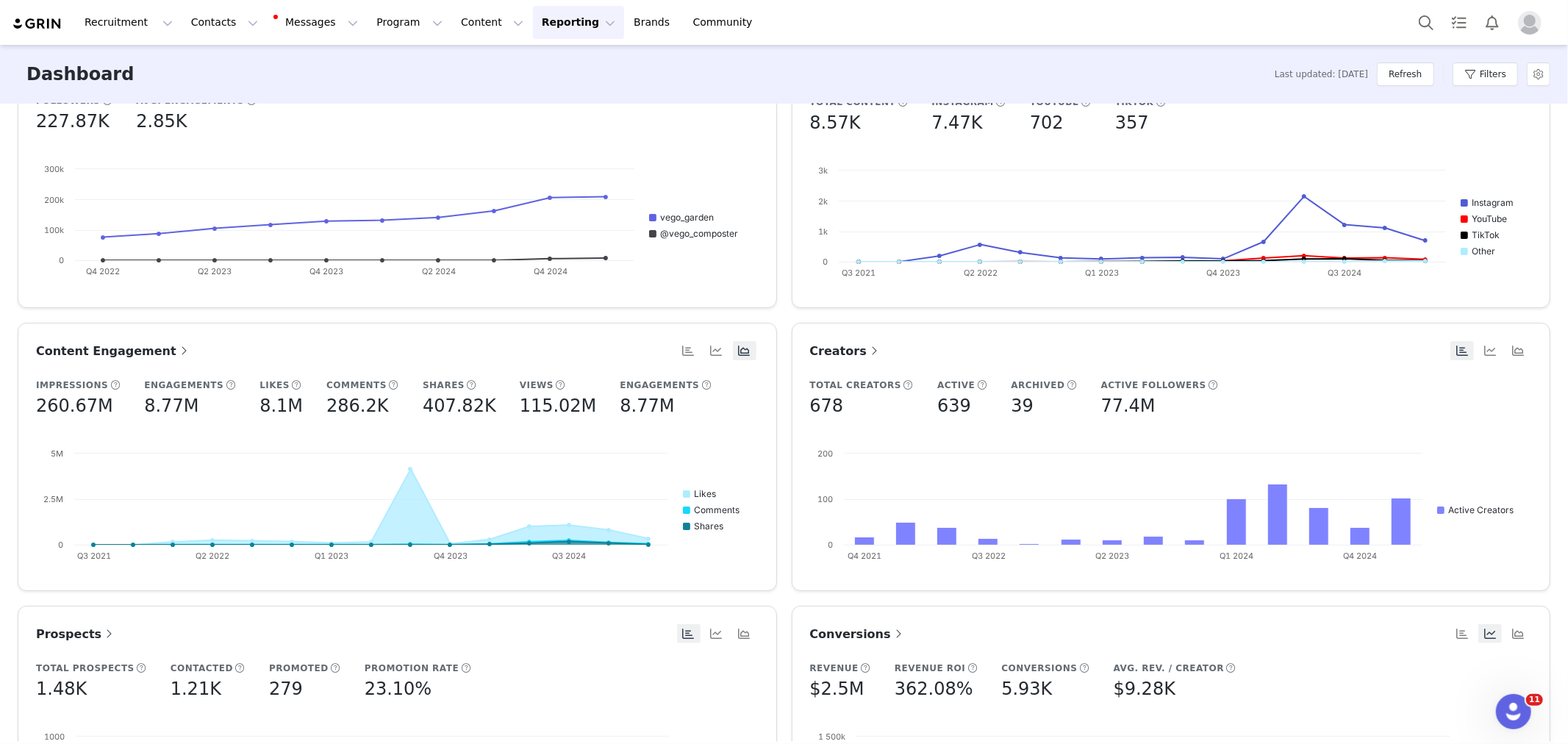
click at [850, 634] on span "Conversions" at bounding box center [858, 633] width 96 height 14
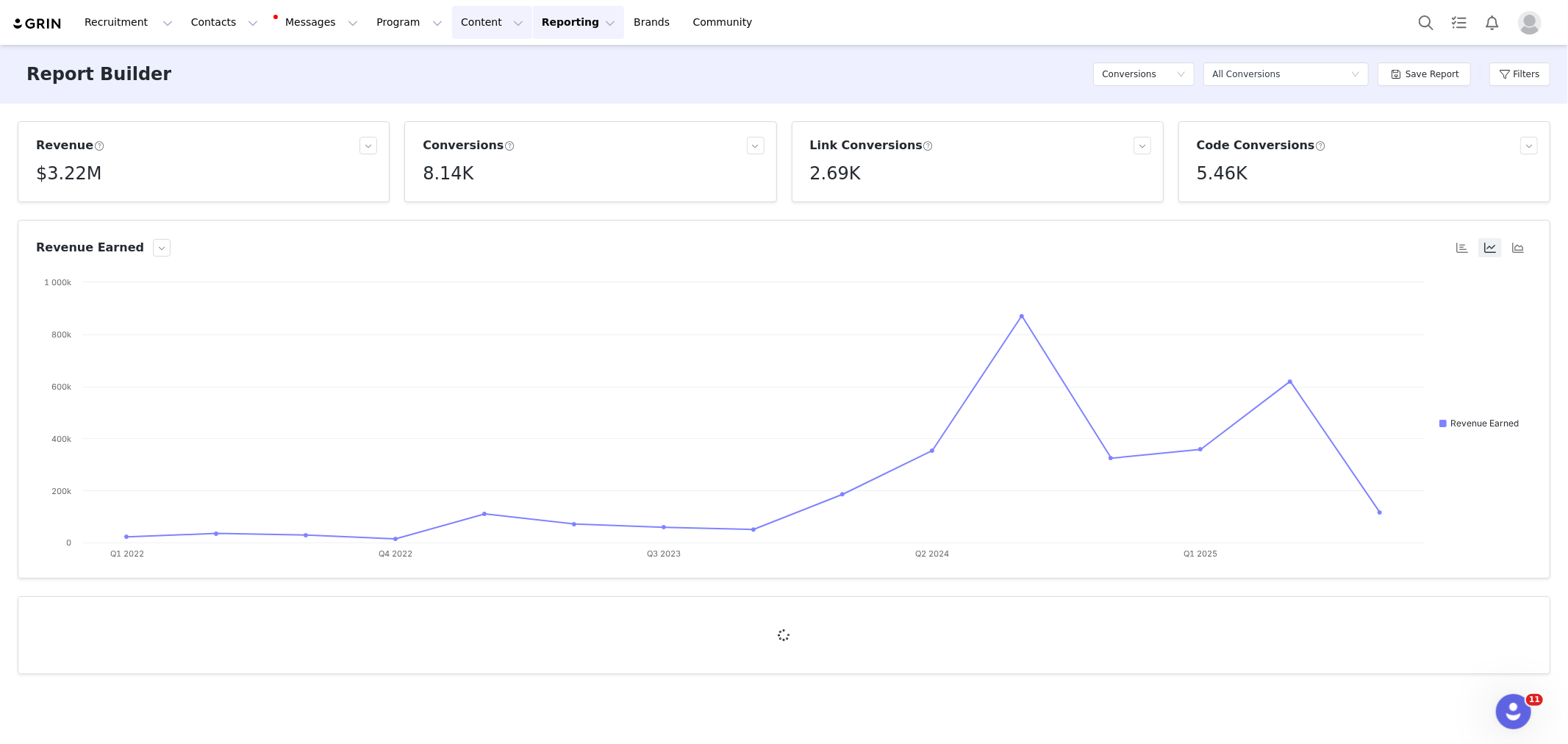
click at [487, 26] on button "Content Content" at bounding box center [492, 22] width 80 height 33
click at [480, 63] on p "Creator Content" at bounding box center [480, 65] width 82 height 15
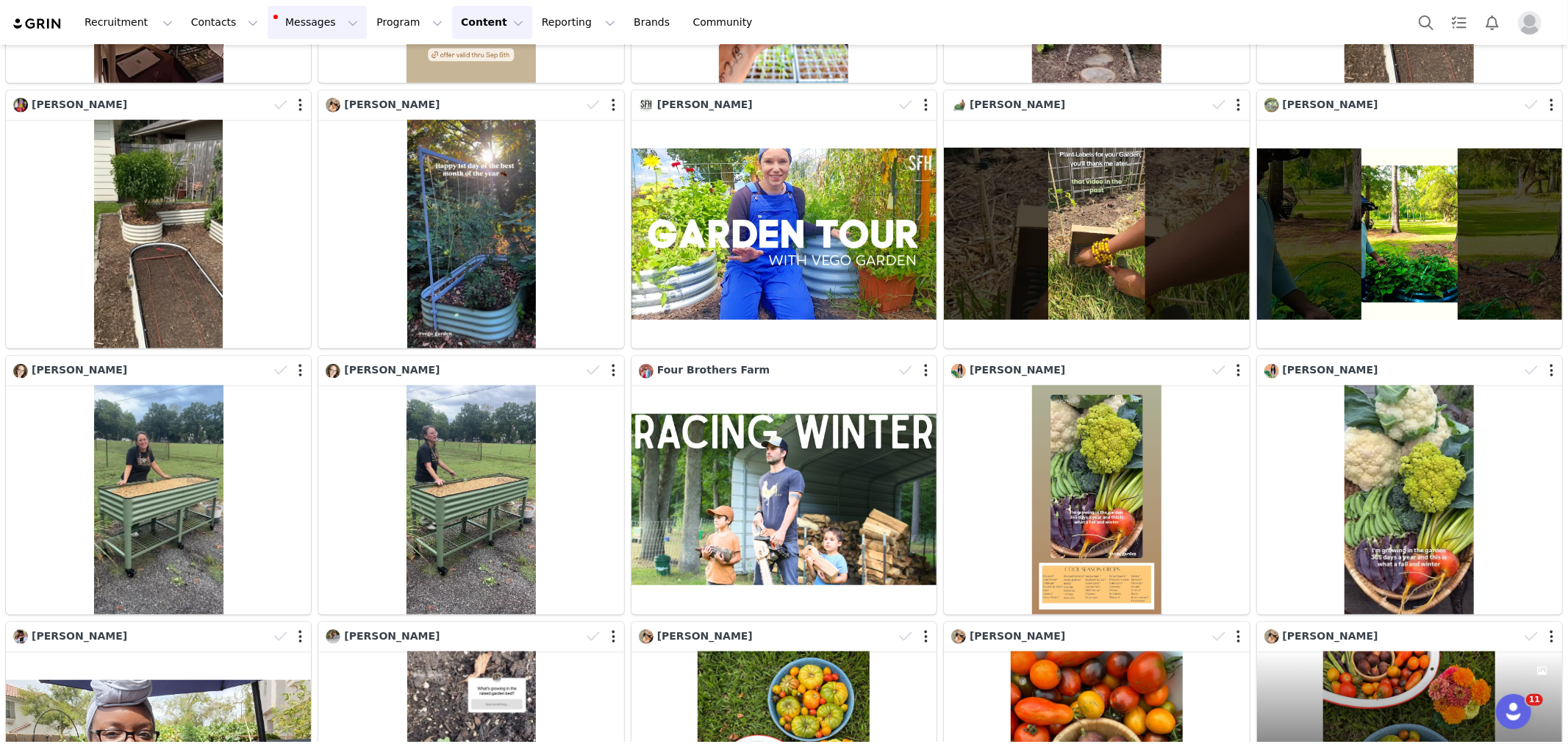
scroll to position [245, 0]
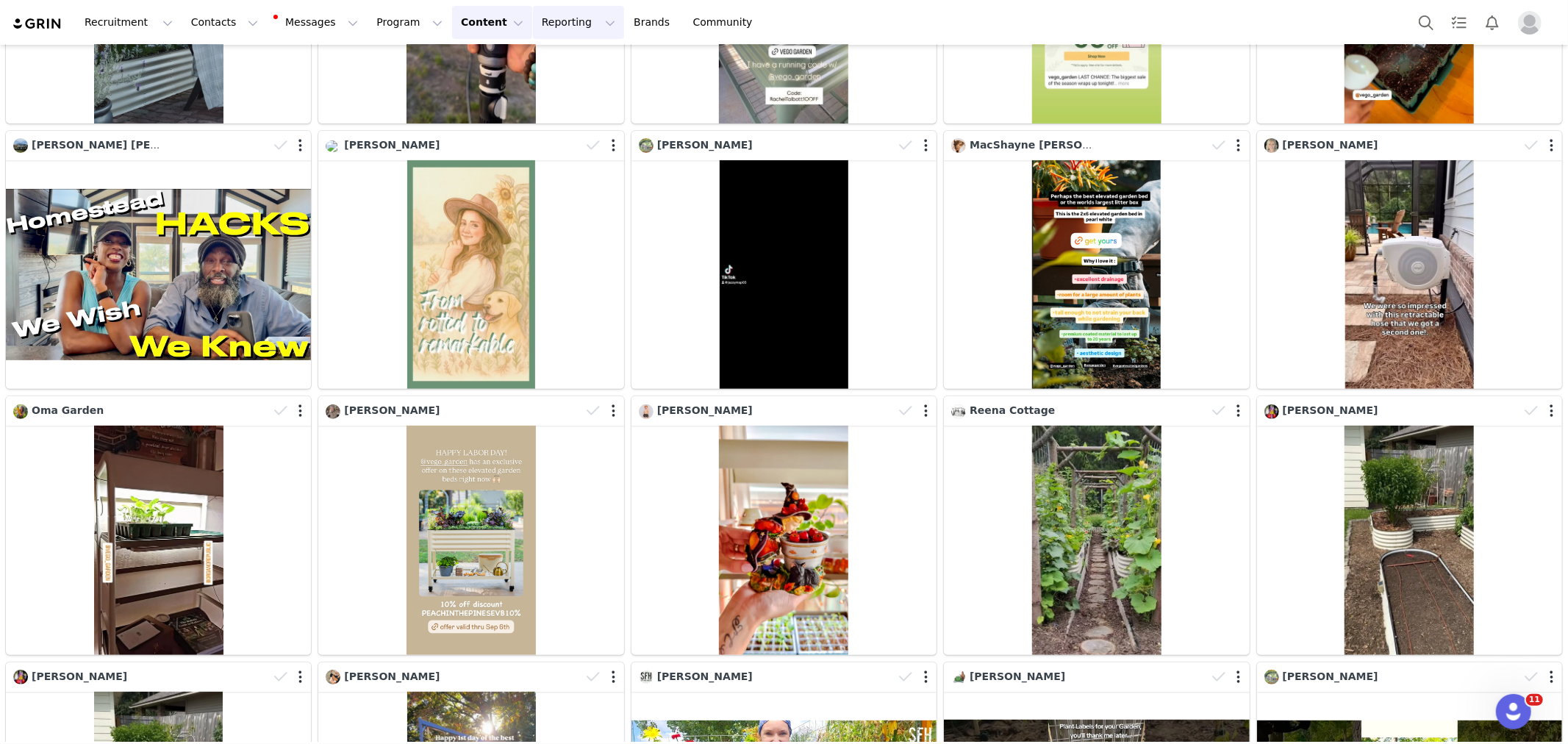
click at [563, 13] on button "Reporting Reporting" at bounding box center [579, 22] width 91 height 33
click at [572, 69] on div "Dashboard" at bounding box center [562, 65] width 98 height 15
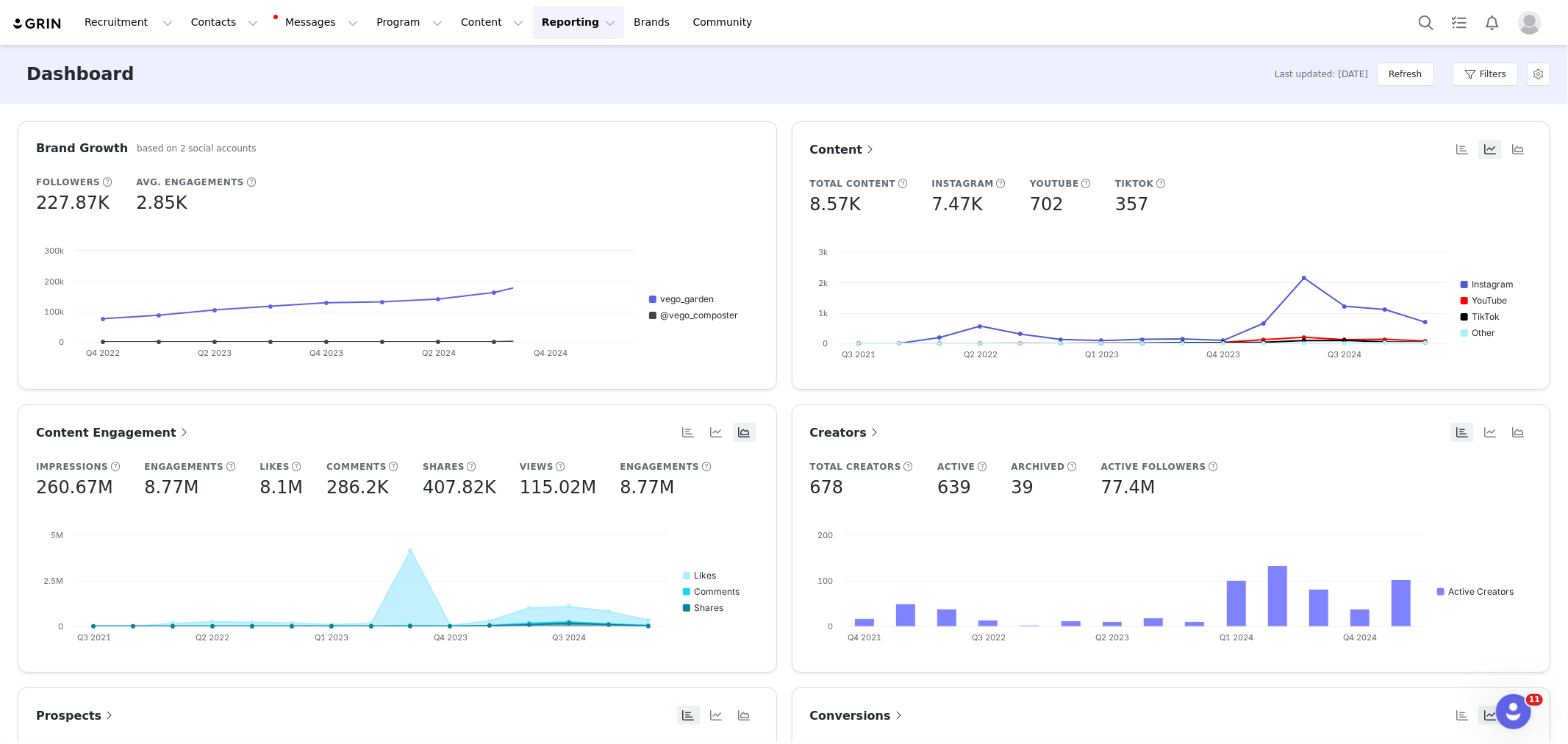
scroll to position [245, 0]
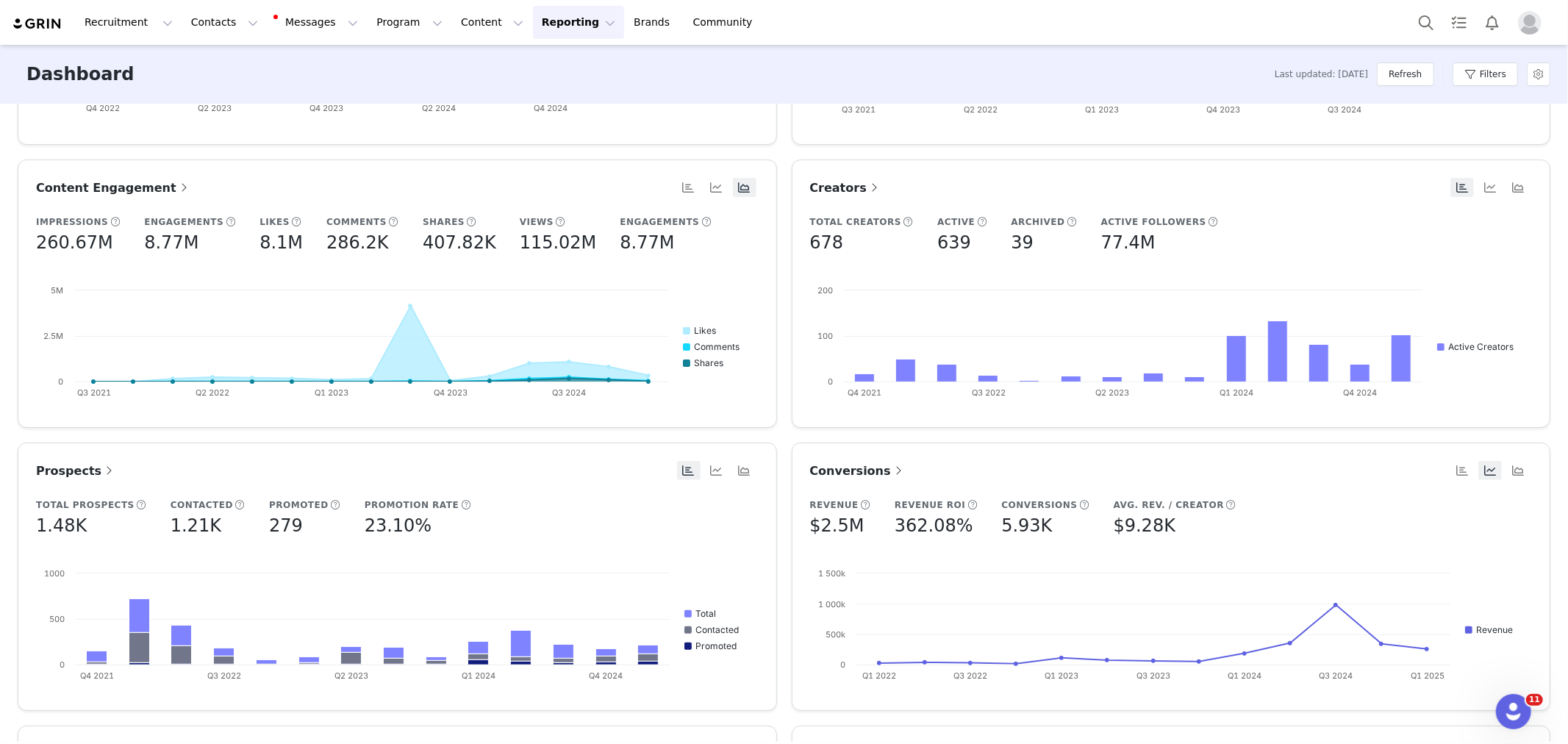
click at [866, 474] on span "Conversions" at bounding box center [858, 470] width 96 height 14
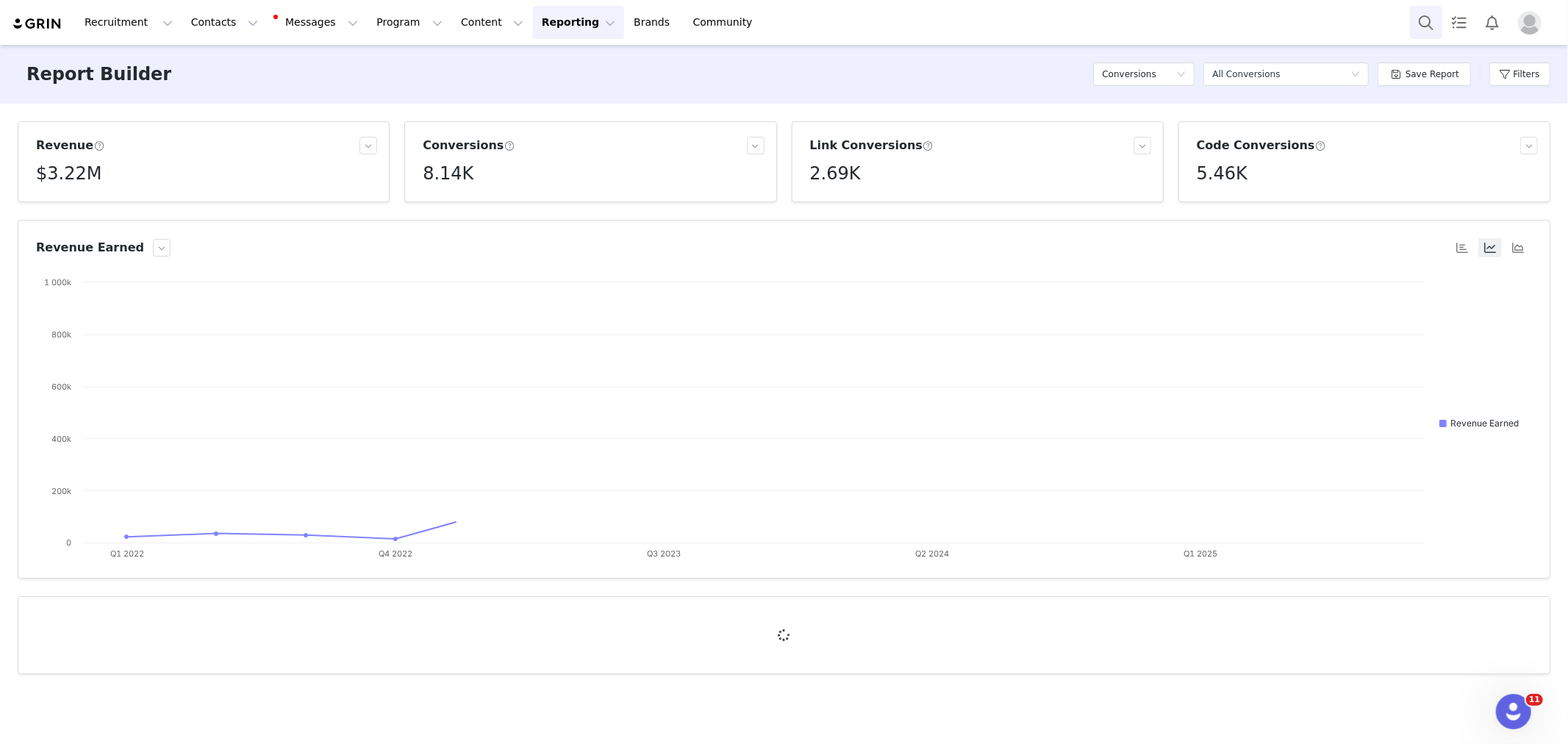
click at [1428, 23] on button "Search" at bounding box center [1426, 22] width 32 height 33
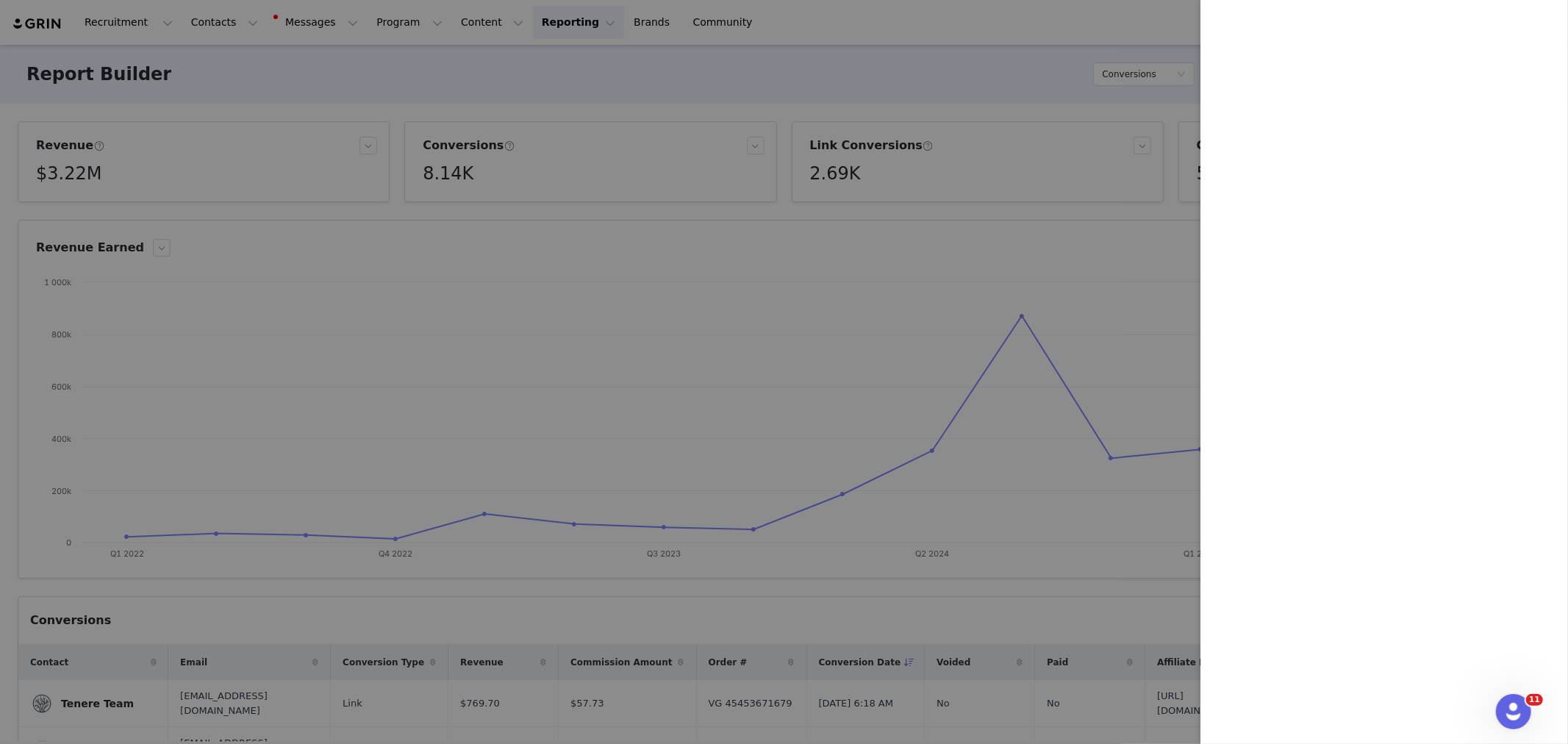
click at [631, 182] on div at bounding box center [784, 372] width 1568 height 744
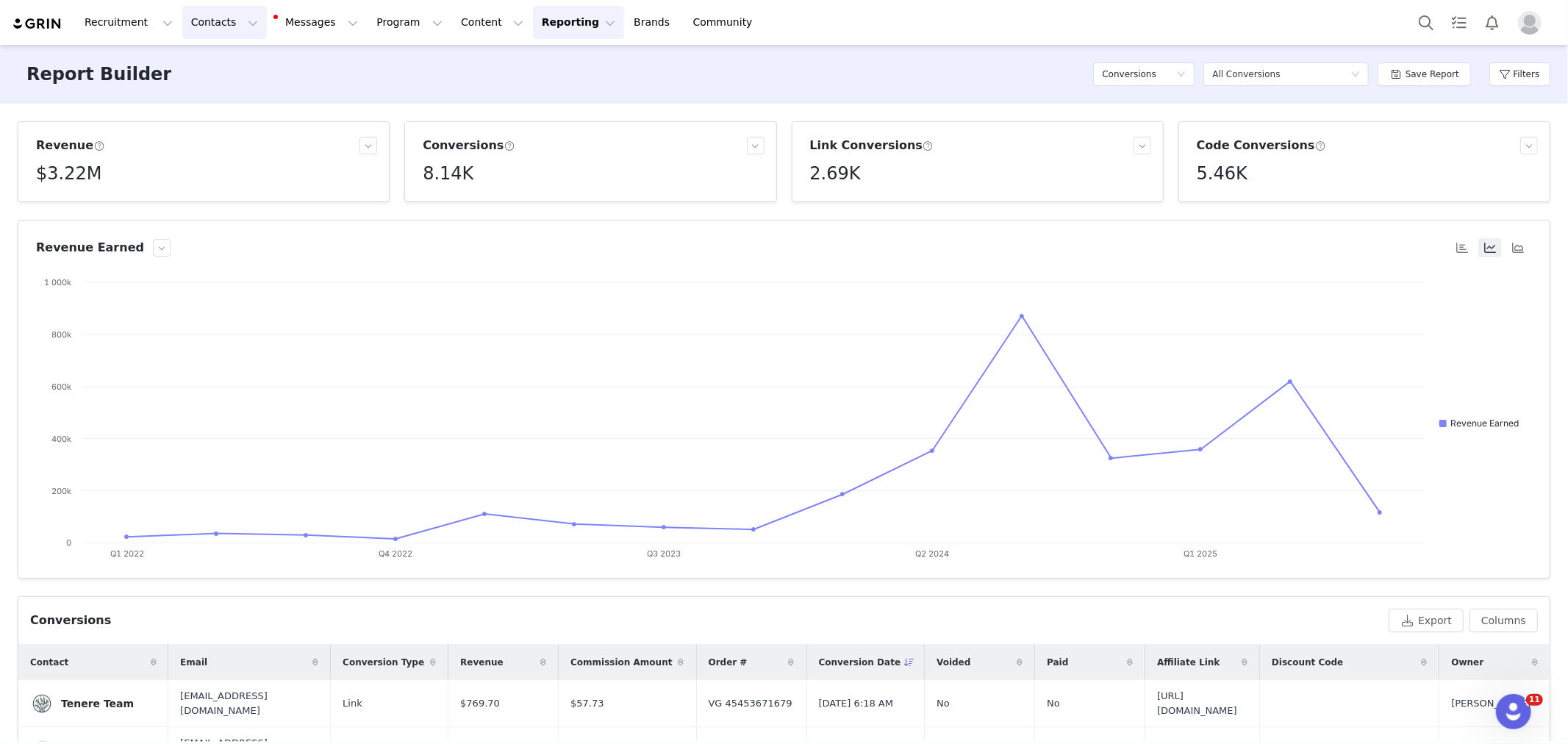
click at [208, 19] on button "Contacts Contacts" at bounding box center [224, 22] width 84 height 33
click at [239, 25] on button "Contacts Contacts" at bounding box center [224, 22] width 84 height 33
click at [231, 32] on button "Contacts Contacts" at bounding box center [224, 22] width 84 height 33
click at [231, 60] on div "Creators" at bounding box center [233, 65] width 98 height 15
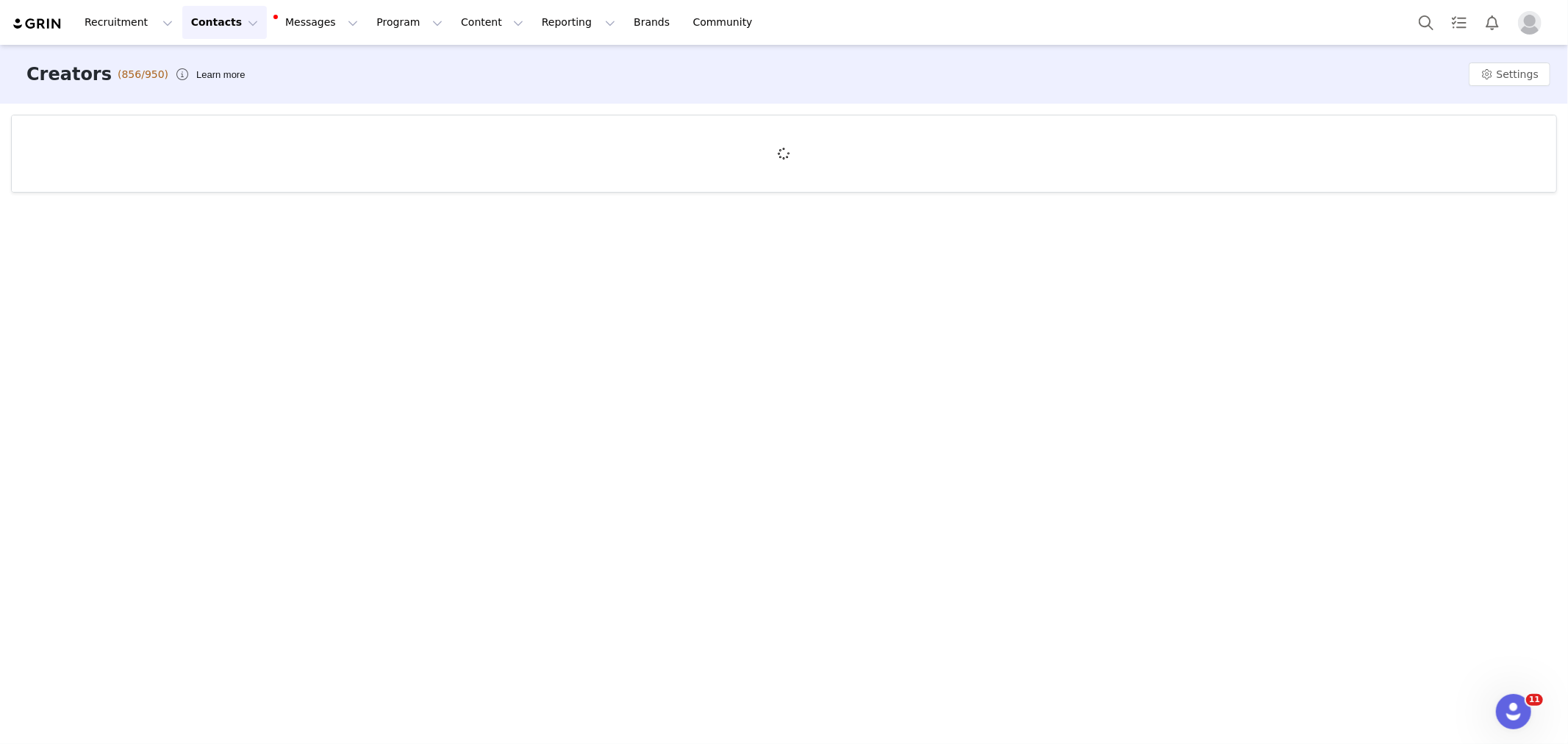
click at [1393, 411] on div "Creators (856/950) Learn more Settings" at bounding box center [784, 392] width 1568 height 697
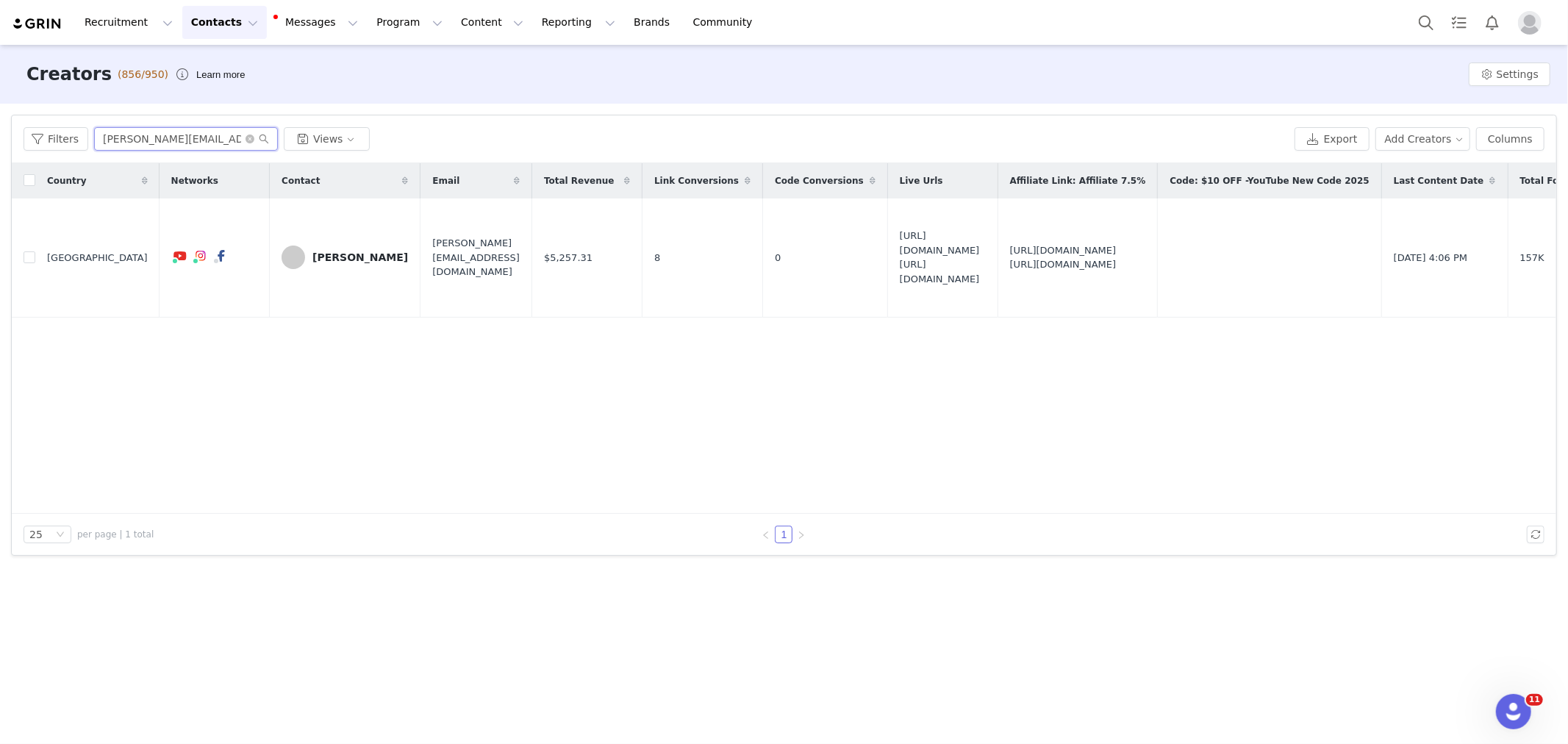
click at [149, 148] on input "ashley@gardeningincanada.net" at bounding box center [185, 138] width 183 height 24
click at [148, 146] on input "ashley@gardeningincanada.net" at bounding box center [185, 138] width 183 height 24
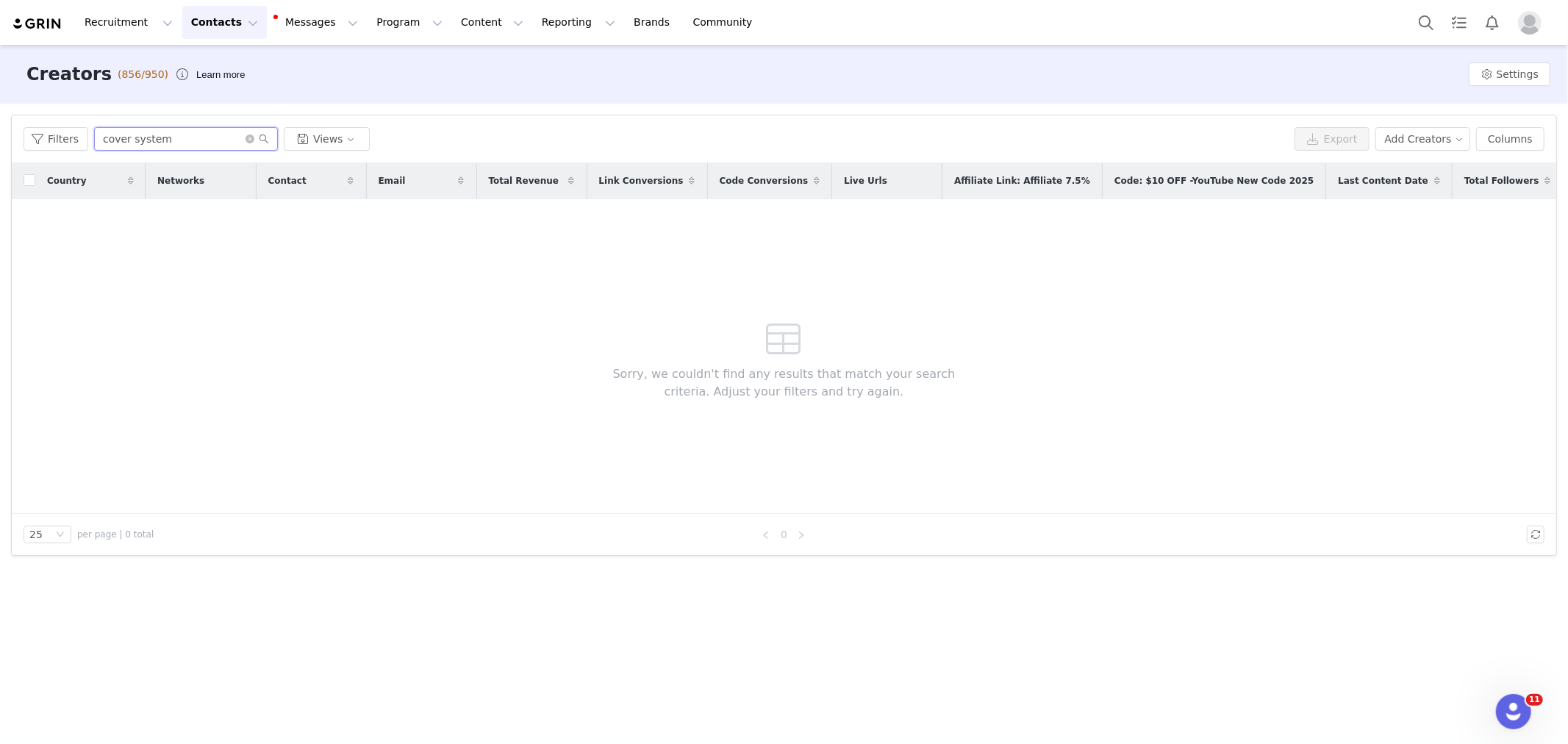
type input "cover system"
click at [147, 144] on input "cover system" at bounding box center [185, 138] width 183 height 24
paste input "Highhopehomestead@yahoo.com"
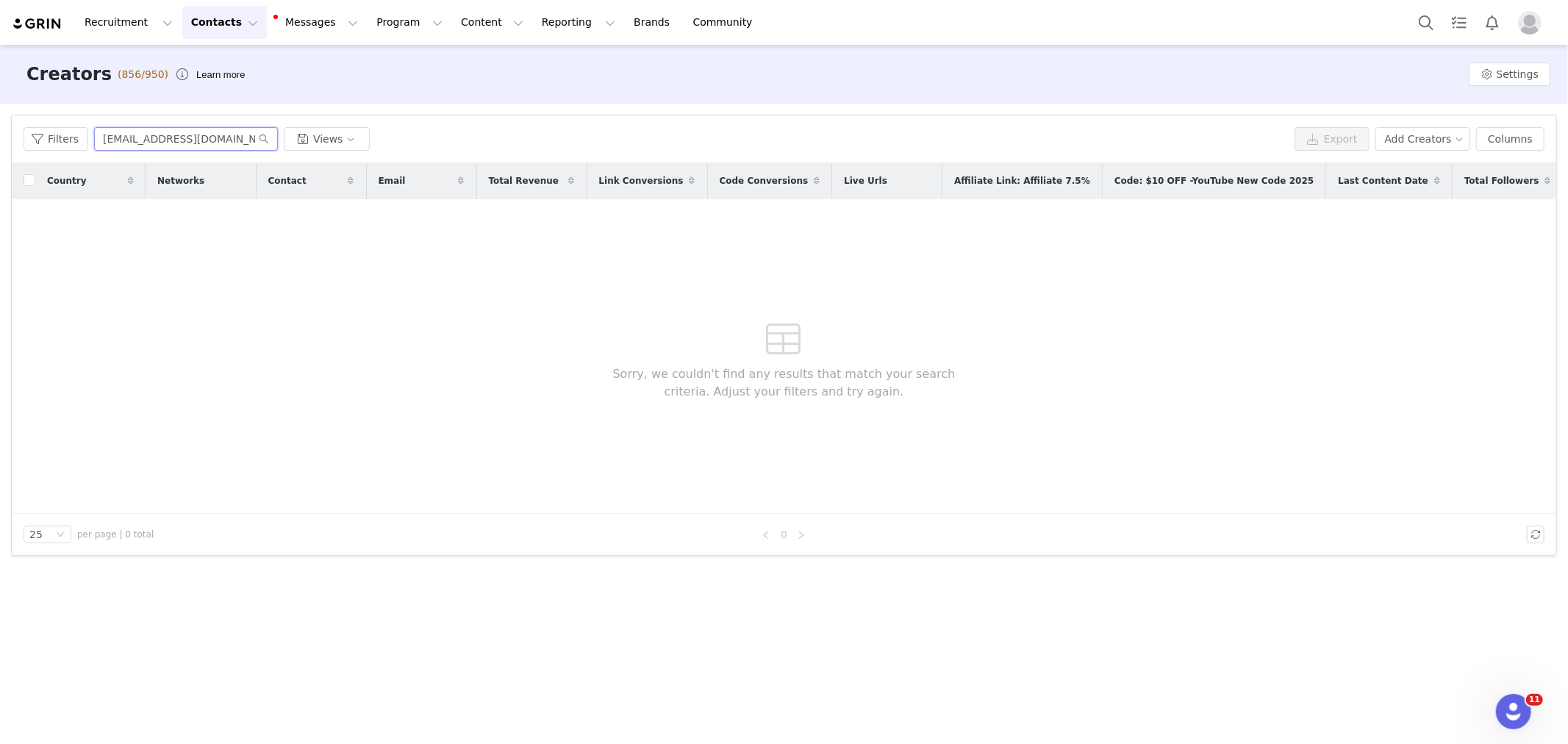
scroll to position [0, 16]
type input "Highhopehomestead@yahoo.com"
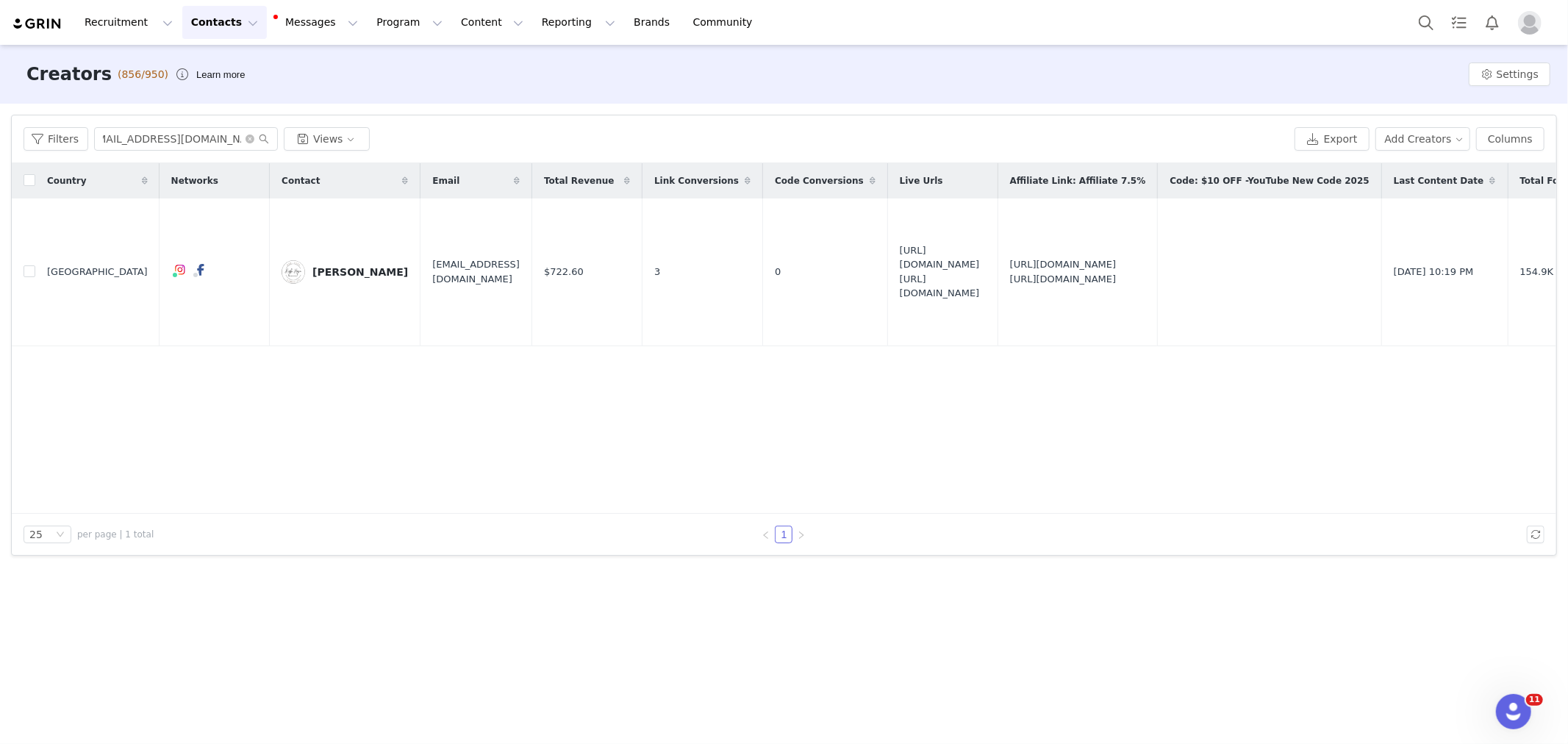
scroll to position [0, 0]
drag, startPoint x: 252, startPoint y: 407, endPoint x: 276, endPoint y: 368, distance: 45.8
click at [252, 407] on div "Country Networks Contact Email Total Revenue Link Conversions Code Conversions …" at bounding box center [783, 338] width 1544 height 351
click at [355, 270] on div "[PERSON_NAME]" at bounding box center [359, 271] width 96 height 11
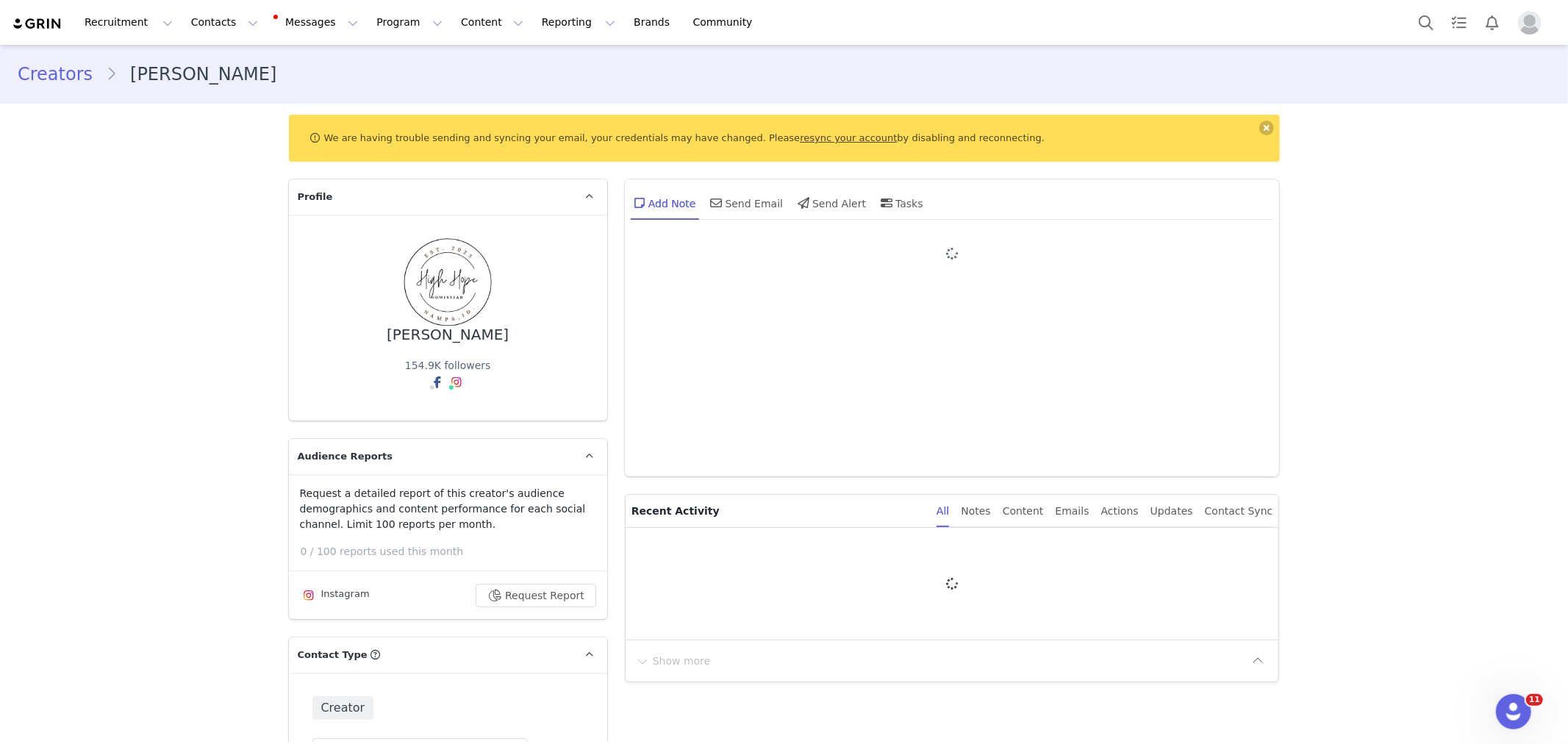
type input "+1 ([GEOGRAPHIC_DATA])"
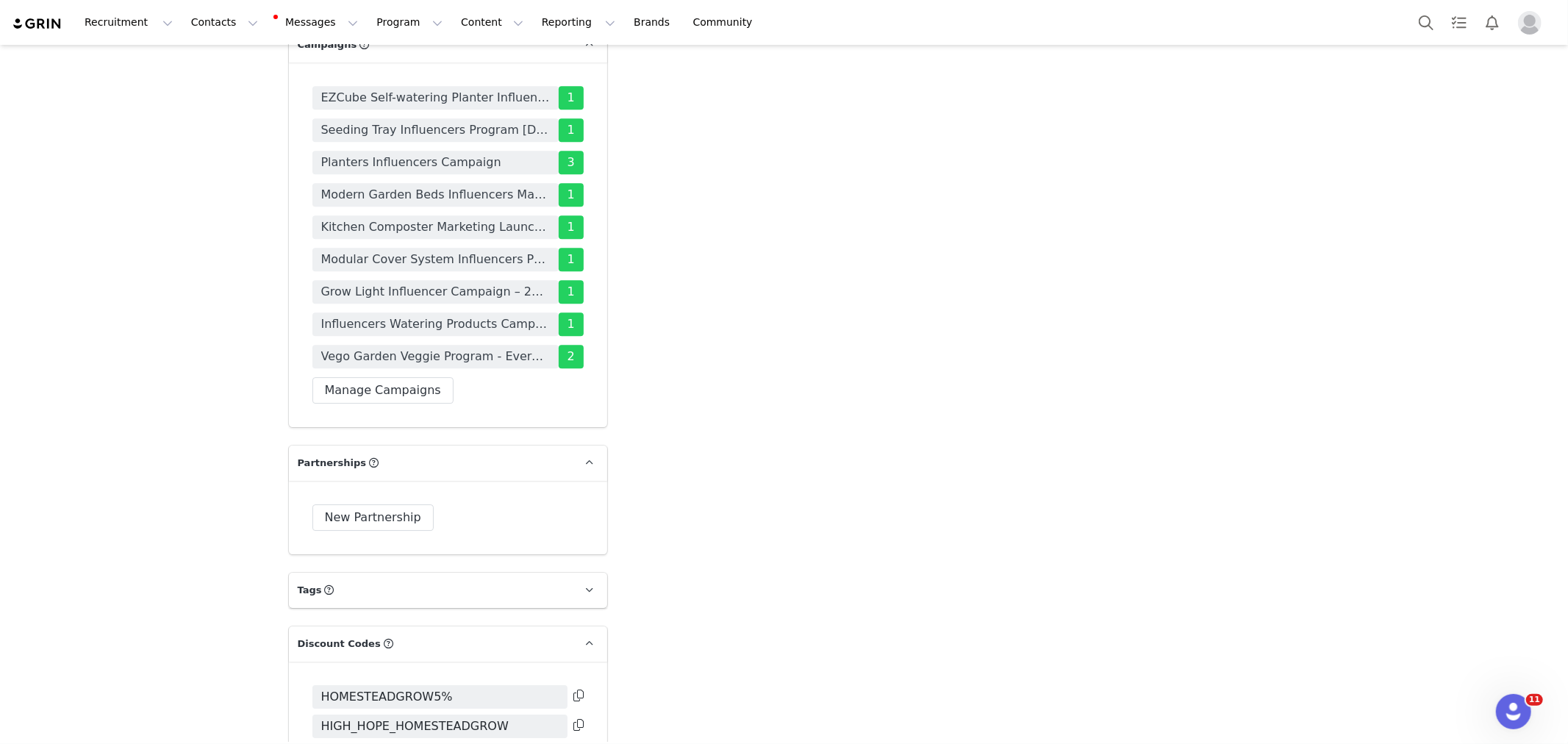
click at [409, 251] on span "Modular Cover System Influencers Program [DATE]-[DATE]" at bounding box center [436, 259] width 229 height 18
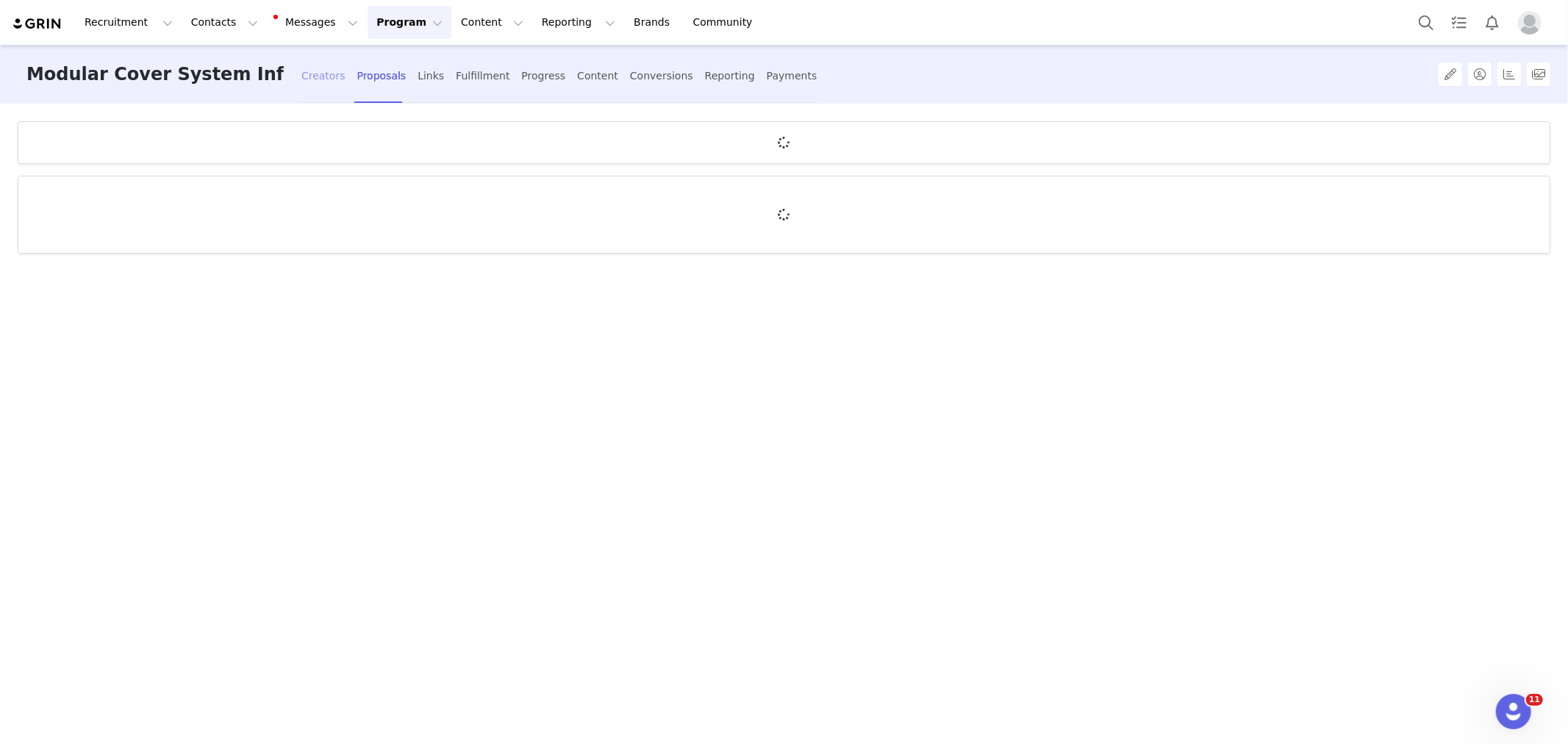
click at [323, 78] on div "Creators" at bounding box center [323, 76] width 44 height 39
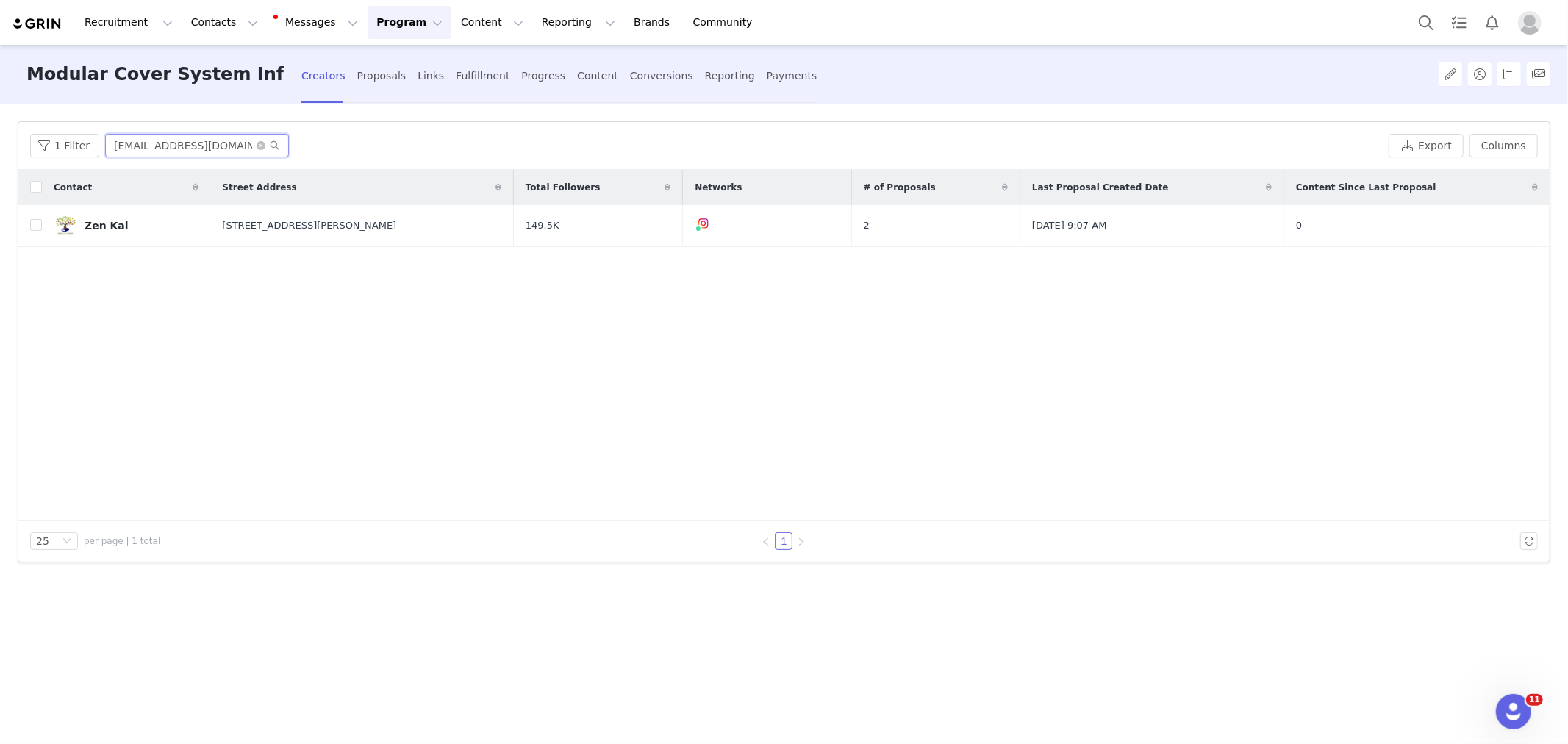
click at [218, 136] on input "encygrowpedia@gmail.com" at bounding box center [197, 145] width 183 height 24
paste input "Highhopehomestead@yahoo"
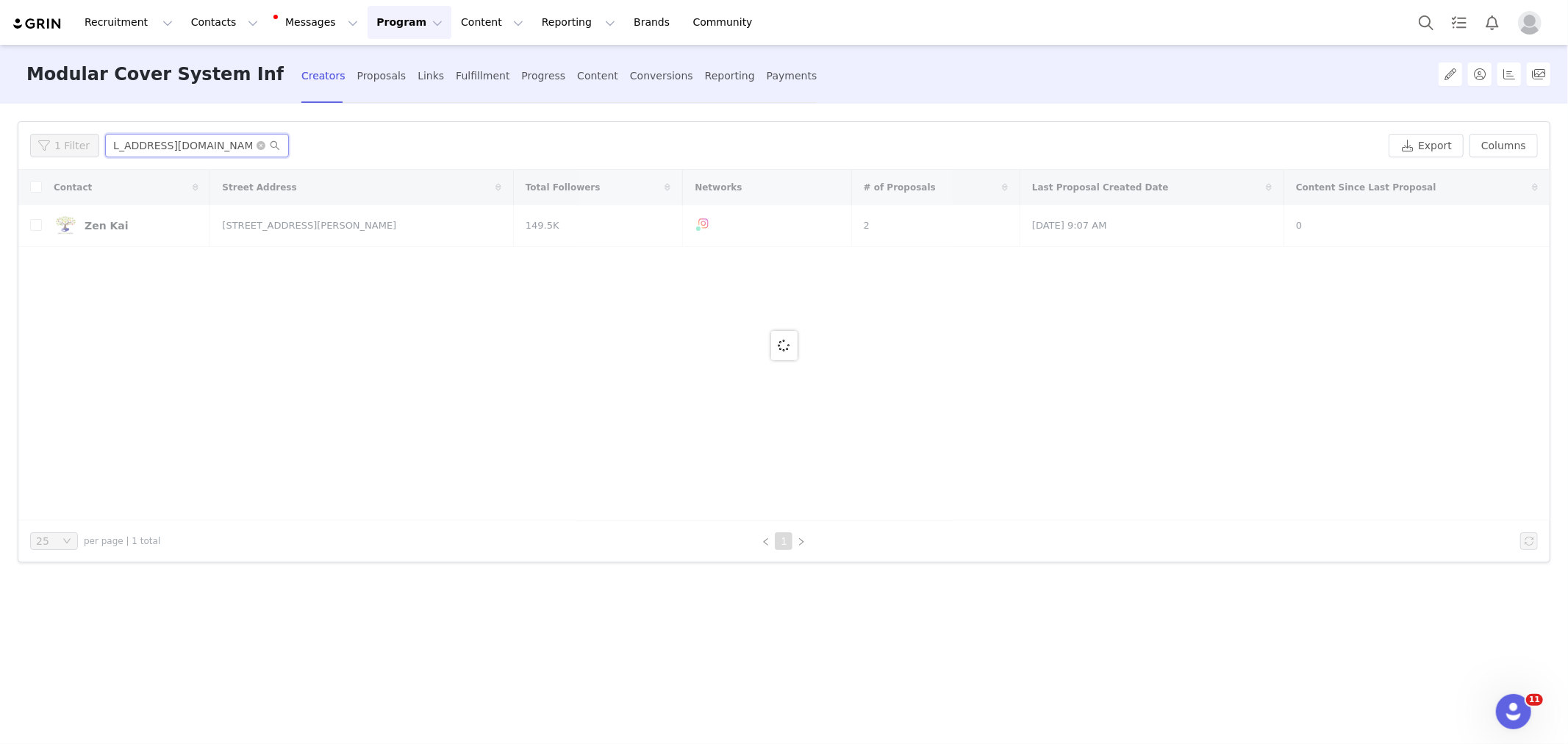
type input "Highhopehomestead@yahoo.com"
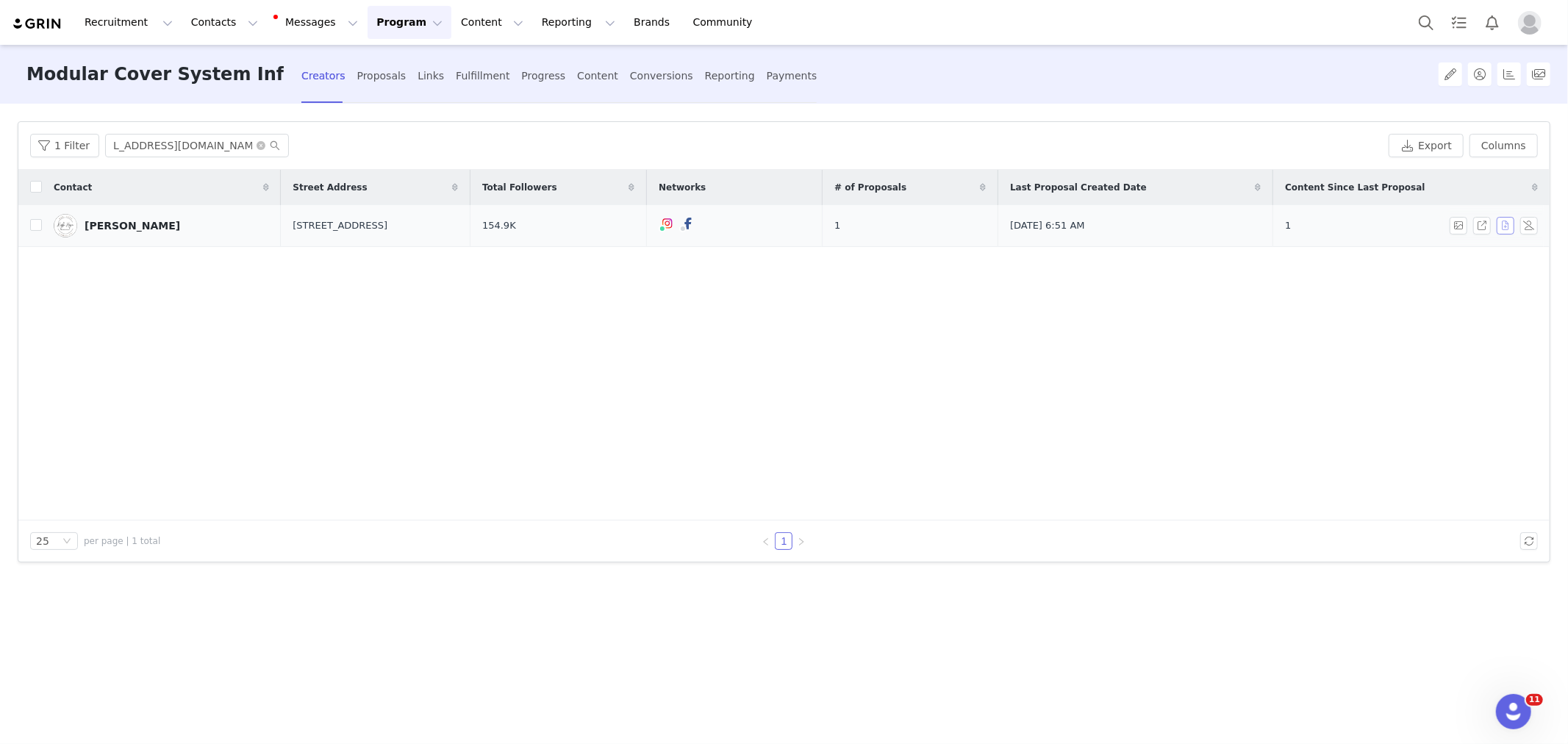
click at [1507, 225] on button "button" at bounding box center [1506, 225] width 18 height 18
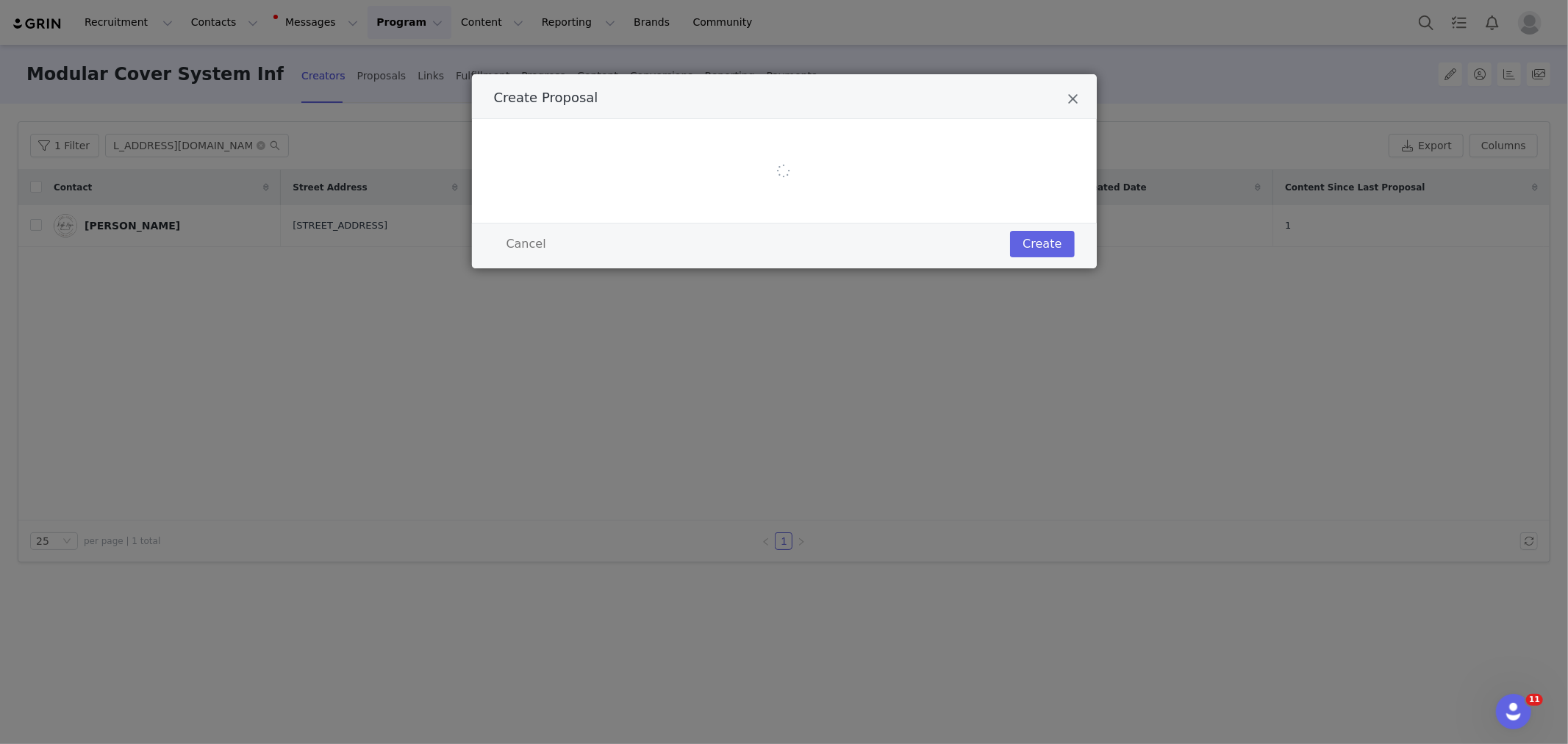
scroll to position [0, 0]
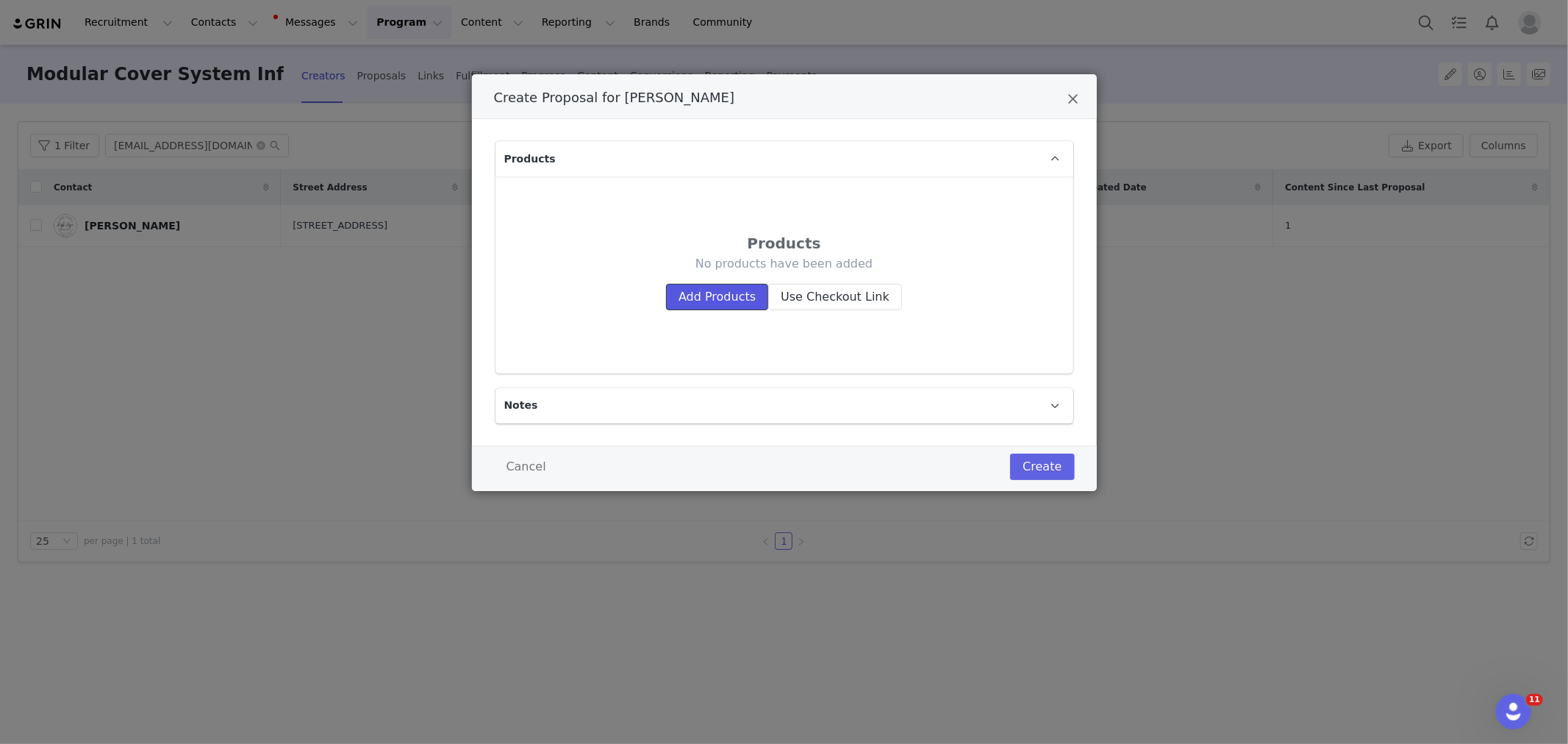
click at [691, 295] on button "Add Products" at bounding box center [717, 297] width 102 height 26
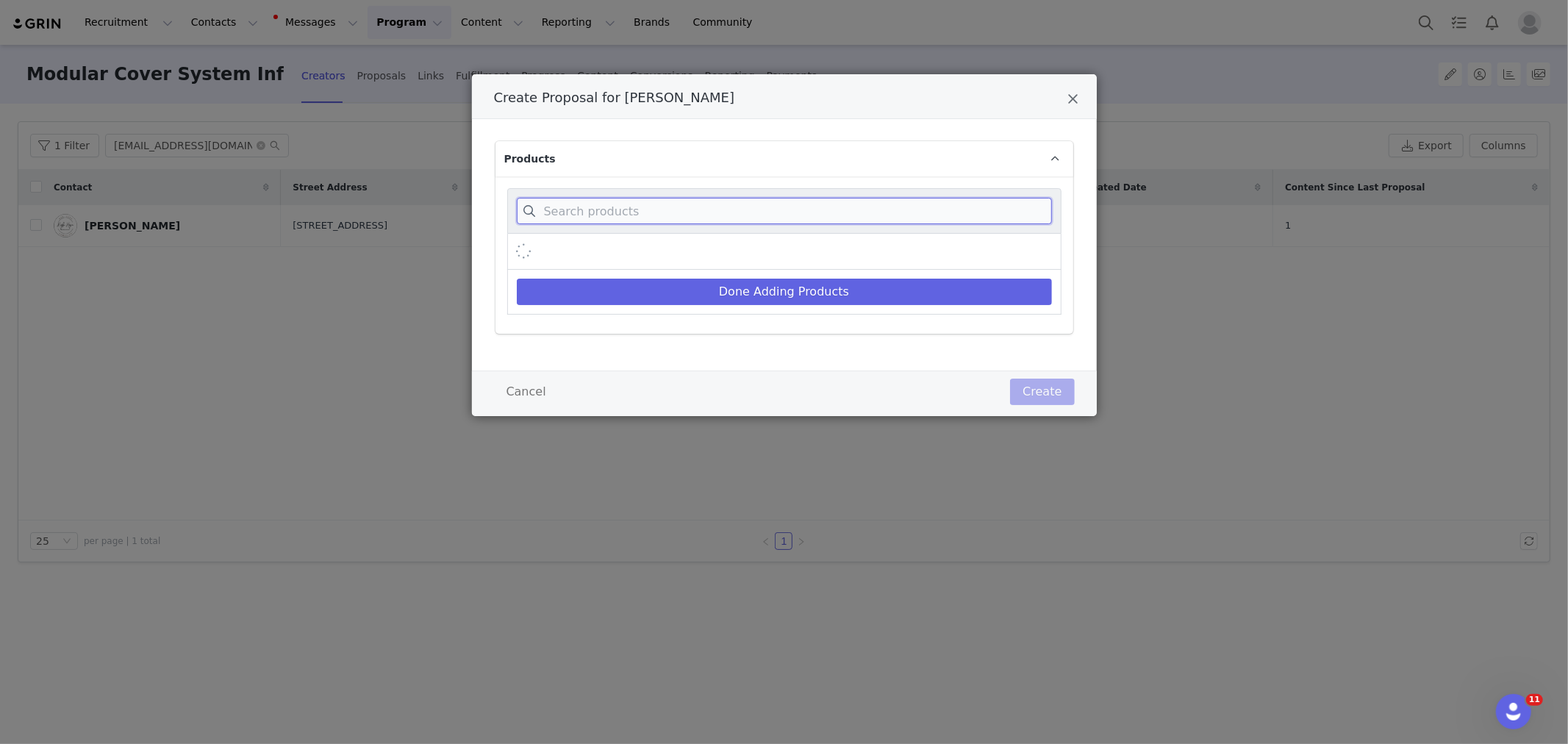
click at [663, 200] on input "Create Proposal for Kristina Nickerson" at bounding box center [784, 211] width 535 height 26
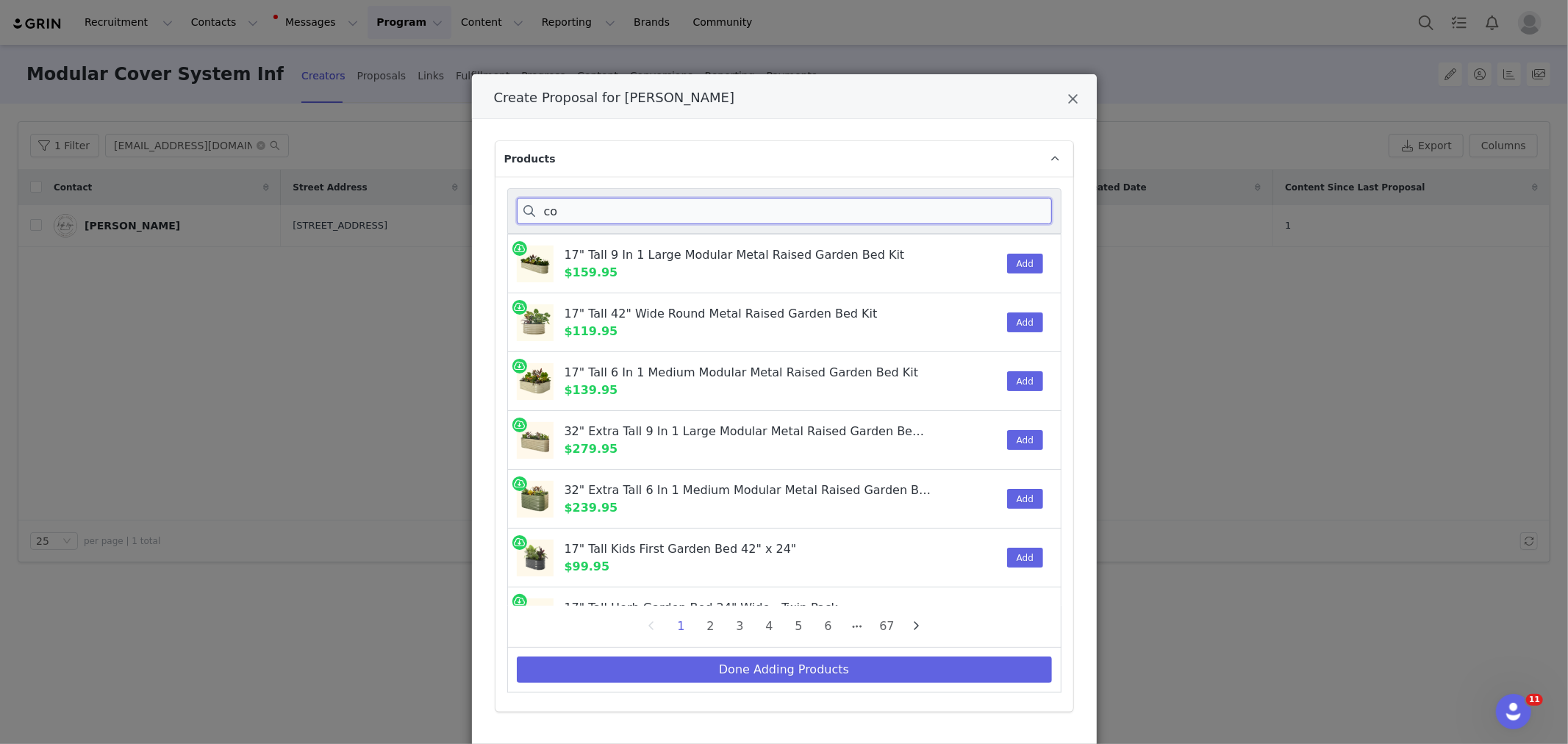
type input "c"
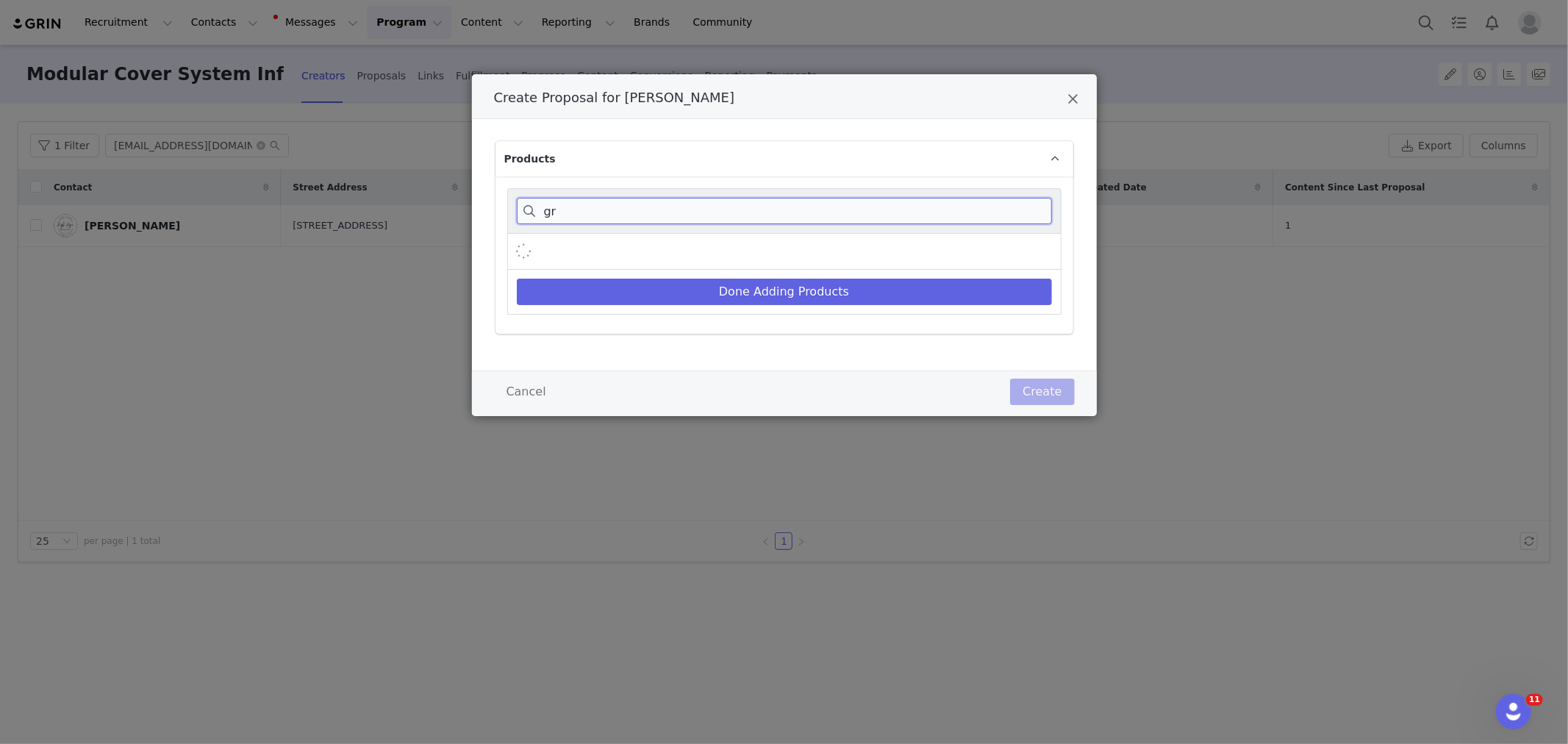
type input "g"
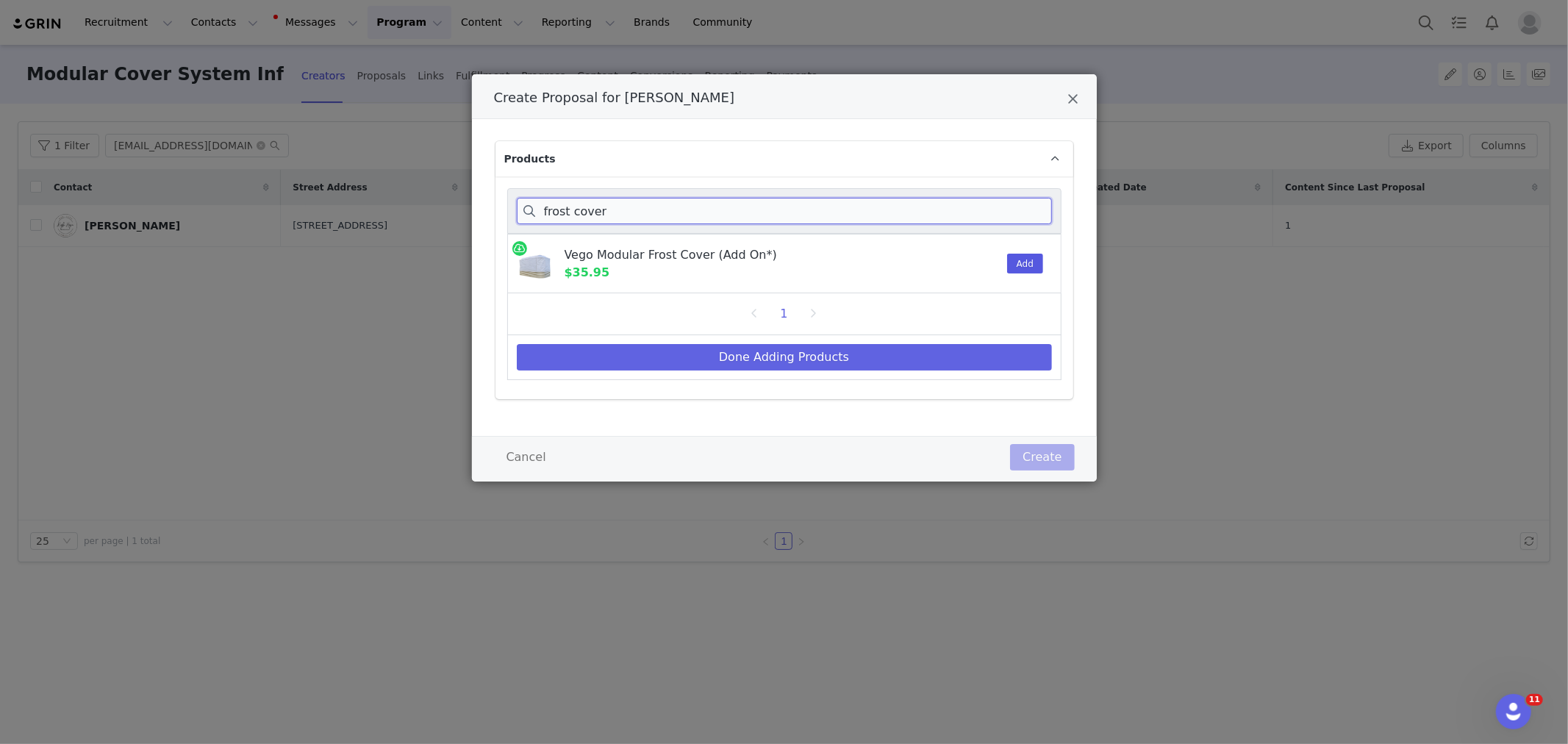
type input "frost cover"
click at [1031, 262] on button "Add" at bounding box center [1025, 263] width 36 height 20
click at [845, 358] on button "Done Adding Products" at bounding box center [784, 357] width 535 height 26
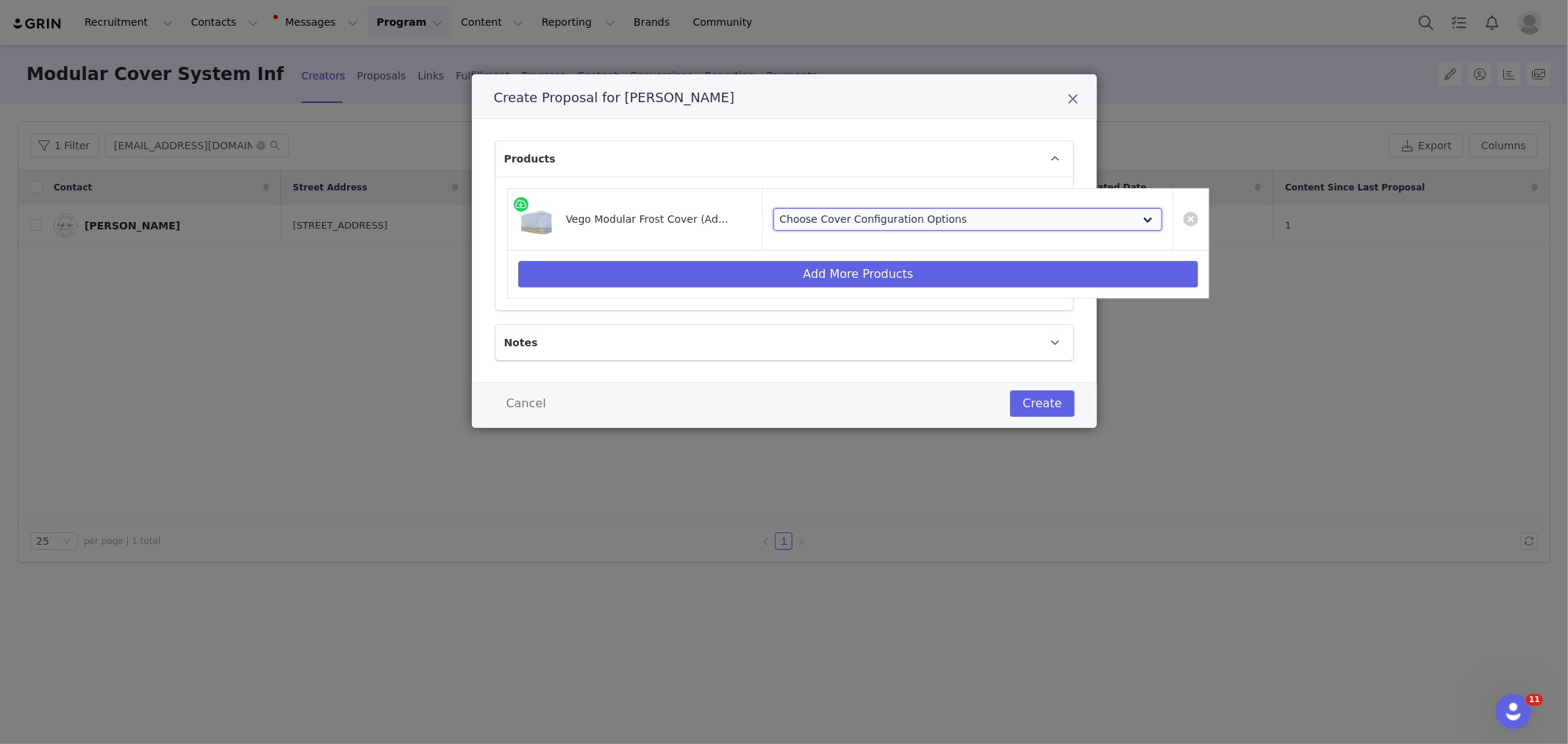
click at [846, 224] on select "Choose Cover Configuration Options VCFC2050 - For 2.0' x 5.0' (4 In 1) Garden B…" at bounding box center [968, 219] width 390 height 24
click at [899, 201] on td "Choose Cover Configuration Options VCFC2050 - For 2.0' x 5.0' (4 In 1) Garden B…" at bounding box center [967, 219] width 411 height 61
click at [898, 214] on select "Choose Cover Configuration Options VCFC2050 - For 2.0' x 5.0' (4 In 1) Garden B…" at bounding box center [968, 219] width 390 height 24
select select "13156667"
click at [774, 208] on select "Choose Cover Configuration Options VCFC2050 - For 2.0' x 5.0' (4 In 1) Garden B…" at bounding box center [968, 219] width 390 height 24
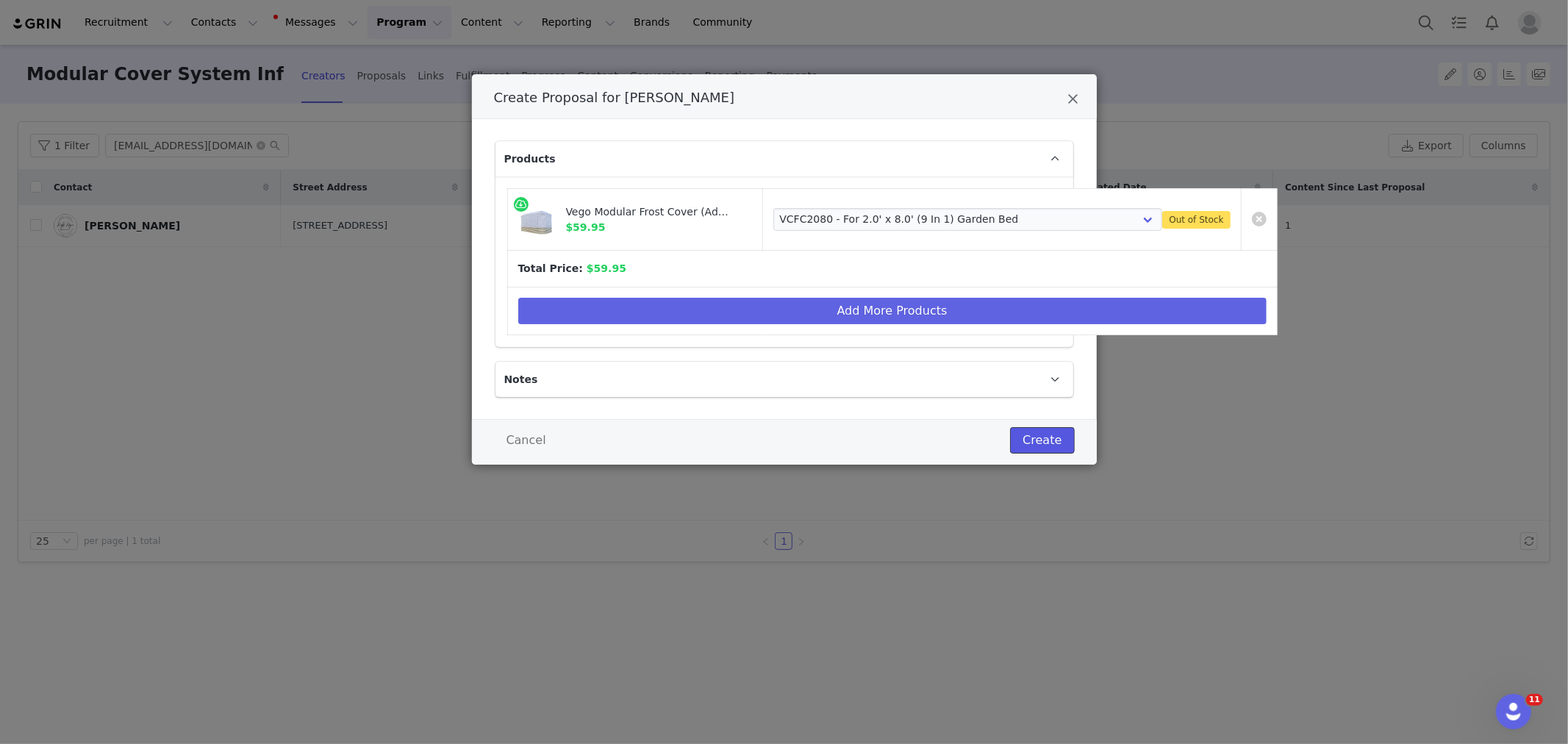
click at [1029, 444] on button "Create" at bounding box center [1042, 441] width 64 height 26
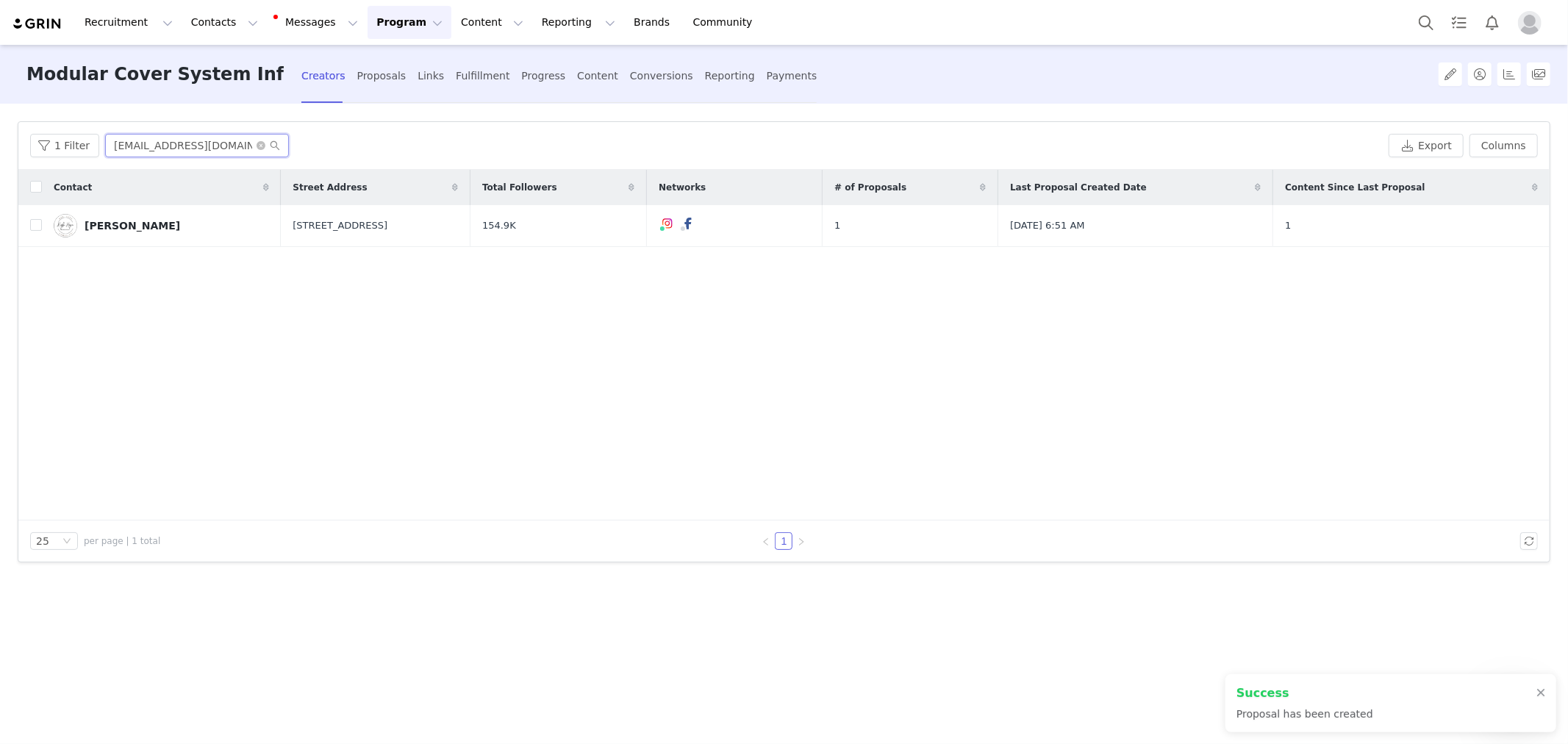
click at [185, 144] on input "Highhopehomestead@yahoo.com" at bounding box center [197, 145] width 183 height 24
click at [479, 75] on div "Fulfillment" at bounding box center [482, 76] width 54 height 39
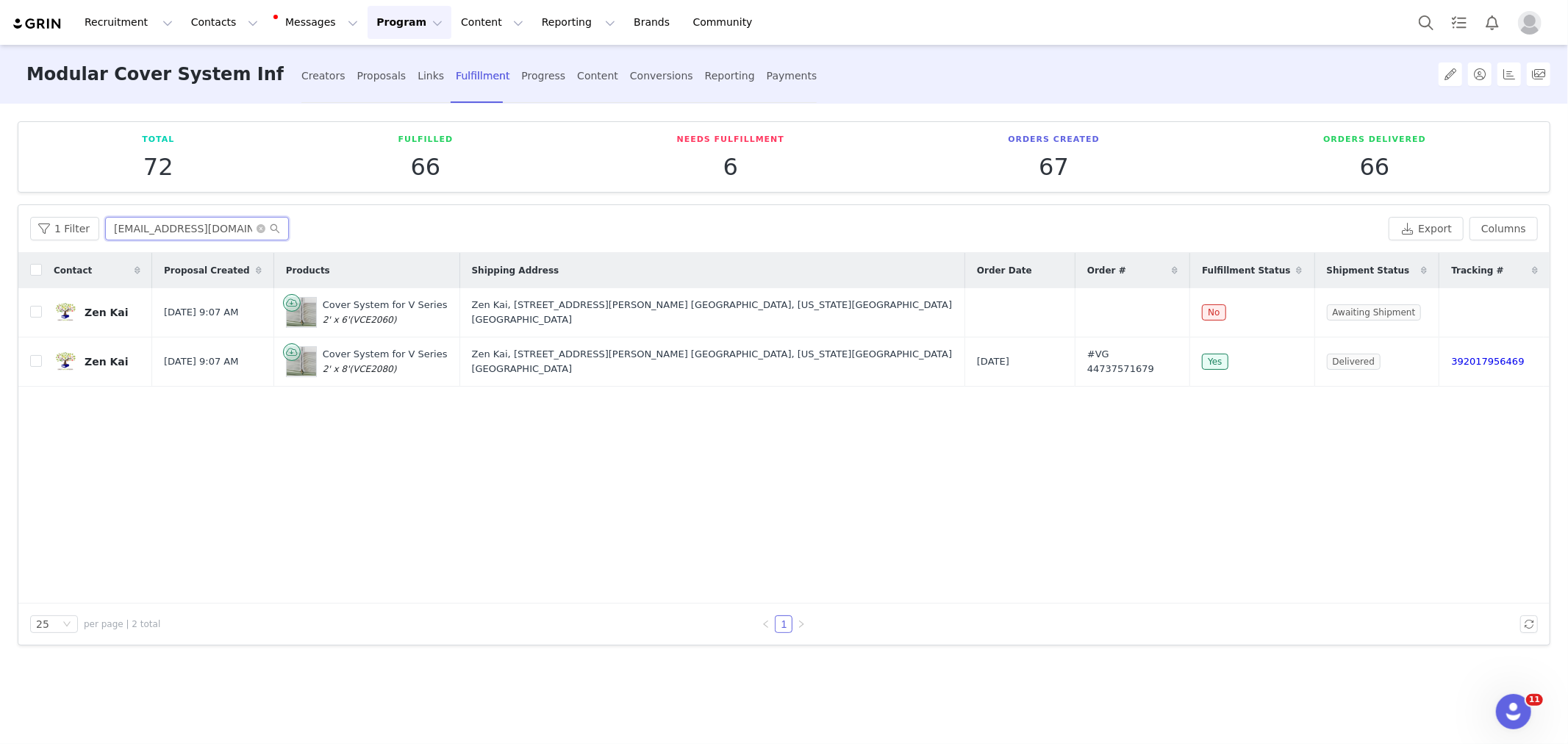
click at [209, 239] on input "encygrowpedia@gmail.com" at bounding box center [197, 228] width 183 height 24
paste input "Highhopehomestead@yahoo"
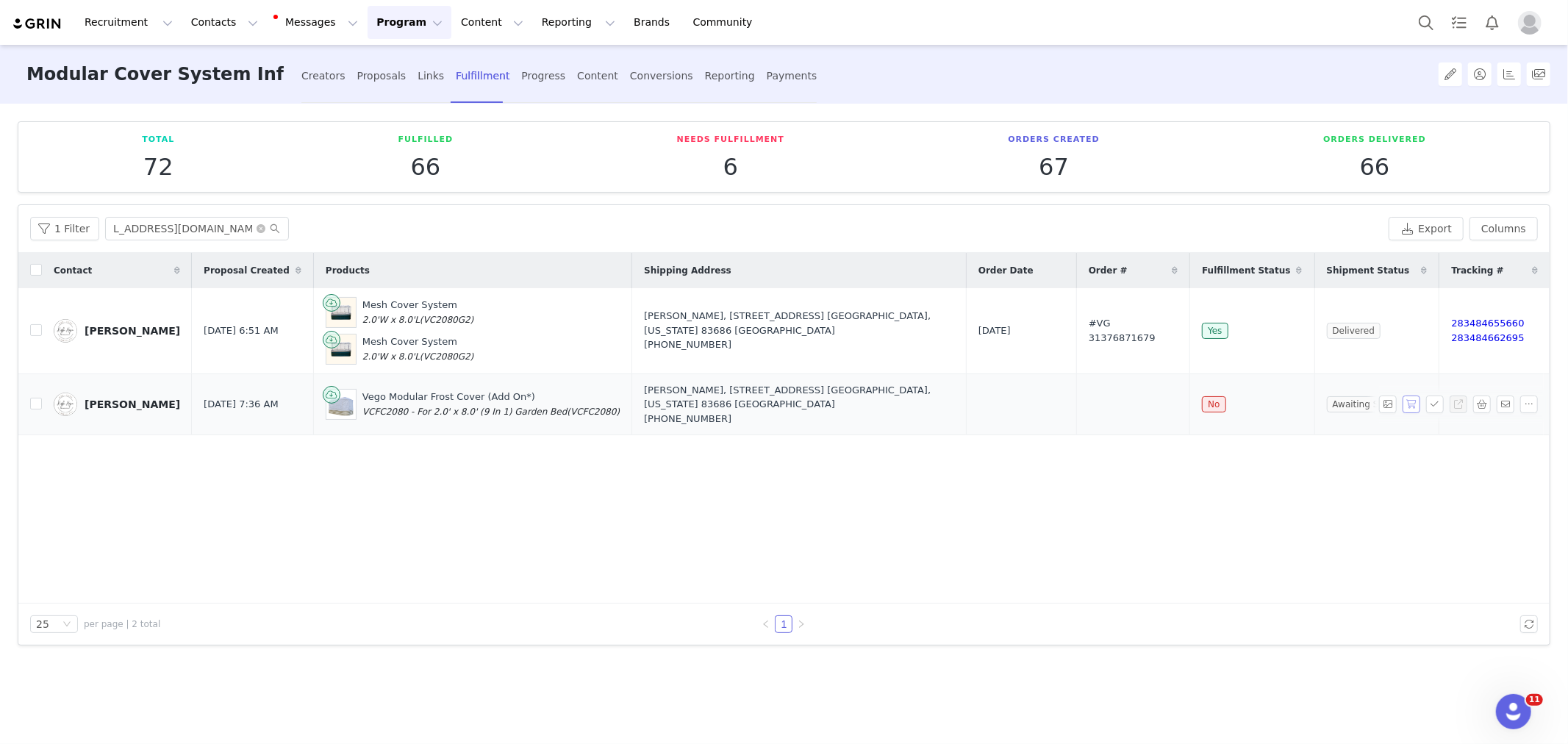
click at [1414, 395] on button "button" at bounding box center [1411, 404] width 18 height 18
drag, startPoint x: 989, startPoint y: 394, endPoint x: 1202, endPoint y: 405, distance: 213.3
click at [1202, 405] on tr "Kristina Nickerson Sep 2, 2025 7:36 AM Vego Modular Frost Cover (Add On*) VCFC2…" at bounding box center [783, 404] width 1531 height 61
drag, startPoint x: 84, startPoint y: 381, endPoint x: 1402, endPoint y: 412, distance: 1318.4
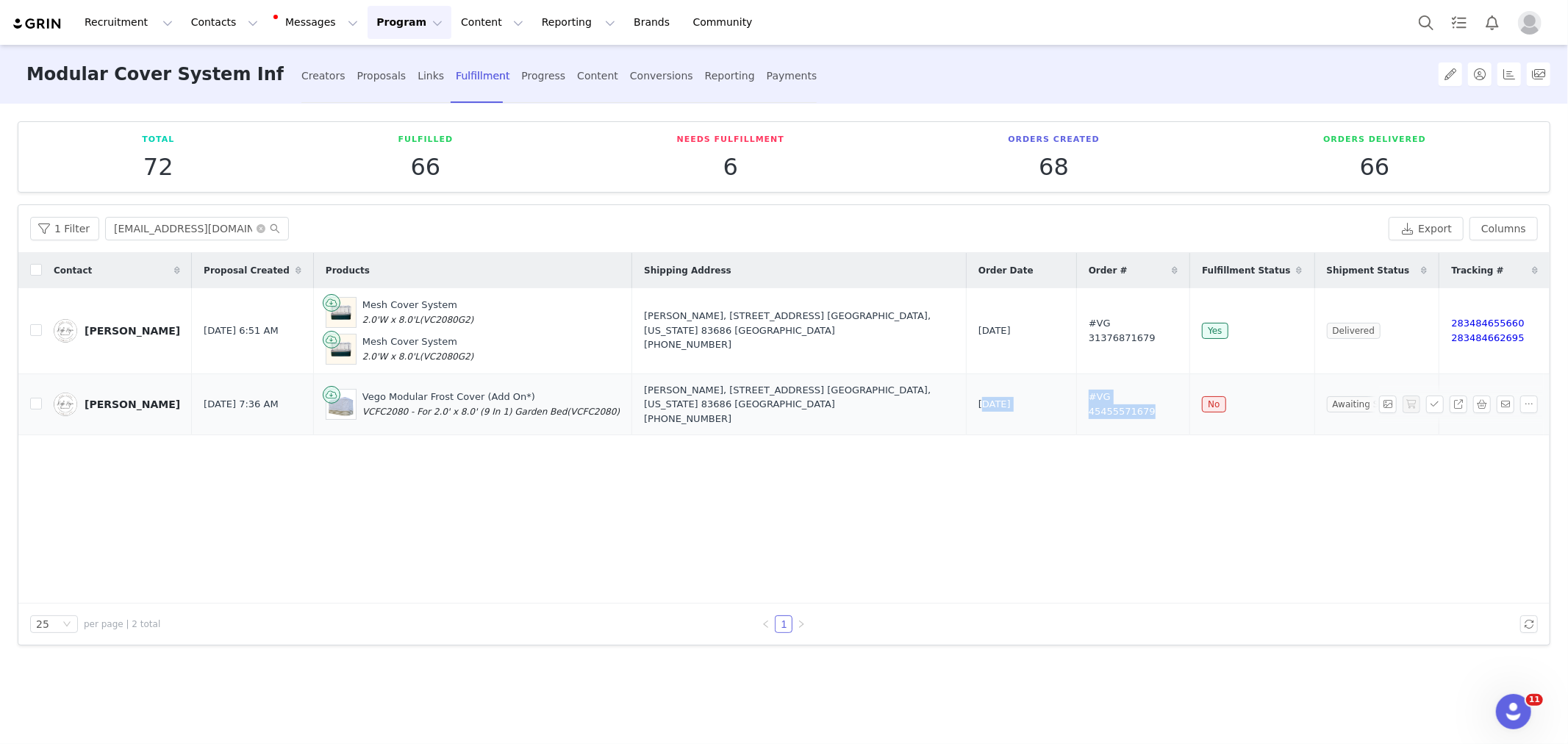
click at [1402, 412] on tr "Kristina Nickerson Sep 2, 2025 7:36 AM Vego Modular Frost Cover (Add On*) VCFC2…" at bounding box center [783, 404] width 1531 height 61
click at [197, 228] on input "Highhopehomestead@yahoo.com" at bounding box center [197, 228] width 183 height 24
paste input "thethriftedplanter@gmail"
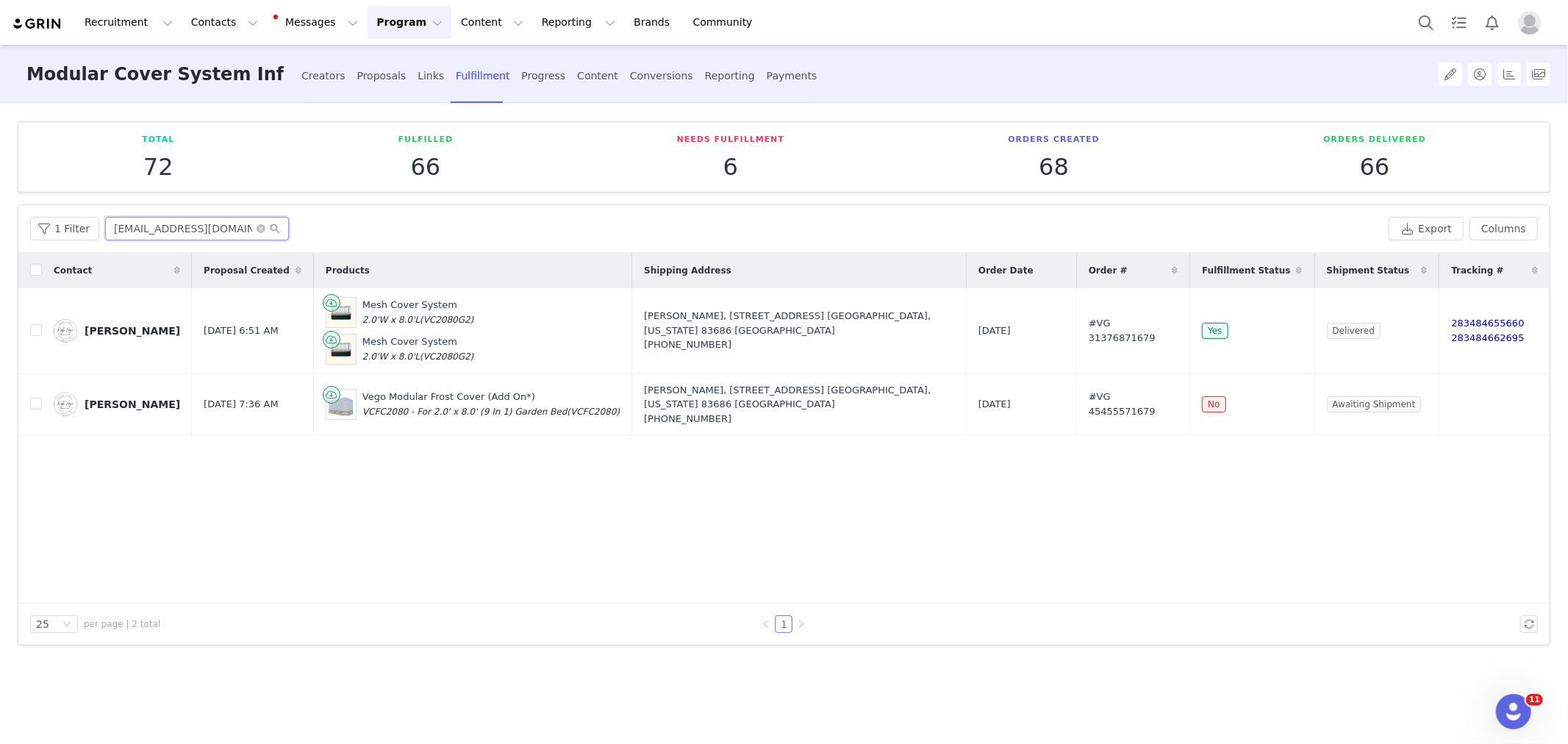
scroll to position [0, 11]
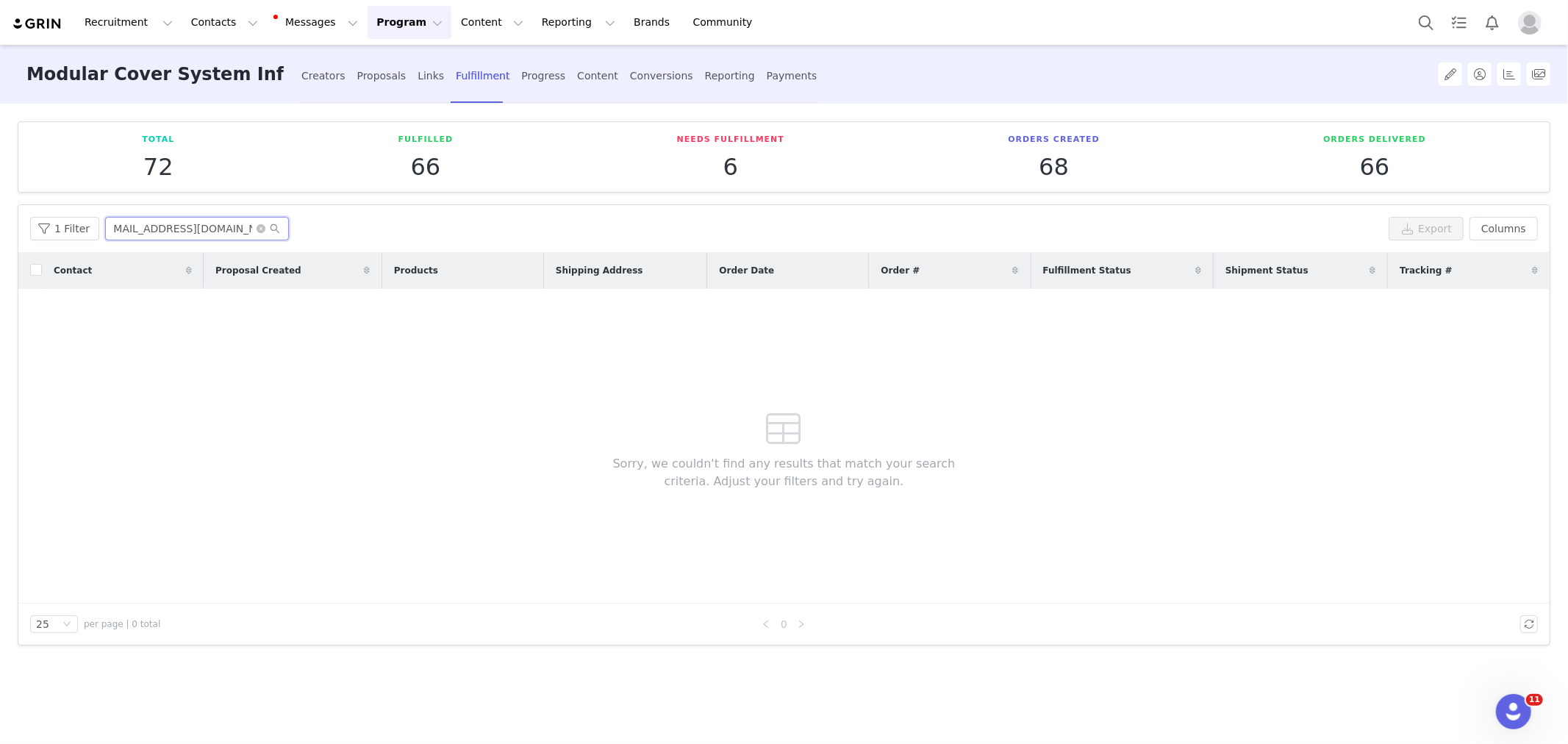
type input "thethriftedplanter@gmail.com"
drag, startPoint x: 183, startPoint y: 323, endPoint x: 210, endPoint y: 258, distance: 70.4
click at [183, 323] on div "Contact Proposal Created Products Shipping Address Order Date Order # Fulfillme…" at bounding box center [783, 427] width 1531 height 351
click at [177, 231] on input "thethriftedplanter@gmail.com" at bounding box center [197, 228] width 183 height 24
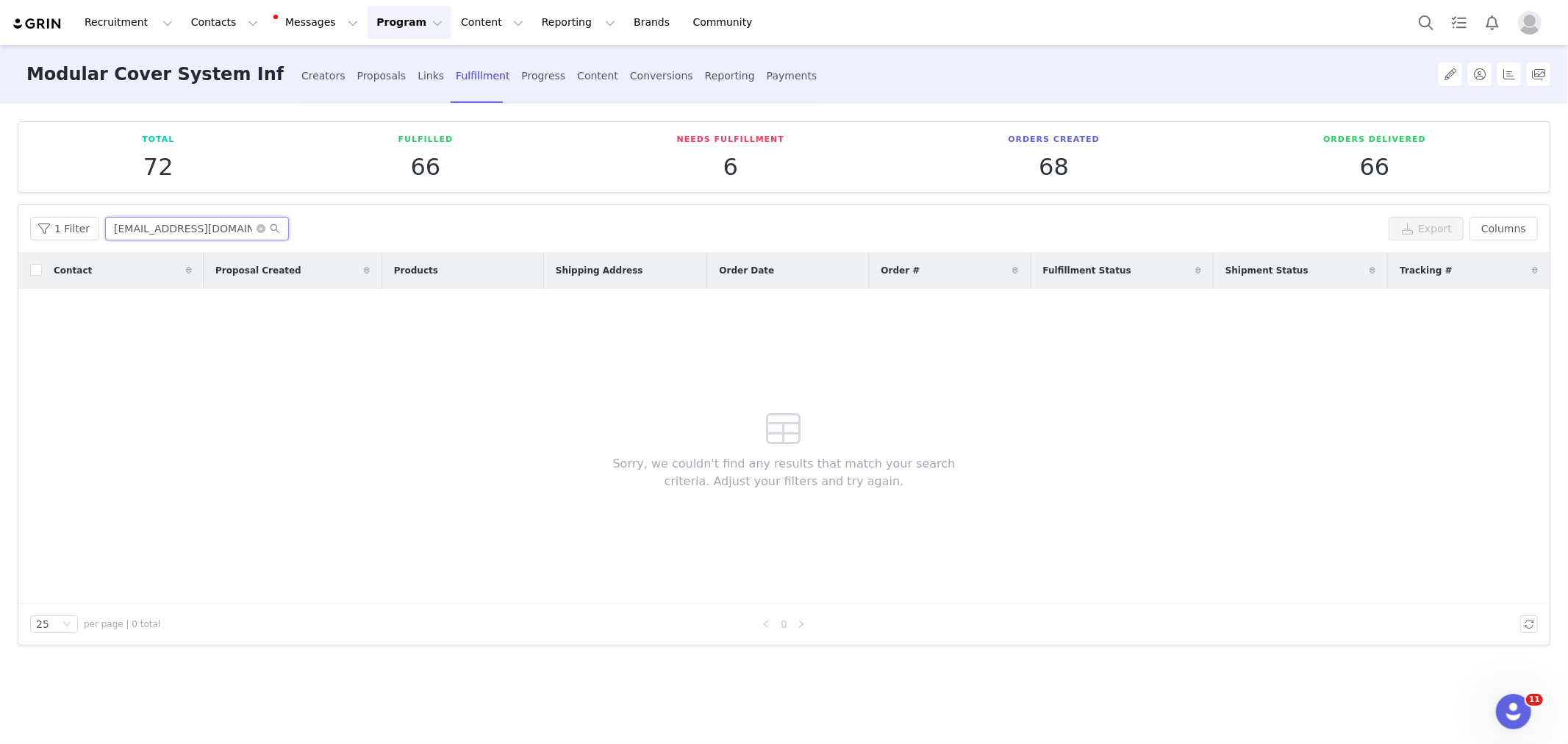
click at [177, 231] on input "thethriftedplanter@gmail.com" at bounding box center [197, 228] width 183 height 24
click at [315, 81] on div "Creators" at bounding box center [323, 76] width 44 height 39
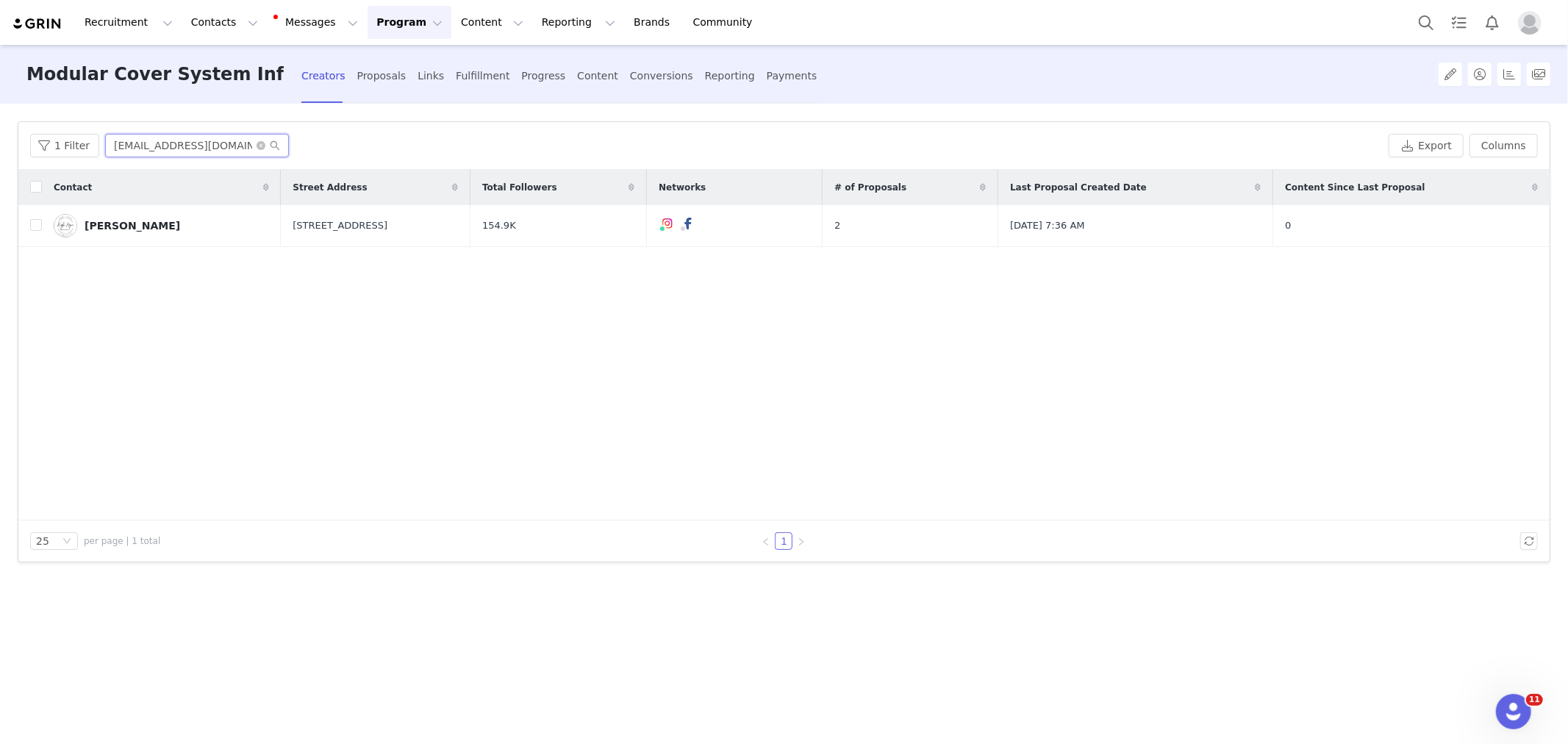
click at [200, 151] on input "Highhopehomestead@yahoo.com" at bounding box center [197, 145] width 183 height 24
paste input "thethriftedplanter@gmail"
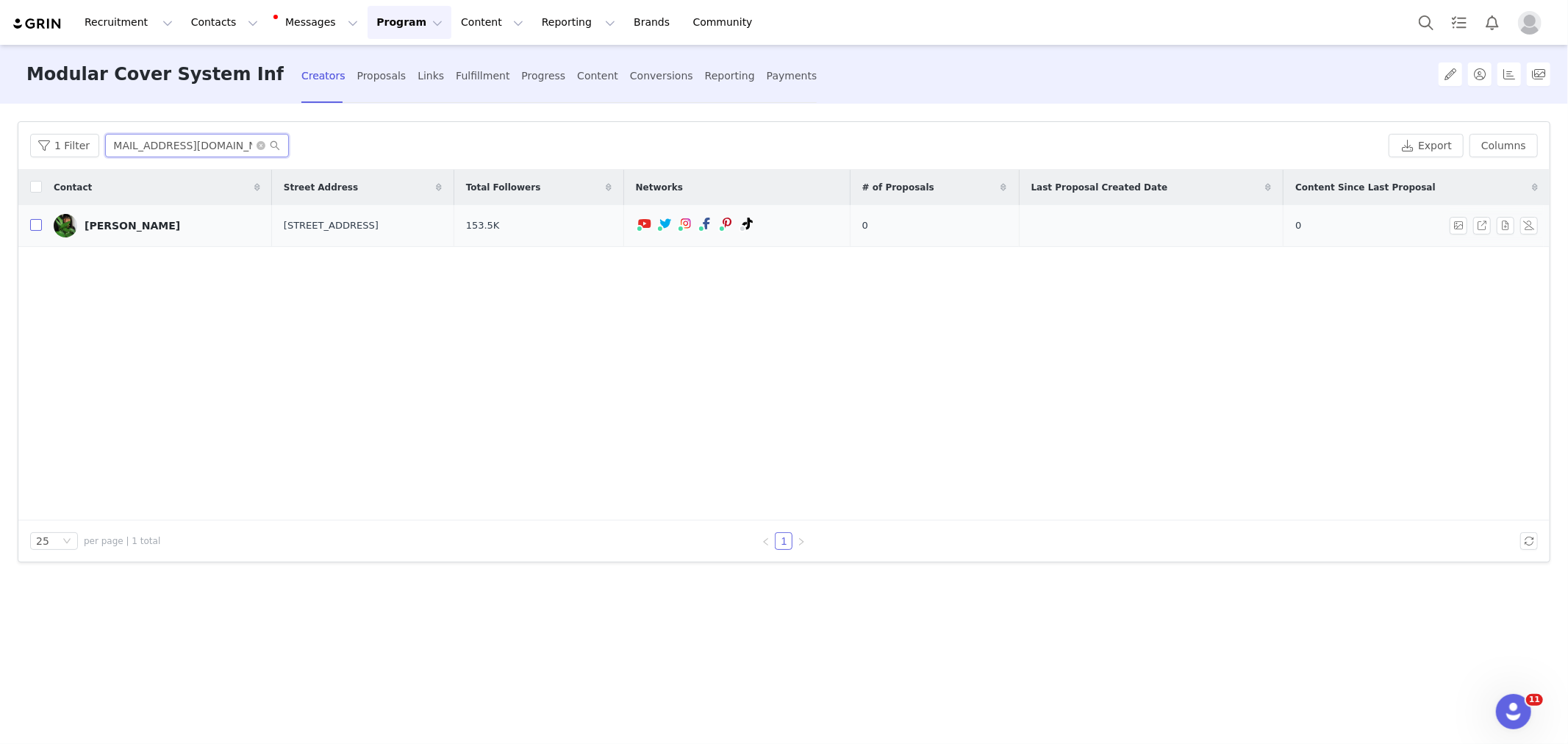
type input "thethriftedplanter@gmail.com"
click at [38, 224] on input "checkbox" at bounding box center [36, 225] width 11 height 11
checkbox input "true"
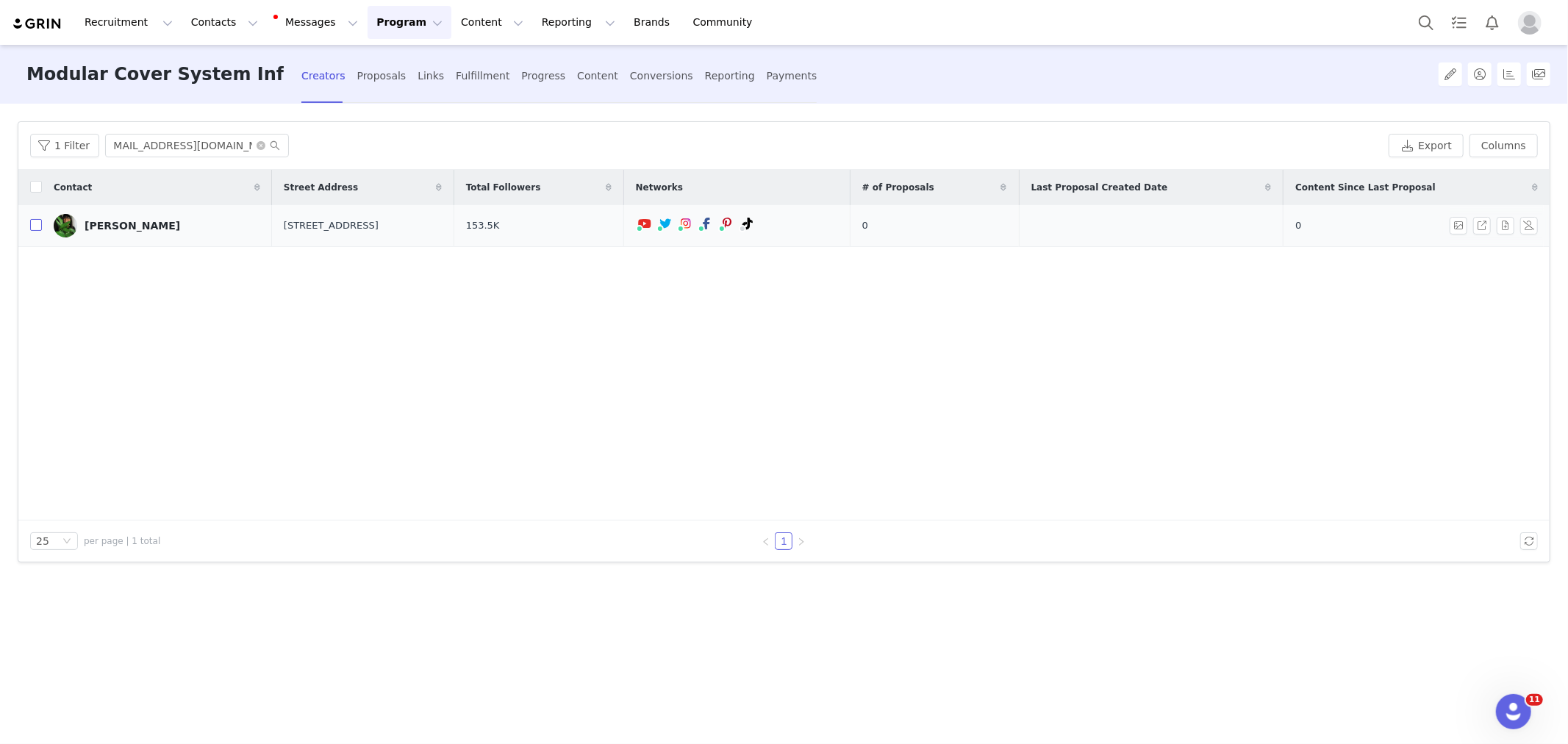
scroll to position [0, 0]
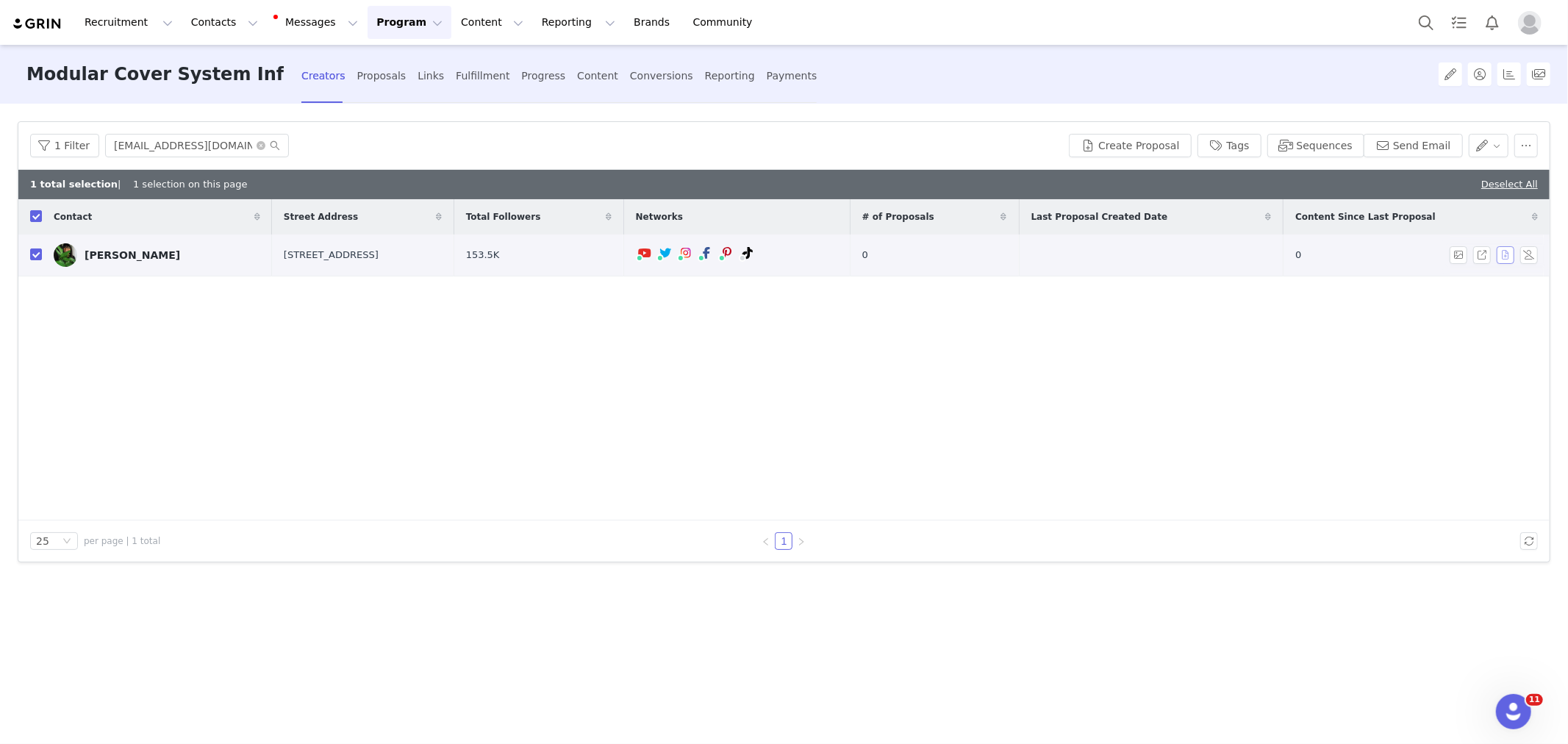
click at [1500, 254] on button "button" at bounding box center [1506, 254] width 18 height 18
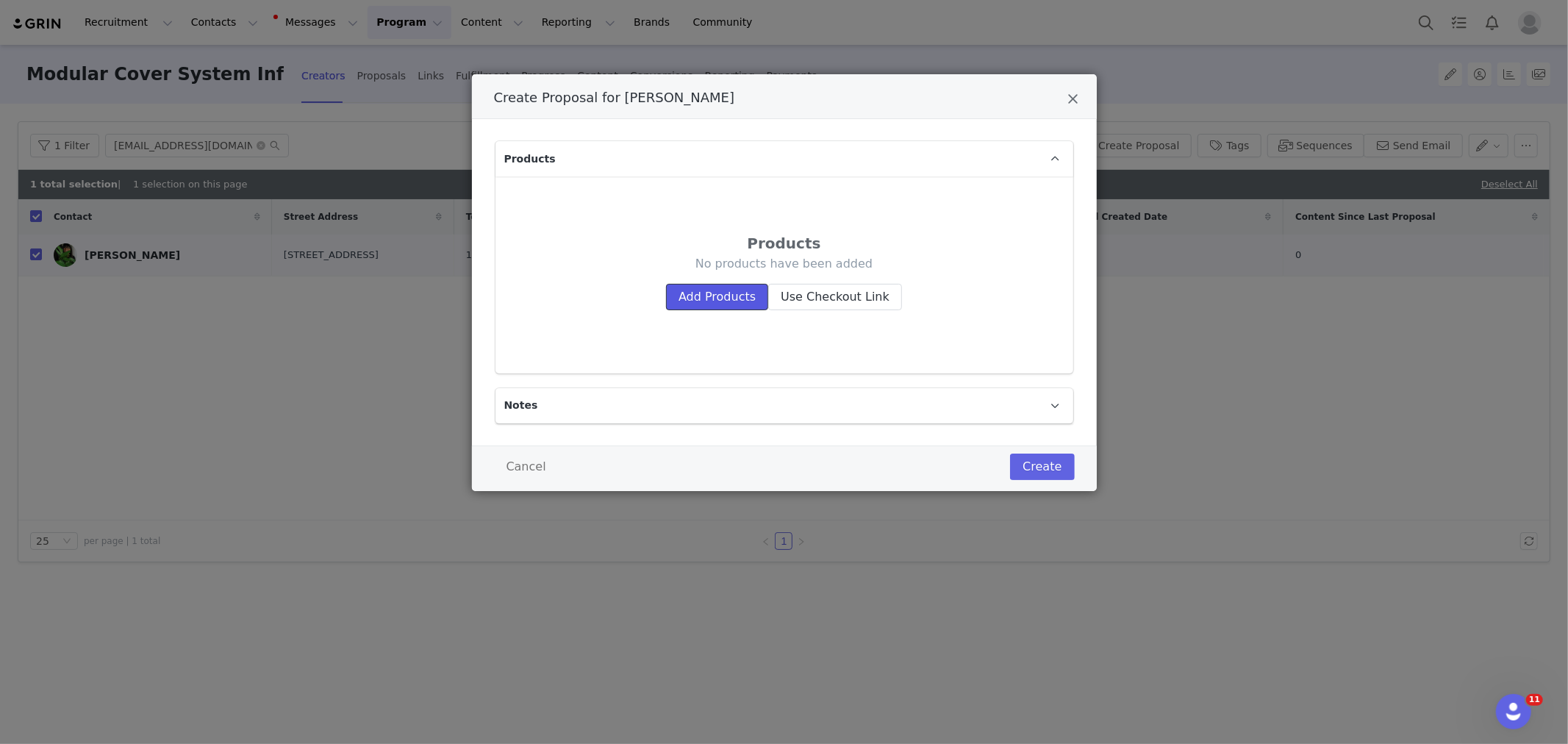
click at [710, 306] on button "Add Products" at bounding box center [717, 297] width 102 height 26
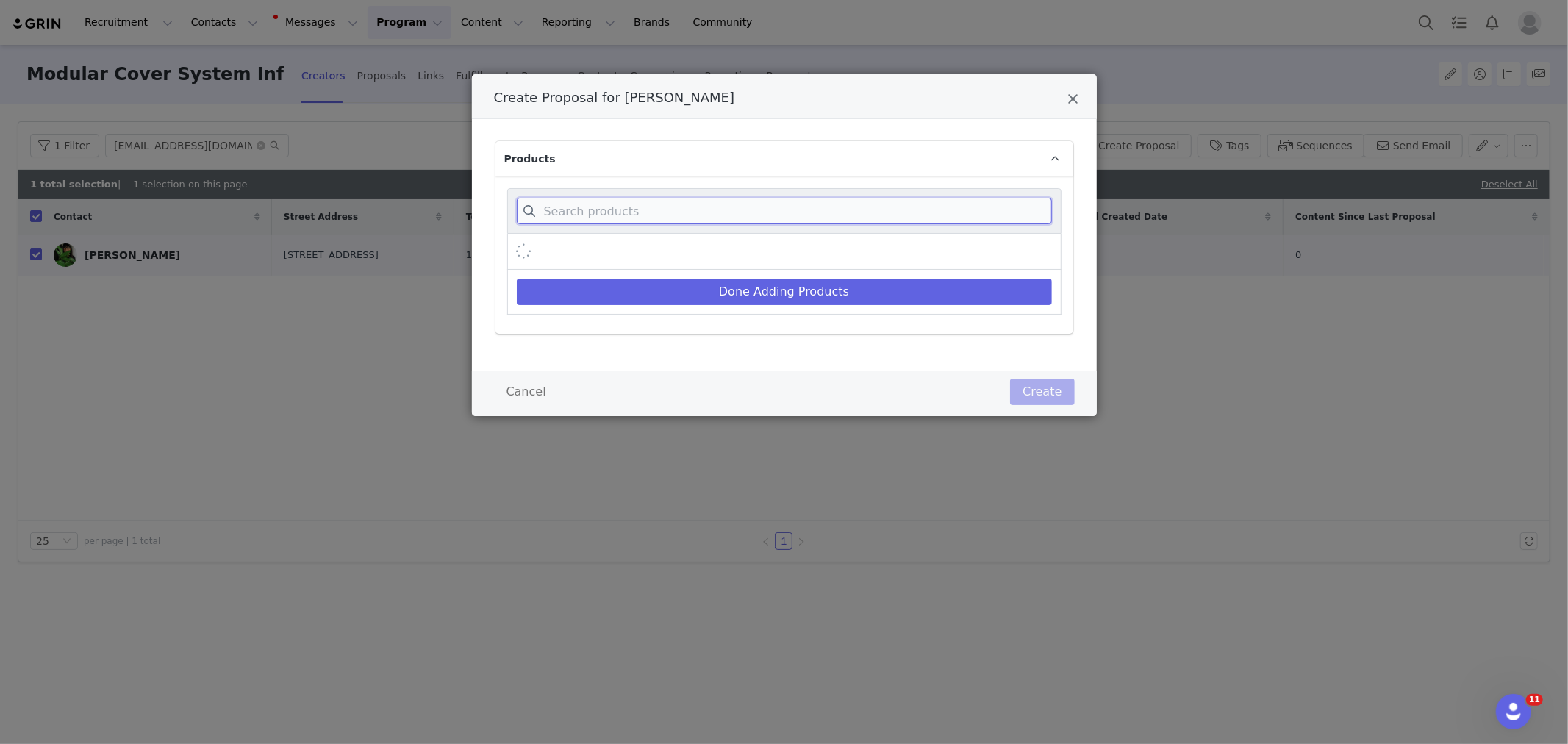
click at [721, 210] on input "Create Proposal for Ciearra Evans" at bounding box center [784, 211] width 535 height 26
type input "cover system"
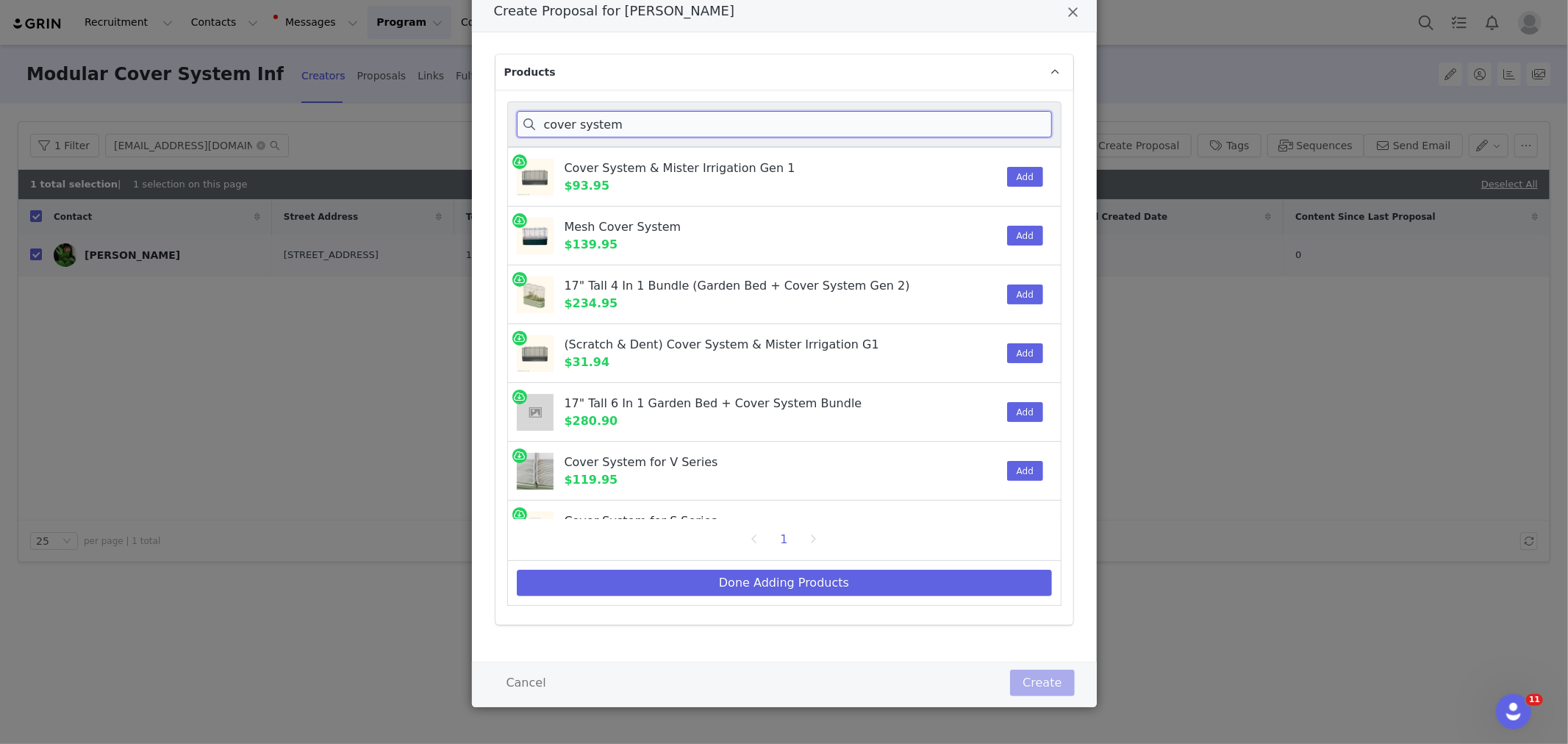
click at [586, 120] on input "cover system" at bounding box center [784, 124] width 535 height 26
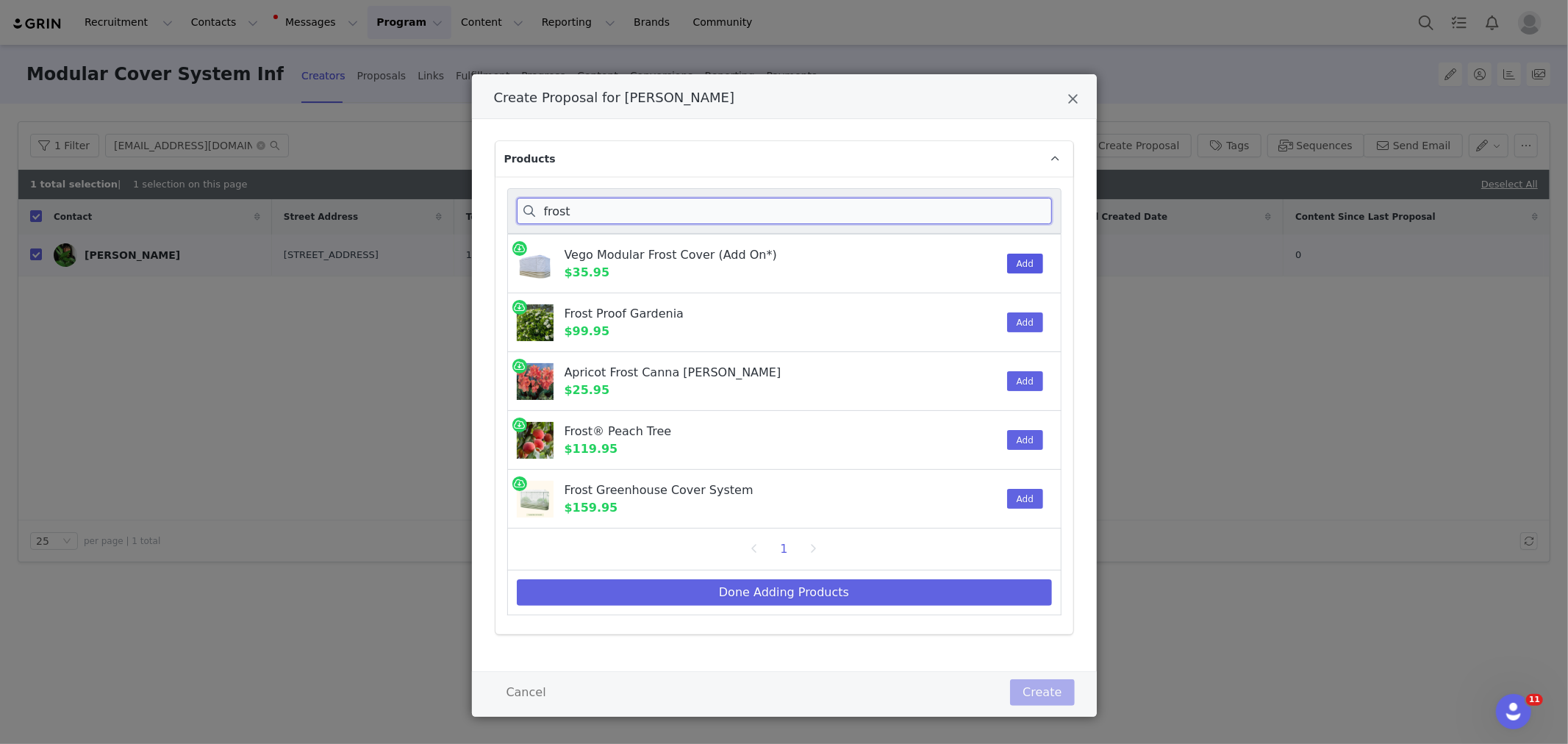
type input "frost"
click at [1013, 266] on button "Add" at bounding box center [1025, 263] width 36 height 20
click at [769, 585] on button "Done Adding Products" at bounding box center [784, 593] width 535 height 26
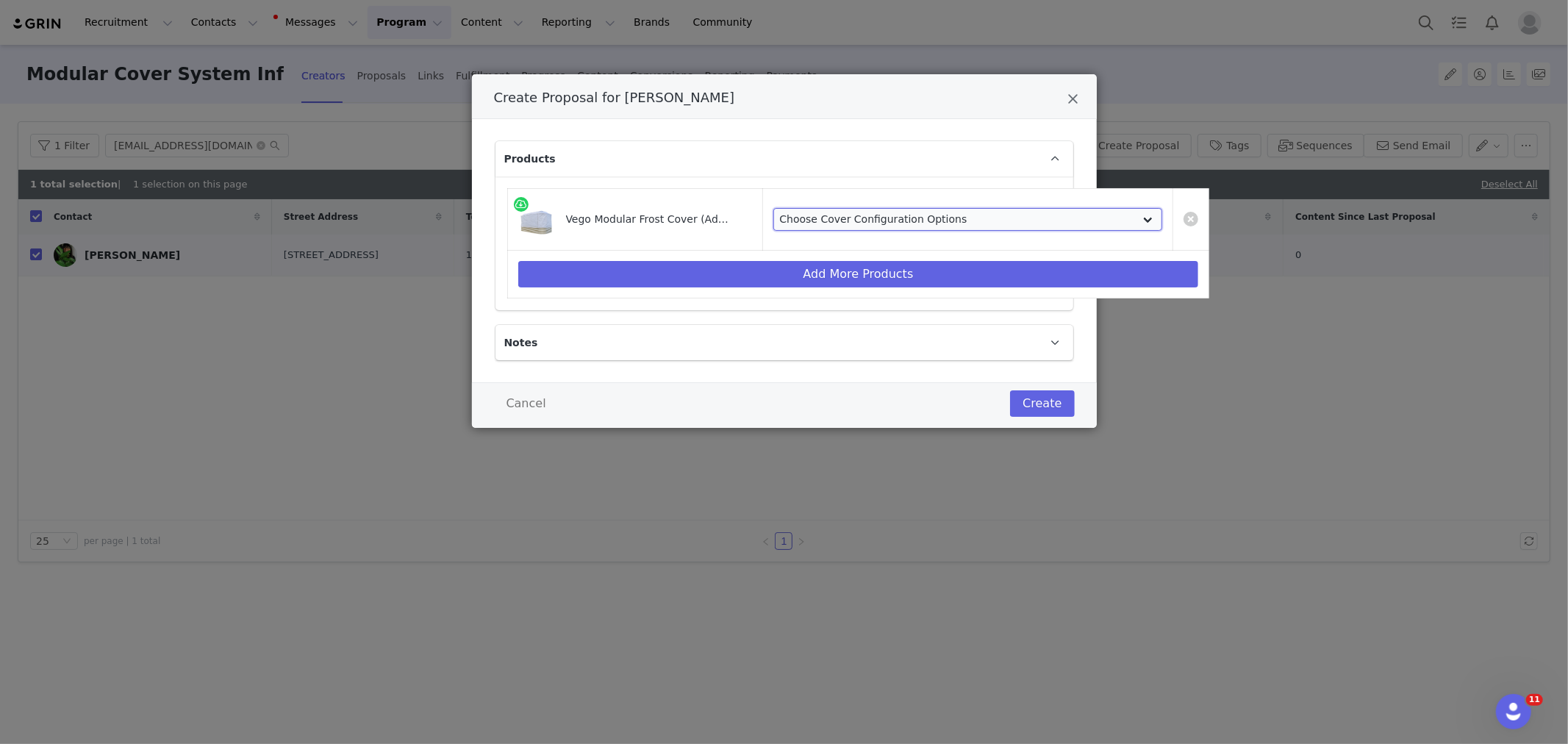
click at [876, 225] on select "Choose Cover Configuration Options VCFC2050 - For 2.0' x 5.0' (4 In 1) Garden B…" at bounding box center [968, 219] width 390 height 24
click at [774, 208] on select "Choose Cover Configuration Options VCFC2050 - For 2.0' x 5.0' (4 In 1) Garden B…" at bounding box center [968, 219] width 390 height 24
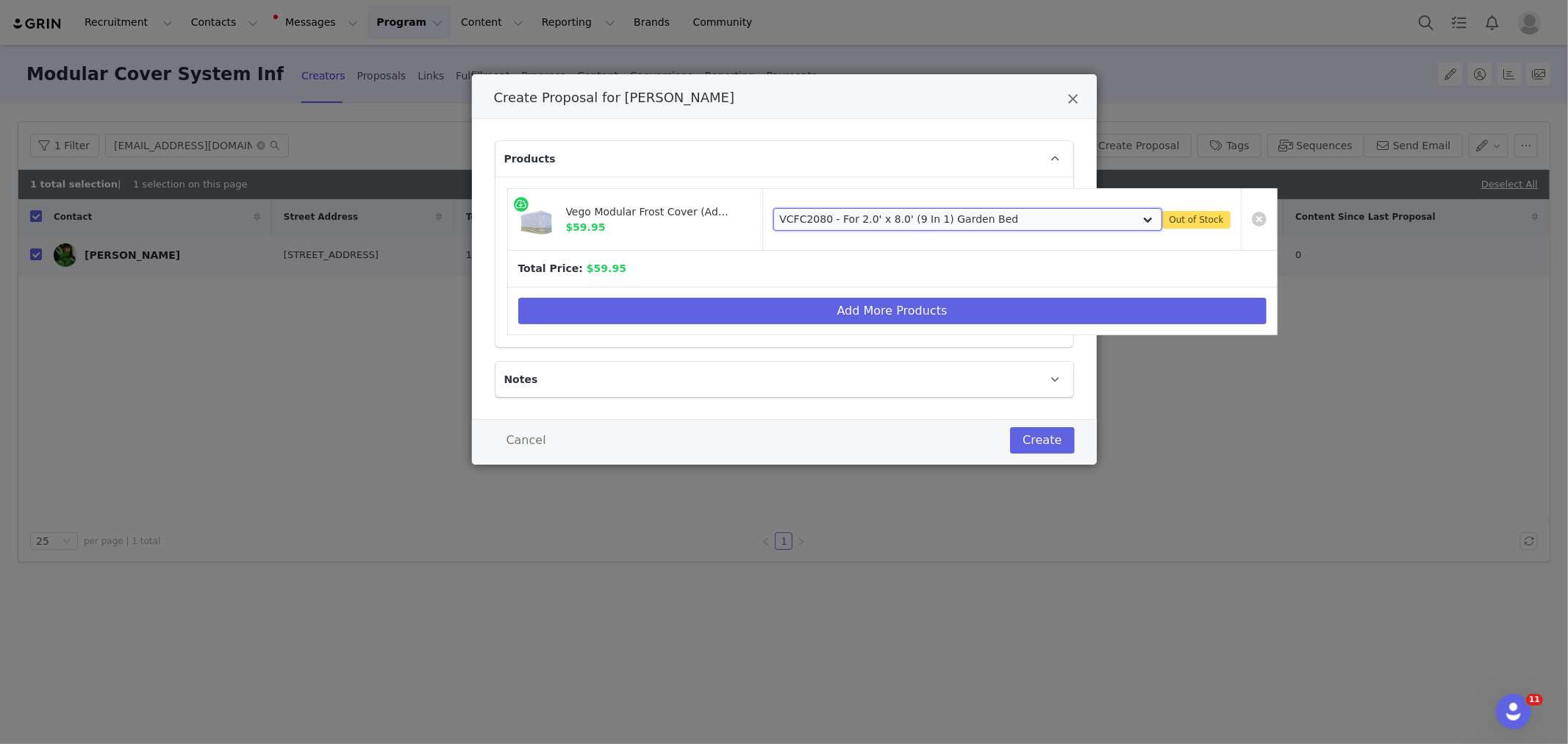
click at [846, 221] on select "Choose Cover Configuration Options VCFC2050 - For 2.0' x 5.0' (4 In 1) Garden B…" at bounding box center [968, 219] width 390 height 24
select select "13156668"
click at [774, 208] on select "Choose Cover Configuration Options VCFC2050 - For 2.0' x 5.0' (4 In 1) Garden B…" at bounding box center [968, 219] width 390 height 24
click at [1032, 441] on button "Create" at bounding box center [1042, 441] width 64 height 26
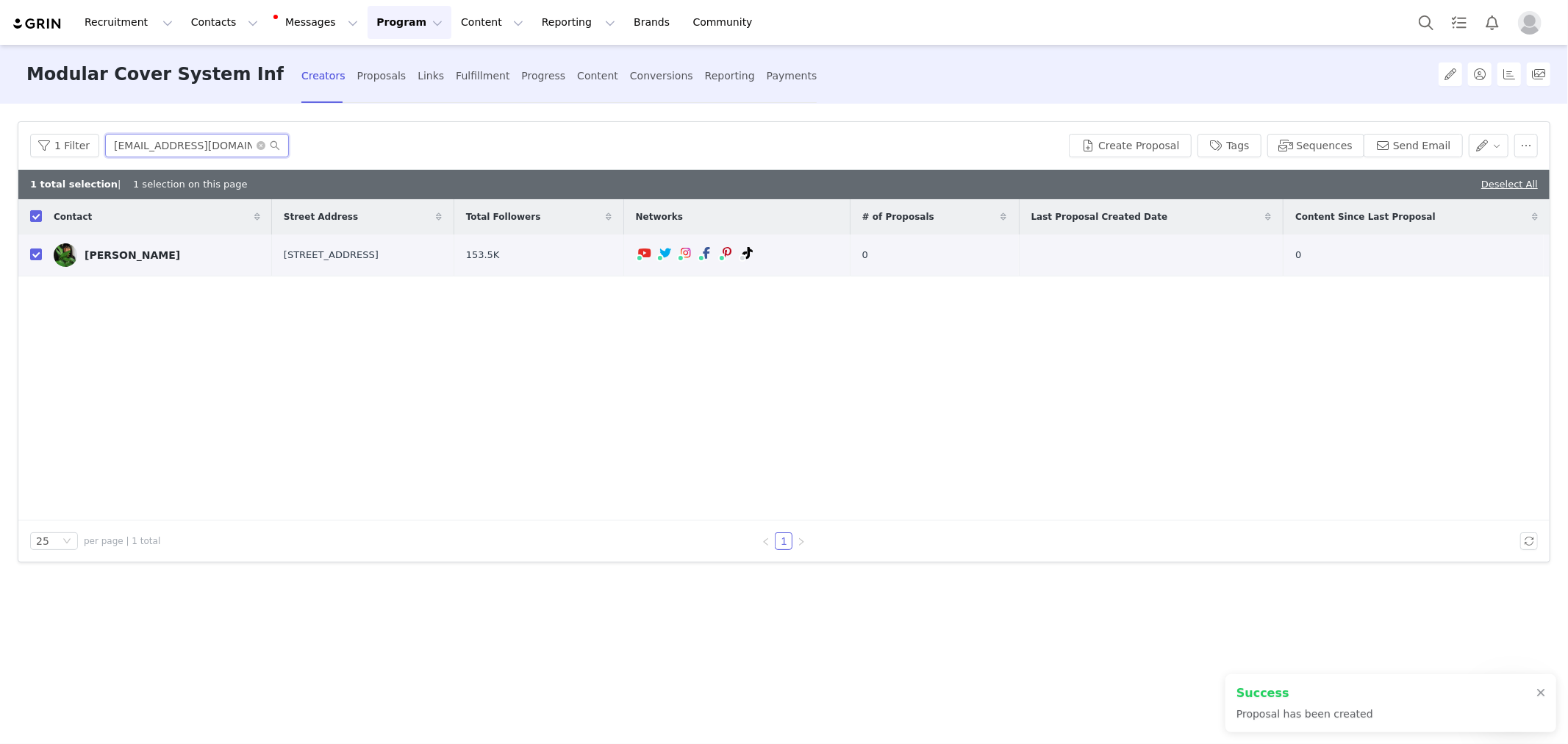
click at [200, 153] on input "thethriftedplanter@gmail.com" at bounding box center [197, 145] width 183 height 24
click at [462, 86] on div "Fulfillment" at bounding box center [482, 76] width 54 height 39
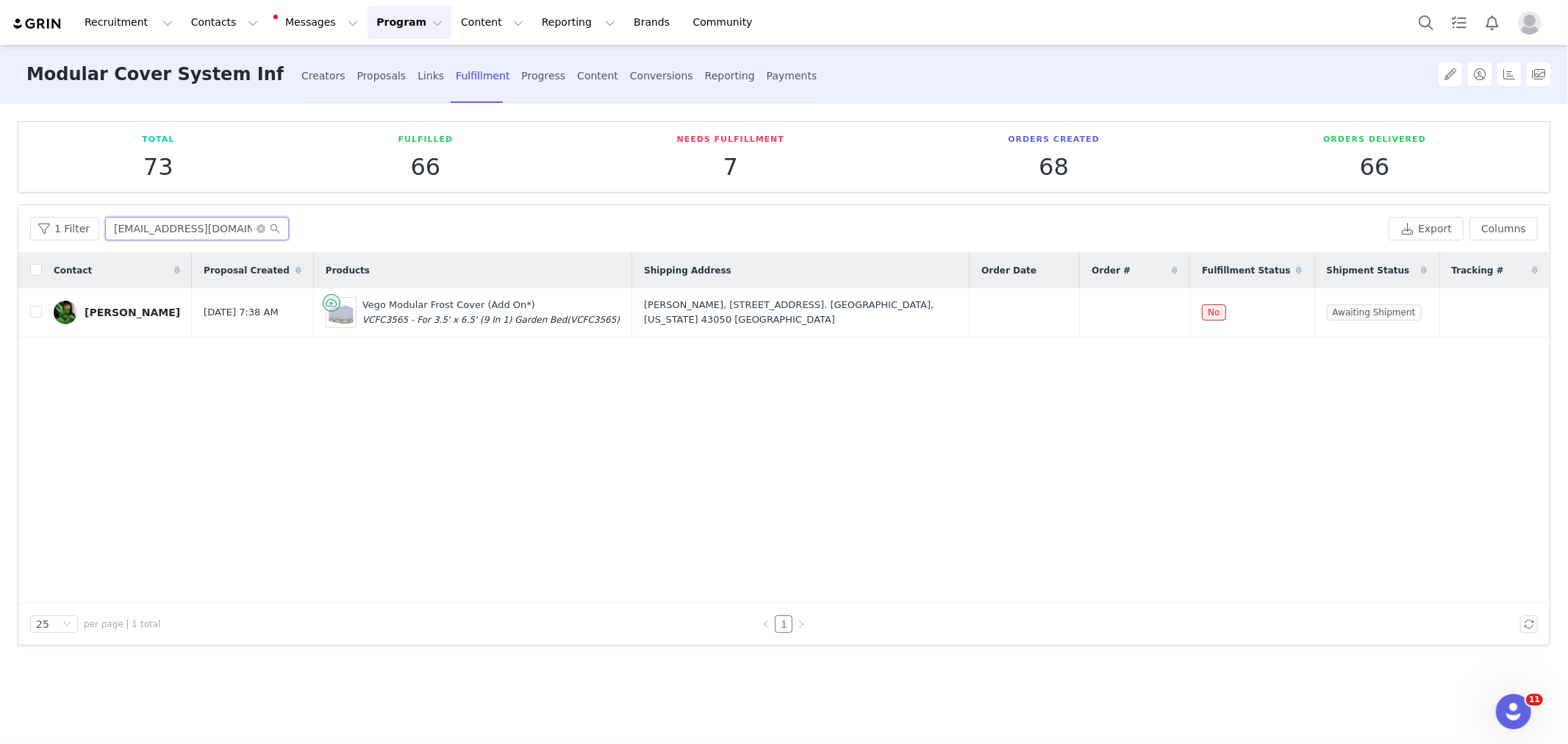
click at [193, 222] on input "thethriftedplanter@gmail.com" at bounding box center [197, 228] width 183 height 24
click at [193, 223] on input "thethriftedplanter@gmail.com" at bounding box center [197, 228] width 183 height 24
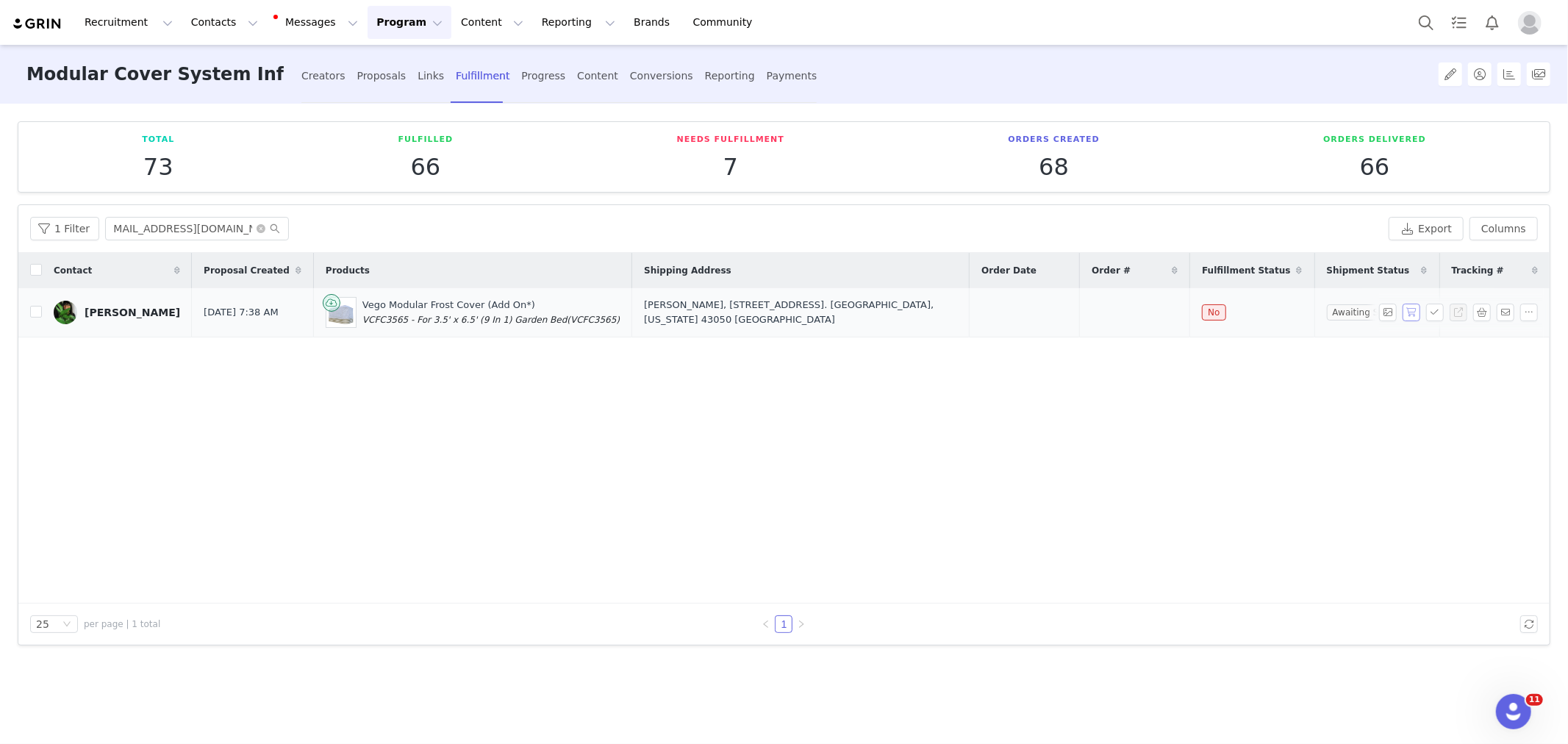
click at [1420, 314] on button "button" at bounding box center [1411, 312] width 18 height 18
drag, startPoint x: 972, startPoint y: 312, endPoint x: 1189, endPoint y: 302, distance: 217.2
click at [1200, 312] on tr "Ciearra Evans Sep 2, 2025 7:38 AM Vego Modular Frost Cover (Add On*) VCFC3565 -…" at bounding box center [783, 313] width 1531 height 49
click at [384, 415] on div "Contact Proposal Created Products Shipping Address Order Date Order # Fulfillme…" at bounding box center [783, 427] width 1531 height 351
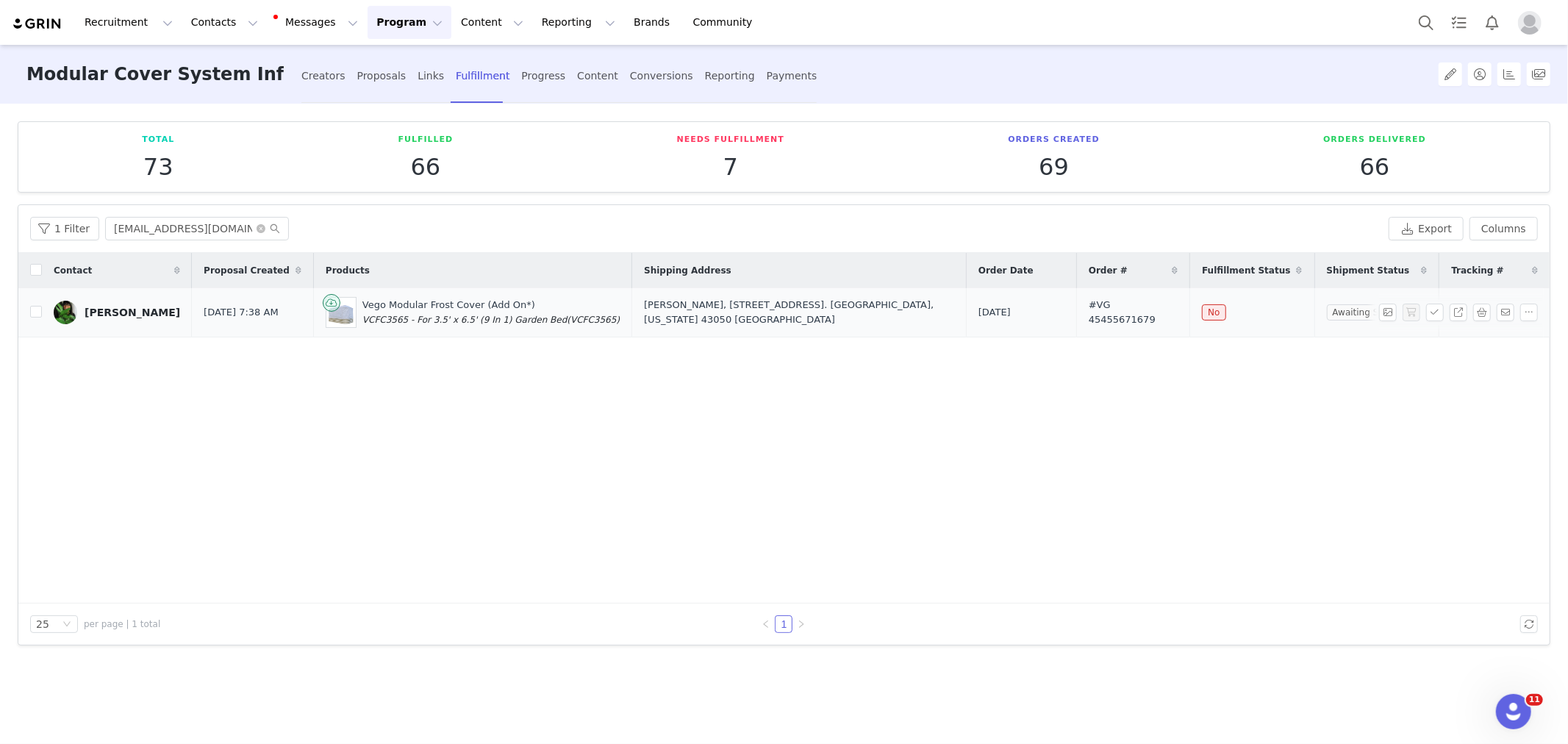
drag, startPoint x: 177, startPoint y: 303, endPoint x: 1236, endPoint y: 305, distance: 1059.0
click at [1248, 310] on tr "Ciearra Evans Sep 2, 2025 7:38 AM Vego Modular Frost Cover (Add On*) VCFC3565 -…" at bounding box center [783, 313] width 1531 height 49
click at [942, 389] on div "Contact Proposal Created Products Shipping Address Order Date Order # Fulfillme…" at bounding box center [783, 427] width 1531 height 351
drag, startPoint x: 81, startPoint y: 295, endPoint x: 1408, endPoint y: 333, distance: 1327.5
click at [1408, 333] on tr "Ciearra Evans Sep 2, 2025 7:38 AM Vego Modular Frost Cover (Add On*) VCFC3565 -…" at bounding box center [783, 313] width 1531 height 49
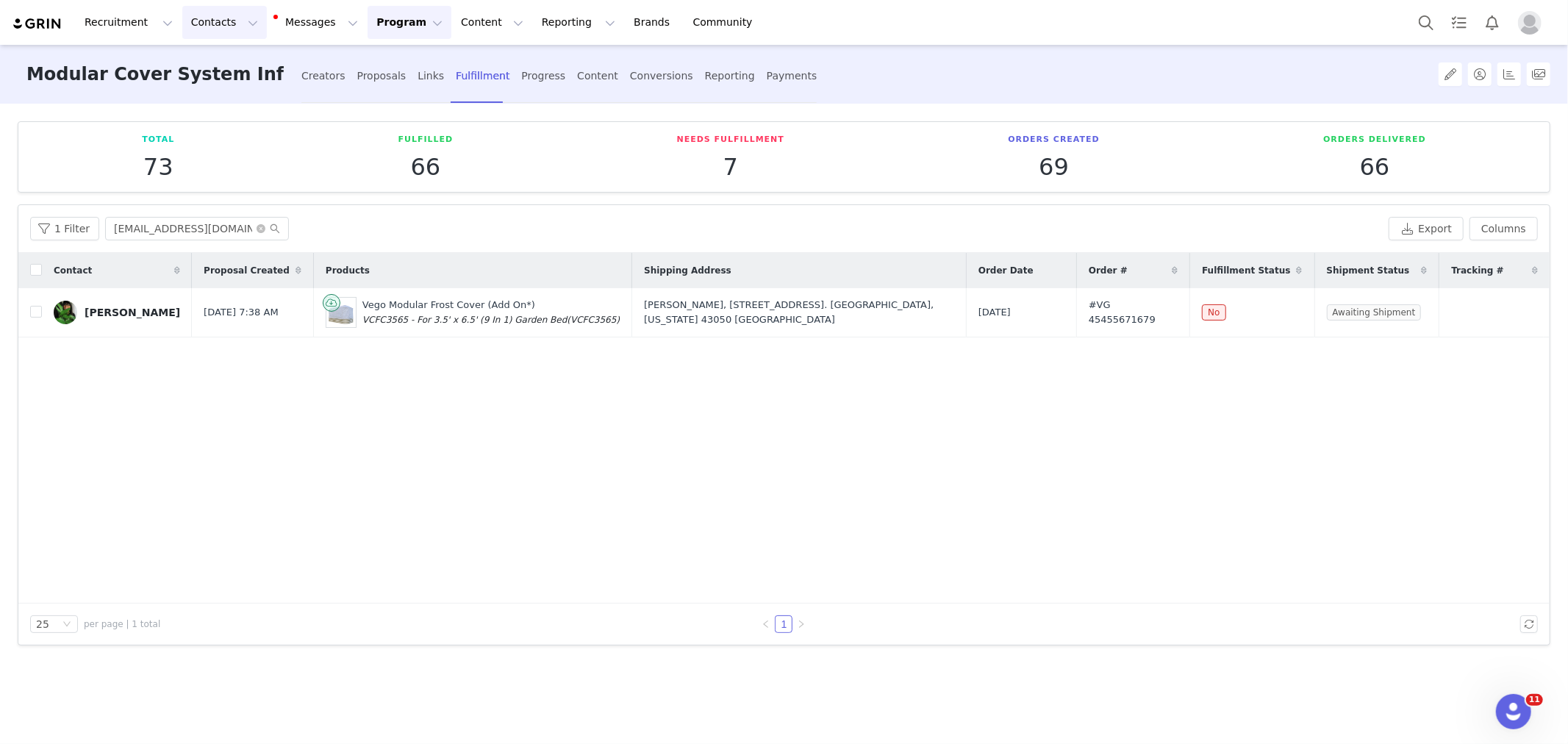
click at [190, 26] on button "Contacts Contacts" at bounding box center [224, 22] width 84 height 33
click at [584, 421] on div "Contact Proposal Created Products Shipping Address Order Date Order # Fulfillme…" at bounding box center [783, 427] width 1531 height 351
click at [1171, 437] on div "Contact Proposal Created Products Shipping Address Order Date Order # Fulfillme…" at bounding box center [783, 427] width 1531 height 351
click at [206, 224] on input "thethriftedplanter@gmail.com" at bounding box center [197, 228] width 183 height 24
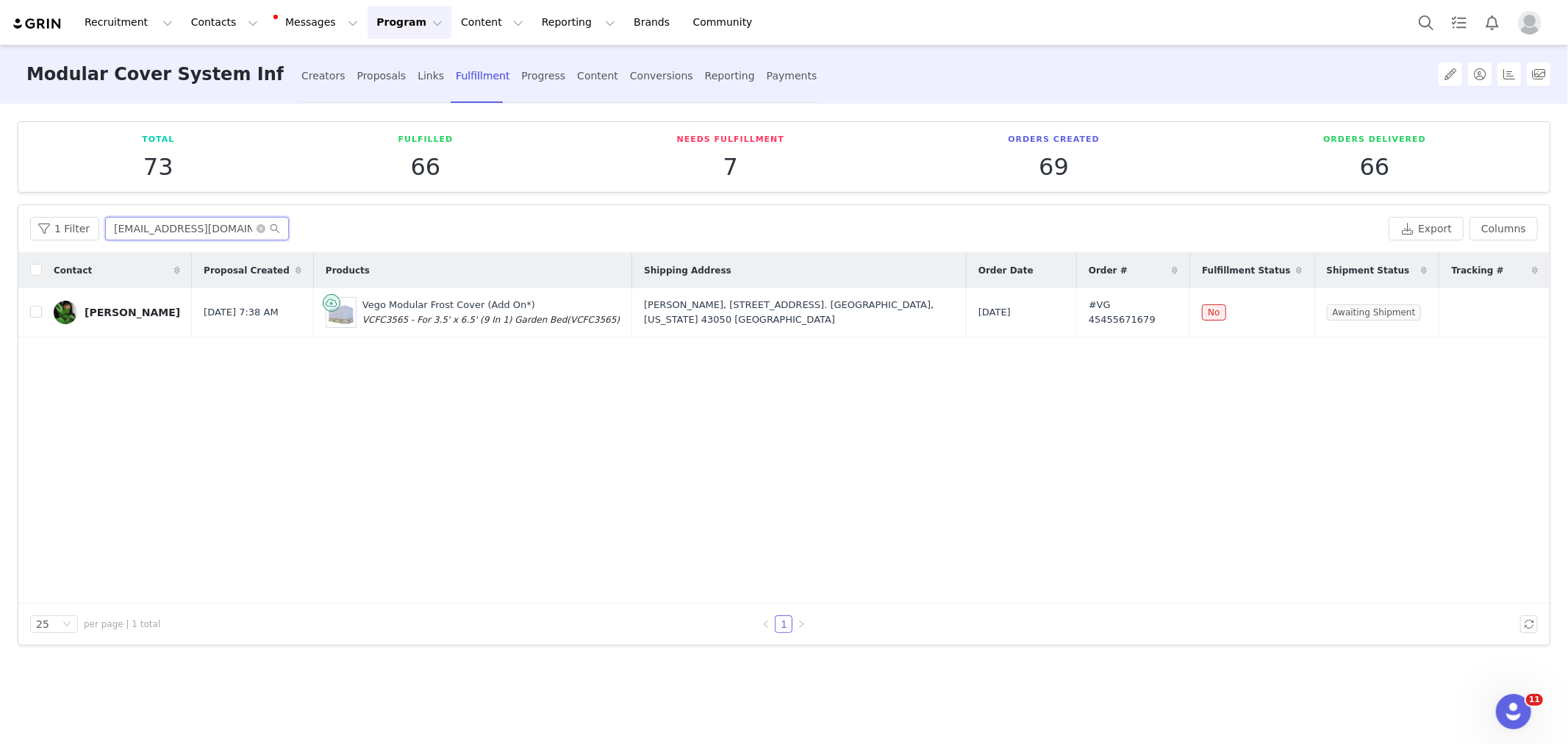
click at [206, 224] on input "thethriftedplanter@gmail.com" at bounding box center [197, 228] width 183 height 24
click at [329, 76] on div "Creators" at bounding box center [323, 76] width 44 height 39
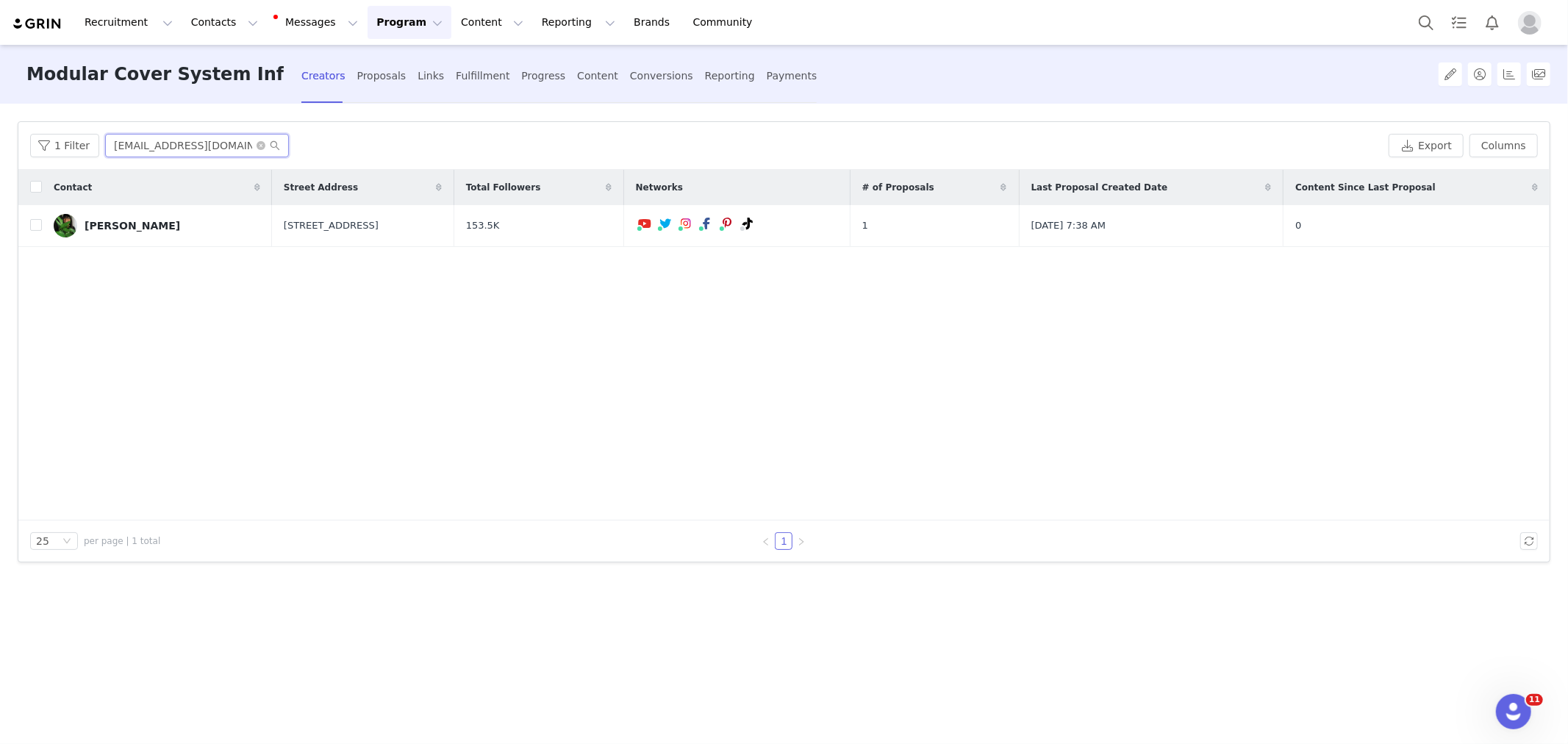
click at [186, 144] on input "thethriftedplanter@gmail.com" at bounding box center [197, 145] width 183 height 24
click at [187, 144] on input "thethriftedplanter@gmail.com" at bounding box center [197, 145] width 183 height 24
paste input "joccfry"
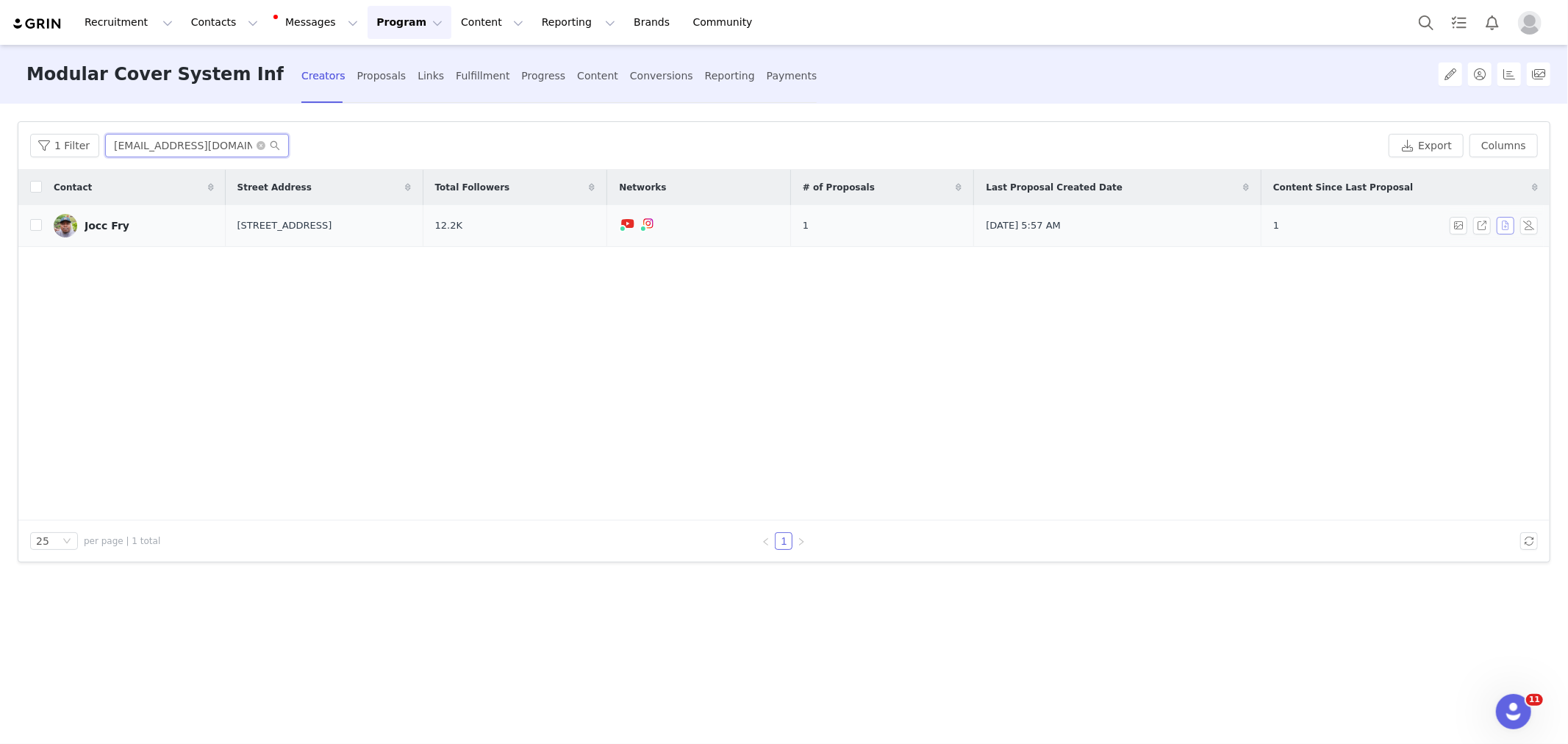
type input "[EMAIL_ADDRESS][DOMAIN_NAME]"
click at [1505, 225] on button "button" at bounding box center [1506, 225] width 18 height 18
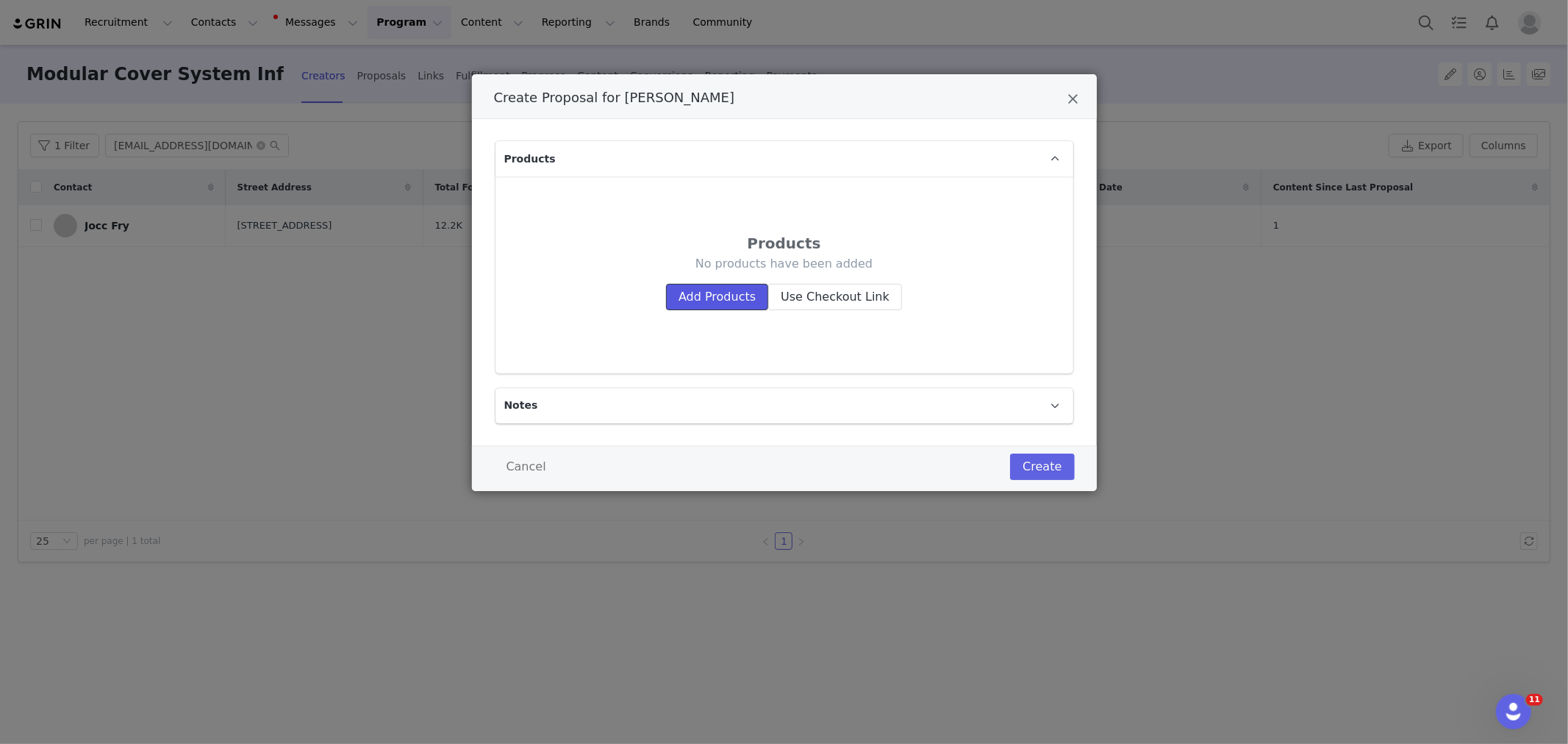
click at [707, 292] on button "Add Products" at bounding box center [717, 297] width 102 height 26
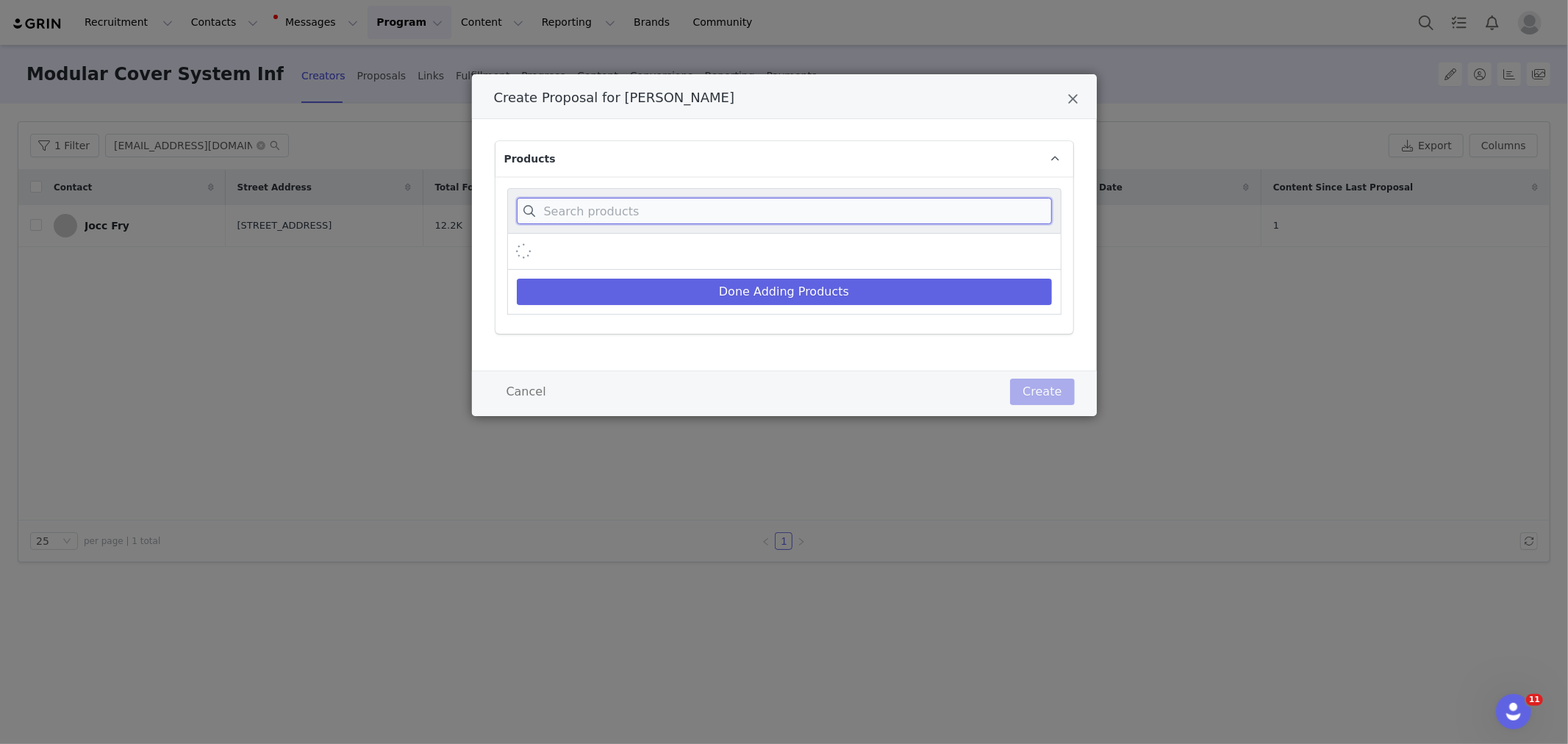
click at [698, 212] on input "Create Proposal for Jocc Fry" at bounding box center [784, 211] width 535 height 26
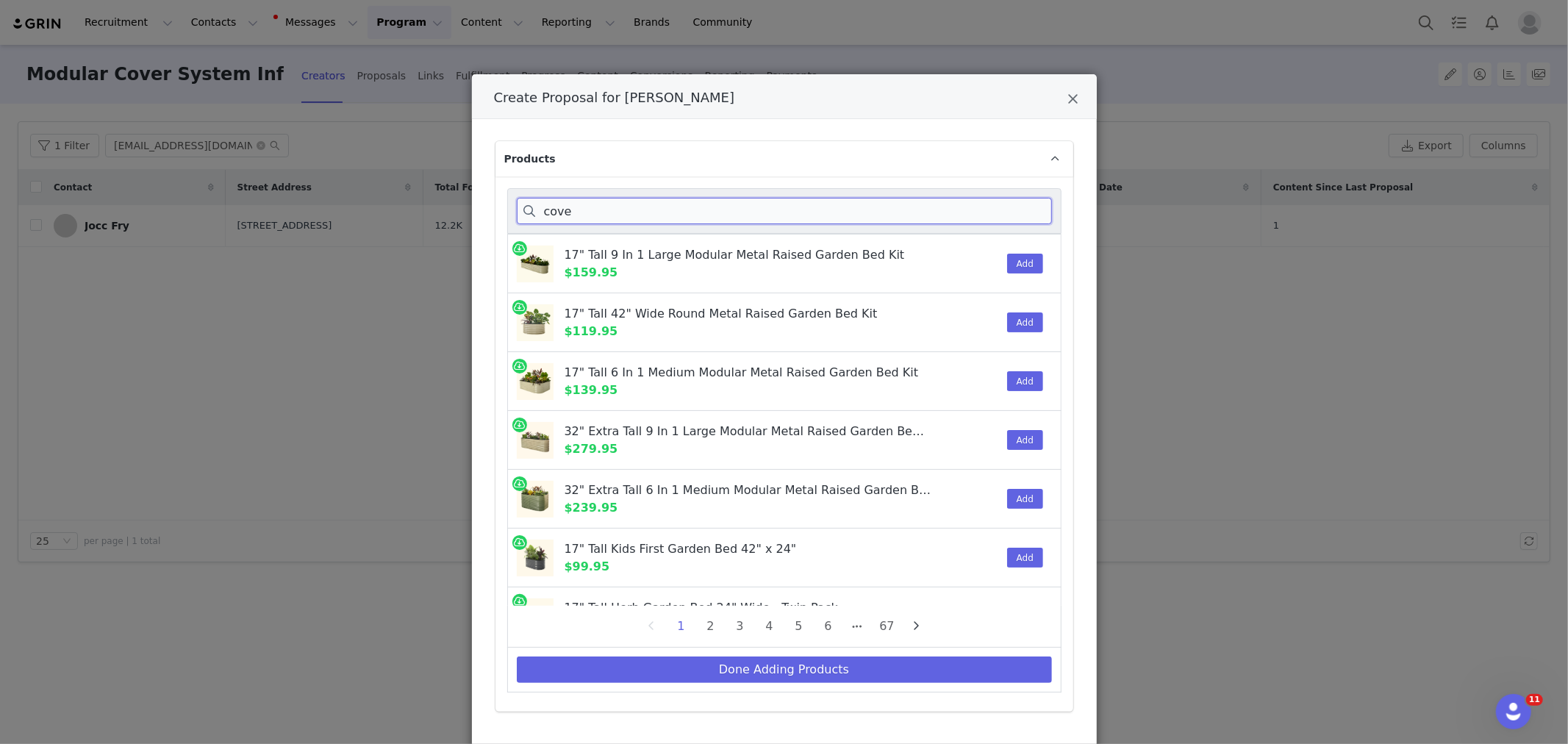
type input "cover"
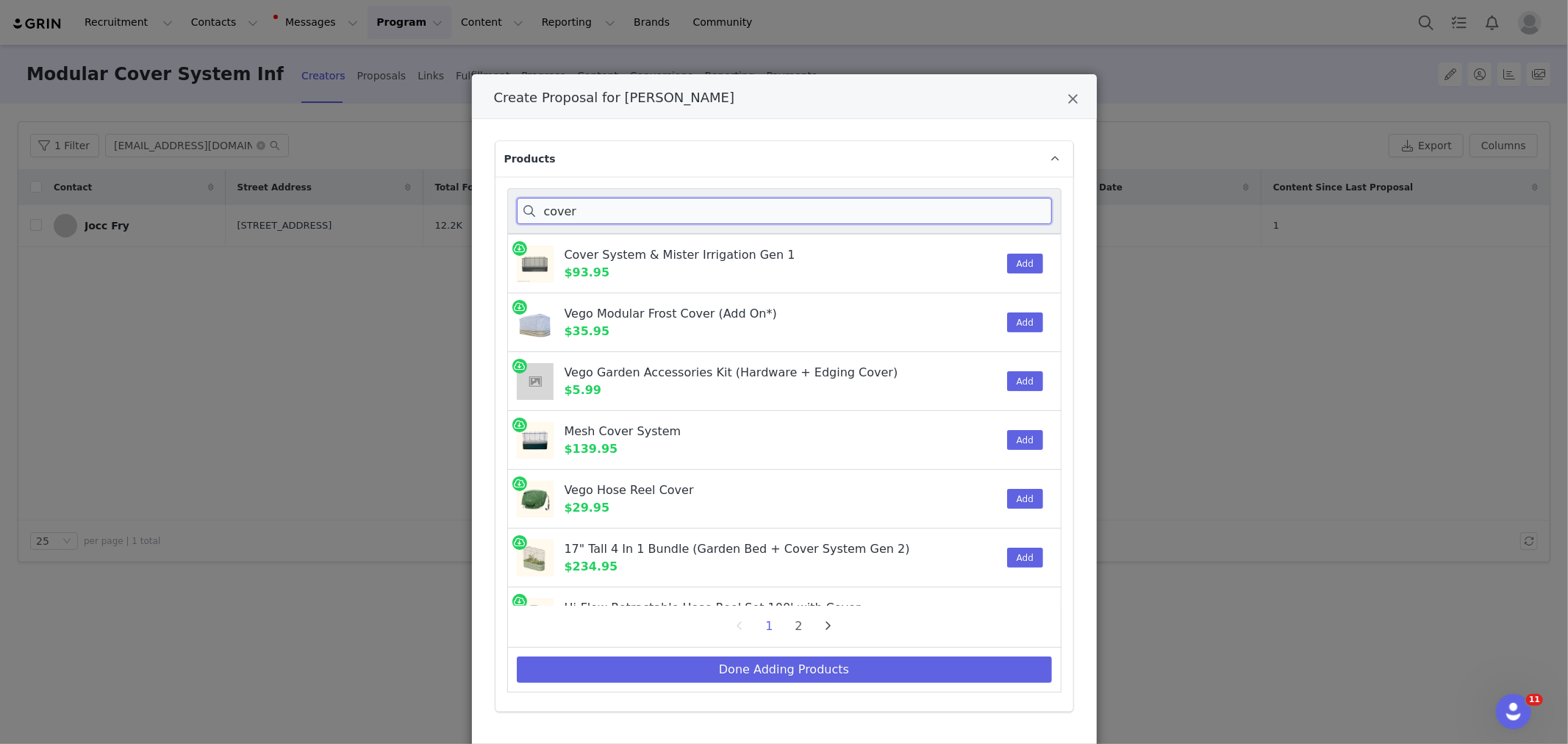
click at [699, 212] on input "cover" at bounding box center [784, 211] width 535 height 26
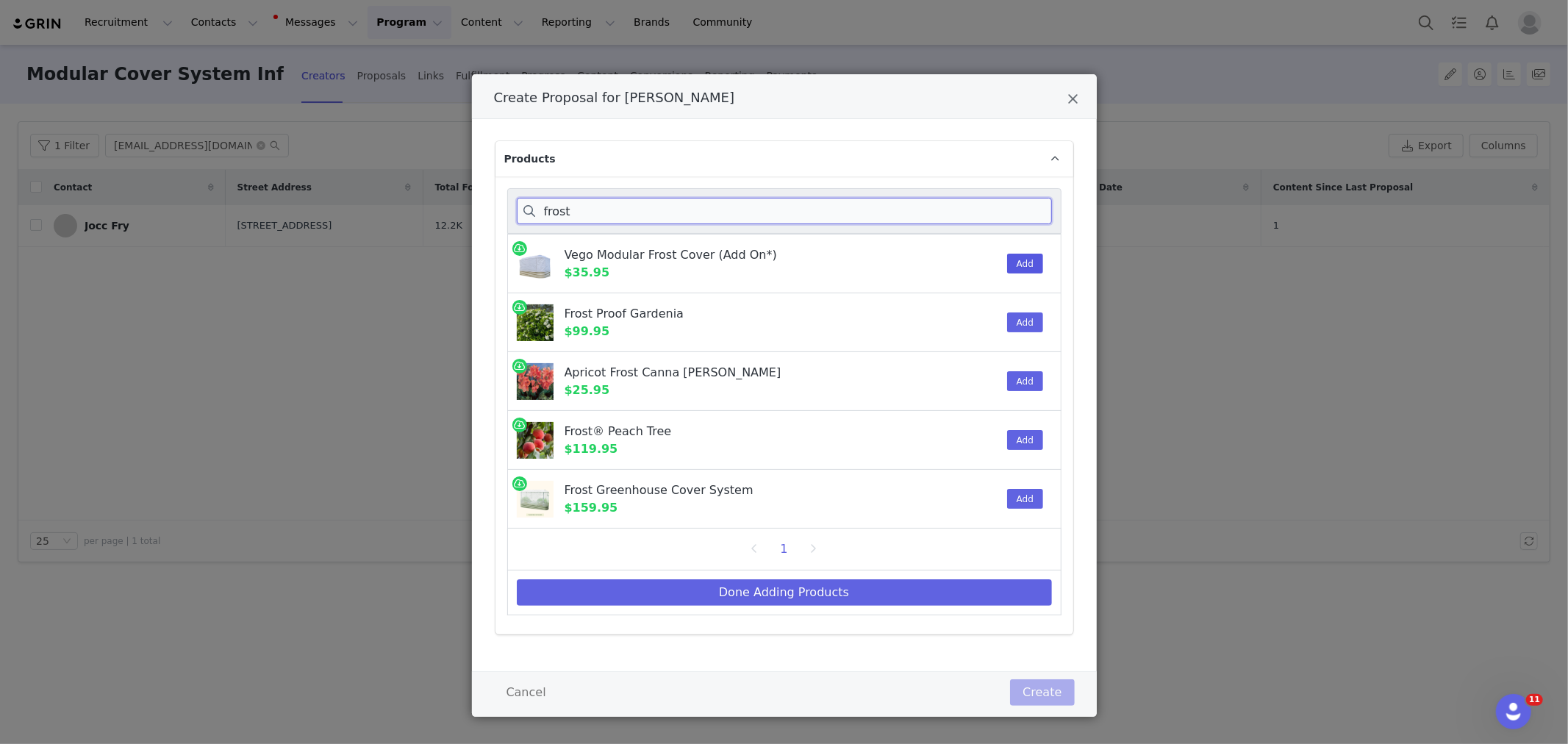
type input "frost"
click at [1018, 260] on button "Add" at bounding box center [1025, 263] width 36 height 20
click at [840, 601] on button "Done Adding Products" at bounding box center [784, 593] width 535 height 26
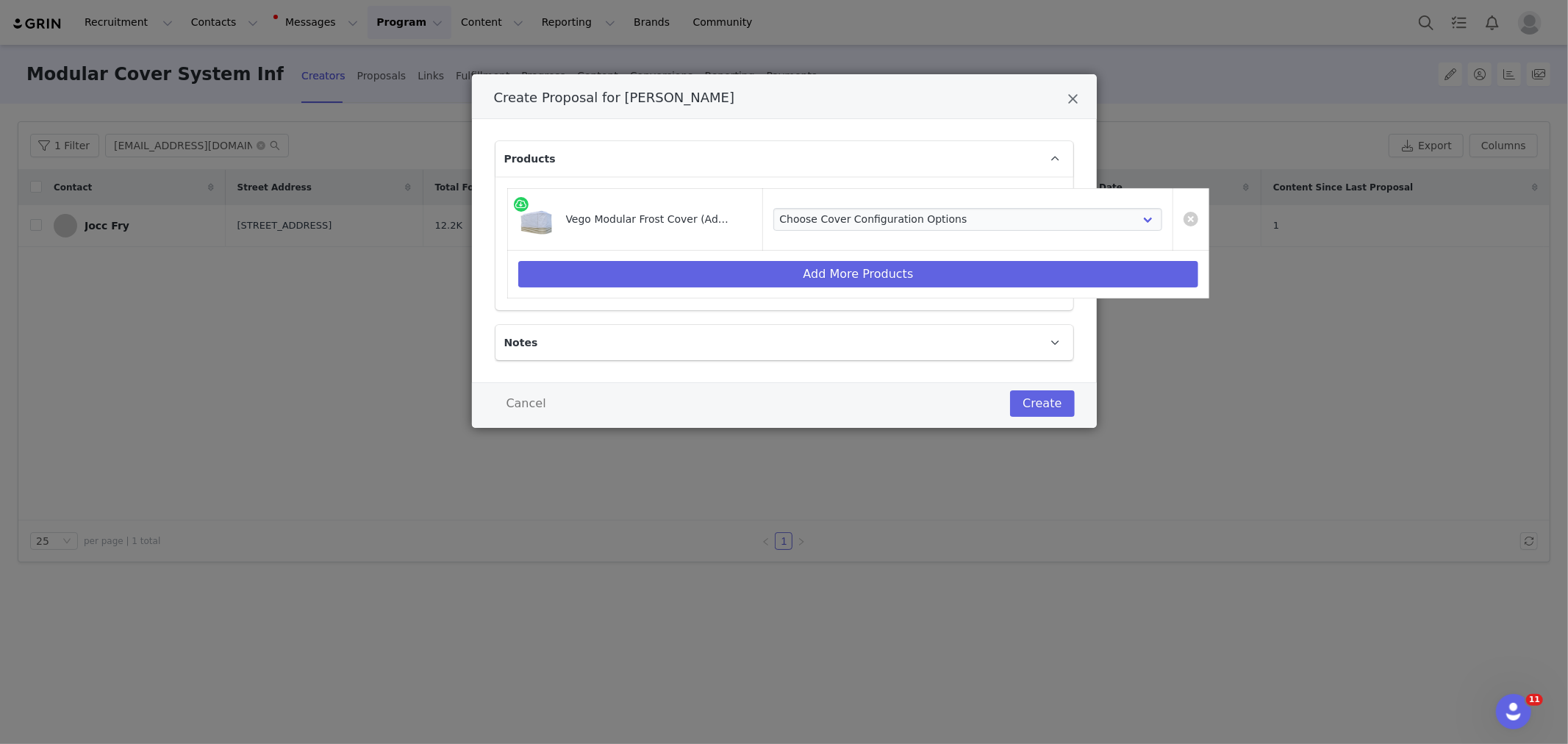
click at [910, 233] on td "Choose Cover Configuration Options VCFC2050 - For 2.0' x 5.0' (4 In 1) Garden B…" at bounding box center [967, 219] width 411 height 61
click at [910, 223] on select "Choose Cover Configuration Options VCFC2050 - For 2.0' x 5.0' (4 In 1) Garden B…" at bounding box center [968, 219] width 390 height 24
select select "13156667"
click at [774, 208] on select "Choose Cover Configuration Options VCFC2050 - For 2.0' x 5.0' (4 In 1) Garden B…" at bounding box center [968, 219] width 390 height 24
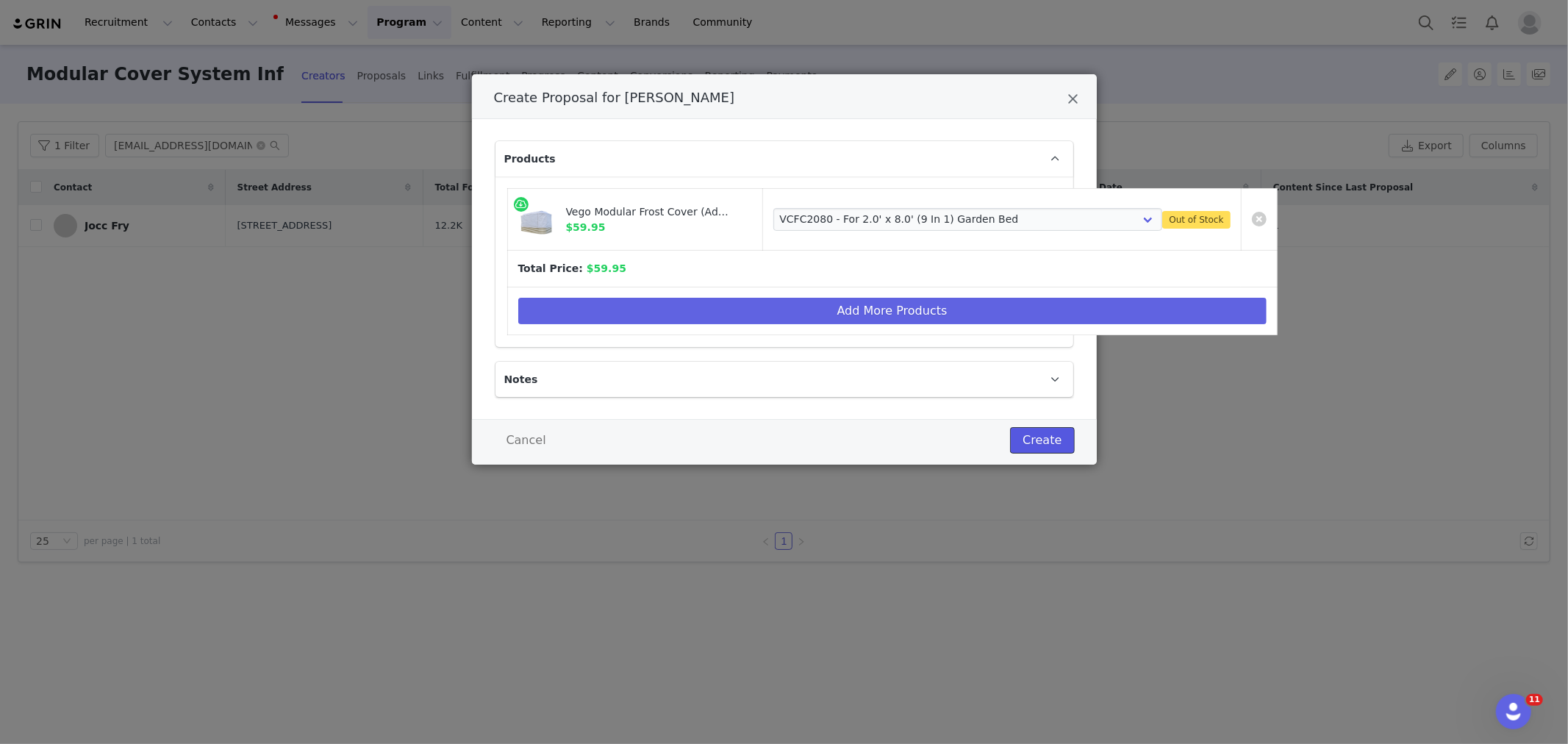
click at [1035, 437] on button "Create" at bounding box center [1042, 441] width 64 height 26
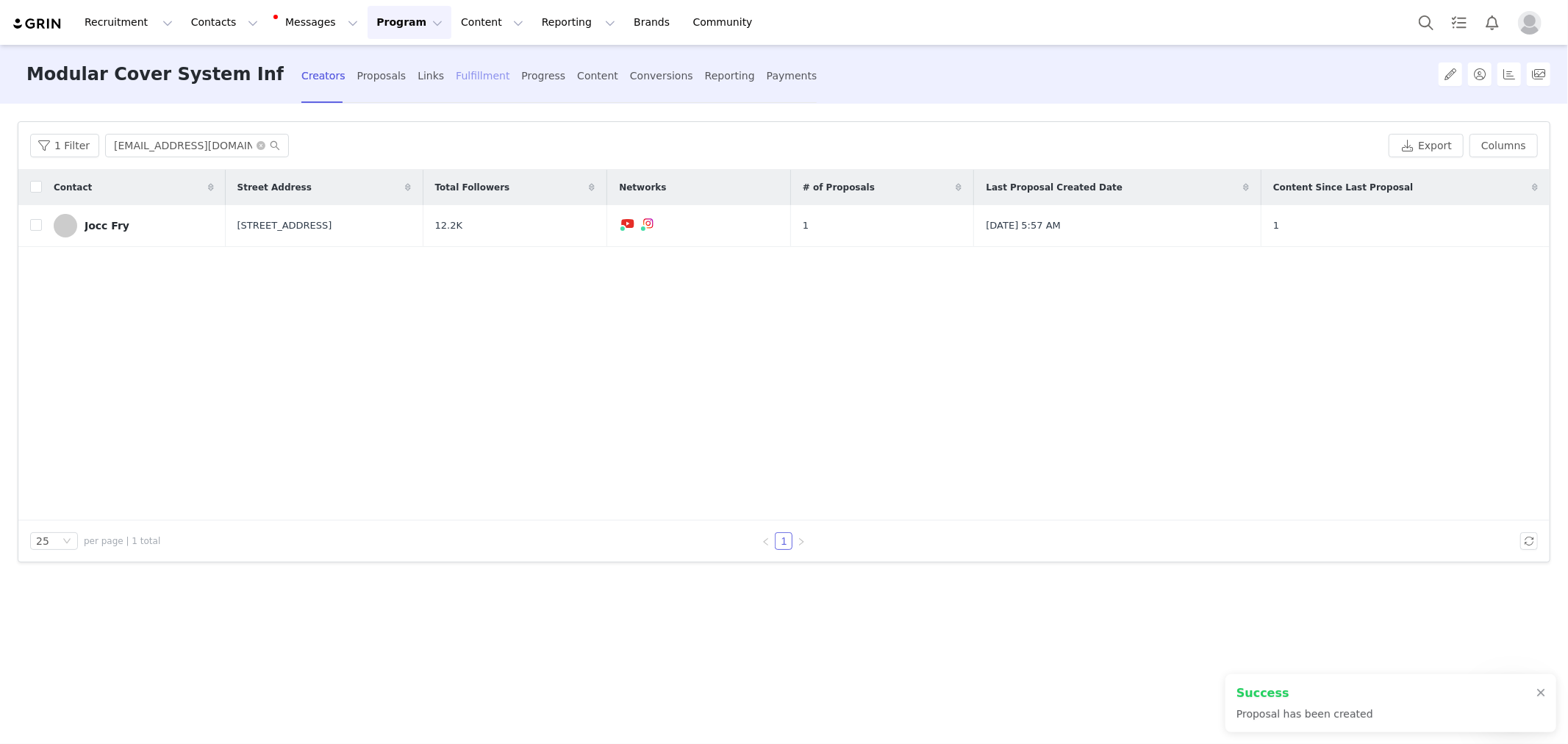
click at [475, 83] on div "Fulfillment" at bounding box center [482, 76] width 54 height 39
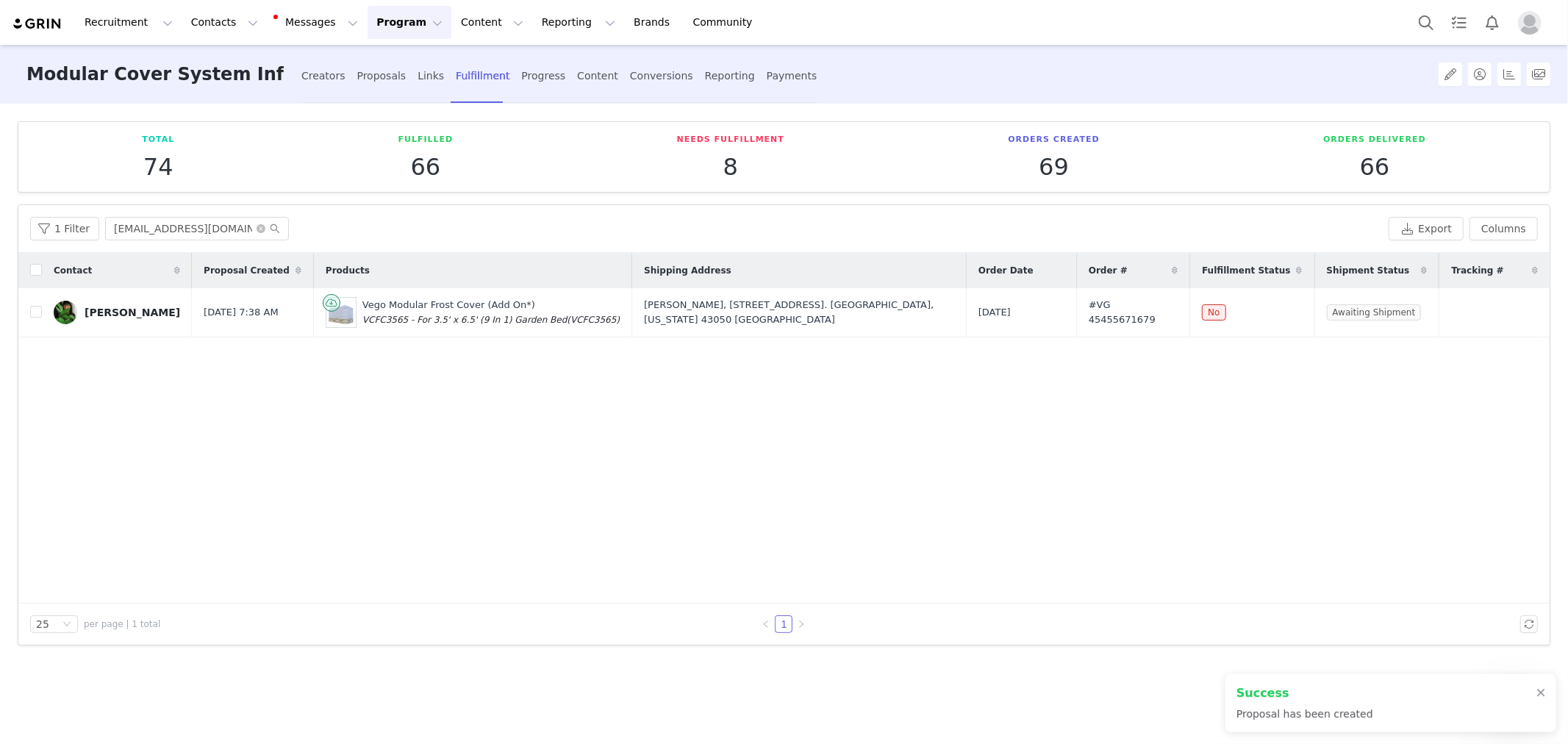
click at [172, 243] on div "1 Filter thethriftedplanter@gmail.com Export Columns" at bounding box center [783, 229] width 1531 height 48
click at [172, 240] on div "1 Filter thethriftedplanter@gmail.com Export Columns" at bounding box center [783, 229] width 1531 height 48
click at [172, 228] on input "thethriftedplanter@gmail.com" at bounding box center [197, 228] width 183 height 24
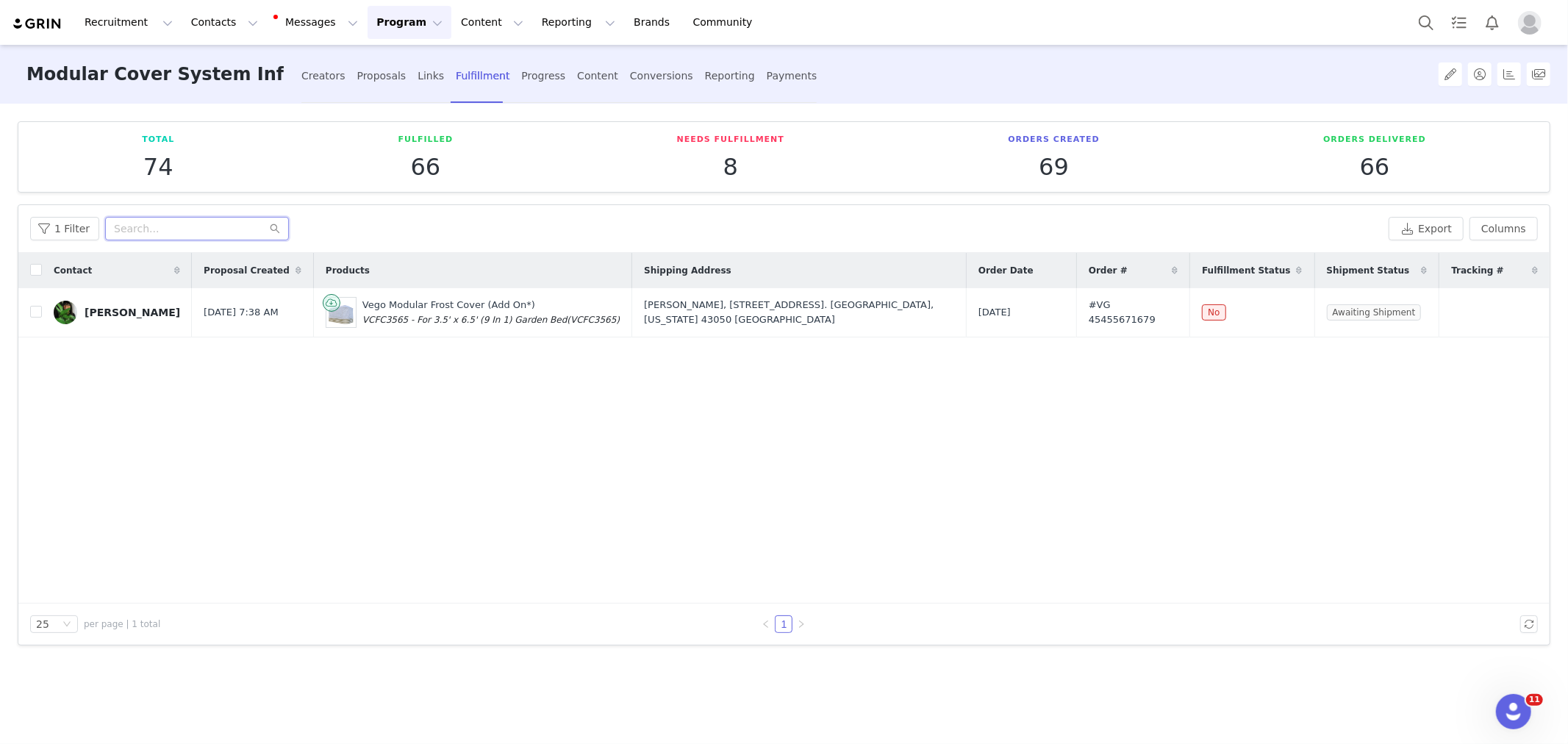
paste input "[EMAIL_ADDRESS][DOMAIN_NAME]"
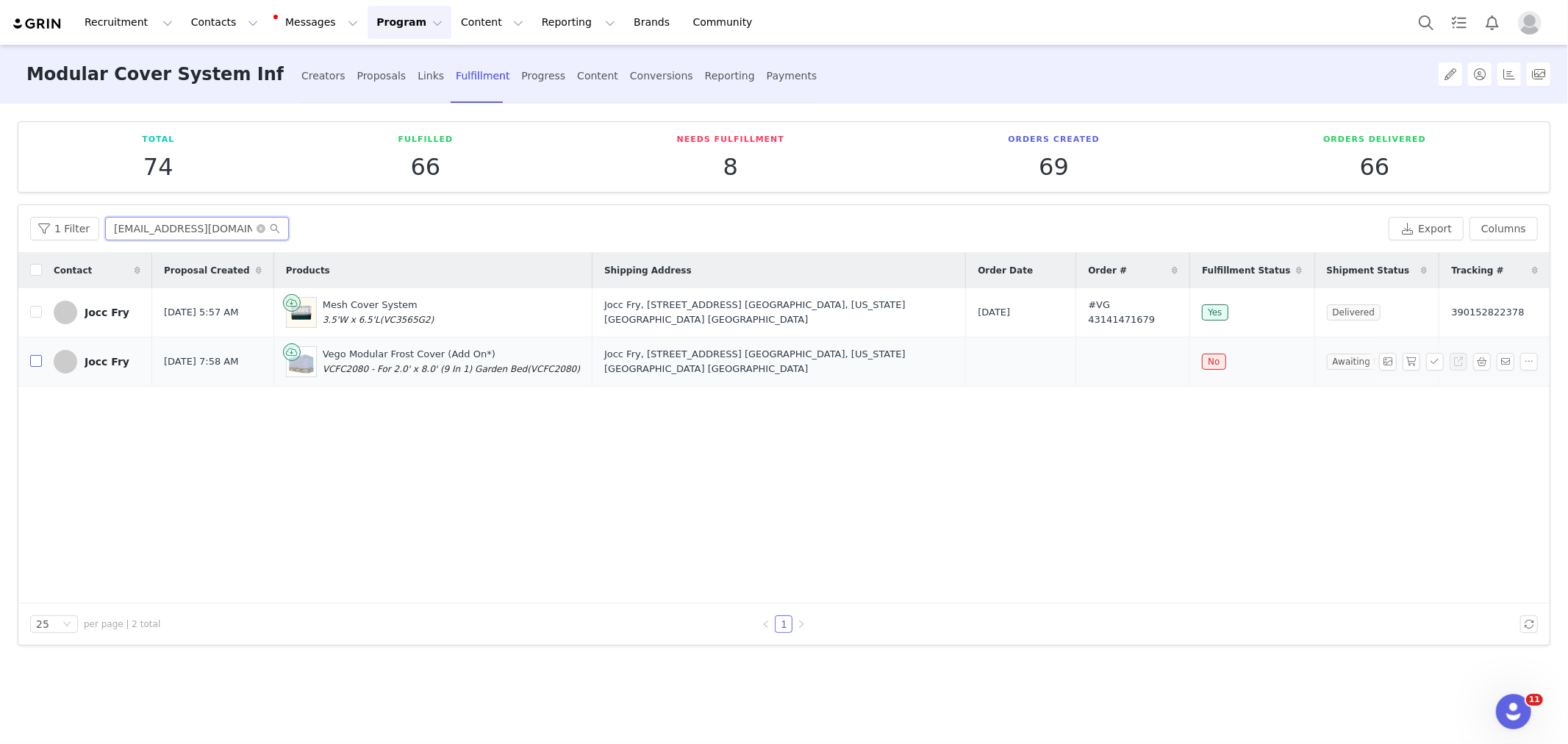
type input "[EMAIL_ADDRESS][DOMAIN_NAME]"
click at [35, 366] on input "checkbox" at bounding box center [36, 360] width 11 height 11
checkbox input "true"
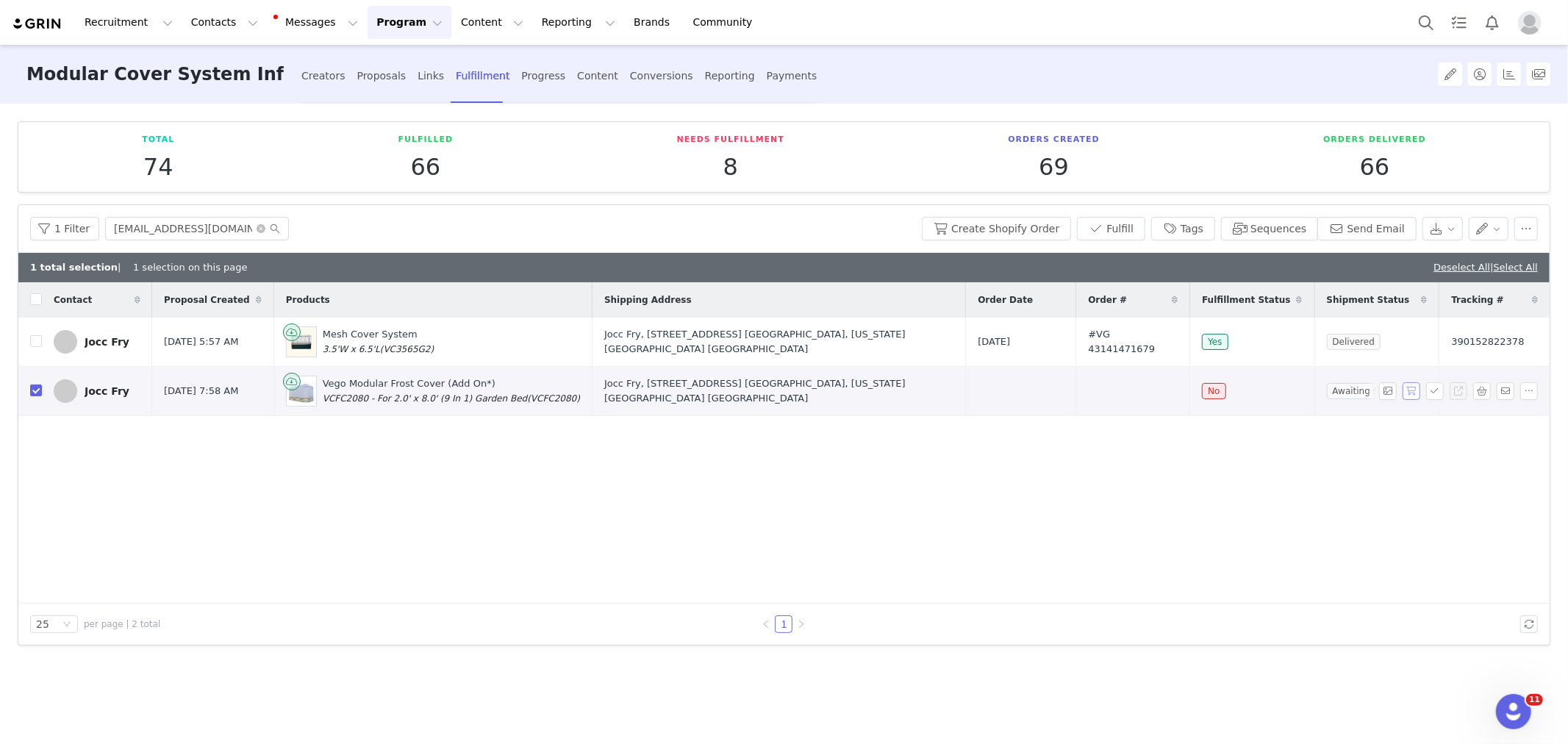
click at [1415, 390] on button "button" at bounding box center [1411, 390] width 18 height 18
drag, startPoint x: 949, startPoint y: 389, endPoint x: 1176, endPoint y: 394, distance: 227.1
click at [1176, 394] on tr "Jocc Fry Sep 2, 2025 7:58 AM Vego Modular Frost Cover (Add On*) VCFC2080 - For …" at bounding box center [783, 390] width 1531 height 49
click at [155, 232] on input "[EMAIL_ADDRESS][DOMAIN_NAME]" at bounding box center [197, 228] width 183 height 24
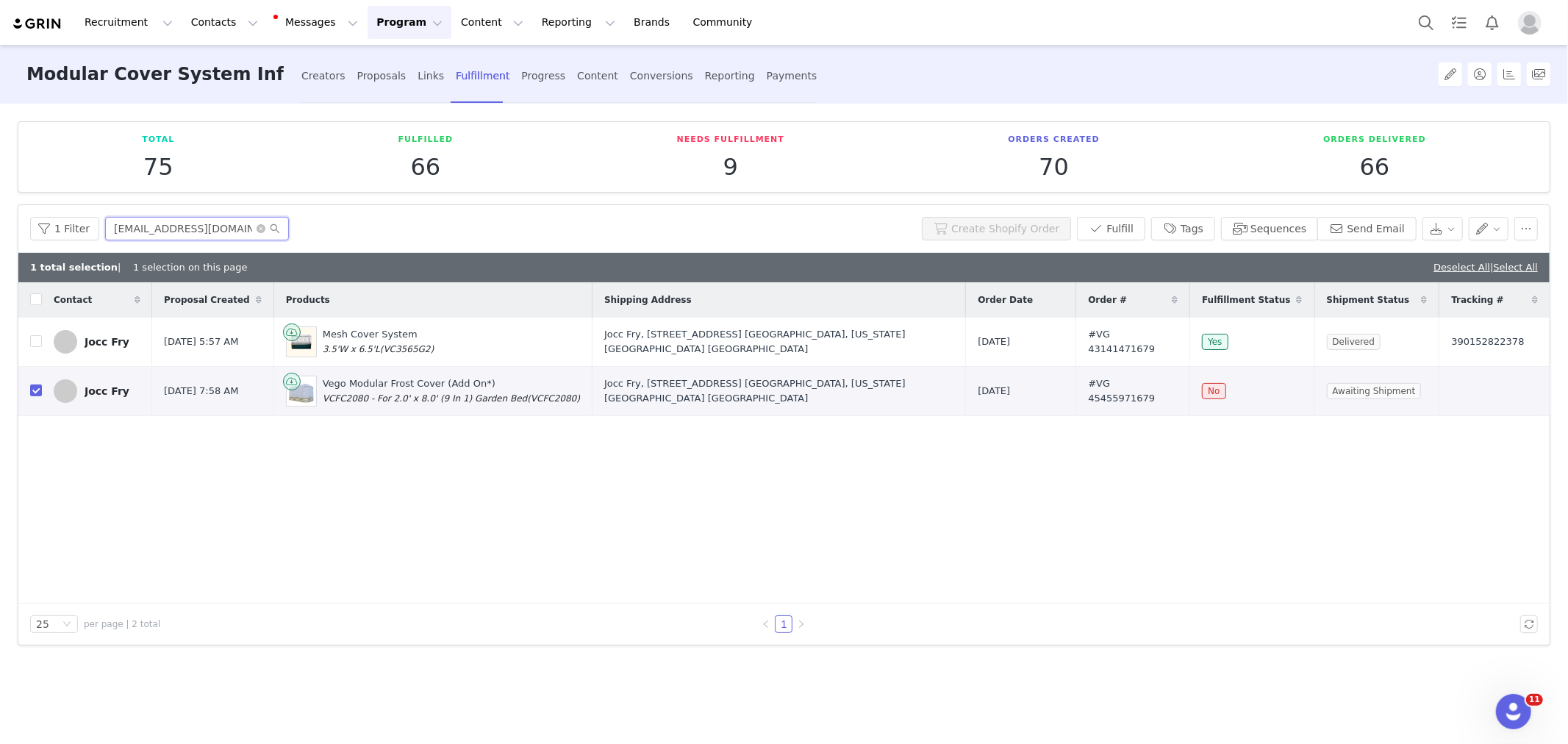
click at [156, 231] on input "[EMAIL_ADDRESS][DOMAIN_NAME]" at bounding box center [197, 228] width 183 height 24
click at [331, 75] on div "Creators" at bounding box center [323, 76] width 44 height 39
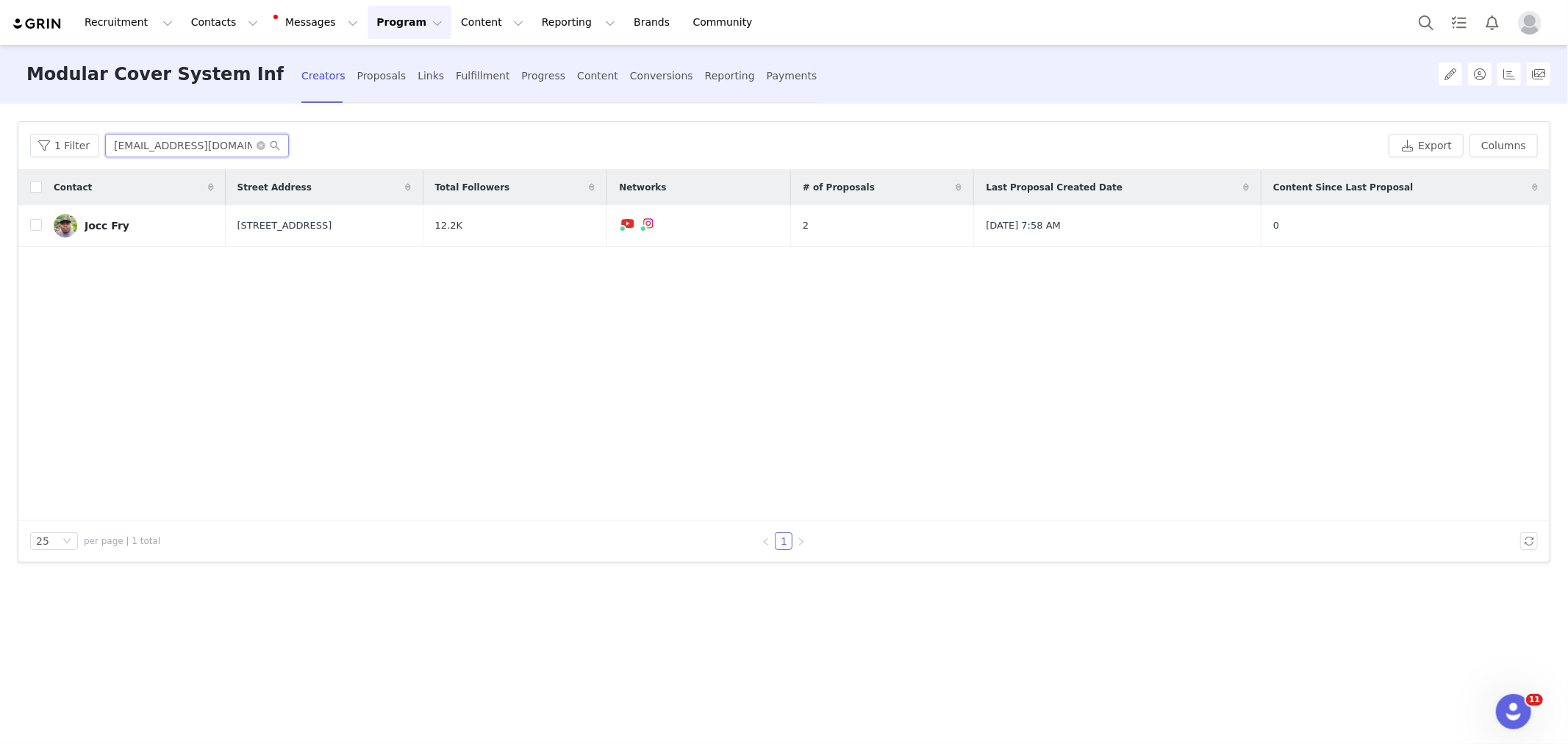
click at [186, 148] on input "[EMAIL_ADDRESS][DOMAIN_NAME]" at bounding box center [197, 145] width 183 height 24
paste input "hangingwithkim"
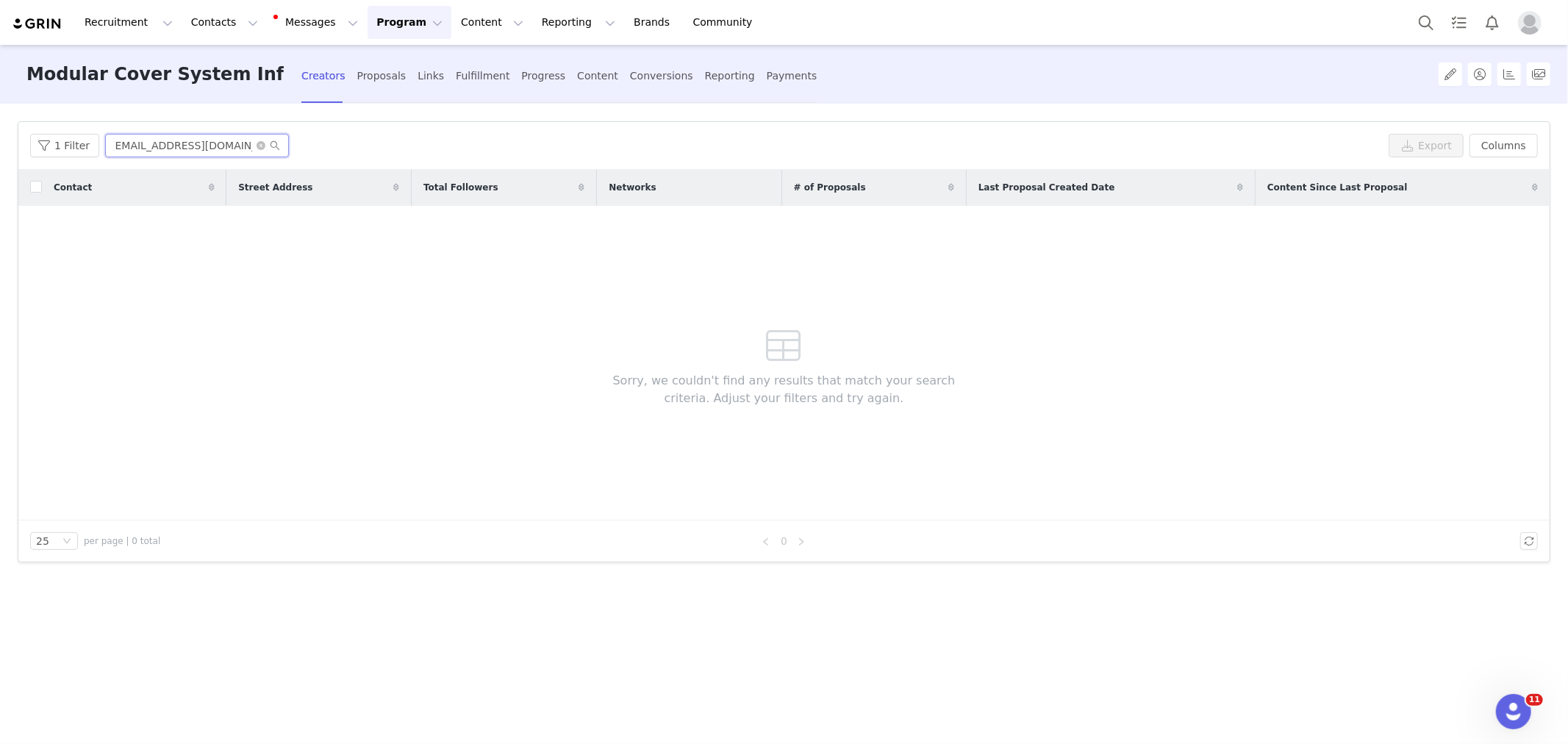
type input "[EMAIL_ADDRESS][DOMAIN_NAME]"
click at [201, 32] on button "Contacts Contacts" at bounding box center [224, 22] width 84 height 33
click at [204, 58] on p "Creators" at bounding box center [208, 65] width 44 height 15
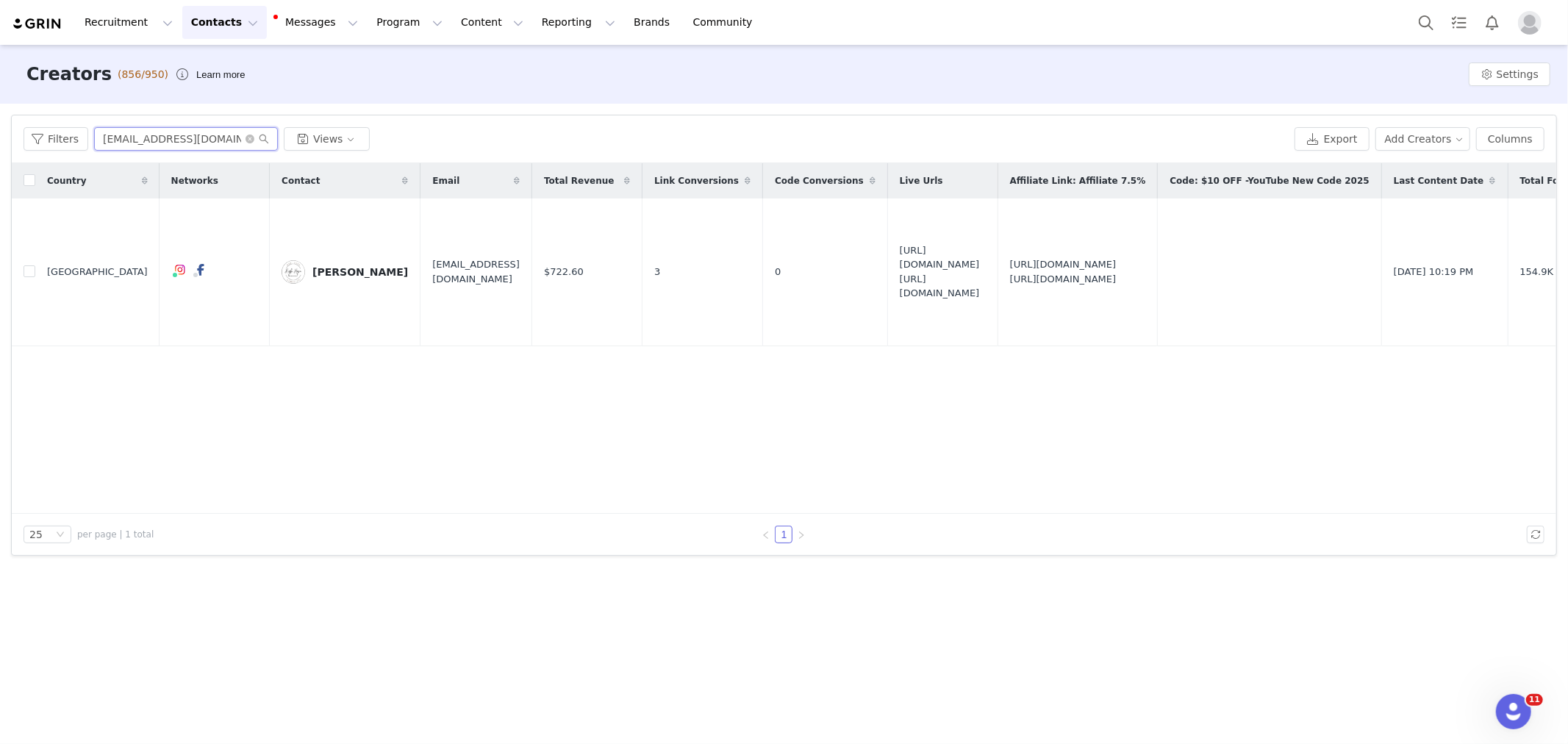
click at [223, 144] on input "Highhopehomestead@yahoo.com" at bounding box center [185, 138] width 183 height 24
drag, startPoint x: 223, startPoint y: 144, endPoint x: 216, endPoint y: 138, distance: 9.2
click at [217, 140] on input "Highhopehomestead@yahoo.com" at bounding box center [185, 138] width 183 height 24
click at [216, 138] on input "Highhopehomestead@yahoo.com" at bounding box center [185, 138] width 183 height 24
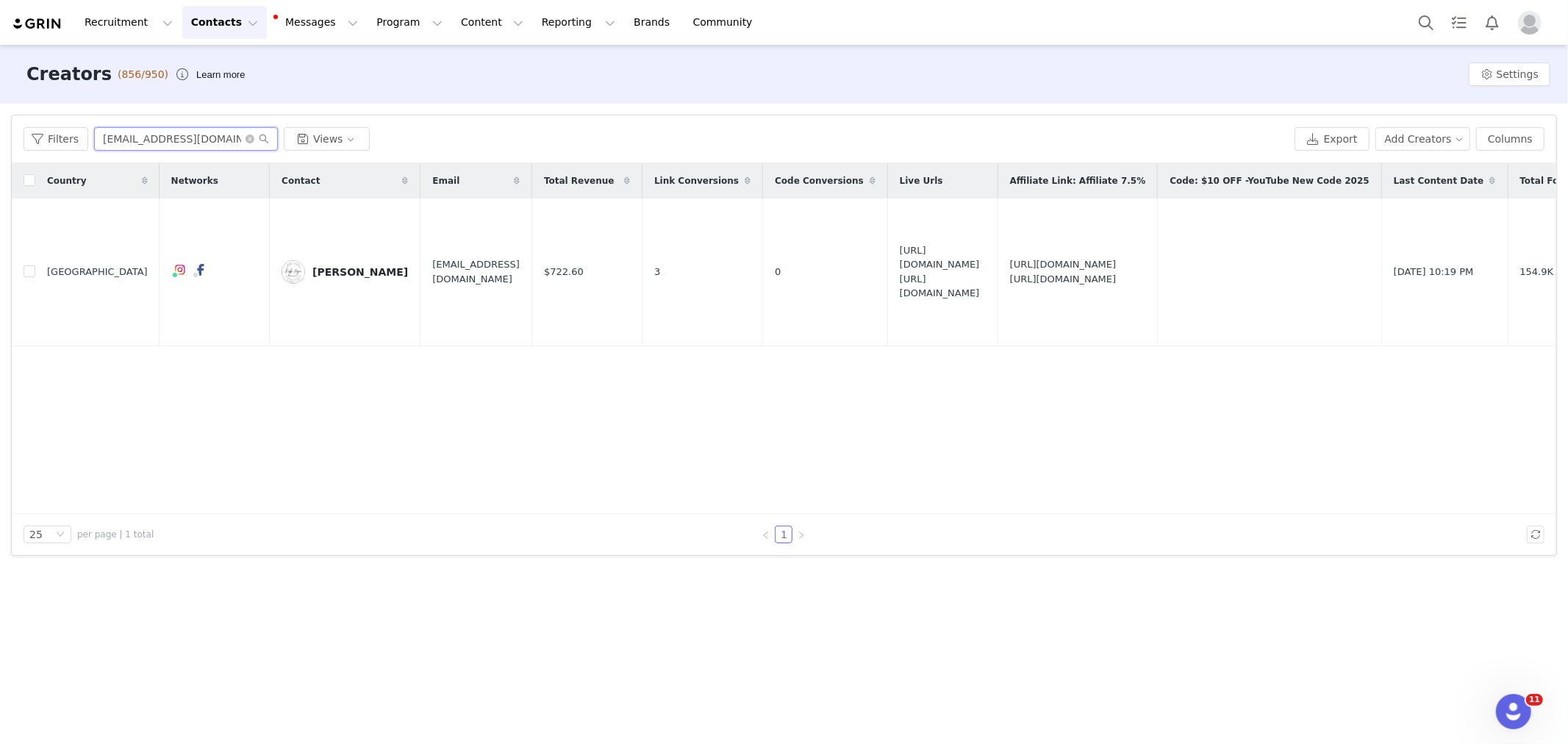
click at [216, 138] on input "Highhopehomestead@yahoo.com" at bounding box center [185, 138] width 183 height 24
paste input "[EMAIL_ADDRESS][DOMAIN_NAME]"
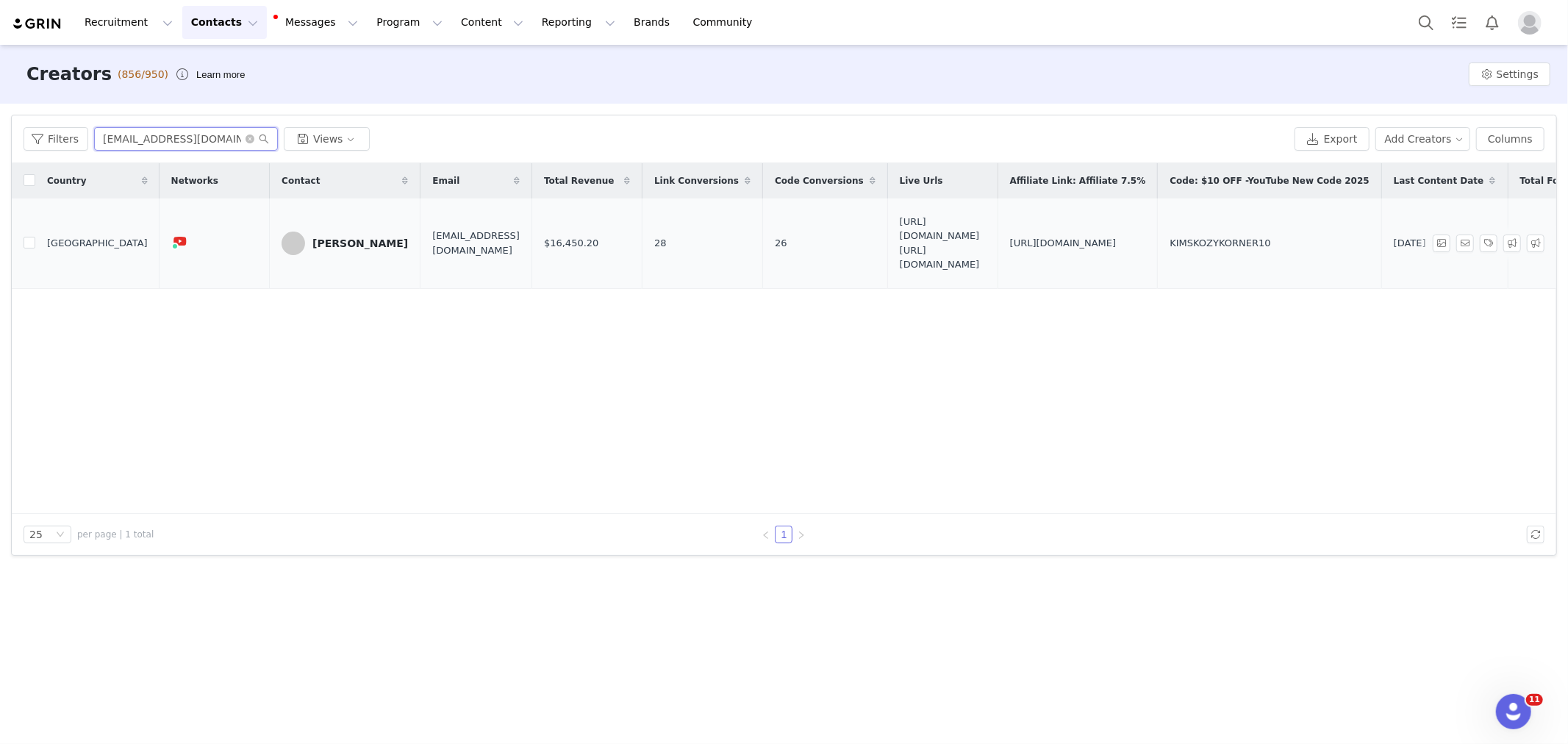
type input "[EMAIL_ADDRESS][DOMAIN_NAME]"
click at [348, 247] on div "[PERSON_NAME]" at bounding box center [359, 243] width 96 height 11
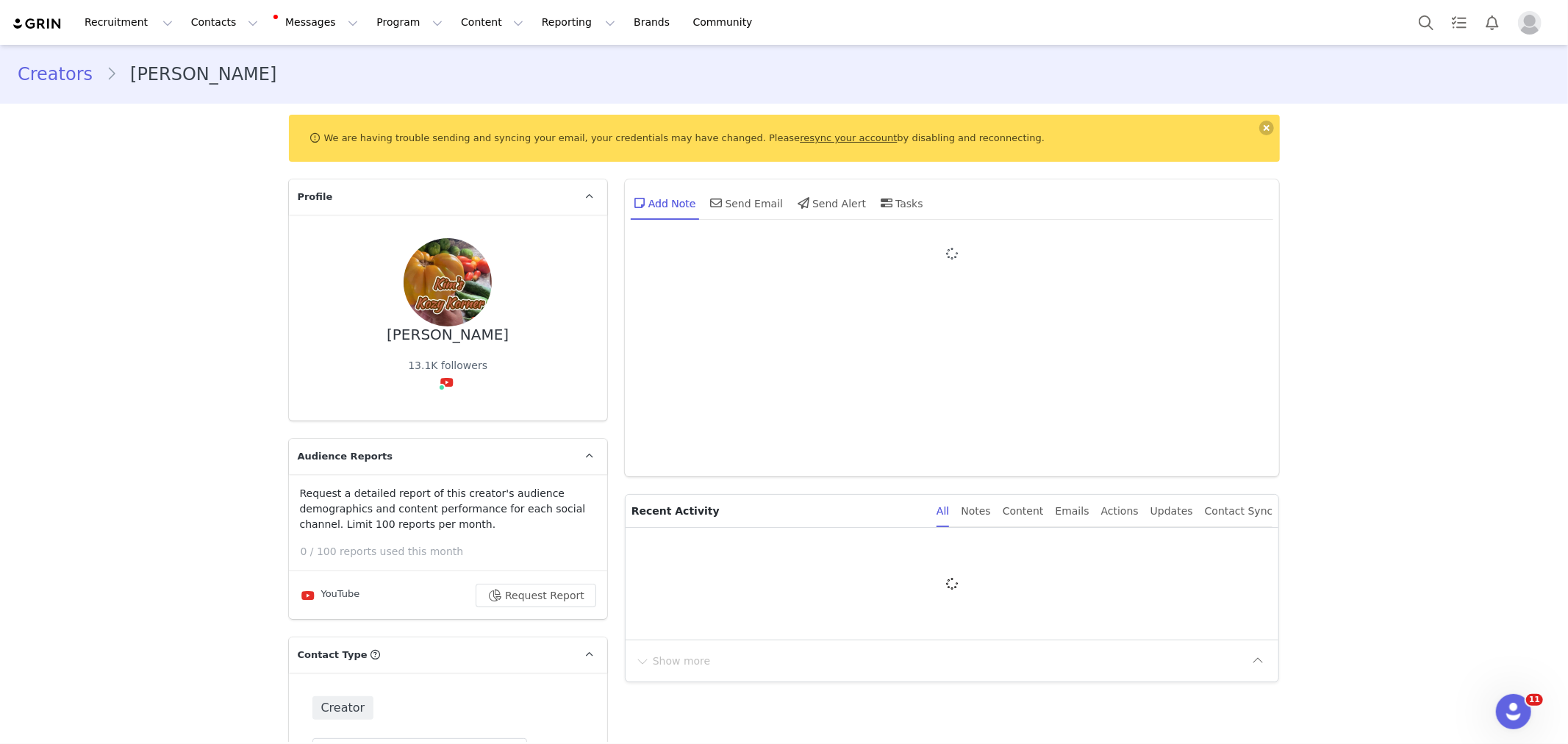
type input "+1 ([GEOGRAPHIC_DATA])"
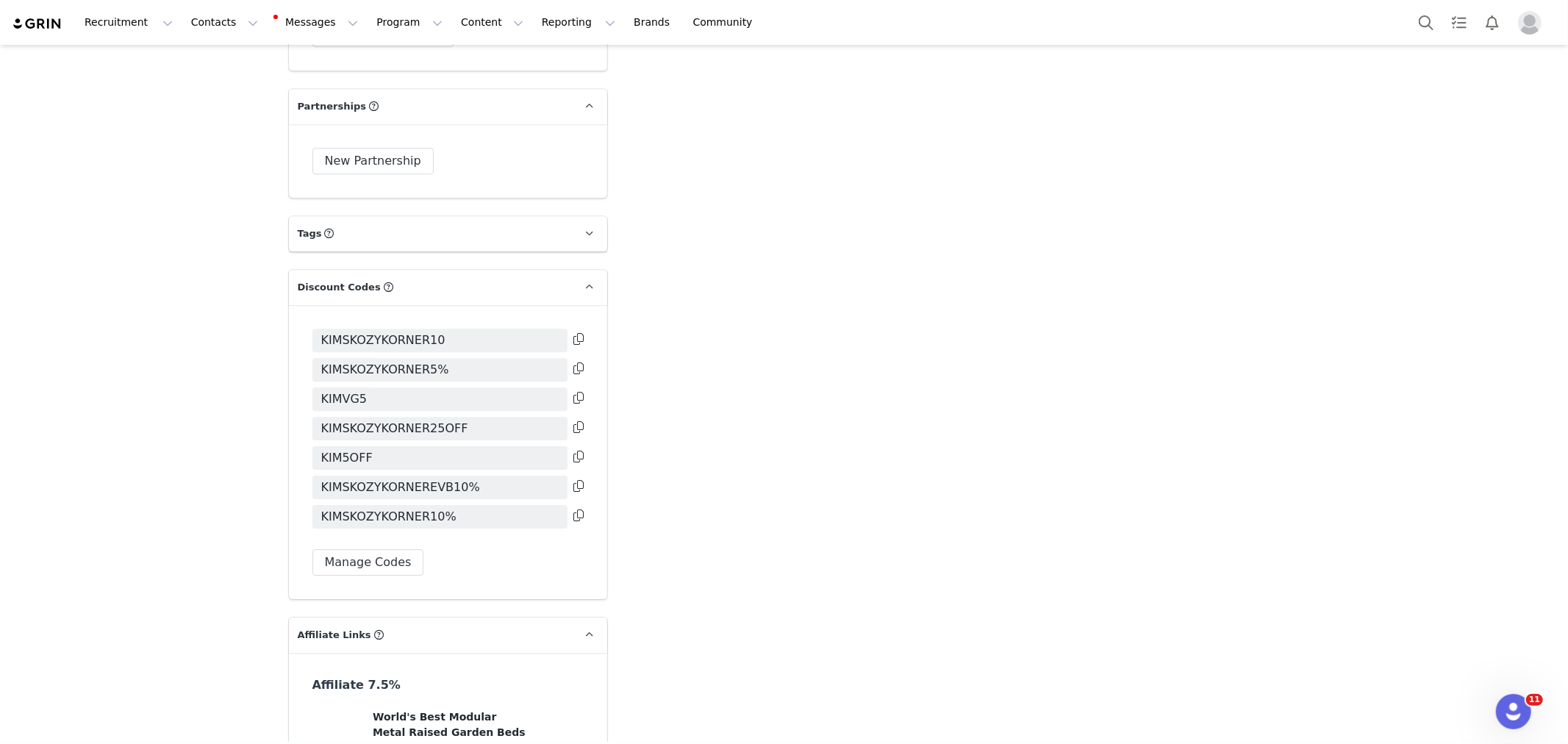
scroll to position [3311, 0]
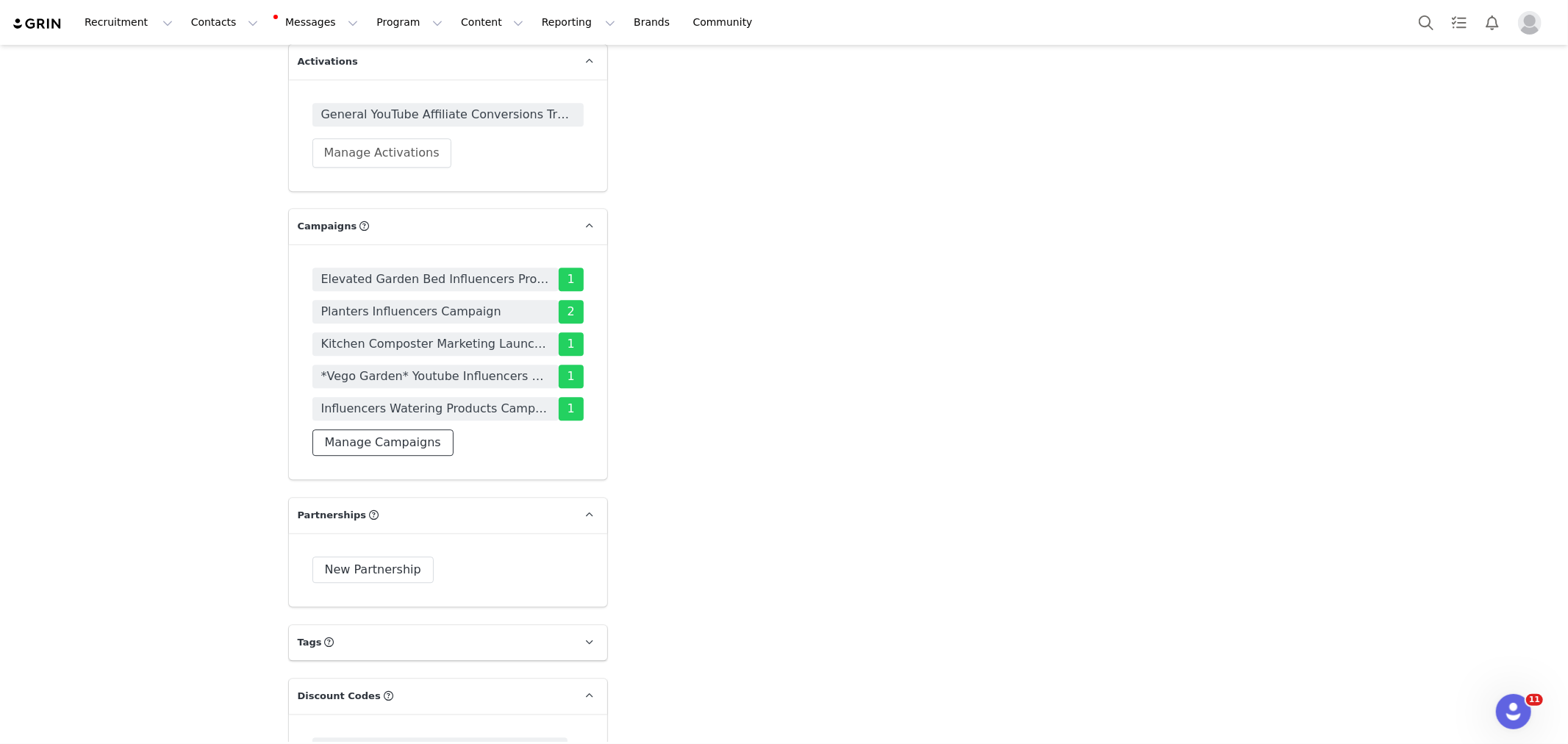
click at [394, 429] on button "Manage Campaigns" at bounding box center [382, 442] width 141 height 26
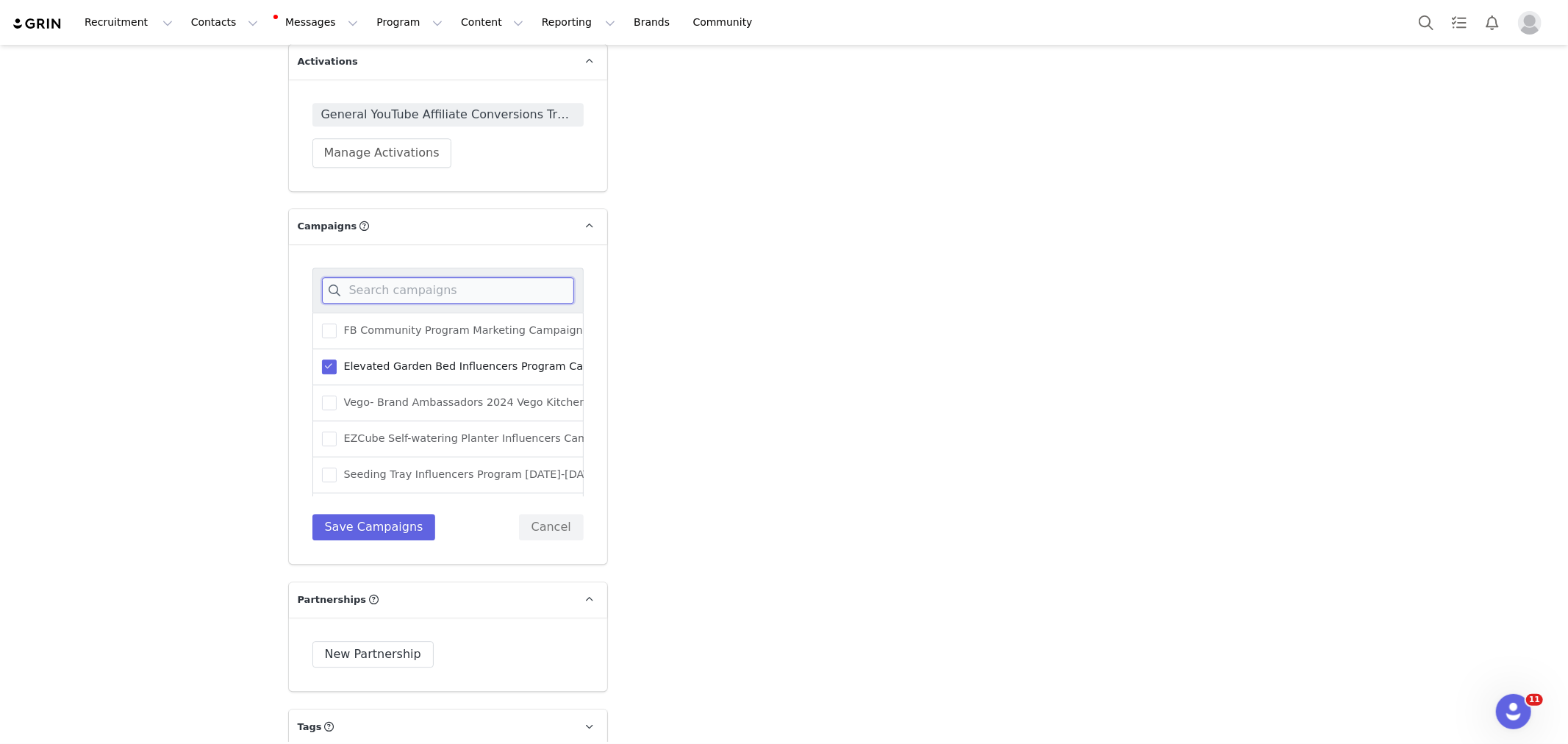
click at [421, 277] on input at bounding box center [447, 290] width 253 height 26
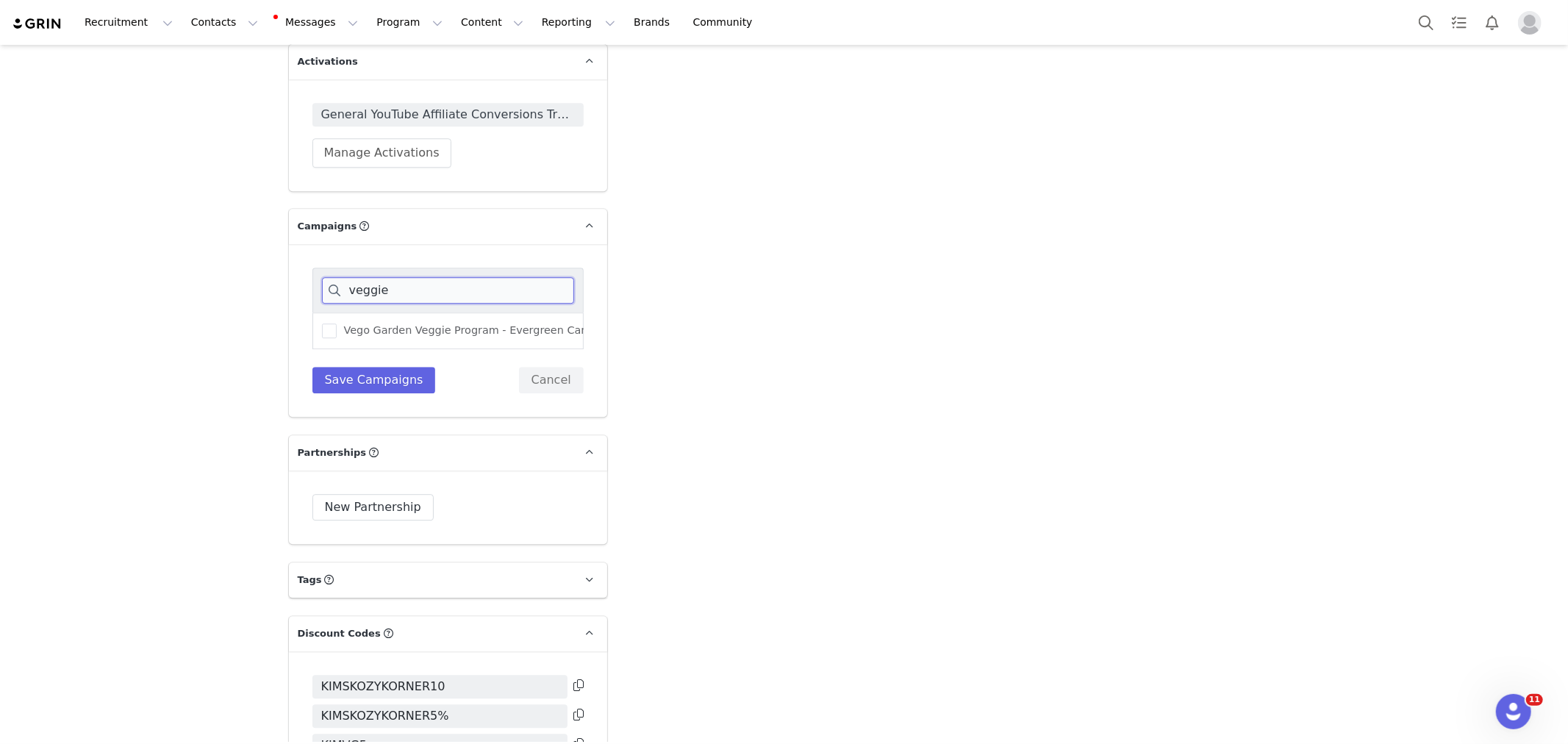
type input "veggie"
click at [427, 312] on div "Vego Garden Veggie Program - Evergreen Campaign" at bounding box center [447, 330] width 271 height 37
click at [429, 323] on span "Vego Garden Veggie Program - Evergreen Campaign" at bounding box center [479, 330] width 285 height 14
click at [337, 323] on input "Vego Garden Veggie Program - Evergreen Campaign" at bounding box center [337, 323] width 0 height 0
click at [387, 367] on button "Save Campaigns" at bounding box center [374, 380] width 124 height 26
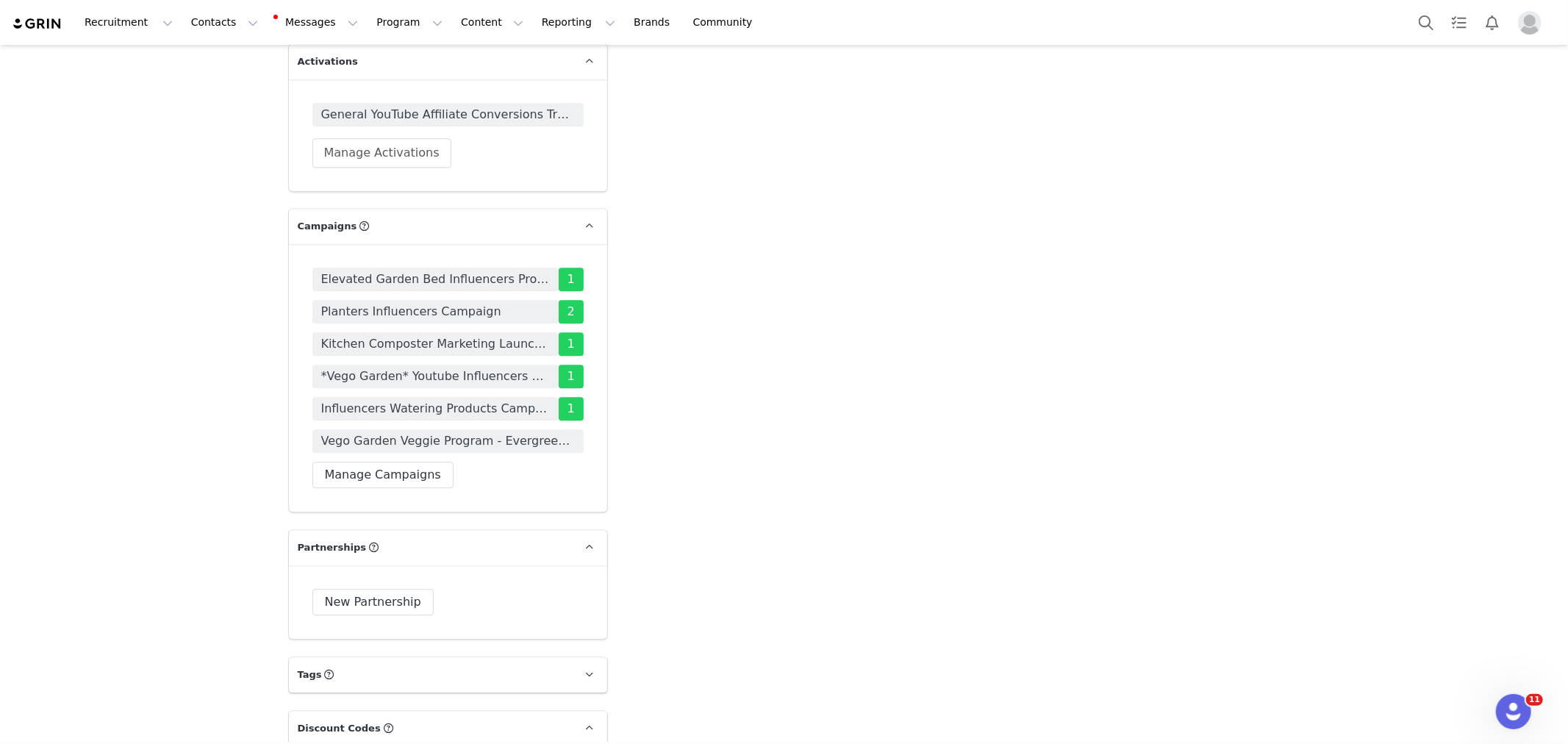
drag, startPoint x: 1263, startPoint y: 429, endPoint x: 971, endPoint y: 296, distance: 320.9
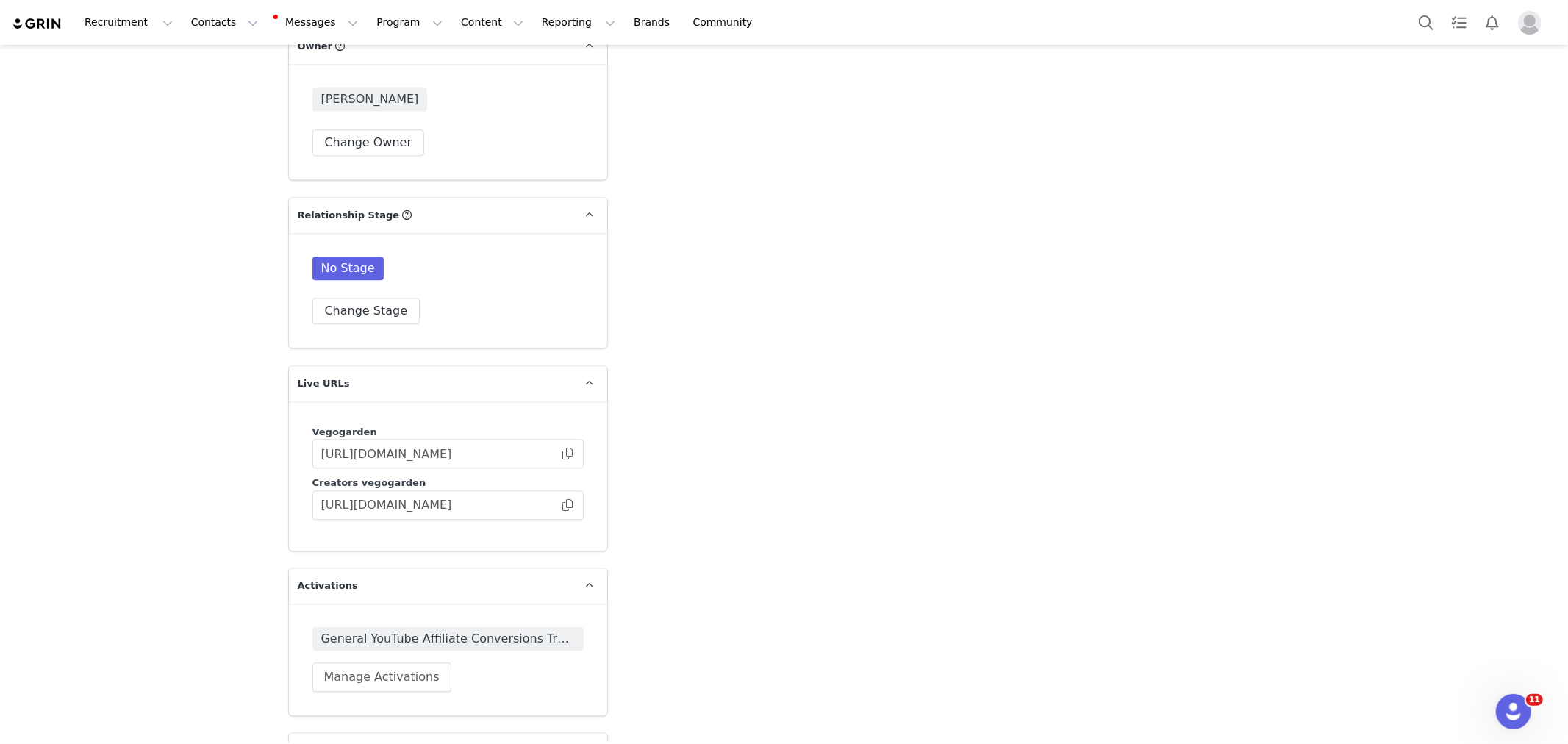
scroll to position [3184, 0]
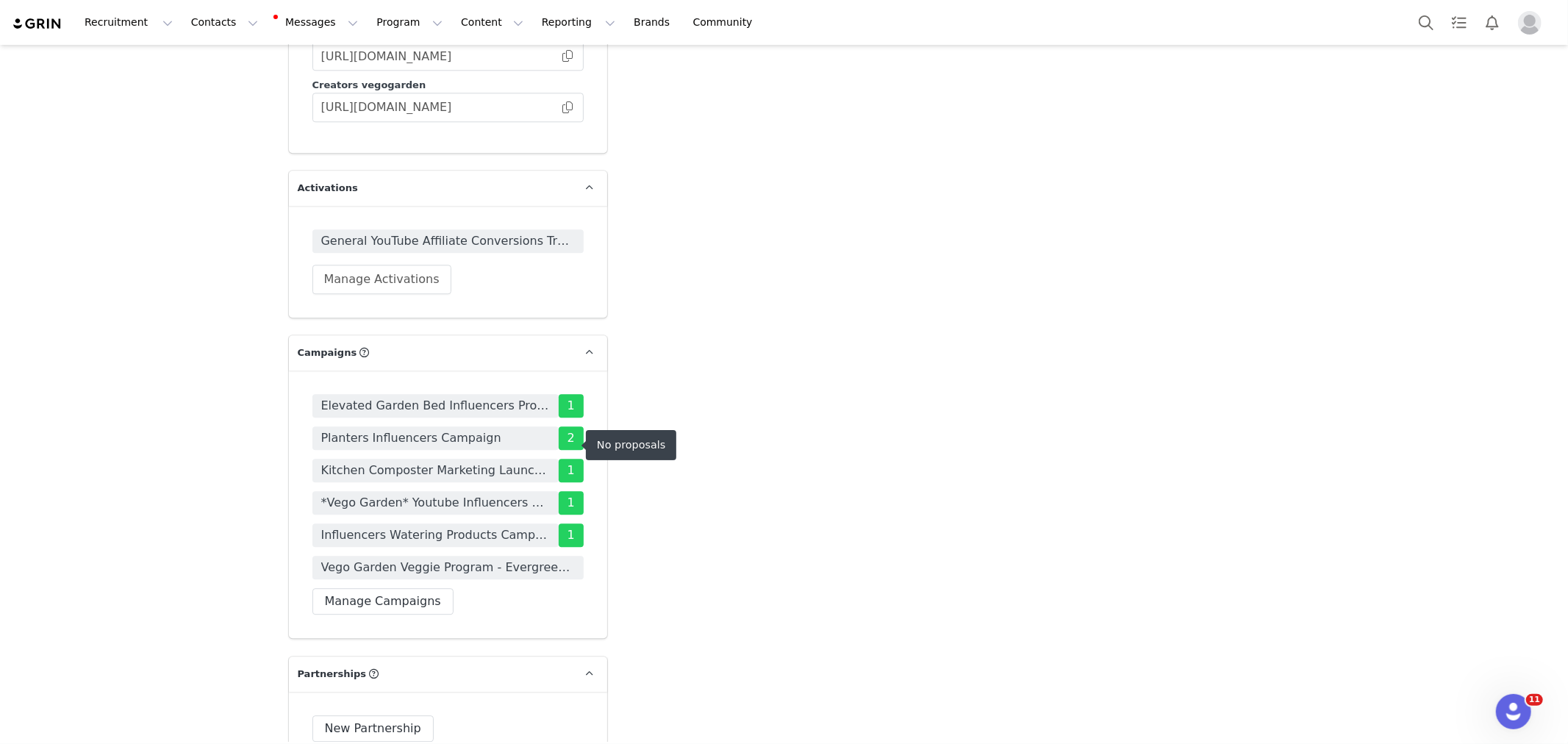
click at [427, 559] on span "Vego Garden Veggie Program - Evergreen Campaign" at bounding box center [448, 567] width 253 height 18
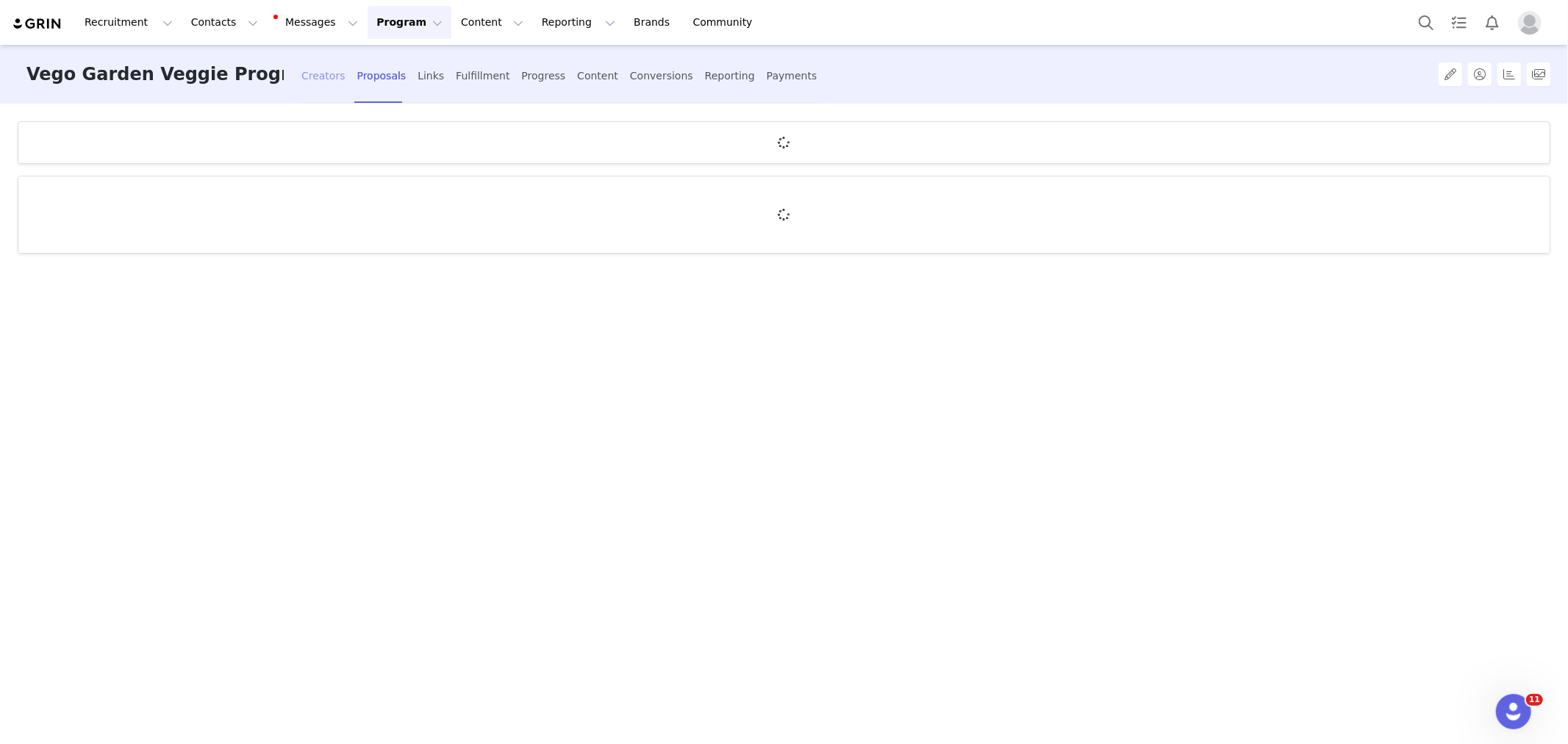
click at [302, 78] on div "Creators" at bounding box center [323, 76] width 44 height 39
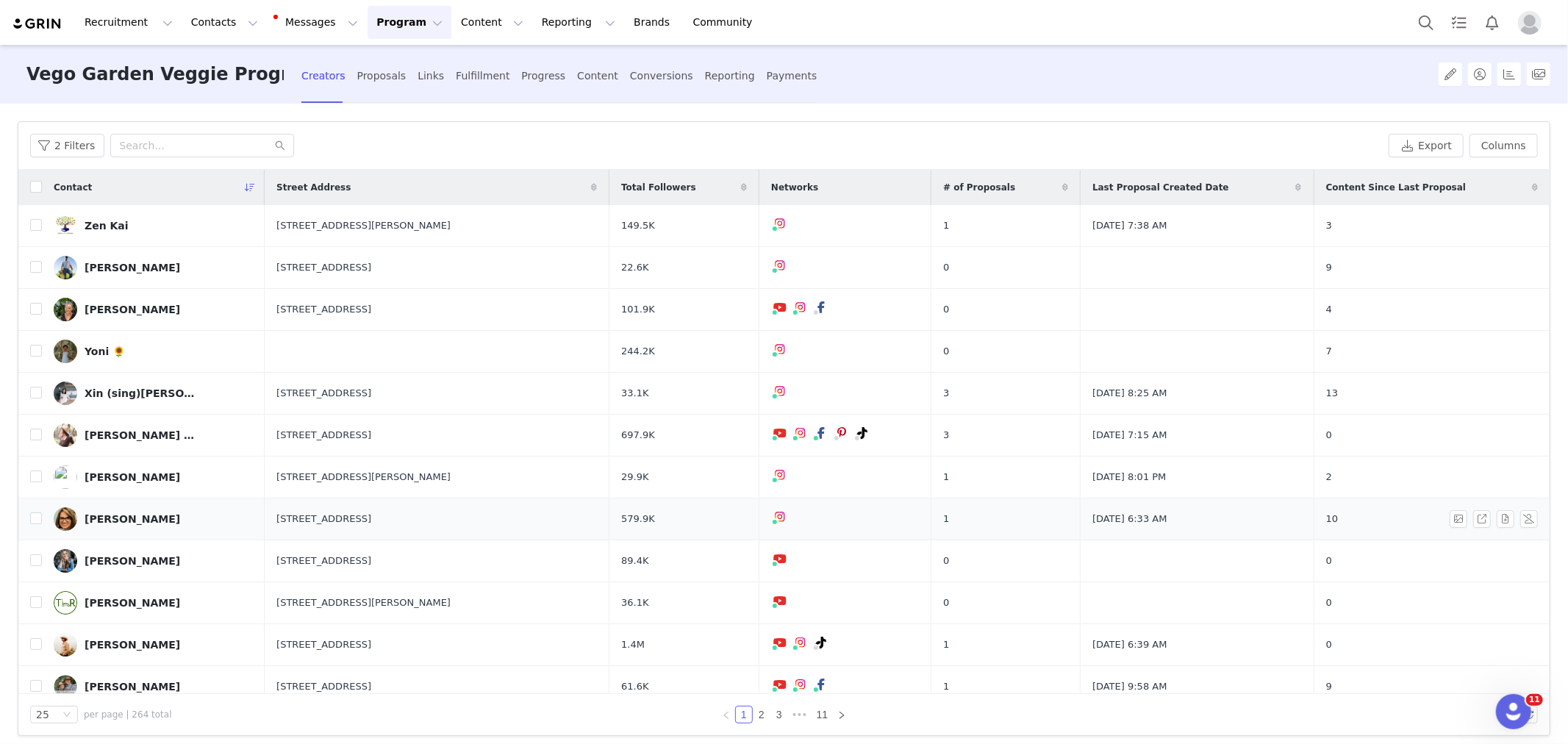
click at [1227, 498] on td "Apr 3, 2025 6:33 AM" at bounding box center [1197, 519] width 234 height 42
click at [199, 153] on input "text" at bounding box center [202, 145] width 183 height 24
click at [200, 140] on input "text" at bounding box center [202, 145] width 183 height 24
paste input "[EMAIL_ADDRESS][DOMAIN_NAME]"
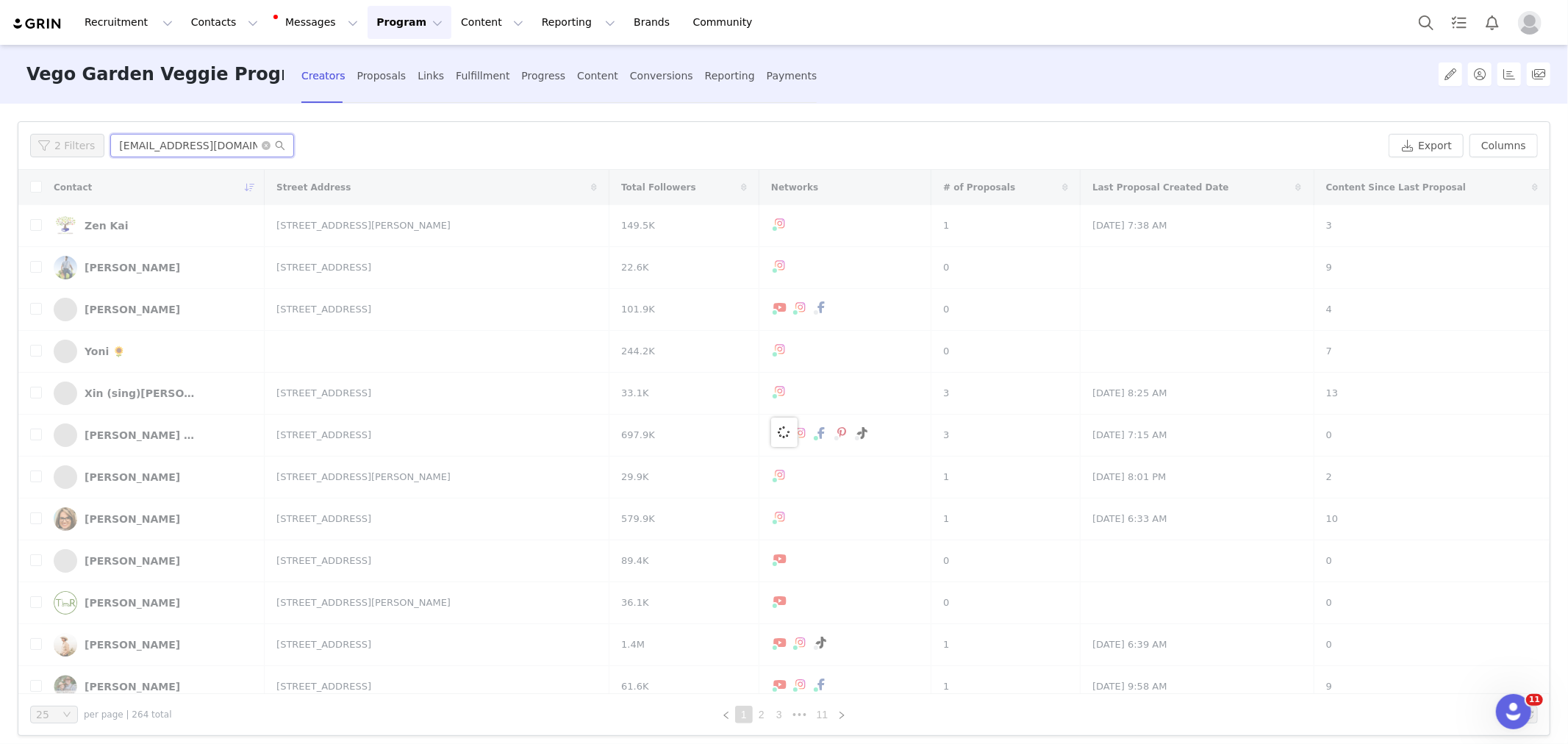
type input "[EMAIL_ADDRESS][DOMAIN_NAME]"
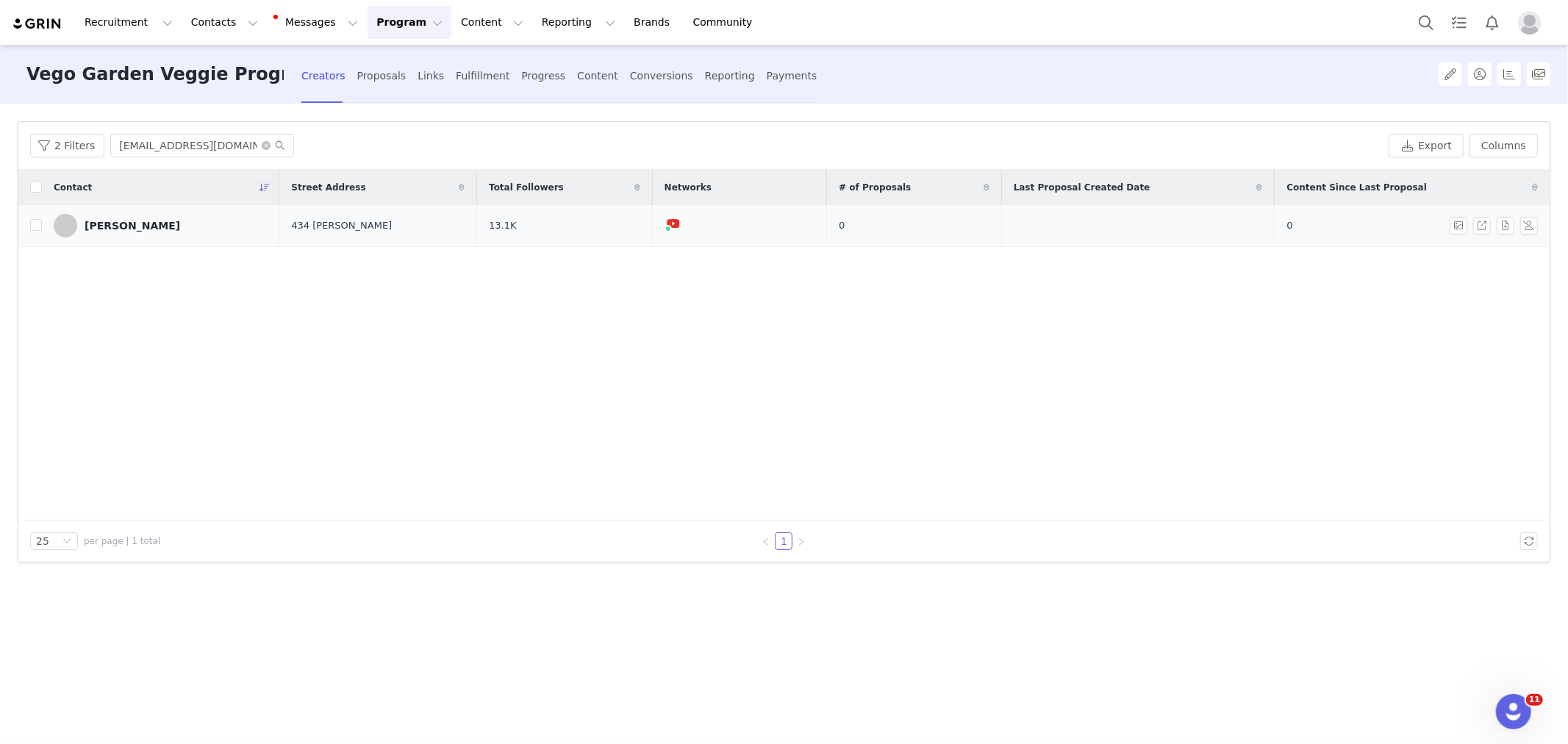
click at [29, 226] on td at bounding box center [29, 226] width 24 height 42
click at [34, 228] on input "checkbox" at bounding box center [36, 225] width 11 height 11
checkbox input "true"
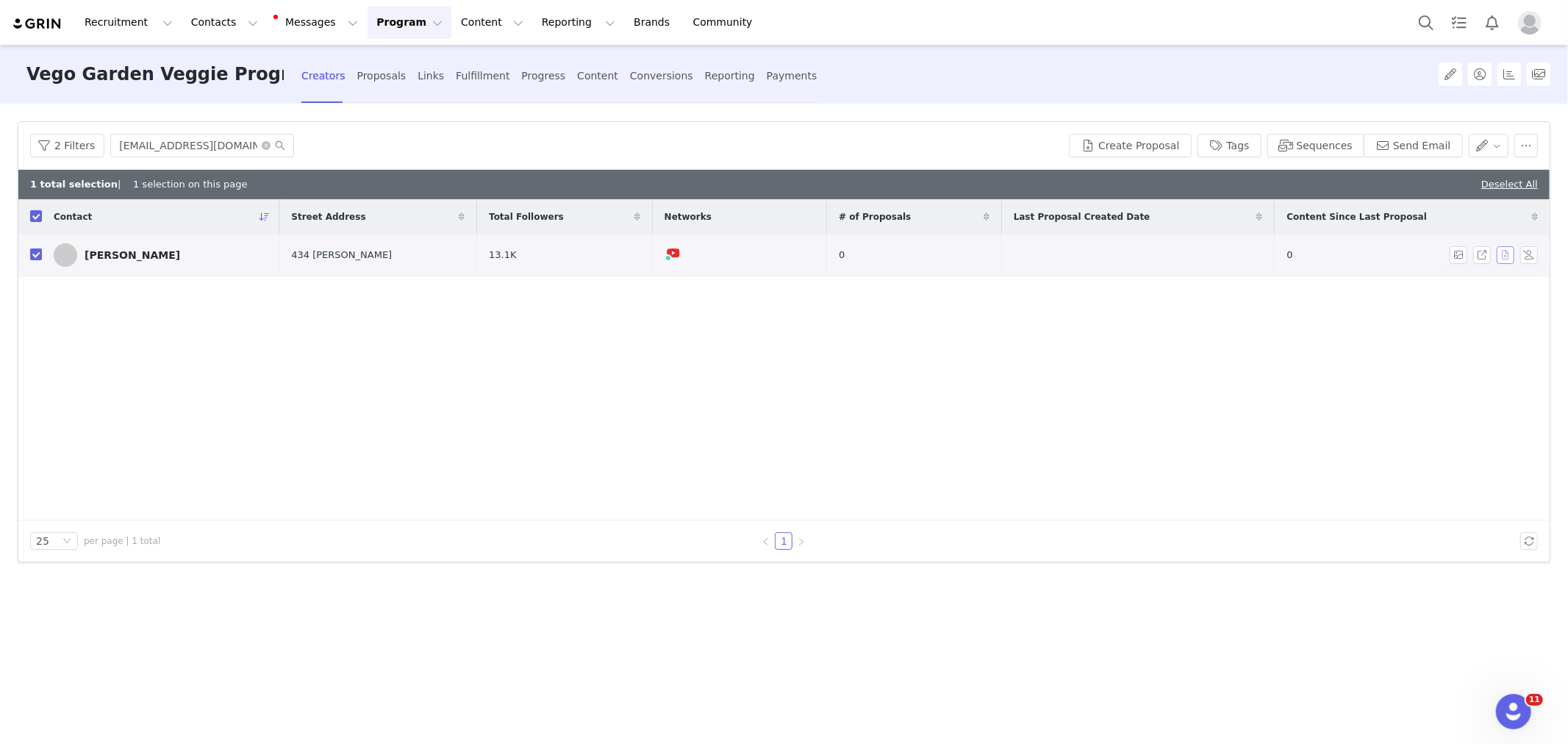
click at [1510, 254] on button "button" at bounding box center [1506, 254] width 18 height 18
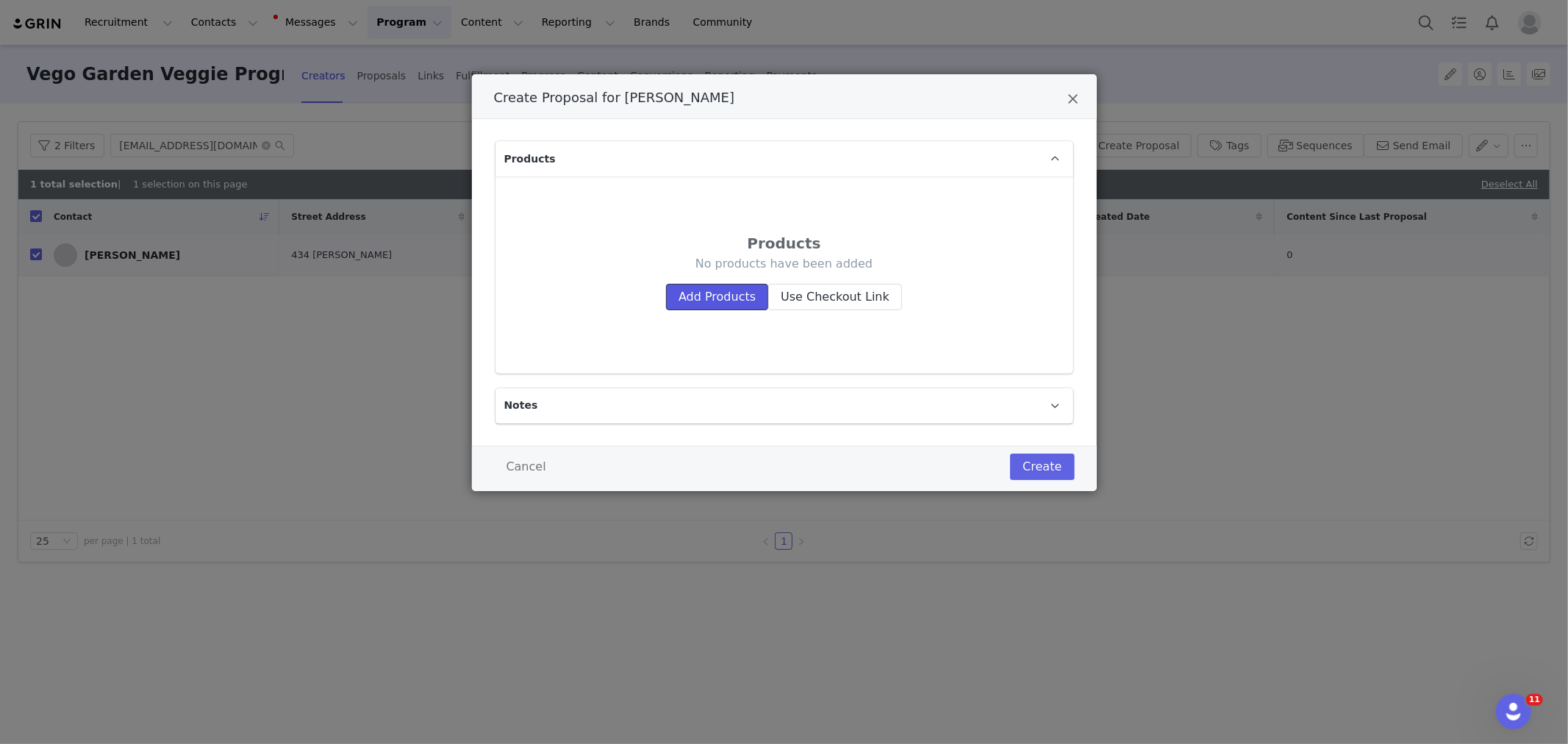
click at [696, 286] on button "Add Products" at bounding box center [717, 297] width 102 height 26
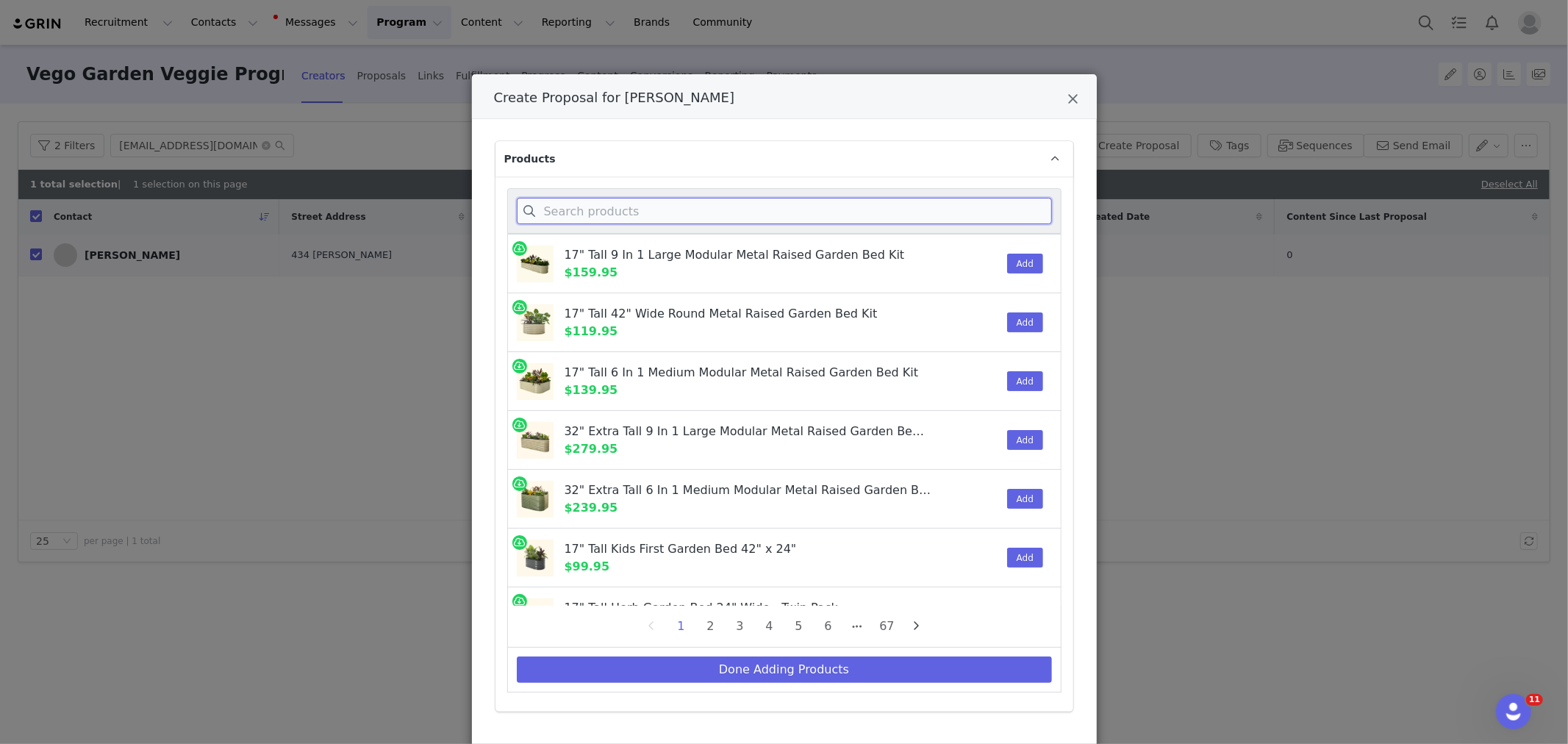
click at [615, 213] on input "Create Proposal for Kimberly Hunt" at bounding box center [784, 211] width 535 height 26
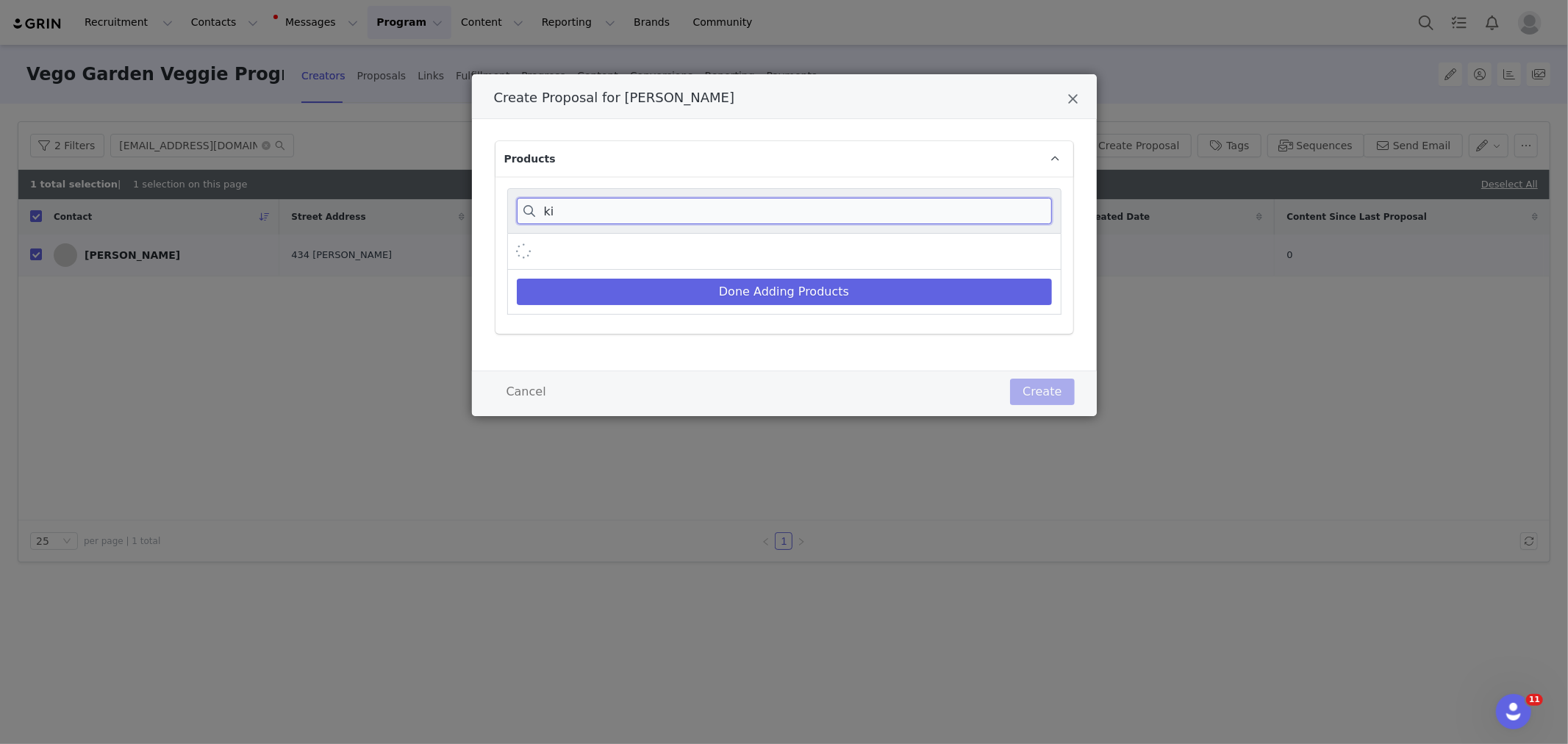
type input "k"
type input "j"
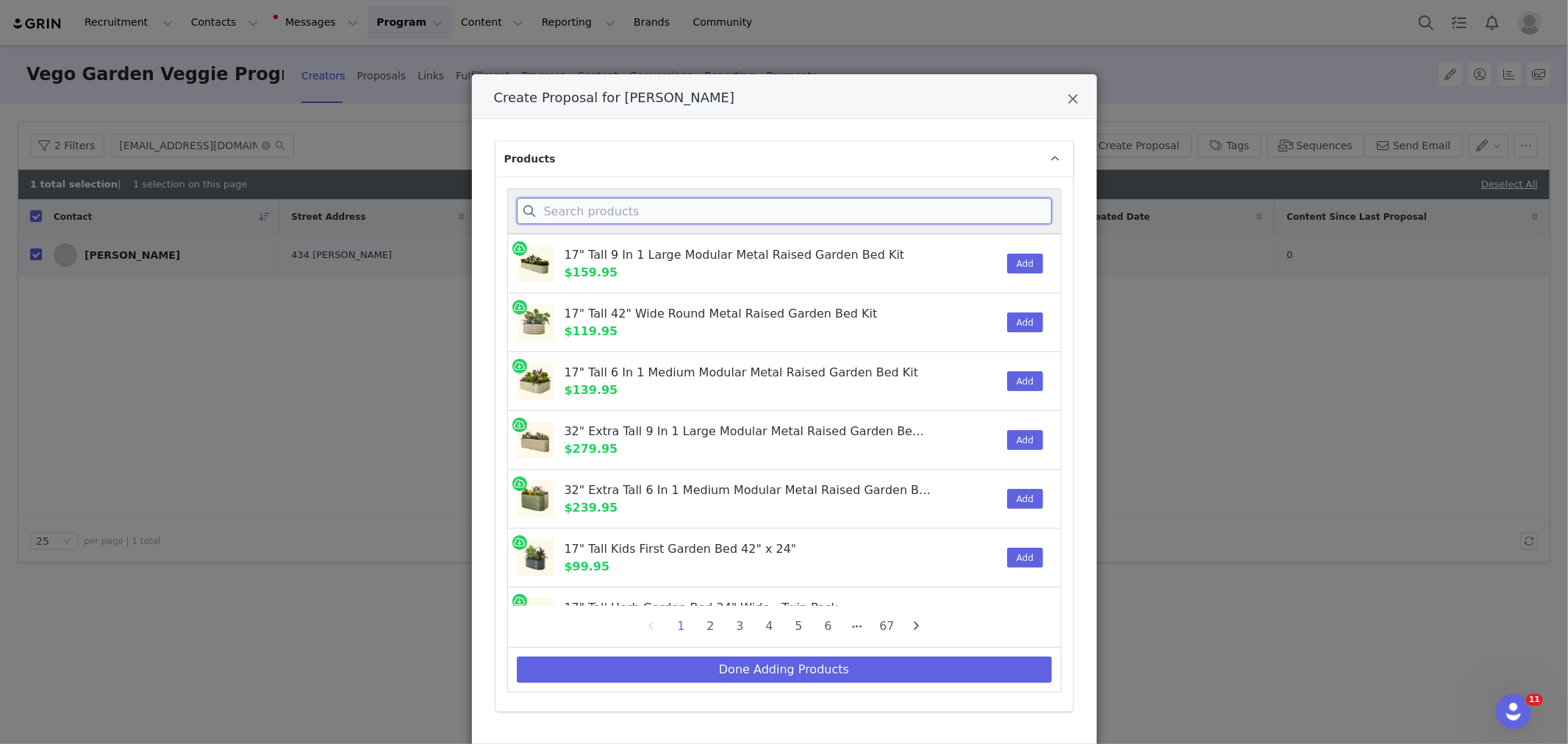
click at [590, 212] on input "Create Proposal for Kimberly Hunt" at bounding box center [784, 211] width 535 height 26
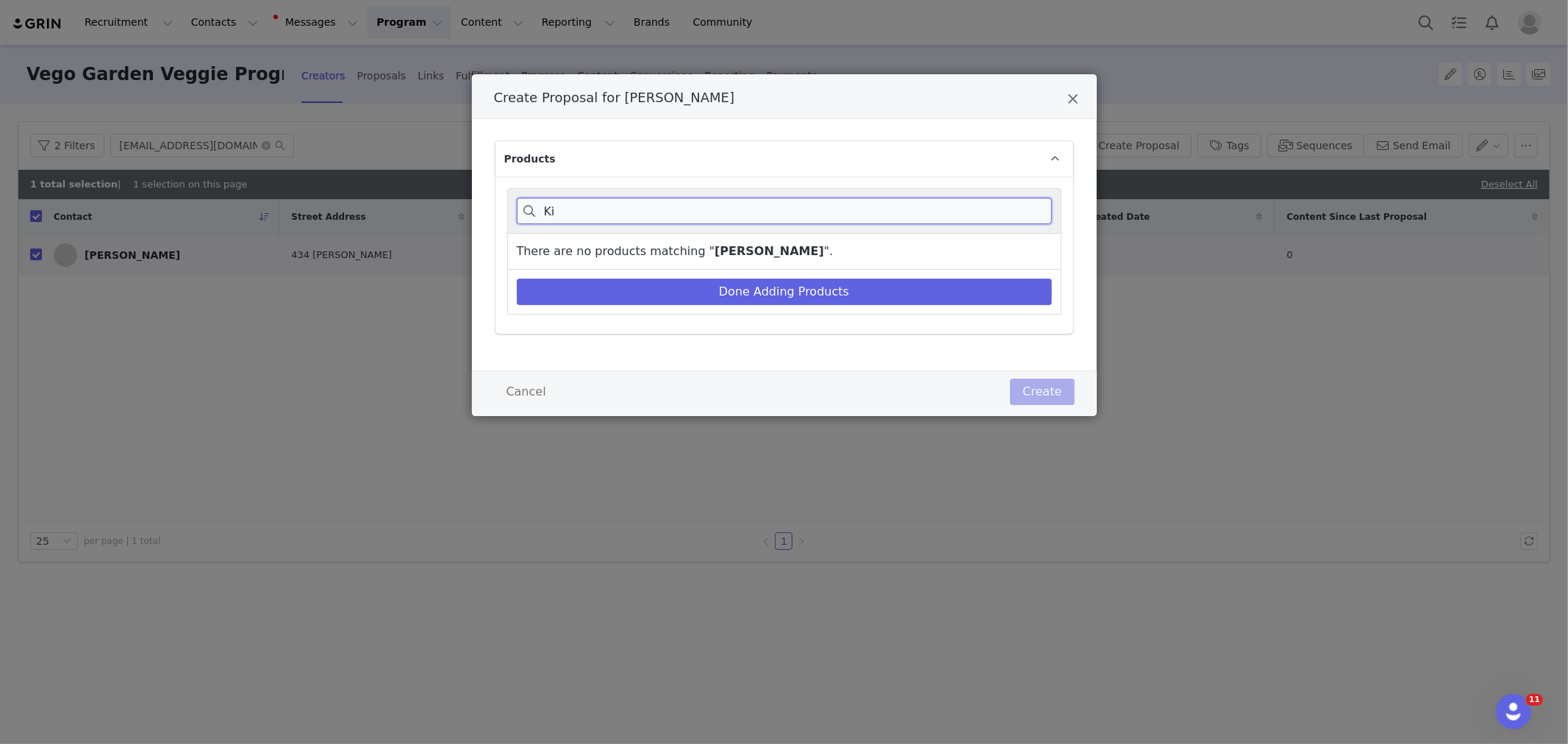
type input "K"
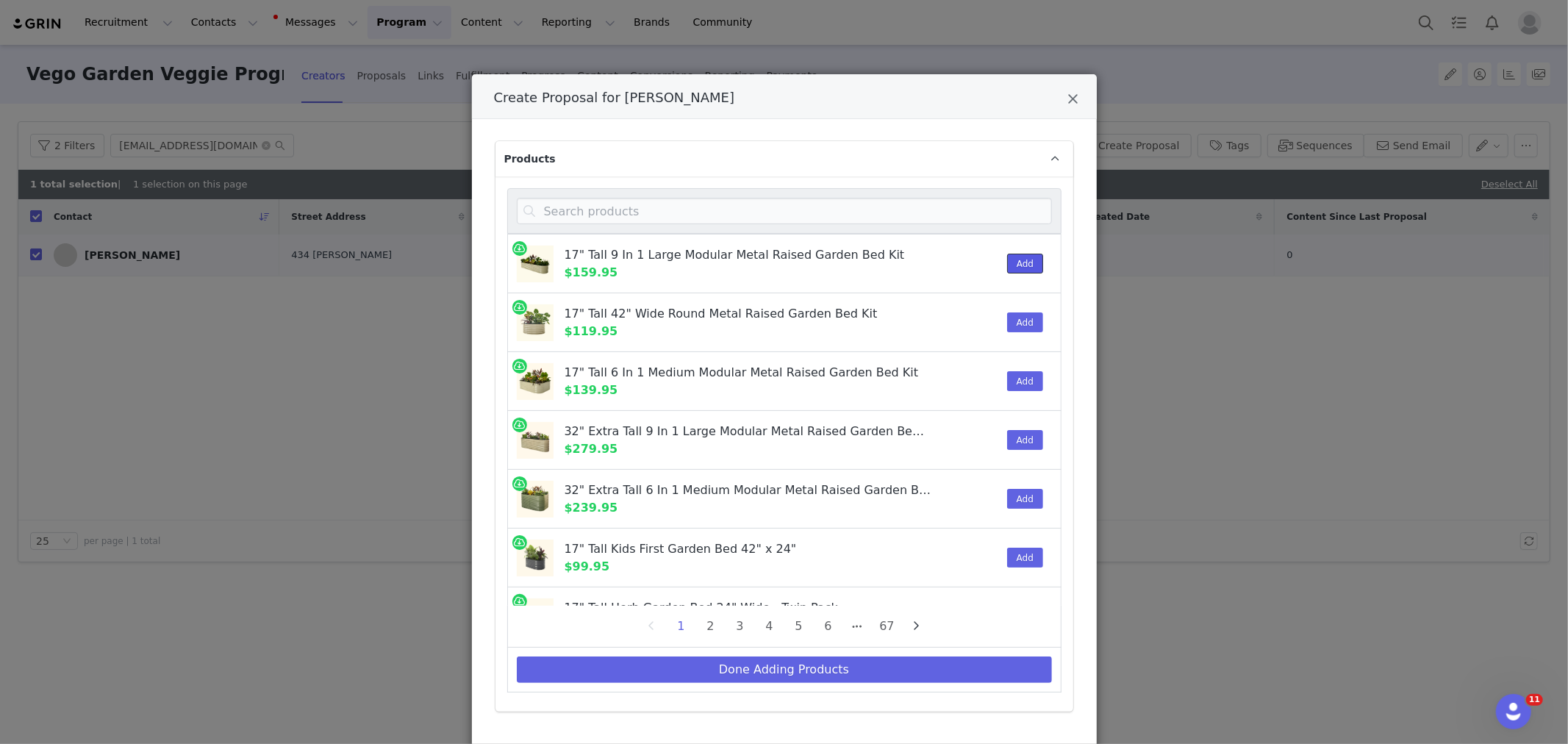
click at [1007, 268] on button "Add" at bounding box center [1025, 263] width 36 height 20
click at [642, 208] on input "Create Proposal for Kimberly Hunt" at bounding box center [784, 211] width 535 height 26
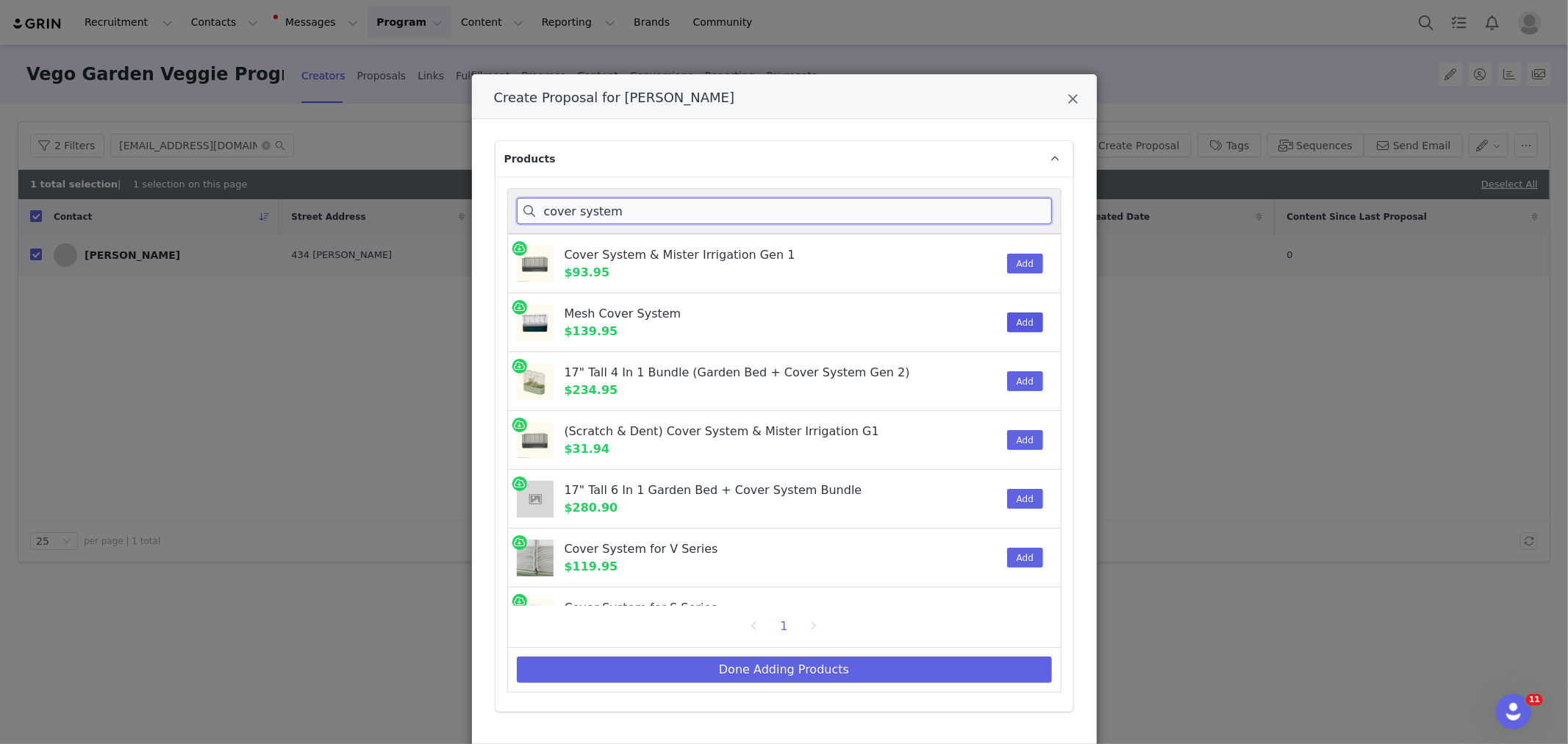
type input "cover system"
click at [1012, 327] on button "Add" at bounding box center [1025, 321] width 36 height 20
click at [836, 665] on button "Done Adding Products" at bounding box center [784, 669] width 535 height 26
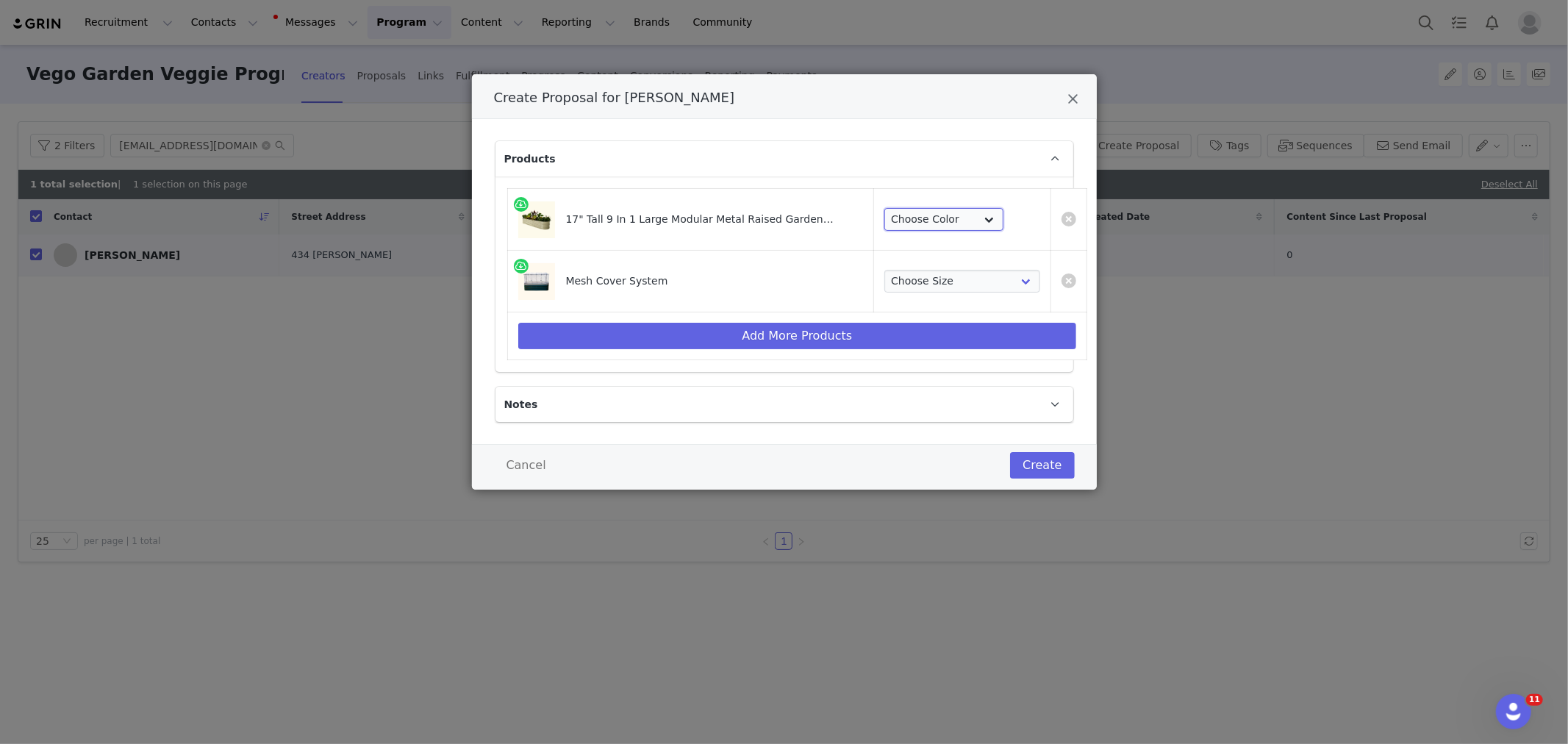
click at [897, 219] on select "Choose Color Pearl White British Green Olive Green Modern Gray Sky Blue Terra C…" at bounding box center [944, 219] width 119 height 24
click at [910, 389] on p "Notes" at bounding box center [767, 404] width 543 height 35
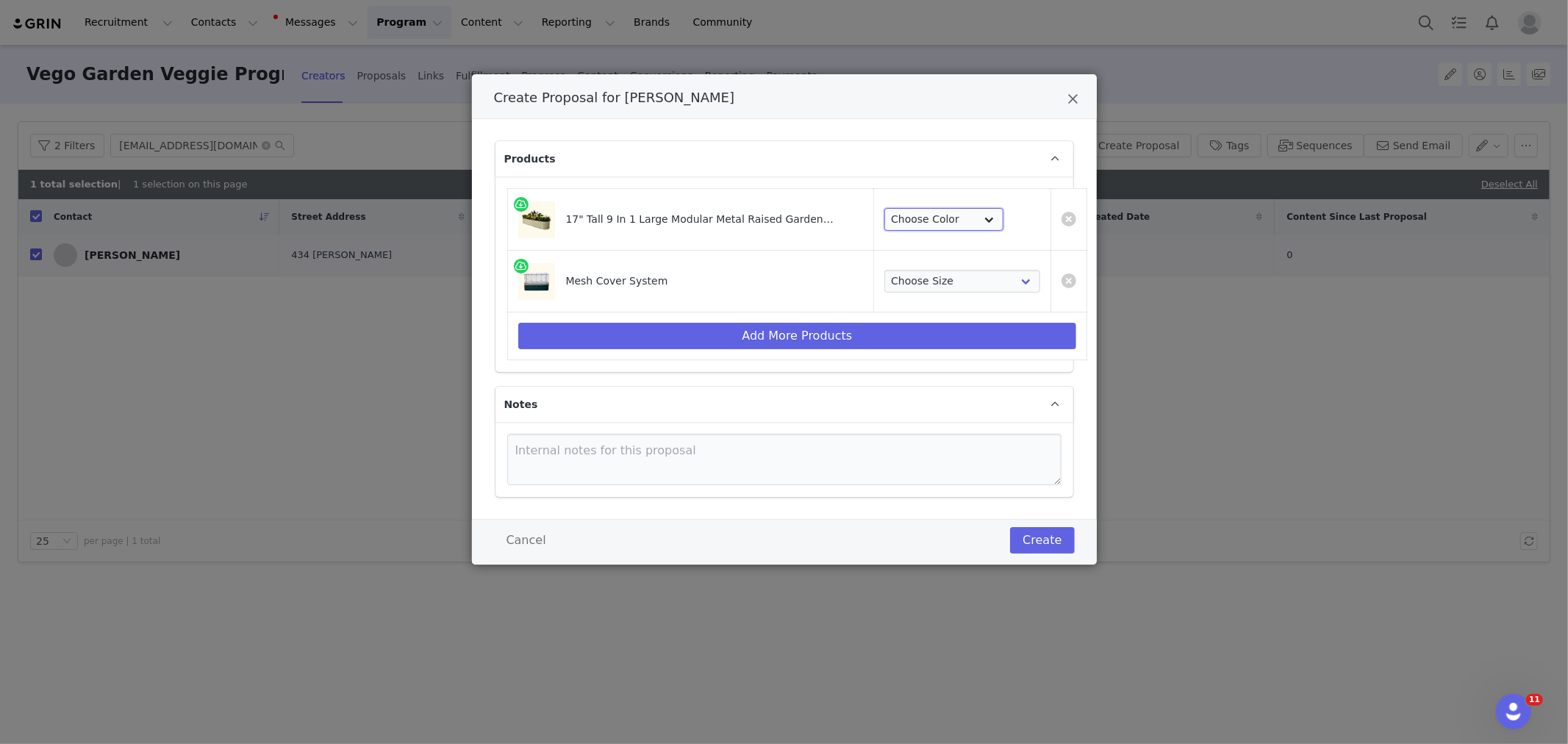
click at [932, 226] on select "Choose Color Pearl White British Green Olive Green Modern Gray Sky Blue Terra C…" at bounding box center [944, 219] width 119 height 24
select select "22081347"
click at [884, 208] on select "Choose Color Pearl White British Green Olive Green Modern Gray Sky Blue Terra C…" at bounding box center [944, 219] width 119 height 24
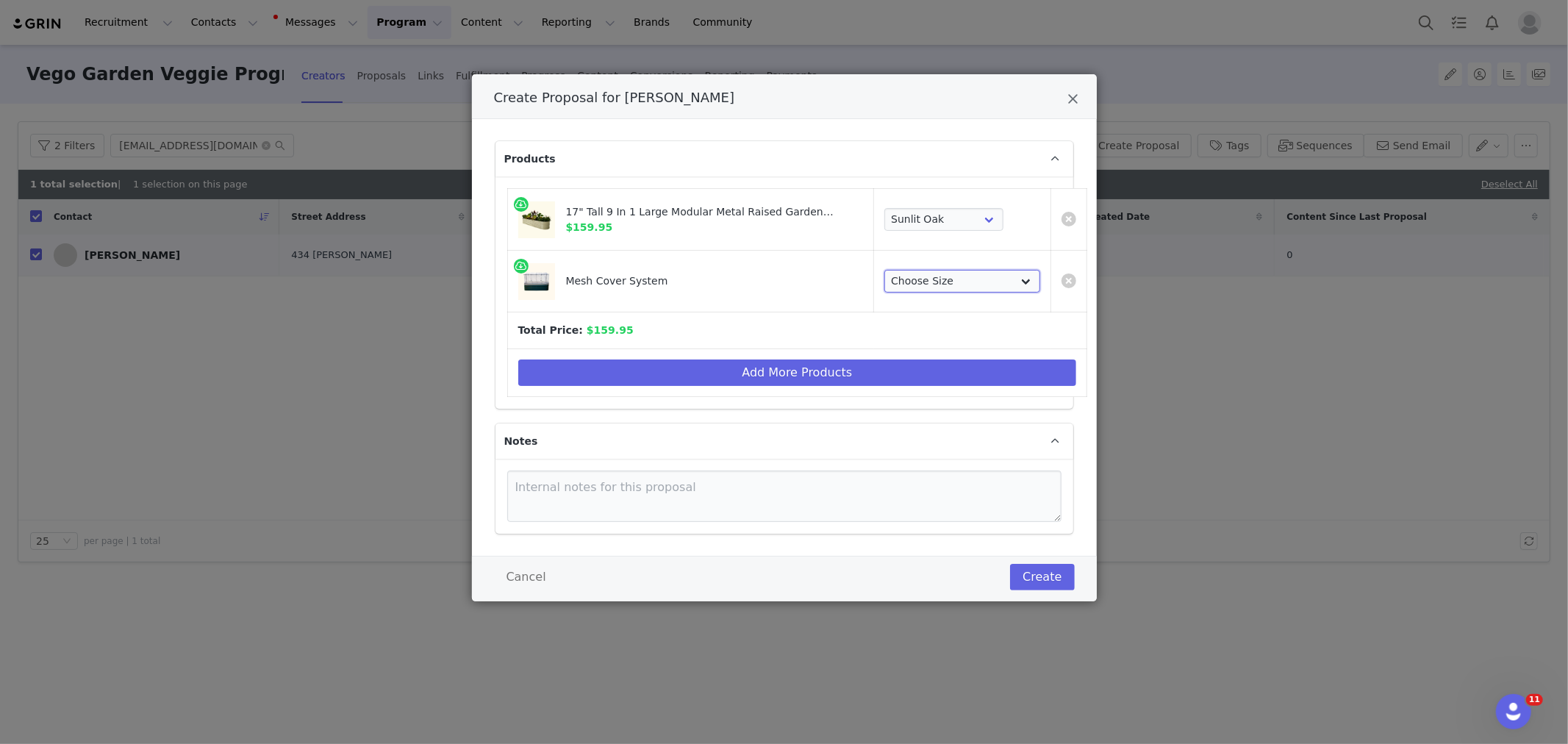
click at [916, 276] on select "Choose Size 2.0' Round ( Twin Pack ) 2.5' Round ( Twin Pack ) 2.5'W x 9.5'L 2.0…" at bounding box center [962, 281] width 156 height 24
select select "28228282"
click at [884, 269] on select "Choose Size 2.0' Round ( Twin Pack ) 2.5' Round ( Twin Pack ) 2.5'W x 9.5'L 2.0…" at bounding box center [962, 281] width 156 height 24
click at [1040, 586] on button "Create" at bounding box center [1042, 577] width 64 height 26
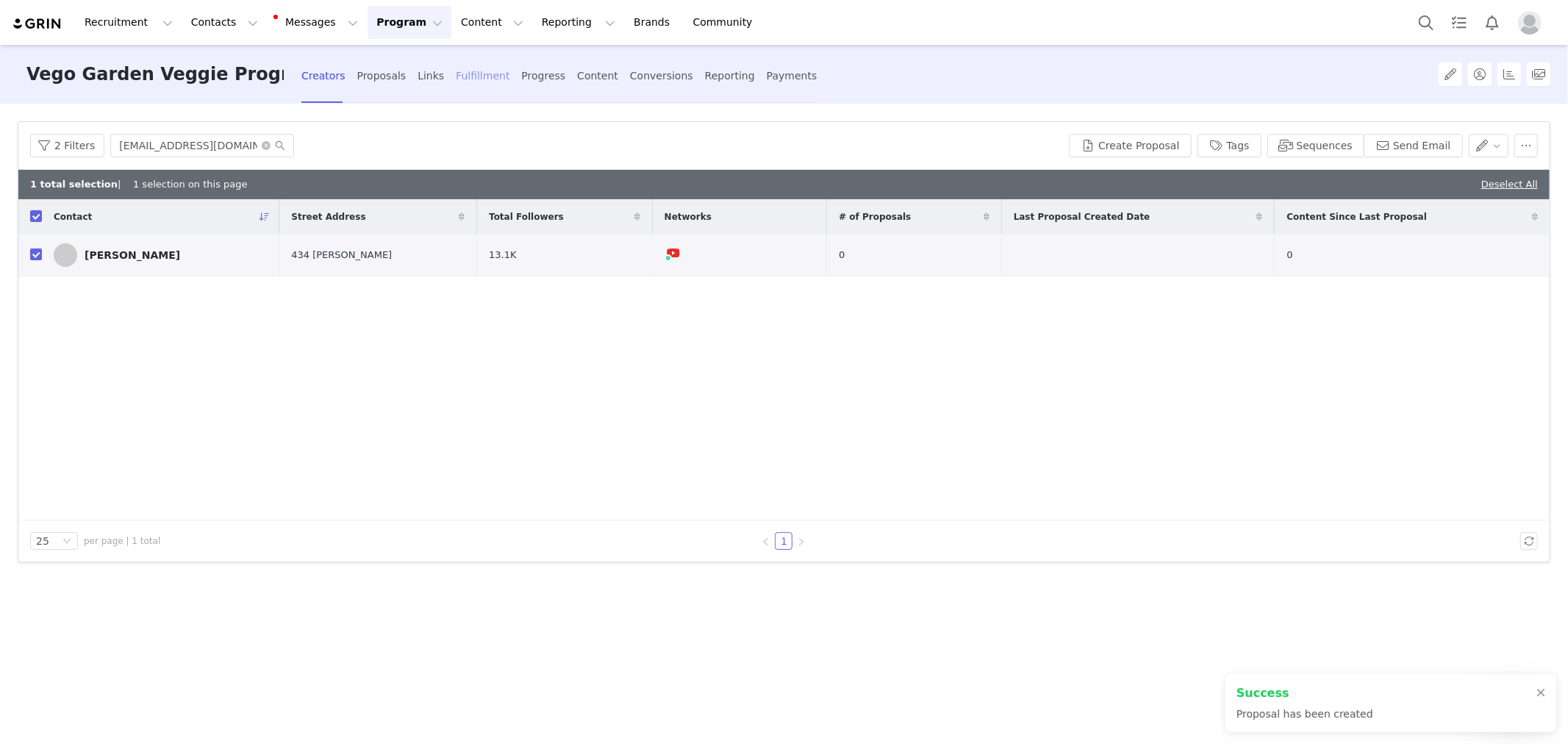
click at [489, 79] on div "Fulfillment" at bounding box center [482, 76] width 54 height 39
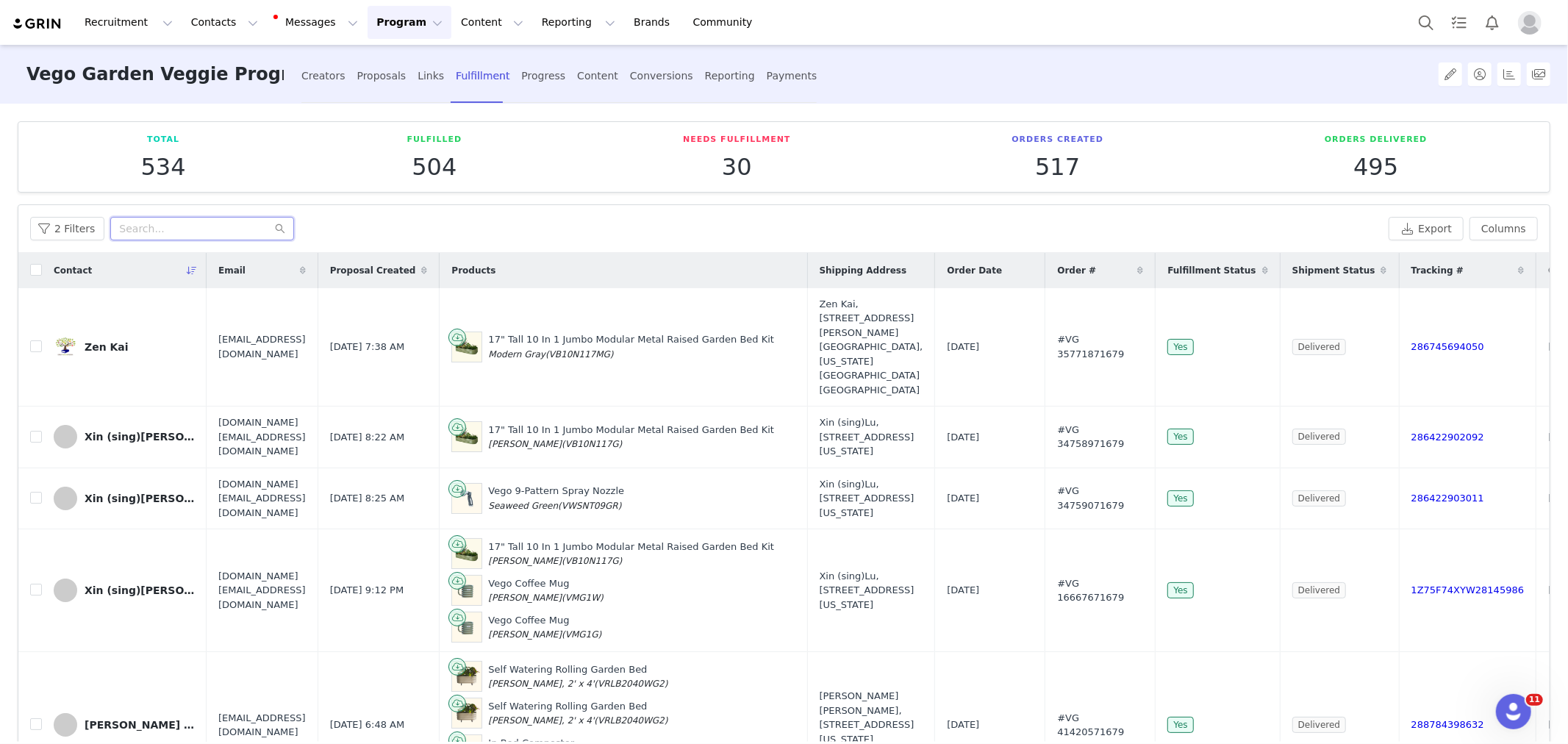
click at [174, 231] on input "text" at bounding box center [202, 228] width 183 height 24
paste input "[EMAIL_ADDRESS][DOMAIN_NAME]"
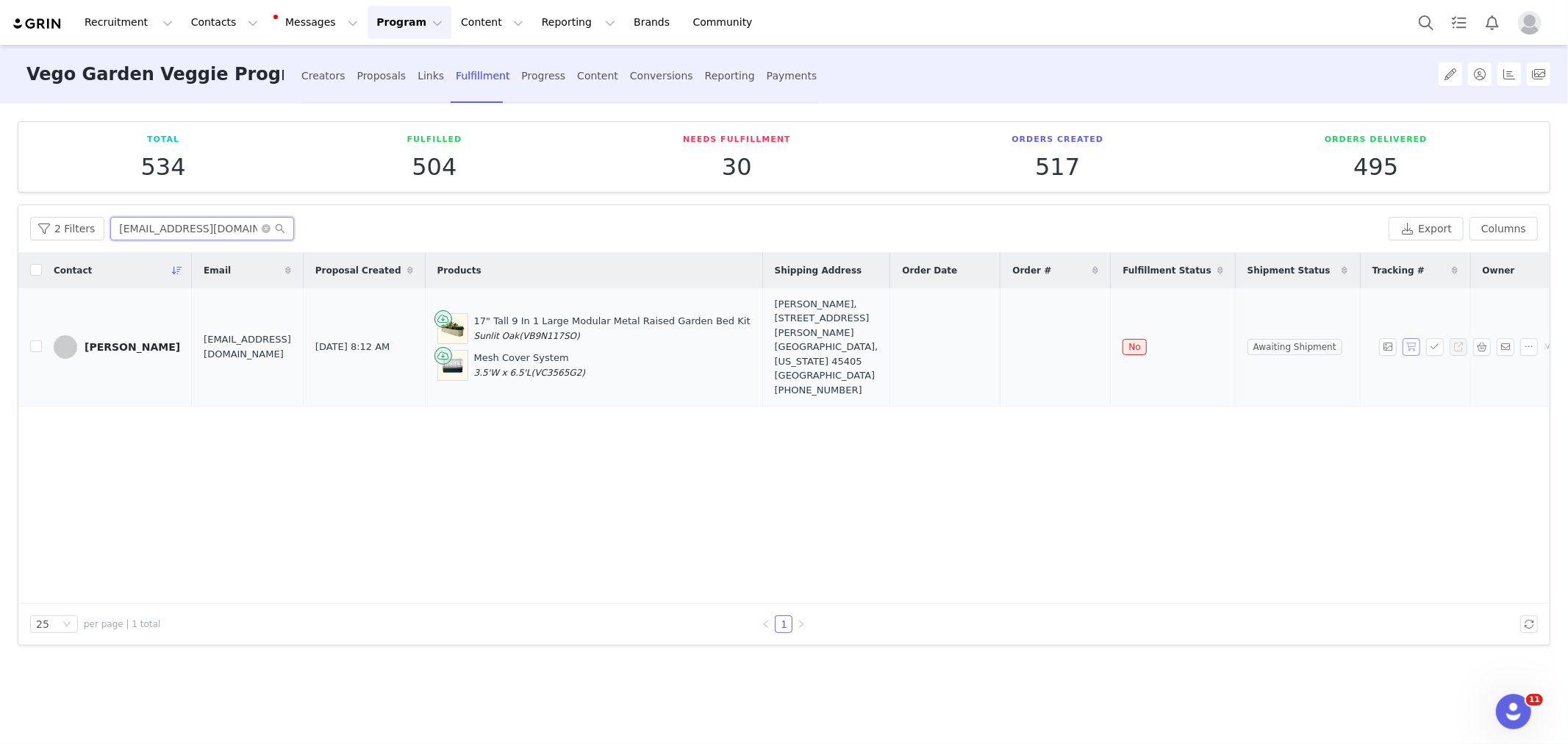
type input "[EMAIL_ADDRESS][DOMAIN_NAME]"
click at [1405, 346] on button "button" at bounding box center [1411, 347] width 18 height 18
drag, startPoint x: 880, startPoint y: 338, endPoint x: 1110, endPoint y: 336, distance: 230.0
click at [1110, 336] on tr "Kimberly Hunt hangingwithkim@gmail.com Sep 2, 2025 8:12 AM 17" Tall 9 In 1 Larg…" at bounding box center [799, 347] width 1562 height 118
click at [123, 344] on div "[PERSON_NAME]" at bounding box center [131, 347] width 96 height 11
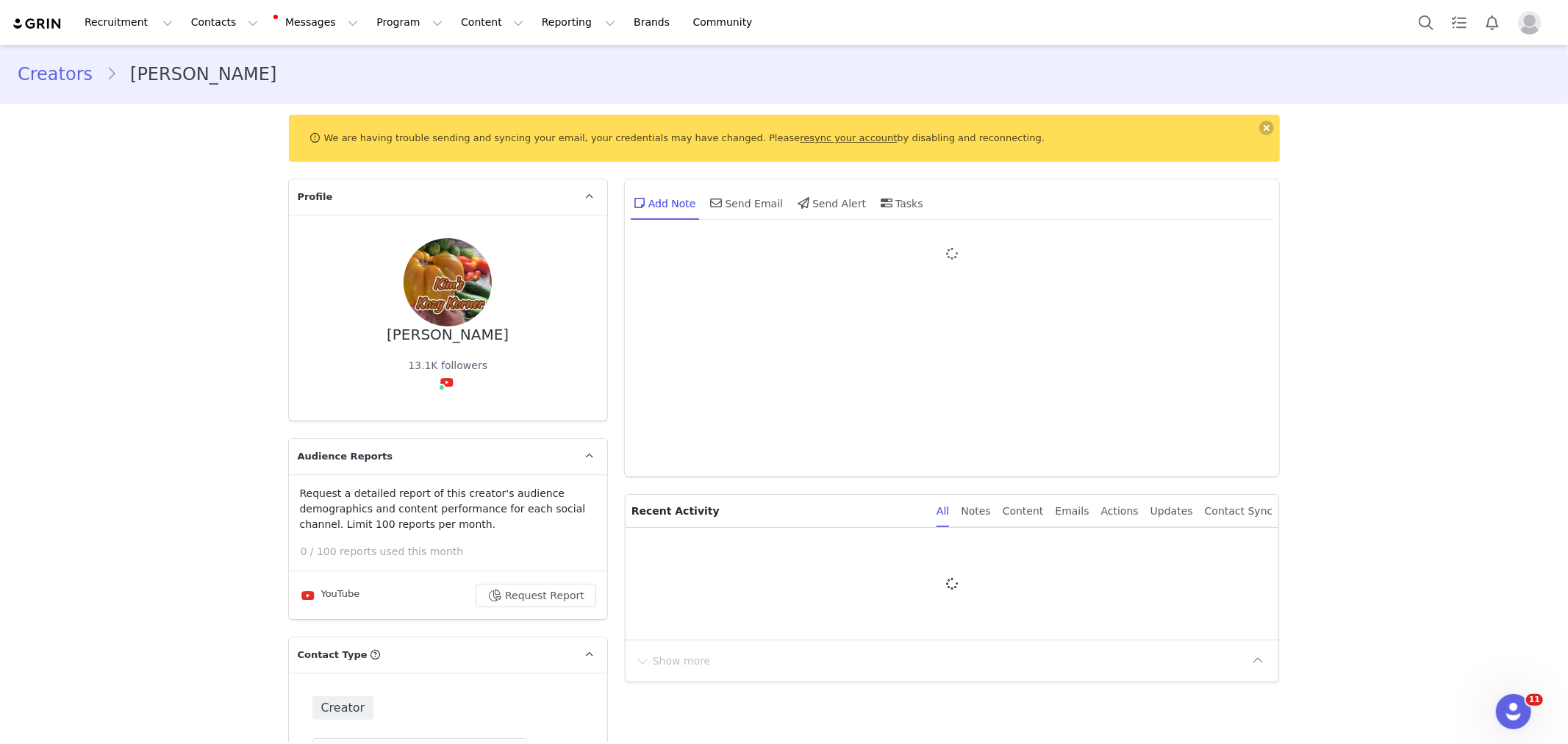
type input "+1 ([GEOGRAPHIC_DATA])"
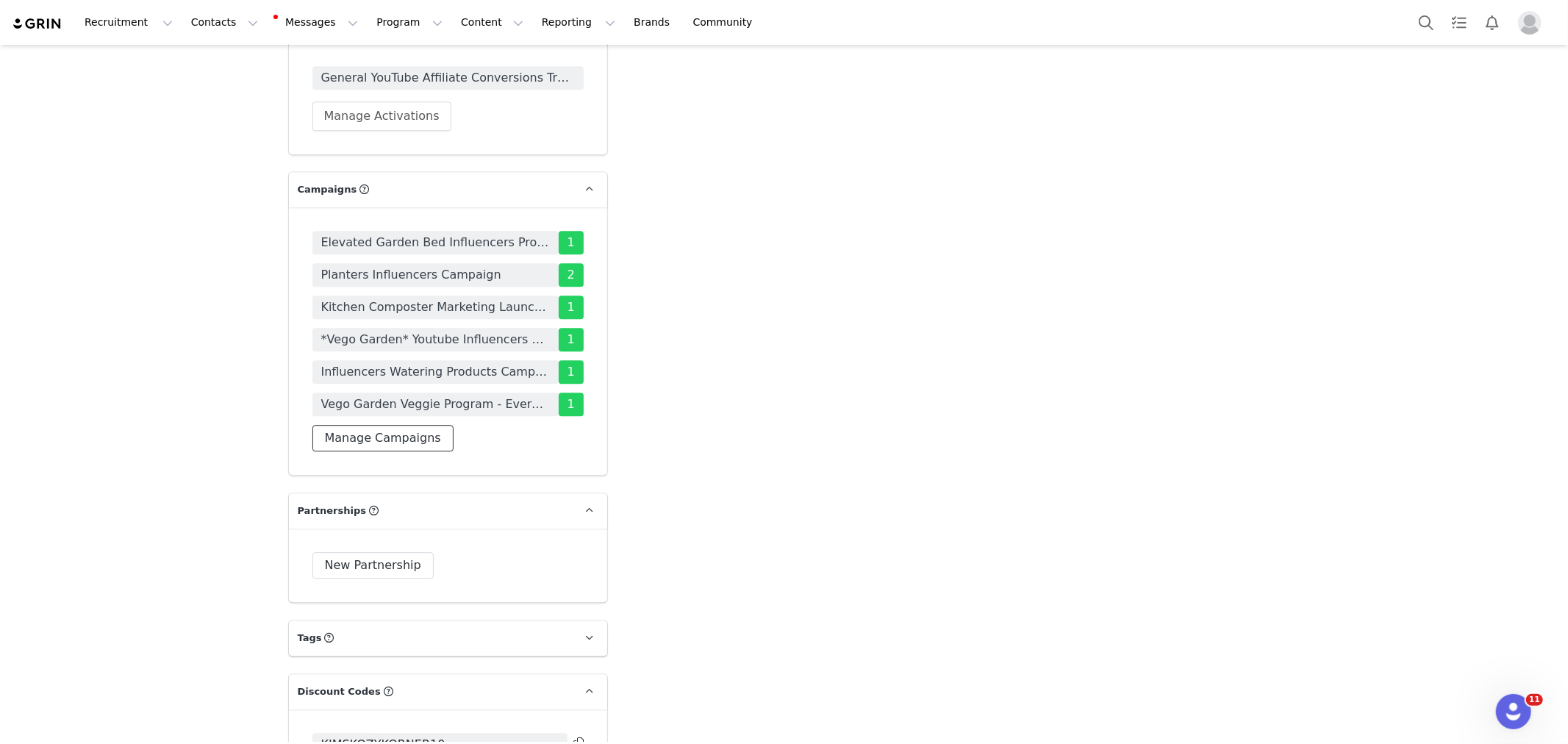
click at [400, 424] on button "Manage Campaigns" at bounding box center [382, 438] width 141 height 26
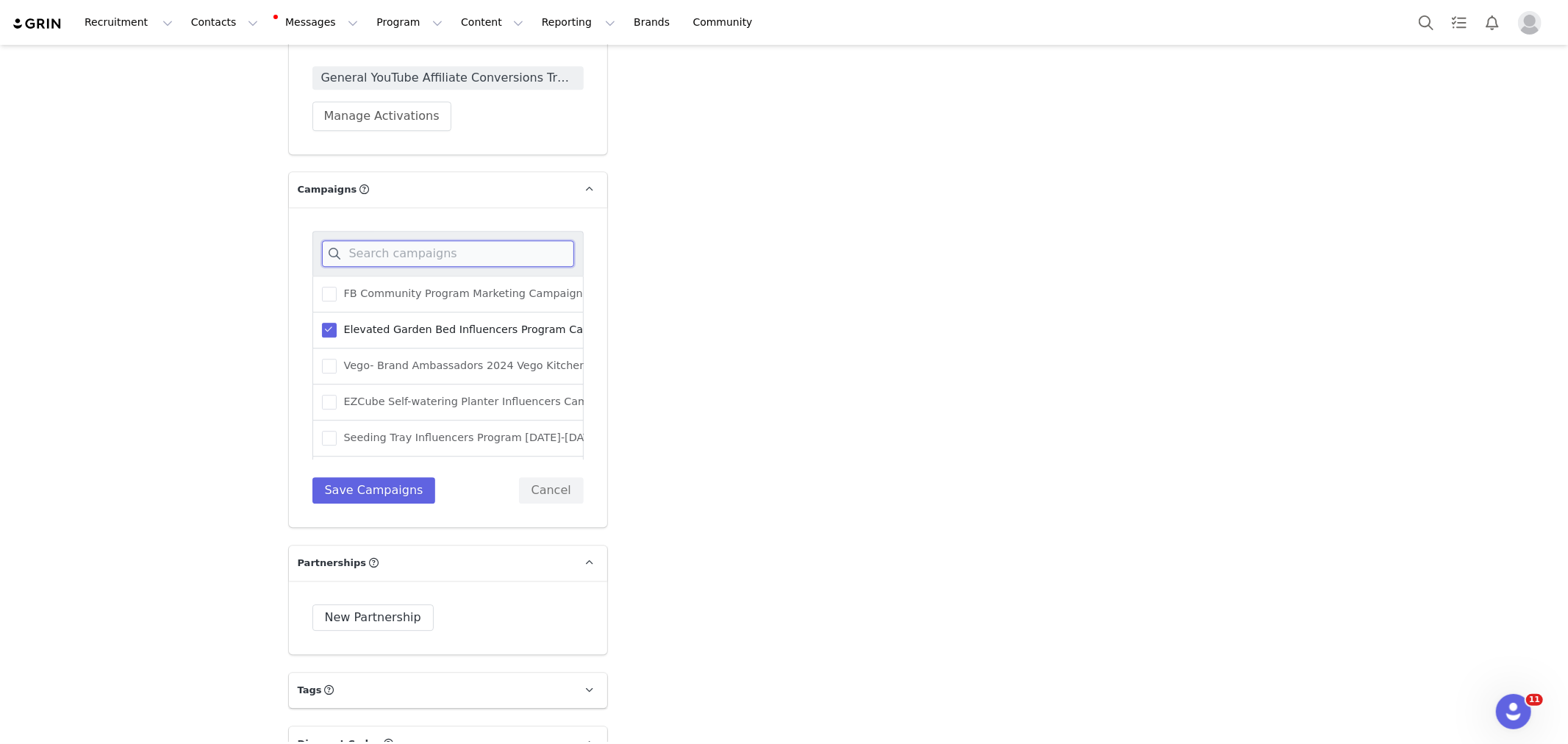
click at [410, 240] on input at bounding box center [447, 253] width 253 height 26
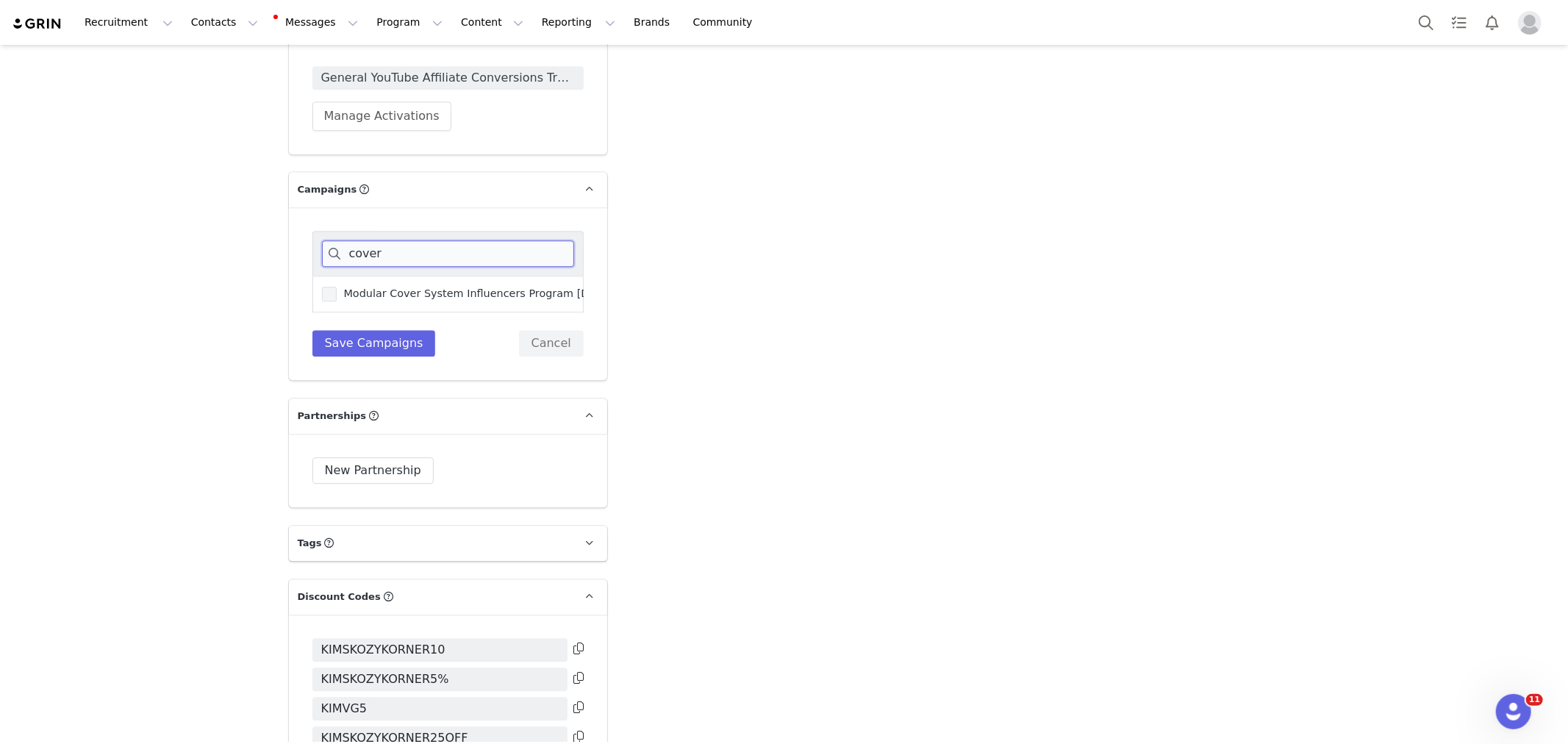
type input "cover"
click at [444, 286] on span "Modular Cover System Influencers Program [DATE]-[DATE]" at bounding box center [495, 293] width 316 height 14
click at [337, 286] on input "Modular Cover System Influencers Program [DATE]-[DATE]" at bounding box center [337, 286] width 0 height 0
click at [392, 330] on button "Save Campaigns" at bounding box center [374, 343] width 124 height 26
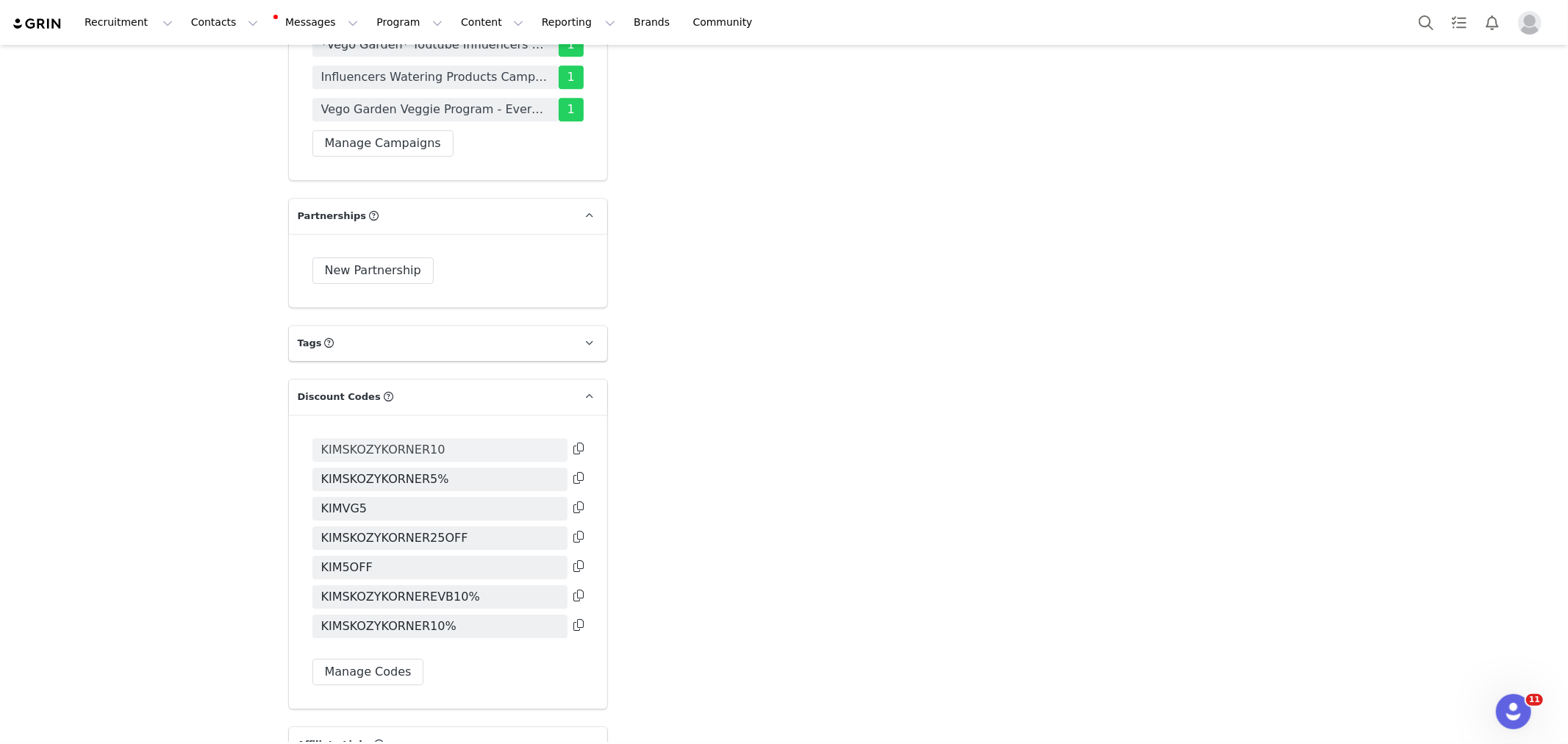
scroll to position [3020, 0]
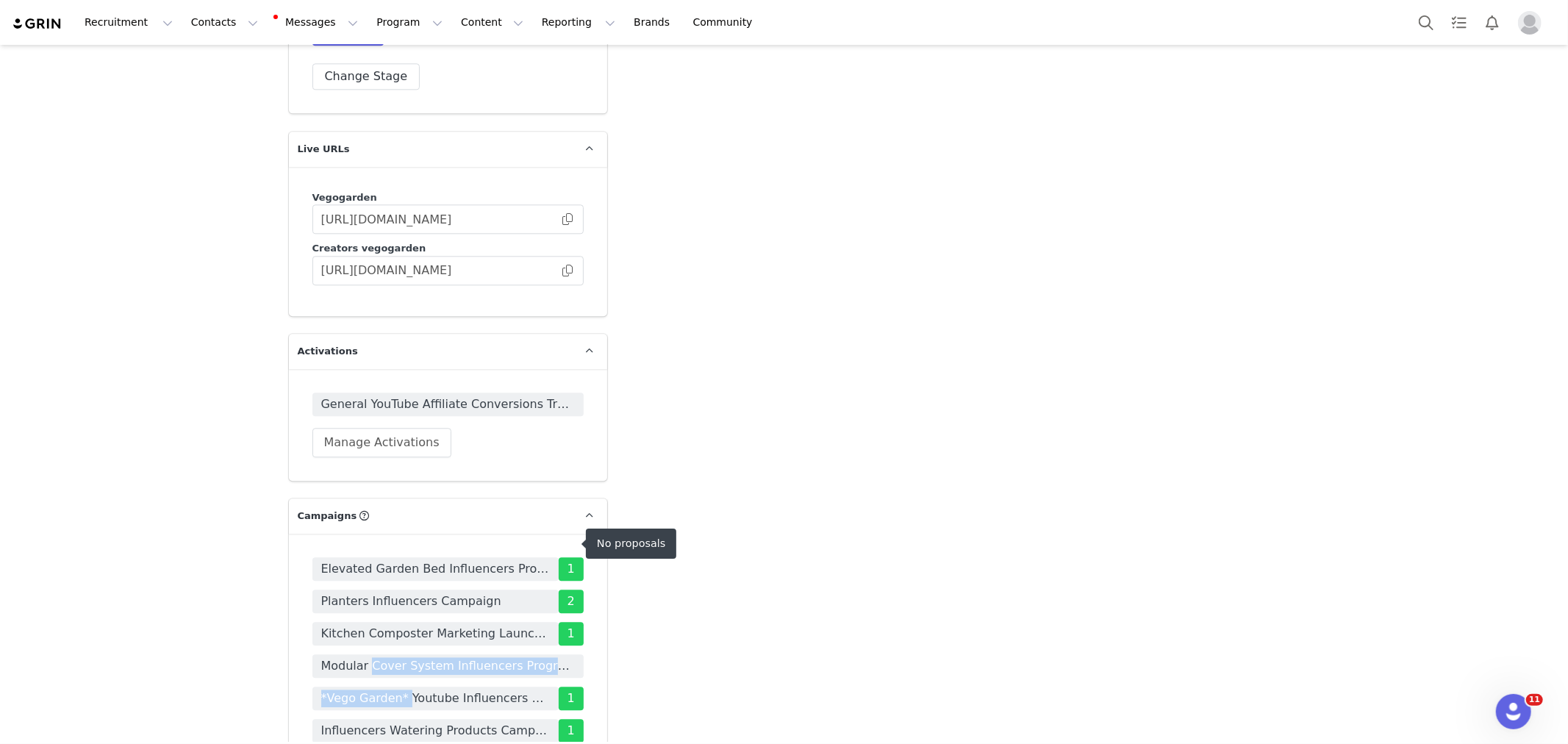
drag, startPoint x: 402, startPoint y: 576, endPoint x: 368, endPoint y: 542, distance: 48.1
click at [368, 557] on div "Elevated Garden Bed Influencers Program Campaign 1 Planters Influencers Campaig…" at bounding box center [447, 666] width 271 height 217
click at [347, 657] on span "Modular Cover System Influencers Program [DATE]-[DATE]" at bounding box center [448, 666] width 253 height 18
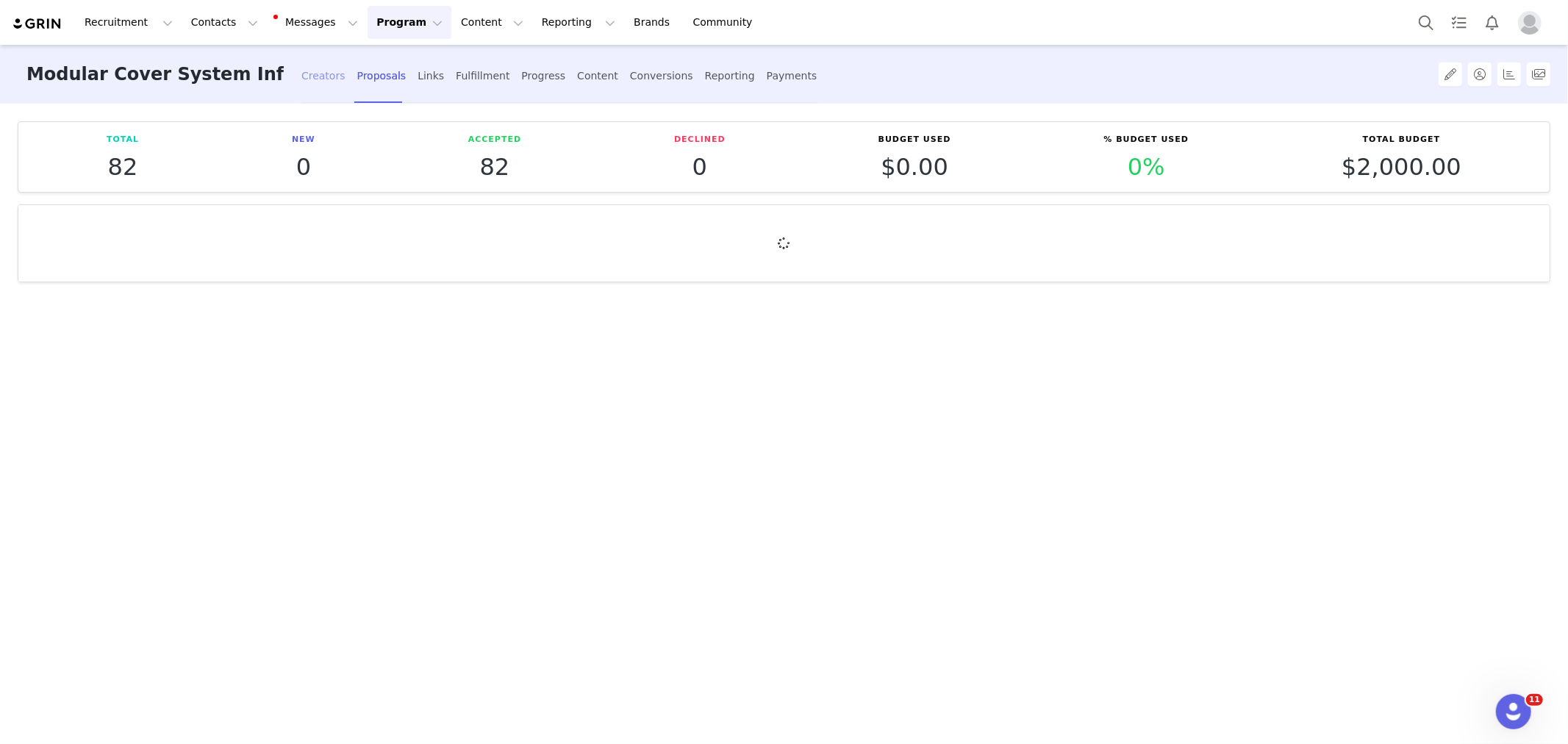
click at [335, 70] on div "Creators" at bounding box center [323, 76] width 44 height 39
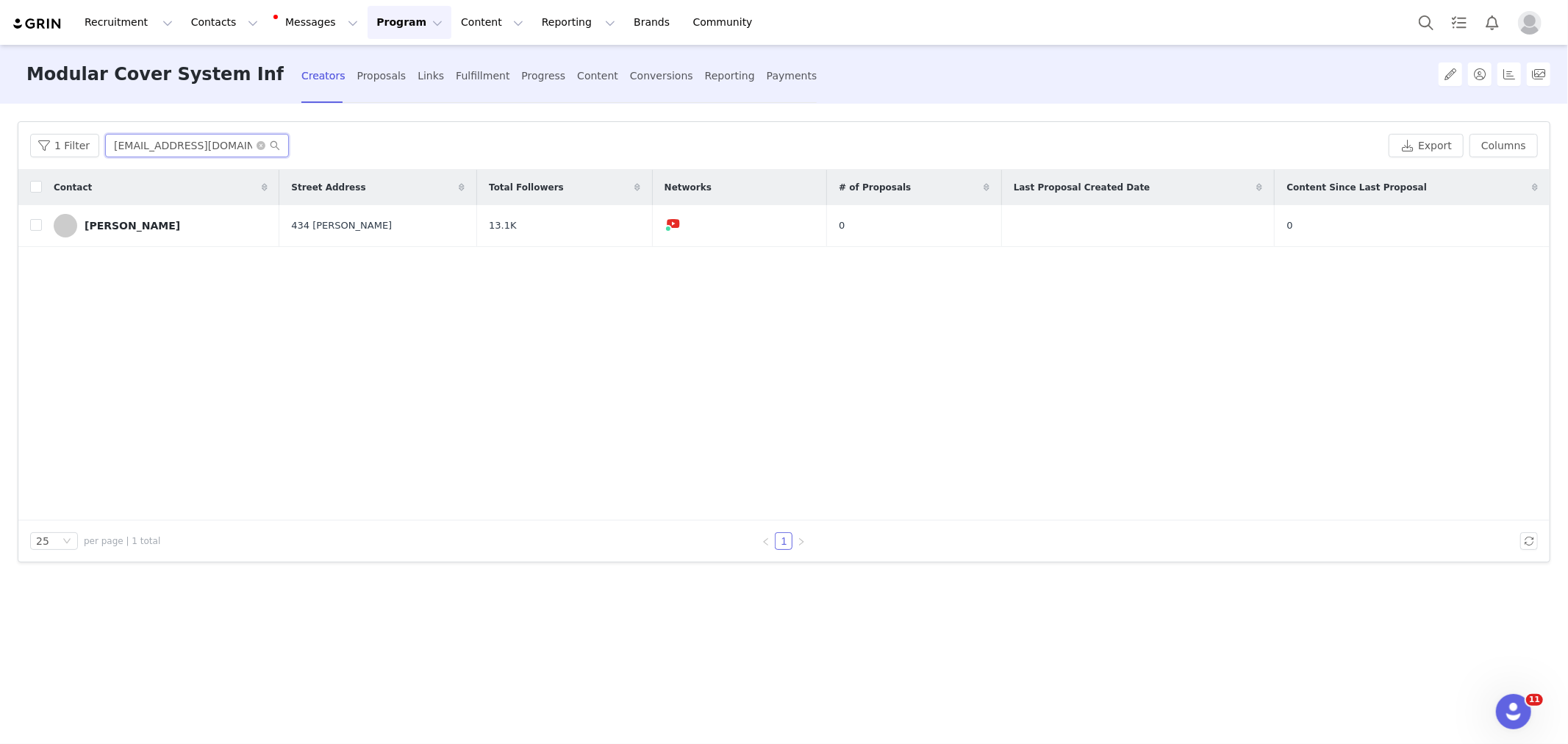
click at [180, 156] on input "[EMAIL_ADDRESS][DOMAIN_NAME]" at bounding box center [197, 145] width 183 height 24
paste input "[EMAIL_ADDRESS][DOMAIN_NAME]"
type input "[EMAIL_ADDRESS][DOMAIN_NAME]"
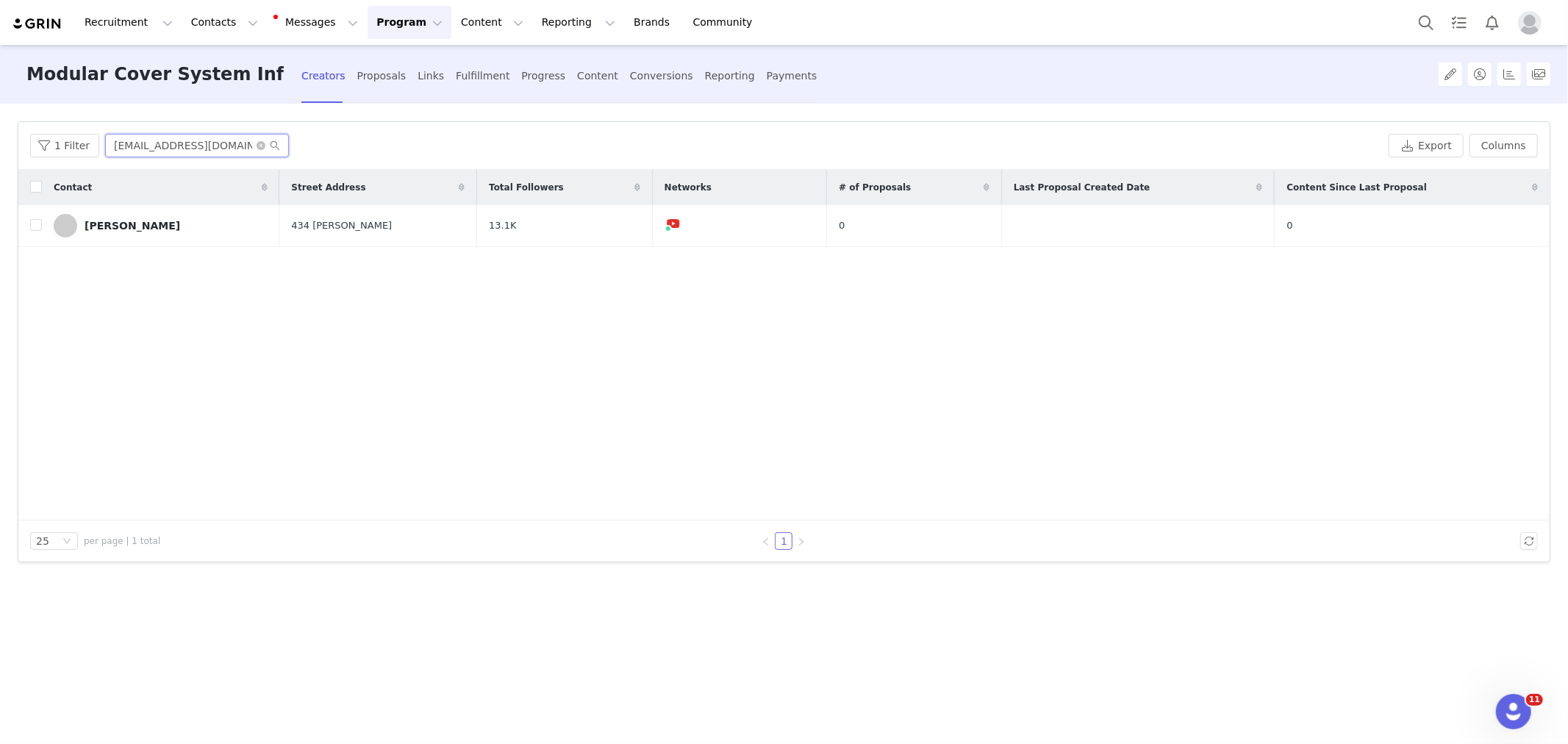
click at [222, 147] on input "[EMAIL_ADDRESS][DOMAIN_NAME]" at bounding box center [197, 145] width 183 height 24
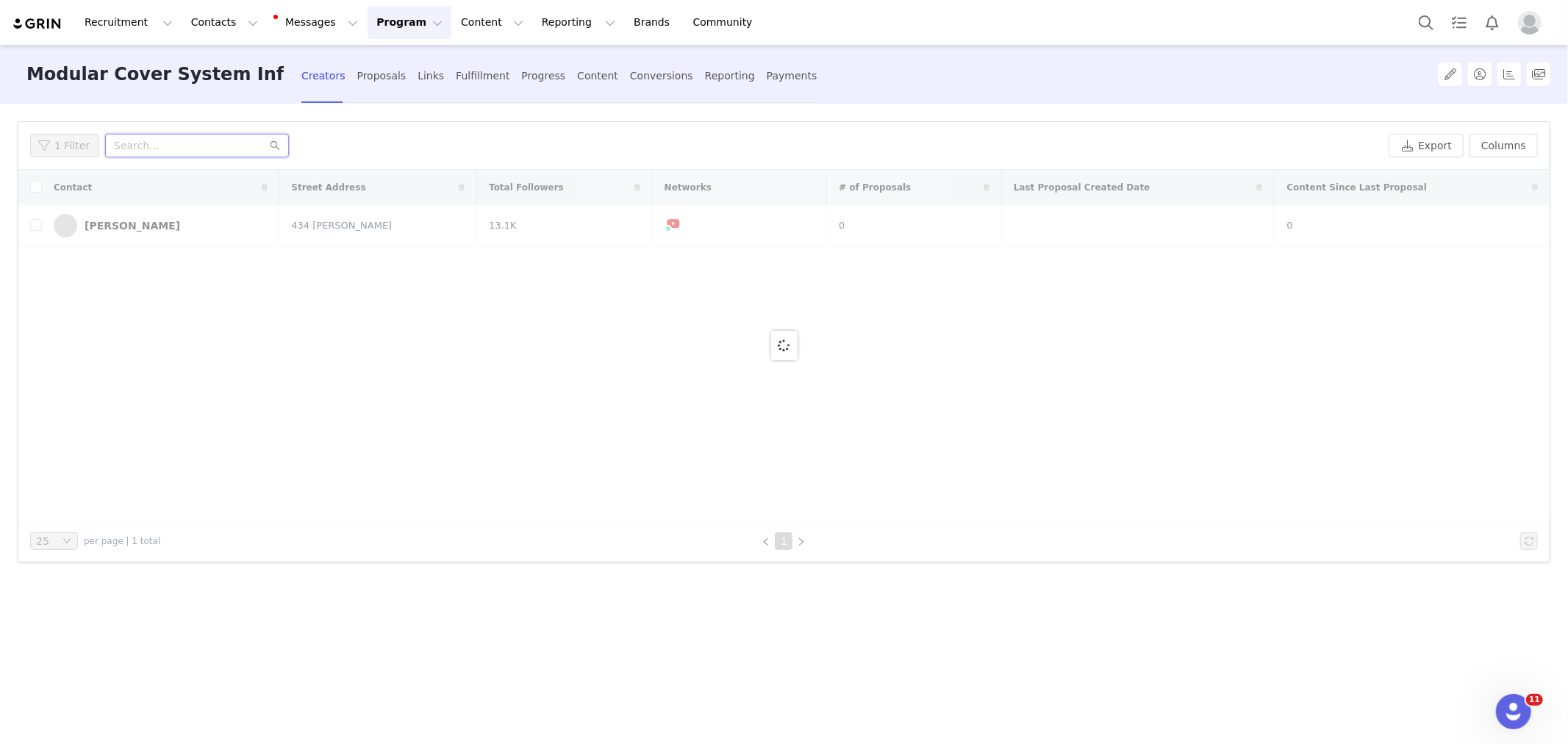
click at [222, 147] on input "text" at bounding box center [197, 145] width 183 height 24
paste input "[EMAIL_ADDRESS][DOMAIN_NAME]"
type input "[EMAIL_ADDRESS][DOMAIN_NAME]"
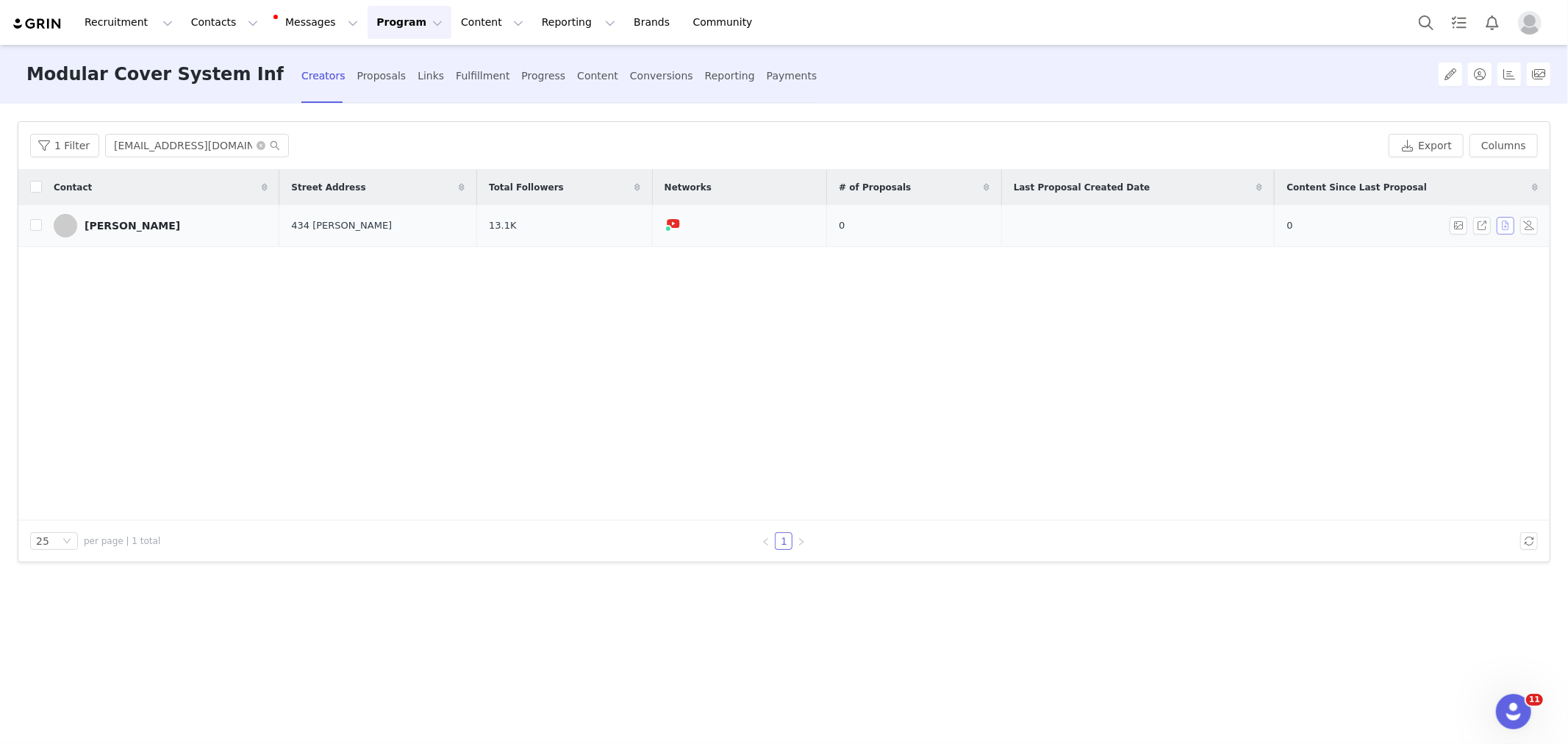
click at [1510, 223] on button "button" at bounding box center [1506, 225] width 18 height 18
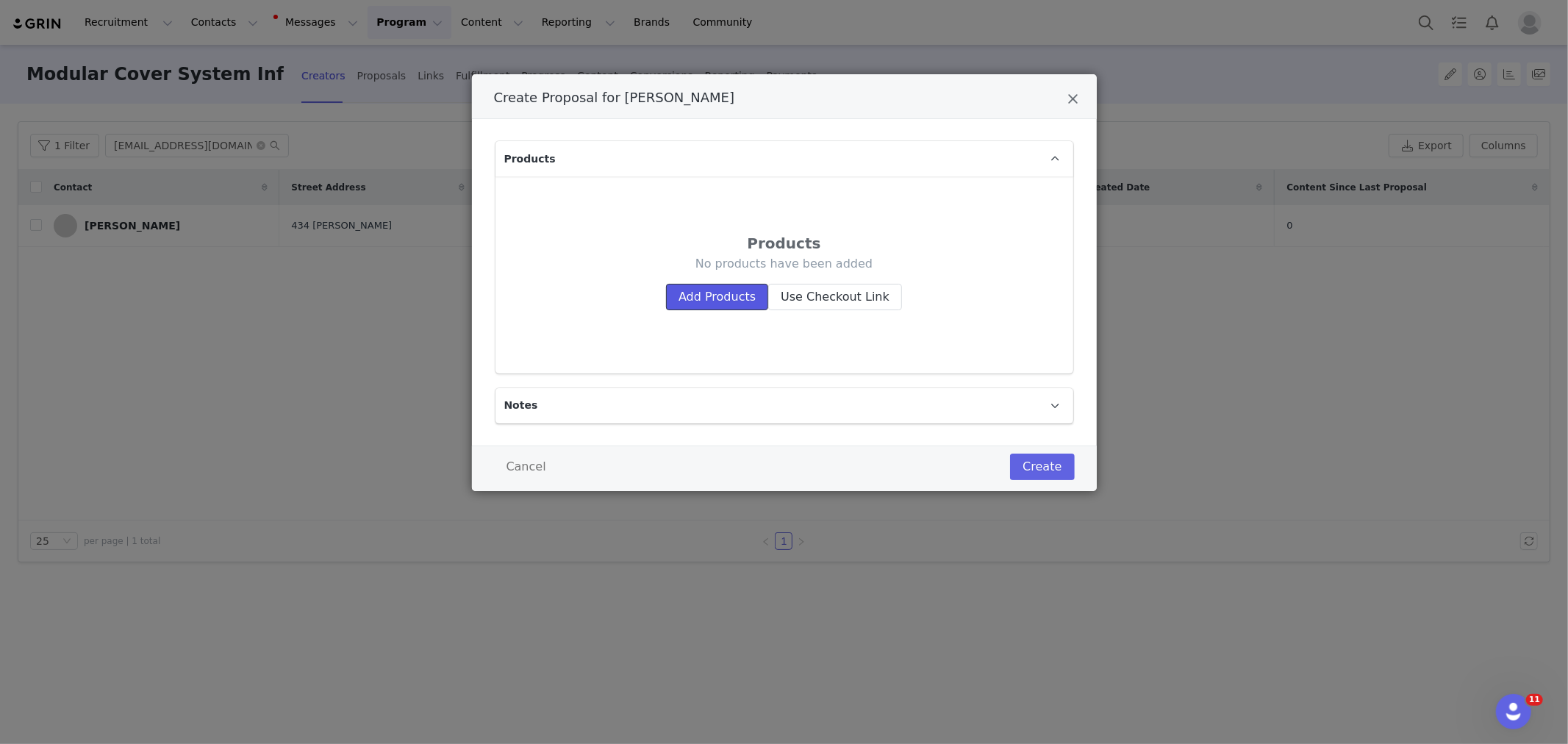
click at [691, 288] on button "Add Products" at bounding box center [717, 297] width 102 height 26
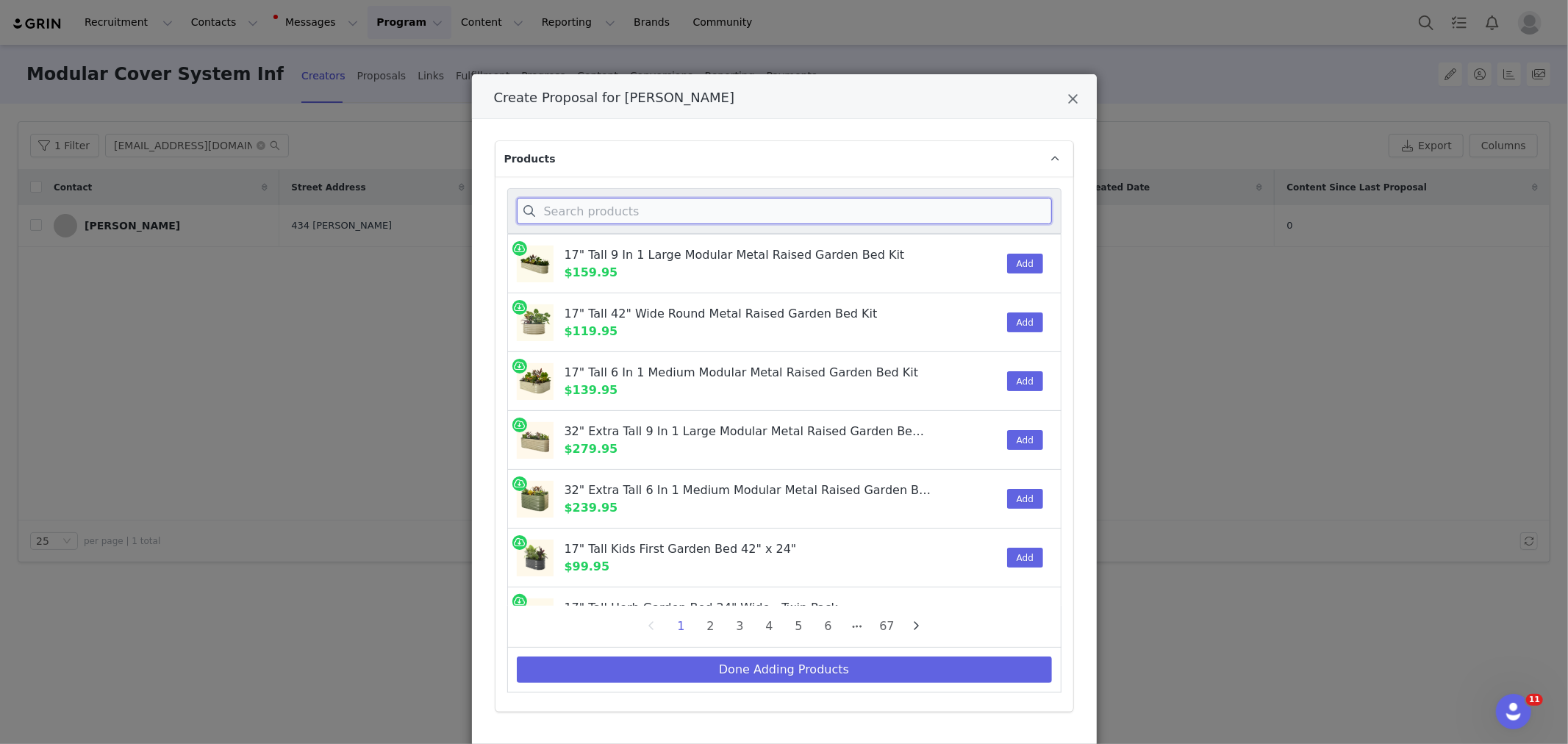
click at [738, 211] on input "Create Proposal for Kimberly Hunt" at bounding box center [784, 211] width 535 height 26
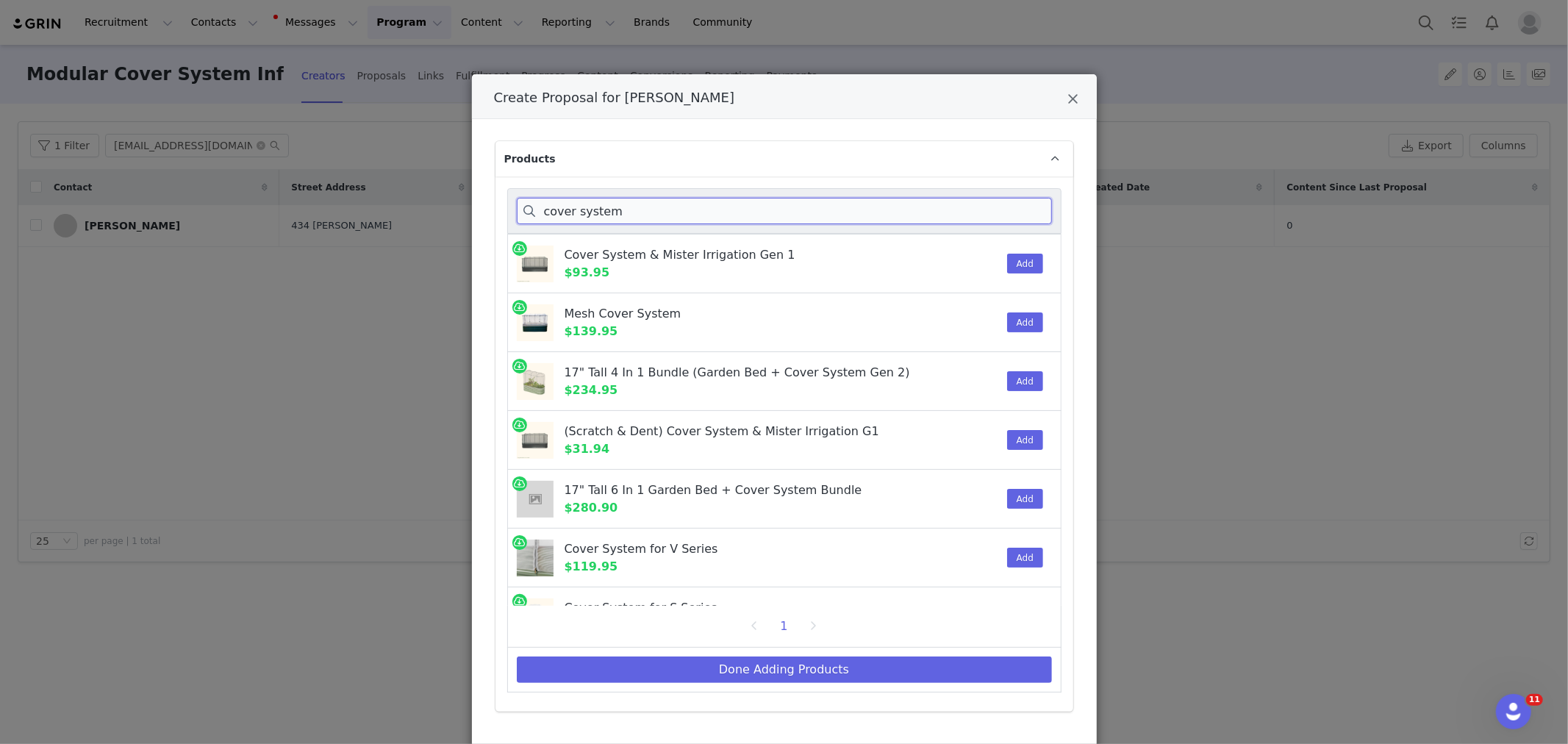
drag, startPoint x: 568, startPoint y: 217, endPoint x: 665, endPoint y: 210, distance: 97.3
click at [662, 221] on input "cover system" at bounding box center [784, 211] width 535 height 26
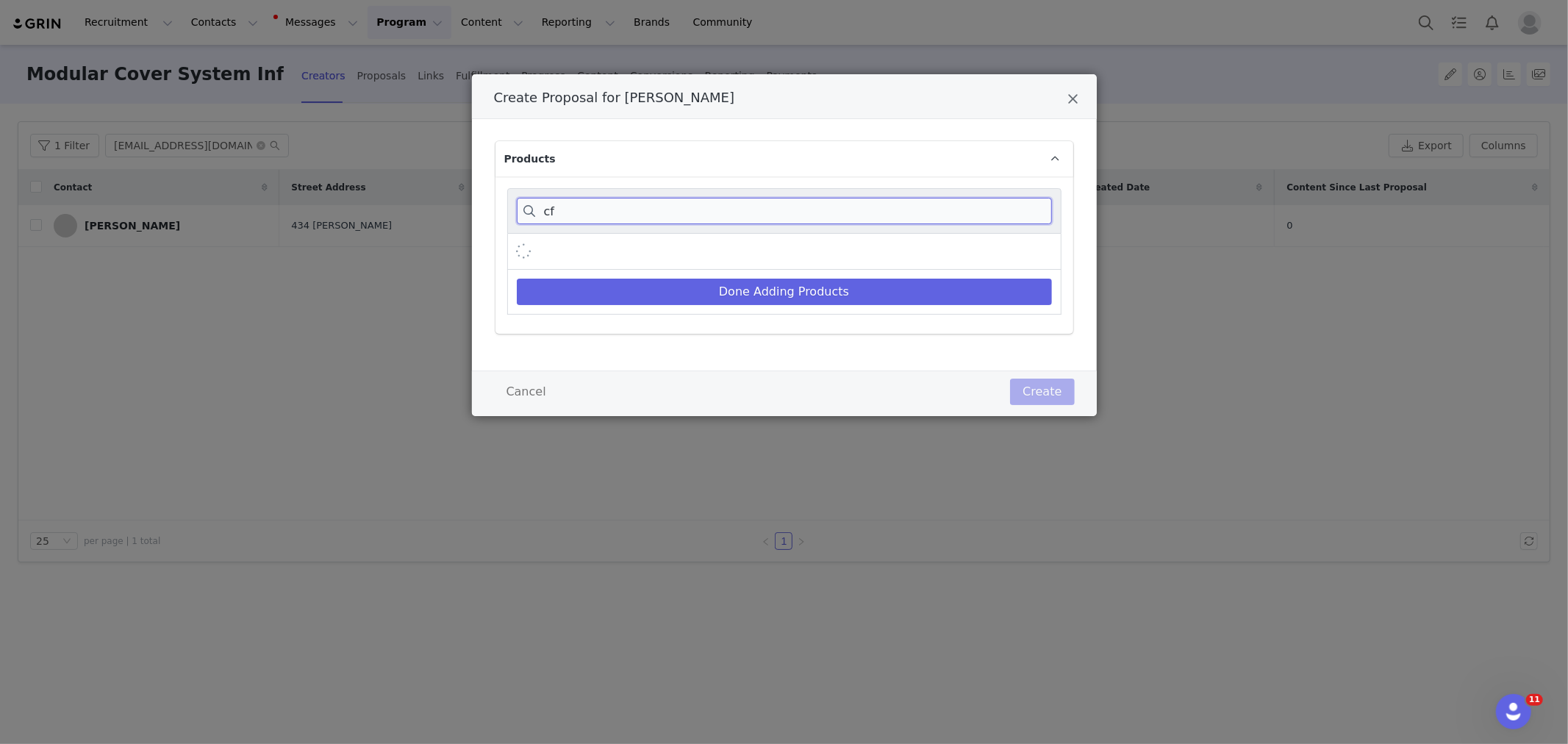
type input "c"
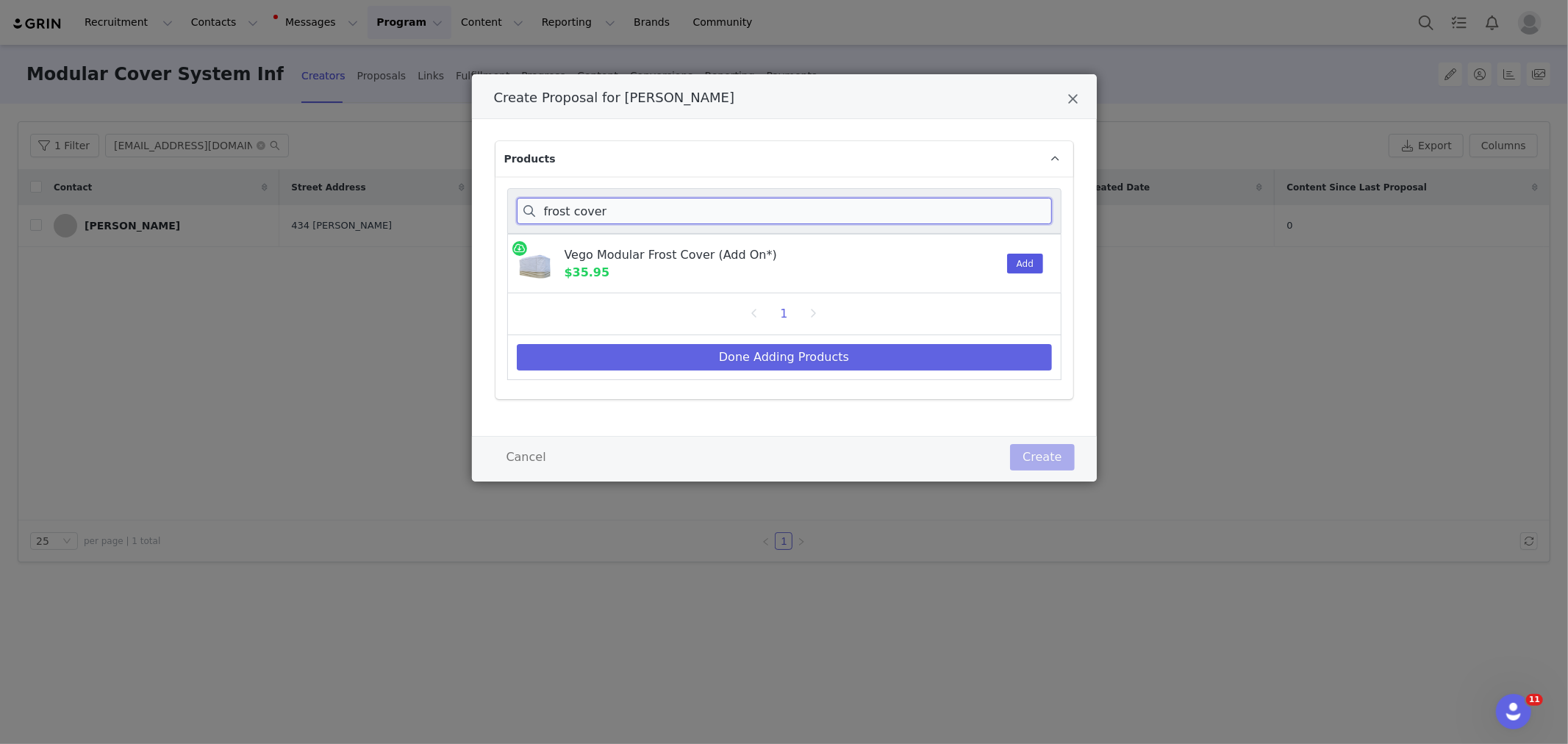
type input "frost cover"
click at [1021, 268] on button "Add" at bounding box center [1025, 263] width 36 height 20
click at [929, 360] on button "Done Adding Products" at bounding box center [784, 357] width 535 height 26
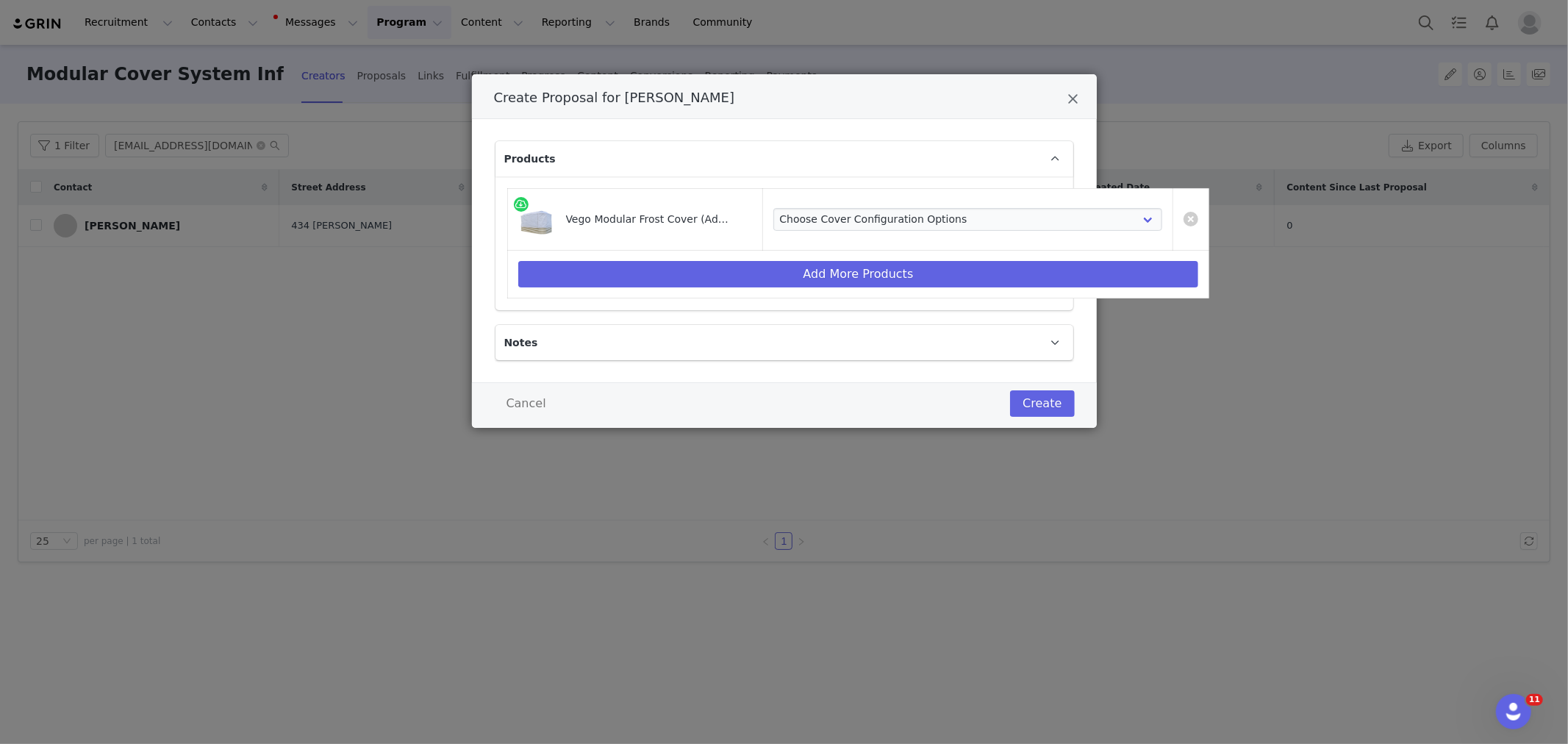
click at [932, 238] on td "Choose Cover Configuration Options VCFC2050 - For 2.0' x 5.0' (4 In 1) Garden B…" at bounding box center [967, 219] width 411 height 61
click at [935, 223] on select "Choose Cover Configuration Options VCFC2050 - For 2.0' x 5.0' (4 In 1) Garden B…" at bounding box center [968, 219] width 390 height 24
select select "13156668"
click at [774, 208] on select "Choose Cover Configuration Options VCFC2050 - For 2.0' x 5.0' (4 In 1) Garden B…" at bounding box center [968, 219] width 390 height 24
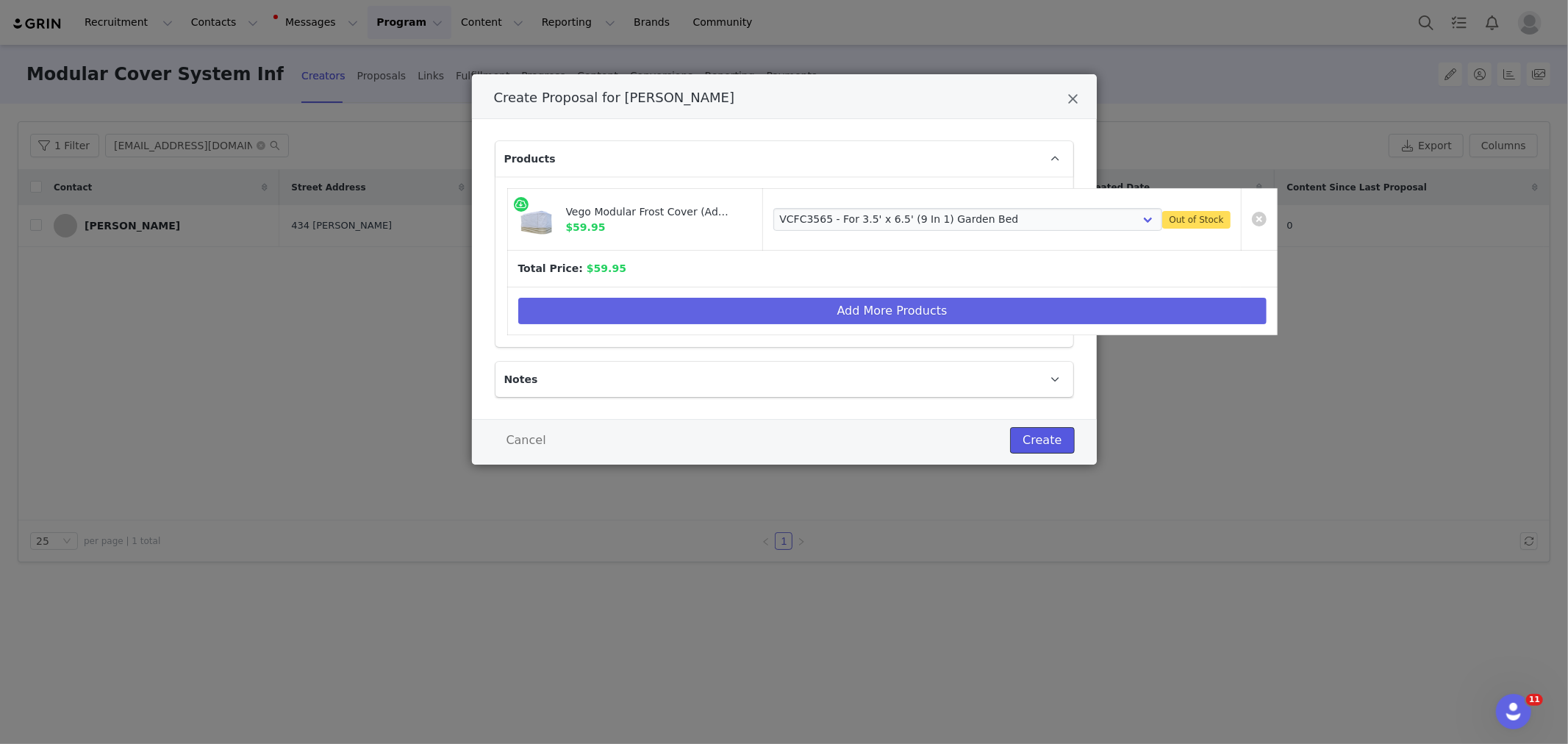
click at [1041, 435] on button "Create" at bounding box center [1042, 441] width 64 height 26
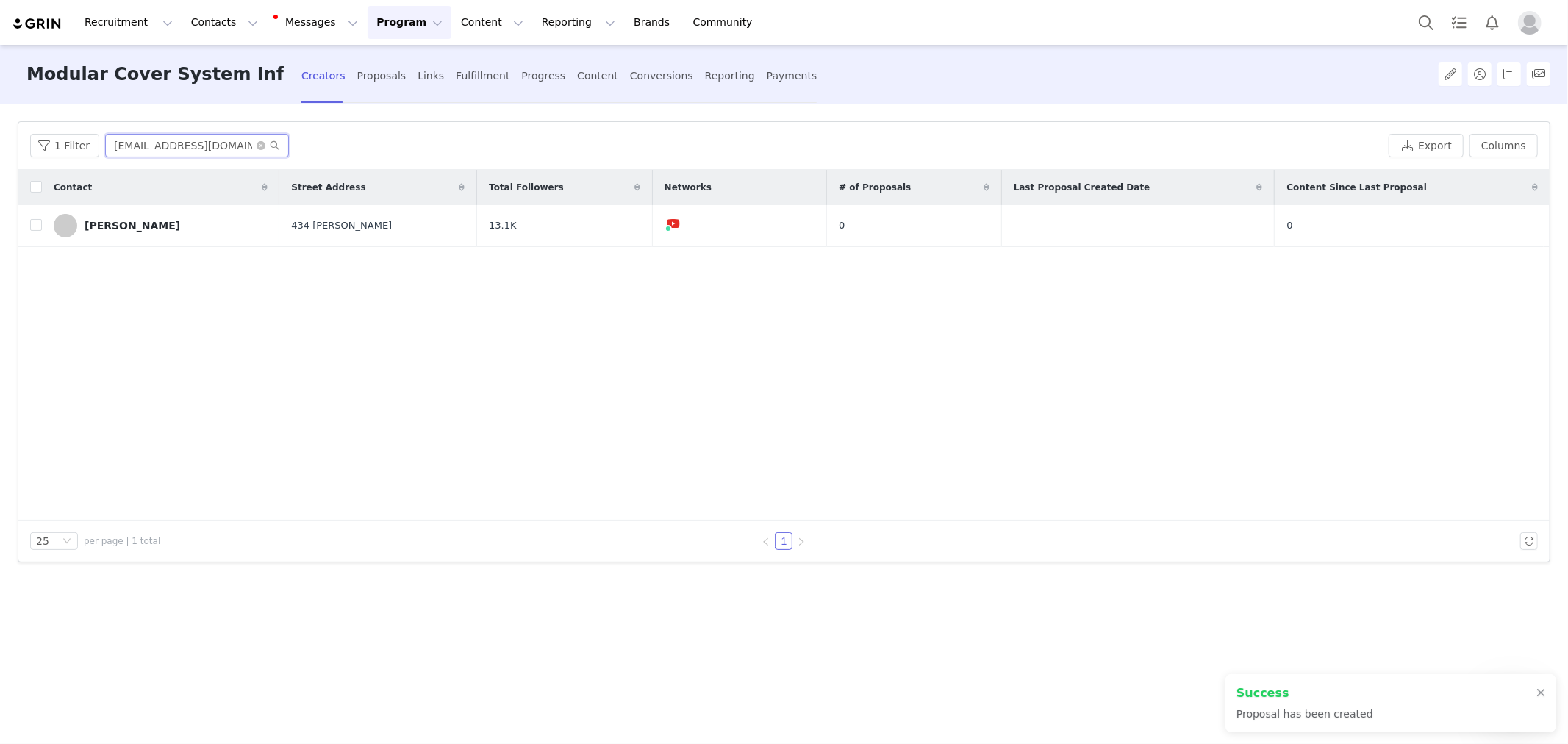
click at [230, 147] on input "[EMAIL_ADDRESS][DOMAIN_NAME]" at bounding box center [197, 145] width 183 height 24
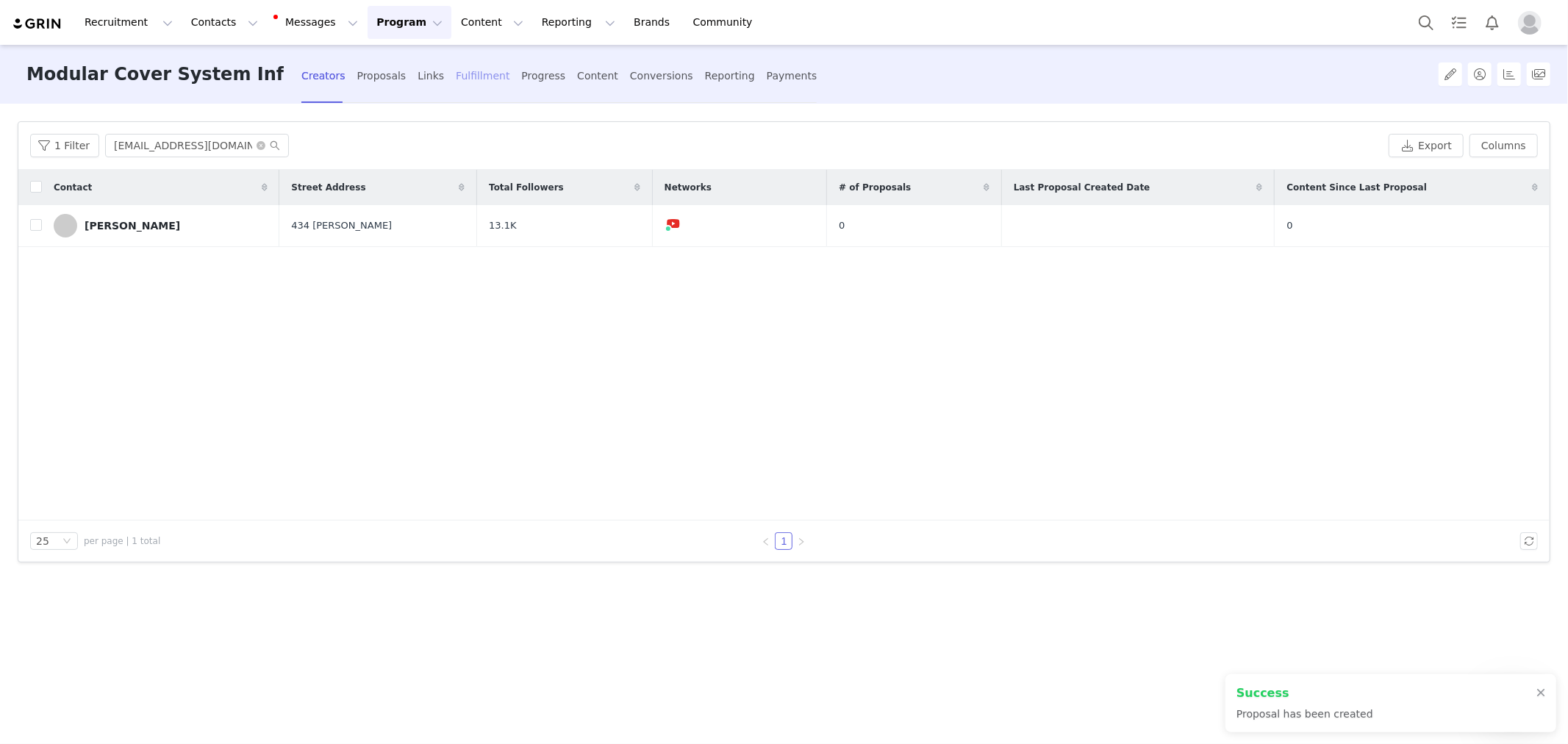
click at [456, 75] on div "Fulfillment" at bounding box center [482, 76] width 54 height 39
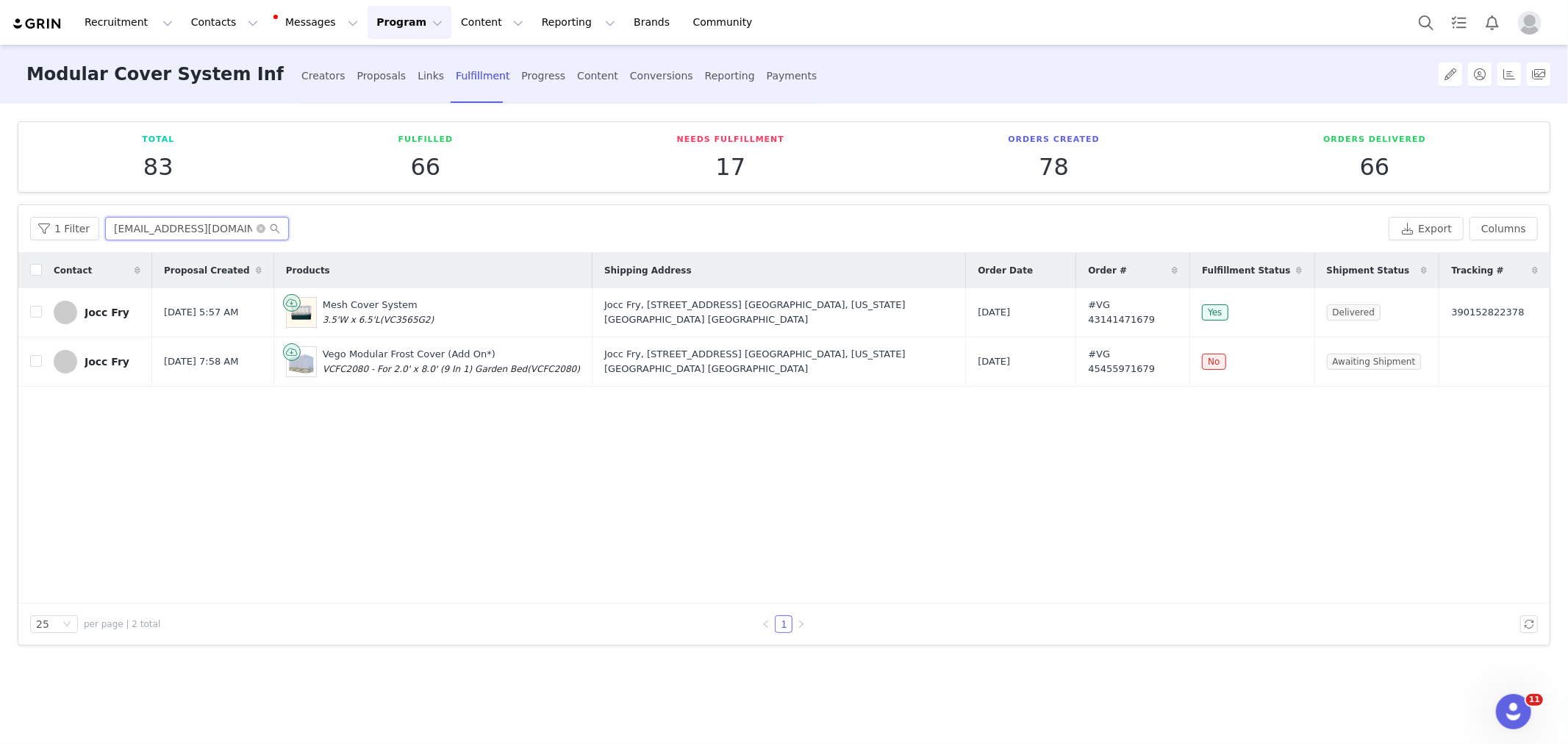
click at [210, 232] on input "[EMAIL_ADDRESS][DOMAIN_NAME]" at bounding box center [197, 228] width 183 height 24
paste input "hangingwithkim"
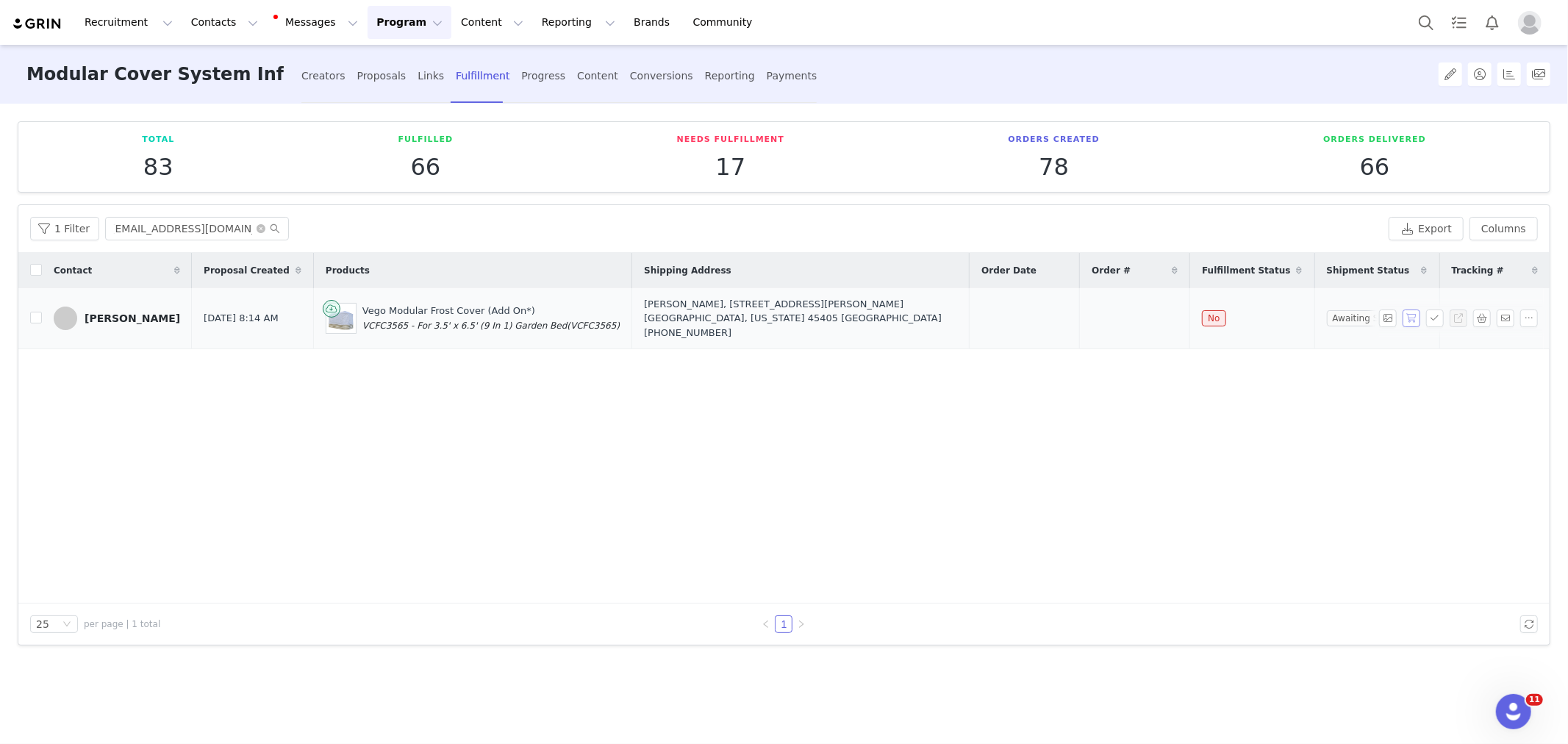
click at [1415, 315] on button "button" at bounding box center [1411, 318] width 18 height 18
drag, startPoint x: 949, startPoint y: 310, endPoint x: 1175, endPoint y: 321, distance: 226.3
click at [1175, 321] on tr "Kimberly Hunt Sep 2, 2025 8:14 AM Vego Modular Frost Cover (Add On*) VCFC3565 -…" at bounding box center [783, 319] width 1531 height 61
click at [510, 495] on div "Contact Proposal Created Products Shipping Address Order Date Order # Fulfillme…" at bounding box center [783, 427] width 1531 height 351
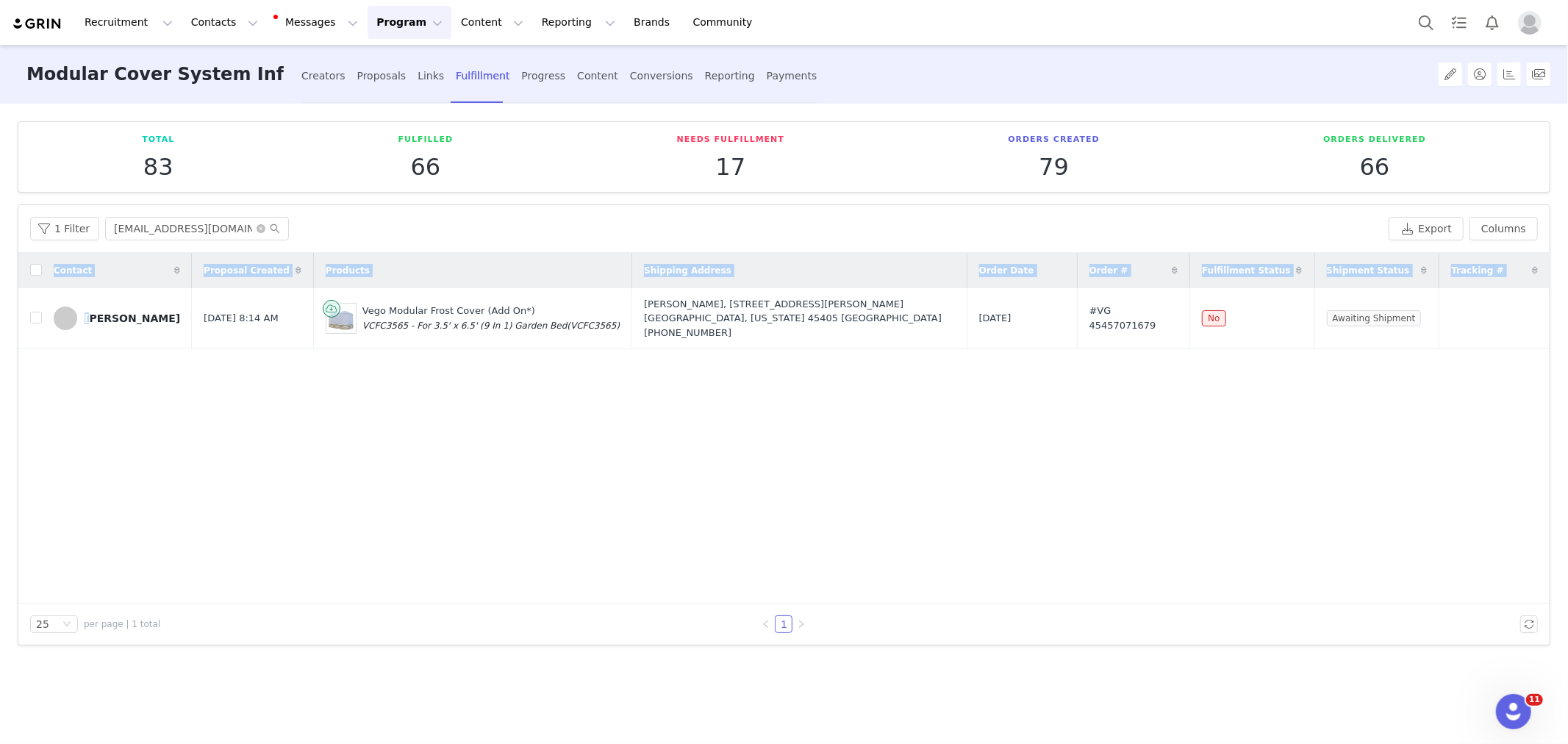
drag, startPoint x: 76, startPoint y: 292, endPoint x: 1472, endPoint y: 337, distance: 1396.7
click at [1472, 337] on table "Contact Proposal Created Products Shipping Address Order Date Order # Fulfillme…" at bounding box center [783, 301] width 1531 height 97
click at [192, 236] on input "[EMAIL_ADDRESS][DOMAIN_NAME]" at bounding box center [197, 228] width 183 height 24
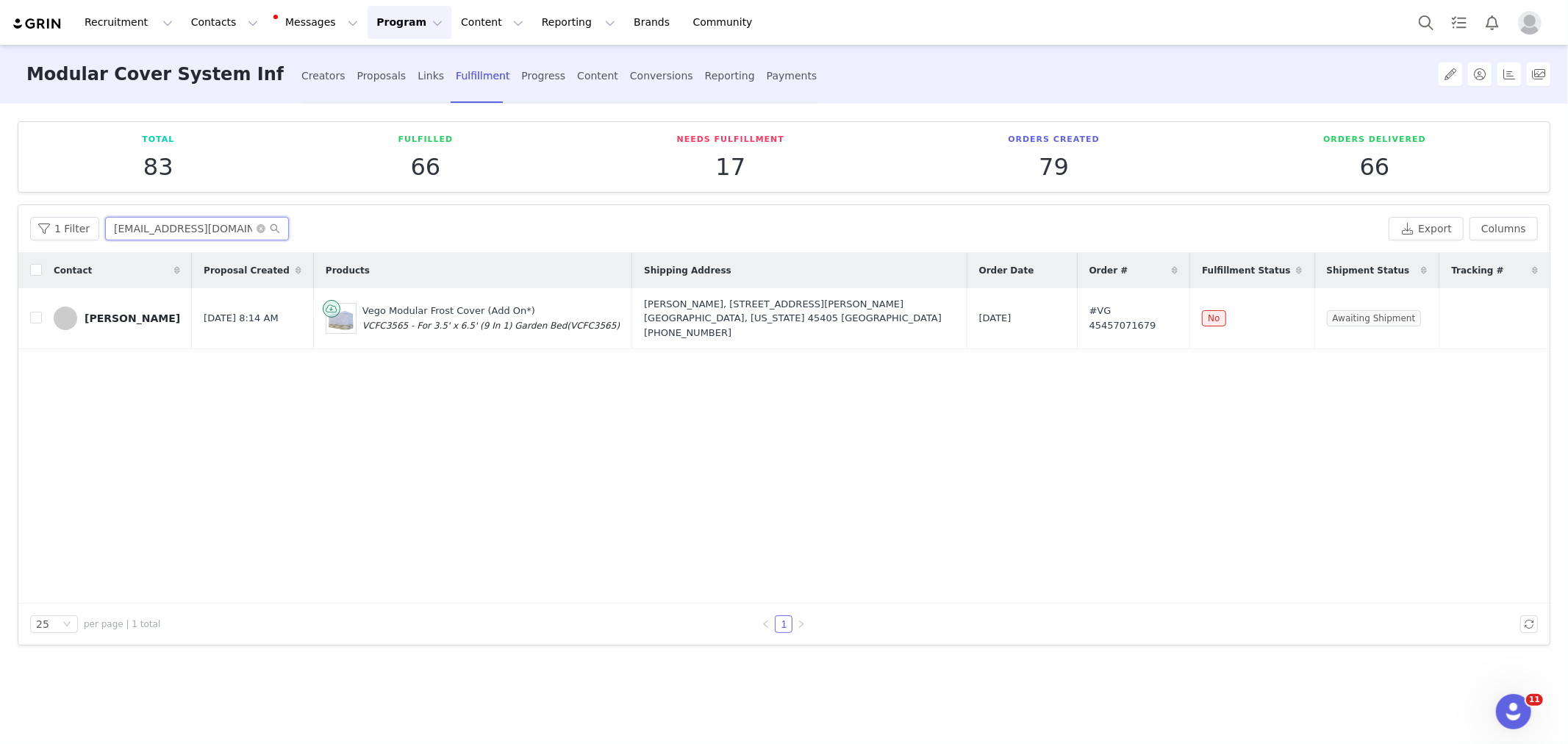
paste input "joccfry"
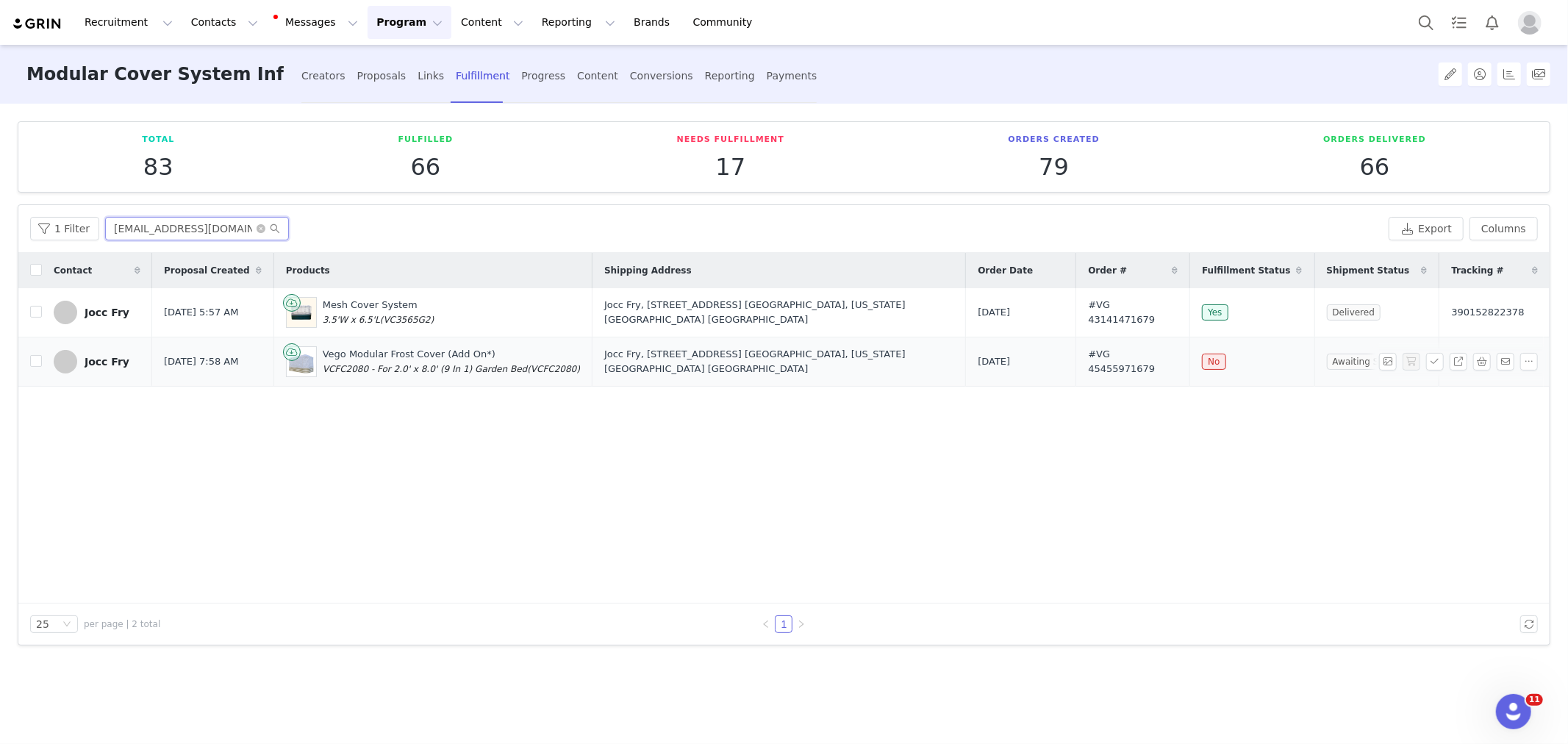
type input "[EMAIL_ADDRESS][DOMAIN_NAME]"
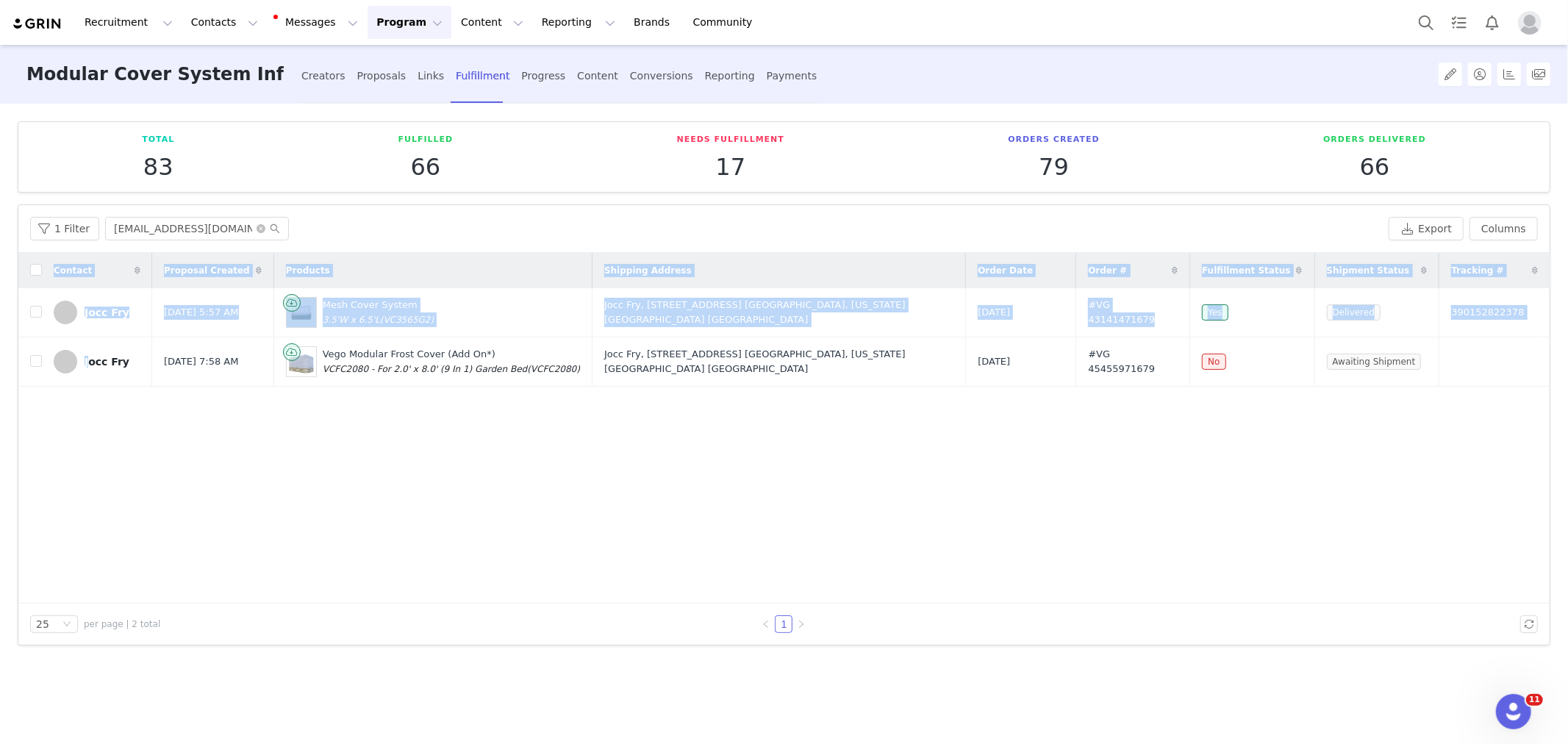
drag, startPoint x: 84, startPoint y: 342, endPoint x: 1394, endPoint y: 393, distance: 1311.0
click at [1394, 393] on div "Contact Proposal Created Products Shipping Address Order Date Order # Fulfillme…" at bounding box center [783, 427] width 1531 height 351
click at [230, 21] on button "Contacts Contacts" at bounding box center [224, 22] width 84 height 33
click at [226, 64] on p "Creators" at bounding box center [208, 65] width 44 height 15
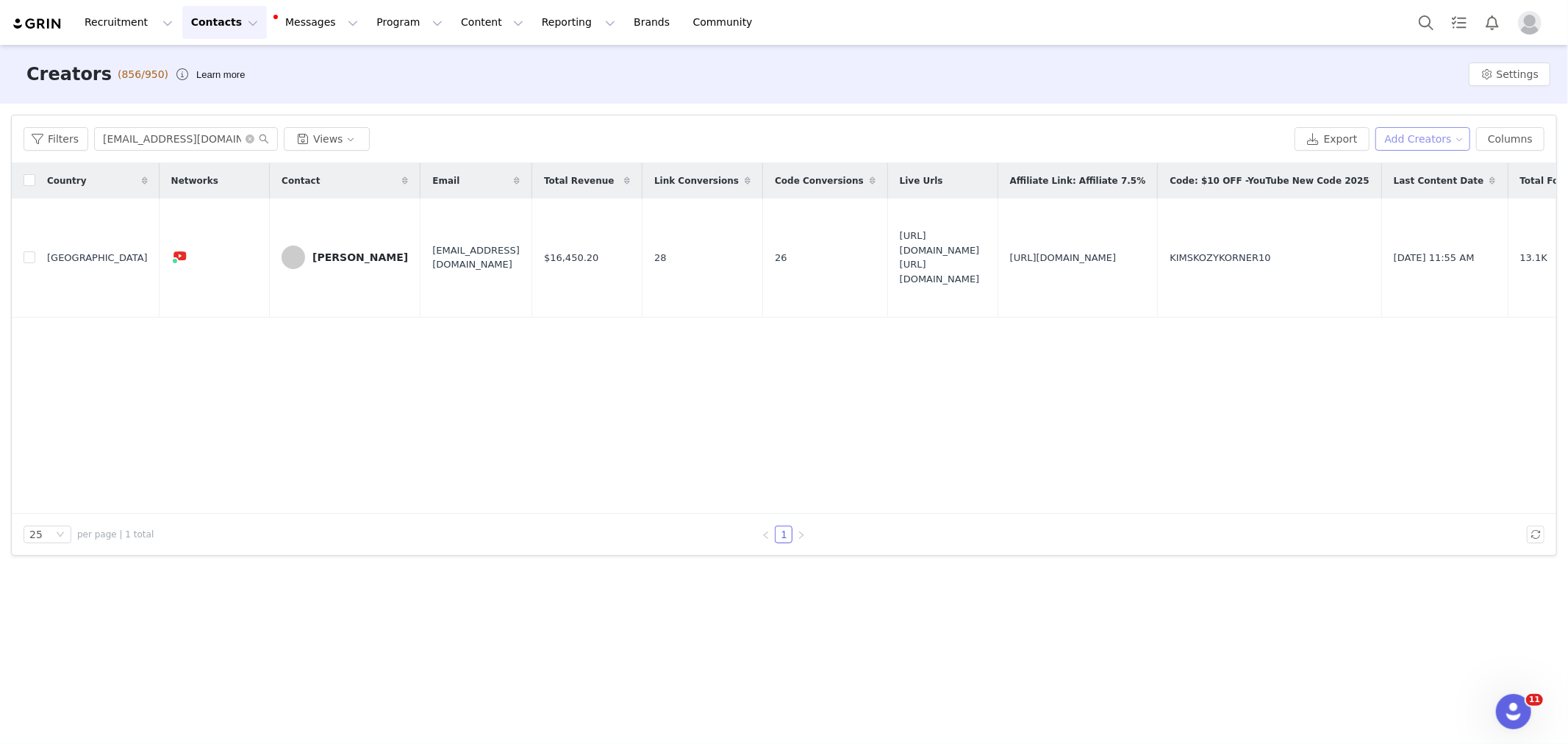
click at [1438, 148] on button "Add Creators" at bounding box center [1422, 138] width 96 height 24
click at [1436, 170] on span "Add a Creator" at bounding box center [1420, 167] width 71 height 16
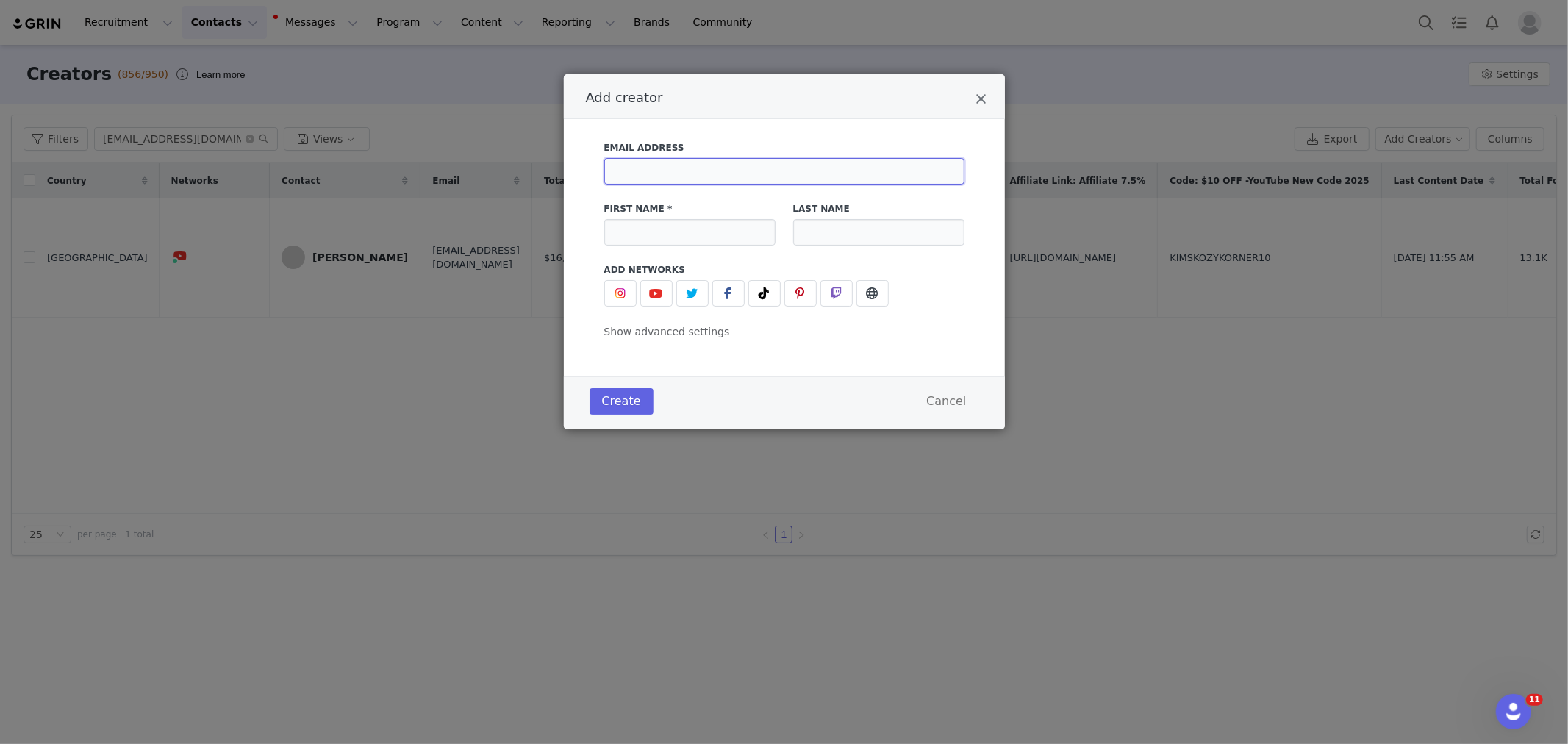
click at [658, 180] on input "Add creator" at bounding box center [784, 171] width 360 height 26
paste input "[EMAIL_ADDRESS][DOMAIN_NAME]"
type input "[EMAIL_ADDRESS][DOMAIN_NAME]"
click at [678, 213] on label "First Name *" at bounding box center [689, 209] width 171 height 13
click at [675, 224] on input "Add creator" at bounding box center [689, 233] width 171 height 26
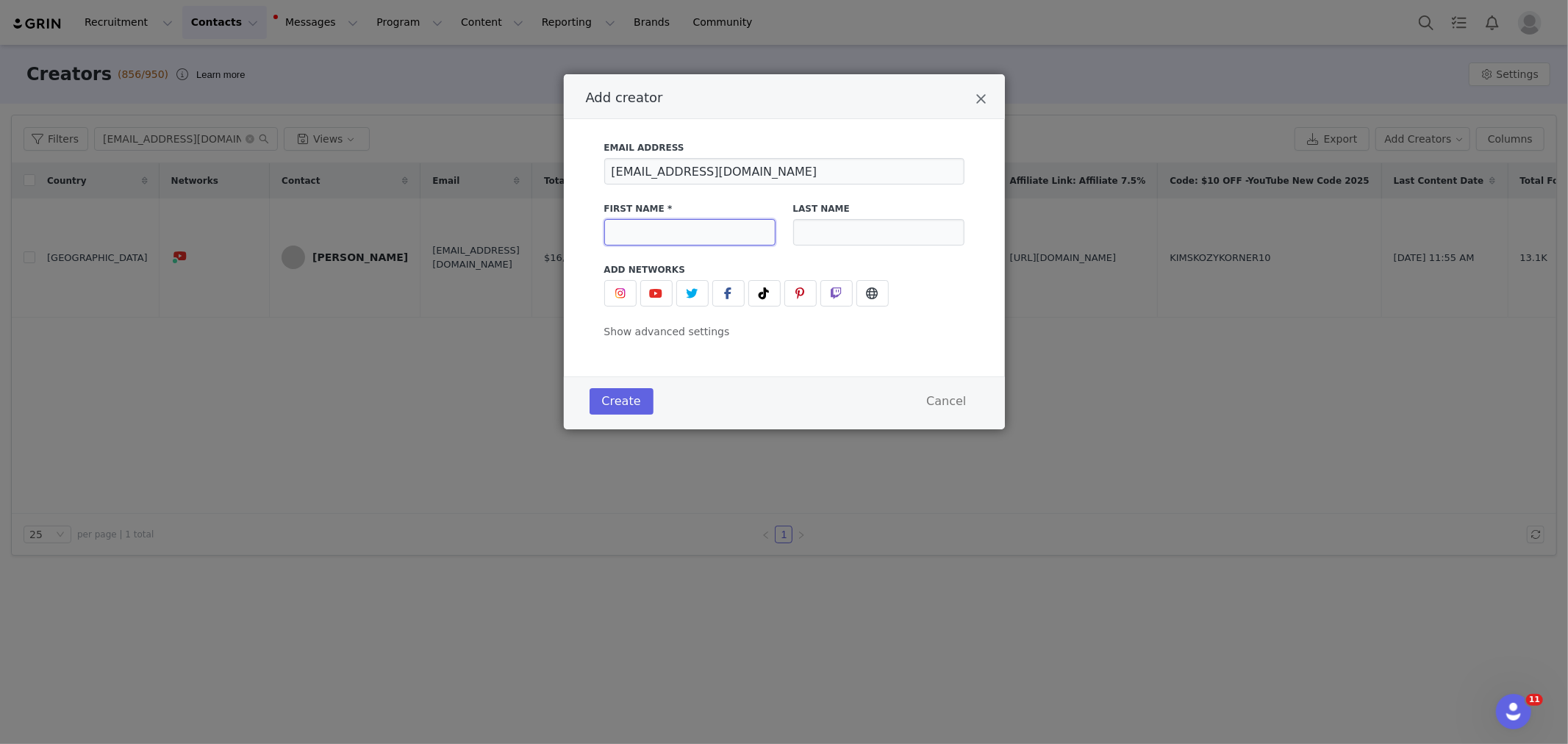
paste input "Nardia"
type input "Nardia"
click at [870, 232] on input "Add creator" at bounding box center [879, 233] width 171 height 26
paste input "K"
type input "K"
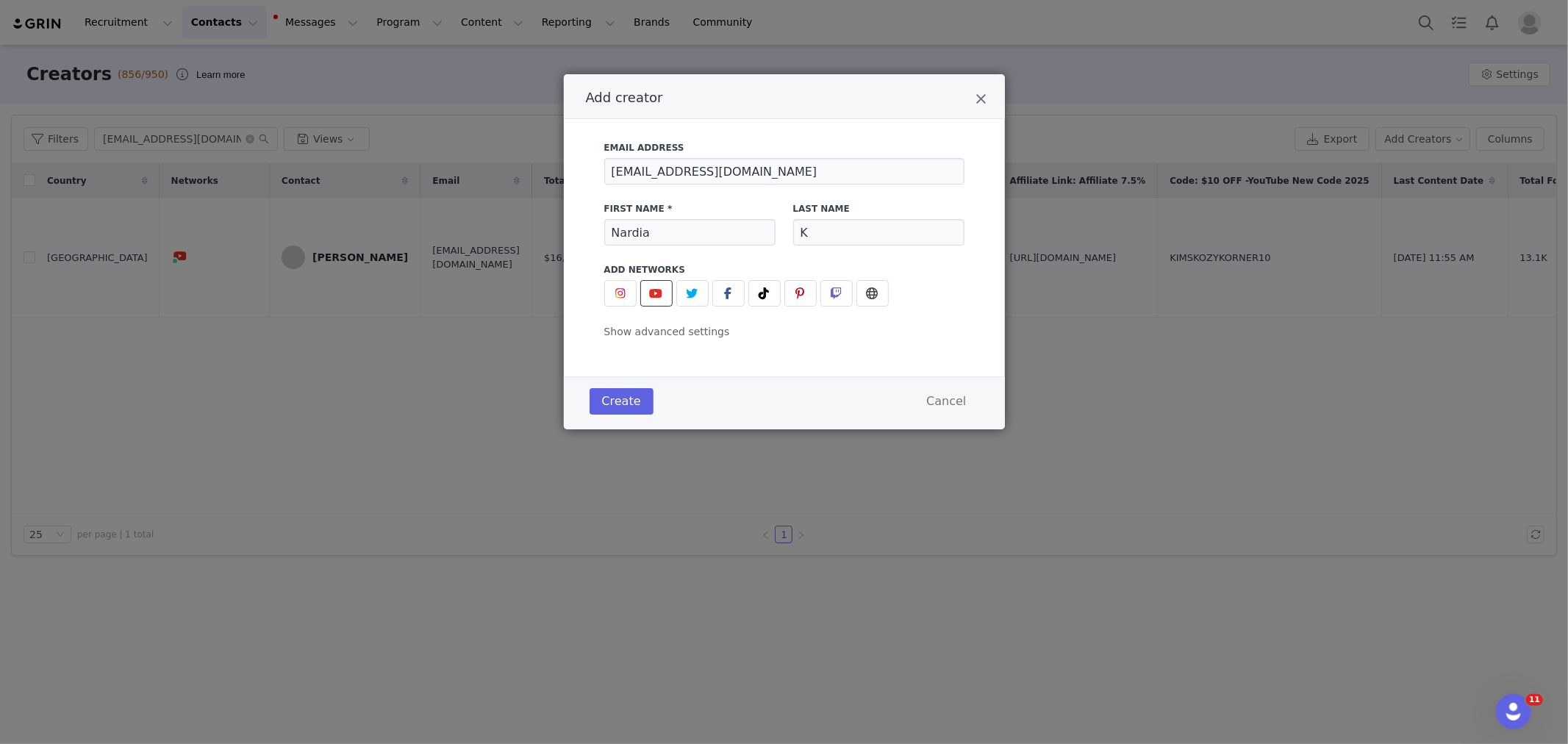
click at [649, 298] on span "Add creator" at bounding box center [656, 293] width 18 height 18
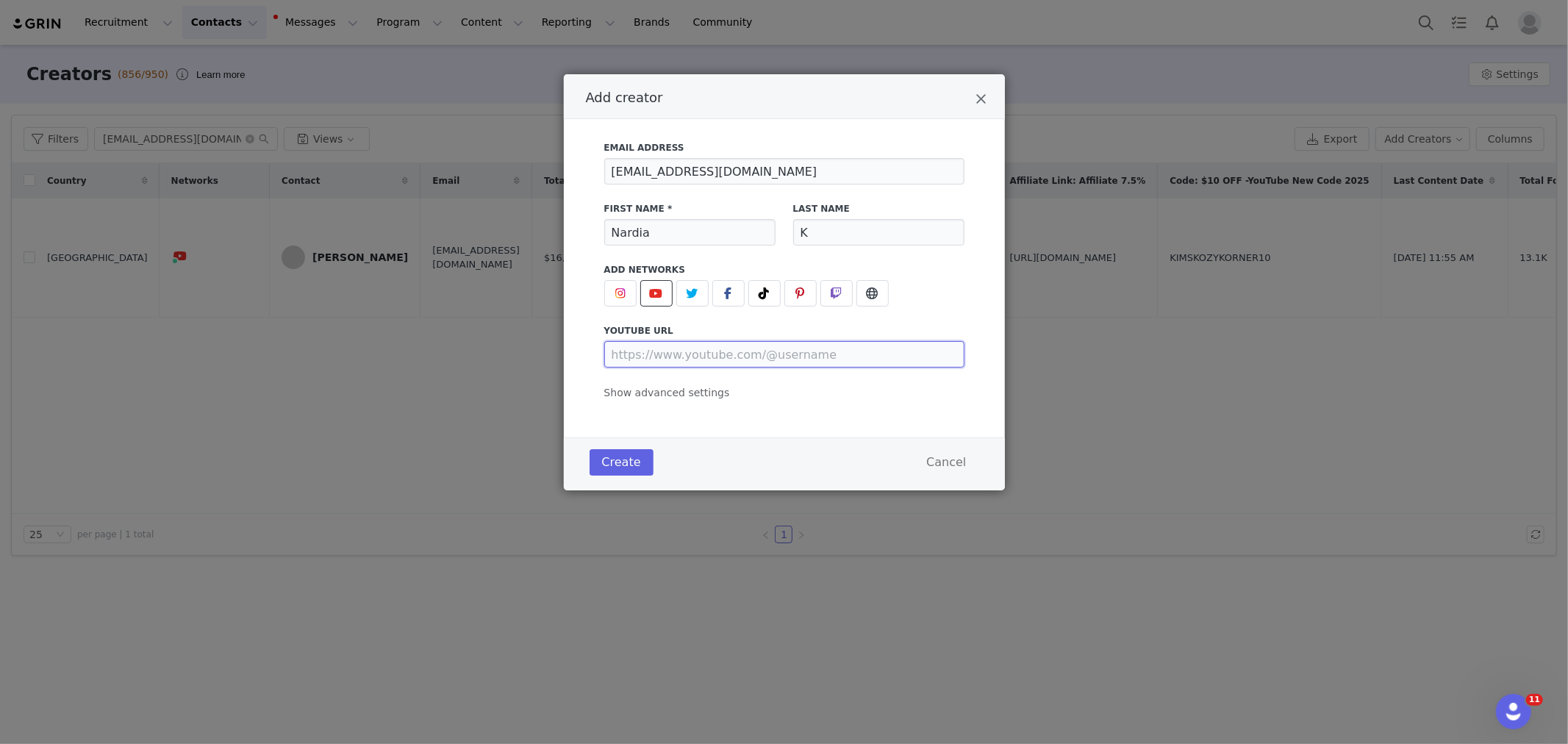
click at [663, 353] on input "Add creator" at bounding box center [784, 355] width 360 height 26
paste input "https://www.youtube.com/@NardiaK/videos"
click at [616, 460] on button "Create" at bounding box center [621, 462] width 64 height 26
click at [676, 175] on input "[EMAIL_ADDRESS][DOMAIN_NAME]" at bounding box center [784, 171] width 360 height 26
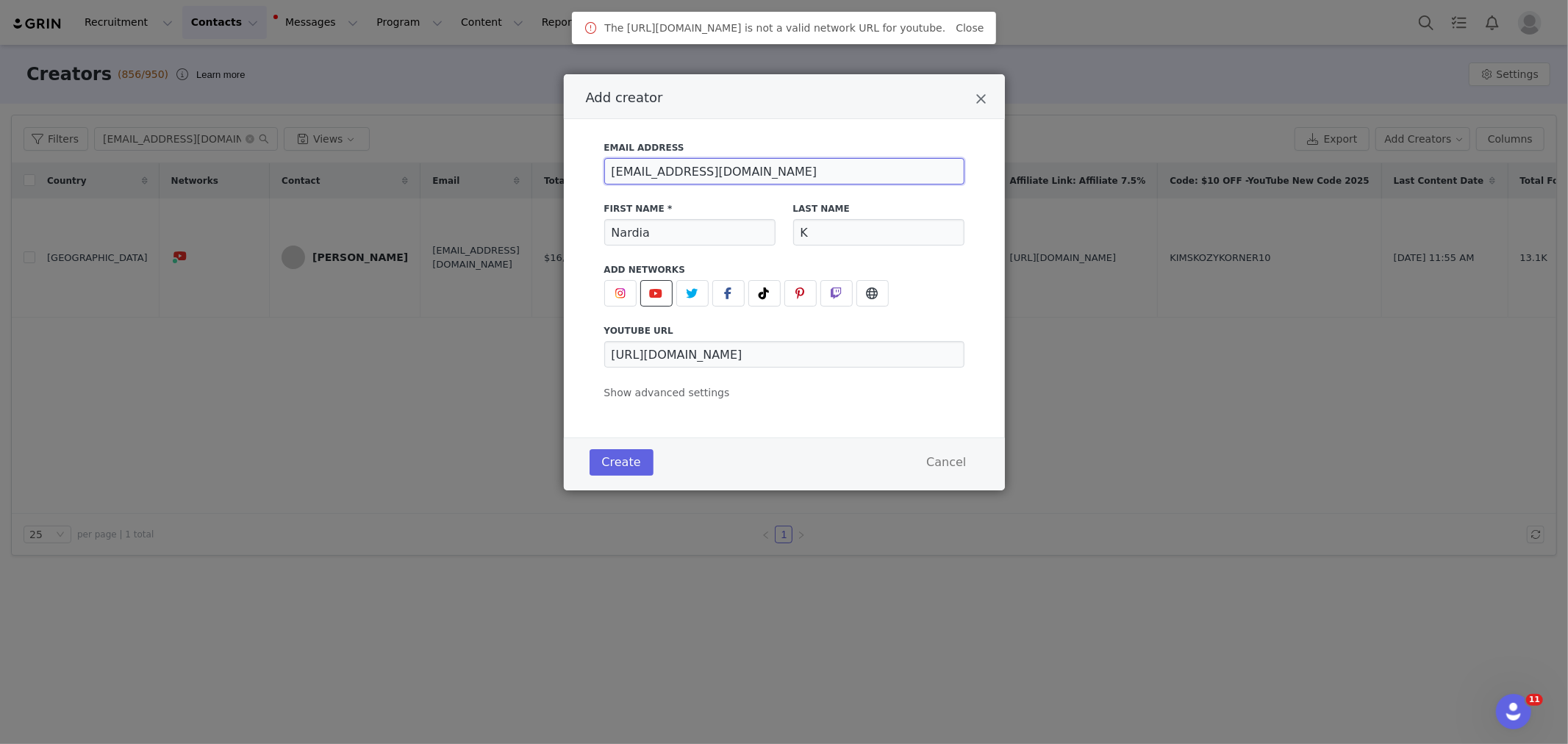
click at [676, 175] on input "[EMAIL_ADDRESS][DOMAIN_NAME]" at bounding box center [784, 171] width 360 height 26
click at [900, 357] on input "https://www.youtube.com/@NardiaK/videos" at bounding box center [784, 355] width 360 height 26
type input "https://www.youtube.com/@NardiaK"
click at [615, 471] on button "Create" at bounding box center [621, 462] width 64 height 26
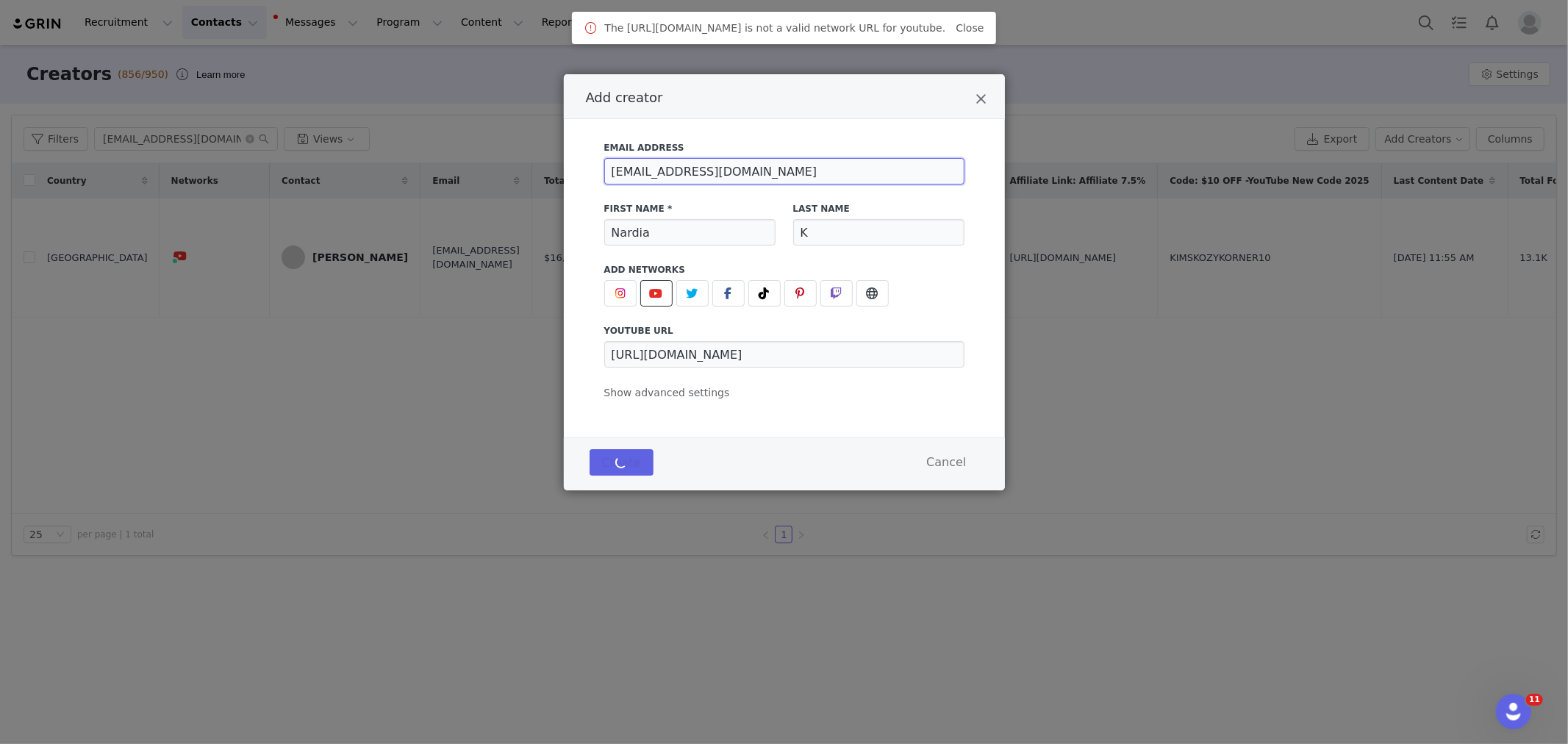
click at [699, 178] on input "[EMAIL_ADDRESS][DOMAIN_NAME]" at bounding box center [784, 171] width 360 height 26
click at [699, 178] on div "Email Address" at bounding box center [785, 163] width 378 height 61
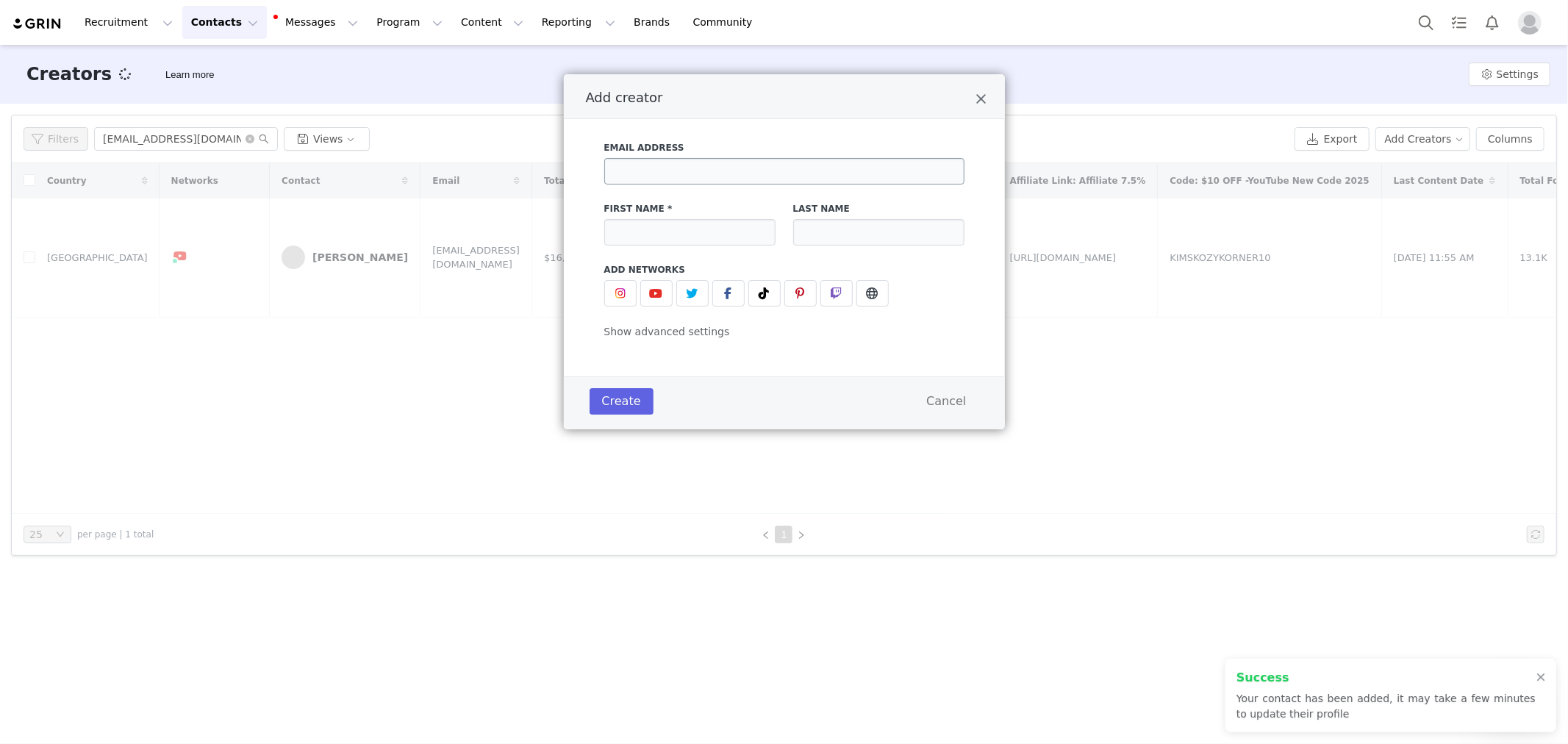
click at [699, 178] on div "Email Address" at bounding box center [785, 163] width 378 height 61
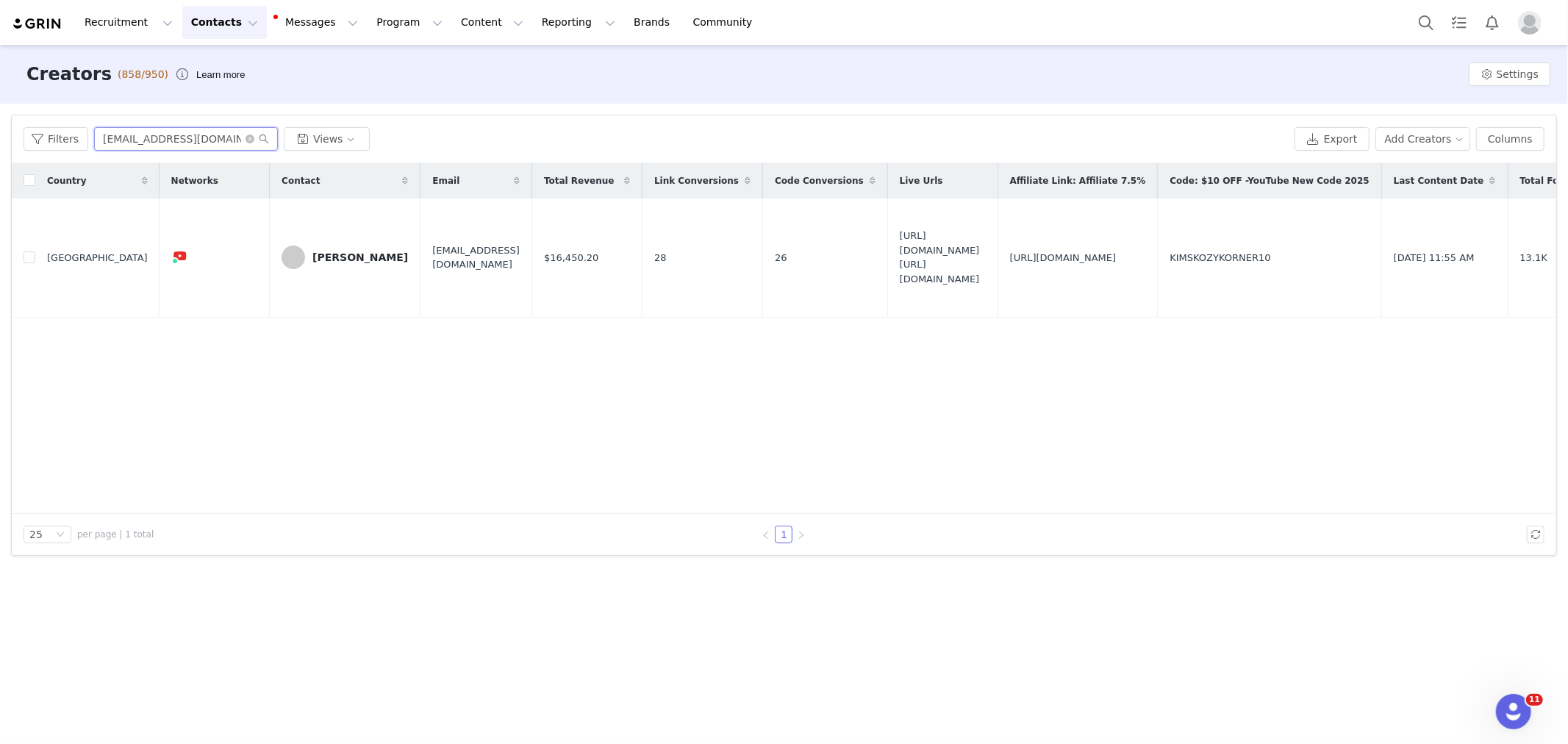
click at [172, 136] on input "[EMAIL_ADDRESS][DOMAIN_NAME]" at bounding box center [185, 138] width 183 height 24
paste input "nardiak17"
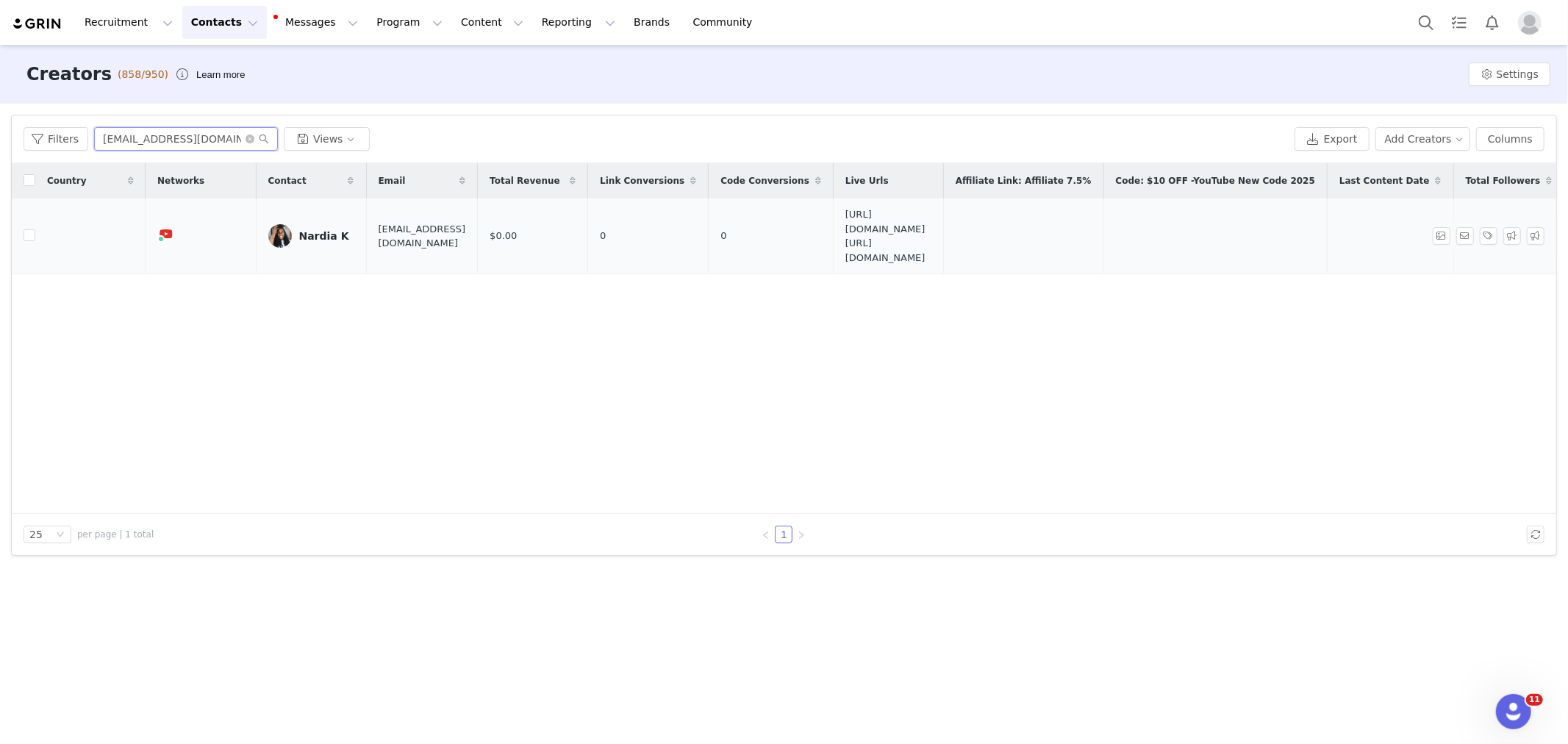
type input "[EMAIL_ADDRESS][DOMAIN_NAME]"
drag, startPoint x: 303, startPoint y: 221, endPoint x: 487, endPoint y: 236, distance: 184.6
click at [329, 235] on div "Nardia K" at bounding box center [323, 235] width 50 height 11
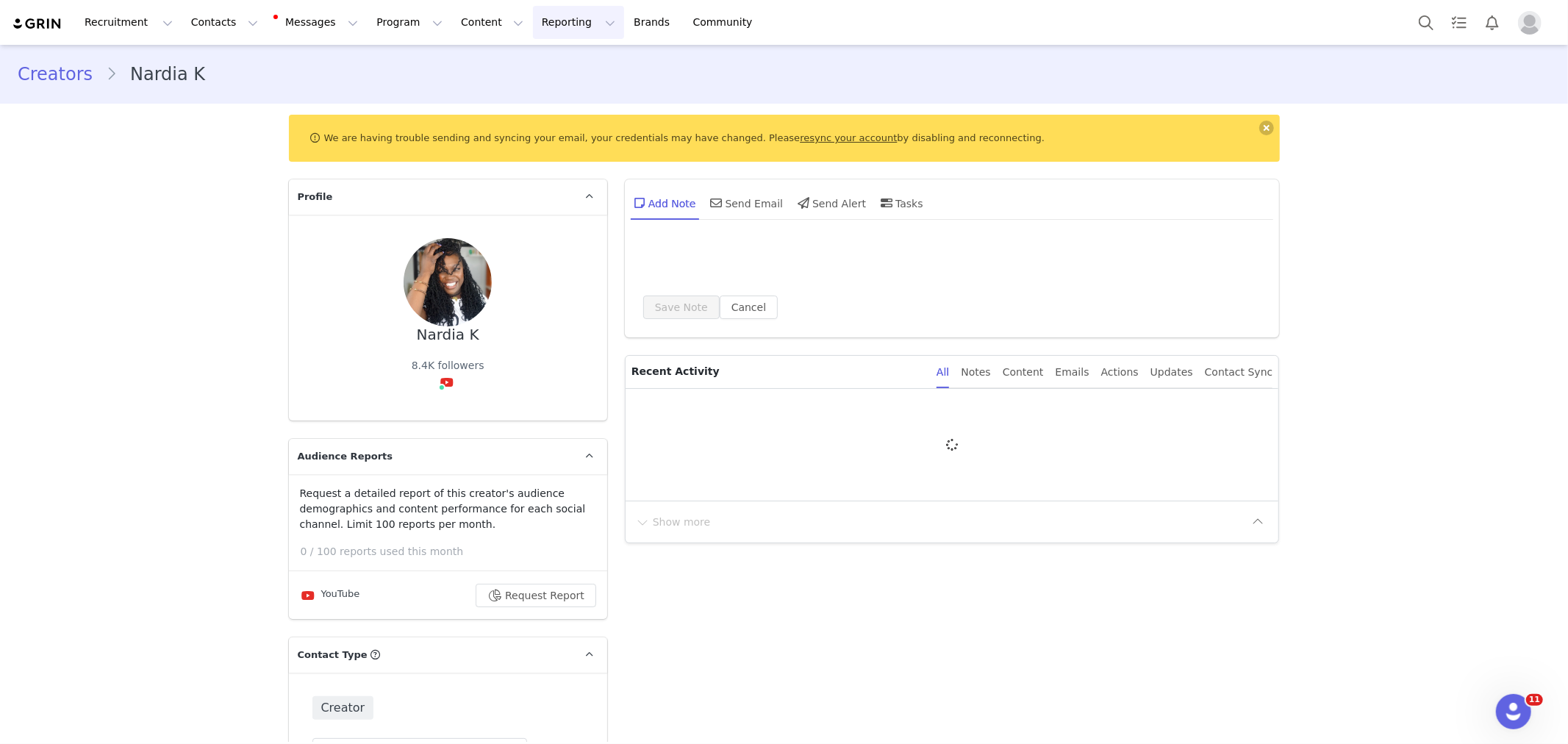
type input "+1 ([GEOGRAPHIC_DATA])"
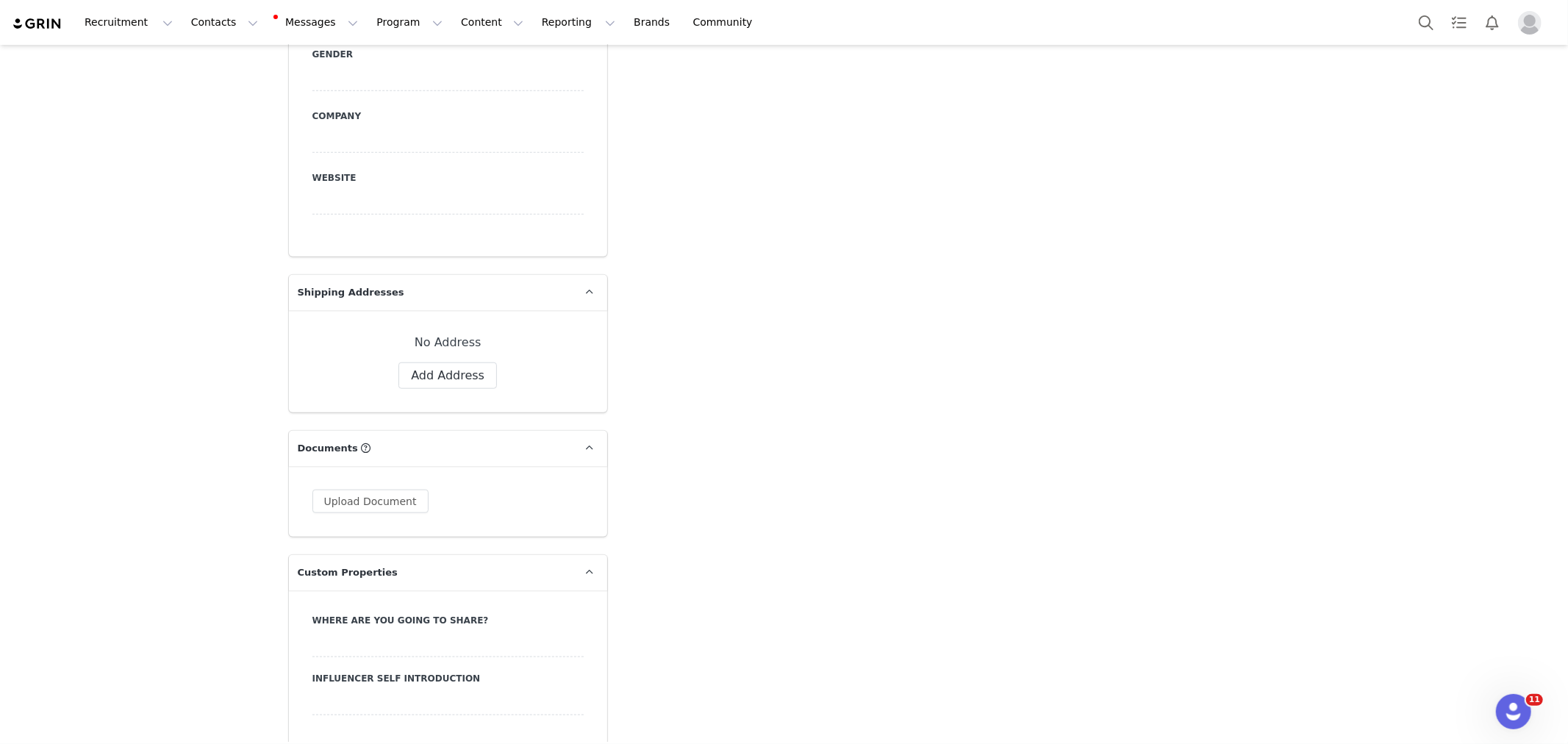
scroll to position [1306, 0]
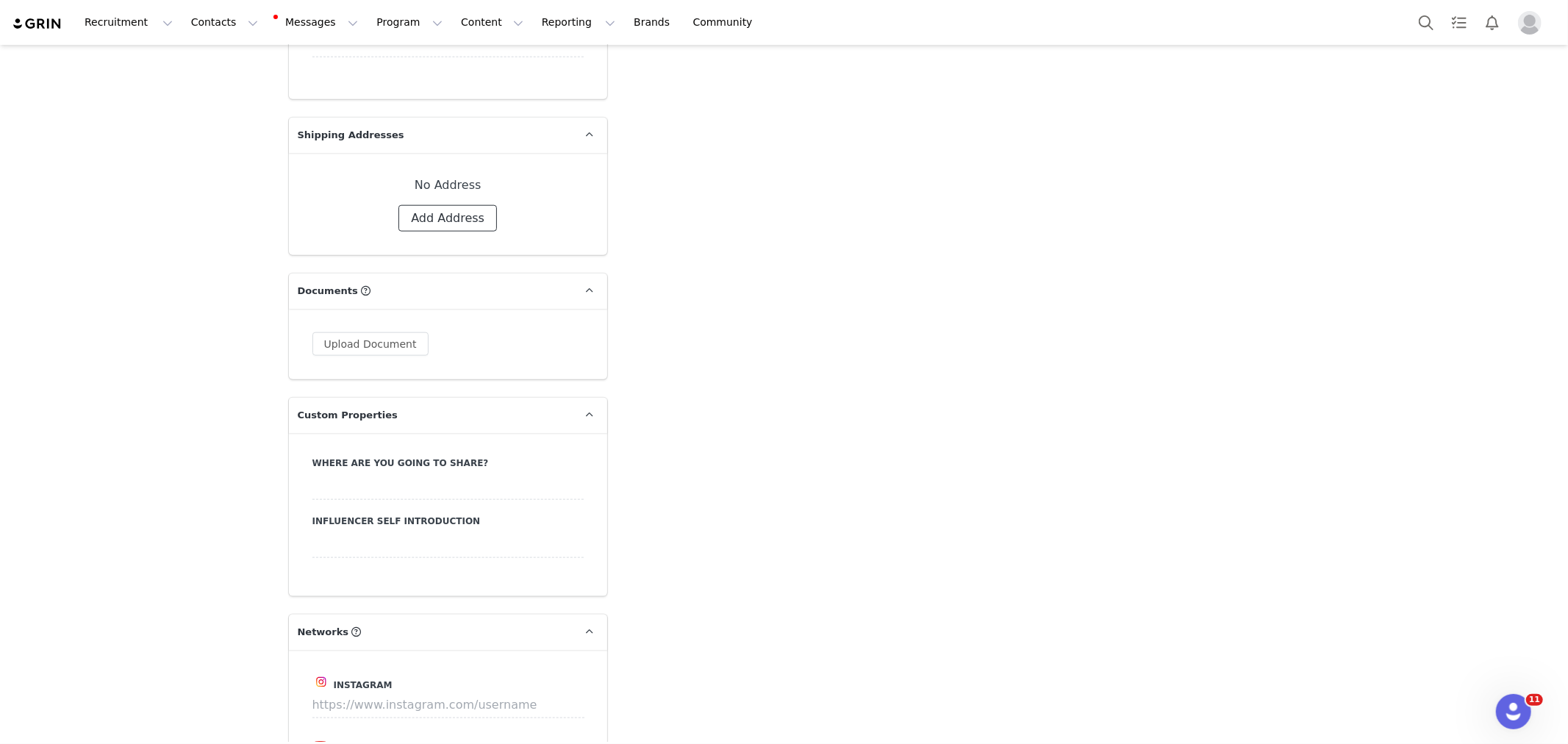
click at [457, 205] on button "Add Address" at bounding box center [447, 218] width 98 height 26
select select
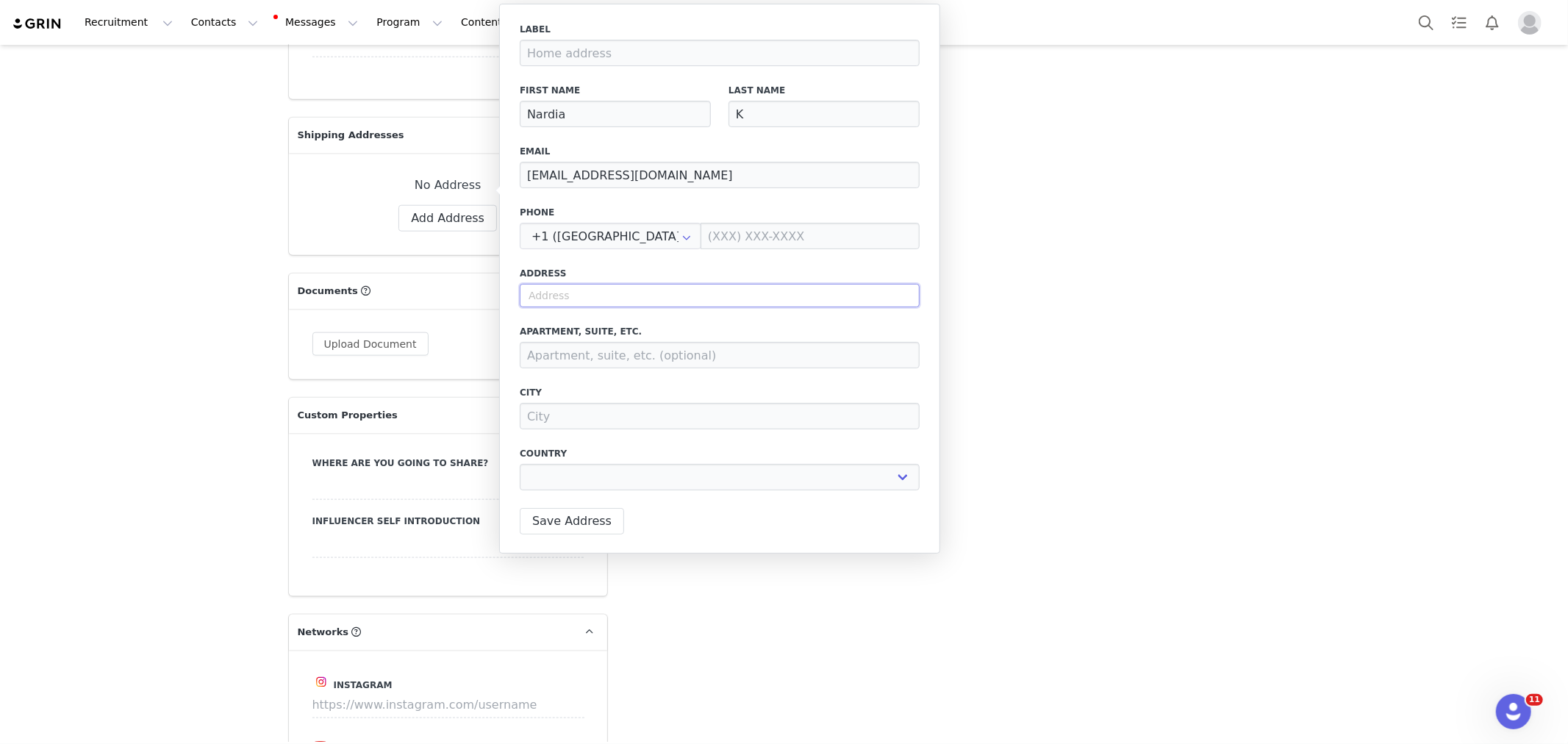
click at [556, 287] on input "text" at bounding box center [720, 295] width 400 height 24
paste input "2624 Secor Rd, Toledo, OH 43606"
type input "2624 Secor Rd, Toledo, OH 43606"
select select
type input "[STREET_ADDRESS][PERSON_NAME]"
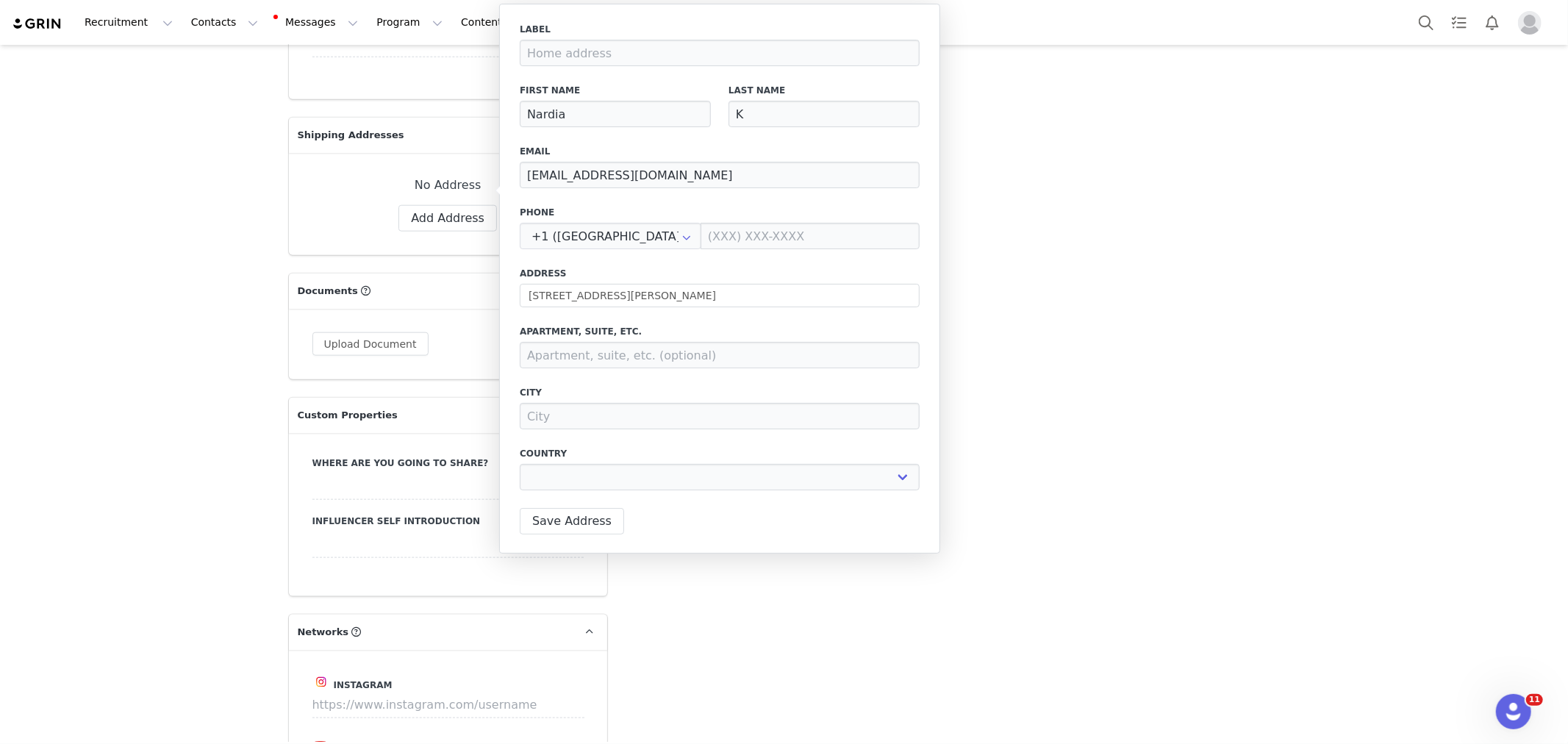
type input "[GEOGRAPHIC_DATA]"
select select "[object Object]"
click at [588, 518] on button "Save Address" at bounding box center [572, 521] width 104 height 26
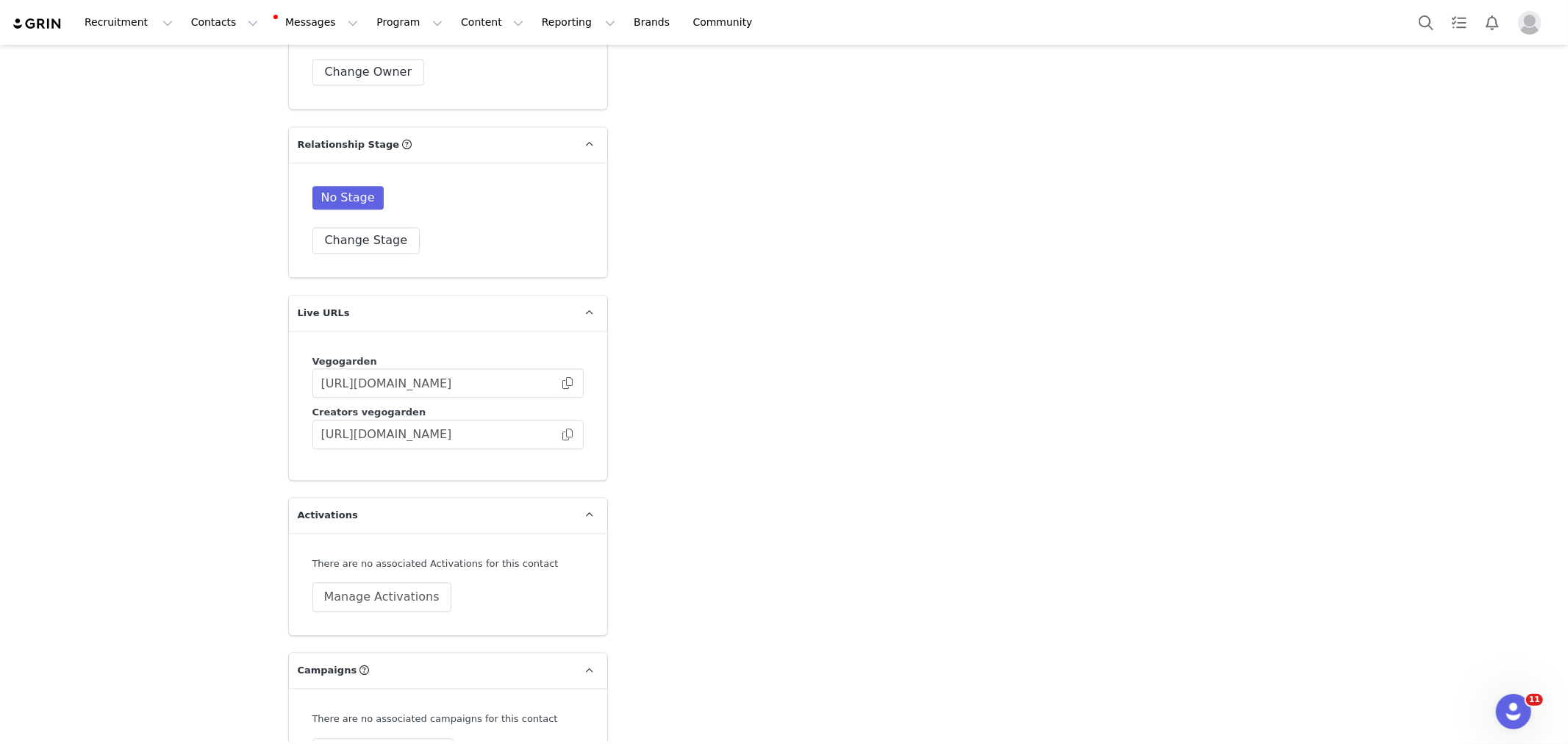
click at [588, 533] on div "There are no associated Activations for this contact Manage Activations" at bounding box center [447, 584] width 319 height 103
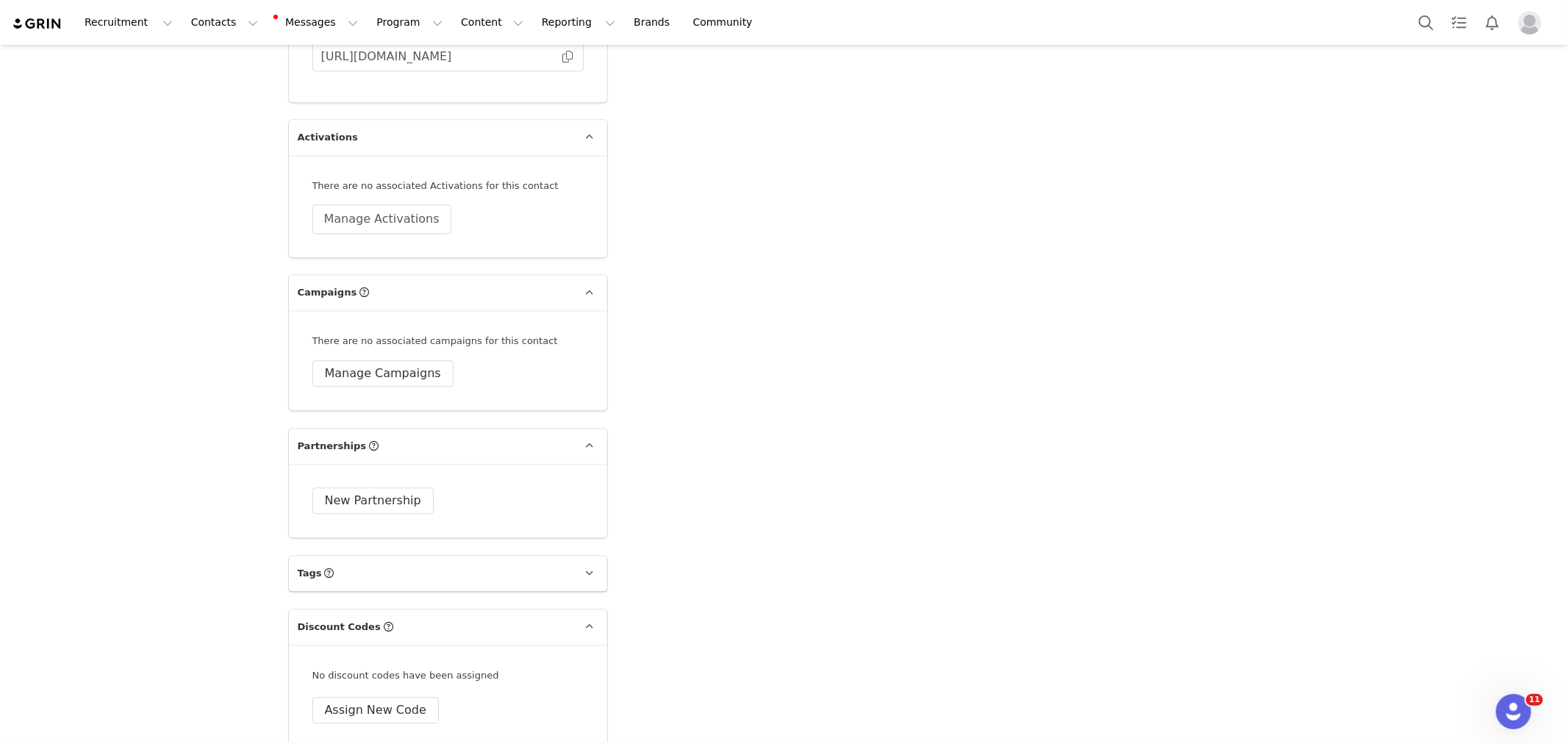
scroll to position [3348, 0]
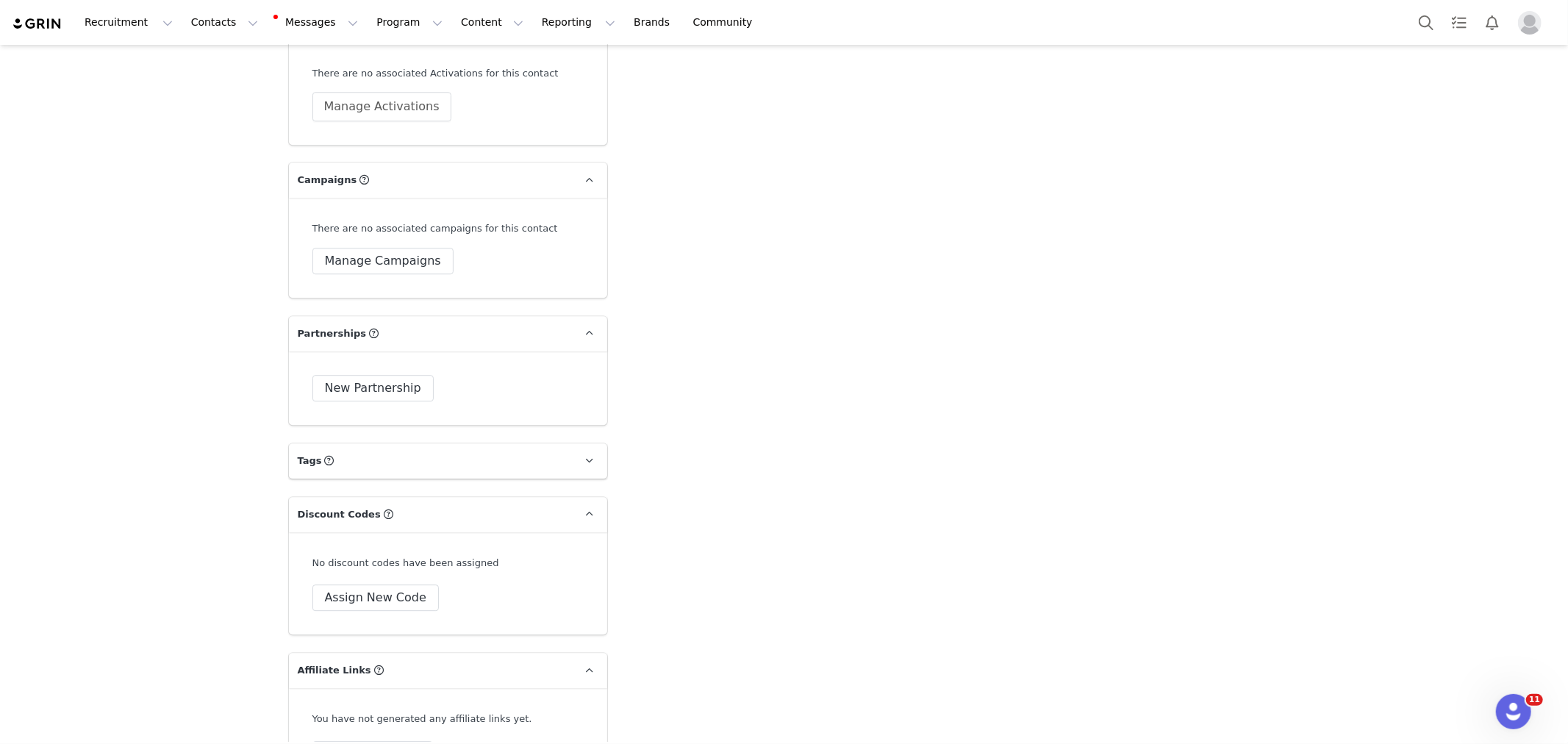
click at [412, 229] on div "There are no associated campaigns for this contact Manage Campaigns" at bounding box center [447, 248] width 319 height 100
click at [413, 248] on button "Manage Campaigns" at bounding box center [382, 261] width 141 height 26
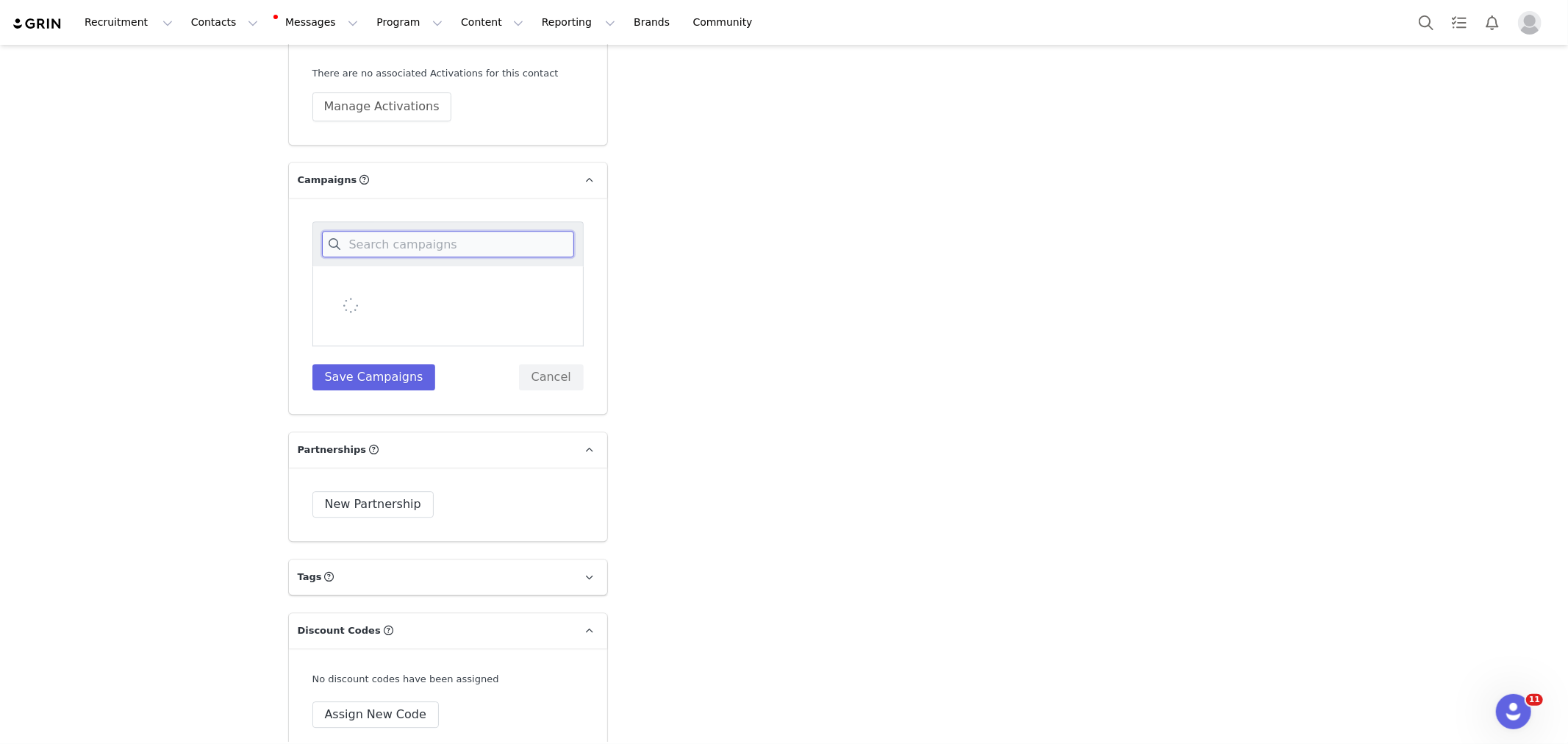
click at [421, 231] on input at bounding box center [447, 244] width 253 height 26
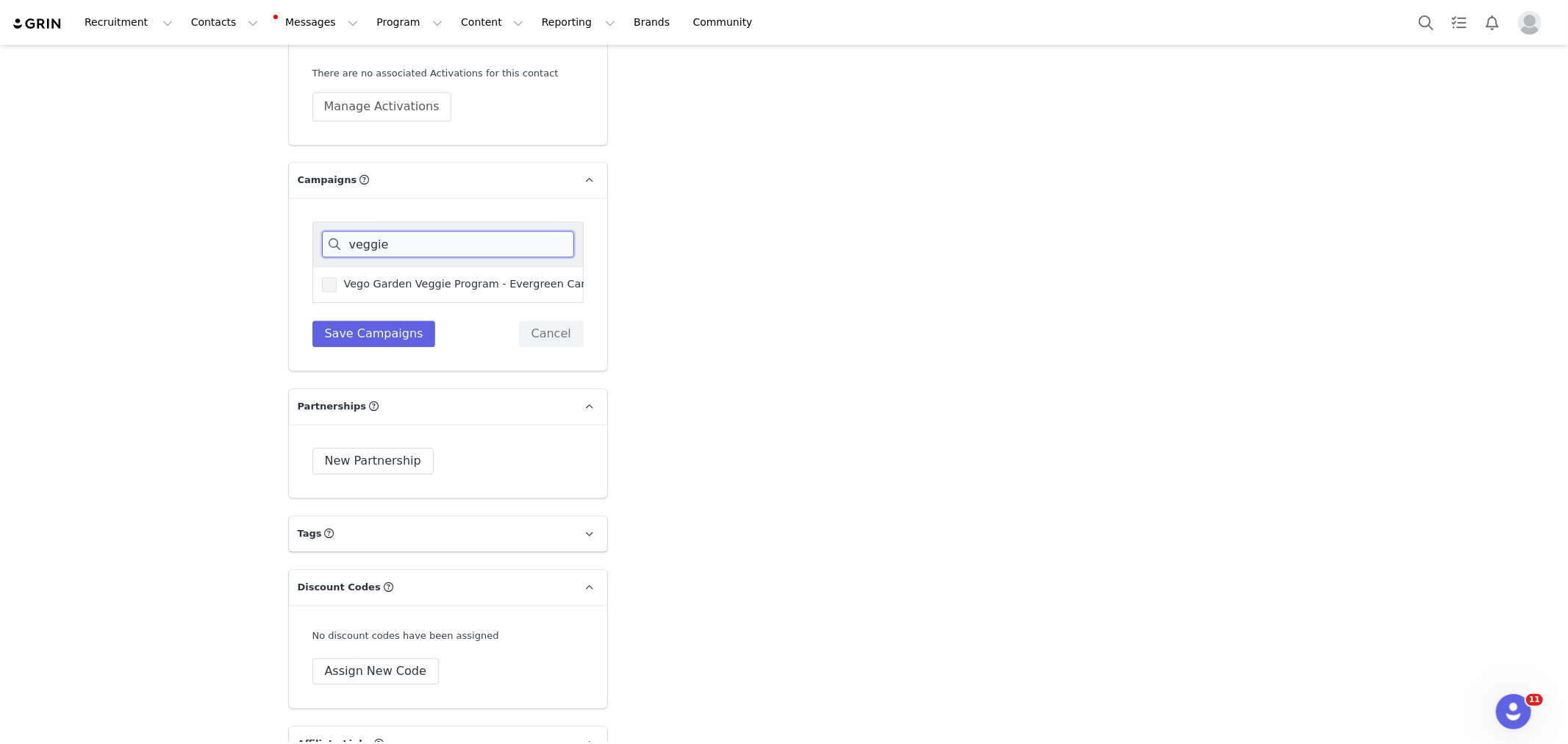
type input "veggie"
click at [432, 277] on span "Vego Garden Veggie Program - Evergreen Campaign" at bounding box center [479, 284] width 285 height 14
click at [337, 277] on input "Vego Garden Veggie Program - Evergreen Campaign" at bounding box center [337, 277] width 0 height 0
click at [402, 320] on button "Save Campaigns" at bounding box center [374, 334] width 124 height 26
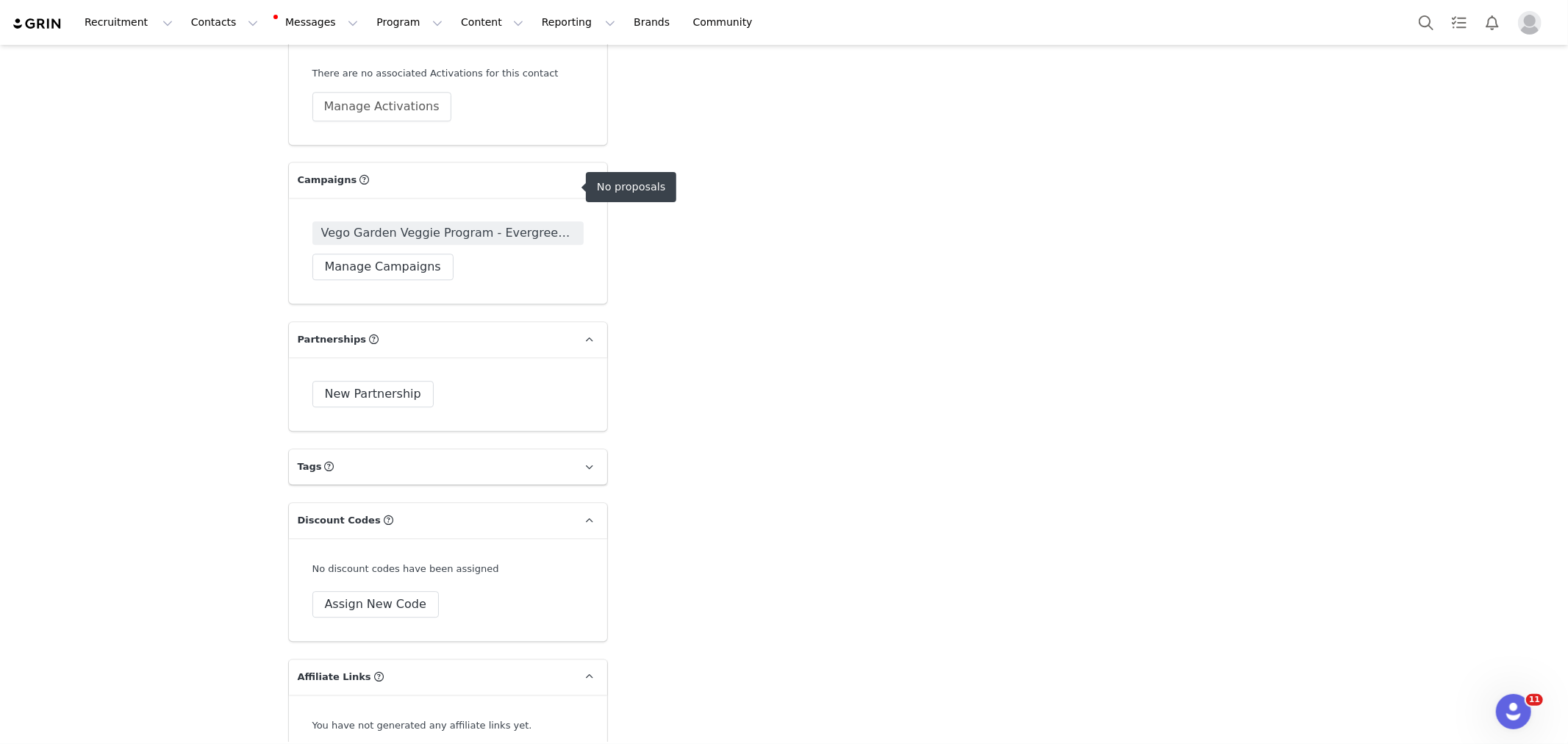
click at [392, 224] on span "Vego Garden Veggie Program - Evergreen Campaign" at bounding box center [448, 233] width 253 height 18
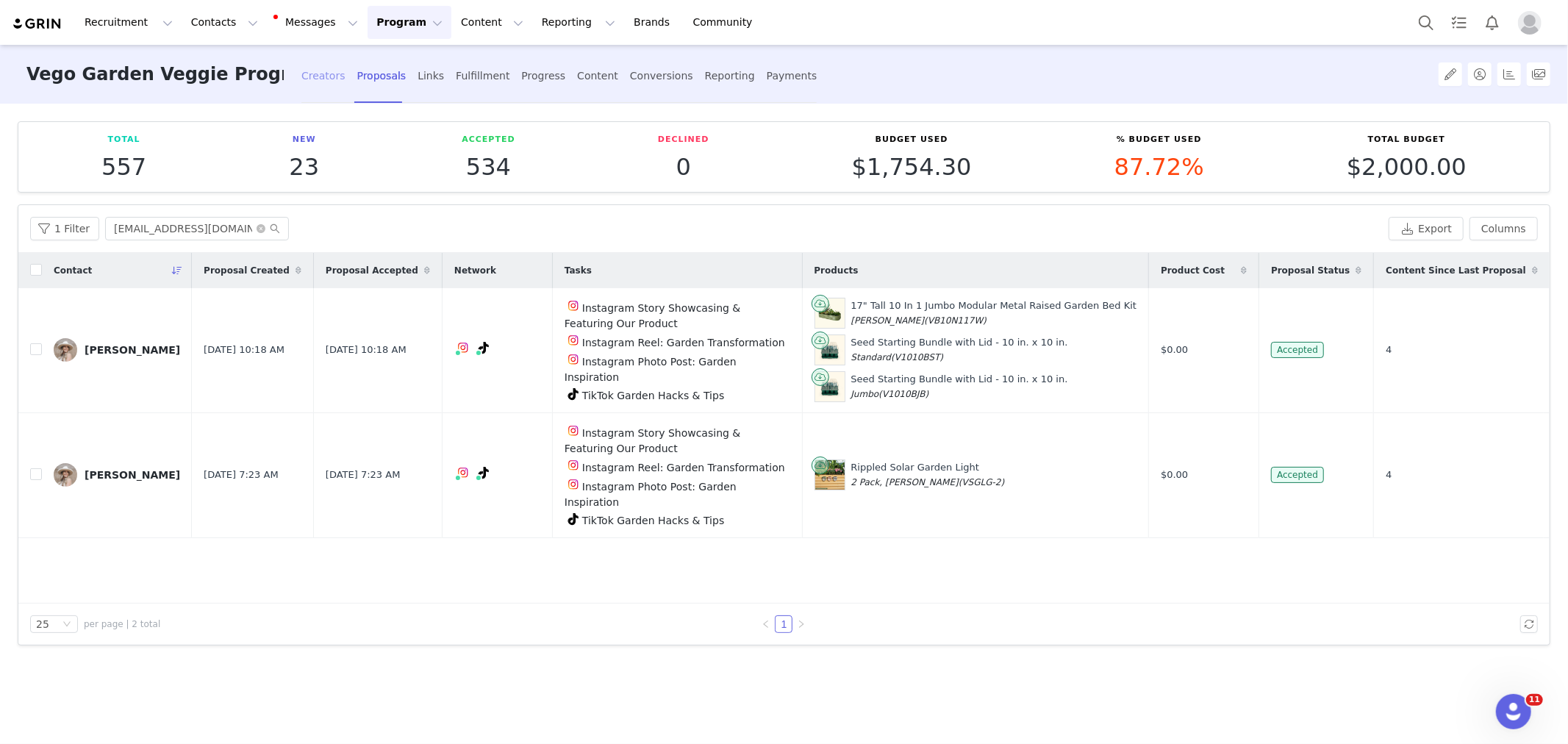
click at [318, 68] on div "Creators" at bounding box center [323, 76] width 44 height 39
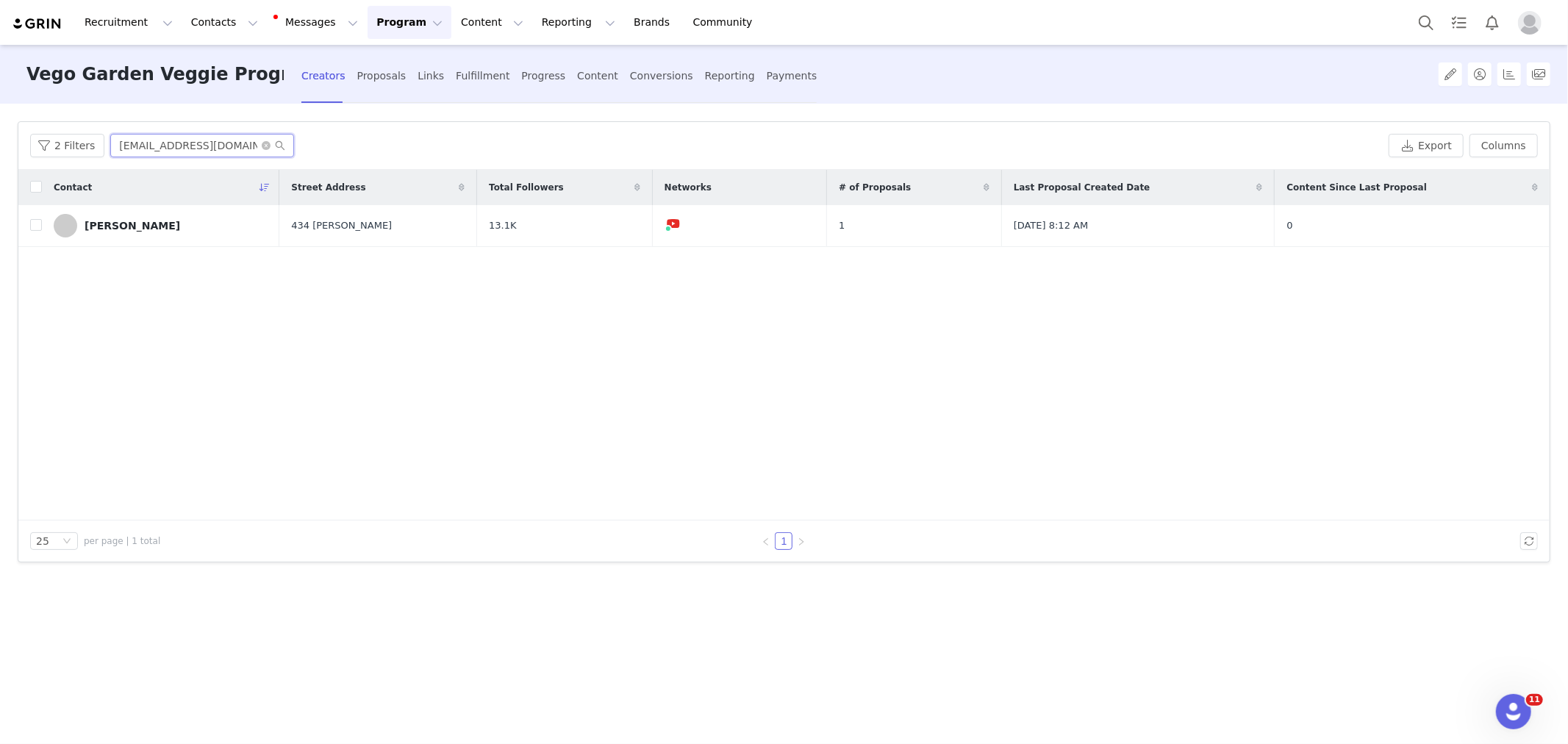
click at [190, 146] on input "[EMAIL_ADDRESS][DOMAIN_NAME]" at bounding box center [202, 145] width 183 height 24
paste input "2624 Secor Rd, Toledo, OH 43606"
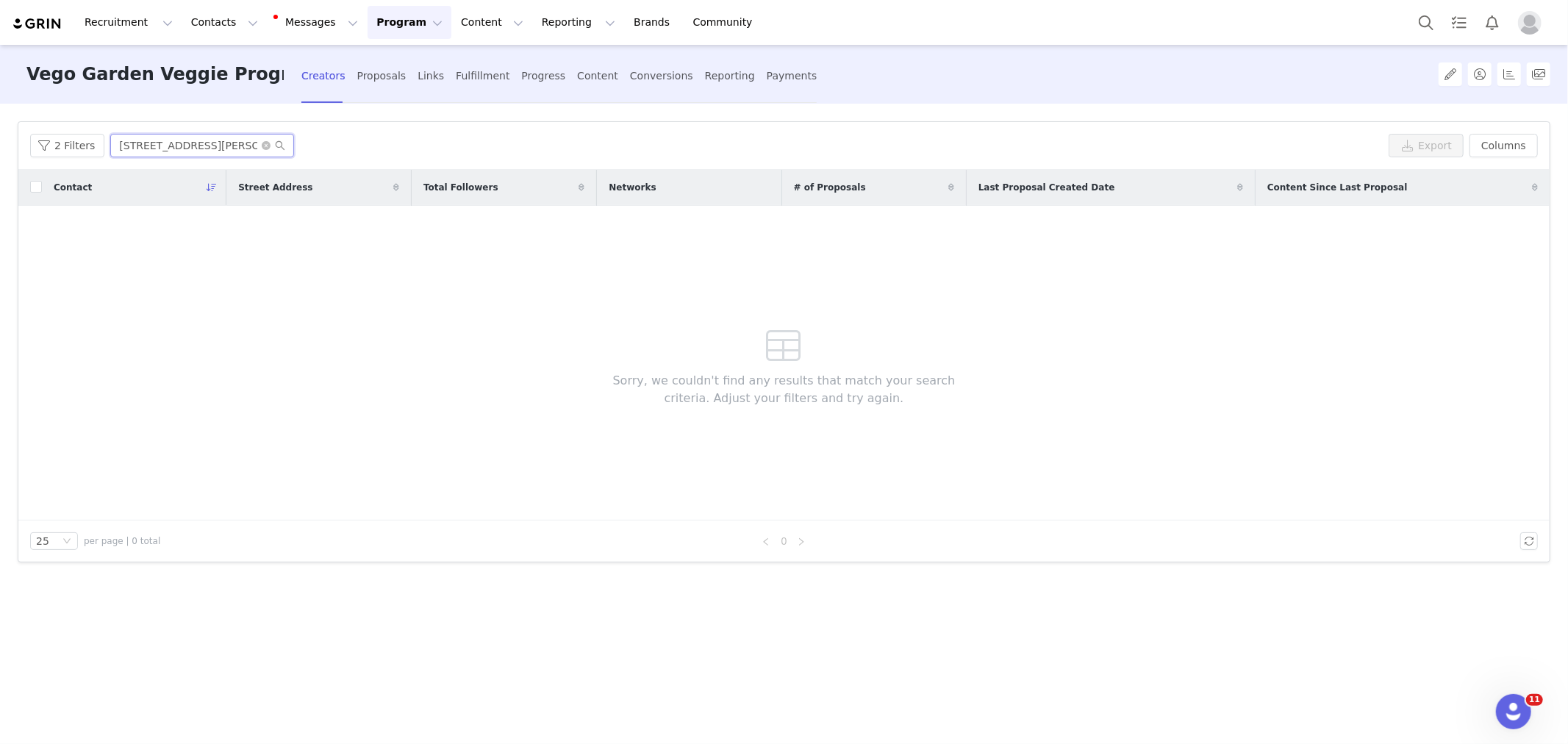
click at [195, 154] on input "2624 Secor Rd, Toledo, OH 43606" at bounding box center [202, 145] width 183 height 24
paste input "[EMAIL_ADDRESS][DOMAIN_NAME]"
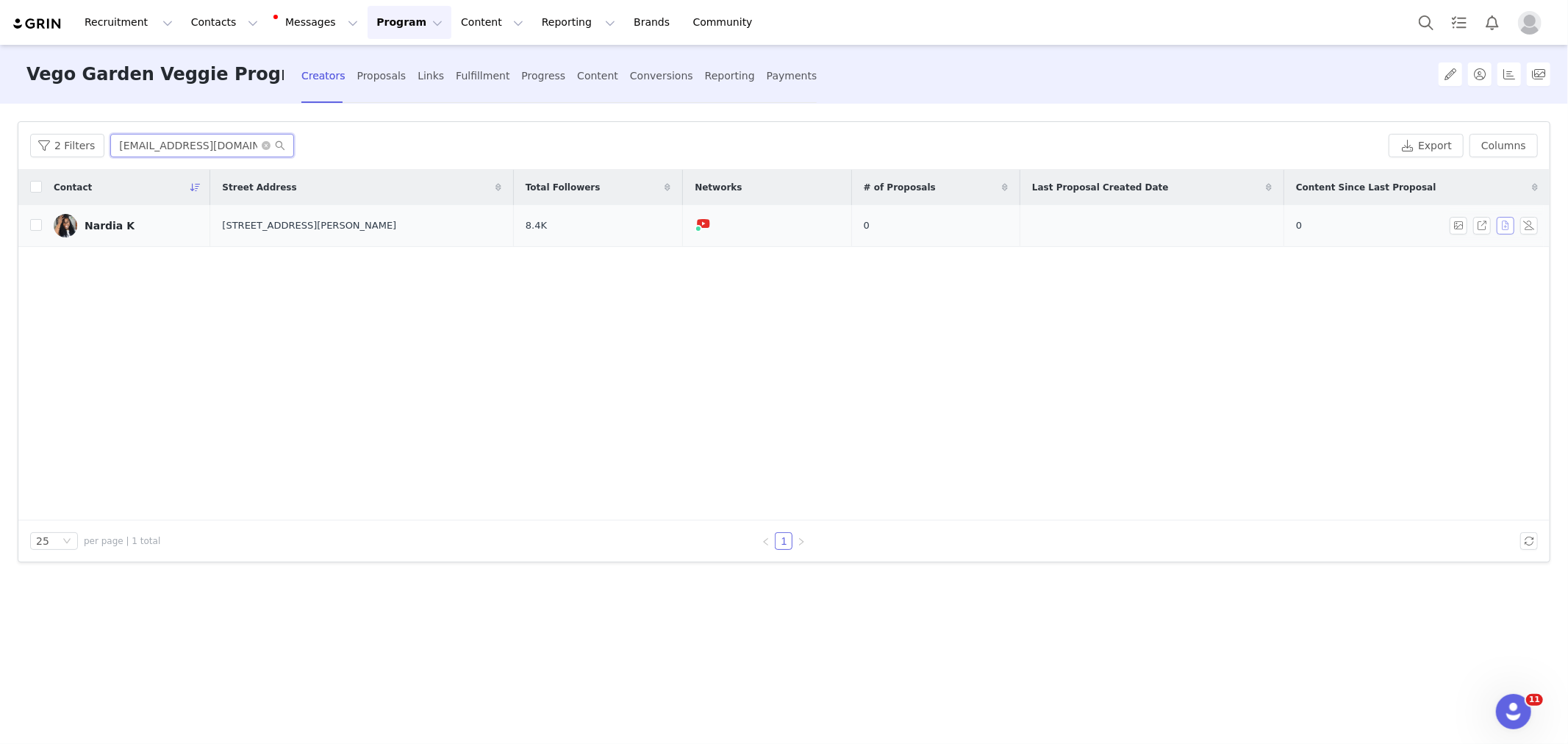
type input "[EMAIL_ADDRESS][DOMAIN_NAME]"
click at [1503, 226] on button "button" at bounding box center [1506, 225] width 18 height 18
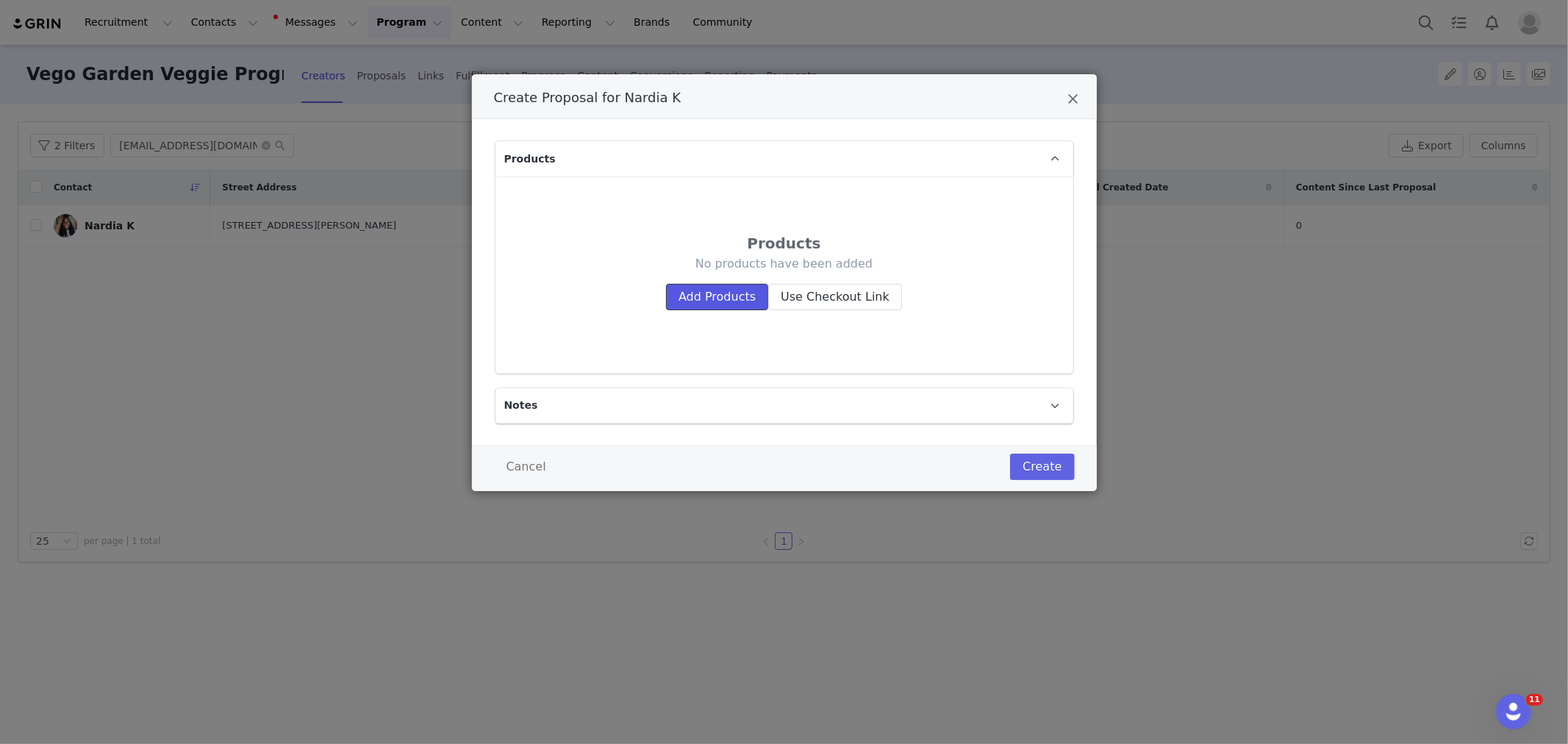
click at [695, 286] on button "Add Products" at bounding box center [717, 297] width 102 height 26
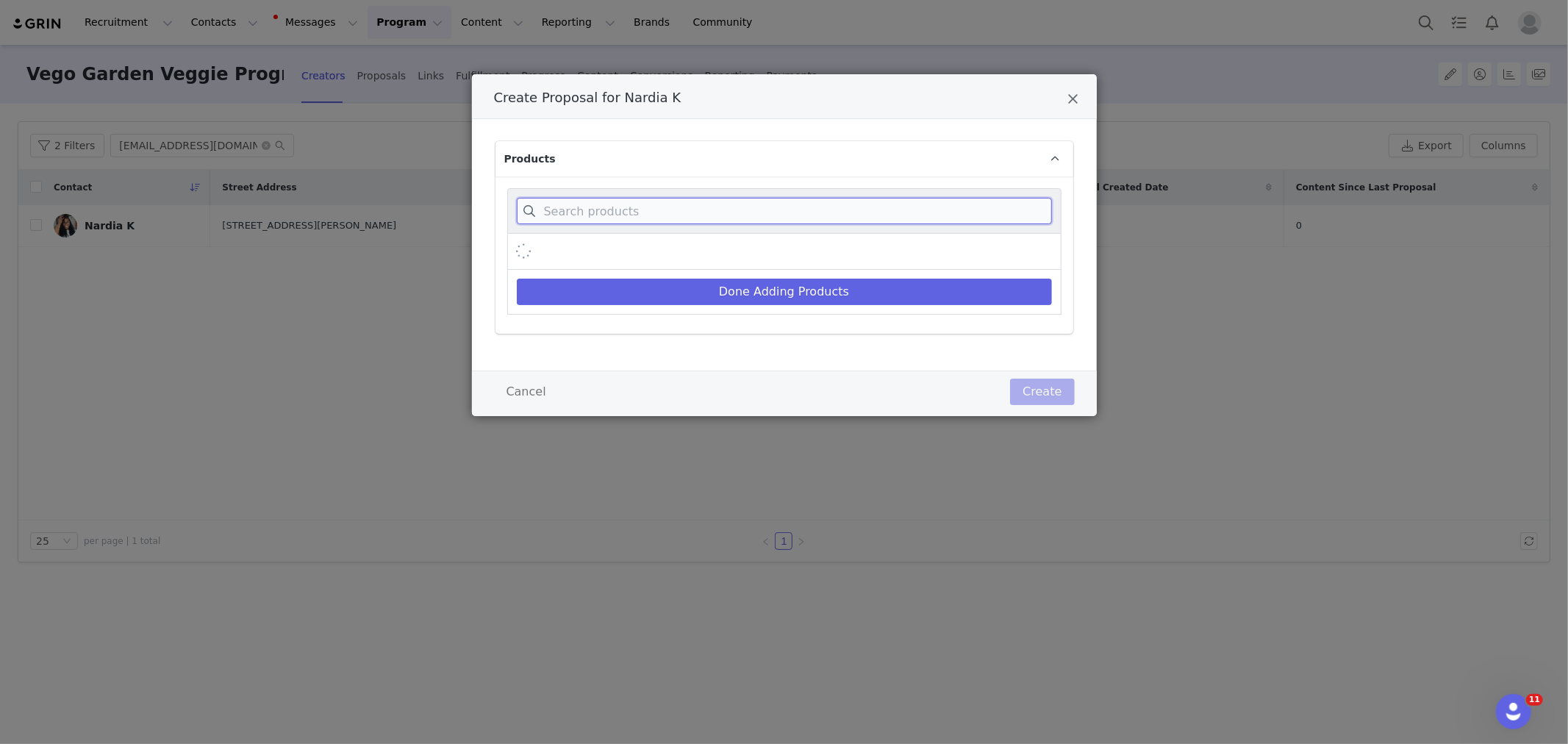
click at [663, 218] on input "Create Proposal for Nardia K" at bounding box center [784, 211] width 535 height 26
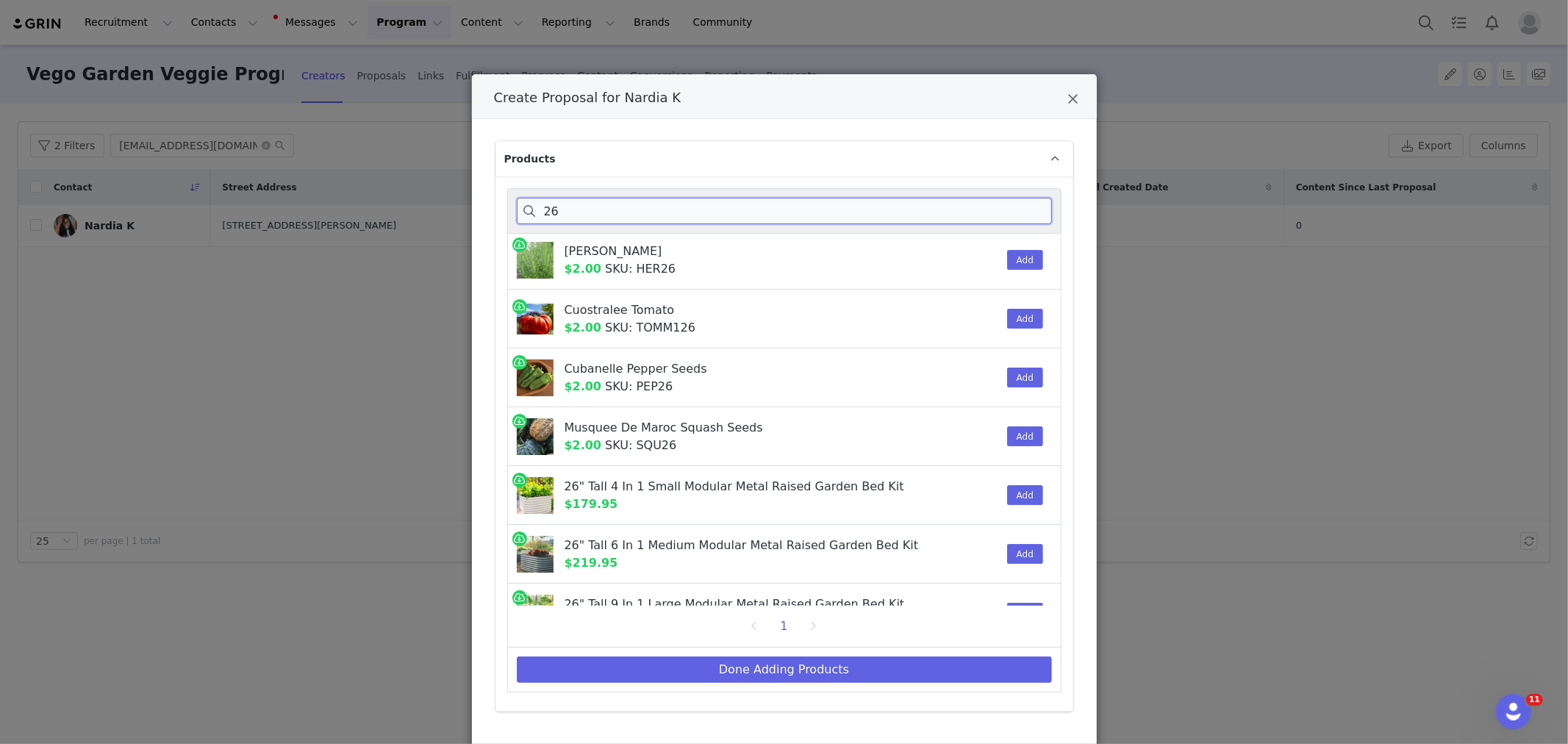
scroll to position [407, 0]
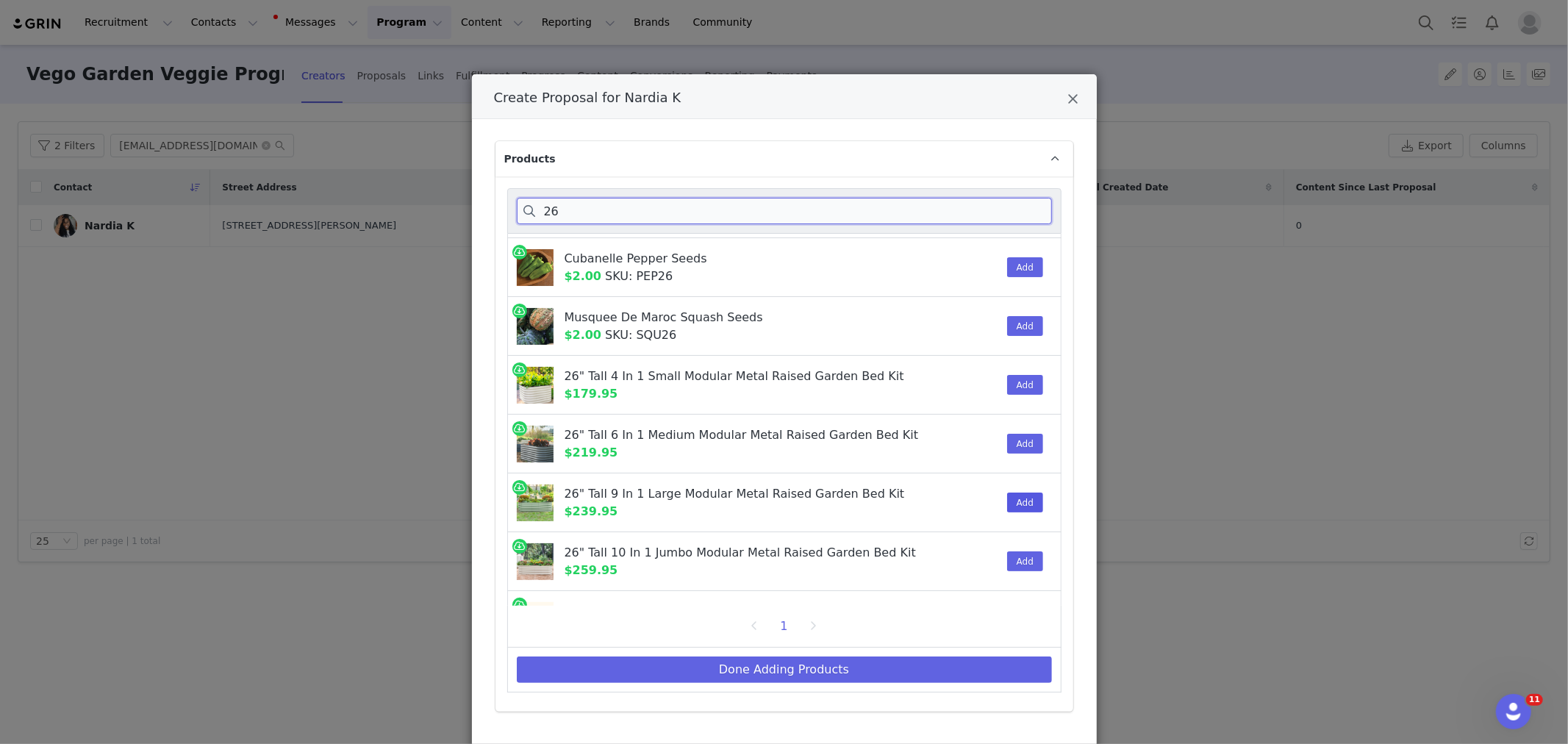
type input "26"
click at [1010, 502] on button "Add" at bounding box center [1025, 502] width 36 height 20
click at [613, 214] on input "26" at bounding box center [784, 211] width 535 height 26
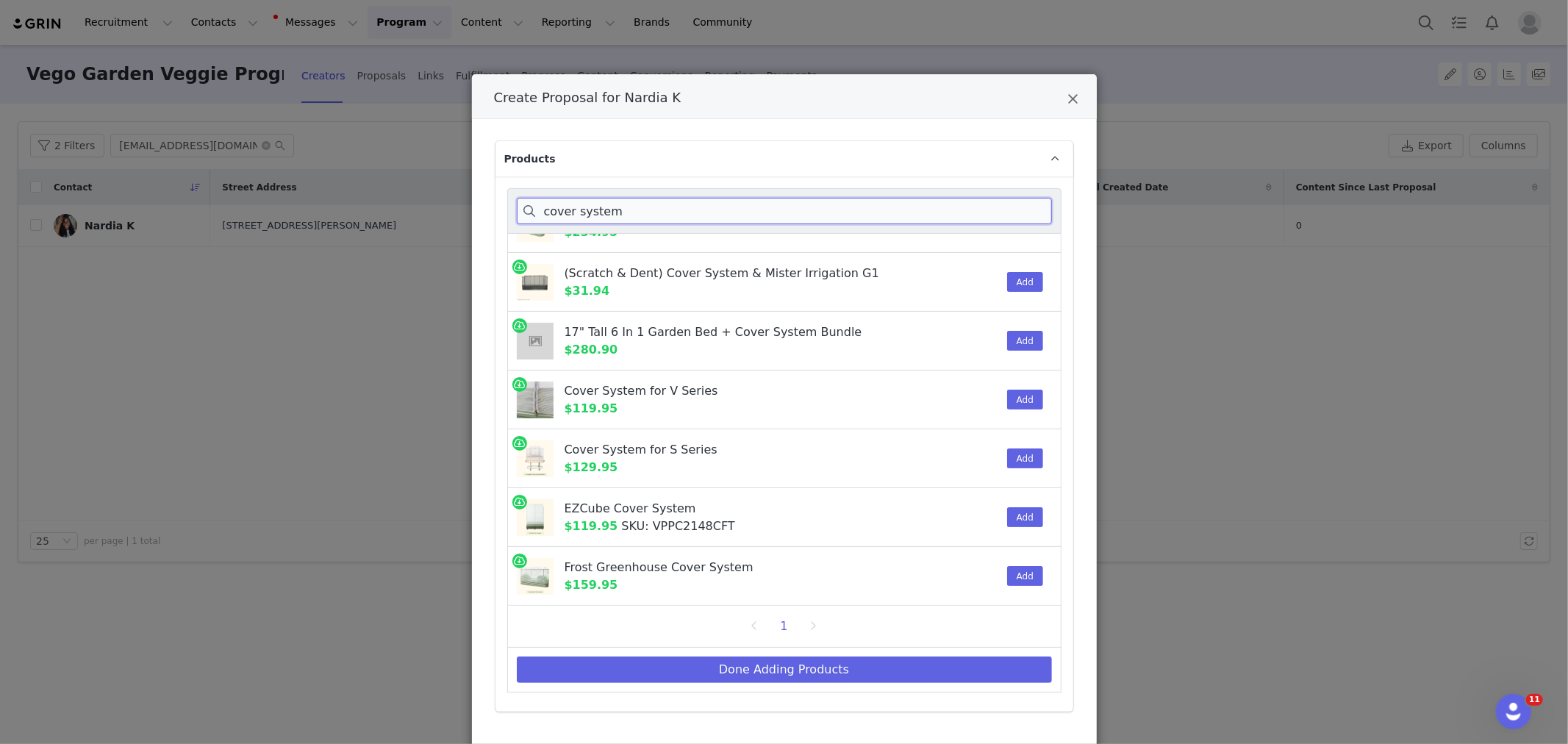
scroll to position [0, 0]
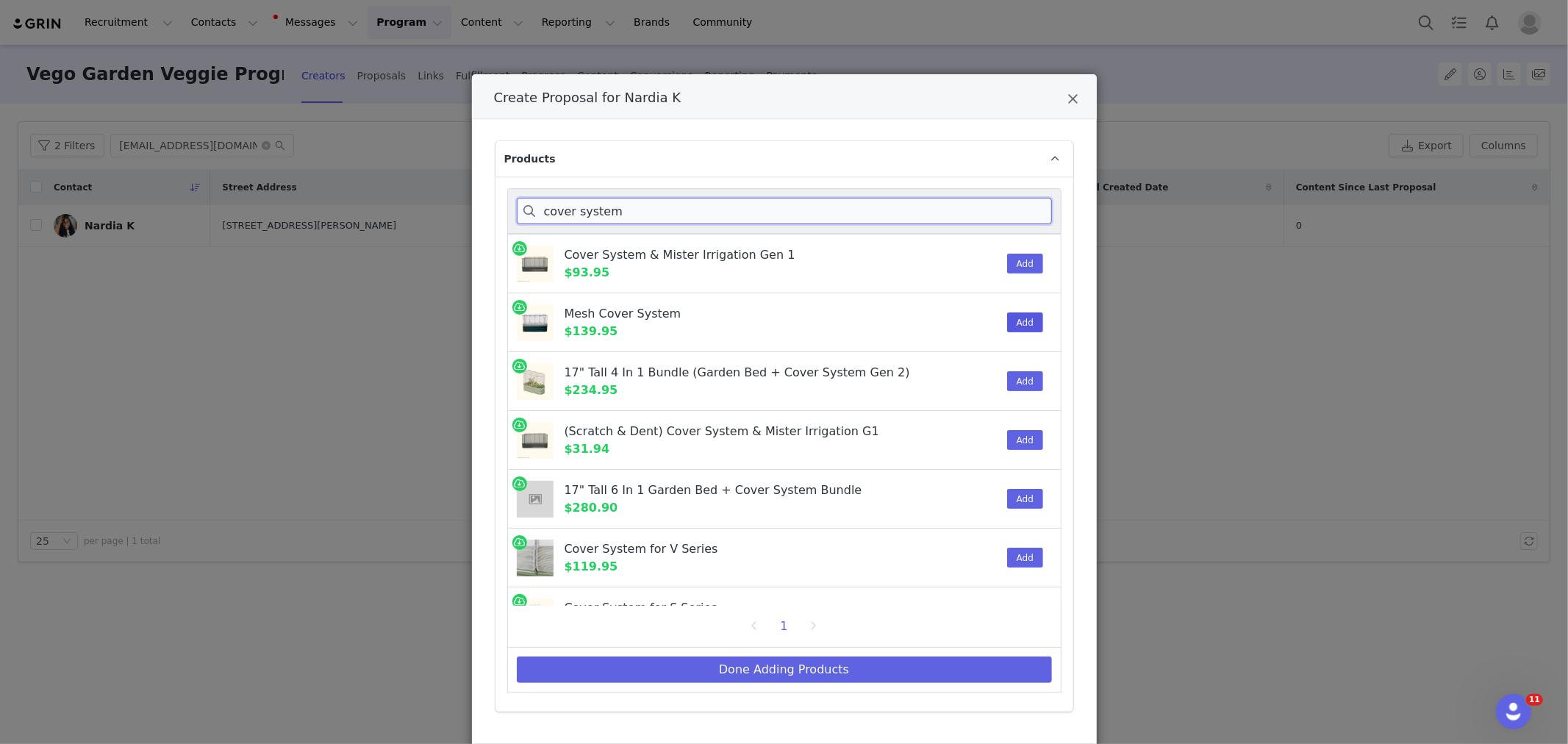
type input "cover system"
click at [1007, 323] on button "Add" at bounding box center [1025, 321] width 36 height 20
click at [807, 671] on button "Done Adding Products" at bounding box center [784, 669] width 535 height 26
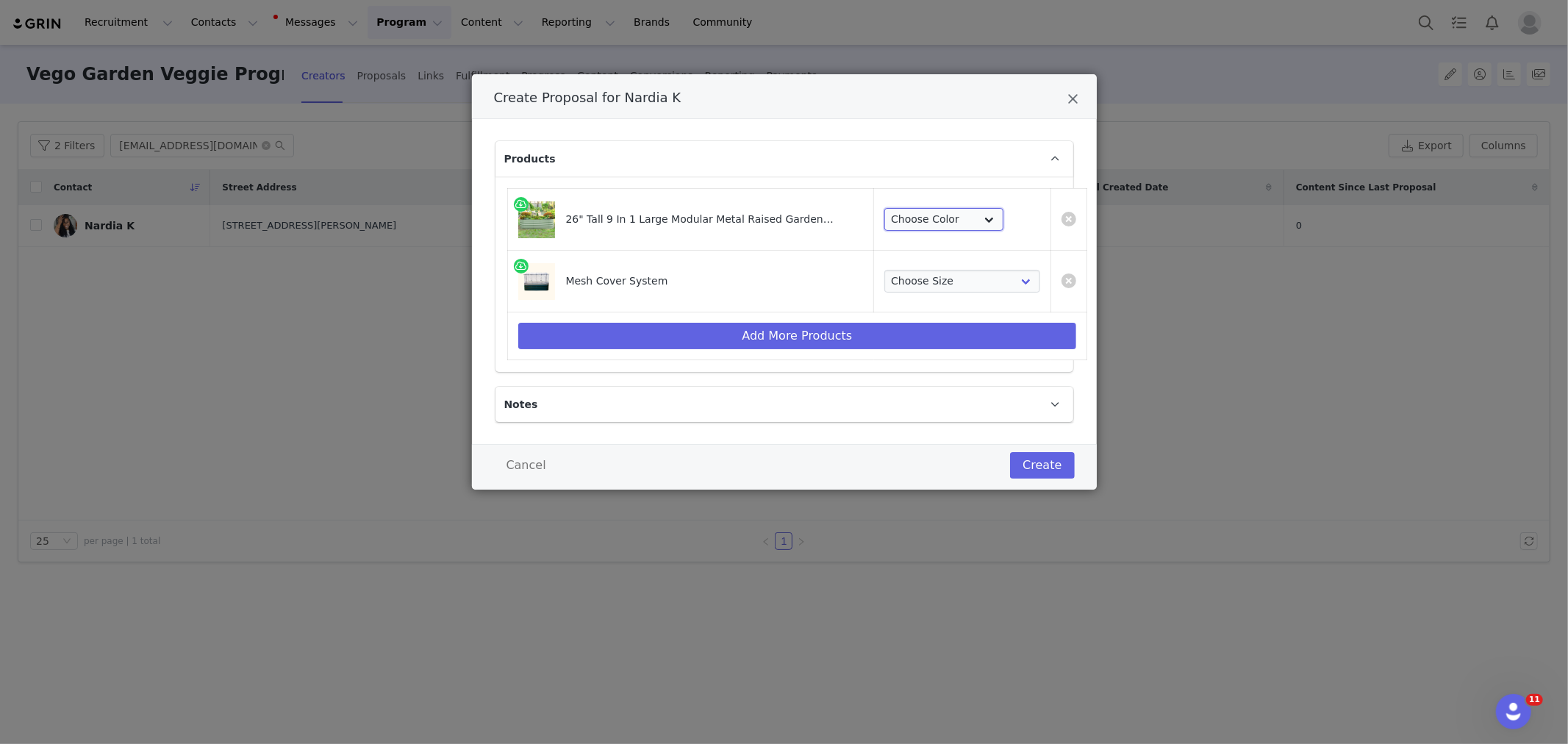
click at [910, 223] on select "Choose Color Olive Green Modern Gray Pearl White" at bounding box center [944, 219] width 119 height 24
click at [884, 208] on select "Choose Color Olive Green Modern Gray Pearl White" at bounding box center [944, 219] width 119 height 24
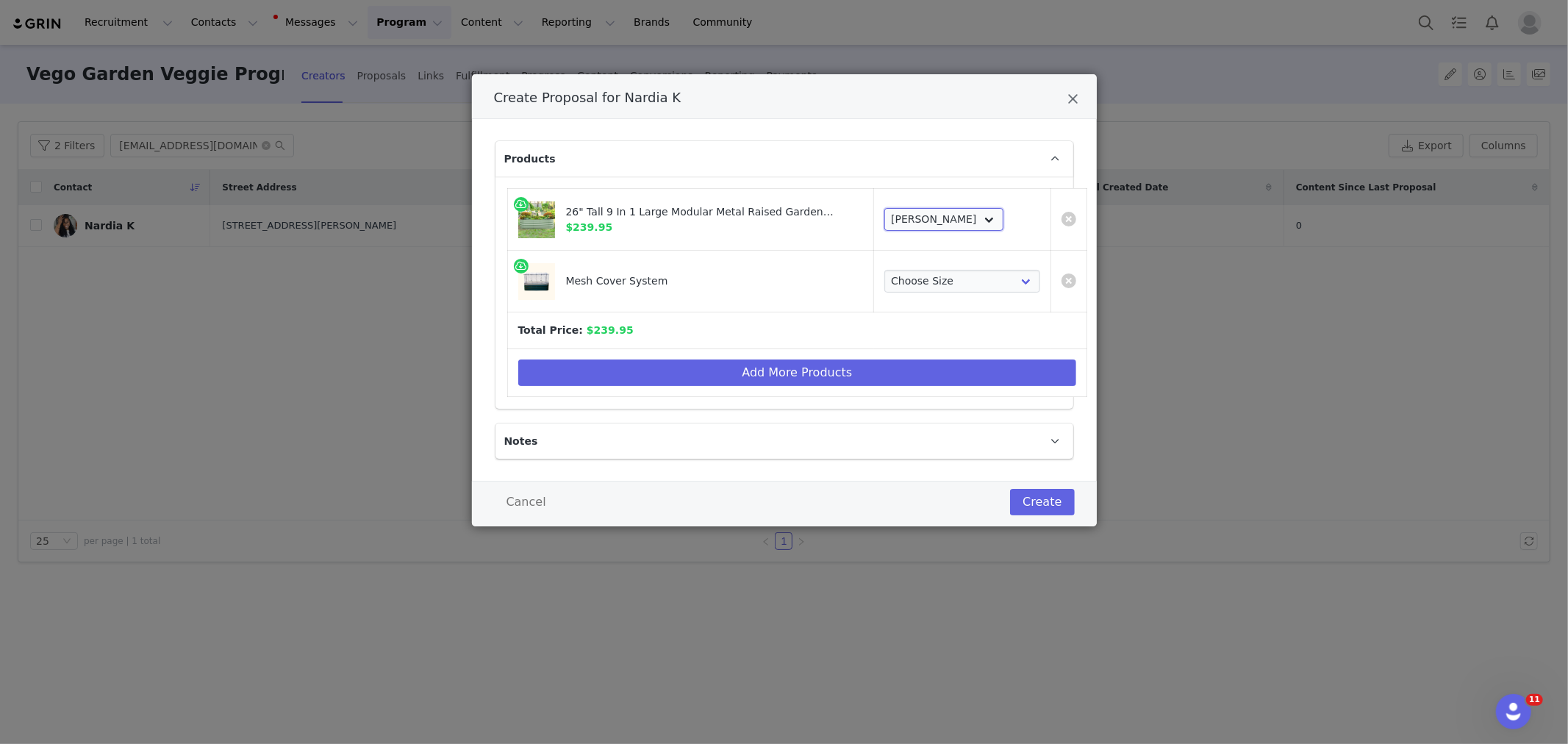
click at [950, 221] on select "Choose Color Olive Green Modern Gray Pearl White" at bounding box center [944, 219] width 119 height 24
select select "27500585"
click at [884, 208] on select "Choose Color Olive Green Modern Gray Pearl White" at bounding box center [944, 219] width 119 height 24
click at [901, 285] on select "Choose Size 2.0' Round ( Twin Pack ) 2.5' Round ( Twin Pack ) 2.5'W x 9.5'L 2.0…" at bounding box center [962, 281] width 156 height 24
select select "28228282"
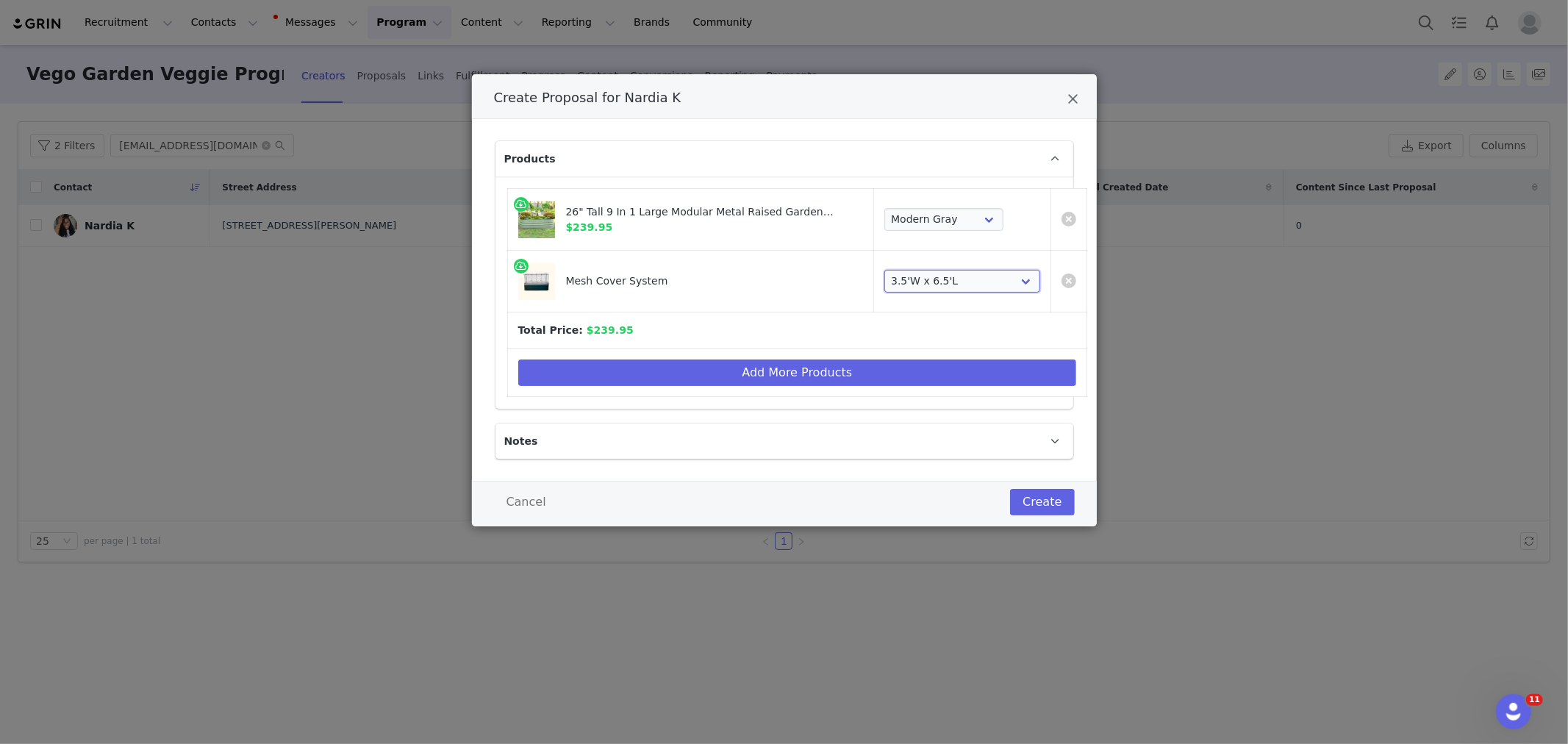
click at [884, 269] on select "Choose Size 2.0' Round ( Twin Pack ) 2.5' Round ( Twin Pack ) 2.5'W x 9.5'L 2.0…" at bounding box center [962, 281] width 156 height 24
click at [1038, 498] on button "Create" at bounding box center [1042, 502] width 64 height 26
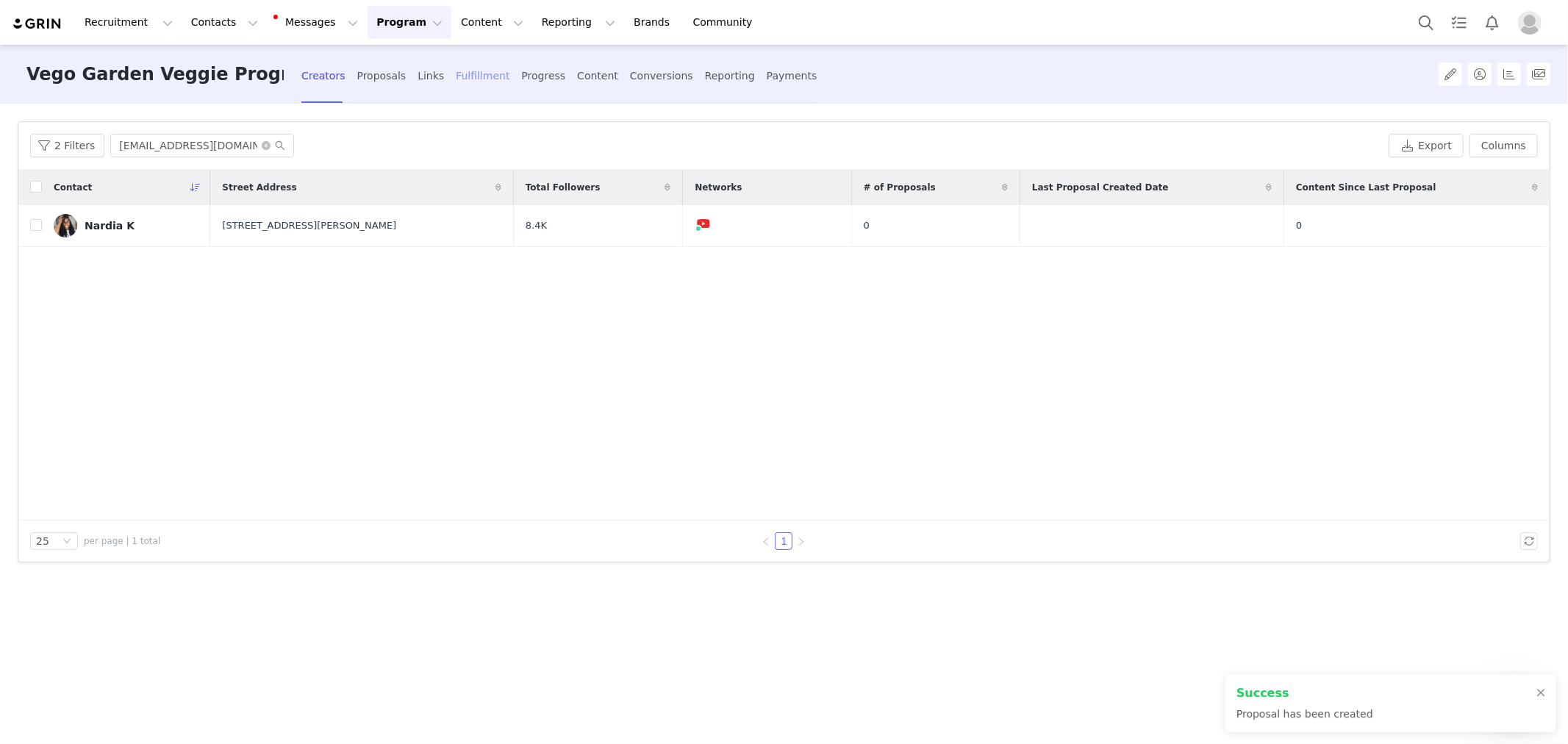
click at [479, 83] on div "Fulfillment" at bounding box center [482, 76] width 54 height 39
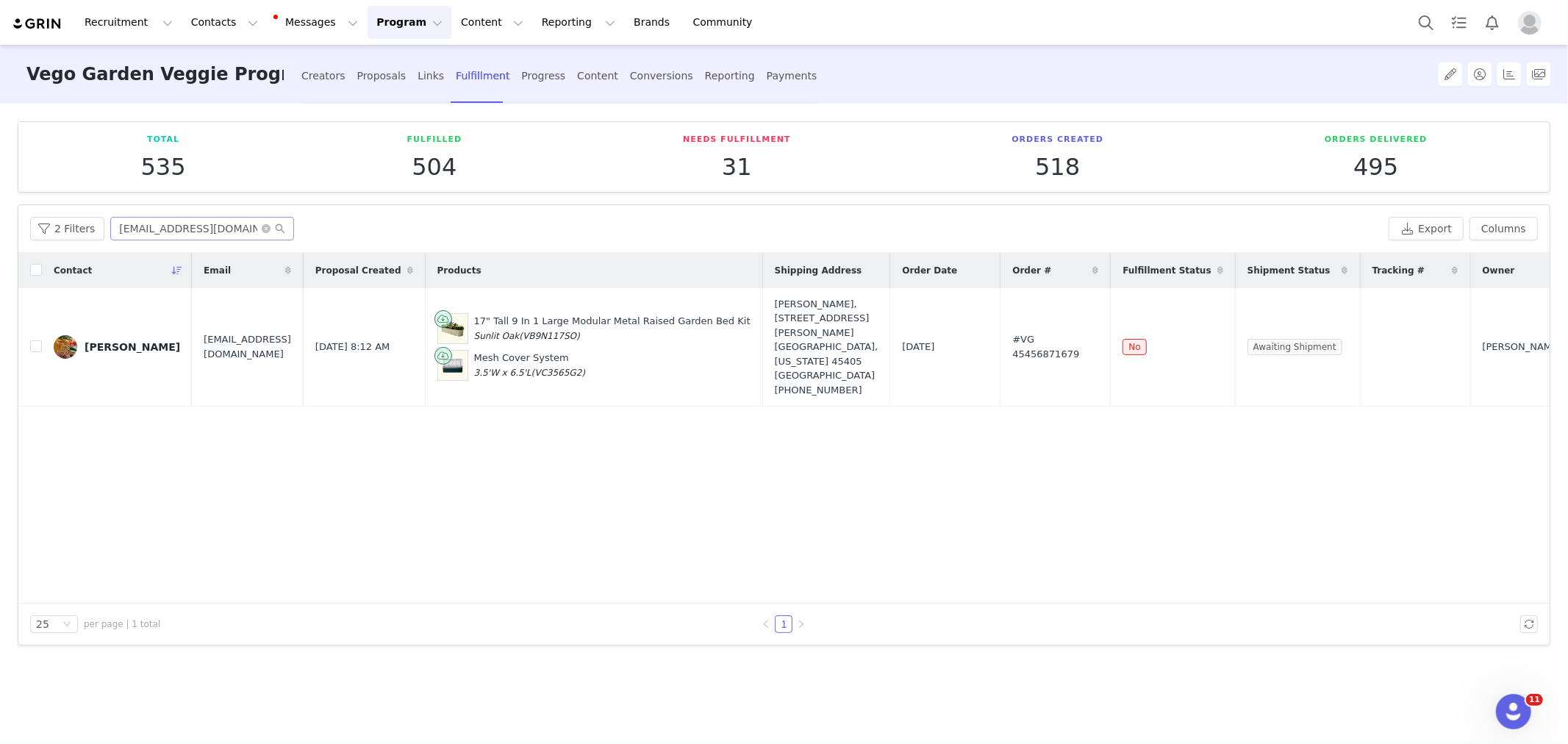
drag, startPoint x: 249, startPoint y: 440, endPoint x: 197, endPoint y: 220, distance: 226.1
click at [249, 440] on div "Contact Email Proposal Created Products Shipping Address Order Date Order # Ful…" at bounding box center [783, 427] width 1531 height 351
click at [197, 218] on input "[EMAIL_ADDRESS][DOMAIN_NAME]" at bounding box center [202, 228] width 183 height 24
click at [38, 340] on input "checkbox" at bounding box center [36, 346] width 11 height 11
checkbox input "true"
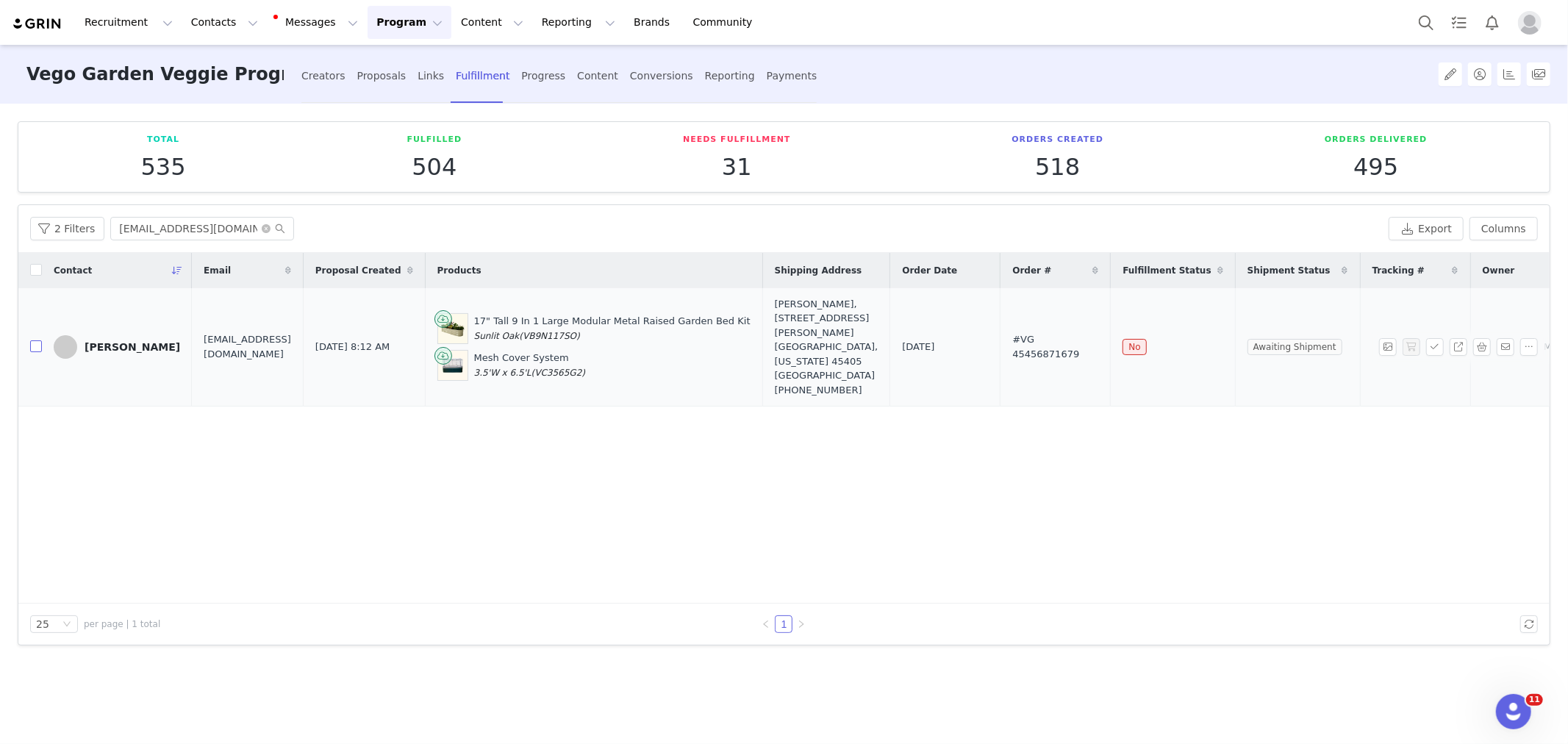
checkbox input "true"
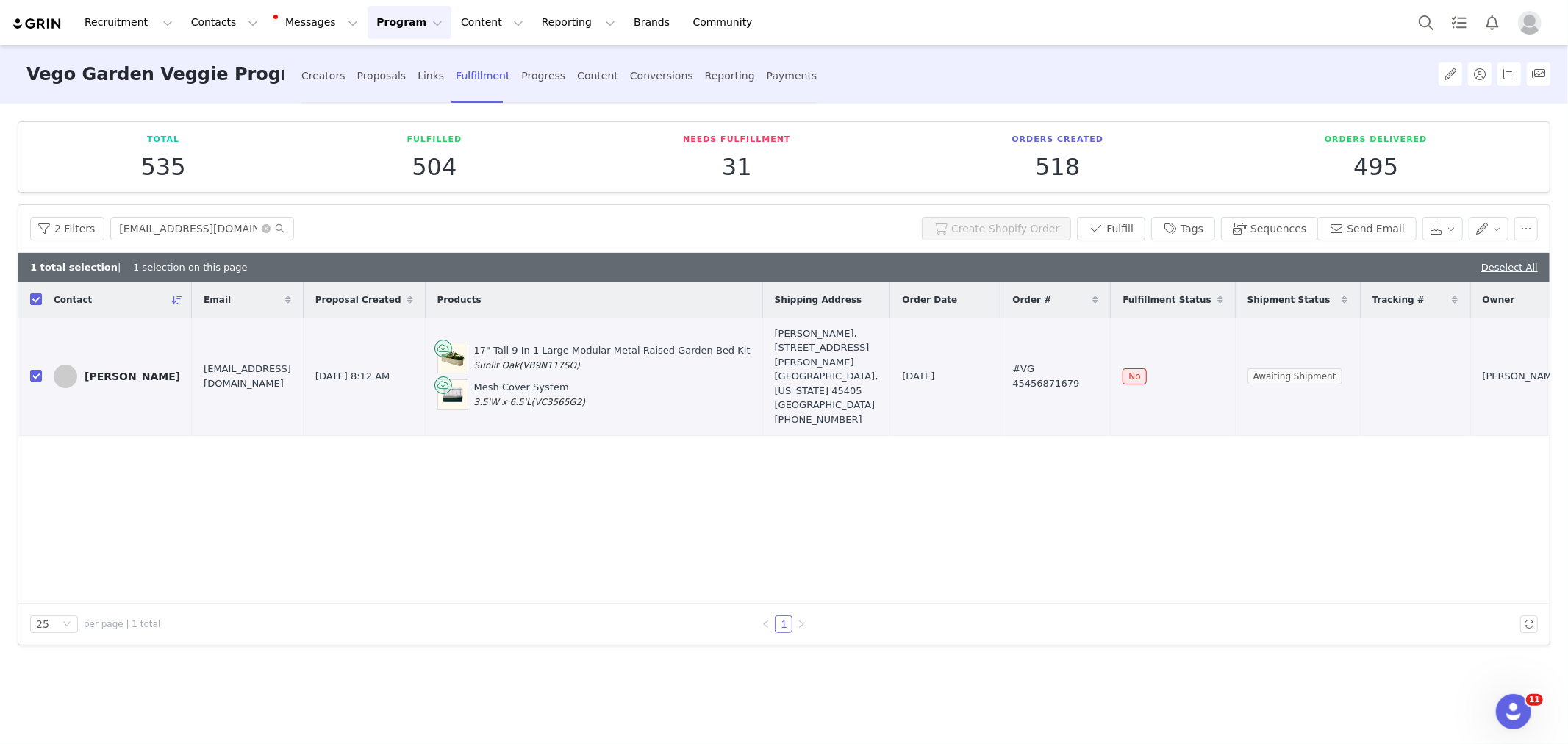
click at [1332, 531] on div "Contact Email Proposal Created Products Shipping Address Order Date Order # Ful…" at bounding box center [783, 442] width 1531 height 321
click at [224, 228] on input "[EMAIL_ADDRESS][DOMAIN_NAME]" at bounding box center [202, 228] width 183 height 24
paste input "[EMAIL_ADDRESS][DOMAIN_NAME]"
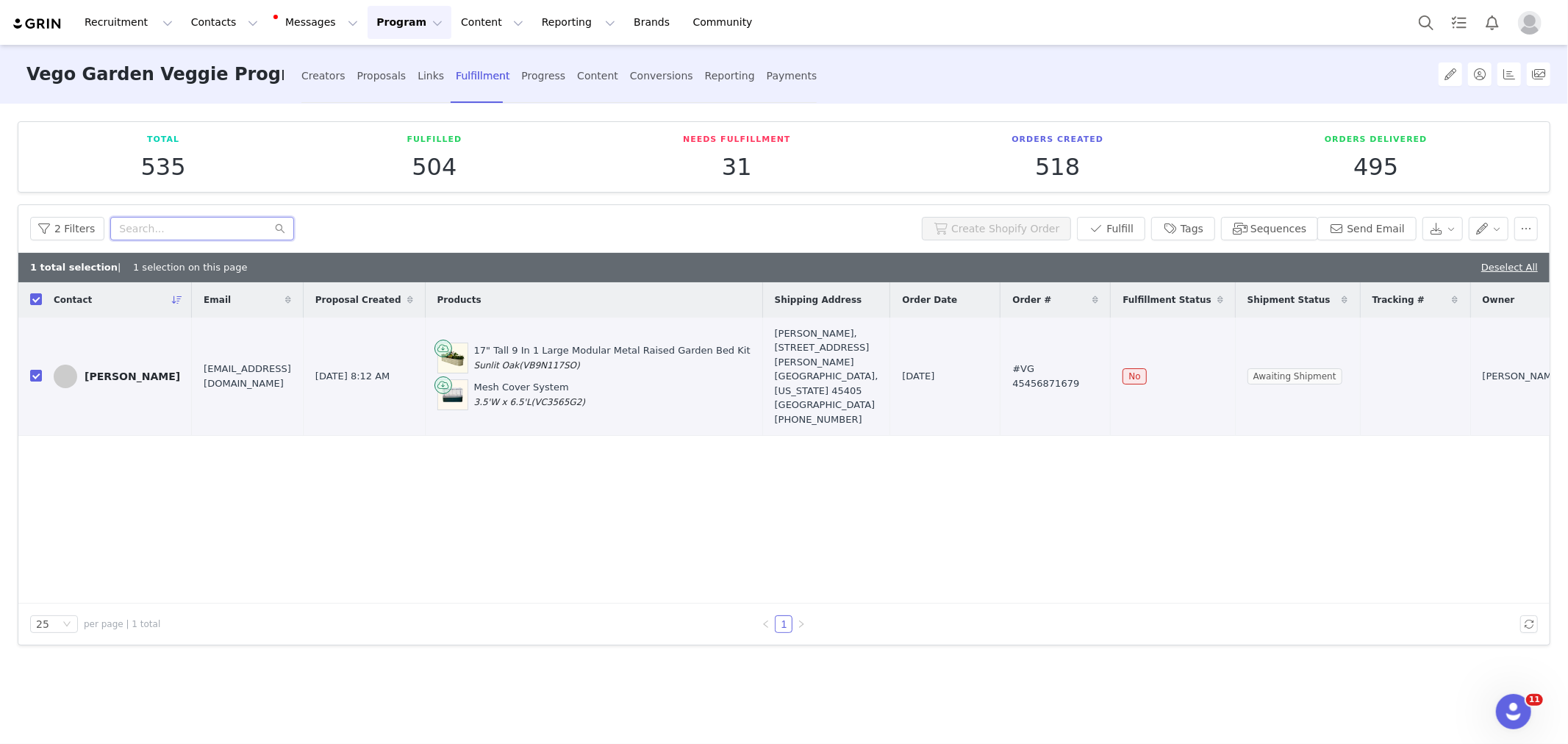
type input "[EMAIL_ADDRESS][DOMAIN_NAME]"
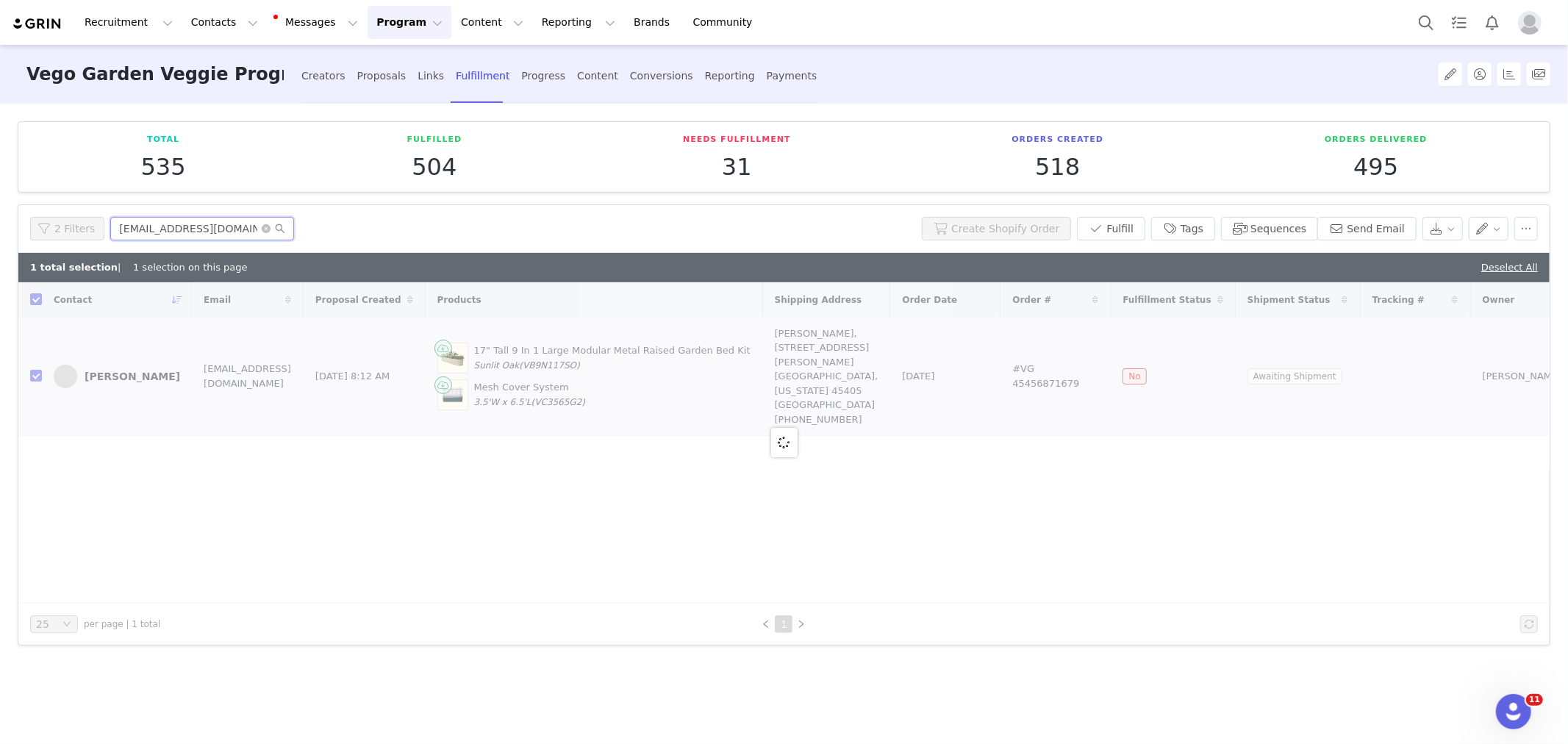
checkbox input "false"
type input "[EMAIL_ADDRESS][DOMAIN_NAME]"
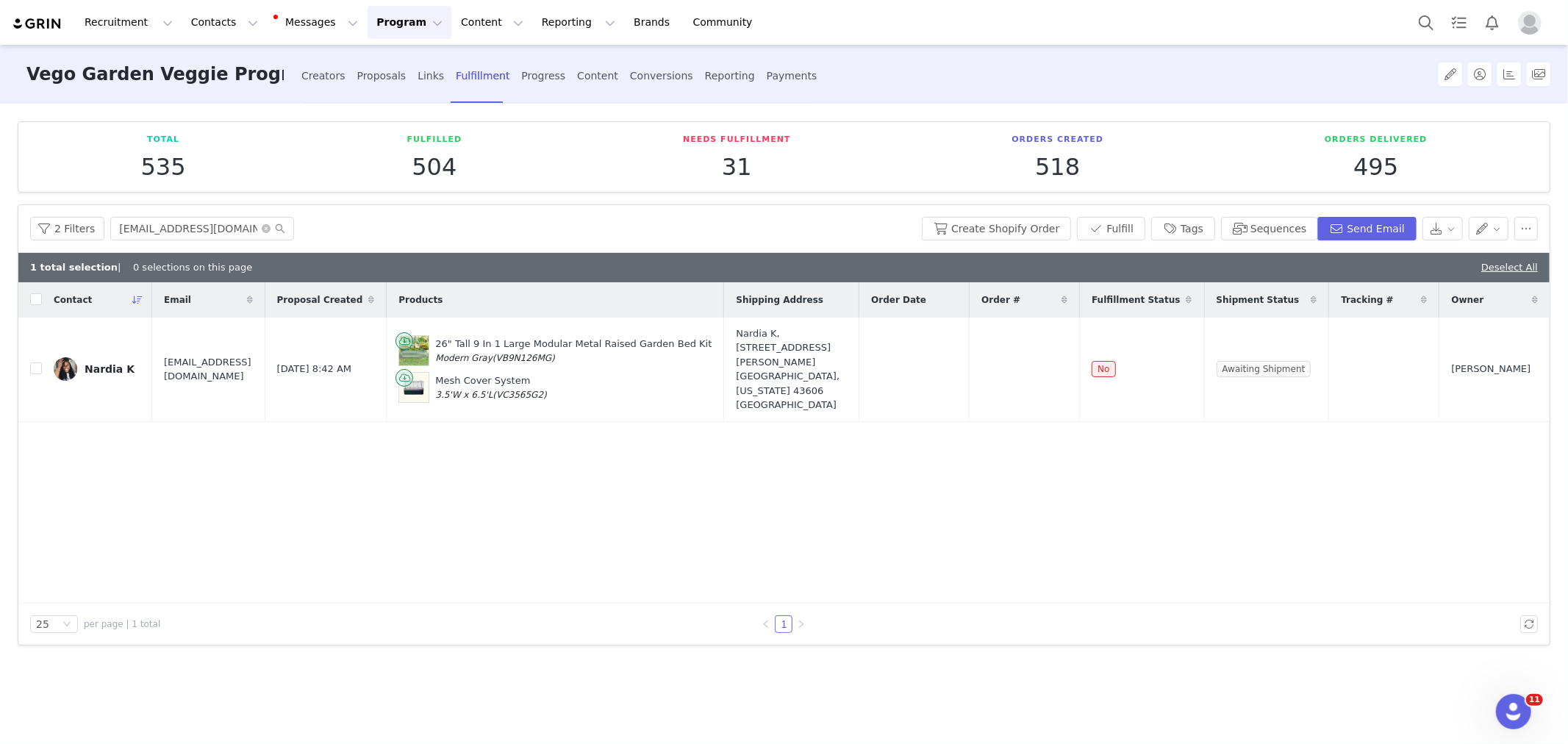
click at [1196, 520] on div "Contact Email Proposal Created Products Shipping Address Order Date Order # Ful…" at bounding box center [783, 442] width 1531 height 321
click at [1415, 363] on button "button" at bounding box center [1411, 369] width 18 height 18
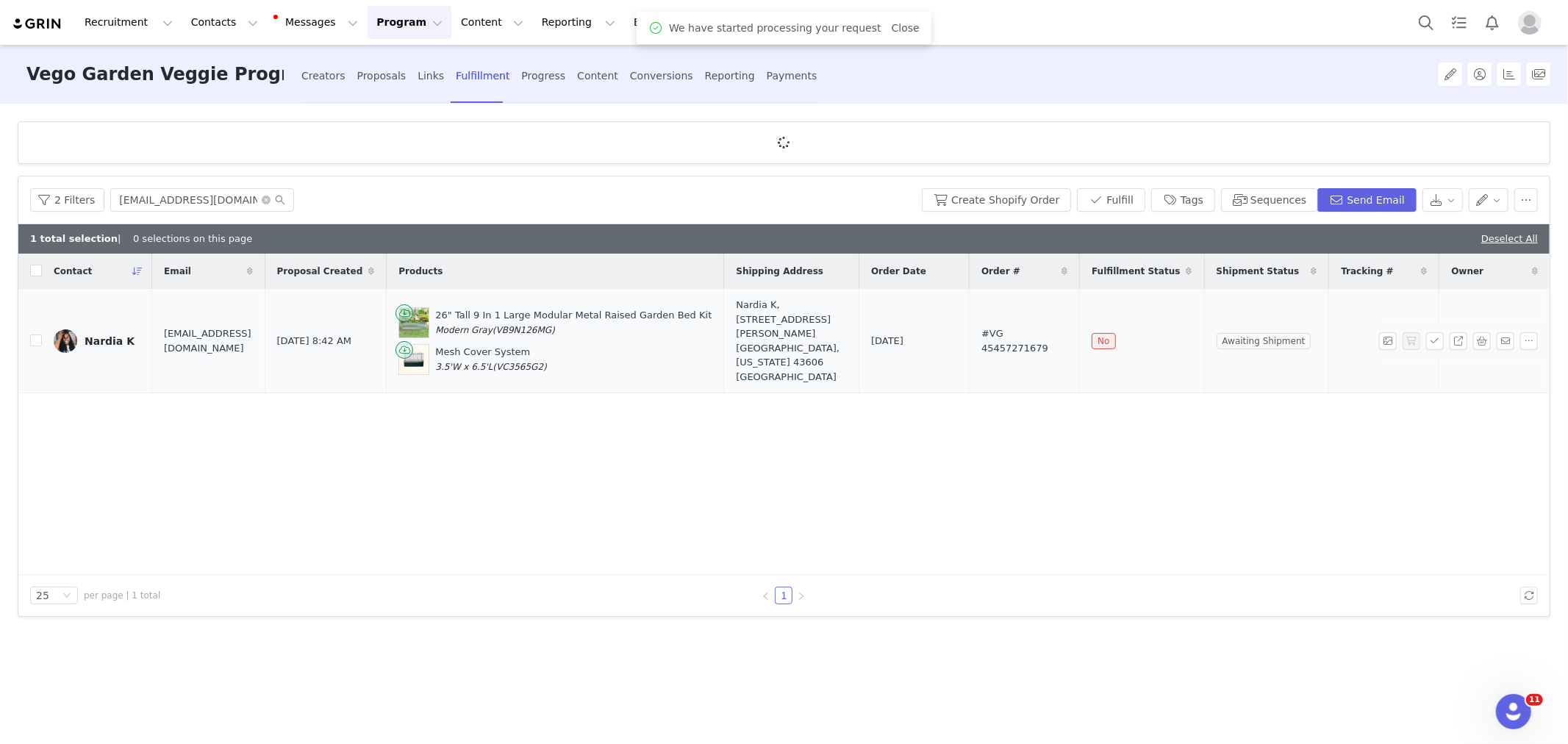
drag, startPoint x: 883, startPoint y: 334, endPoint x: 1128, endPoint y: 336, distance: 245.0
click at [1128, 336] on tr "Nardia K nardiak17@gmail.com Sep 2, 2025 8:42 AM 26" Tall 9 In 1 Large Modular …" at bounding box center [783, 340] width 1531 height 104
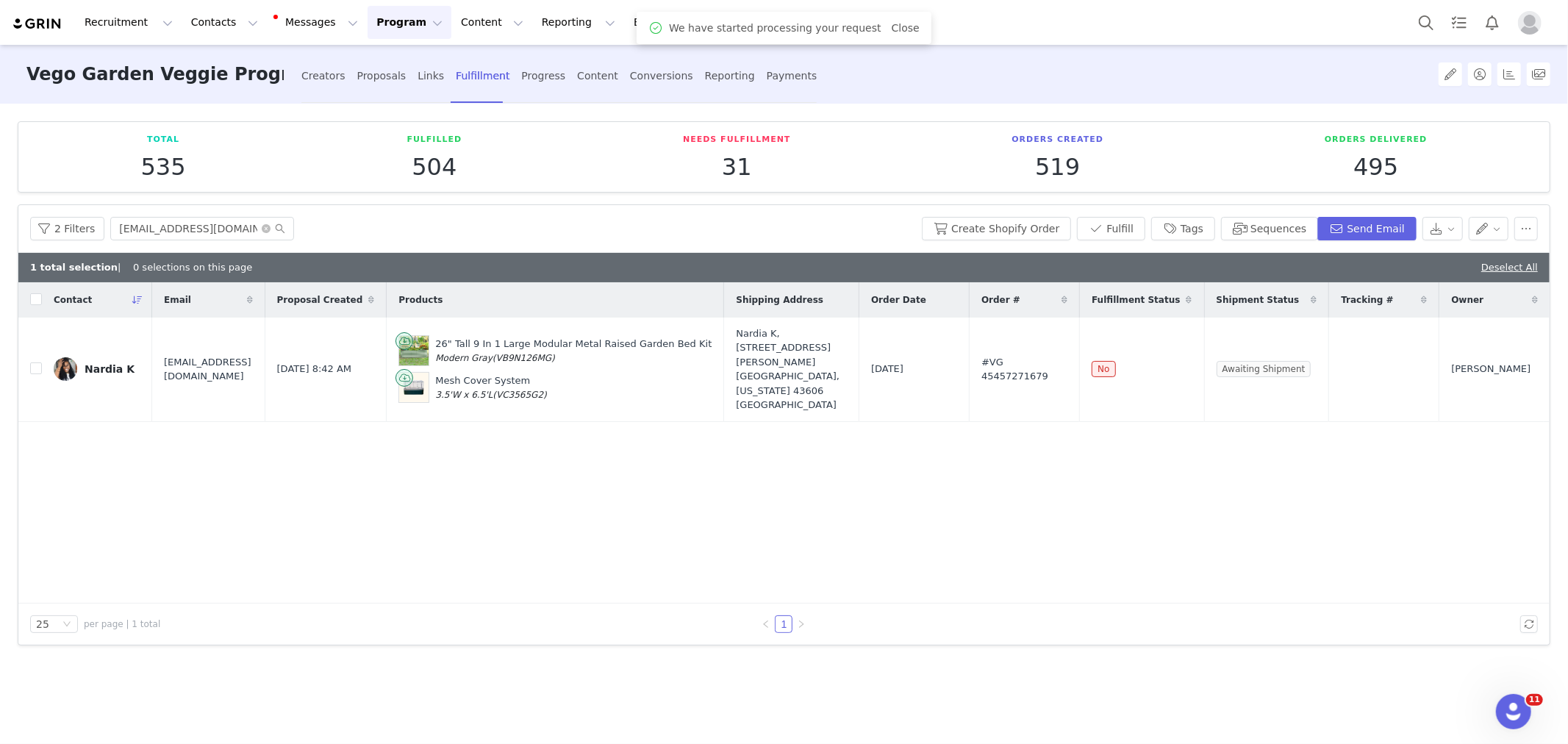
drag, startPoint x: 1019, startPoint y: 591, endPoint x: 908, endPoint y: 432, distance: 193.9
click at [1019, 590] on div "Contact Email Proposal Created Products Shipping Address Order Date Order # Ful…" at bounding box center [783, 442] width 1531 height 321
drag, startPoint x: 880, startPoint y: 355, endPoint x: 1048, endPoint y: 441, distance: 188.7
click at [1082, 358] on tr "Nardia K nardiak17@gmail.com Sep 2, 2025 8:42 AM 26" Tall 9 In 1 Large Modular …" at bounding box center [783, 370] width 1531 height 104
click at [1042, 449] on div "Contact Email Proposal Created Products Shipping Address Order Date Order # Ful…" at bounding box center [783, 442] width 1531 height 321
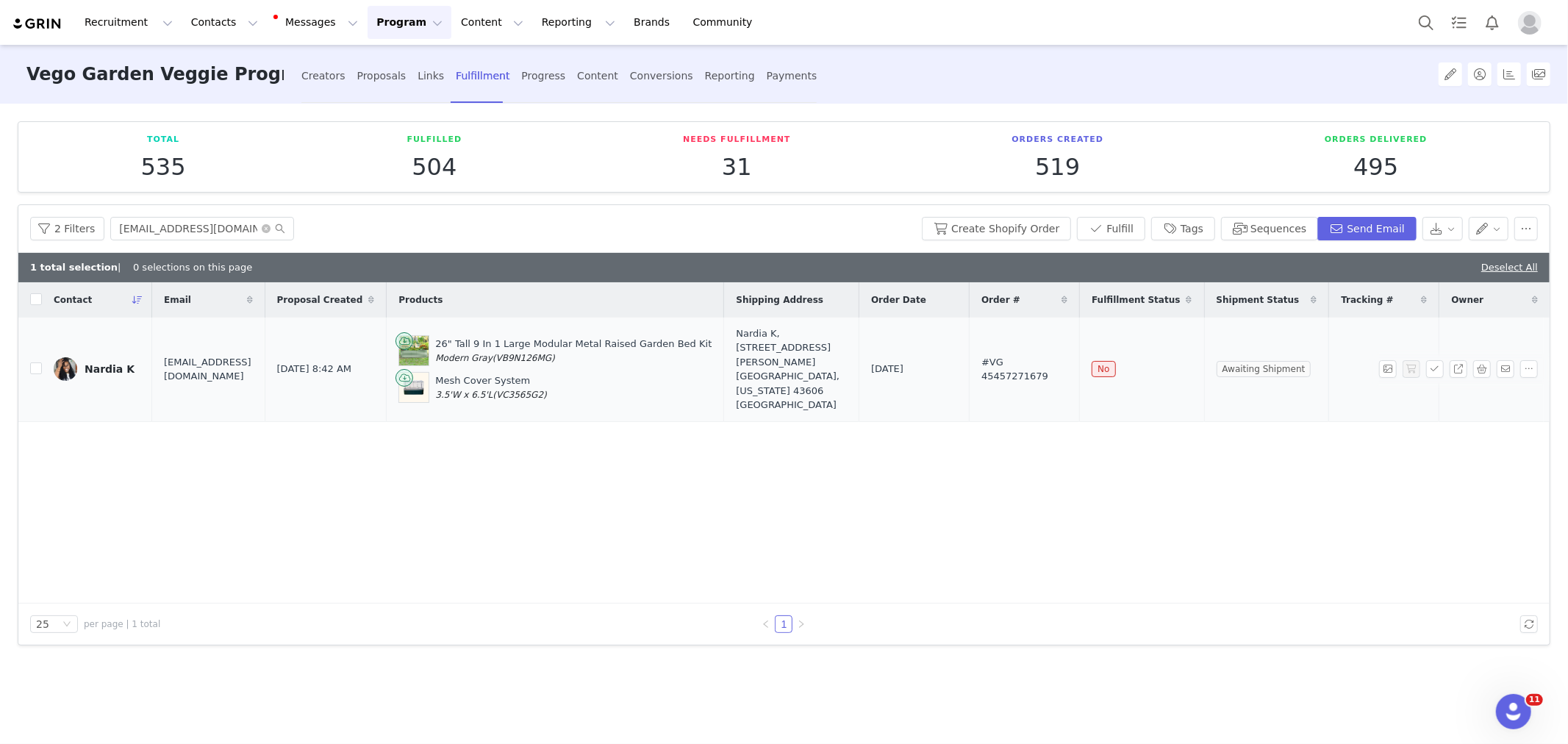
click at [119, 364] on div "Nardia K" at bounding box center [109, 369] width 50 height 11
click at [119, 364] on main "Vego Garden Veggie Program - Evergreen Campaign Creators Proposals Links Fulfil…" at bounding box center [784, 392] width 1568 height 697
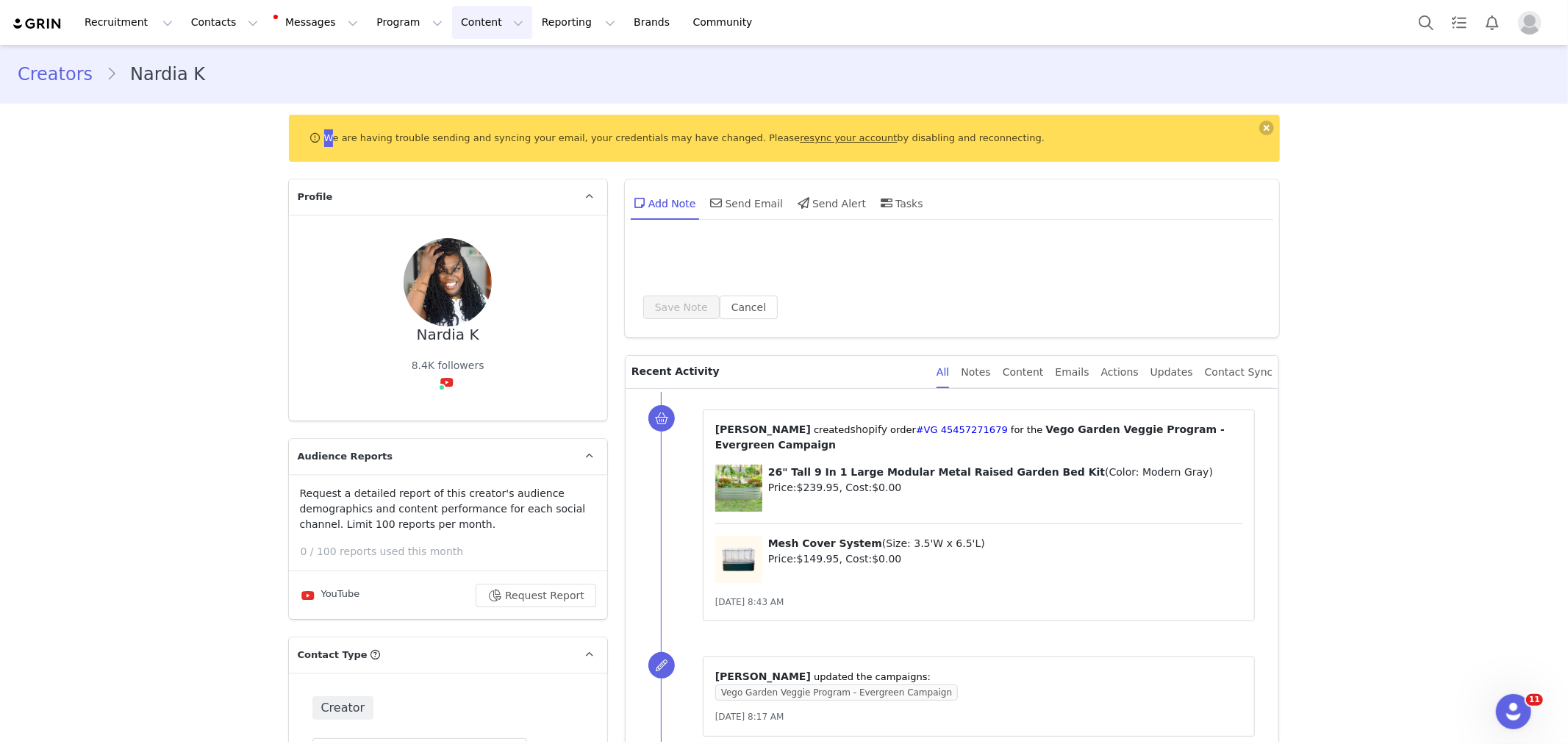
type input "+1 ([GEOGRAPHIC_DATA])"
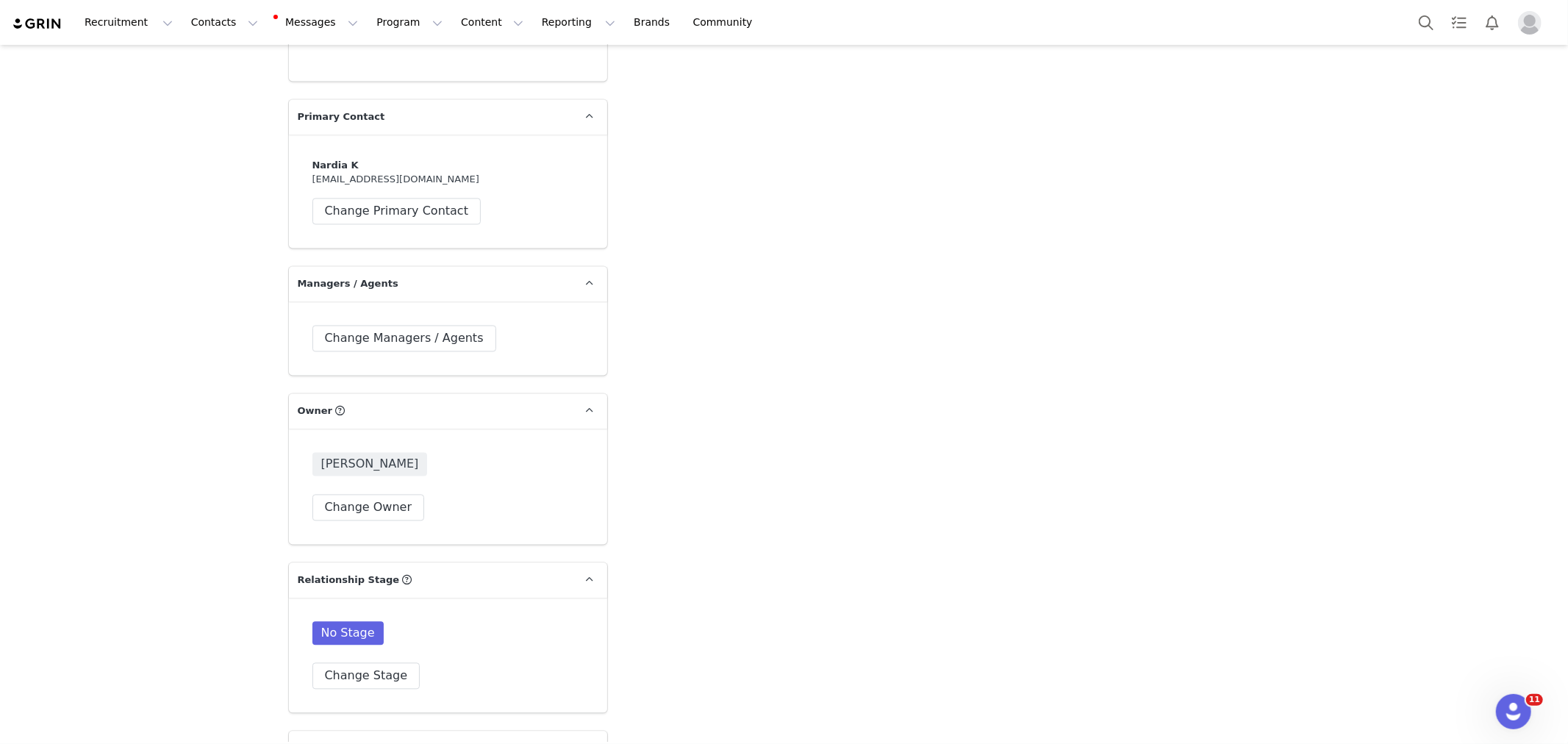
scroll to position [2531, 0]
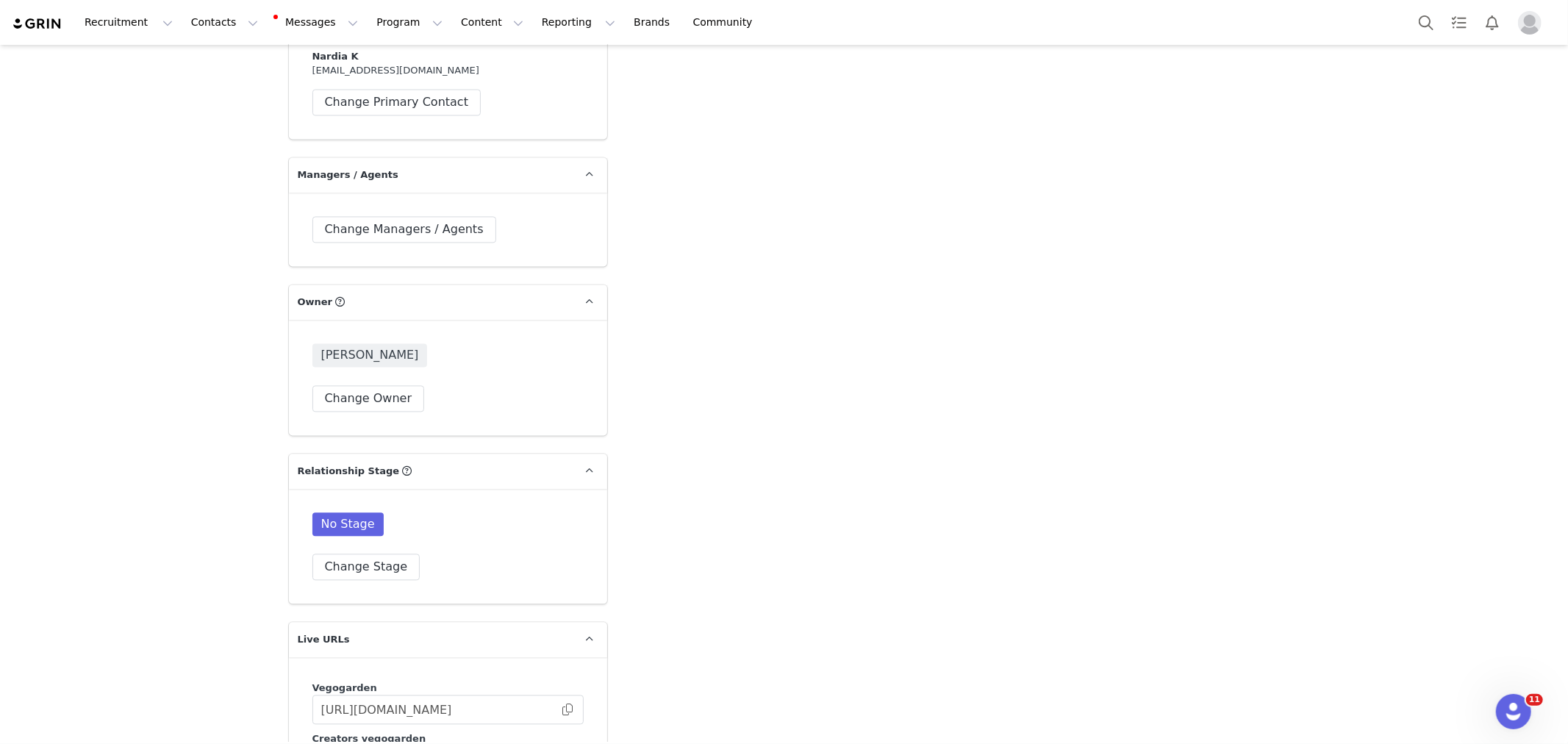
drag, startPoint x: 1127, startPoint y: 371, endPoint x: 1090, endPoint y: 405, distance: 50.2
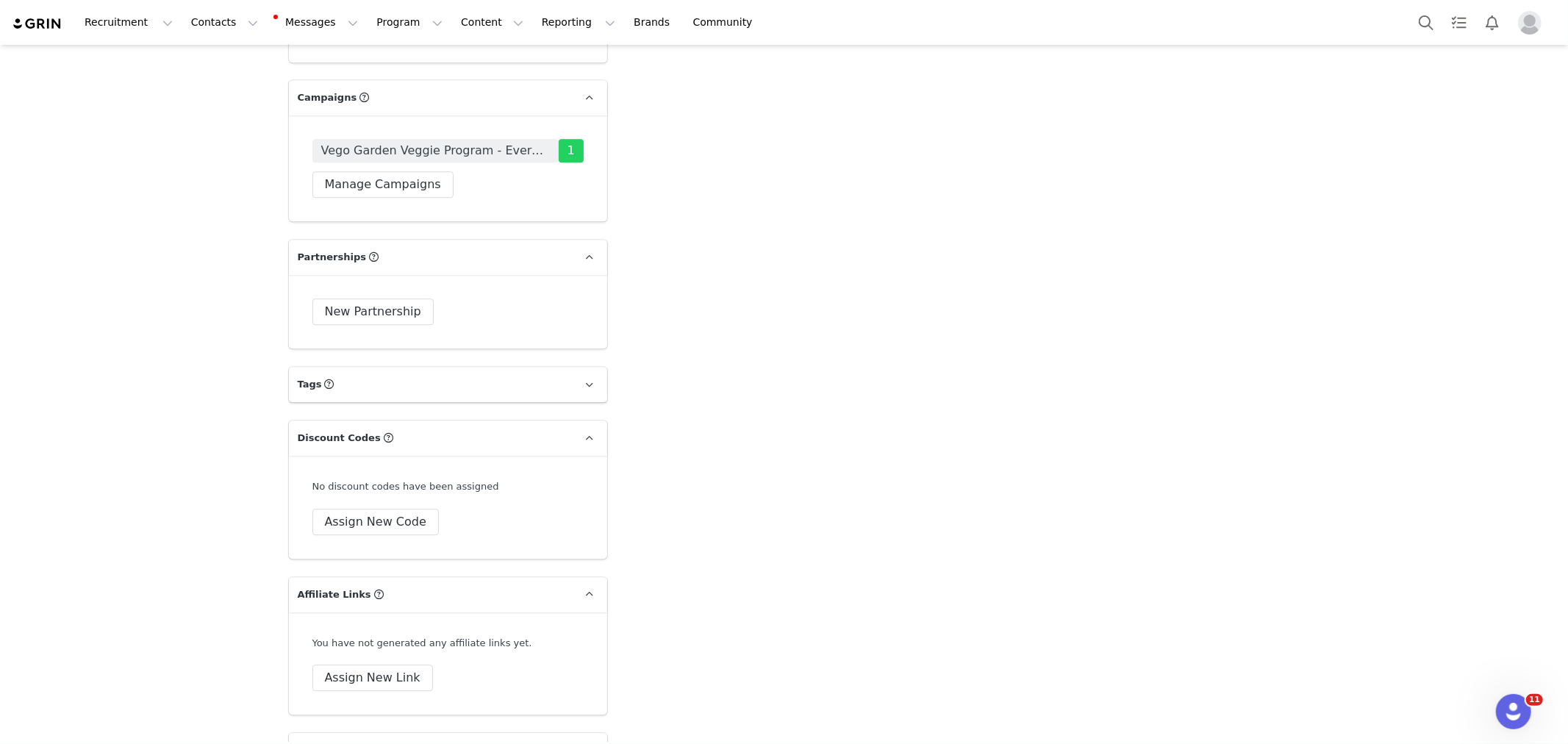
scroll to position [3627, 0]
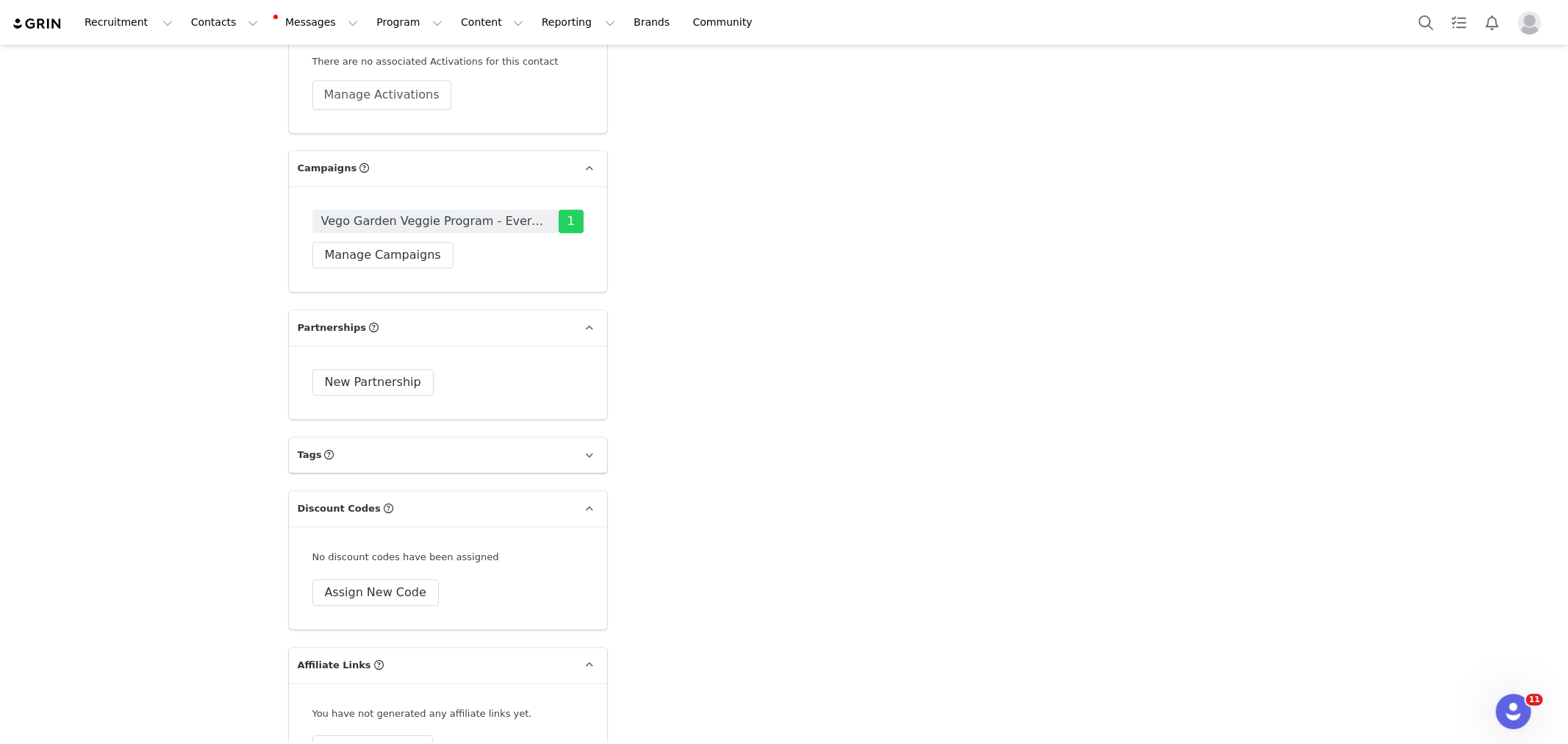
scroll to position [3220, 0]
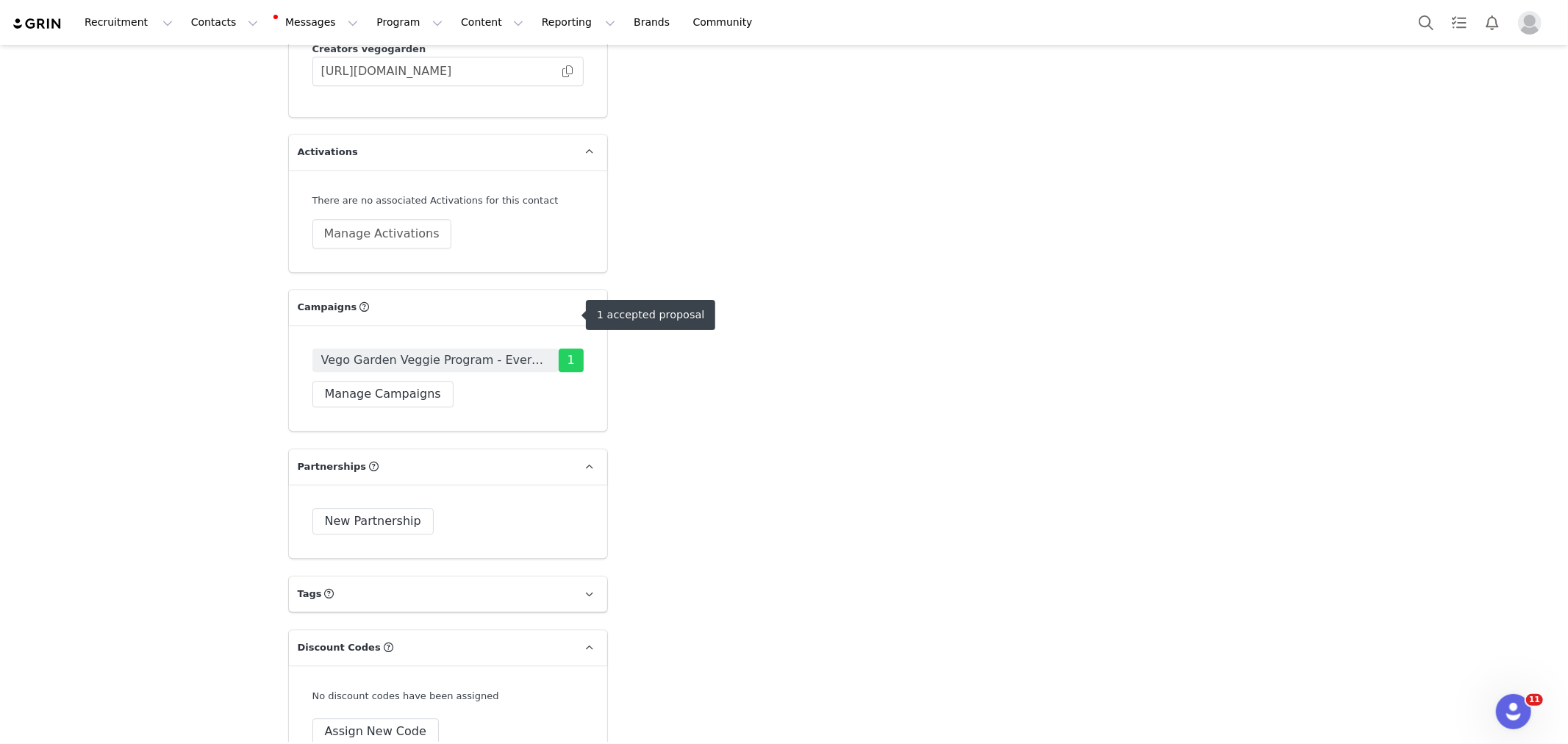
click at [405, 352] on span "Vego Garden Veggie Program - Evergreen Campaign" at bounding box center [436, 360] width 229 height 18
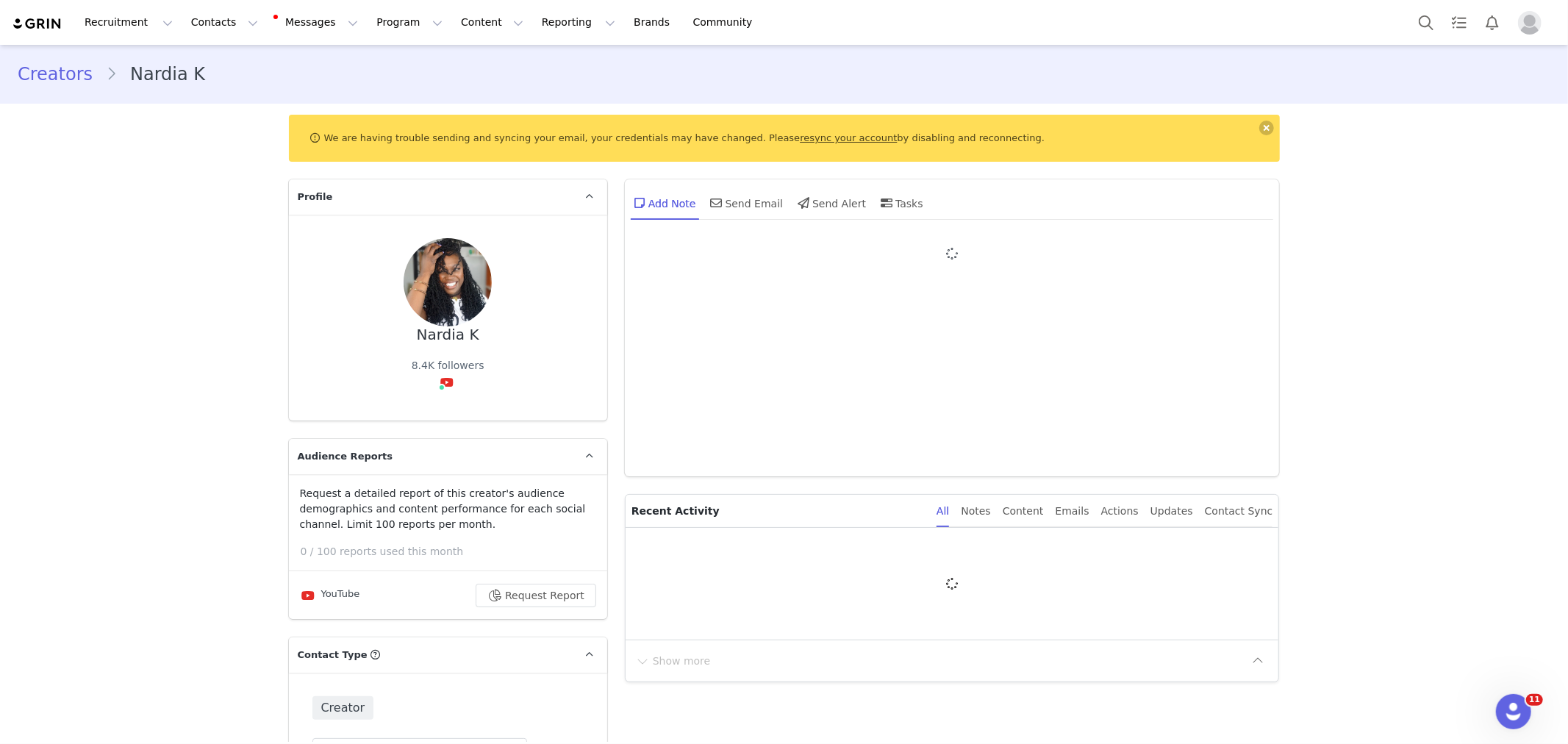
type input "+1 ([GEOGRAPHIC_DATA])"
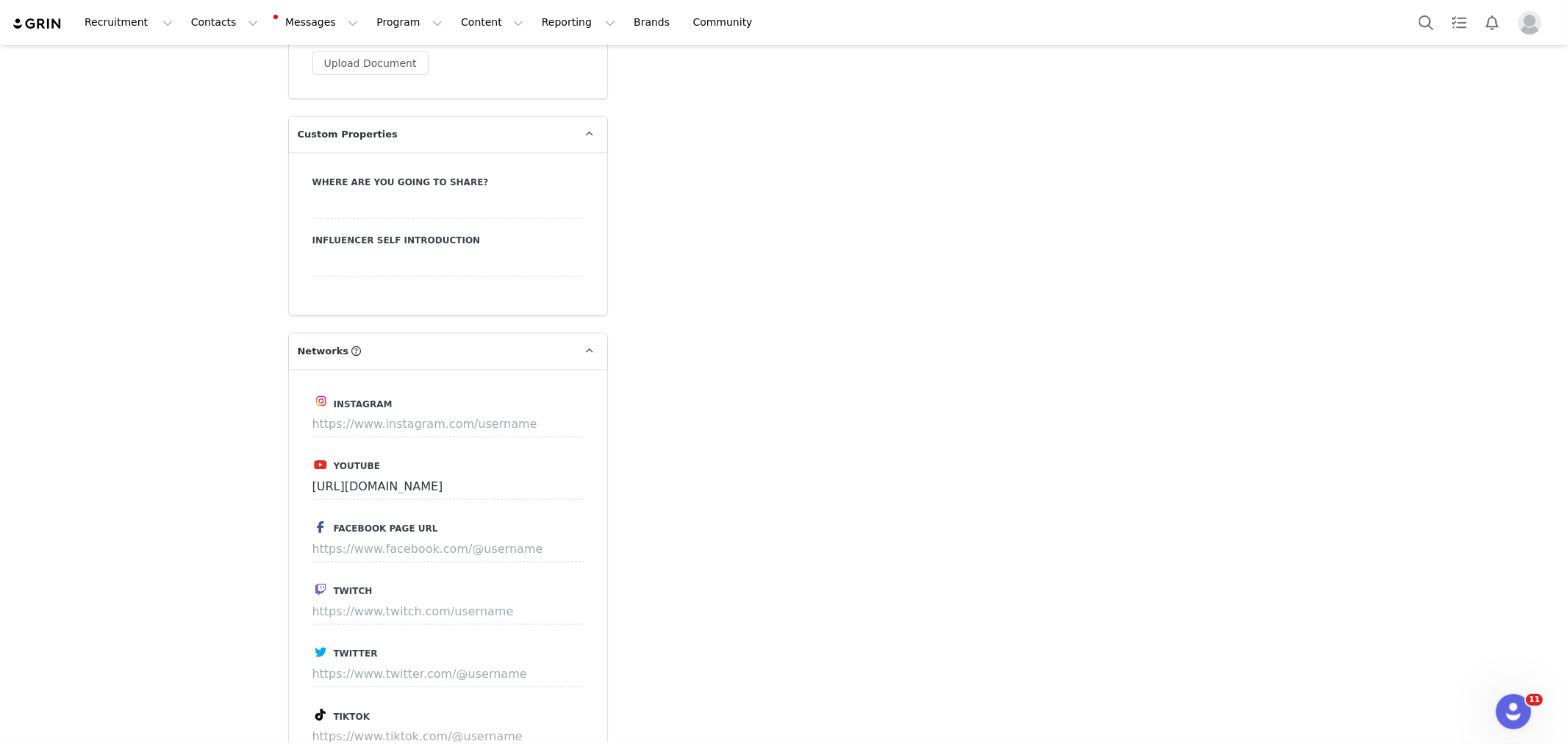
scroll to position [2939, 0]
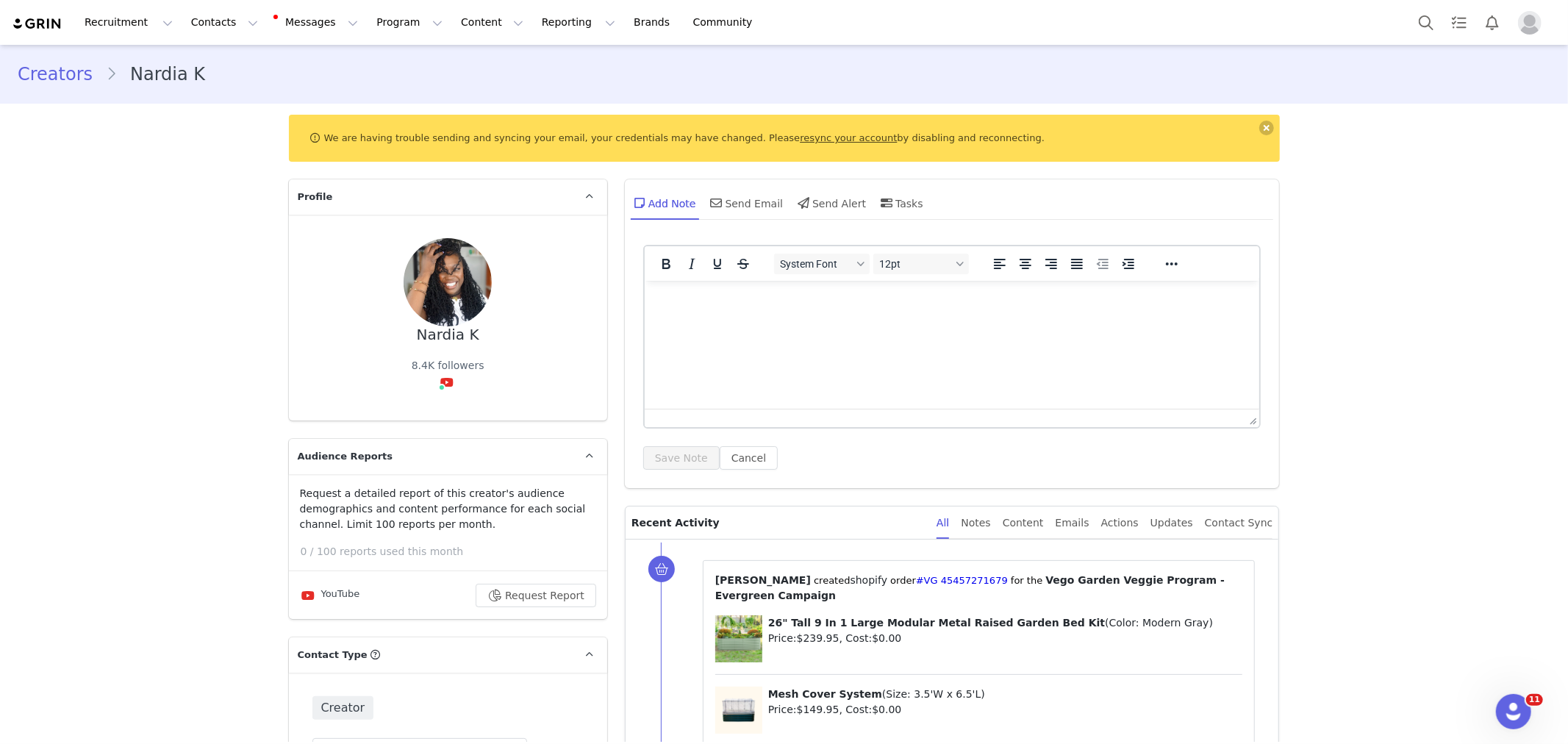
scroll to position [2939, 0]
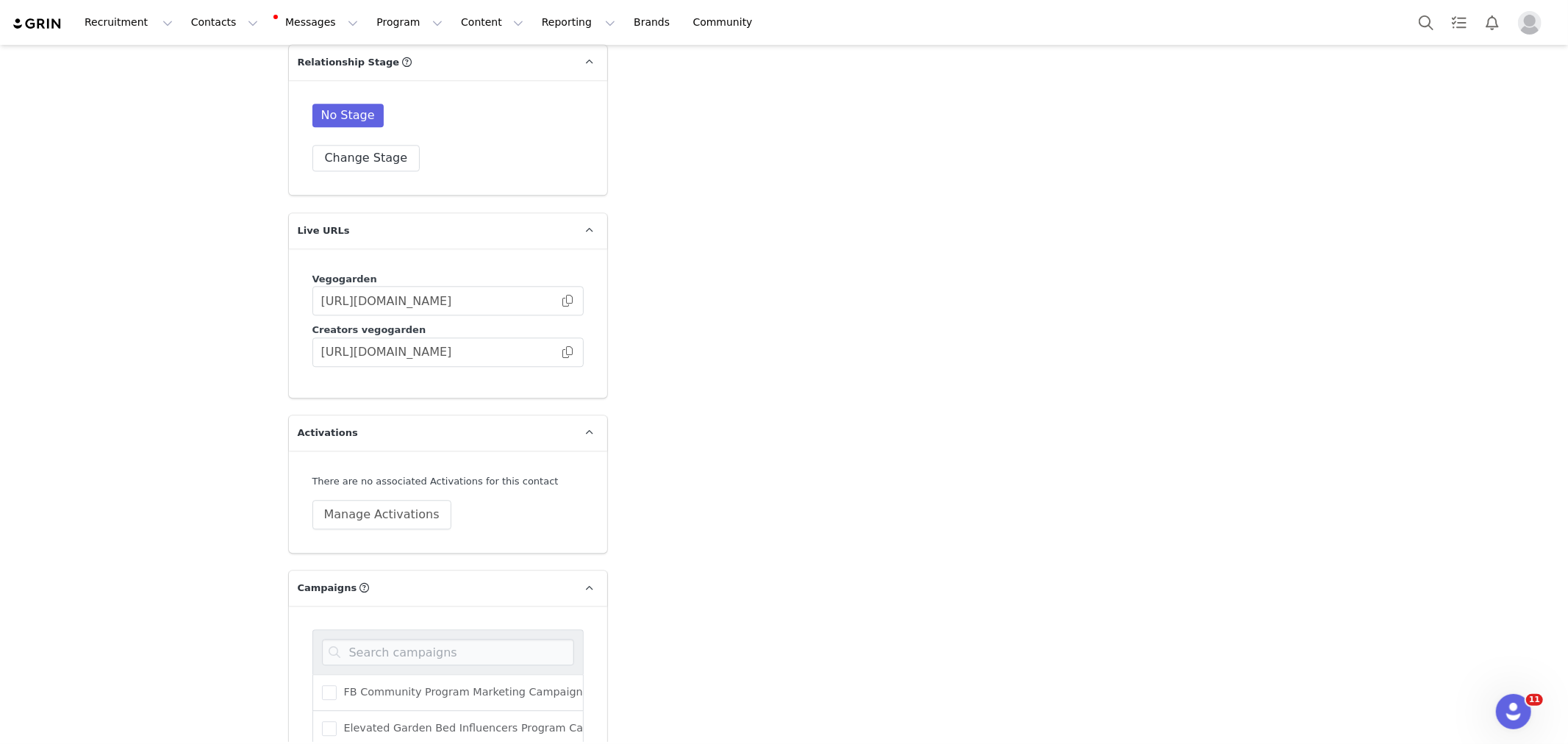
drag, startPoint x: 1230, startPoint y: 447, endPoint x: 968, endPoint y: 512, distance: 269.9
click at [437, 638] on input at bounding box center [447, 651] width 253 height 26
type input "cover sy"
click at [349, 684] on span "Modular Cover System Influencers Program [DATE]-[DATE]" at bounding box center [495, 691] width 316 height 14
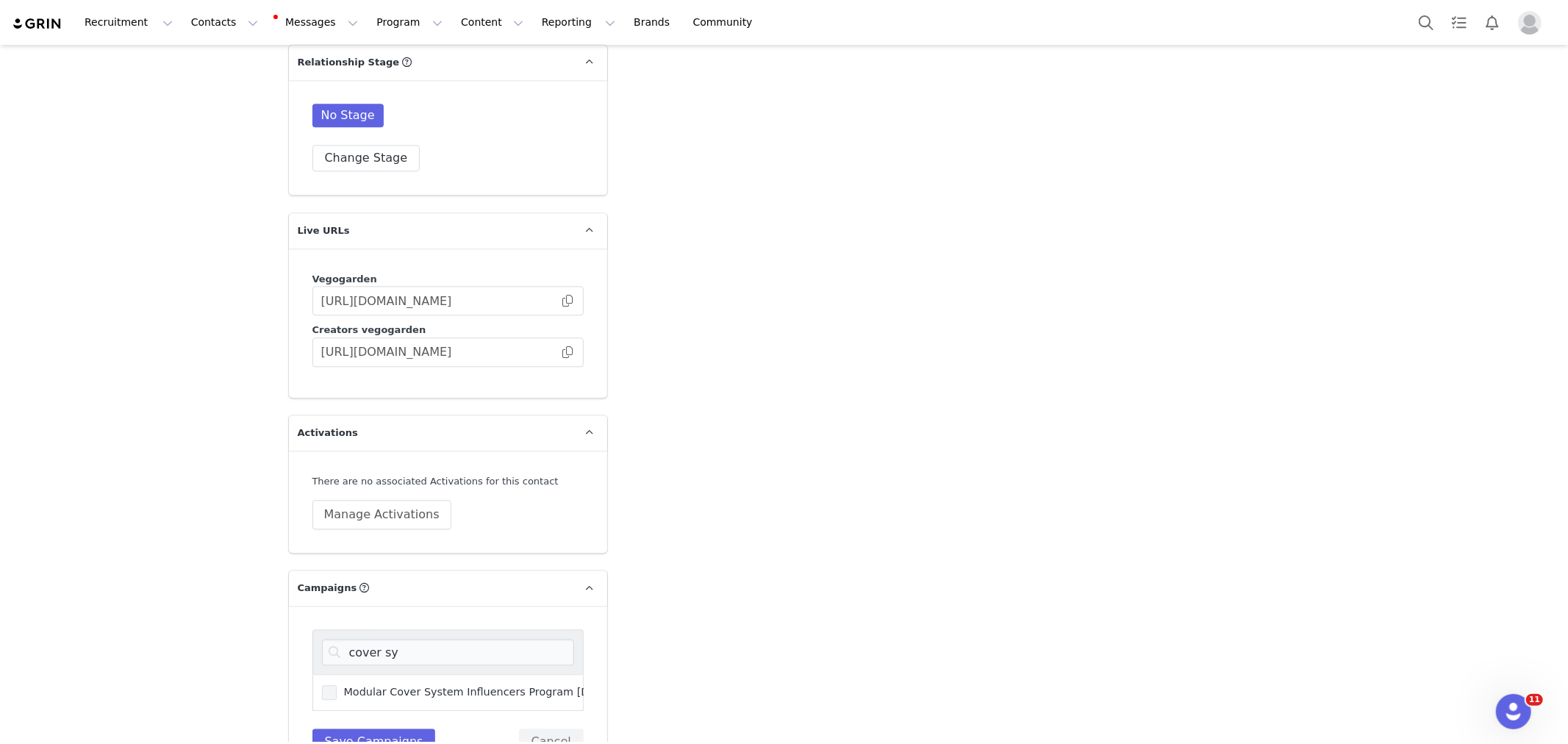
click at [337, 684] on input "Modular Cover System Influencers Program [DATE]-[DATE]" at bounding box center [337, 684] width 0 height 0
click at [371, 728] on button "Save Campaigns" at bounding box center [374, 741] width 124 height 26
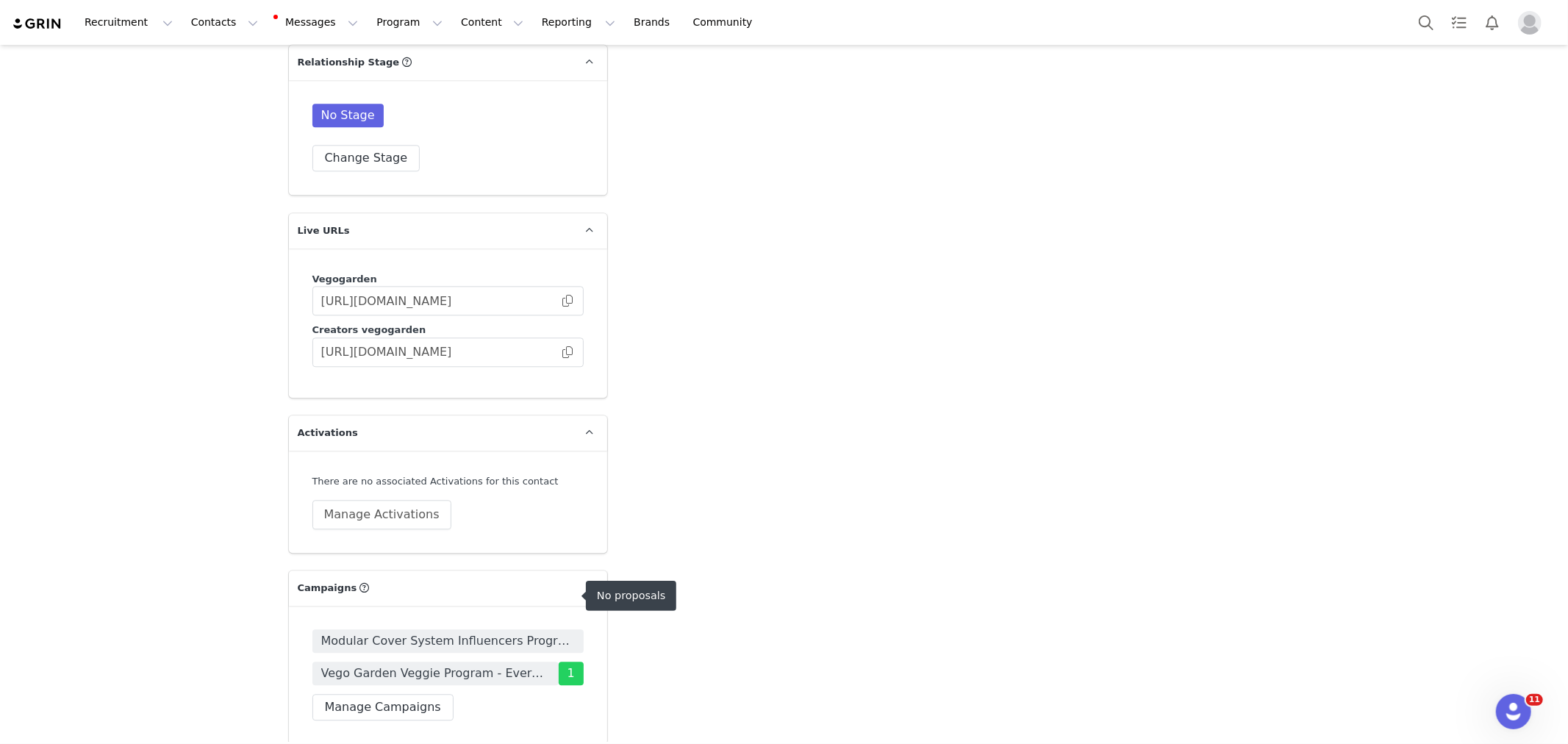
click at [514, 632] on span "Modular Cover System Influencers Program [DATE]-[DATE]" at bounding box center [448, 640] width 253 height 18
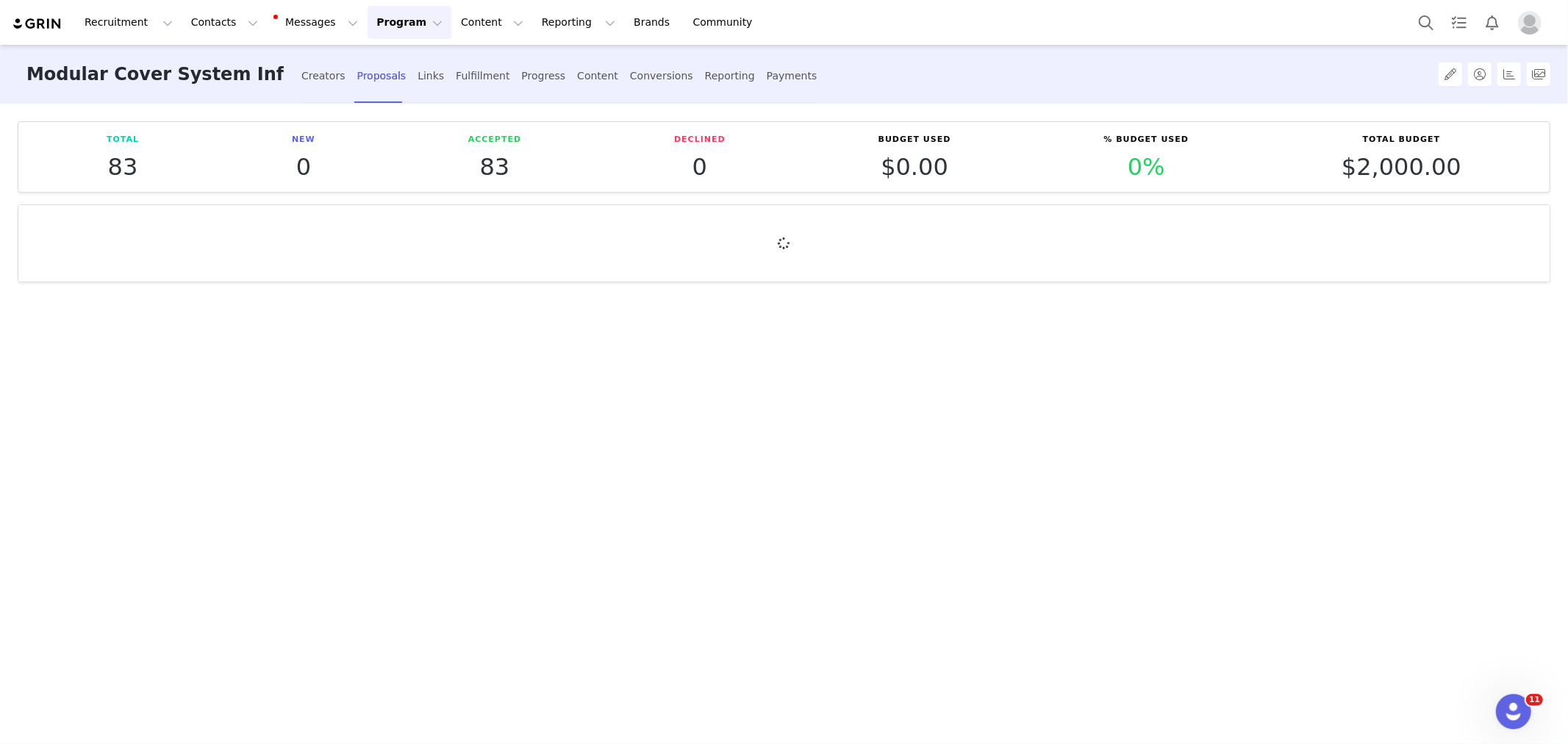
click at [1324, 414] on div "Total 83 New 0 Accepted 83 Declined 0 Budget Used $0.00 % Budget Used 0% Total …" at bounding box center [784, 423] width 1568 height 638
click at [328, 78] on div "Creators" at bounding box center [323, 76] width 44 height 39
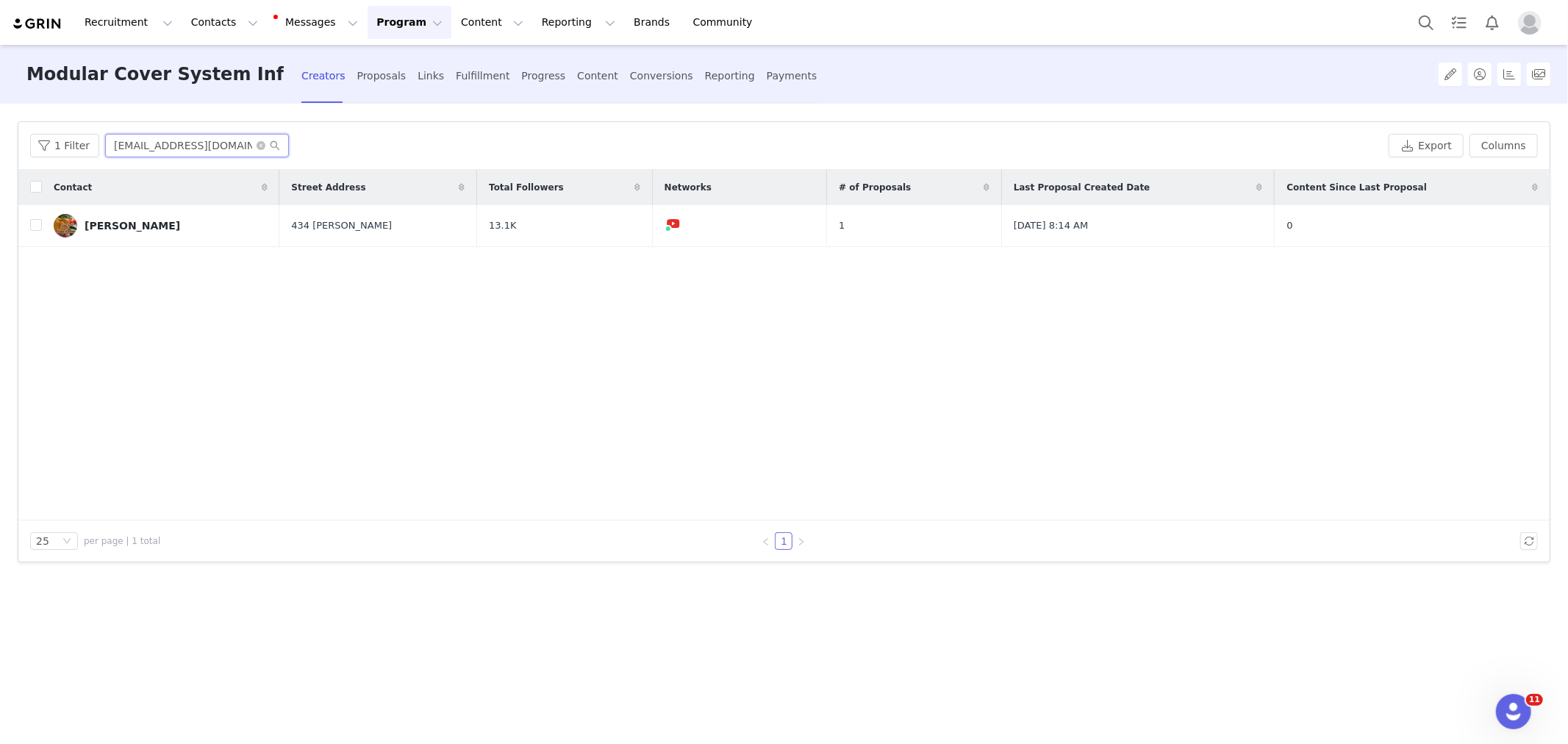
click at [210, 144] on input "[EMAIL_ADDRESS][DOMAIN_NAME]" at bounding box center [197, 145] width 183 height 24
paste input "nardiak17"
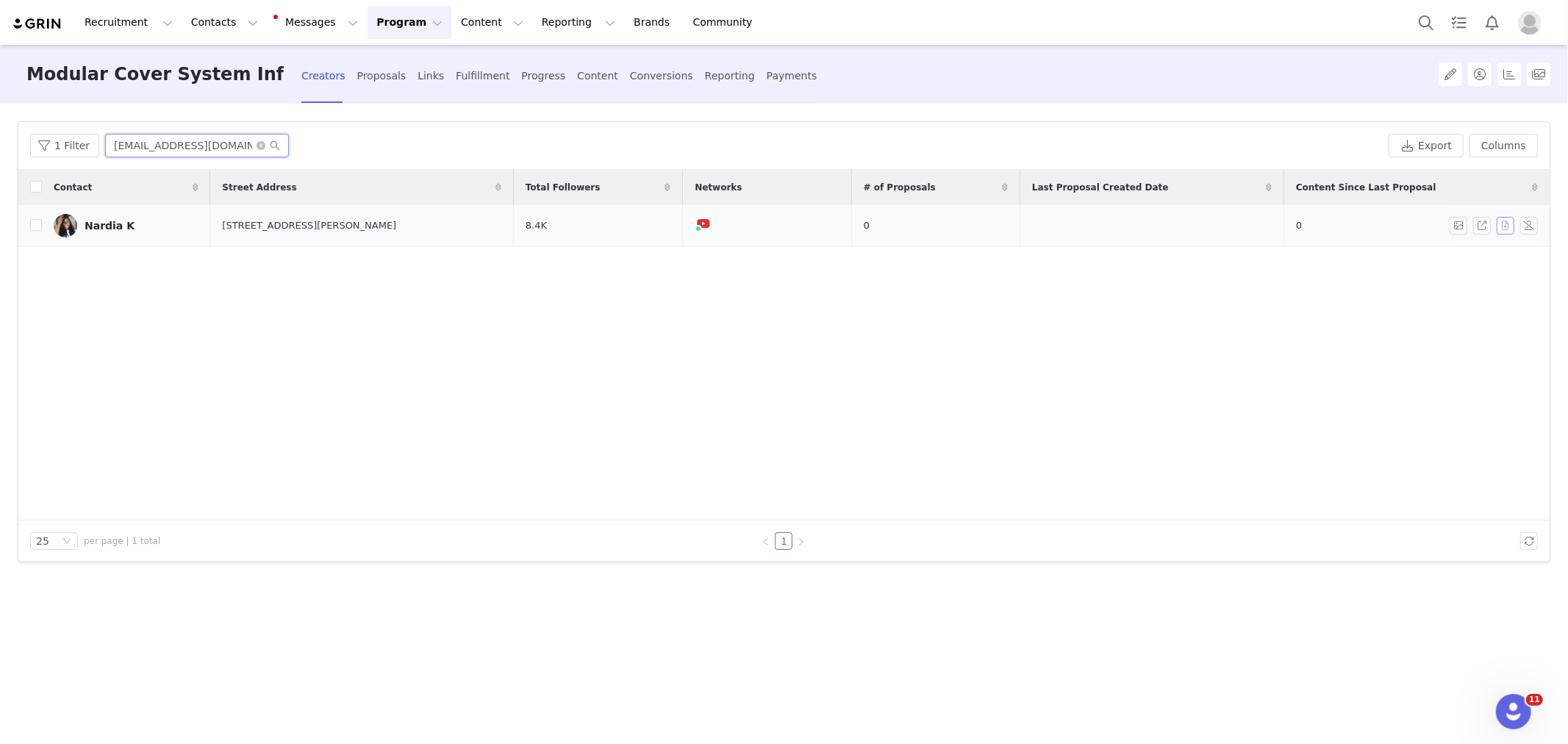
type input "[EMAIL_ADDRESS][DOMAIN_NAME]"
click at [1505, 230] on button "button" at bounding box center [1506, 225] width 18 height 18
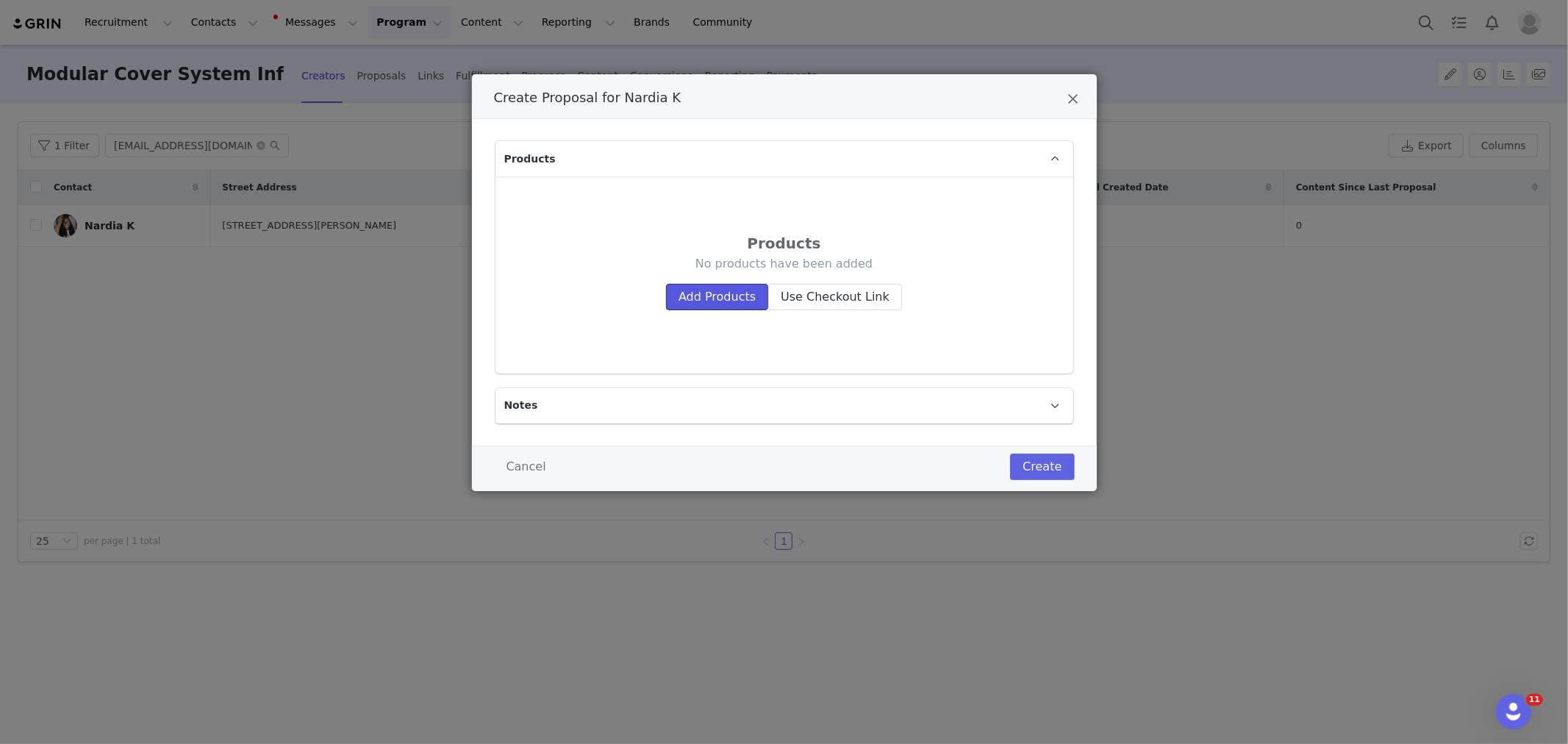
click at [731, 298] on button "Add Products" at bounding box center [717, 297] width 102 height 26
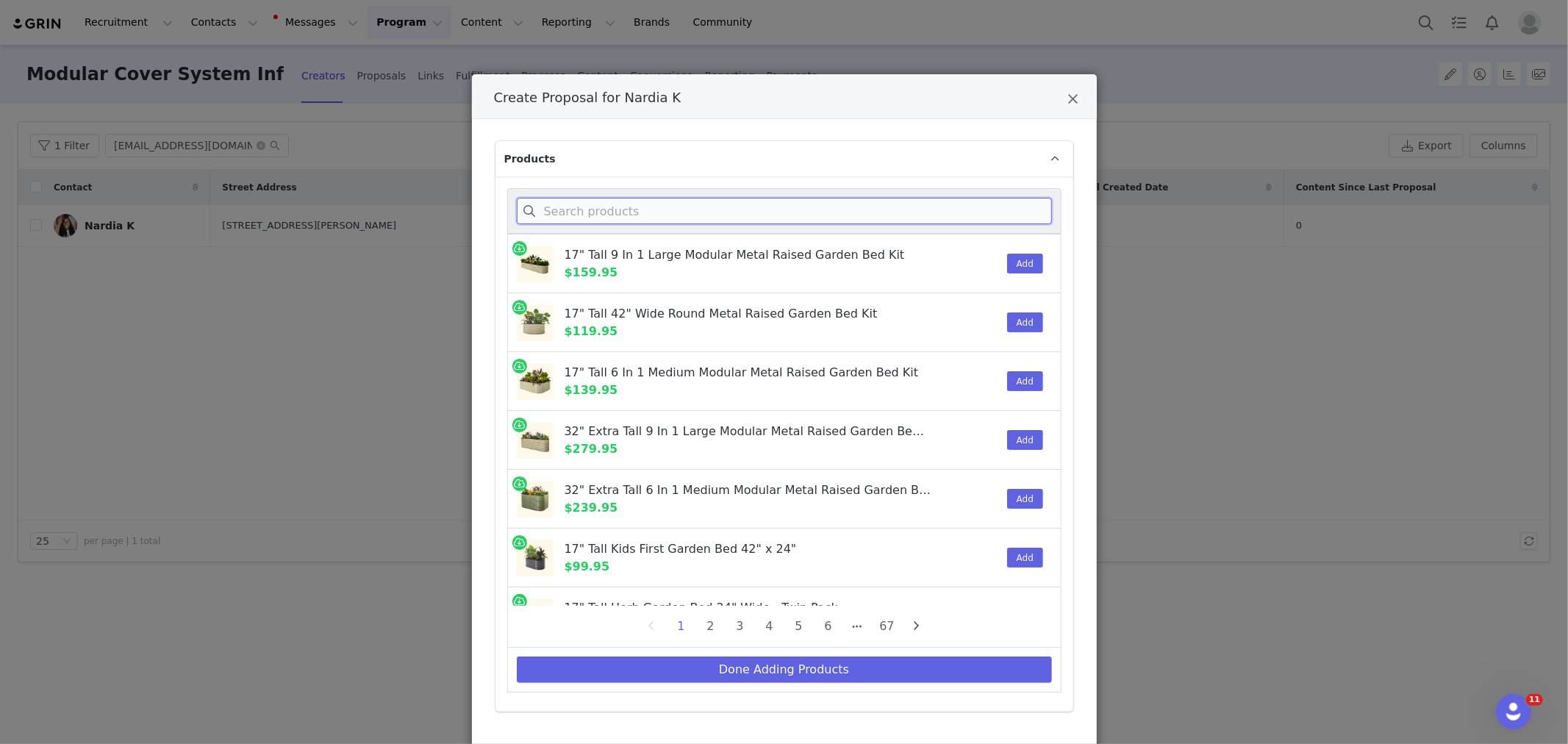
click at [569, 213] on input "Create Proposal for Nardia K" at bounding box center [784, 211] width 535 height 26
click at [613, 206] on input "Create Proposal for Nardia K" at bounding box center [784, 211] width 535 height 26
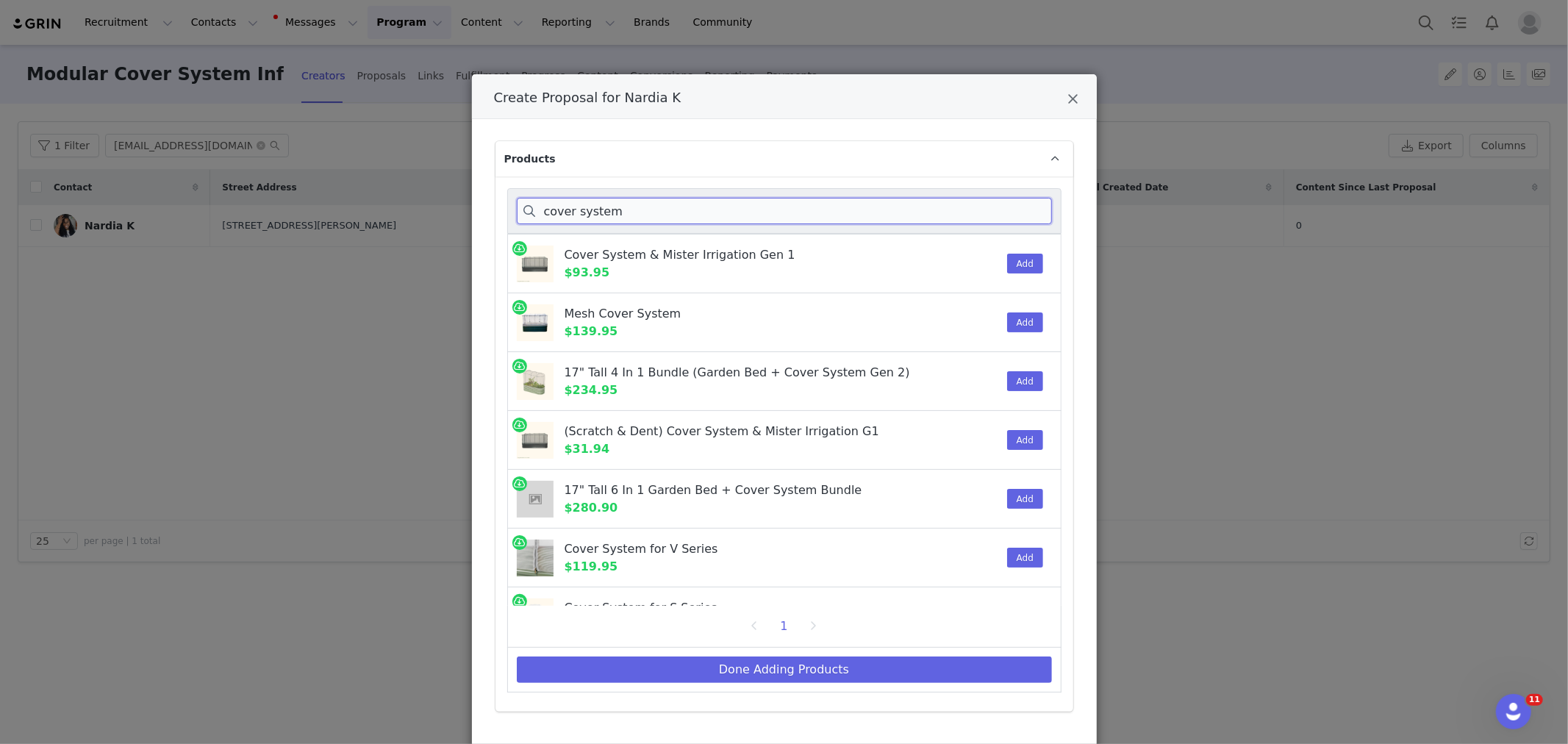
type input "cover system"
click at [565, 212] on input "cover system" at bounding box center [784, 211] width 535 height 26
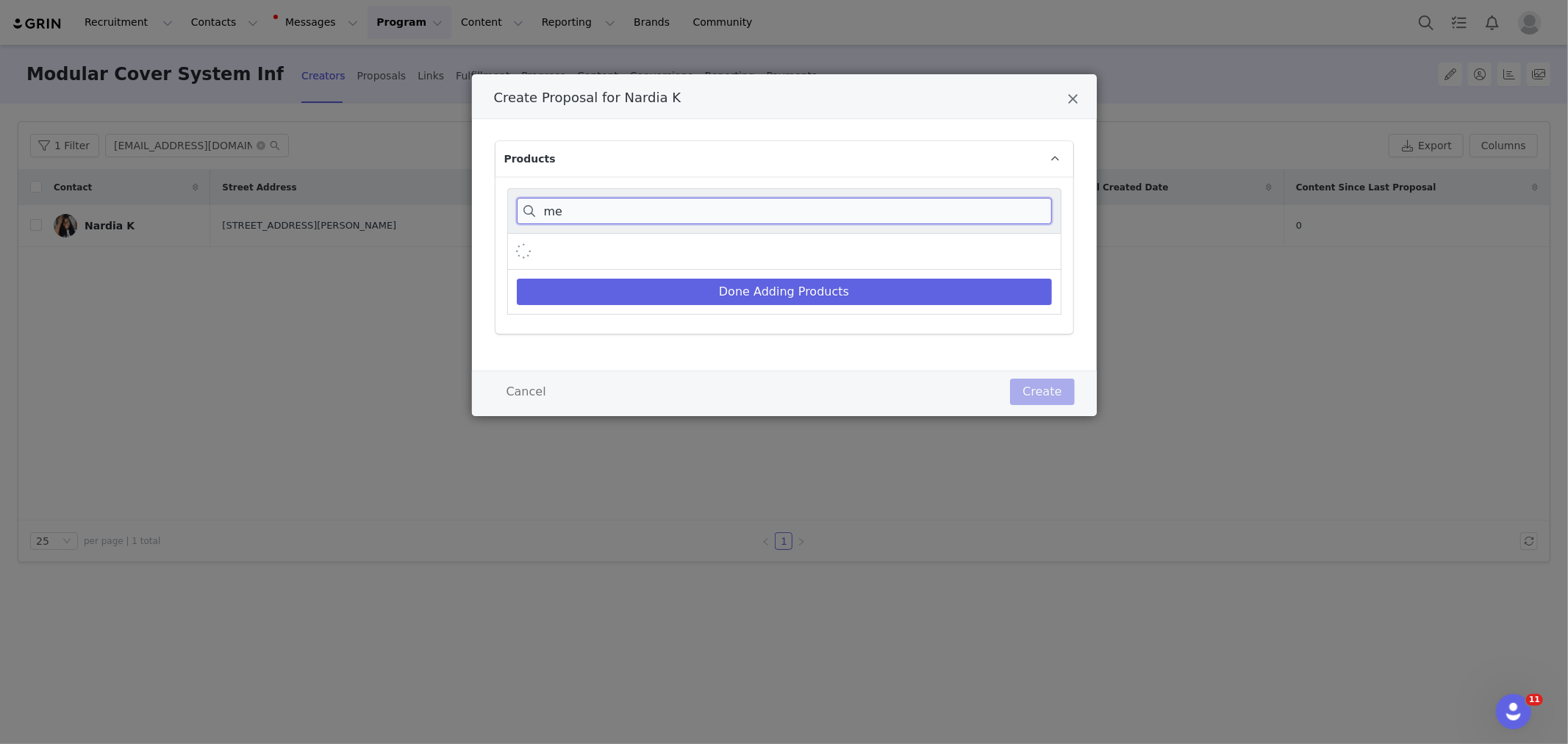
type input "m"
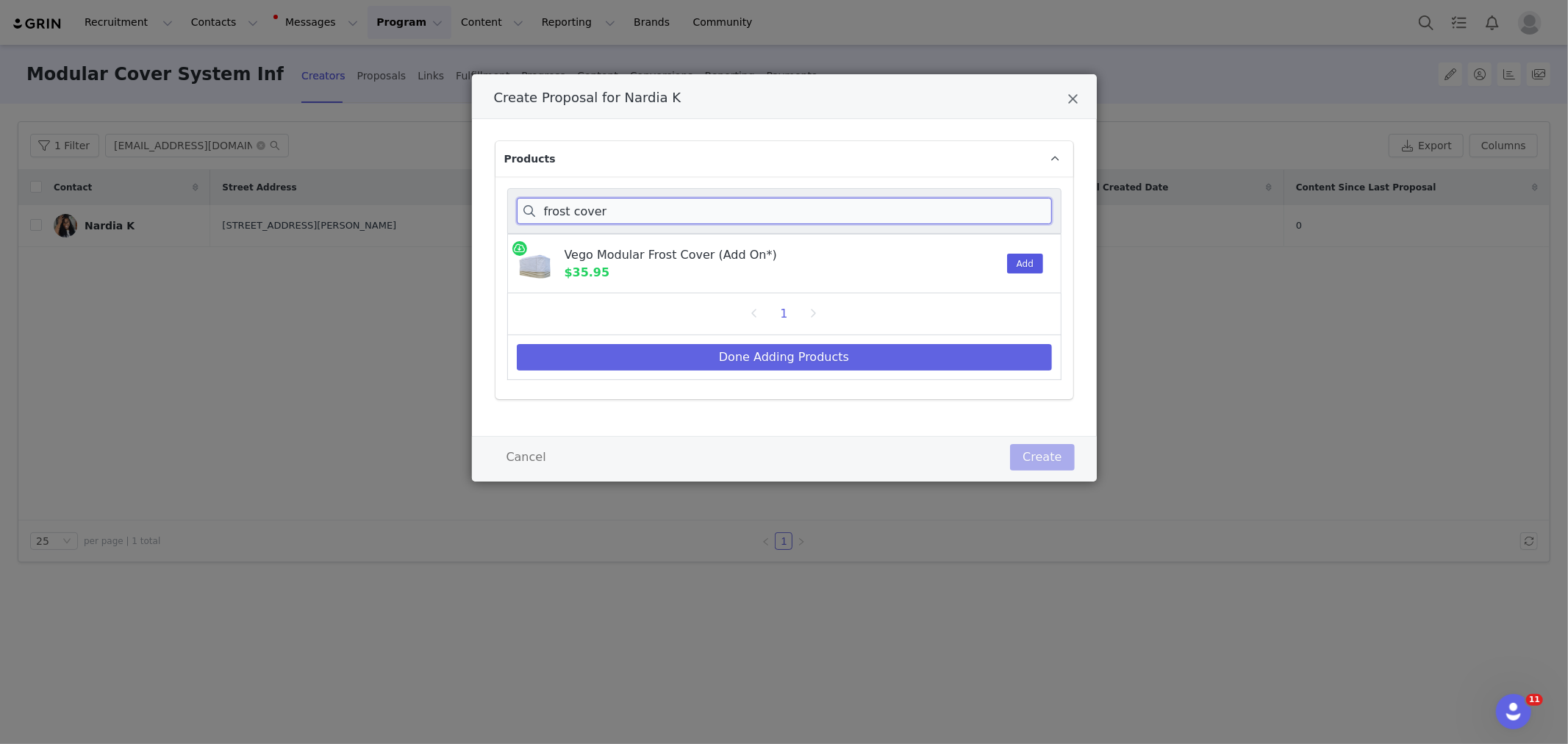
type input "frost cover"
click at [1035, 261] on button "Add" at bounding box center [1025, 263] width 36 height 20
click at [784, 358] on button "Done Adding Products" at bounding box center [784, 357] width 535 height 26
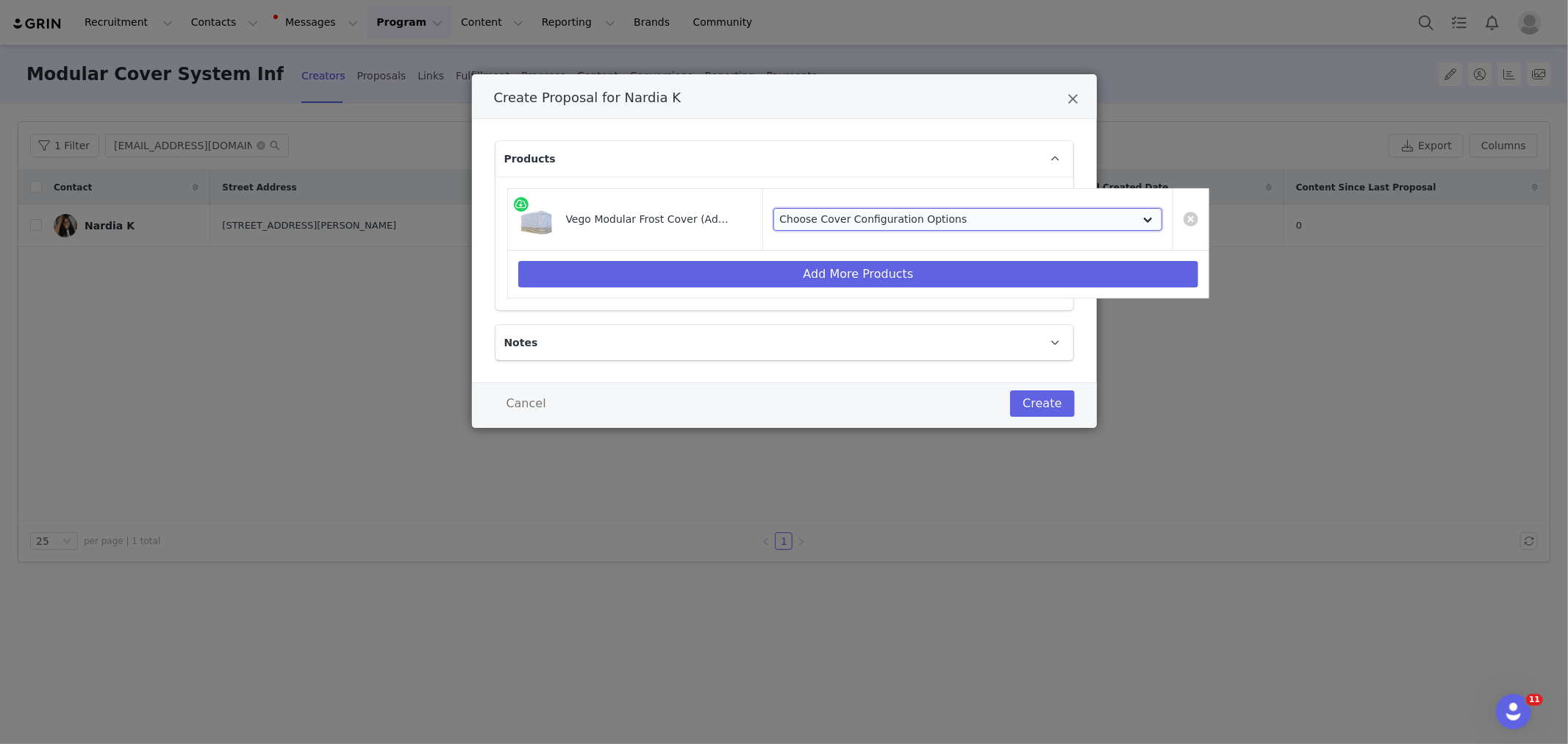
click at [958, 221] on select "Choose Cover Configuration Options VCFC2050 - For 2.0' x 5.0' (4 In 1) Garden B…" at bounding box center [968, 219] width 390 height 24
select select "13156668"
click at [774, 208] on select "Choose Cover Configuration Options VCFC2050 - For 2.0' x 5.0' (4 In 1) Garden B…" at bounding box center [968, 219] width 390 height 24
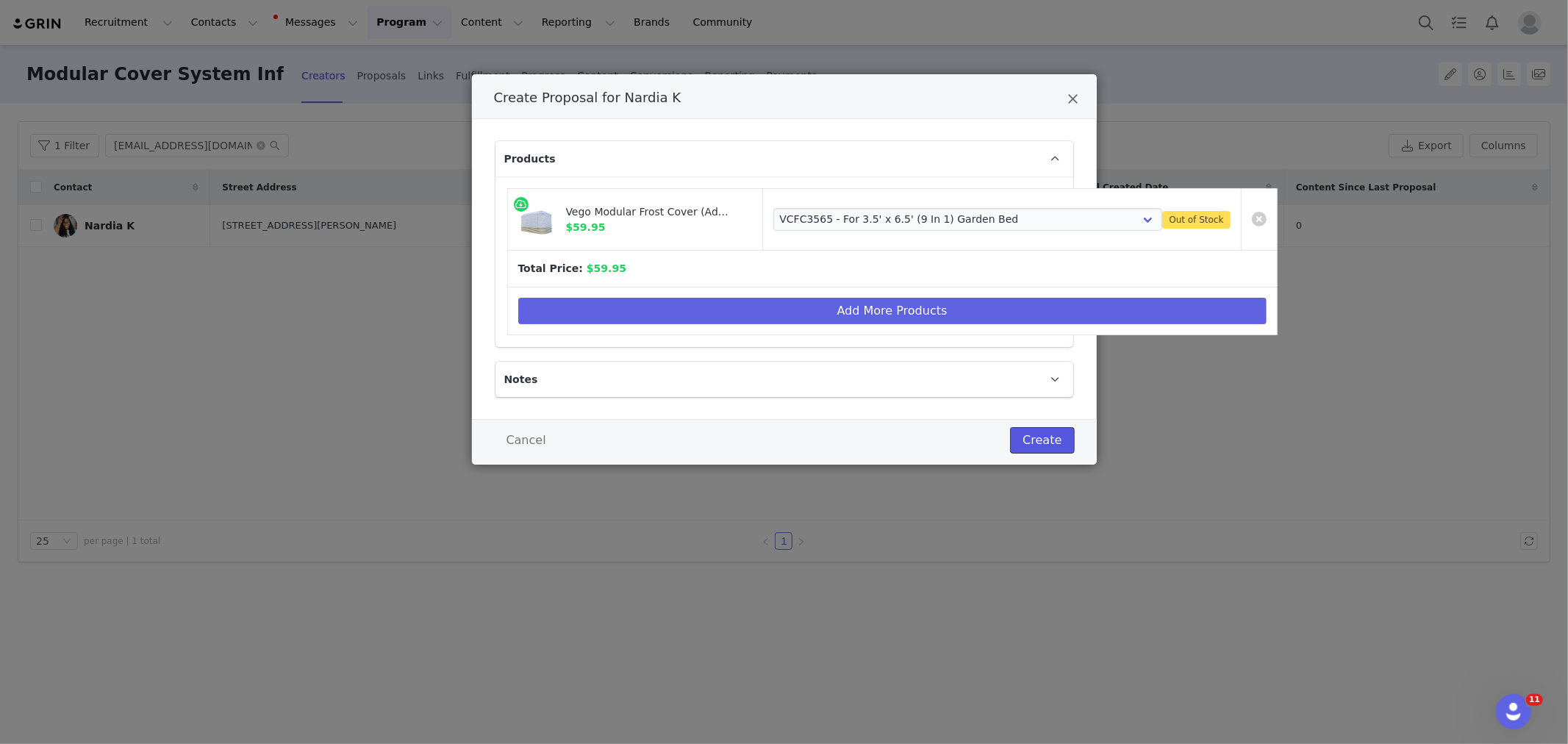
click at [1034, 444] on button "Create" at bounding box center [1042, 441] width 64 height 26
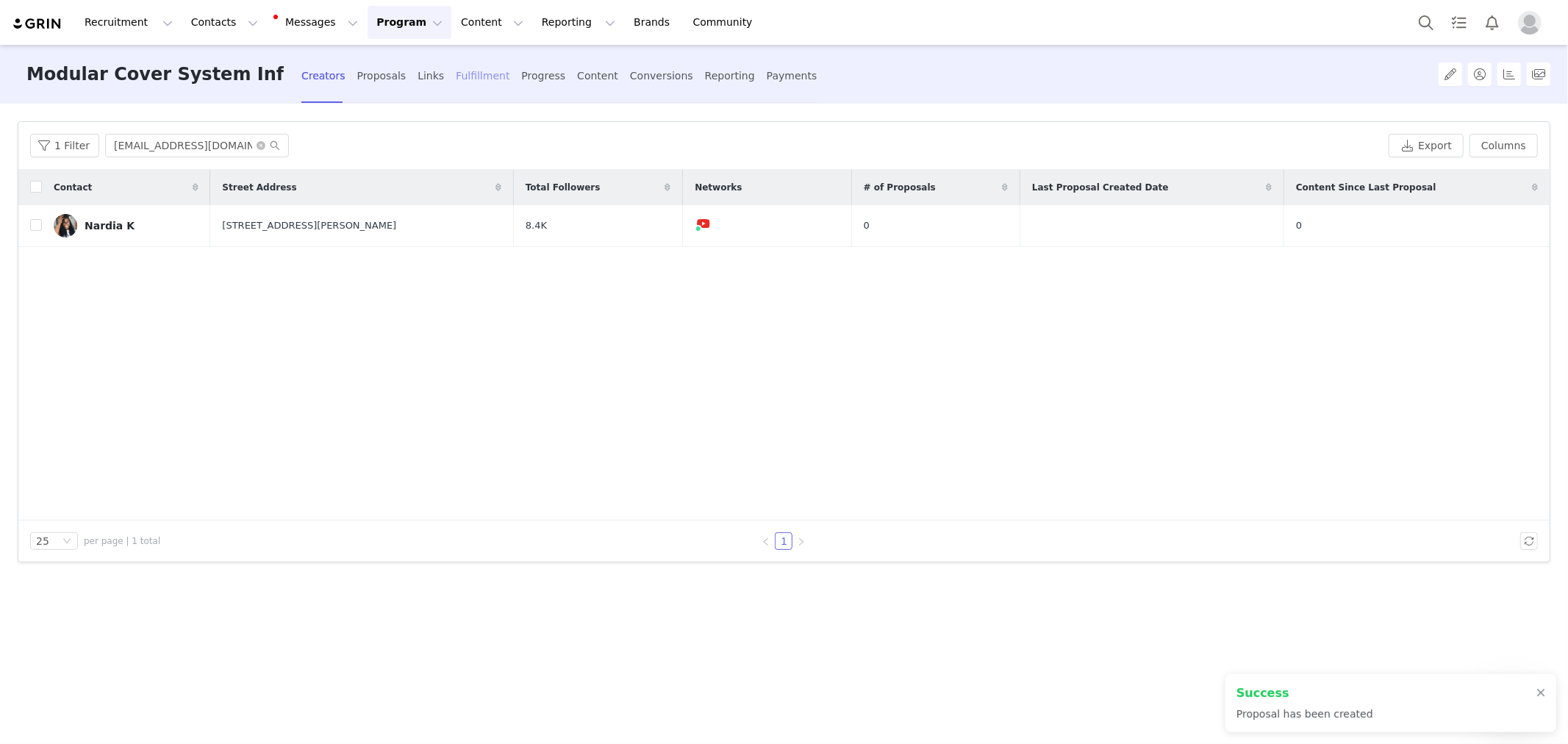
click at [473, 83] on div "Fulfillment" at bounding box center [482, 76] width 54 height 39
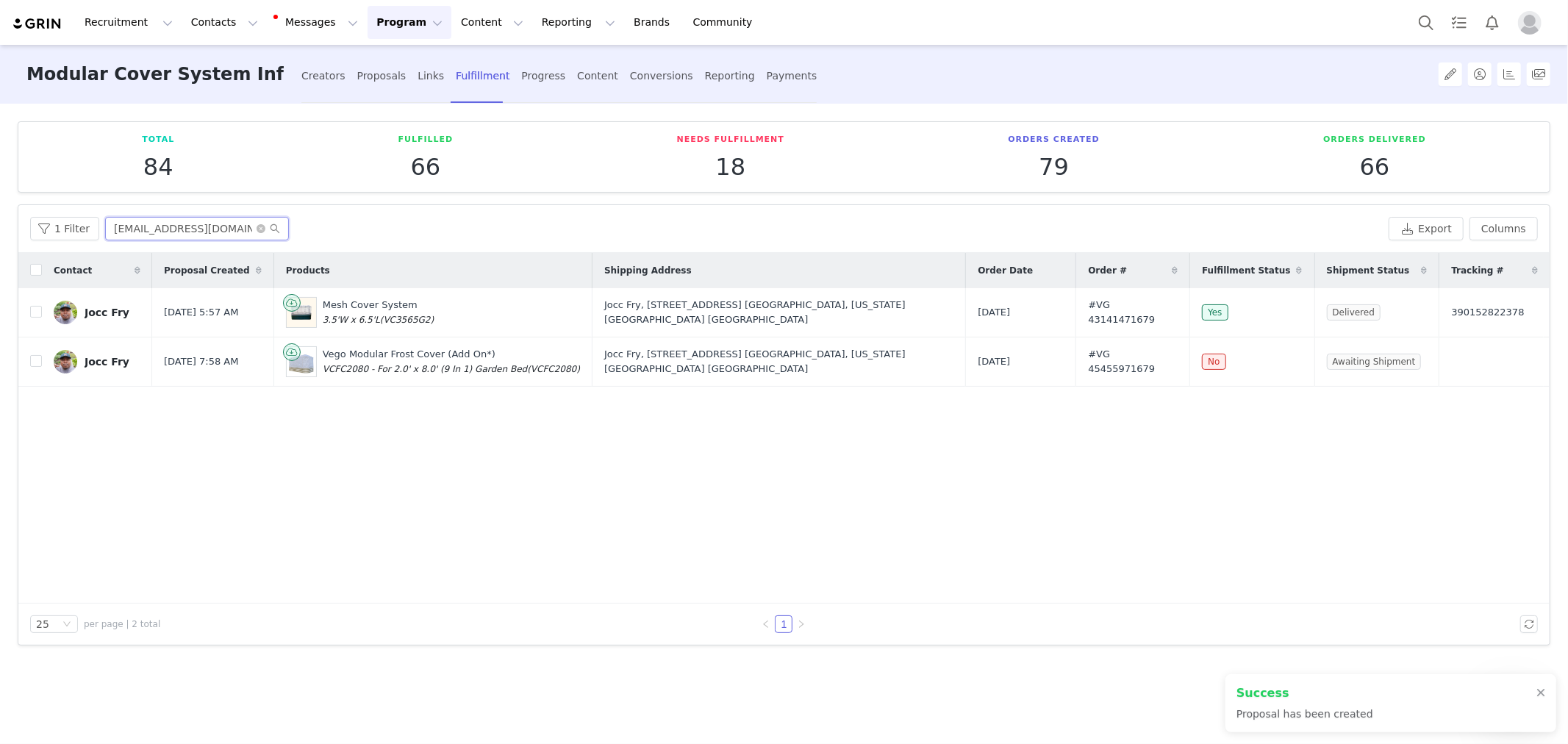
click at [226, 231] on input "[EMAIL_ADDRESS][DOMAIN_NAME]" at bounding box center [197, 228] width 183 height 24
paste input "[EMAIL_ADDRESS][DOMAIN_NAME]"
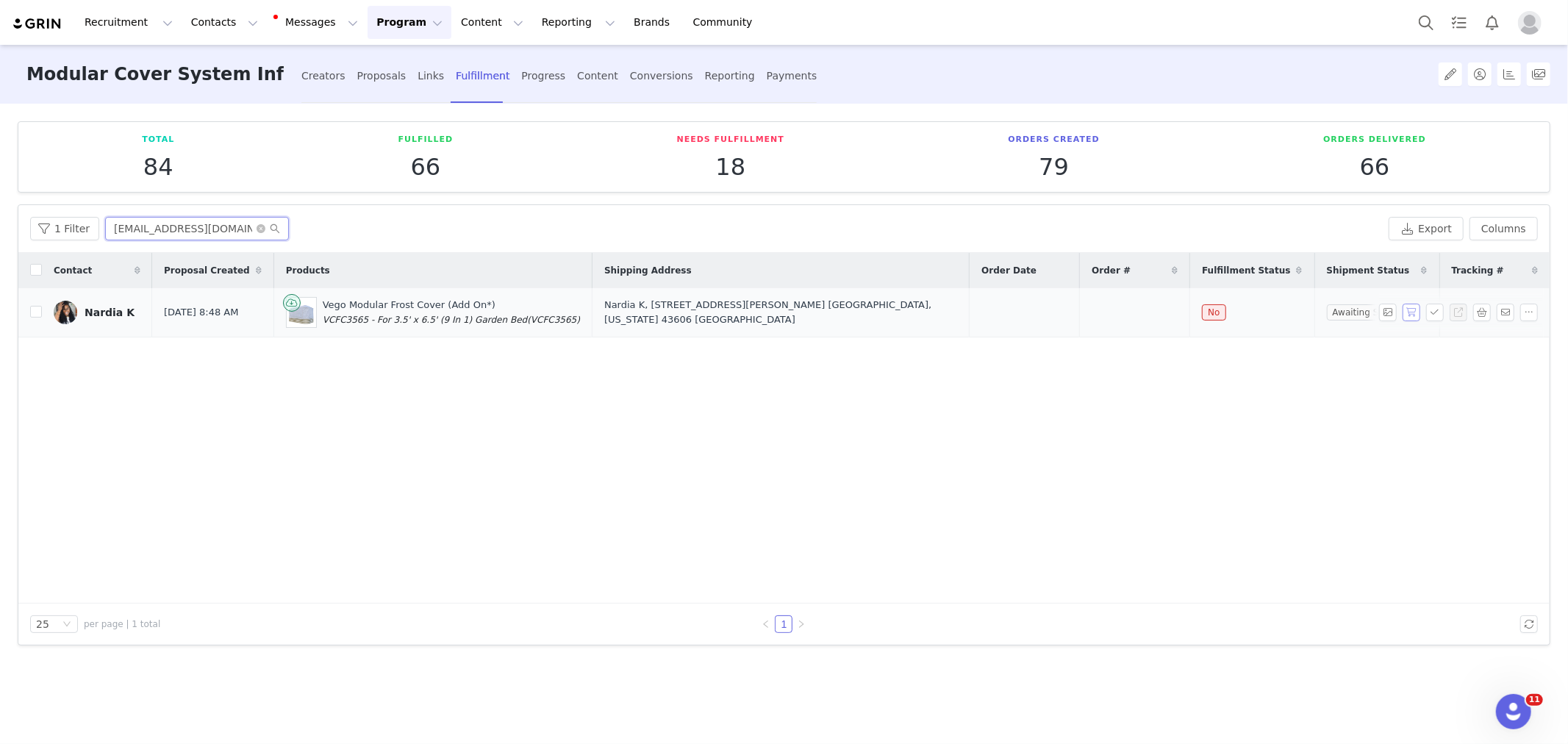
type input "[EMAIL_ADDRESS][DOMAIN_NAME]"
click at [1410, 314] on button "button" at bounding box center [1411, 312] width 18 height 18
copy tr "[DATE] #VG 45457371679"
drag, startPoint x: 941, startPoint y: 308, endPoint x: 1150, endPoint y: 332, distance: 210.4
click at [1150, 332] on tr "Nardia K [DATE] 8:48 AM Vego Modular Frost Cover (Add On*) VCFC3565 - For 3.5' …" at bounding box center [783, 313] width 1531 height 49
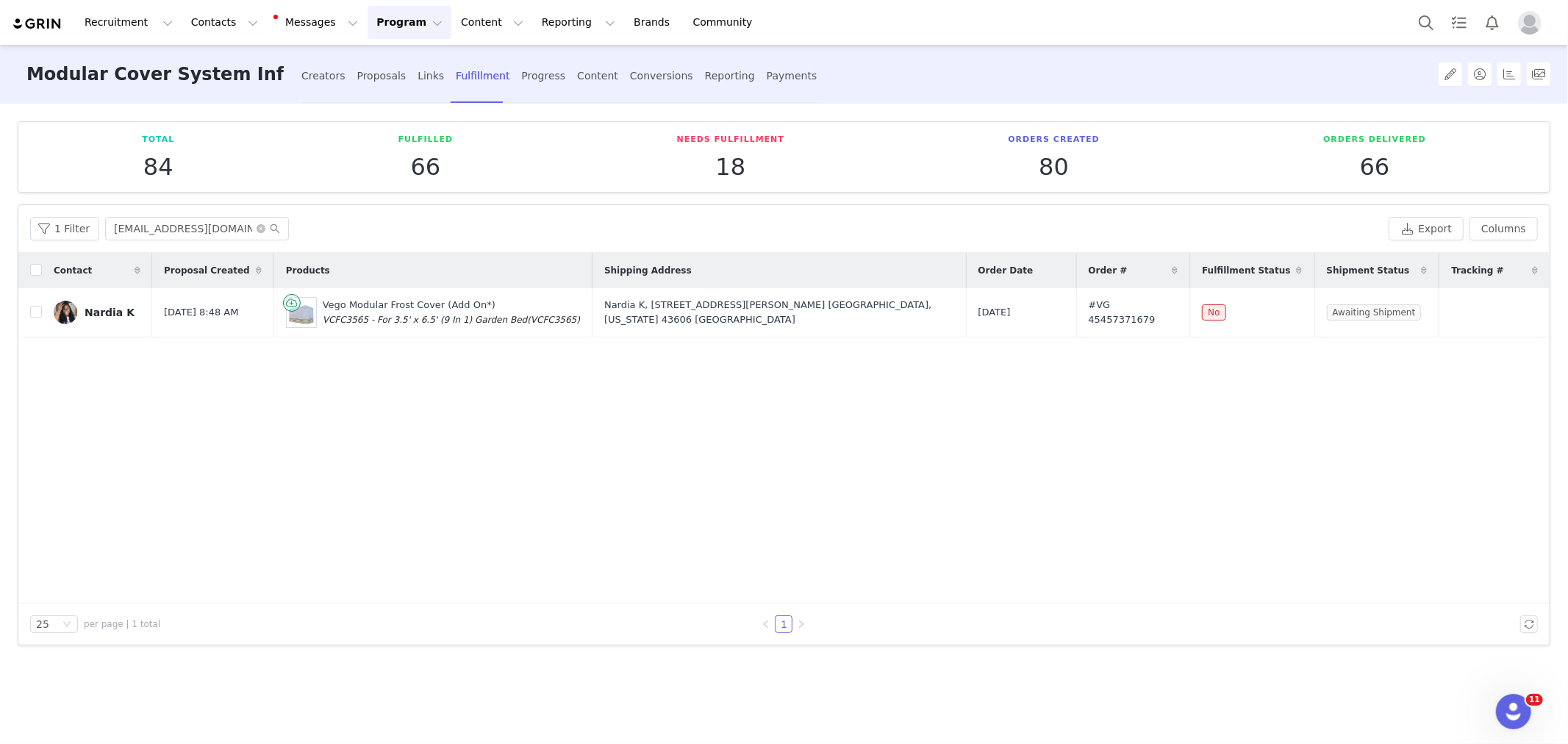
click at [247, 431] on div "Contact Proposal Created Products Shipping Address Order Date Order # Fulfillme…" at bounding box center [783, 427] width 1531 height 351
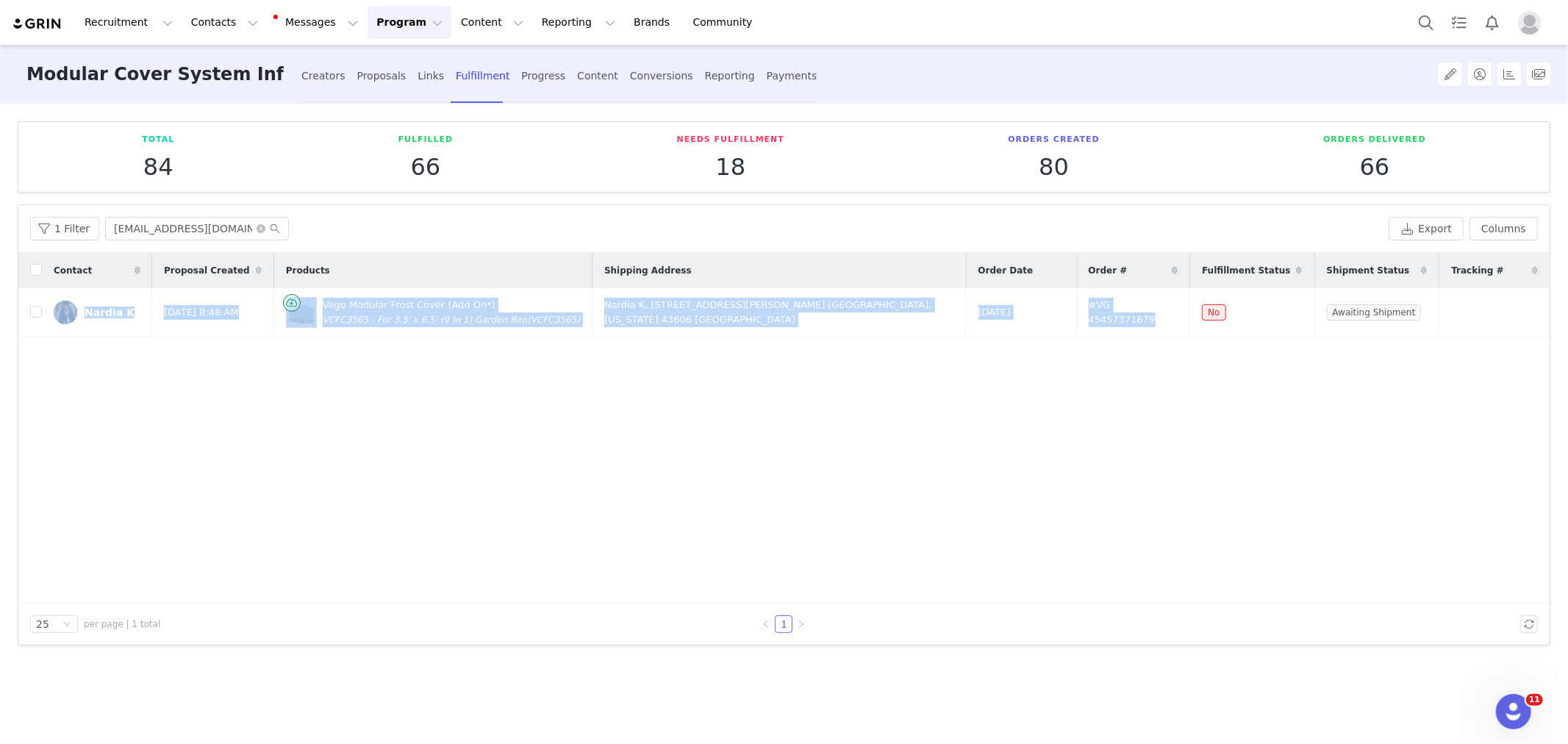
drag, startPoint x: 94, startPoint y: 295, endPoint x: 754, endPoint y: 15, distance: 716.9
click at [1189, 311] on tr "Nardia K [DATE] 8:48 AM Vego Modular Frost Cover (Add On*) VCFC3565 - For 3.5' …" at bounding box center [783, 313] width 1531 height 49
copy tr "Nardia K [DATE] 8:48 AM Vego Modular Frost Cover (Add On*) VCFC3565 - For 3.5' …"
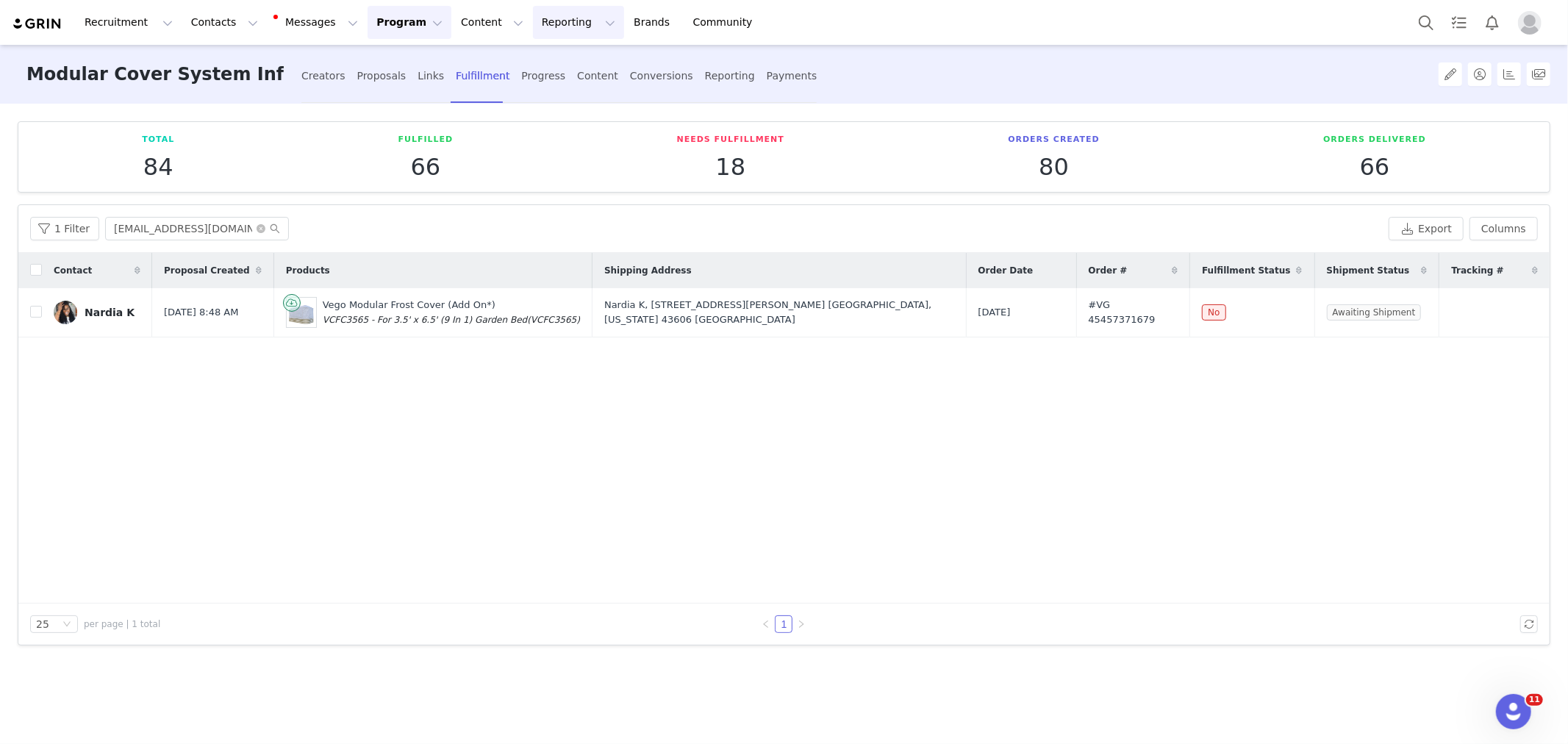
drag, startPoint x: 596, startPoint y: 407, endPoint x: 553, endPoint y: 24, distance: 385.4
click at [596, 407] on div "Contact Proposal Created Products Shipping Address Order Date Order # Fulfillme…" at bounding box center [783, 427] width 1531 height 351
click at [312, 70] on div "Creators" at bounding box center [323, 76] width 44 height 39
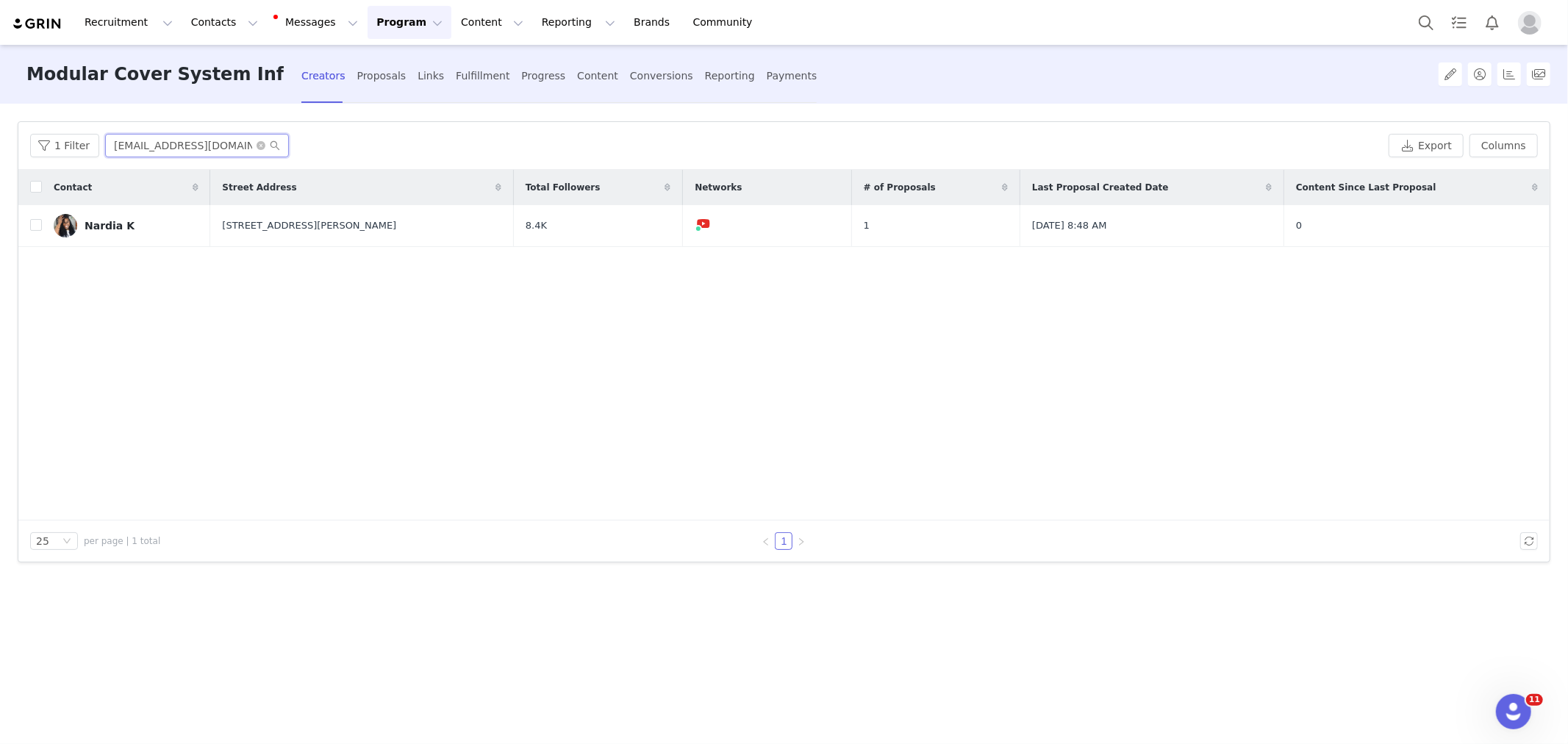
click at [192, 148] on input "[EMAIL_ADDRESS][DOMAIN_NAME]" at bounding box center [197, 145] width 183 height 24
paste input "gardenlove09"
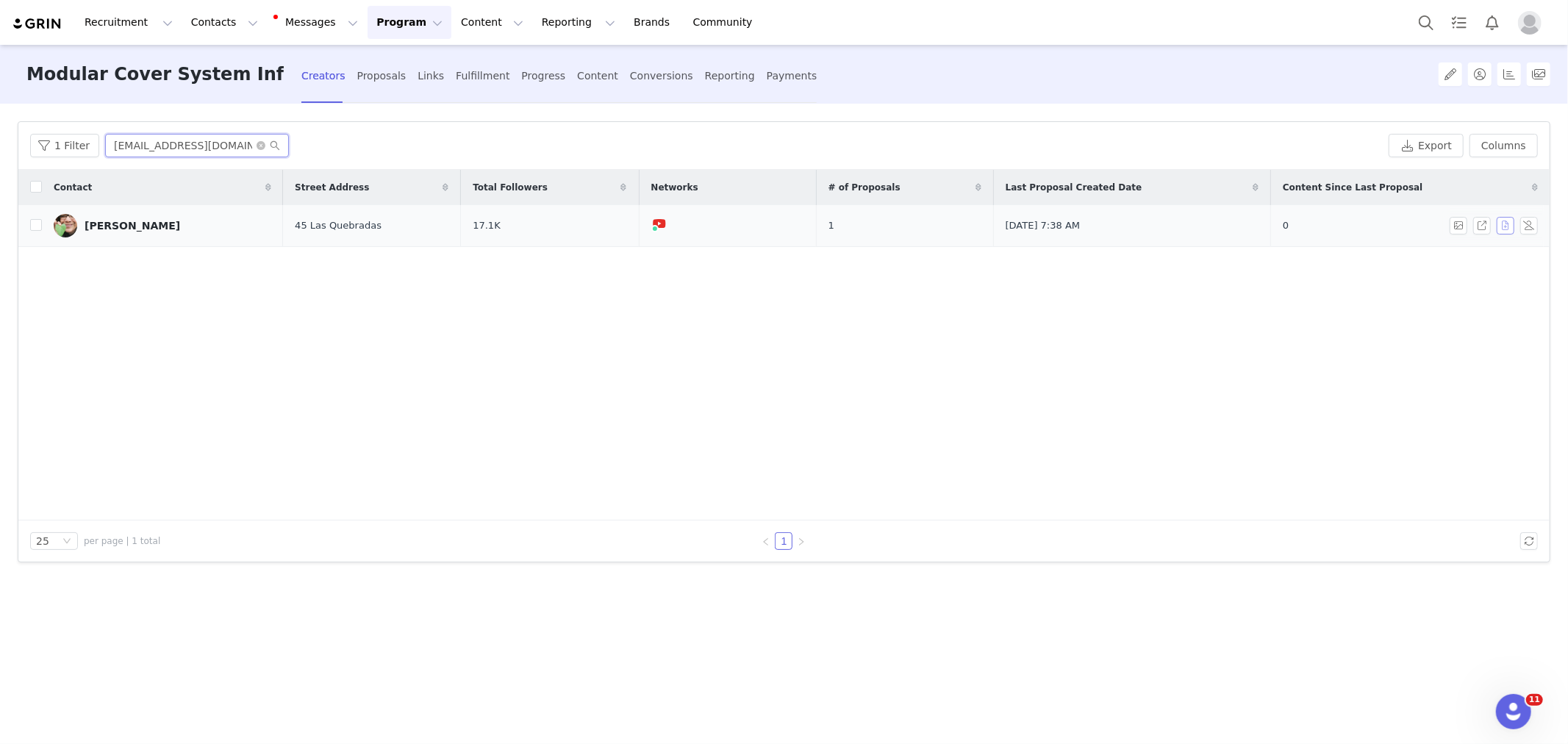
type input "[EMAIL_ADDRESS][DOMAIN_NAME]"
click at [1509, 220] on button "button" at bounding box center [1506, 225] width 18 height 18
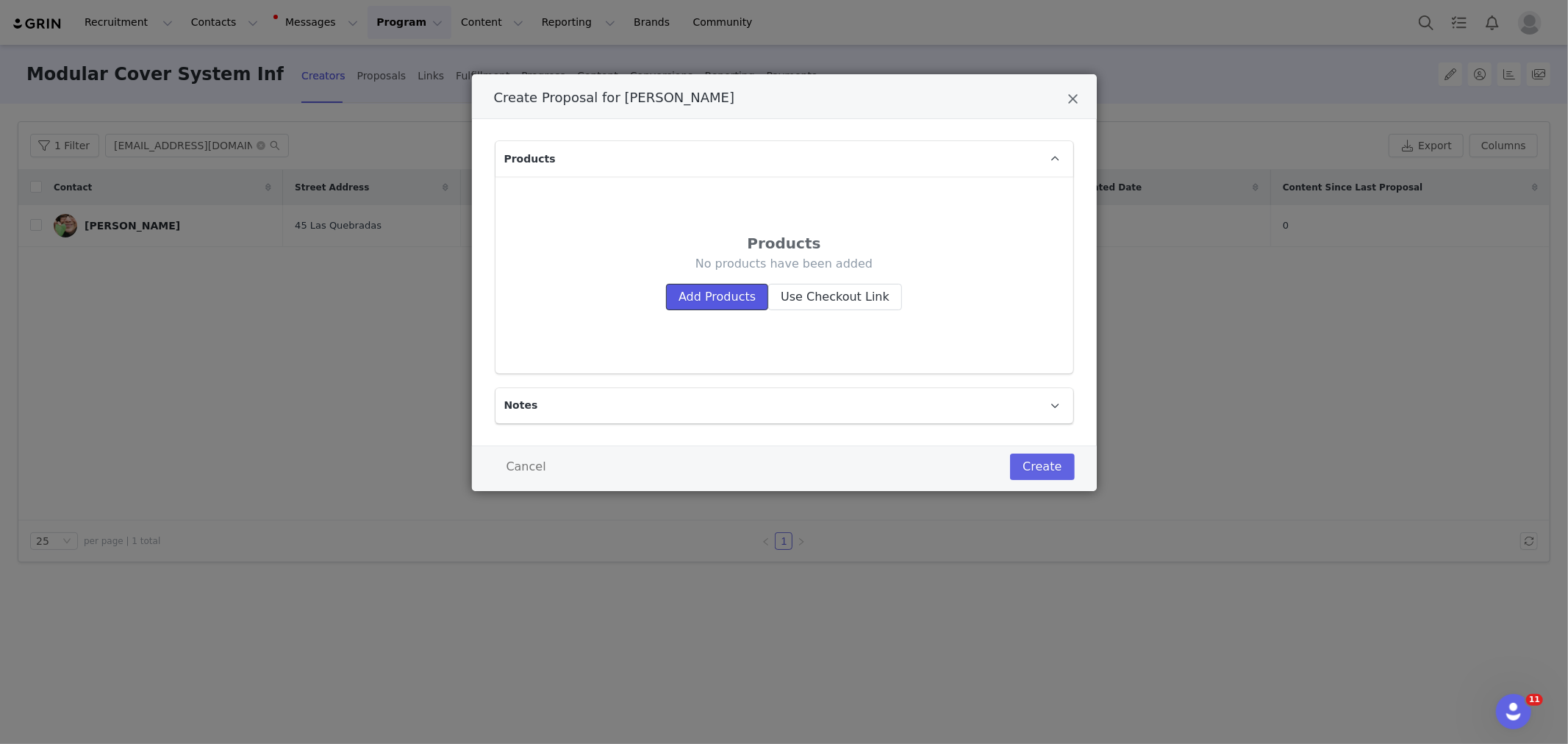
click at [703, 302] on button "Add Products" at bounding box center [717, 297] width 102 height 26
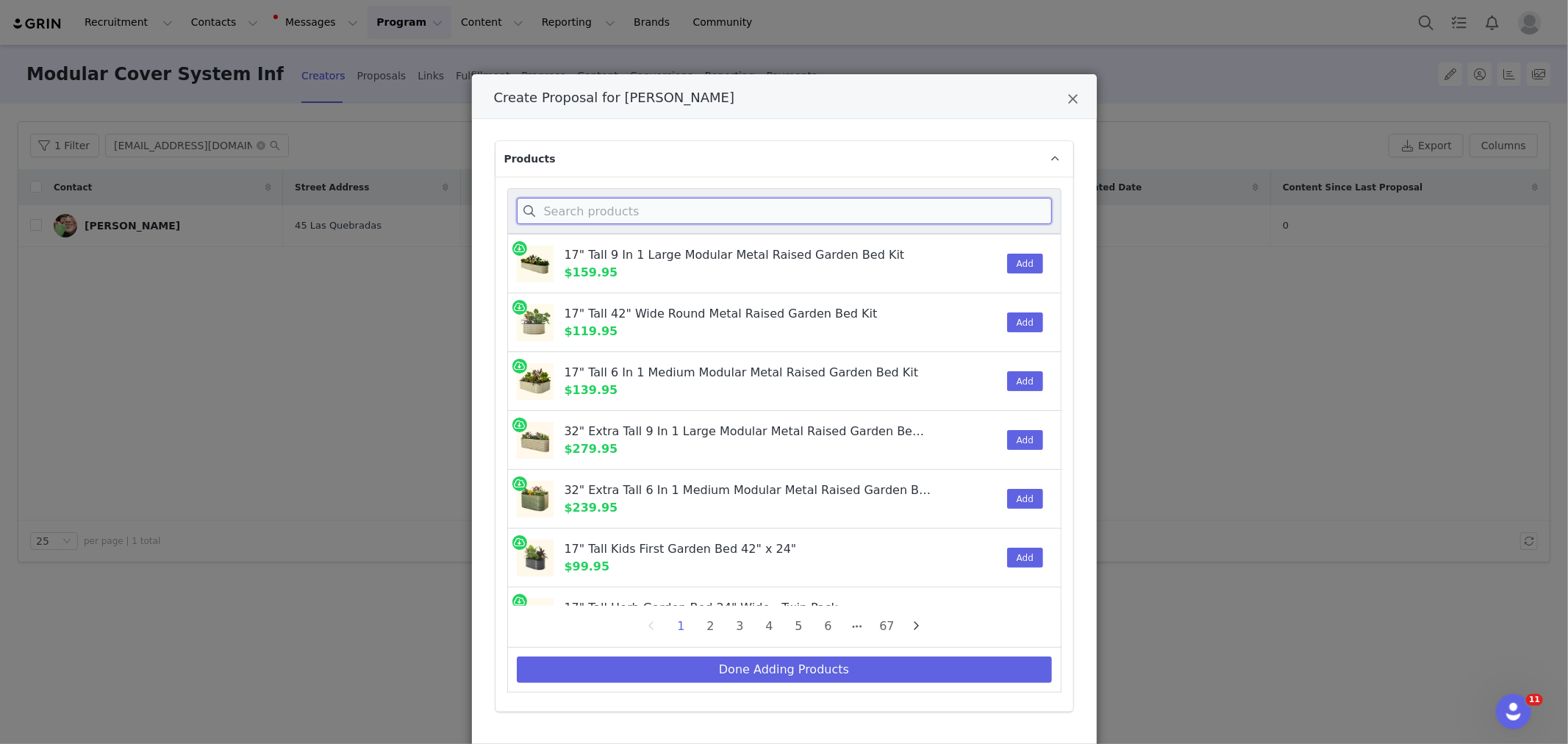
click at [688, 202] on input "Create Proposal for Tara Vaishnav" at bounding box center [784, 211] width 535 height 26
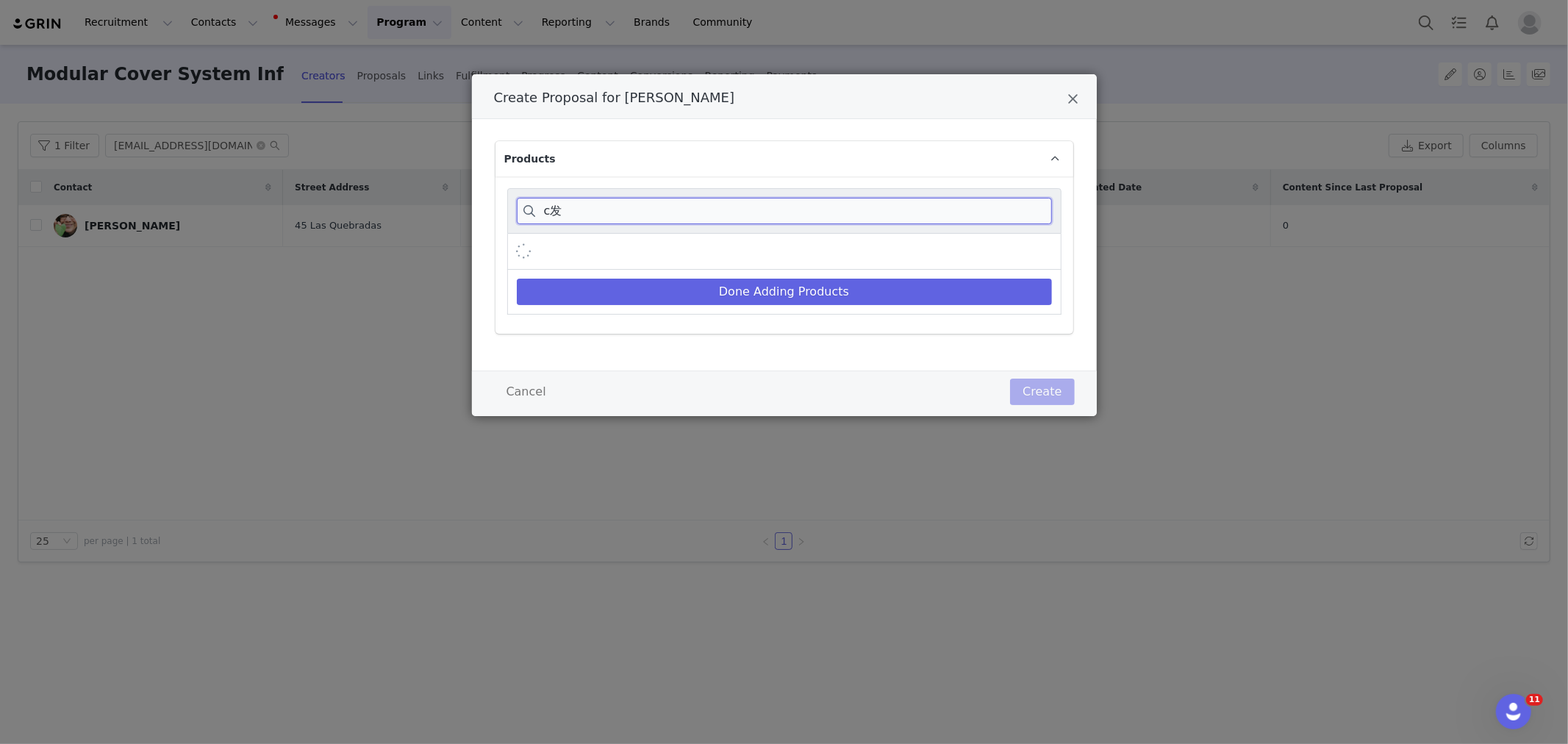
type input "c"
type input "f"
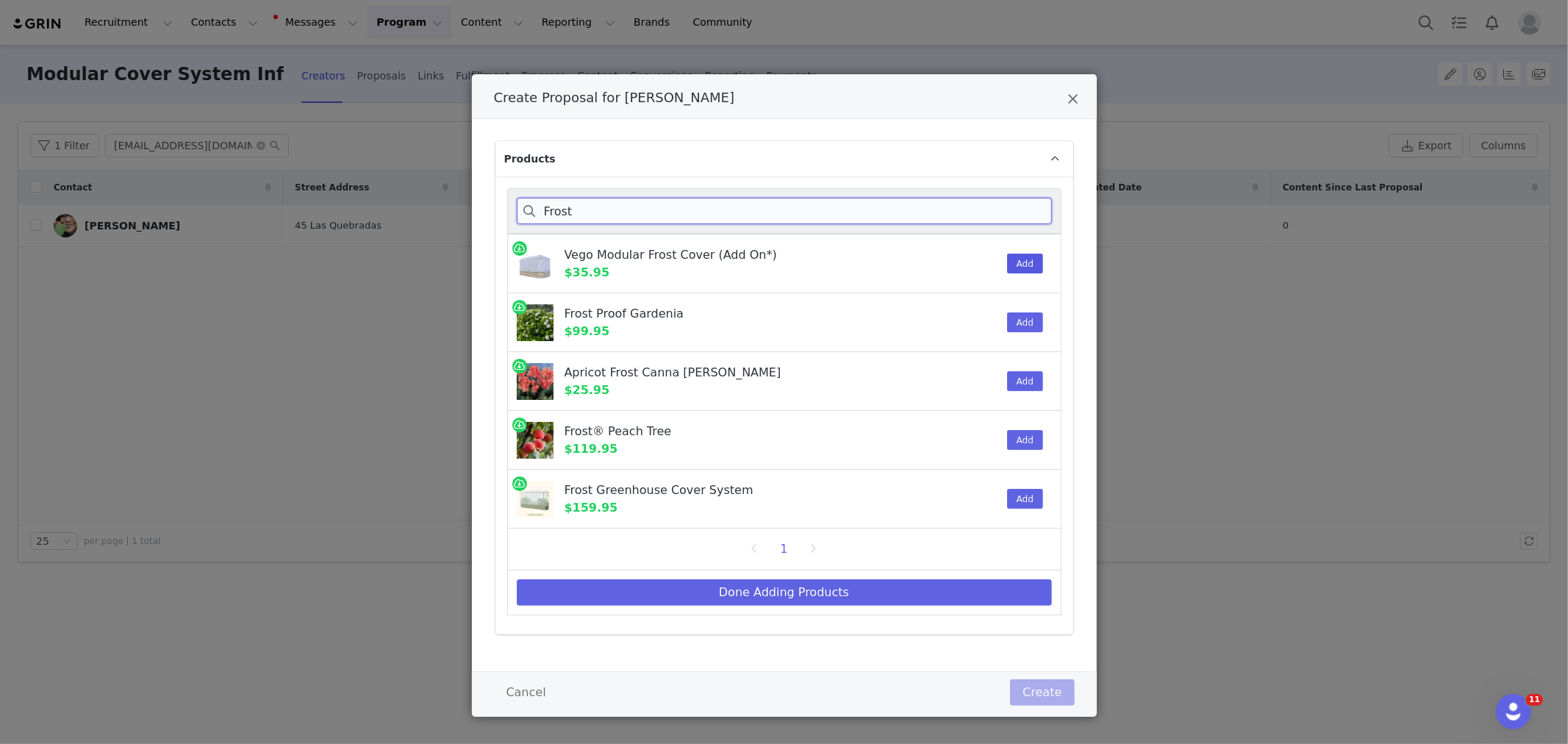
type input "Frost"
click at [1007, 262] on button "Add" at bounding box center [1025, 263] width 36 height 20
click at [762, 594] on button "Done Adding Products" at bounding box center [784, 593] width 535 height 26
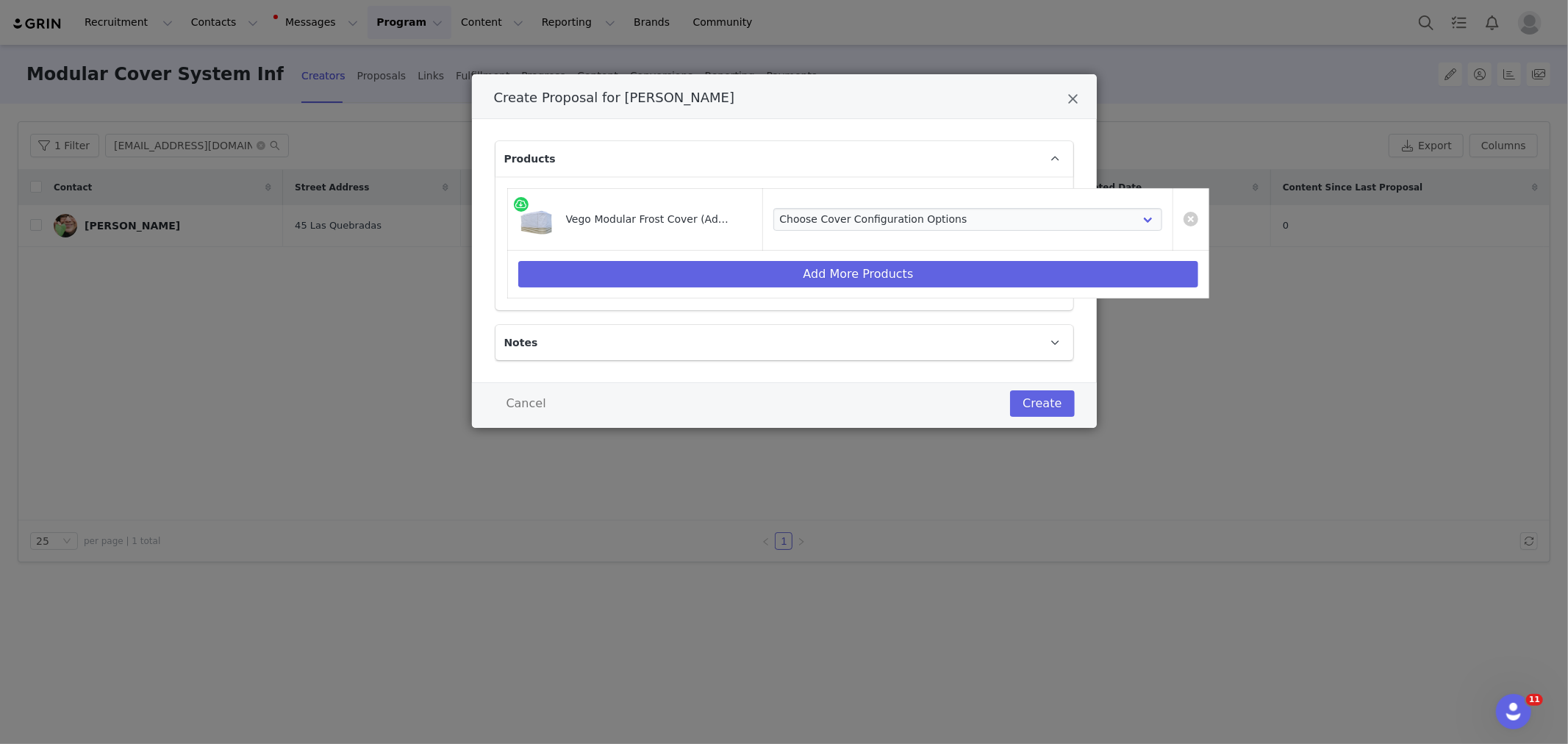
drag, startPoint x: 1167, startPoint y: 226, endPoint x: 1149, endPoint y: 225, distance: 18.0
click at [1183, 226] on link "Create Proposal for Tara Vaishnav" at bounding box center [1191, 219] width 15 height 15
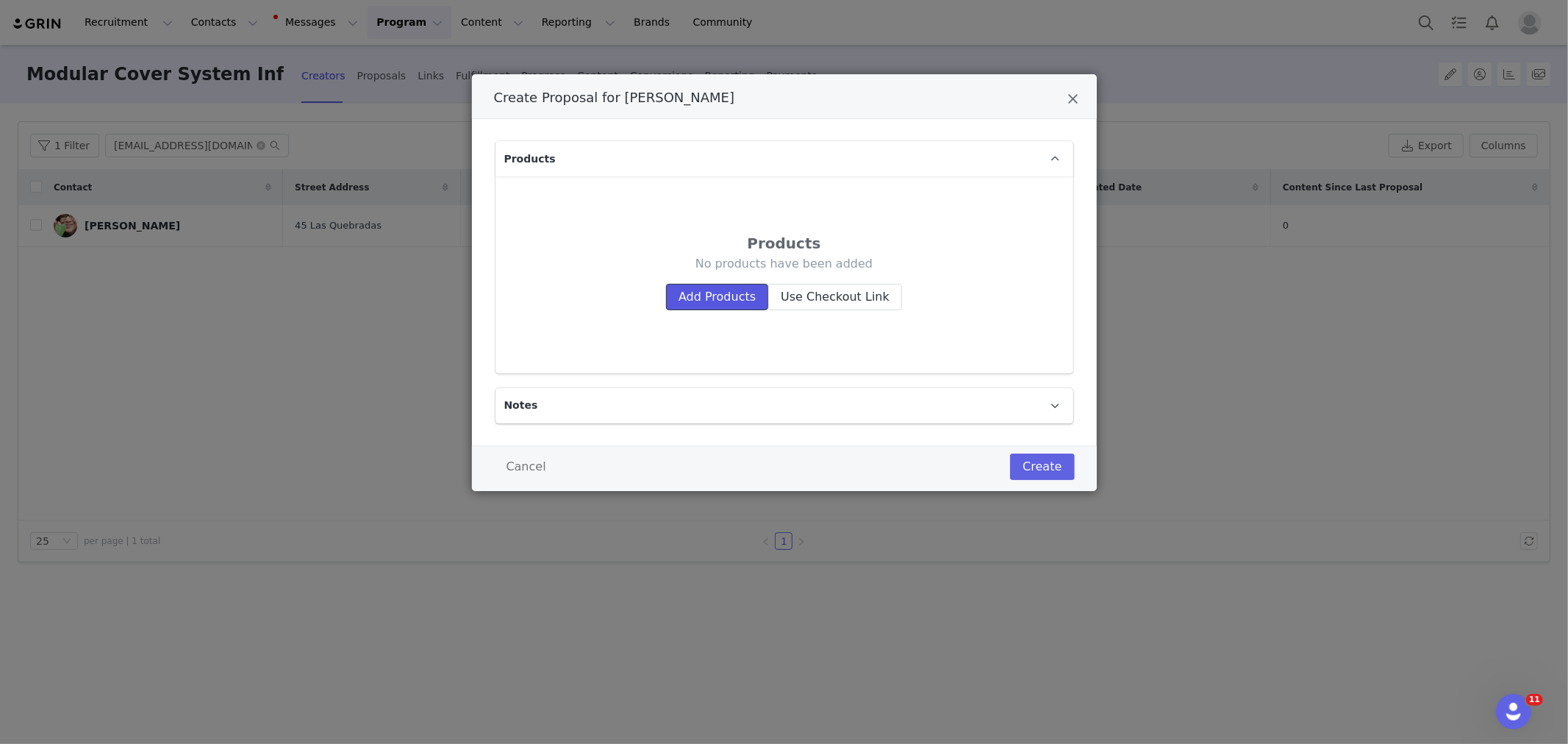
click at [695, 299] on button "Add Products" at bounding box center [717, 297] width 102 height 26
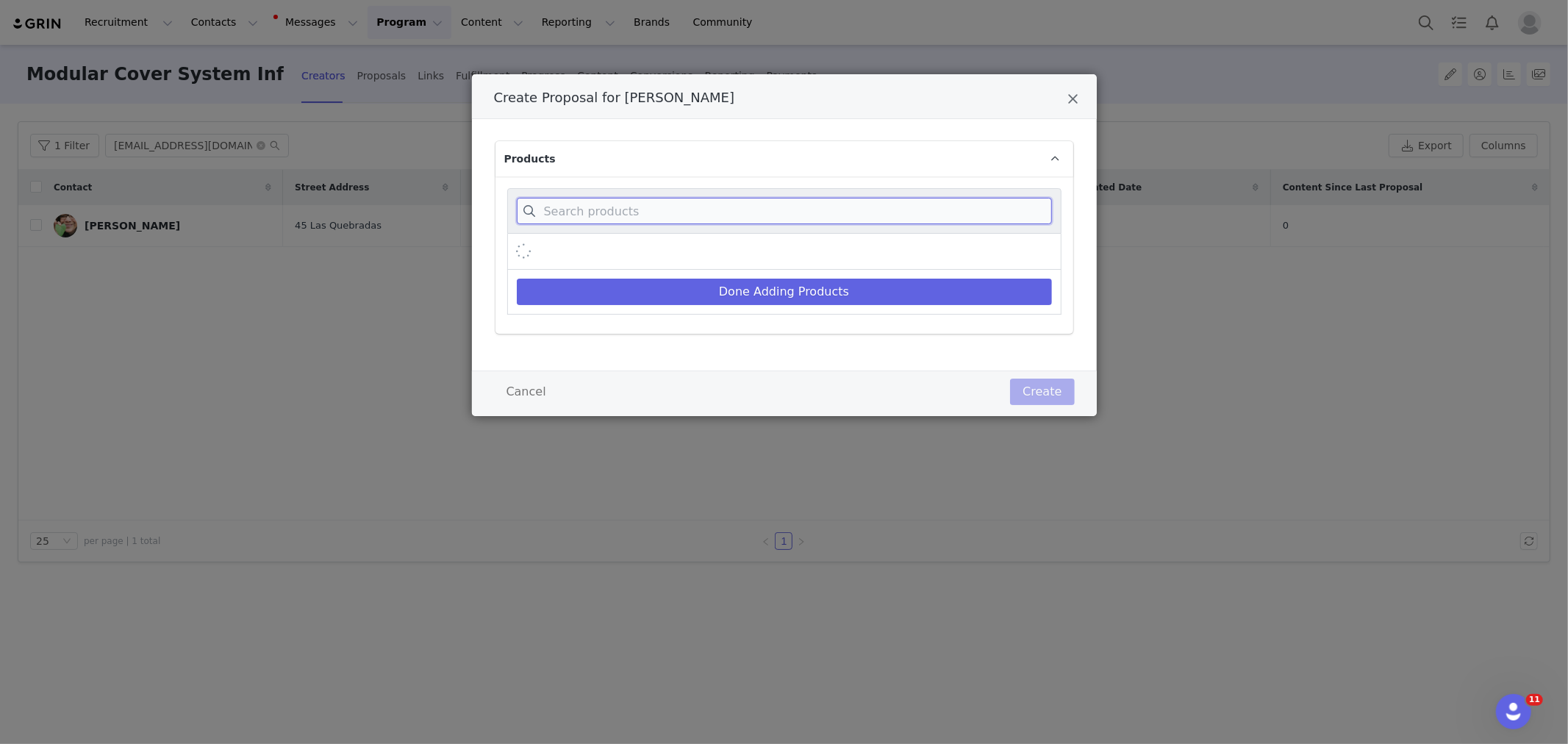
click at [639, 213] on input "Create Proposal for Tara Vaishnav" at bounding box center [784, 211] width 535 height 26
click at [545, 212] on input "frost cover system" at bounding box center [784, 211] width 535 height 26
click at [573, 210] on input "frost cover system" at bounding box center [784, 211] width 535 height 26
drag, startPoint x: 573, startPoint y: 210, endPoint x: 717, endPoint y: 210, distance: 144.0
click at [717, 210] on input "frost cover system" at bounding box center [784, 211] width 535 height 26
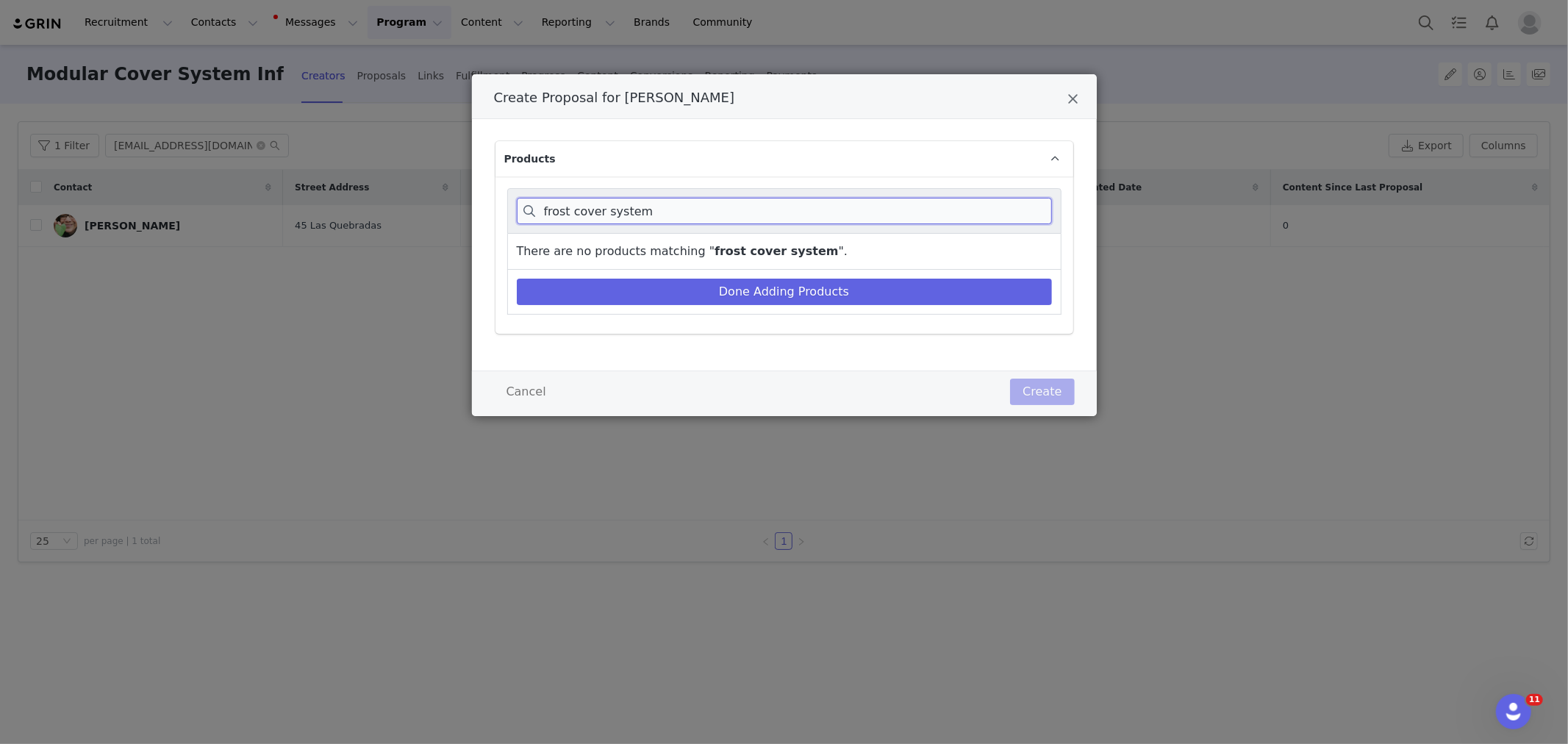
click at [569, 216] on input "frost cover system" at bounding box center [784, 211] width 535 height 26
drag, startPoint x: 572, startPoint y: 210, endPoint x: 497, endPoint y: 213, distance: 75.1
click at [497, 213] on div "frost cover system There are no products matching " frost cover system ". Done …" at bounding box center [784, 255] width 578 height 157
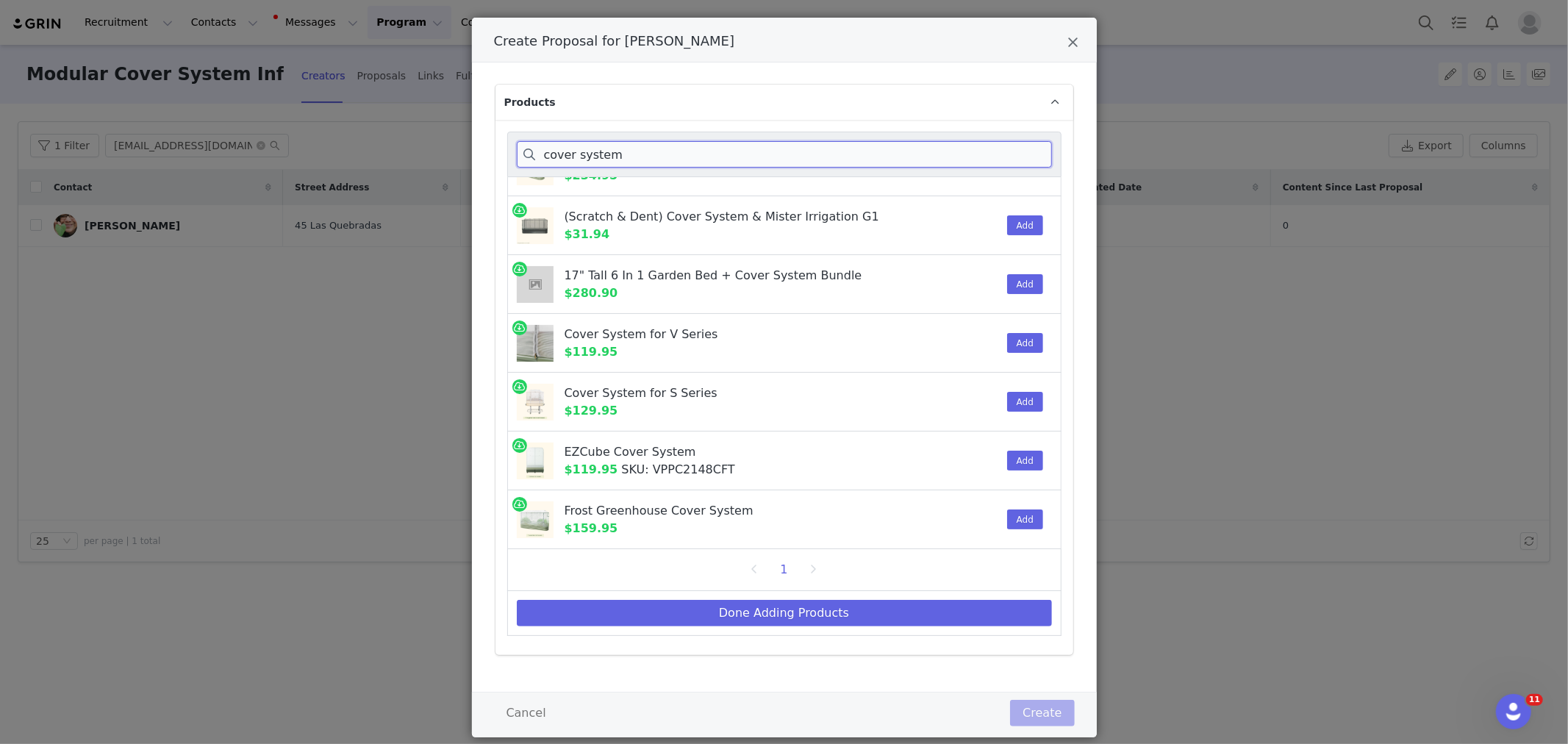
scroll to position [87, 0]
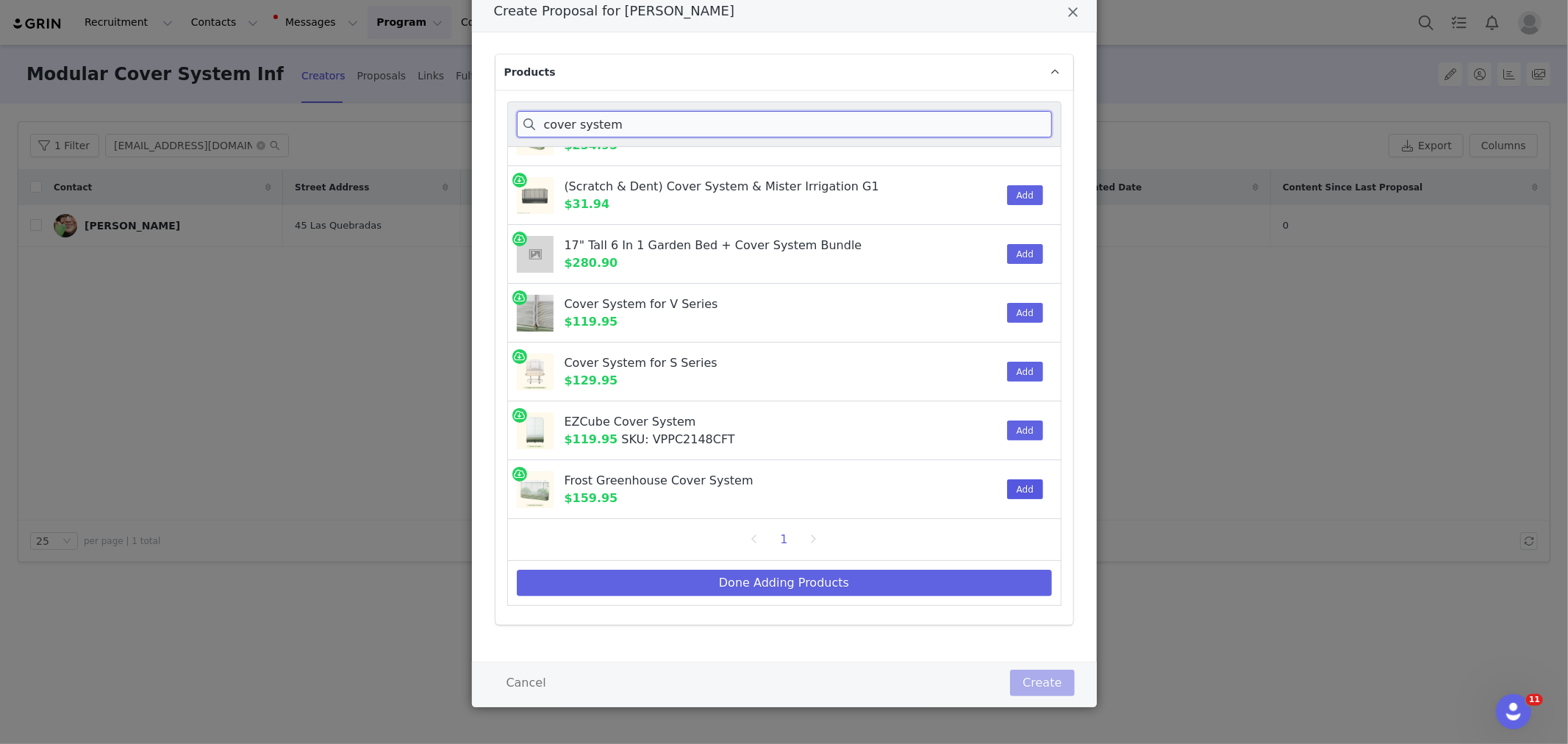
type input "cover system"
click at [1019, 482] on button "Add" at bounding box center [1025, 489] width 36 height 20
click at [907, 582] on button "Done Adding Products" at bounding box center [784, 582] width 535 height 26
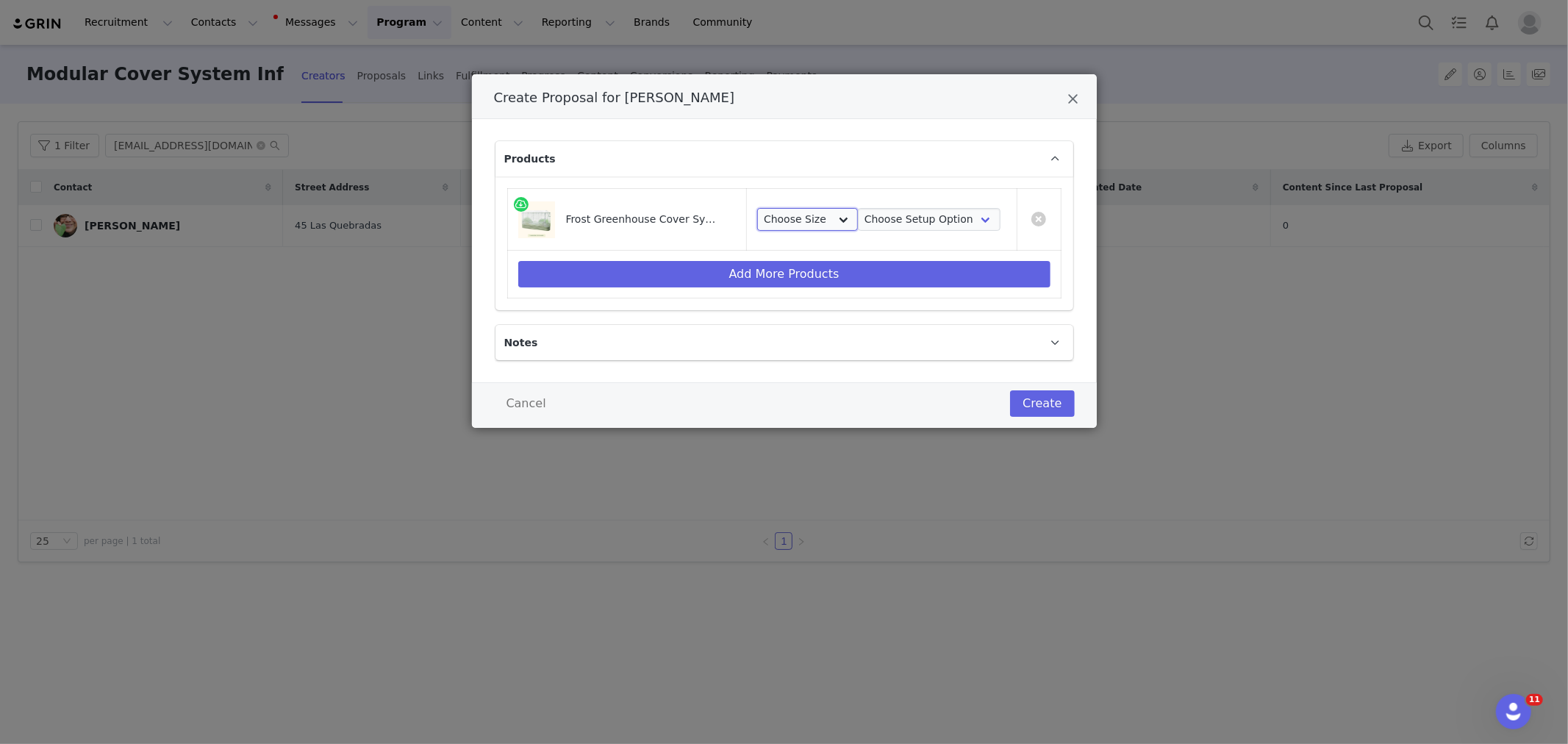
click at [813, 215] on select "Choose Size 2.0'W x 6.5'L 3.5'W x 5.0'L 2.0'W x 8.0'L 3.5'W x 6.5'L 2.5'W x 9.5…" at bounding box center [808, 219] width 100 height 24
select select "28530367"
click at [758, 208] on select "Choose Size 2.0'W x 6.5'L 3.5'W x 5.0'L 2.0'W x 8.0'L 3.5'W x 6.5'L 2.5'W x 9.5…" at bounding box center [808, 219] width 100 height 24
click at [907, 216] on select "Choose Setup Option Frame + Cover Cover Only" at bounding box center [929, 219] width 143 height 24
select select "28516411"
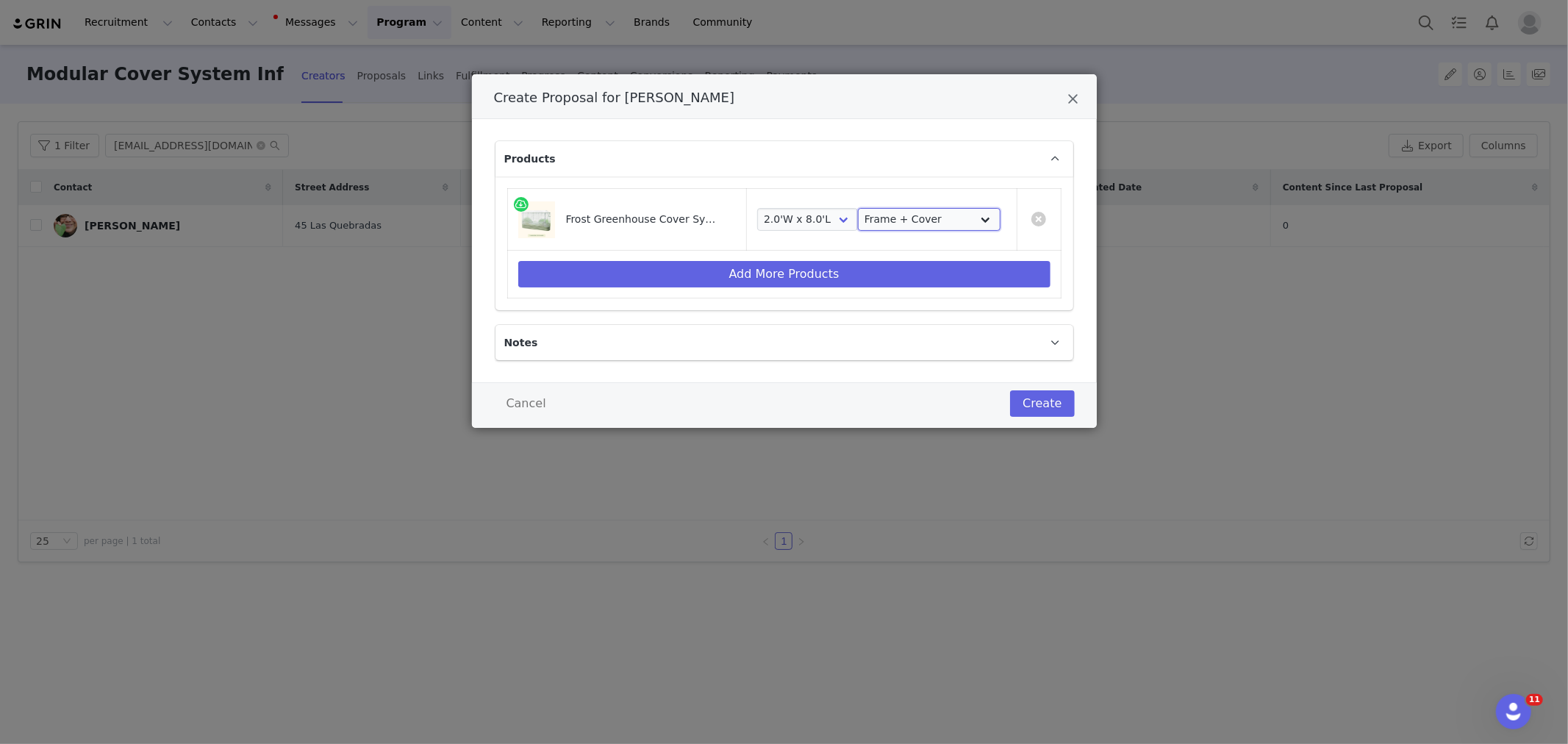
click at [858, 208] on select "Choose Setup Option Frame + Cover Cover Only" at bounding box center [929, 219] width 143 height 24
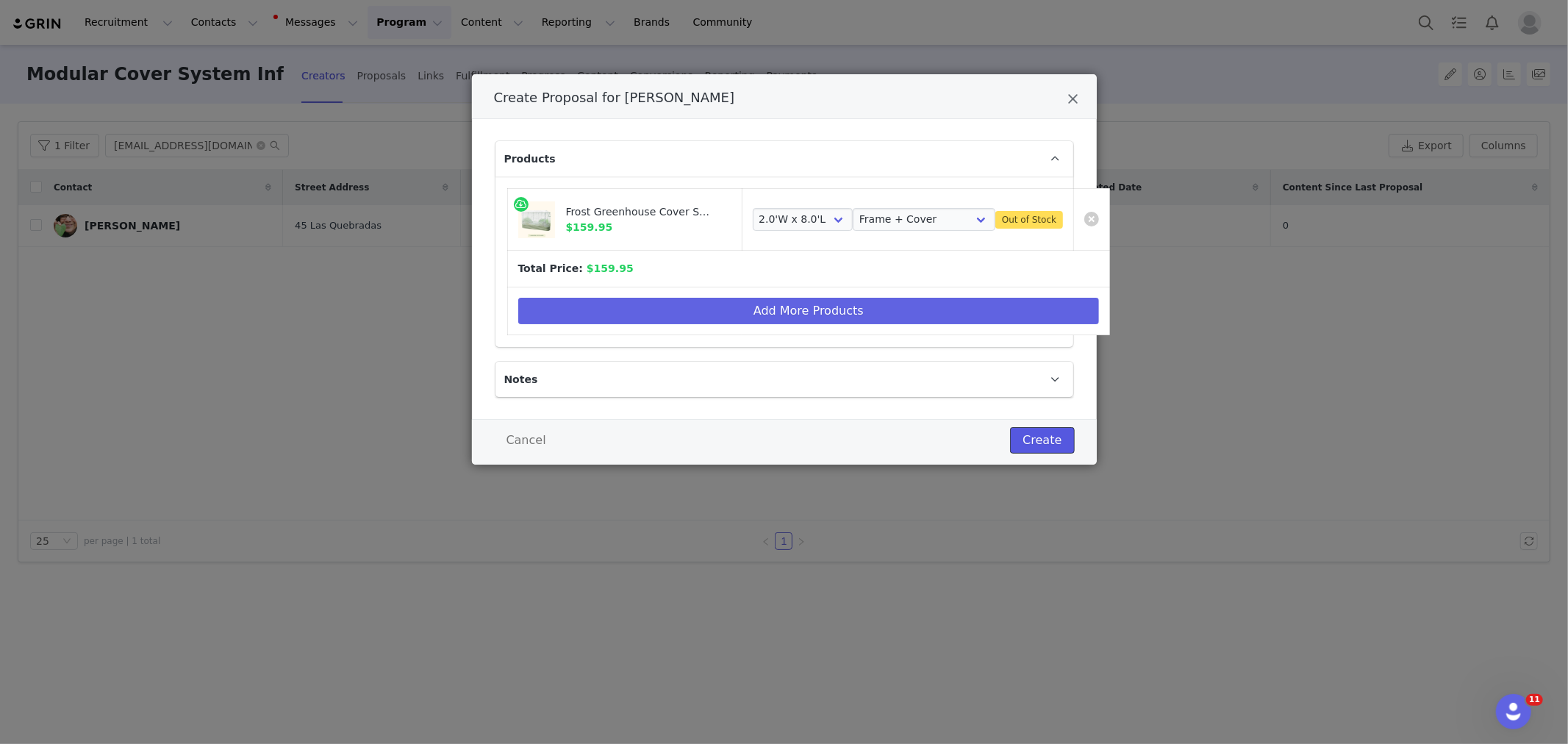
click at [1041, 447] on button "Create" at bounding box center [1042, 441] width 64 height 26
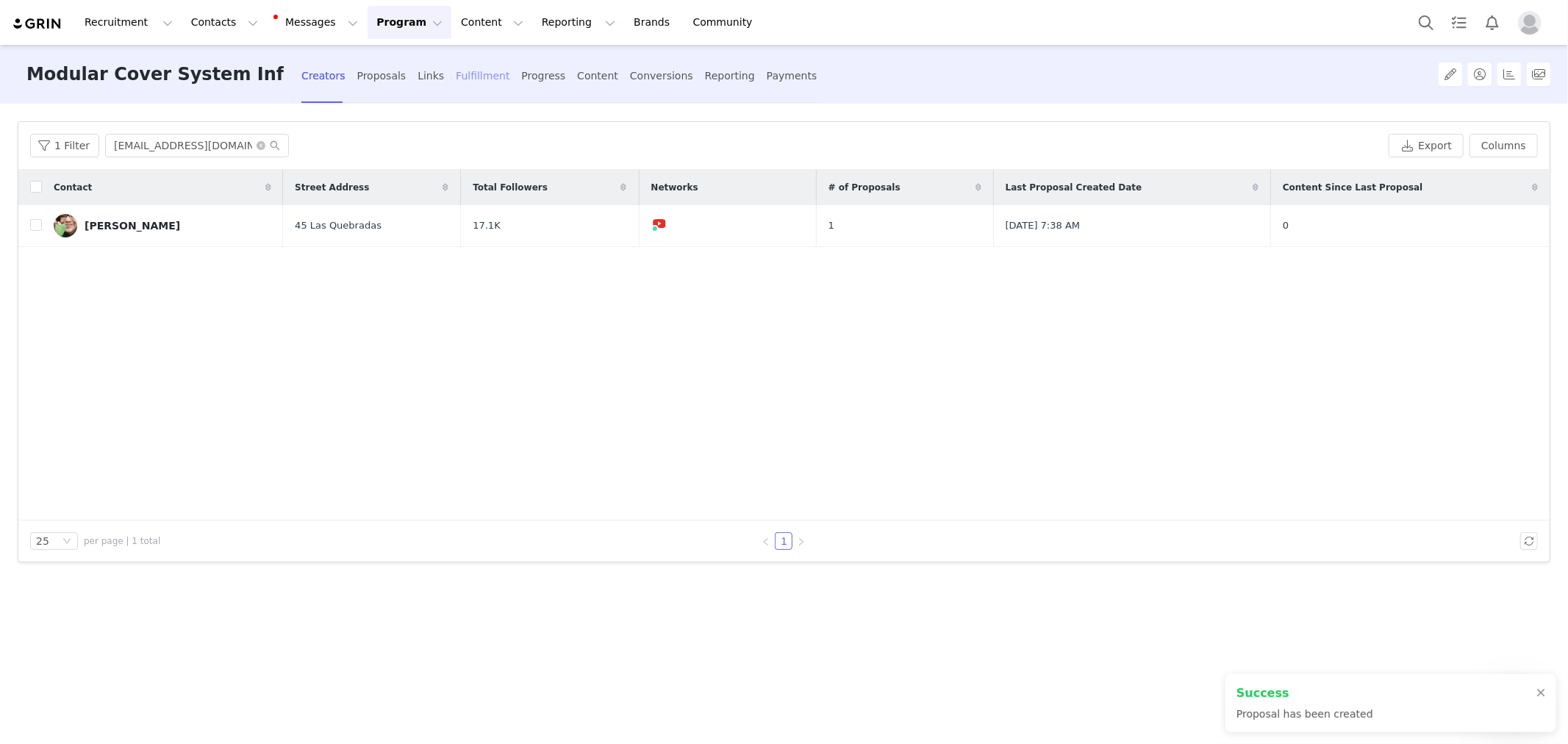
click at [473, 64] on div "Fulfillment" at bounding box center [482, 76] width 54 height 39
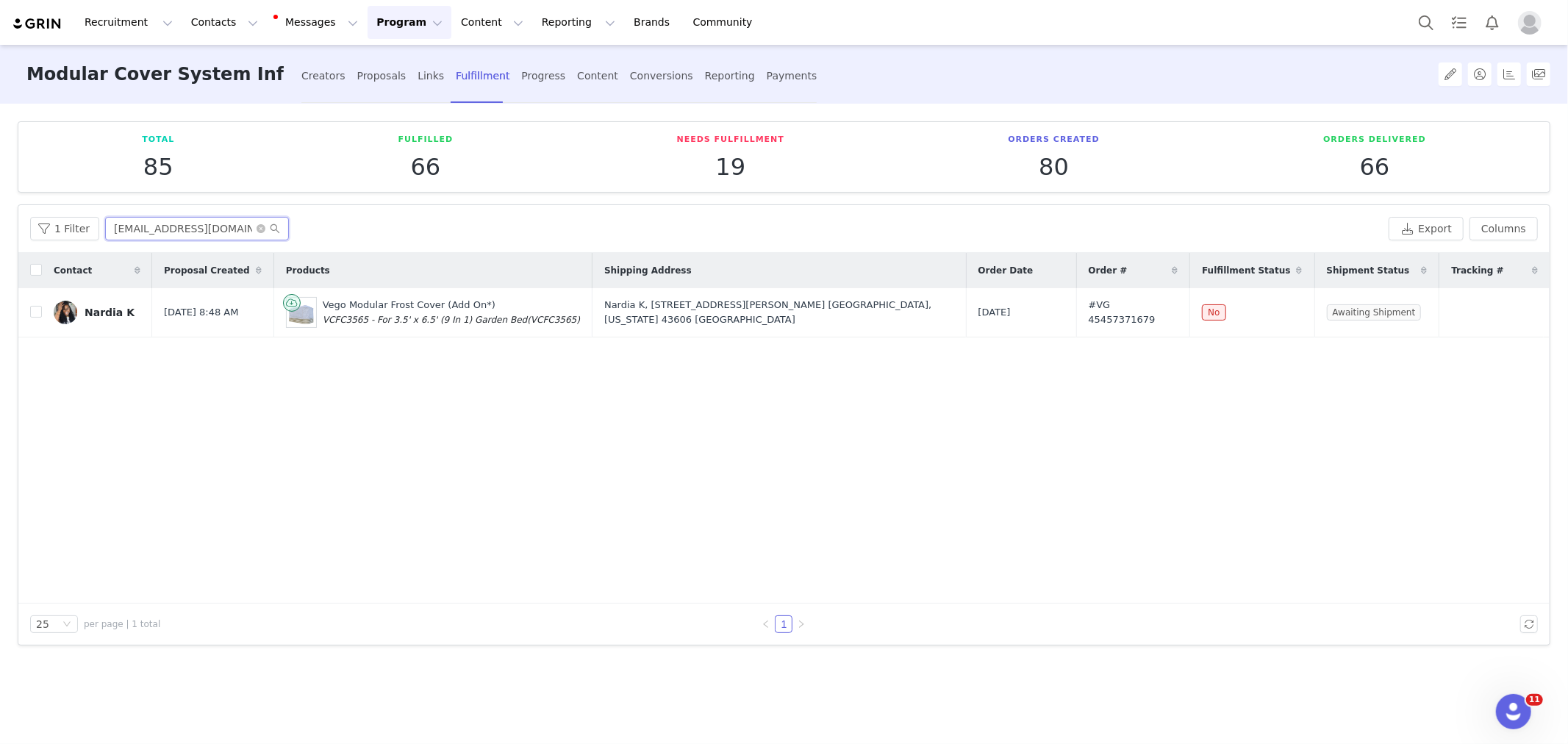
click at [183, 231] on input "[EMAIL_ADDRESS][DOMAIN_NAME]" at bounding box center [197, 228] width 183 height 24
paste input "gardenlove09"
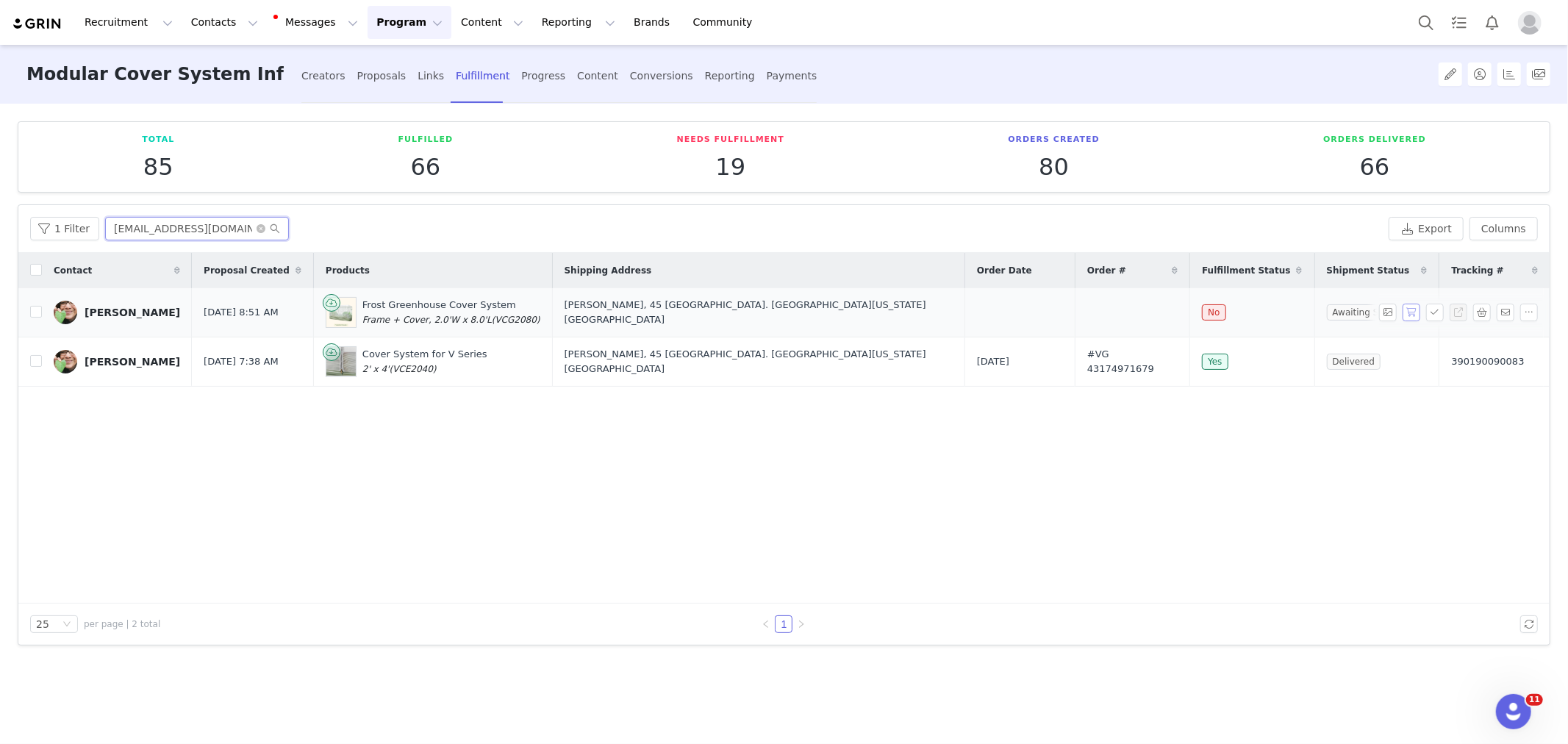
type input "[EMAIL_ADDRESS][DOMAIN_NAME]"
click at [1413, 315] on button "button" at bounding box center [1411, 312] width 18 height 18
copy tr "[DATE] 8:51 AM Frost Greenhouse Cover System Frame + Cover, 2.0'W x 8.0'L (VCG2…"
drag, startPoint x: 186, startPoint y: 304, endPoint x: 1384, endPoint y: 321, distance: 1198.1
click at [1384, 321] on tr "[PERSON_NAME] [DATE] 8:51 AM Frost Greenhouse Cover System Frame + Cover, 2.0'W…" at bounding box center [783, 313] width 1531 height 49
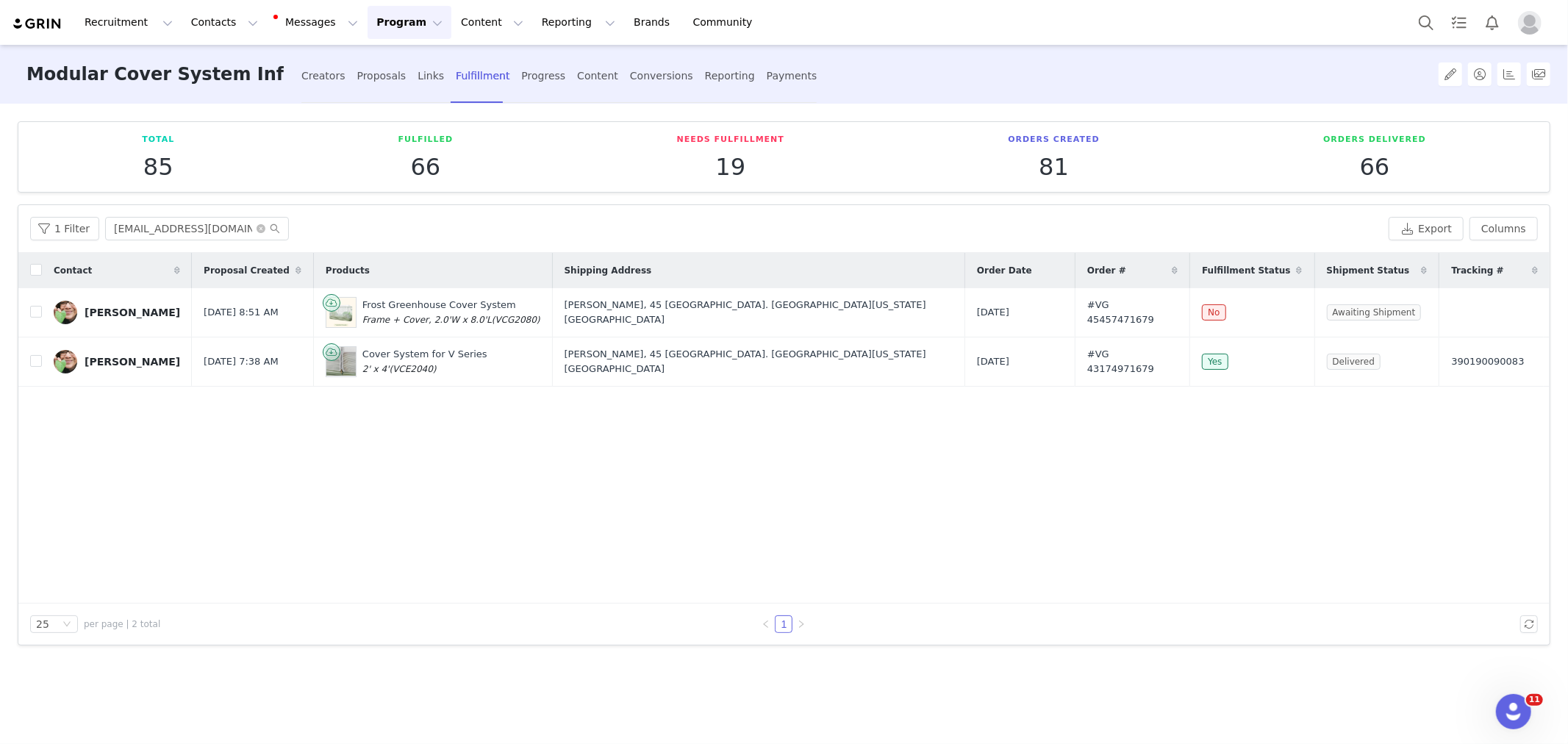
drag, startPoint x: 115, startPoint y: 442, endPoint x: 112, endPoint y: 415, distance: 27.2
click at [115, 443] on div "Contact Proposal Created Products Shipping Address Order Date Order # Fulfillme…" at bounding box center [783, 427] width 1531 height 351
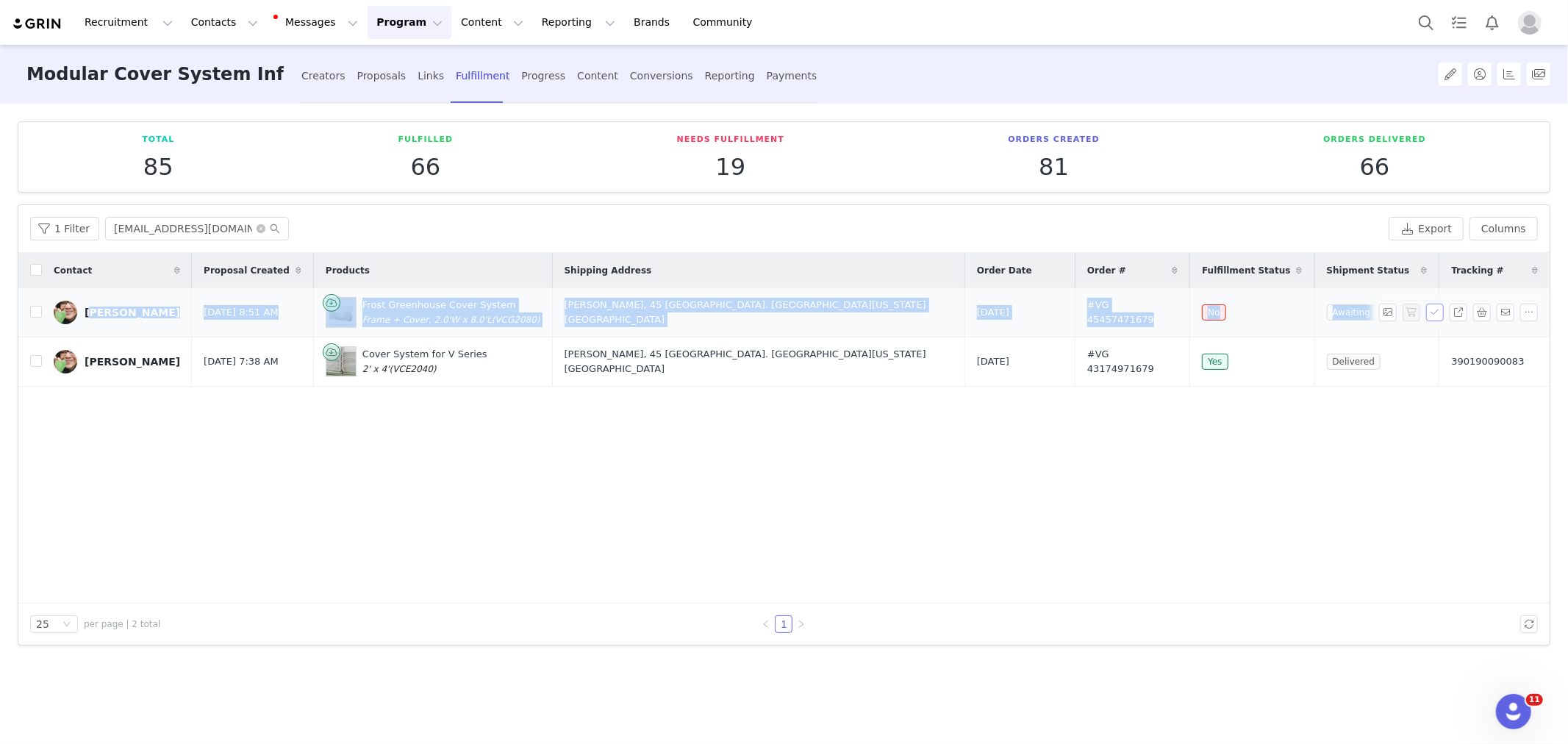
drag, startPoint x: 85, startPoint y: 299, endPoint x: 1427, endPoint y: 320, distance: 1342.2
click at [1427, 320] on tr "[PERSON_NAME] [DATE] 8:51 AM Frost Greenhouse Cover System Frame + Cover, 2.0'W…" at bounding box center [783, 313] width 1531 height 49
copy tr "[PERSON_NAME] [DATE] 8:51 AM Frost Greenhouse Cover System Frame + Cover, 2.0'W…"
click at [127, 307] on div "[PERSON_NAME]" at bounding box center [131, 312] width 96 height 11
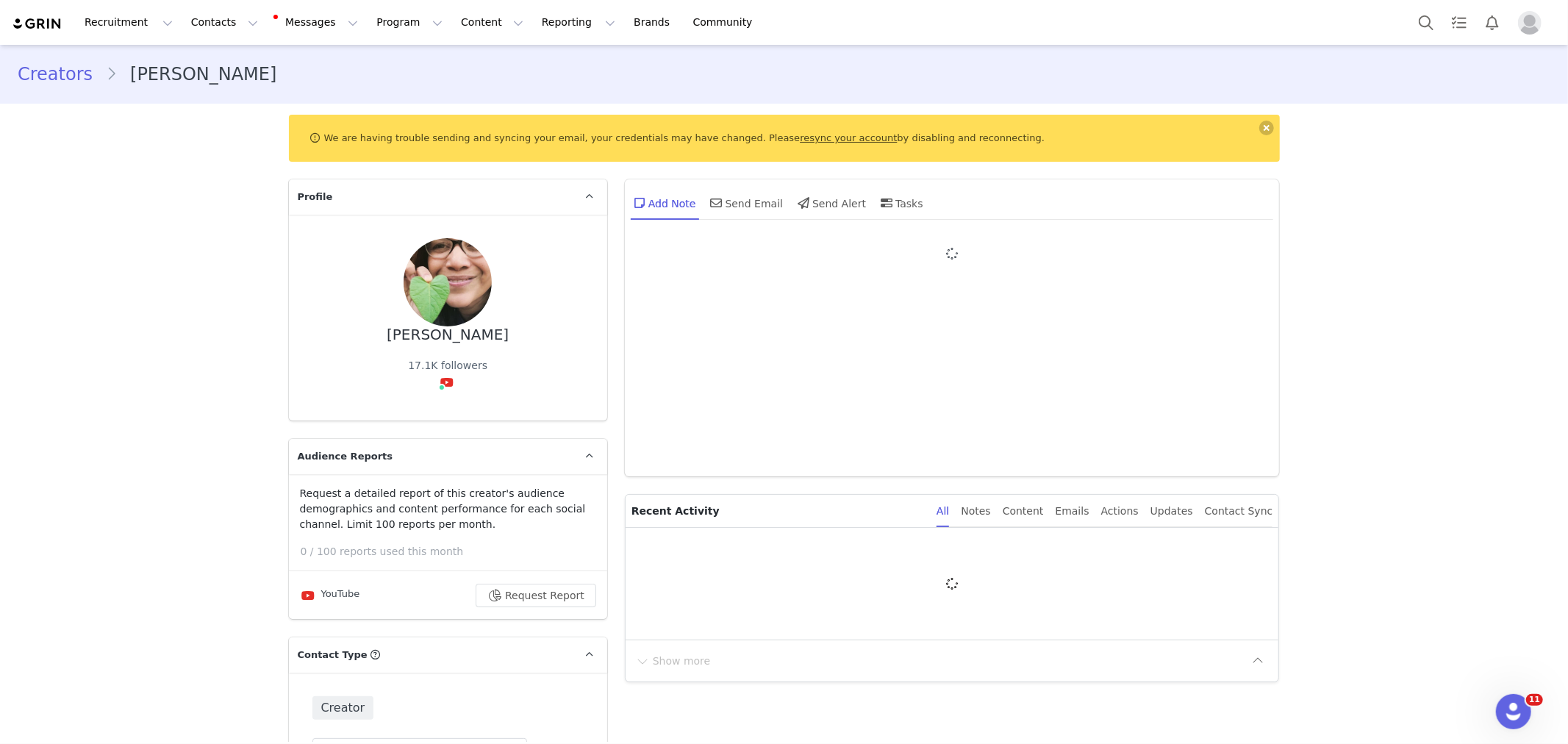
type input "+1 ([GEOGRAPHIC_DATA])"
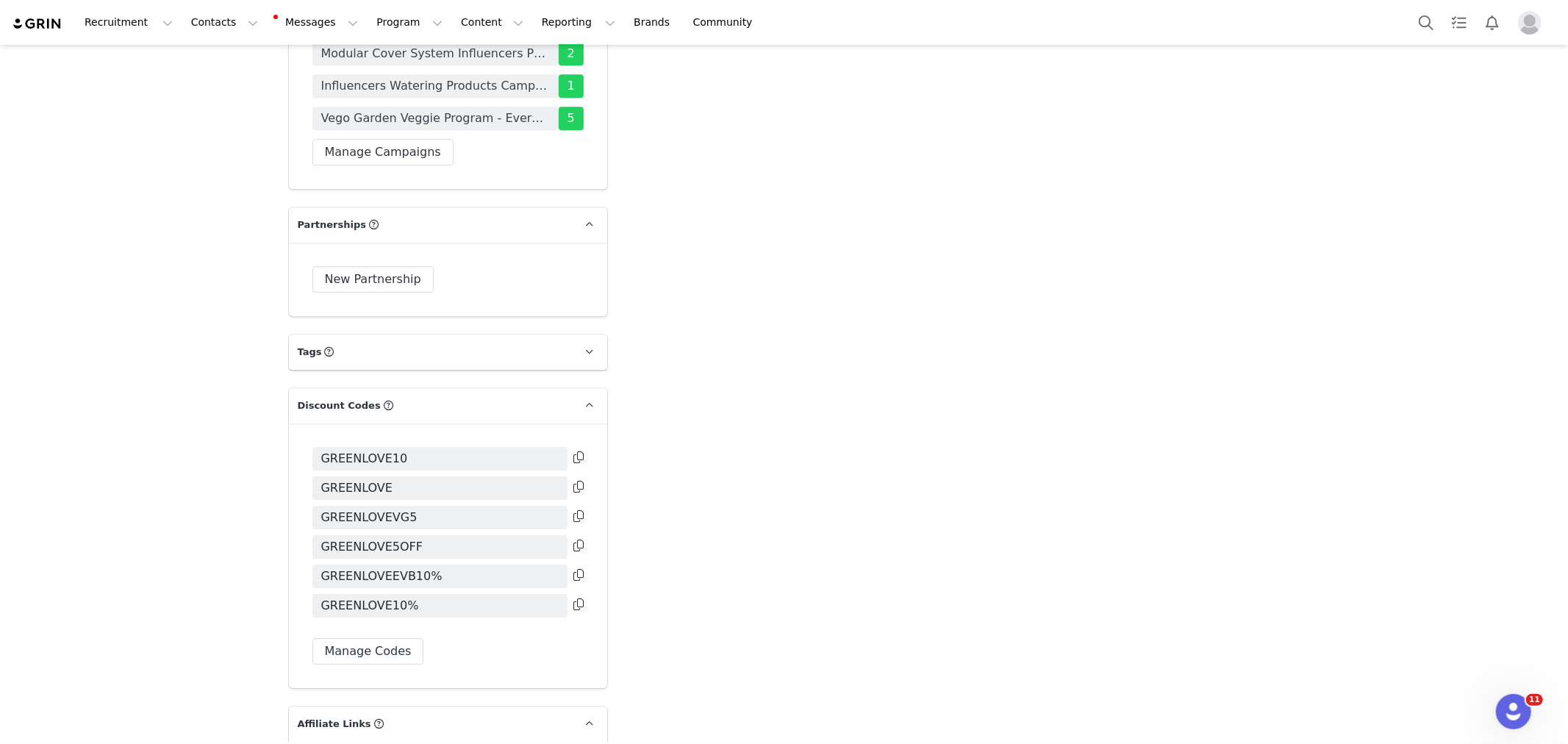
scroll to position [3429, 0]
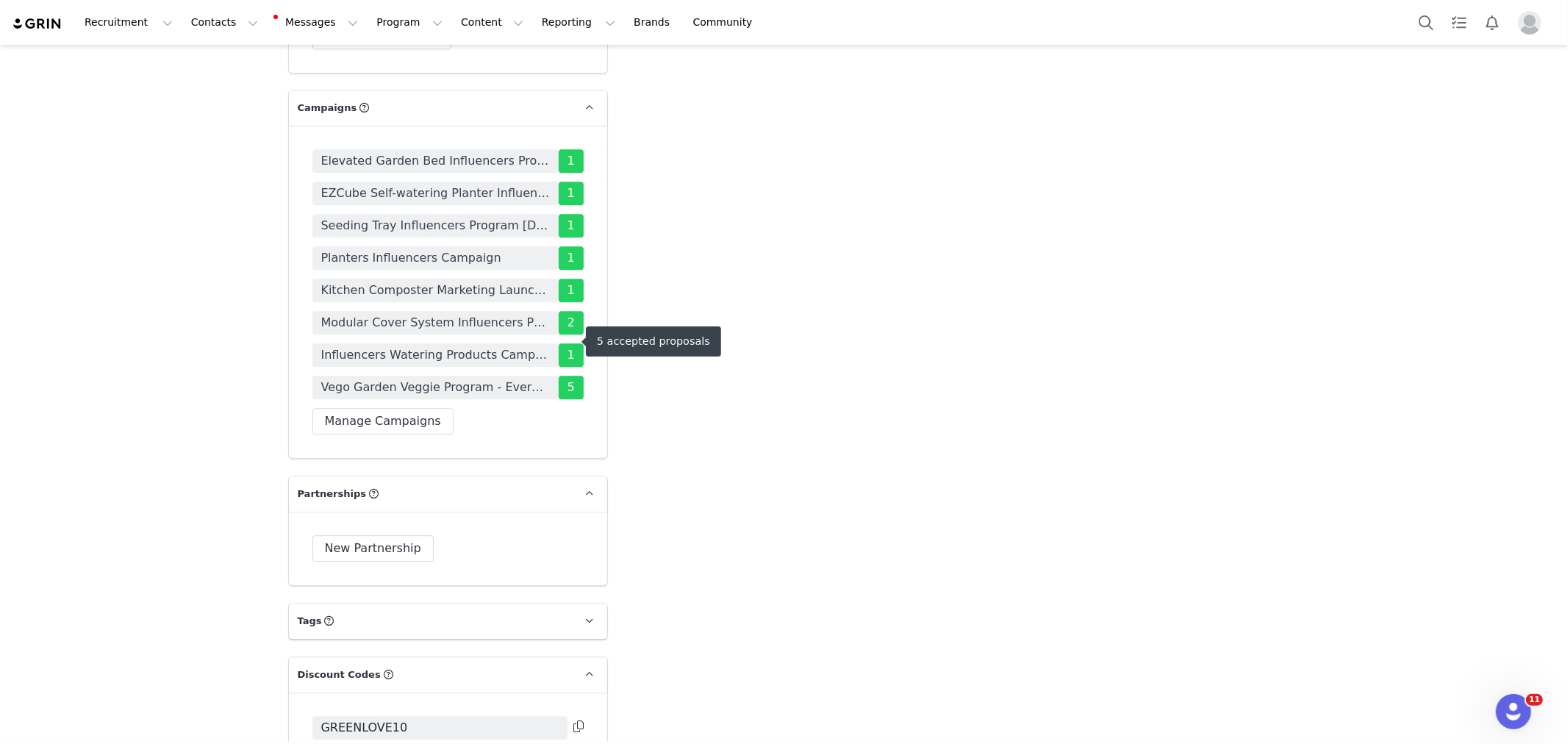
click at [381, 378] on span "Vego Garden Veggie Program - Evergreen Campaign" at bounding box center [436, 387] width 229 height 18
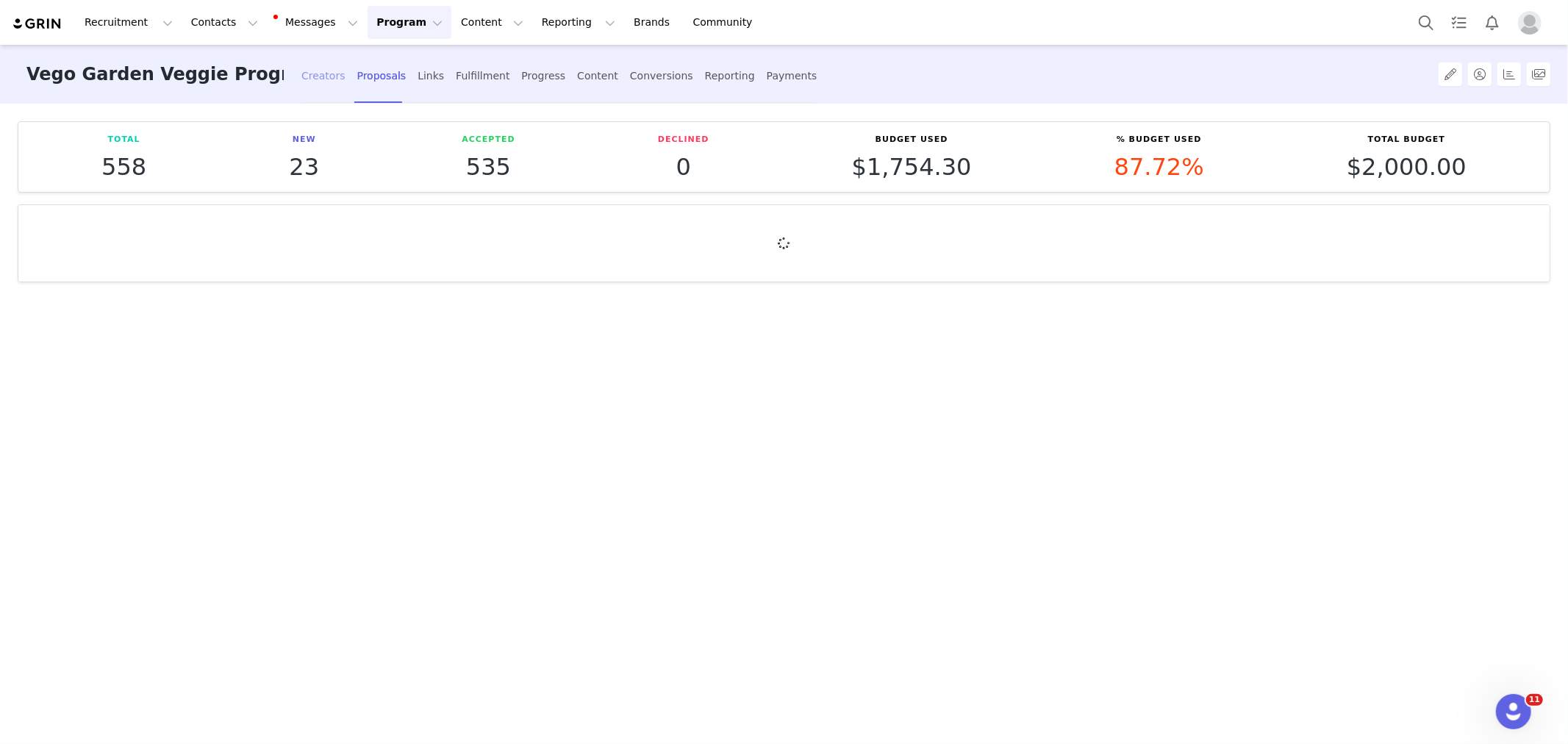
click at [327, 78] on div "Creators" at bounding box center [323, 76] width 44 height 39
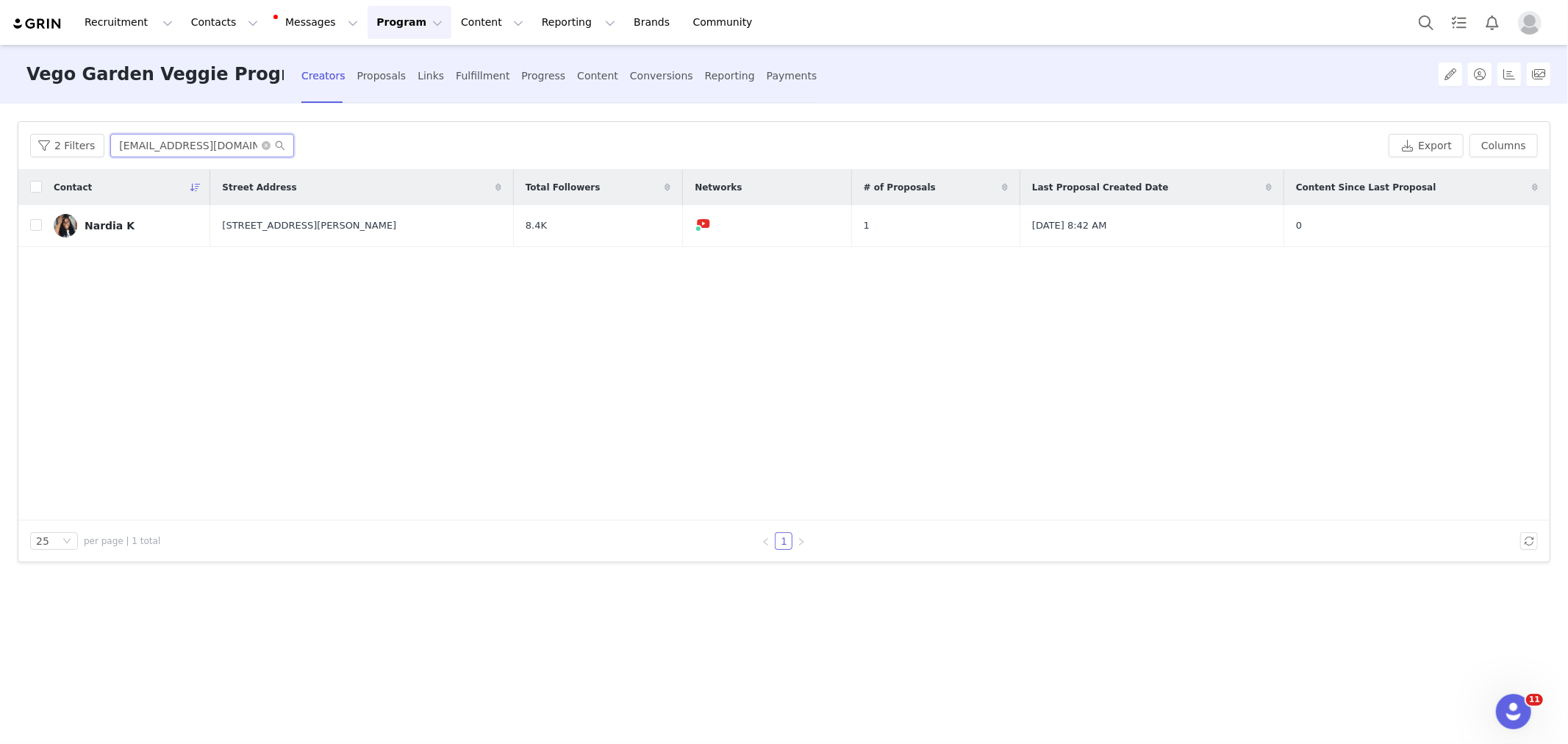
click at [145, 145] on input "[EMAIL_ADDRESS][DOMAIN_NAME]" at bounding box center [202, 145] width 183 height 24
click at [145, 144] on input "[EMAIL_ADDRESS][DOMAIN_NAME]" at bounding box center [202, 145] width 183 height 24
paste input "gardenlove09"
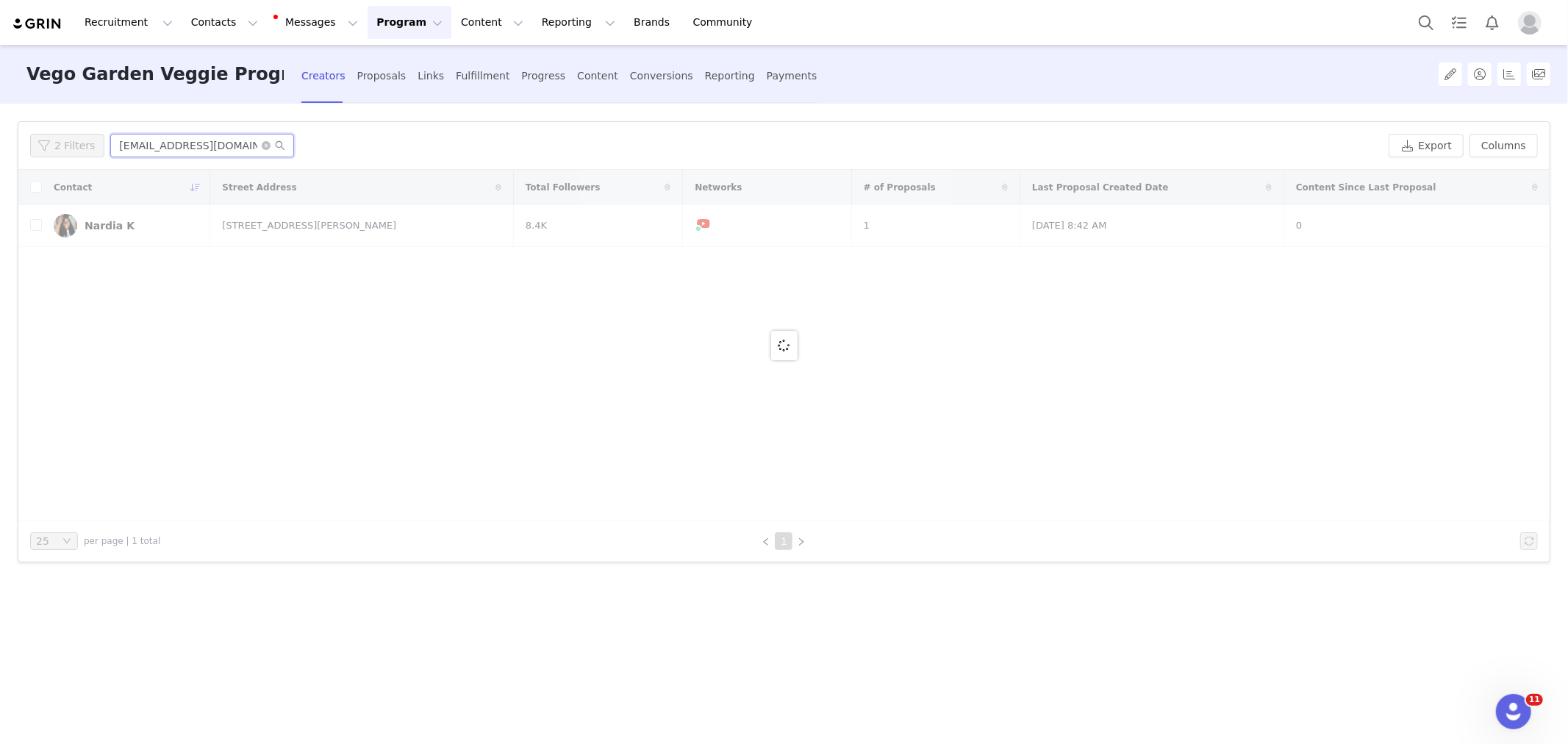
type input "[EMAIL_ADDRESS][DOMAIN_NAME]"
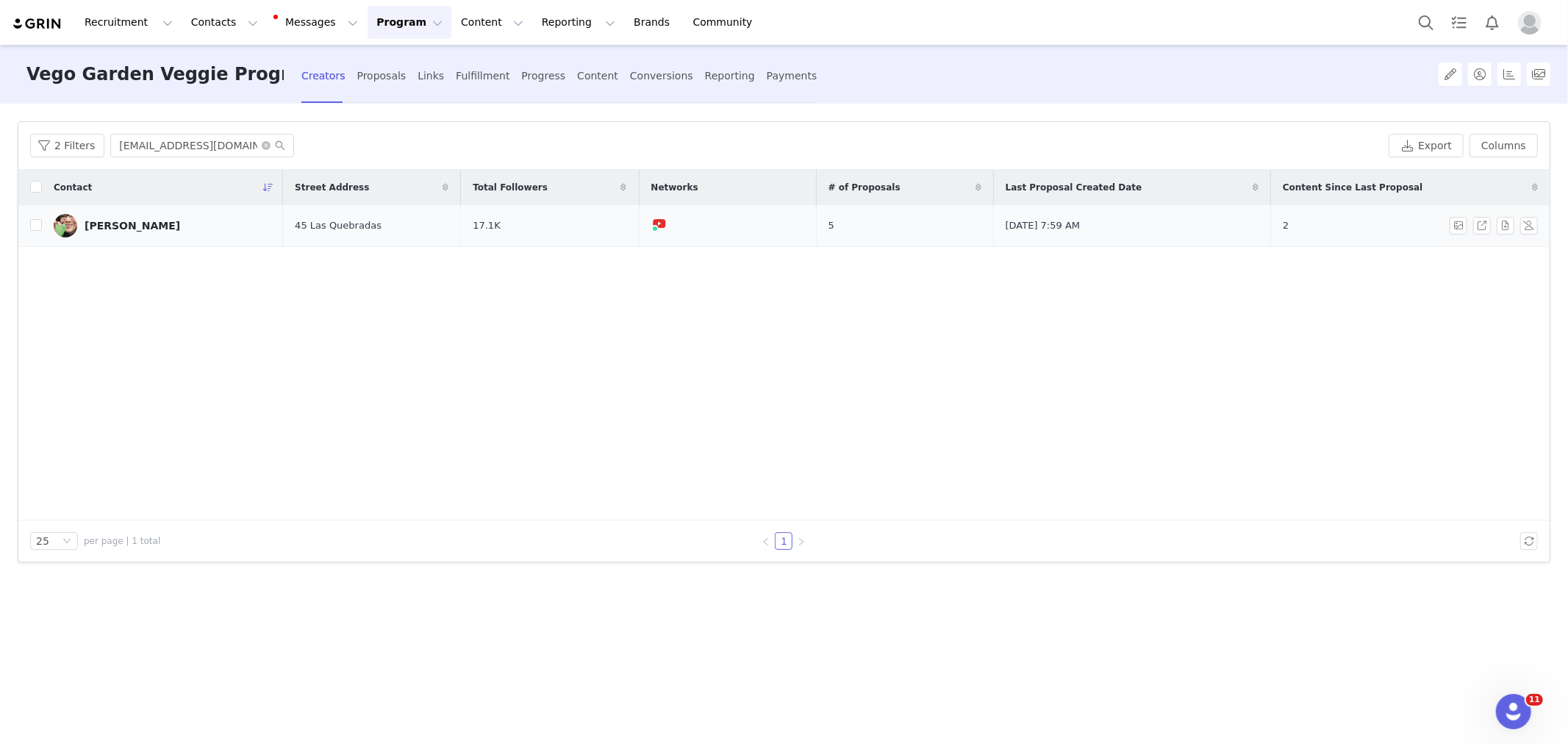
drag, startPoint x: 1067, startPoint y: 376, endPoint x: 400, endPoint y: 230, distance: 682.8
click at [1063, 375] on div "Contact Street Address Total Followers Networks # of Proposals Last Proposal Cr…" at bounding box center [783, 345] width 1531 height 351
click at [29, 231] on td at bounding box center [29, 226] width 24 height 42
click at [35, 230] on input "checkbox" at bounding box center [36, 225] width 11 height 11
checkbox input "true"
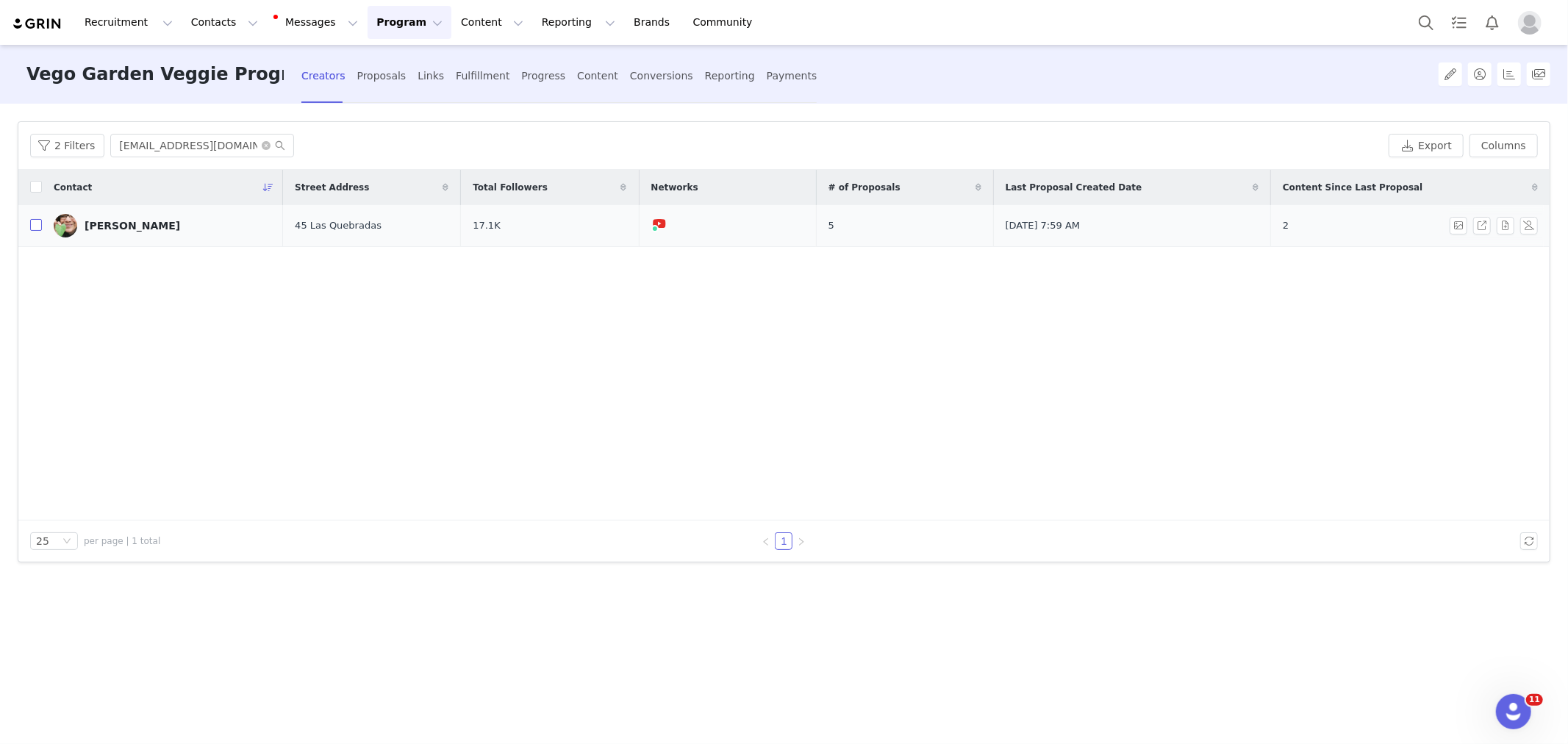
checkbox input "true"
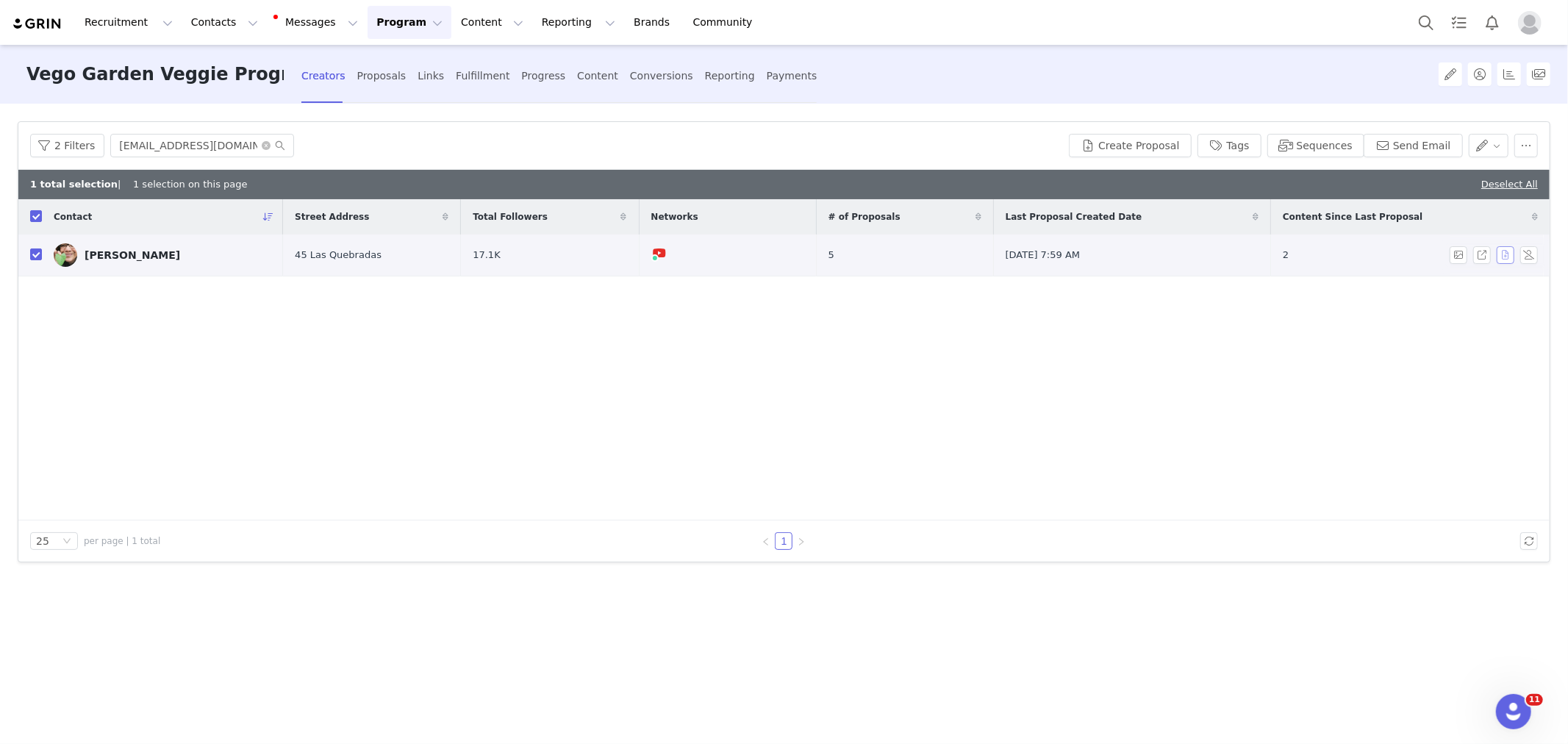
click at [1505, 251] on button "button" at bounding box center [1506, 254] width 18 height 18
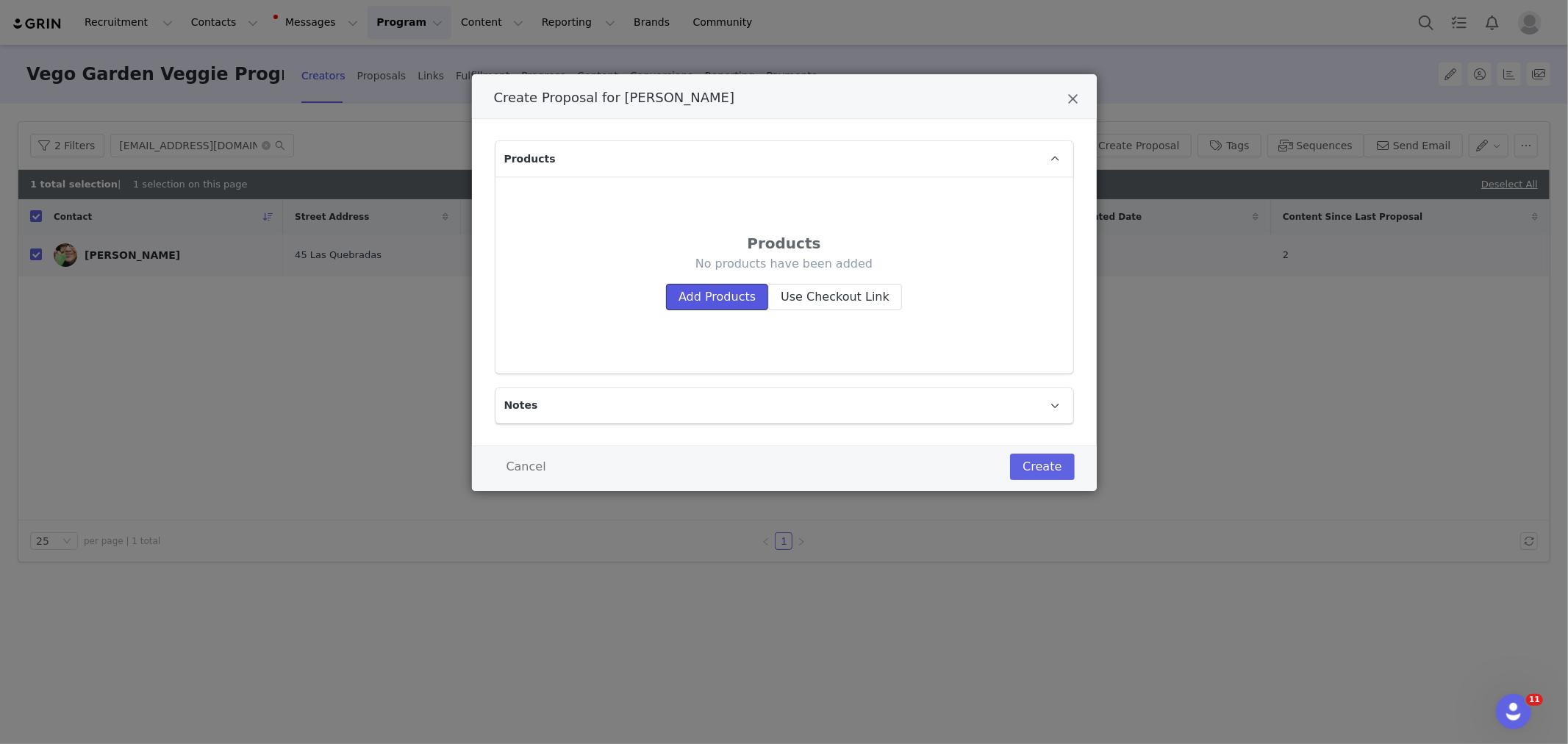
click at [679, 292] on button "Add Products" at bounding box center [717, 297] width 102 height 26
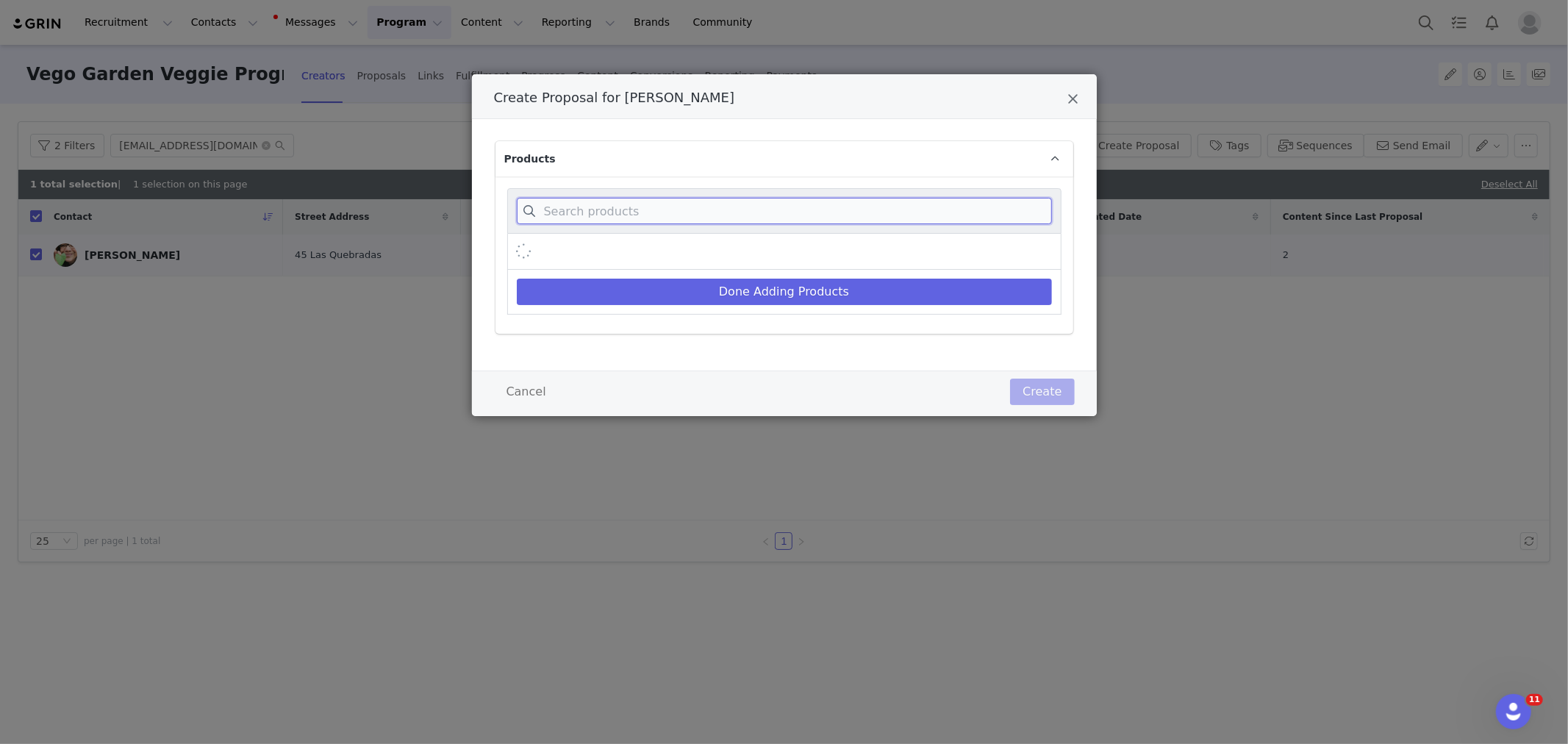
click at [671, 211] on input "Create Proposal for Tara Vaishnav" at bounding box center [784, 211] width 535 height 26
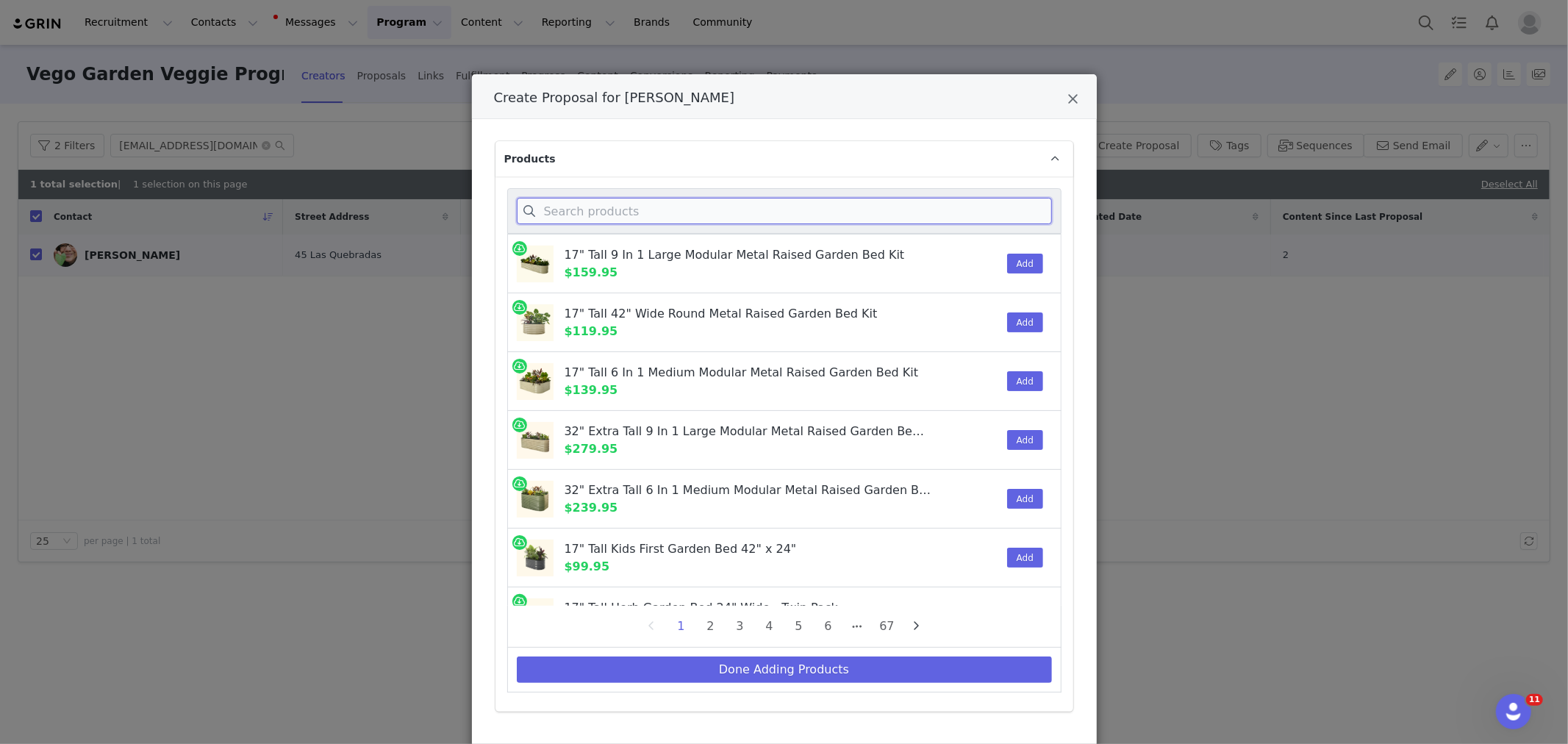
click at [607, 219] on input "Create Proposal for Tara Vaishnav" at bounding box center [784, 211] width 535 height 26
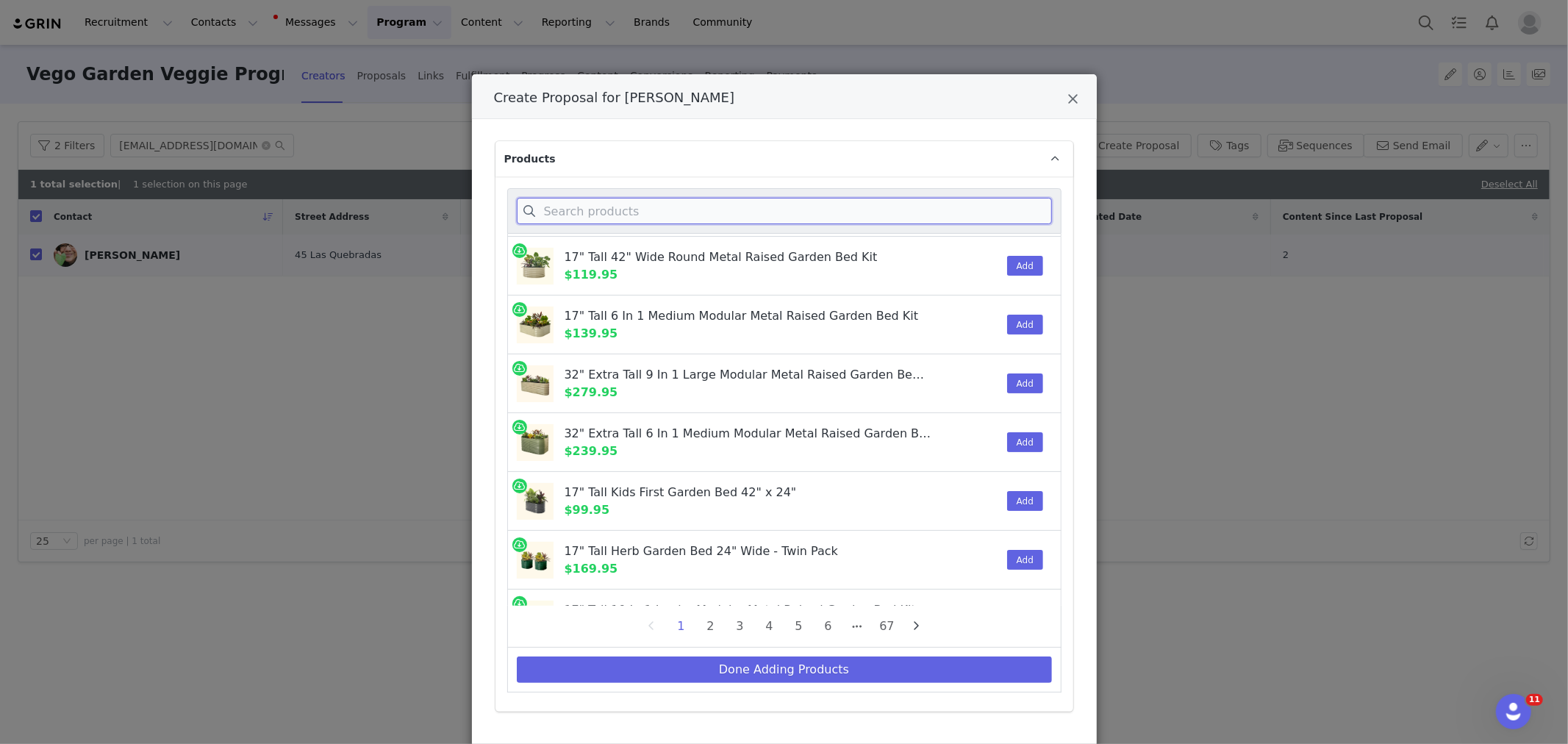
scroll to position [81, 0]
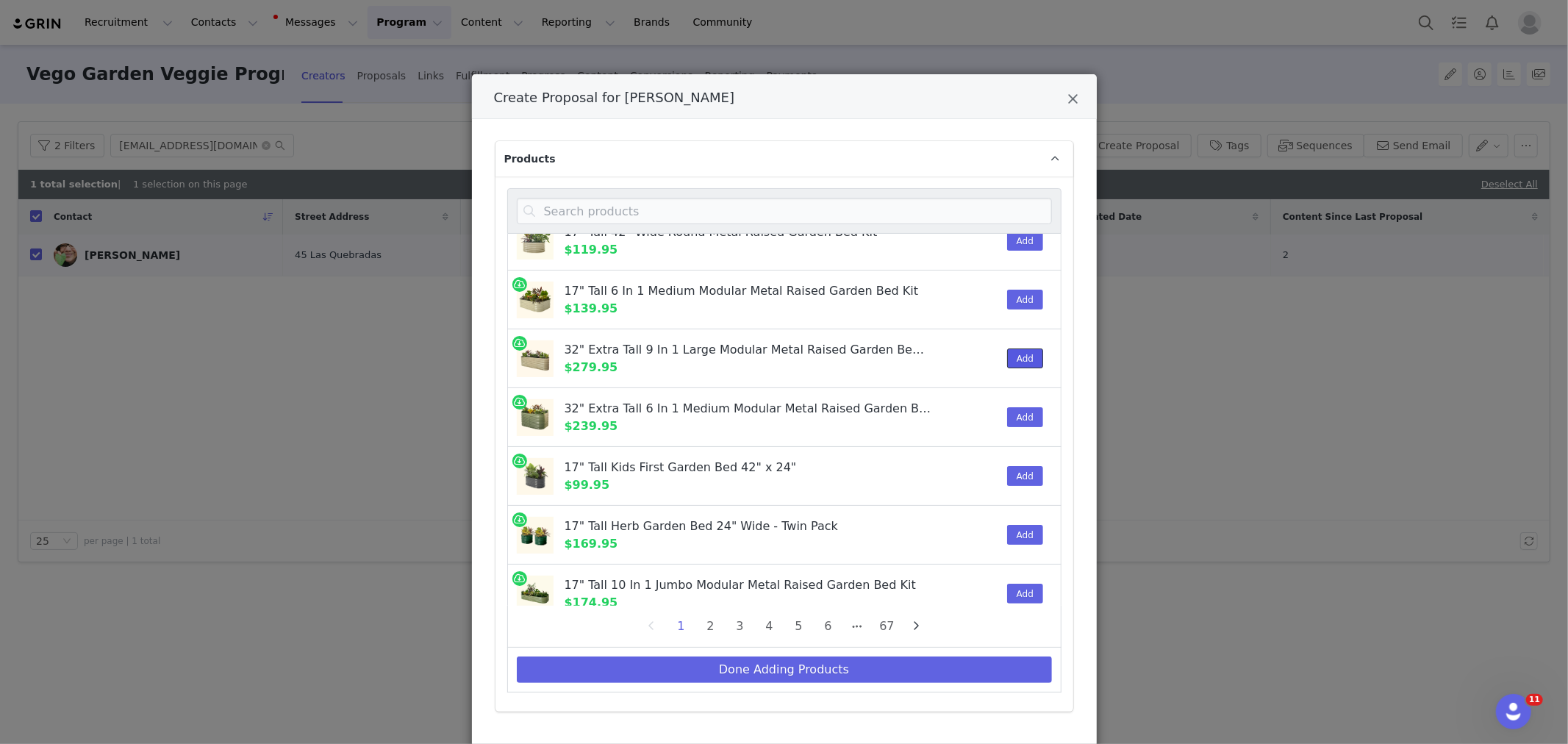
click at [1007, 365] on button "Add" at bounding box center [1025, 357] width 36 height 20
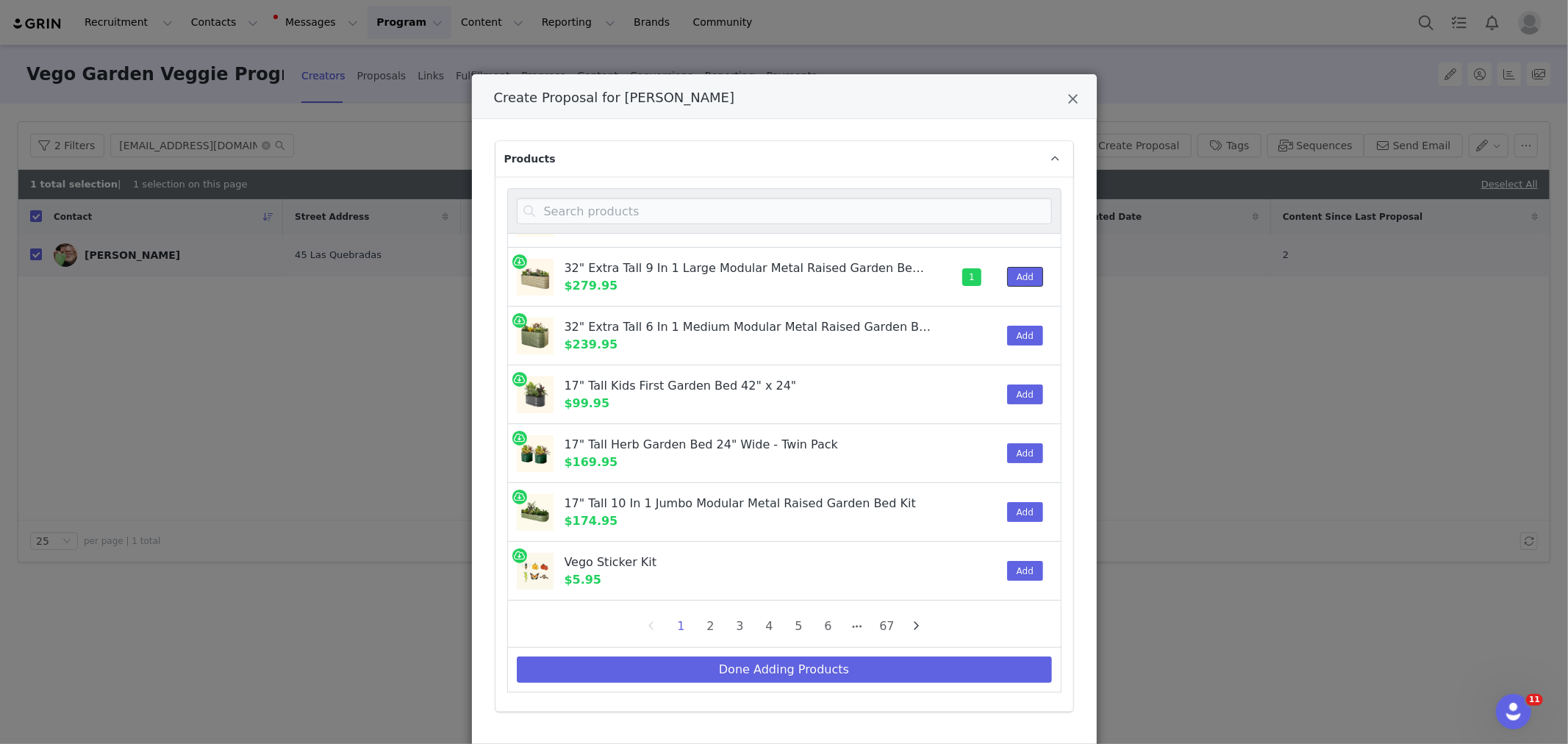
scroll to position [0, 0]
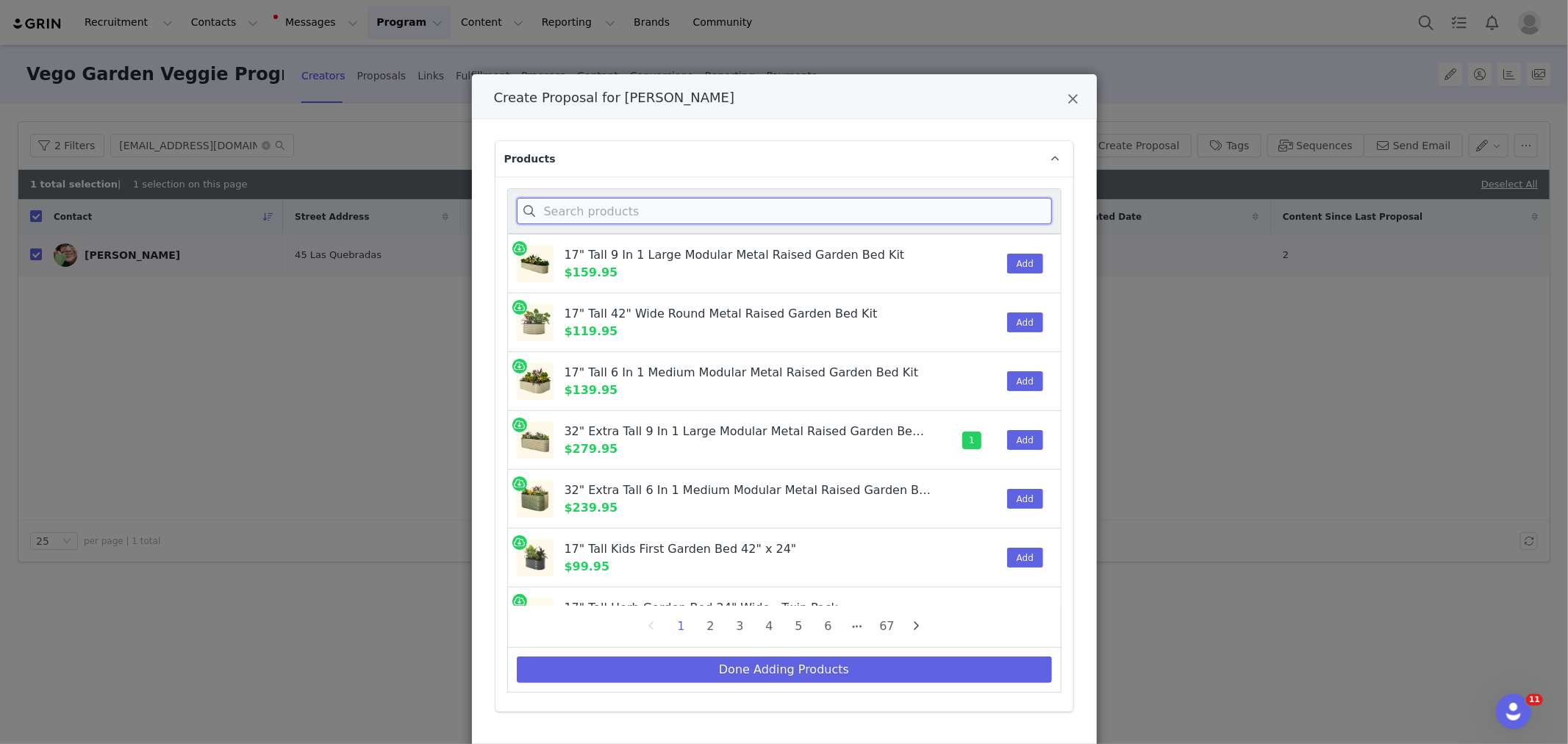
click at [570, 206] on input "Create Proposal for Tara Vaishnav" at bounding box center [784, 211] width 535 height 26
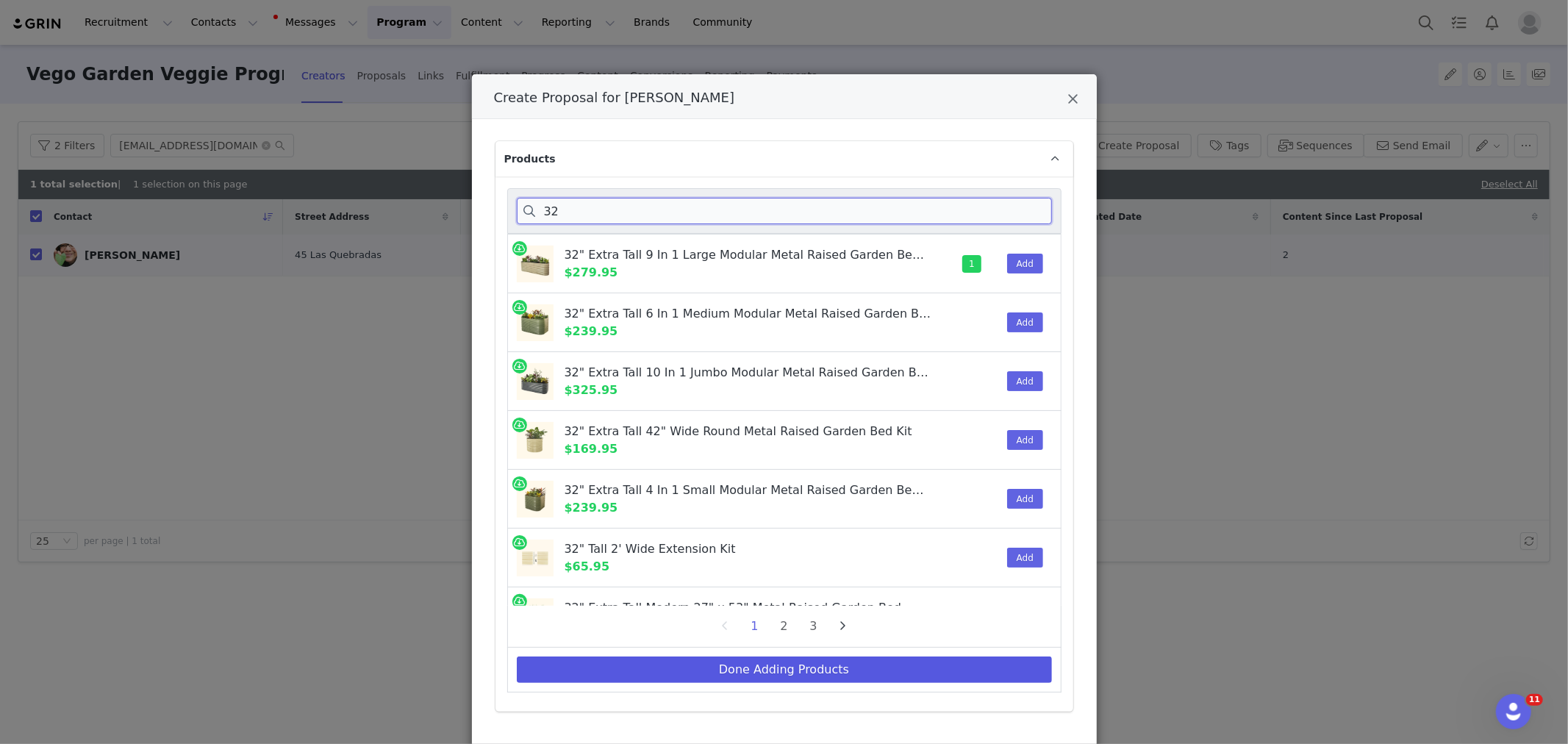
type input "32"
click at [810, 665] on button "Done Adding Products" at bounding box center [784, 669] width 535 height 26
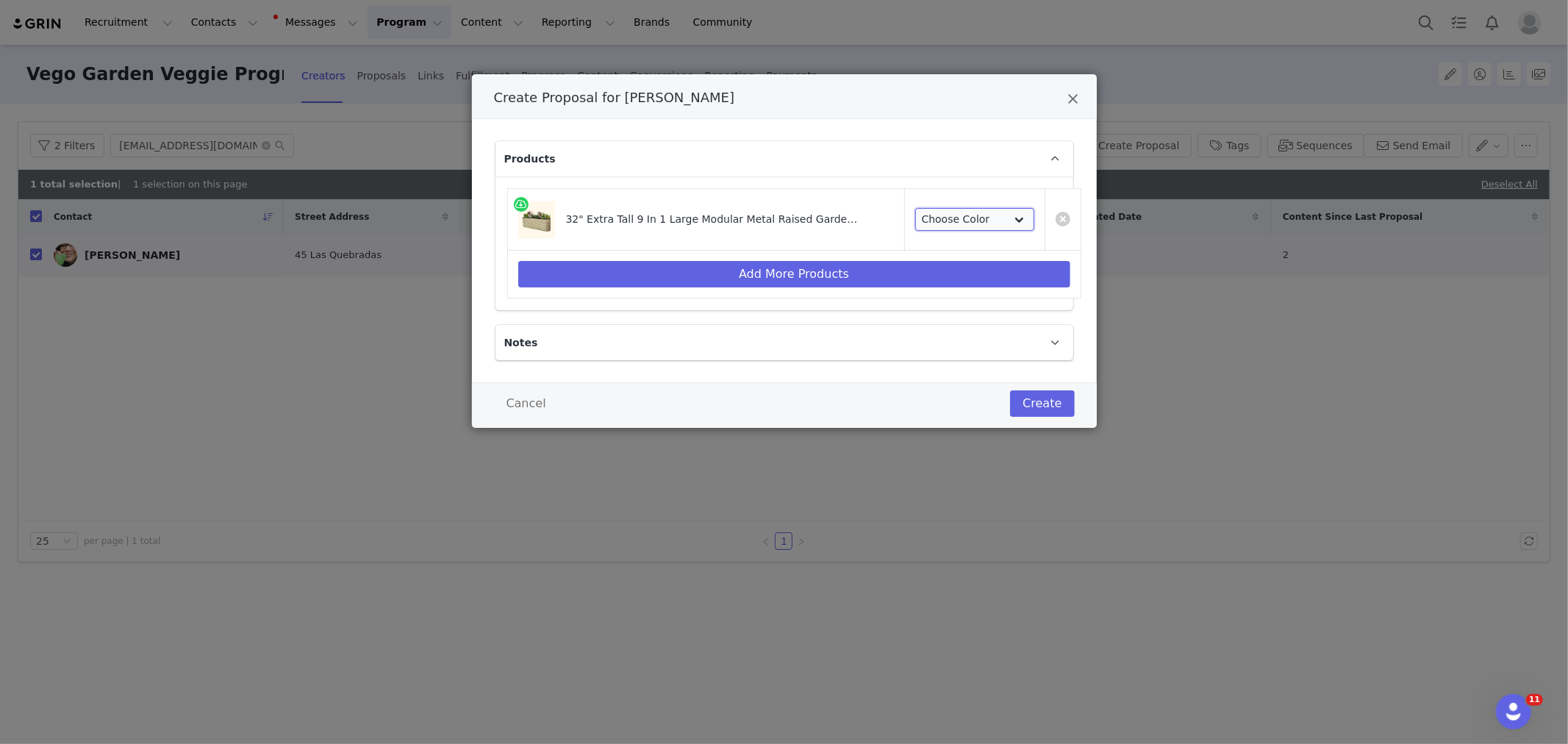
click at [961, 225] on select "Choose Color [PERSON_NAME] [PERSON_NAME] Modern Gray British Green Sky Blue Ter…" at bounding box center [975, 219] width 119 height 24
click at [915, 208] on select "Choose Color [PERSON_NAME] [PERSON_NAME] Modern Gray British Green Sky Blue Ter…" at bounding box center [975, 219] width 119 height 24
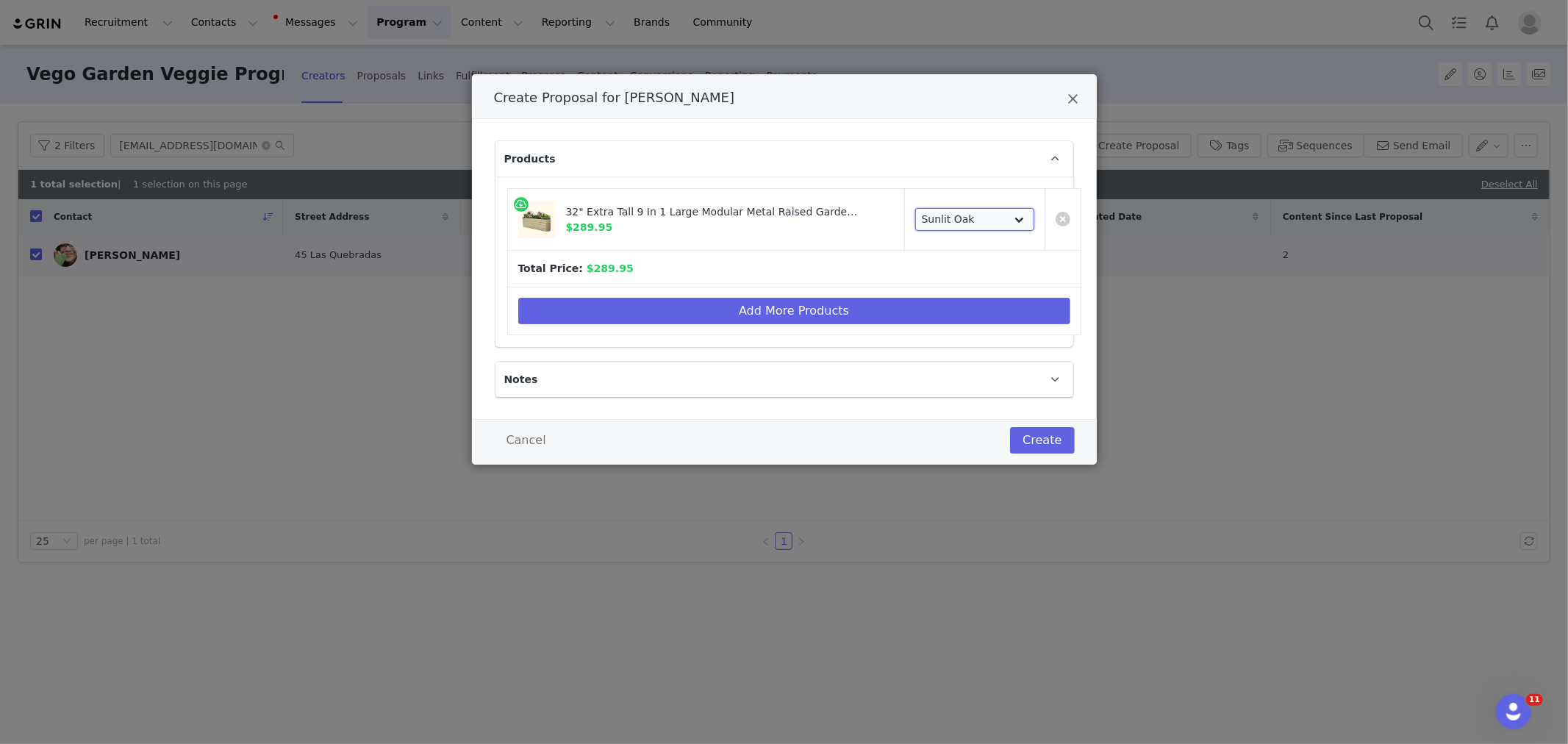
click at [952, 220] on select "Choose Color [PERSON_NAME] [PERSON_NAME] Modern Gray British Green Sky Blue Ter…" at bounding box center [975, 219] width 119 height 24
click at [935, 225] on select "Choose Color [PERSON_NAME] [PERSON_NAME] Modern Gray British Green Sky Blue Ter…" at bounding box center [975, 219] width 119 height 24
click at [915, 208] on select "Choose Color [PERSON_NAME] [PERSON_NAME] Modern Gray British Green Sky Blue Ter…" at bounding box center [975, 219] width 119 height 24
click at [963, 221] on select "Choose Color [PERSON_NAME] [PERSON_NAME] Modern Gray British Green Sky Blue Ter…" at bounding box center [975, 219] width 119 height 24
click at [979, 217] on select "Choose Color [PERSON_NAME] [PERSON_NAME] Modern Gray British Green Sky Blue Ter…" at bounding box center [975, 219] width 119 height 24
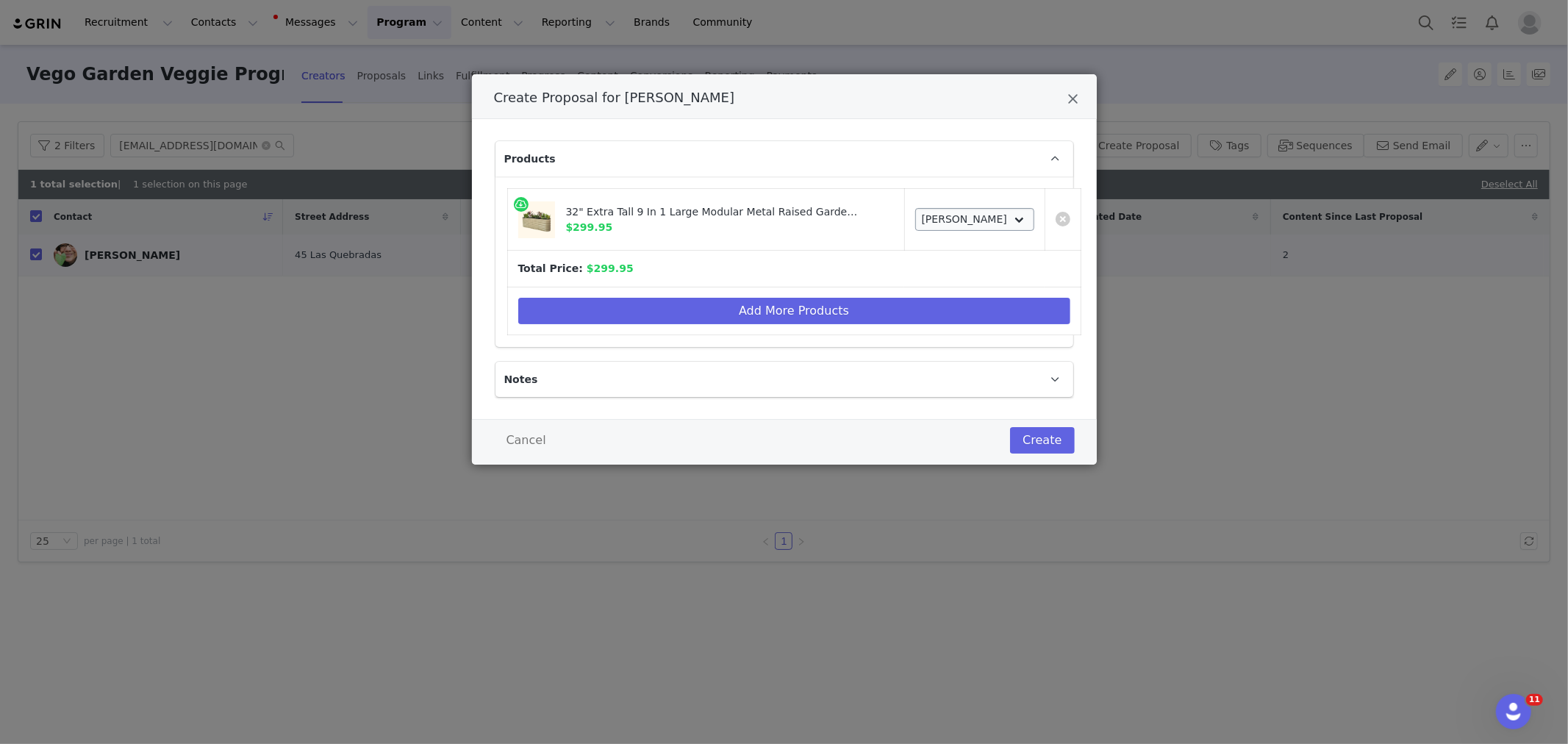
drag, startPoint x: 765, startPoint y: 267, endPoint x: 947, endPoint y: 226, distance: 186.6
click at [765, 267] on td "Total Price: $299.95" at bounding box center [793, 268] width 573 height 37
click at [944, 223] on select "Choose Color [PERSON_NAME] [PERSON_NAME] Modern Gray British Green Sky Blue Ter…" at bounding box center [975, 219] width 119 height 24
select select "6087856"
click at [915, 208] on select "Choose Color [PERSON_NAME] [PERSON_NAME] Modern Gray British Green Sky Blue Ter…" at bounding box center [975, 219] width 119 height 24
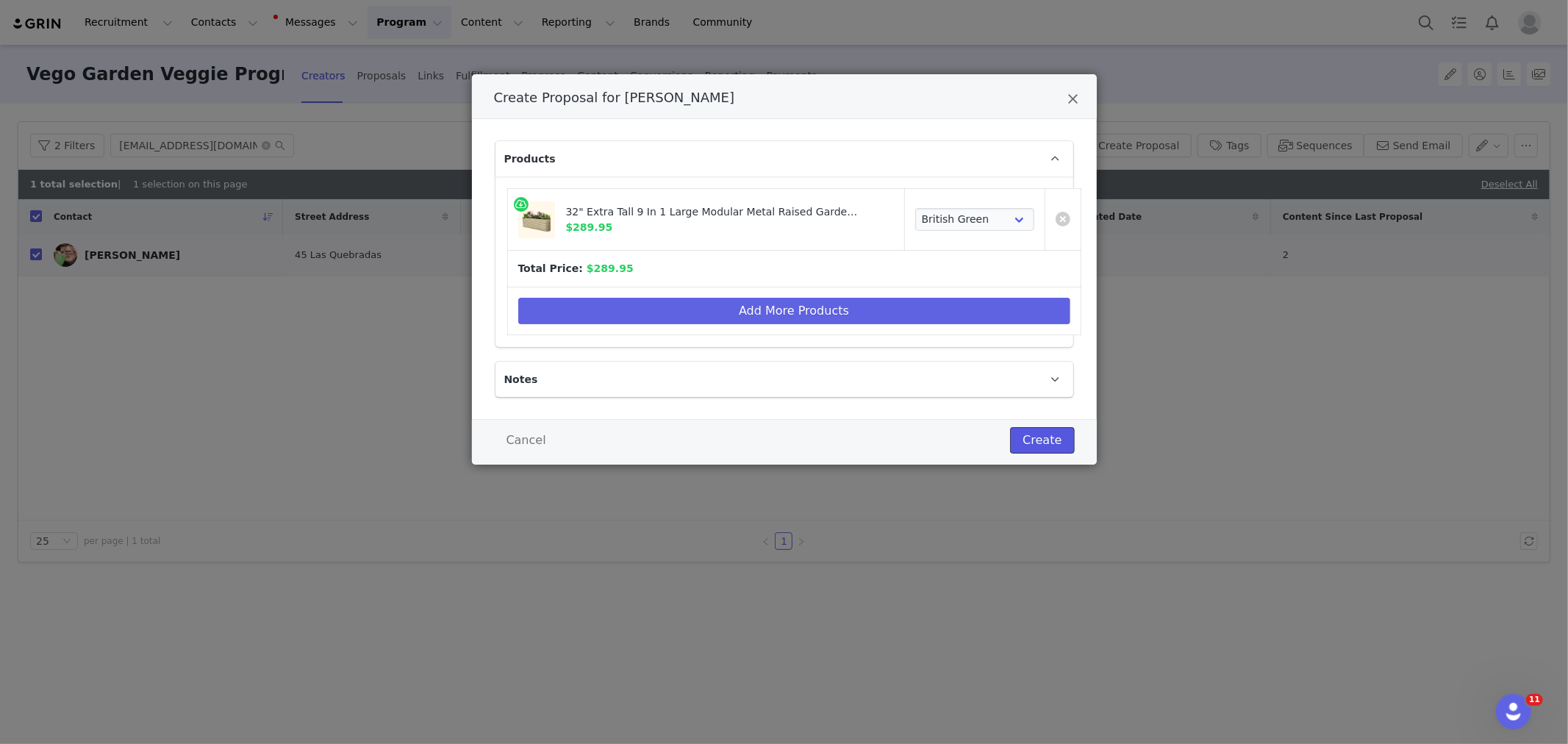
click at [1032, 439] on button "Create" at bounding box center [1042, 441] width 64 height 26
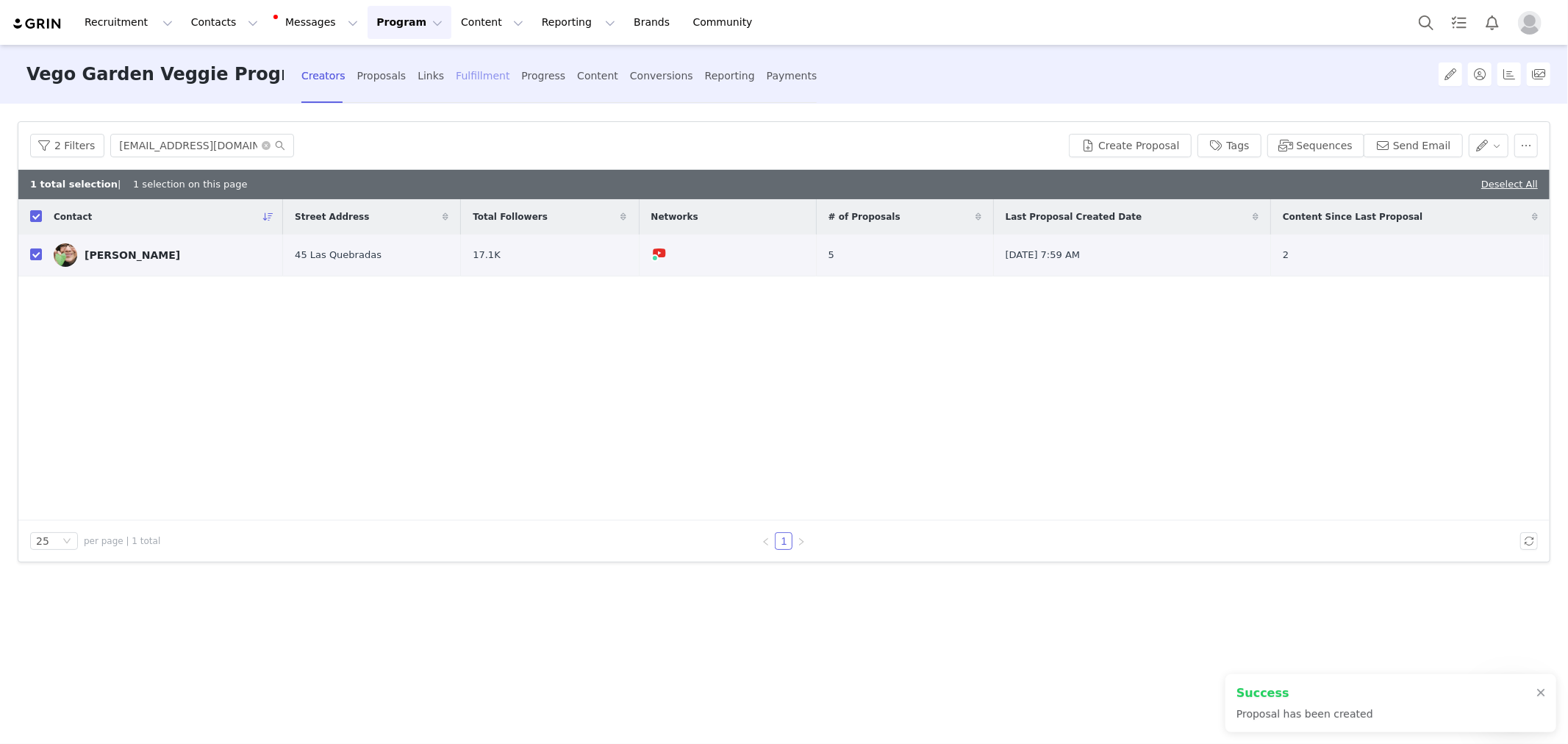
click at [494, 75] on div "Fulfillment" at bounding box center [482, 76] width 54 height 39
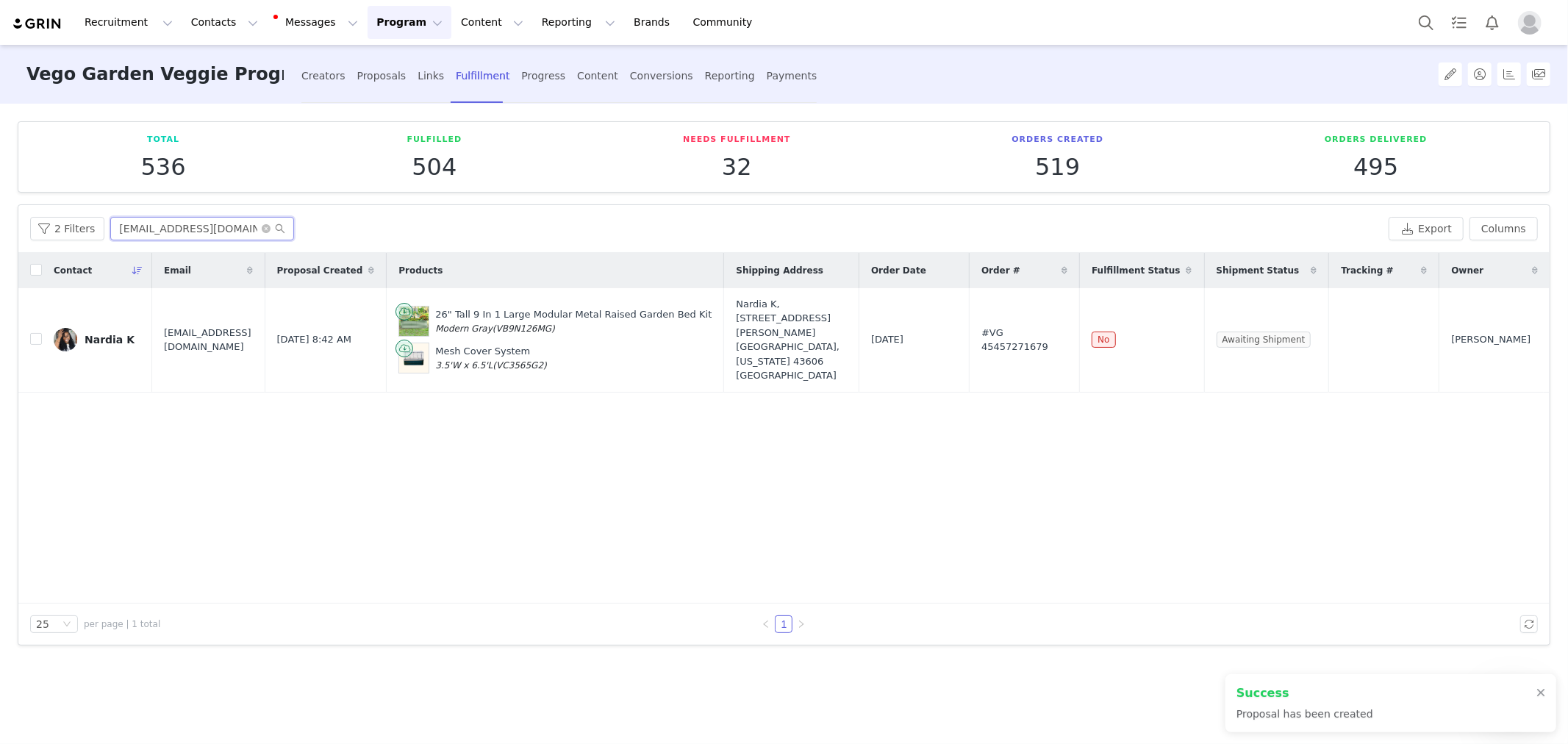
click at [210, 229] on input "[EMAIL_ADDRESS][DOMAIN_NAME]" at bounding box center [202, 228] width 183 height 24
paste input "[EMAIL_ADDRESS][DOMAIN_NAME]"
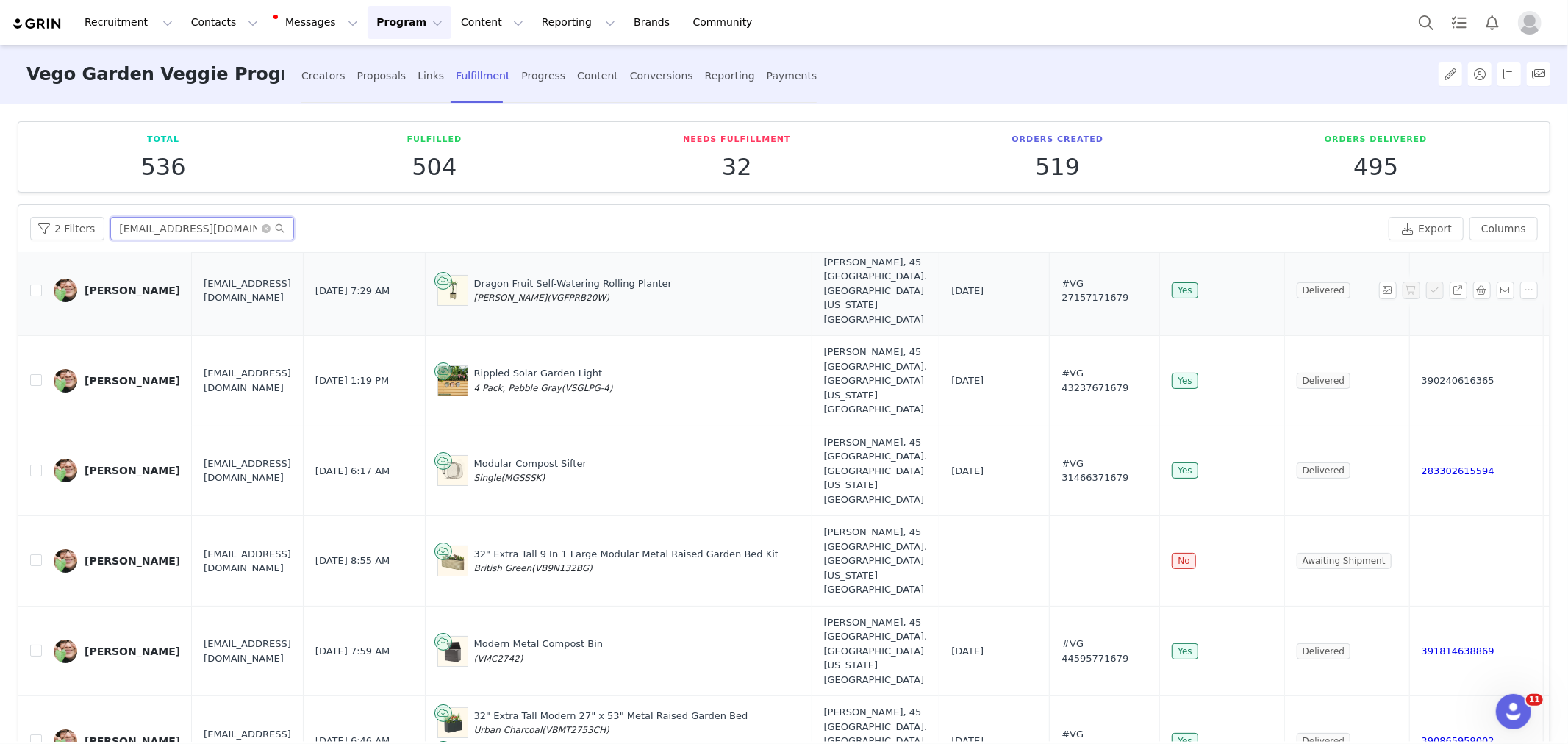
scroll to position [63, 0]
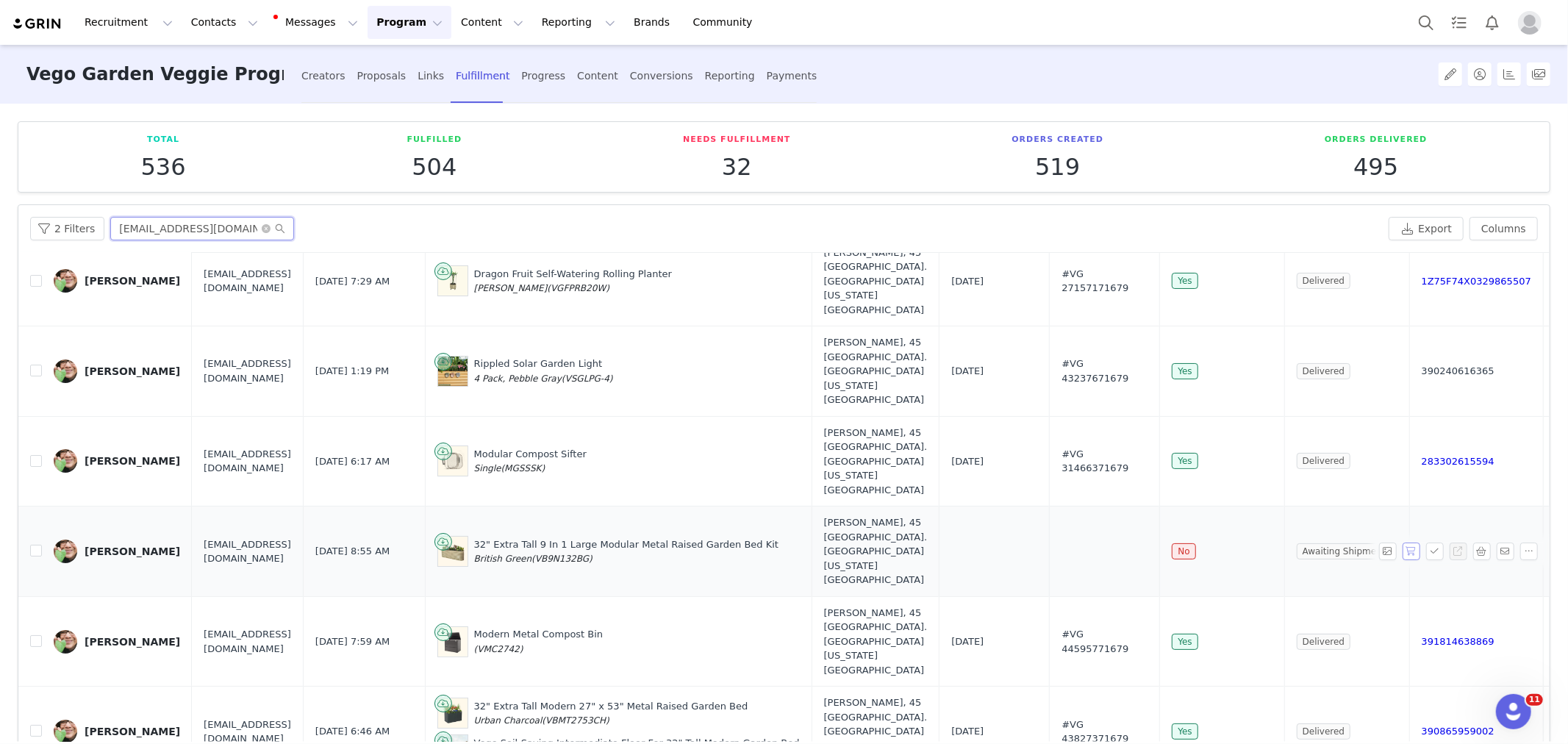
type input "[EMAIL_ADDRESS][DOMAIN_NAME]"
click at [1402, 543] on button "button" at bounding box center [1411, 551] width 18 height 18
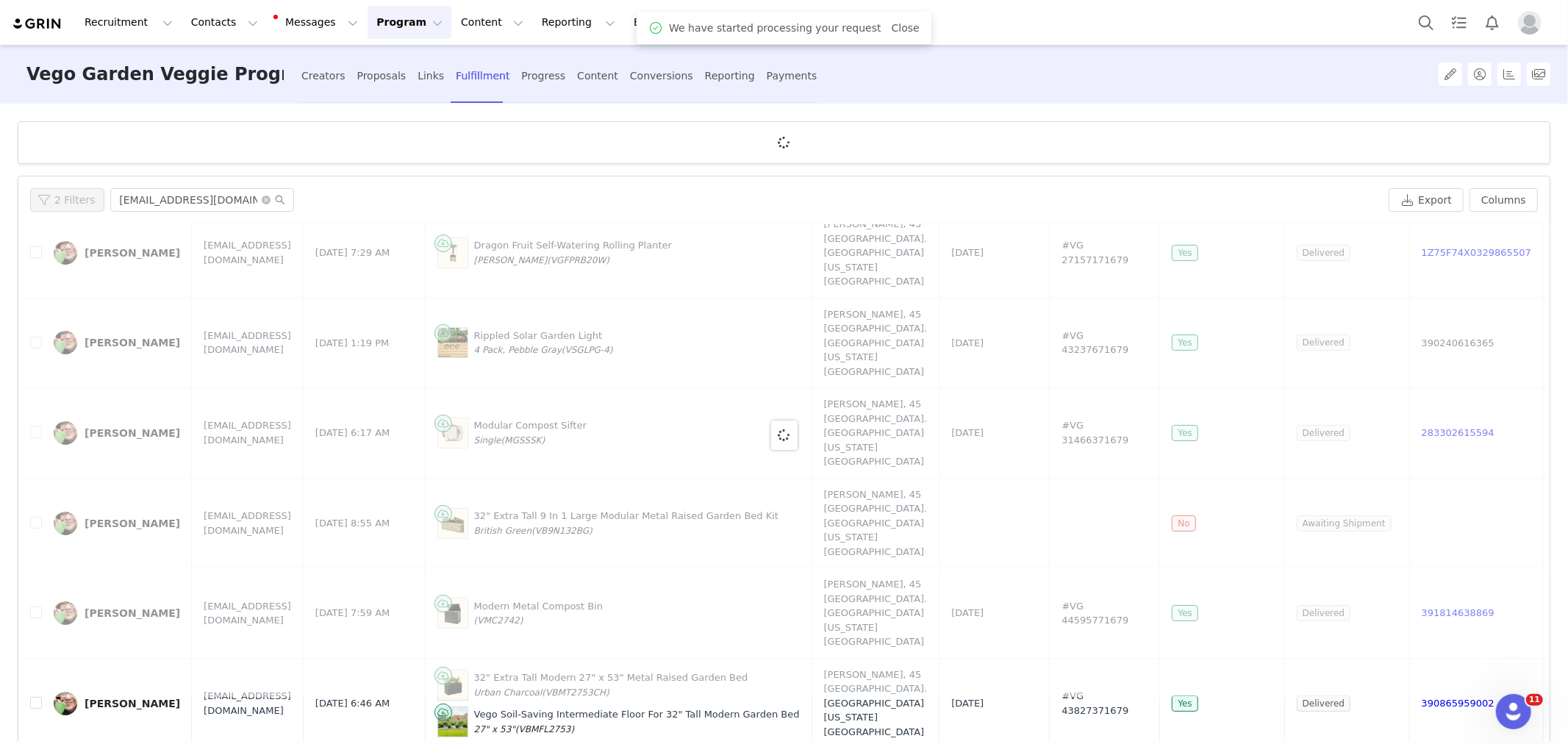
scroll to position [0, 0]
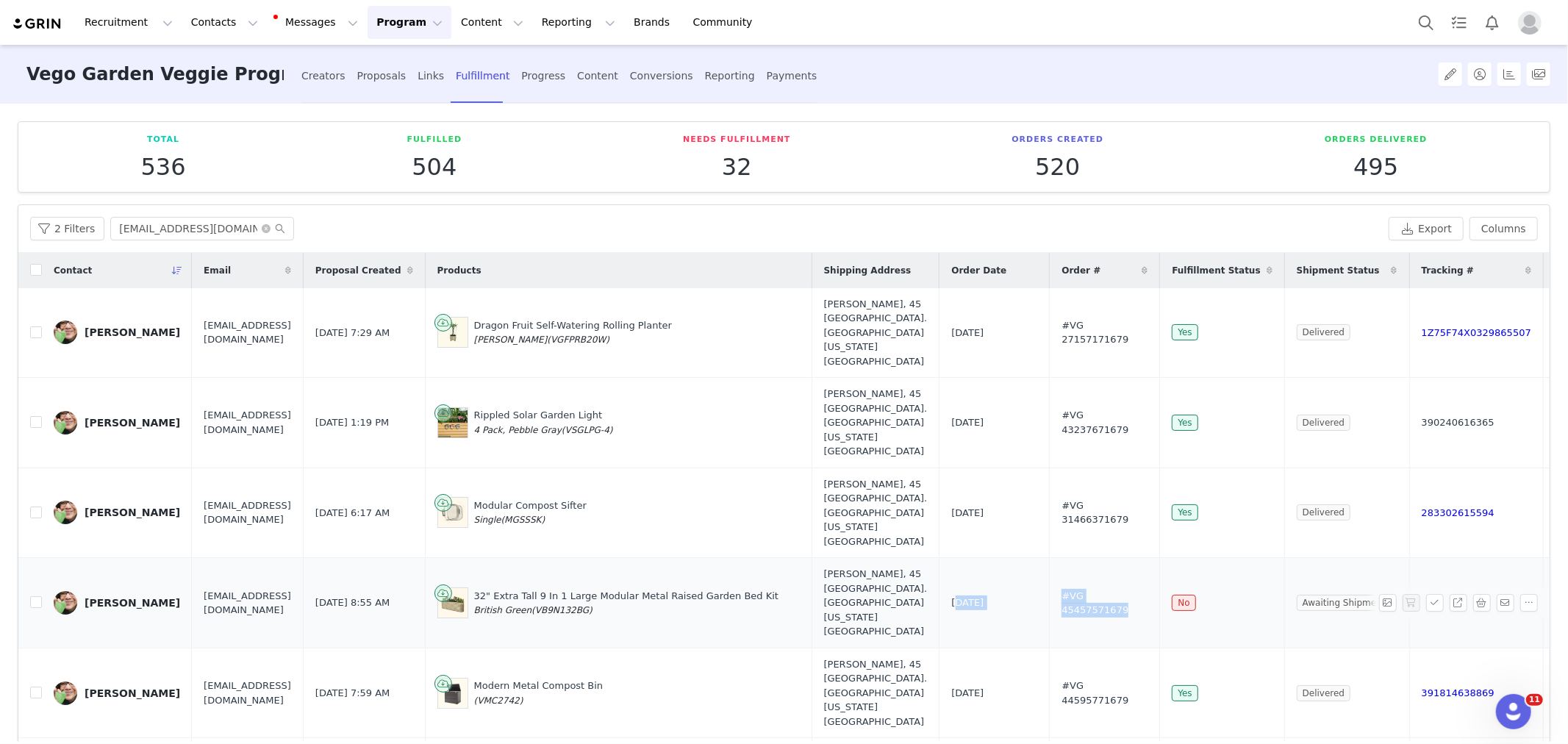
drag, startPoint x: 916, startPoint y: 602, endPoint x: 1135, endPoint y: 603, distance: 219.0
click at [1135, 603] on tr "[PERSON_NAME] [EMAIL_ADDRESS][DOMAIN_NAME] [DATE] 8:55 AM 32" Extra Tall 9 In 1…" at bounding box center [835, 603] width 1635 height 91
copy tr "[DATE] #VG 45457571679"
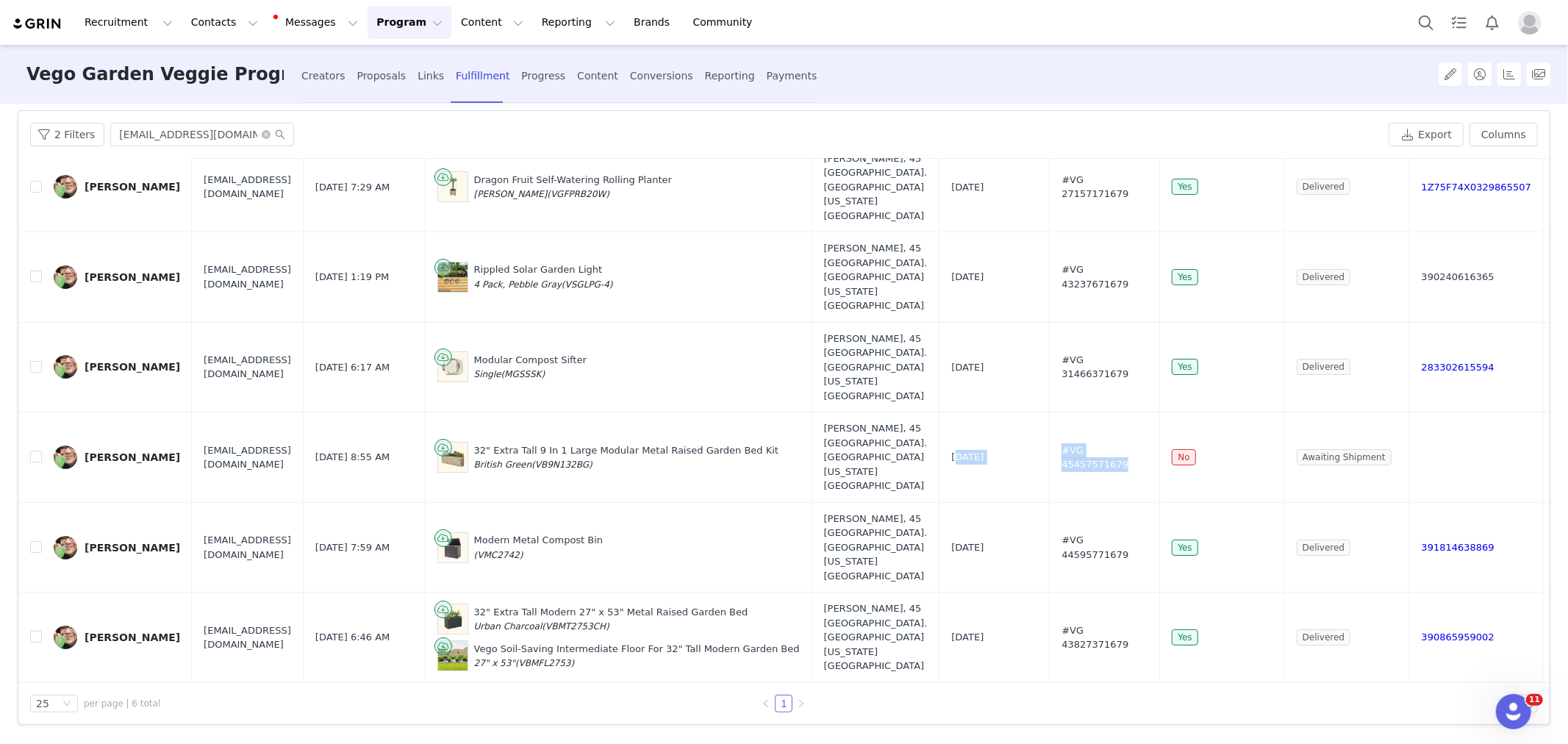
scroll to position [63, 76]
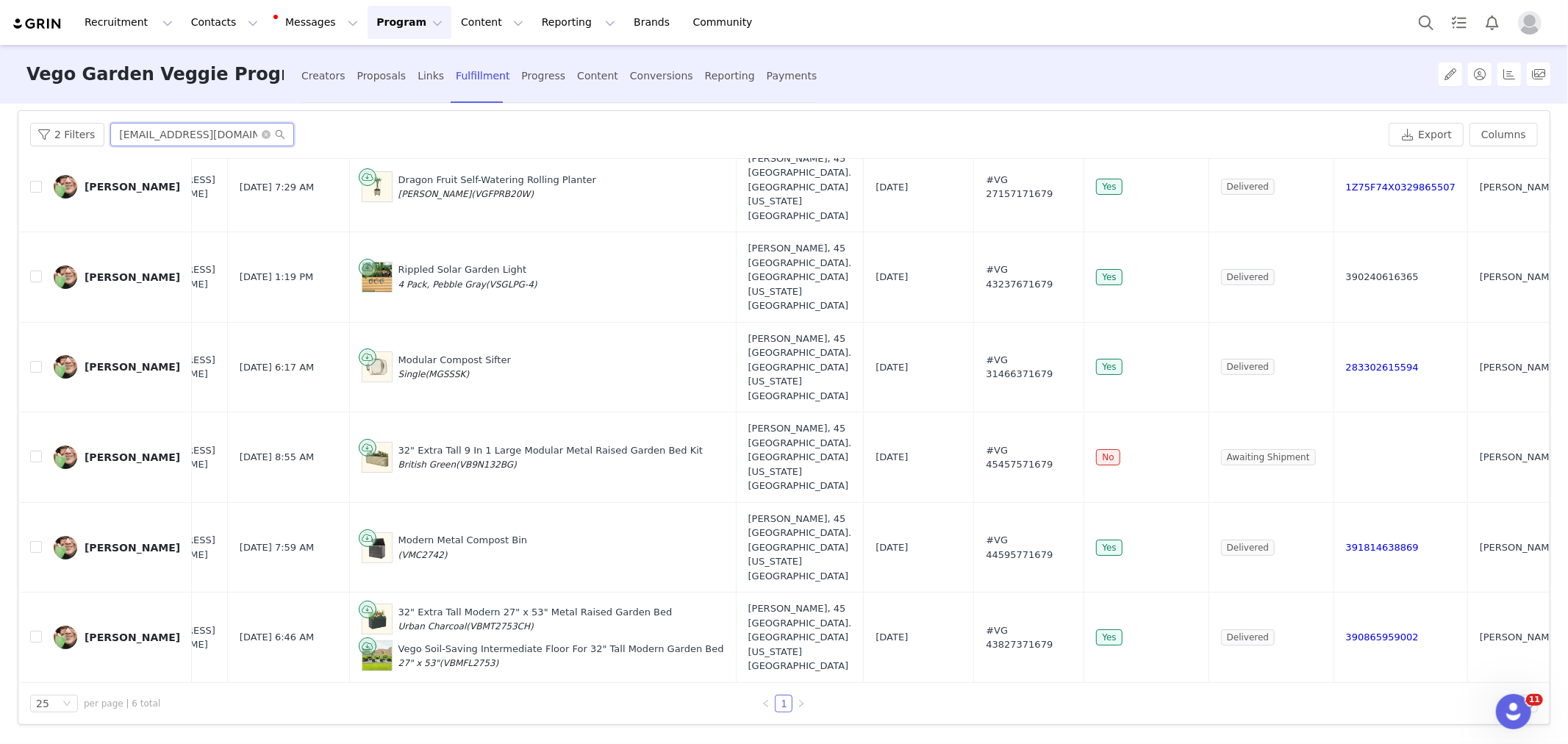
click at [146, 137] on input "[EMAIL_ADDRESS][DOMAIN_NAME]" at bounding box center [202, 134] width 183 height 24
click at [107, 181] on div "[PERSON_NAME]" at bounding box center [131, 186] width 96 height 11
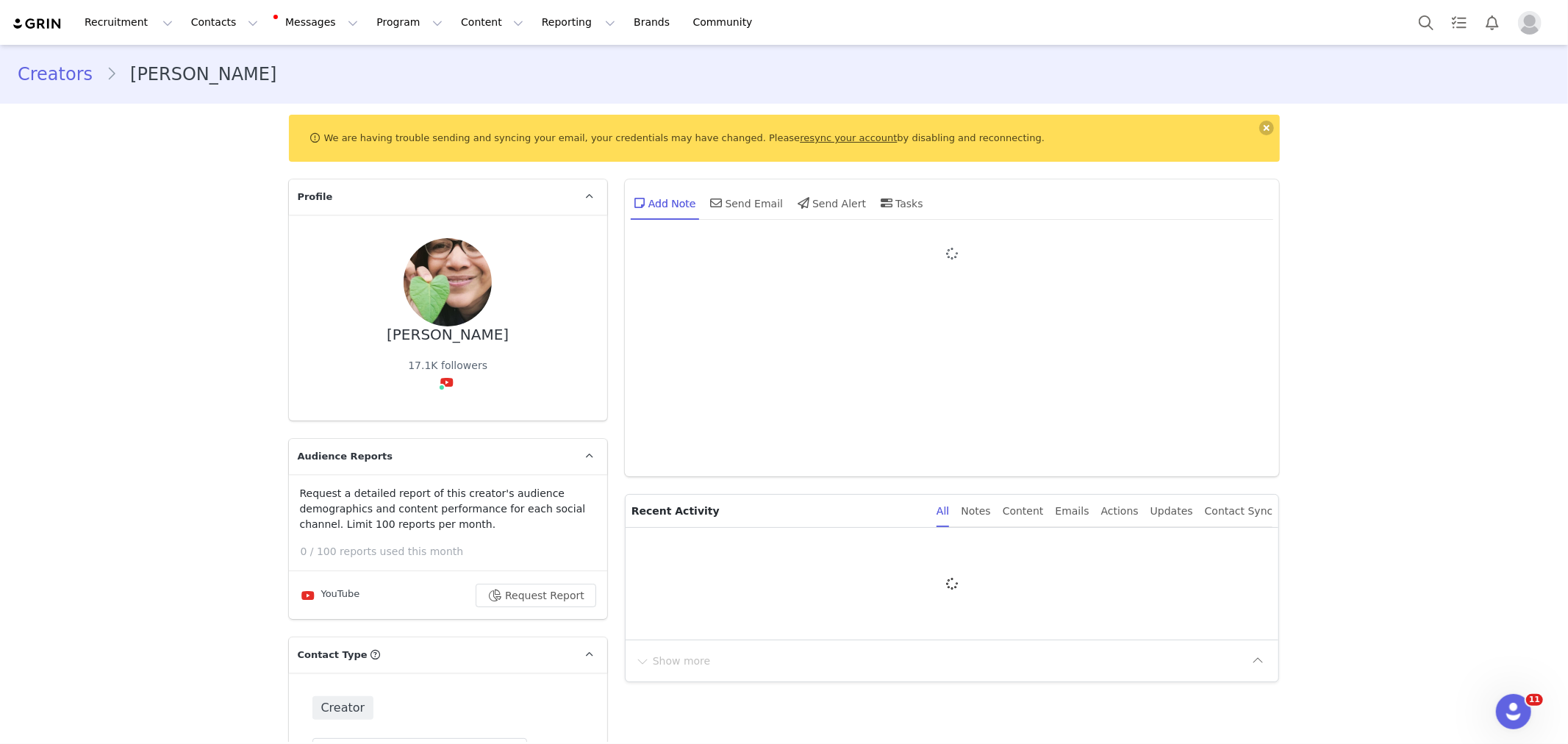
type input "+1 ([GEOGRAPHIC_DATA])"
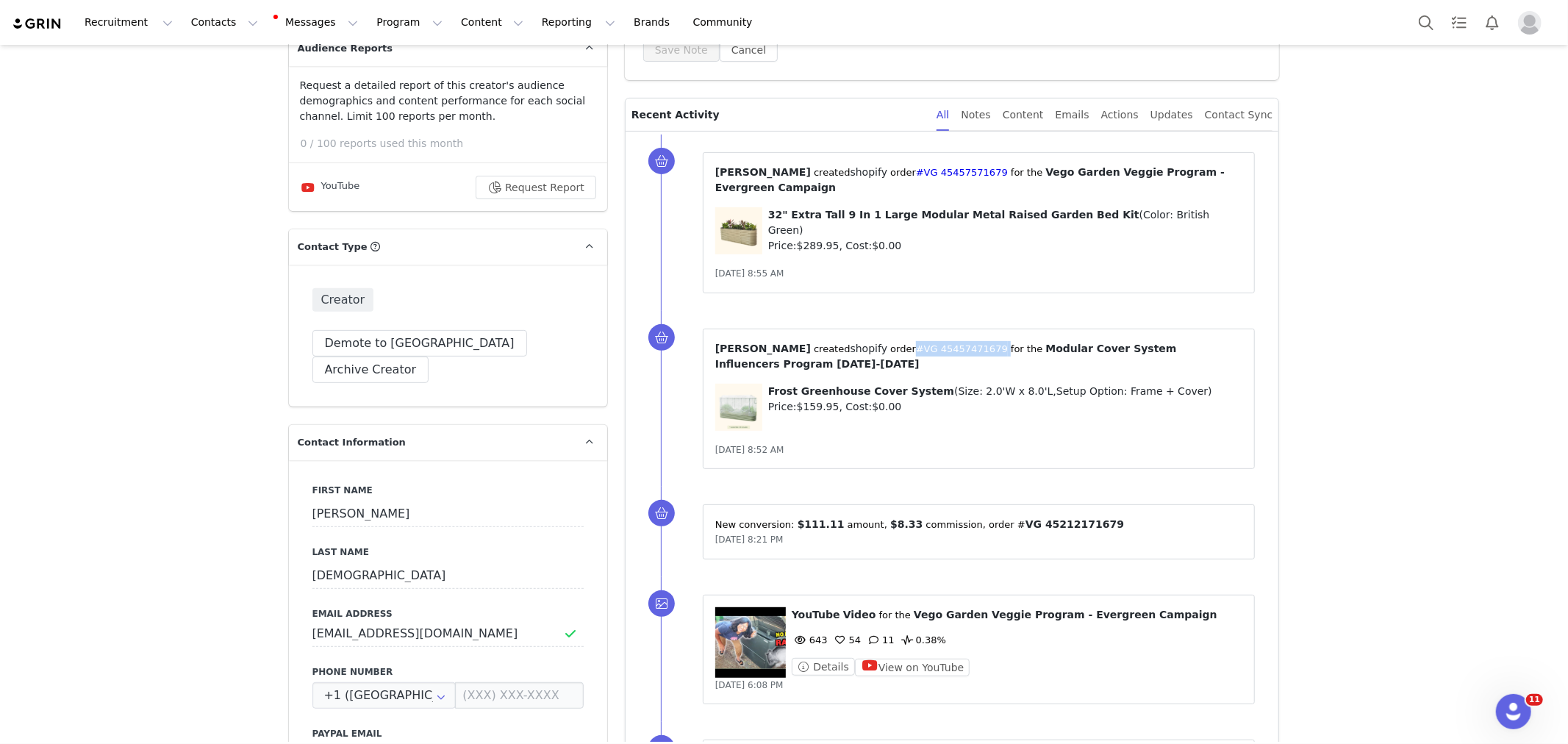
drag, startPoint x: 877, startPoint y: 338, endPoint x: 967, endPoint y: 350, distance: 90.8
click at [967, 350] on div "⁨ [PERSON_NAME] ⁩ created⁨ shopify ⁩⁨⁩ order⁨ #VG 45457471679 ⁩ for the ⁨ Modul…" at bounding box center [979, 398] width 553 height 141
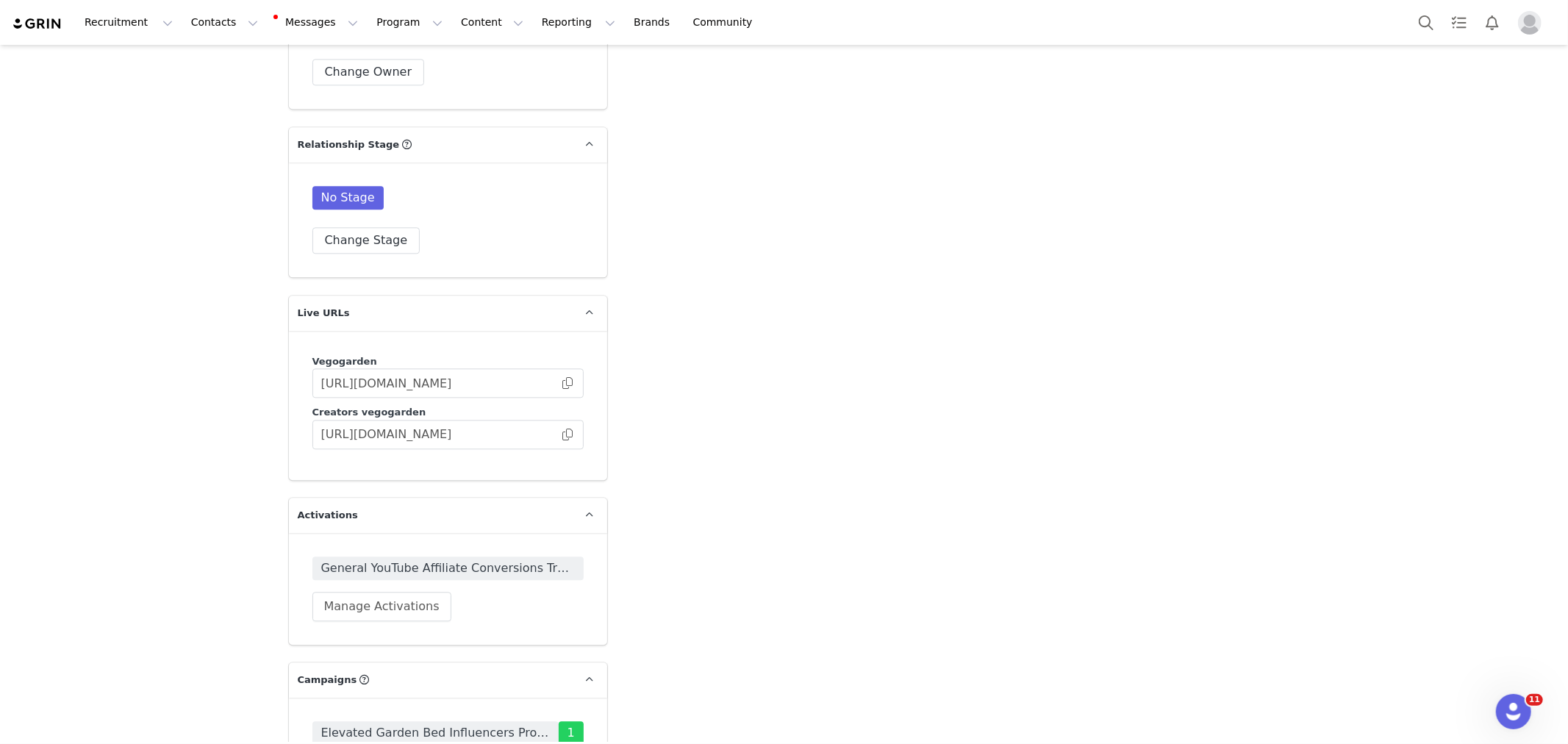
scroll to position [3184, 0]
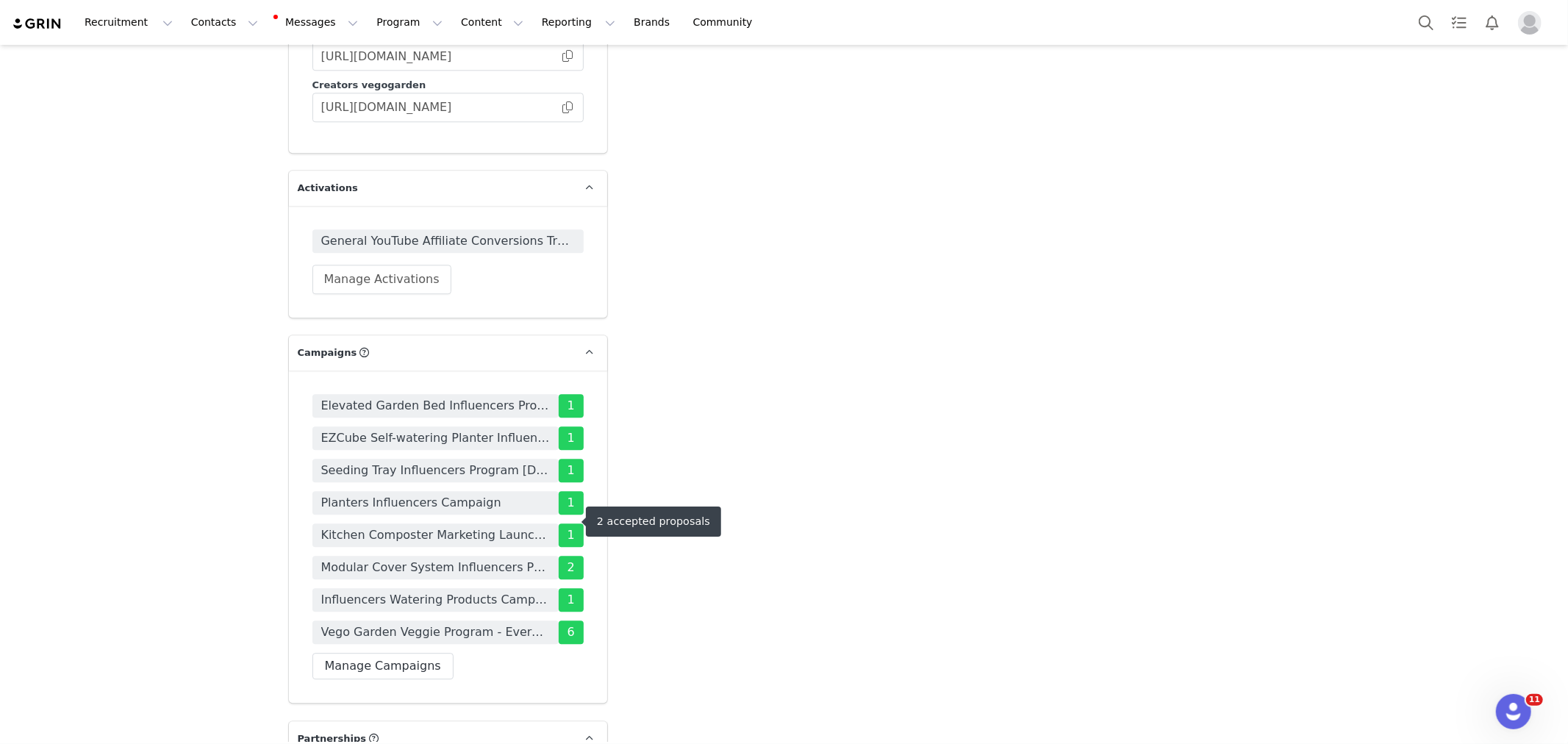
click at [388, 559] on span "Modular Cover System Influencers Program [DATE]-[DATE]" at bounding box center [436, 567] width 229 height 18
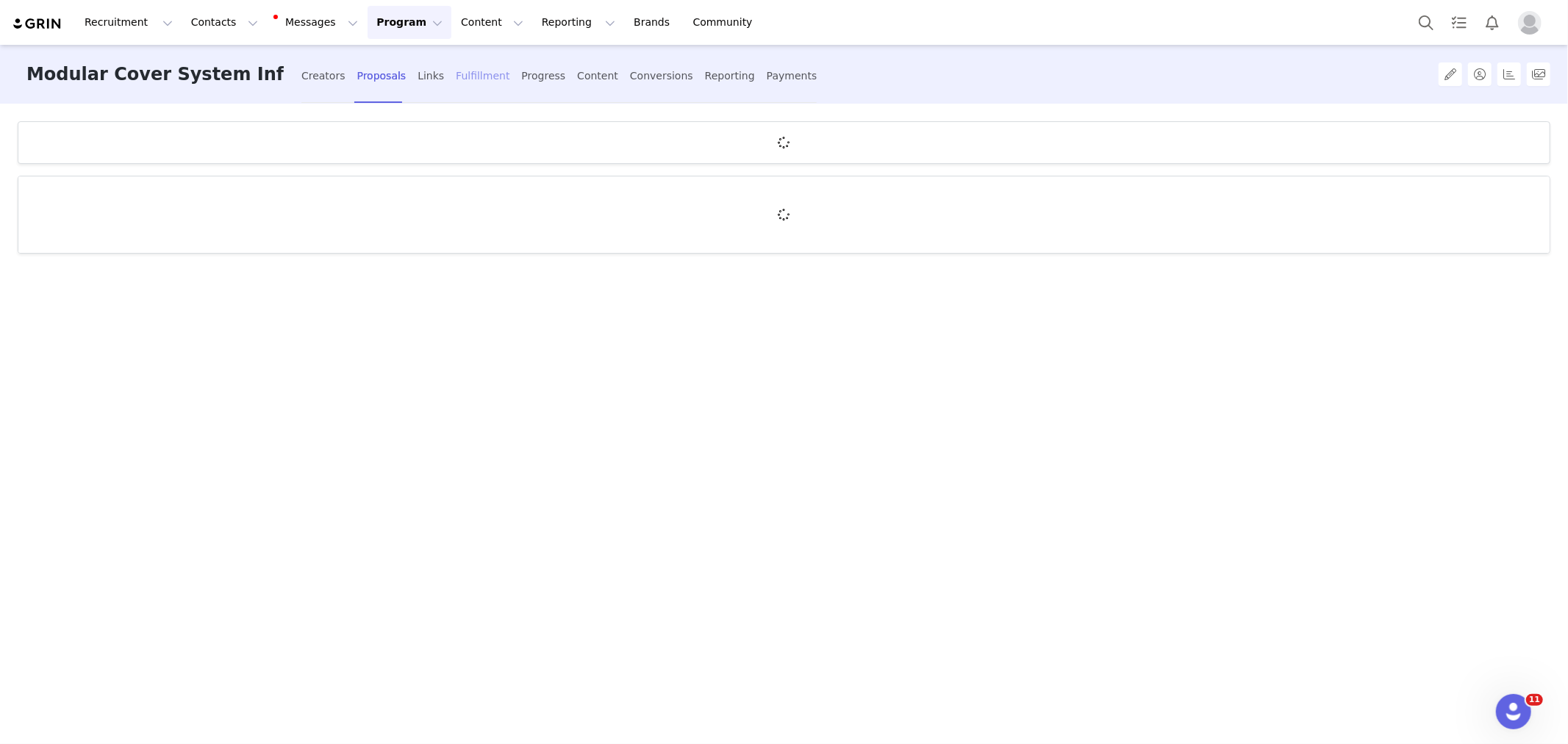
click at [461, 77] on div "Fulfillment" at bounding box center [482, 76] width 54 height 39
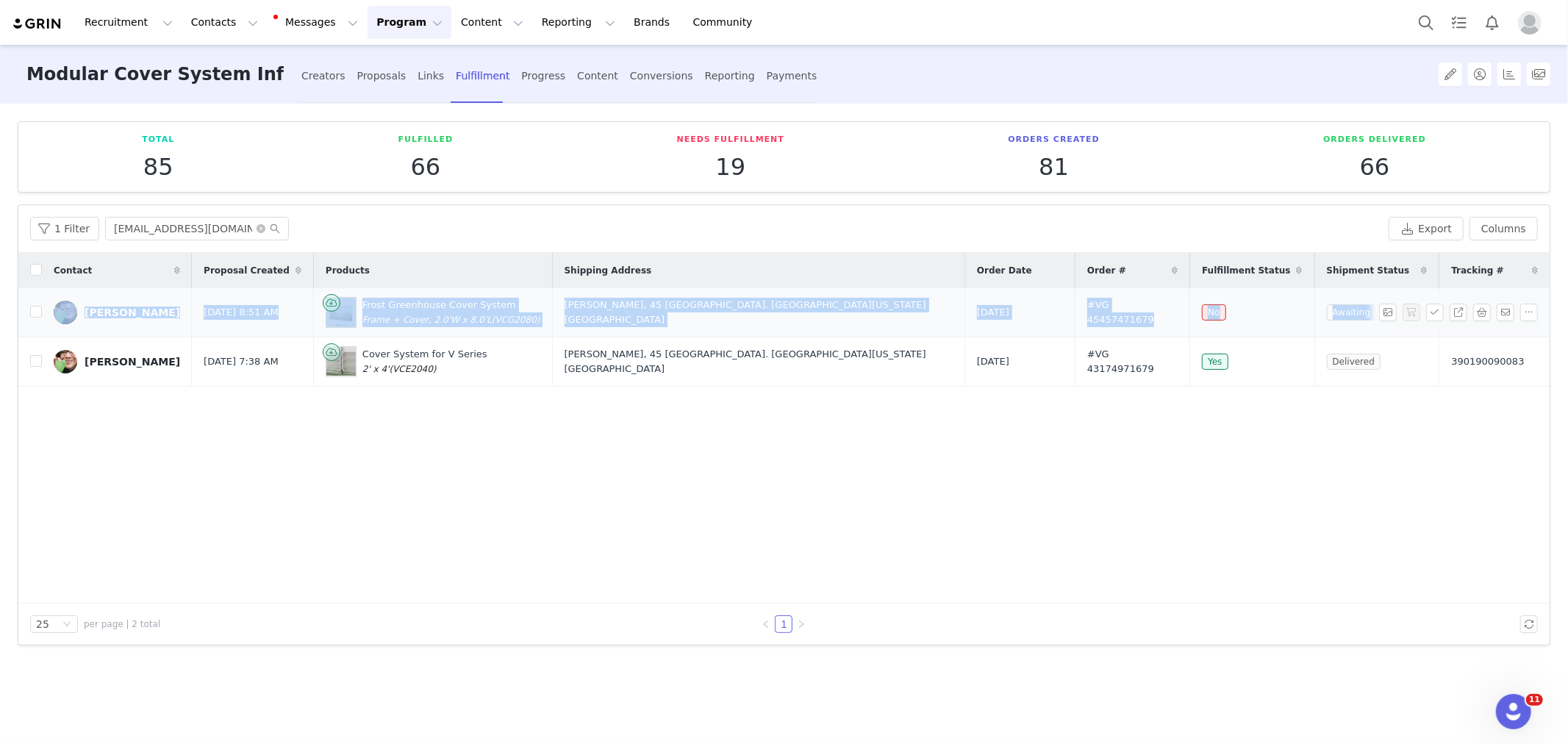
copy tr "[PERSON_NAME] [DATE] 8:51 AM Frost Greenhouse Cover System Frame + Cover, 2.0'W…"
drag, startPoint x: 78, startPoint y: 295, endPoint x: 1362, endPoint y: 282, distance: 1284.1
click at [1487, 329] on tr "[PERSON_NAME] [DATE] 8:51 AM Frost Greenhouse Cover System Frame + Cover, 2.0'W…" at bounding box center [783, 313] width 1531 height 49
copy tr "[PERSON_NAME] [DATE] 8:51 AM Frost Greenhouse Cover System Frame + Cover, 2.0'W…"
click at [193, 226] on input "[EMAIL_ADDRESS][DOMAIN_NAME]" at bounding box center [197, 228] width 183 height 24
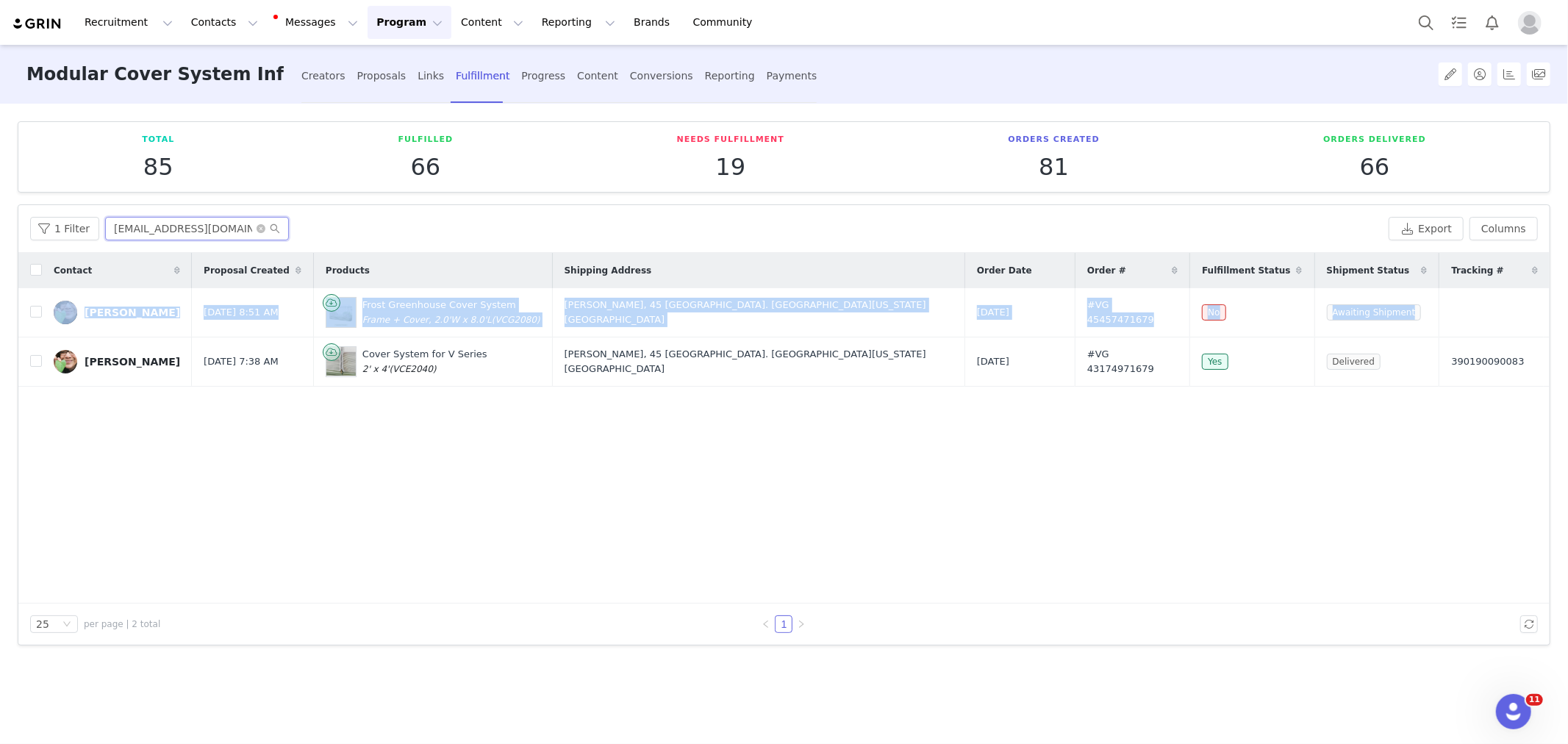
click at [193, 226] on input "[EMAIL_ADDRESS][DOMAIN_NAME]" at bounding box center [197, 228] width 183 height 24
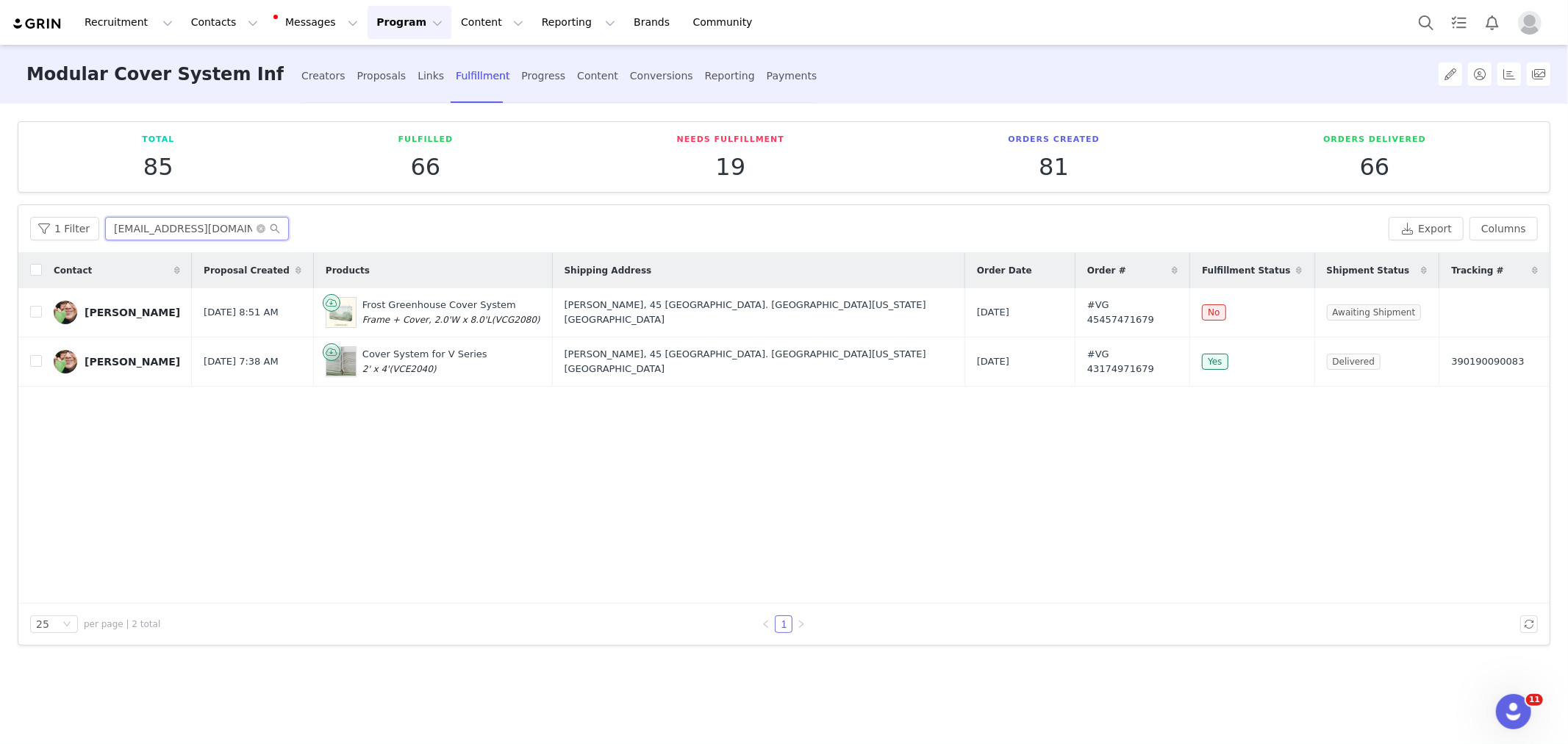
paste input "jennjolleymarketing"
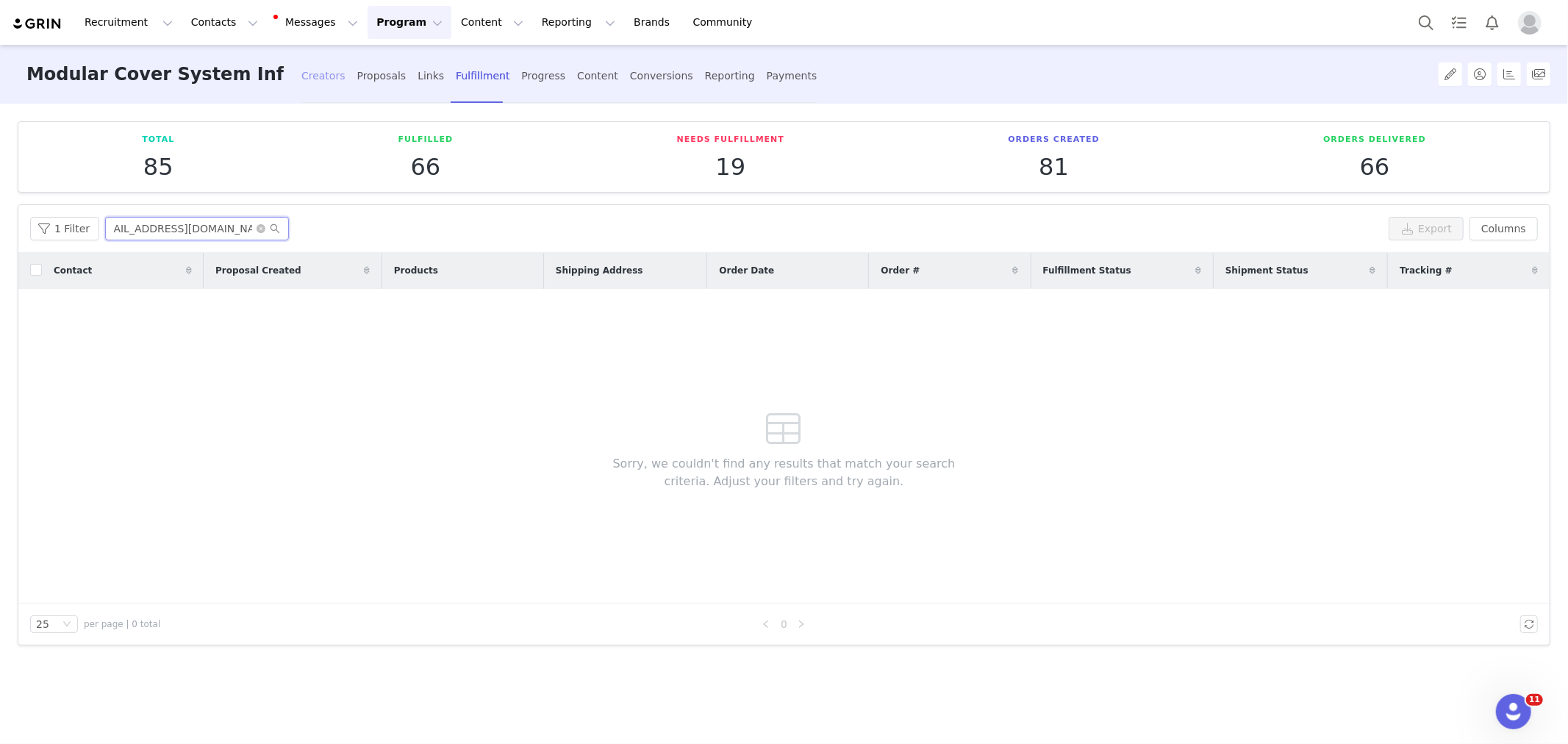
type input "[EMAIL_ADDRESS][DOMAIN_NAME]"
click at [318, 75] on div "Creators" at bounding box center [323, 76] width 44 height 39
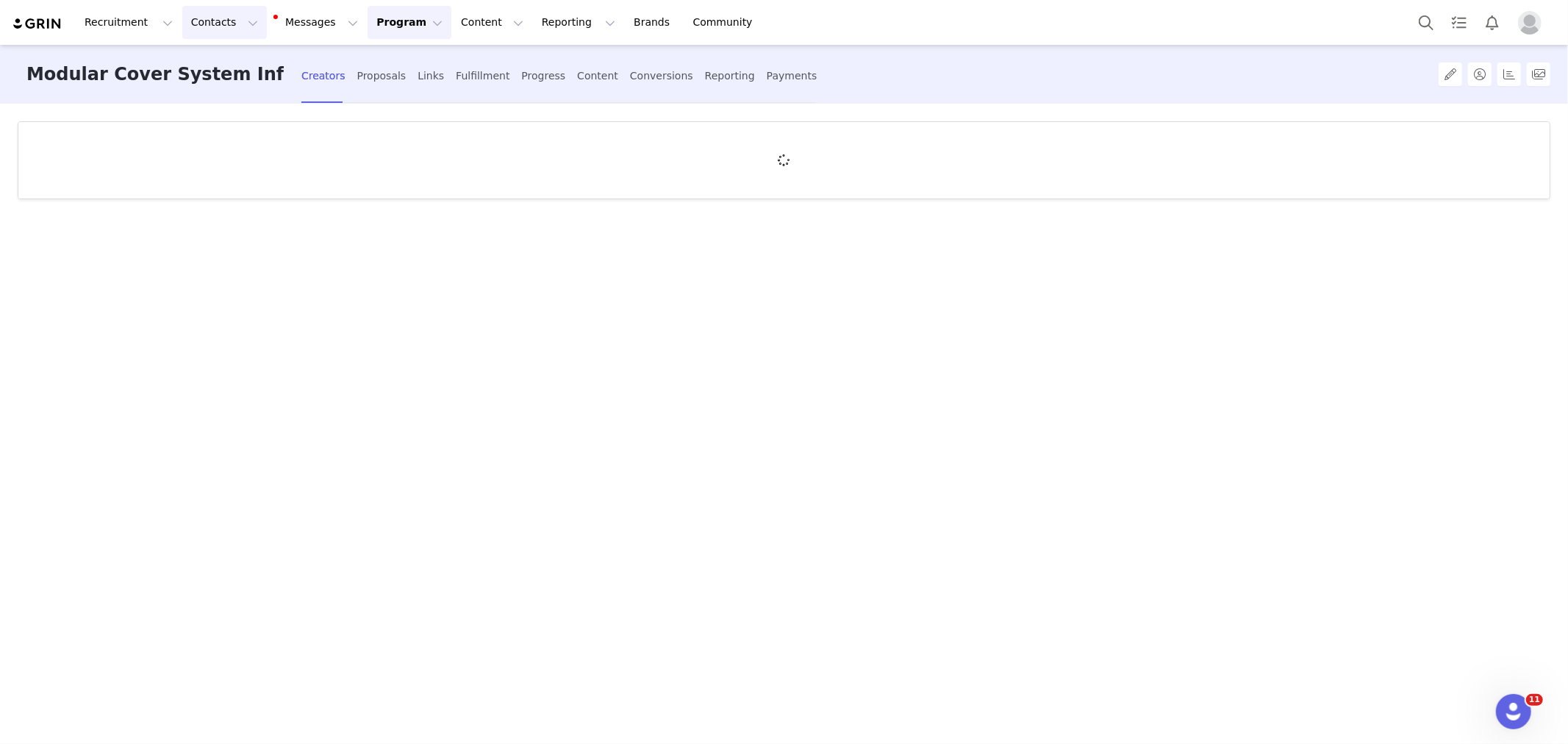
click at [219, 33] on button "Contacts Contacts" at bounding box center [224, 22] width 84 height 33
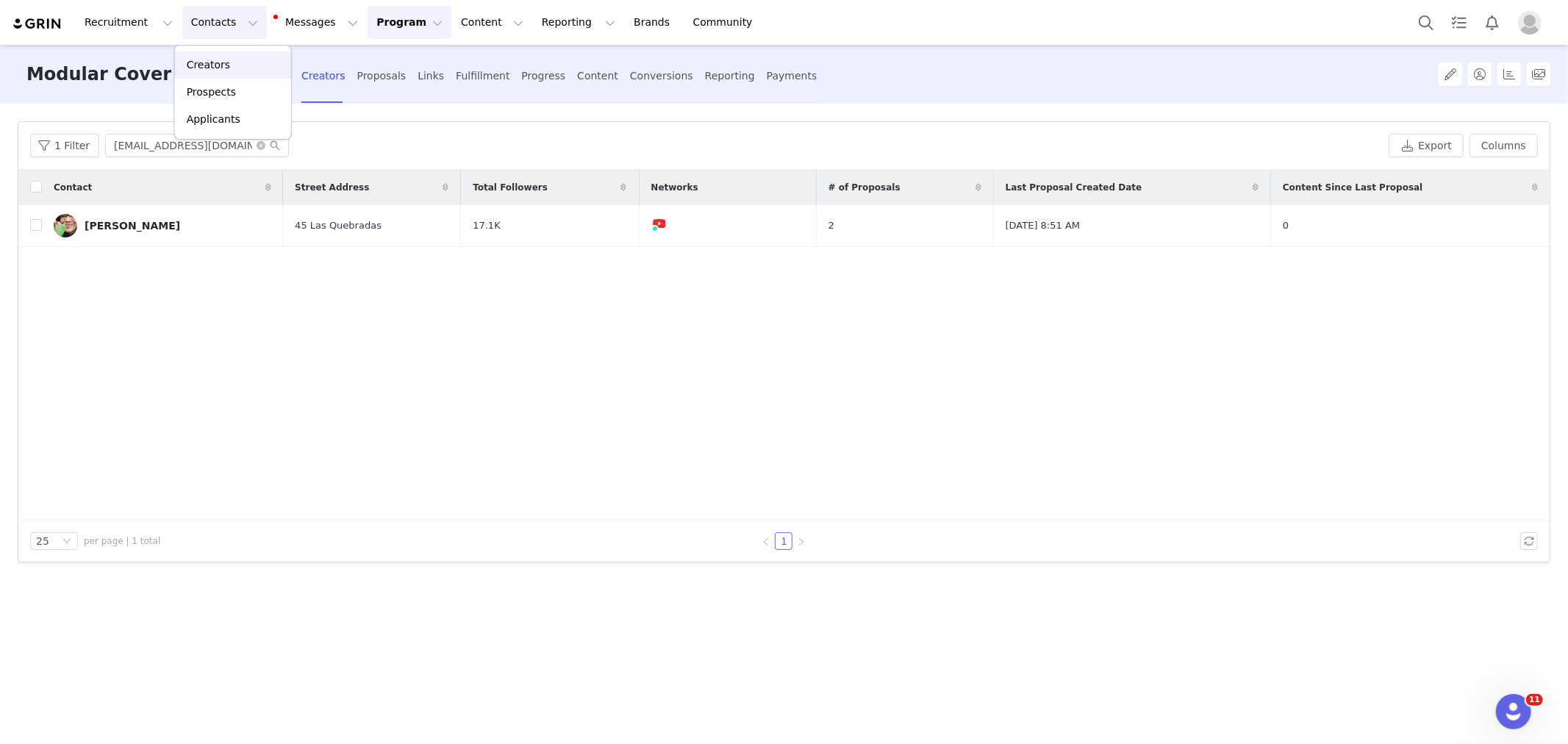
click at [203, 61] on p "Creators" at bounding box center [208, 65] width 44 height 15
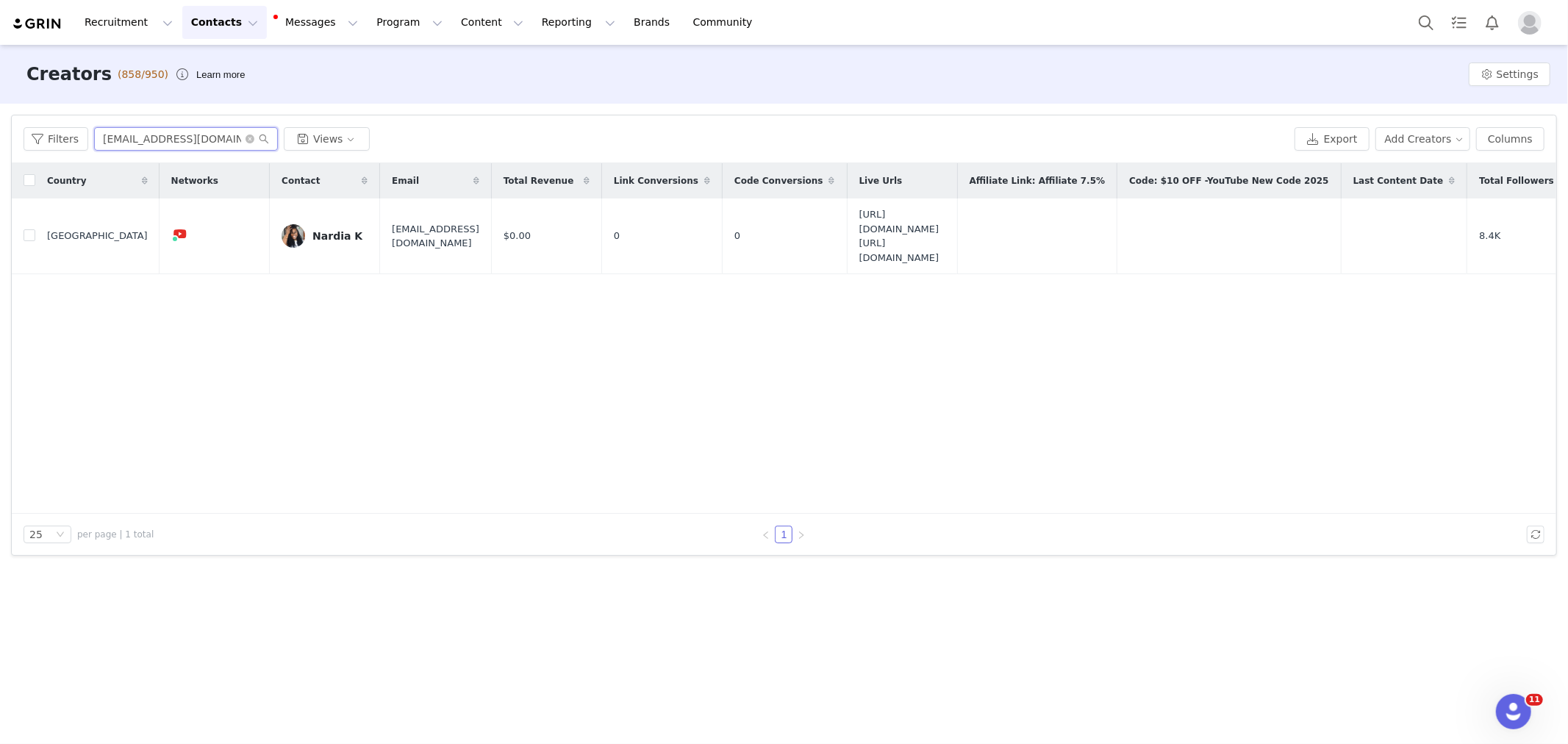
click at [133, 136] on input "[EMAIL_ADDRESS][DOMAIN_NAME]" at bounding box center [185, 138] width 183 height 24
paste input "jennjolleymarketing"
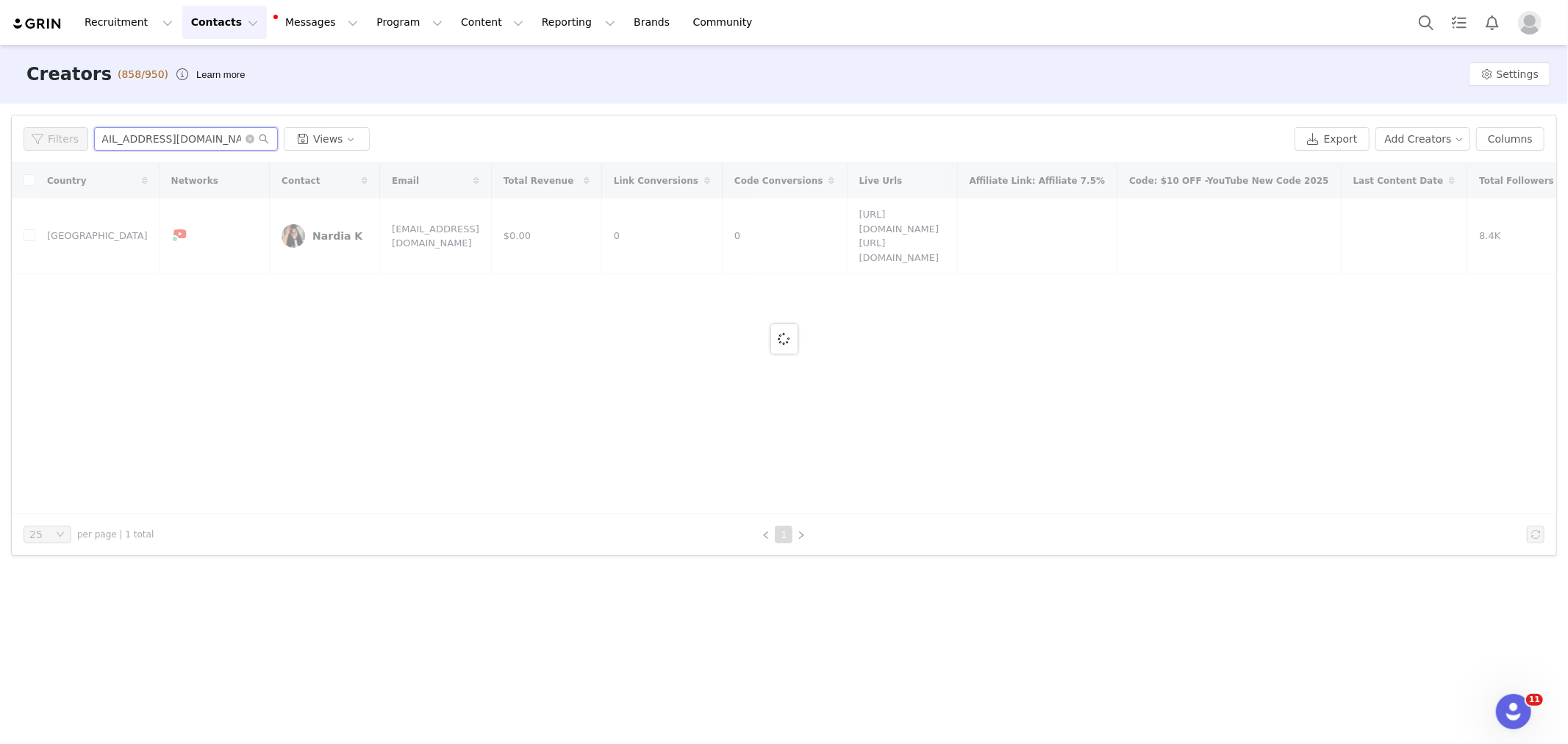
type input "[EMAIL_ADDRESS][DOMAIN_NAME]"
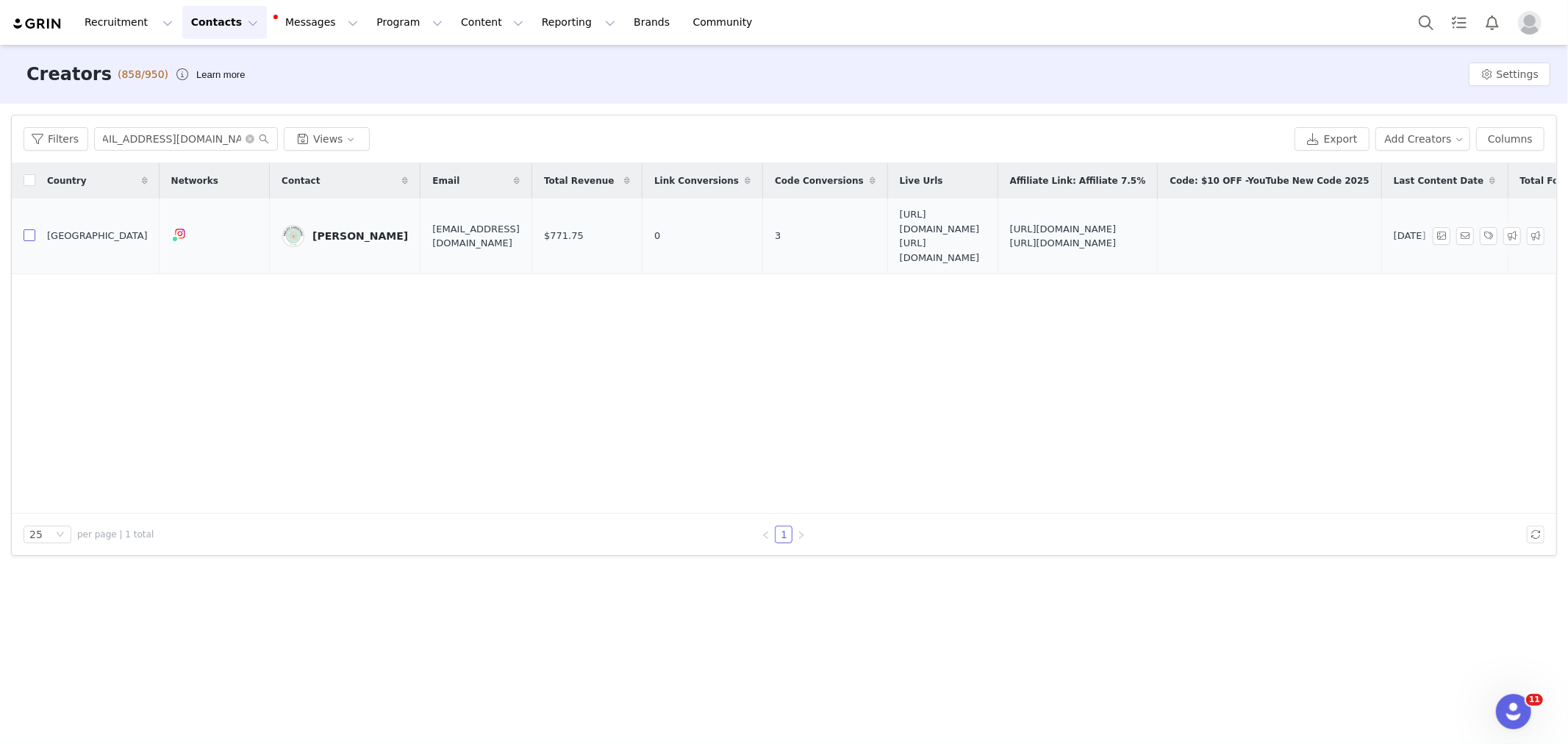
click at [25, 237] on input "checkbox" at bounding box center [29, 235] width 11 height 11
checkbox input "true"
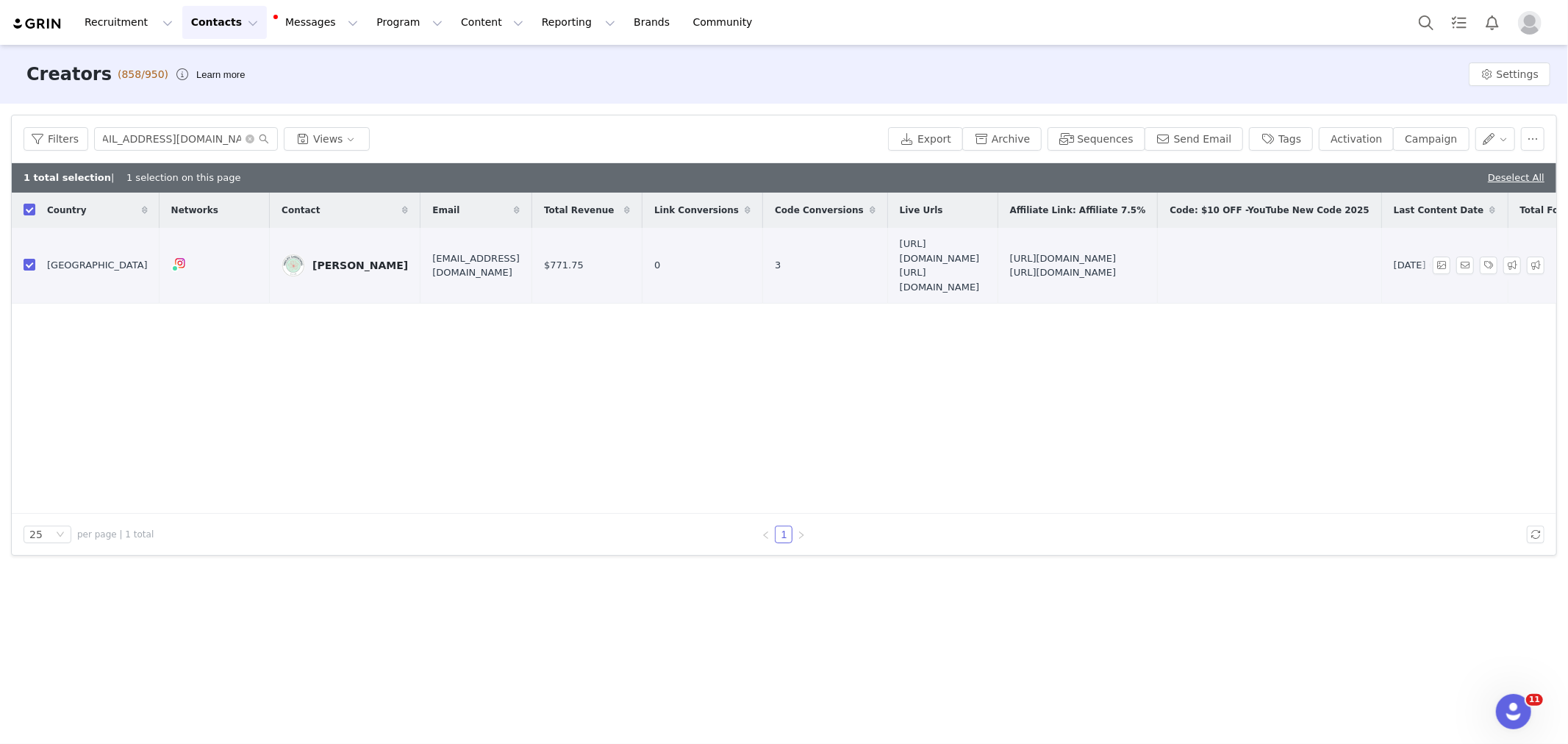
scroll to position [0, 0]
click at [326, 267] on div "[PERSON_NAME]" at bounding box center [359, 265] width 96 height 11
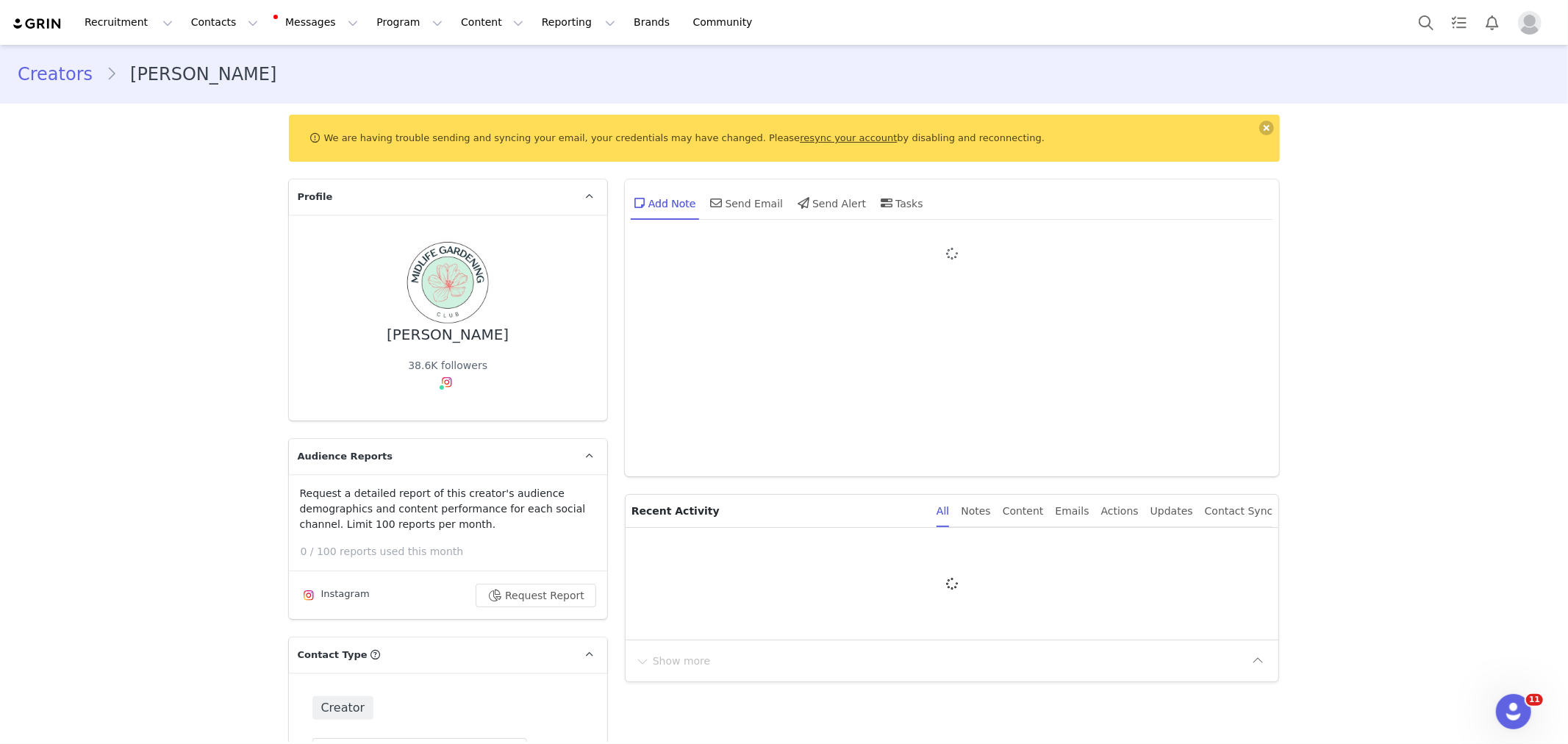
type input "+1 ([GEOGRAPHIC_DATA])"
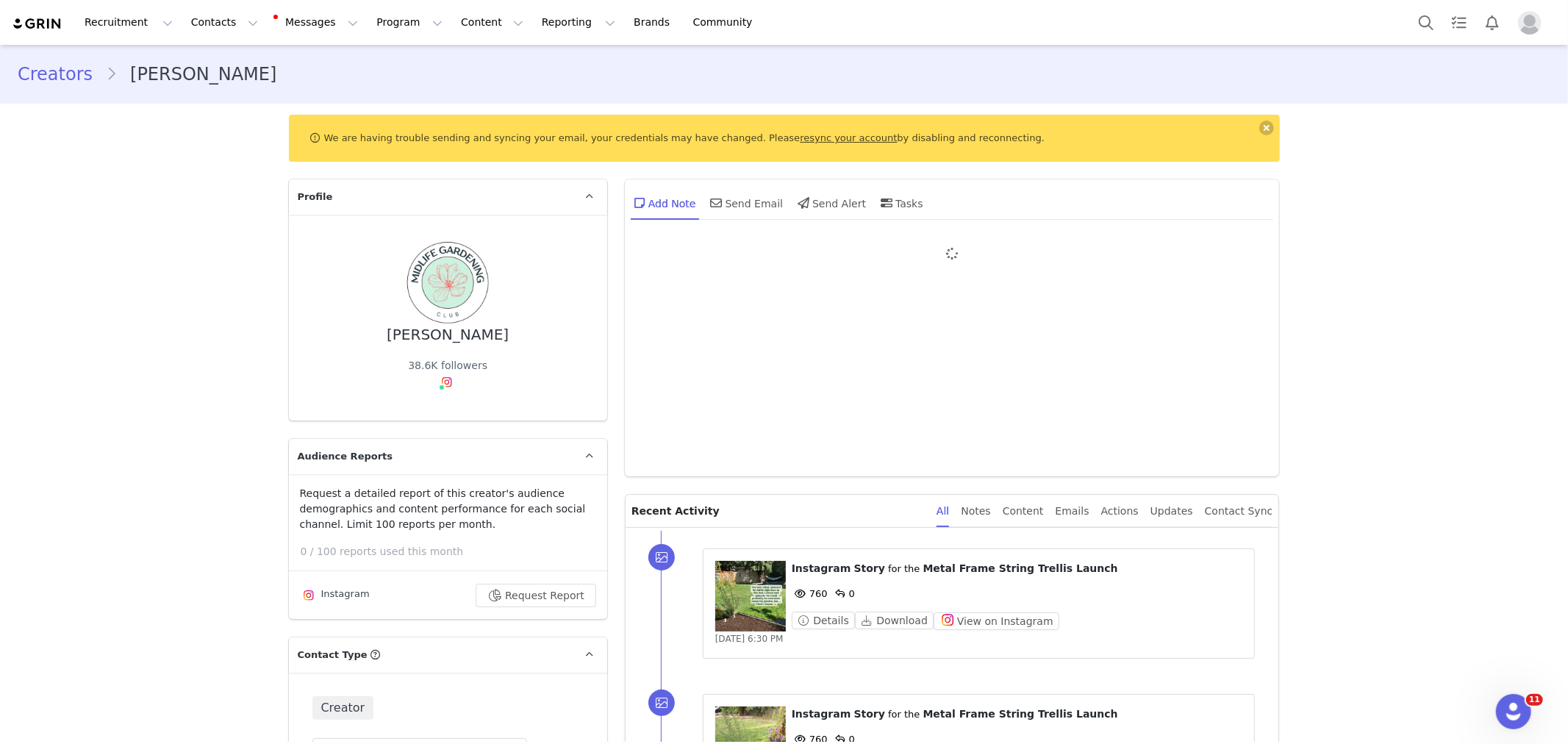
scroll to position [1877, 0]
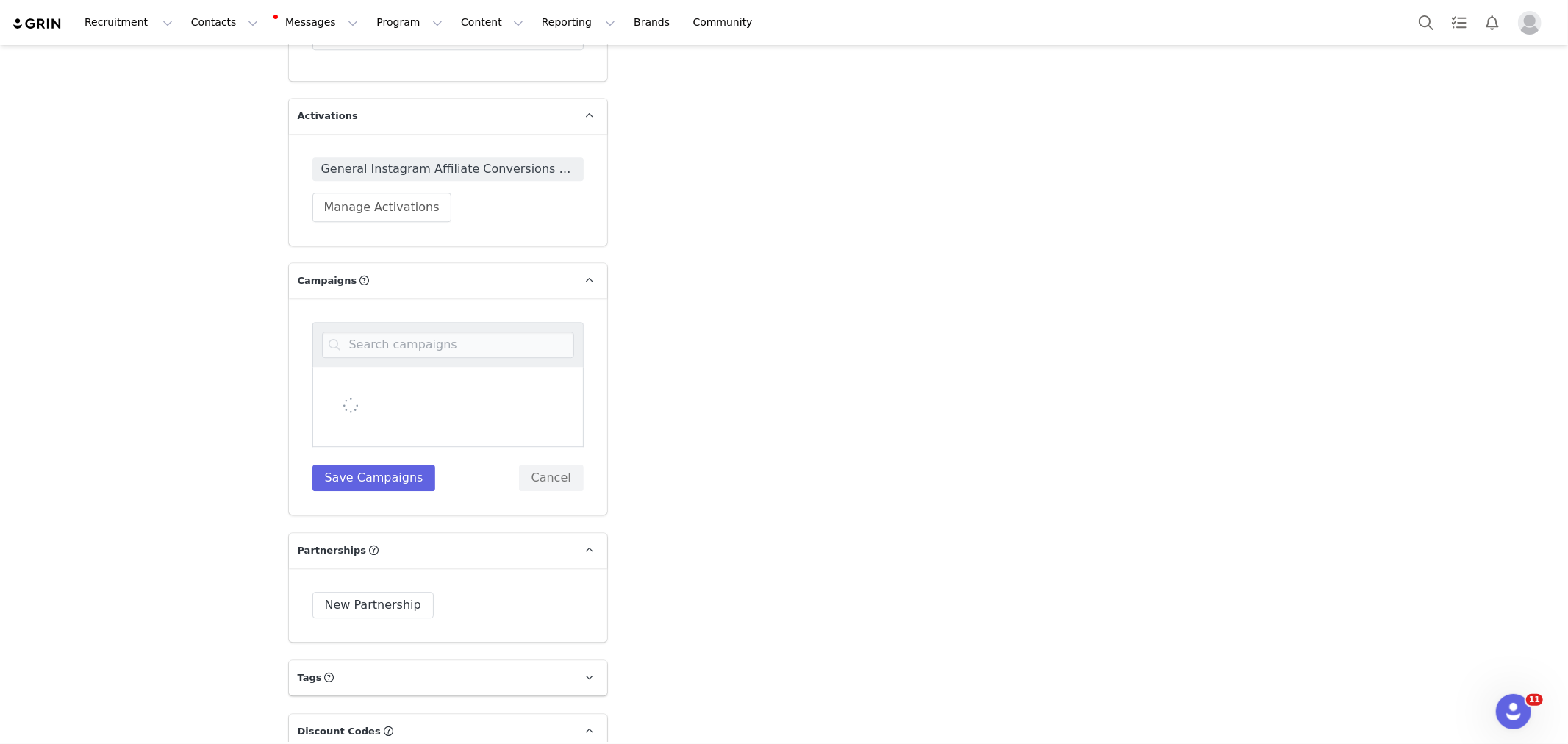
click at [415, 332] on input at bounding box center [447, 345] width 253 height 26
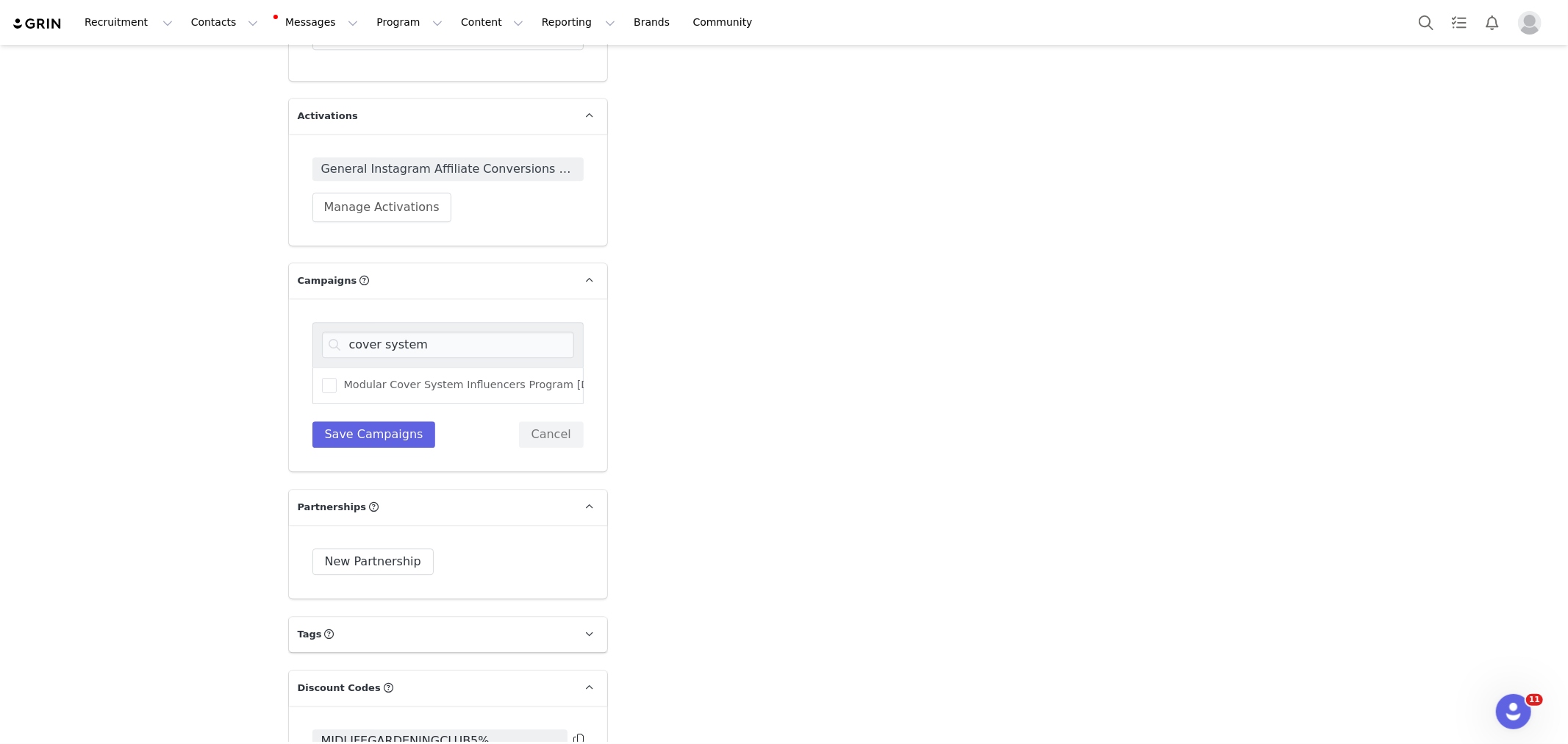
type input "cover system"
click at [414, 367] on div "Modular Cover System Influencers Program [DATE]-[DATE]" at bounding box center [447, 385] width 271 height 37
click at [415, 378] on span "Modular Cover System Influencers Program [DATE]-[DATE]" at bounding box center [495, 385] width 316 height 14
click at [337, 378] on input "Modular Cover System Influencers Program [DATE]-[DATE]" at bounding box center [337, 378] width 0 height 0
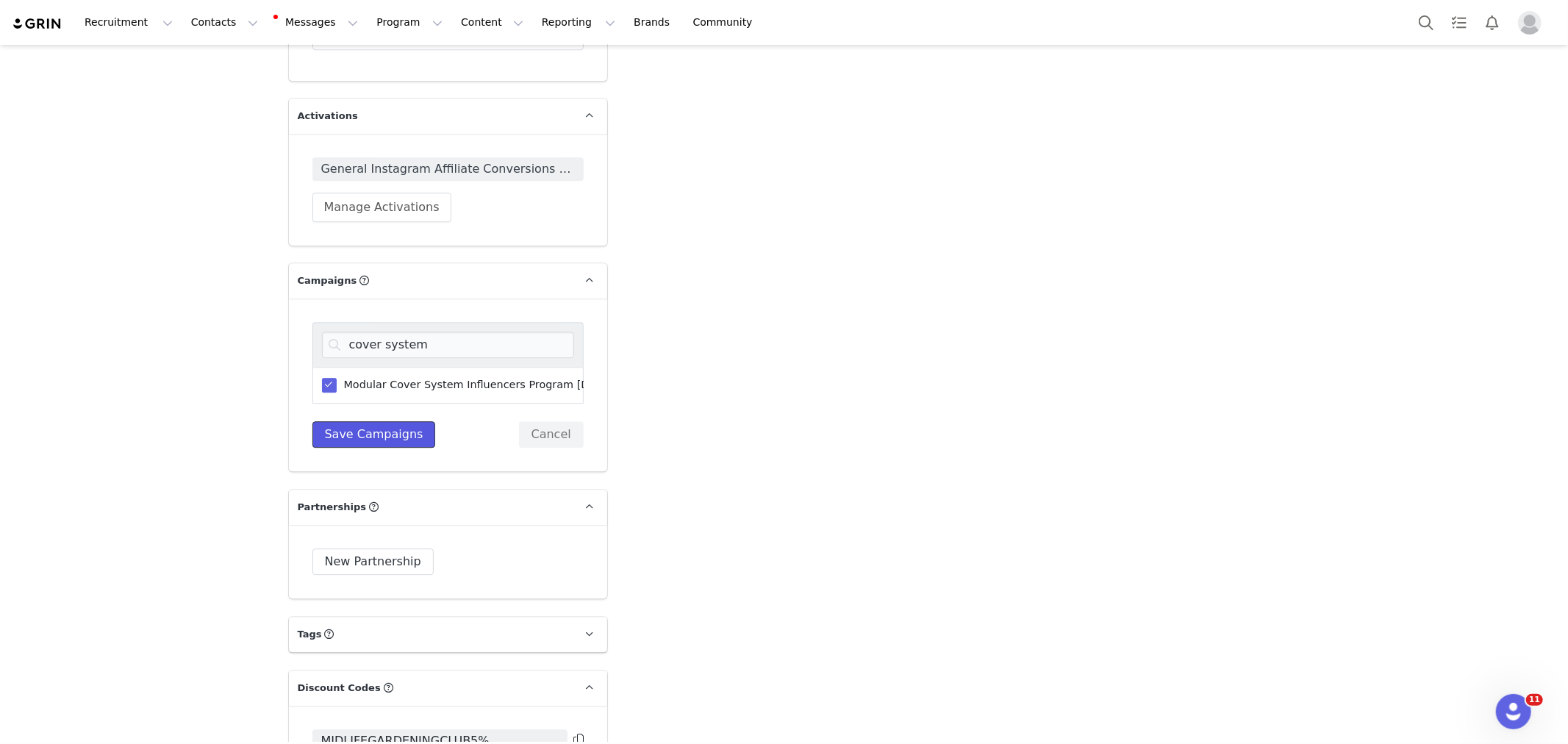
click at [394, 421] on button "Save Campaigns" at bounding box center [374, 434] width 124 height 26
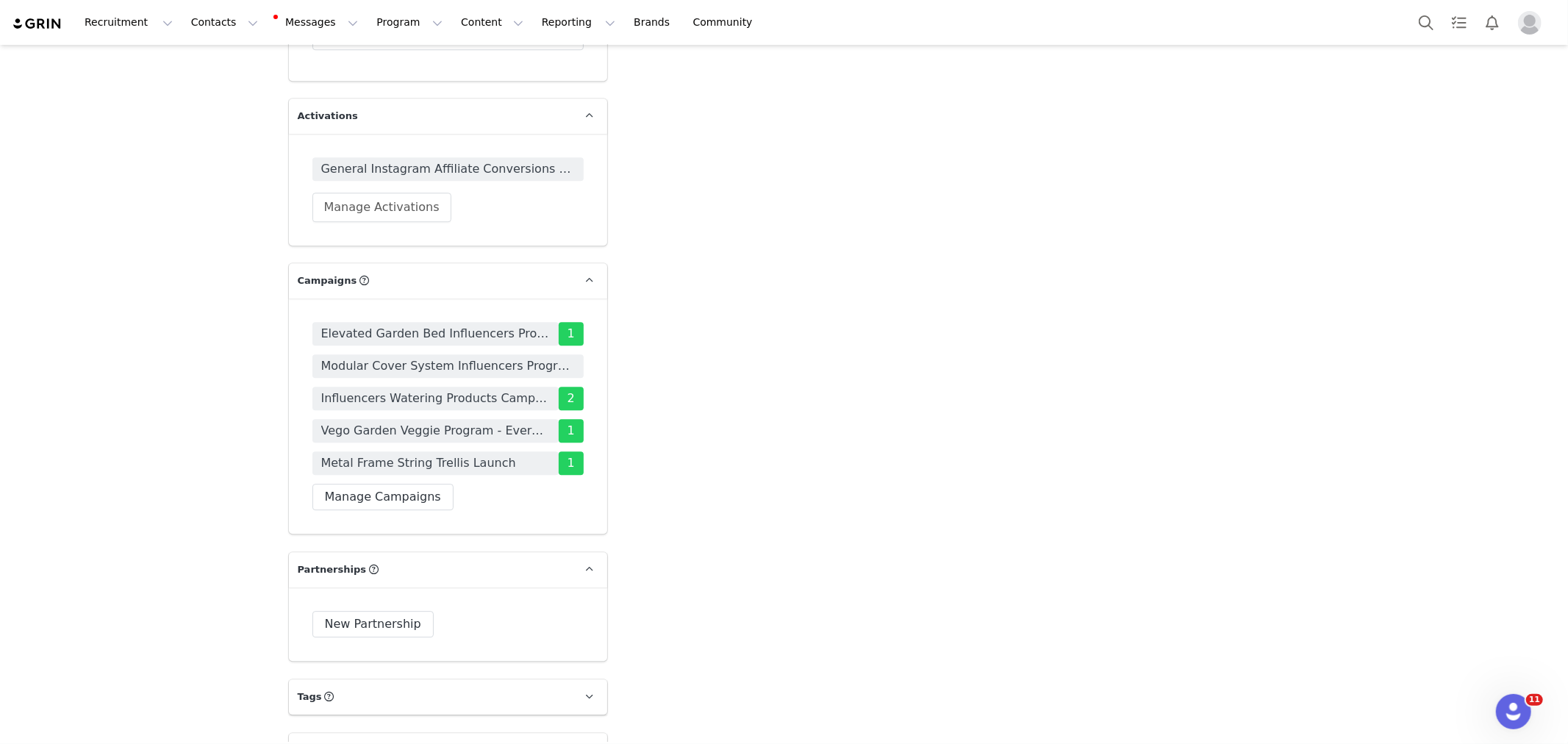
click at [372, 355] on span "Modular Cover System Influencers Program [DATE]-[DATE]" at bounding box center [447, 366] width 271 height 24
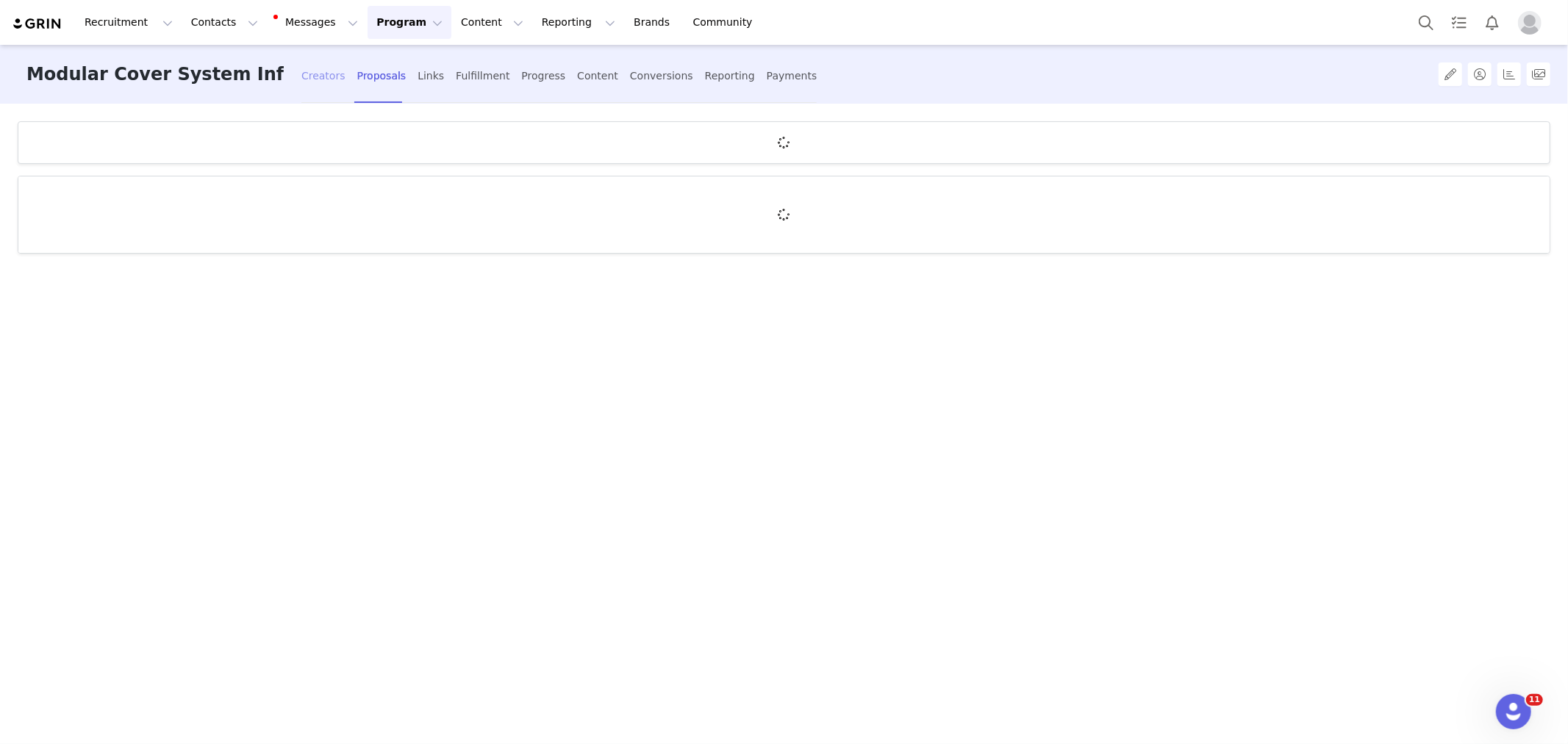
click at [318, 81] on div "Creators" at bounding box center [323, 76] width 44 height 39
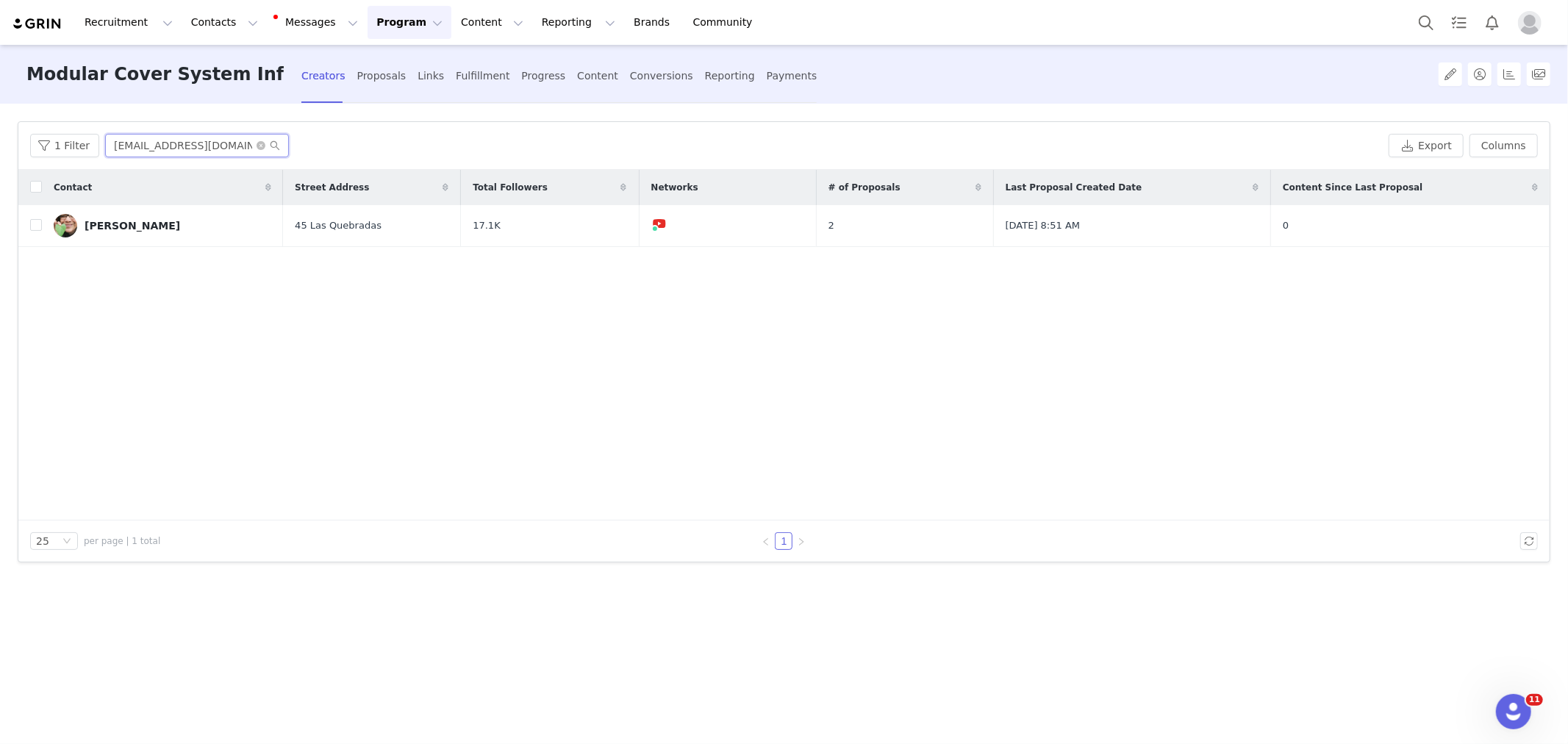
click at [206, 146] on input "[EMAIL_ADDRESS][DOMAIN_NAME]" at bounding box center [197, 145] width 183 height 24
click at [204, 144] on input "[EMAIL_ADDRESS][DOMAIN_NAME]" at bounding box center [197, 145] width 183 height 24
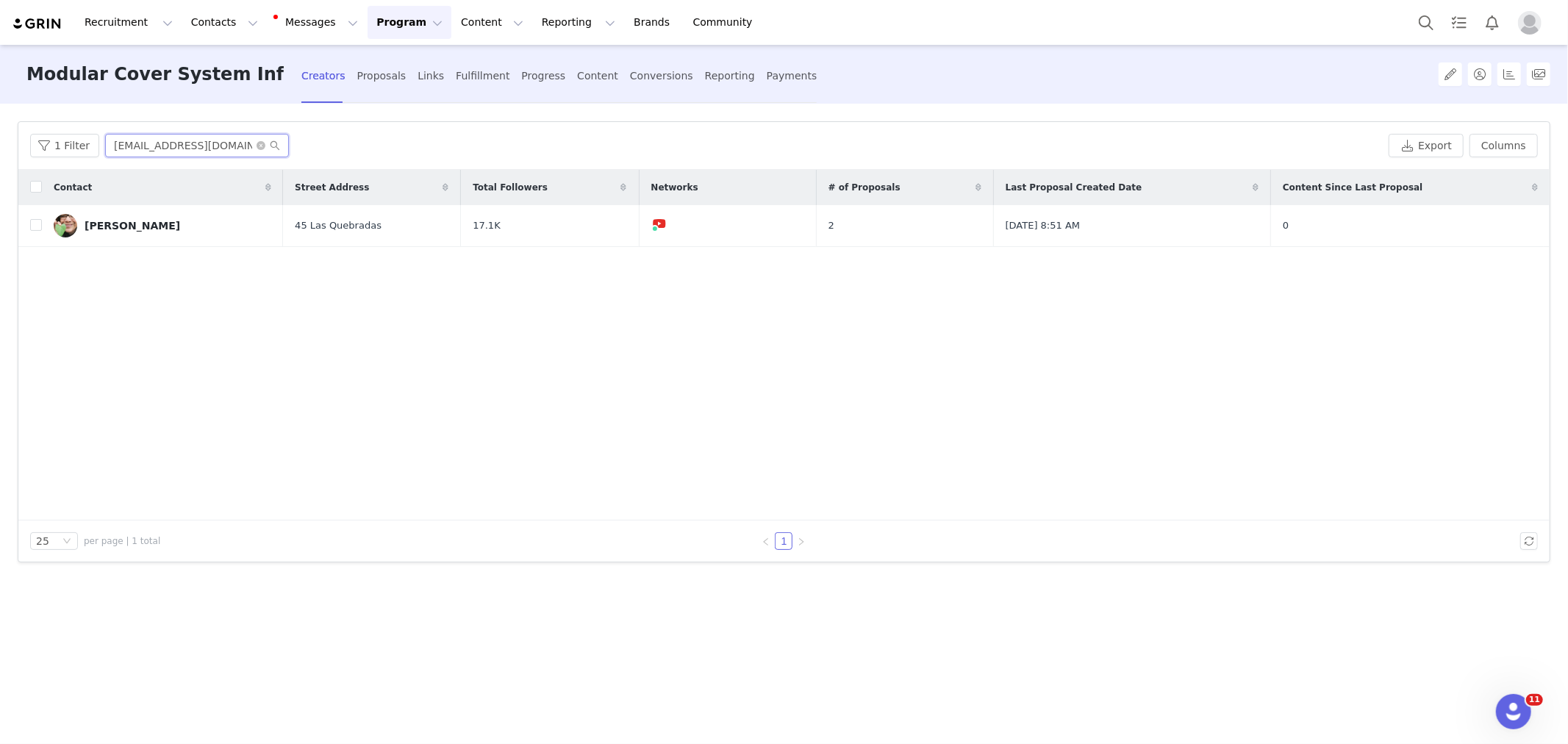
click at [204, 144] on input "[EMAIL_ADDRESS][DOMAIN_NAME]" at bounding box center [197, 145] width 183 height 24
click at [258, 147] on icon "icon: close-circle" at bounding box center [260, 145] width 9 height 9
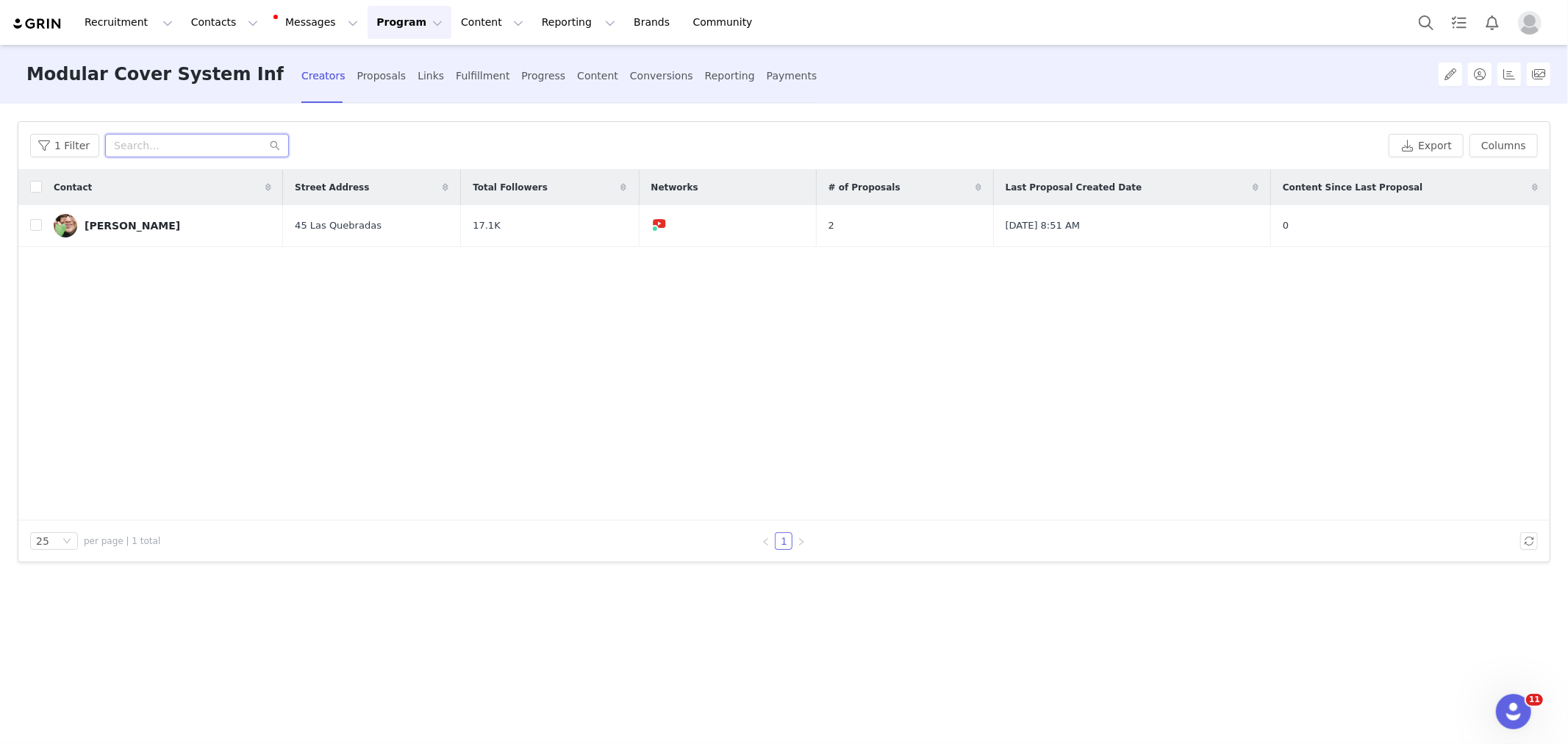
click at [241, 142] on input "text" at bounding box center [197, 145] width 183 height 24
paste input "[EMAIL_ADDRESS][DOMAIN_NAME]"
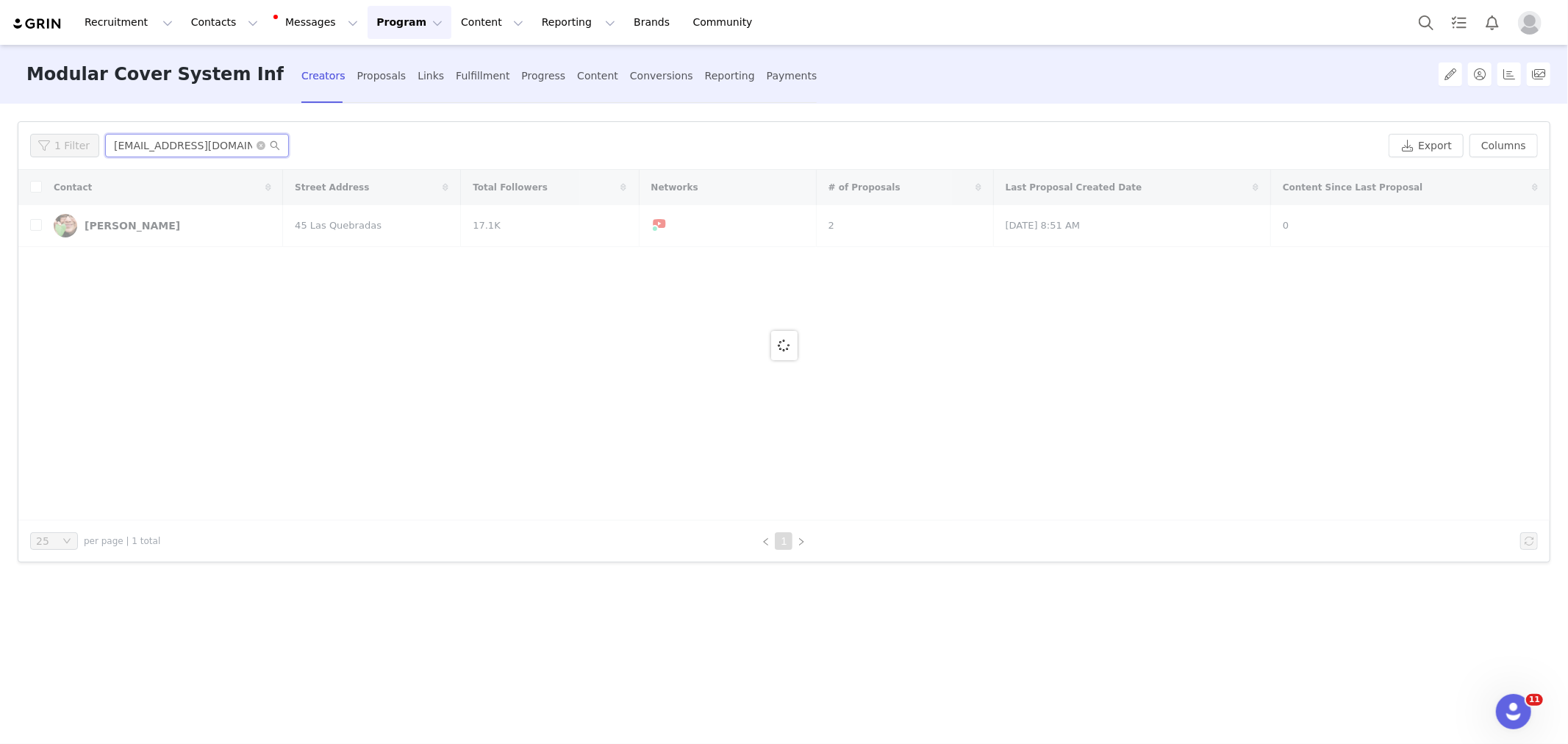
scroll to position [0, 6]
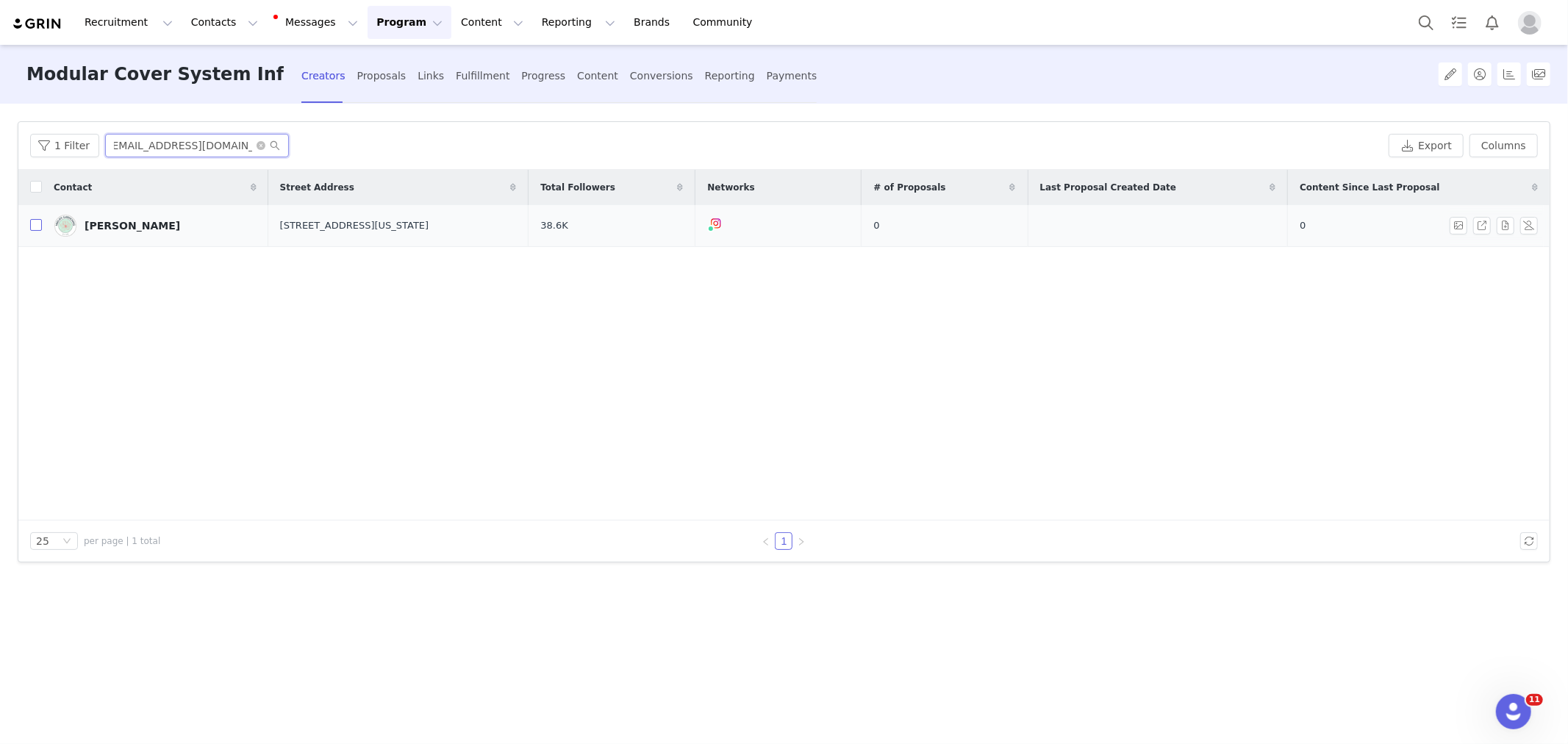
type input "[EMAIL_ADDRESS][DOMAIN_NAME]"
click at [37, 228] on input "checkbox" at bounding box center [36, 225] width 11 height 11
checkbox input "true"
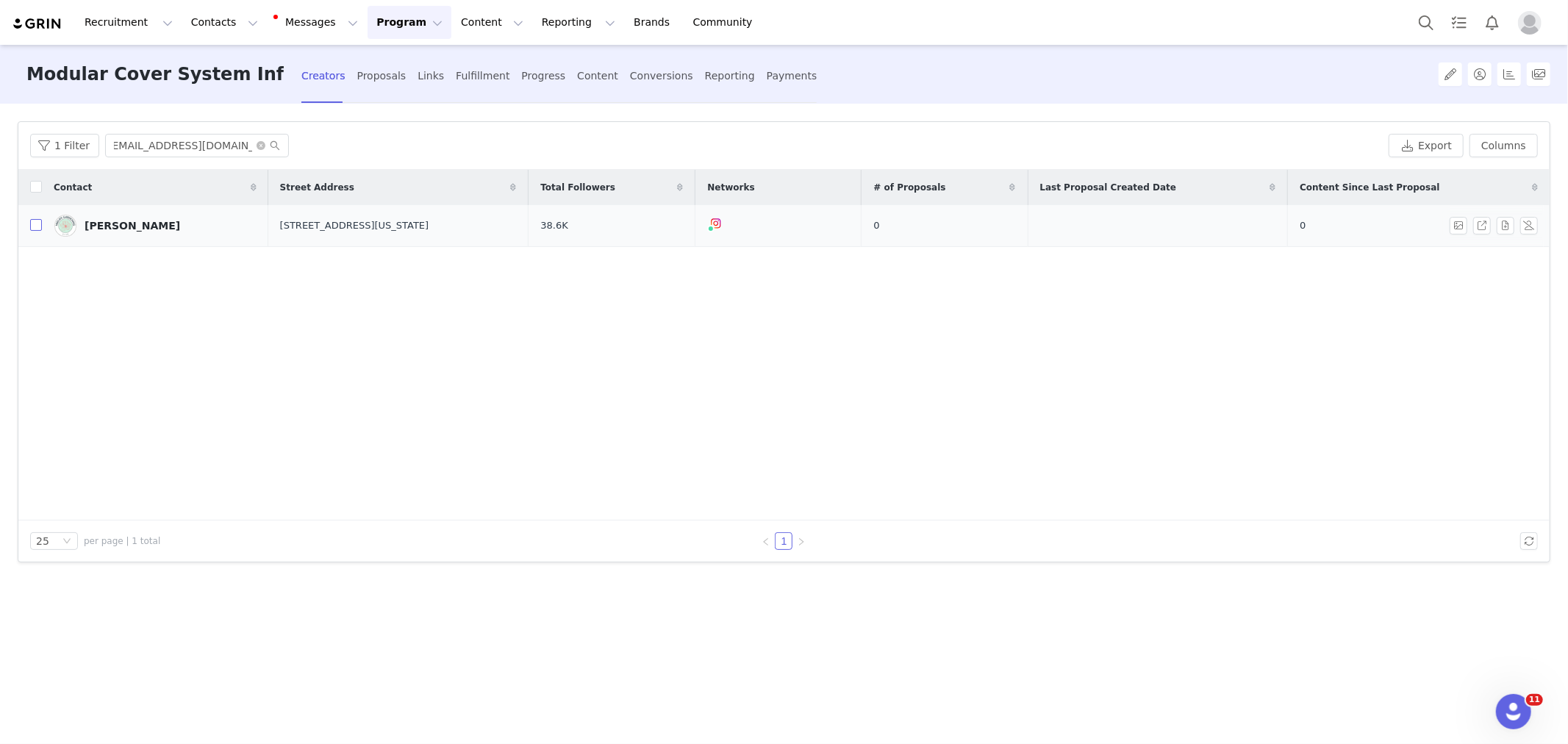
scroll to position [0, 0]
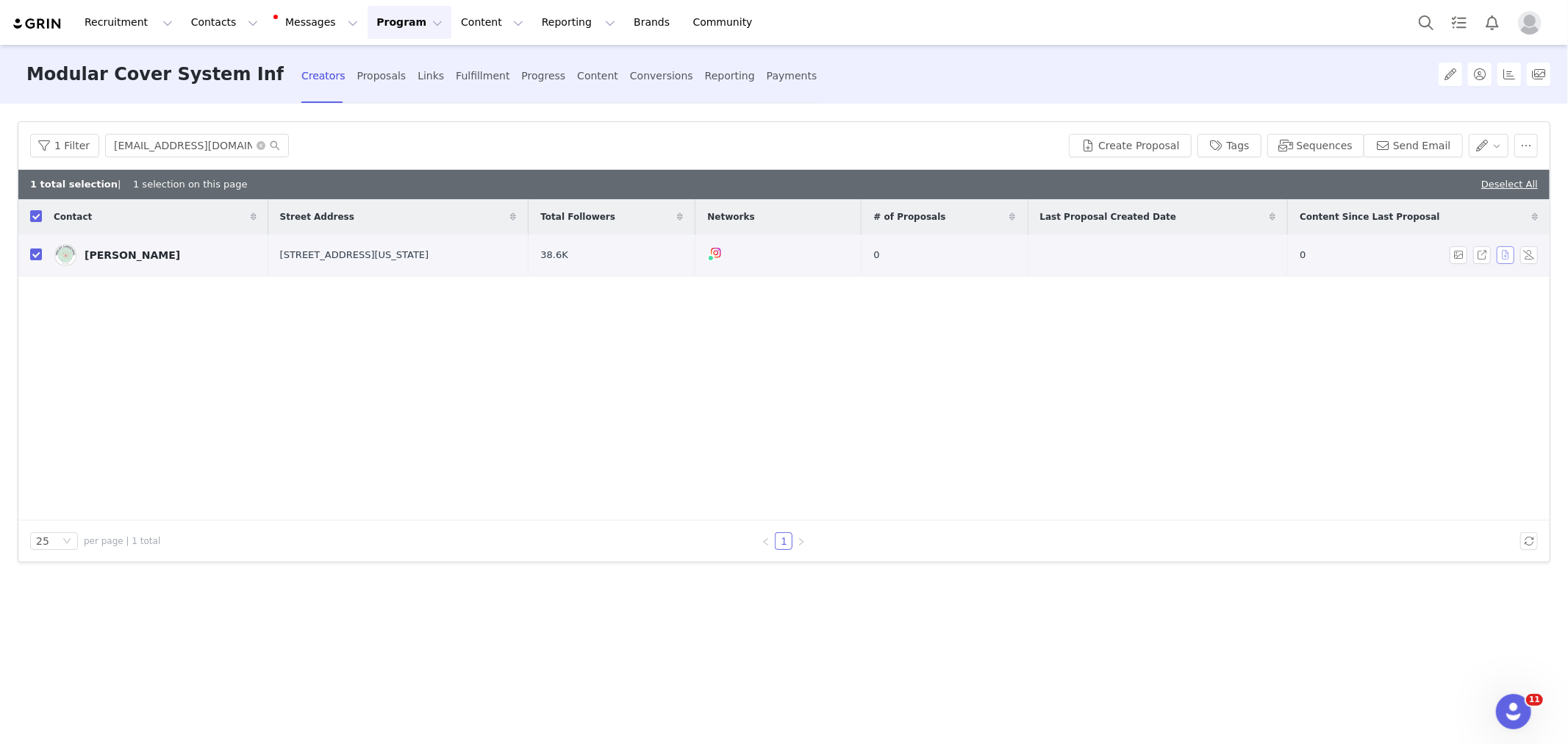
click at [1504, 254] on button "button" at bounding box center [1506, 254] width 18 height 18
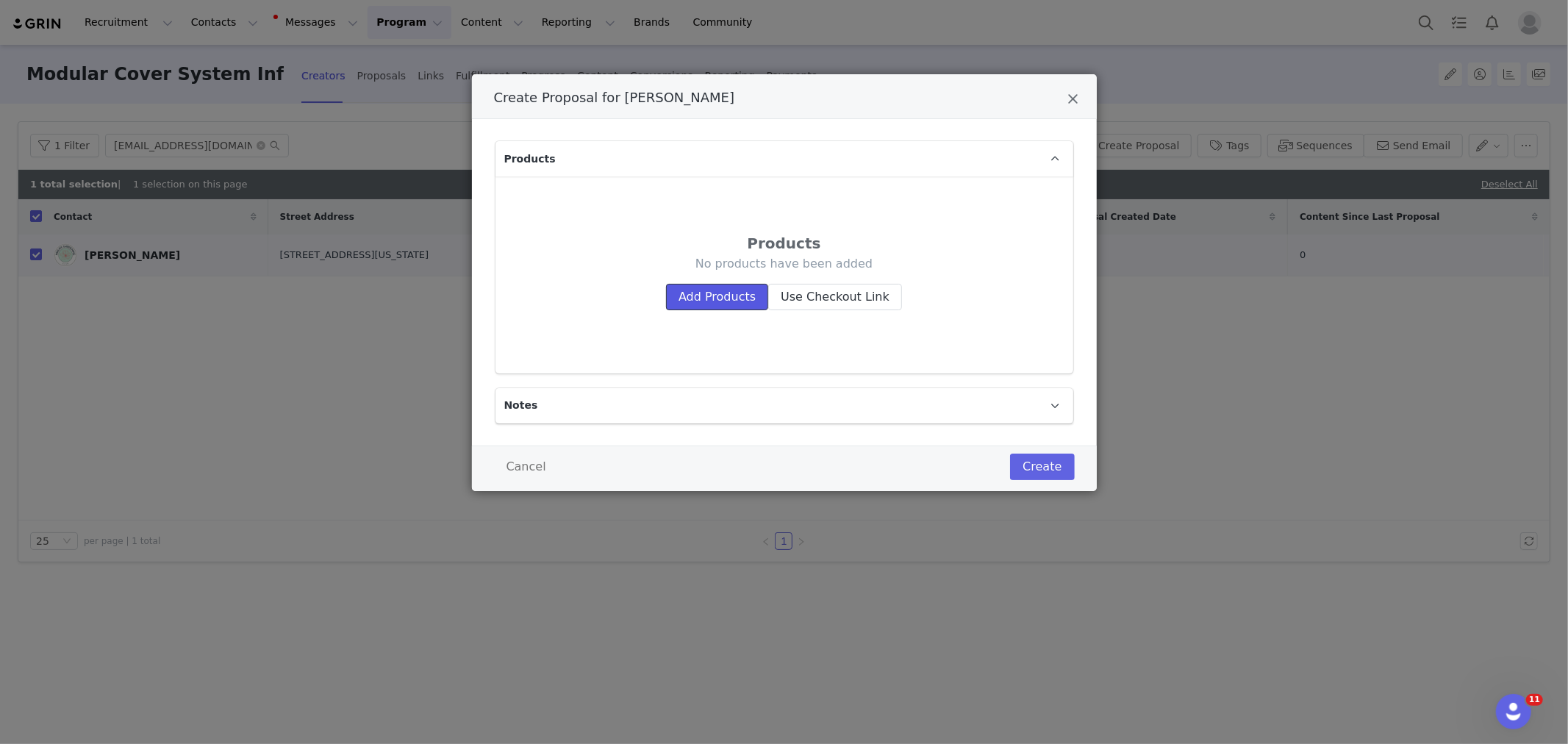
click at [710, 305] on button "Add Products" at bounding box center [717, 297] width 102 height 26
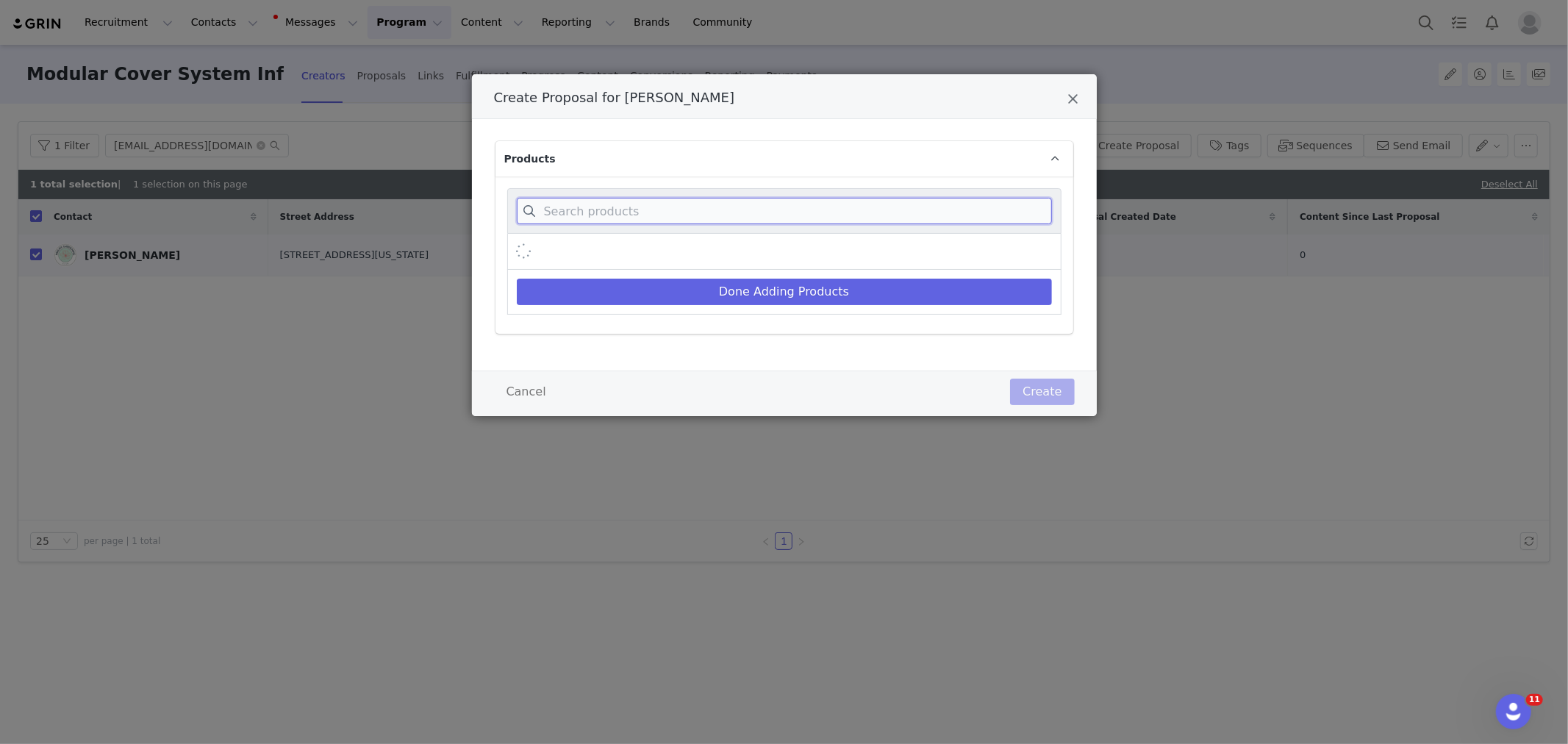
click at [672, 209] on input "Create Proposal for Jennifer Jolley" at bounding box center [784, 211] width 535 height 26
type input "cover system"
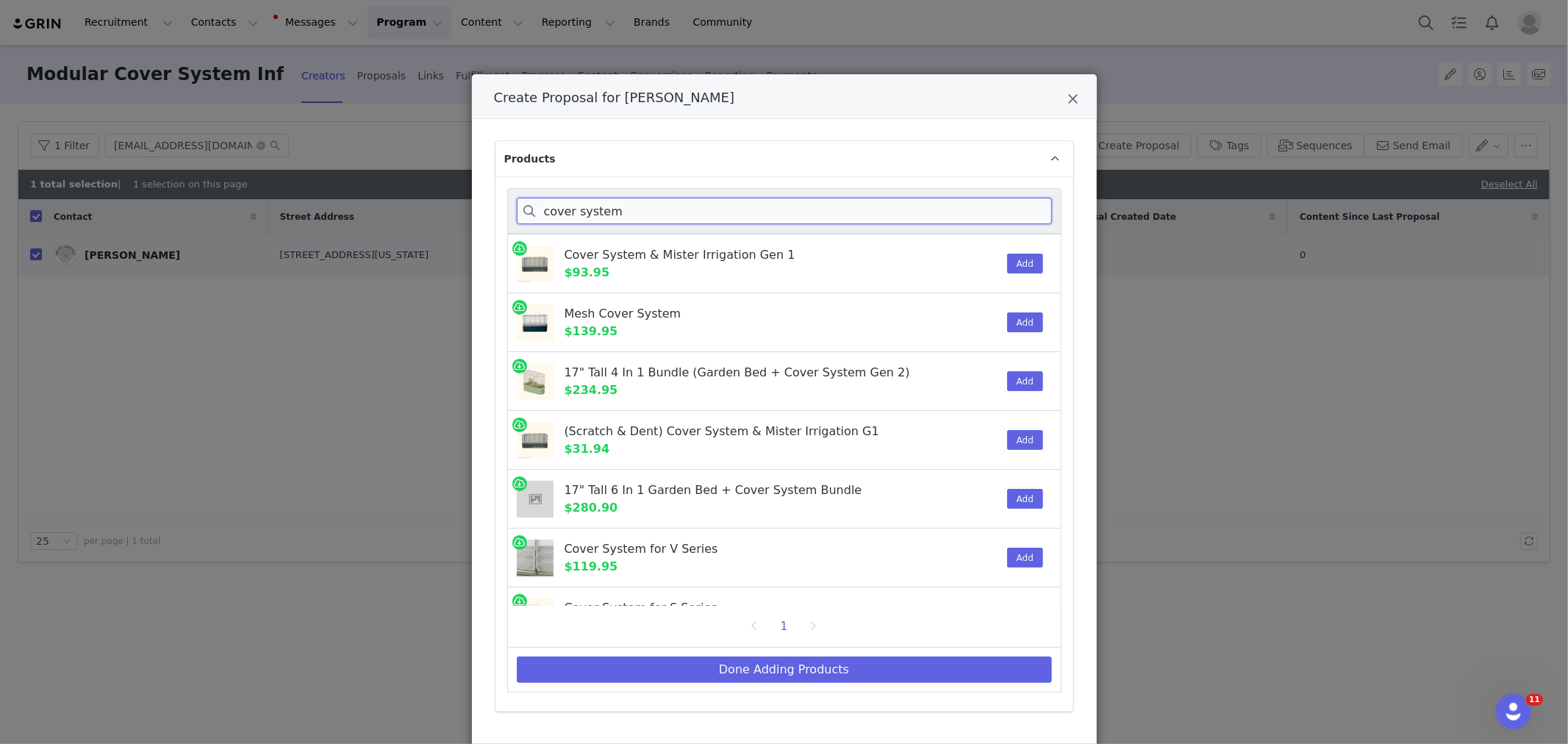
scroll to position [158, 0]
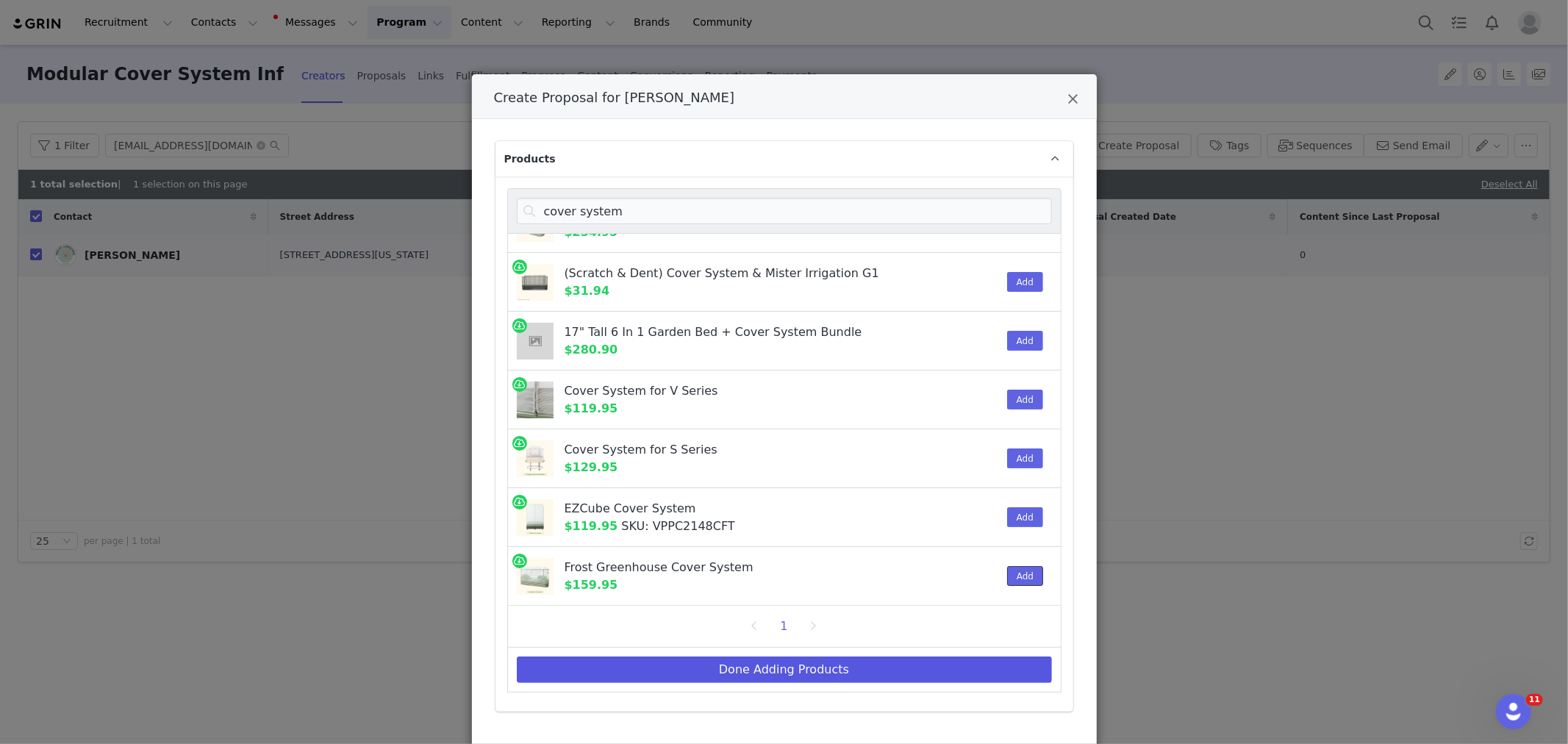
click at [1007, 576] on button "Add" at bounding box center [1025, 576] width 36 height 20
click at [915, 660] on button "Done Adding Products" at bounding box center [784, 669] width 535 height 26
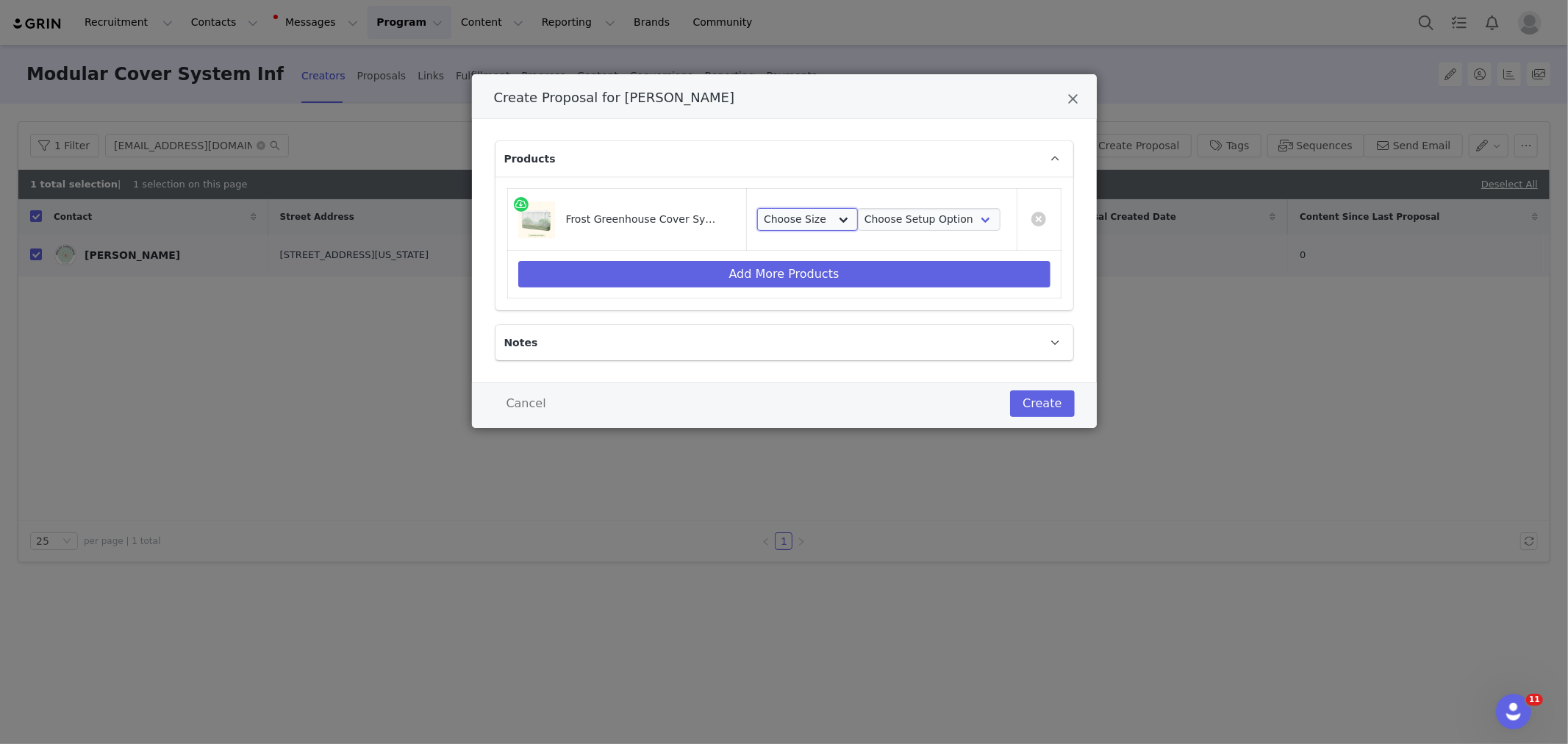
click at [830, 216] on select "Choose Size 2.0'W x 6.5'L 3.5'W x 5.0'L 2.0'W x 8.0'L 3.5'W x 6.5'L 2.5'W x 9.5…" at bounding box center [808, 219] width 100 height 24
click at [758, 208] on select "Choose Size 2.0'W x 6.5'L 3.5'W x 5.0'L 2.0'W x 8.0'L 3.5'W x 6.5'L 2.5'W x 9.5…" at bounding box center [808, 219] width 100 height 24
click at [826, 211] on select "Choose Size 2.0'W x 6.5'L 3.5'W x 5.0'L 2.0'W x 8.0'L 3.5'W x 6.5'L 2.5'W x 9.5…" at bounding box center [808, 219] width 100 height 24
select select "28530368"
click at [758, 208] on select "Choose Size 2.0'W x 6.5'L 3.5'W x 5.0'L 2.0'W x 8.0'L 3.5'W x 6.5'L 2.5'W x 9.5…" at bounding box center [808, 219] width 100 height 24
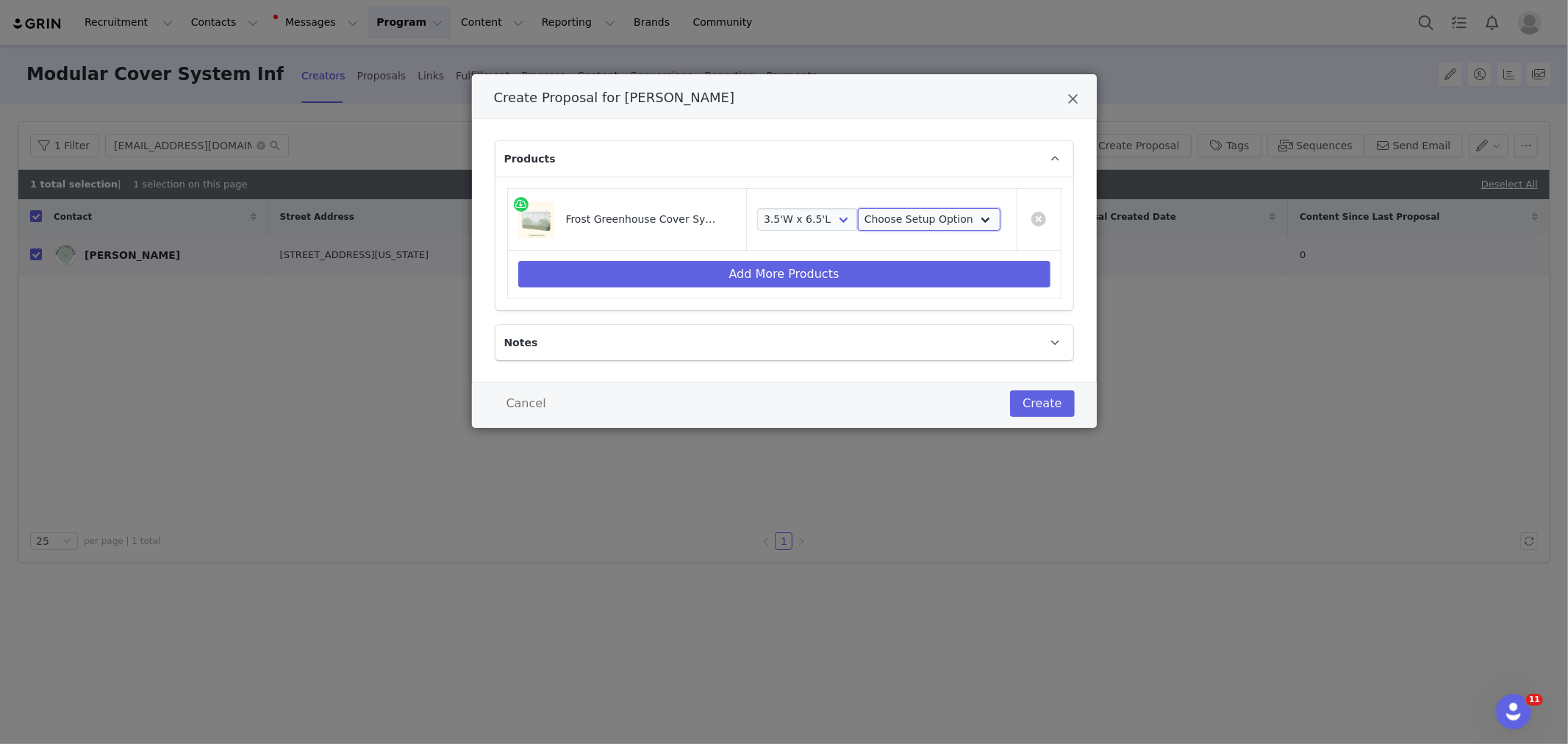
click at [930, 218] on select "Choose Setup Option Frame + Cover Cover Only" at bounding box center [929, 219] width 143 height 24
select select "28516411"
click at [858, 208] on select "Choose Setup Option Frame + Cover Cover Only" at bounding box center [929, 219] width 143 height 24
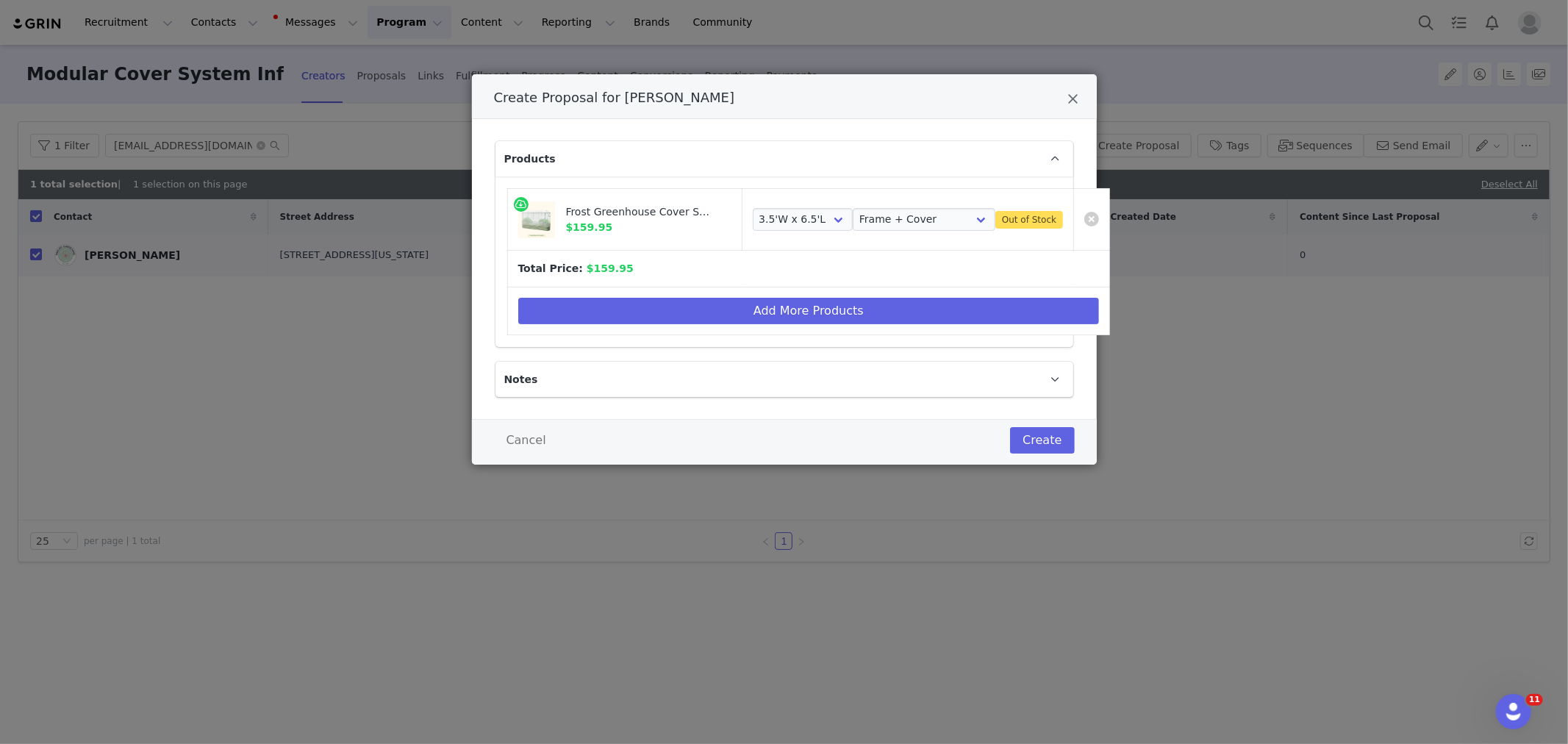
click at [1052, 411] on div "Products Frost Greenhouse Cover System $159.95 Choose Size 2.0'W x 6.5'L 3.5'W …" at bounding box center [784, 268] width 625 height 300
click at [1039, 441] on button "Create" at bounding box center [1042, 441] width 64 height 26
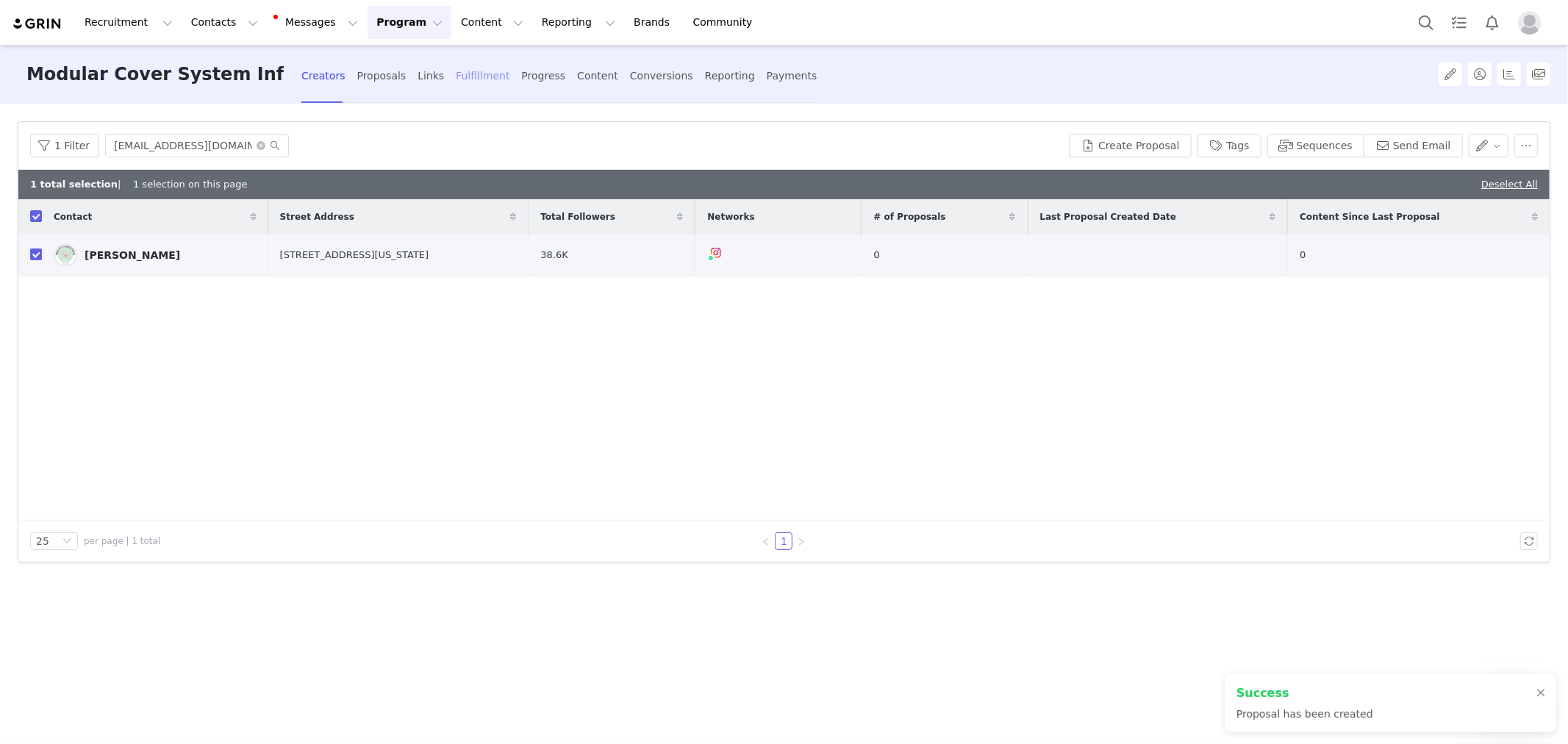
click at [494, 71] on div "Fulfillment" at bounding box center [482, 76] width 54 height 39
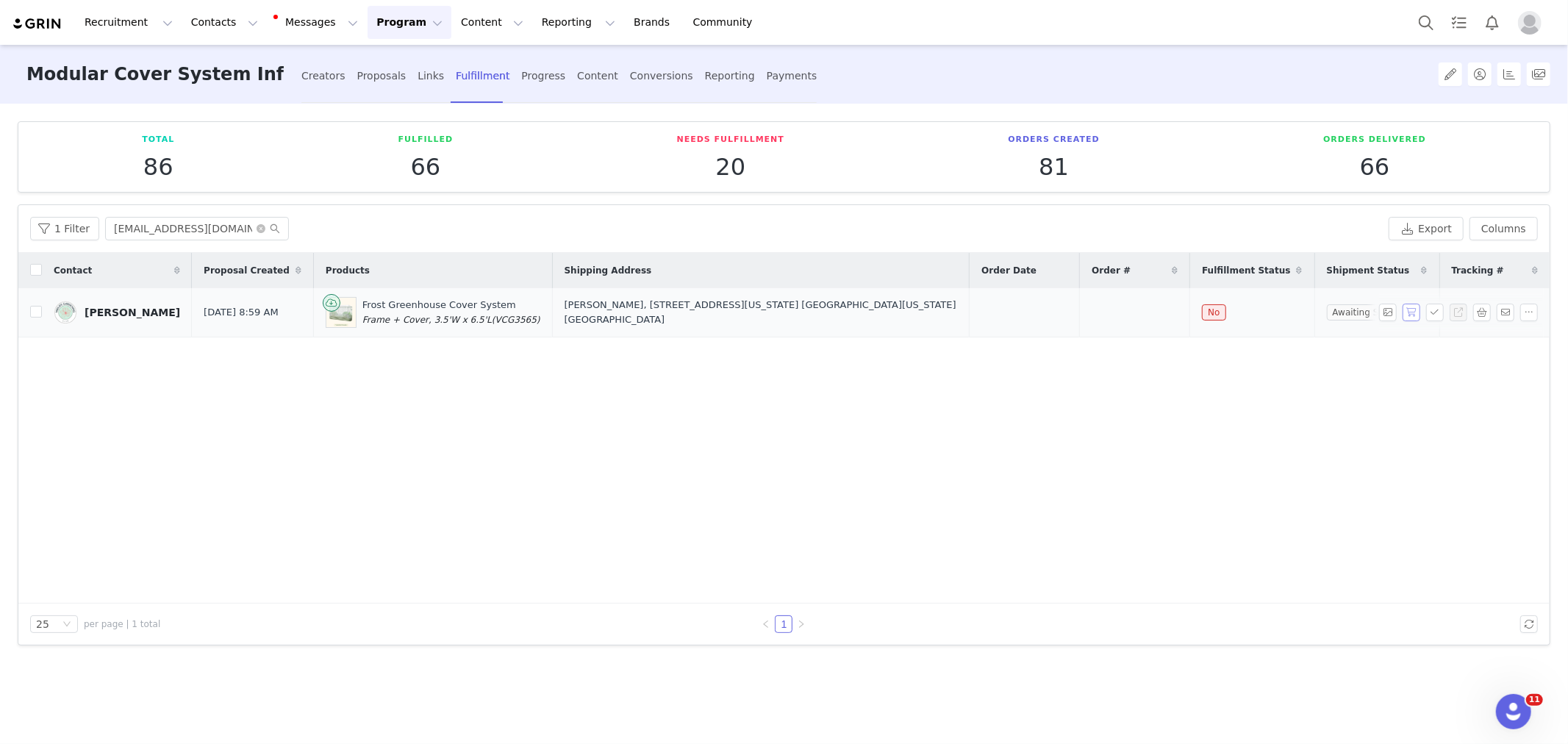
click at [1407, 313] on button "button" at bounding box center [1411, 312] width 18 height 18
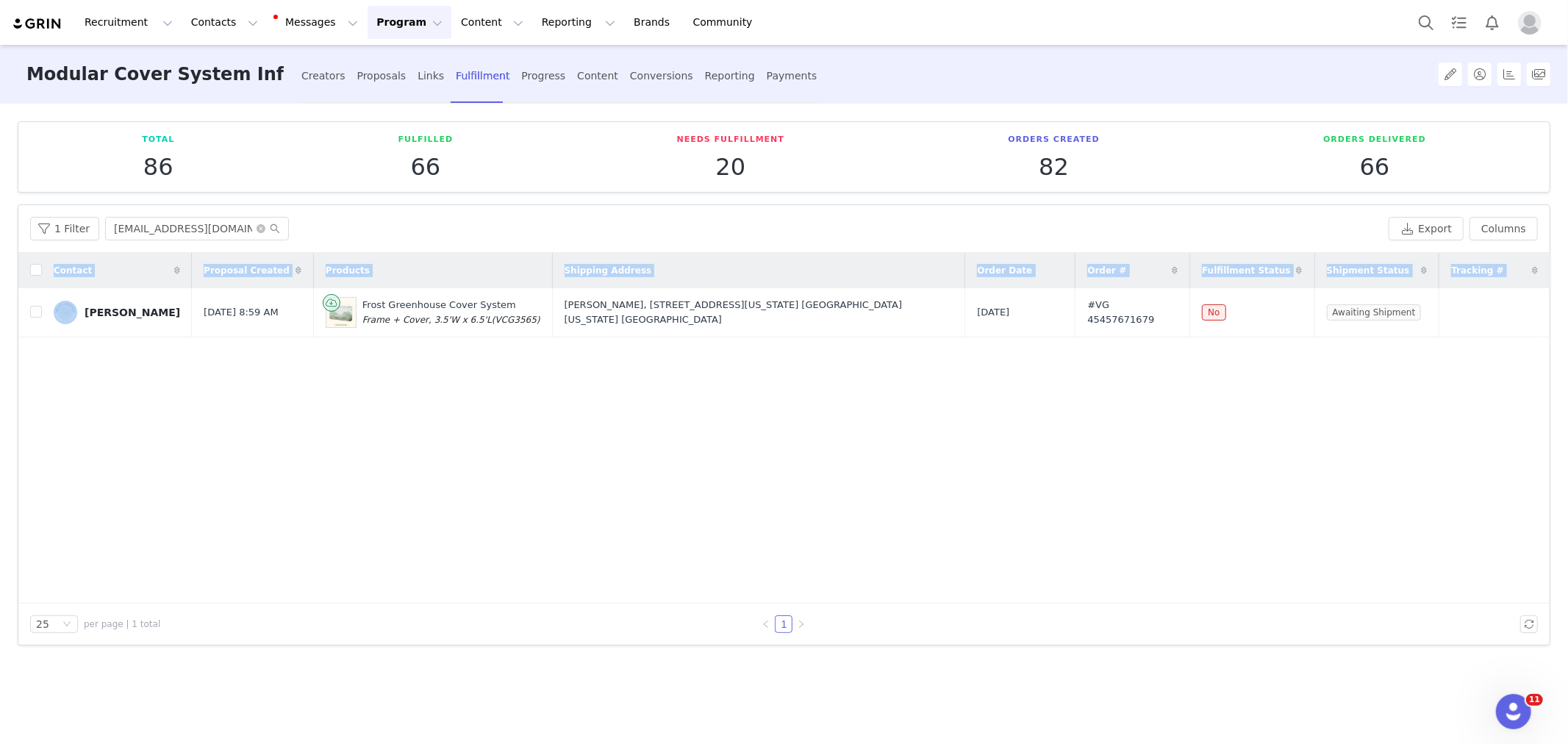
copy table "Contact Proposal Created Products Shipping Address Order Date Order # Fulfillme…"
drag, startPoint x: 71, startPoint y: 287, endPoint x: 1454, endPoint y: 354, distance: 1384.6
click at [1454, 354] on div "Contact Proposal Created Products Shipping Address Order Date Order # Fulfillme…" at bounding box center [783, 427] width 1531 height 351
click at [744, 411] on div "Contact Proposal Created Products Shipping Address Order Date Order # Fulfillme…" at bounding box center [783, 427] width 1531 height 351
click at [972, 407] on div "Contact Proposal Created Products Shipping Address Order Date Order # Fulfillme…" at bounding box center [783, 427] width 1531 height 351
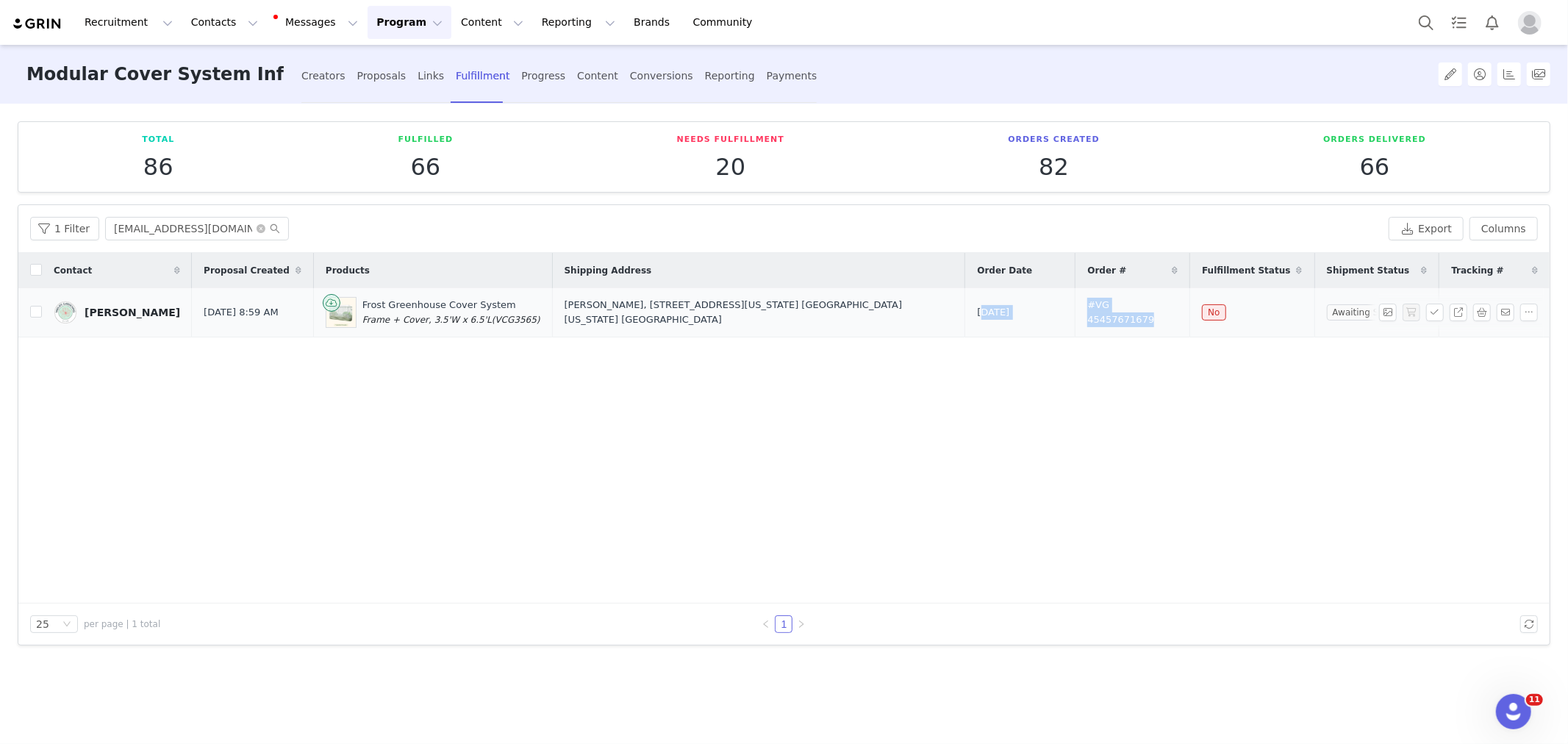
copy tr "[DATE] #VG 45457671679"
drag, startPoint x: 965, startPoint y: 310, endPoint x: 1170, endPoint y: 325, distance: 205.5
click at [1170, 325] on tr "[PERSON_NAME] [DATE] 8:59 AM Frost Greenhouse Cover System Frame + Cover, 3.5'W…" at bounding box center [783, 313] width 1531 height 49
click at [177, 231] on input "[EMAIL_ADDRESS][DOMAIN_NAME]" at bounding box center [197, 228] width 183 height 24
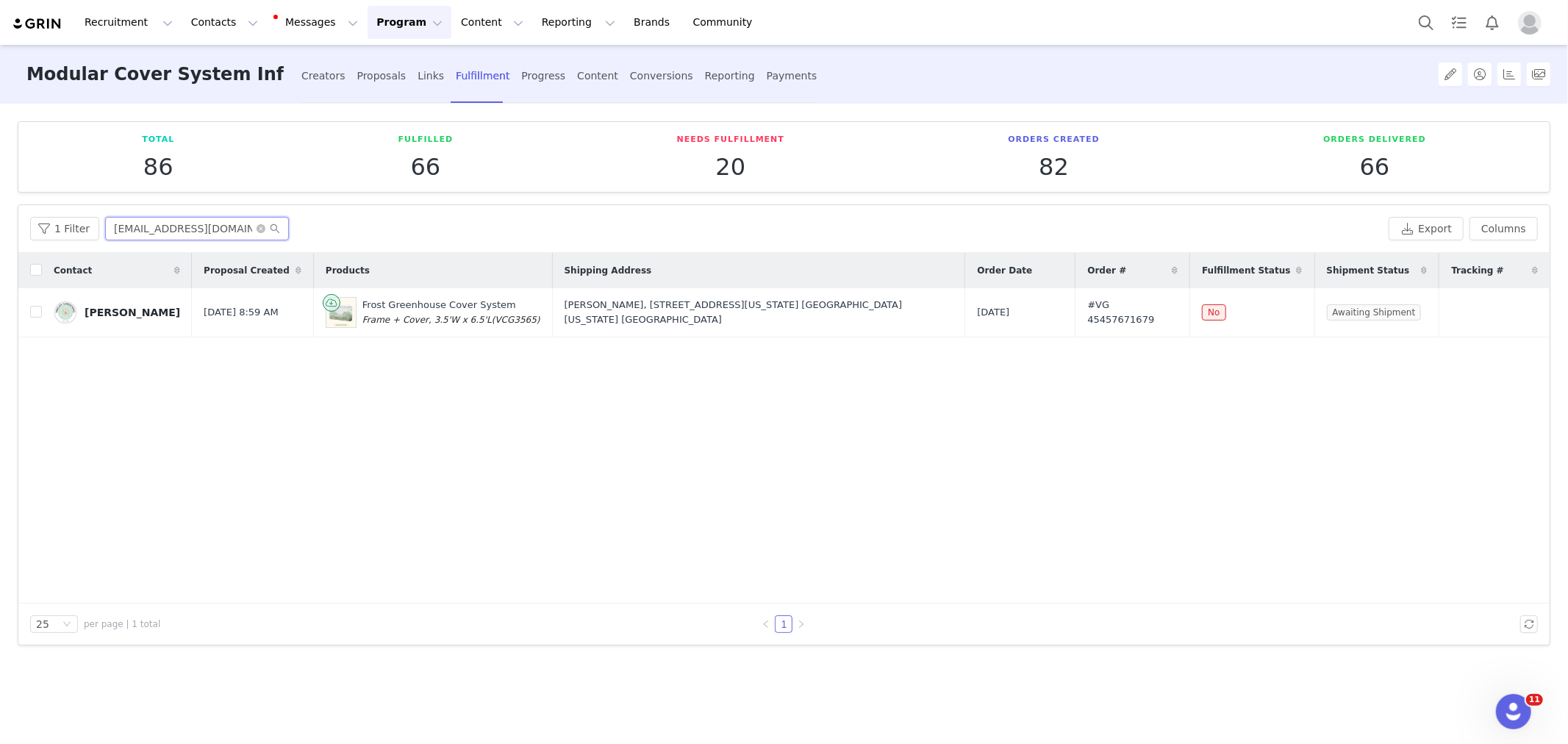
click at [177, 231] on input "[EMAIL_ADDRESS][DOMAIN_NAME]" at bounding box center [197, 228] width 183 height 24
paste input "kristenbuckhout"
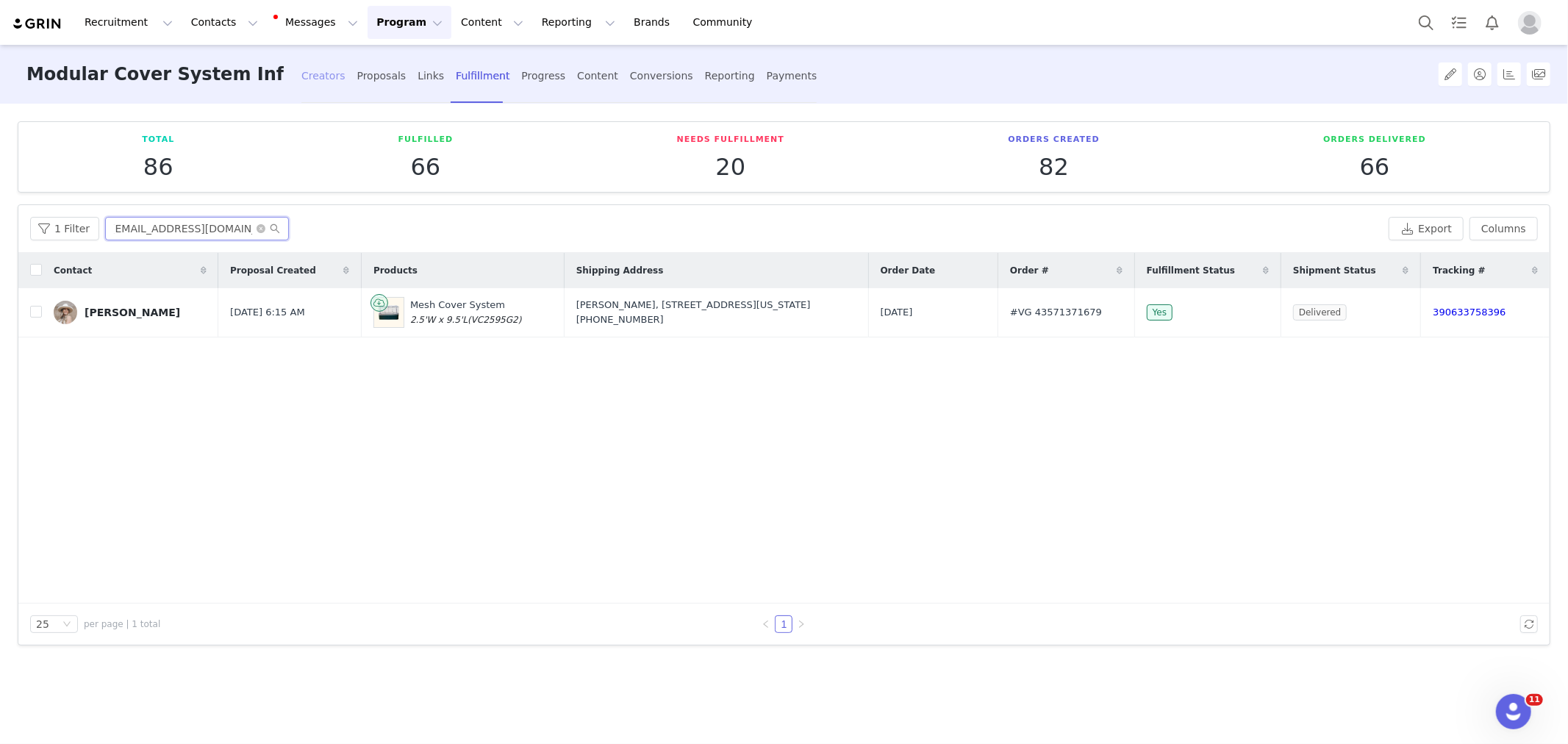
type input "[EMAIL_ADDRESS][DOMAIN_NAME]"
click at [320, 81] on div "Creators" at bounding box center [323, 76] width 44 height 39
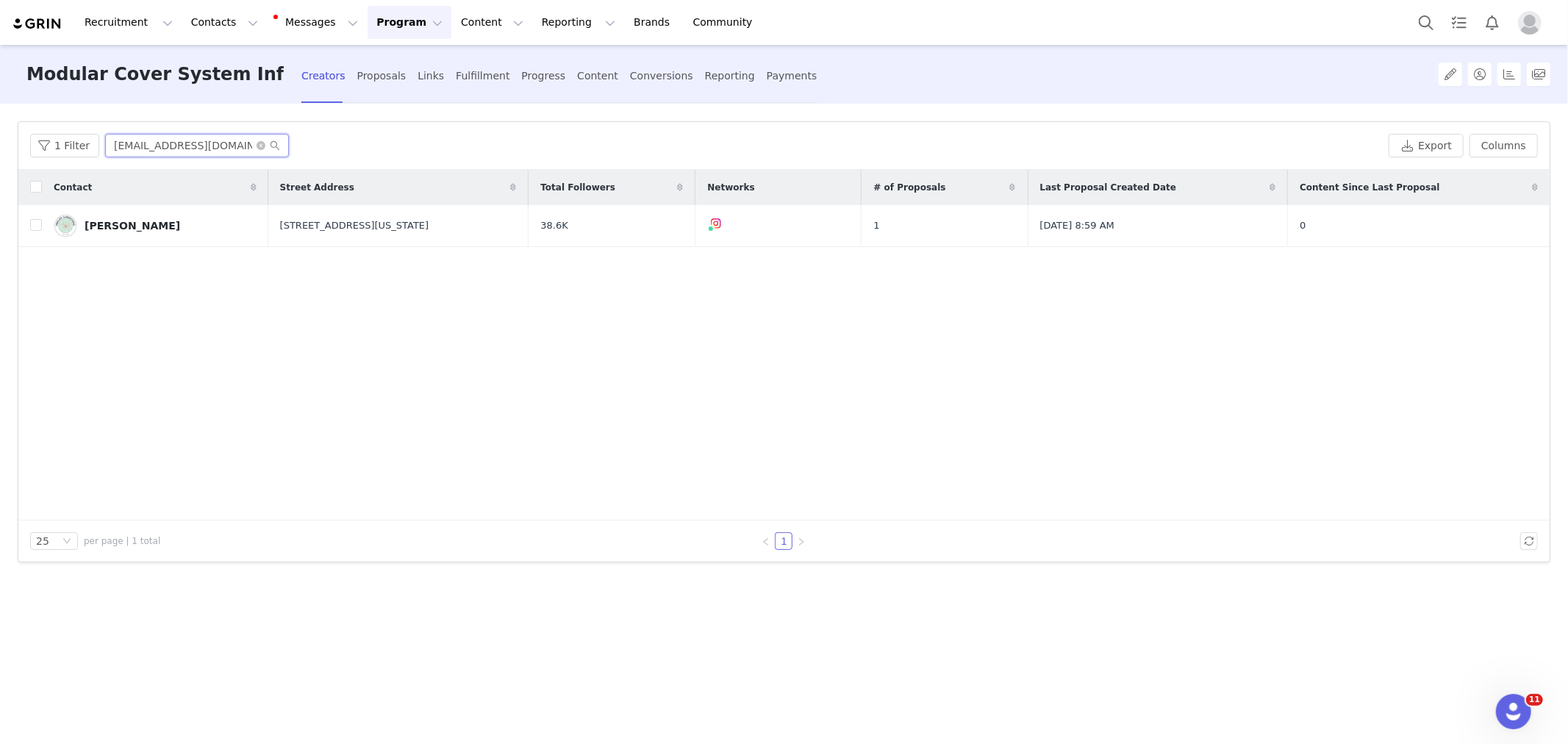
click at [191, 147] on input "[EMAIL_ADDRESS][DOMAIN_NAME]" at bounding box center [197, 145] width 183 height 24
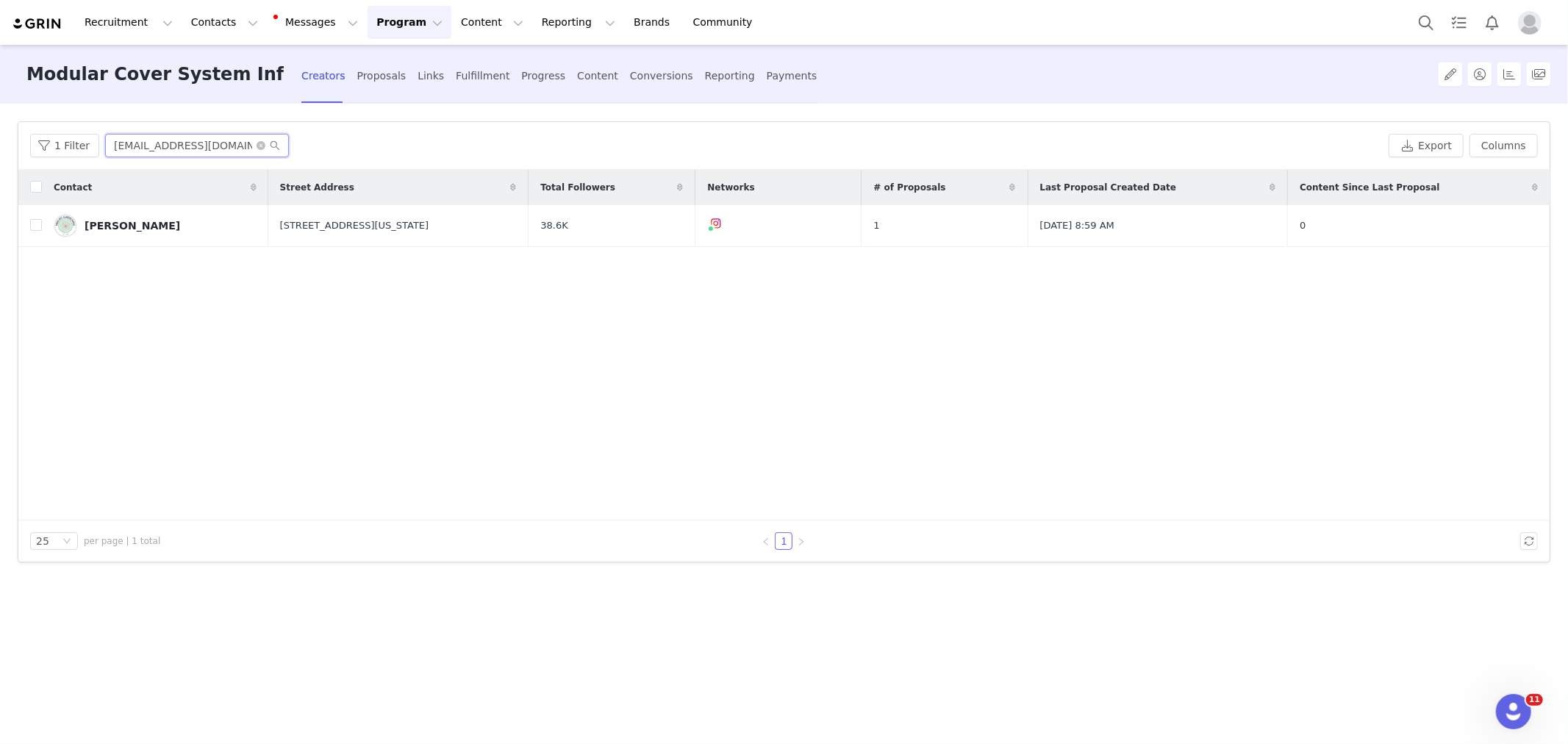
paste input "kristenbuckhout"
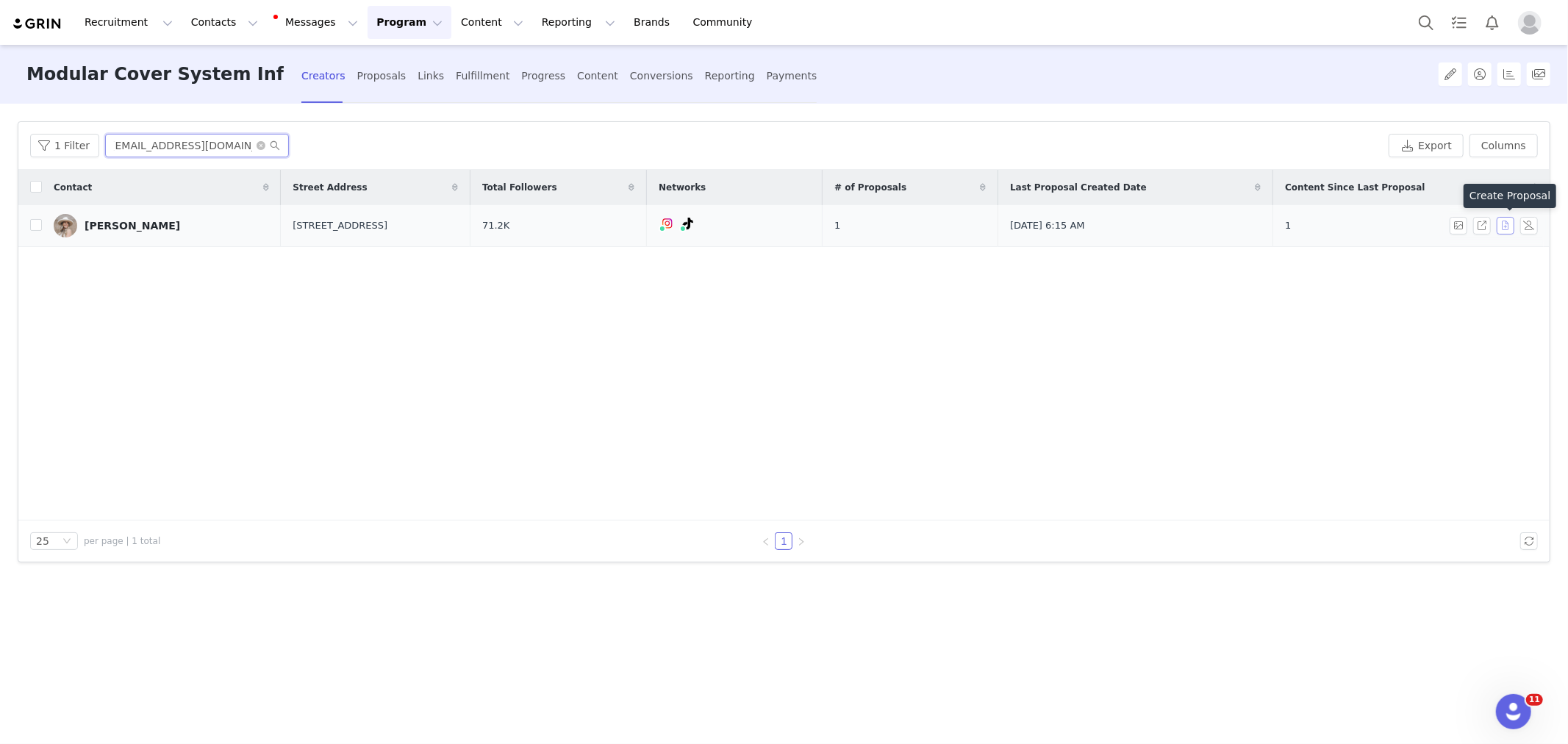
type input "[EMAIL_ADDRESS][DOMAIN_NAME]"
click at [1500, 226] on button "button" at bounding box center [1506, 225] width 18 height 18
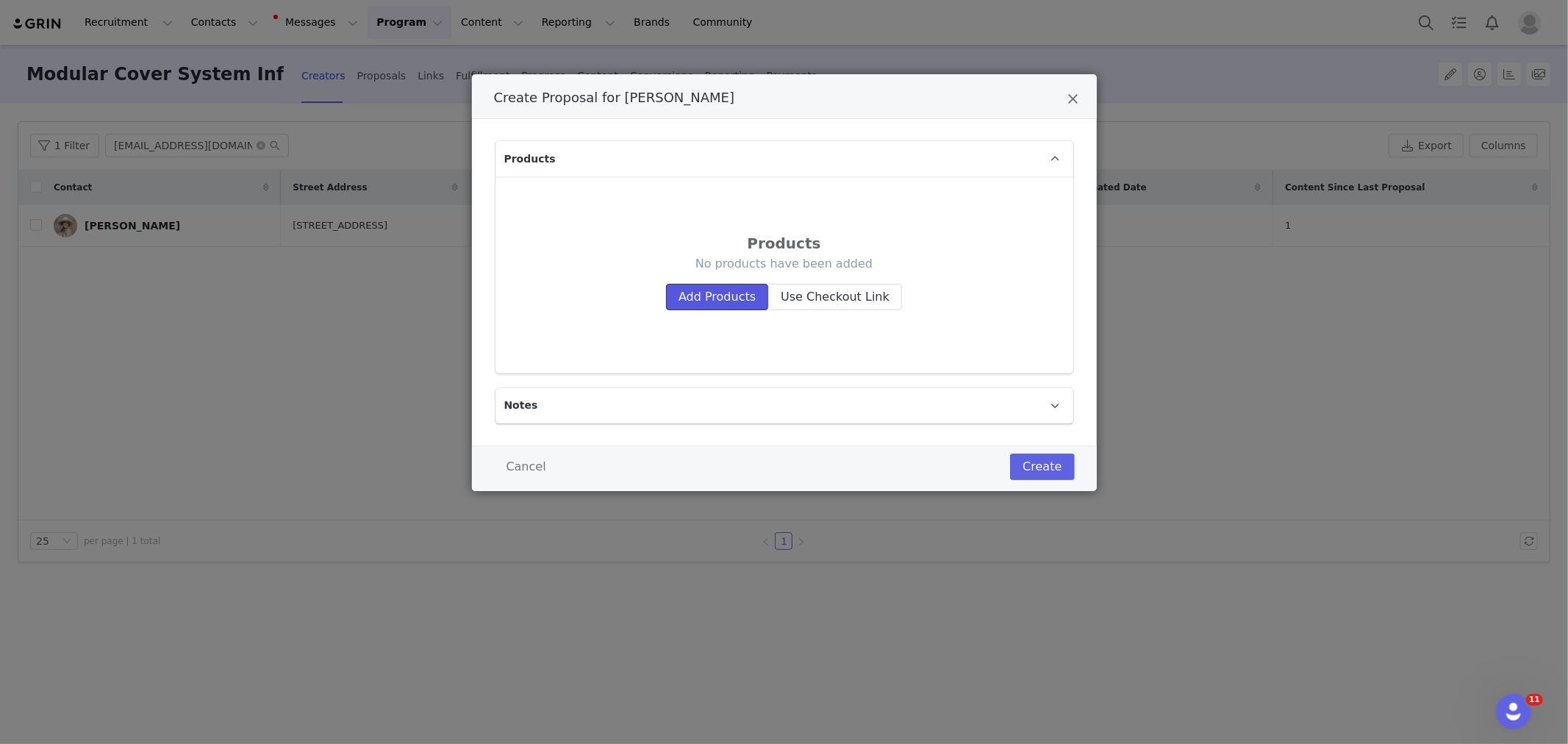
click at [706, 287] on button "Add Products" at bounding box center [717, 297] width 102 height 26
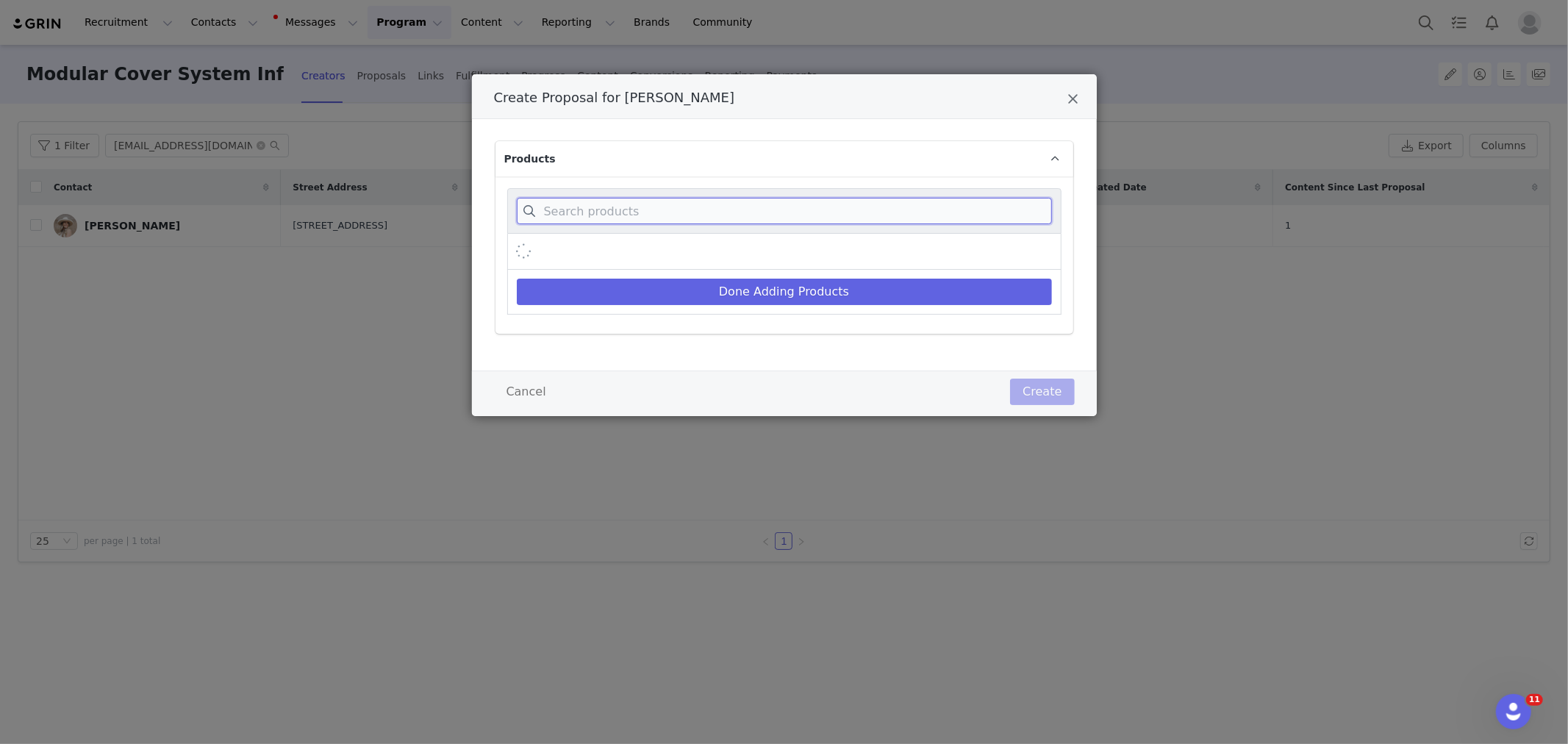
click at [655, 214] on input "Create Proposal for Kris Buckhout" at bounding box center [784, 211] width 535 height 26
type input "c"
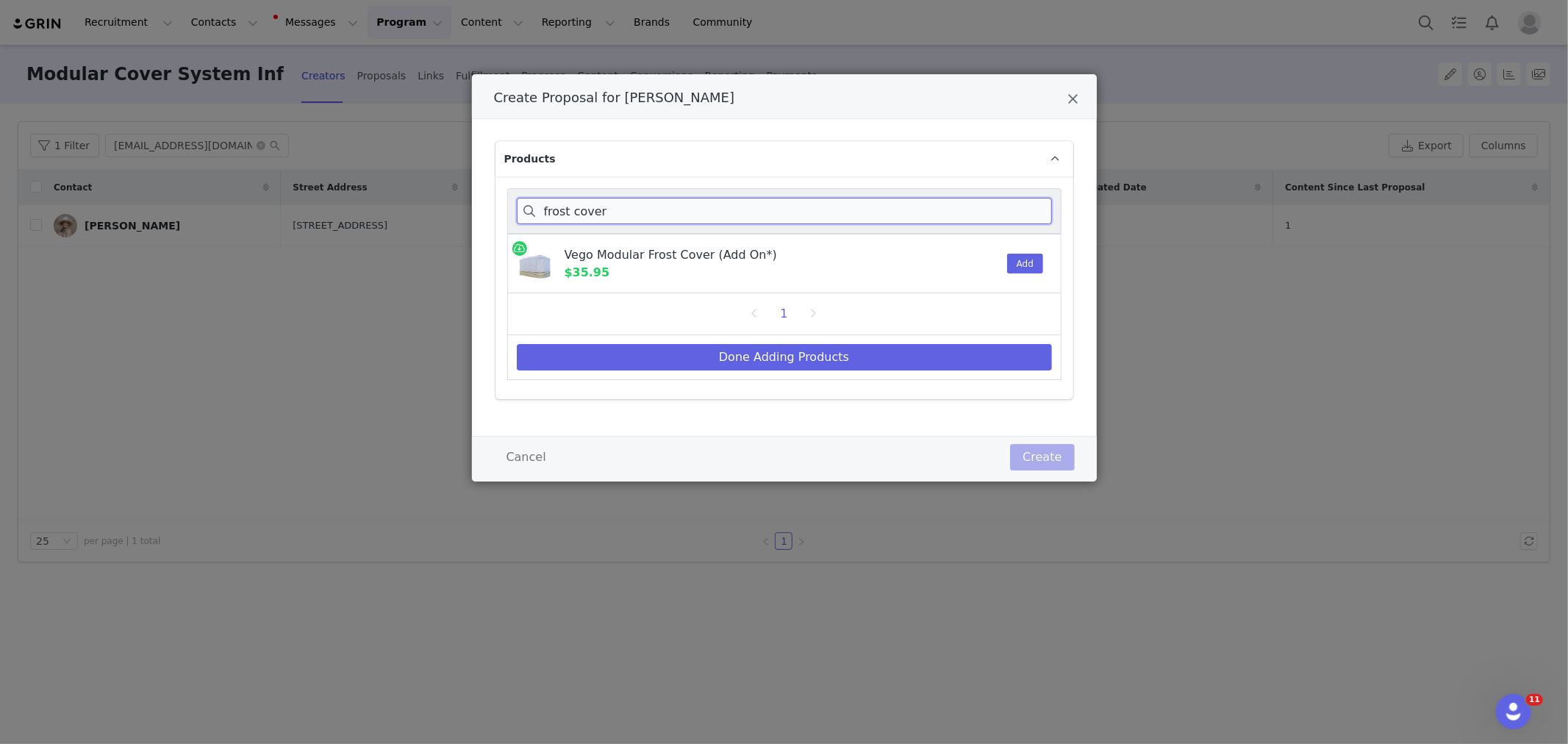
type input "frost cover"
click at [1019, 268] on button "Add" at bounding box center [1025, 263] width 36 height 20
click at [826, 352] on button "Done Adding Products" at bounding box center [784, 357] width 535 height 26
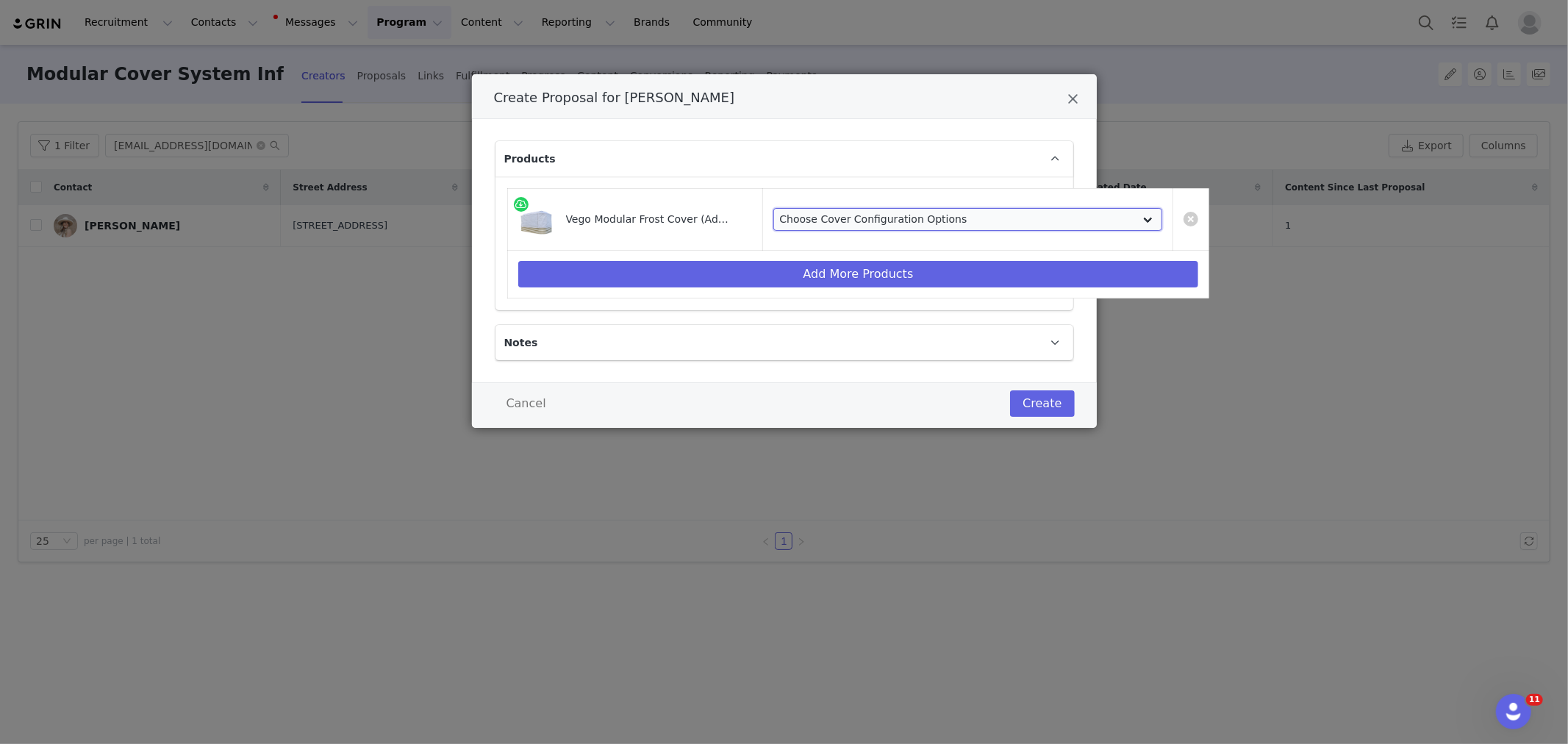
click at [867, 216] on select "Choose Cover Configuration Options VCFC2050 - For 2.0' x 5.0' (4 In 1) Garden B…" at bounding box center [968, 219] width 390 height 24
select select "13156669"
click at [774, 208] on select "Choose Cover Configuration Options VCFC2050 - For 2.0' x 5.0' (4 In 1) Garden B…" at bounding box center [968, 219] width 390 height 24
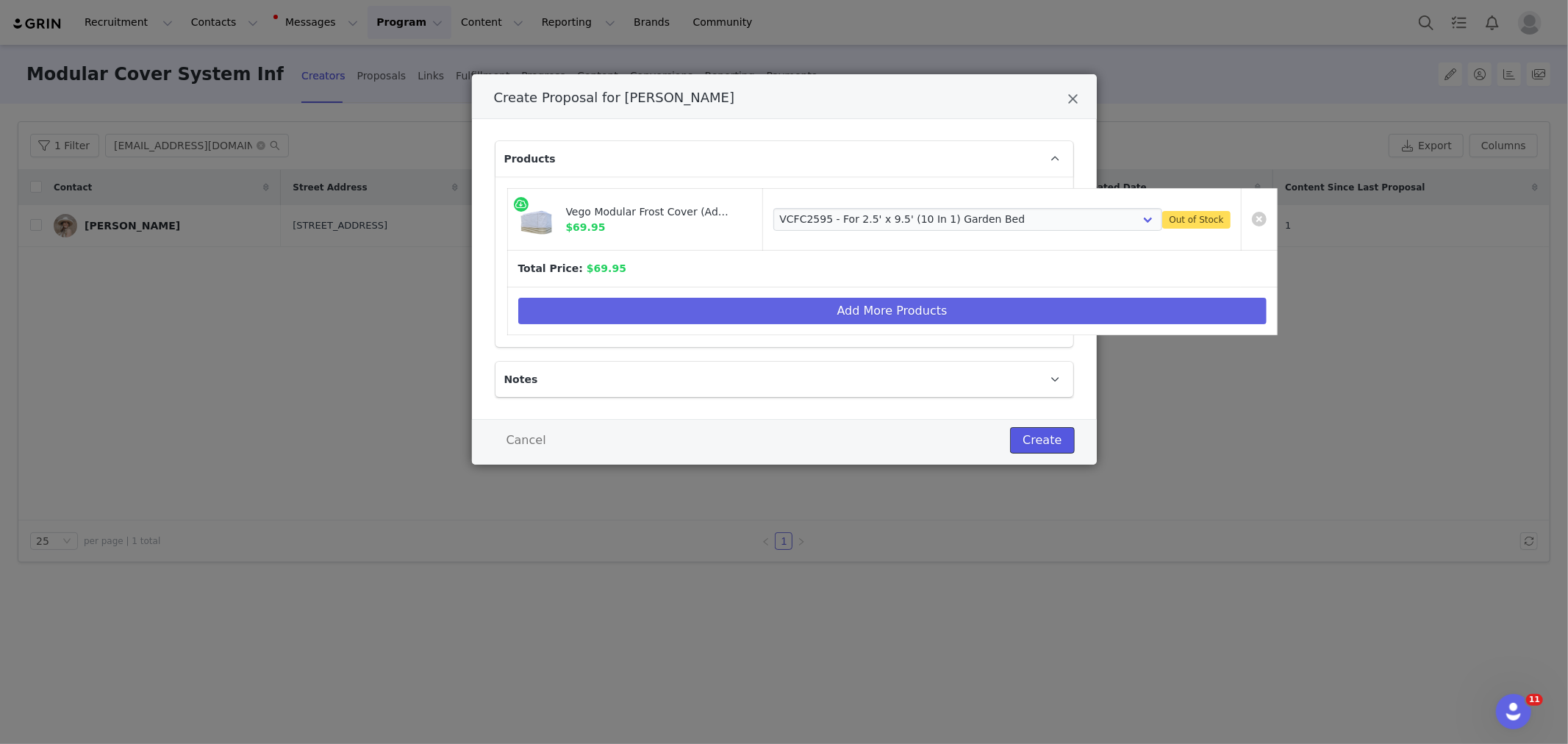
click at [1028, 430] on button "Create" at bounding box center [1042, 441] width 64 height 26
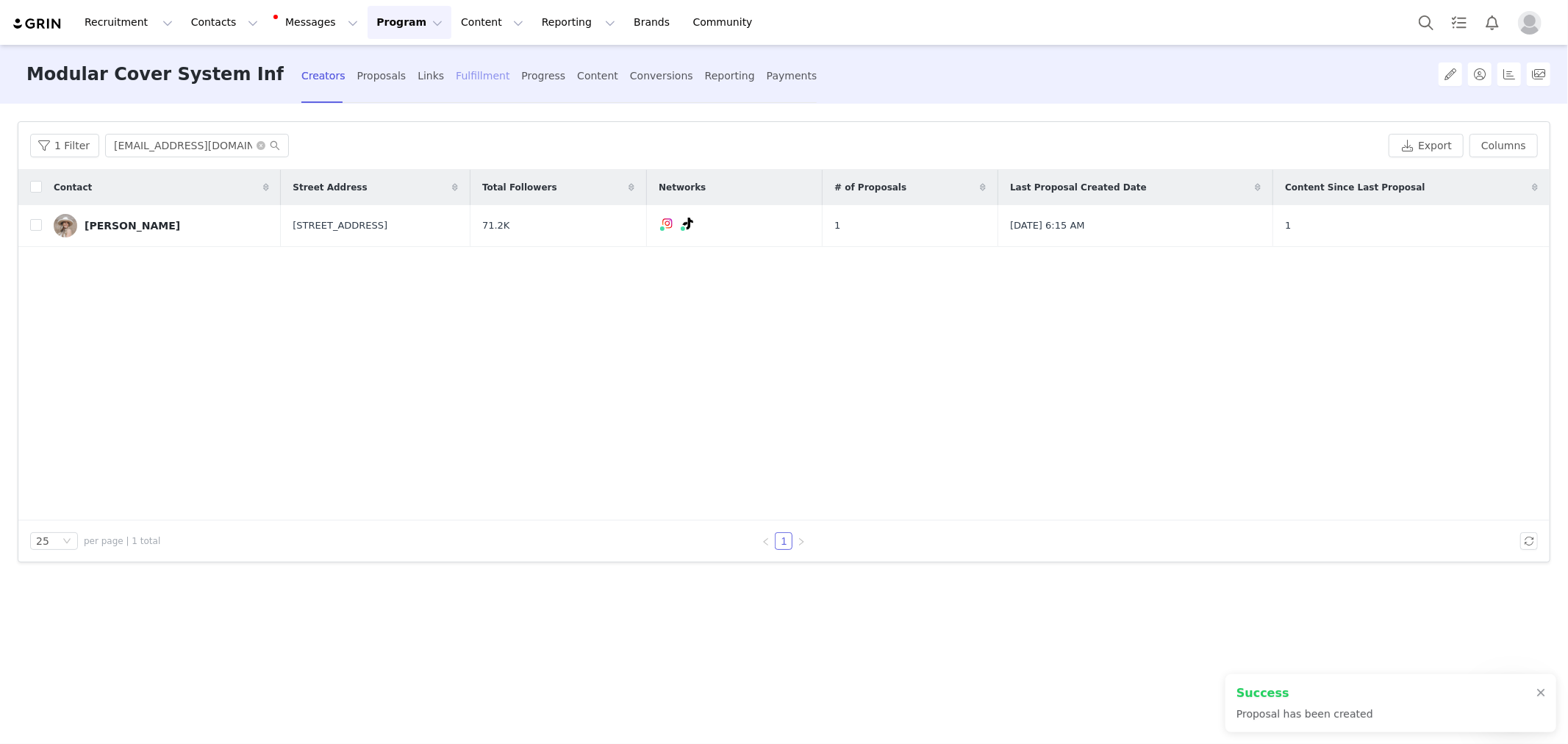
click at [480, 78] on div "Fulfillment" at bounding box center [482, 76] width 54 height 39
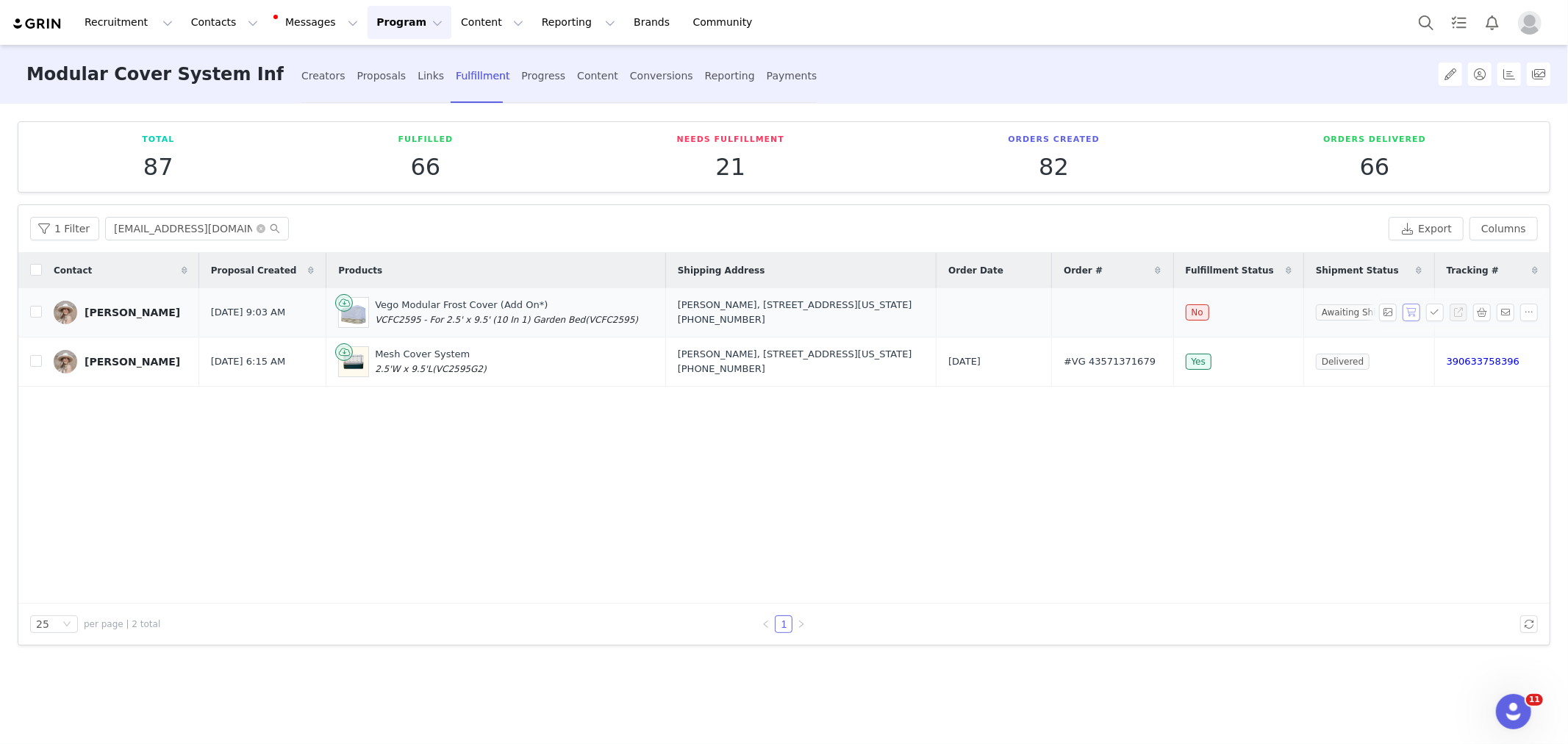
click at [1411, 314] on button "button" at bounding box center [1411, 312] width 18 height 18
copy tr "[DATE] #VG 45457771679"
drag, startPoint x: 993, startPoint y: 309, endPoint x: 1199, endPoint y: 315, distance: 206.1
click at [1199, 315] on tr "[PERSON_NAME] [DATE] 9:03 AM Vego Modular Frost Cover (Add On*) VCFC2595 - For …" at bounding box center [783, 313] width 1531 height 49
click at [152, 226] on input "[EMAIL_ADDRESS][DOMAIN_NAME]" at bounding box center [197, 228] width 183 height 24
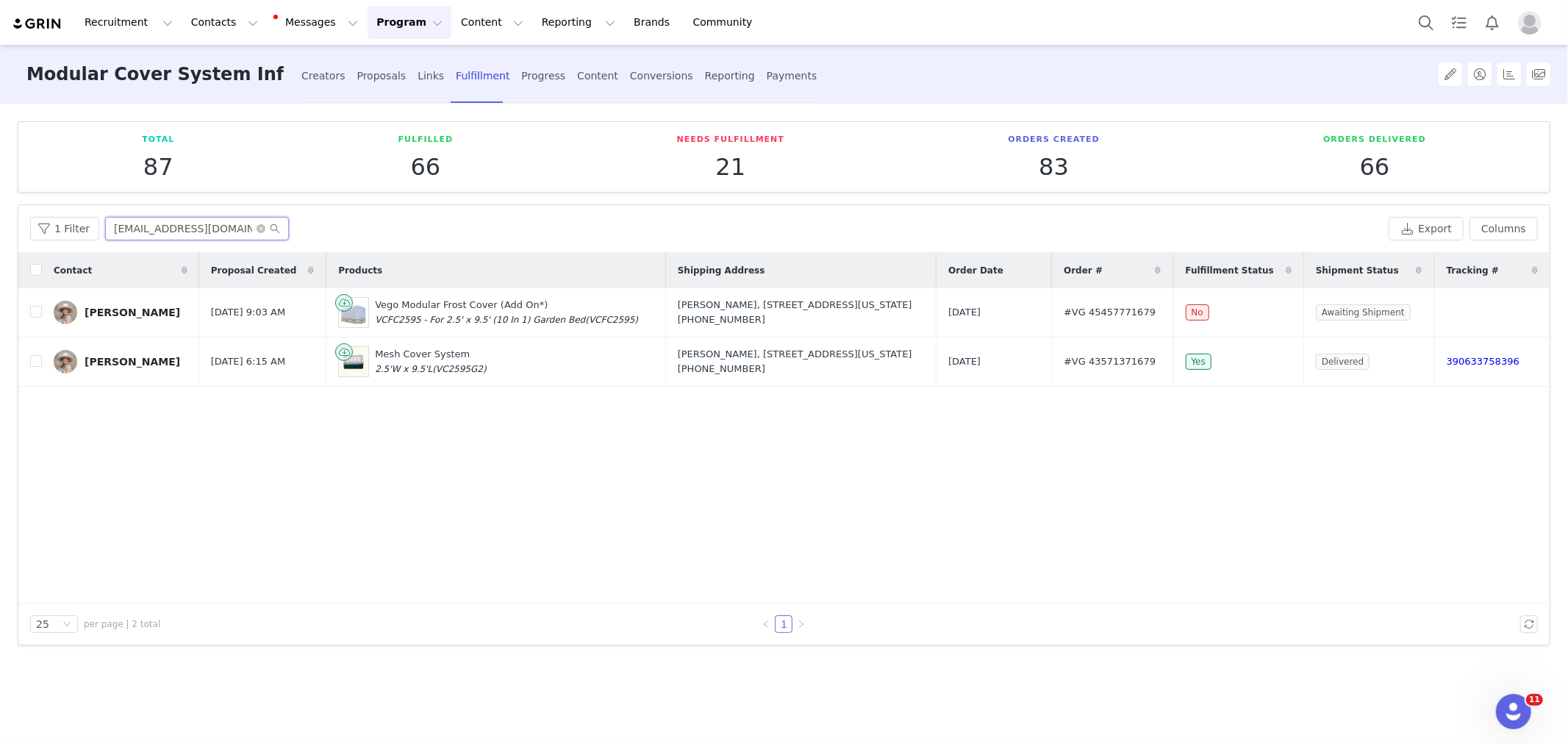
click at [152, 226] on input "[EMAIL_ADDRESS][DOMAIN_NAME]" at bounding box center [197, 228] width 183 height 24
click at [340, 68] on div "Creators" at bounding box center [323, 76] width 44 height 39
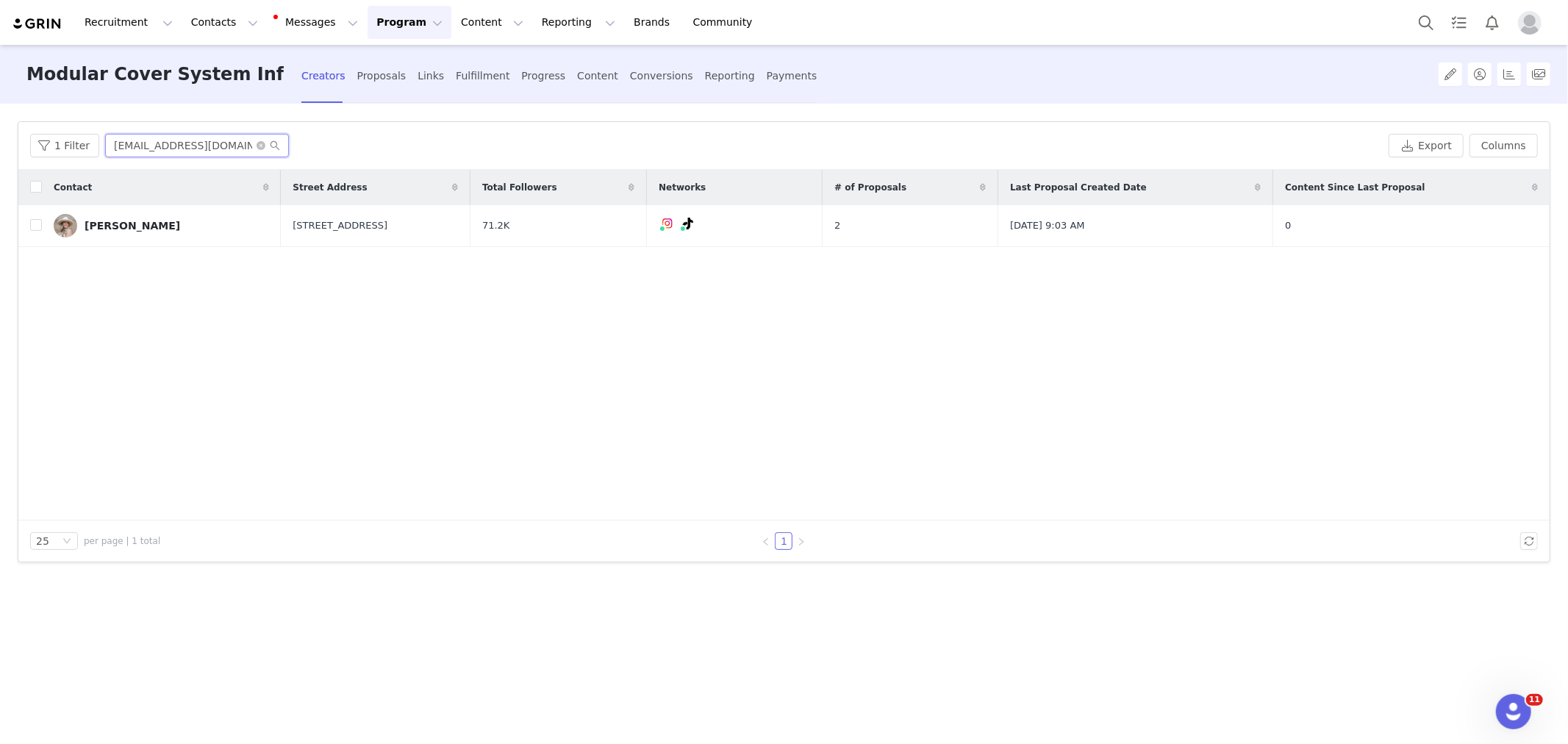
click at [189, 137] on input "[EMAIL_ADDRESS][DOMAIN_NAME]" at bounding box center [197, 145] width 183 height 24
paste input "[EMAIL_ADDRESS][DOMAIN_NAME]"
click at [200, 152] on input "[EMAIL_ADDRESS][DOMAIN_NAME]" at bounding box center [197, 145] width 183 height 24
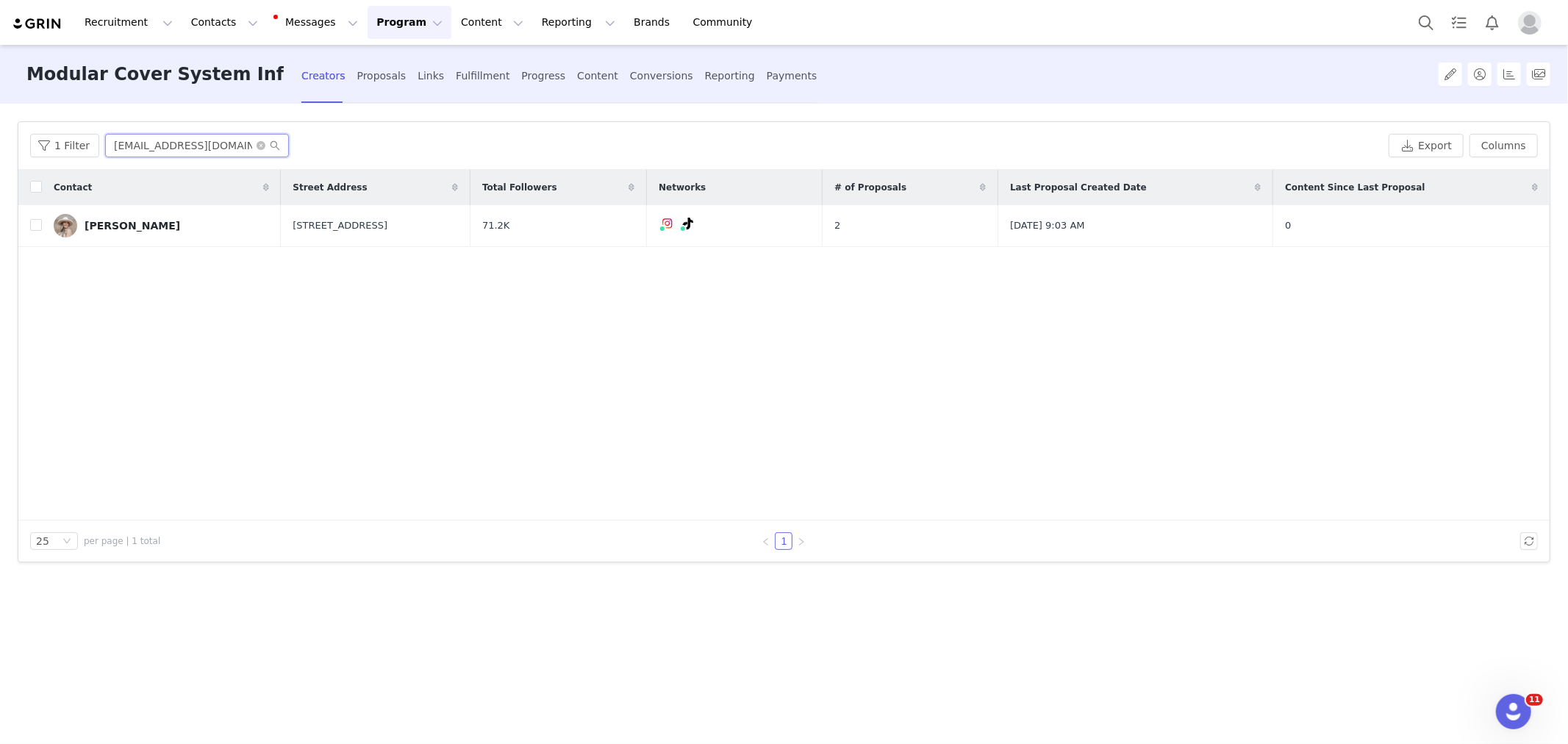
click at [200, 152] on input "[EMAIL_ADDRESS][DOMAIN_NAME]" at bounding box center [197, 145] width 183 height 24
paste input "livedifferenttoo"
type input "[EMAIL_ADDRESS][DOMAIN_NAME]"
click at [35, 231] on input "checkbox" at bounding box center [36, 225] width 11 height 11
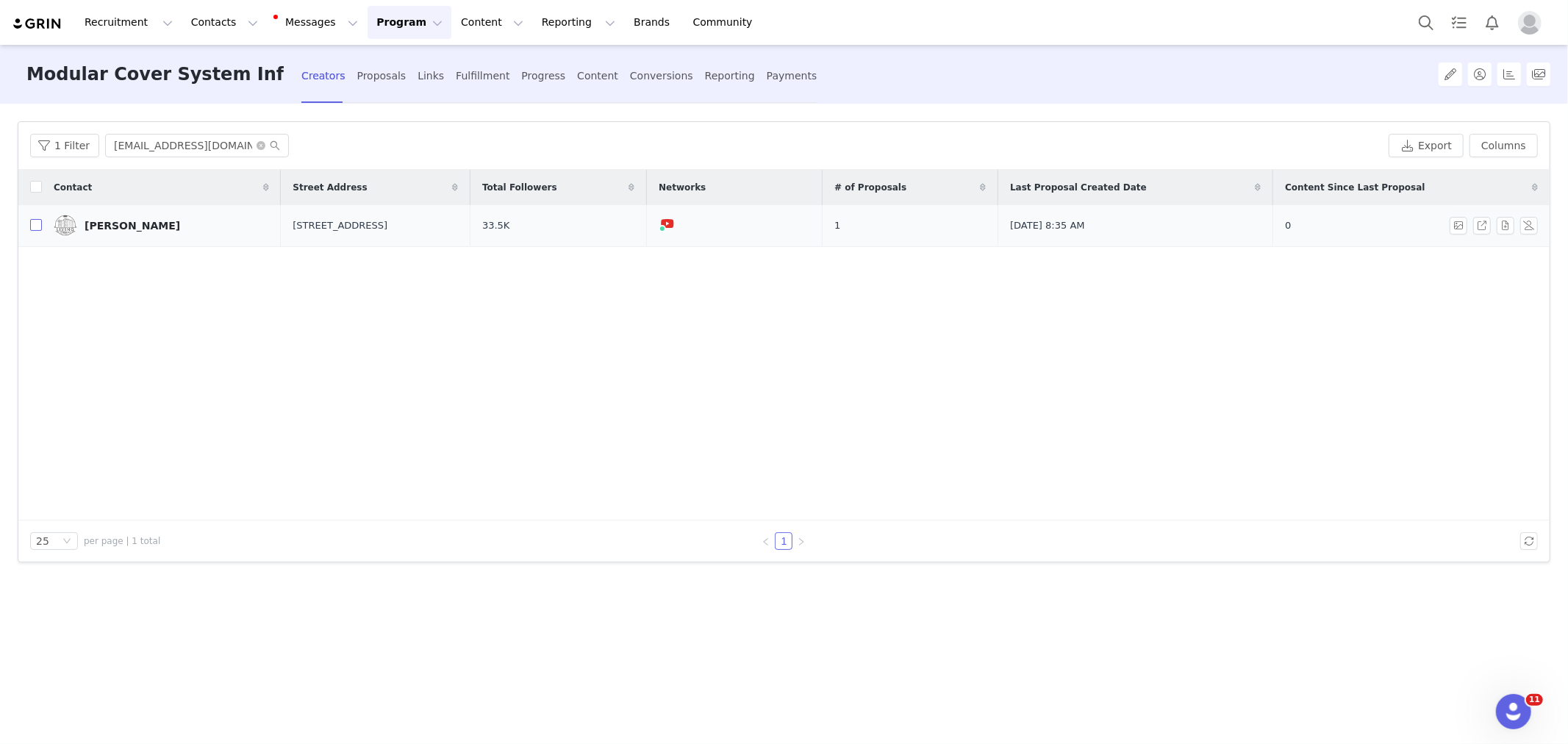
checkbox input "true"
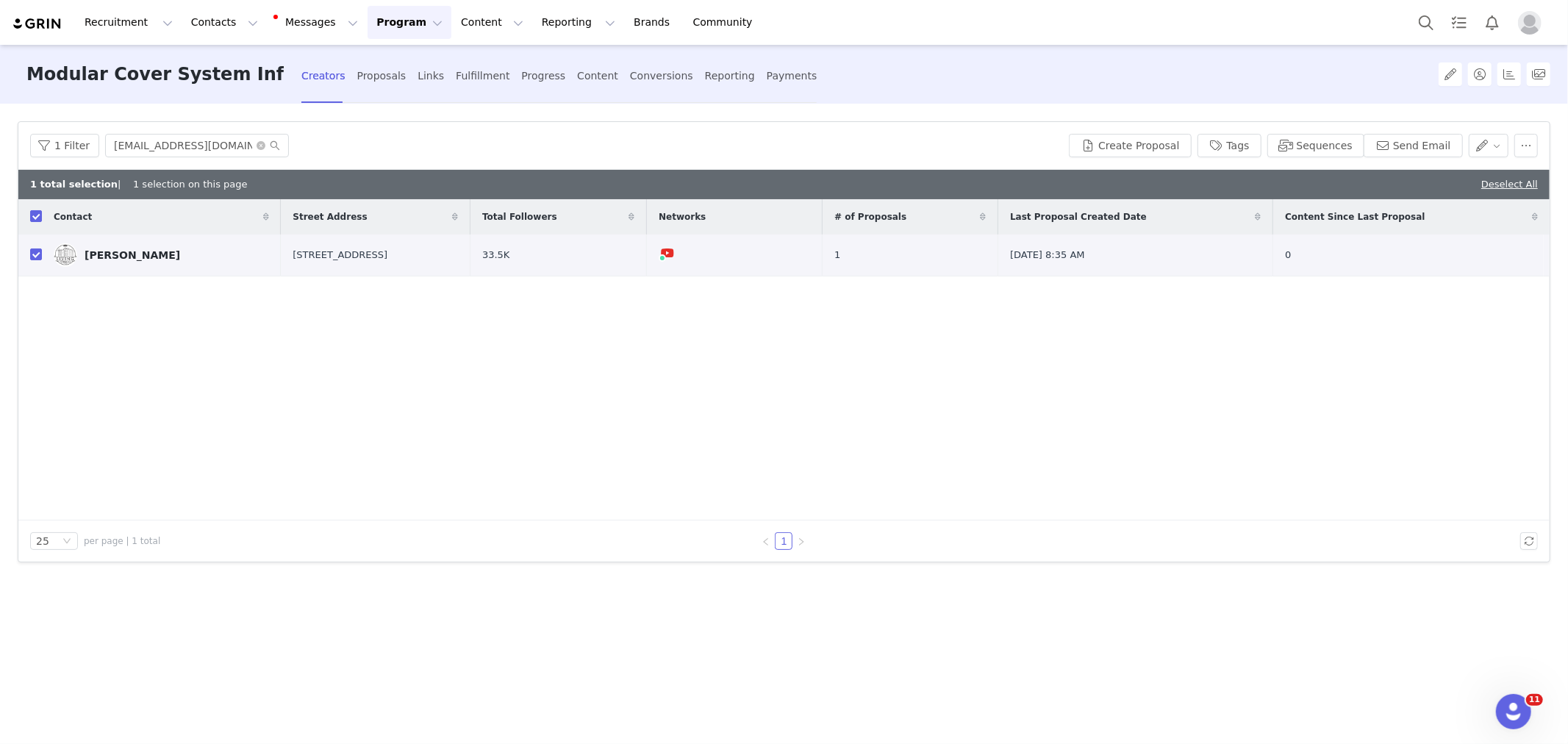
click at [1163, 382] on div "Contact Street Address Total Followers Networks # of Proposals Last Proposal Cr…" at bounding box center [783, 360] width 1531 height 321
click at [213, 376] on div "Contact Street Address Total Followers Networks # of Proposals Last Proposal Cr…" at bounding box center [783, 360] width 1531 height 321
click at [1504, 255] on button "button" at bounding box center [1506, 254] width 18 height 18
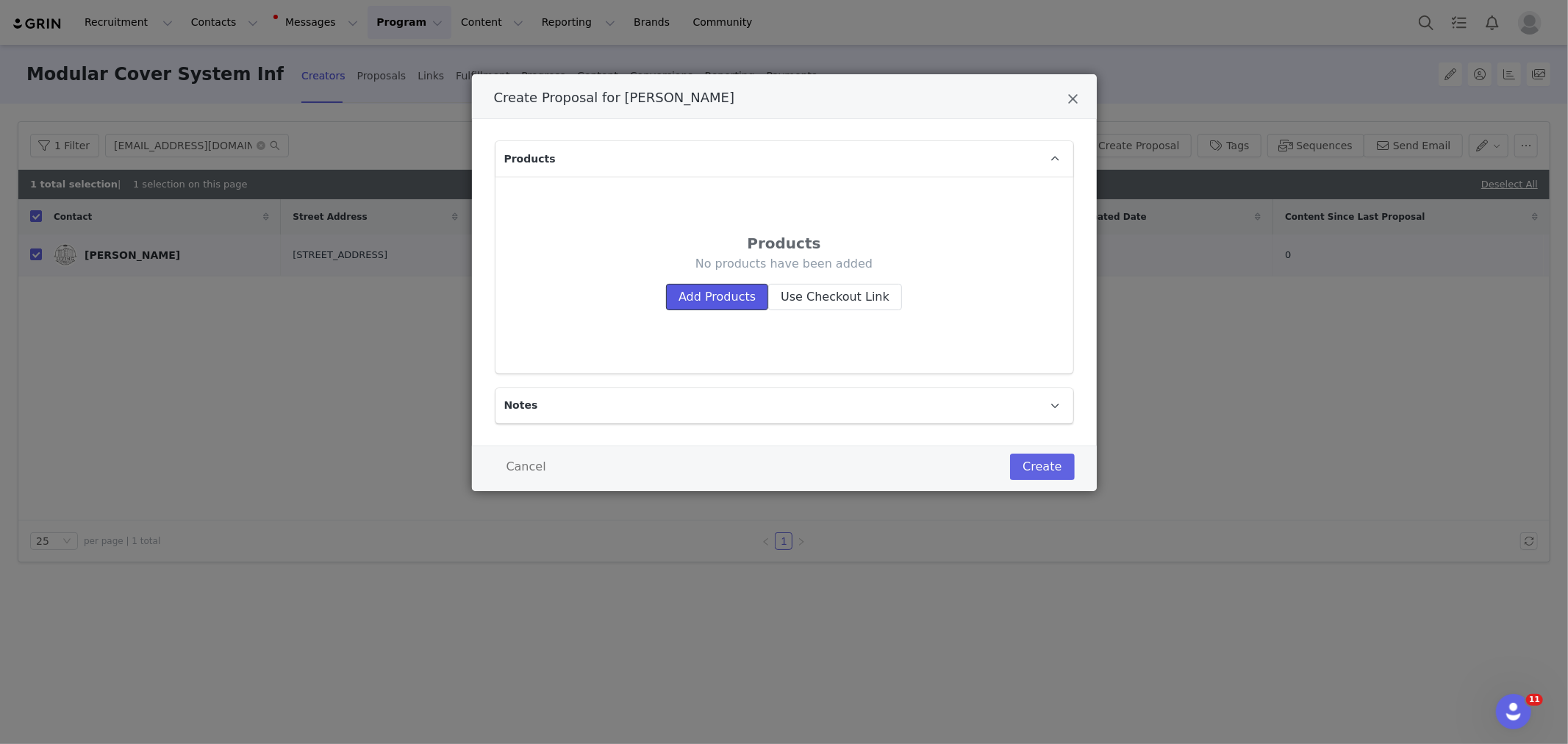
click at [715, 286] on button "Add Products" at bounding box center [717, 297] width 102 height 26
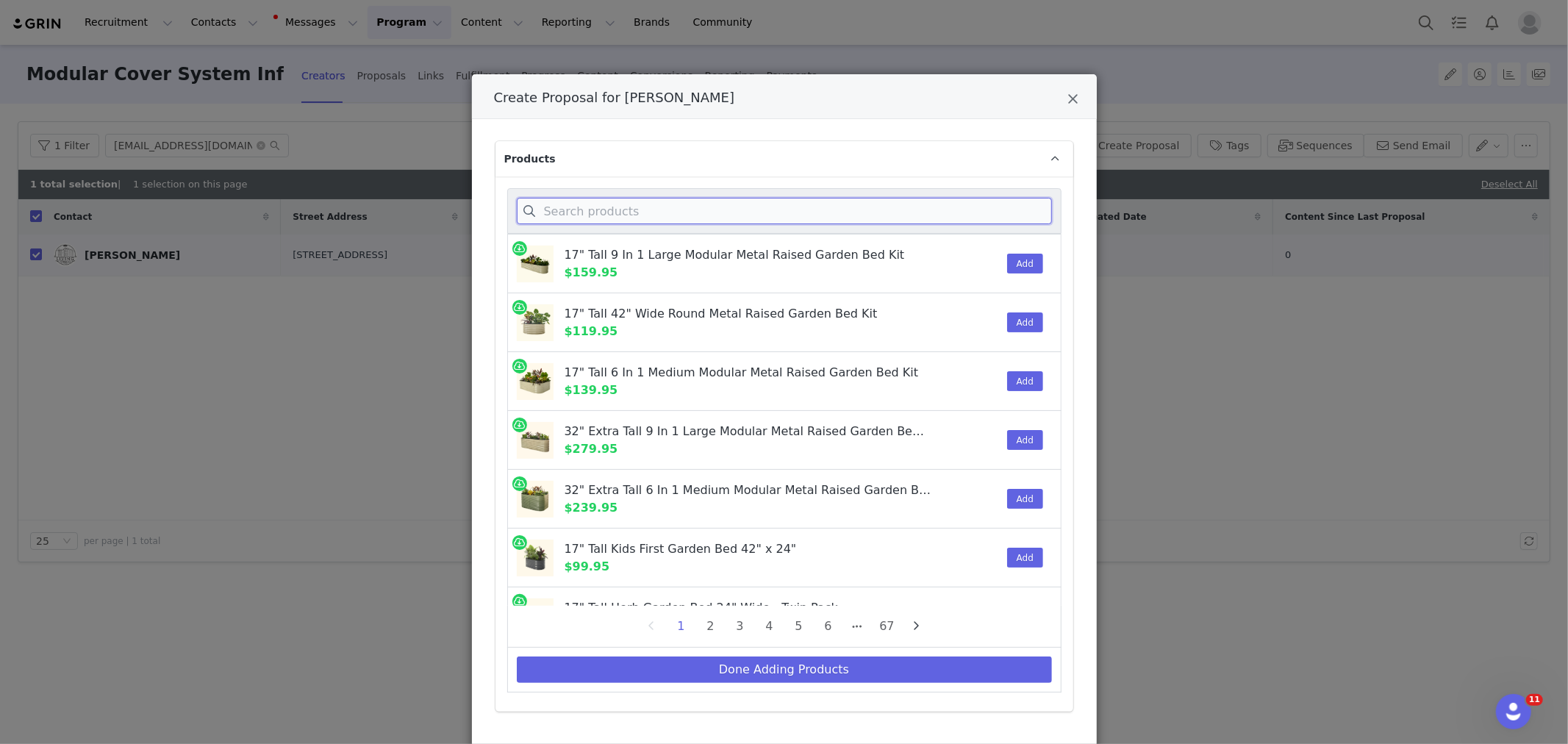
click at [632, 200] on input "Create Proposal for Holly VanderSanden" at bounding box center [784, 211] width 535 height 26
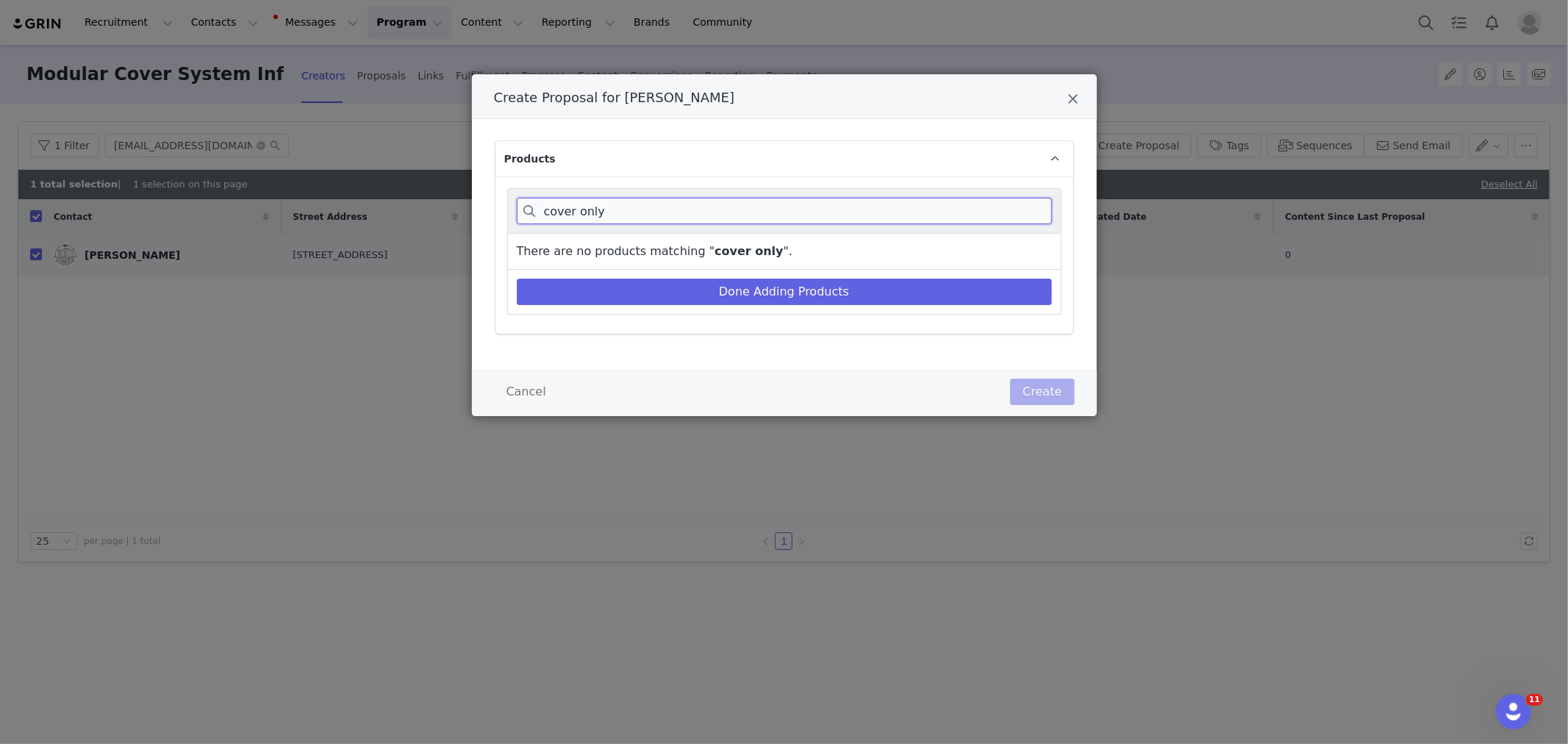
drag, startPoint x: 580, startPoint y: 210, endPoint x: 695, endPoint y: 230, distance: 116.7
click at [695, 230] on div "cover only" at bounding box center [784, 211] width 554 height 45
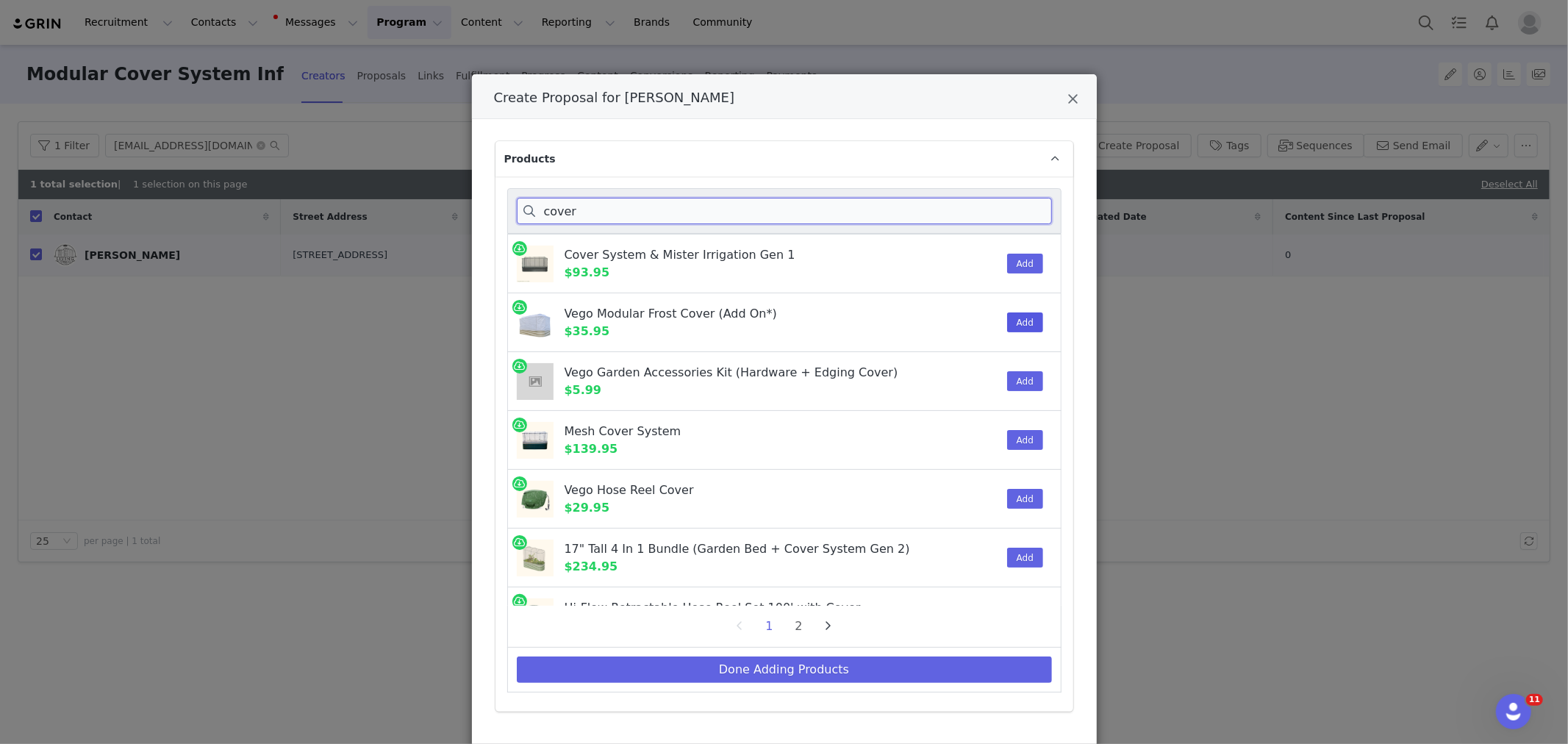
type input "cover"
click at [1017, 320] on button "Add" at bounding box center [1025, 321] width 36 height 20
click at [878, 665] on button "Done Adding Products" at bounding box center [784, 669] width 535 height 26
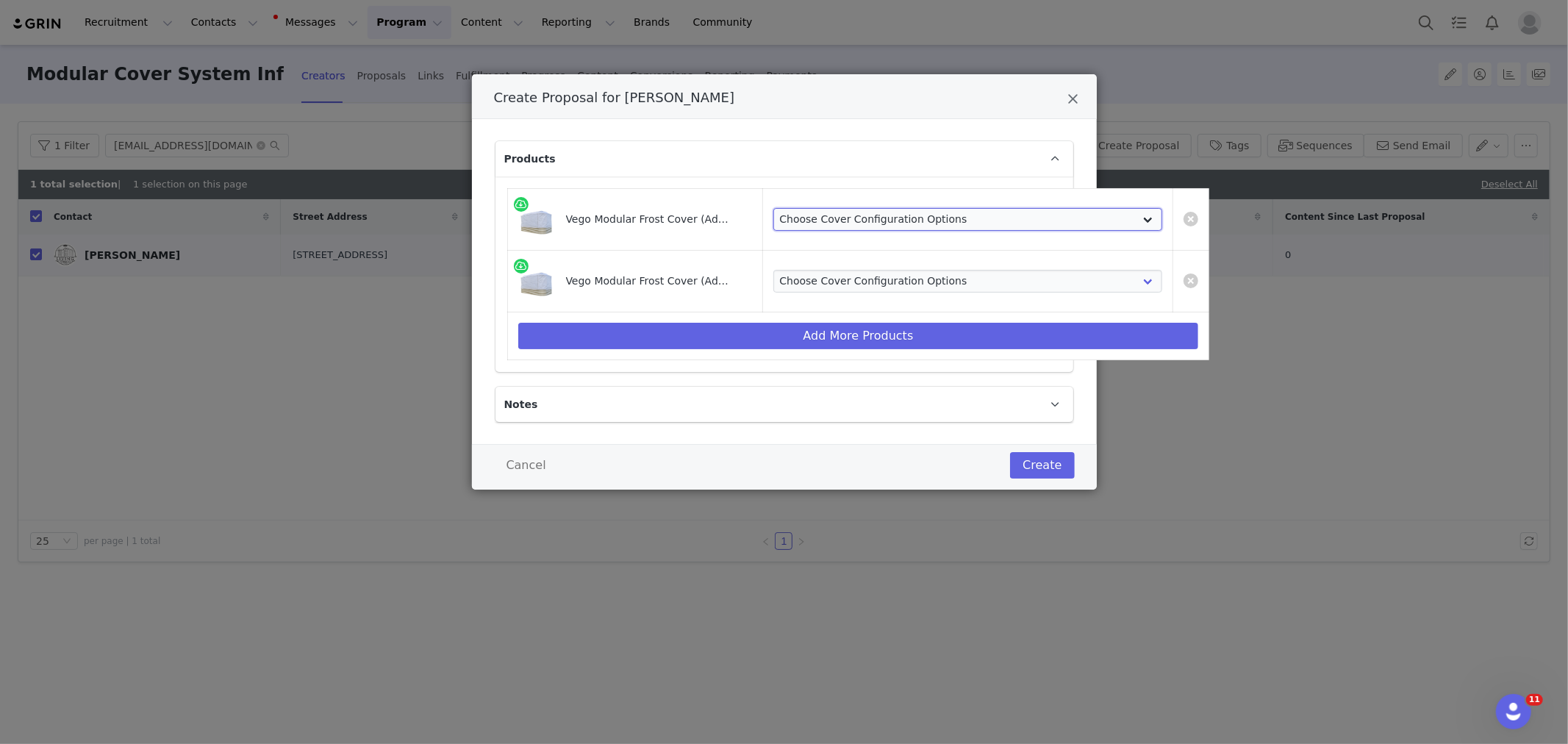
click at [875, 211] on select "Choose Cover Configuration Options VCFC2050 - For 2.0' x 5.0' (4 In 1) Garden B…" at bounding box center [968, 219] width 390 height 24
click at [1068, 101] on icon "Close" at bounding box center [1073, 99] width 11 height 15
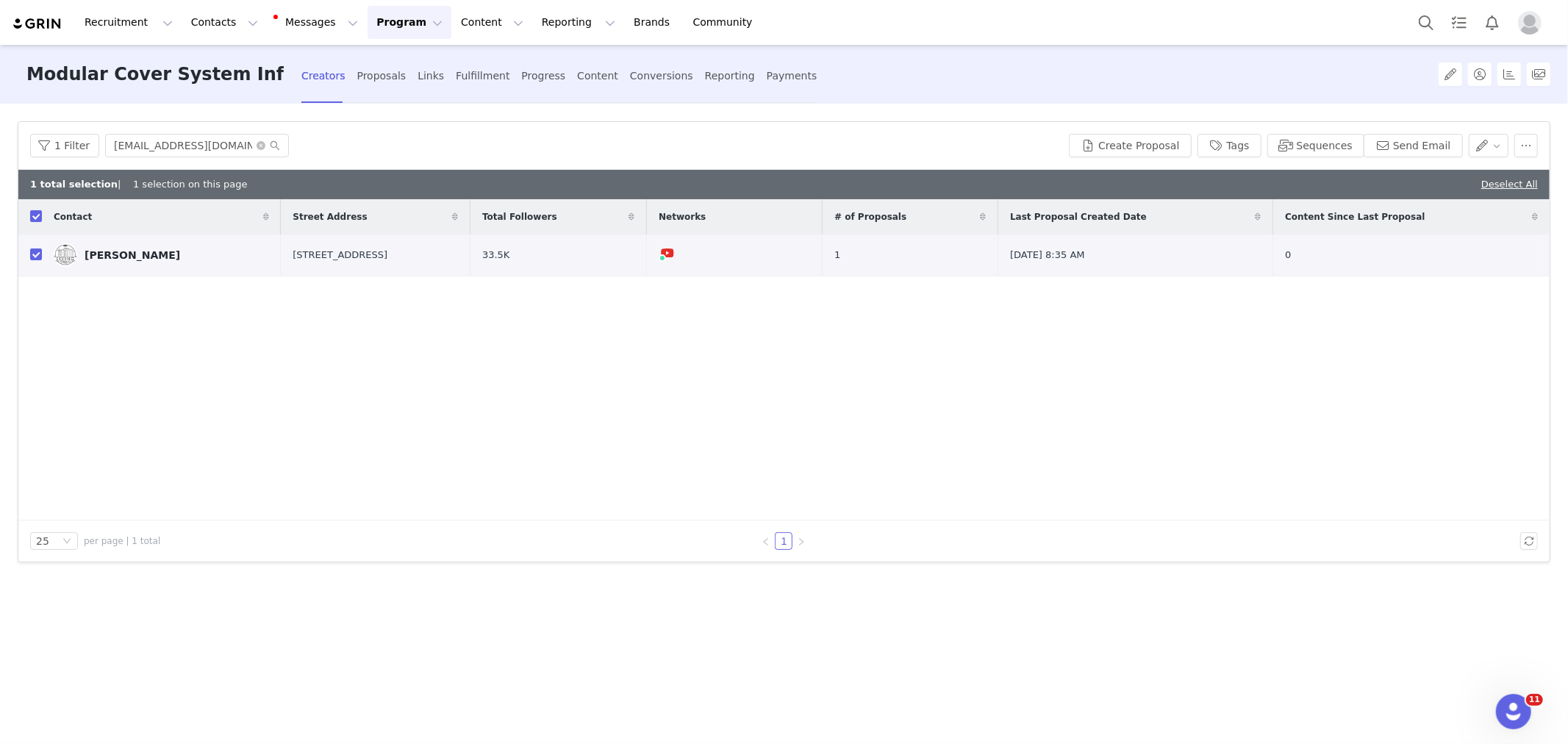
click at [173, 157] on div "1 Filter [EMAIL_ADDRESS][DOMAIN_NAME] Create Proposal Tags Sequences Send Email" at bounding box center [783, 146] width 1531 height 48
click at [177, 148] on input "[EMAIL_ADDRESS][DOMAIN_NAME]" at bounding box center [197, 145] width 183 height 24
paste input "klhuntsman"
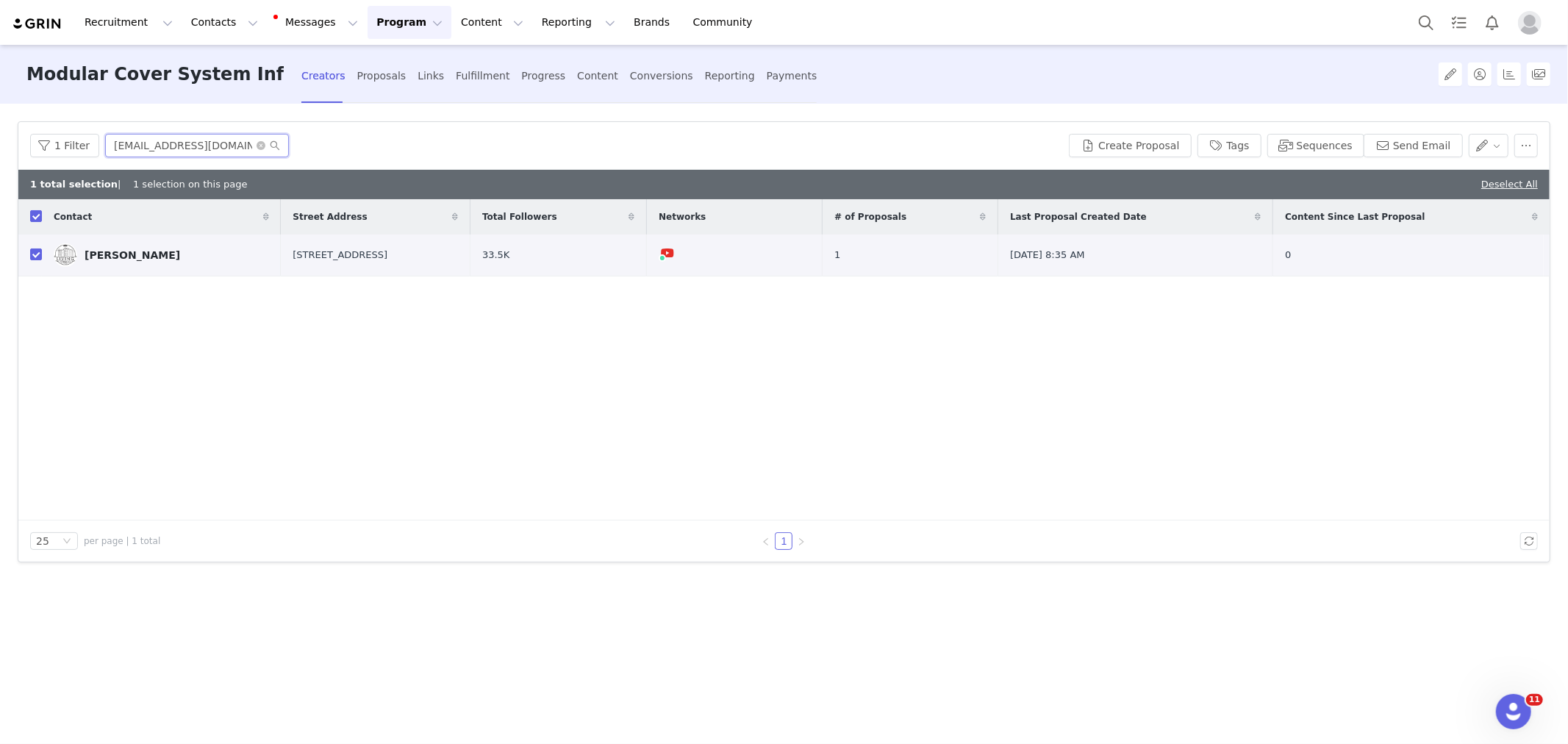
type input "[EMAIL_ADDRESS][DOMAIN_NAME]"
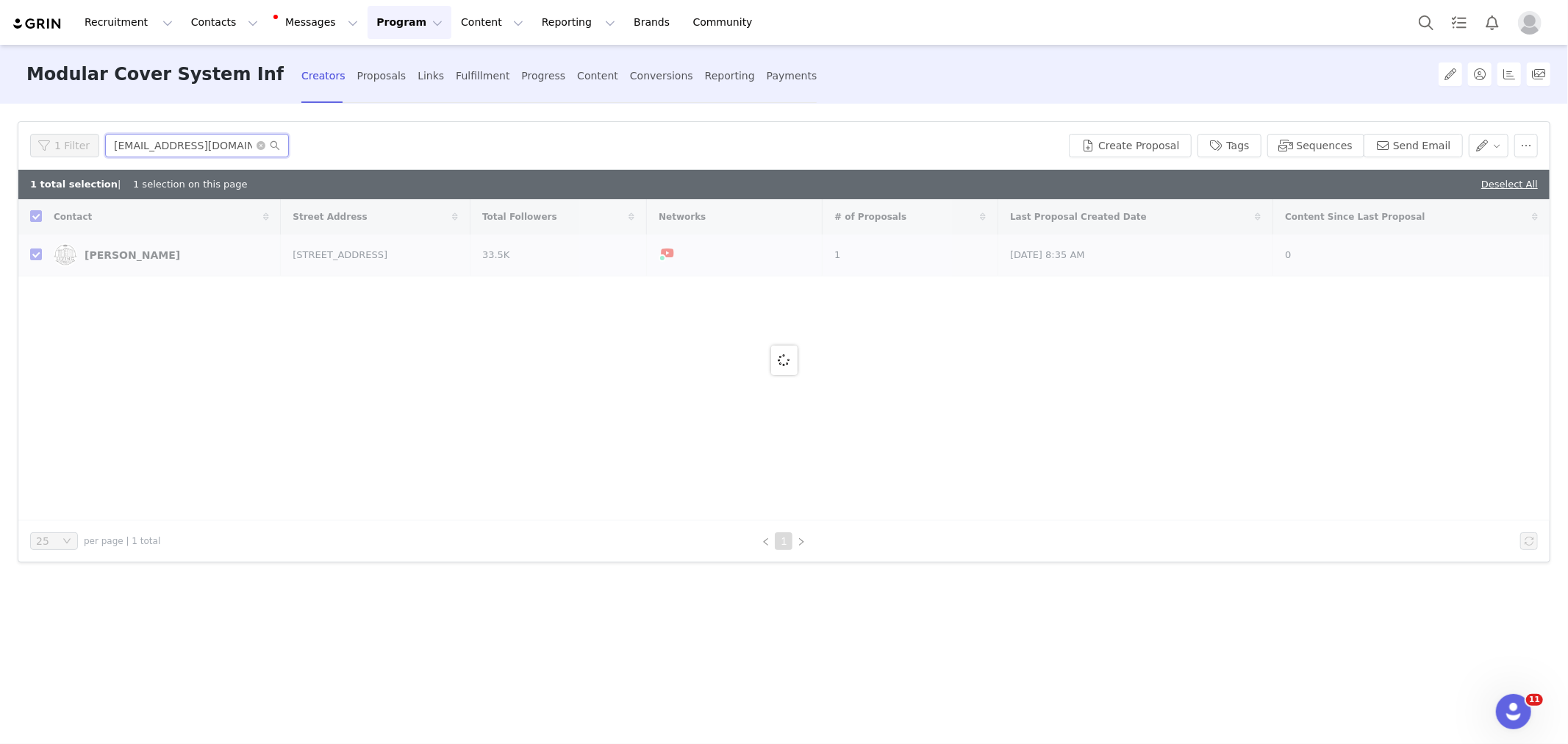
checkbox input "false"
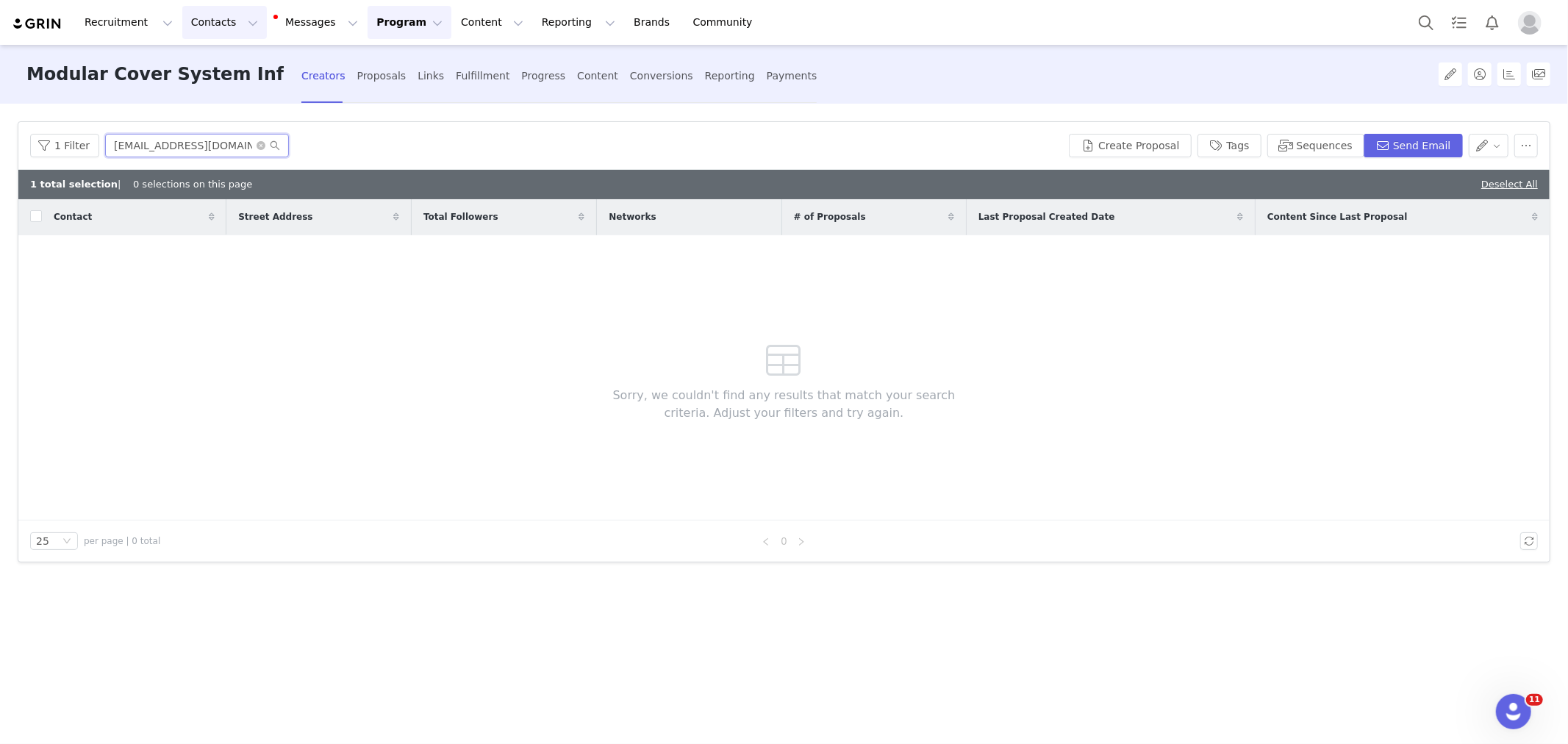
type input "[EMAIL_ADDRESS][DOMAIN_NAME]"
click at [224, 24] on button "Contacts Contacts" at bounding box center [224, 22] width 84 height 33
click at [223, 63] on p "Creators" at bounding box center [208, 65] width 44 height 15
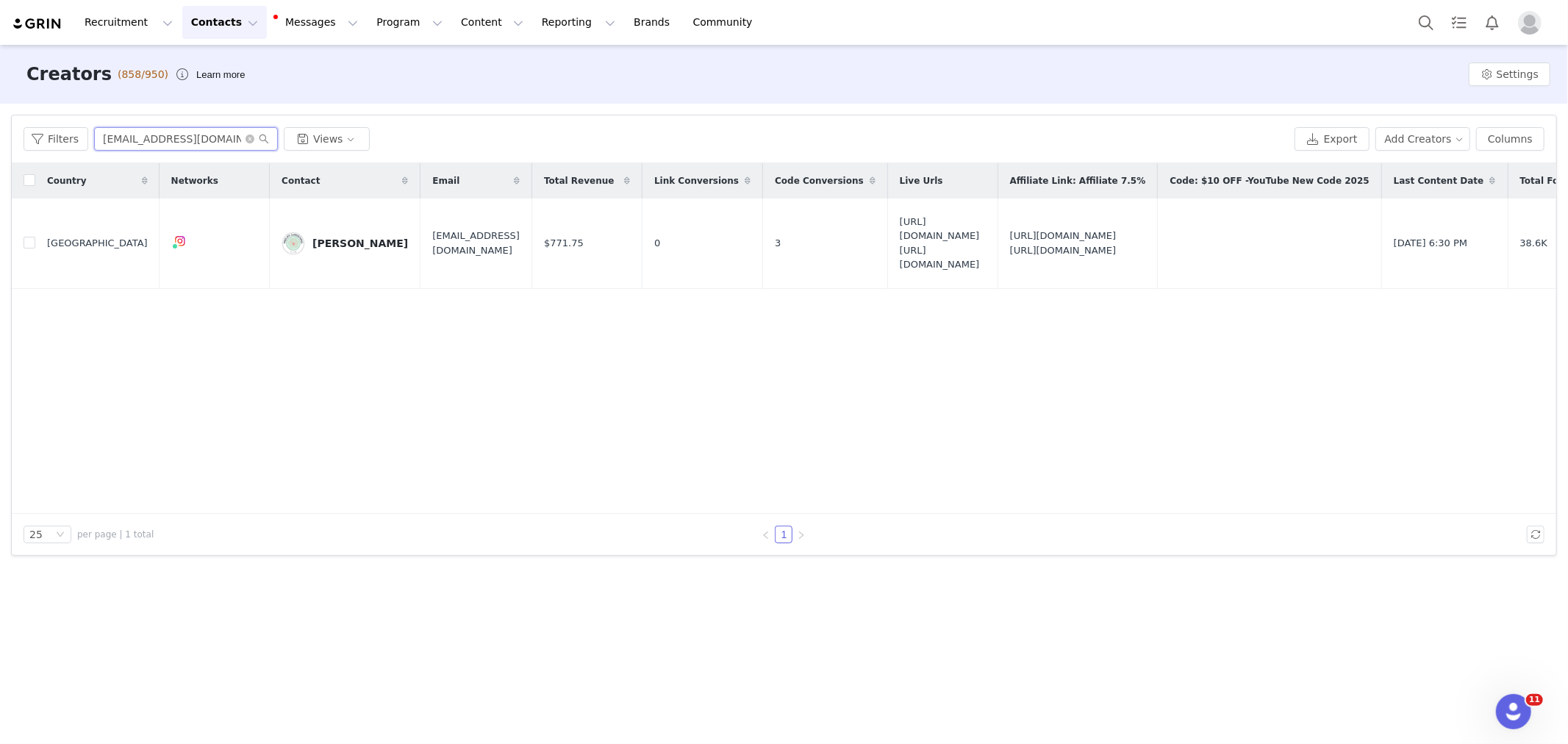
click at [128, 137] on input "[EMAIL_ADDRESS][DOMAIN_NAME]" at bounding box center [185, 138] width 183 height 24
paste input "[EMAIL_ADDRESS][DOMAIN_NAME]"
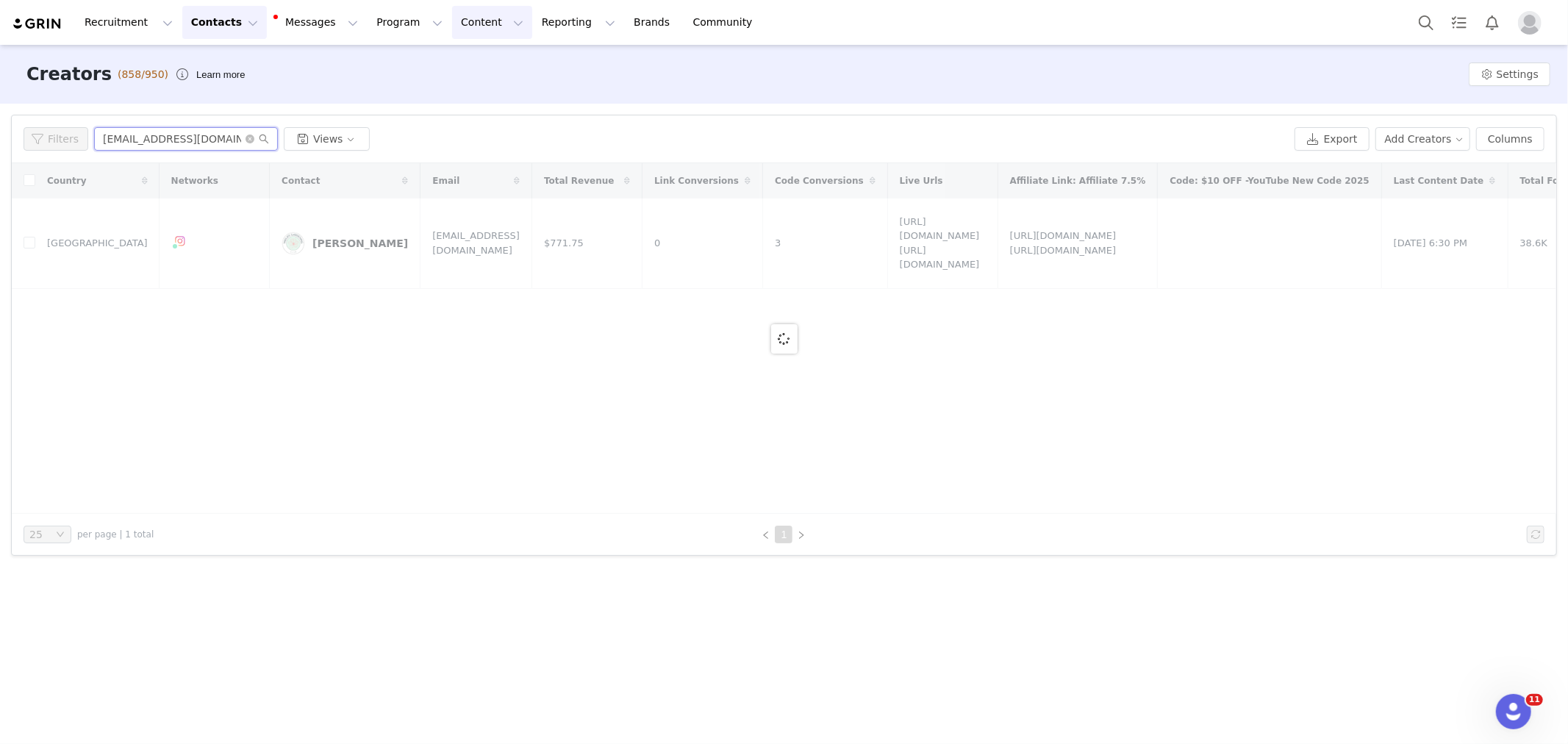
type input "[EMAIL_ADDRESS][DOMAIN_NAME]"
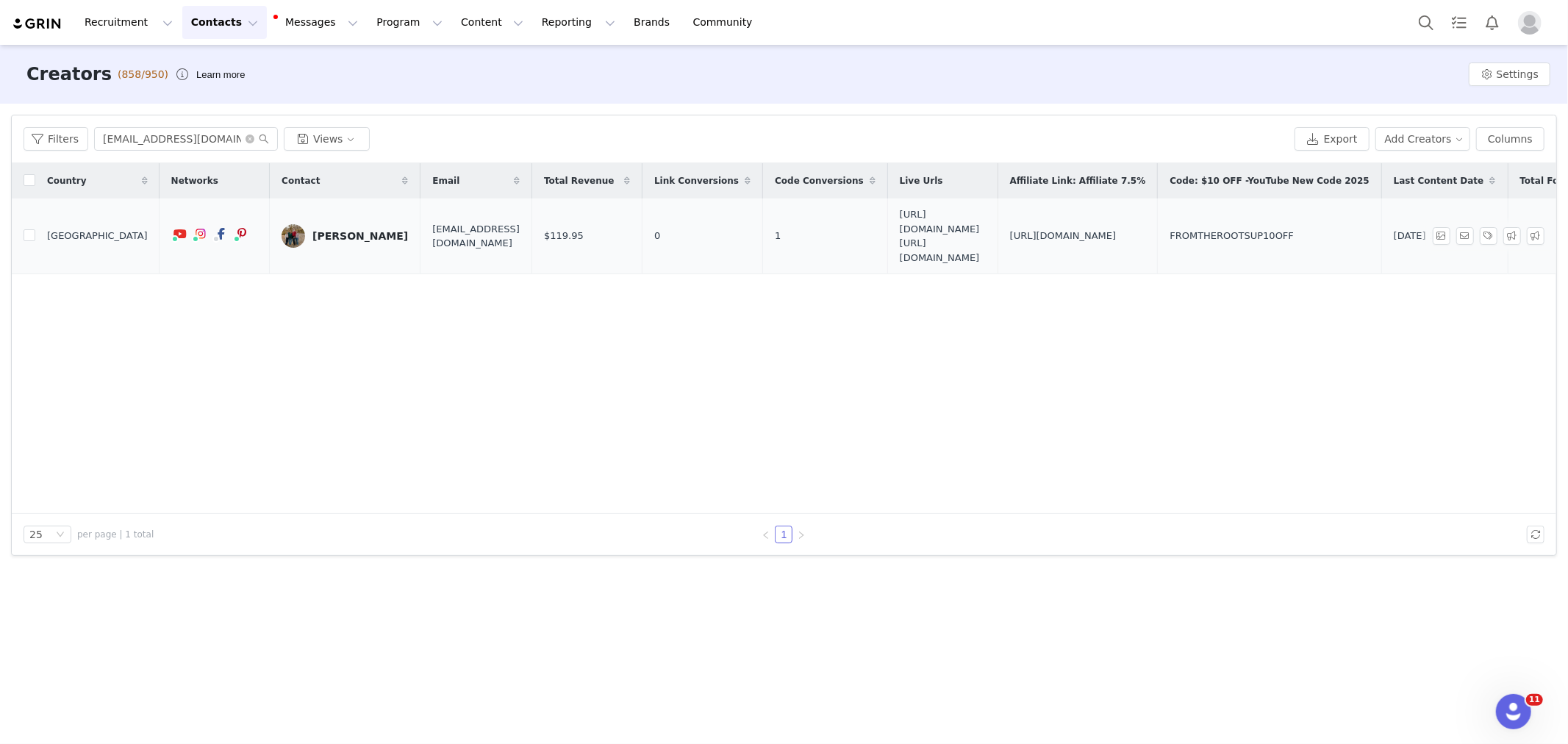
click at [327, 230] on div "[PERSON_NAME]" at bounding box center [359, 235] width 96 height 11
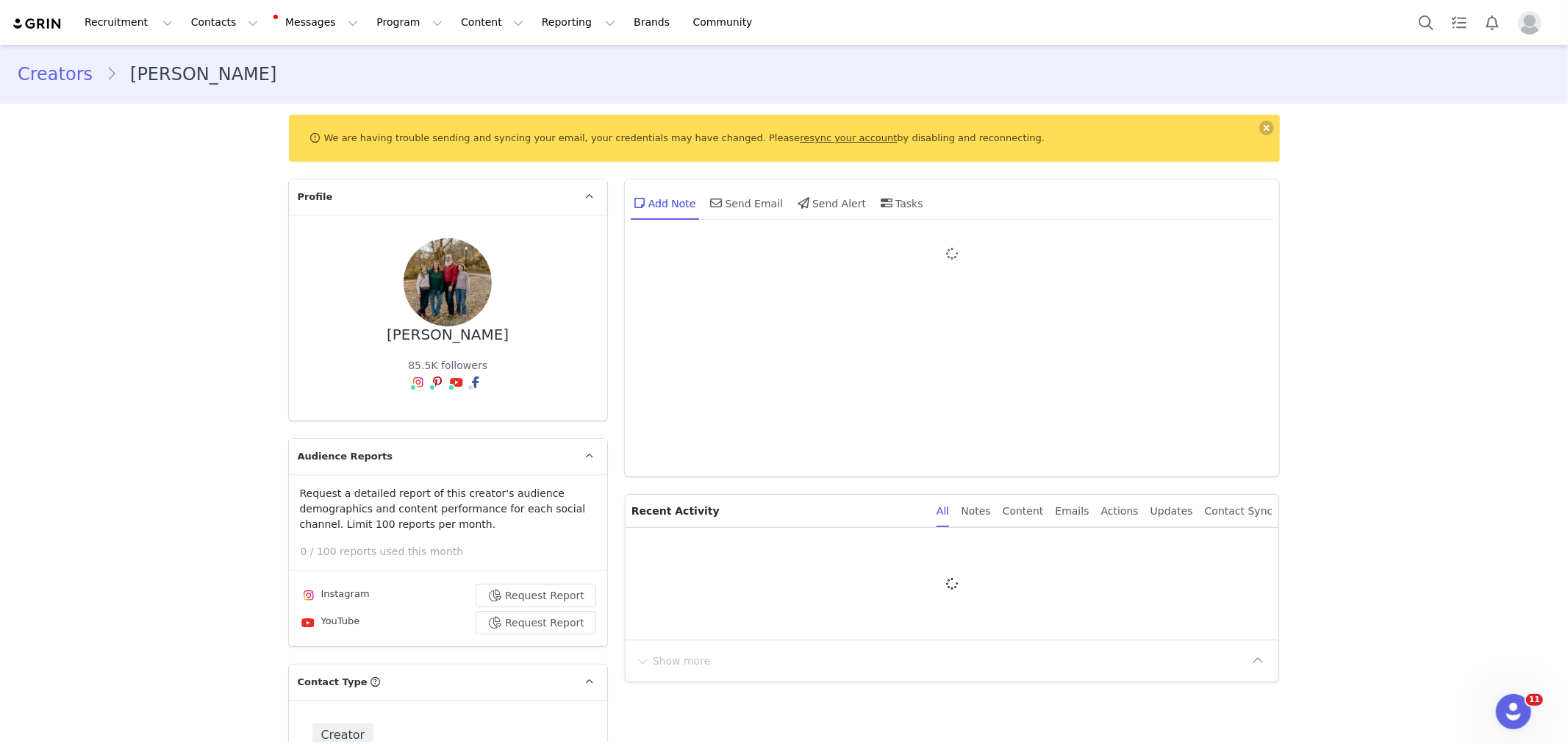
type input "+1 ([GEOGRAPHIC_DATA])"
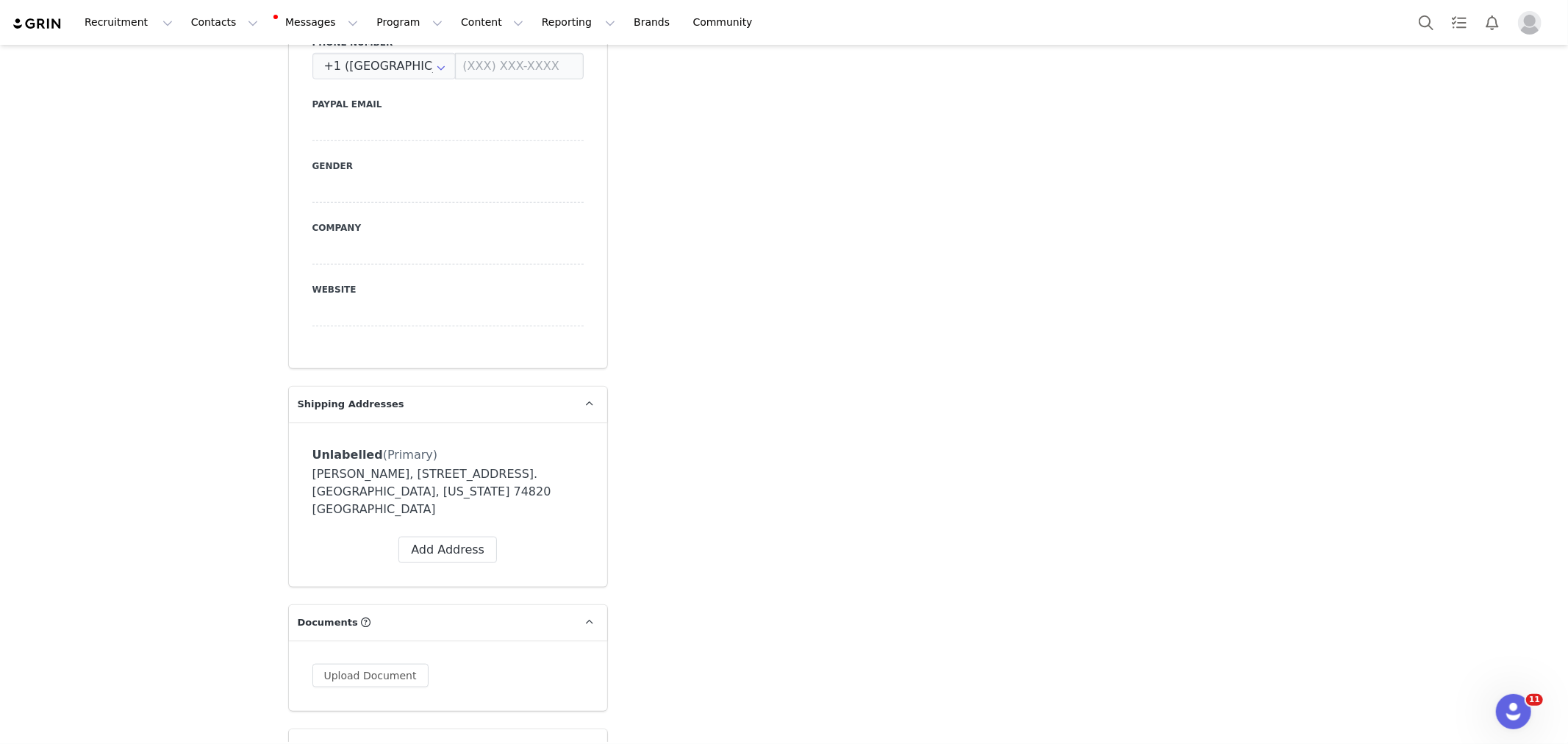
scroll to position [2857, 0]
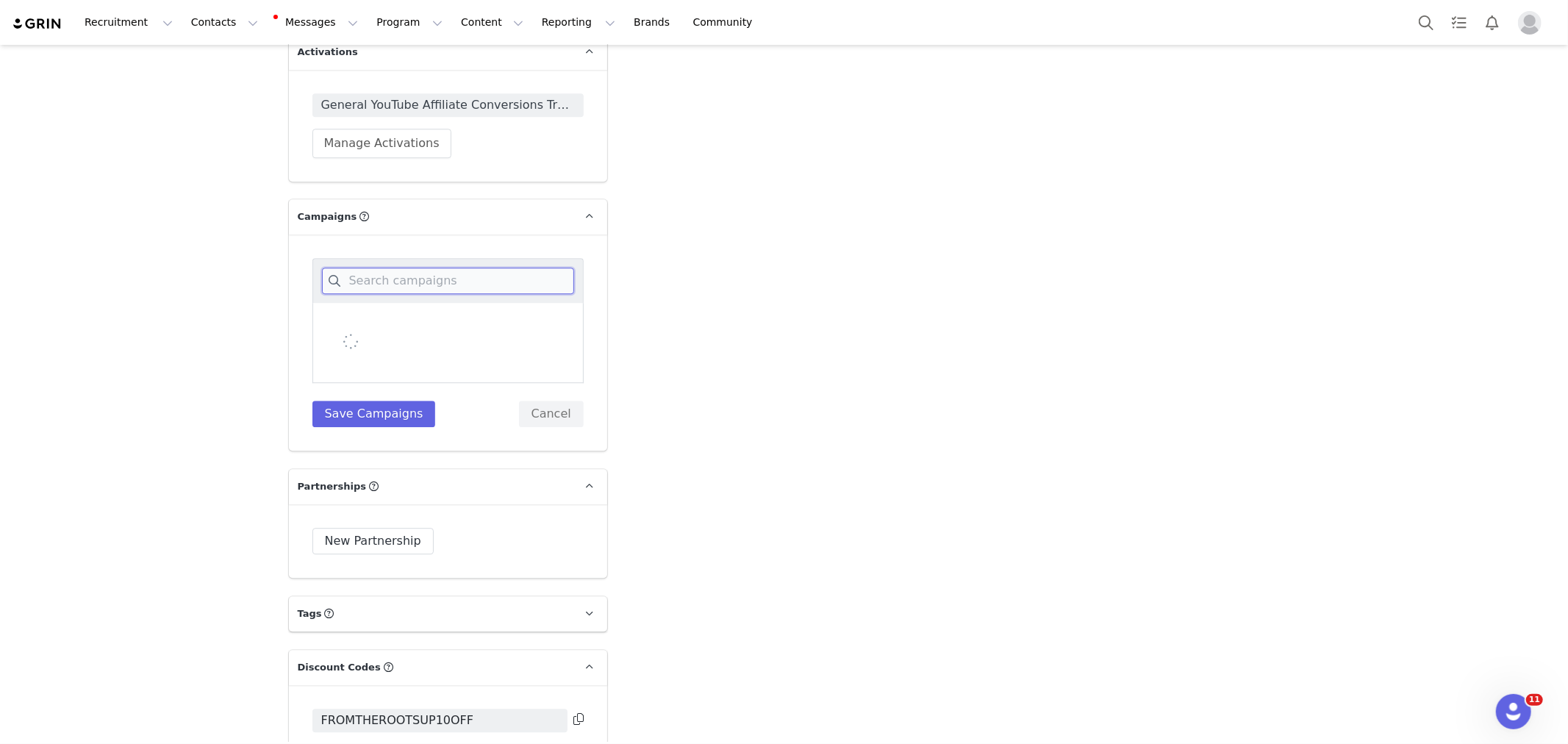
click at [445, 268] on input at bounding box center [447, 281] width 253 height 26
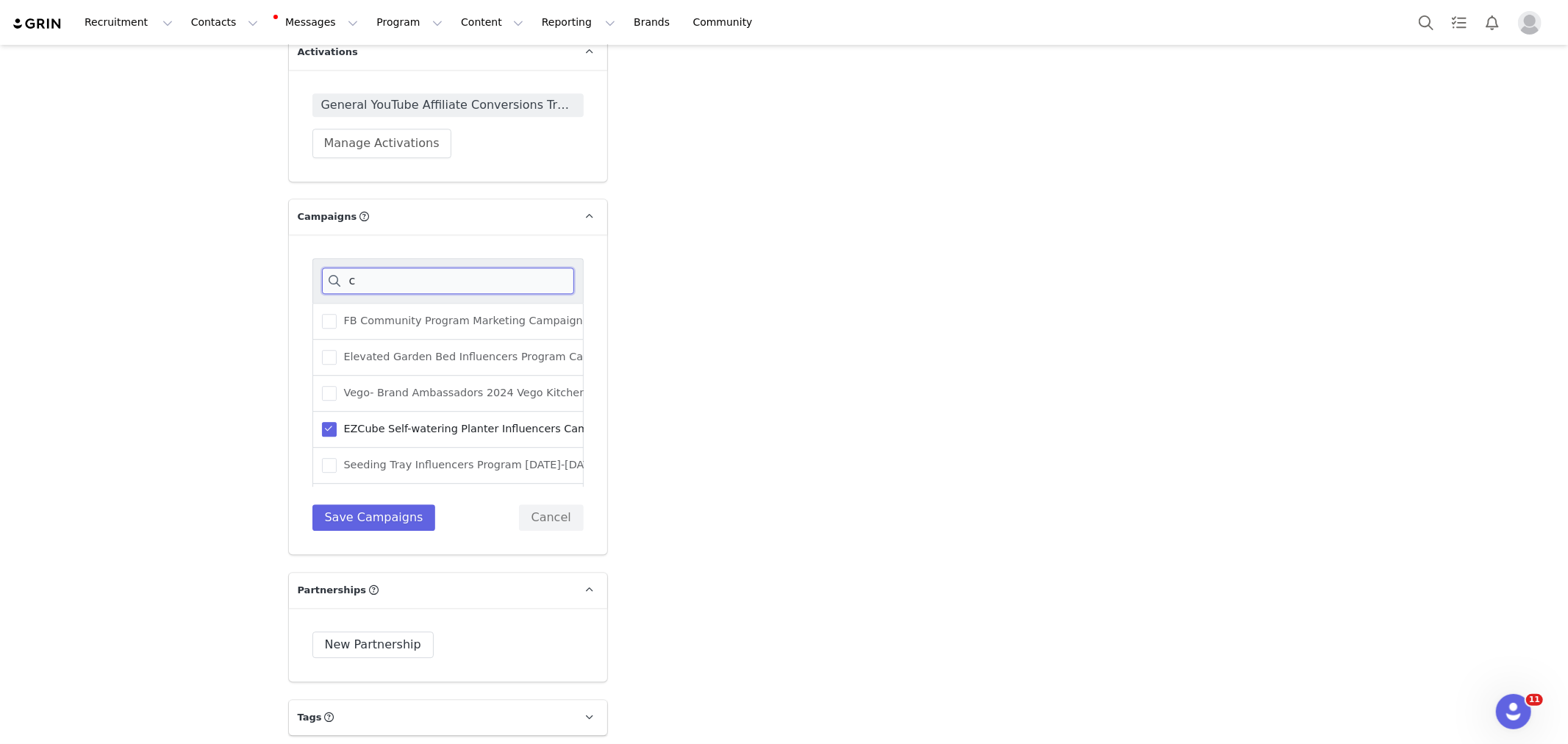
scroll to position [0, 0]
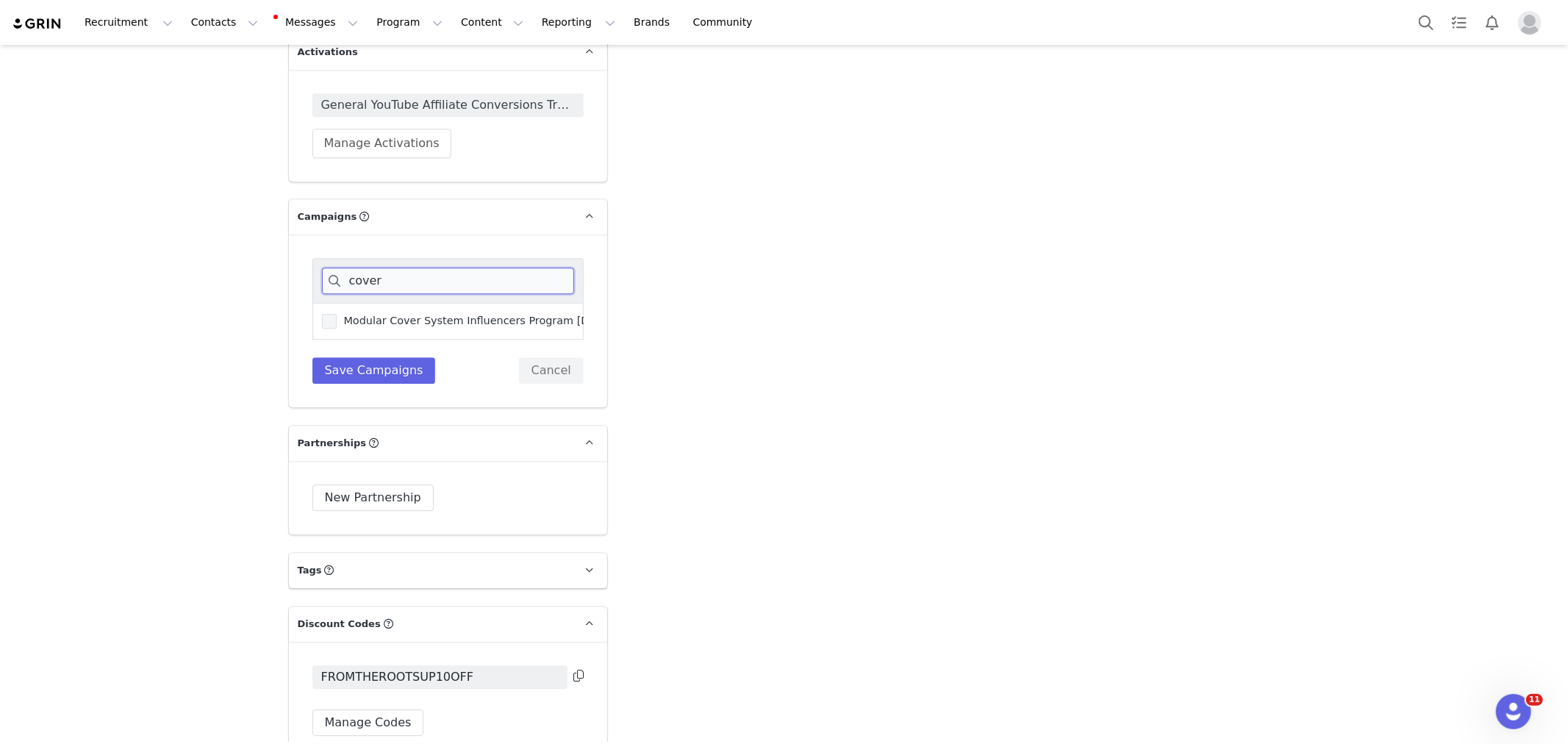
type input "cover"
click at [461, 314] on span "Modular Cover System Influencers Program [DATE]-[DATE]" at bounding box center [495, 320] width 316 height 14
click at [337, 314] on input "Modular Cover System Influencers Program [DATE]-[DATE]" at bounding box center [337, 314] width 0 height 0
click at [402, 357] on button "Save Campaigns" at bounding box center [374, 371] width 124 height 26
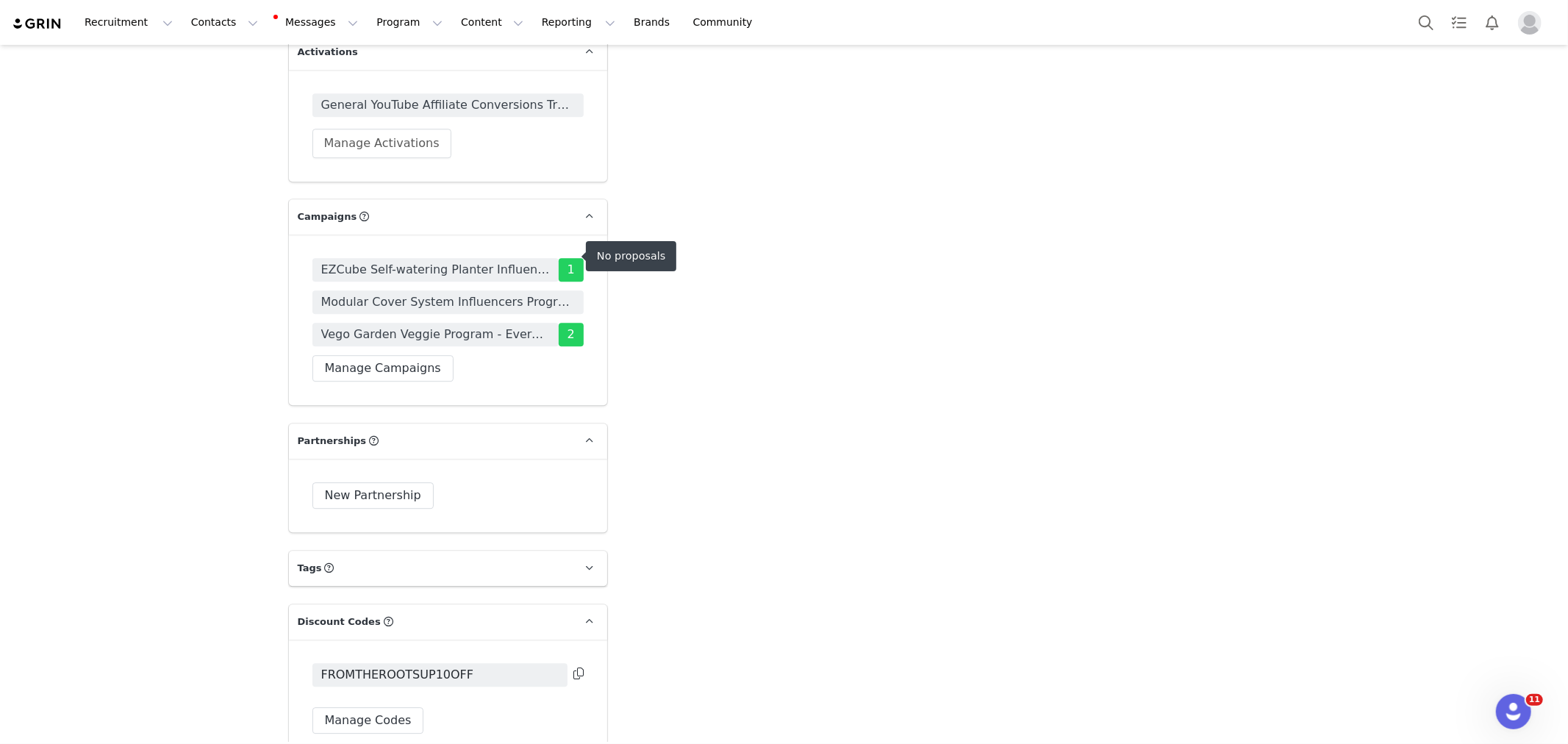
click at [427, 293] on span "Modular Cover System Influencers Program [DATE]-[DATE]" at bounding box center [448, 302] width 253 height 18
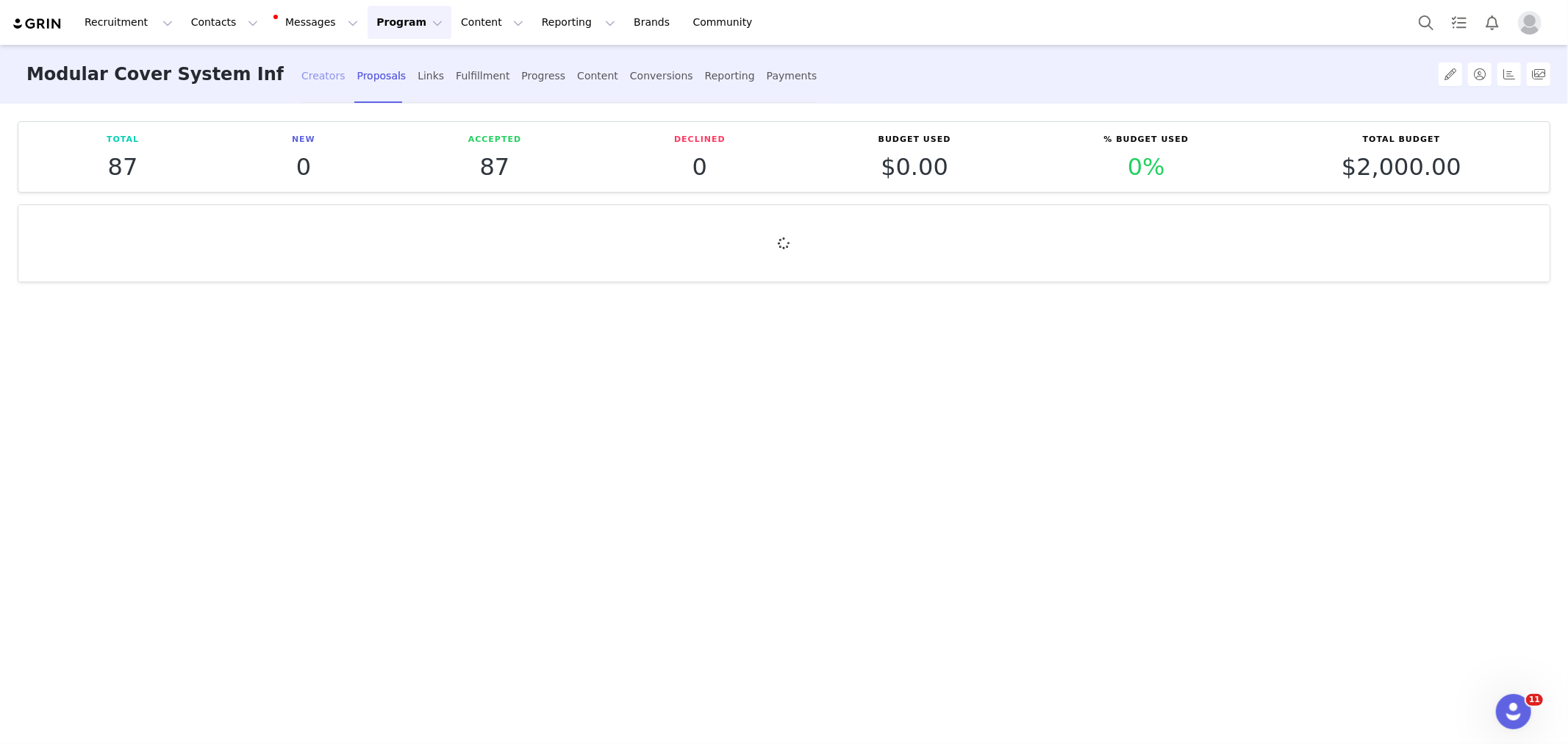
click at [316, 88] on div "Creators" at bounding box center [323, 76] width 44 height 39
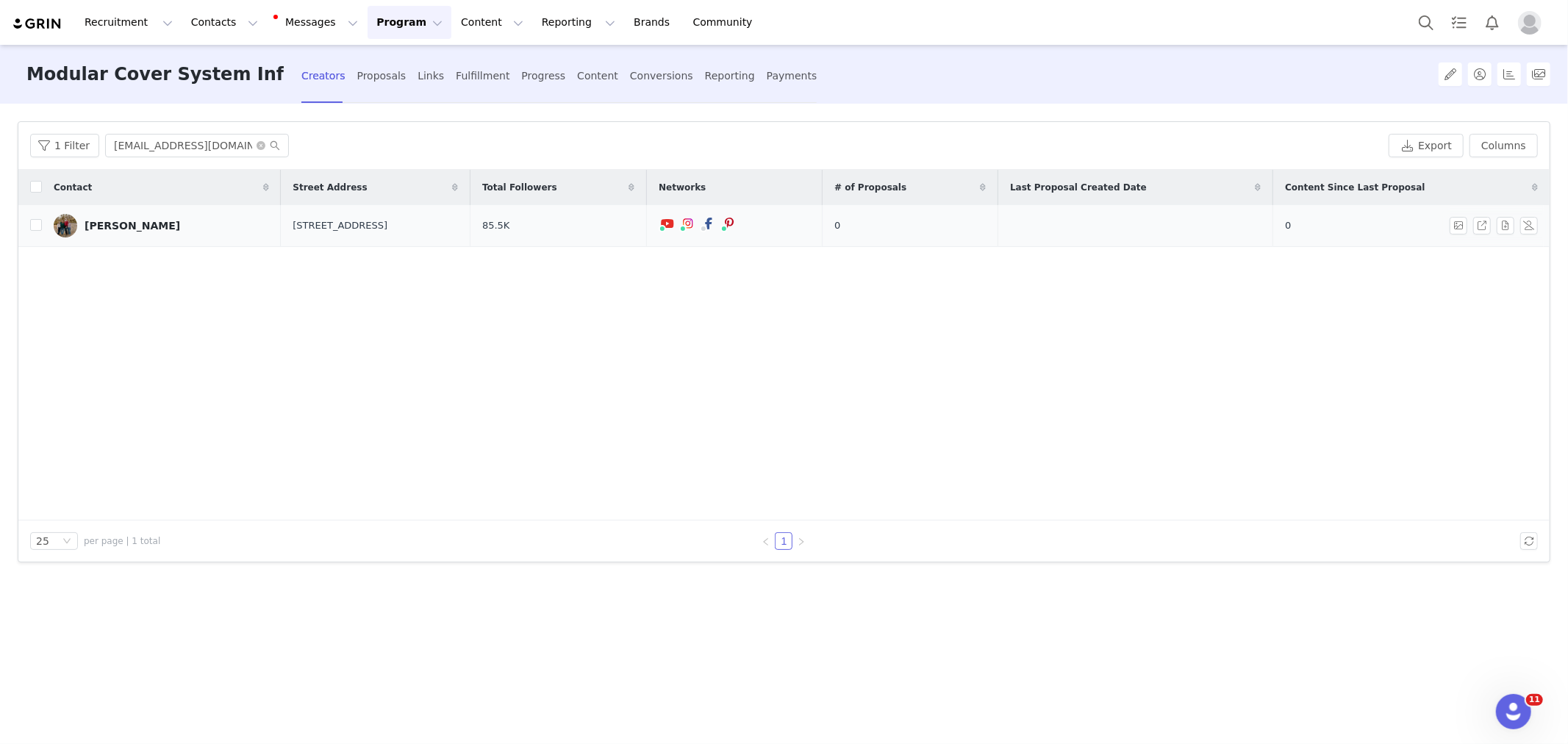
drag, startPoint x: 1294, startPoint y: 453, endPoint x: 810, endPoint y: 240, distance: 528.8
click at [1294, 453] on div "Contact Street Address Total Followers Networks # of Proposals Last Proposal Cr…" at bounding box center [783, 345] width 1531 height 351
click at [1508, 224] on button "button" at bounding box center [1506, 225] width 18 height 18
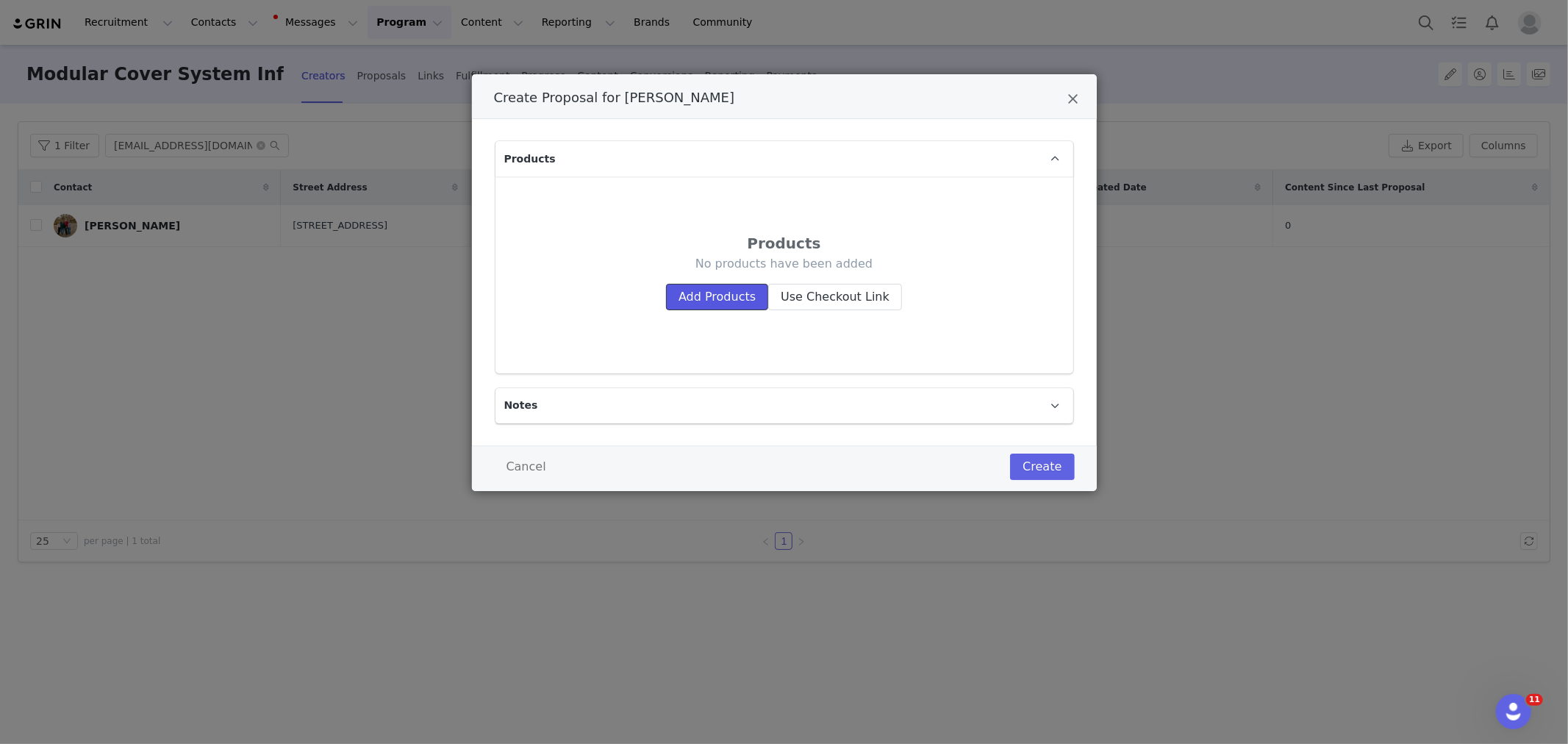
click at [714, 299] on button "Add Products" at bounding box center [717, 297] width 102 height 26
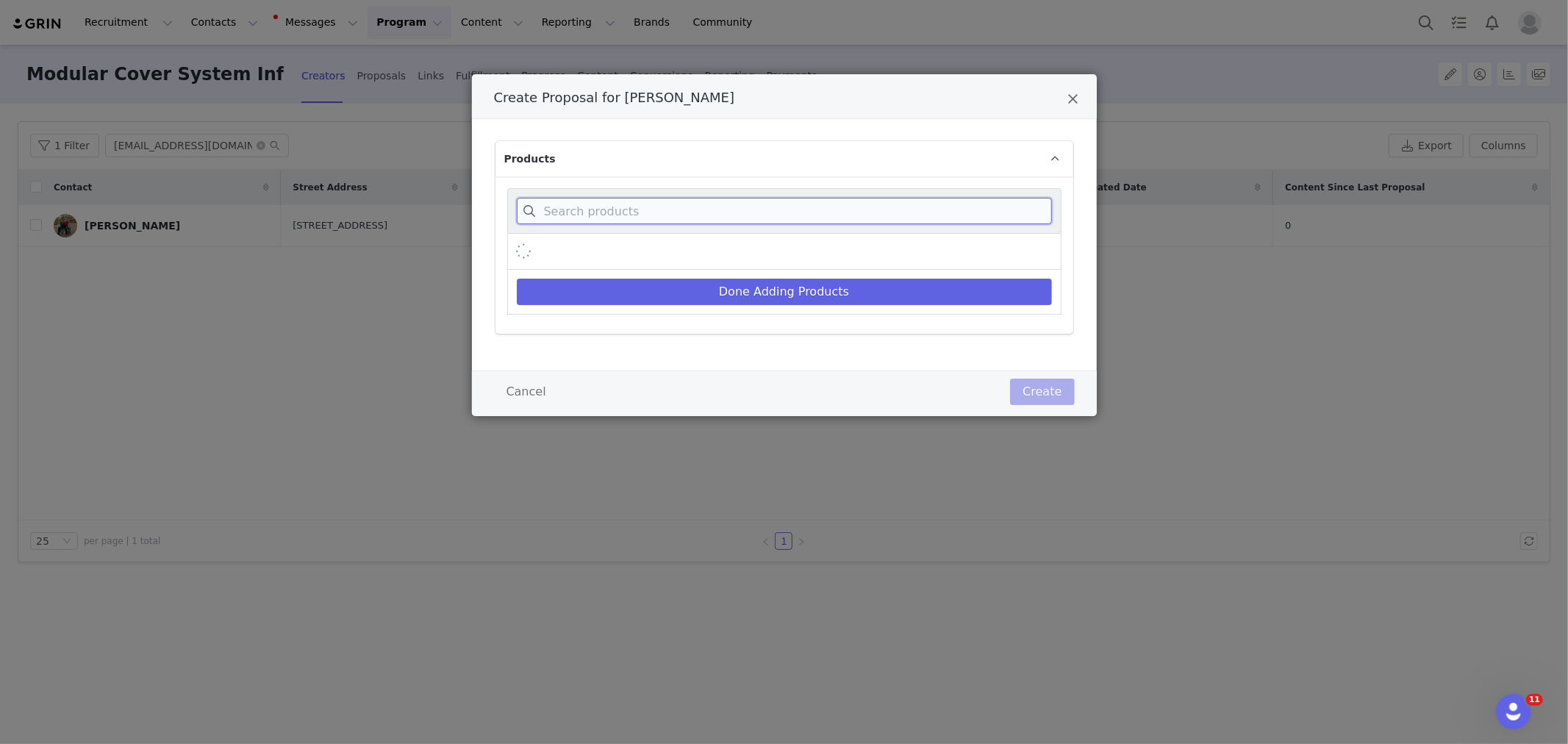
click at [662, 216] on input "Create Proposal for Kristy Huntsman" at bounding box center [784, 211] width 535 height 26
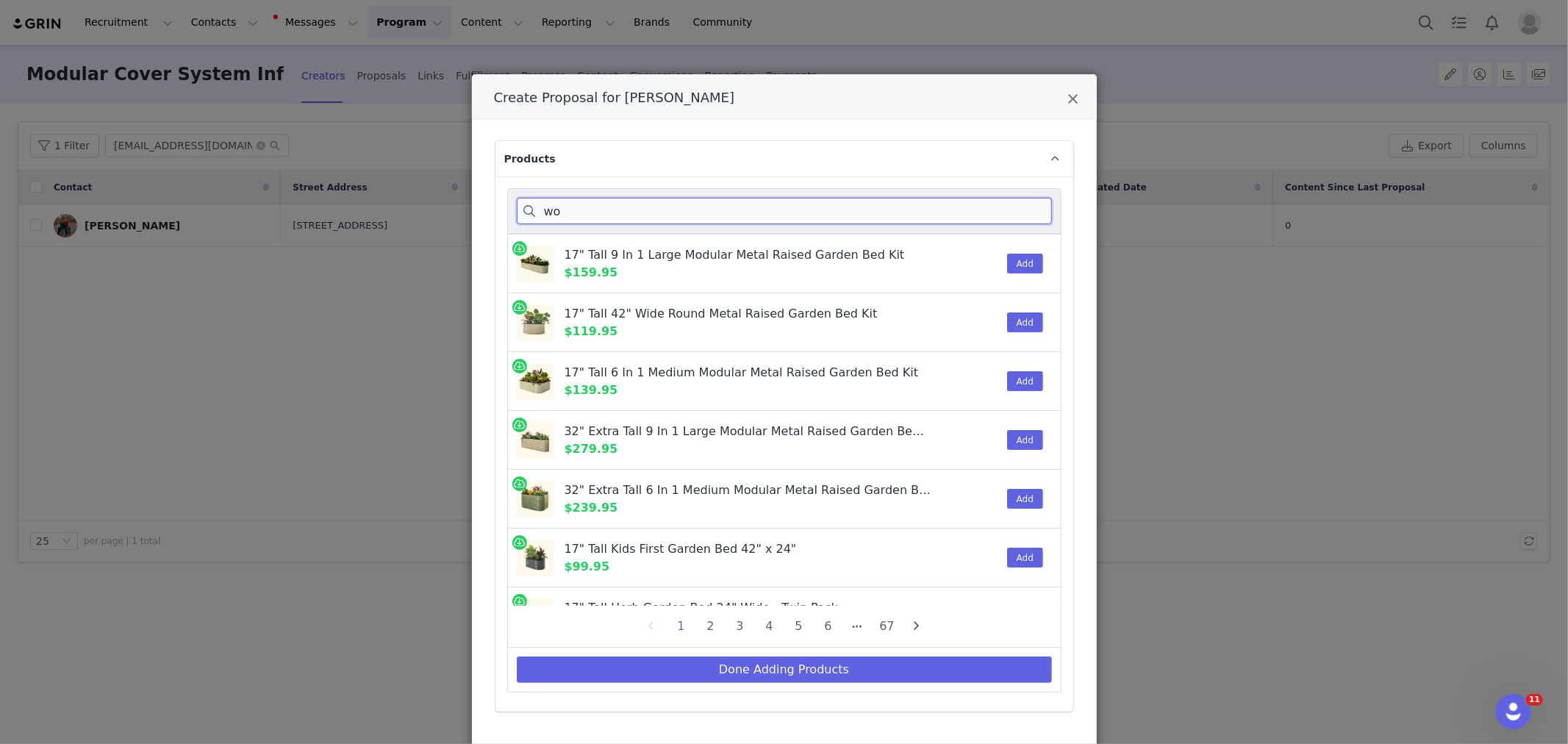
type input "w"
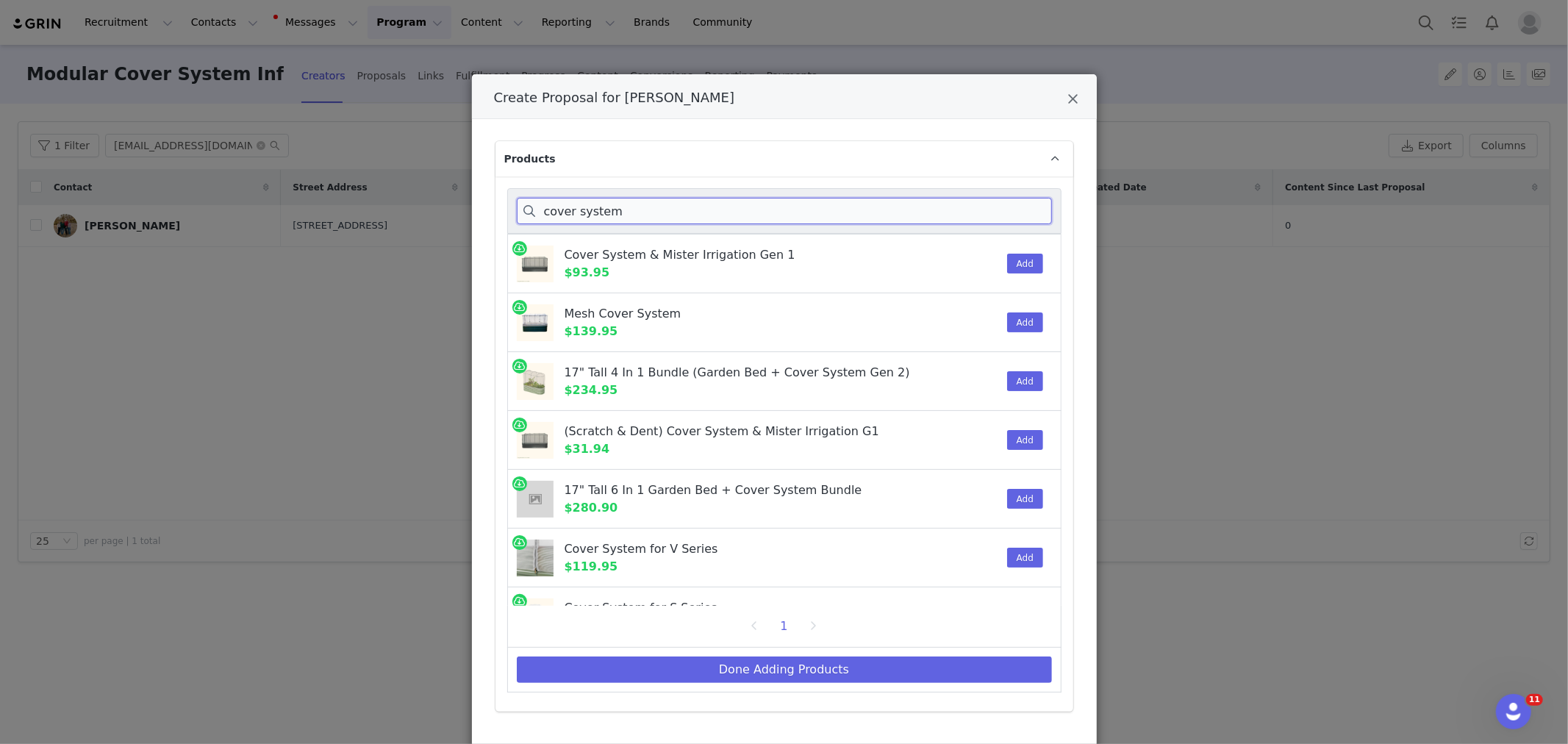
type input "cover system"
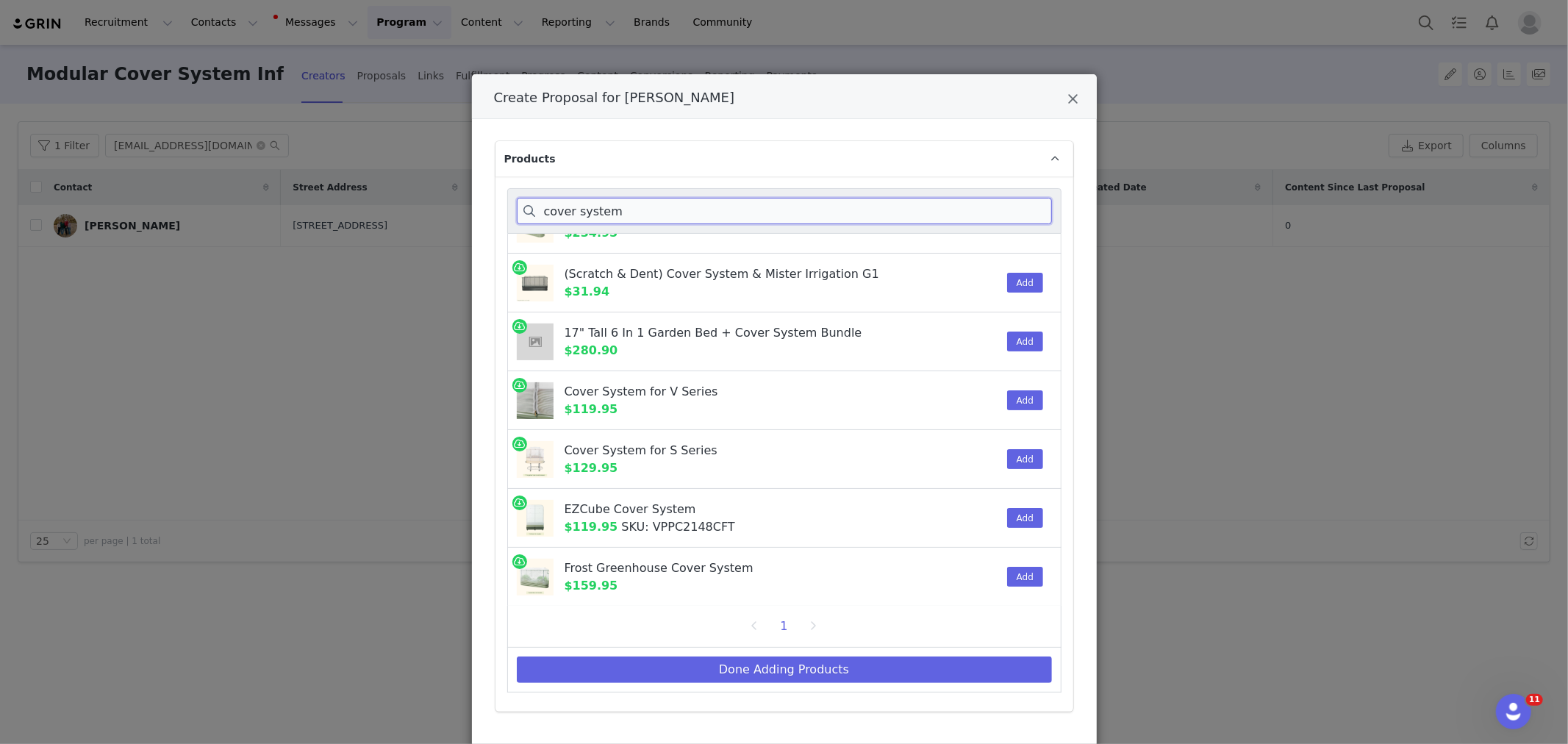
scroll to position [158, 0]
click at [1019, 576] on button "Add" at bounding box center [1025, 576] width 36 height 20
click at [972, 672] on button "Done Adding Products" at bounding box center [784, 669] width 535 height 26
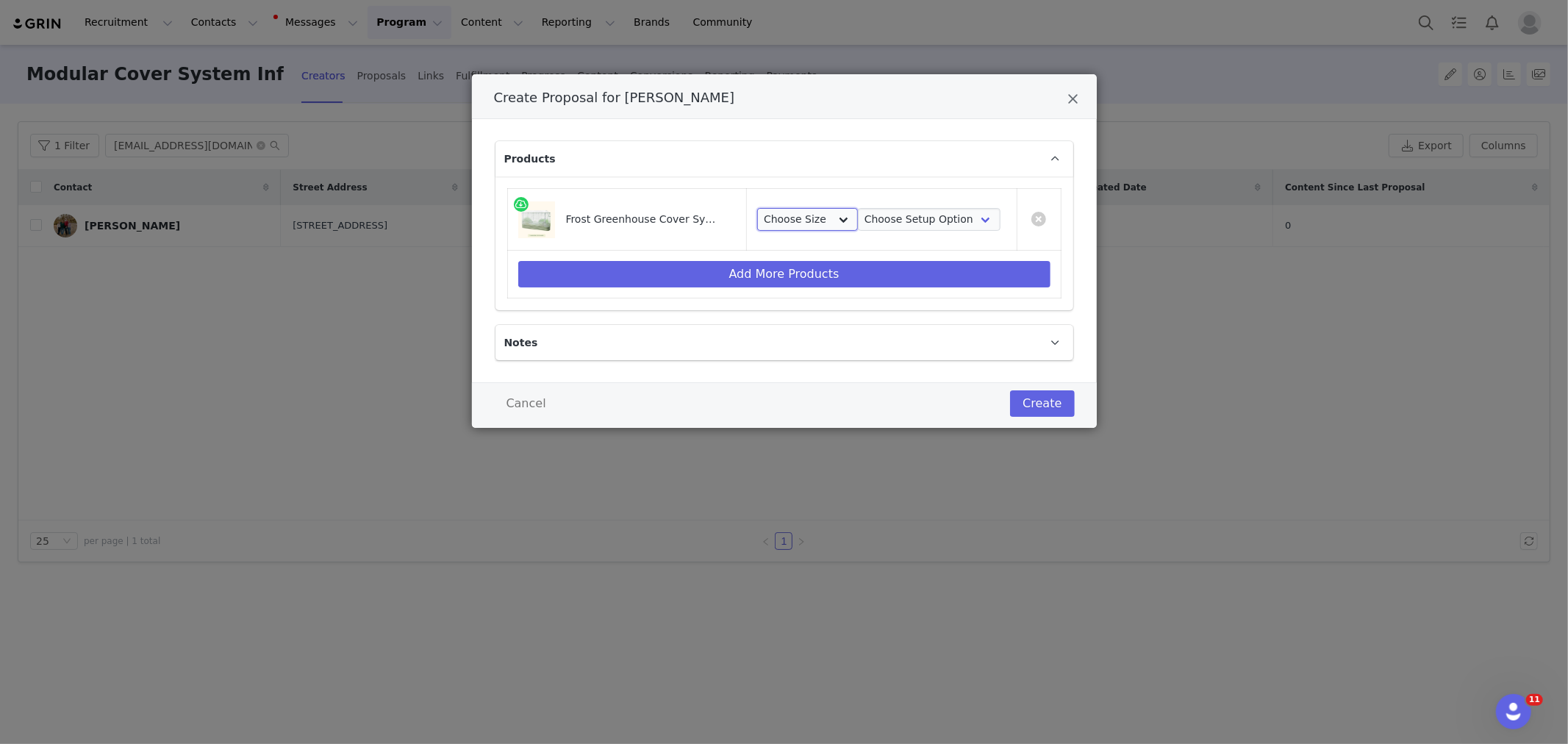
click at [828, 221] on select "Choose Size 2.0'W x 6.5'L 3.5'W x 5.0'L 2.0'W x 8.0'L 3.5'W x 6.5'L 2.5'W x 9.5…" at bounding box center [808, 219] width 100 height 24
select select "28530368"
click at [758, 208] on select "Choose Size 2.0'W x 6.5'L 3.5'W x 5.0'L 2.0'W x 8.0'L 3.5'W x 6.5'L 2.5'W x 9.5…" at bounding box center [808, 219] width 100 height 24
click at [883, 216] on select "Choose Setup Option Frame + Cover Cover Only" at bounding box center [929, 219] width 143 height 24
select select "28516411"
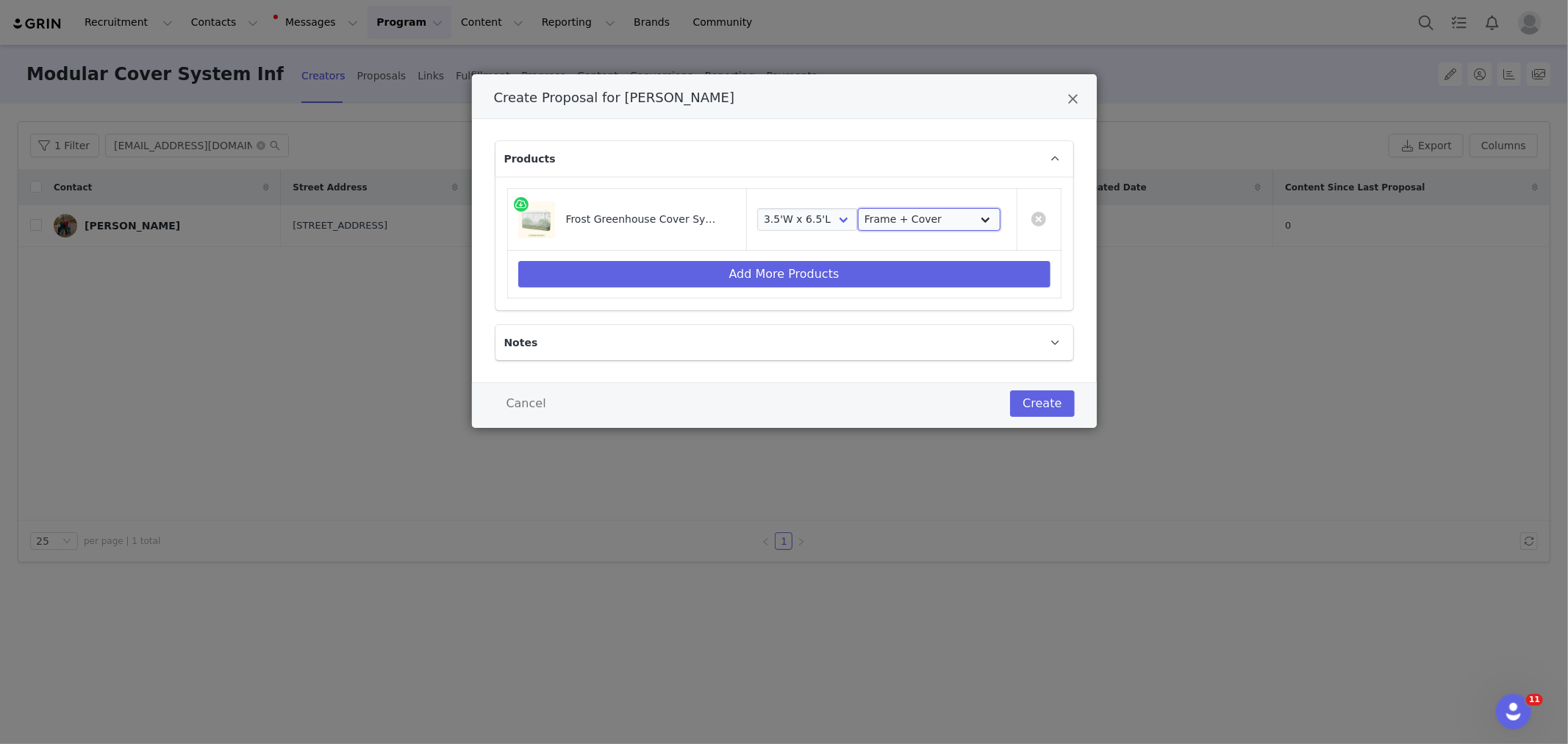
click at [858, 208] on select "Choose Setup Option Frame + Cover Cover Only" at bounding box center [929, 219] width 143 height 24
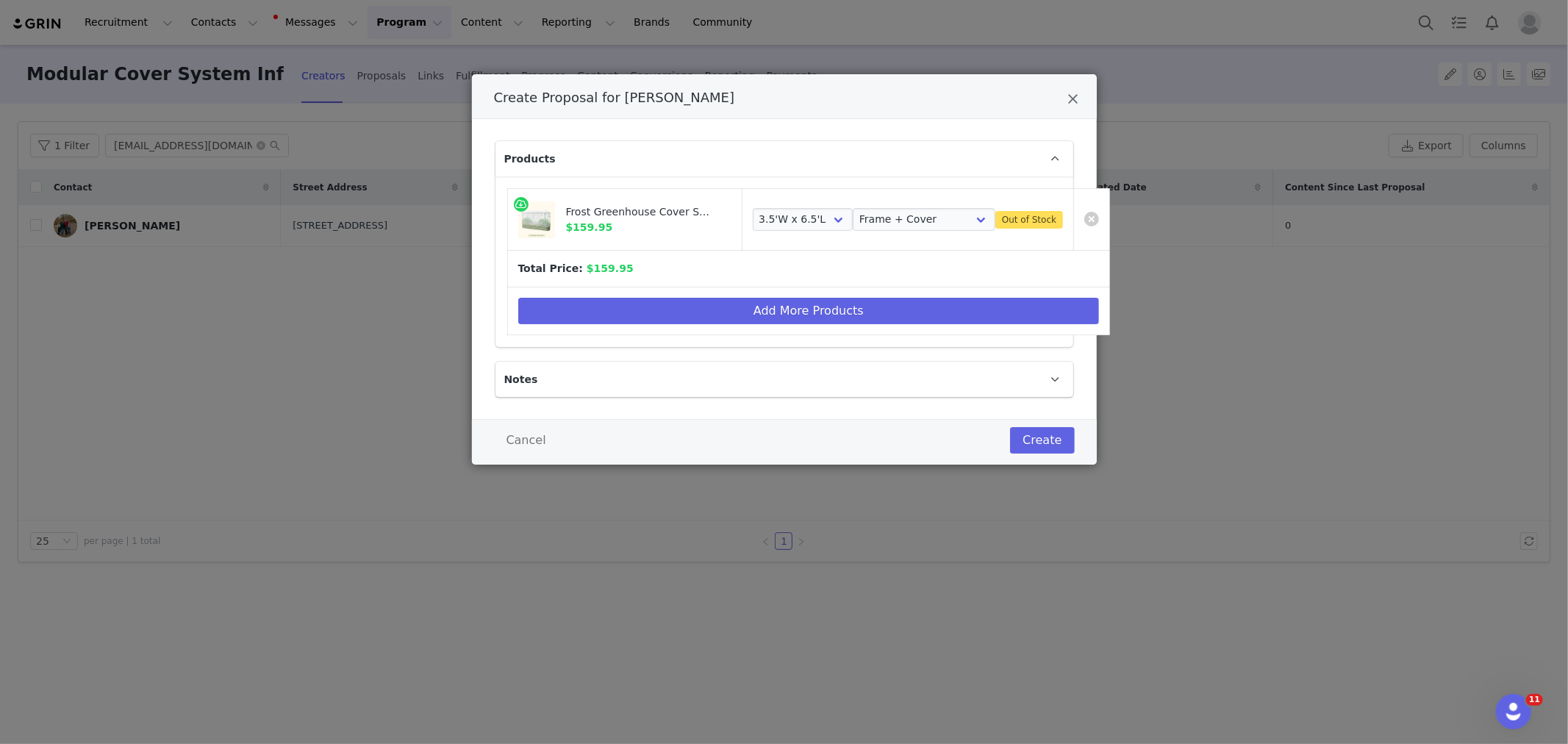
click at [1252, 434] on div "Create Proposal for [PERSON_NAME] Products Frost Greenhouse Cover System $159.9…" at bounding box center [784, 372] width 1568 height 744
click at [810, 221] on select "Choose Size 2.0'W x 6.5'L 3.5'W x 5.0'L 2.0'W x 8.0'L 3.5'W x 6.5'L 2.5'W x 9.5…" at bounding box center [803, 219] width 100 height 24
select select "28530369"
click at [753, 208] on select "Choose Size 2.0'W x 6.5'L 3.5'W x 5.0'L 2.0'W x 8.0'L 3.5'W x 6.5'L 2.5'W x 9.5…" at bounding box center [803, 219] width 100 height 24
click at [1061, 449] on button "Create" at bounding box center [1042, 441] width 64 height 26
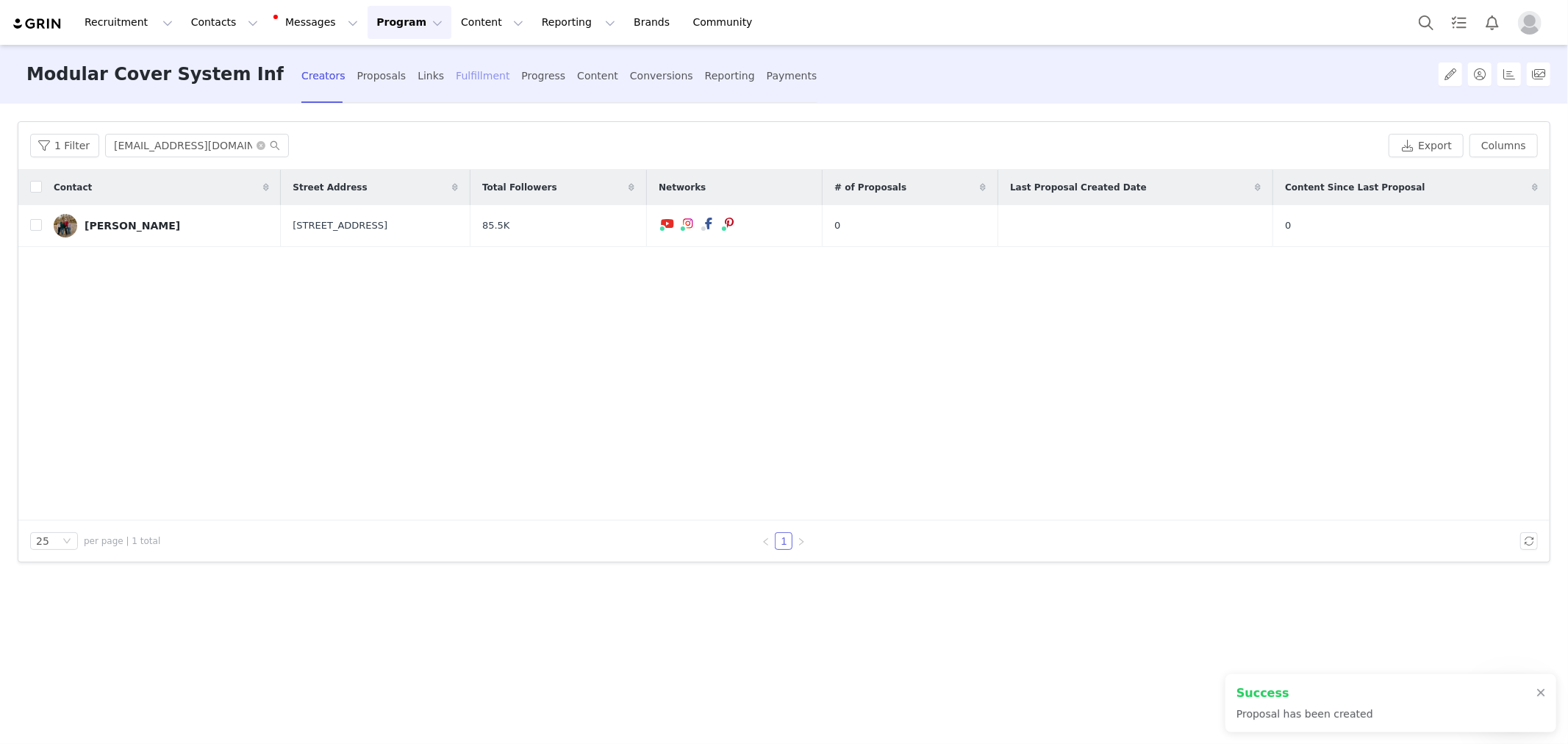
click at [456, 85] on div "Fulfillment" at bounding box center [482, 76] width 54 height 39
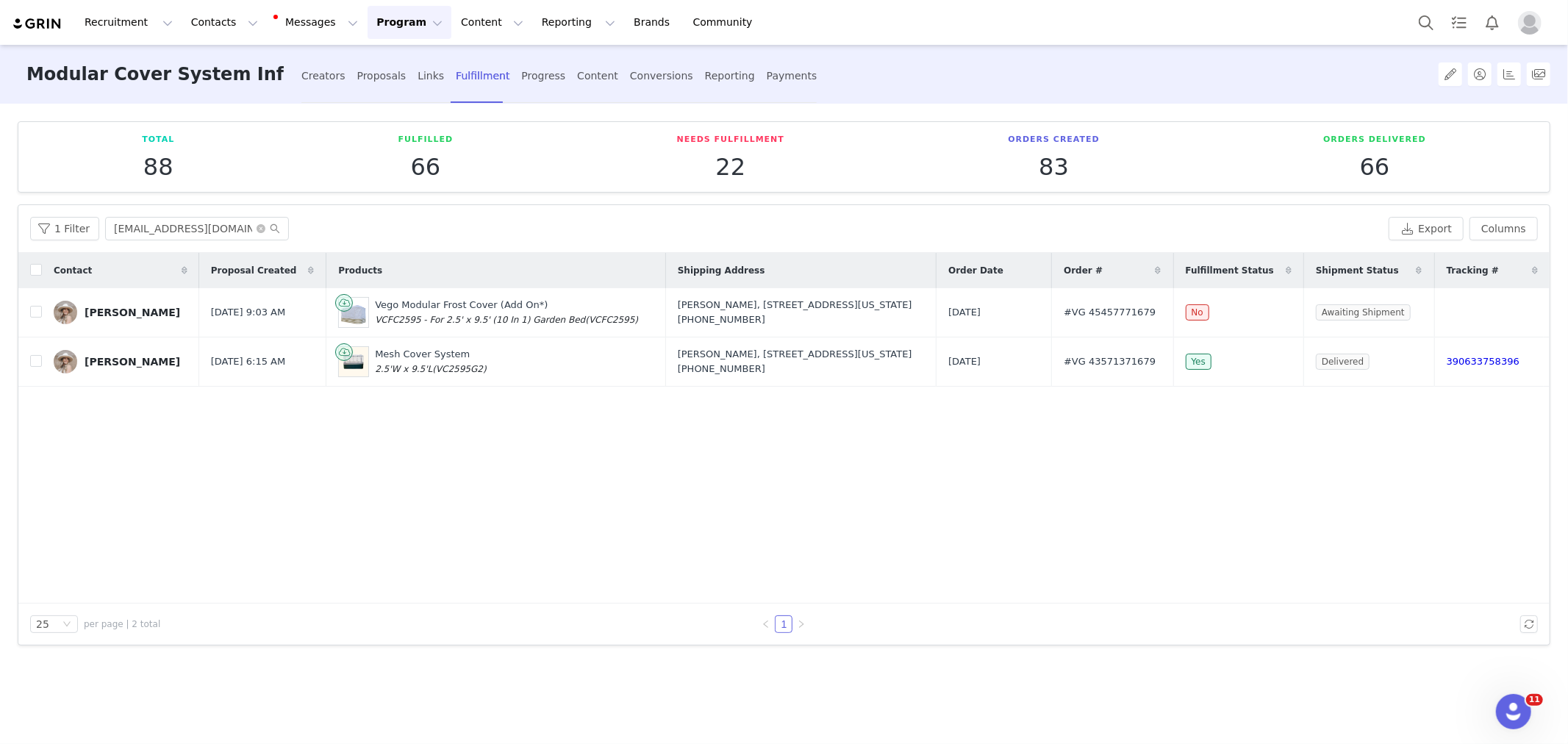
click at [221, 243] on div "1 Filter [EMAIL_ADDRESS][DOMAIN_NAME] Export Columns" at bounding box center [783, 229] width 1531 height 48
click at [224, 236] on input "[EMAIL_ADDRESS][DOMAIN_NAME]" at bounding box center [197, 228] width 183 height 24
paste input "Confirming"
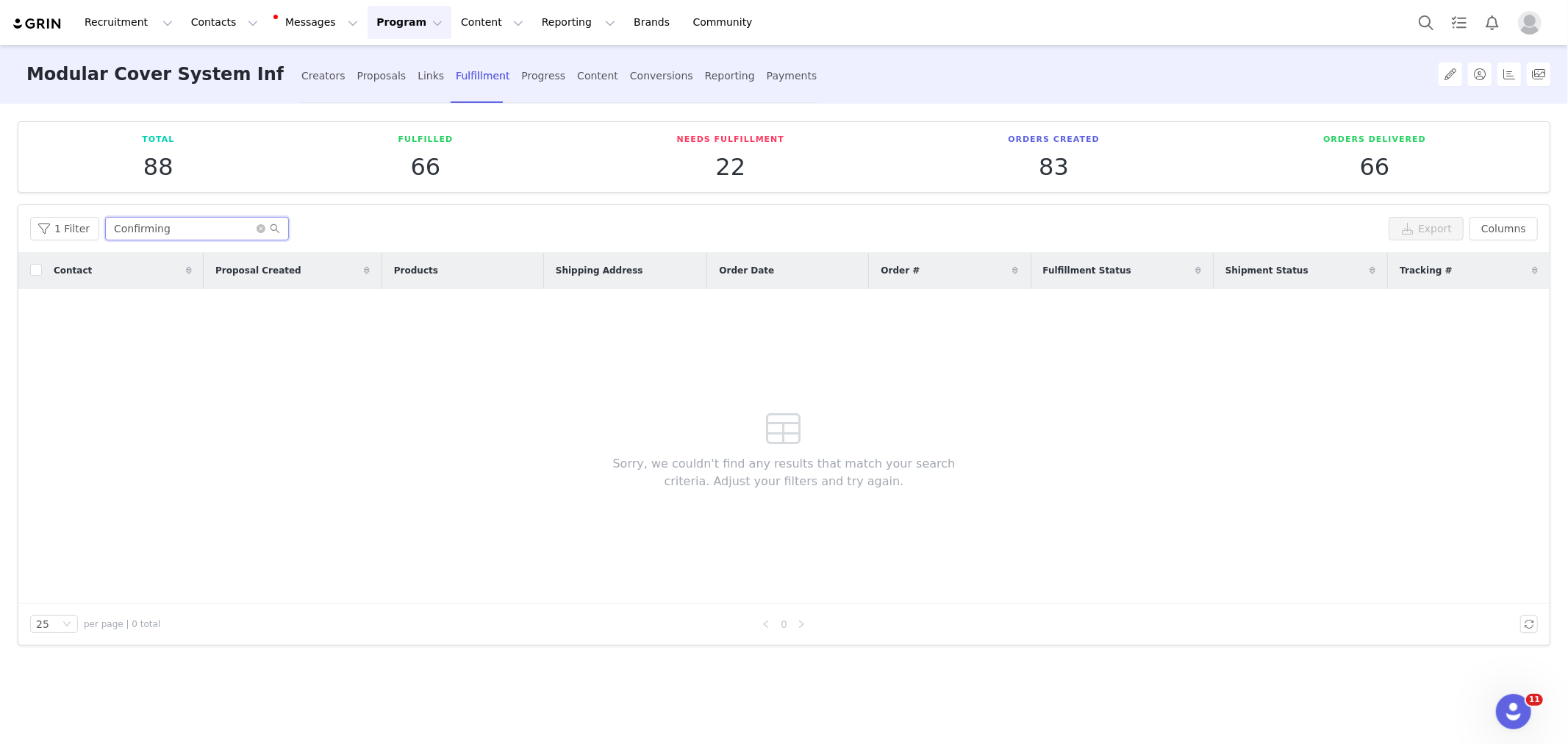
click at [181, 222] on input "Confirming" at bounding box center [197, 228] width 183 height 24
paste input "[EMAIL_ADDRESS][DOMAIN_NAME]"
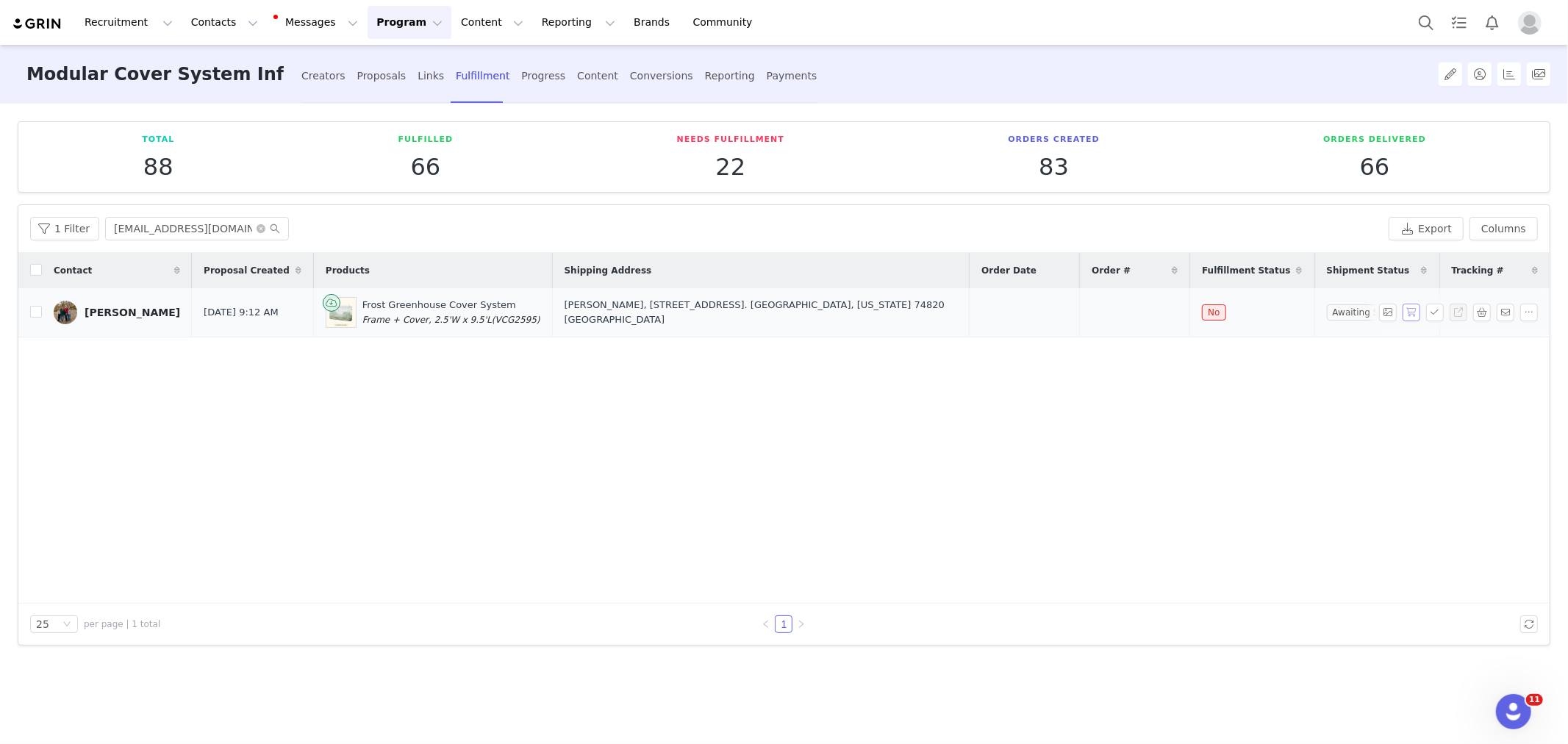
click at [1404, 312] on button "button" at bounding box center [1411, 312] width 18 height 18
drag, startPoint x: 961, startPoint y: 311, endPoint x: 1184, endPoint y: 303, distance: 223.1
click at [1184, 303] on tr "[PERSON_NAME] [DATE] 9:12 AM Frost Greenhouse Cover System Frame + Cover, 2.5'W…" at bounding box center [783, 313] width 1531 height 49
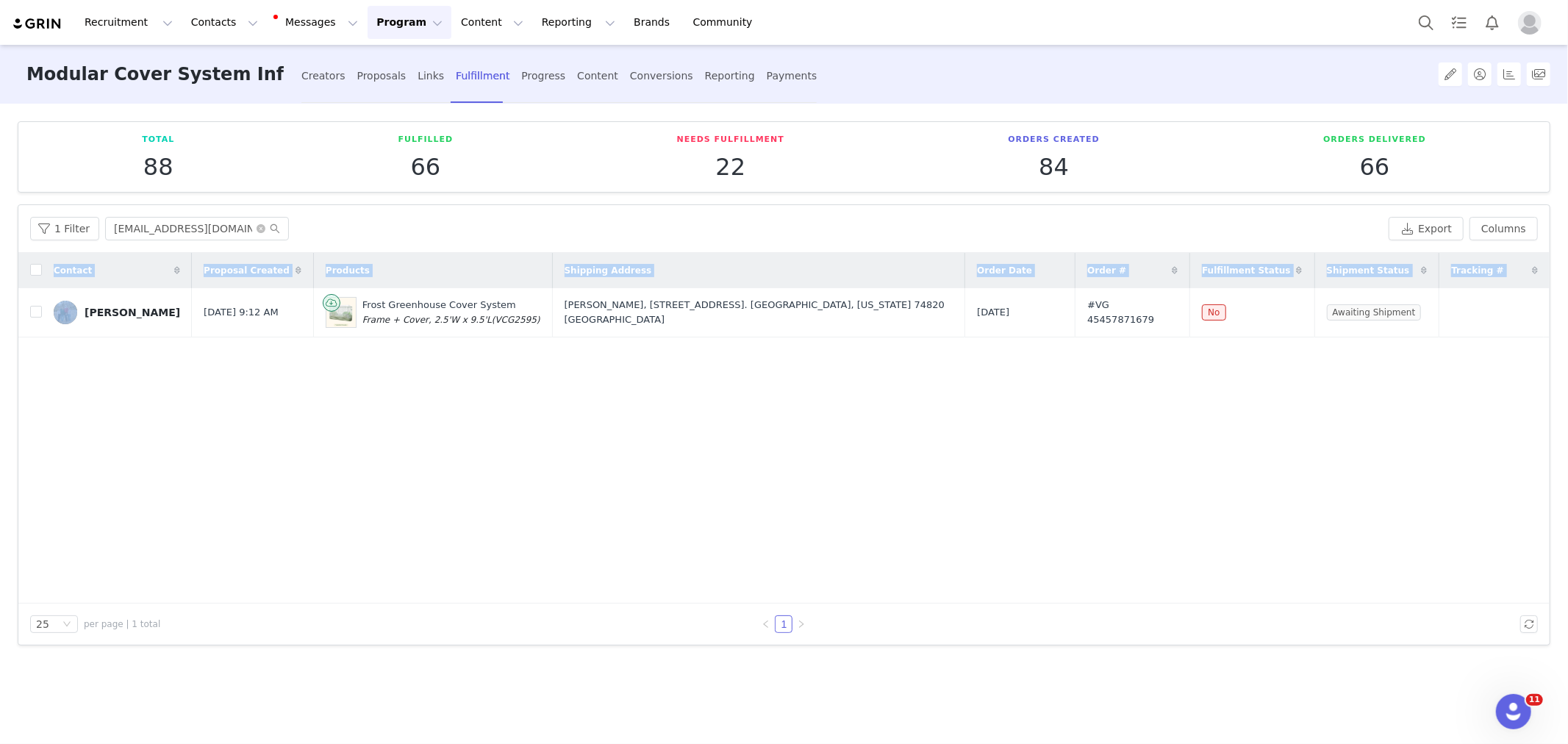
drag, startPoint x: 75, startPoint y: 297, endPoint x: 1454, endPoint y: 341, distance: 1379.7
click at [1454, 341] on div "Contact Proposal Created Products Shipping Address Order Date Order # Fulfillme…" at bounding box center [783, 427] width 1531 height 351
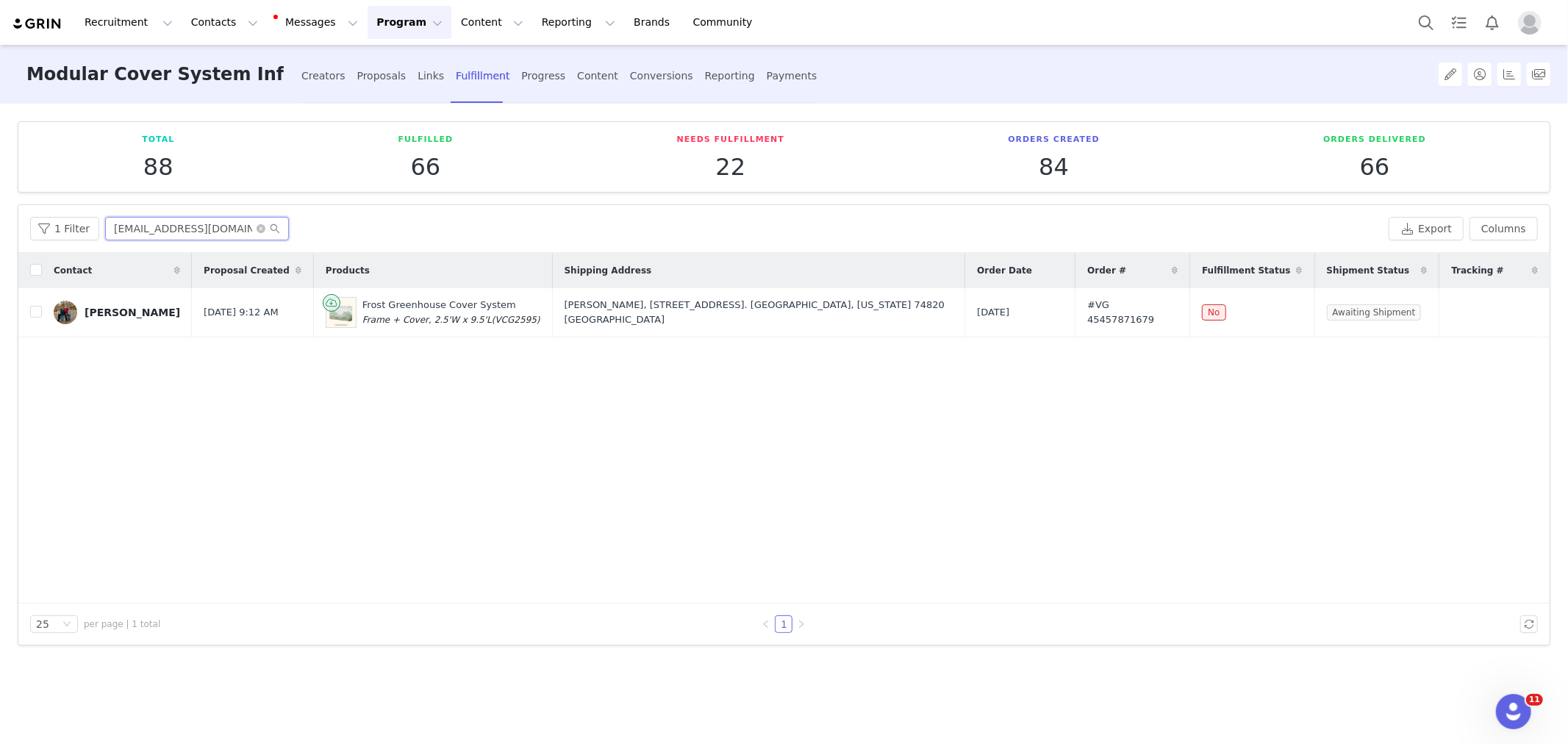
click at [134, 216] on input "[EMAIL_ADDRESS][DOMAIN_NAME]" at bounding box center [197, 228] width 183 height 24
click at [133, 233] on input "[EMAIL_ADDRESS][DOMAIN_NAME]" at bounding box center [197, 228] width 183 height 24
paste input "rowesrising"
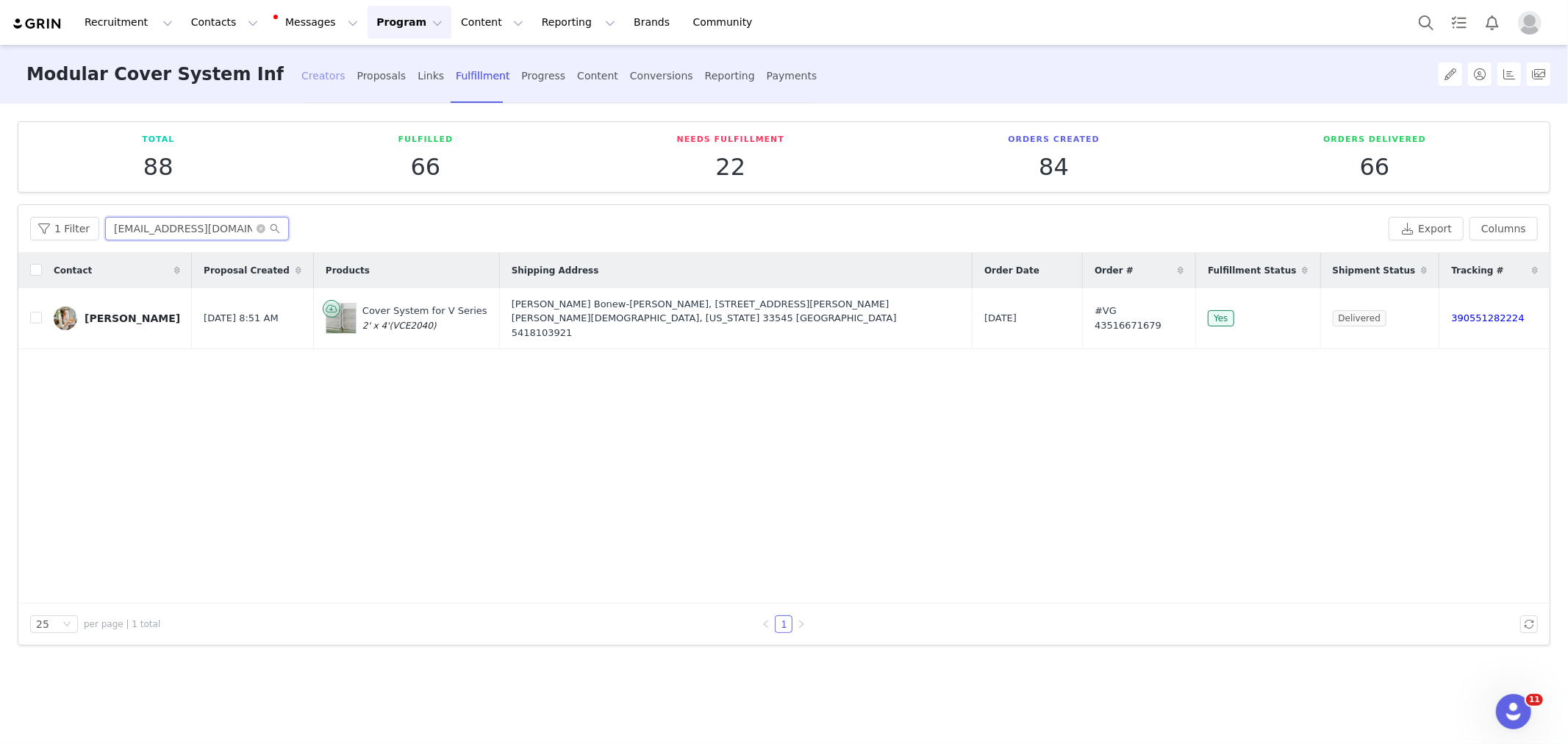
type input "[EMAIL_ADDRESS][DOMAIN_NAME]"
click at [320, 68] on div "Creators" at bounding box center [323, 76] width 44 height 39
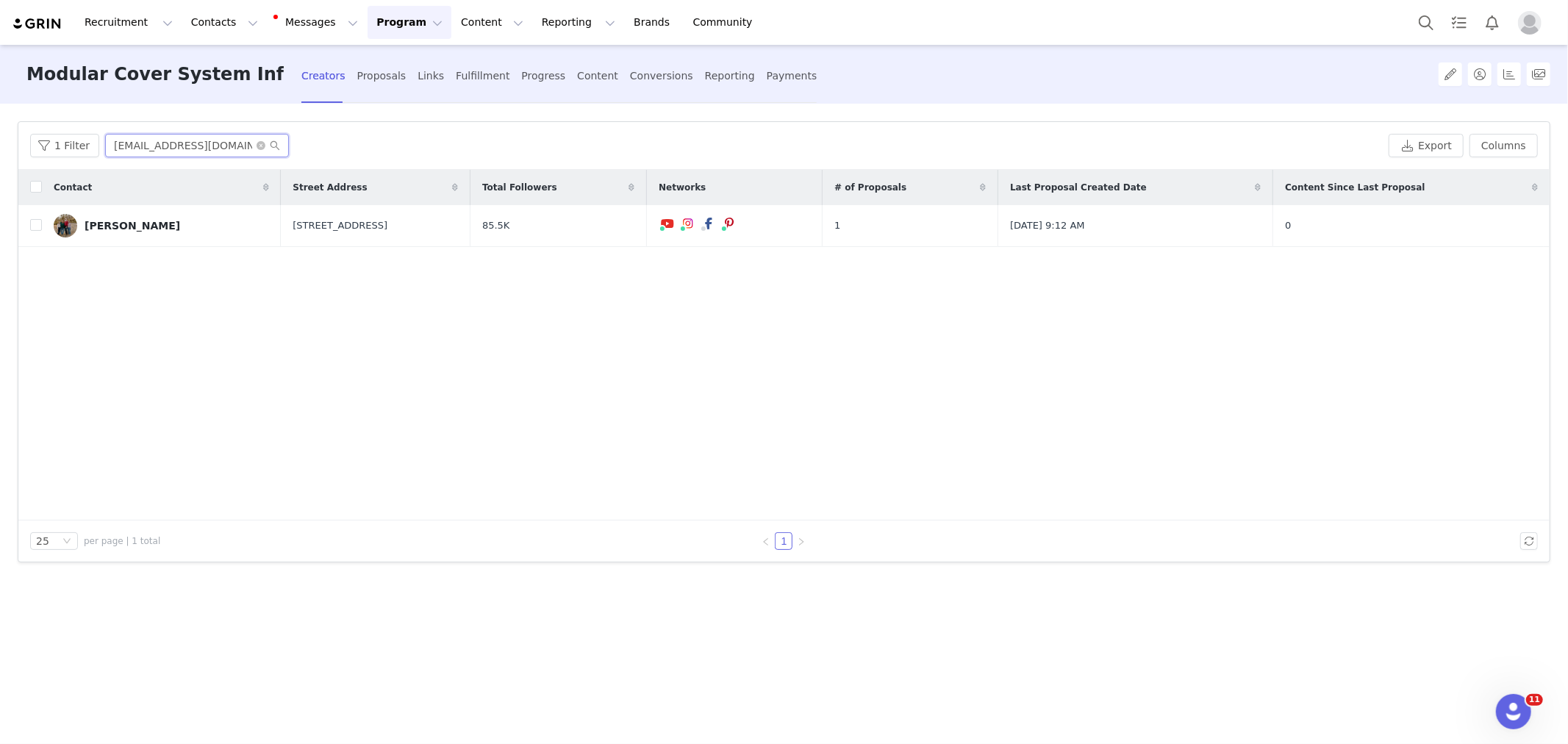
click at [190, 146] on input "[EMAIL_ADDRESS][DOMAIN_NAME]" at bounding box center [197, 145] width 183 height 24
paste input "rowesrising"
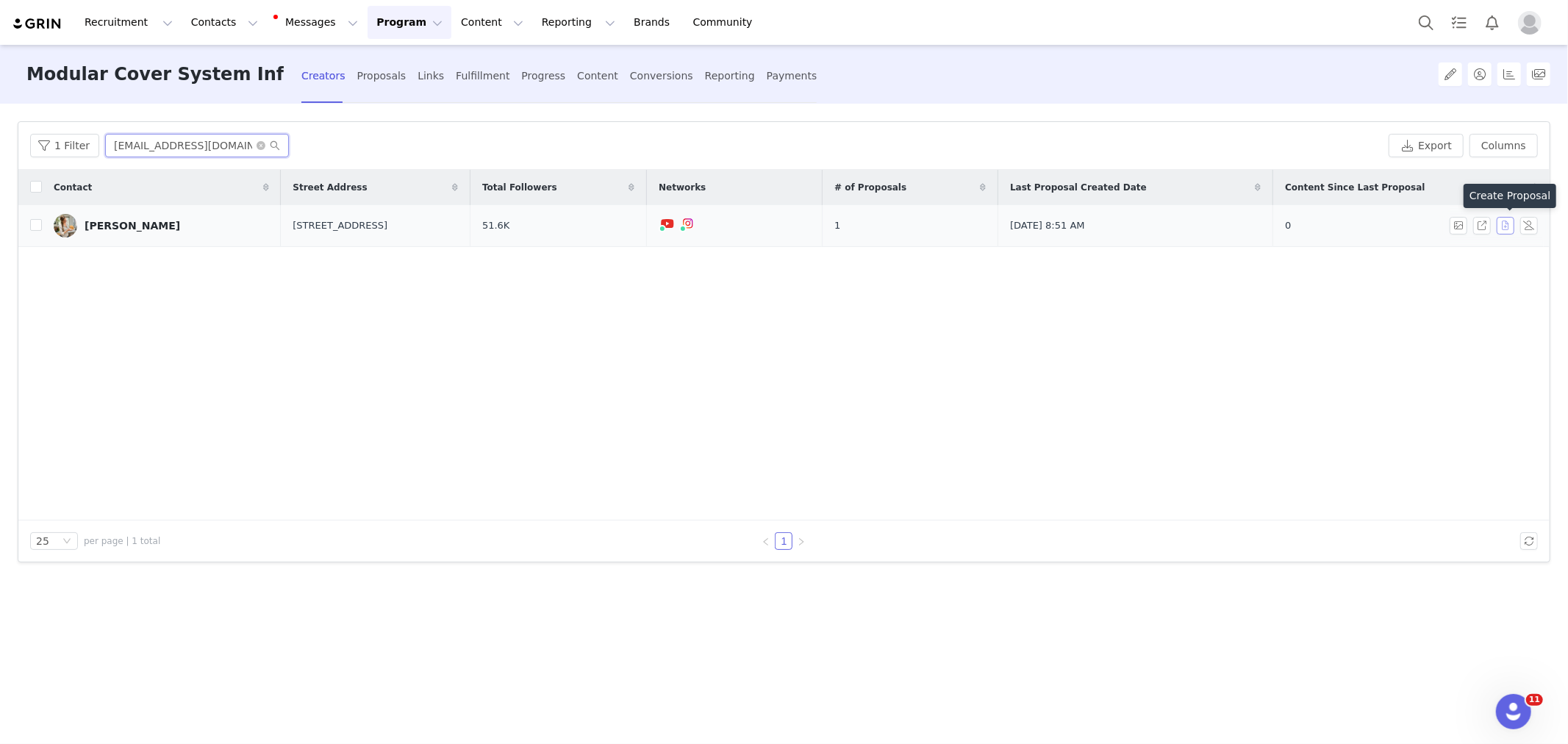
type input "[EMAIL_ADDRESS][DOMAIN_NAME]"
click at [1500, 229] on button "button" at bounding box center [1506, 225] width 18 height 18
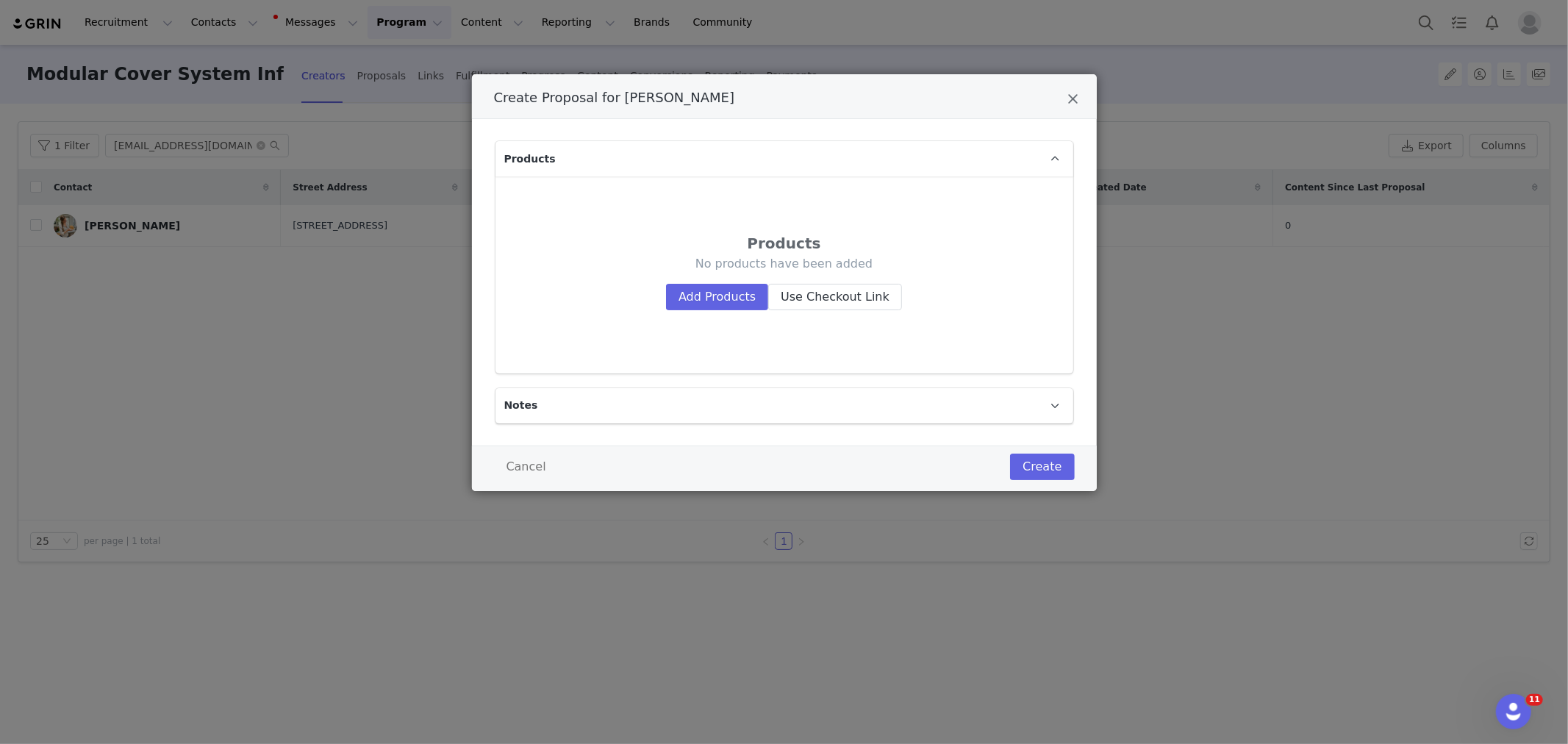
click at [707, 309] on button "Add Products" at bounding box center [717, 297] width 102 height 26
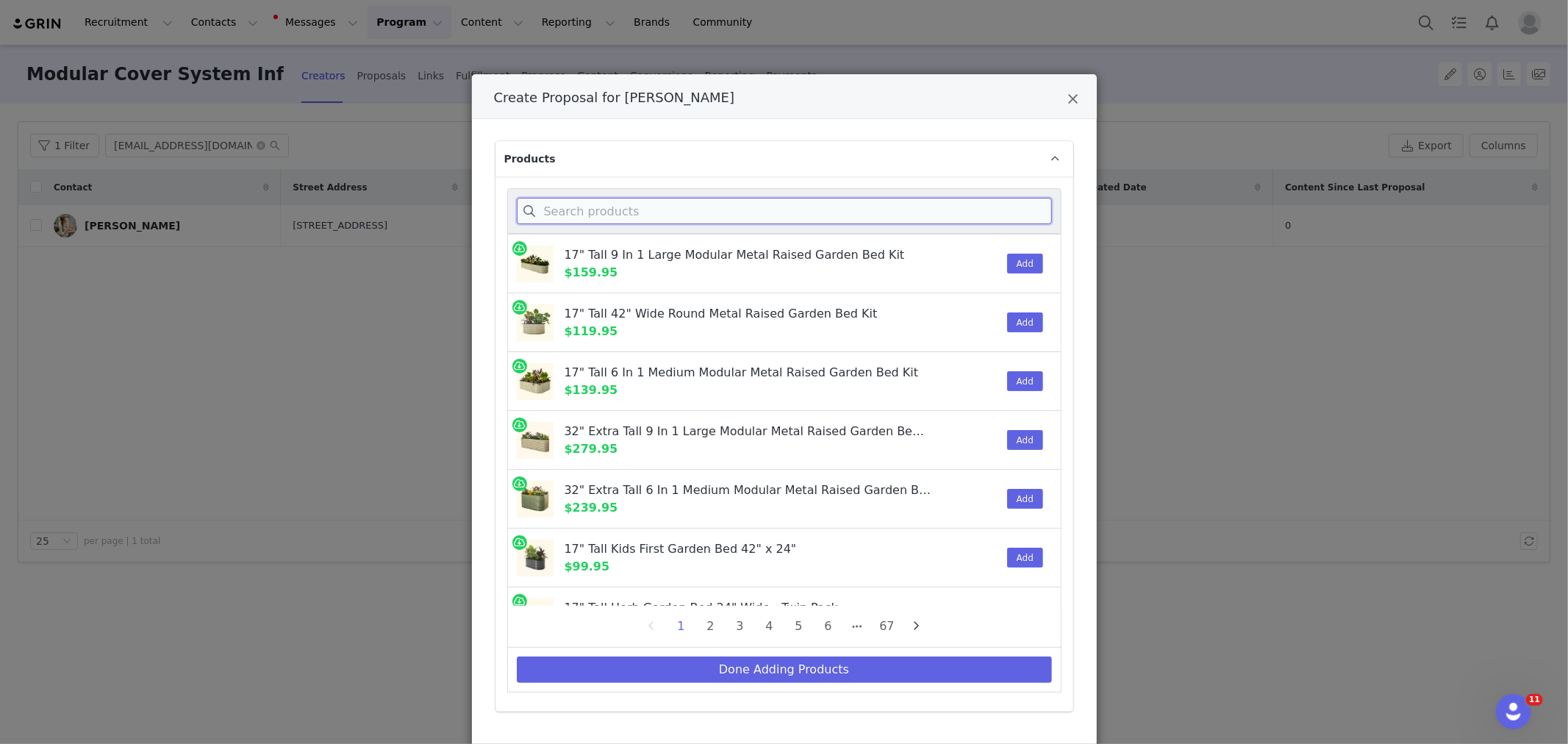
click at [656, 209] on input "Create Proposal for Katie Rowe" at bounding box center [784, 211] width 535 height 26
click at [602, 208] on input "Create Proposal for Katie Rowe" at bounding box center [784, 211] width 535 height 26
paste input "[EMAIL_ADDRESS][DOMAIN_NAME]"
type input "[EMAIL_ADDRESS][DOMAIN_NAME]"
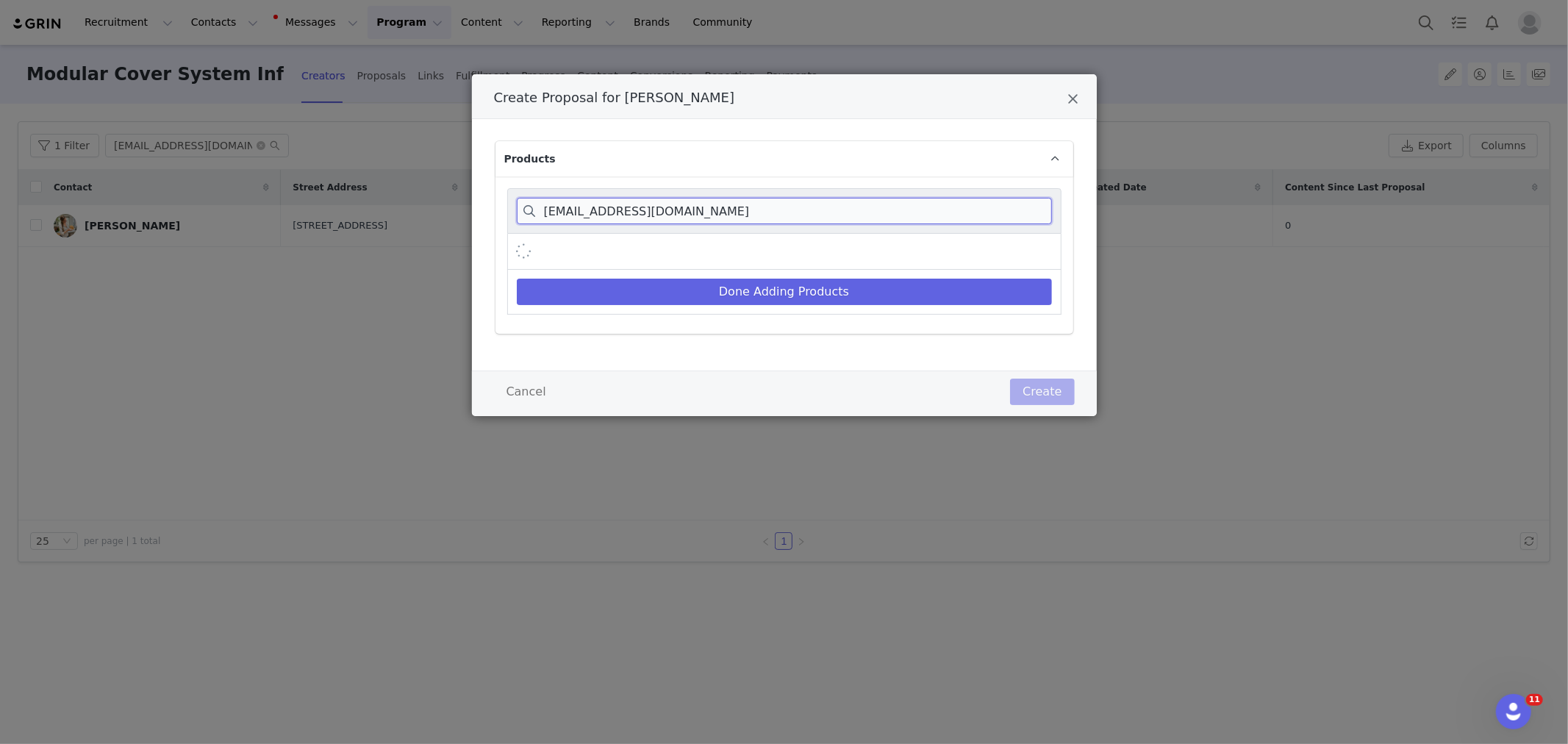
click at [618, 212] on input "[EMAIL_ADDRESS][DOMAIN_NAME]" at bounding box center [784, 211] width 535 height 26
type input "w"
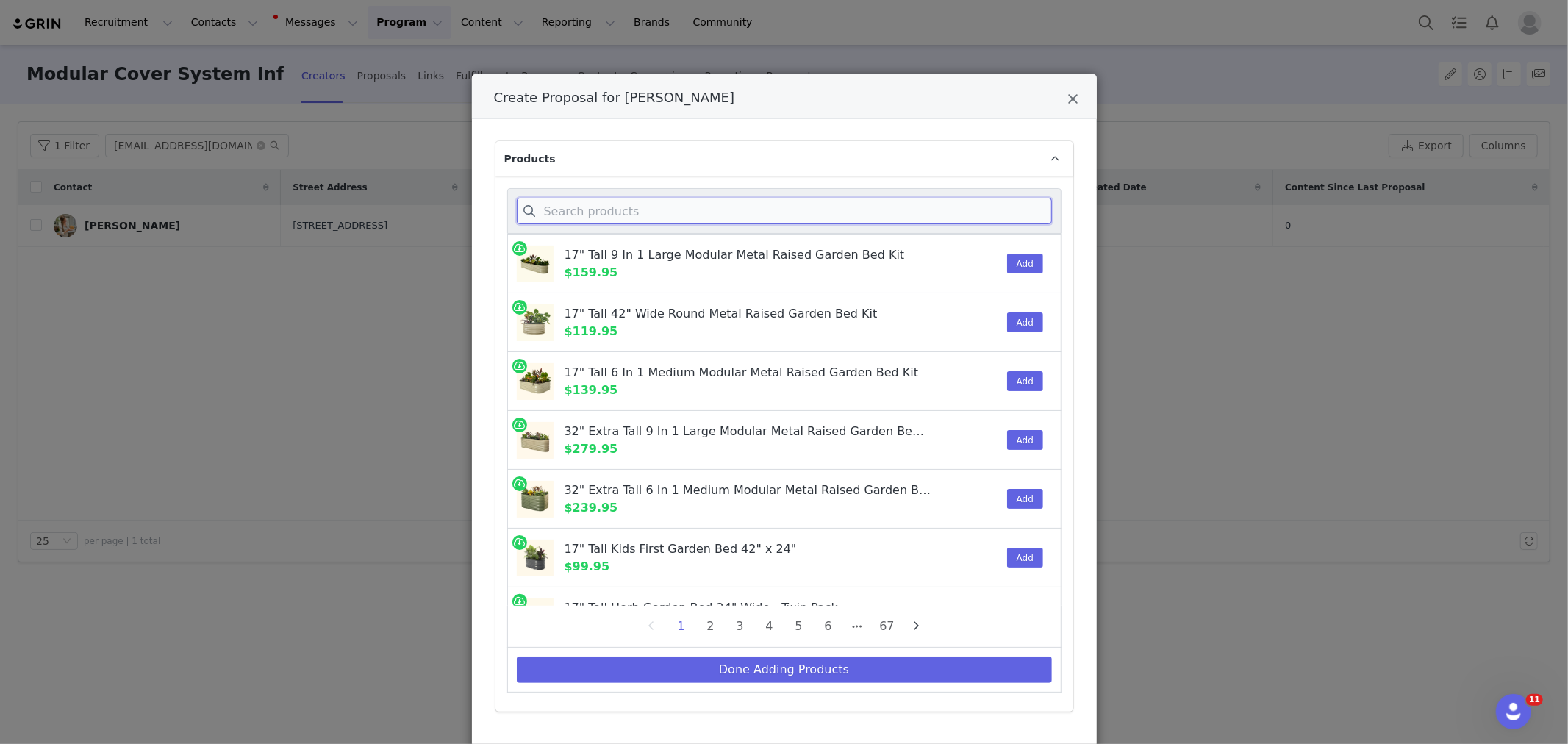
type input "w"
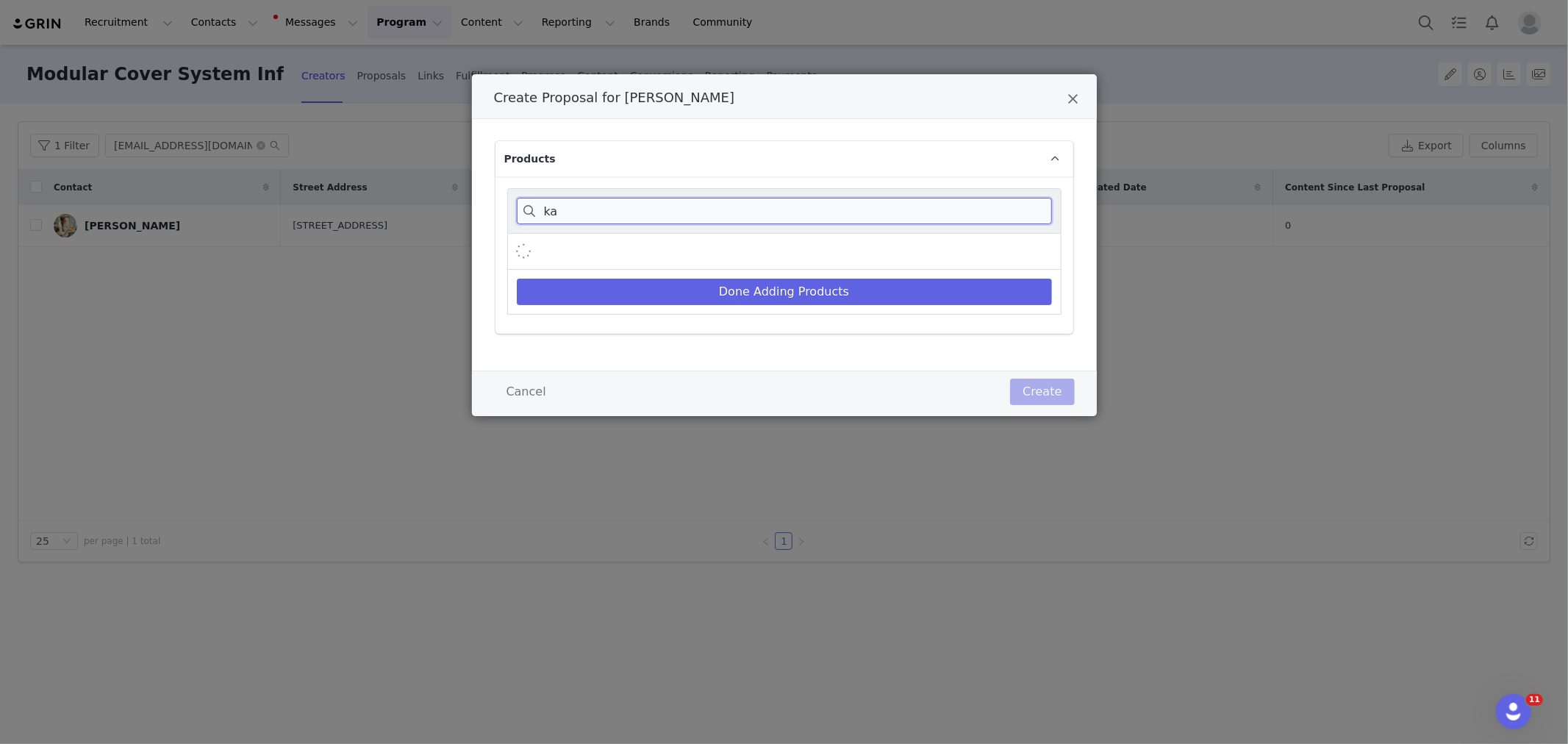
type input "k"
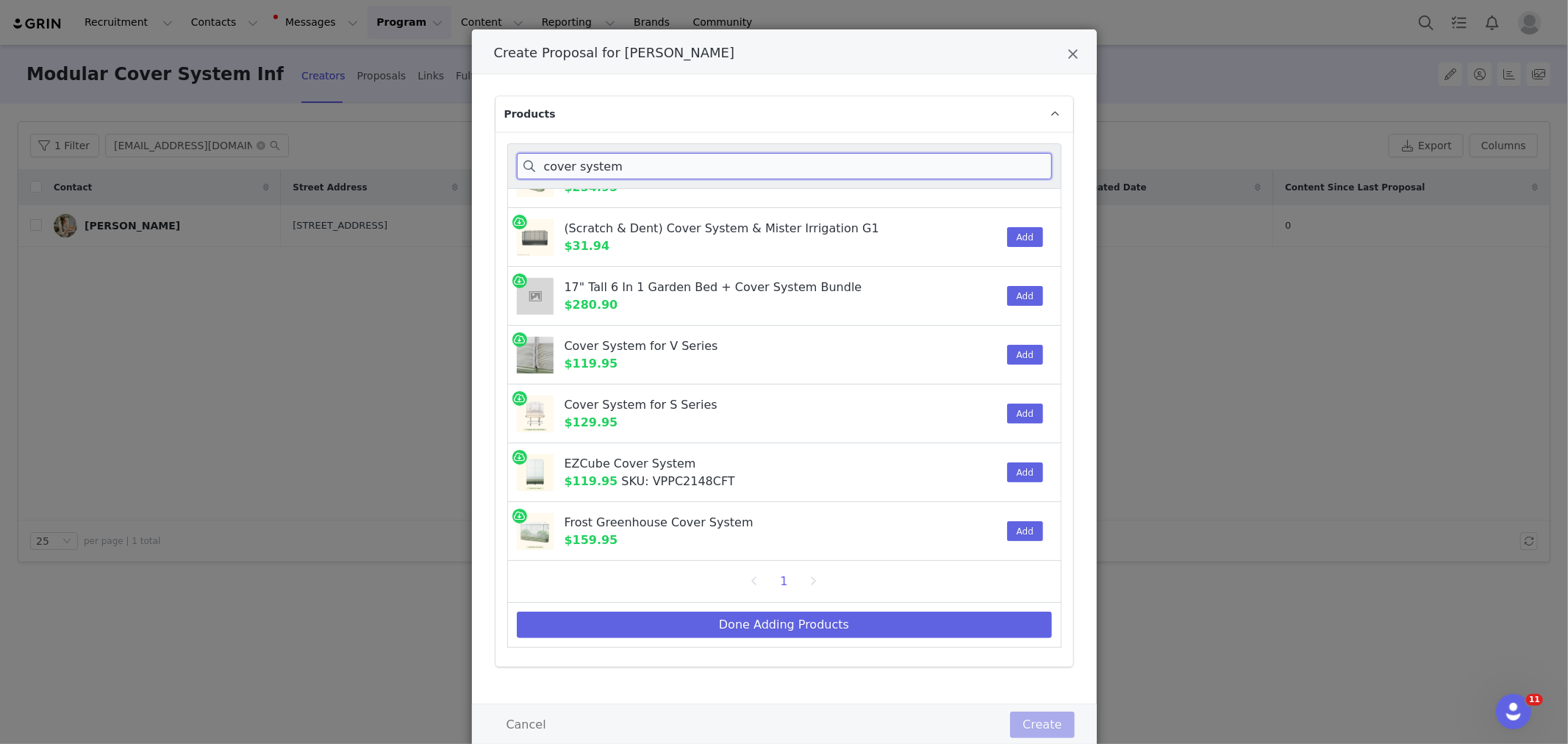
scroll to position [87, 0]
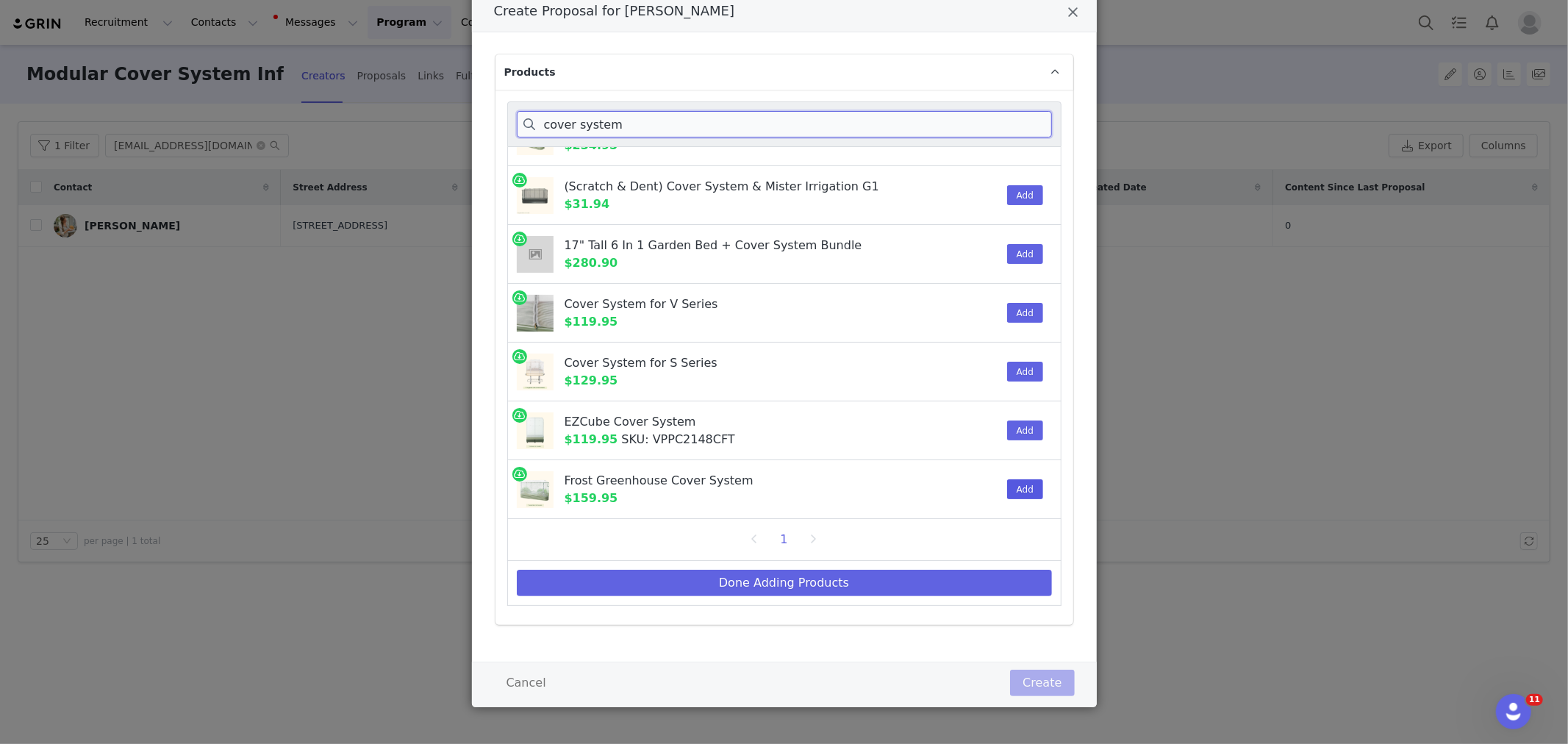
type input "cover system"
click at [1007, 490] on button "Add" at bounding box center [1025, 489] width 36 height 20
click at [777, 582] on button "Done Adding Products" at bounding box center [784, 582] width 535 height 26
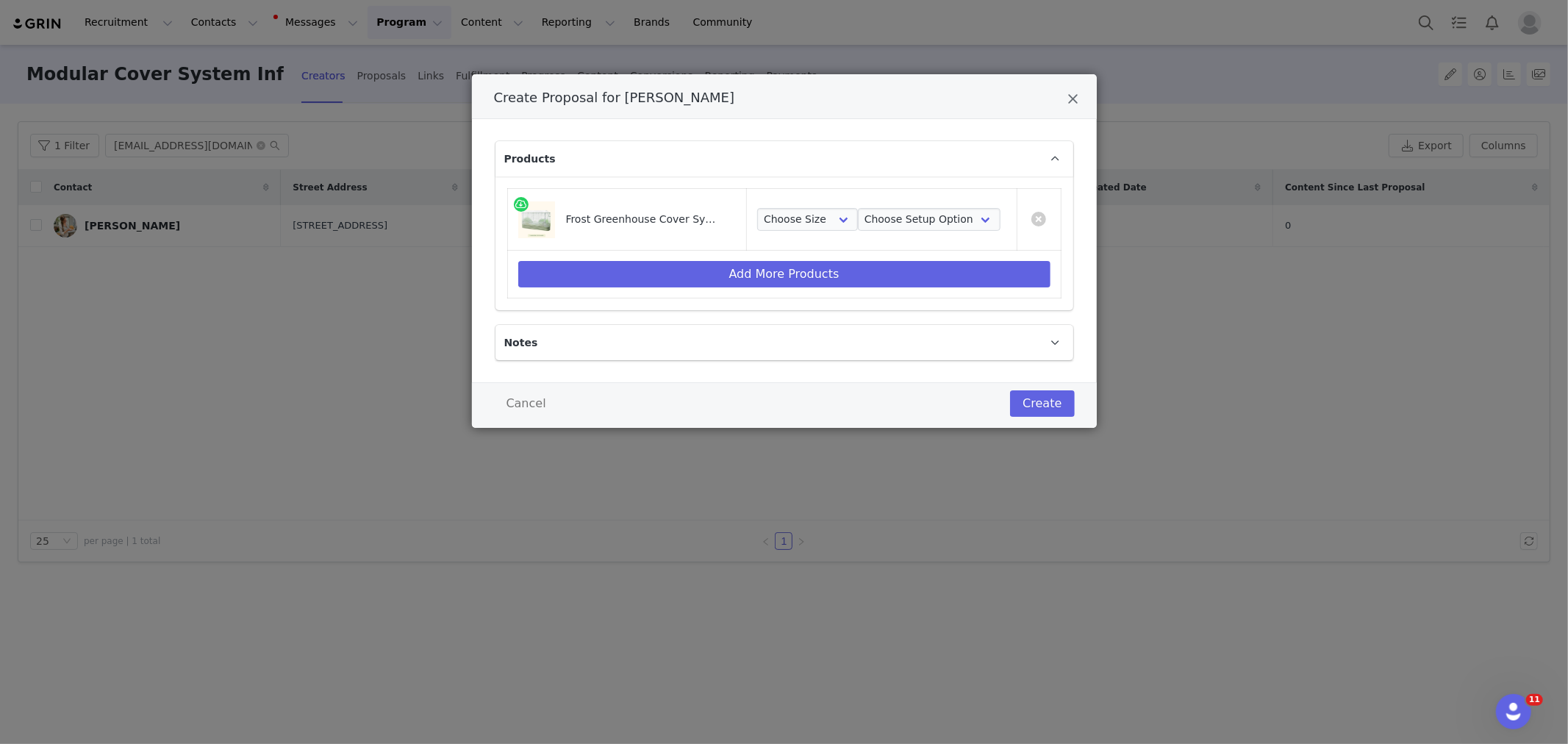
scroll to position [0, 0]
click at [797, 223] on select "Choose Size 2.0'W x 6.5'L 3.5'W x 5.0'L 2.0'W x 8.0'L 3.5'W x 6.5'L 2.5'W x 9.5…" at bounding box center [808, 219] width 100 height 24
click at [820, 221] on select "Choose Size 2.0'W x 6.5'L 3.5'W x 5.0'L 2.0'W x 8.0'L 3.5'W x 6.5'L 2.5'W x 9.5…" at bounding box center [808, 219] width 100 height 24
select select "28530365"
click at [758, 208] on select "Choose Size 2.0'W x 6.5'L 3.5'W x 5.0'L 2.0'W x 8.0'L 3.5'W x 6.5'L 2.5'W x 9.5…" at bounding box center [808, 219] width 100 height 24
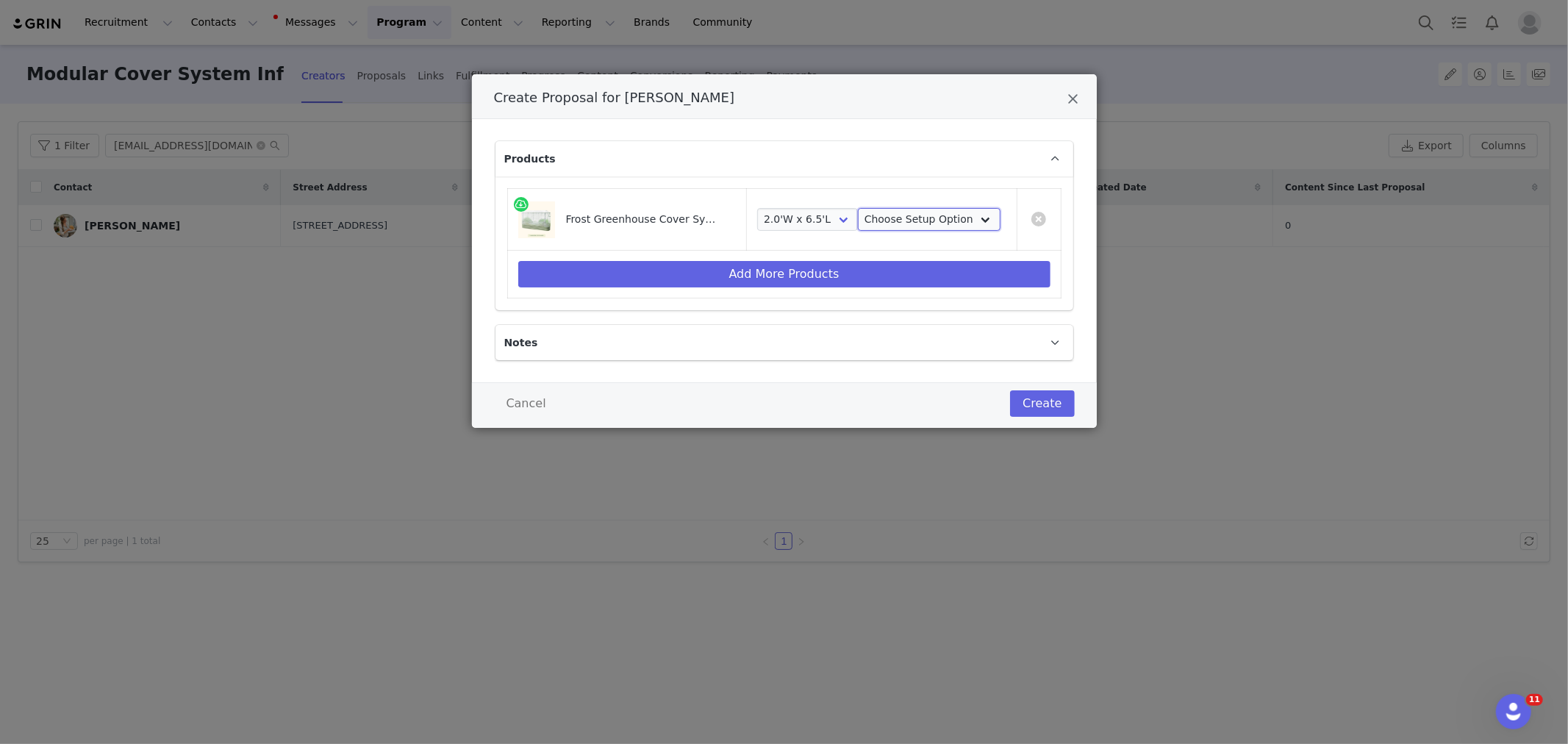
click at [878, 219] on select "Choose Setup Option Frame + Cover Cover Only" at bounding box center [929, 219] width 143 height 24
select select "28516411"
click at [858, 208] on select "Choose Setup Option Frame + Cover Cover Only" at bounding box center [929, 219] width 143 height 24
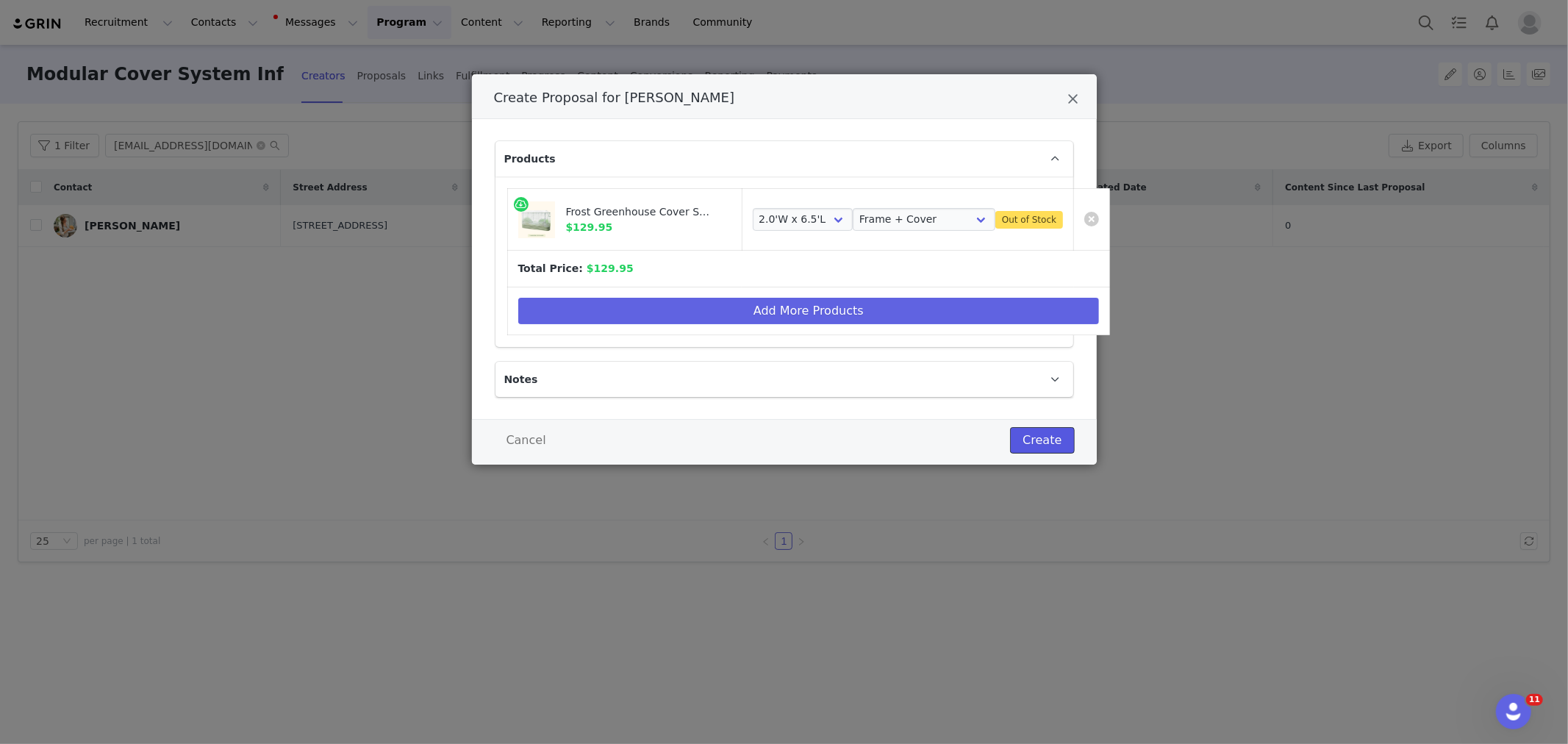
click at [1037, 437] on button "Create" at bounding box center [1042, 441] width 64 height 26
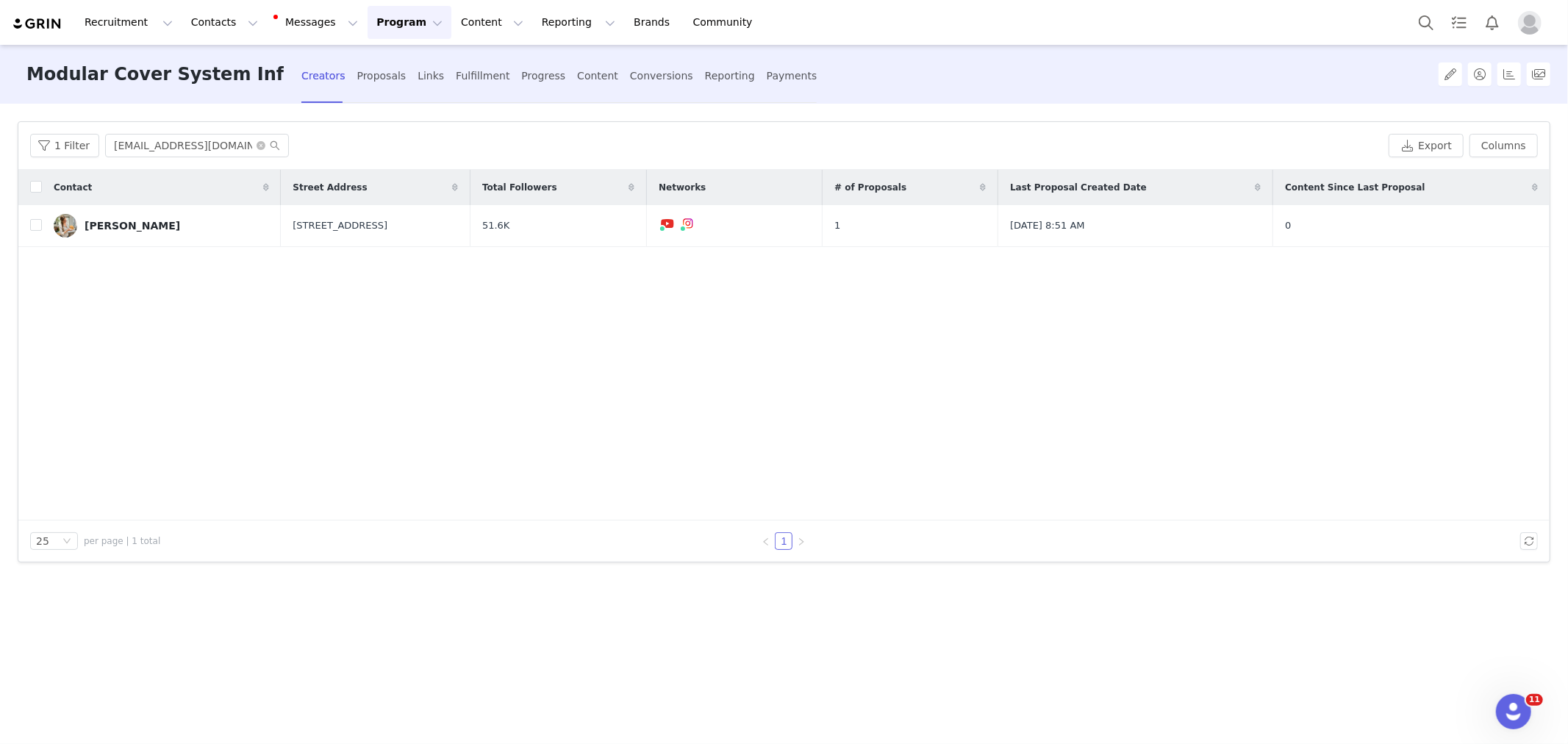
drag, startPoint x: 1219, startPoint y: 406, endPoint x: 904, endPoint y: 331, distance: 323.8
click at [1219, 406] on div "Contact Street Address Total Followers Networks # of Proposals Last Proposal Cr…" at bounding box center [783, 345] width 1531 height 351
click at [989, 424] on div "Contact Street Address Total Followers Networks # of Proposals Last Proposal Cr…" at bounding box center [783, 345] width 1531 height 351
click at [134, 213] on td "[PERSON_NAME]" at bounding box center [161, 226] width 239 height 42
click at [128, 231] on div "[PERSON_NAME]" at bounding box center [131, 225] width 96 height 11
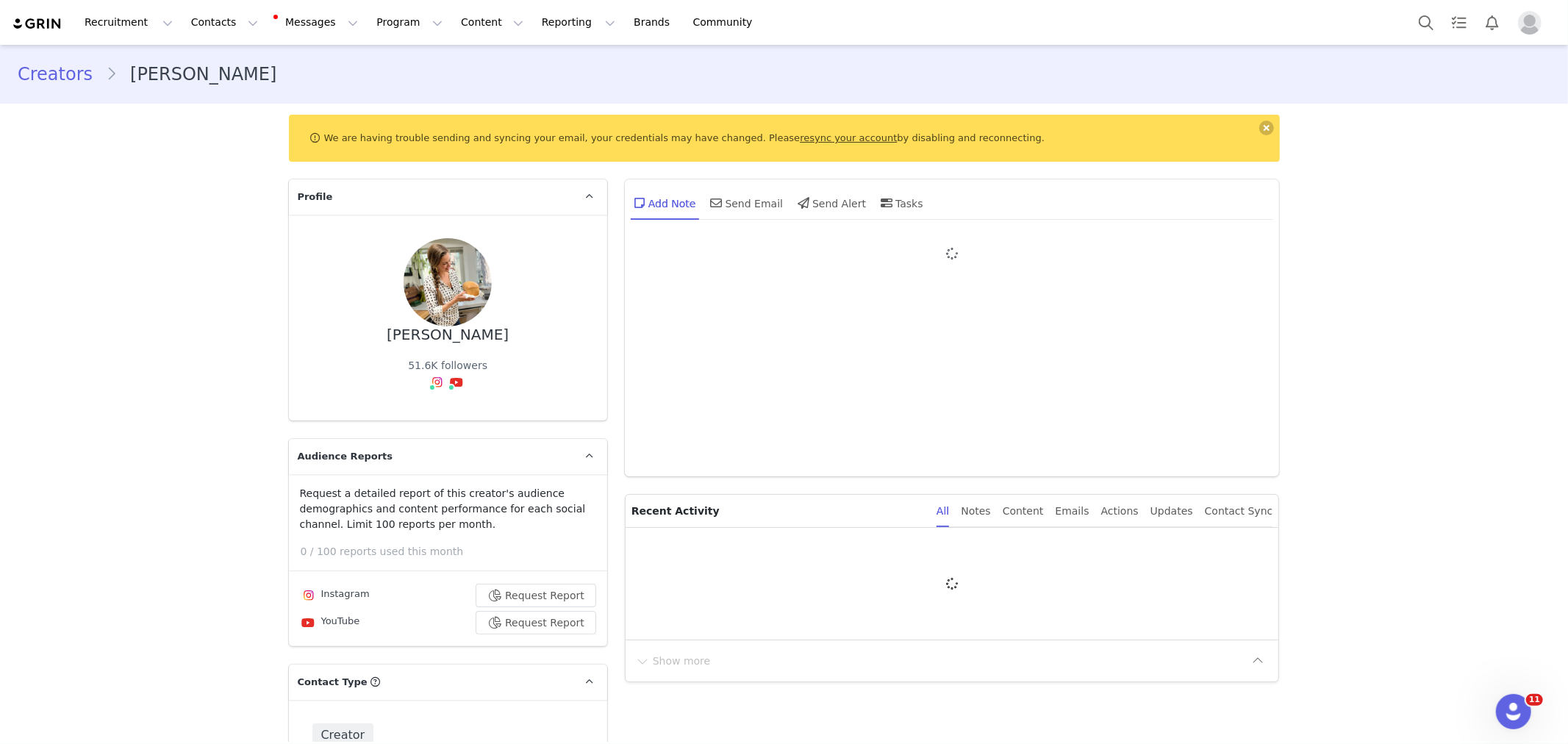
type input "+1 ([GEOGRAPHIC_DATA])"
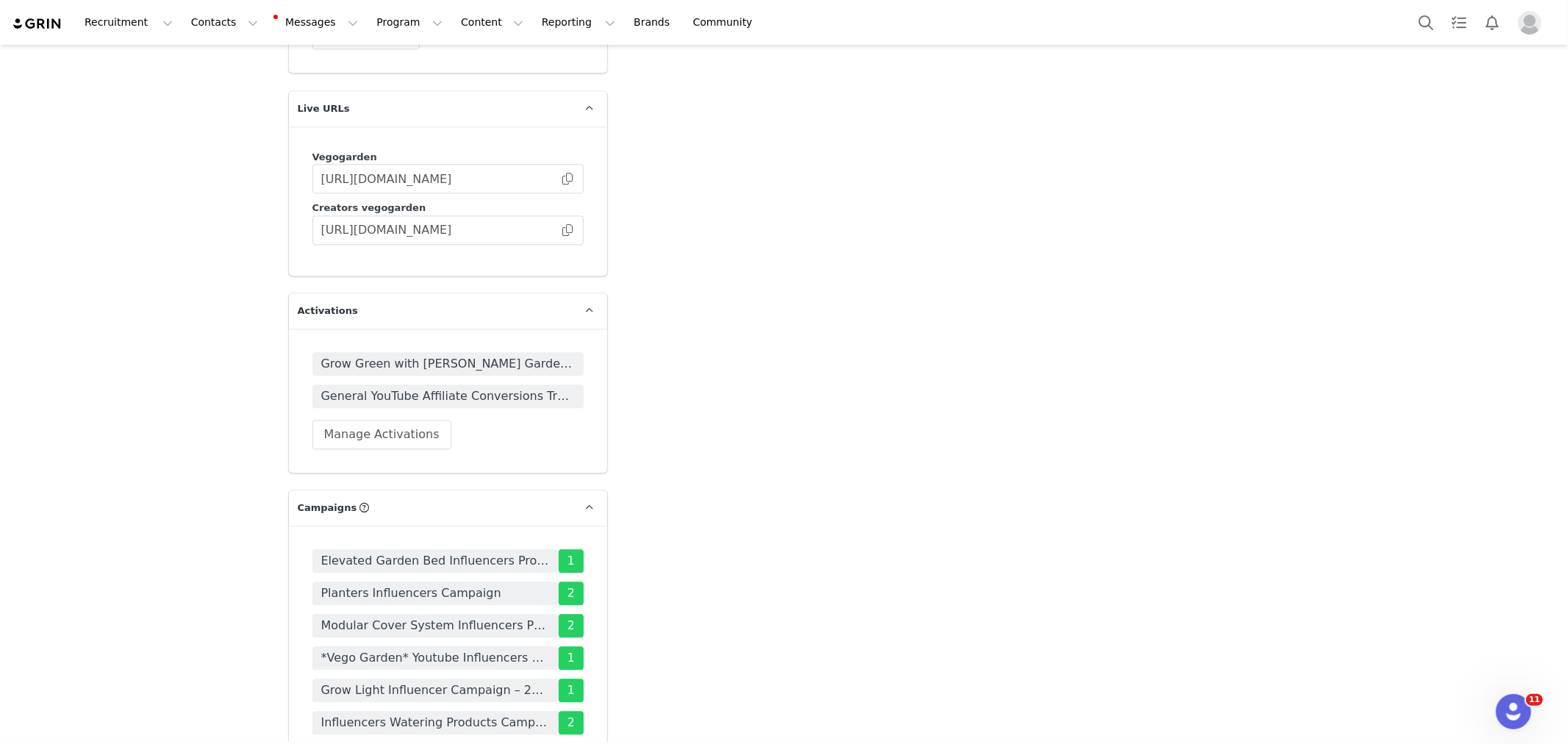
scroll to position [3265, 0]
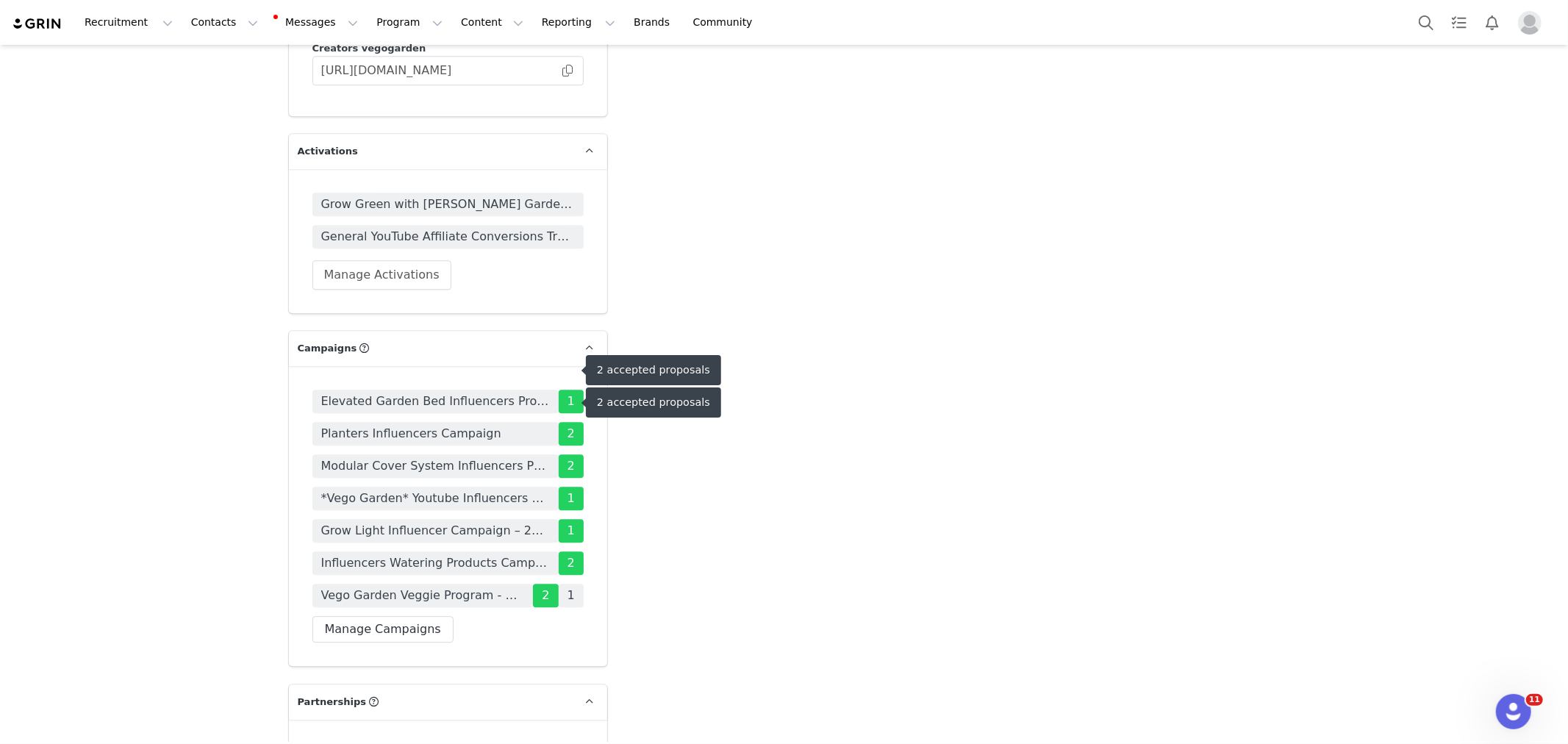
click at [430, 457] on span "Modular Cover System Influencers Program [DATE]-[DATE]" at bounding box center [436, 465] width 229 height 18
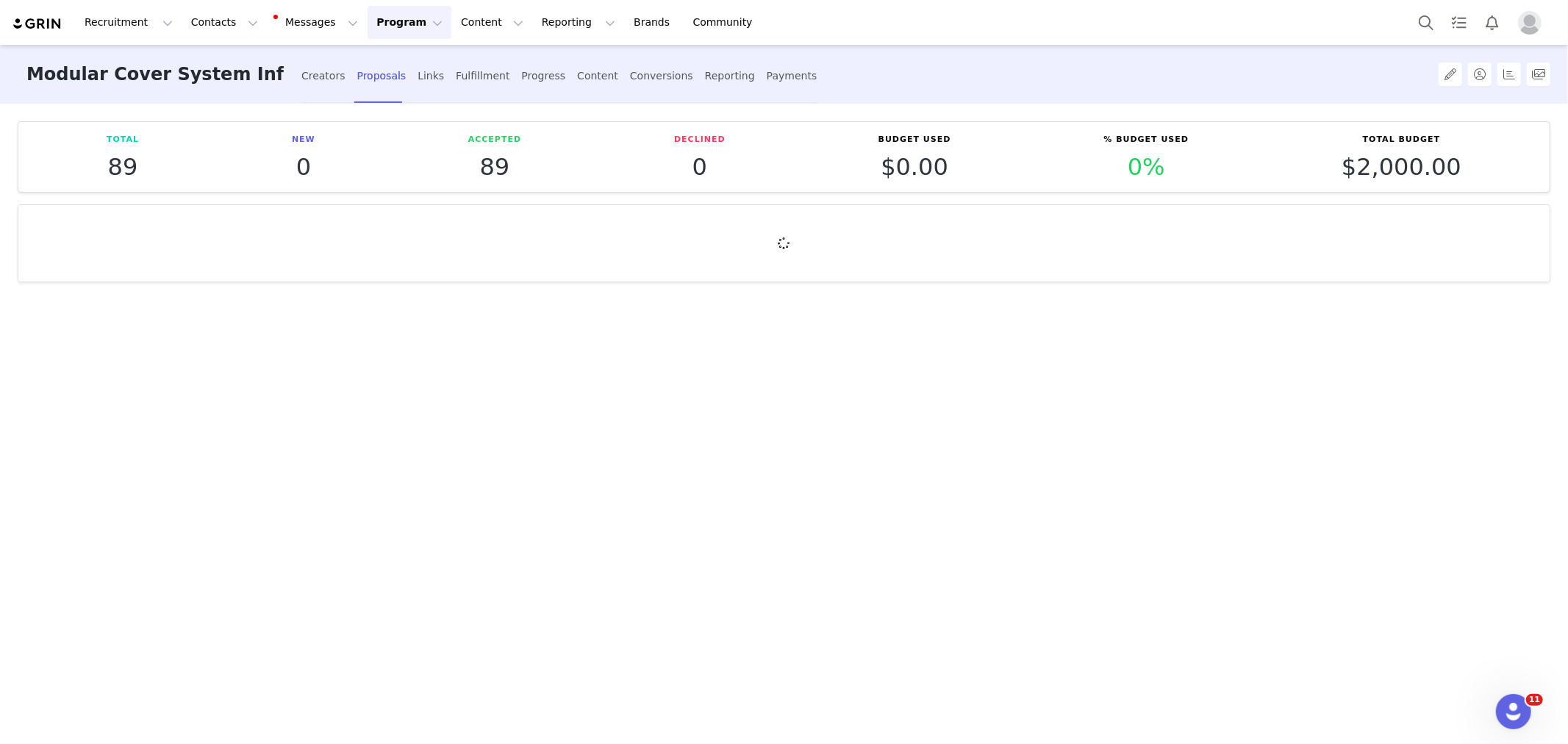
click at [506, 77] on div "Creators Proposals Links Fulfillment Progress Content Conversions Reporting Pay…" at bounding box center [559, 76] width 515 height 39
click at [470, 77] on div "Fulfillment" at bounding box center [482, 76] width 54 height 39
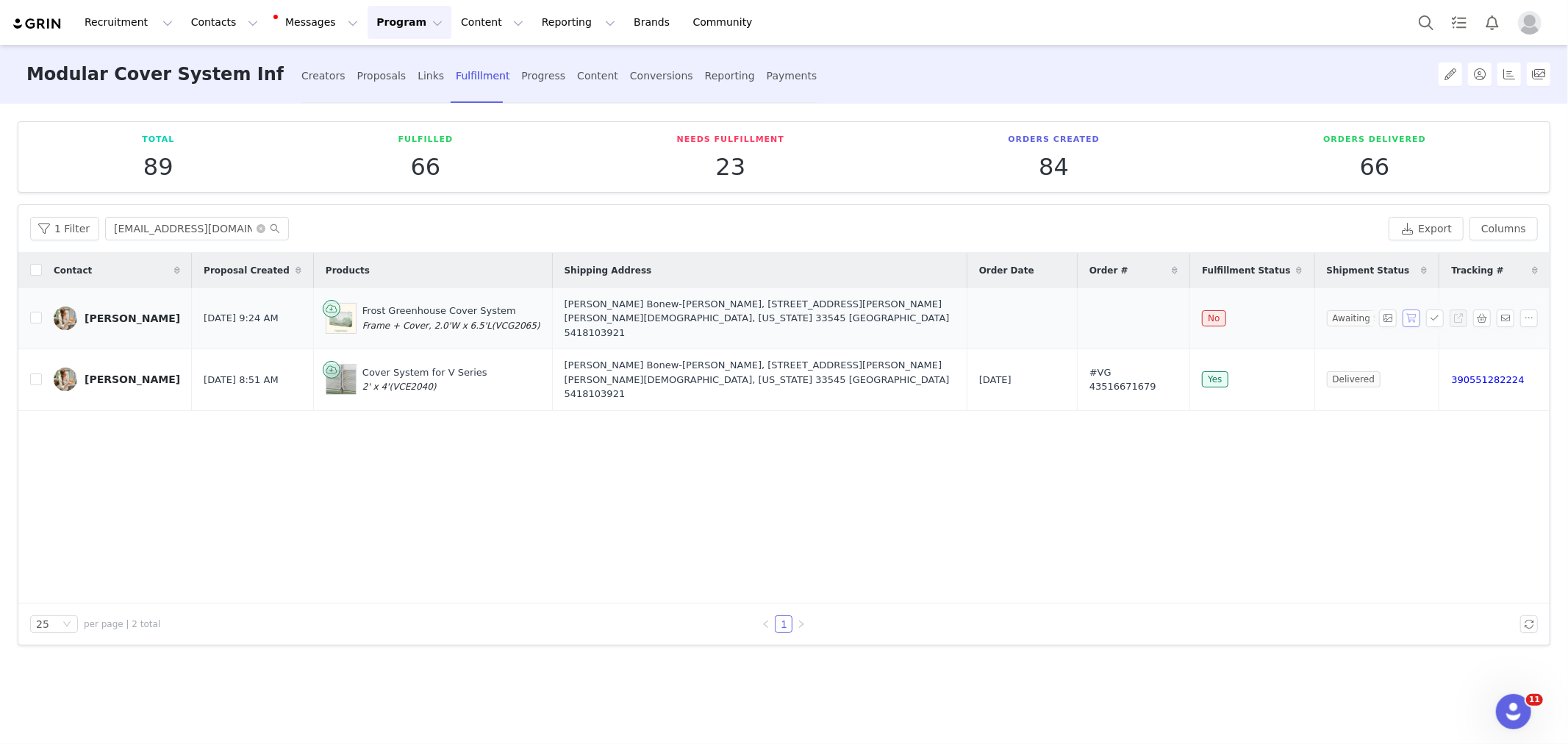
click at [1414, 312] on button "button" at bounding box center [1411, 318] width 18 height 18
drag, startPoint x: 78, startPoint y: 291, endPoint x: 1404, endPoint y: 323, distance: 1326.4
click at [1402, 324] on tr "[PERSON_NAME] [DATE] 9:24 AM Frost Greenhouse Cover System Frame + Cover, 2.0'W…" at bounding box center [783, 319] width 1531 height 61
click at [584, 487] on div "Contact Proposal Created Products Shipping Address Order Date Order # Fulfillme…" at bounding box center [783, 427] width 1531 height 351
drag, startPoint x: 952, startPoint y: 312, endPoint x: 1158, endPoint y: 326, distance: 206.5
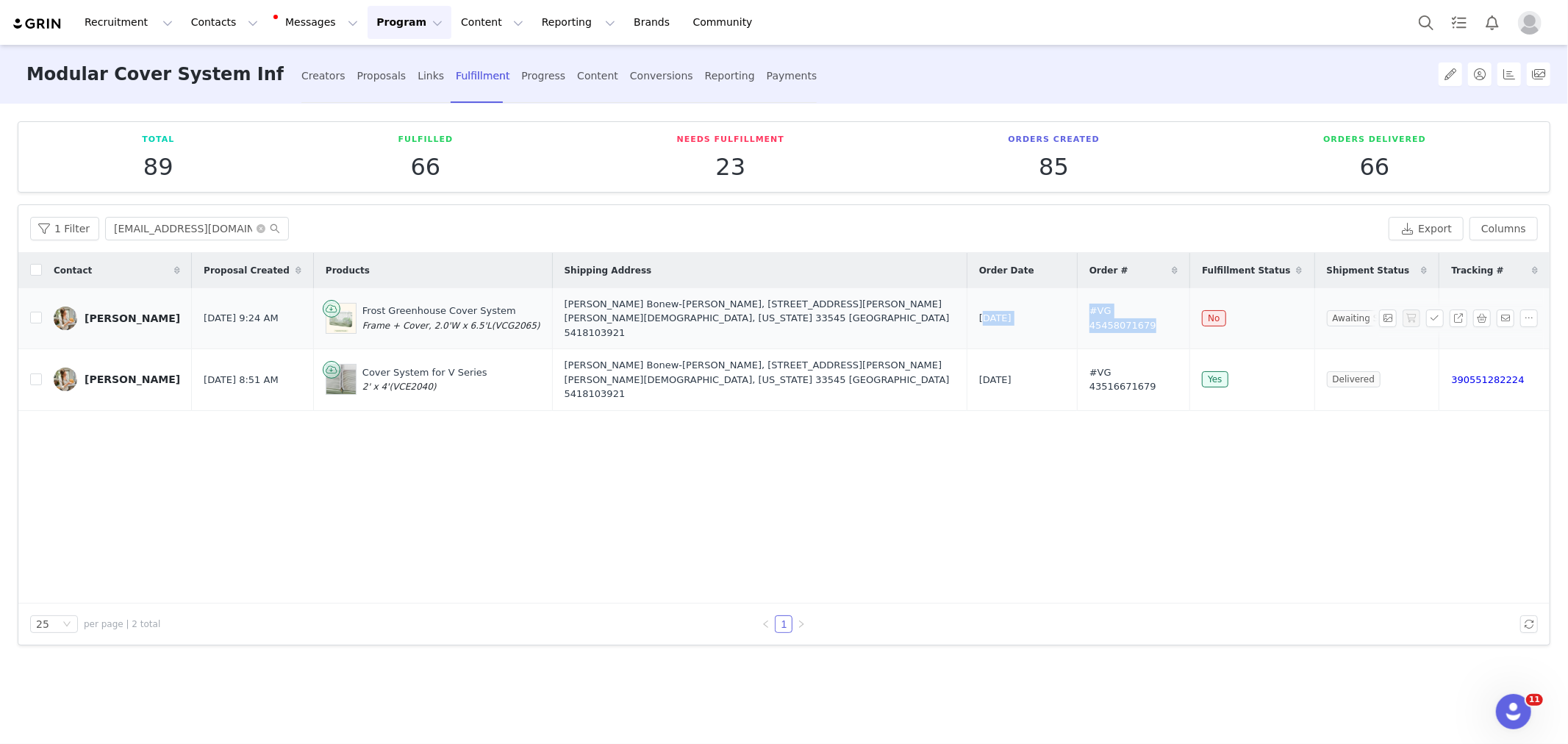
click at [1158, 326] on tr "[PERSON_NAME] [DATE] 9:24 AM Frost Greenhouse Cover System Frame + Cover, 2.0'W…" at bounding box center [783, 319] width 1531 height 61
click at [259, 232] on icon "icon: close-circle" at bounding box center [260, 228] width 9 height 9
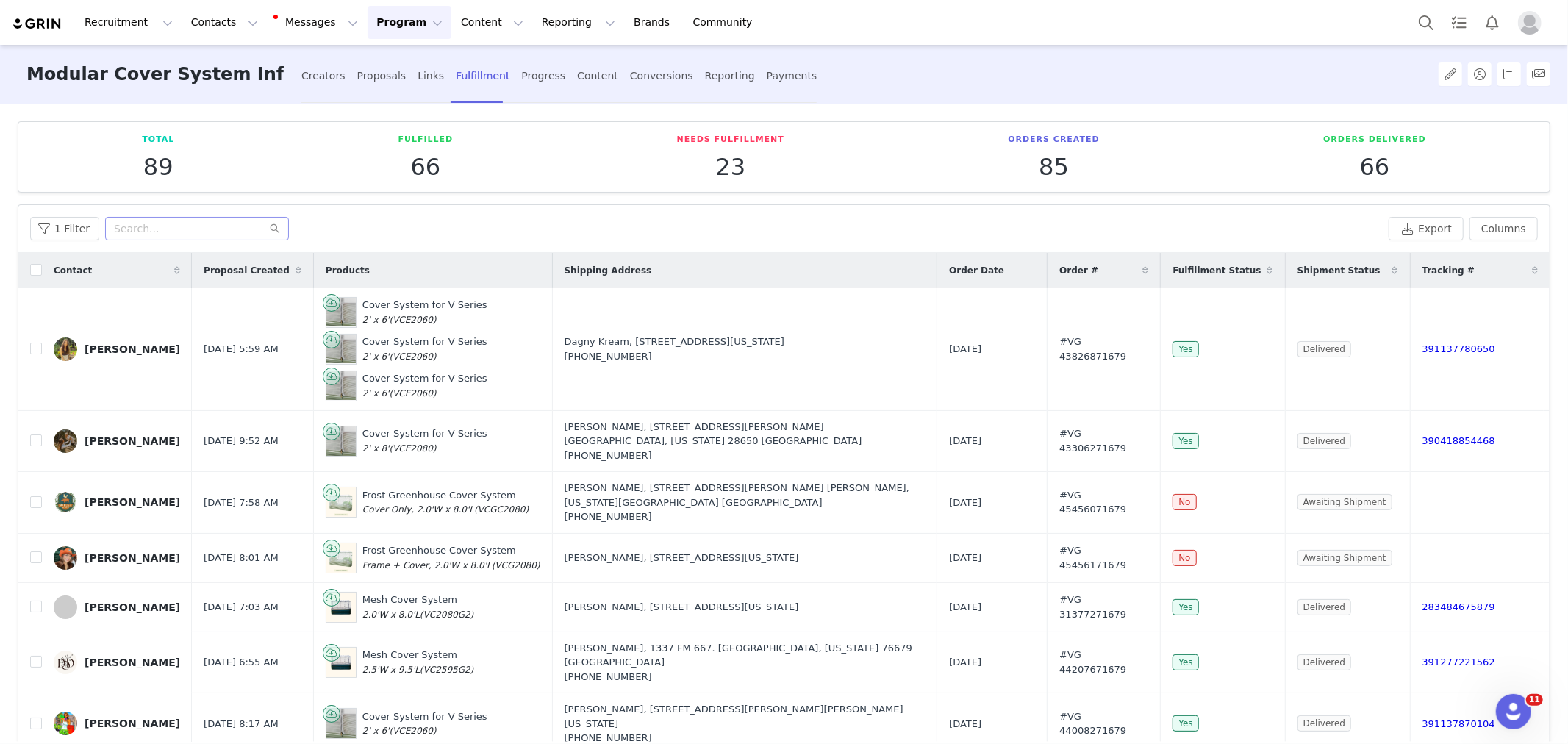
click at [1392, 273] on icon at bounding box center [1395, 269] width 6 height 9
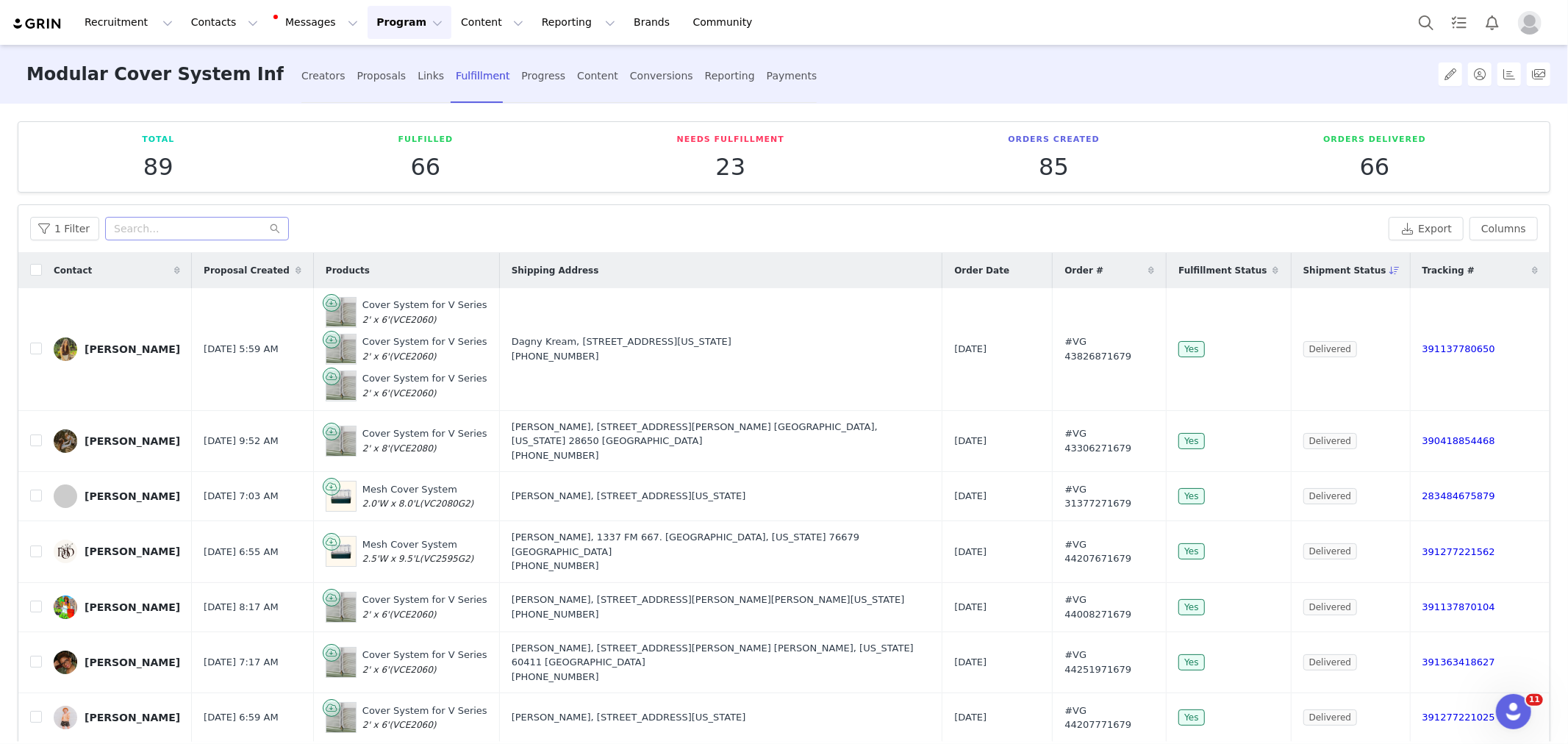
click at [1390, 273] on icon at bounding box center [1395, 269] width 10 height 9
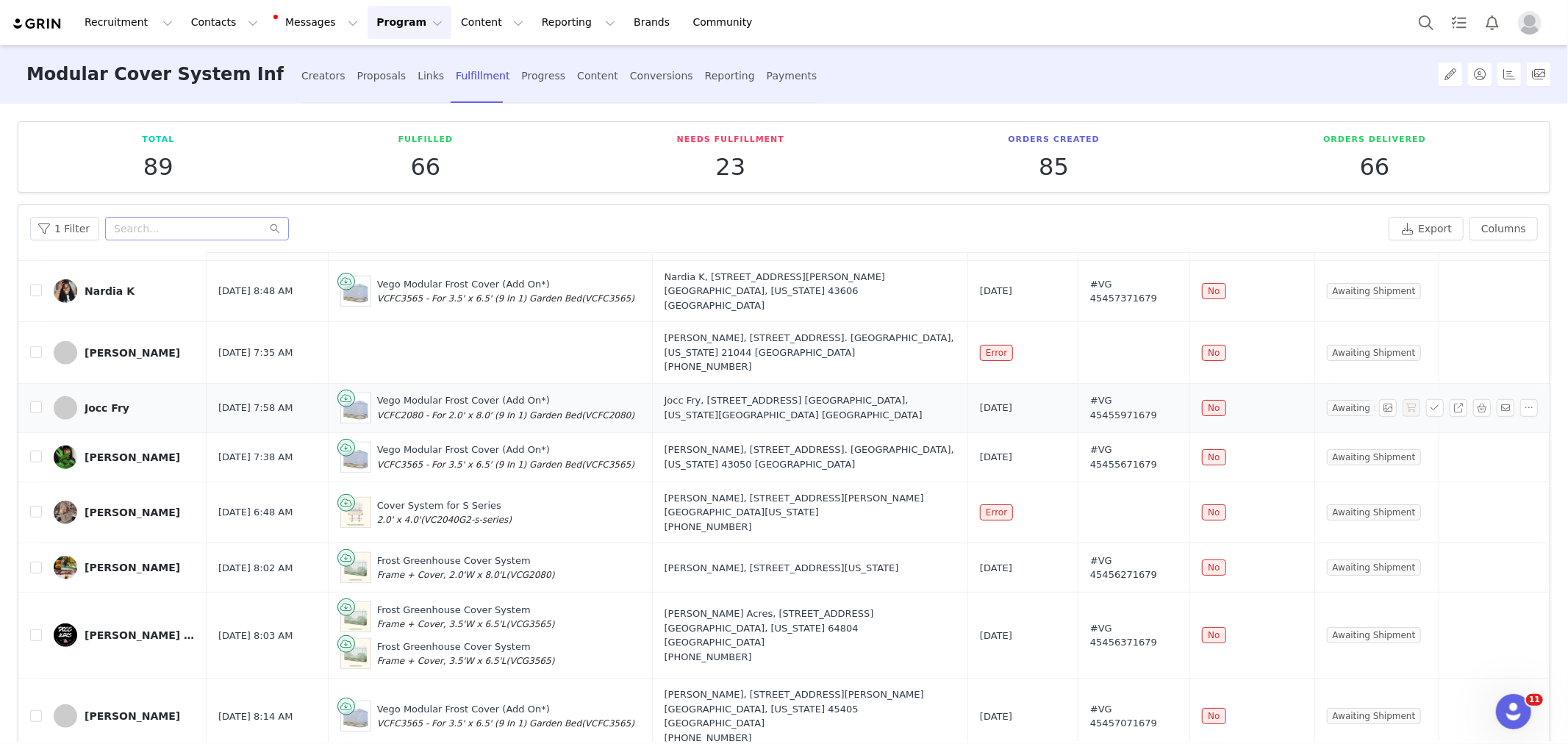
scroll to position [1077, 0]
